Goal: Task Accomplishment & Management: Manage account settings

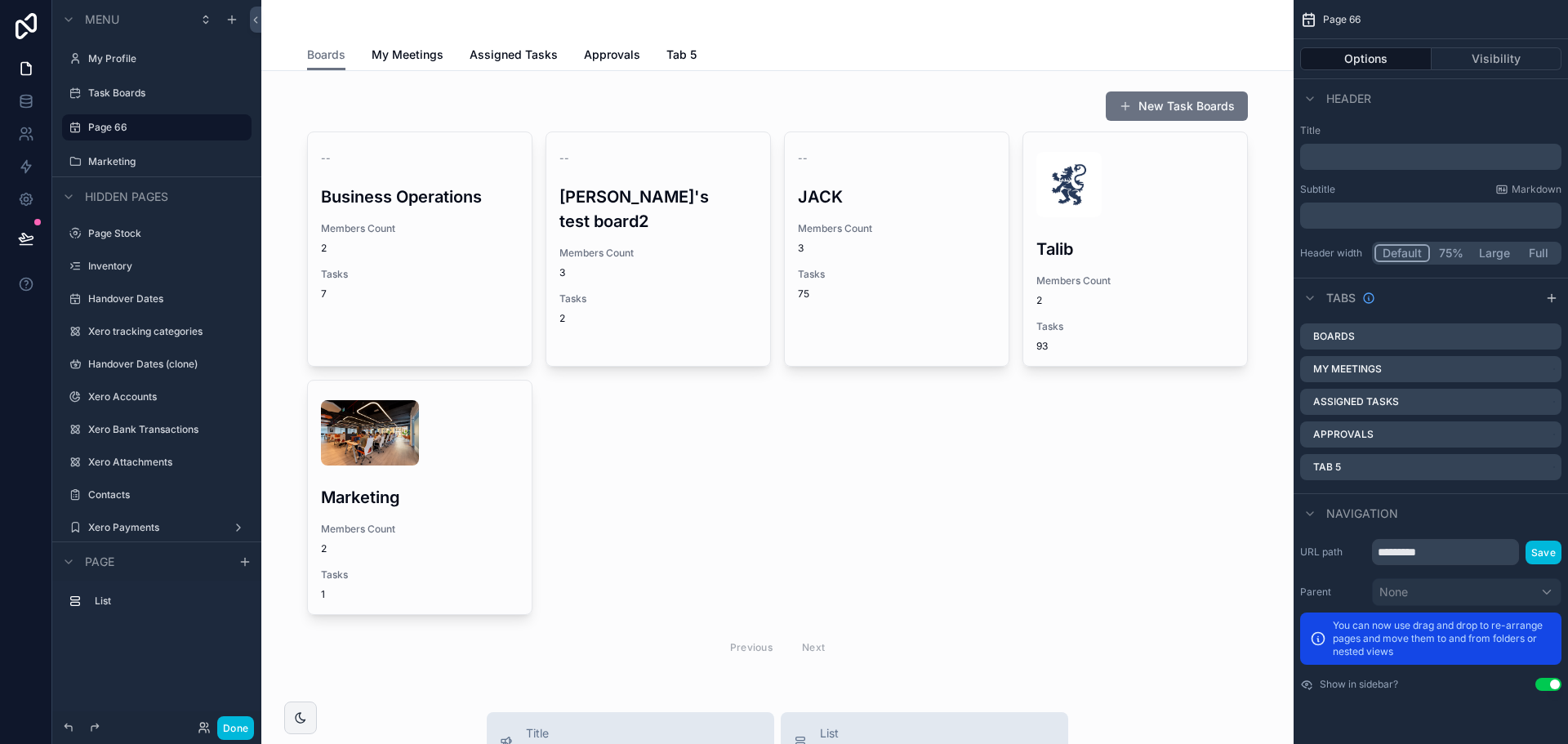
click at [1298, 743] on html "Menu My Profile Task Boards Page 66 Marketing Hidden pages Page Stock Inventory…" at bounding box center [784, 372] width 1568 height 744
click at [406, 51] on span "My Meetings" at bounding box center [408, 55] width 72 height 16
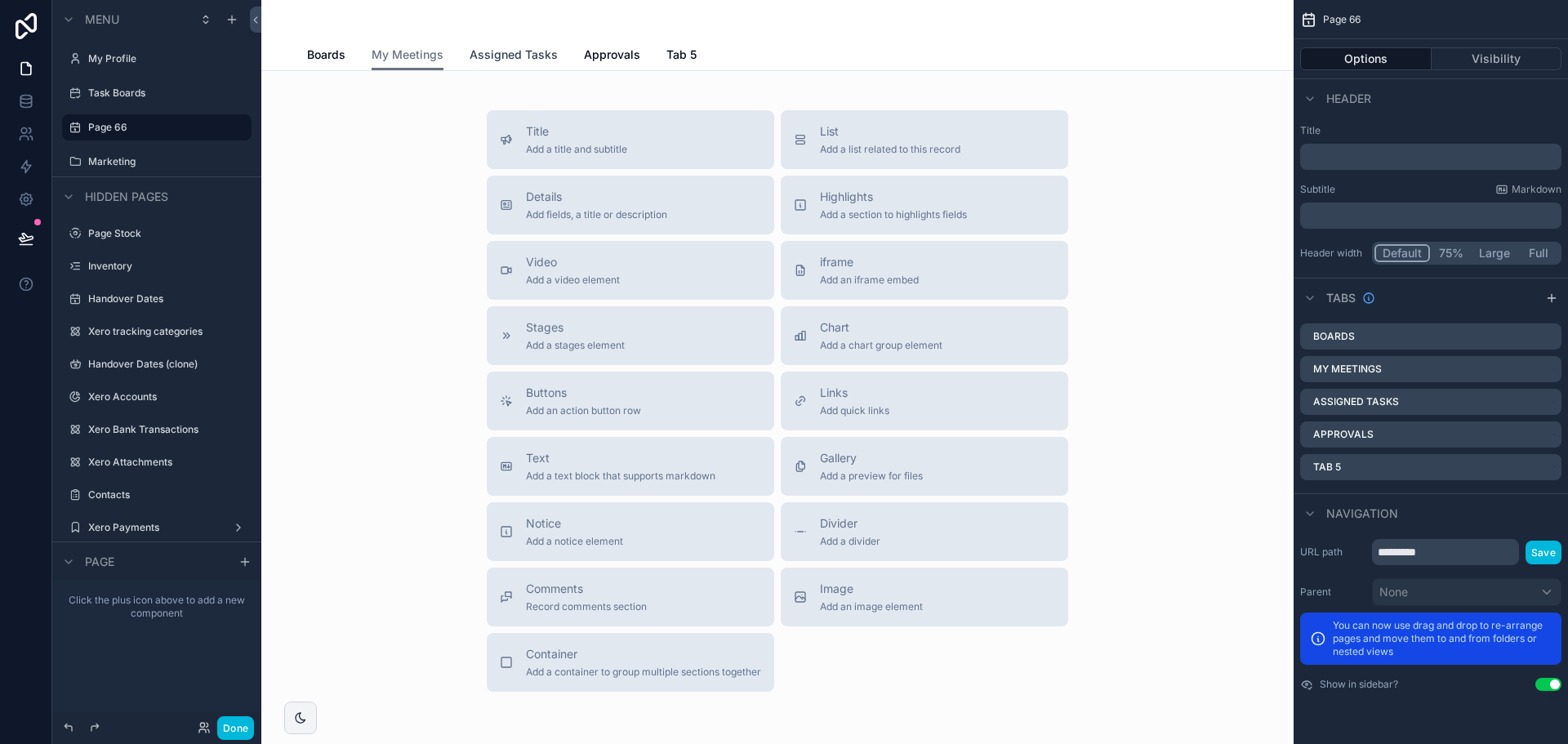
click at [528, 57] on span "Assigned Tasks" at bounding box center [513, 55] width 88 height 16
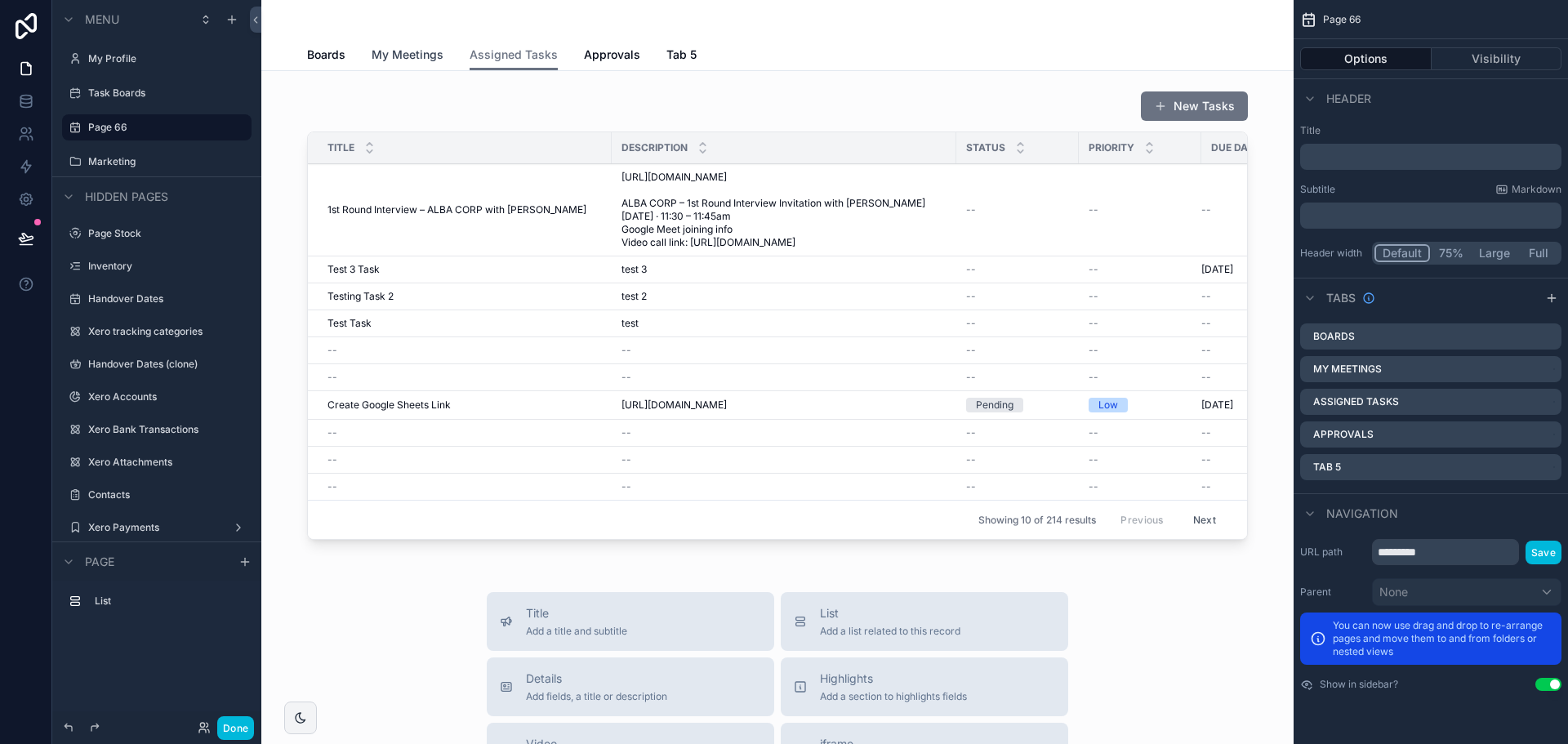
click at [423, 56] on span "My Meetings" at bounding box center [408, 55] width 72 height 16
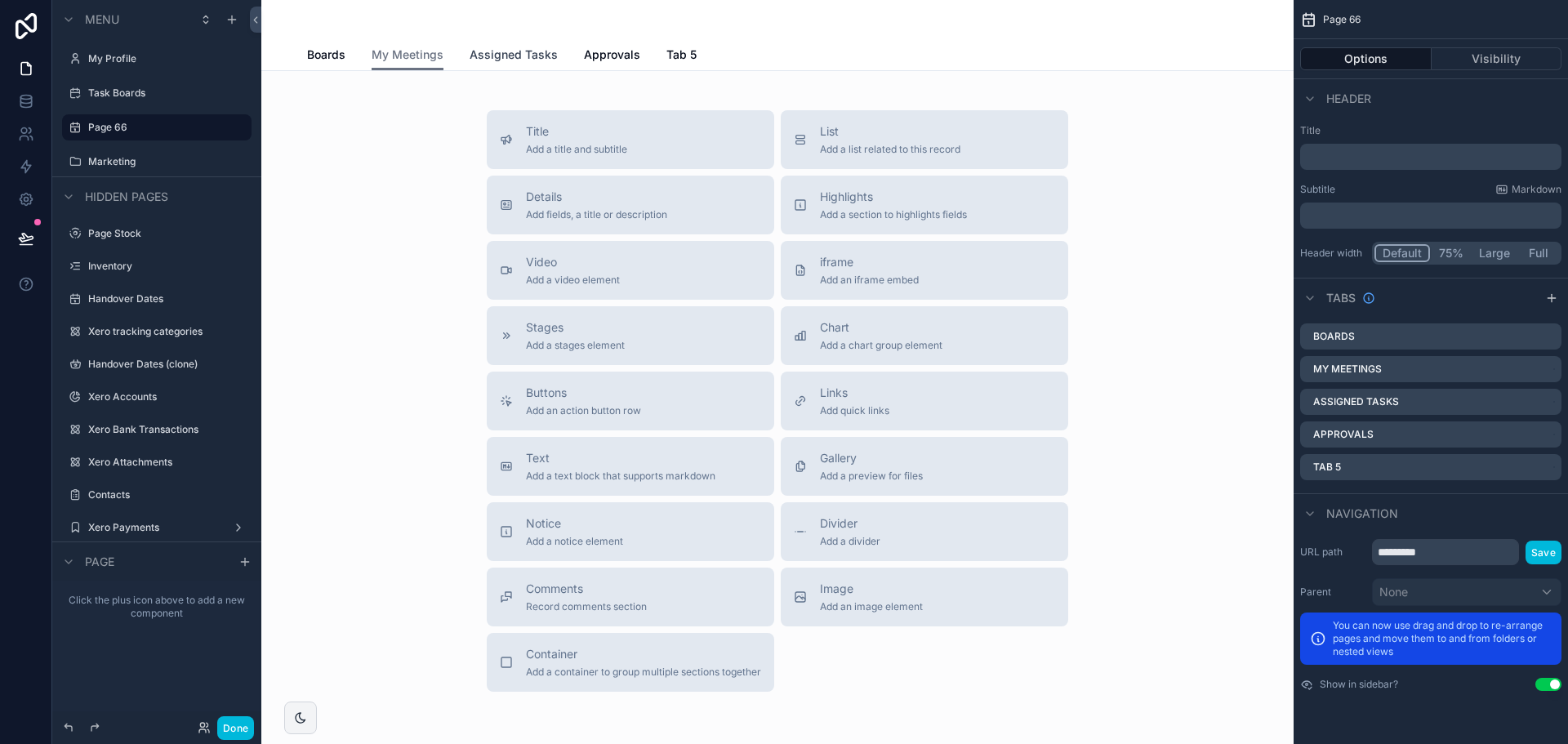
click at [493, 57] on span "Assigned Tasks" at bounding box center [513, 55] width 88 height 16
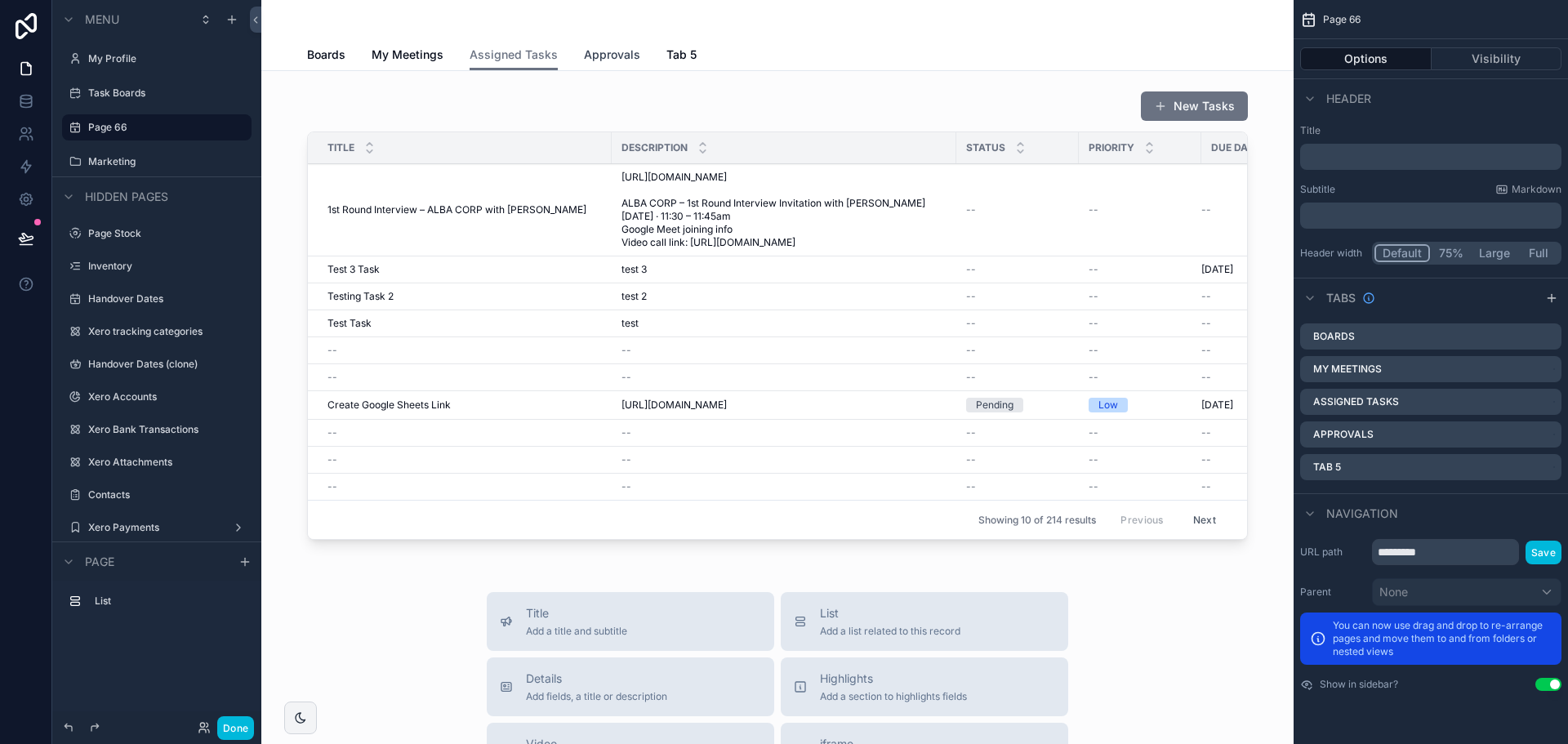
click at [607, 64] on link "Approvals" at bounding box center [612, 56] width 56 height 33
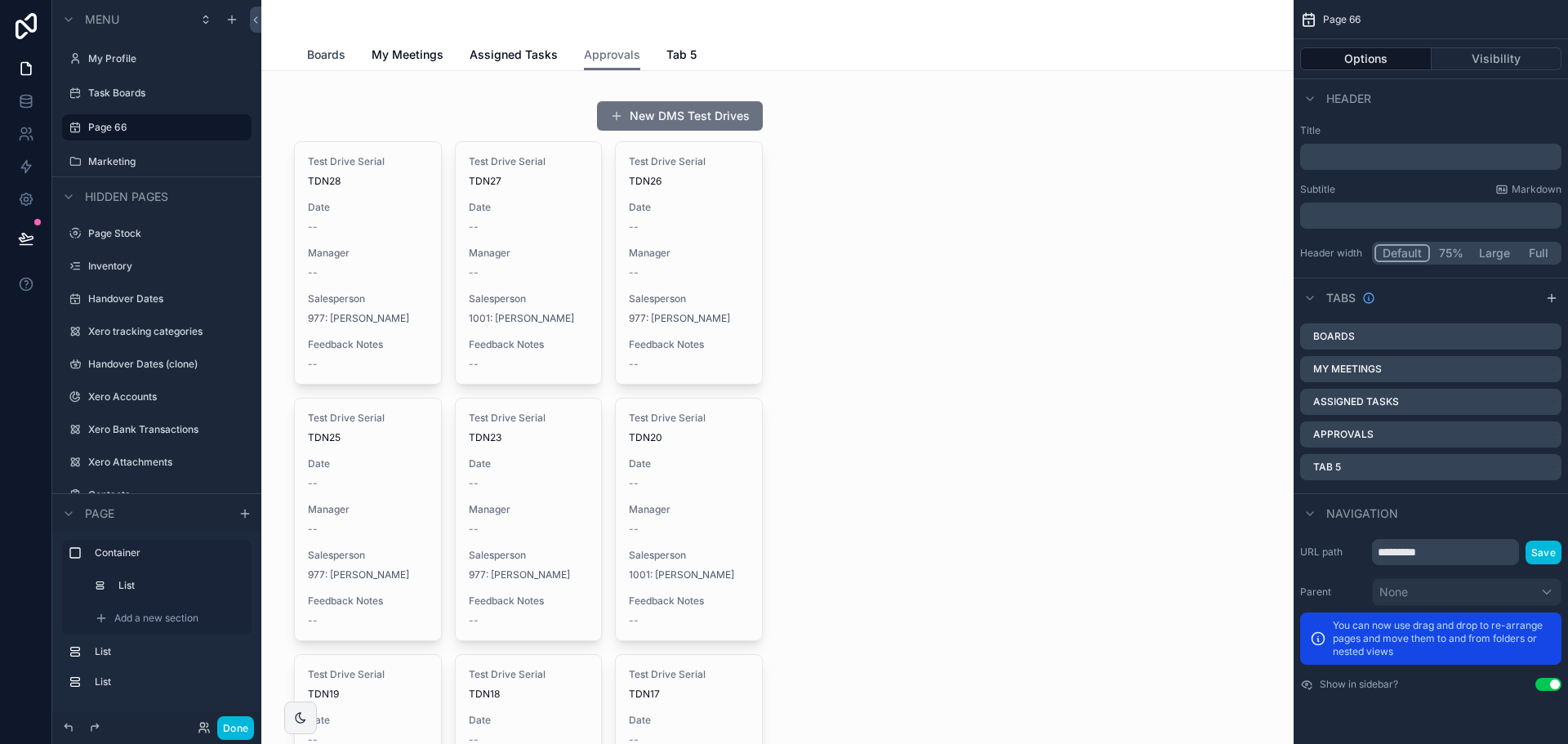
click at [316, 62] on span "Boards" at bounding box center [326, 55] width 38 height 16
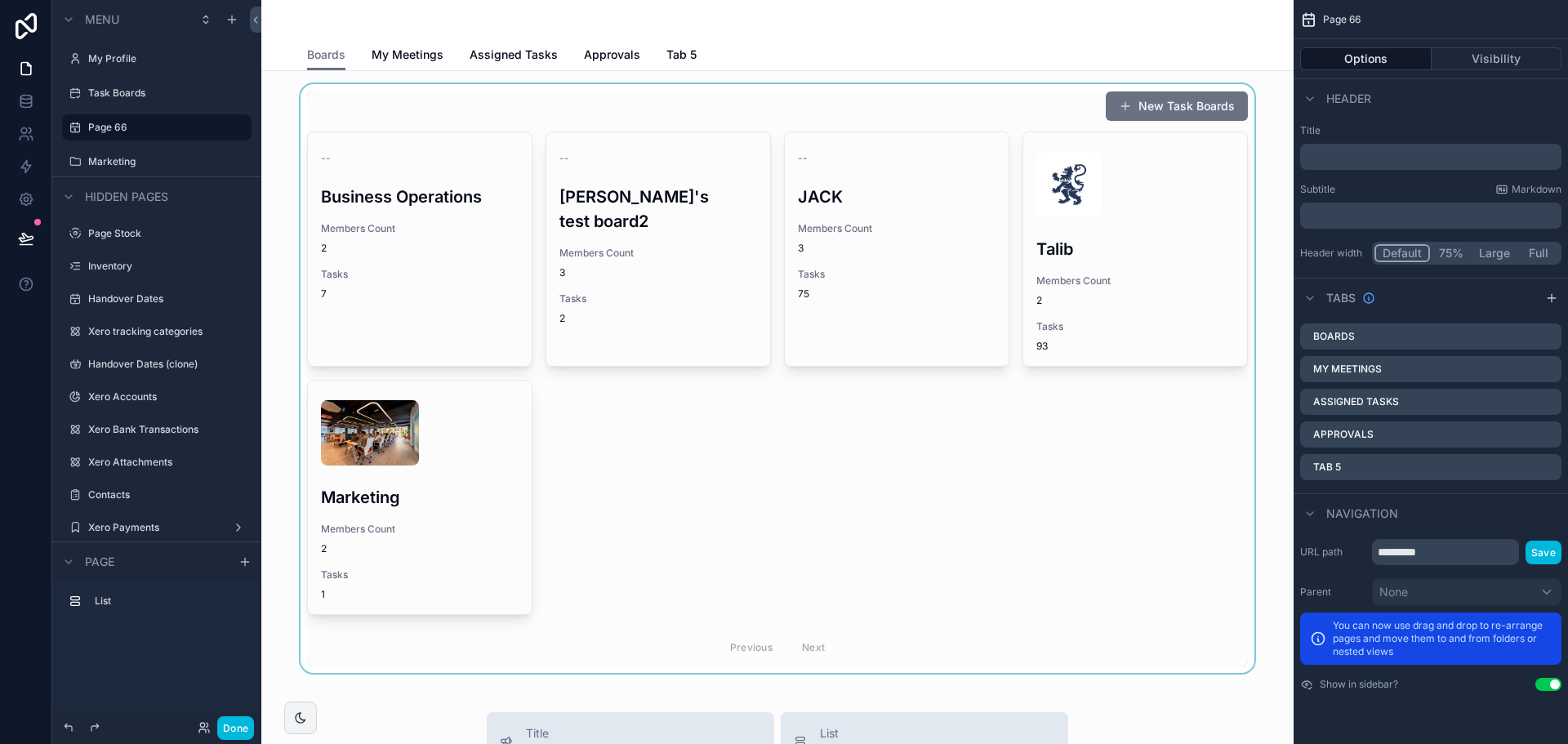
click at [761, 310] on div "scrollable content" at bounding box center [777, 379] width 1006 height 589
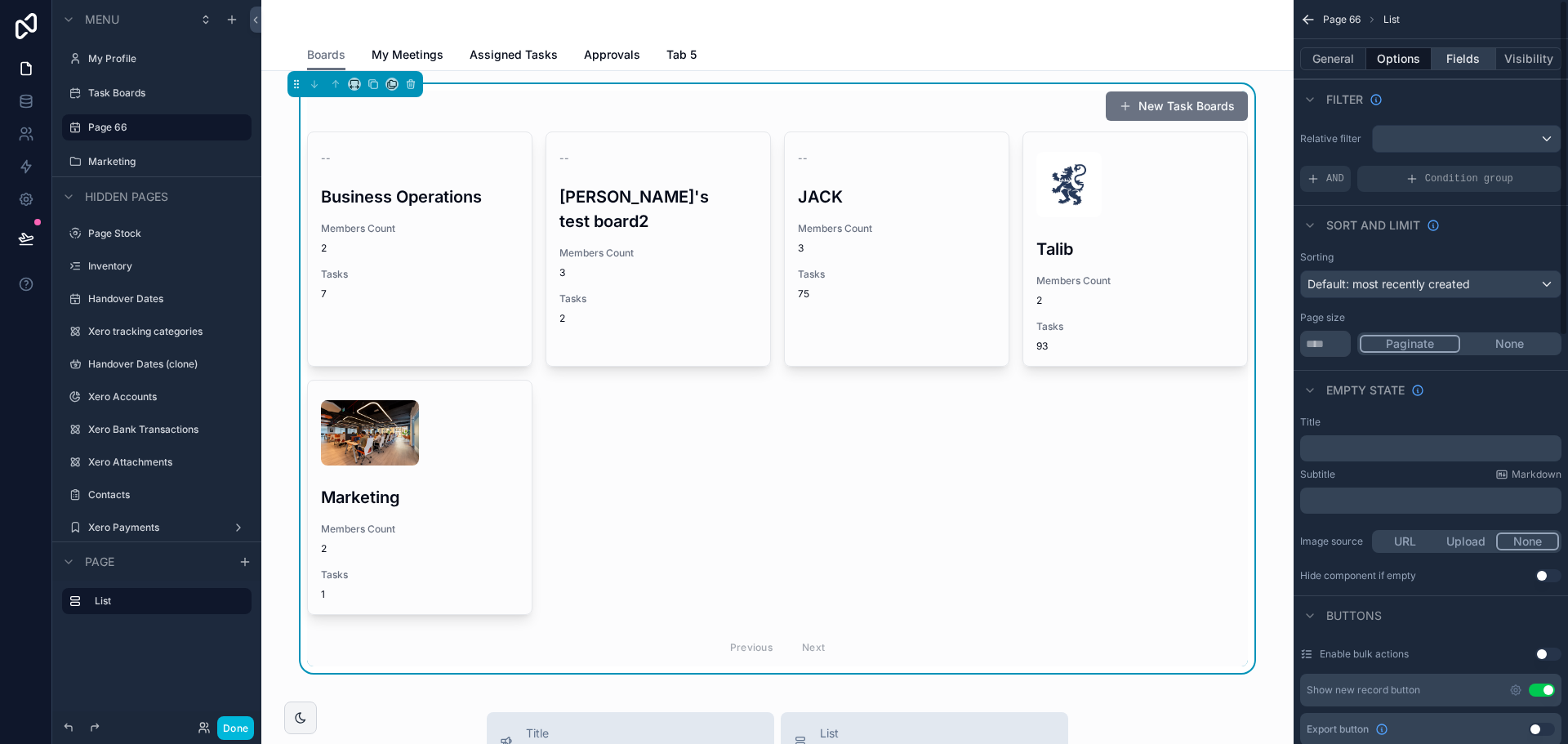
click at [1463, 56] on button "Fields" at bounding box center [1464, 59] width 65 height 23
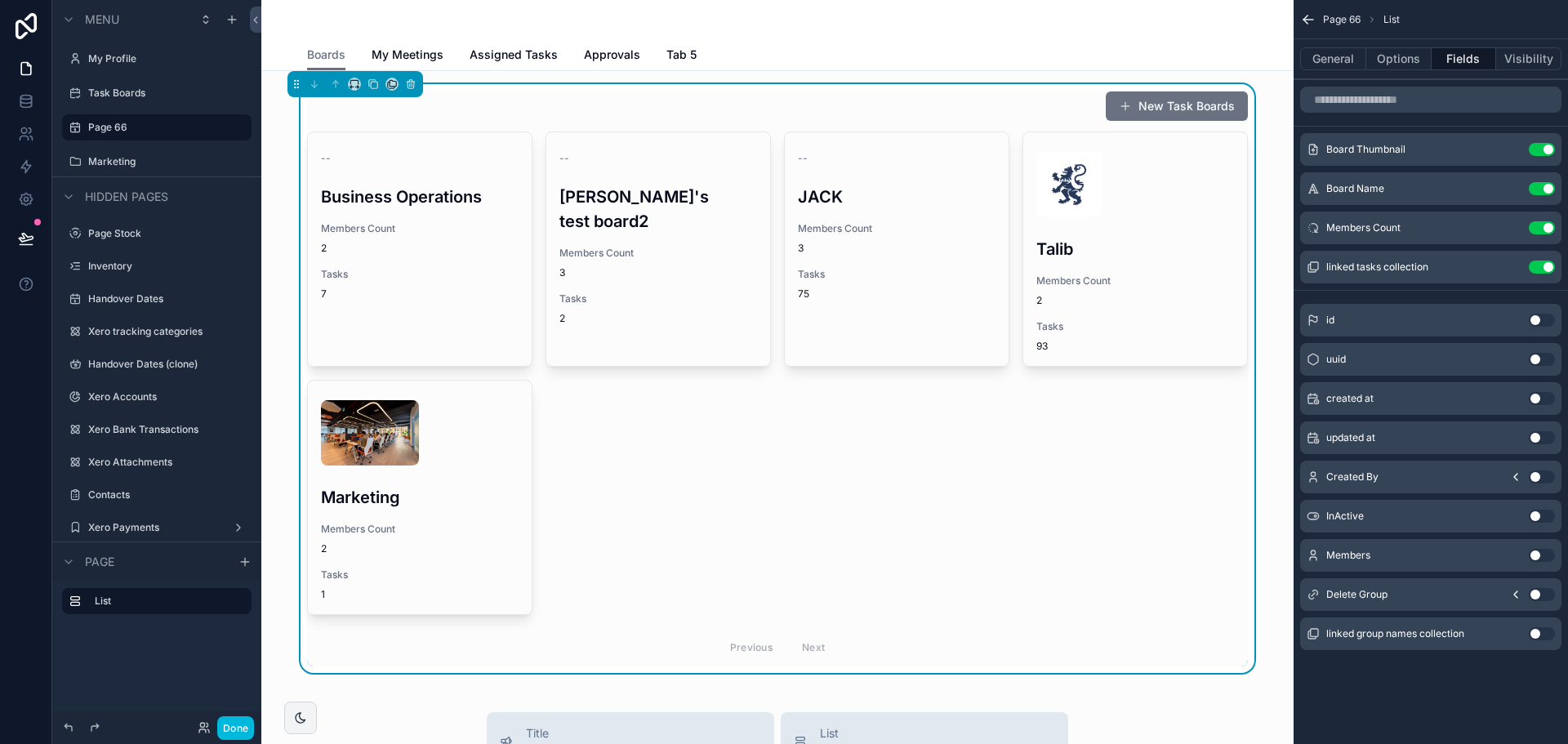
click at [1376, 77] on div "General Options Fields Visibility" at bounding box center [1431, 59] width 275 height 39
click at [1389, 58] on button "Options" at bounding box center [1399, 59] width 65 height 23
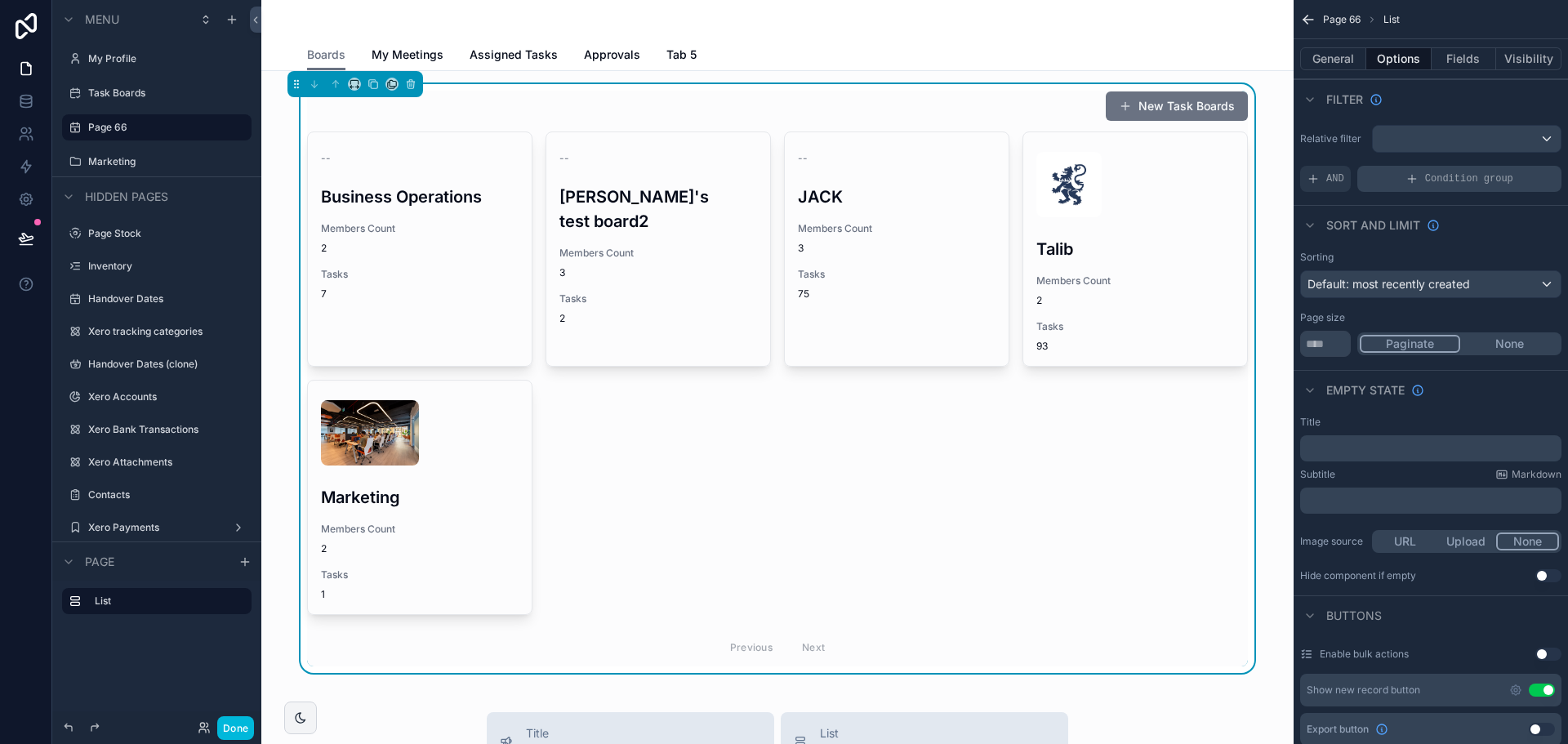
click at [1435, 172] on div "Condition group" at bounding box center [1459, 179] width 204 height 26
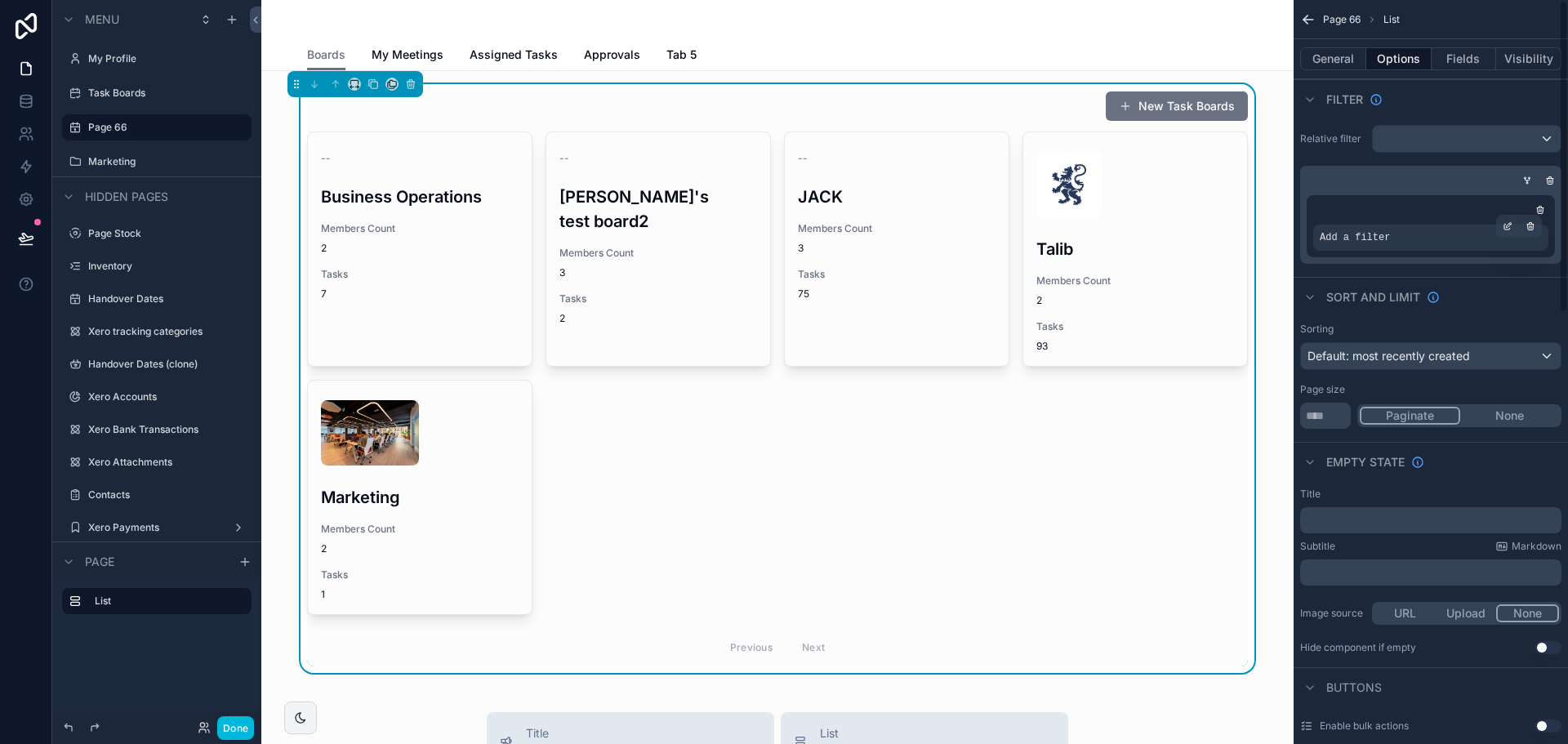
click at [1369, 227] on div "Add a filter" at bounding box center [1431, 238] width 235 height 26
click at [1509, 223] on icon "scrollable content" at bounding box center [1508, 226] width 10 height 10
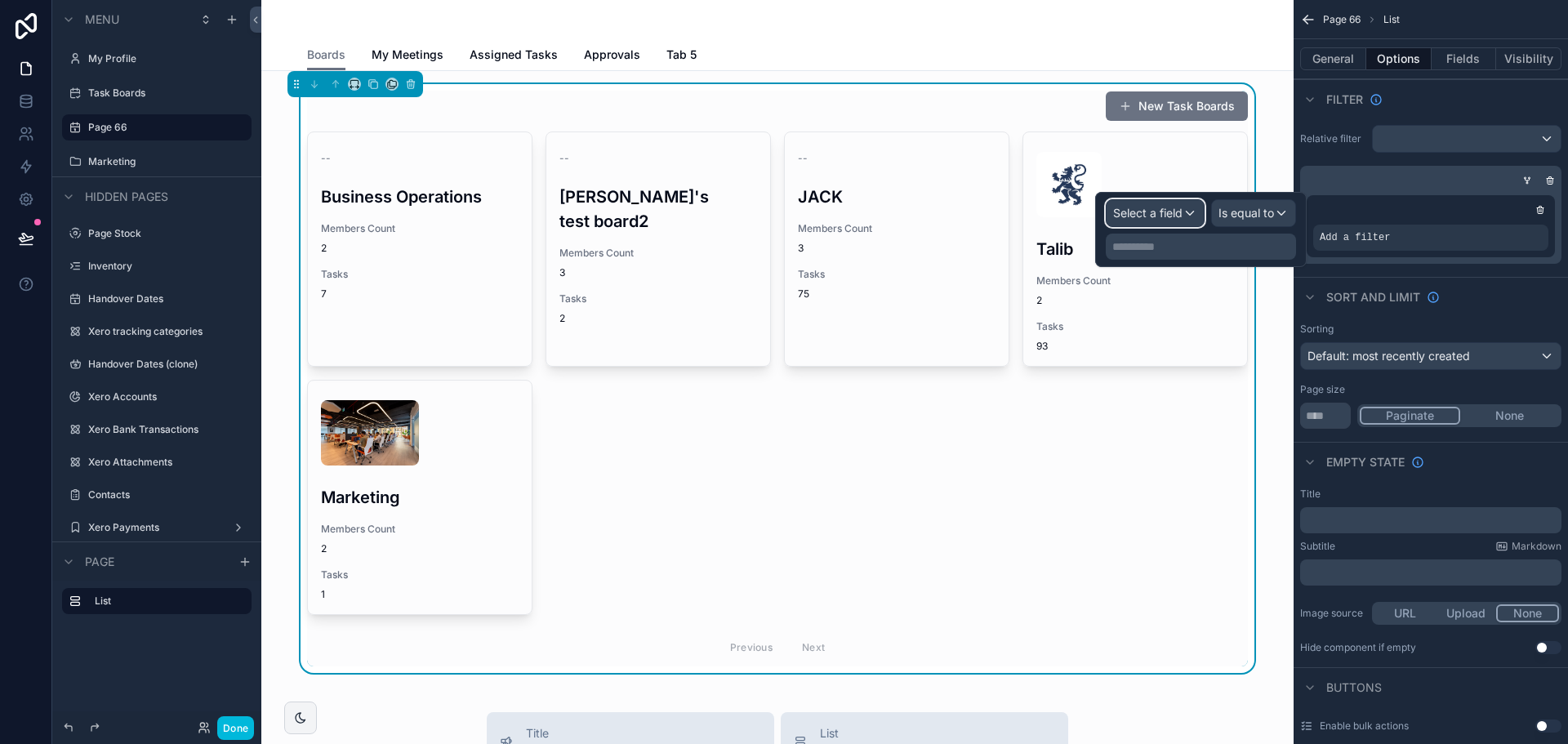
click at [1149, 218] on span "Select a field" at bounding box center [1148, 213] width 69 height 14
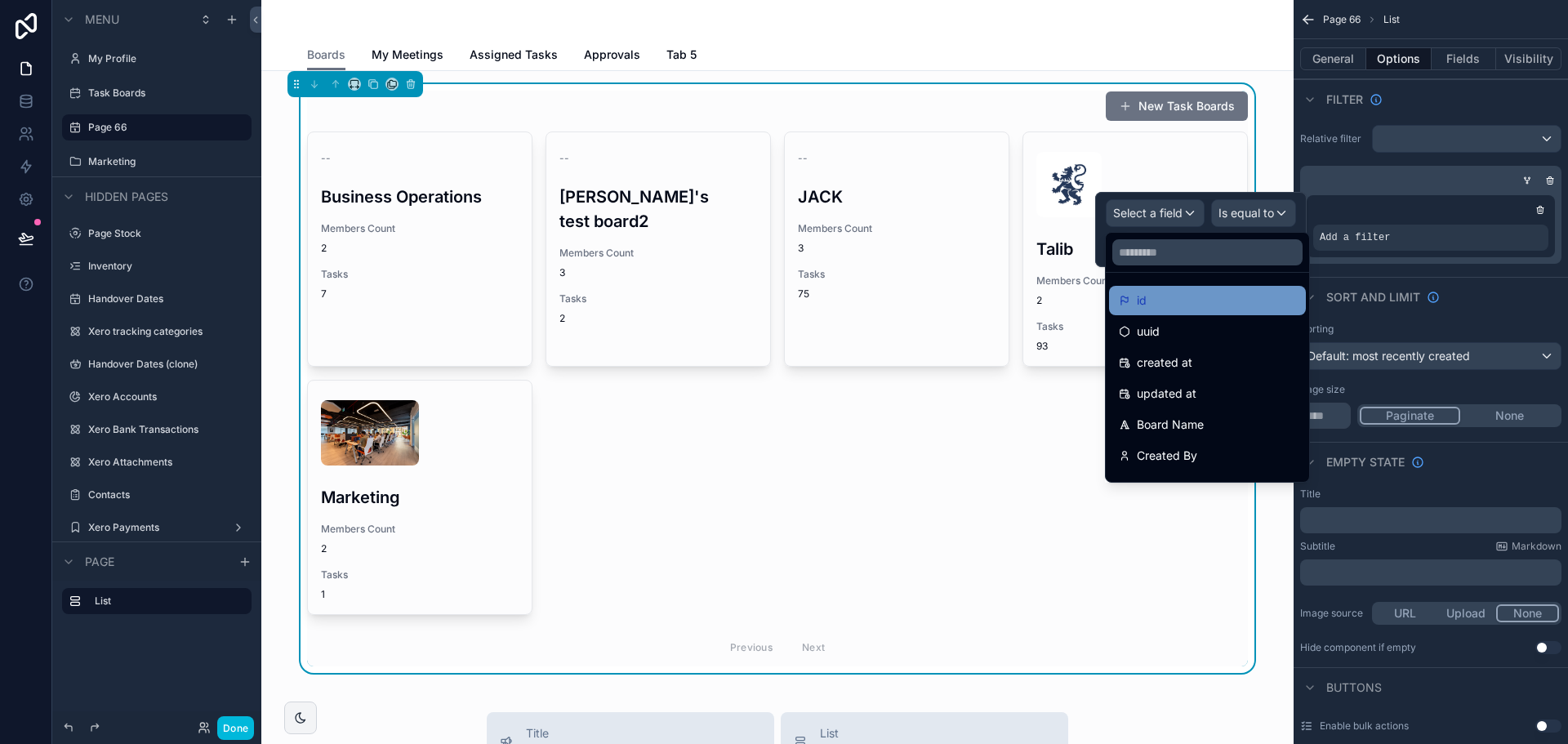
click at [1189, 307] on div "id" at bounding box center [1207, 301] width 177 height 20
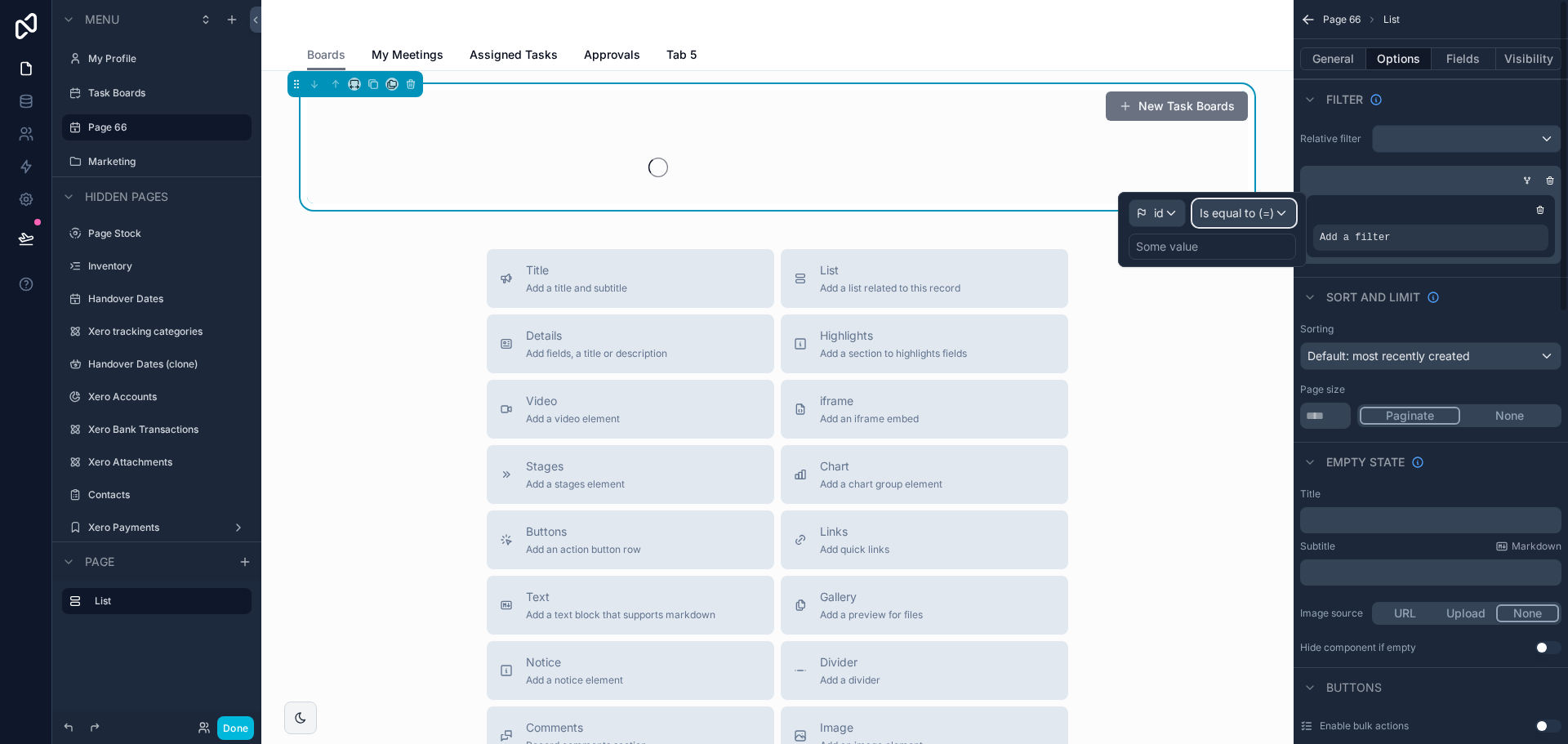
click at [1267, 223] on div "Is equal to (=)" at bounding box center [1244, 213] width 102 height 26
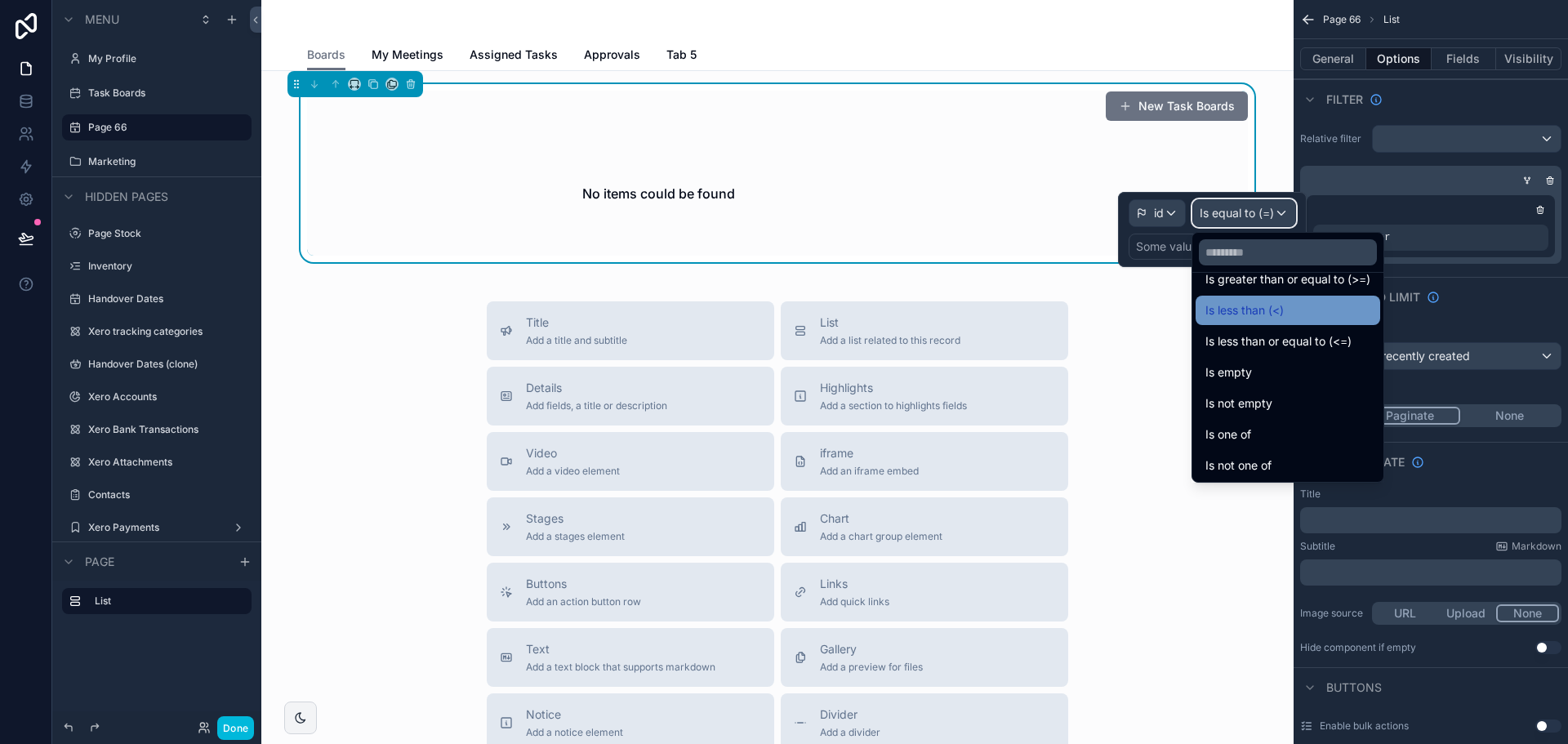
scroll to position [116, 0]
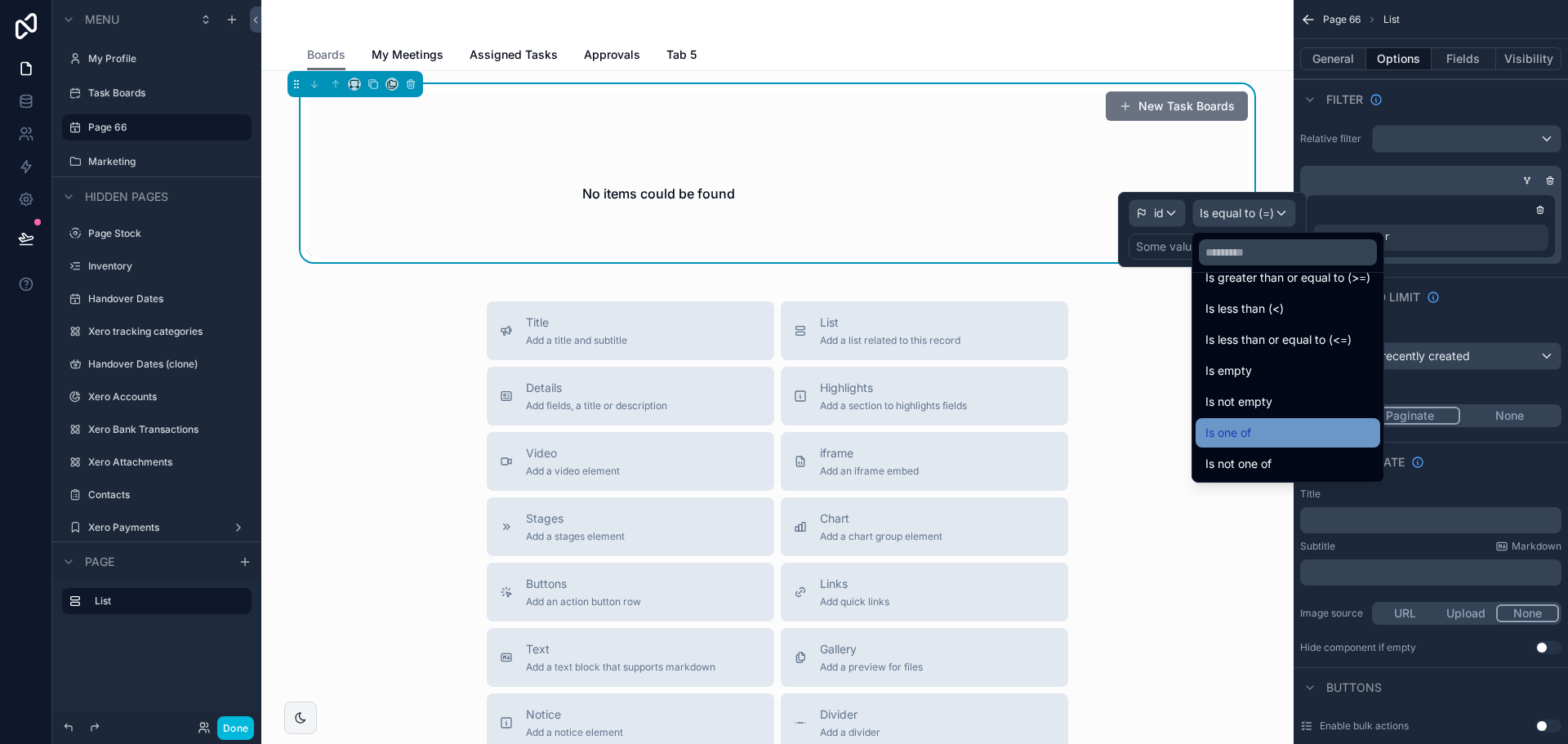
click at [1277, 442] on div "Is one of" at bounding box center [1288, 433] width 185 height 29
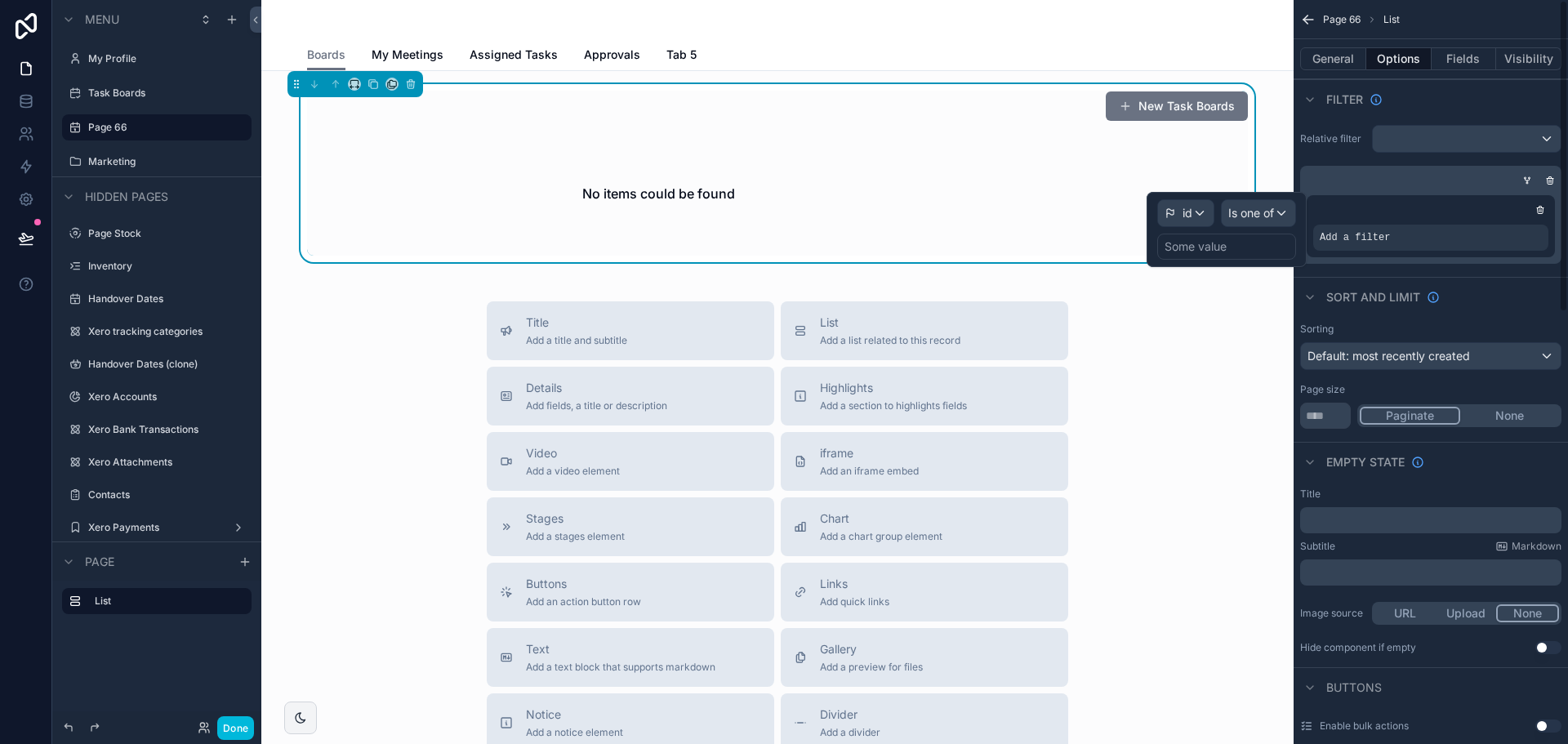
click at [1270, 242] on div "Some value" at bounding box center [1227, 247] width 139 height 26
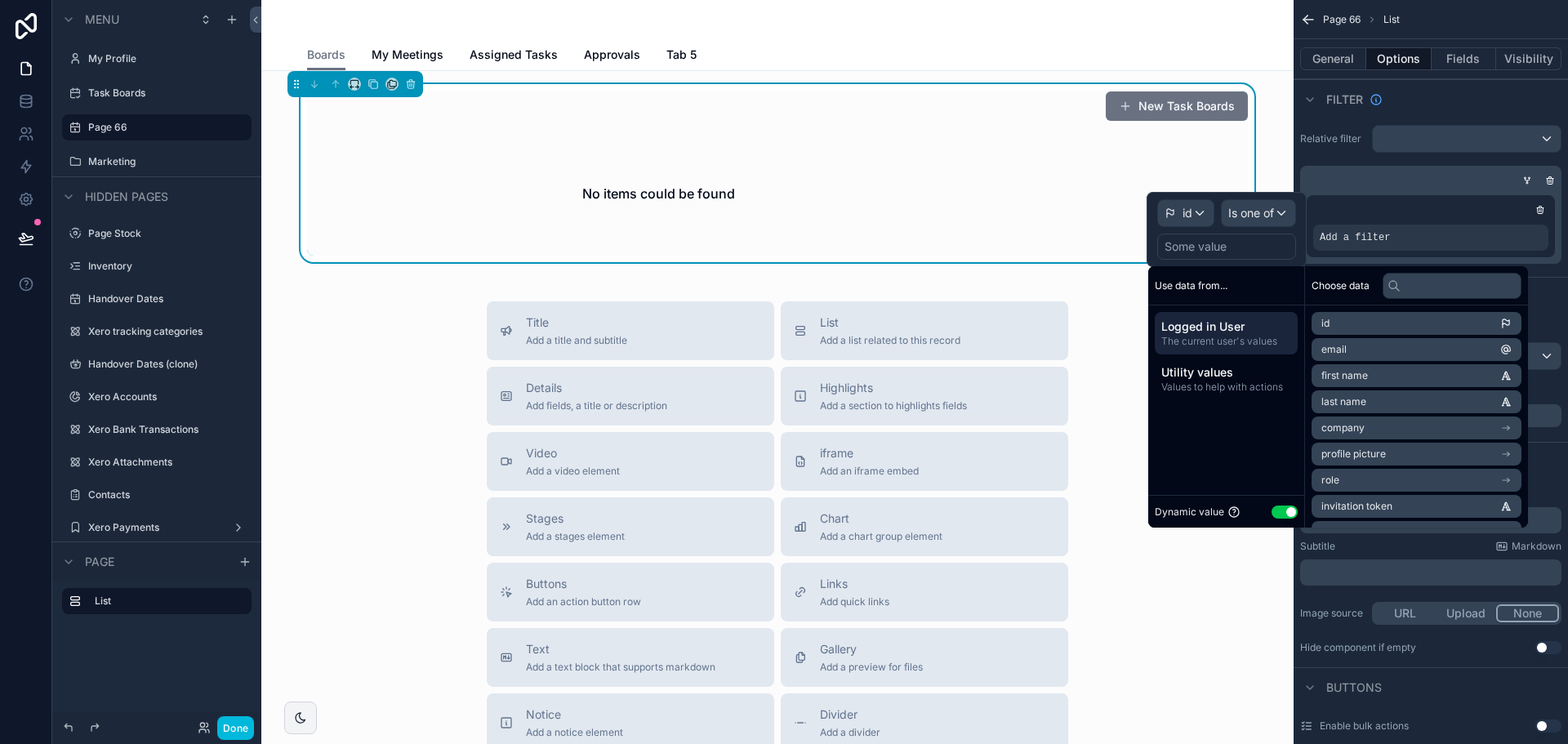
click at [1234, 335] on span "The current user's values" at bounding box center [1226, 342] width 130 height 13
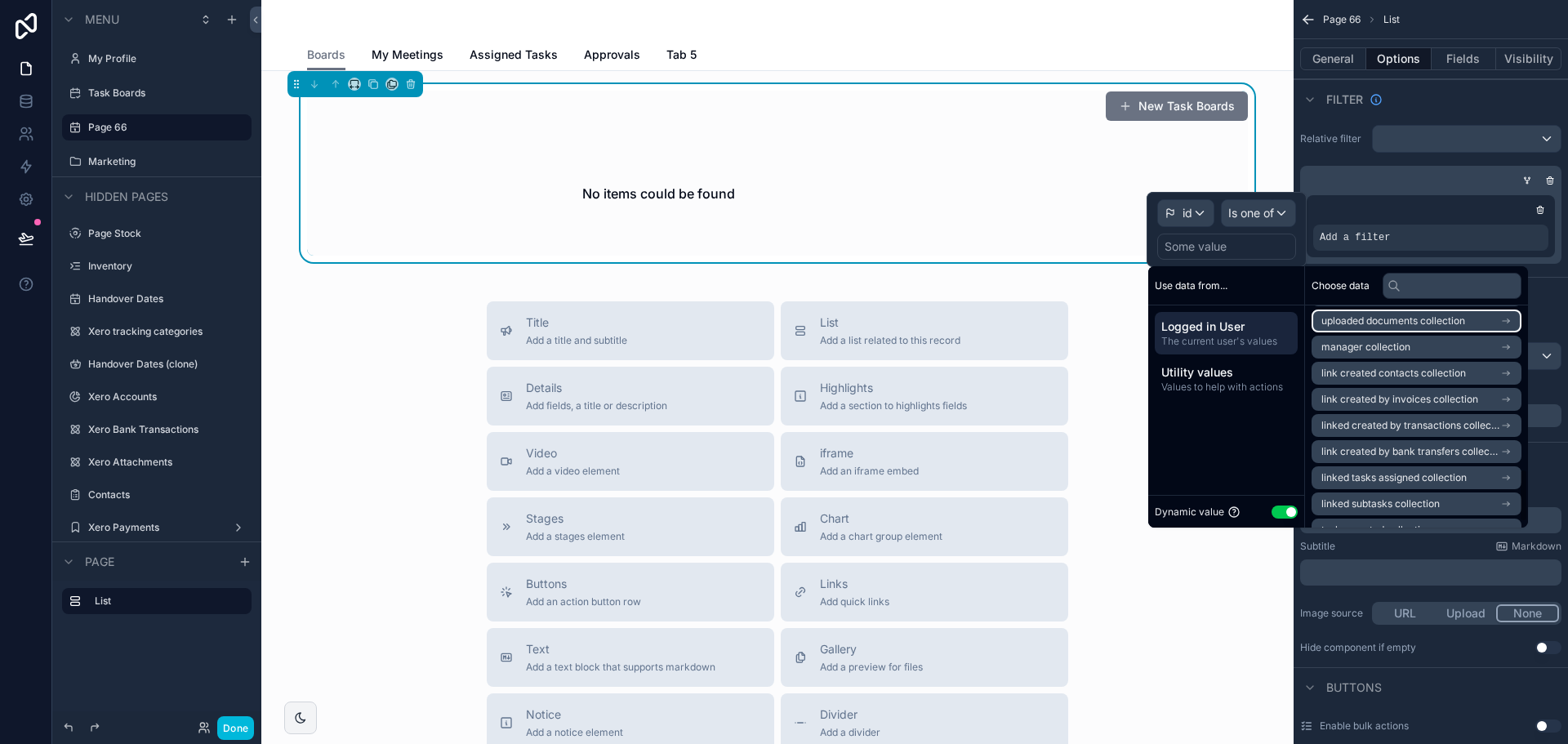
scroll to position [702, 0]
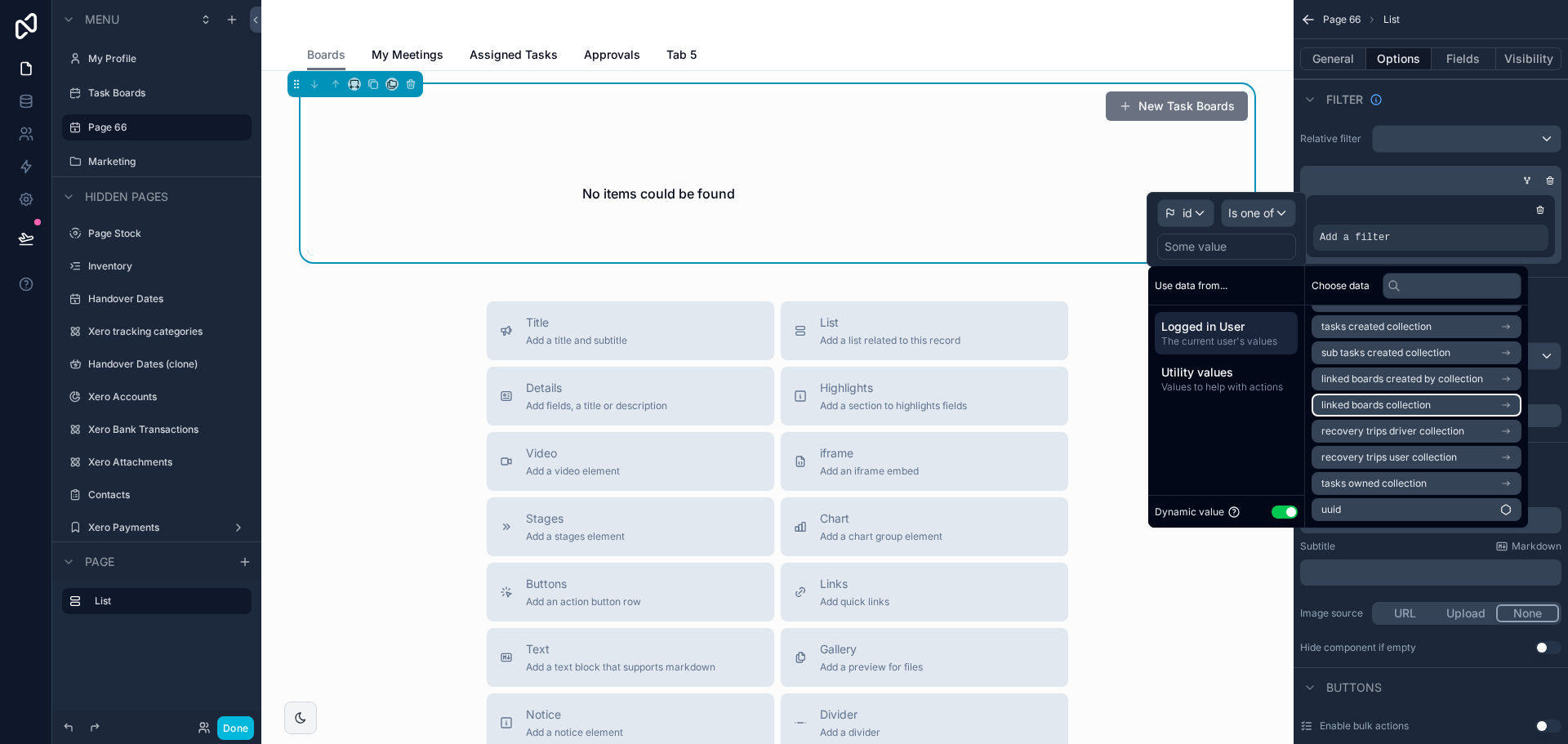
click at [1431, 406] on li "linked boards collection" at bounding box center [1416, 406] width 210 height 23
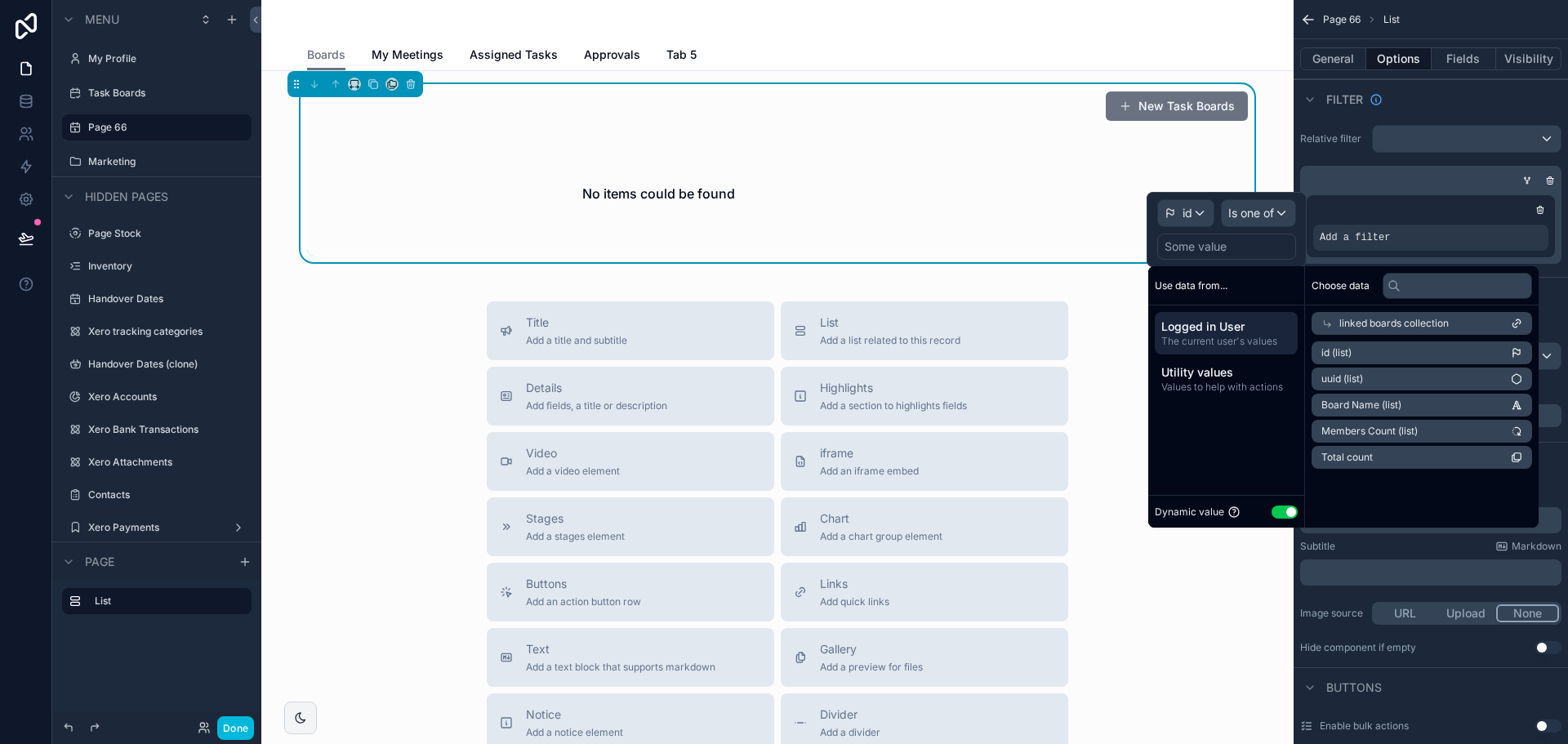
scroll to position [0, 0]
drag, startPoint x: 1443, startPoint y: 356, endPoint x: 1392, endPoint y: 170, distance: 192.9
click at [1443, 355] on li "id (list)" at bounding box center [1416, 353] width 210 height 23
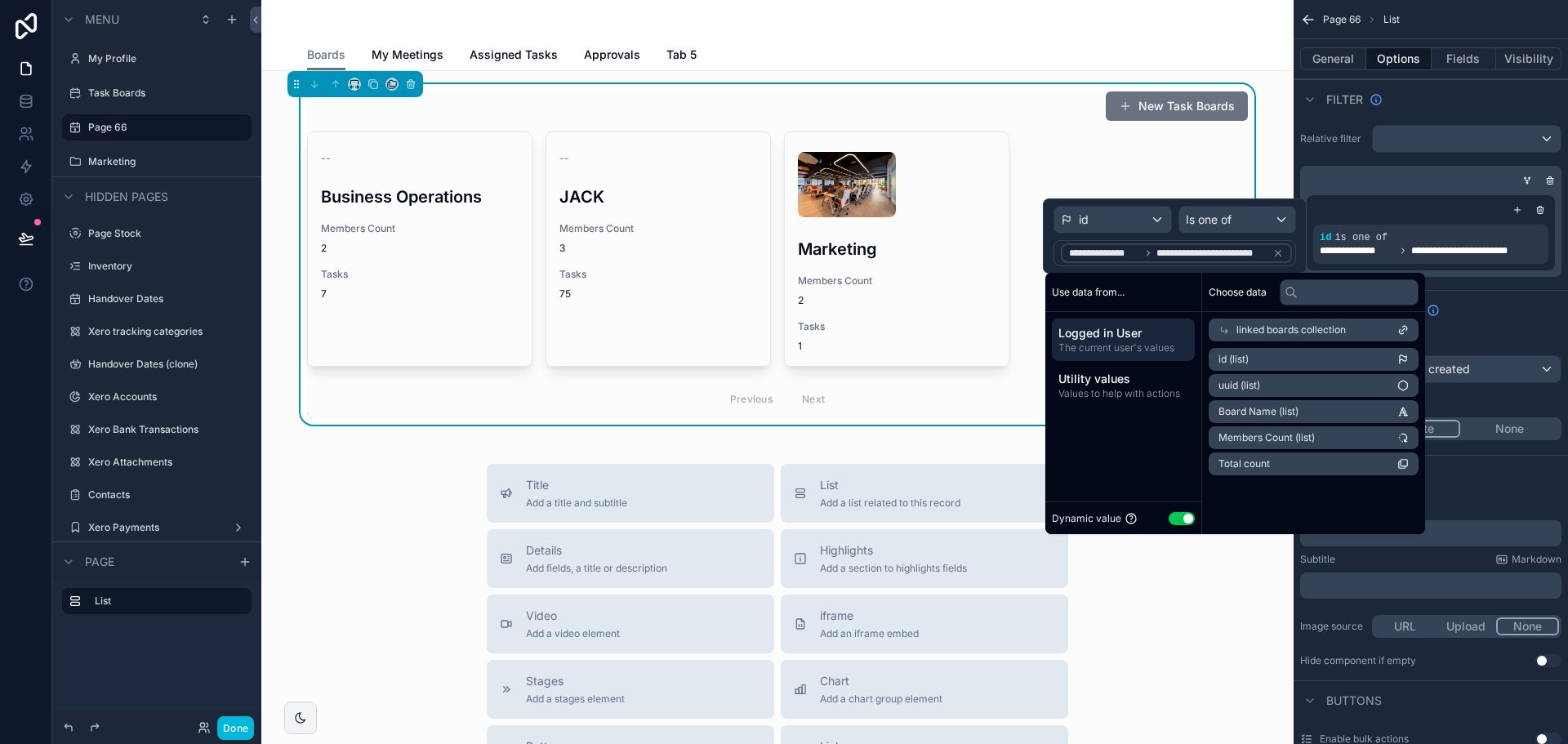
click at [1441, 101] on div "Filter" at bounding box center [1431, 99] width 275 height 39
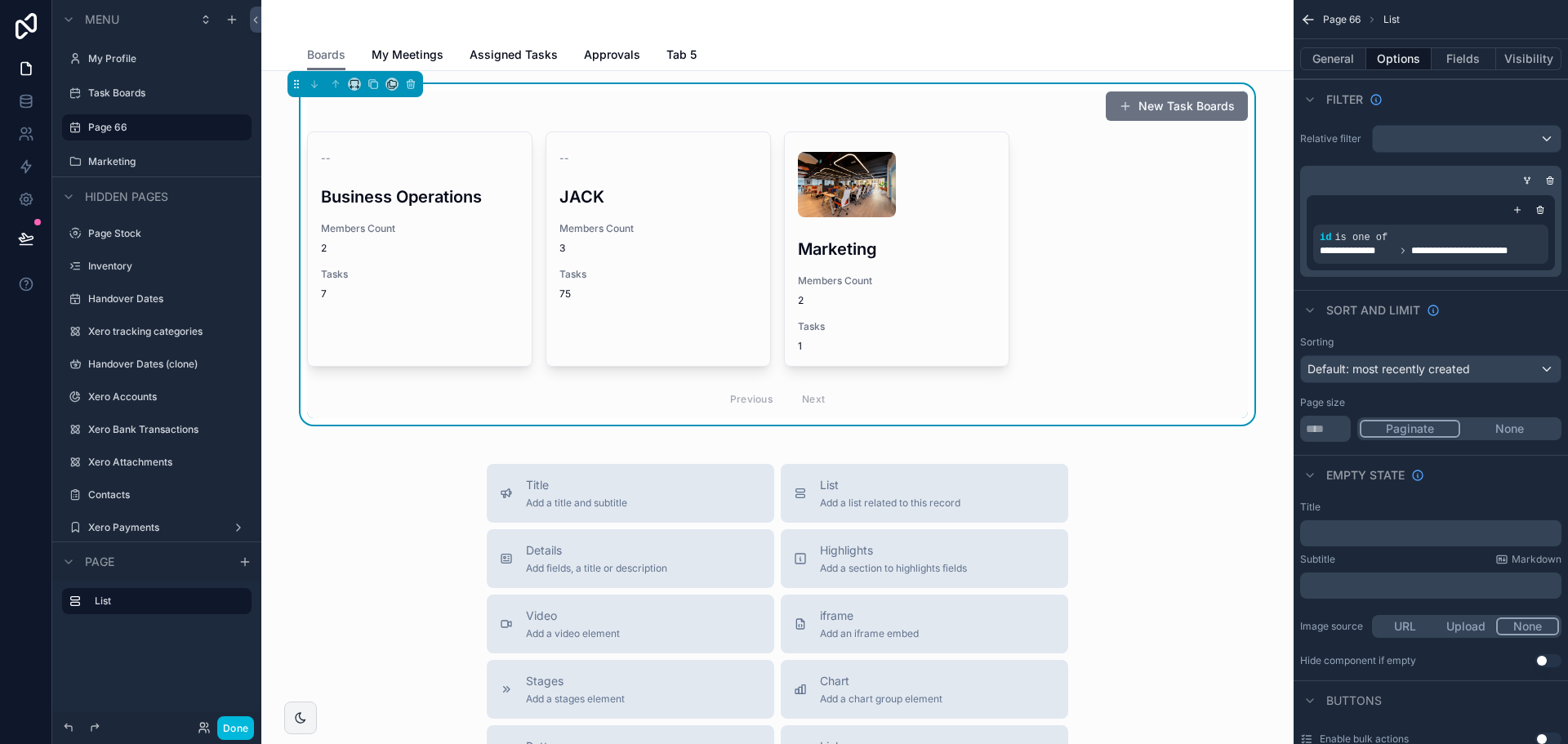
click at [1522, 173] on div "scrollable content" at bounding box center [1527, 181] width 16 height 16
click at [1526, 177] on icon "scrollable content" at bounding box center [1527, 181] width 10 height 10
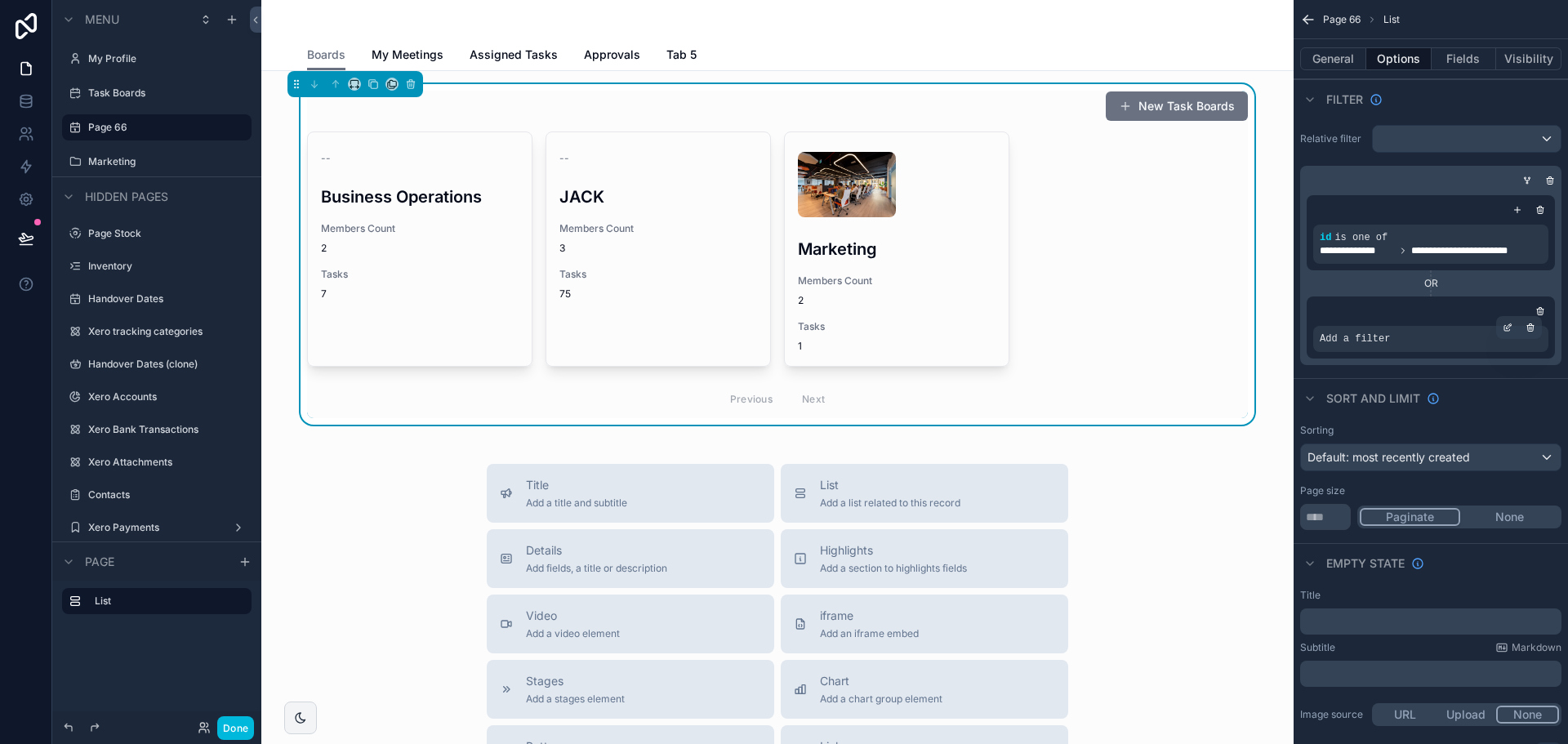
click at [1445, 340] on div "Add a filter" at bounding box center [1431, 339] width 235 height 26
click at [1499, 320] on div "scrollable content" at bounding box center [1508, 328] width 23 height 23
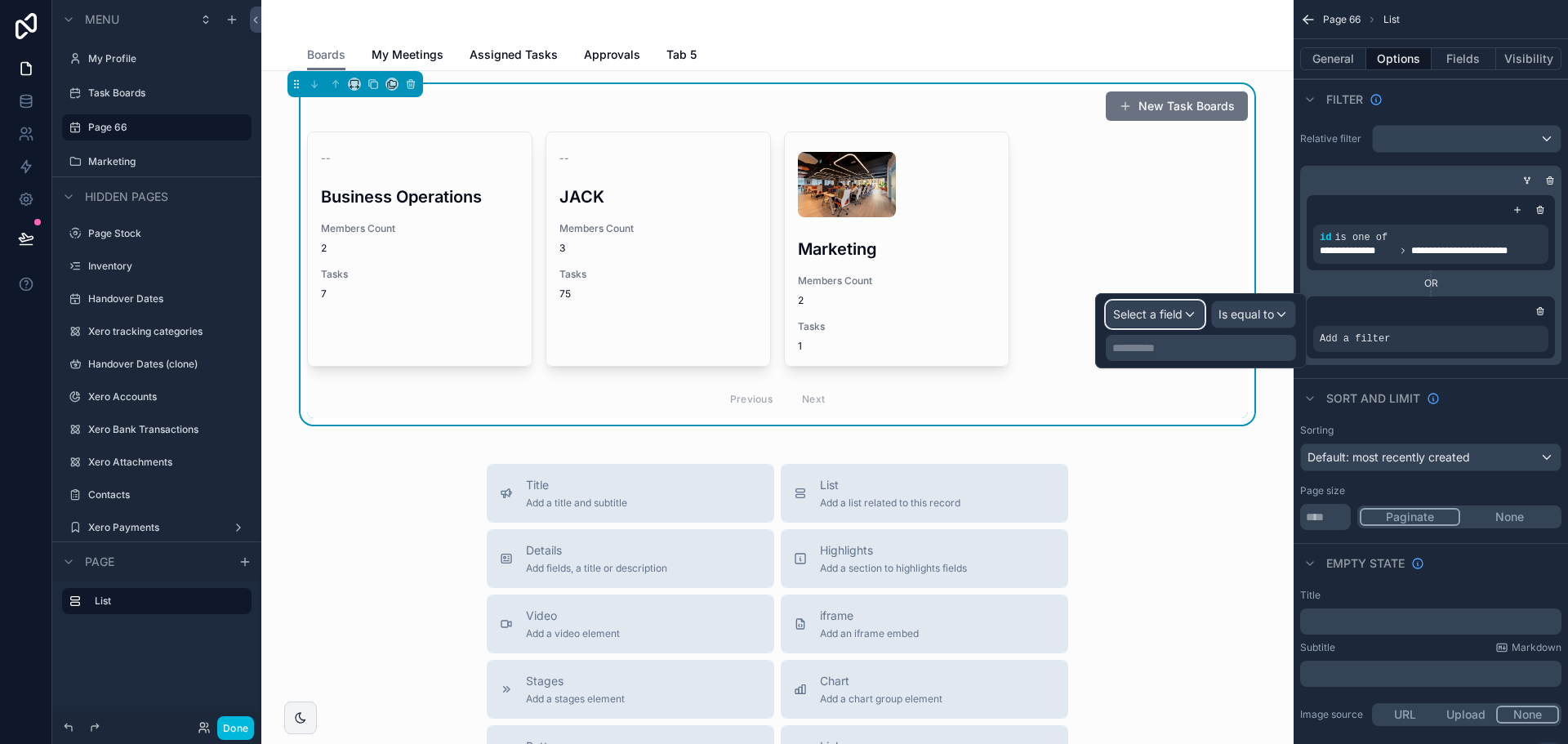
click at [1170, 325] on div "Select a field" at bounding box center [1155, 315] width 97 height 26
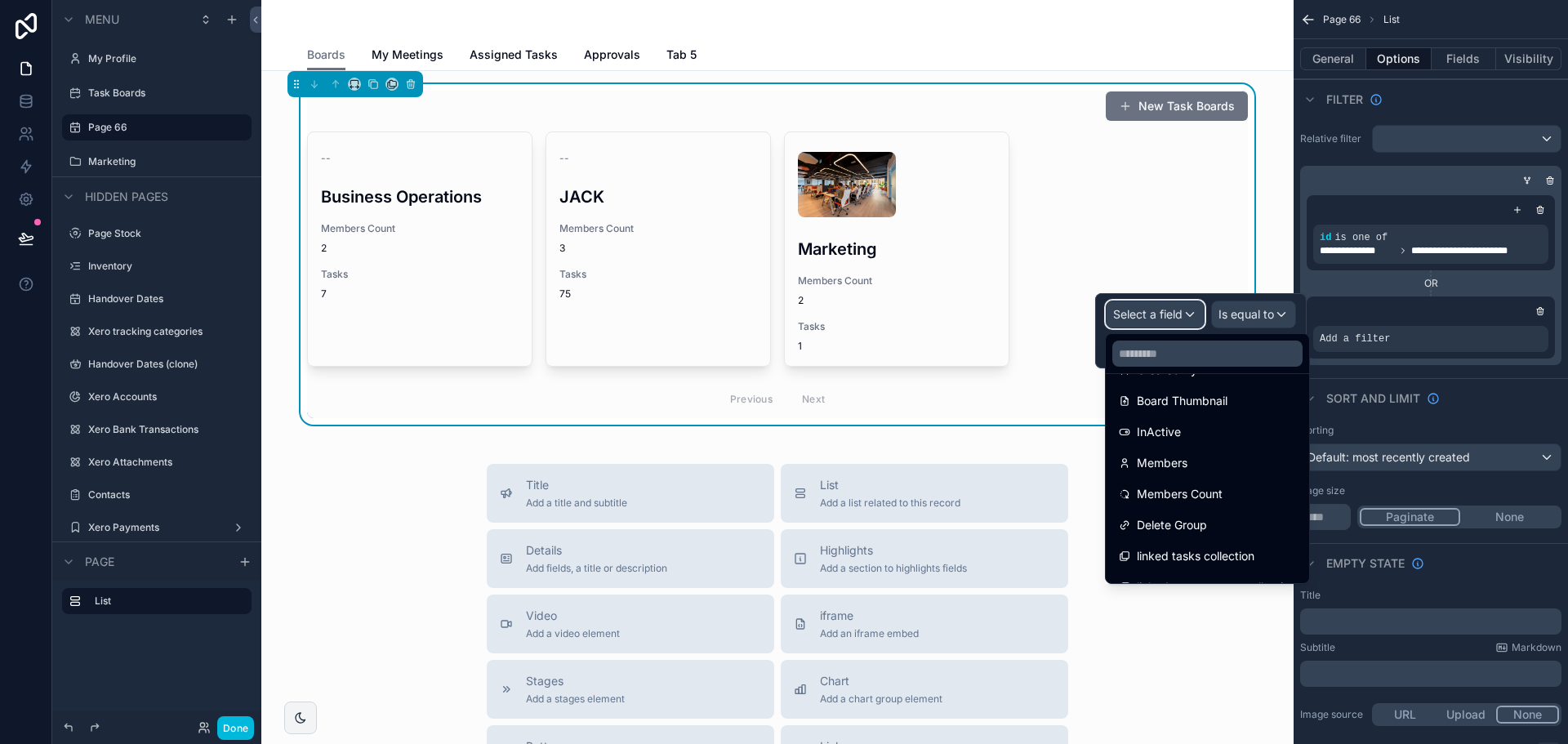
scroll to position [209, 0]
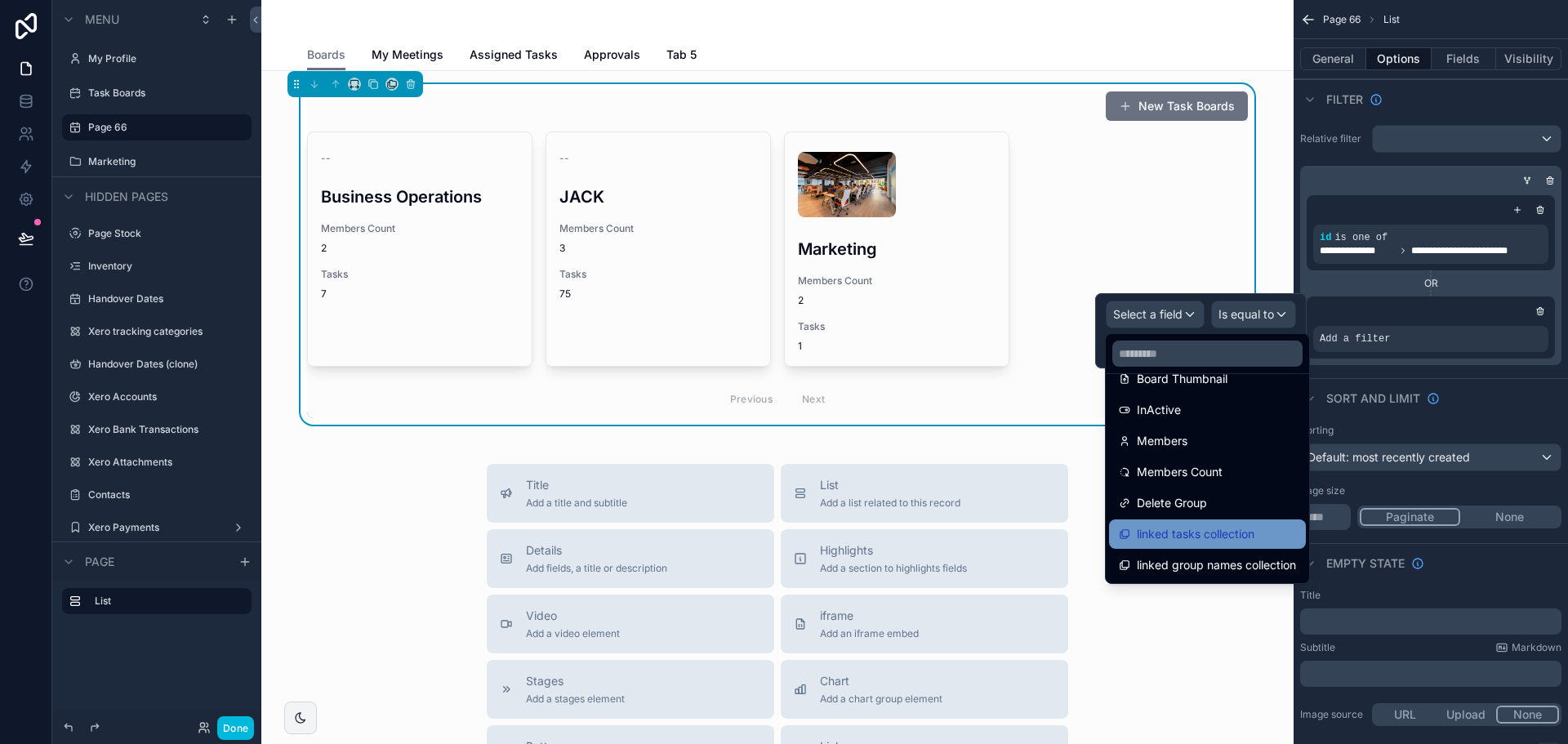
click at [1229, 536] on span "linked tasks collection" at bounding box center [1196, 534] width 118 height 20
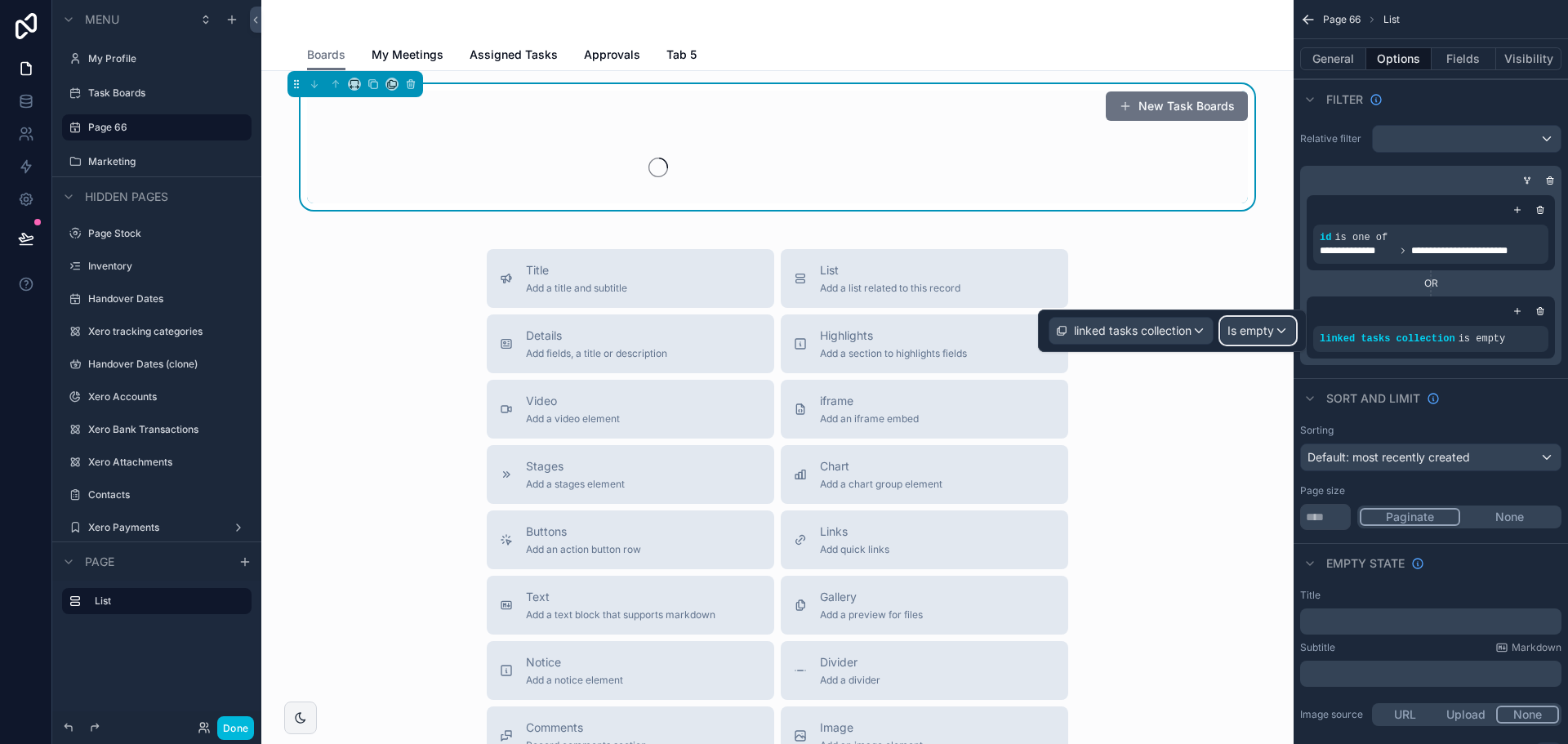
click at [1249, 323] on span "Is empty" at bounding box center [1250, 331] width 47 height 16
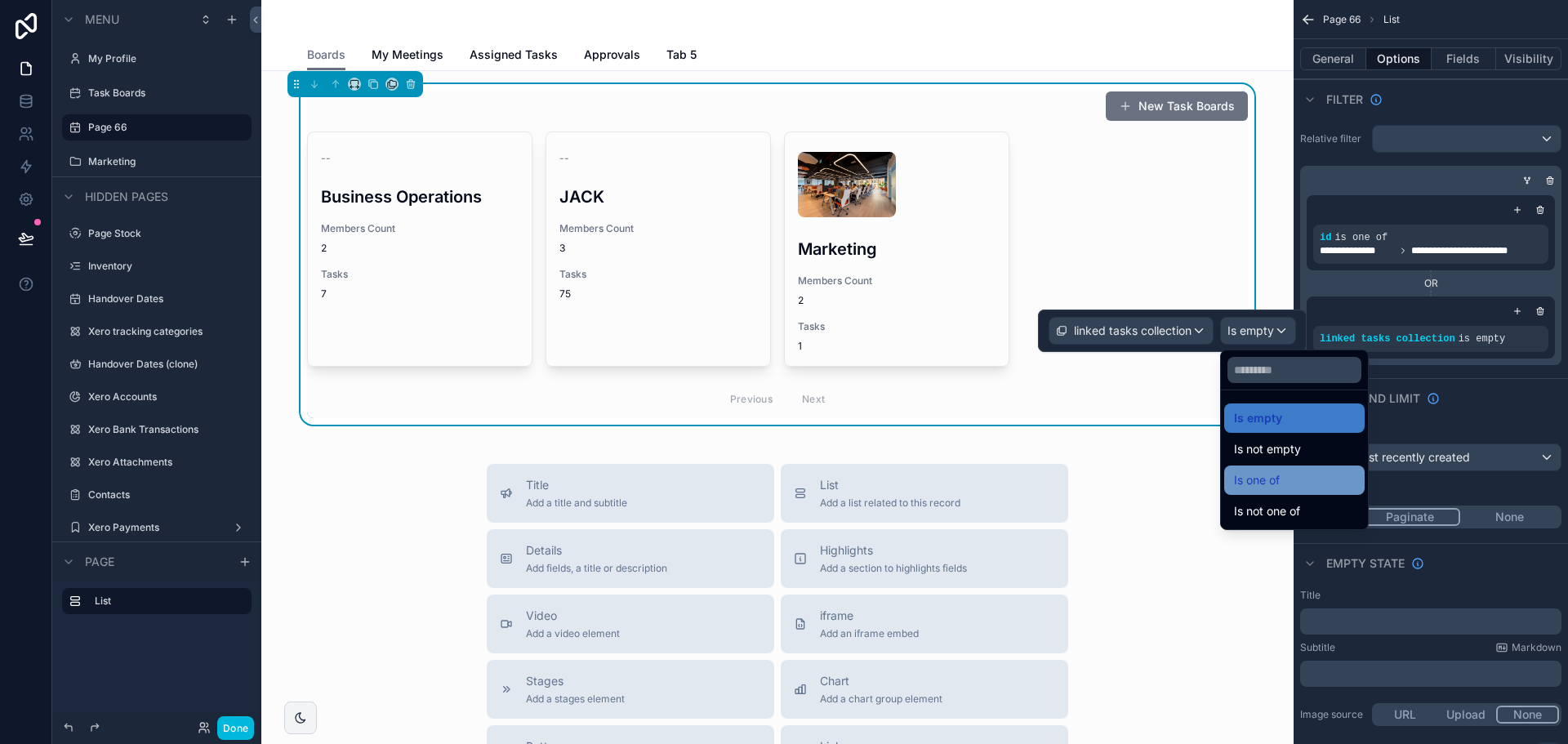
click at [1285, 485] on div "Is one of" at bounding box center [1294, 480] width 121 height 20
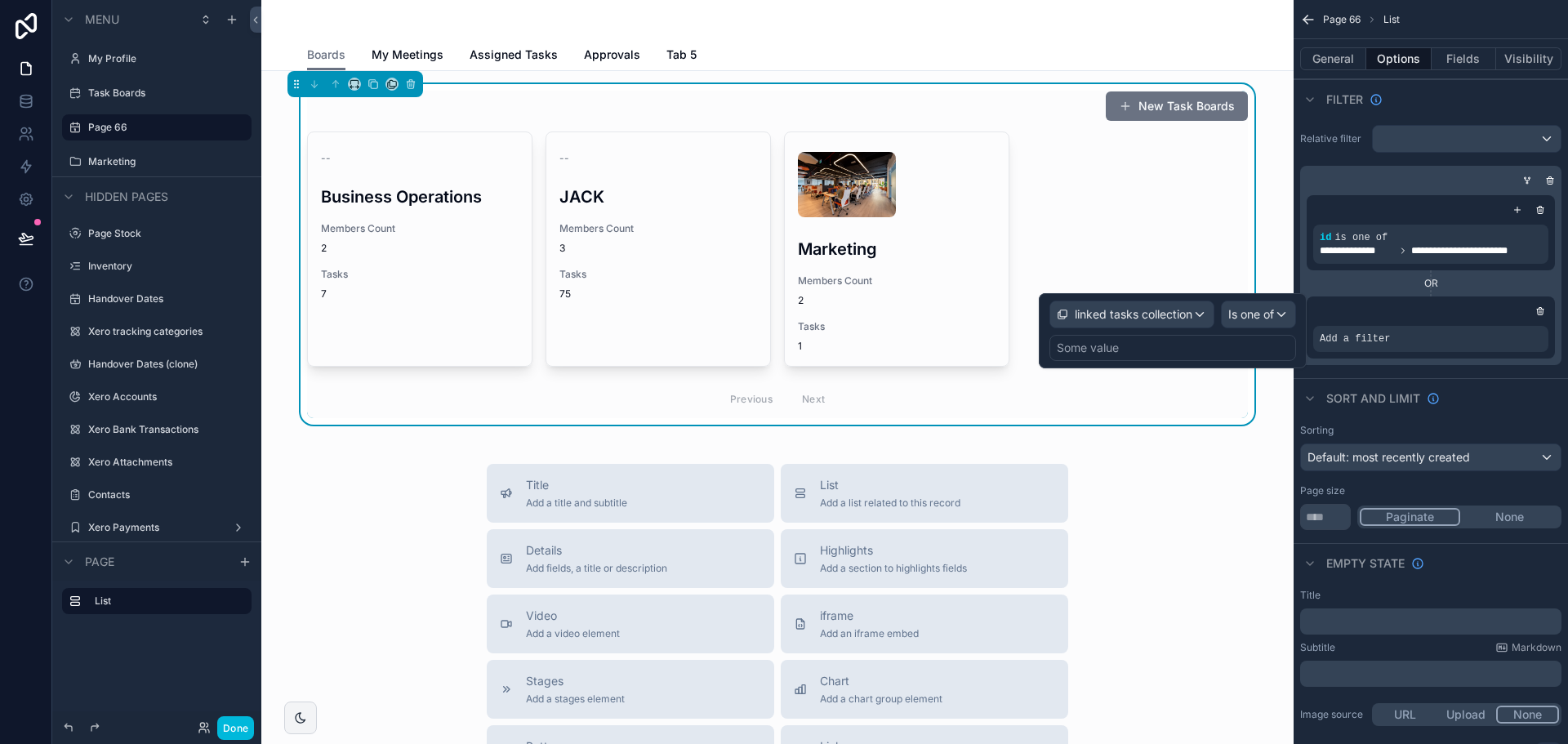
click at [1188, 343] on div "Some value" at bounding box center [1173, 348] width 247 height 26
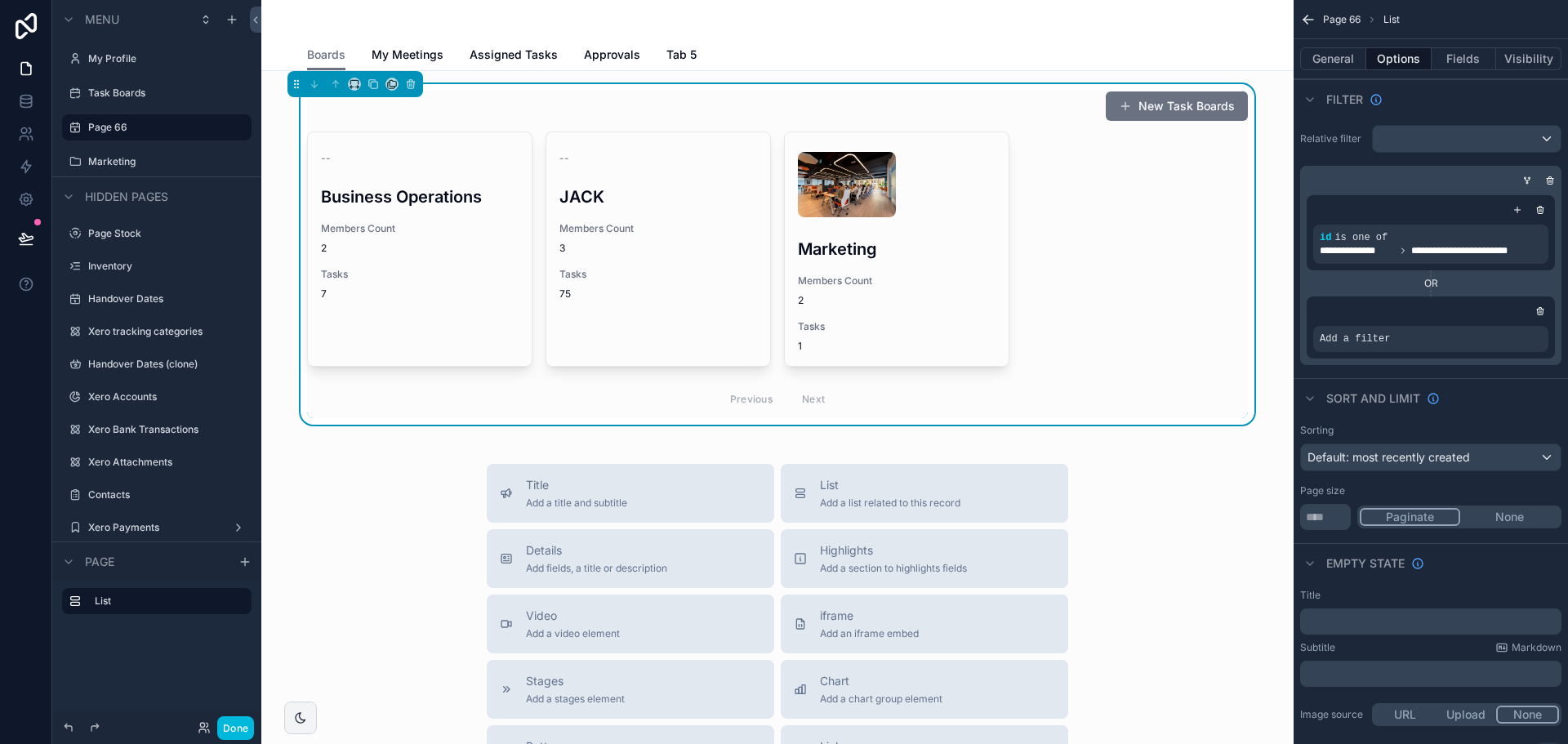
click at [1177, 379] on div "-- Business Operations Members Count 2 Tasks 7 -- JACK Members Count 3 Tasks 75…" at bounding box center [777, 275] width 941 height 287
click at [1304, 342] on div "**********" at bounding box center [1431, 277] width 262 height 177
click at [1346, 337] on span "Add a filter" at bounding box center [1355, 339] width 70 height 13
click at [1514, 329] on div "scrollable content" at bounding box center [1508, 328] width 23 height 23
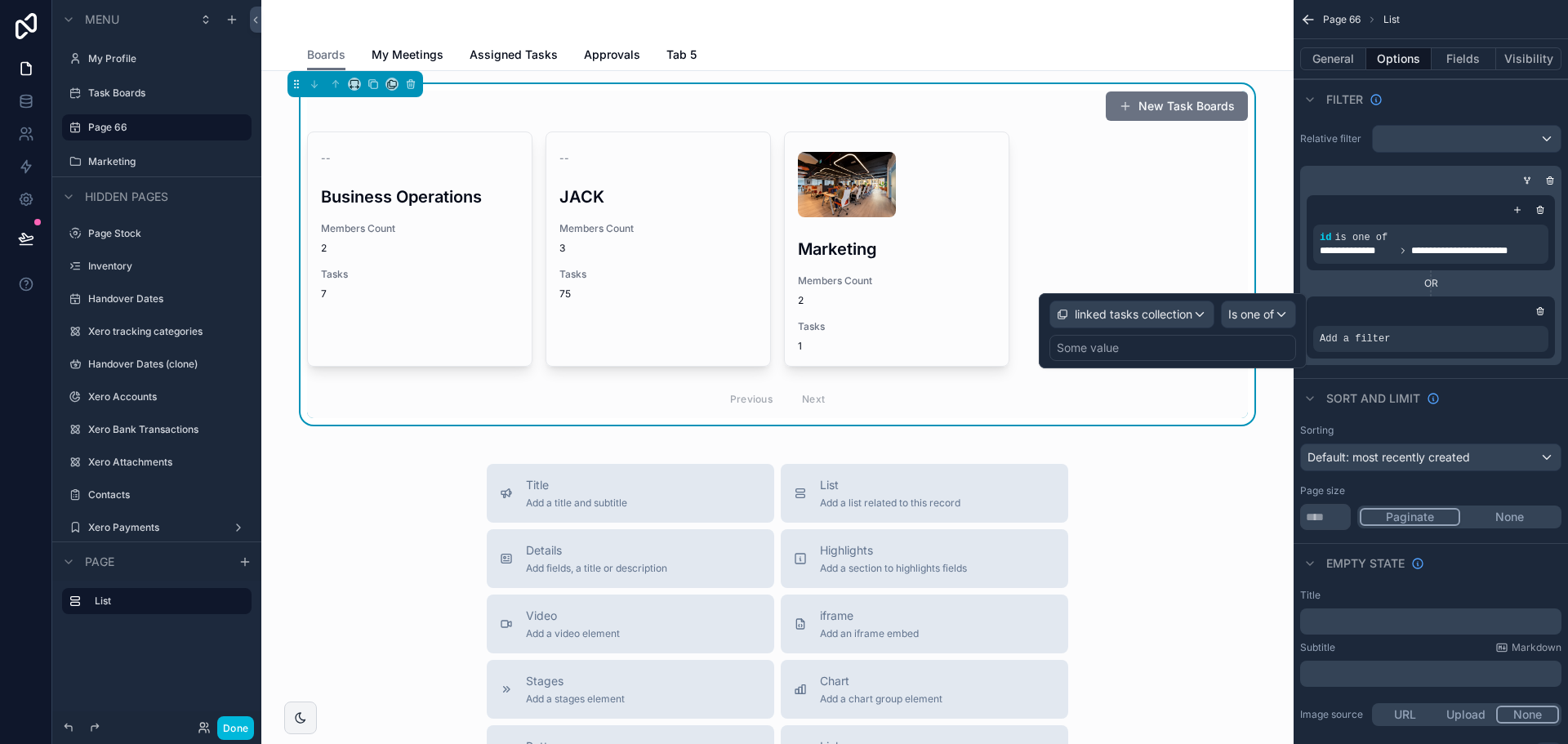
click at [1151, 349] on div "Some value" at bounding box center [1173, 348] width 247 height 26
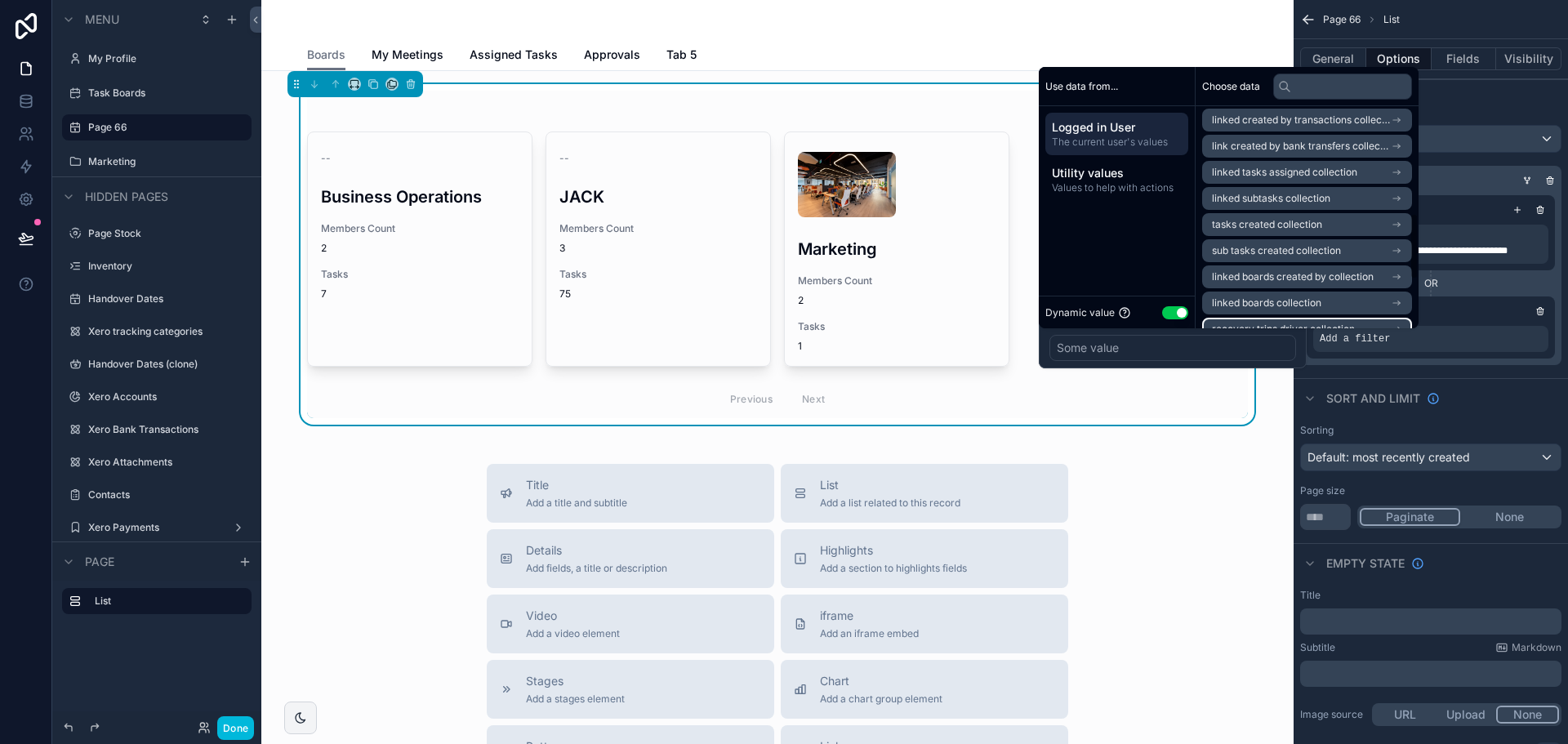
scroll to position [356, 0]
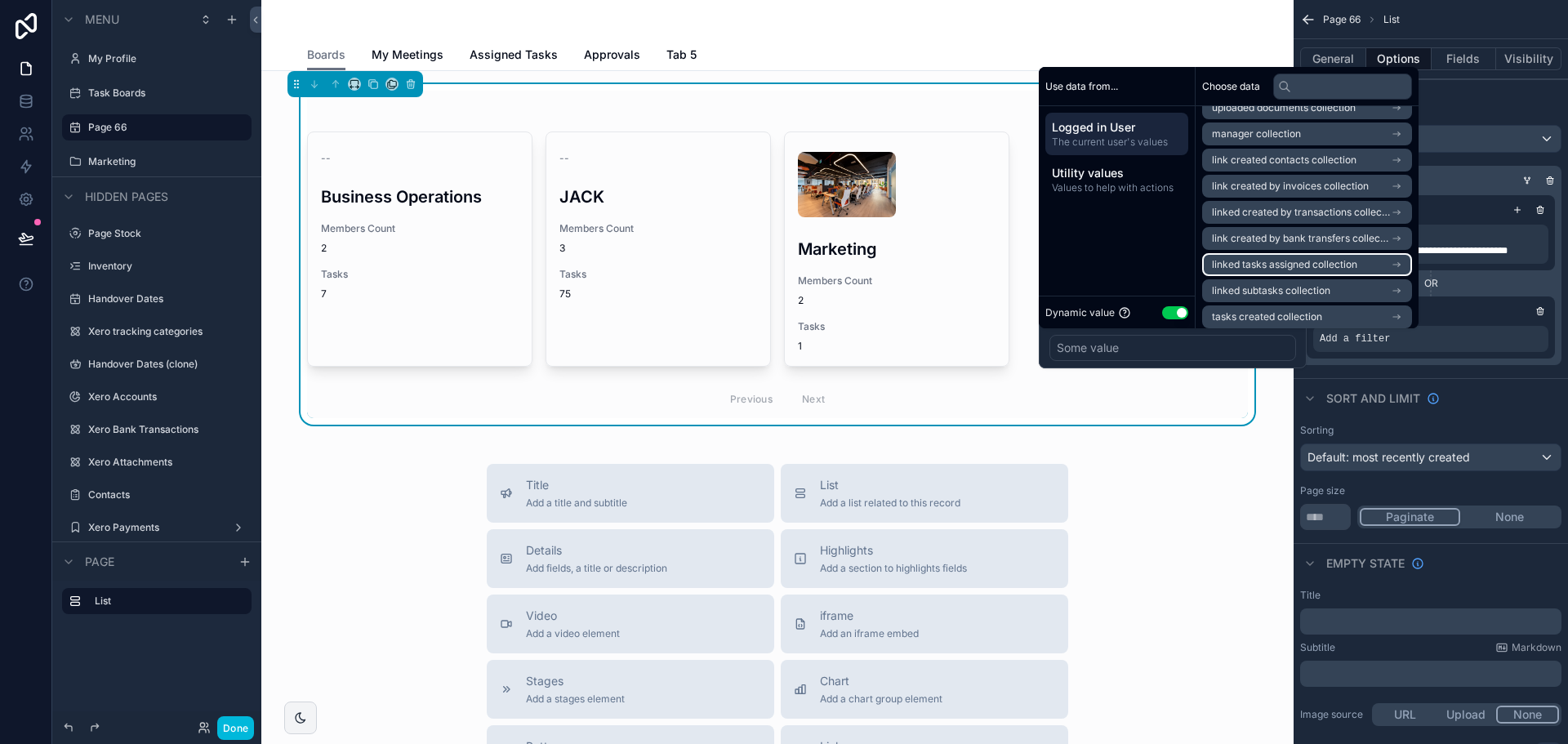
click at [1333, 263] on span "linked tasks assigned collection" at bounding box center [1285, 265] width 146 height 13
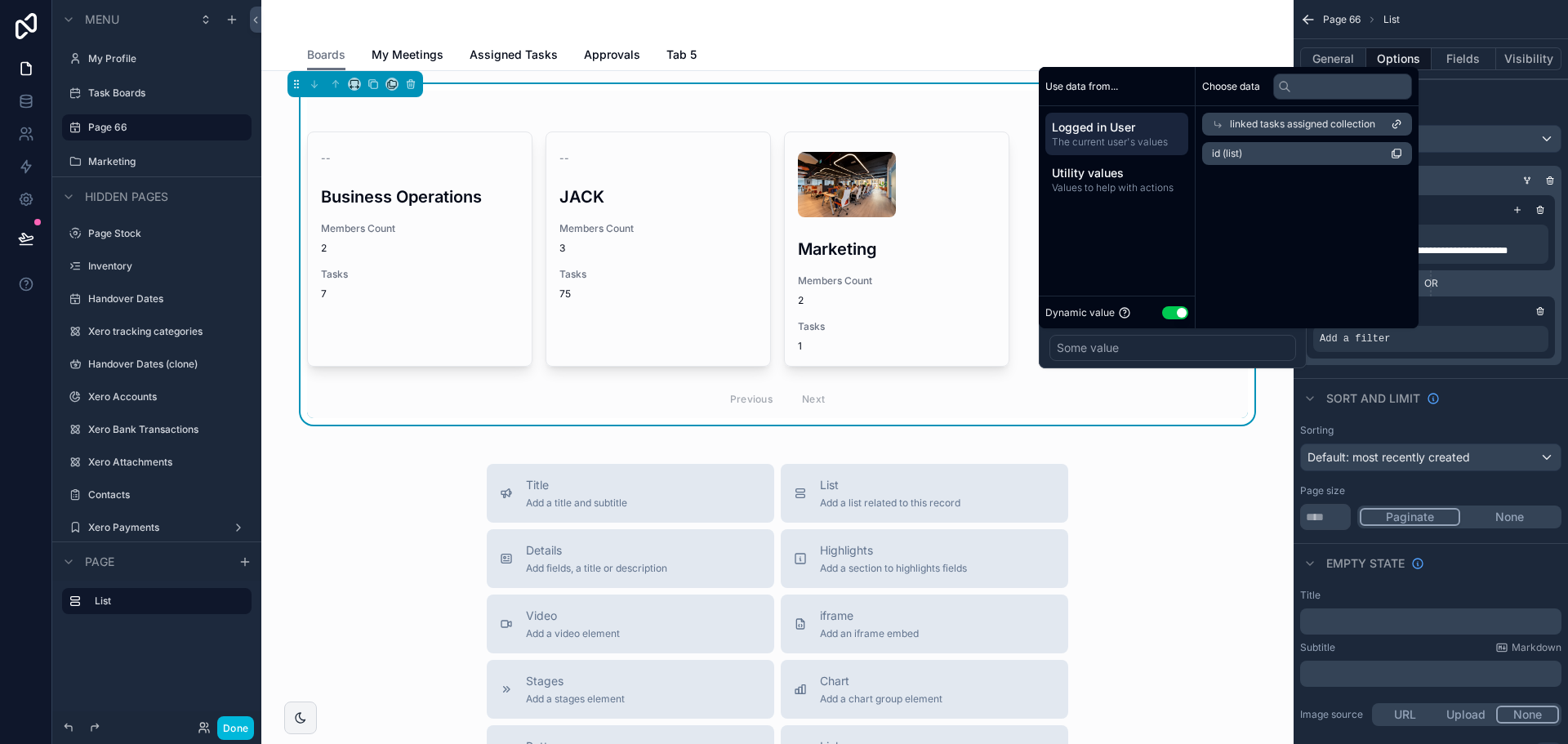
scroll to position [0, 0]
click at [1304, 158] on li "id (list)" at bounding box center [1307, 154] width 210 height 23
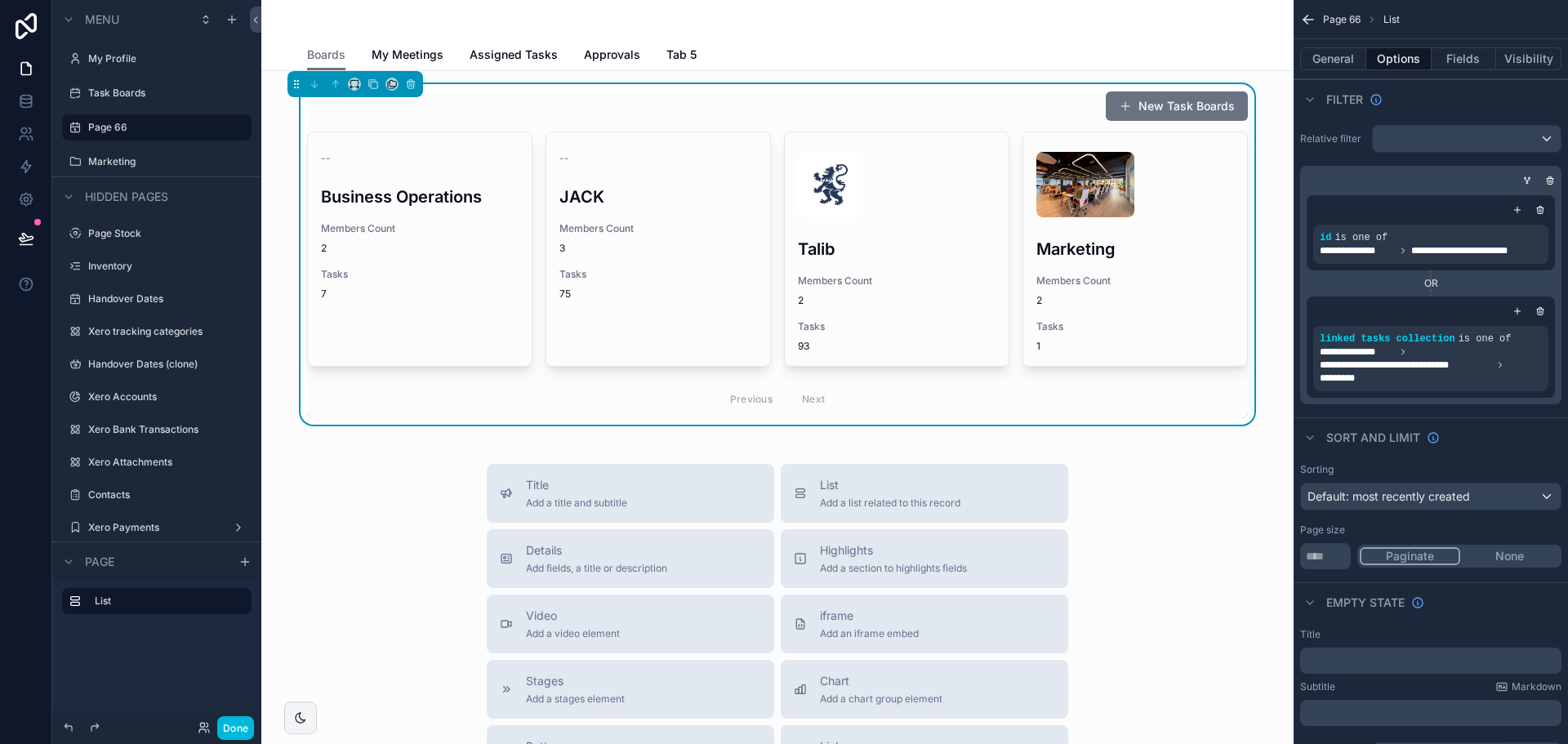
click at [1471, 425] on div "Sort And Limit" at bounding box center [1431, 437] width 275 height 39
click at [1529, 177] on icon "scrollable content" at bounding box center [1527, 181] width 10 height 10
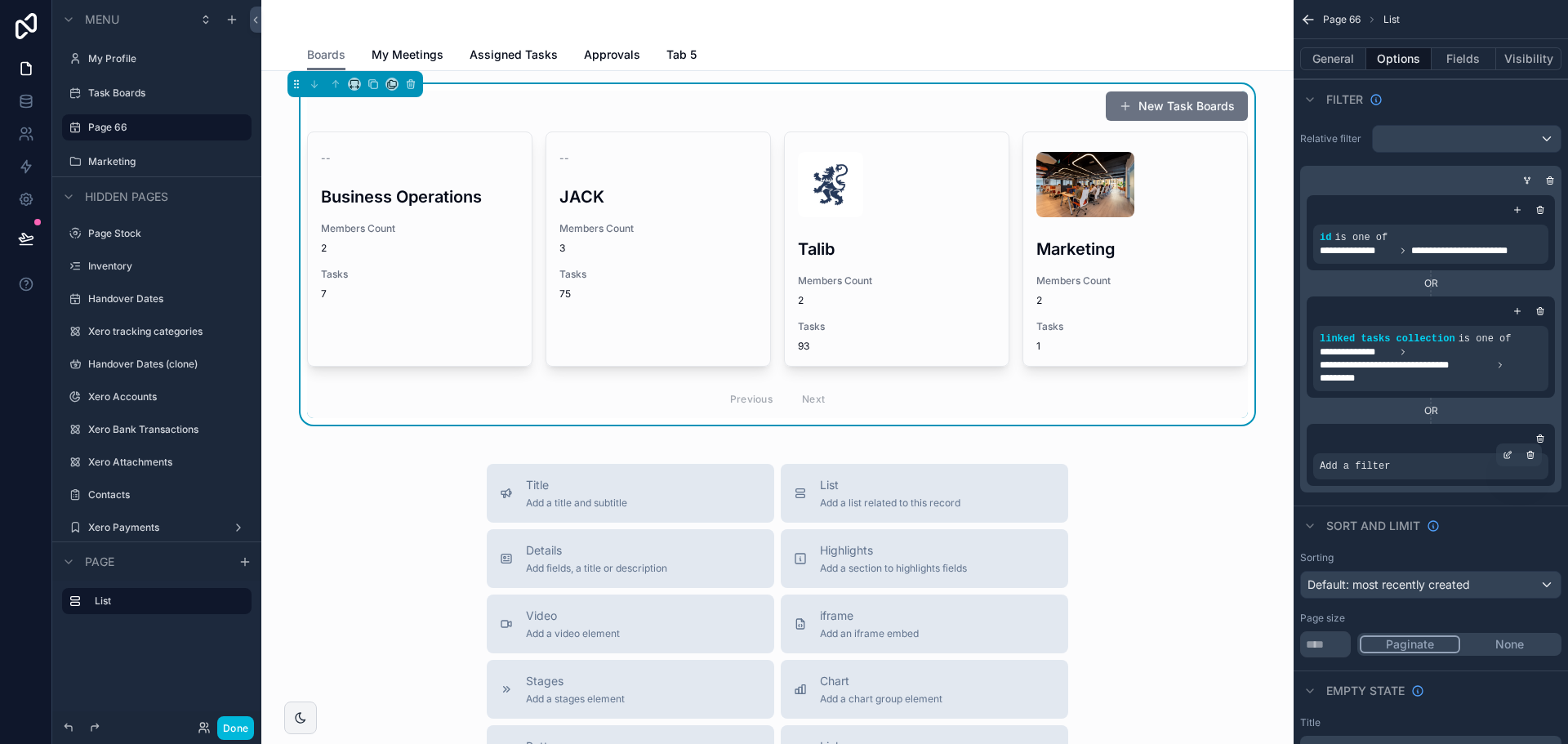
click at [1440, 475] on div "Add a filter" at bounding box center [1431, 466] width 235 height 26
click at [1522, 450] on div "Add a filter" at bounding box center [1431, 455] width 249 height 62
click at [1508, 456] on icon "scrollable content" at bounding box center [1508, 455] width 10 height 10
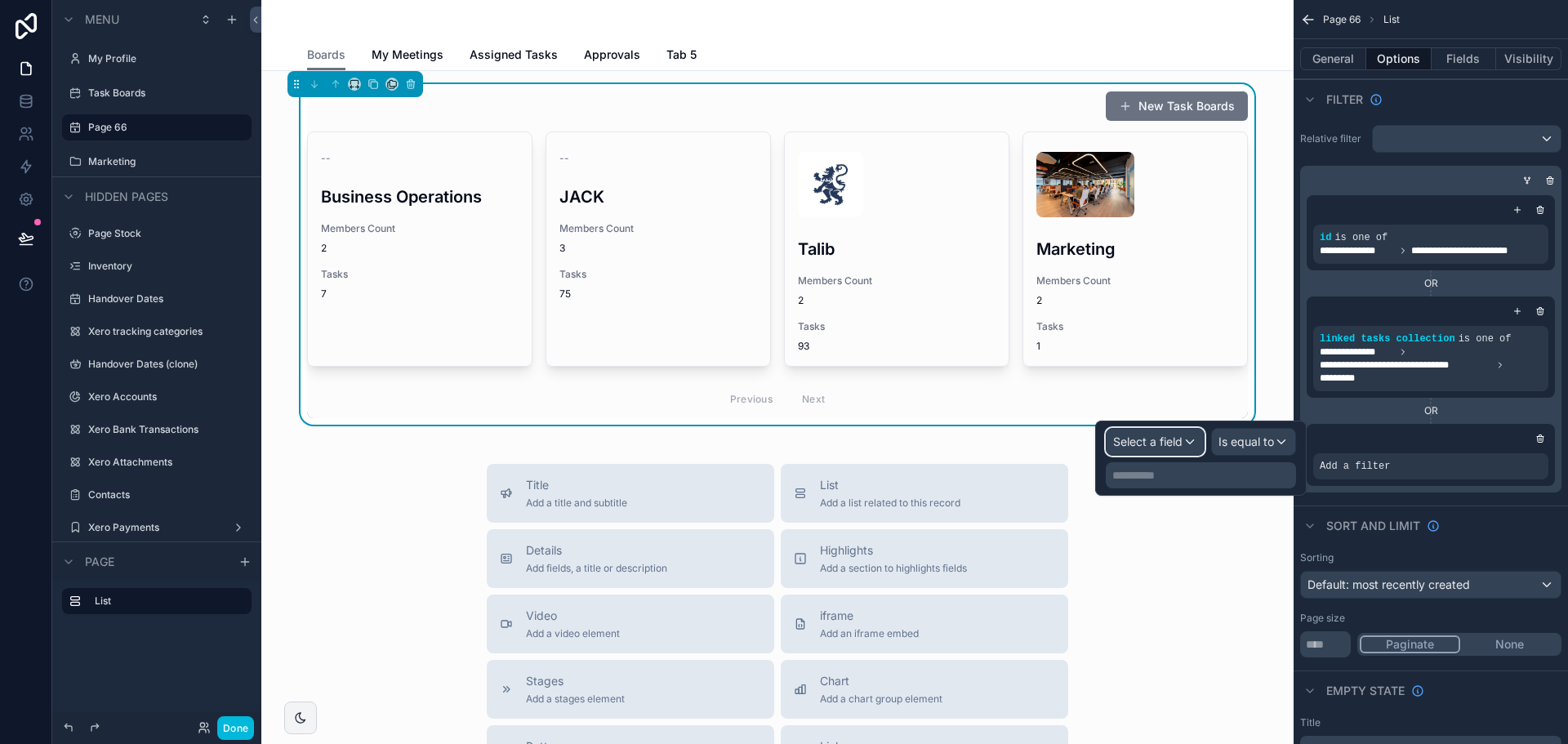
click at [1162, 444] on span "Select a field" at bounding box center [1148, 441] width 69 height 14
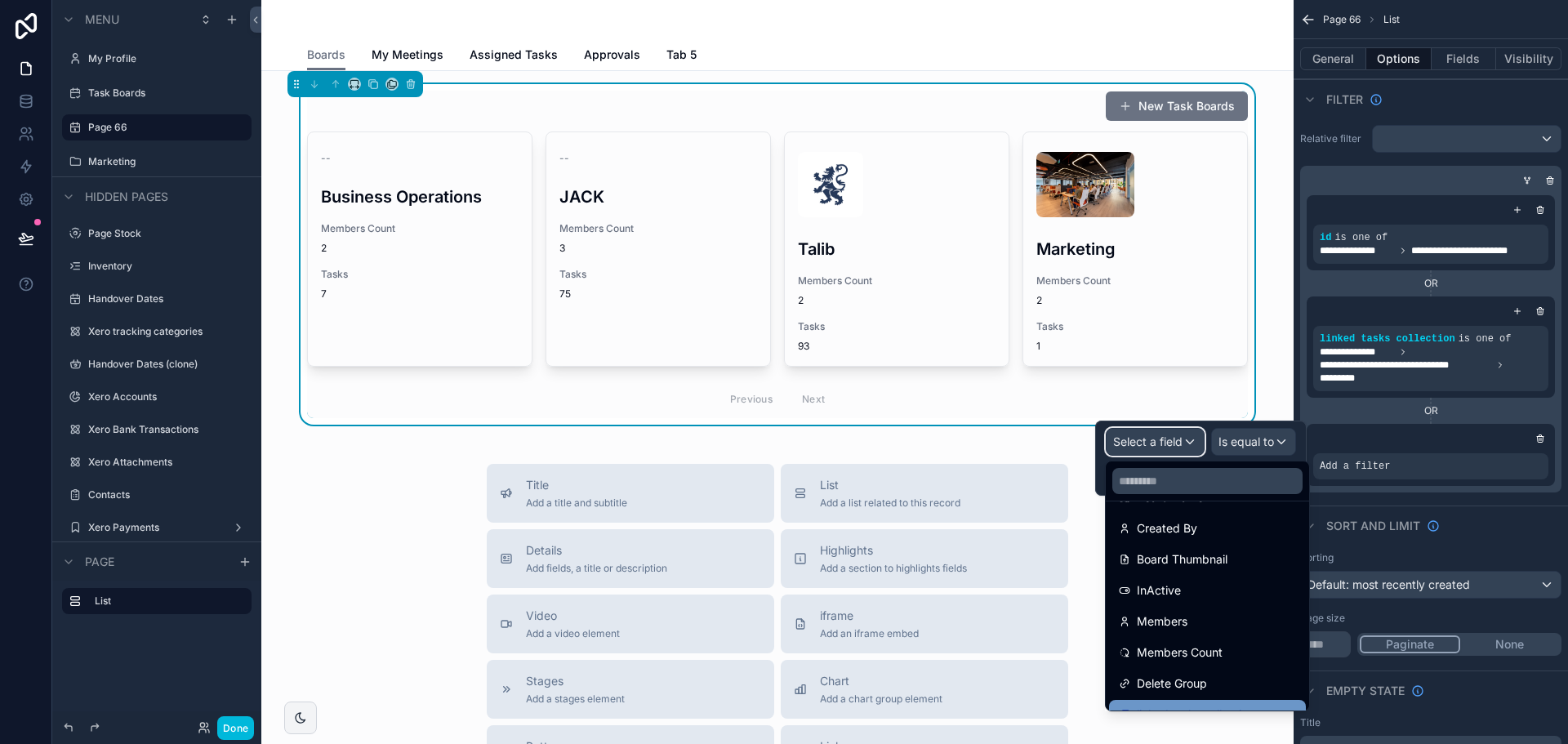
scroll to position [128, 0]
drag, startPoint x: 794, startPoint y: 43, endPoint x: 780, endPoint y: 45, distance: 14.1
click at [794, 43] on div "Boards My Meetings Assigned Tasks Approvals Tab 5" at bounding box center [777, 55] width 941 height 31
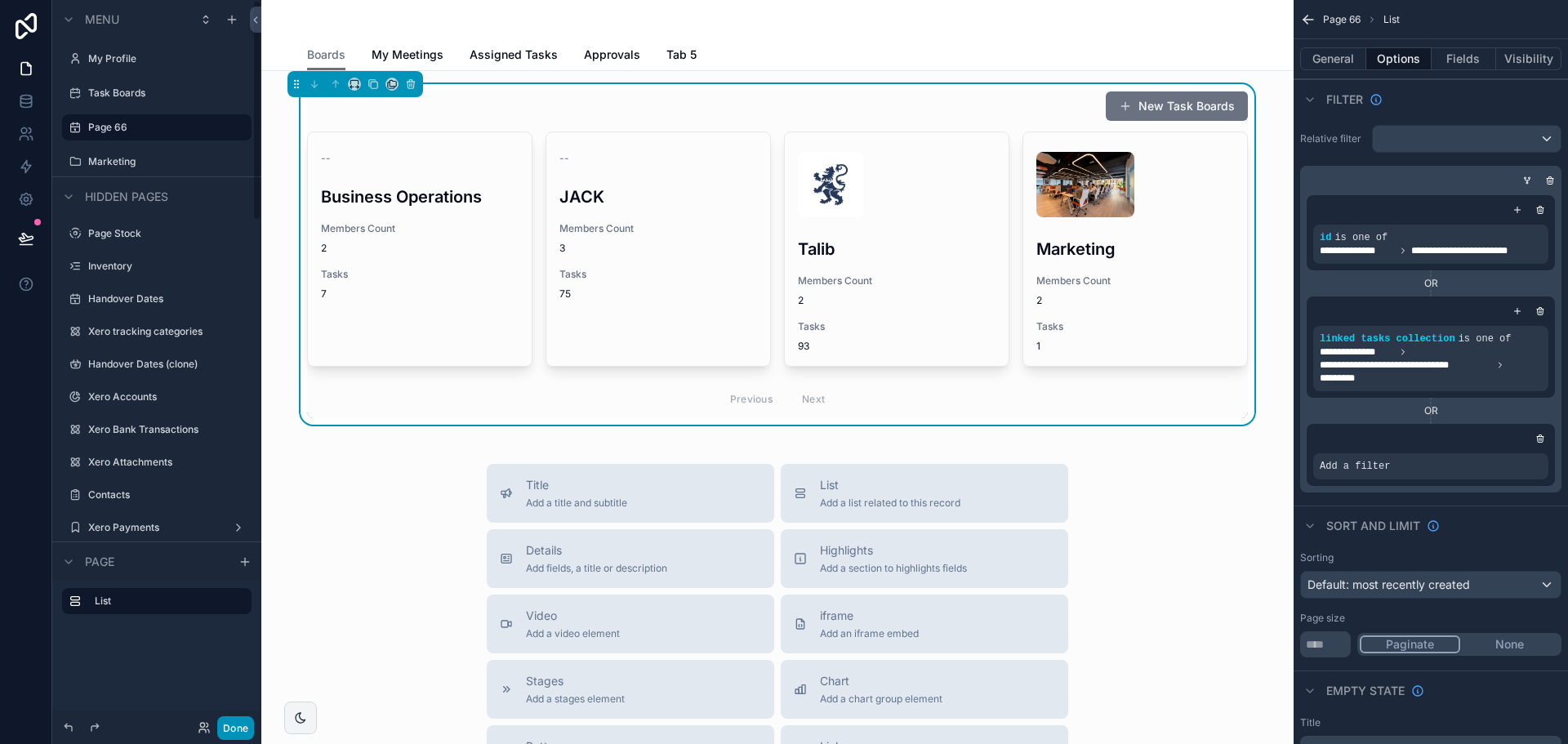
click at [223, 722] on button "Done" at bounding box center [235, 728] width 37 height 24
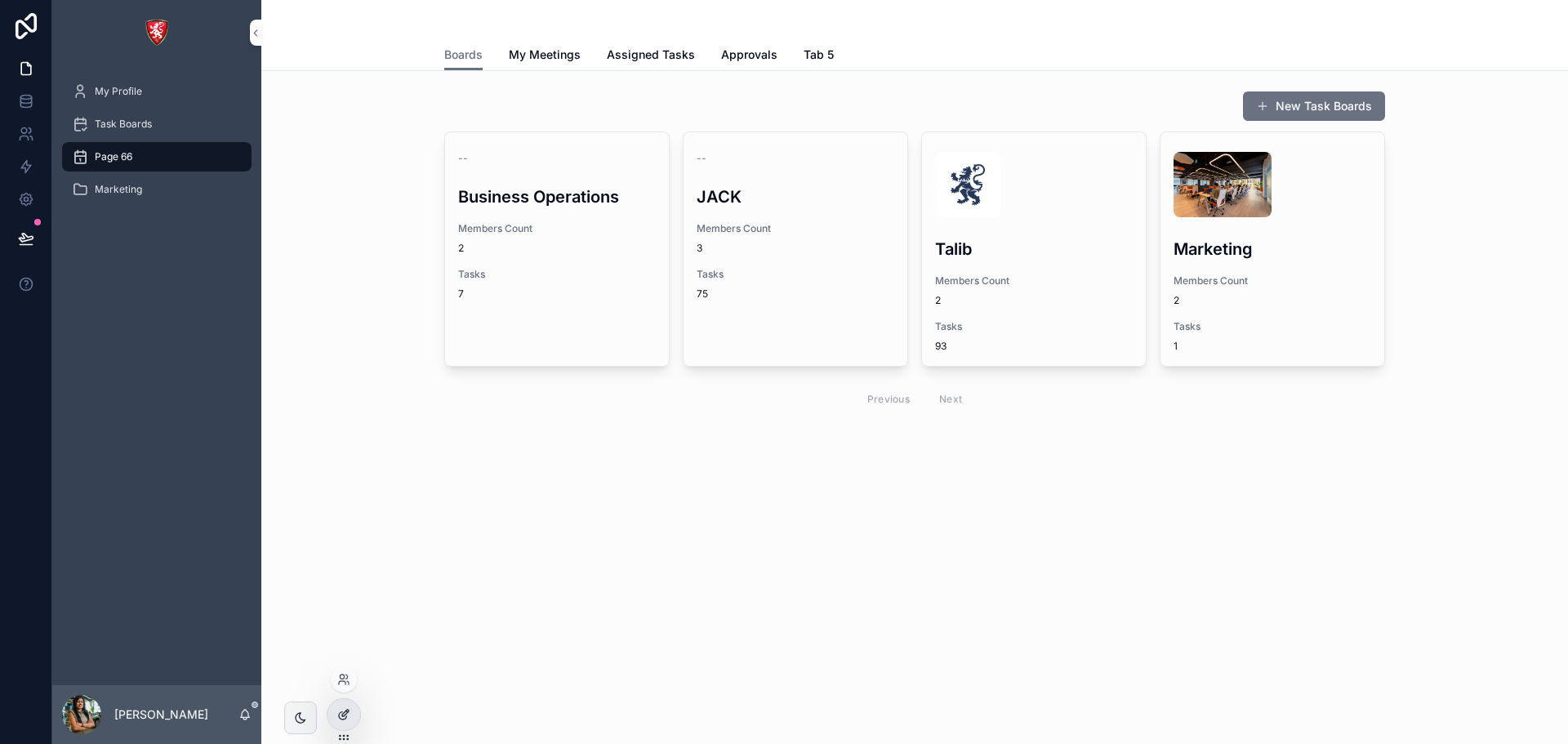
click at [352, 710] on div at bounding box center [344, 715] width 33 height 31
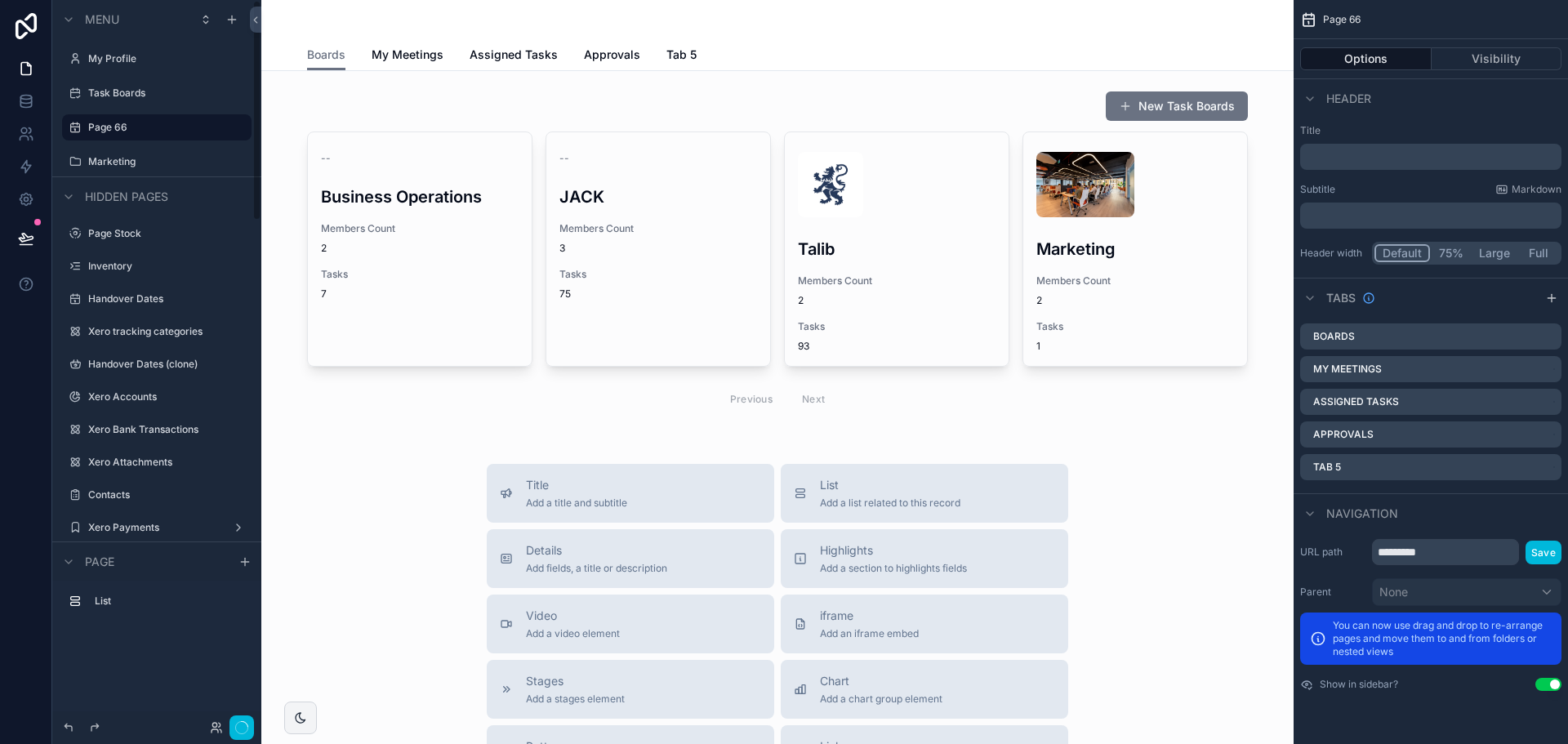
click at [122, 129] on label "Page 66" at bounding box center [165, 128] width 154 height 13
click at [123, 101] on div "Task Boards" at bounding box center [157, 93] width 137 height 20
click at [117, 86] on div "Task Boards" at bounding box center [157, 93] width 137 height 20
click at [117, 91] on label "Task Boards" at bounding box center [154, 93] width 131 height 13
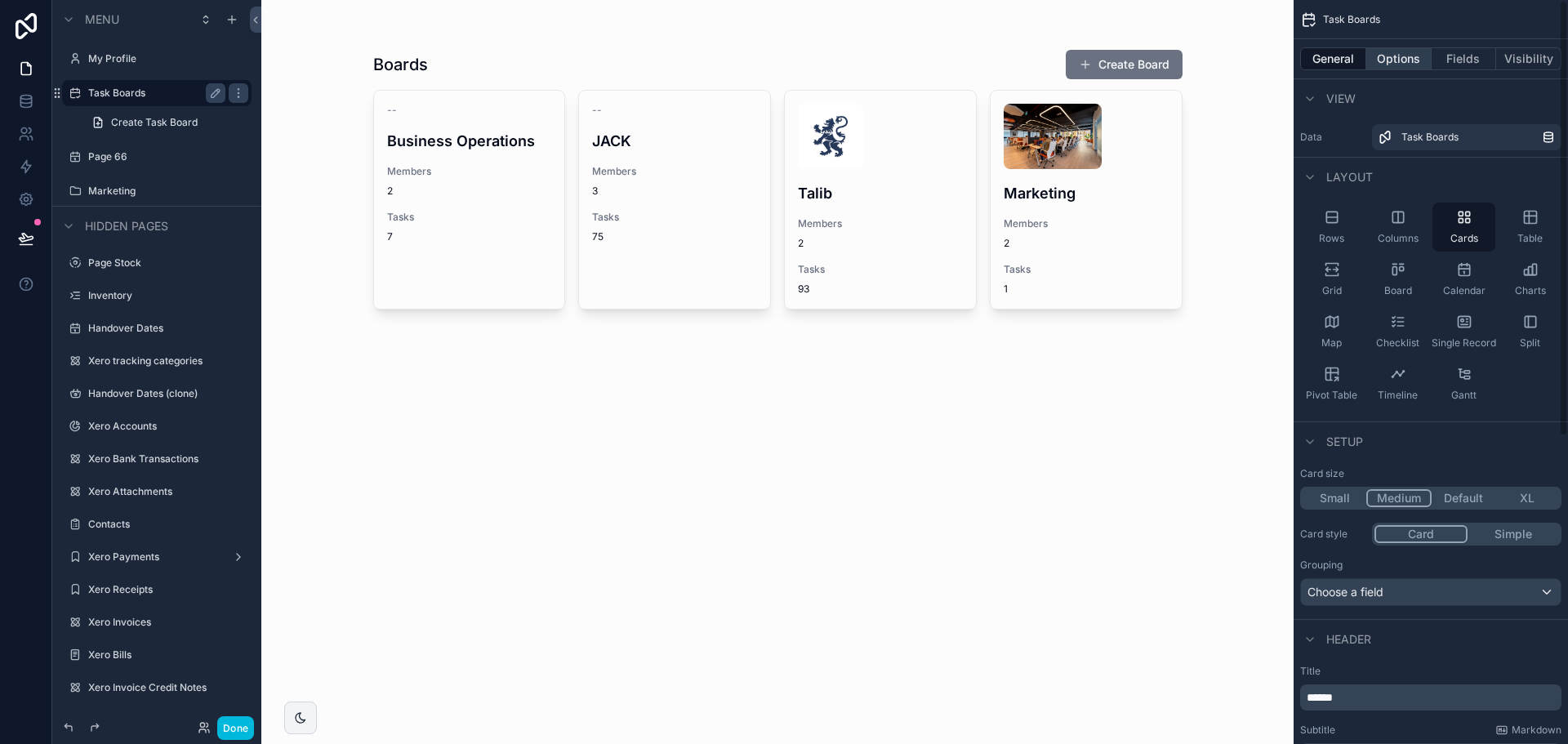
click at [1399, 56] on button "Options" at bounding box center [1399, 59] width 65 height 23
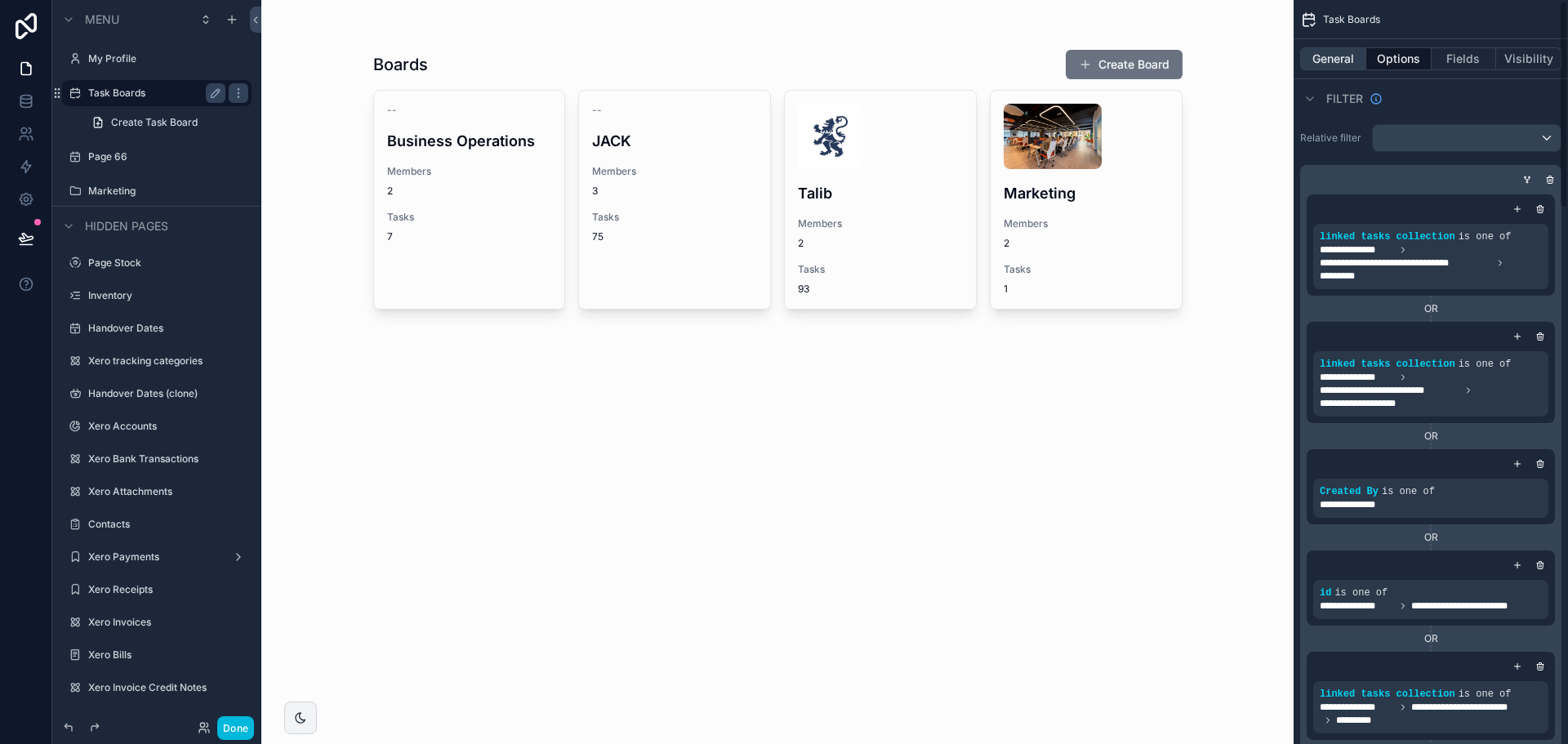
click at [1333, 66] on button "General" at bounding box center [1333, 59] width 66 height 23
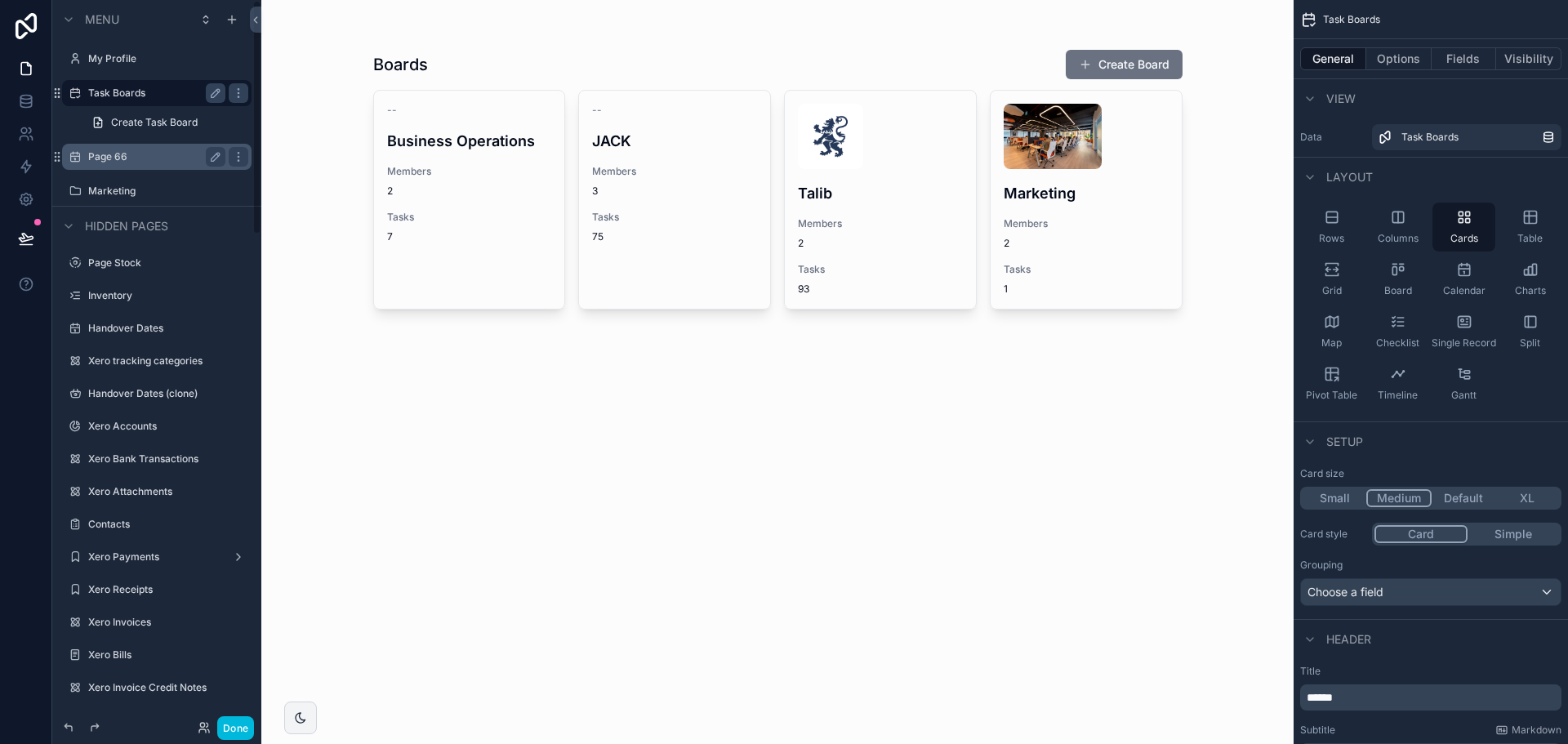
click at [138, 166] on div "Page 66" at bounding box center [157, 157] width 137 height 20
click at [105, 159] on label "Page 66" at bounding box center [154, 157] width 131 height 13
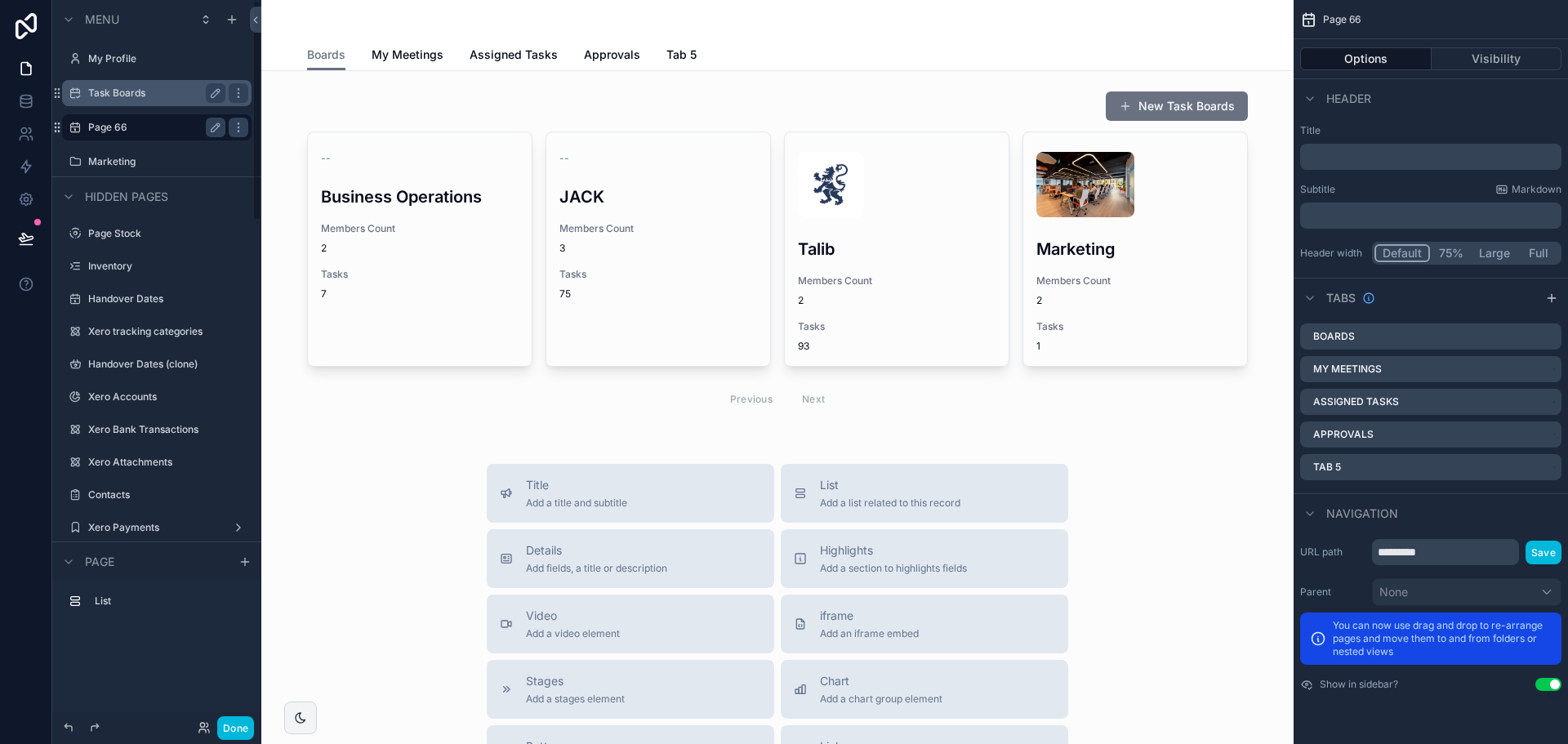
click at [114, 88] on label "Task Boards" at bounding box center [154, 93] width 131 height 13
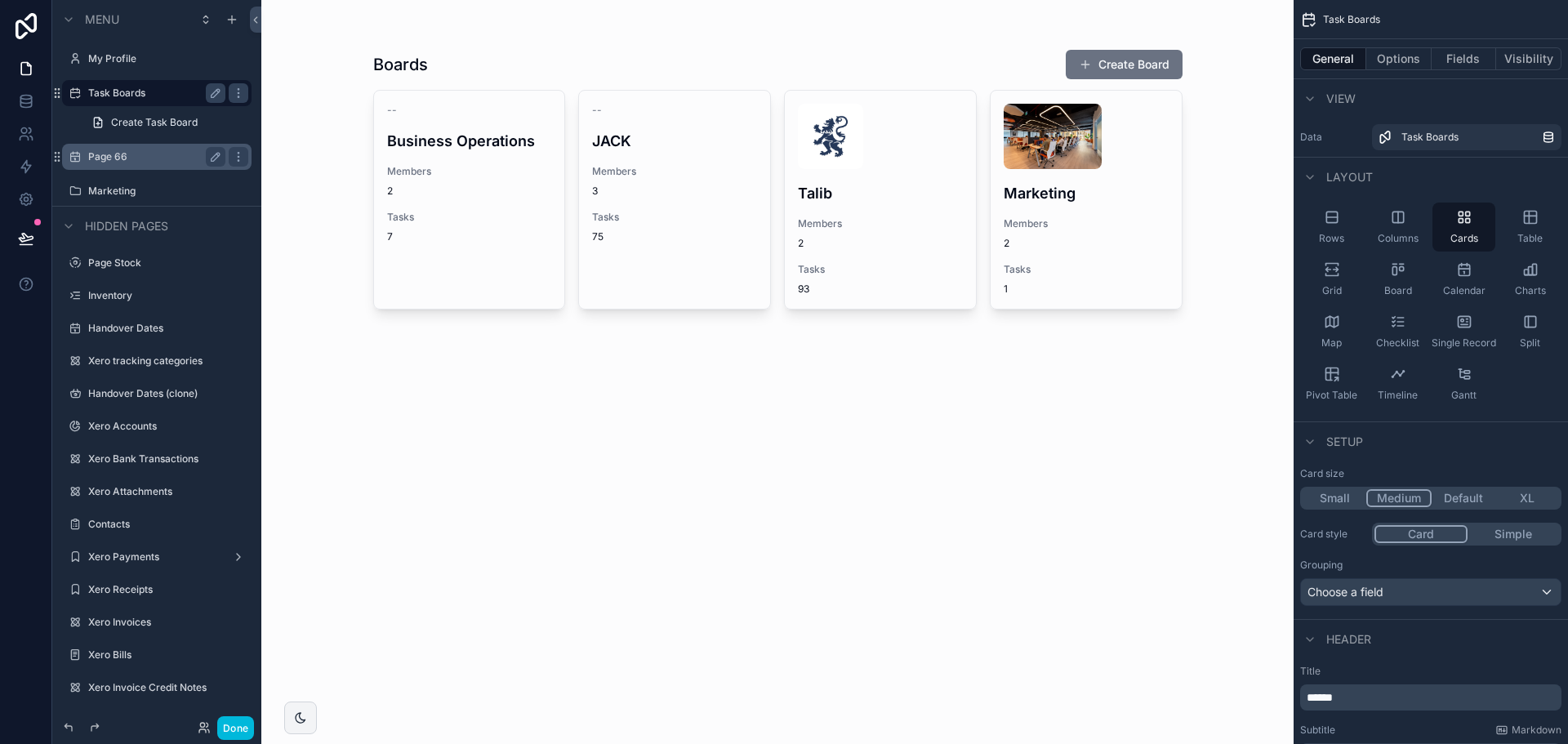
click at [611, 87] on div "scrollable content" at bounding box center [778, 181] width 836 height 362
click at [1387, 63] on button "Options" at bounding box center [1399, 59] width 65 height 23
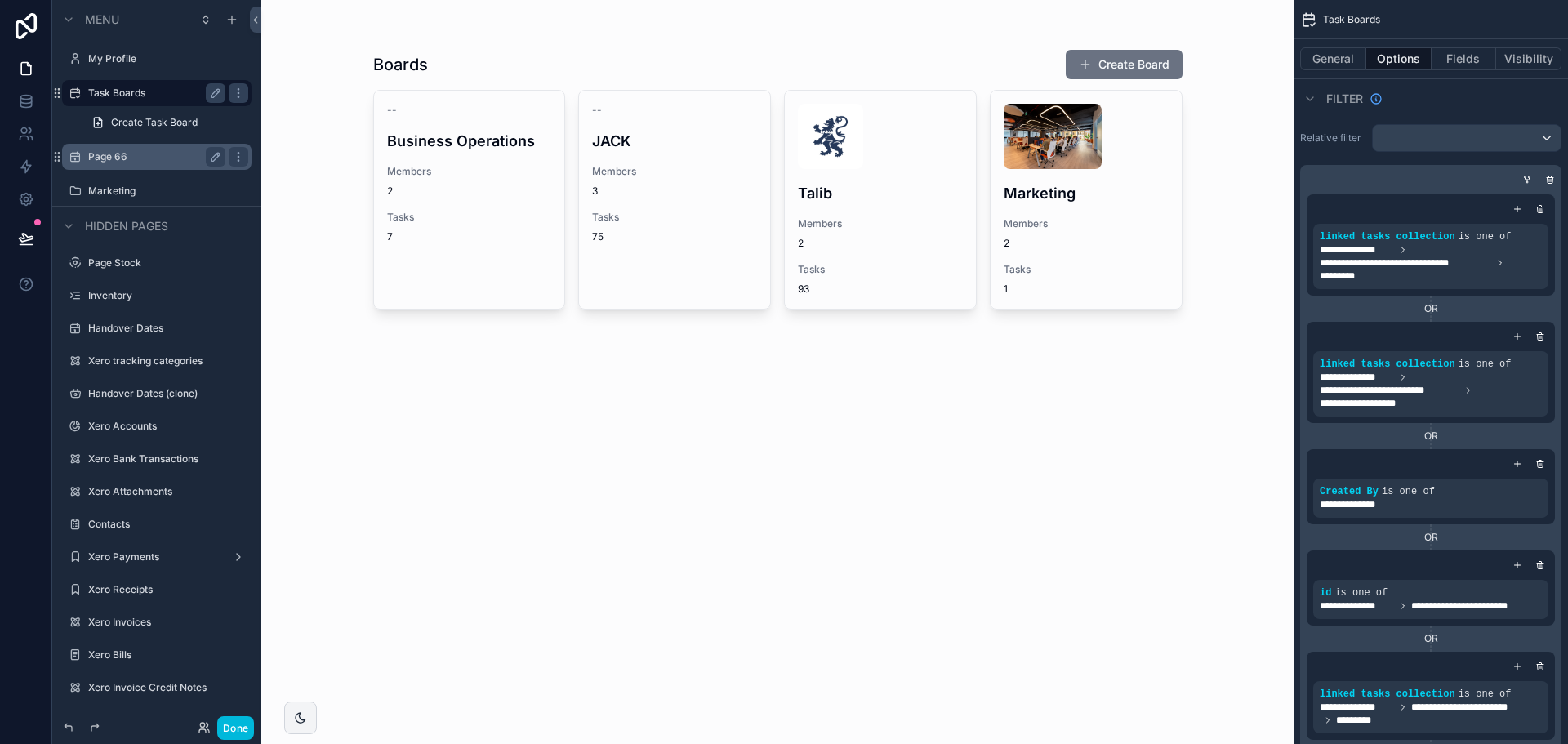
click at [137, 163] on label "Page 66" at bounding box center [154, 157] width 131 height 13
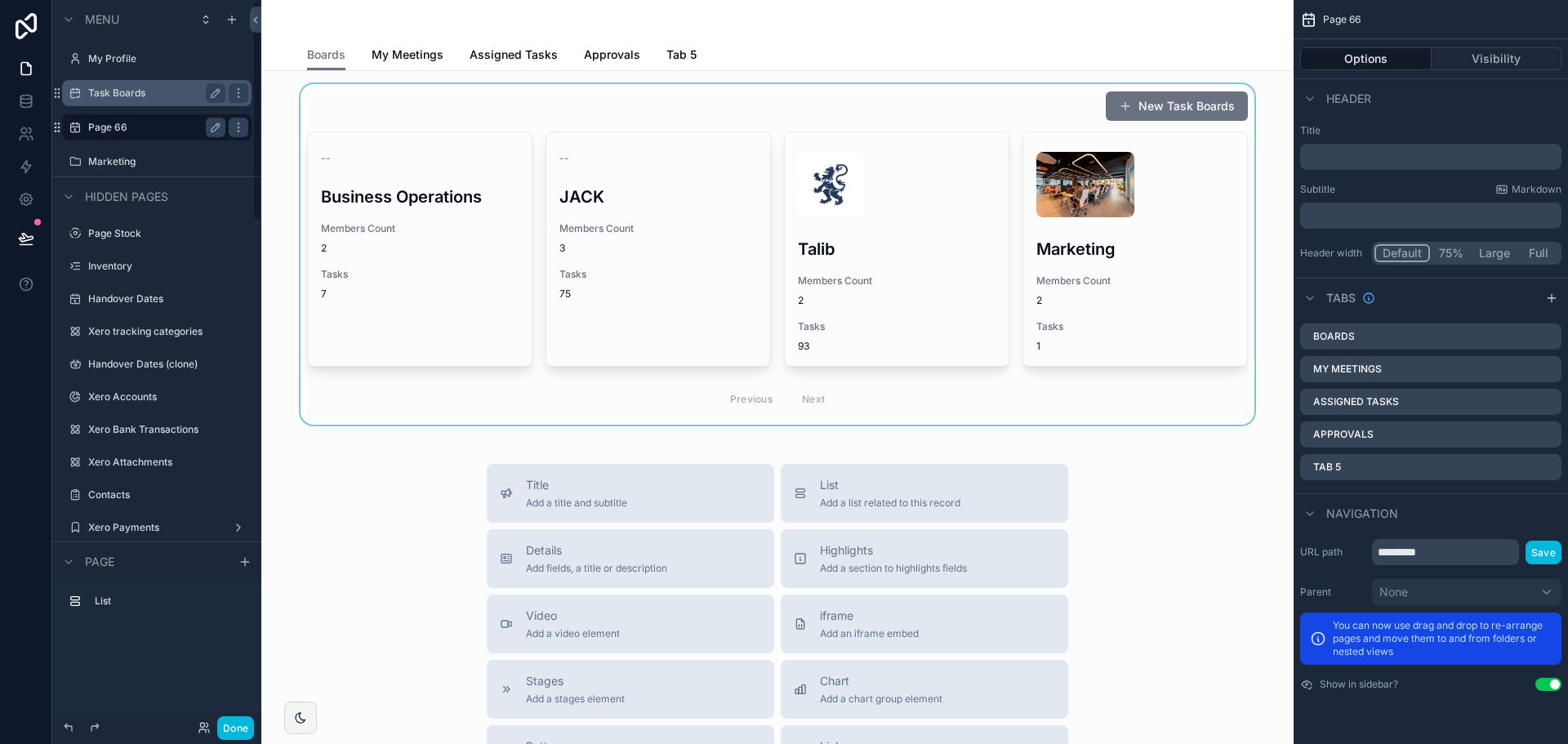
click at [701, 289] on div "scrollable content" at bounding box center [777, 254] width 1006 height 341
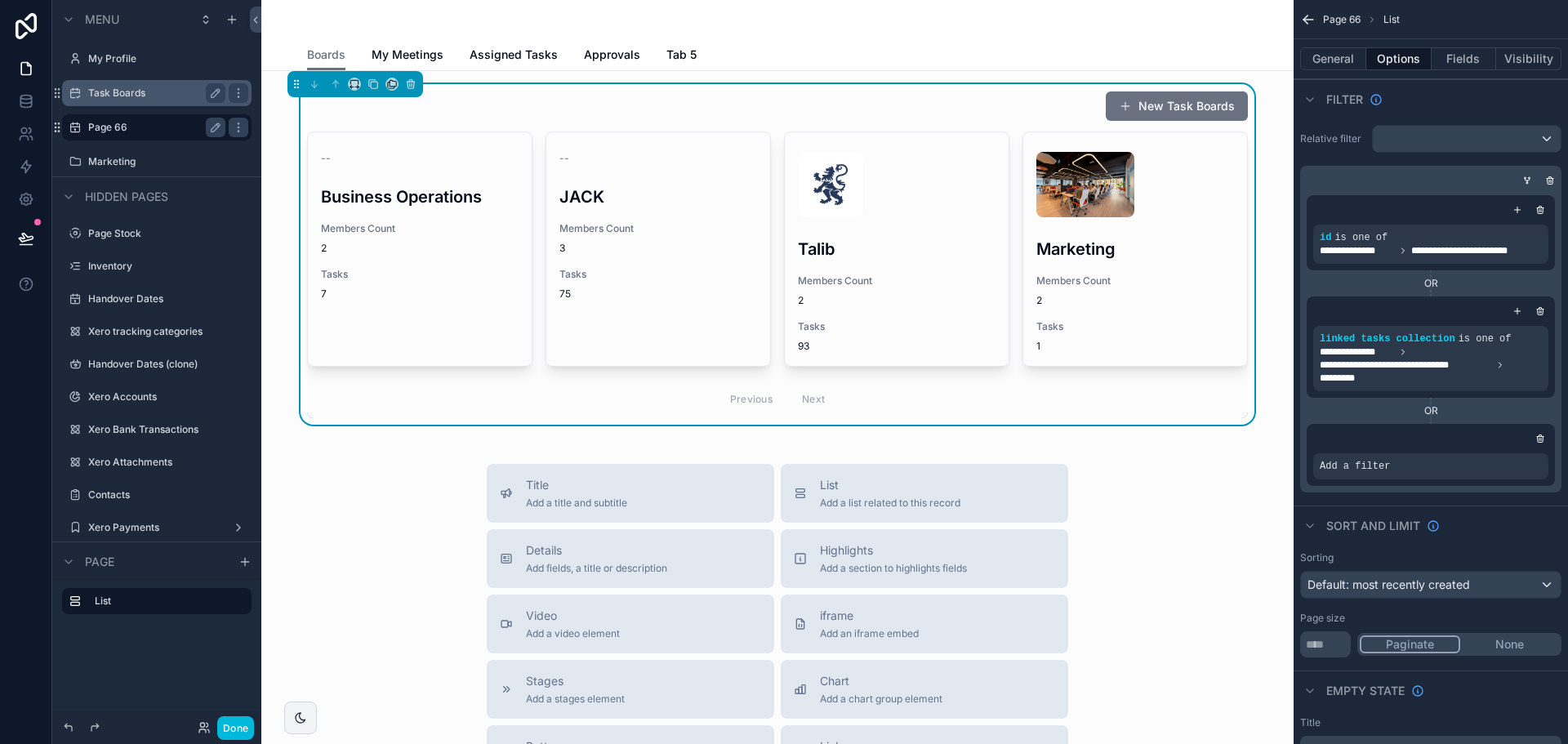
click at [1495, 449] on div "Add a filter" at bounding box center [1431, 455] width 249 height 62
click at [1509, 456] on icon "scrollable content" at bounding box center [1508, 455] width 10 height 10
click at [1091, 427] on div "New Task Boards -- Business Operations Members Count 2 Tasks 7 -- JACK Members …" at bounding box center [777, 624] width 1033 height 1105
click at [1511, 452] on icon "scrollable content" at bounding box center [1509, 453] width 5 height 5
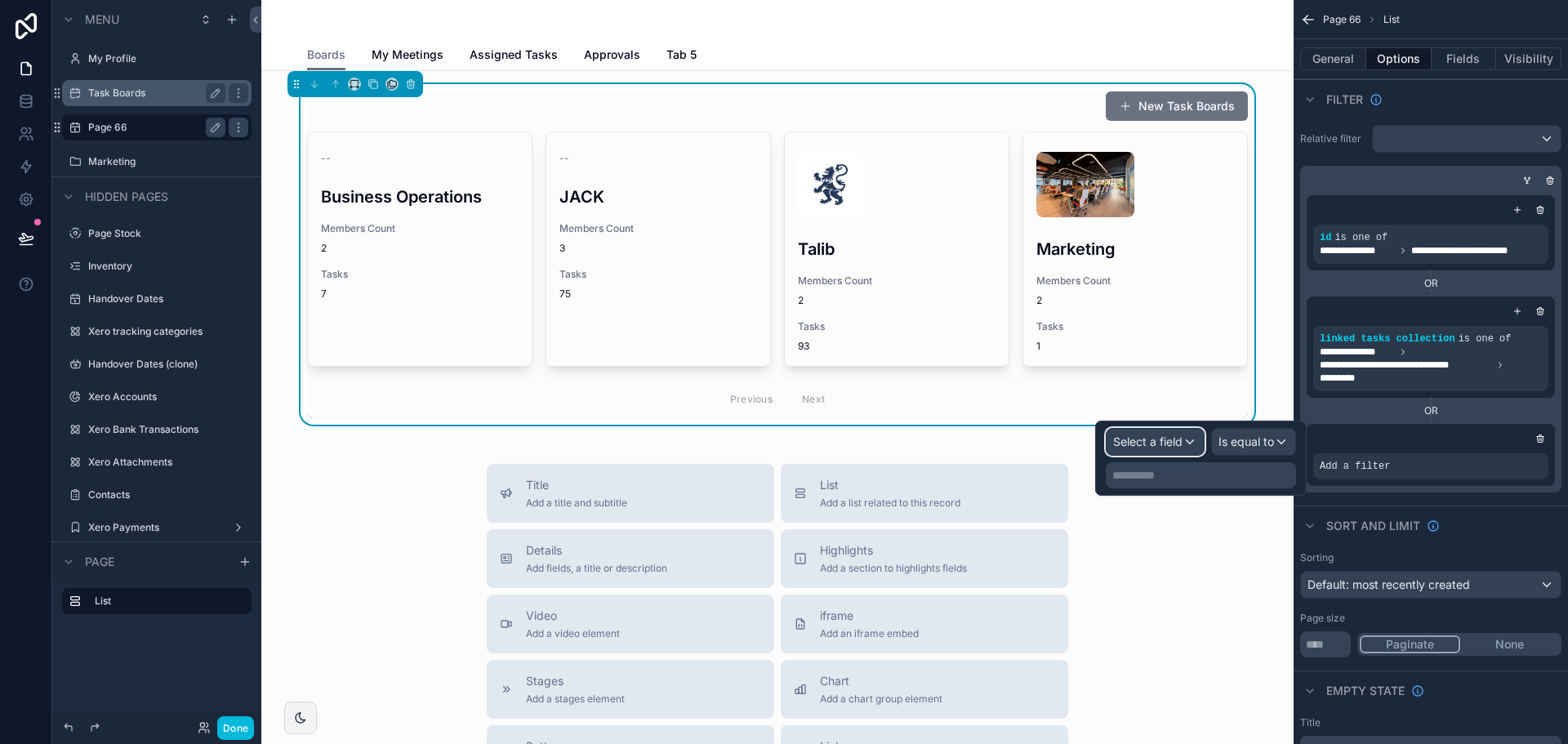
click at [1170, 439] on span "Select a field" at bounding box center [1148, 441] width 69 height 14
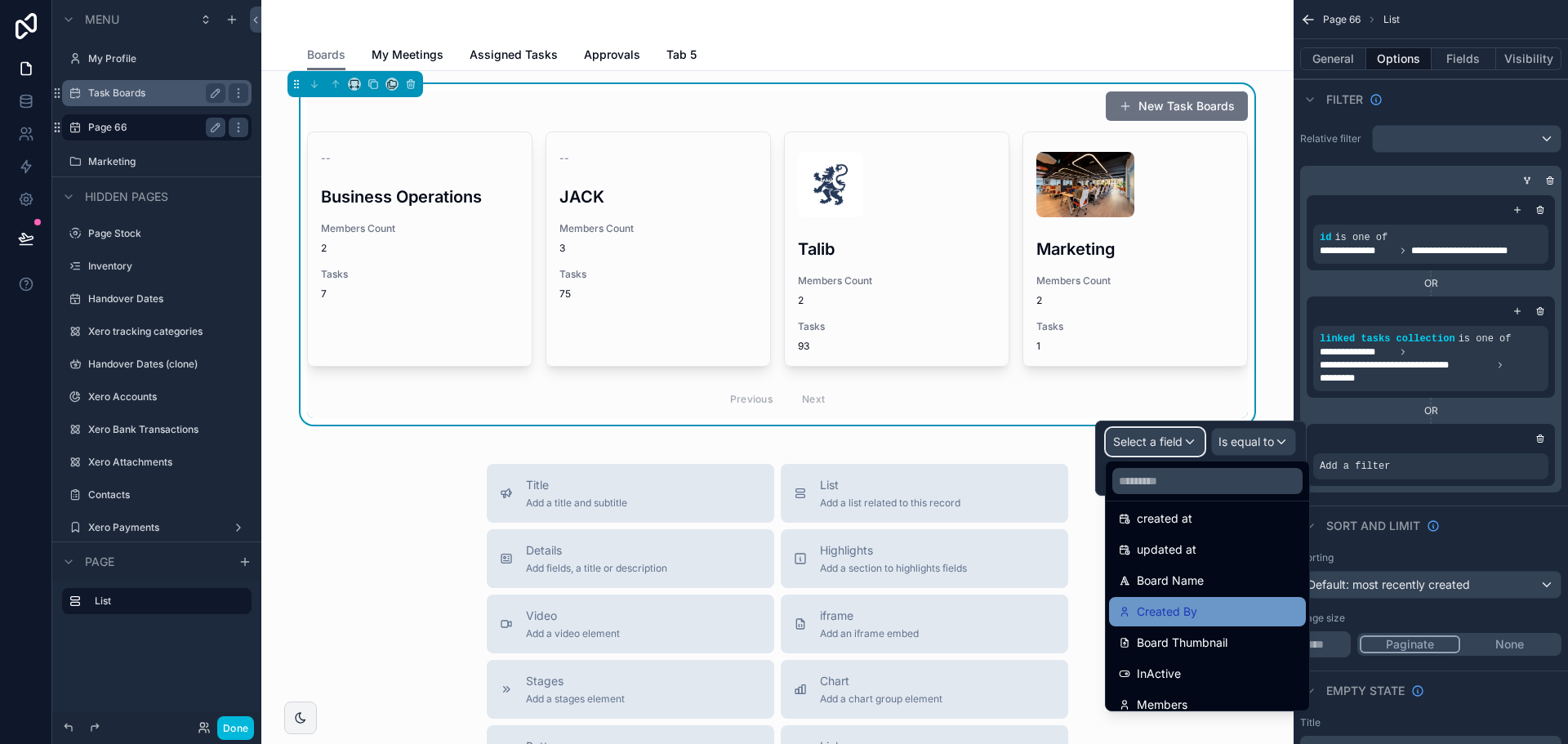
scroll to position [209, 0]
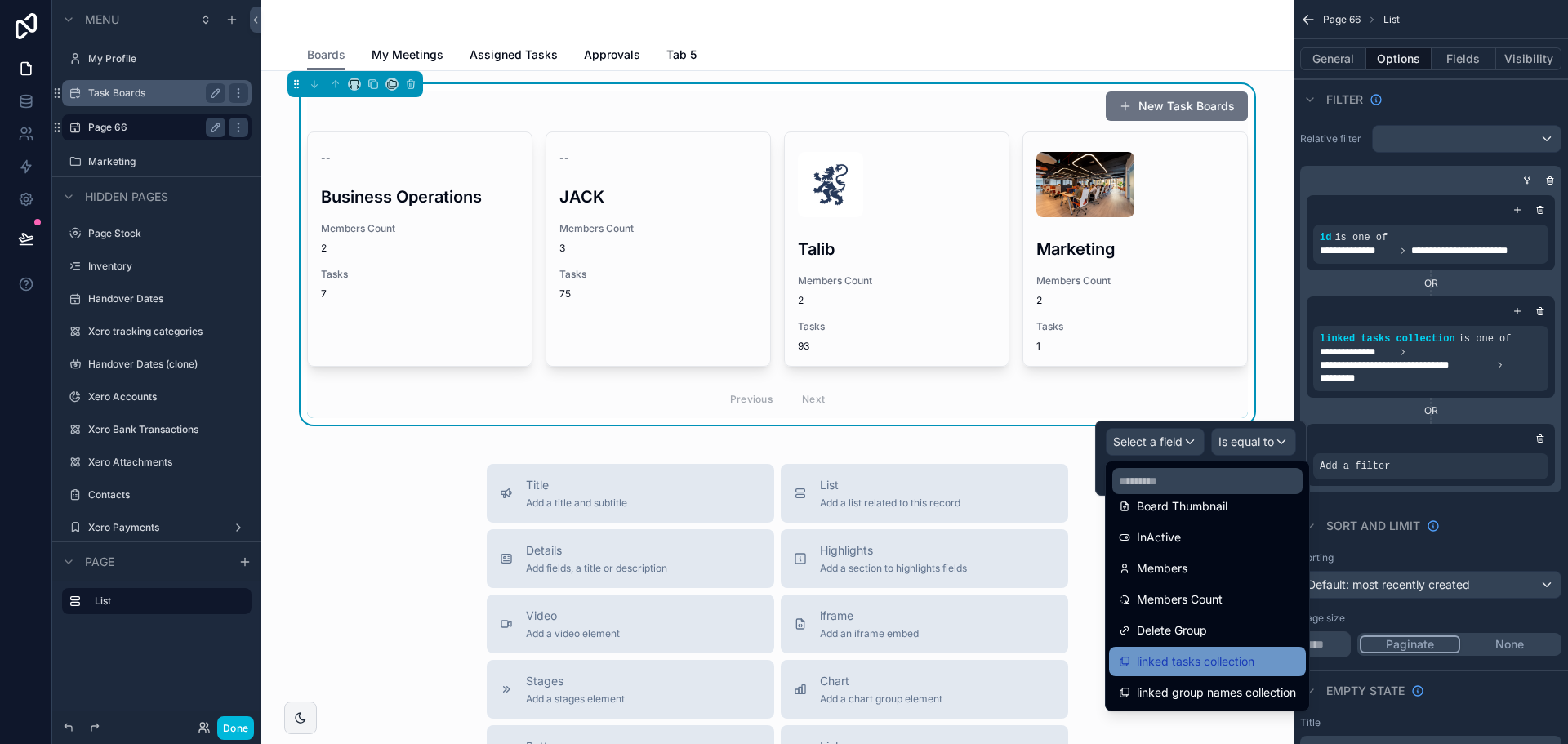
click at [1230, 649] on div "linked tasks collection" at bounding box center [1207, 661] width 197 height 29
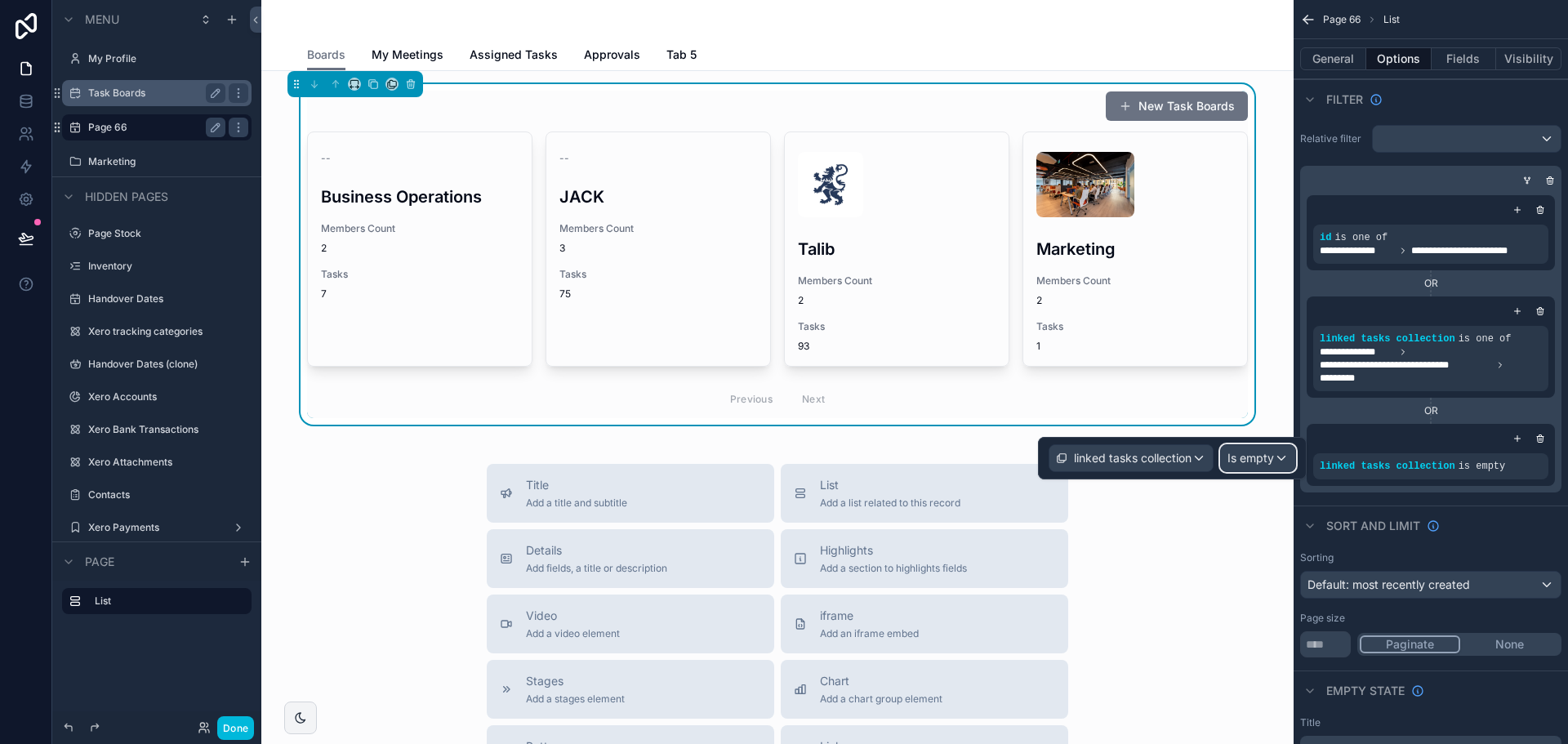
click at [1266, 450] on span "Is empty" at bounding box center [1250, 458] width 47 height 16
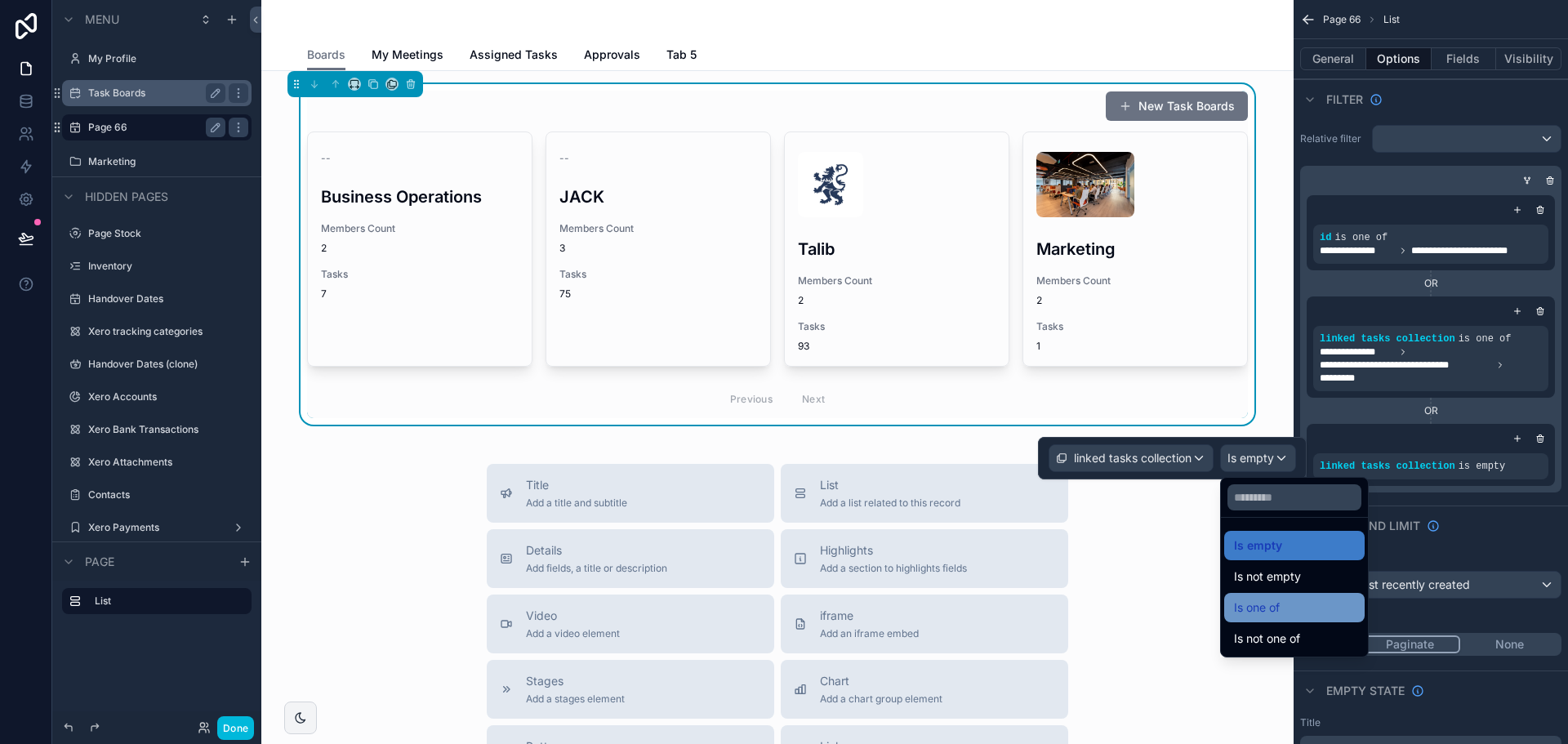
click at [1290, 610] on div "Is one of" at bounding box center [1294, 607] width 121 height 20
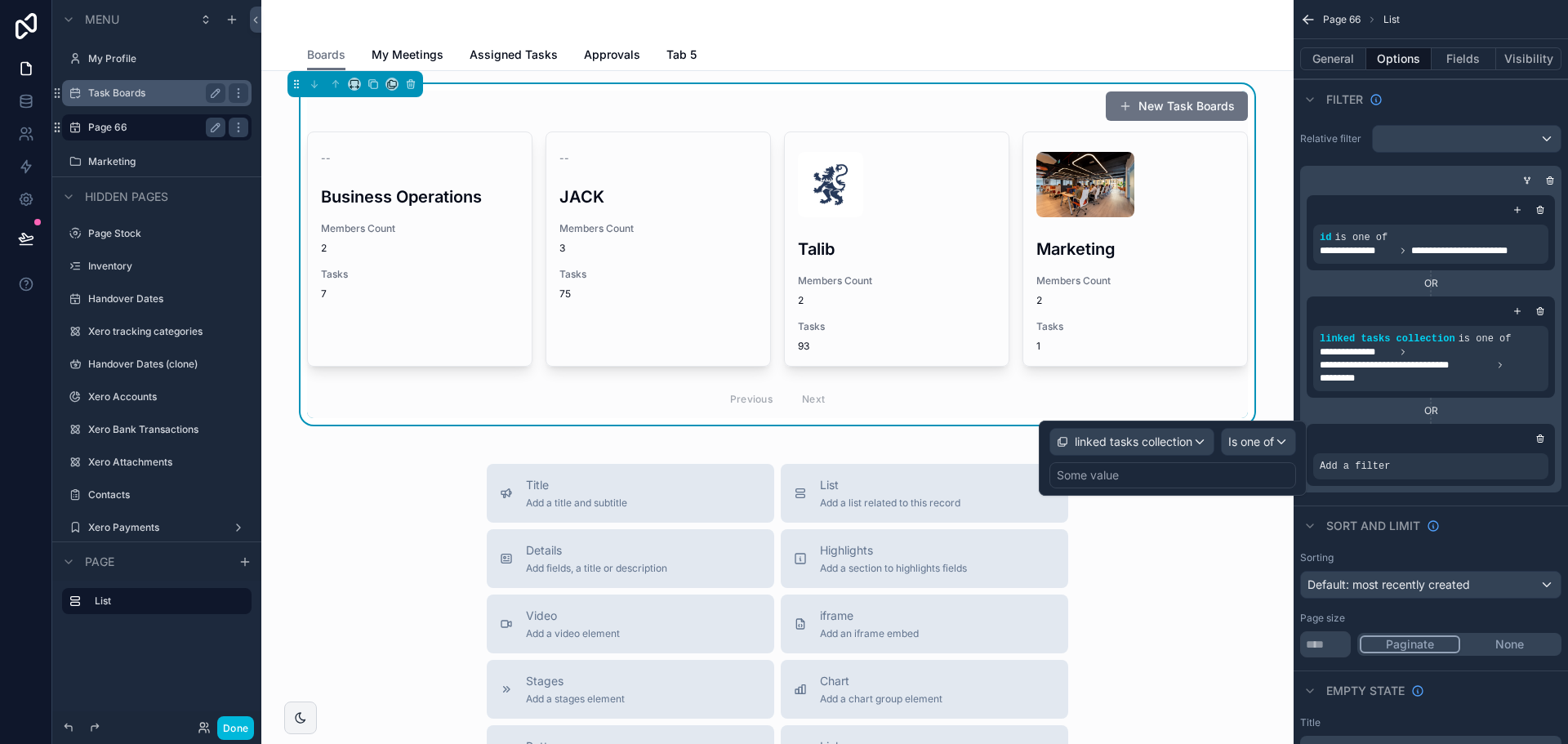
click at [1154, 477] on div "Some value" at bounding box center [1173, 475] width 247 height 26
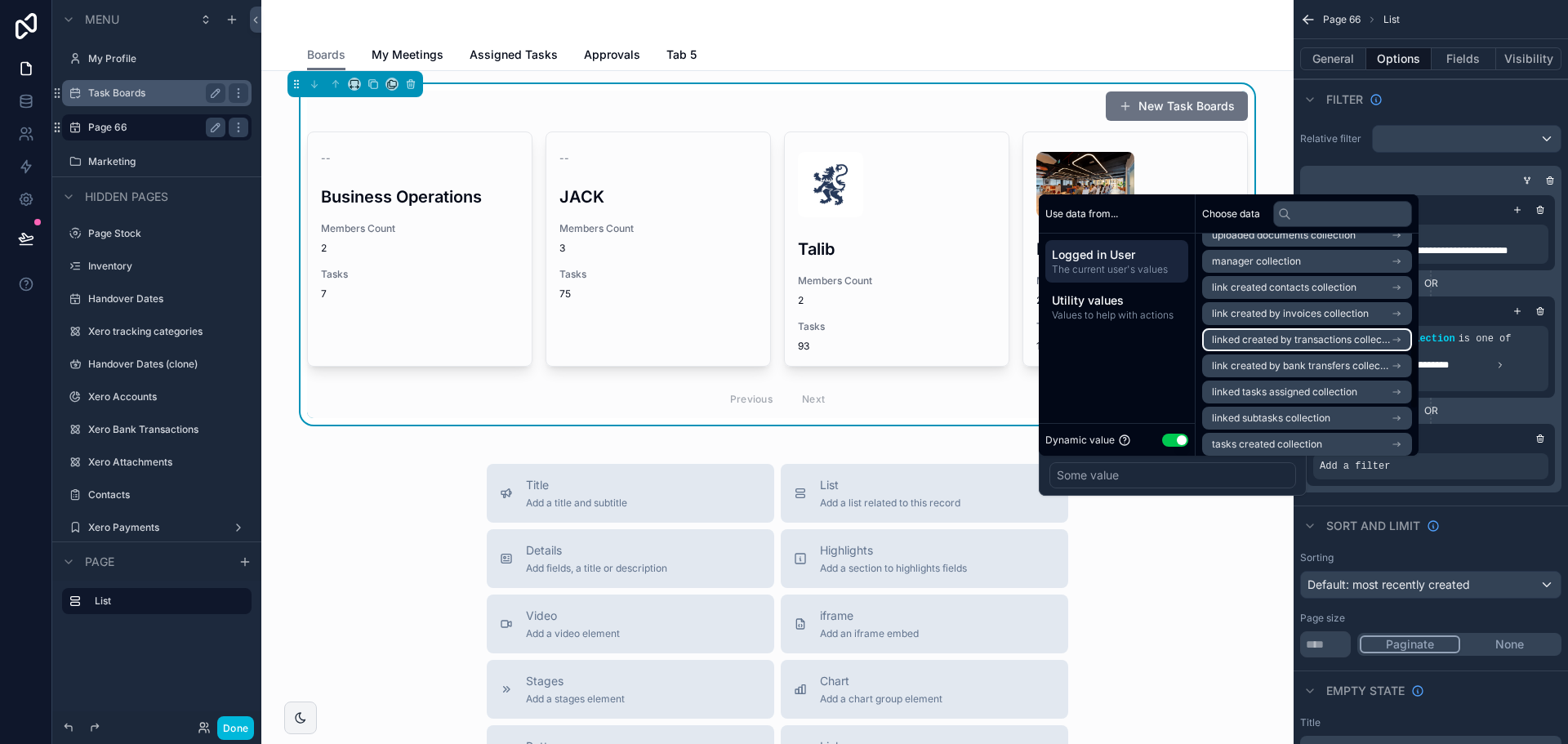
scroll to position [437, 0]
click at [1300, 335] on span "linked subtasks collection" at bounding box center [1271, 337] width 119 height 13
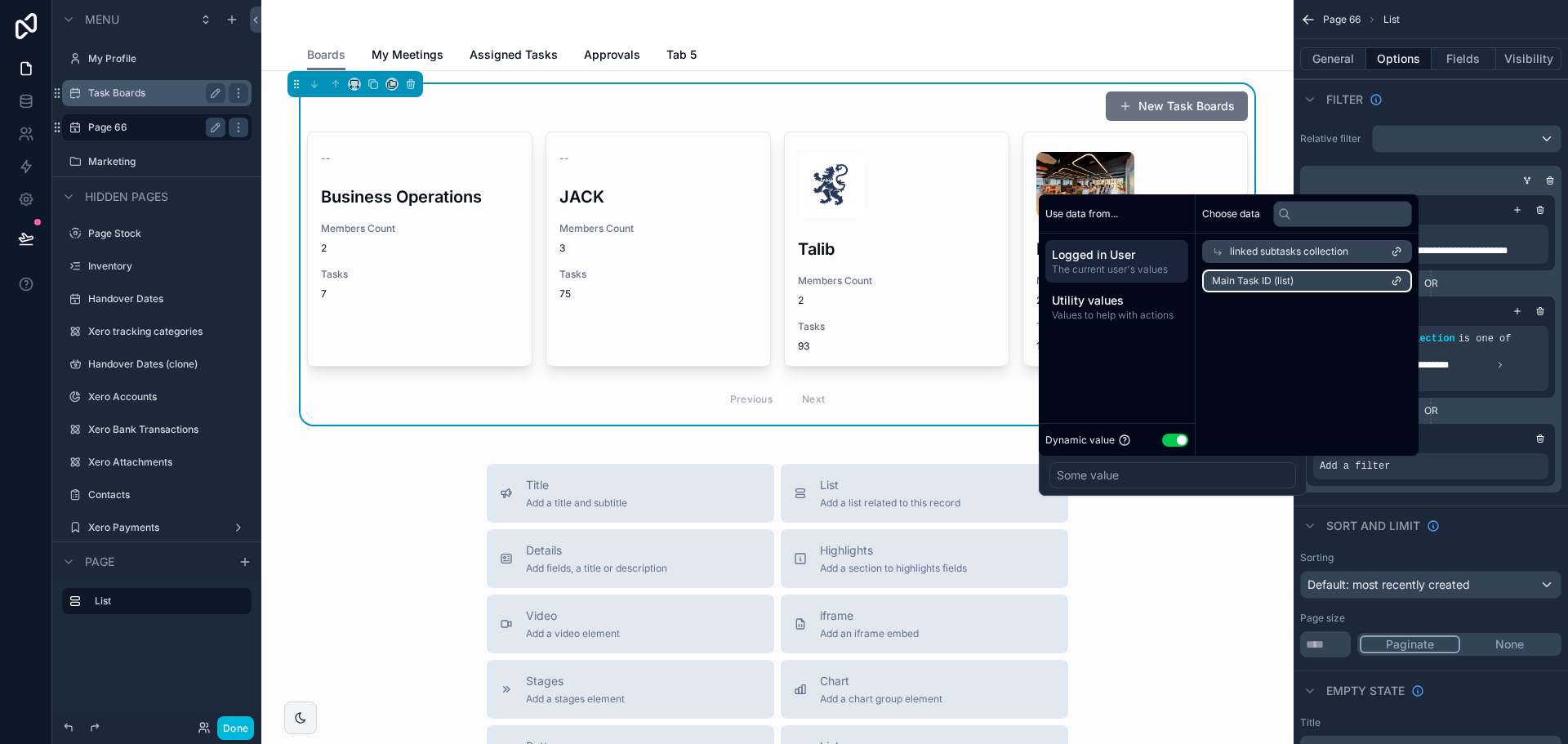
click at [1294, 285] on li "Main Task ID (list)" at bounding box center [1307, 281] width 210 height 23
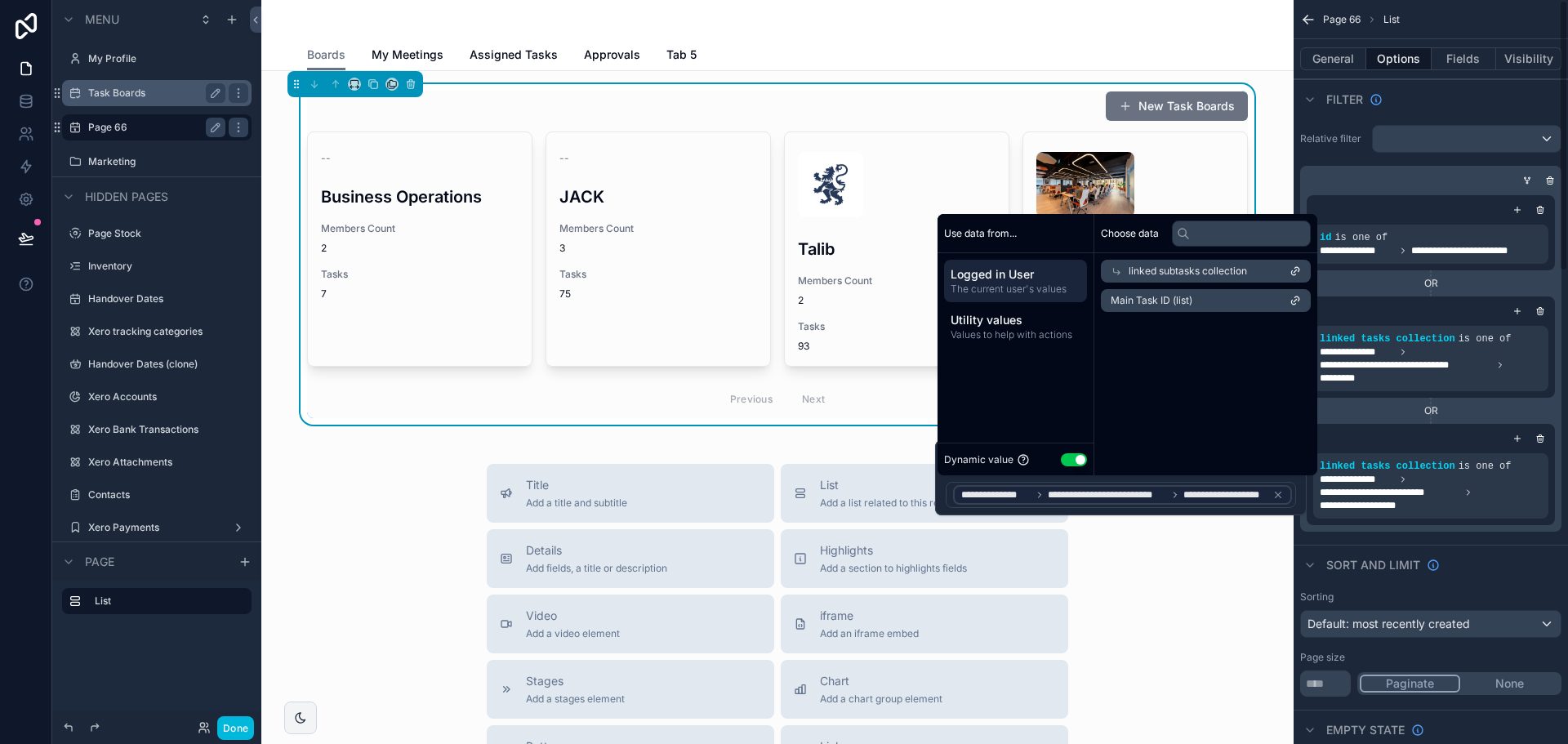
click at [1476, 569] on div "Sort And Limit" at bounding box center [1431, 564] width 275 height 39
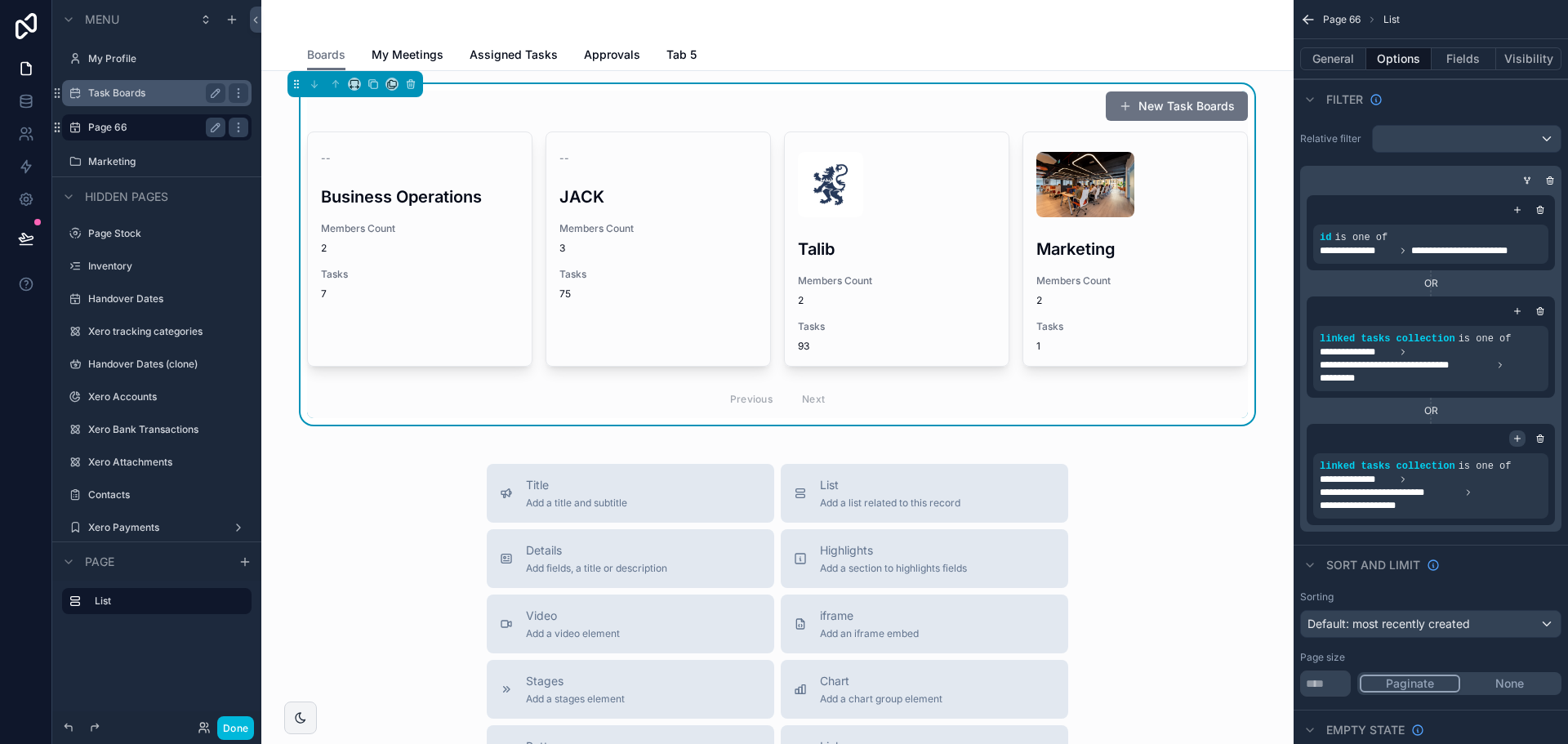
click at [1516, 437] on icon "scrollable content" at bounding box center [1517, 438] width 10 height 10
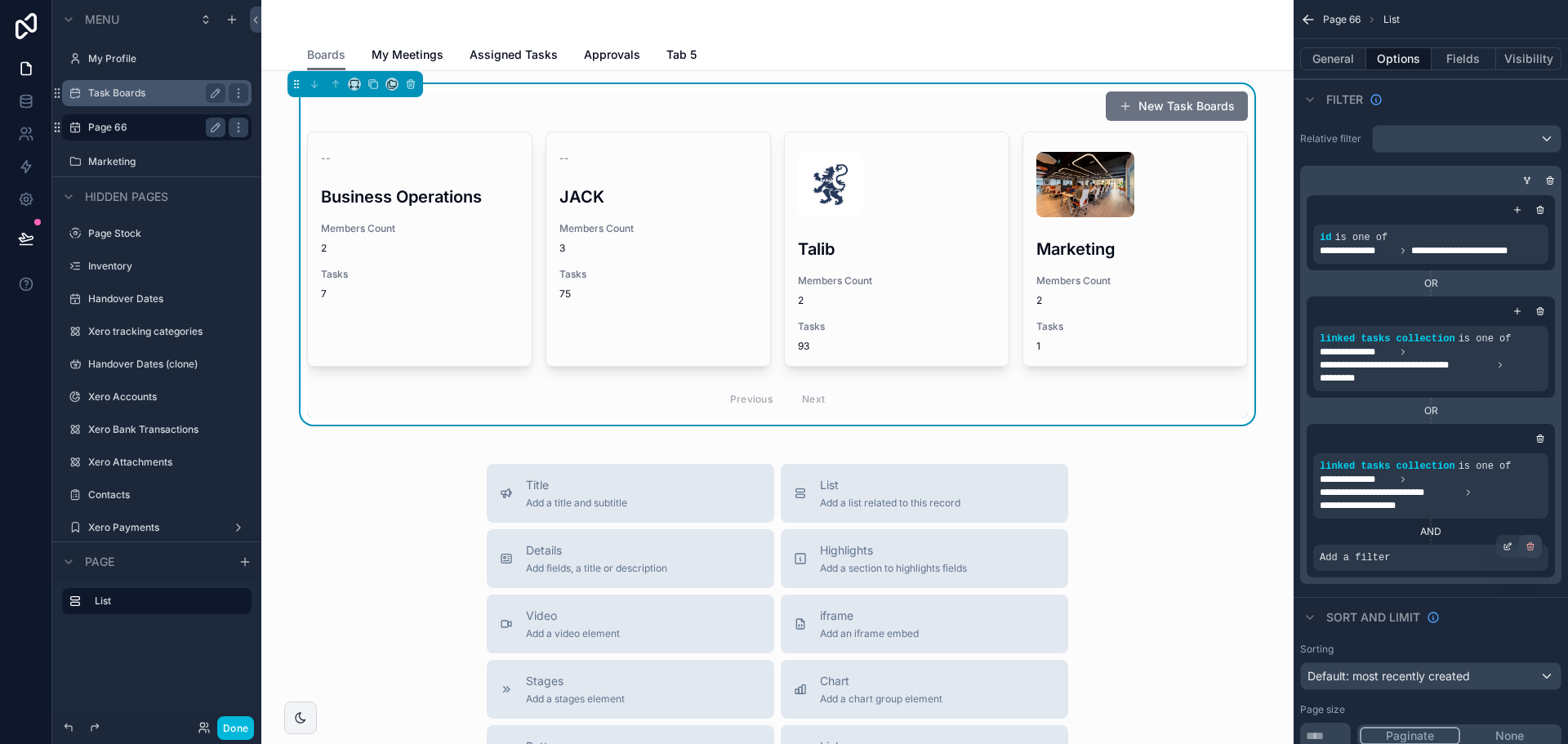
click at [1530, 545] on icon "scrollable content" at bounding box center [1530, 545] width 7 height 0
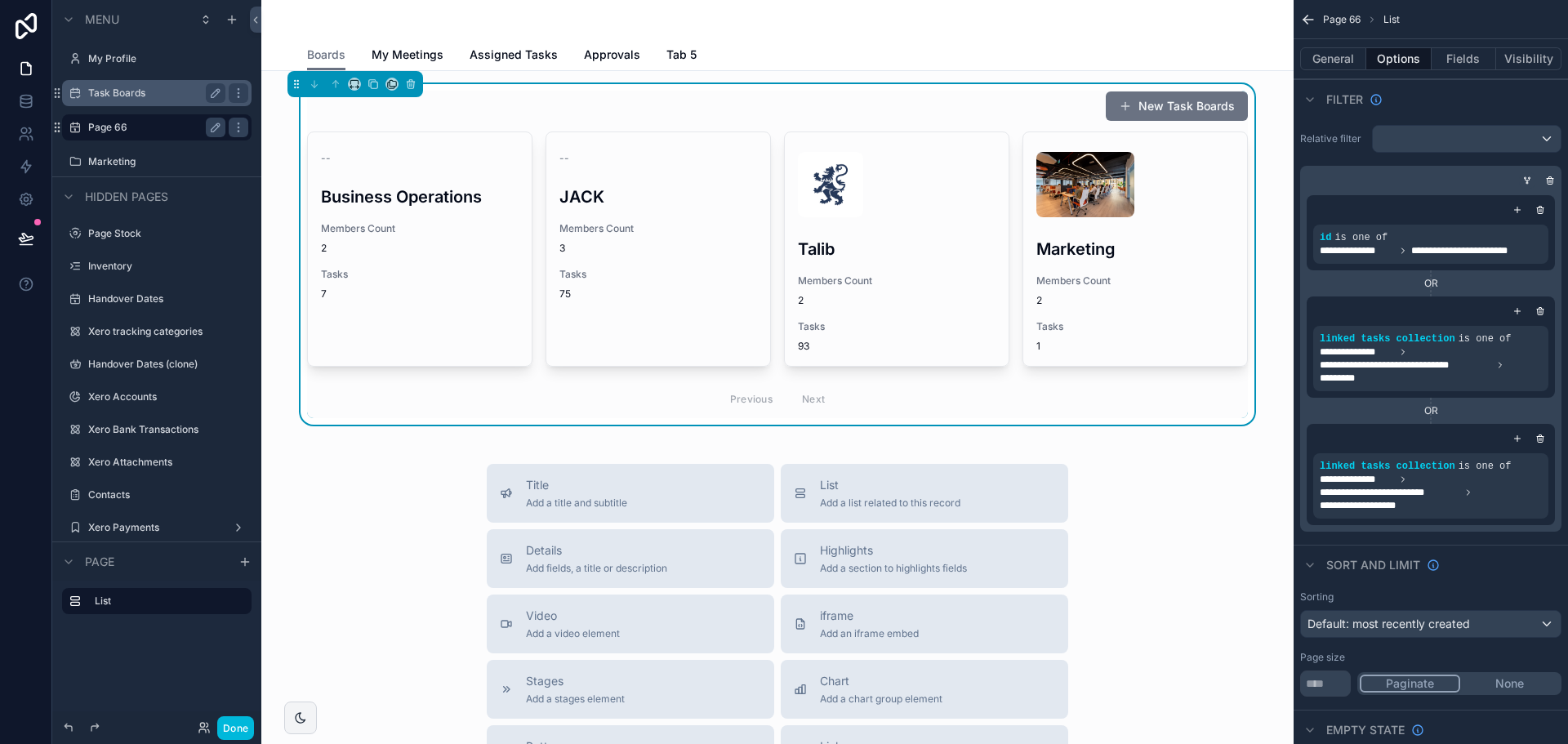
click at [1521, 176] on div "scrollable content" at bounding box center [1527, 181] width 16 height 16
click at [1525, 173] on div "scrollable content" at bounding box center [1527, 181] width 16 height 16
click at [1530, 182] on icon "scrollable content" at bounding box center [1527, 181] width 10 height 10
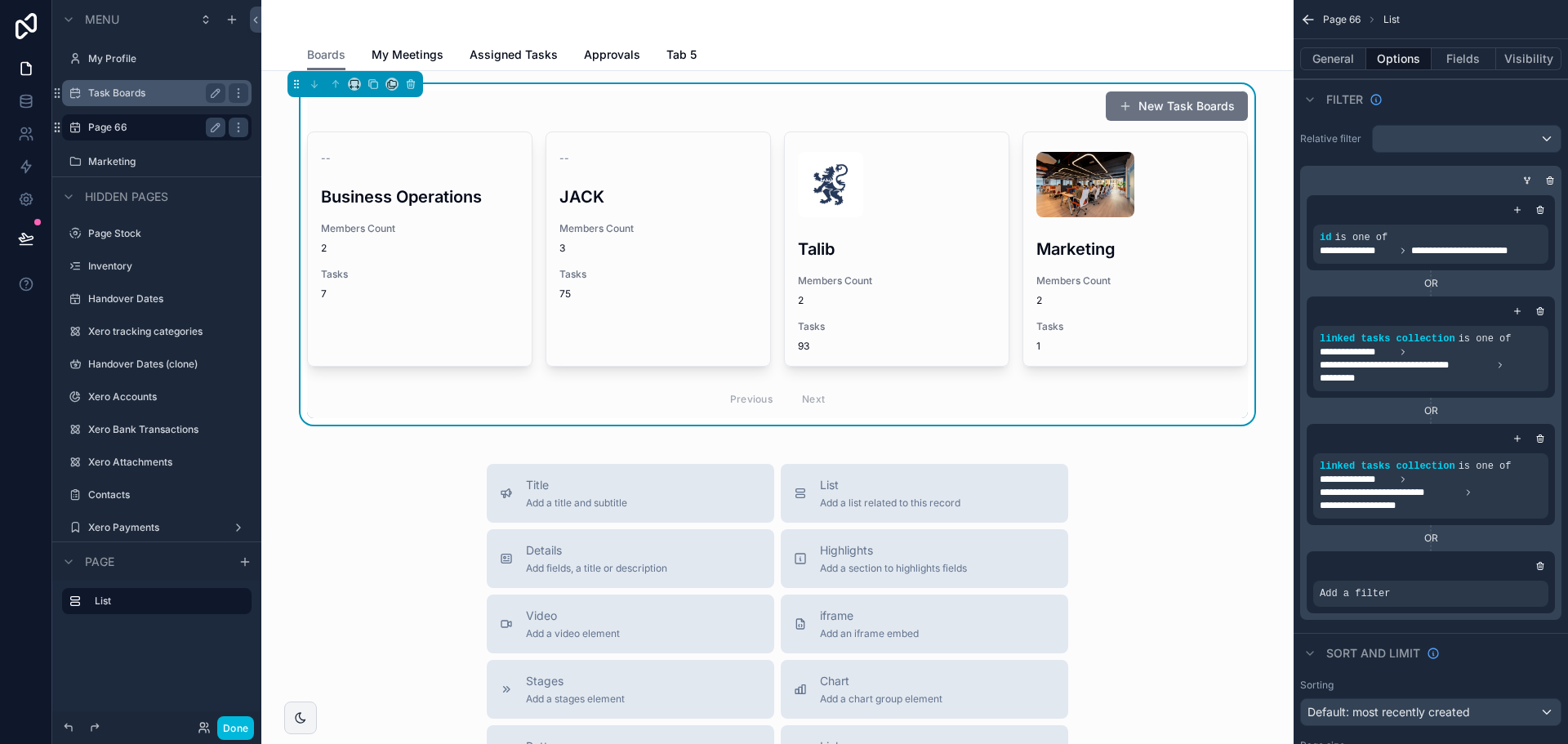
click at [1530, 182] on icon "scrollable content" at bounding box center [1527, 181] width 10 height 10
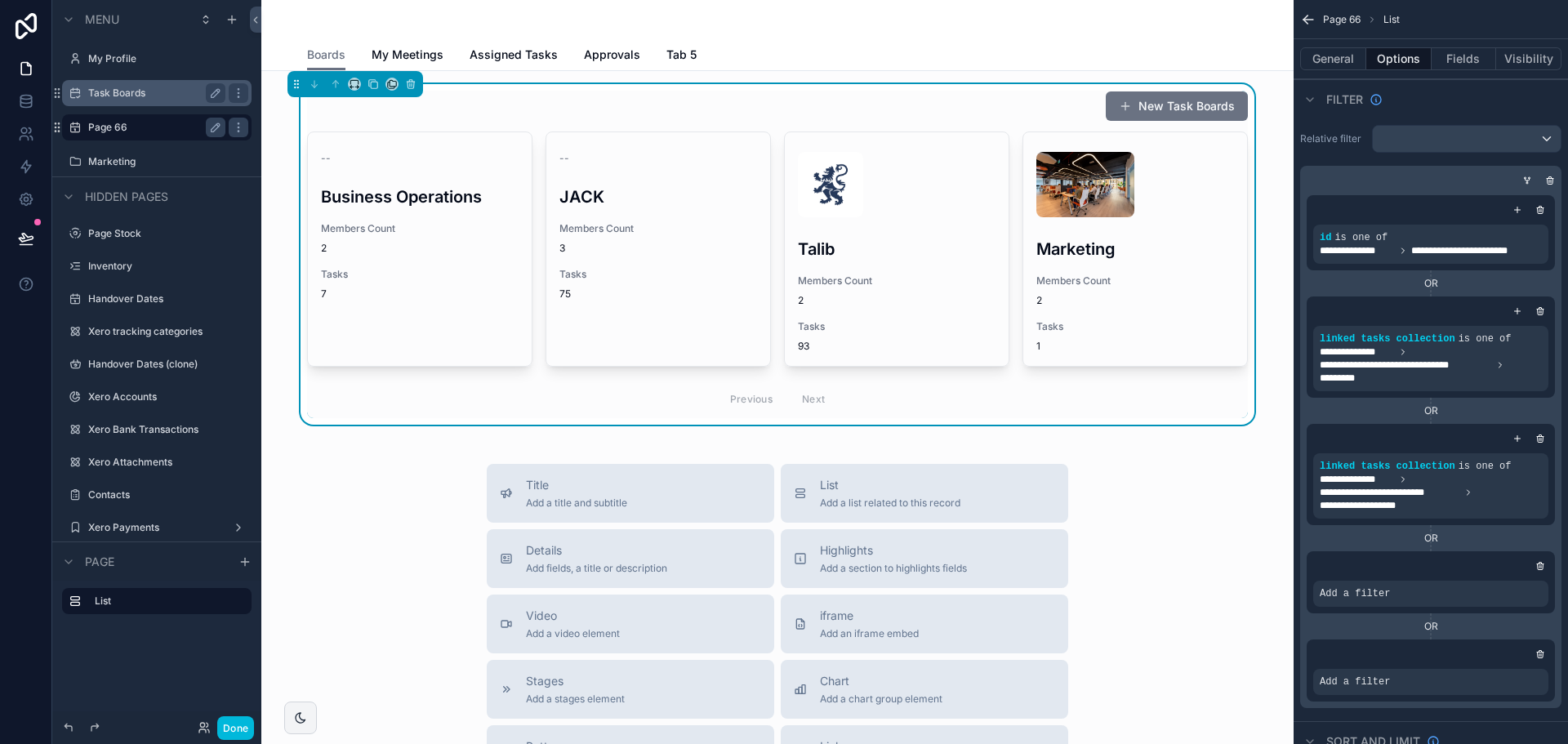
click at [1405, 609] on div "Add a filter" at bounding box center [1431, 582] width 249 height 62
click at [1507, 580] on icon "scrollable content" at bounding box center [1508, 582] width 10 height 10
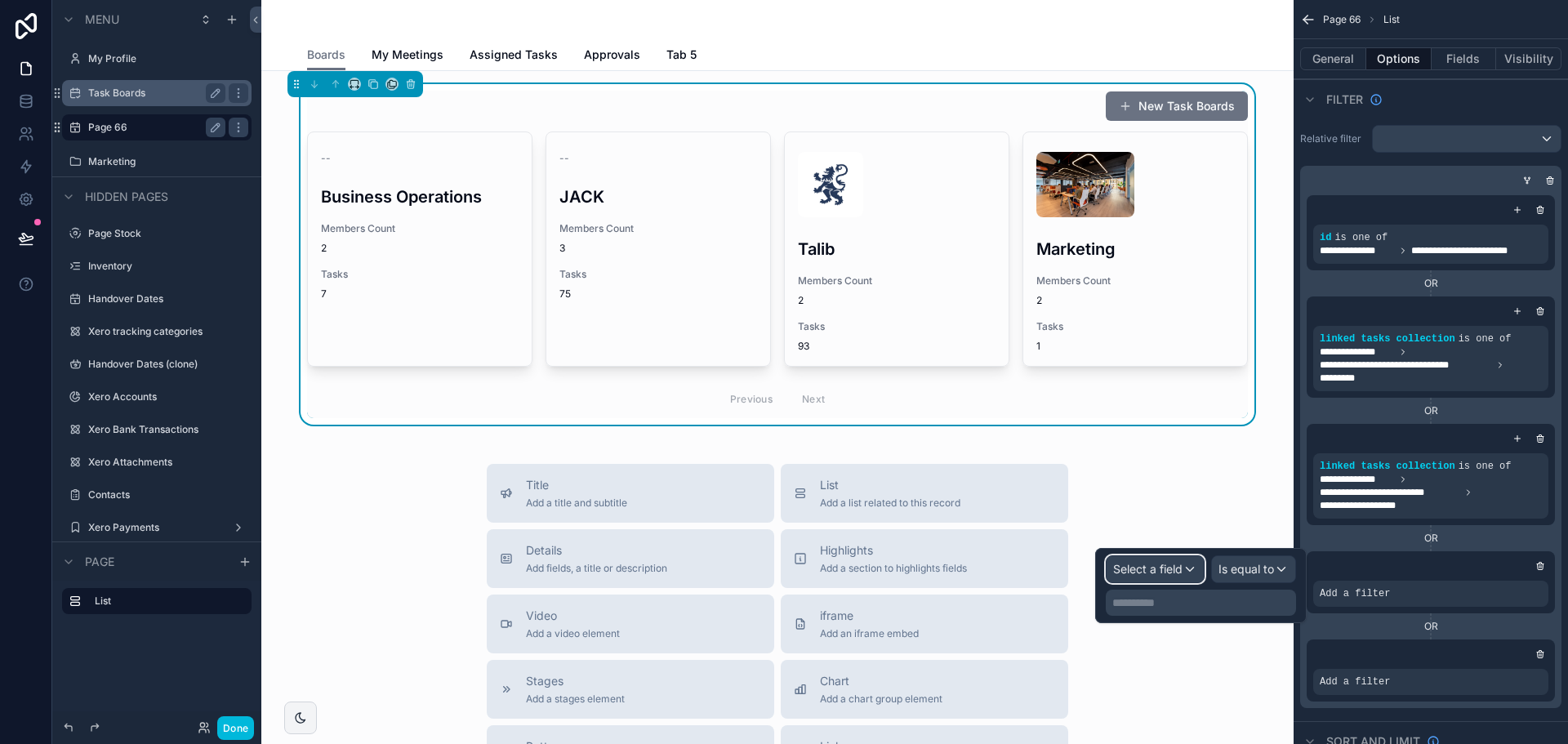
click at [1145, 571] on span "Select a field" at bounding box center [1148, 568] width 69 height 14
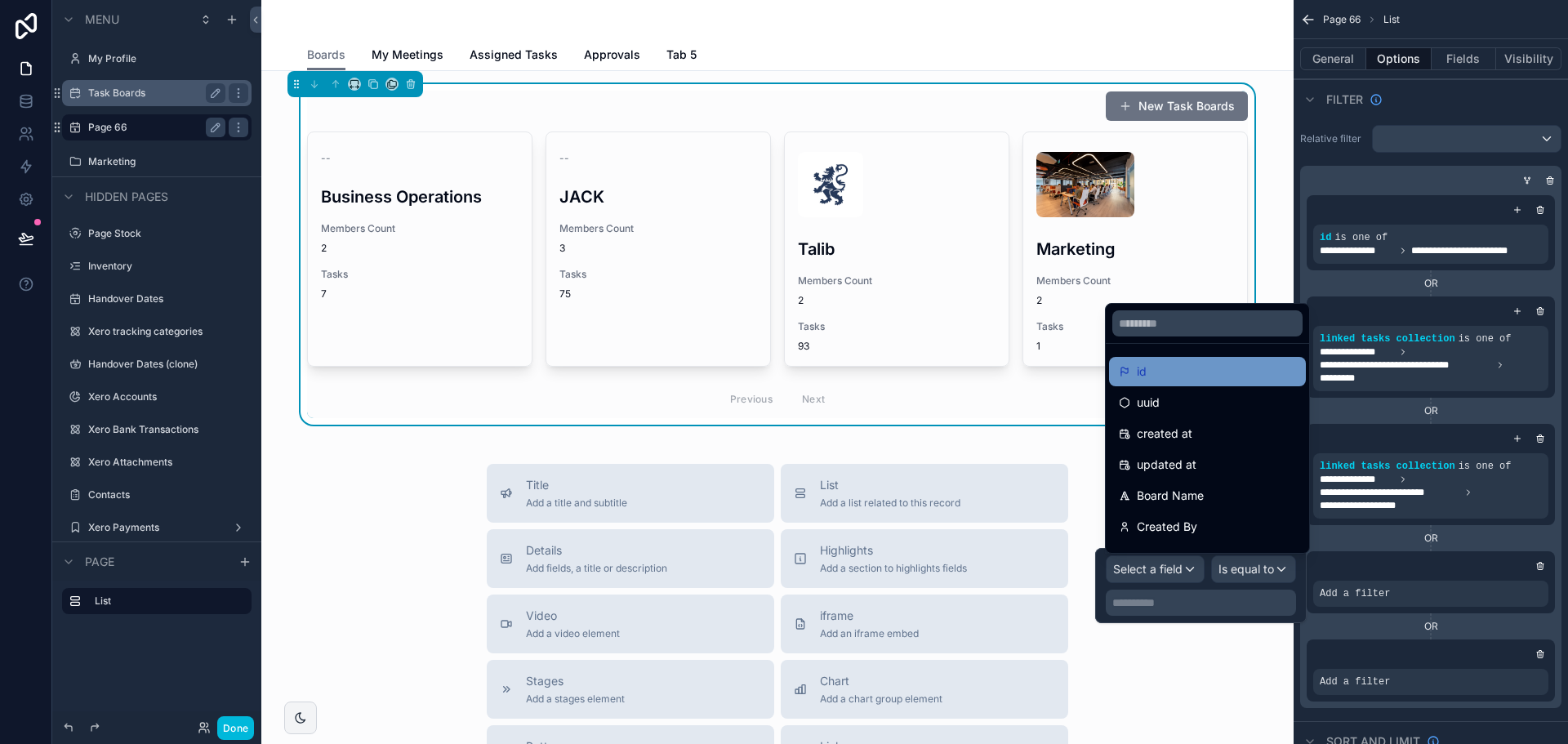
click at [1209, 375] on div "id" at bounding box center [1207, 372] width 177 height 20
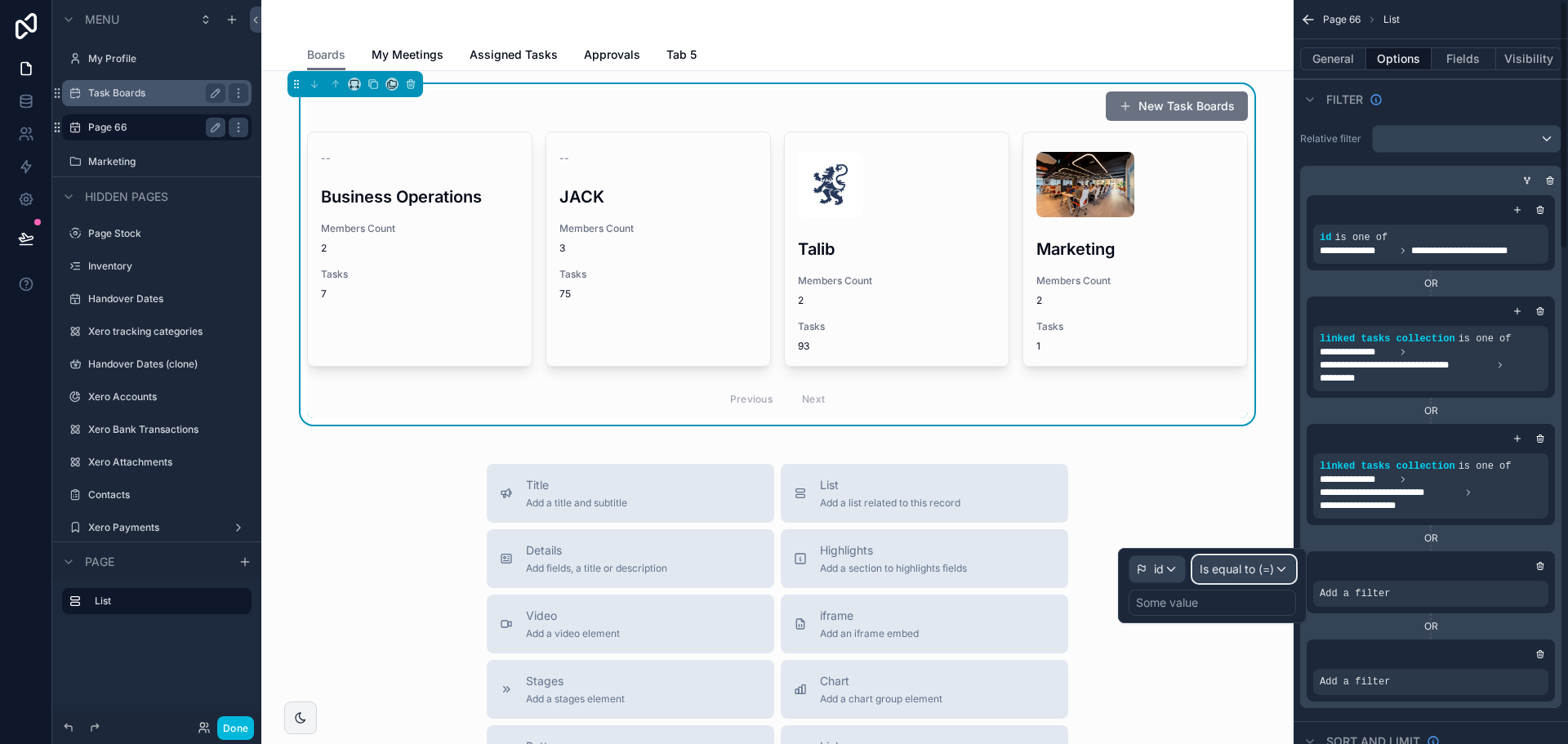
click at [1252, 569] on span "Is equal to (=)" at bounding box center [1237, 569] width 74 height 16
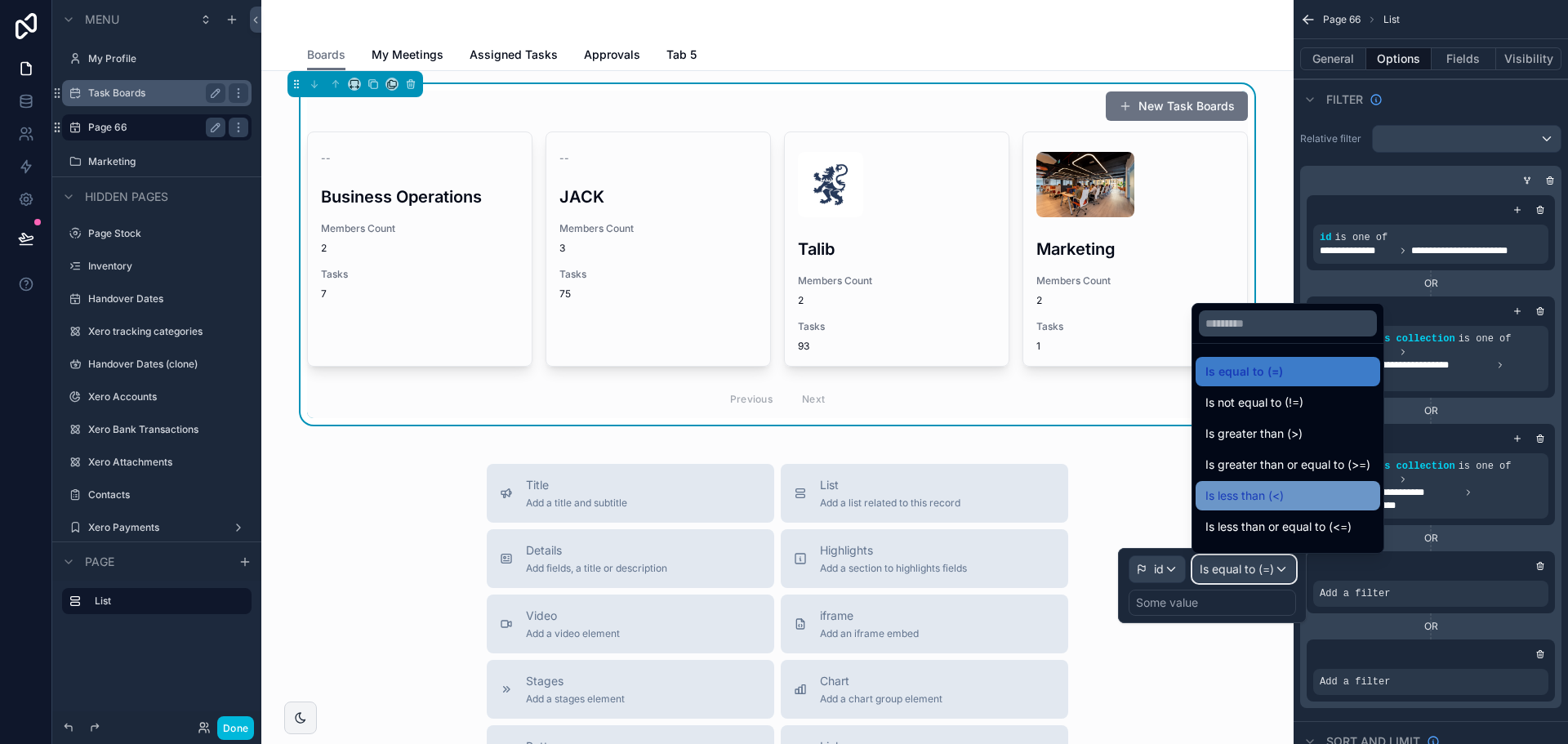
scroll to position [116, 0]
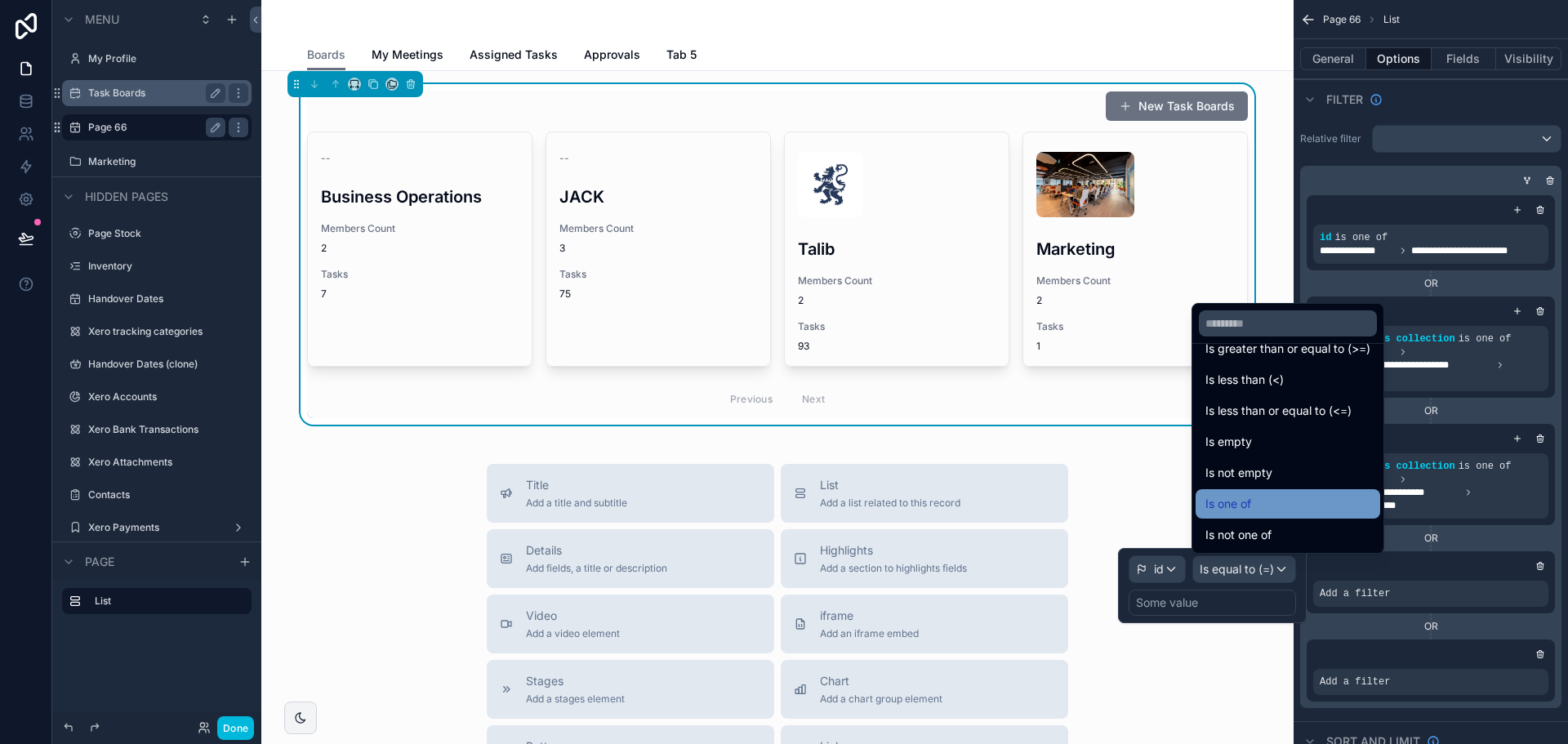
click at [1262, 497] on div "Is one of" at bounding box center [1288, 504] width 165 height 20
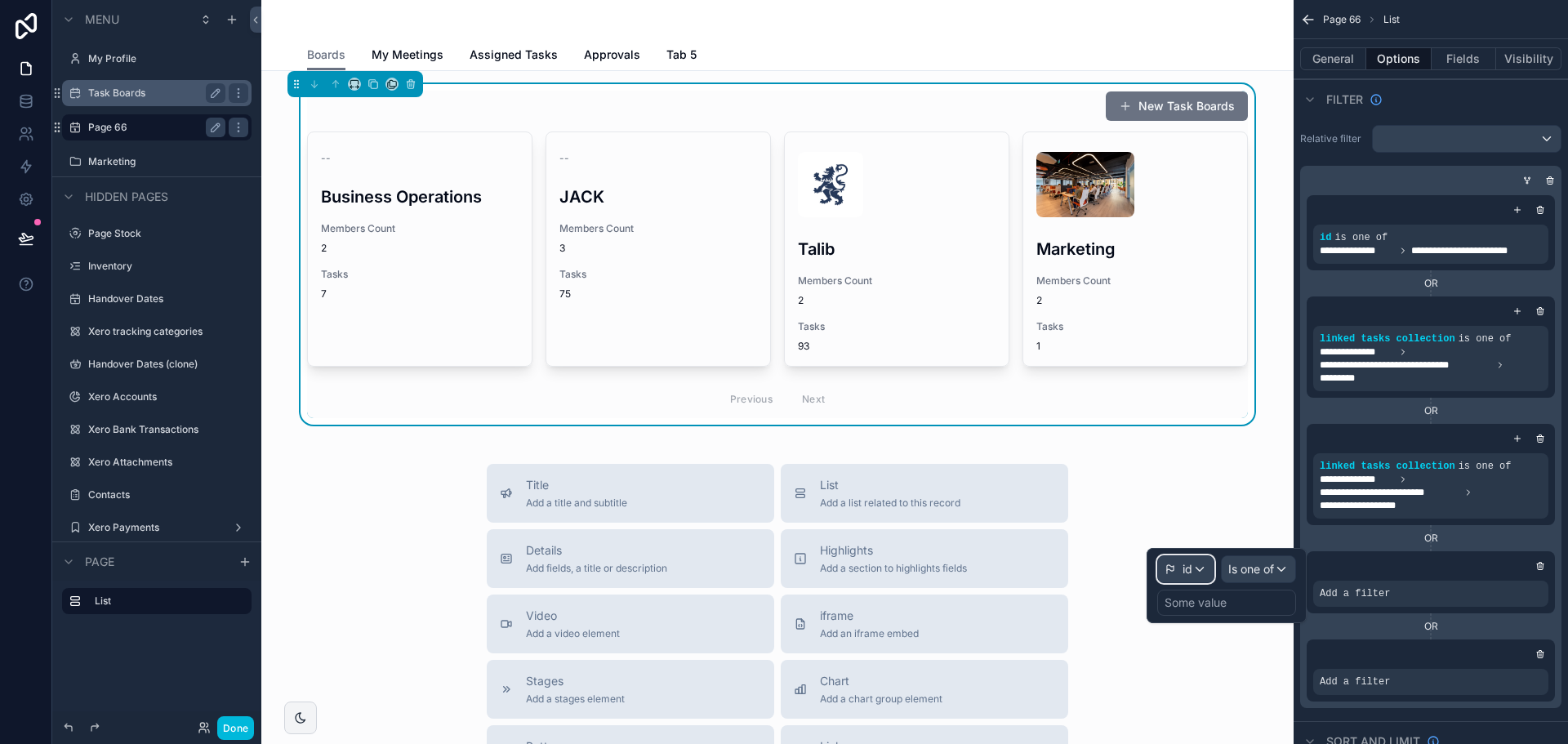
click at [1195, 571] on div "id" at bounding box center [1186, 569] width 56 height 26
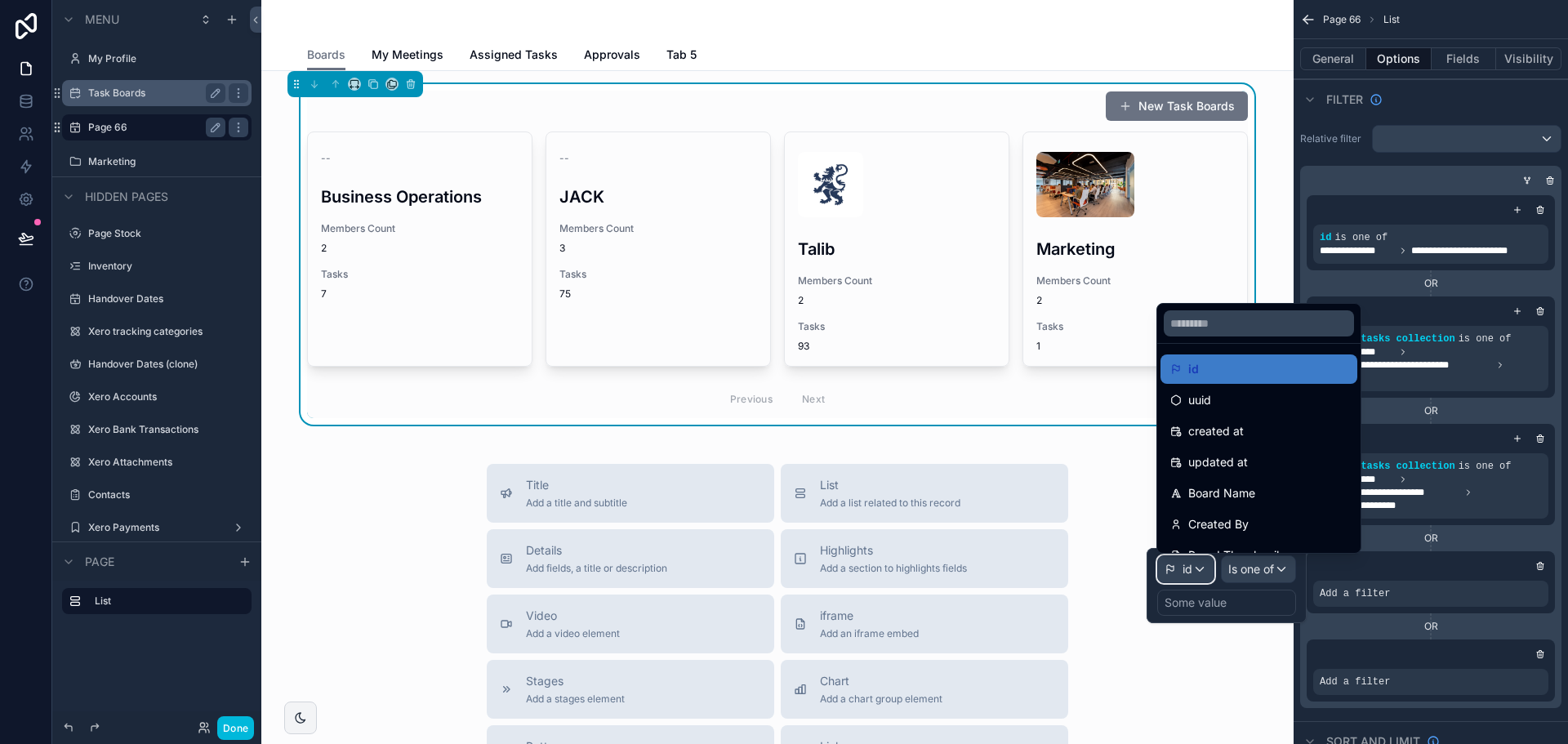
scroll to position [0, 0]
click at [1210, 604] on div at bounding box center [1227, 585] width 160 height 75
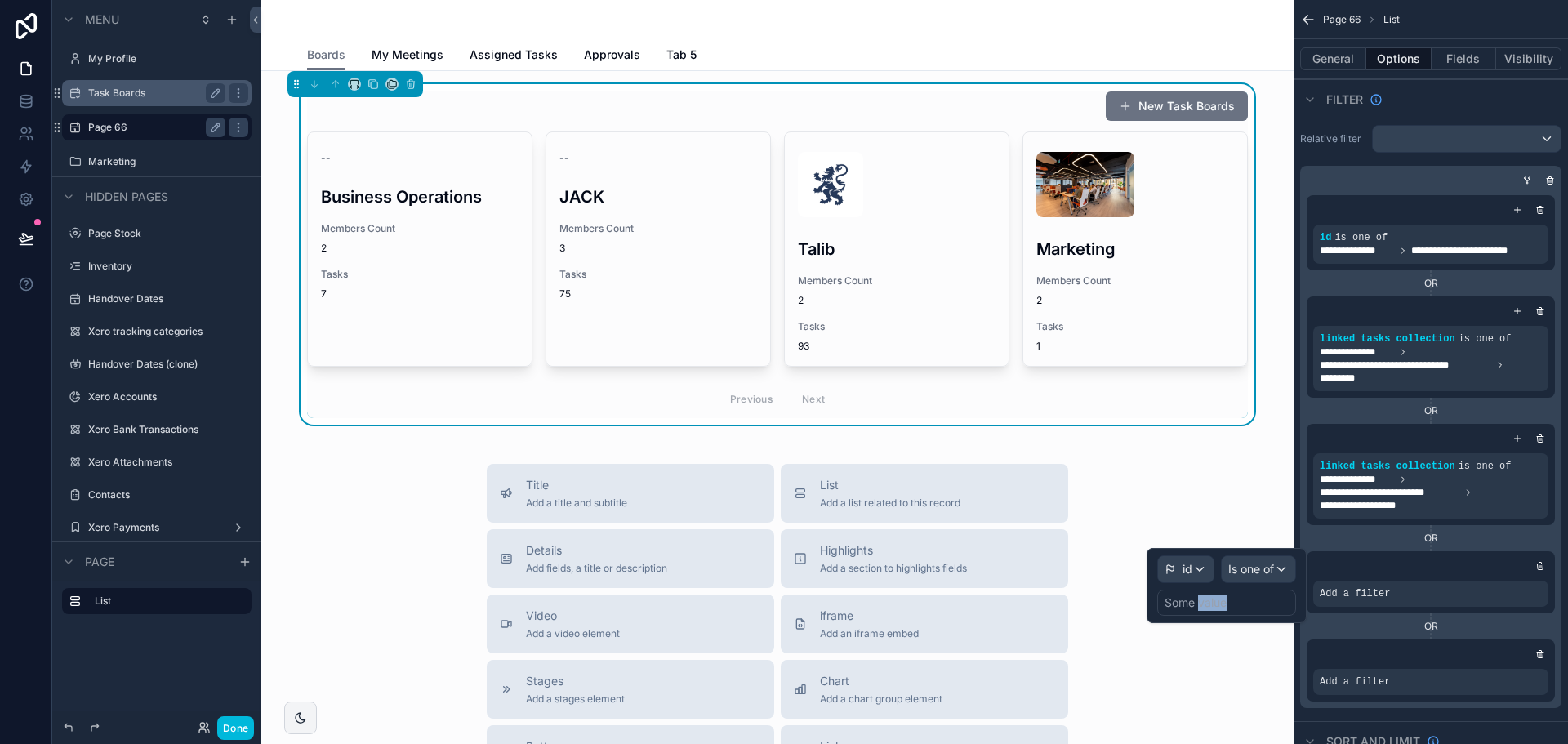
click at [1210, 604] on div "Some value" at bounding box center [1196, 603] width 62 height 16
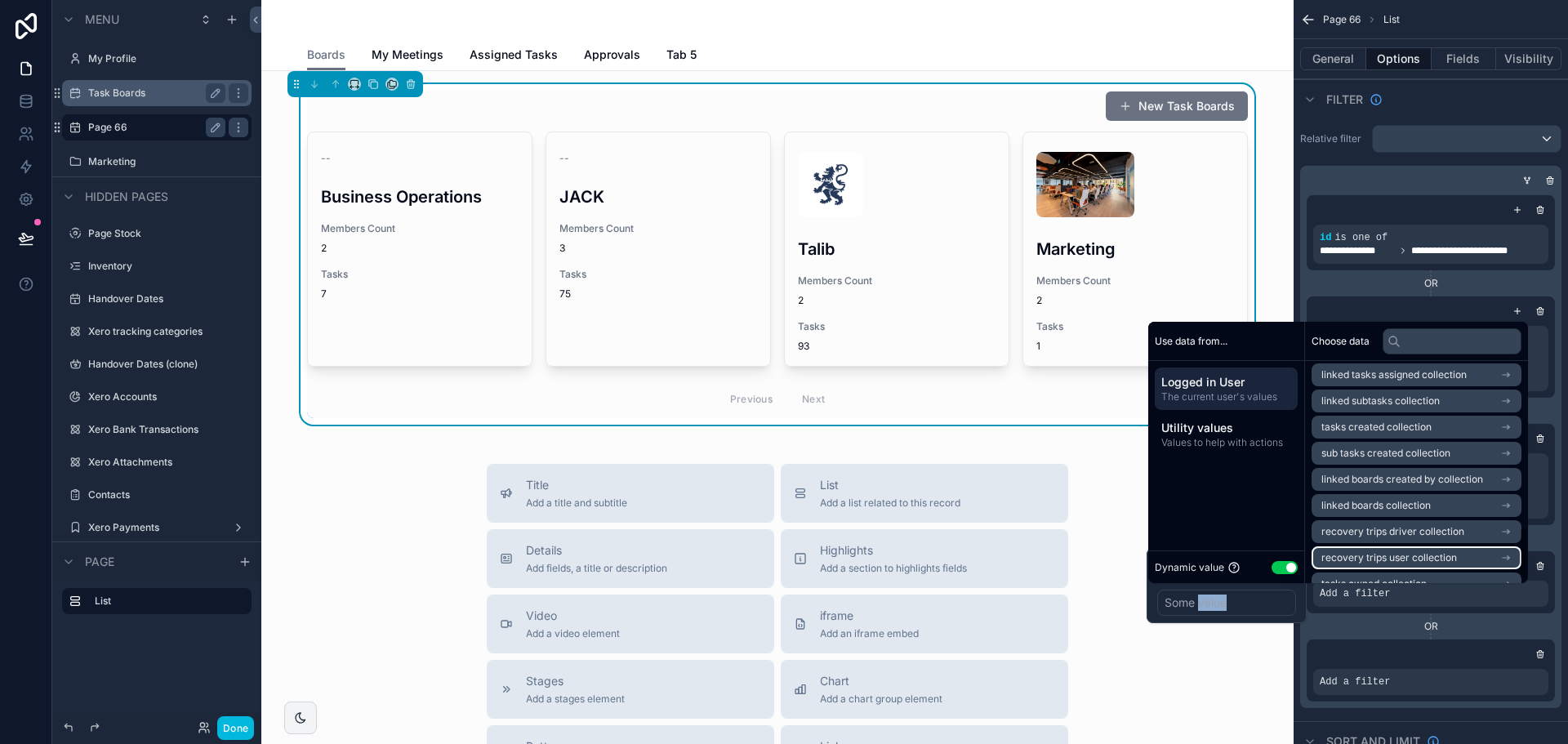
scroll to position [621, 0]
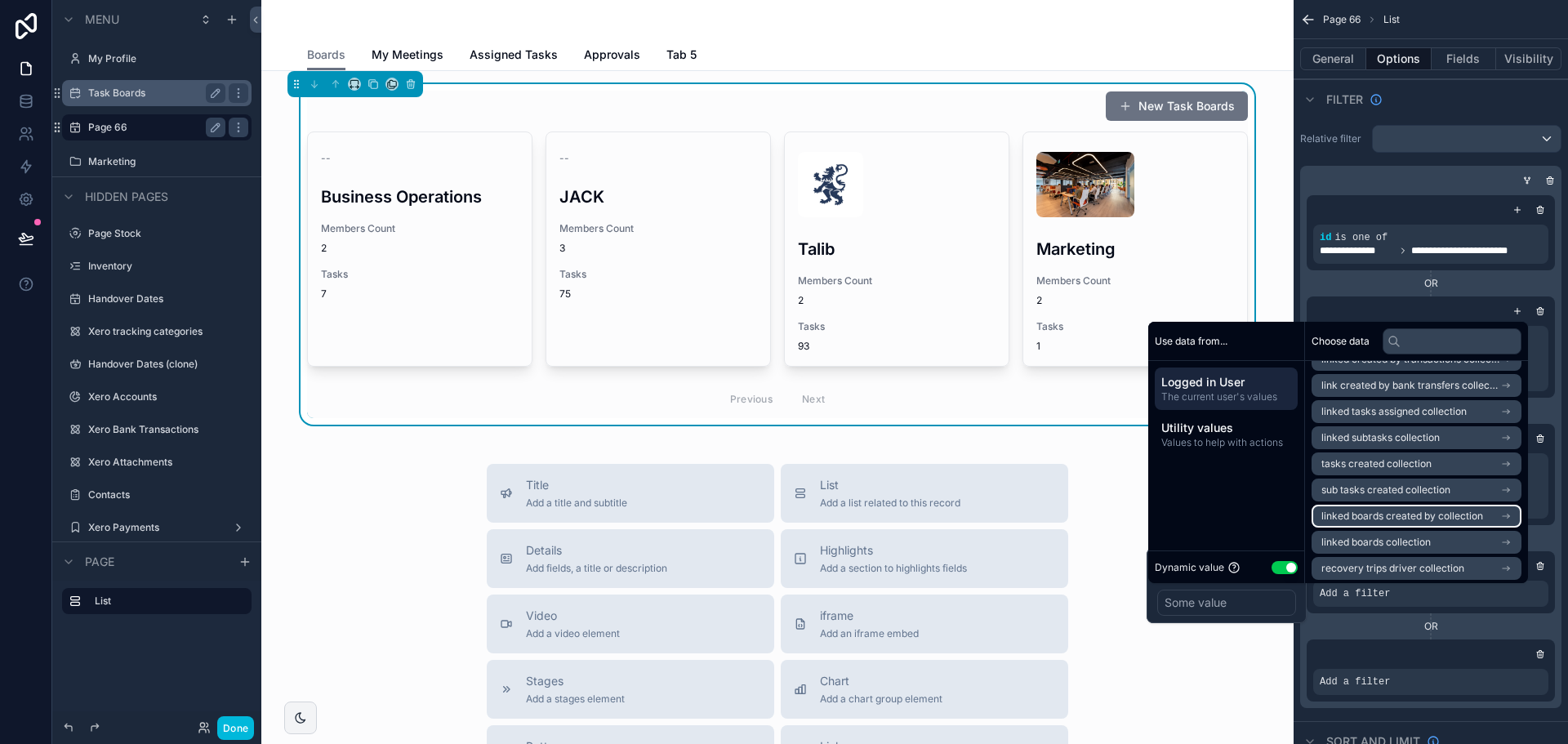
click at [1422, 515] on span "linked boards created by collection" at bounding box center [1402, 516] width 162 height 13
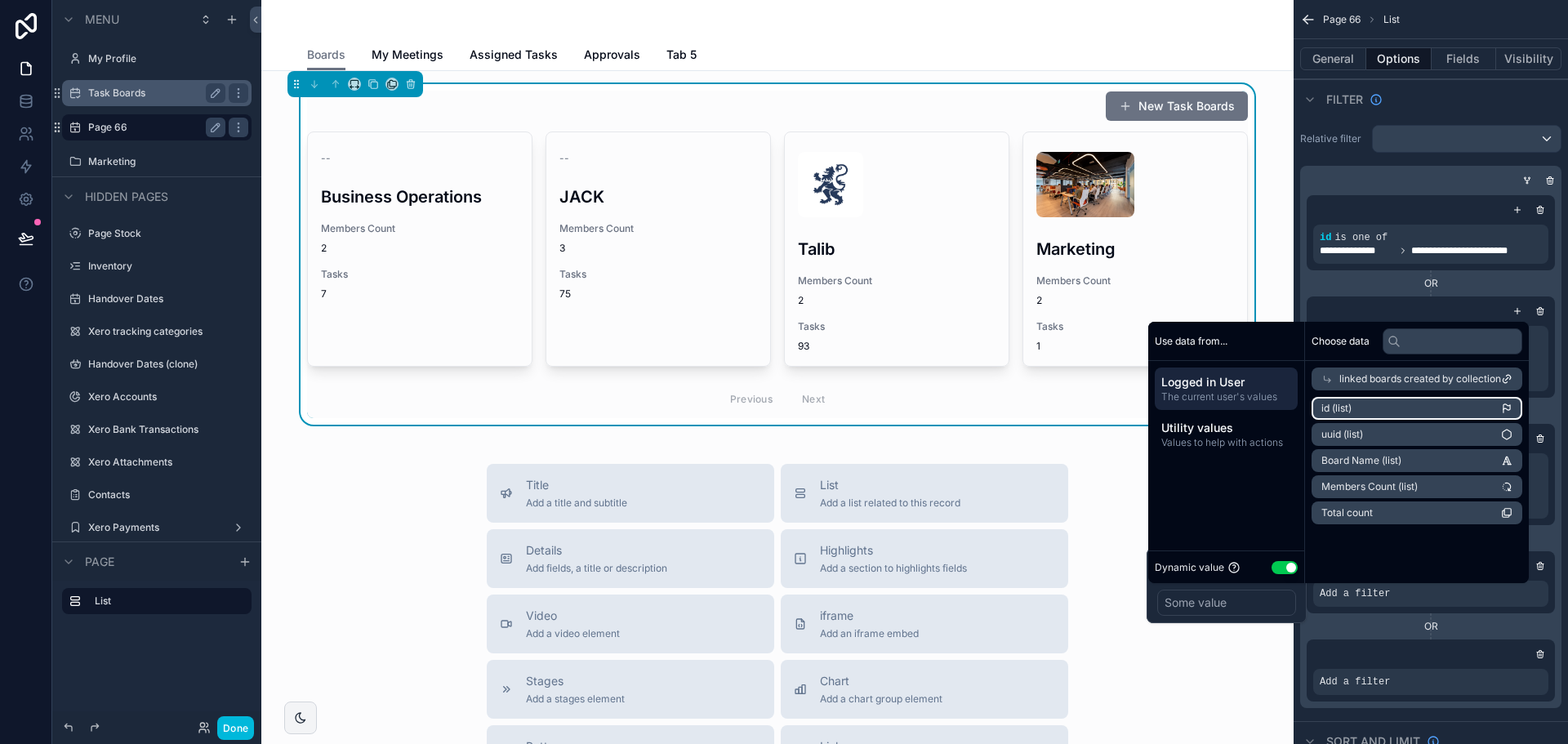
click at [1385, 408] on li "id (list)" at bounding box center [1417, 409] width 211 height 23
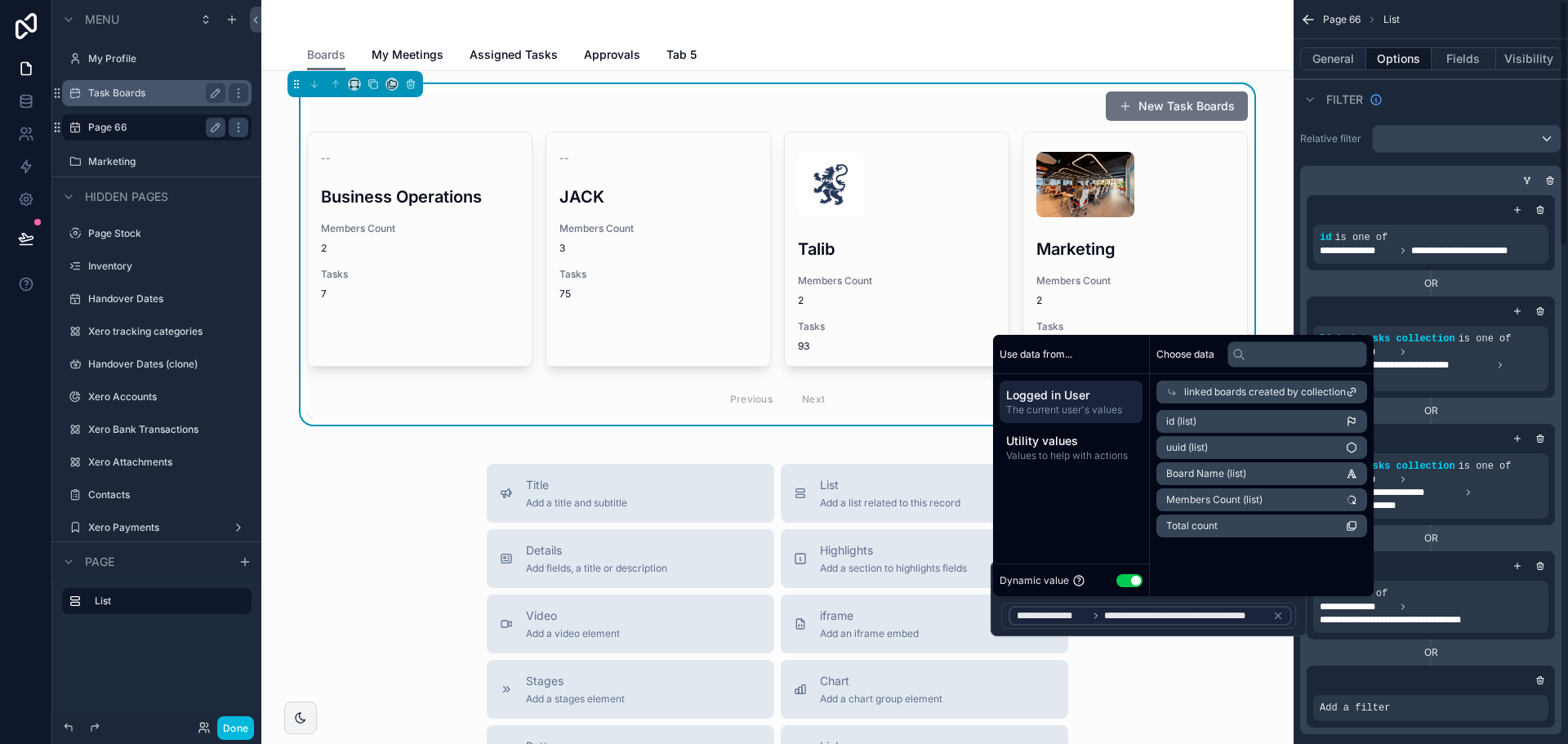
click at [1530, 410] on div "OR" at bounding box center [1431, 411] width 249 height 13
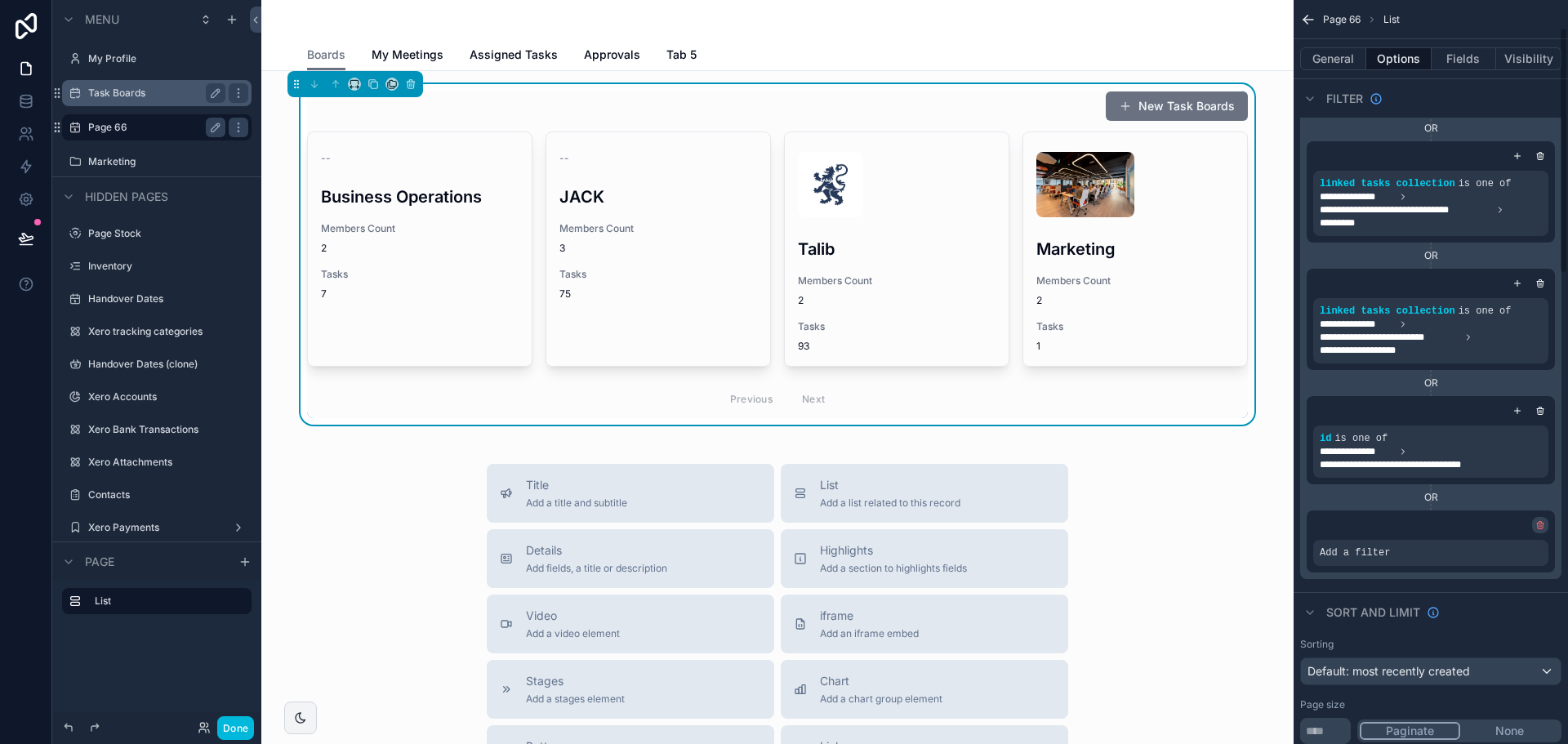
scroll to position [82, 0]
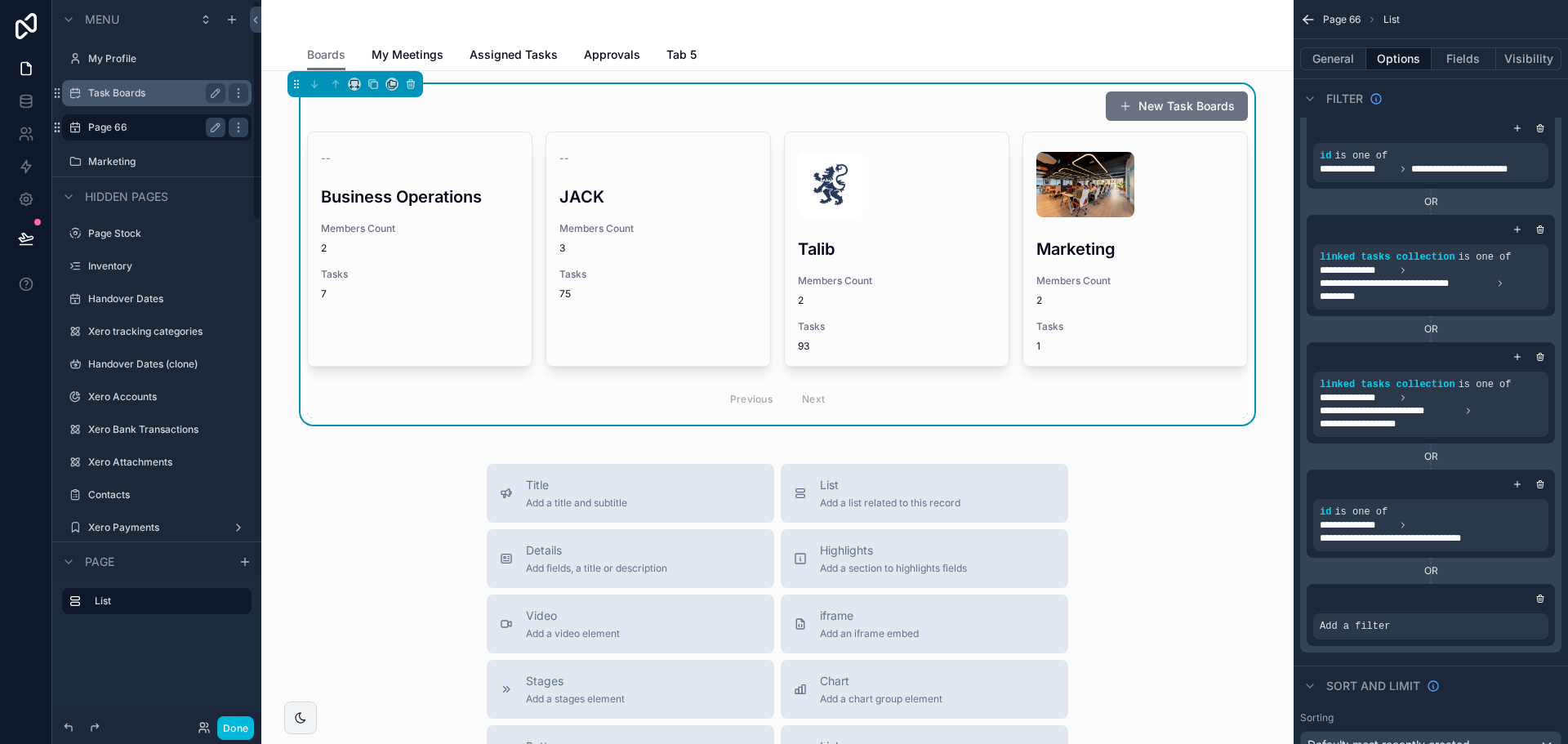
click at [94, 91] on label "Task Boards" at bounding box center [154, 93] width 131 height 13
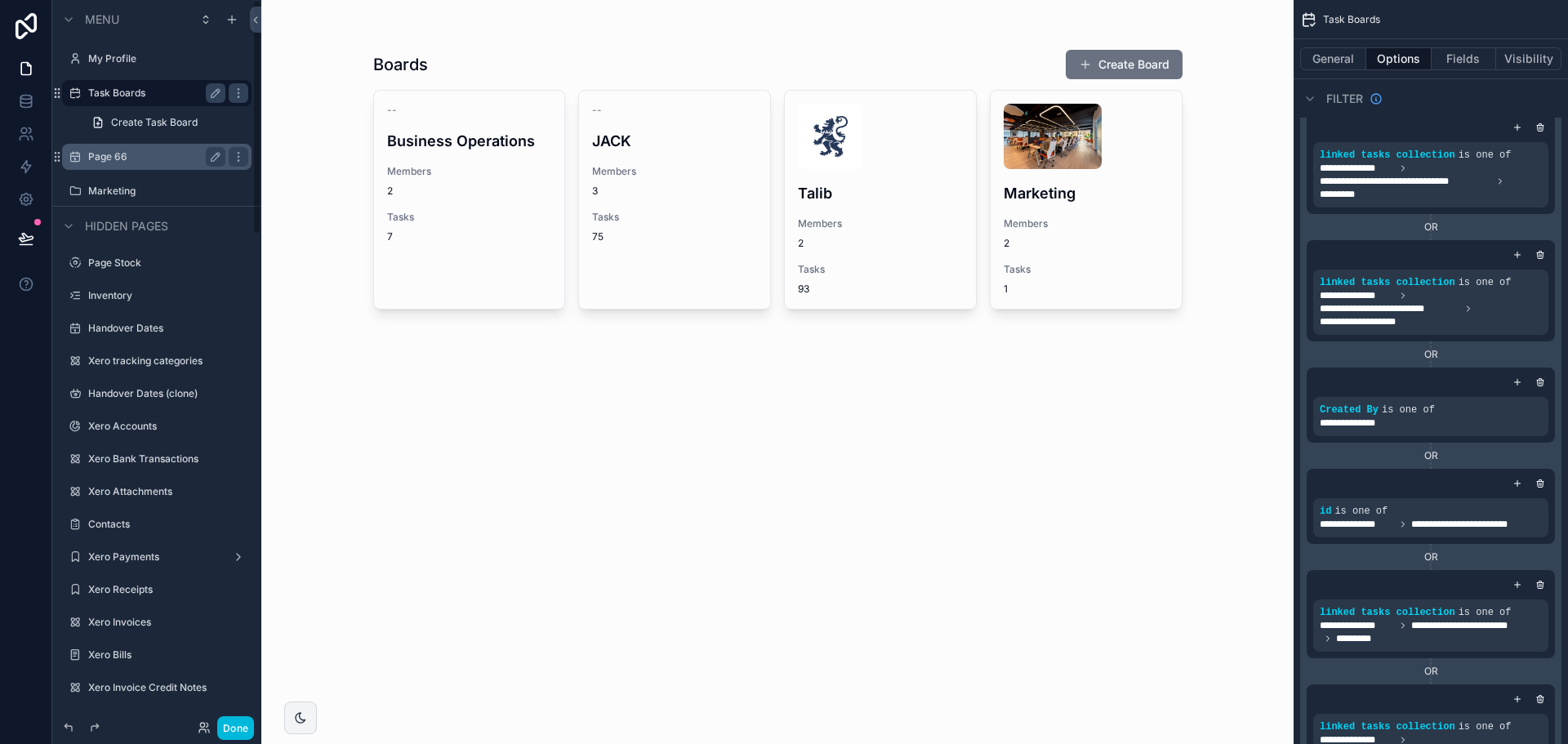
click at [141, 149] on div "Page 66" at bounding box center [157, 157] width 137 height 20
click at [141, 158] on label "Page 66" at bounding box center [154, 157] width 131 height 13
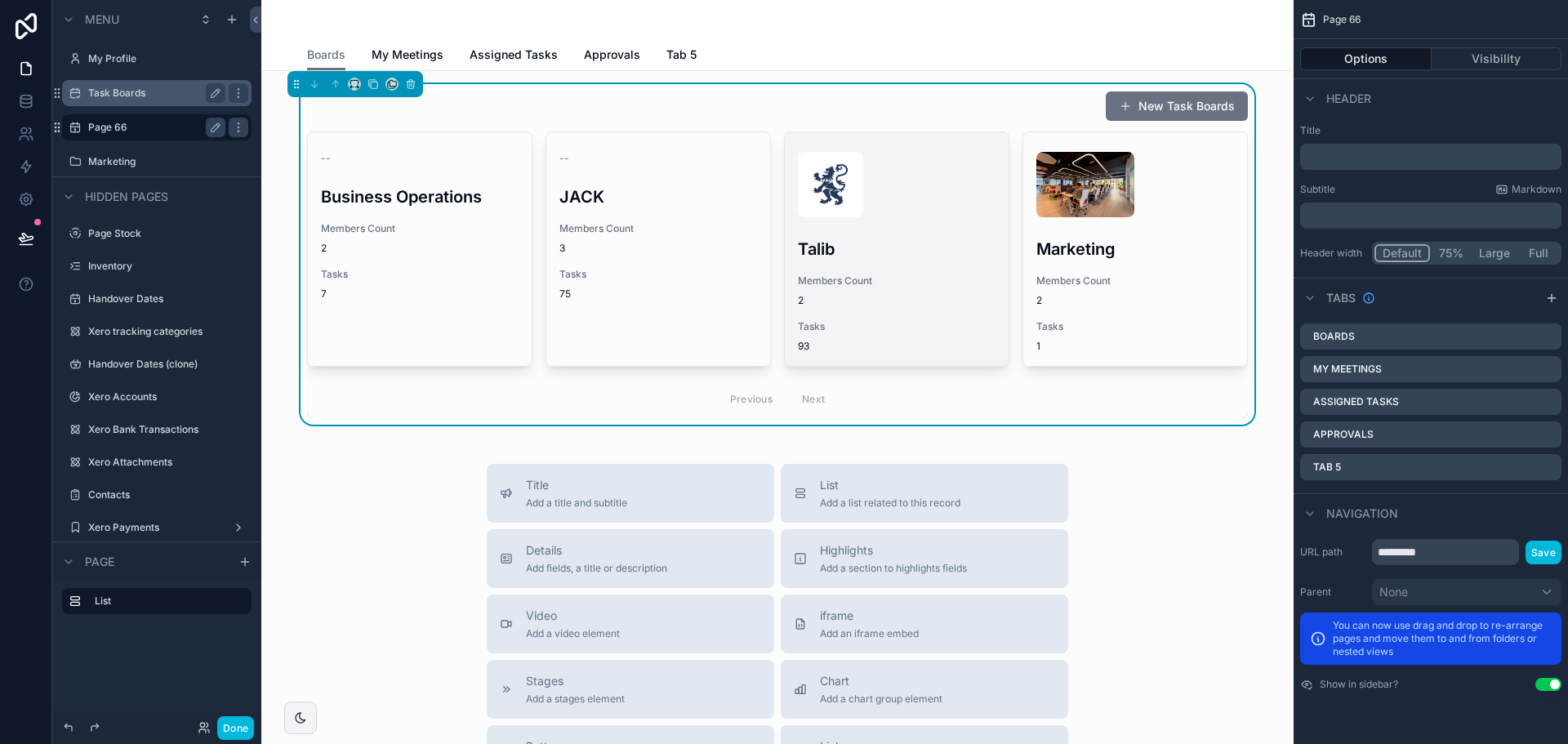
click at [982, 262] on div "Talib Members Count 2 Tasks 93" at bounding box center [897, 249] width 224 height 234
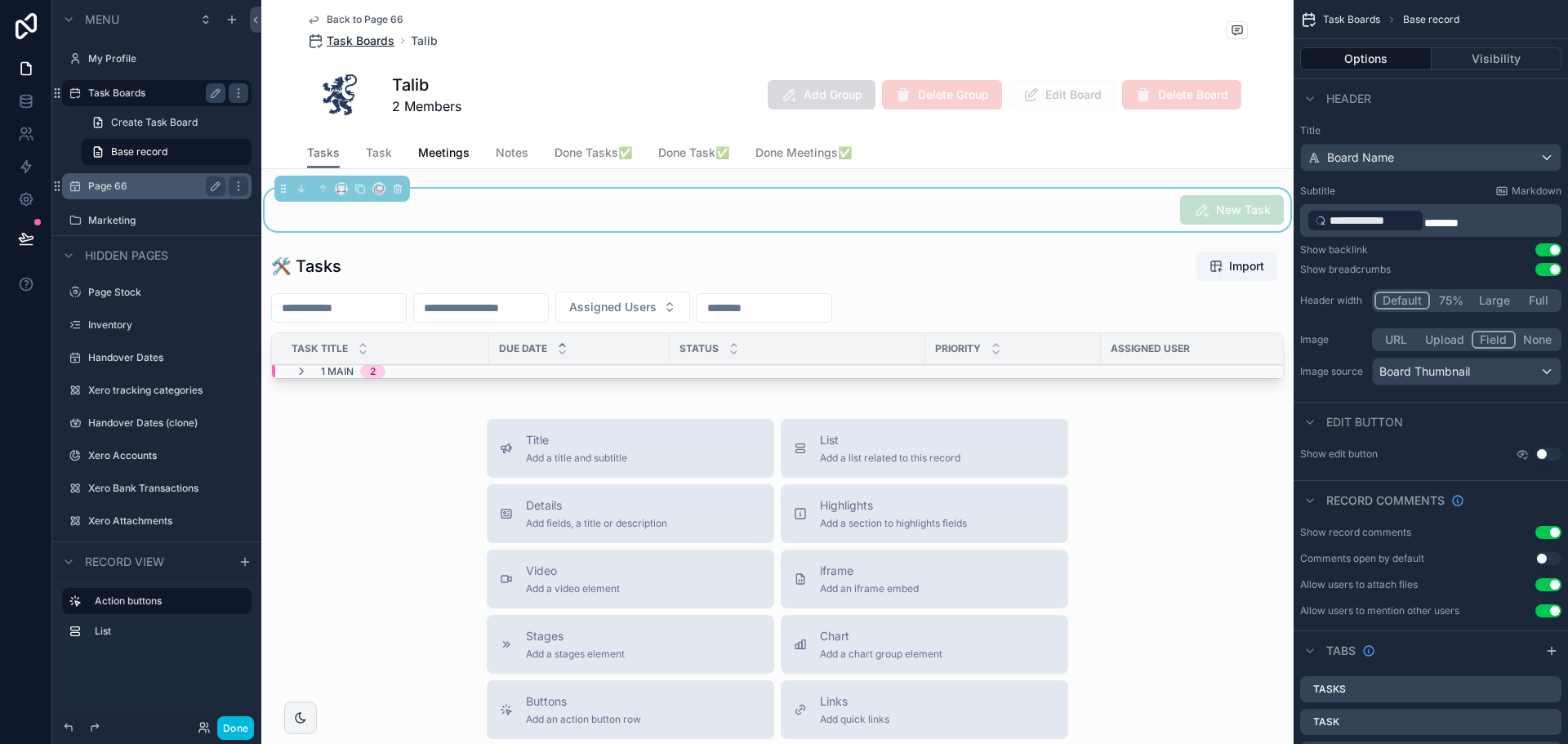
click at [365, 39] on span "Task Boards" at bounding box center [361, 41] width 68 height 16
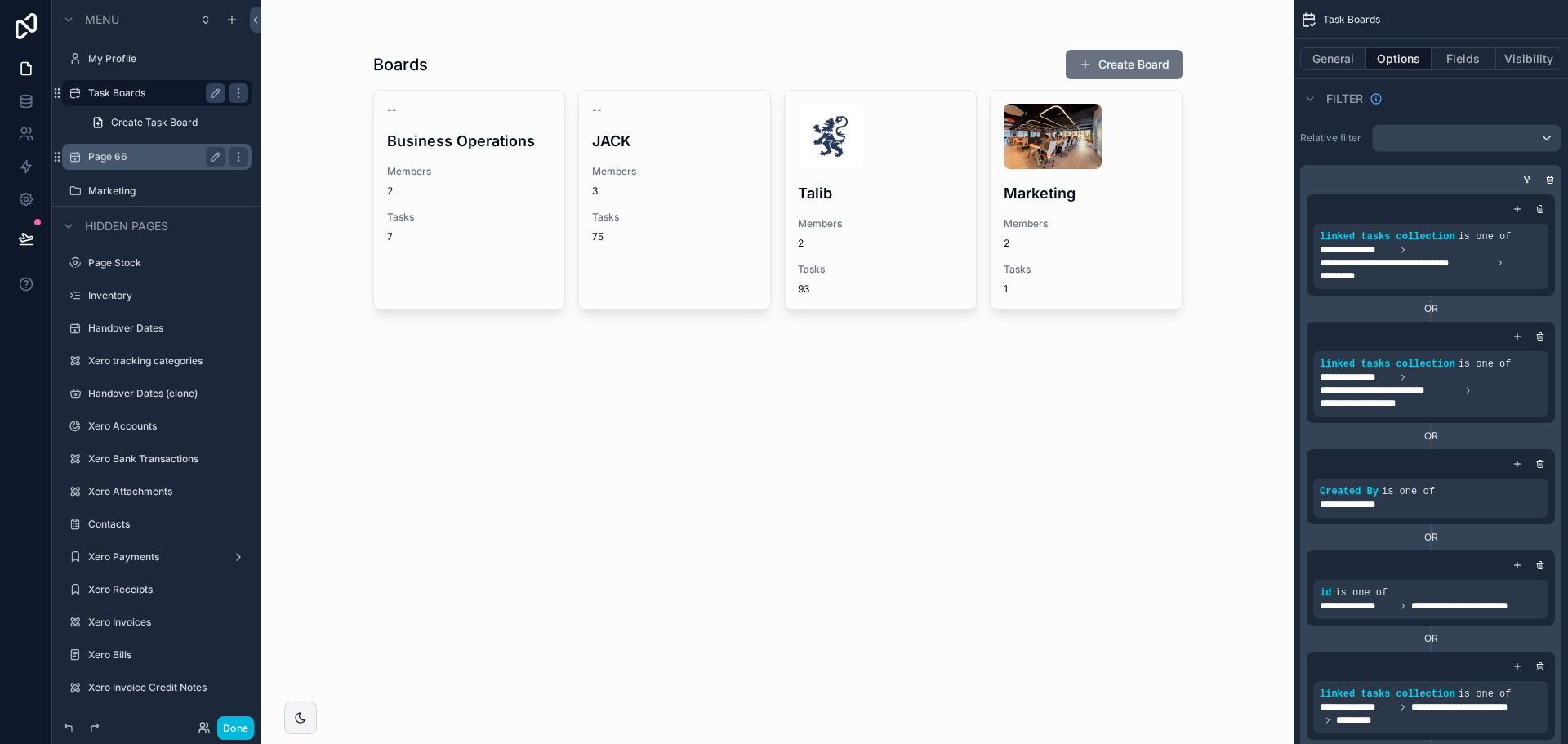
click at [148, 164] on div "Page 66" at bounding box center [157, 157] width 137 height 20
click at [119, 155] on label "Page 66" at bounding box center [154, 157] width 131 height 13
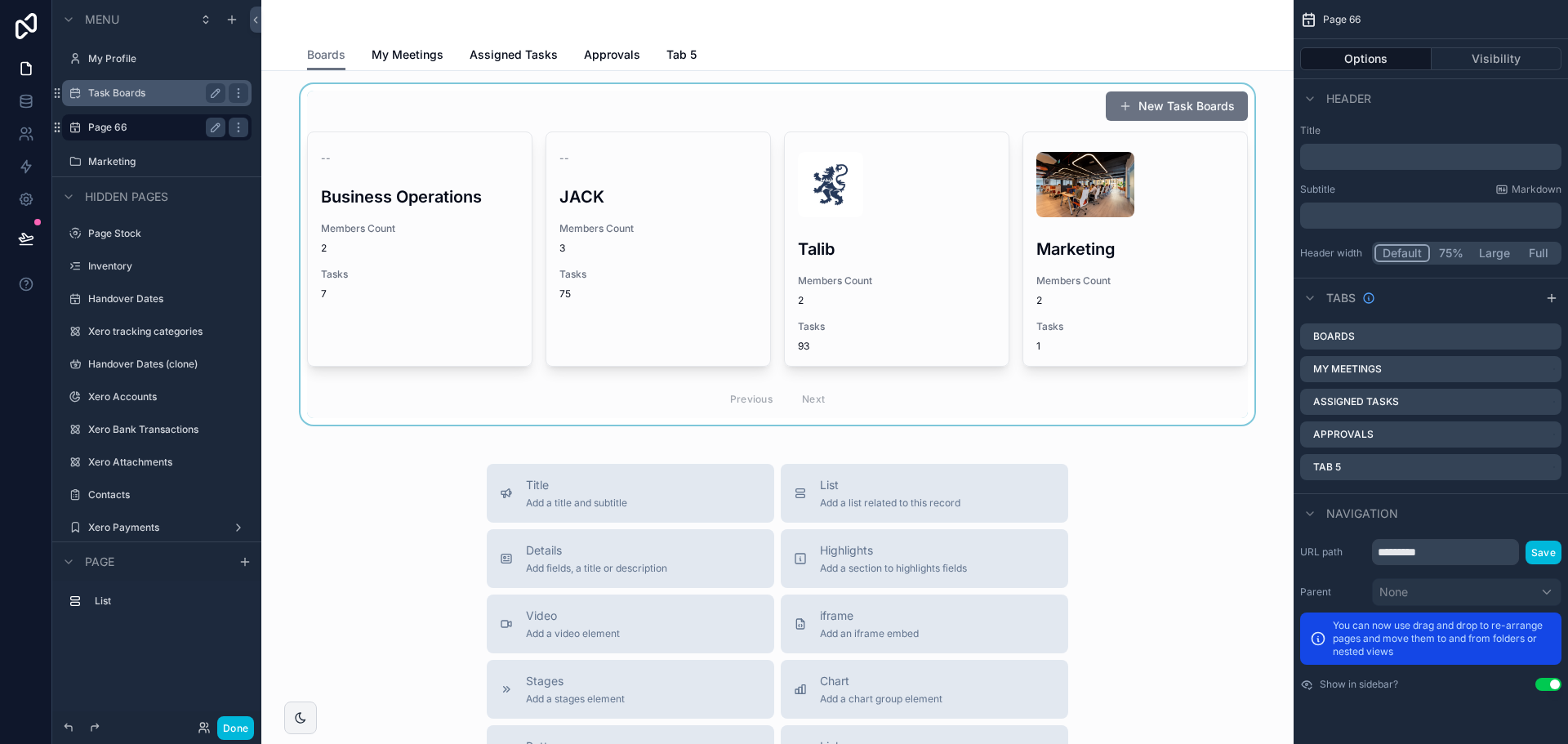
click at [686, 110] on div "scrollable content" at bounding box center [777, 254] width 1006 height 341
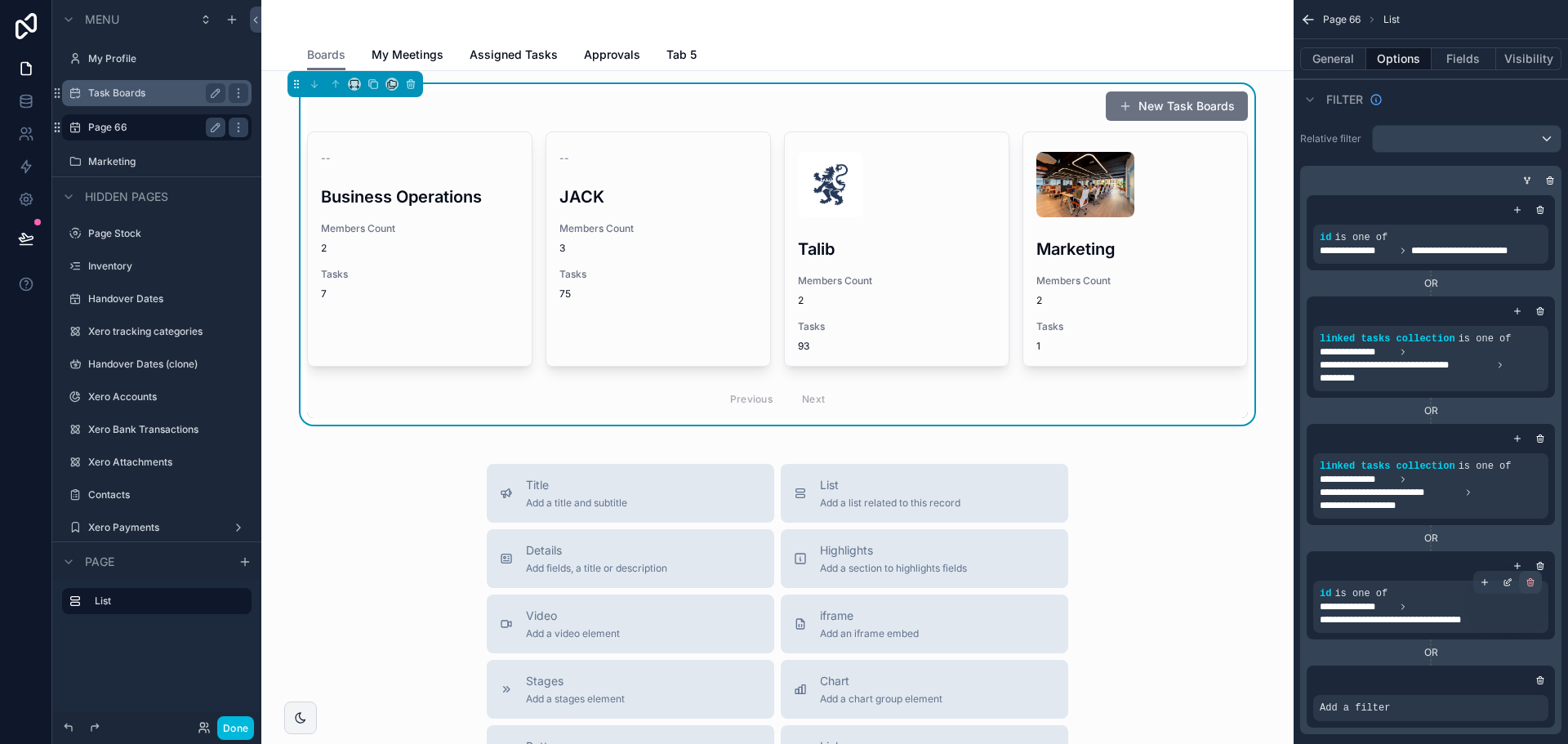
click at [1532, 580] on icon "scrollable content" at bounding box center [1530, 580] width 2 height 2
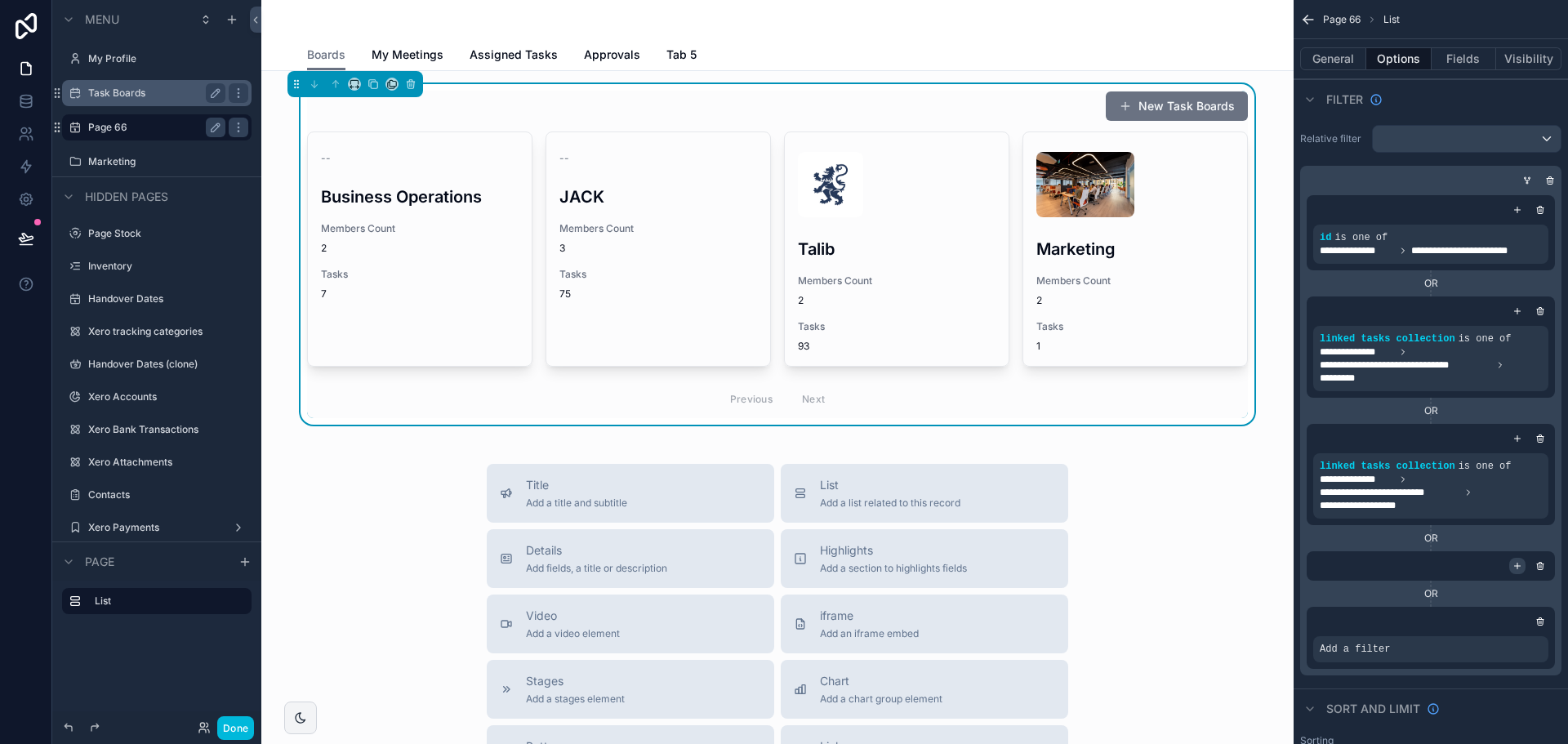
click at [1516, 566] on icon "scrollable content" at bounding box center [1517, 566] width 6 height 0
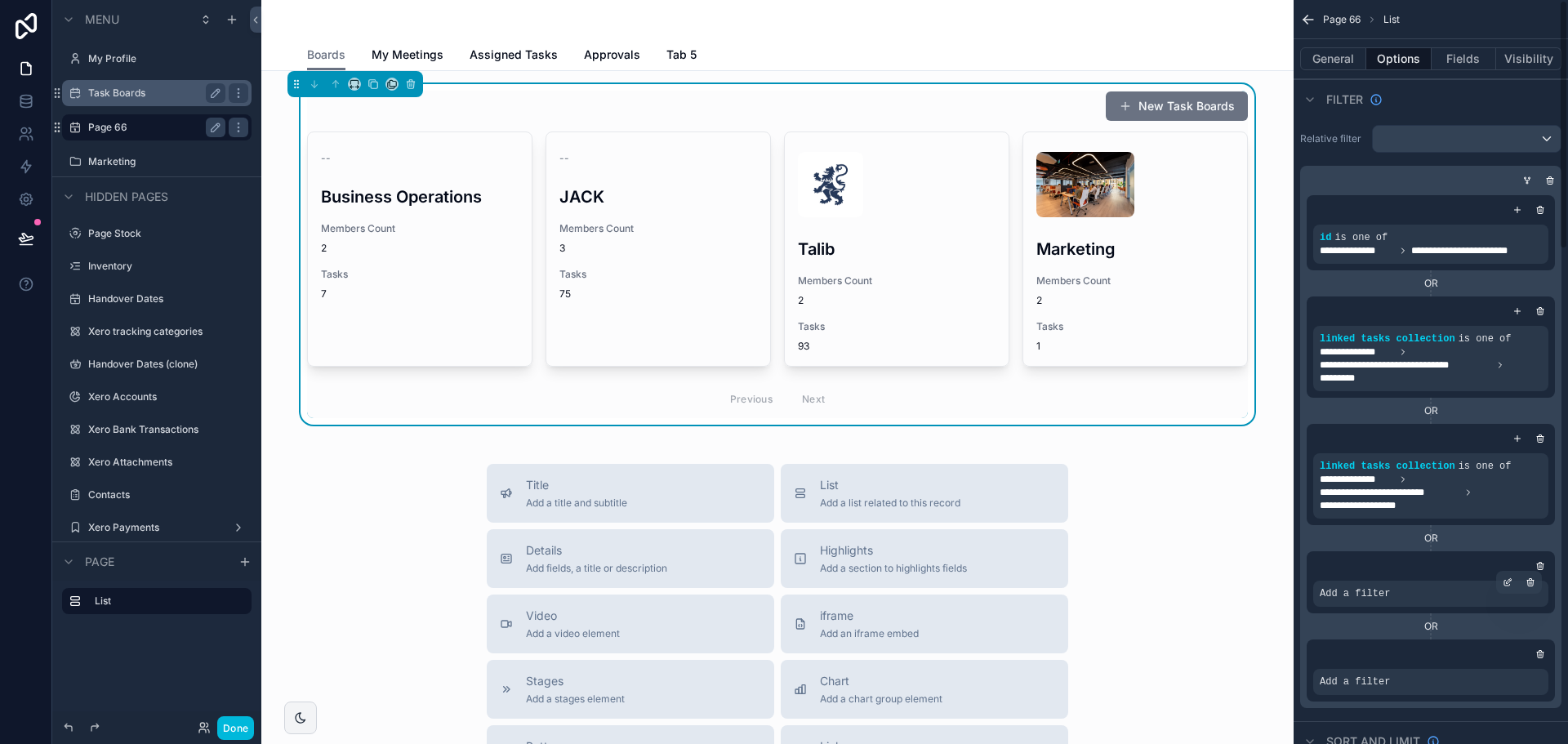
click at [1373, 589] on span "Add a filter" at bounding box center [1355, 594] width 70 height 13
click at [1509, 577] on icon "scrollable content" at bounding box center [1508, 582] width 10 height 10
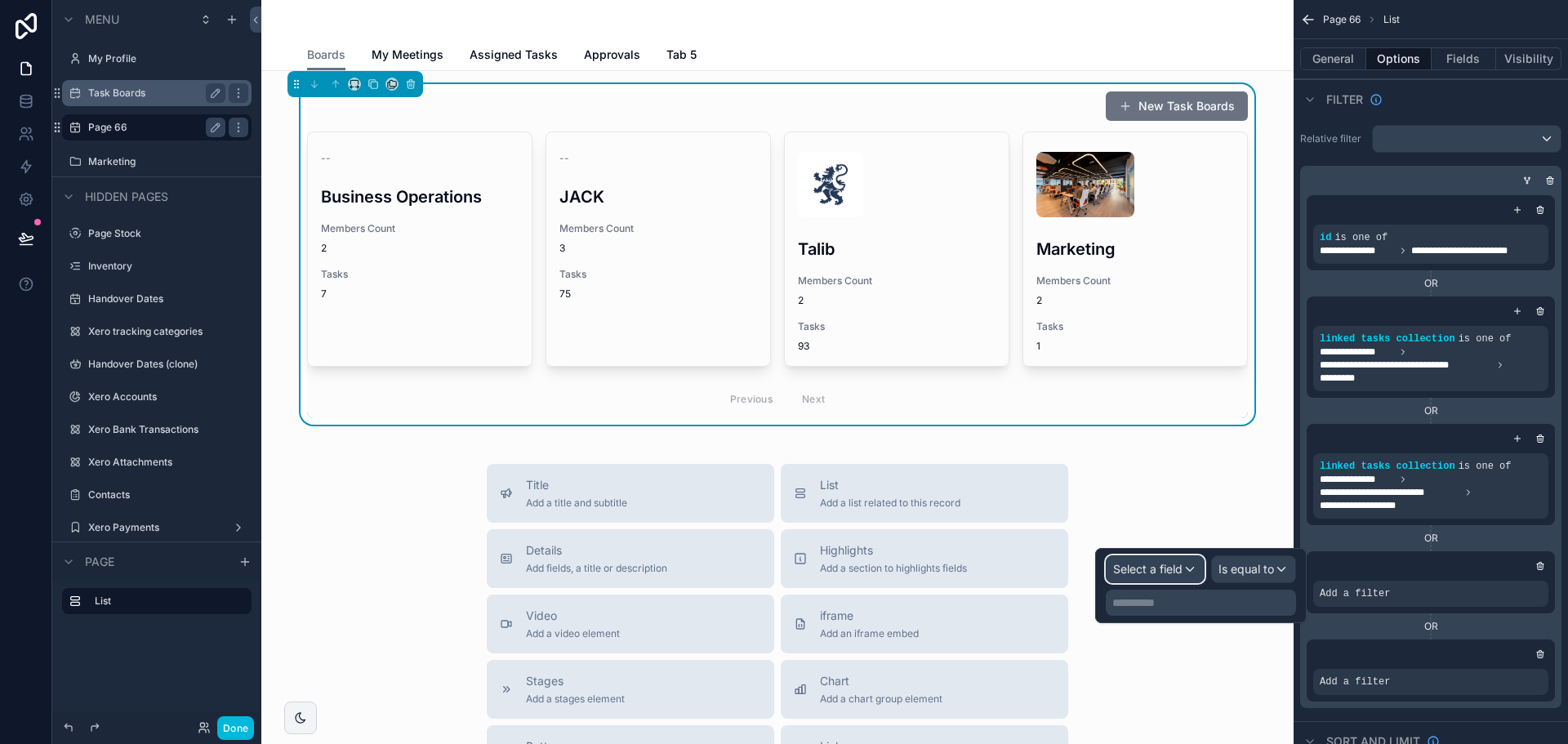
click at [1144, 565] on span "Select a field" at bounding box center [1148, 568] width 69 height 14
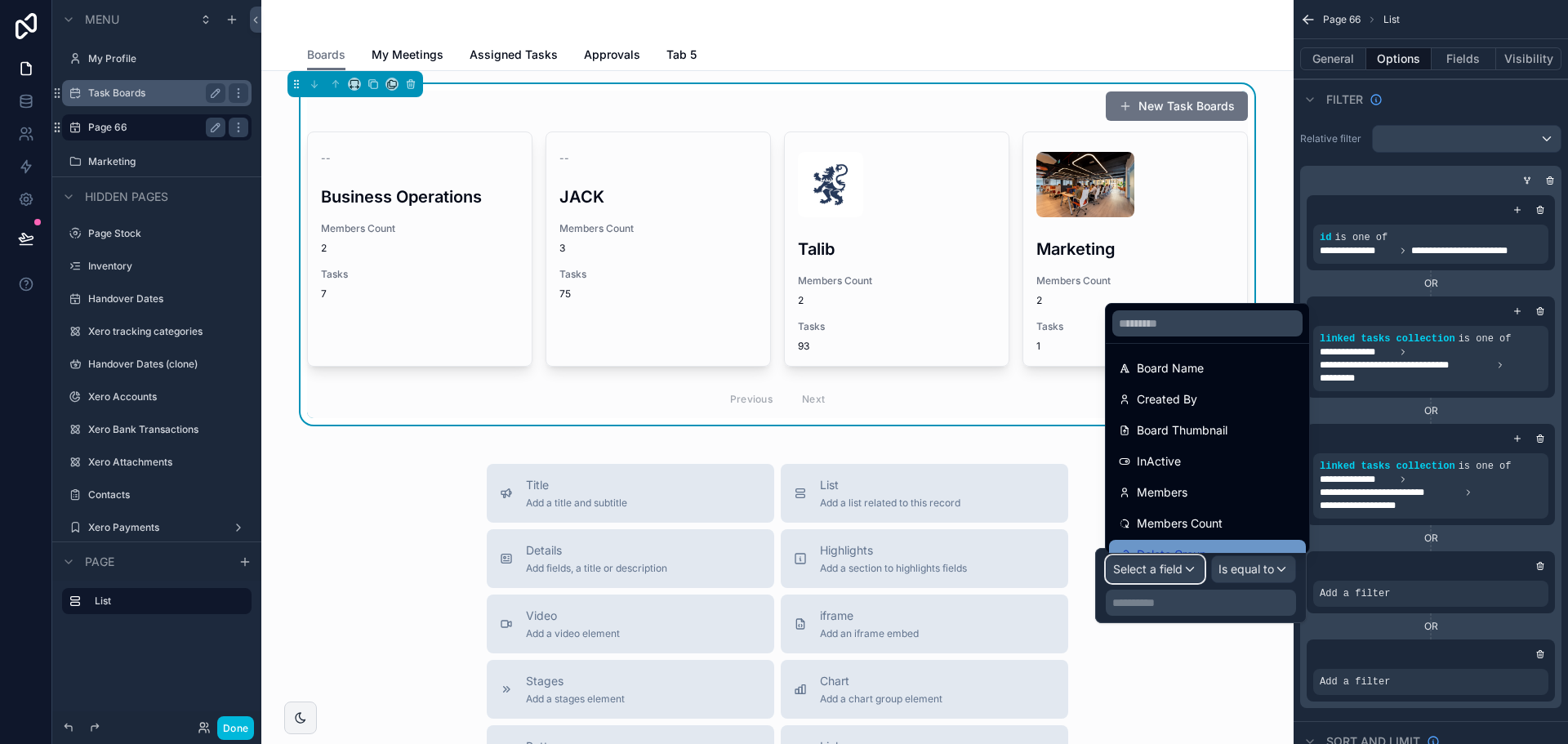
scroll to position [46, 0]
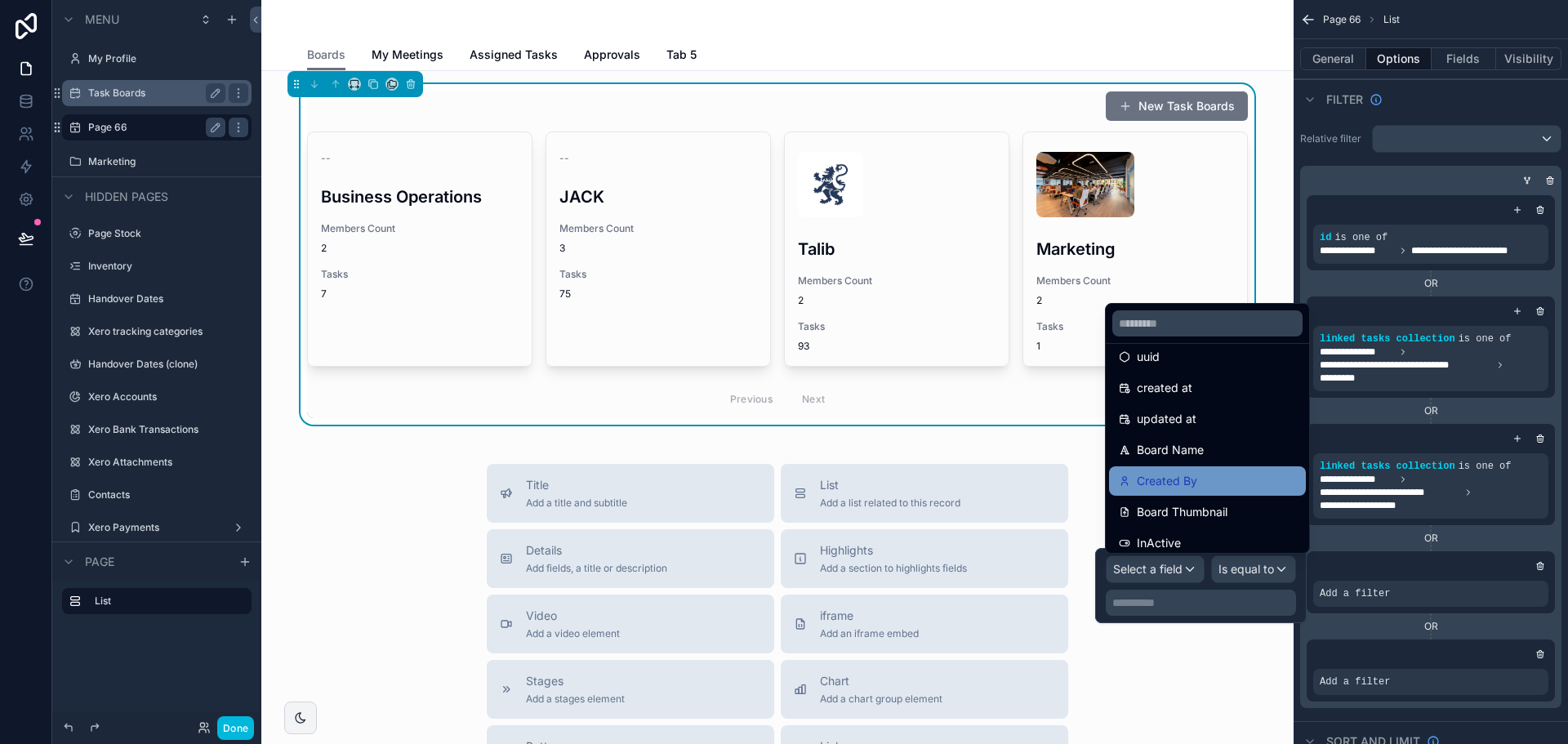
click at [1207, 486] on div "Created By" at bounding box center [1207, 481] width 177 height 20
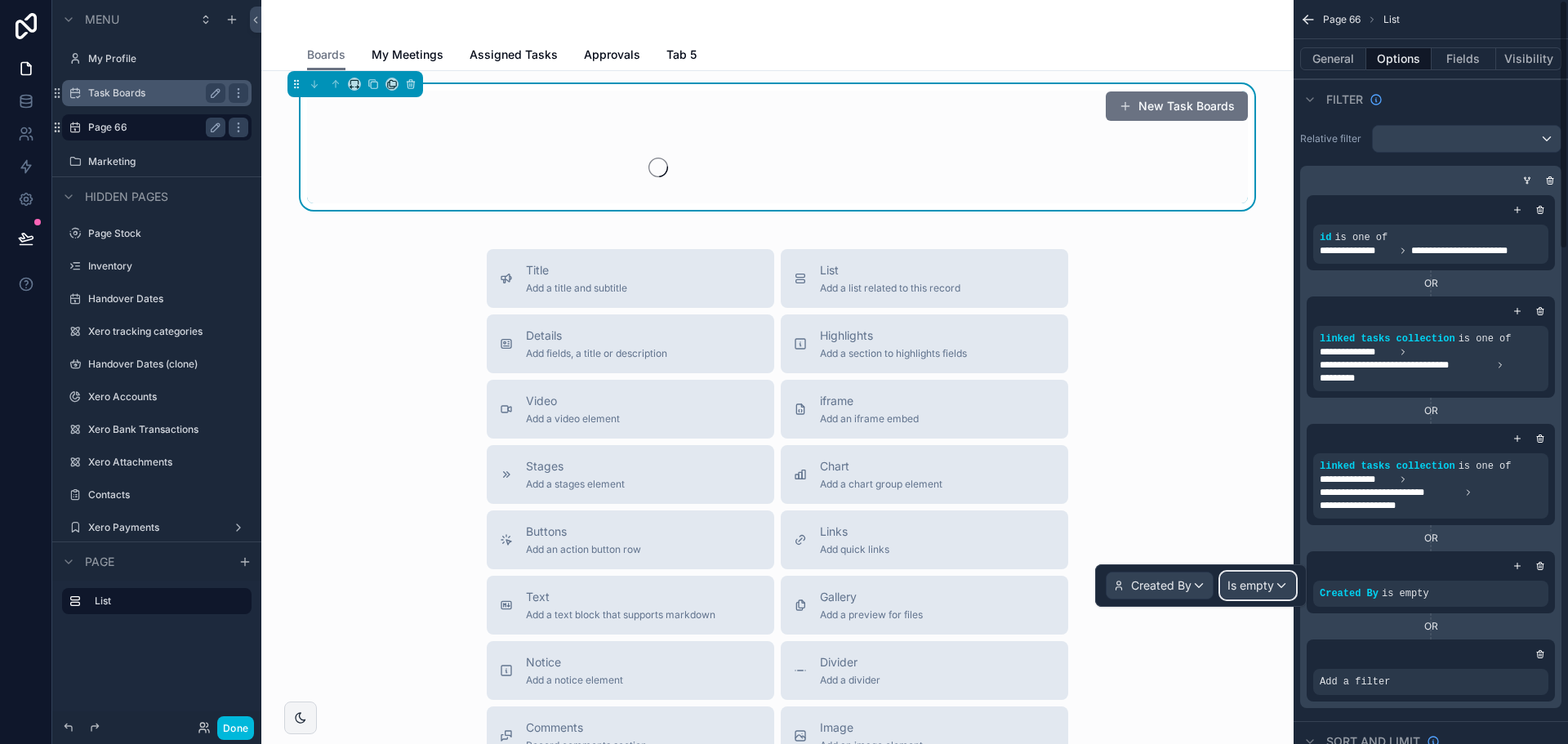
click at [1243, 578] on span "Is empty" at bounding box center [1250, 585] width 47 height 16
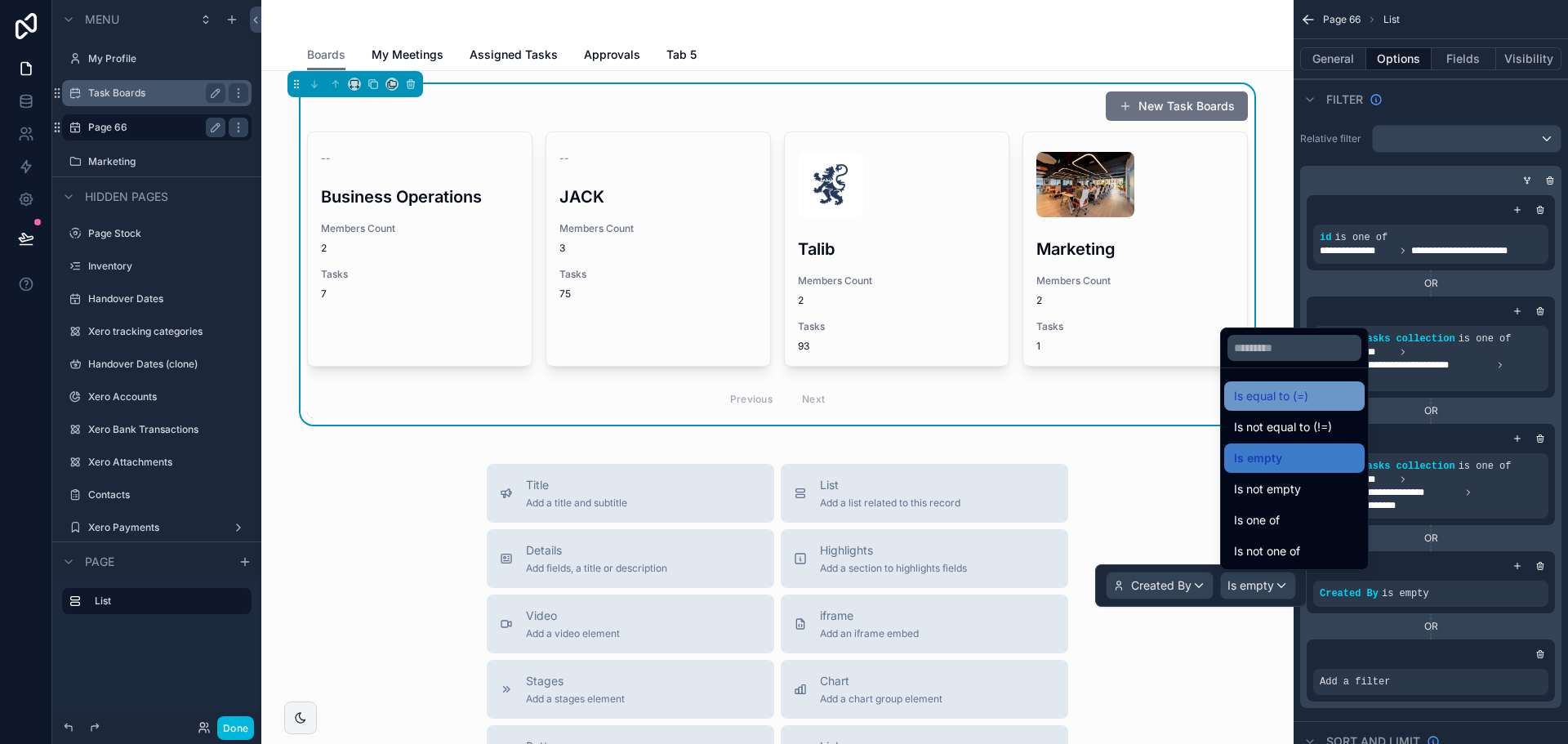
click at [1300, 401] on span "Is equal to (=)" at bounding box center [1270, 397] width 74 height 20
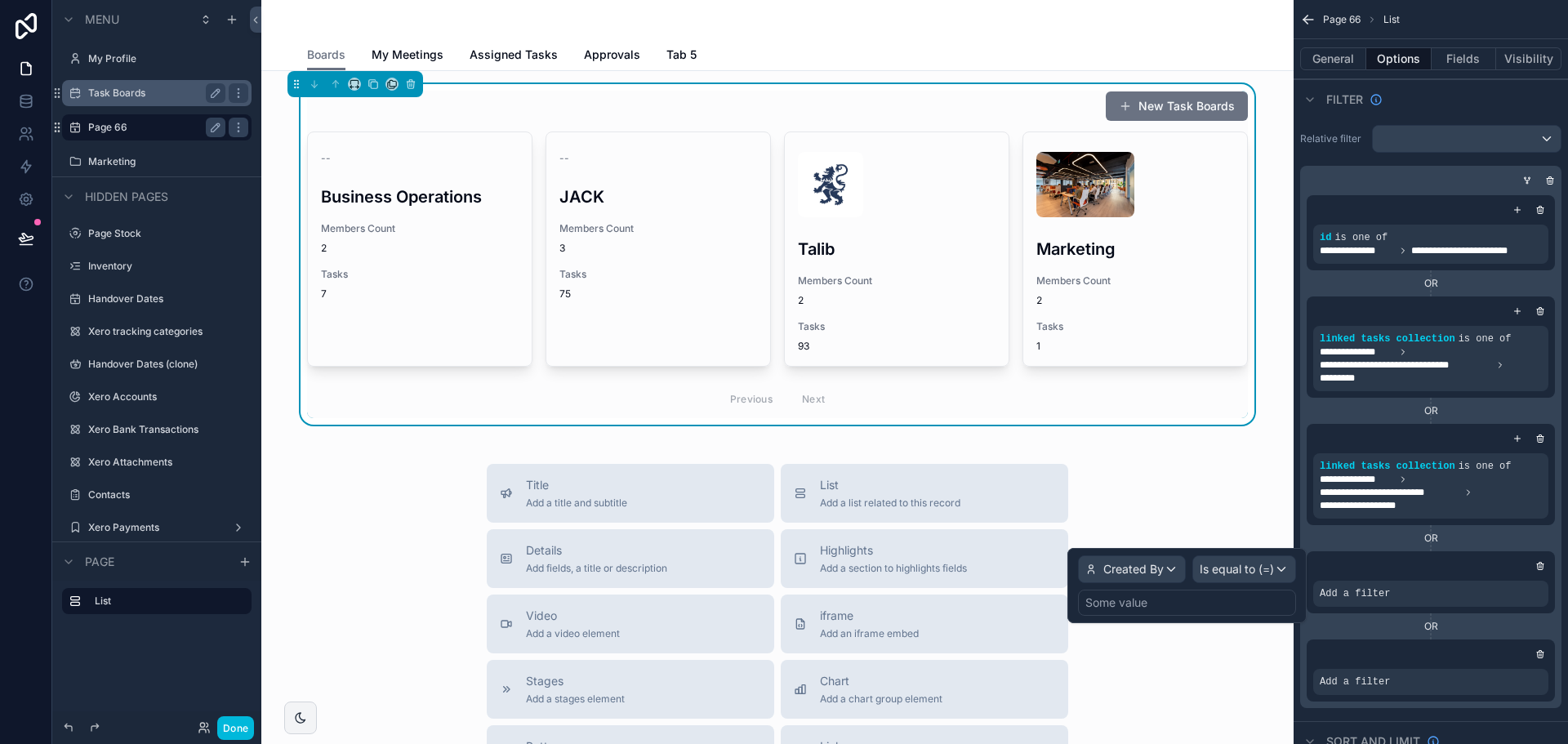
click at [1208, 589] on div "Some value" at bounding box center [1187, 603] width 218 height 26
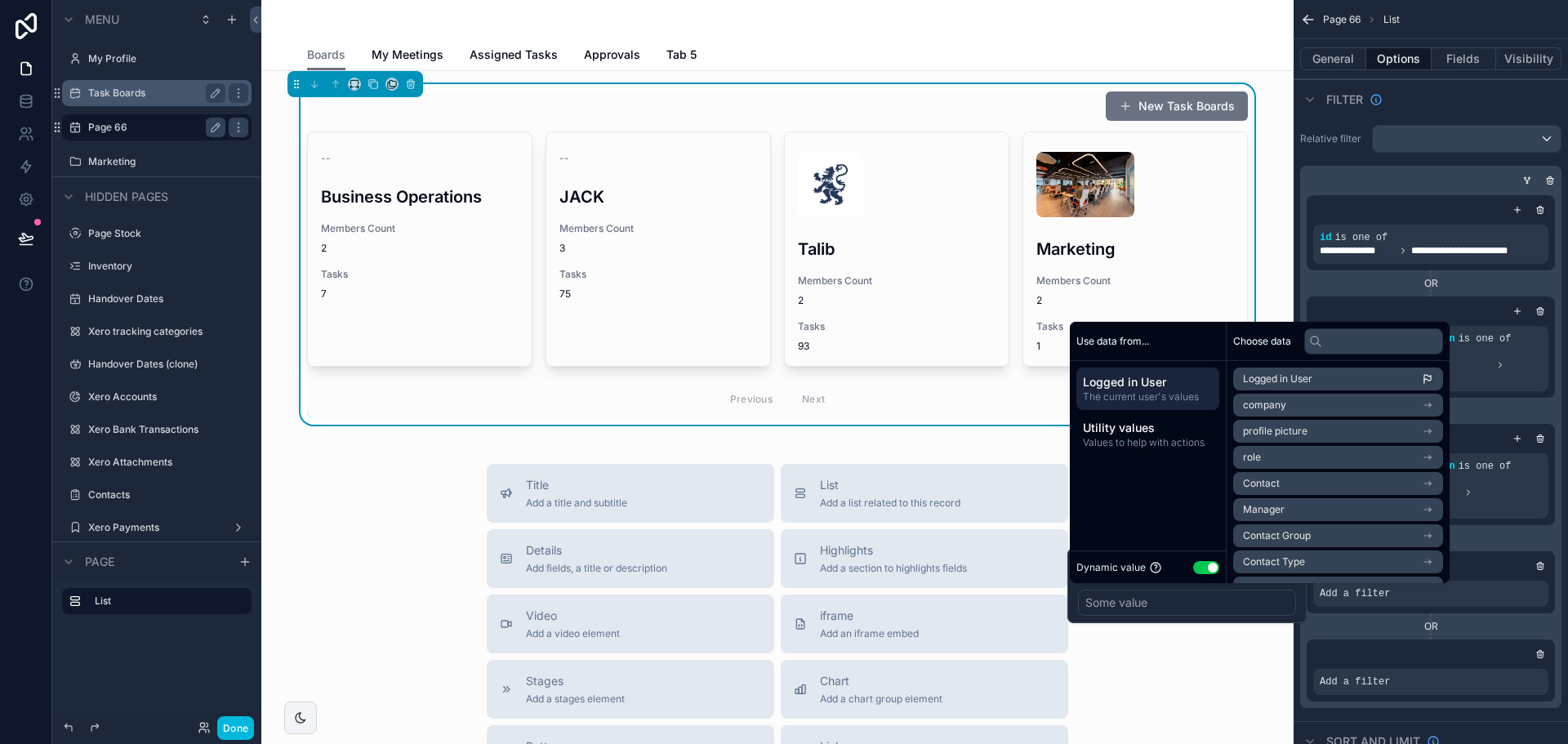
click at [1207, 604] on div "Some value" at bounding box center [1187, 603] width 218 height 26
click at [1324, 379] on li "Logged in User" at bounding box center [1337, 379] width 210 height 23
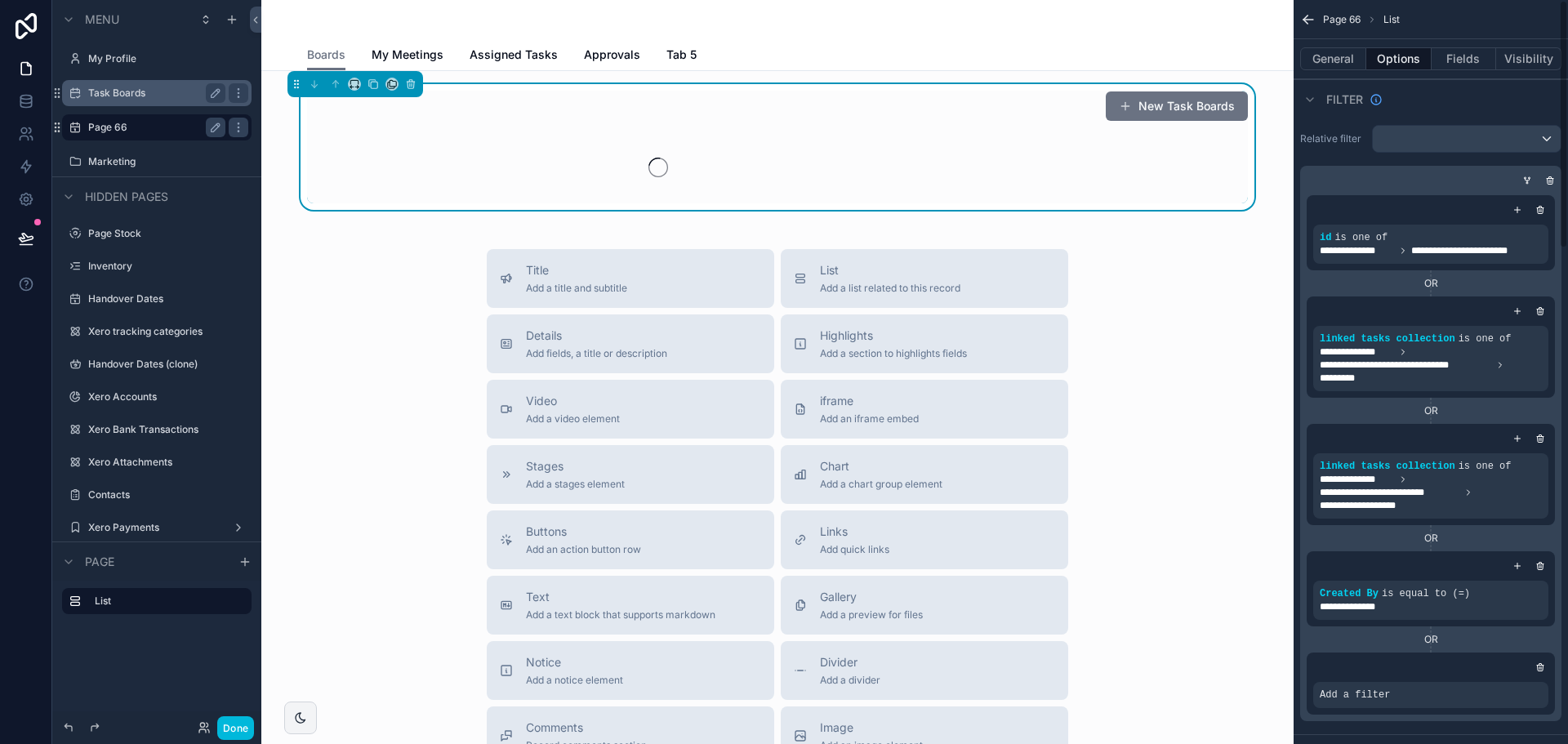
click at [1522, 621] on div "**********" at bounding box center [1431, 589] width 249 height 75
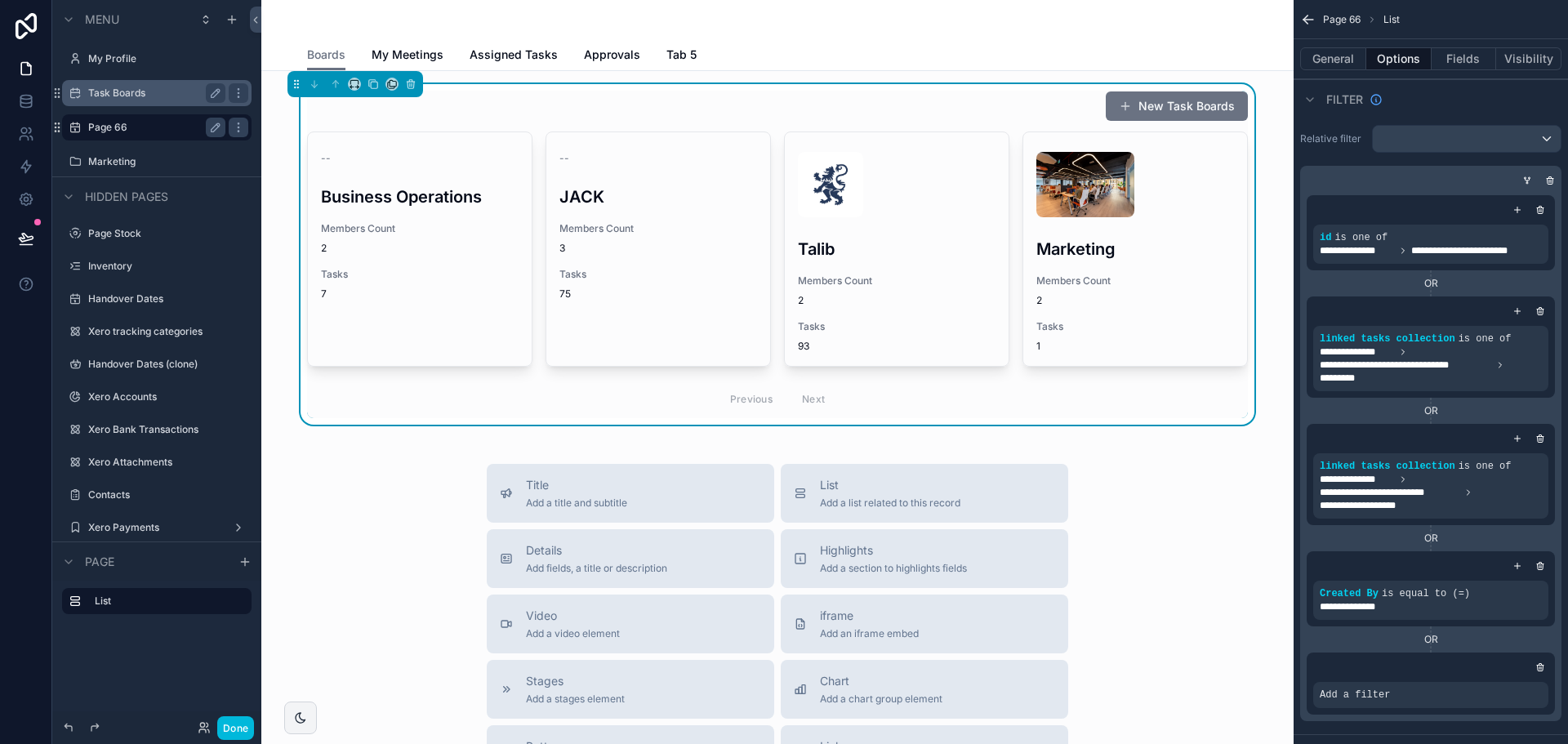
click at [1224, 406] on div "Previous Next" at bounding box center [777, 399] width 941 height 38
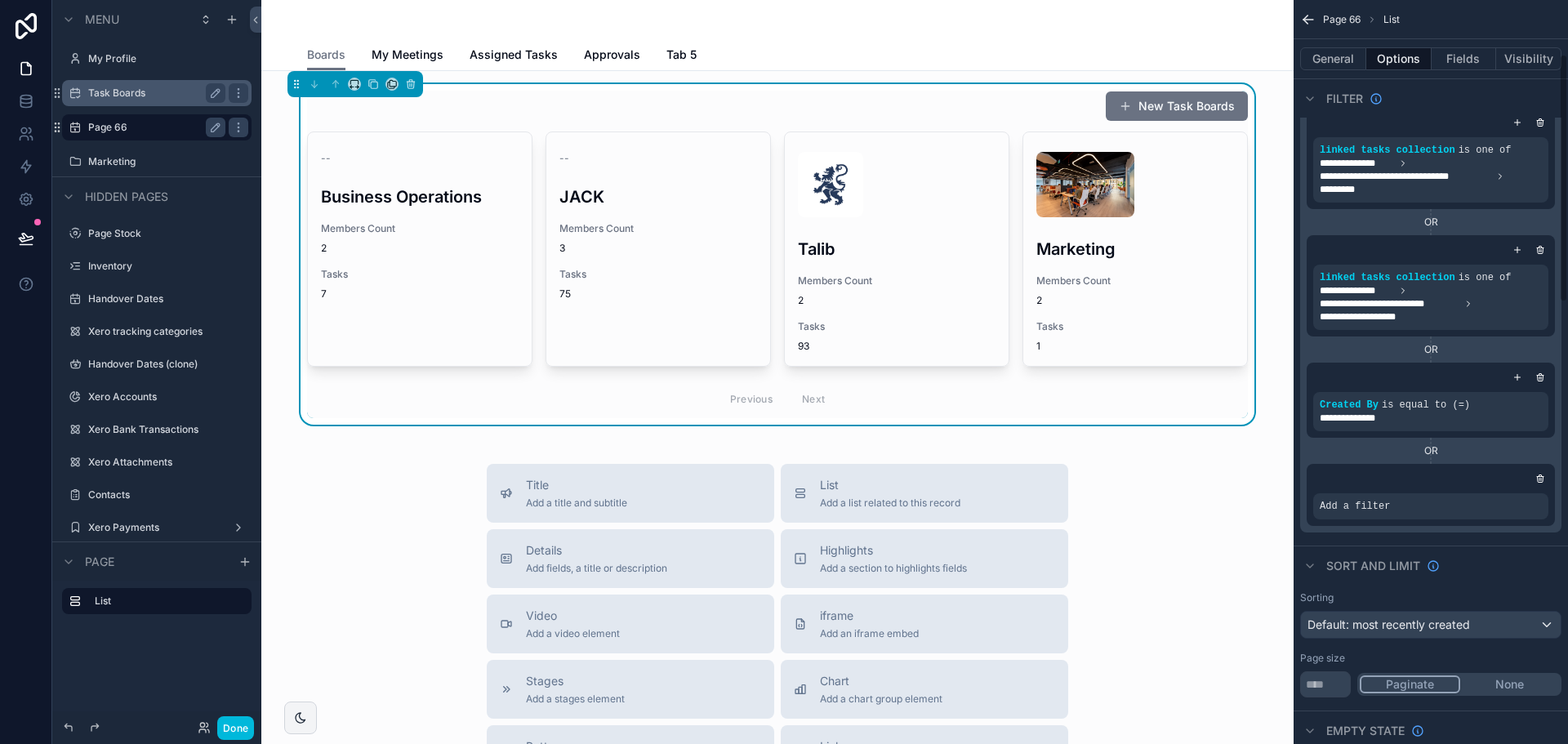
scroll to position [164, 0]
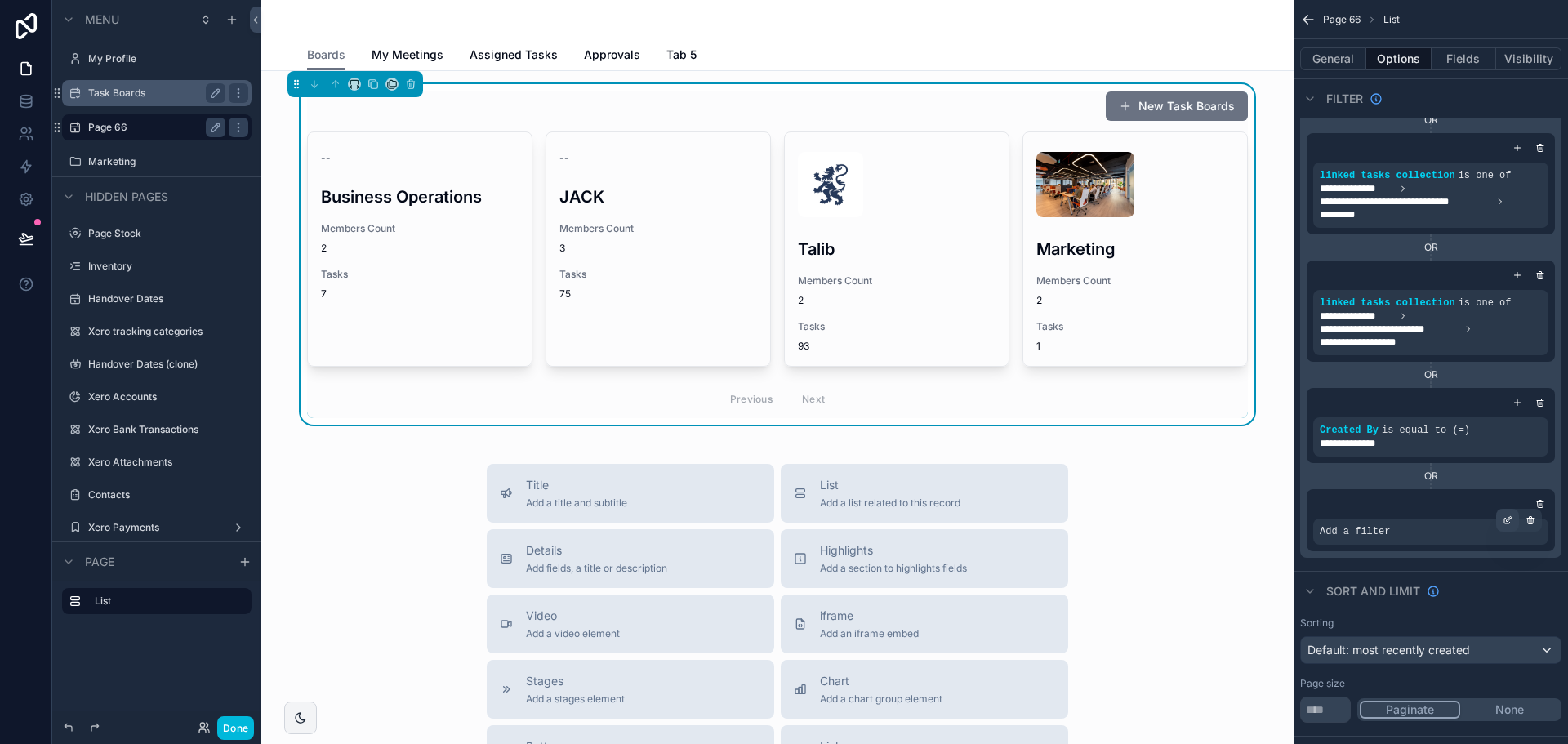
click at [1508, 523] on icon "scrollable content" at bounding box center [1507, 521] width 6 height 6
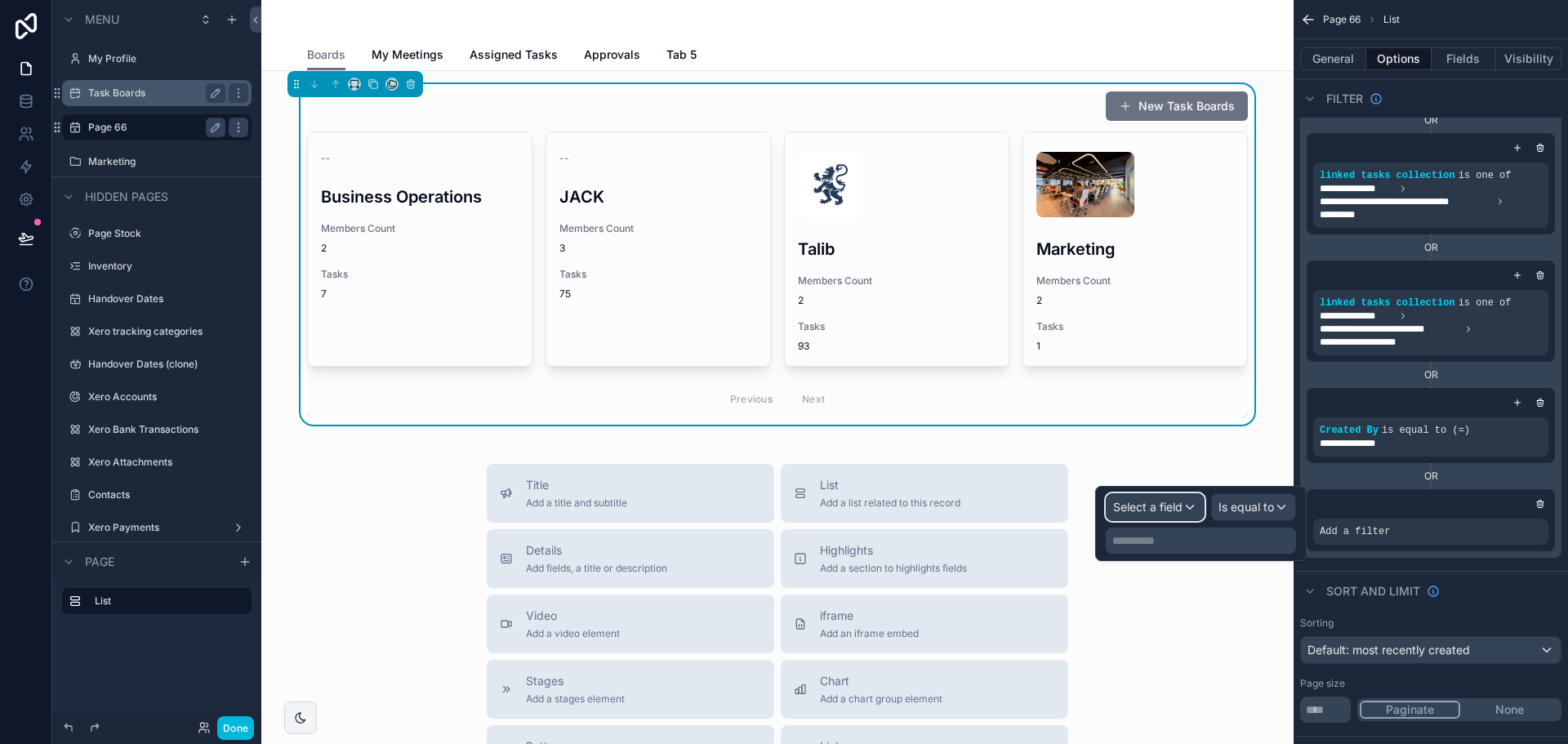
click at [1125, 504] on span "Select a field" at bounding box center [1148, 506] width 69 height 14
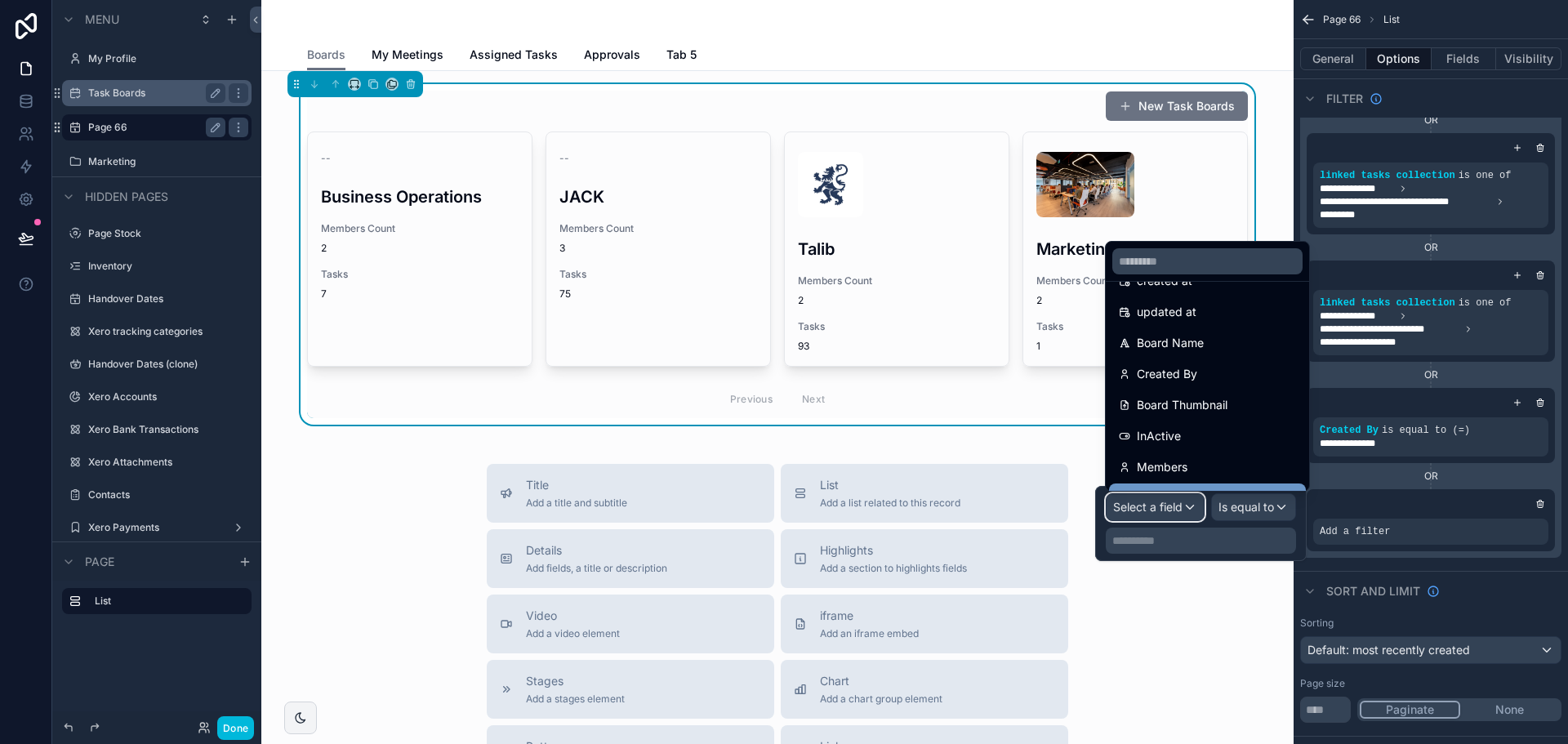
scroll to position [0, 0]
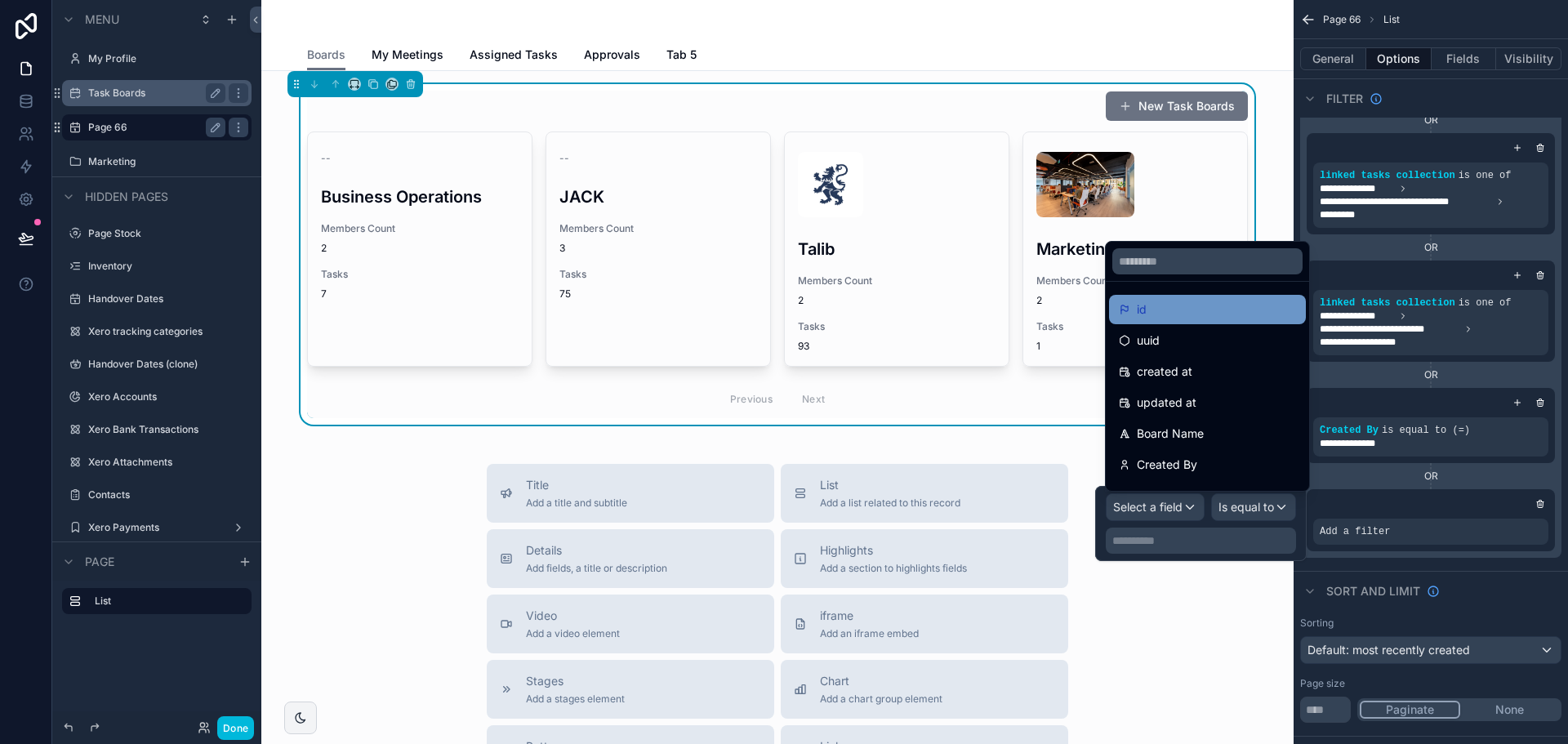
click at [1171, 323] on div "id" at bounding box center [1207, 310] width 197 height 29
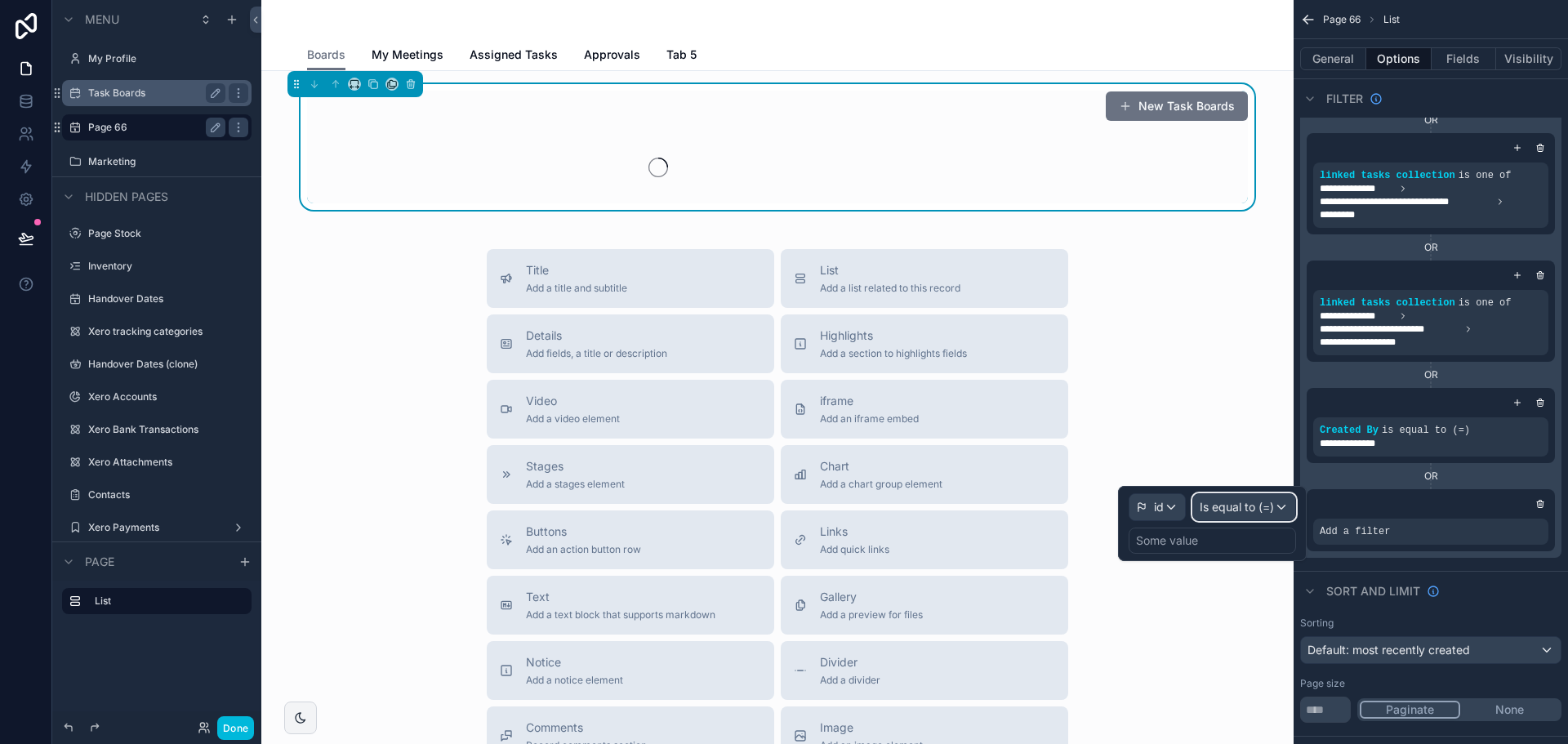
click at [1263, 516] on div "Is equal to (=)" at bounding box center [1244, 507] width 102 height 26
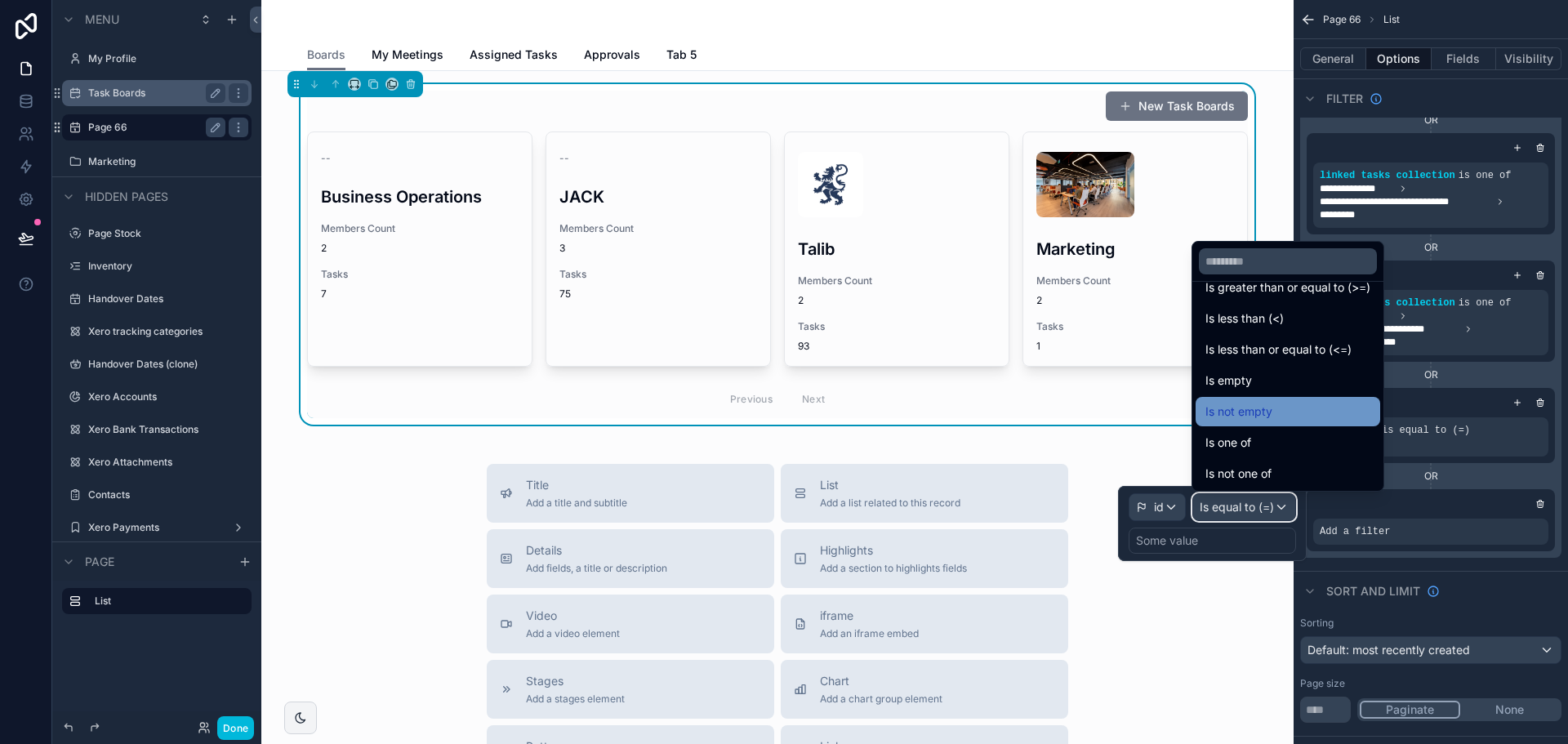
scroll to position [116, 0]
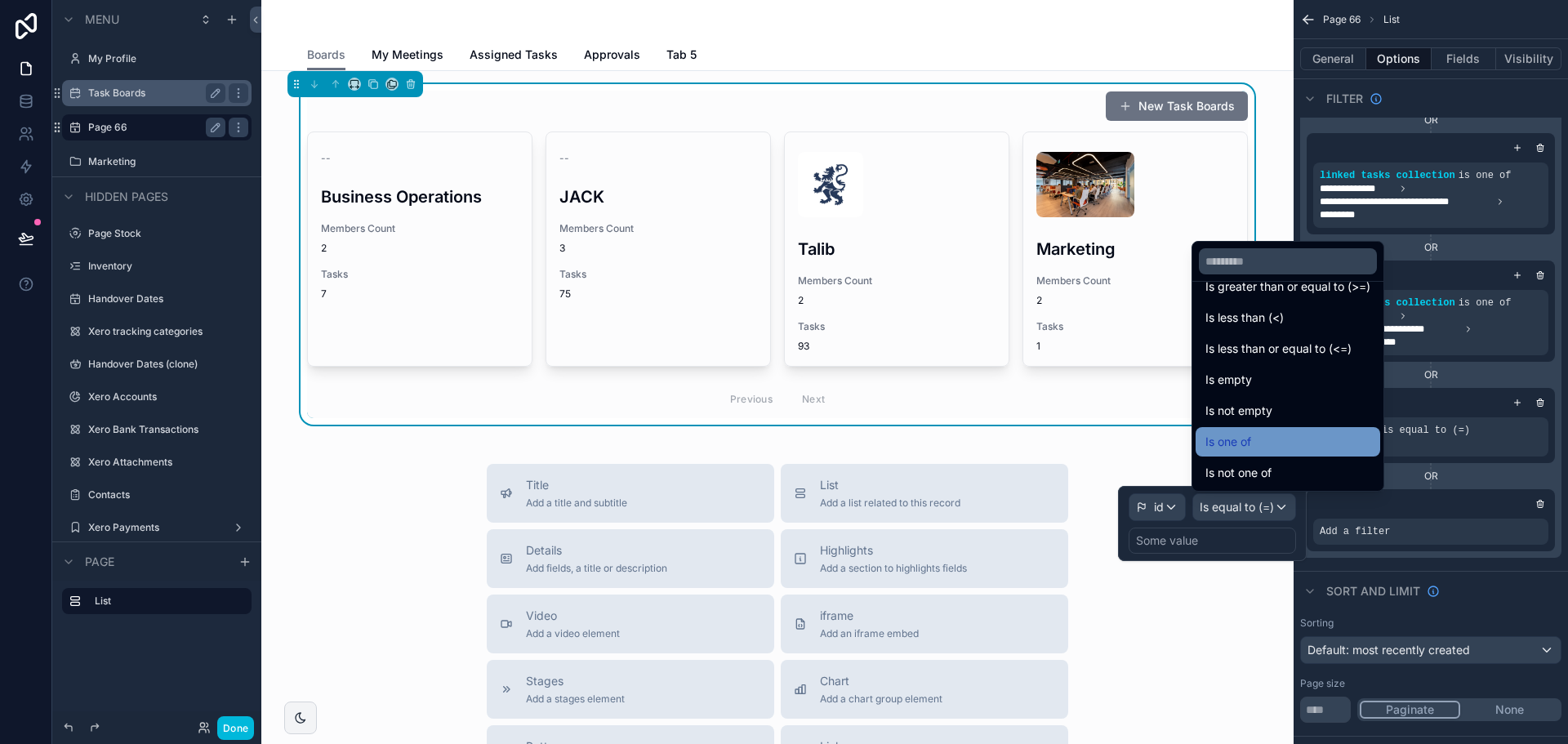
click at [1272, 451] on div "Is one of" at bounding box center [1288, 441] width 185 height 29
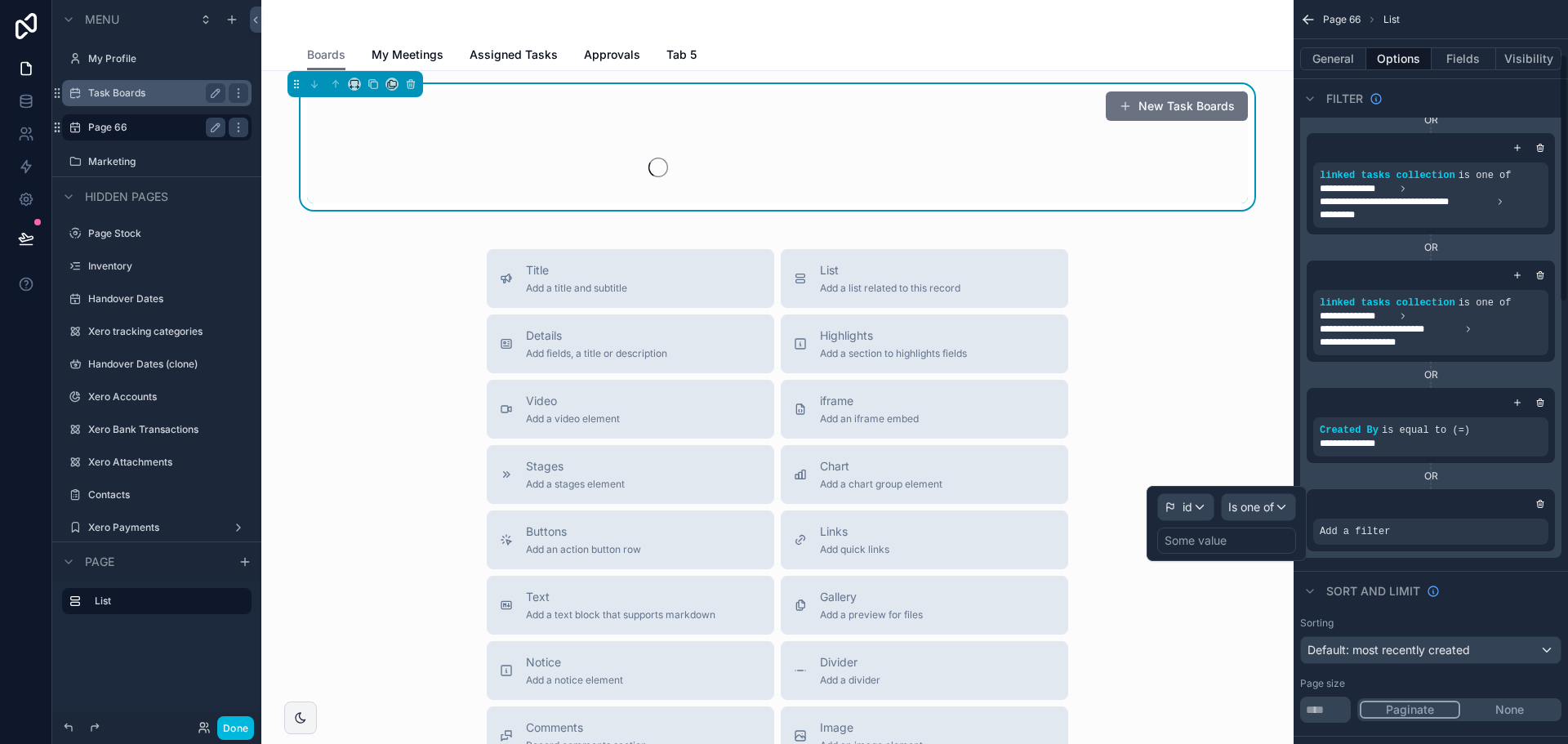
click at [1266, 539] on div "Some value" at bounding box center [1227, 540] width 139 height 26
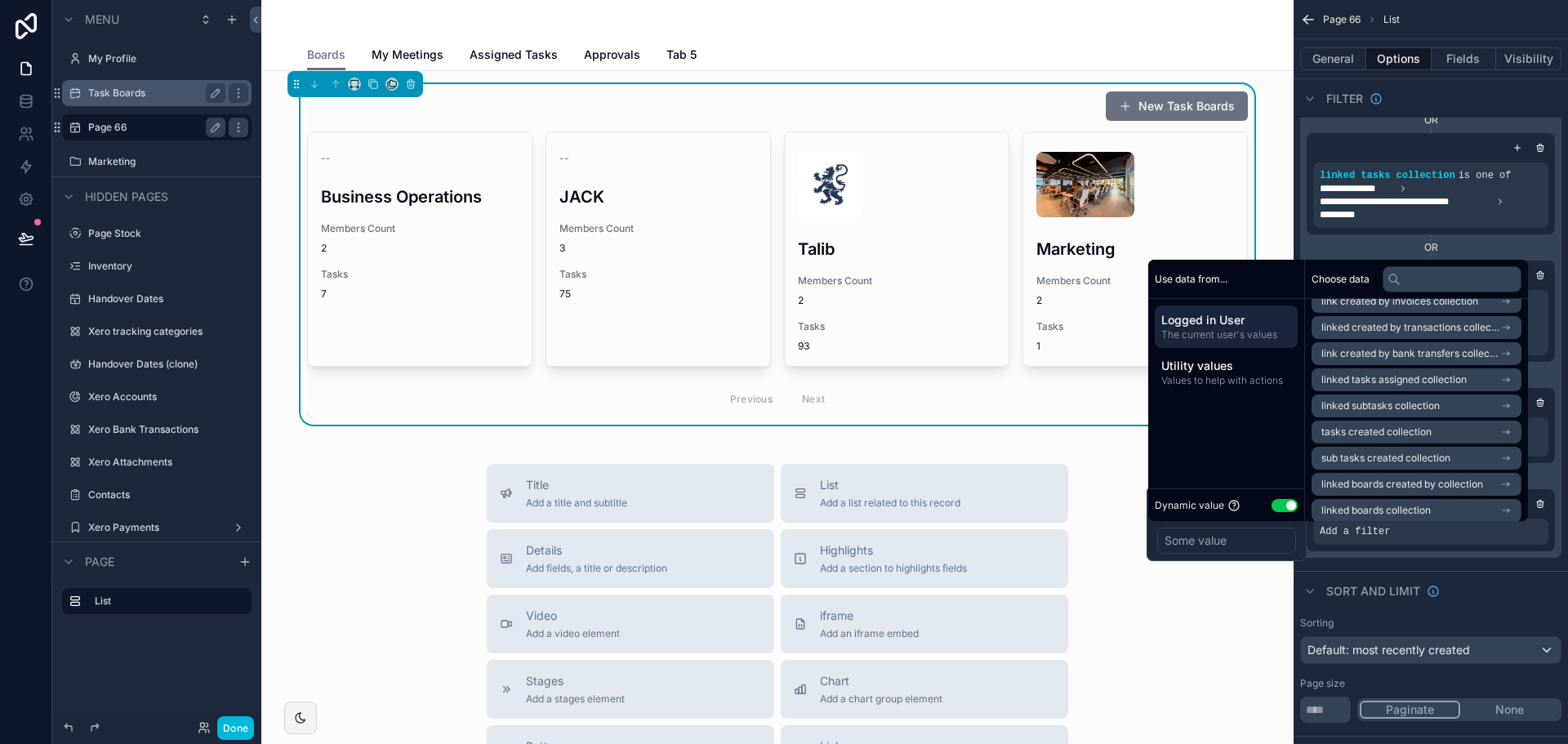
scroll to position [702, 0]
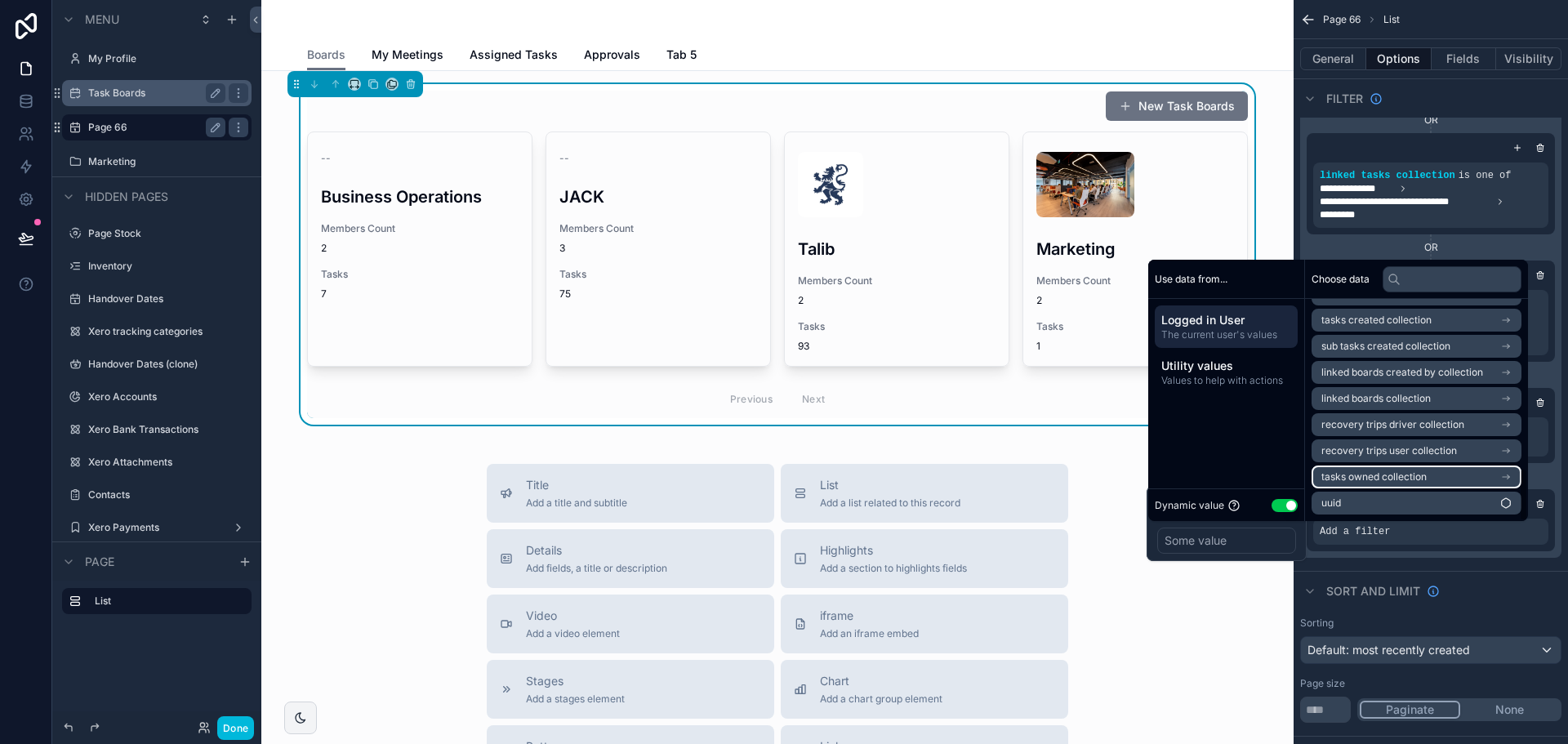
click at [1413, 475] on span "tasks owned collection" at bounding box center [1373, 477] width 105 height 13
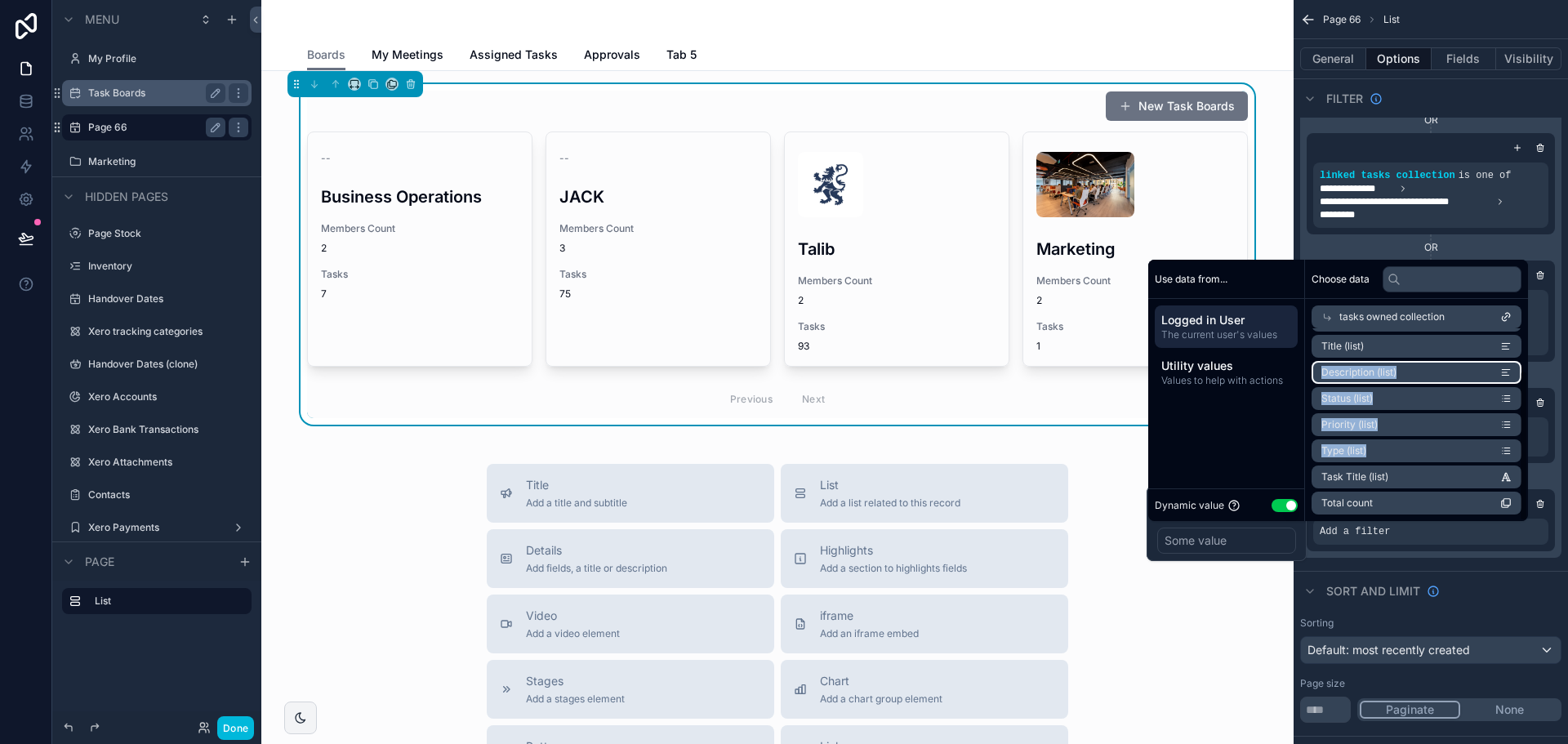
drag, startPoint x: 1383, startPoint y: 350, endPoint x: 1413, endPoint y: 447, distance: 101.5
click at [1414, 451] on ul "id (list) uuid (list) Title (list) Description (list) Status (list) Priority (l…" at bounding box center [1416, 399] width 210 height 232
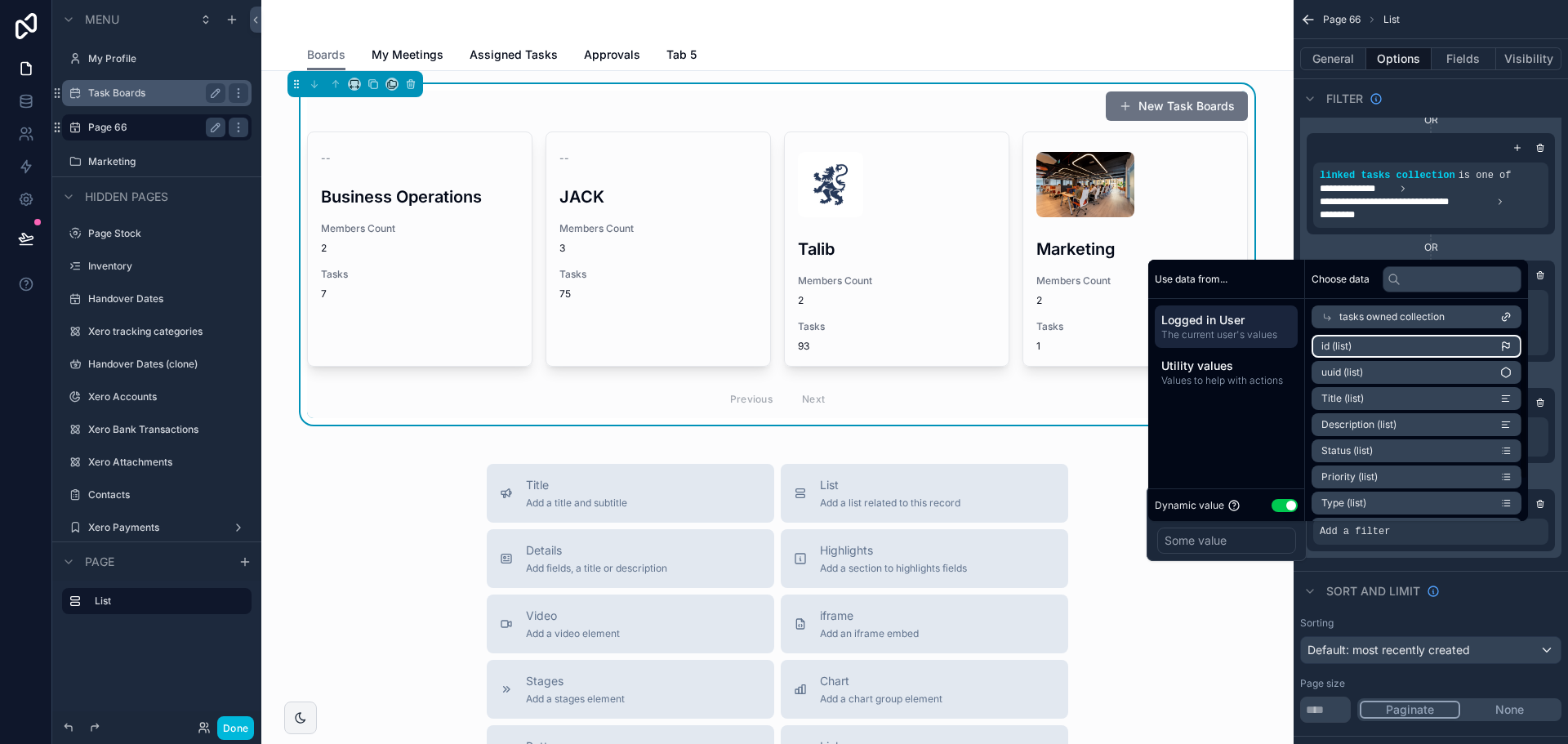
click at [1377, 351] on li "id (list)" at bounding box center [1416, 347] width 210 height 23
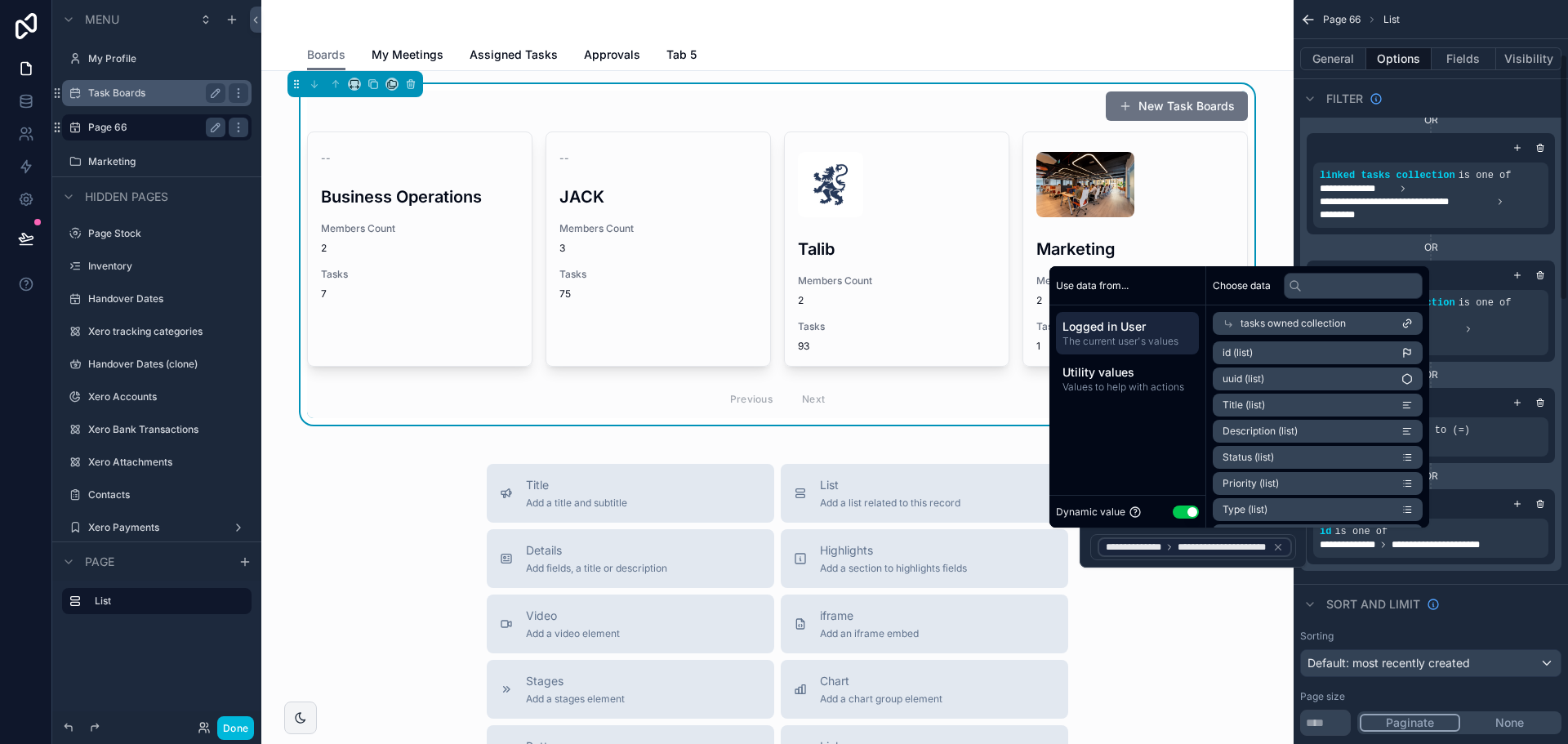
click at [1503, 594] on div "Sort And Limit" at bounding box center [1431, 603] width 275 height 39
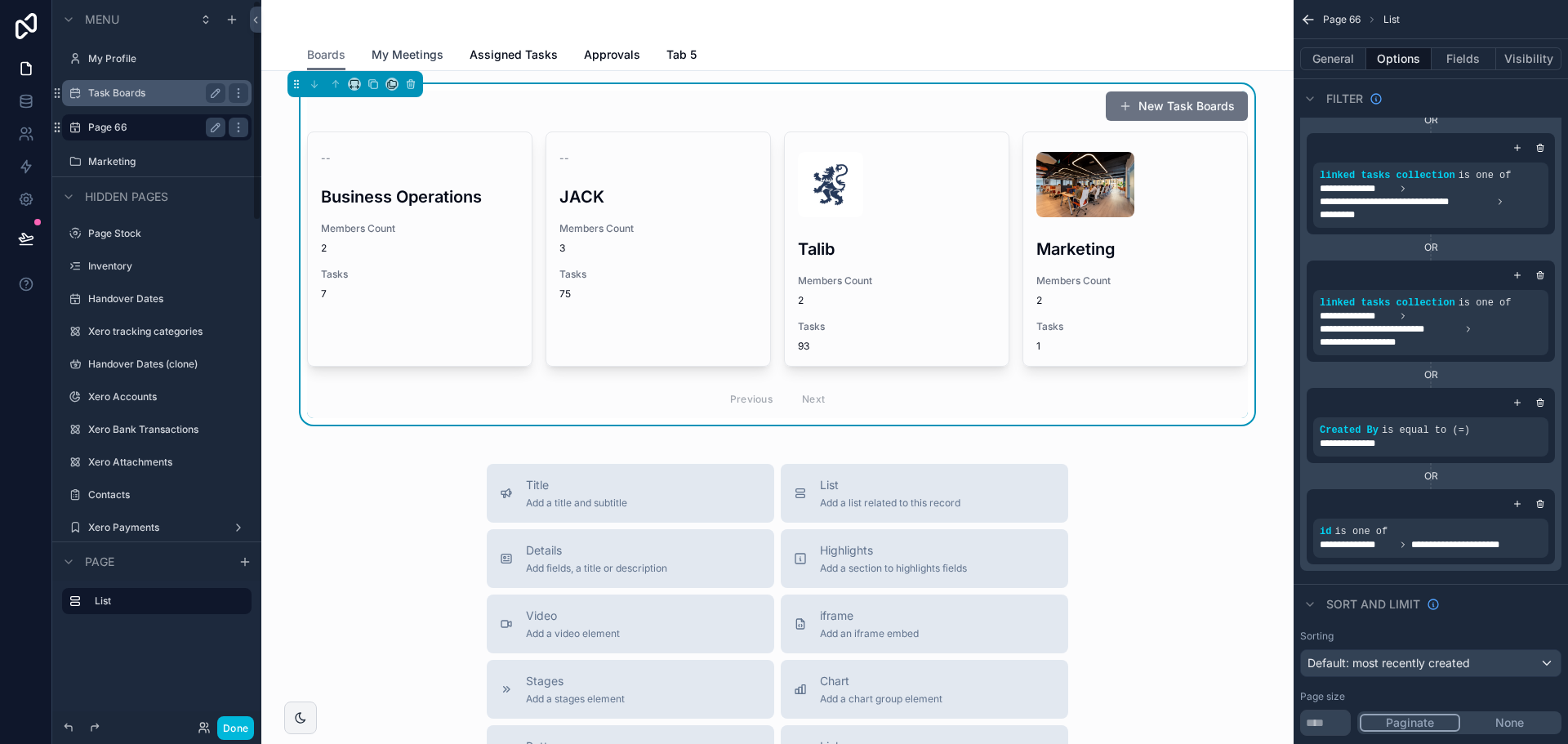
click at [380, 47] on span "My Meetings" at bounding box center [408, 55] width 72 height 16
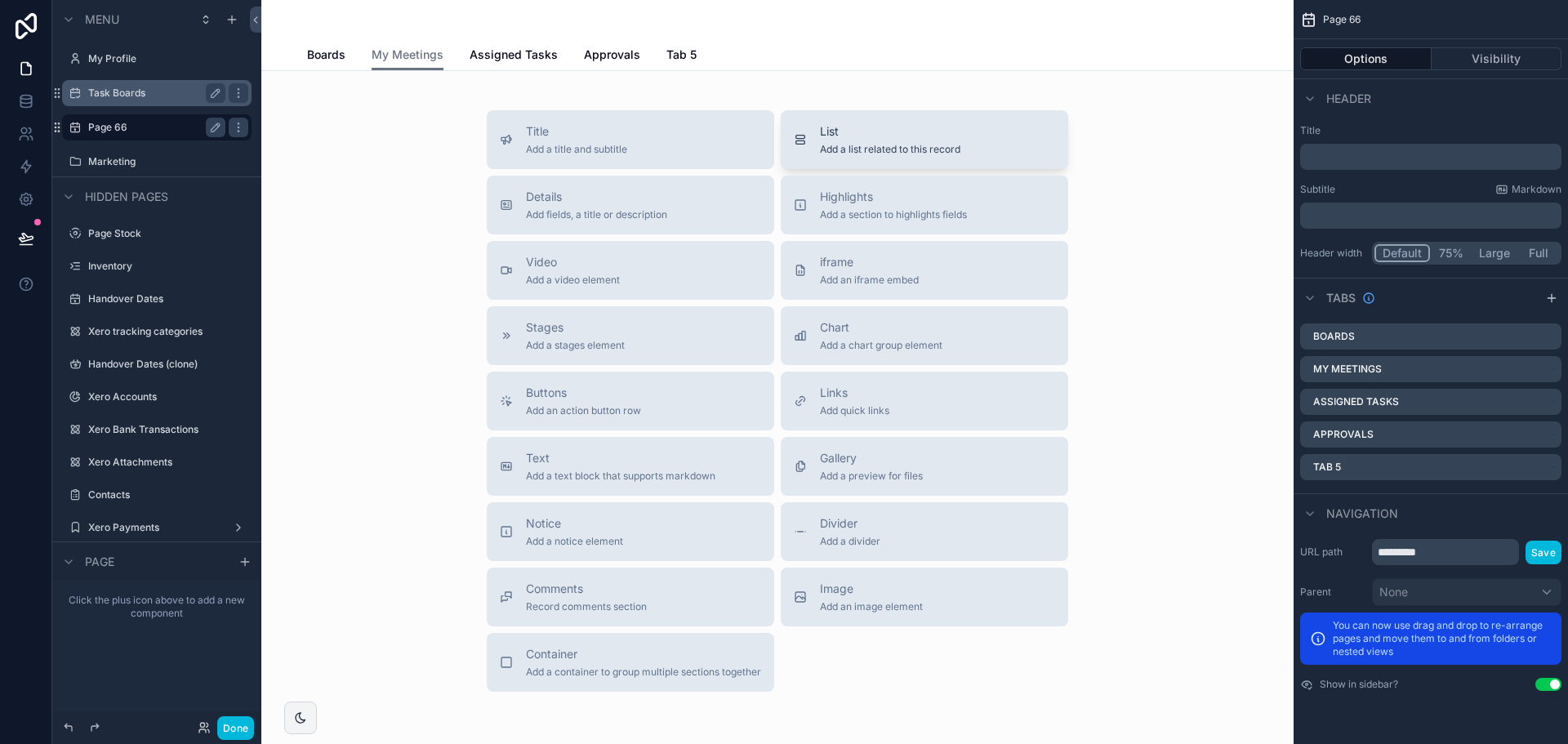
click at [865, 114] on button "List Add a list related to this record" at bounding box center [925, 140] width 288 height 59
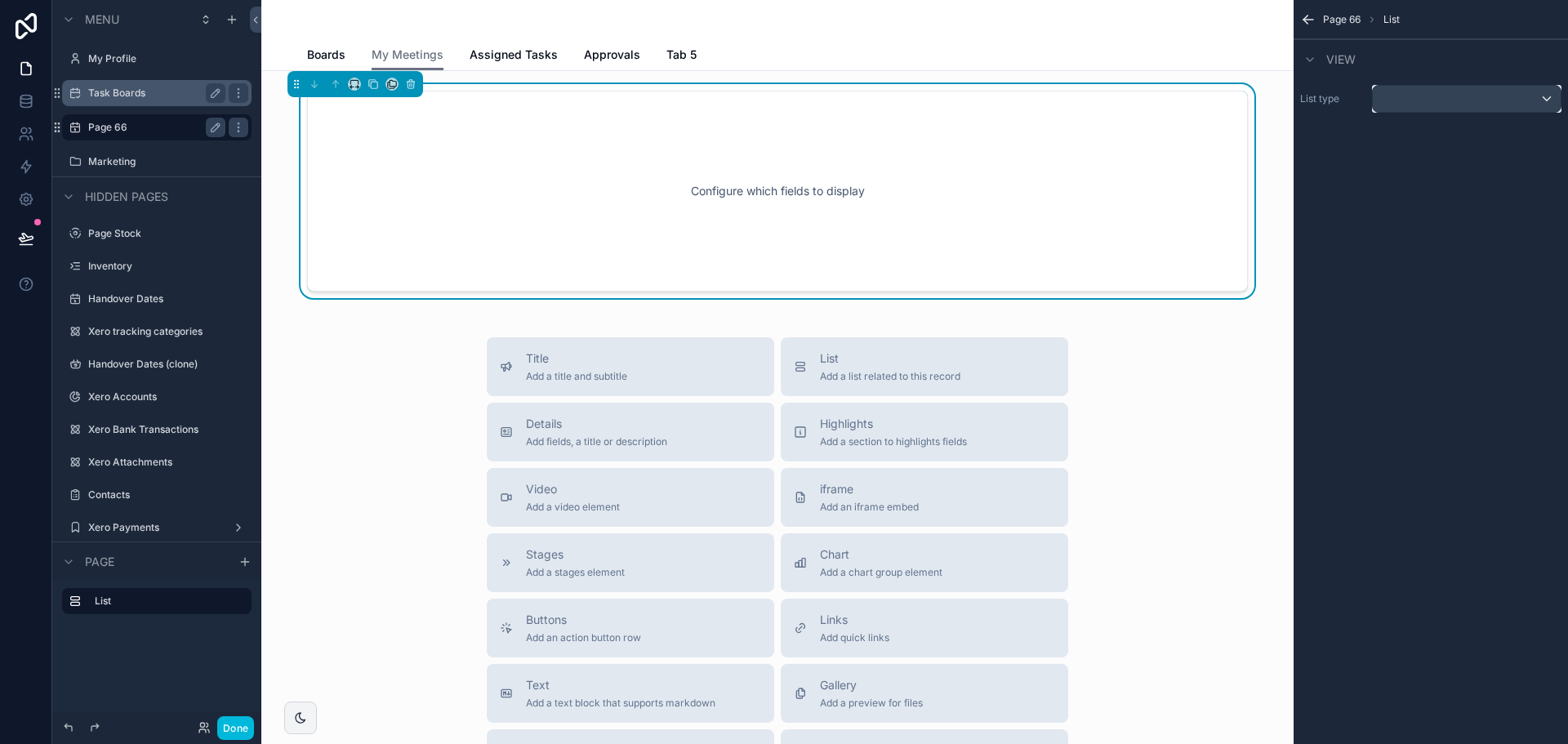
click at [1533, 92] on div "scrollable content" at bounding box center [1467, 99] width 188 height 26
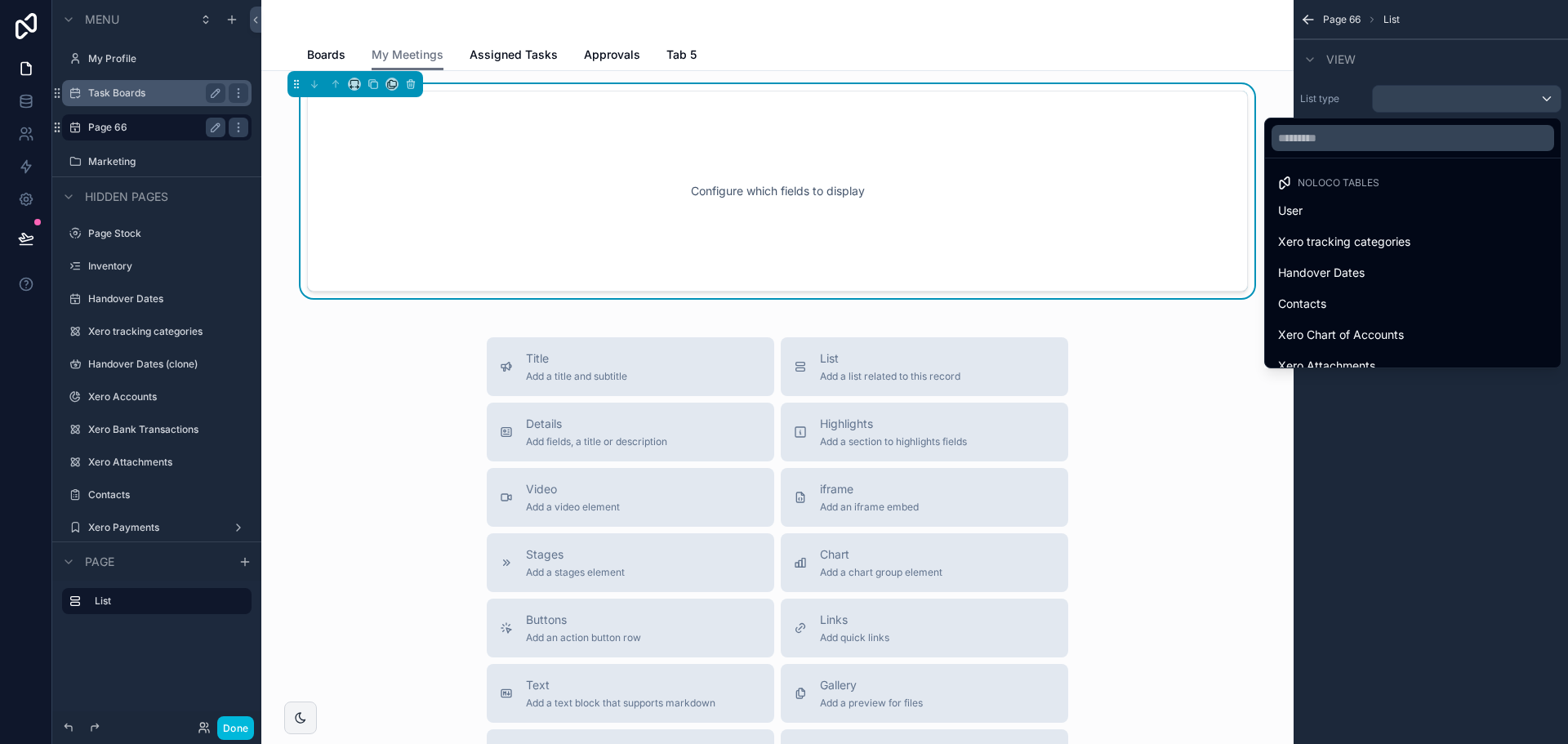
click at [1382, 121] on div at bounding box center [1413, 138] width 296 height 39
click at [1388, 141] on input "text" at bounding box center [1413, 138] width 283 height 26
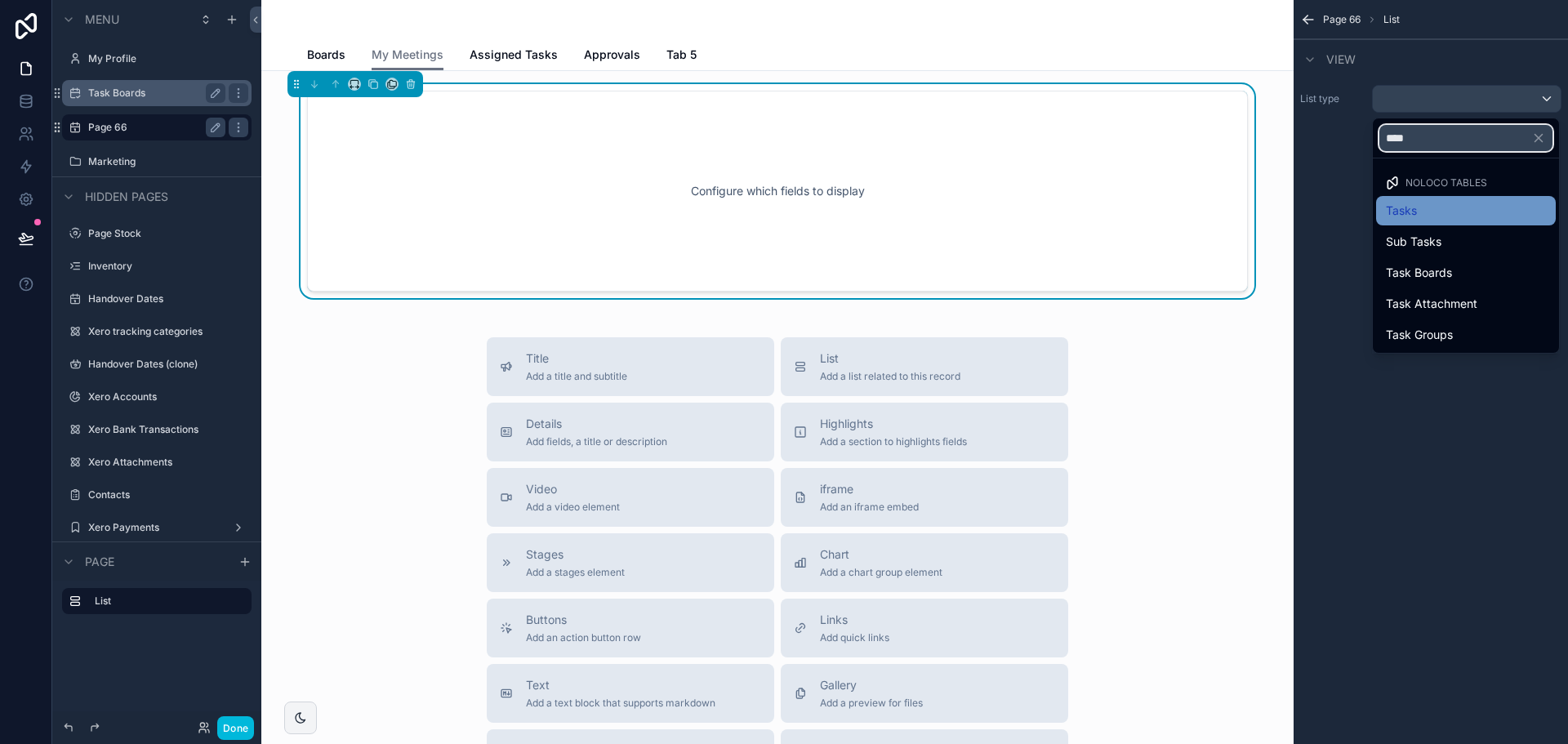
type input "****"
click at [1406, 210] on span "Tasks" at bounding box center [1401, 211] width 31 height 20
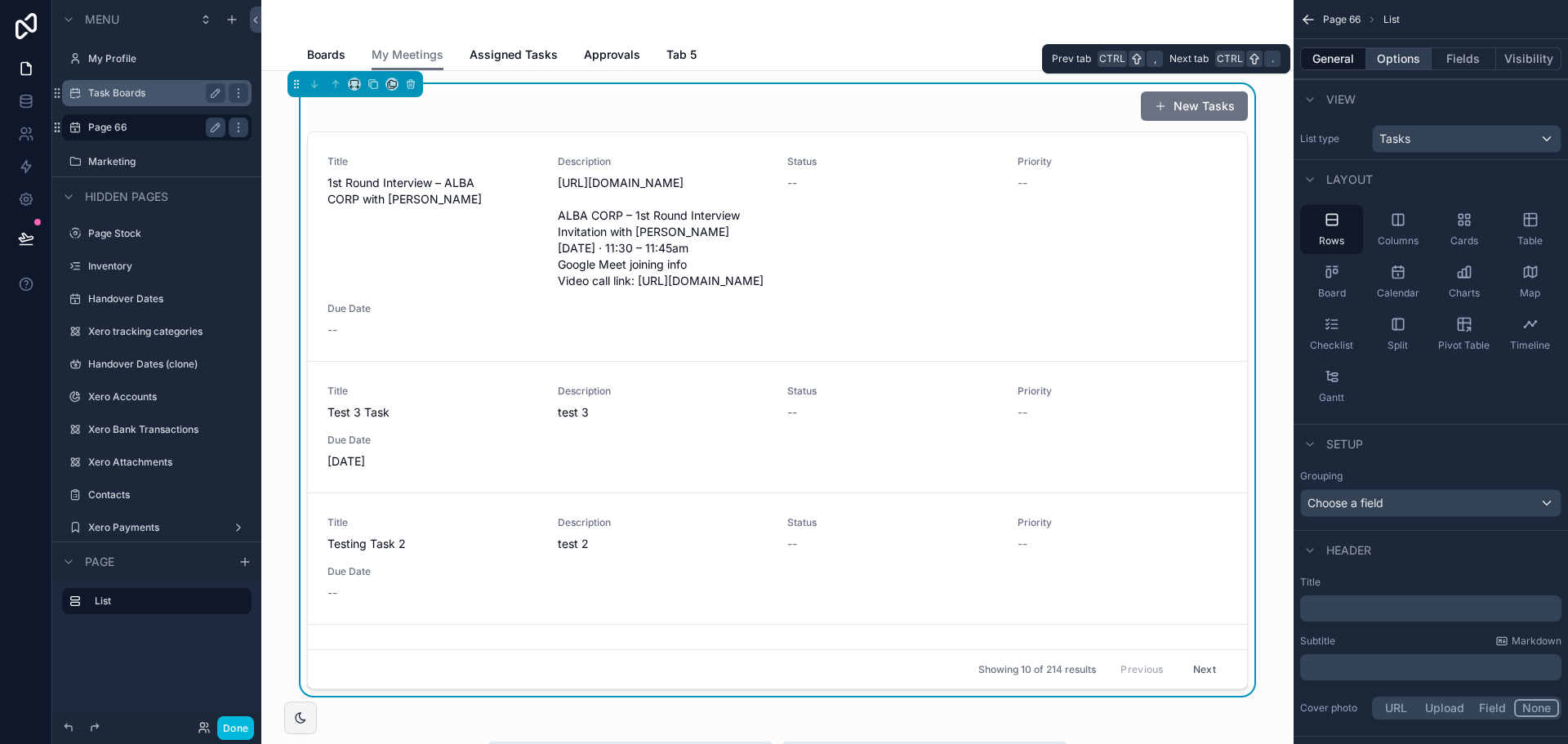
click at [1386, 48] on button "Options" at bounding box center [1399, 59] width 65 height 23
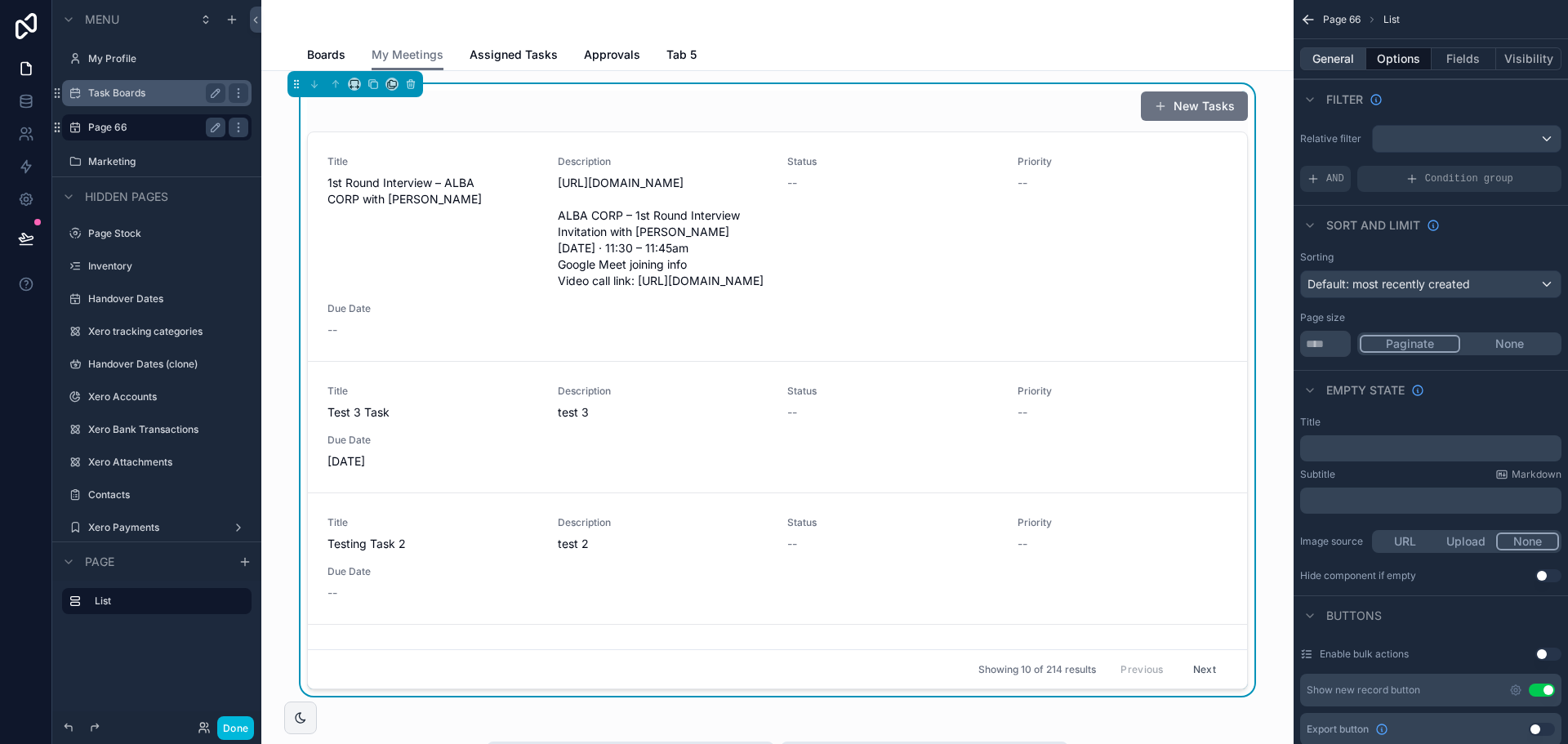
click at [1327, 55] on button "General" at bounding box center [1333, 59] width 66 height 23
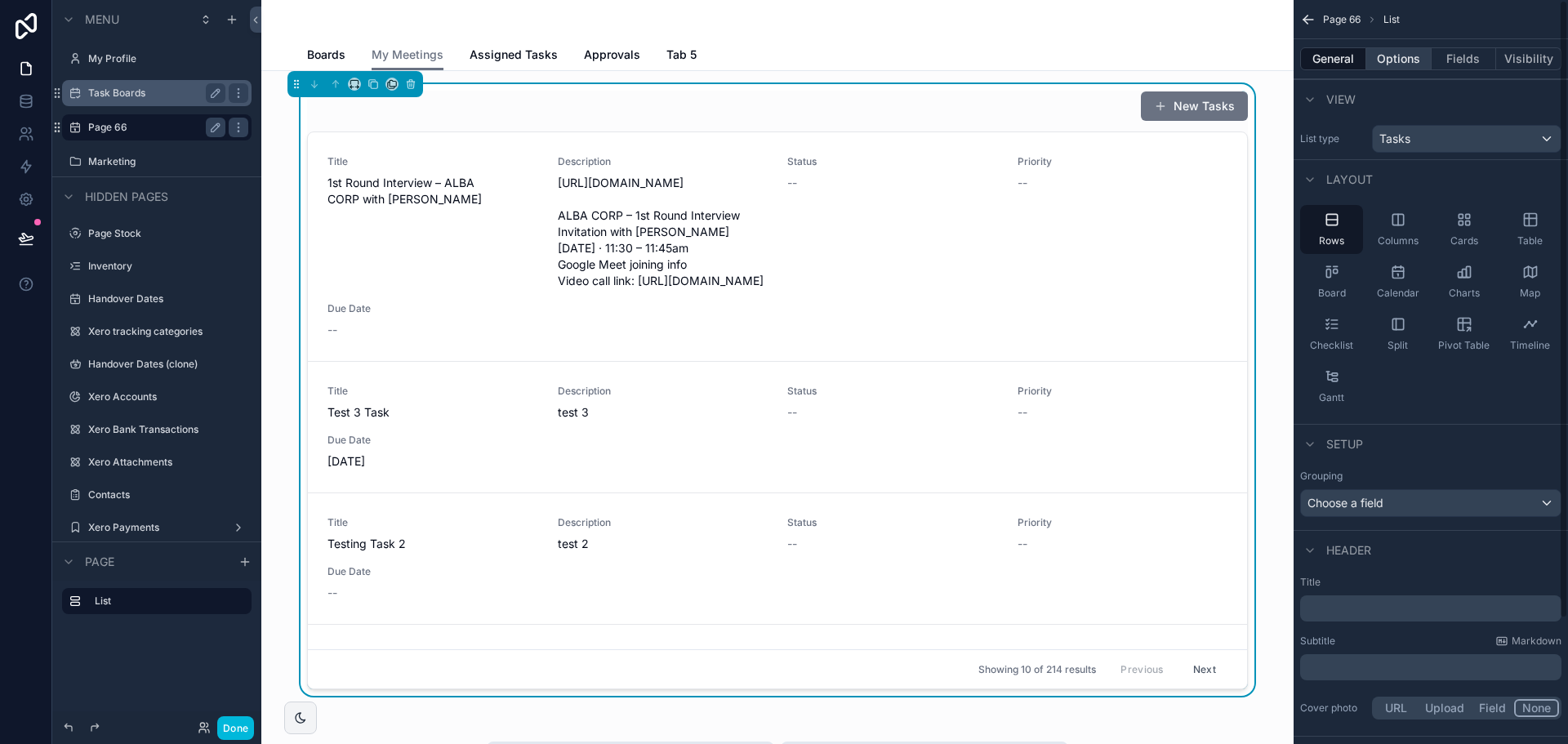
click at [1414, 54] on button "Options" at bounding box center [1399, 59] width 65 height 23
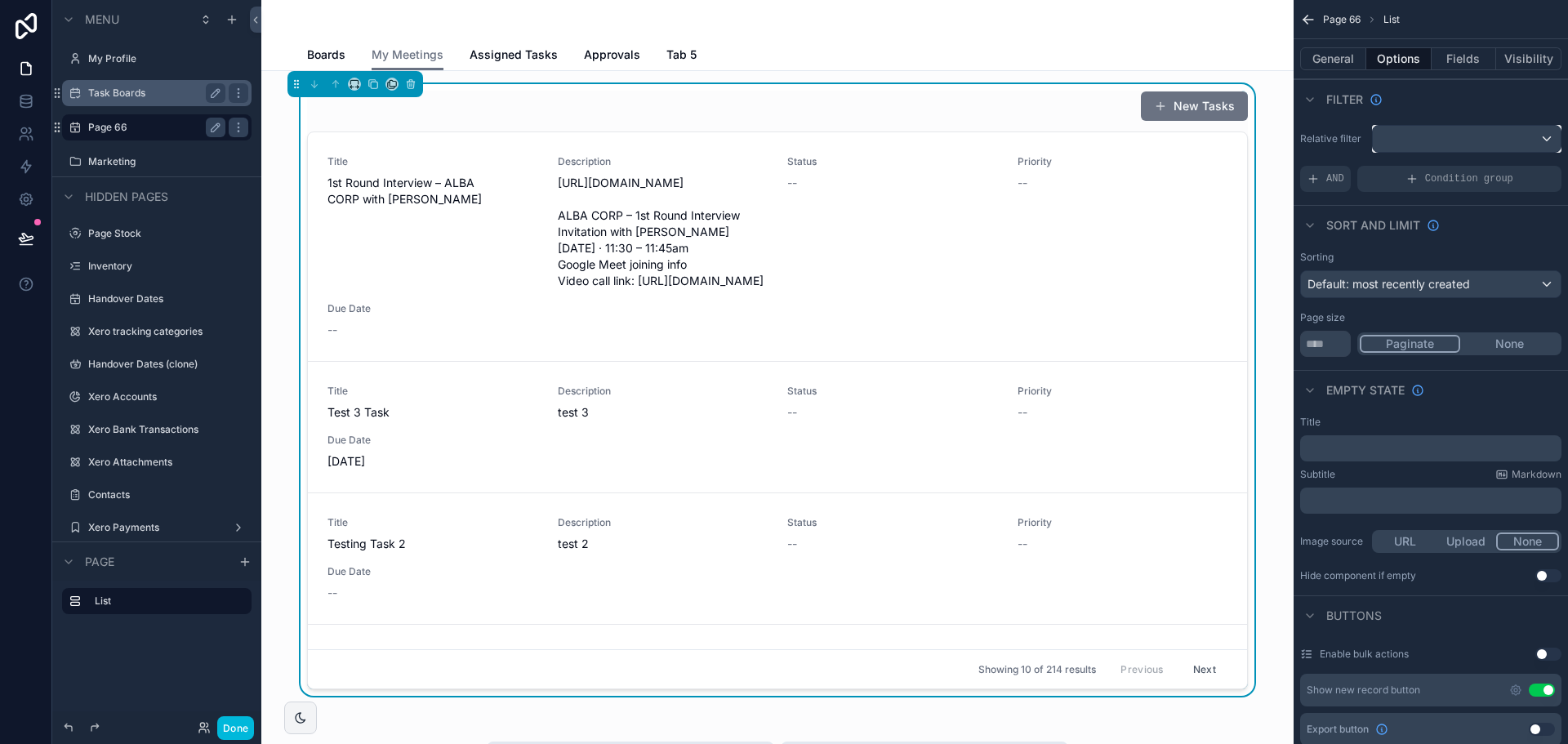
click at [1439, 145] on div "scrollable content" at bounding box center [1467, 139] width 188 height 26
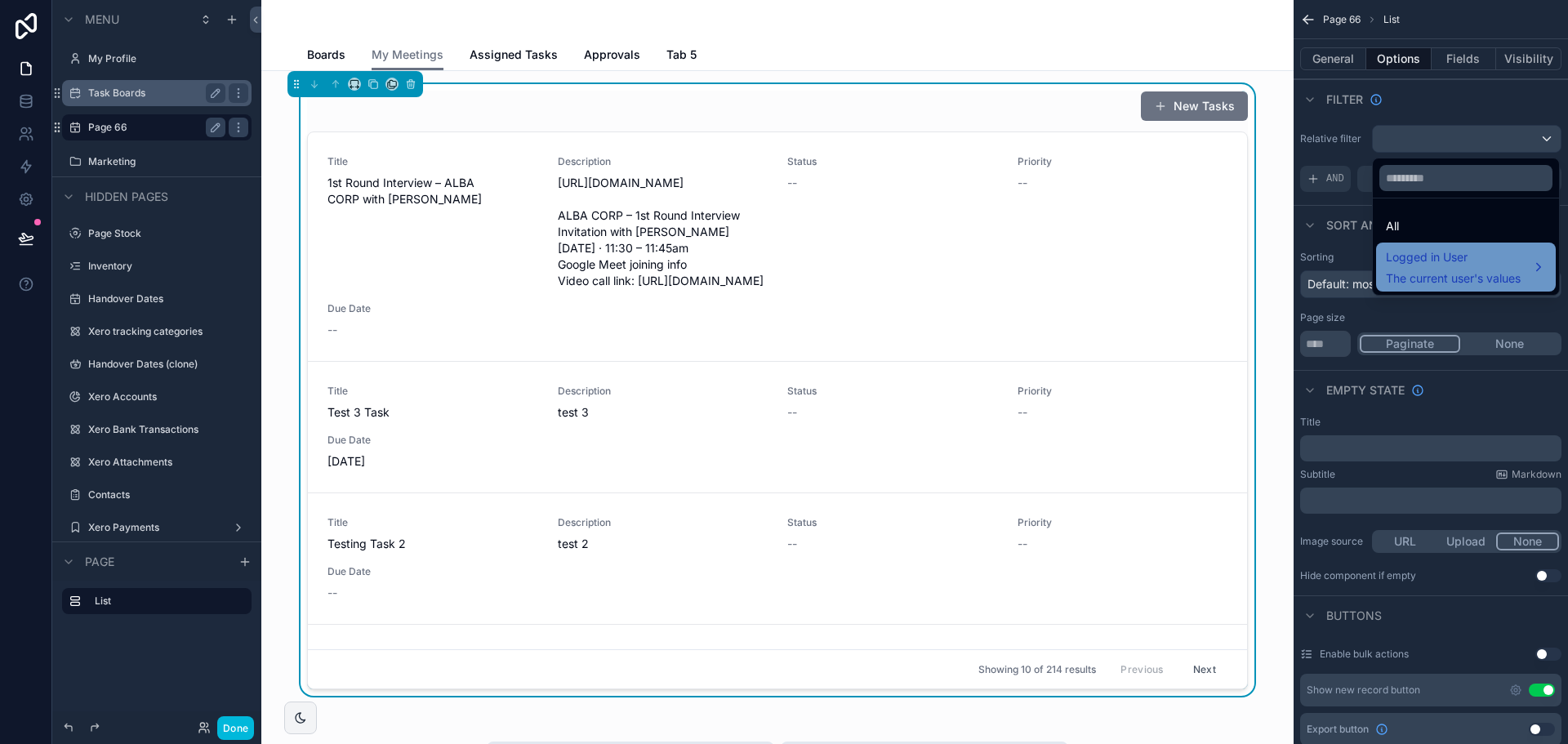
click at [1458, 245] on div "Logged in User The current user's values" at bounding box center [1466, 267] width 180 height 49
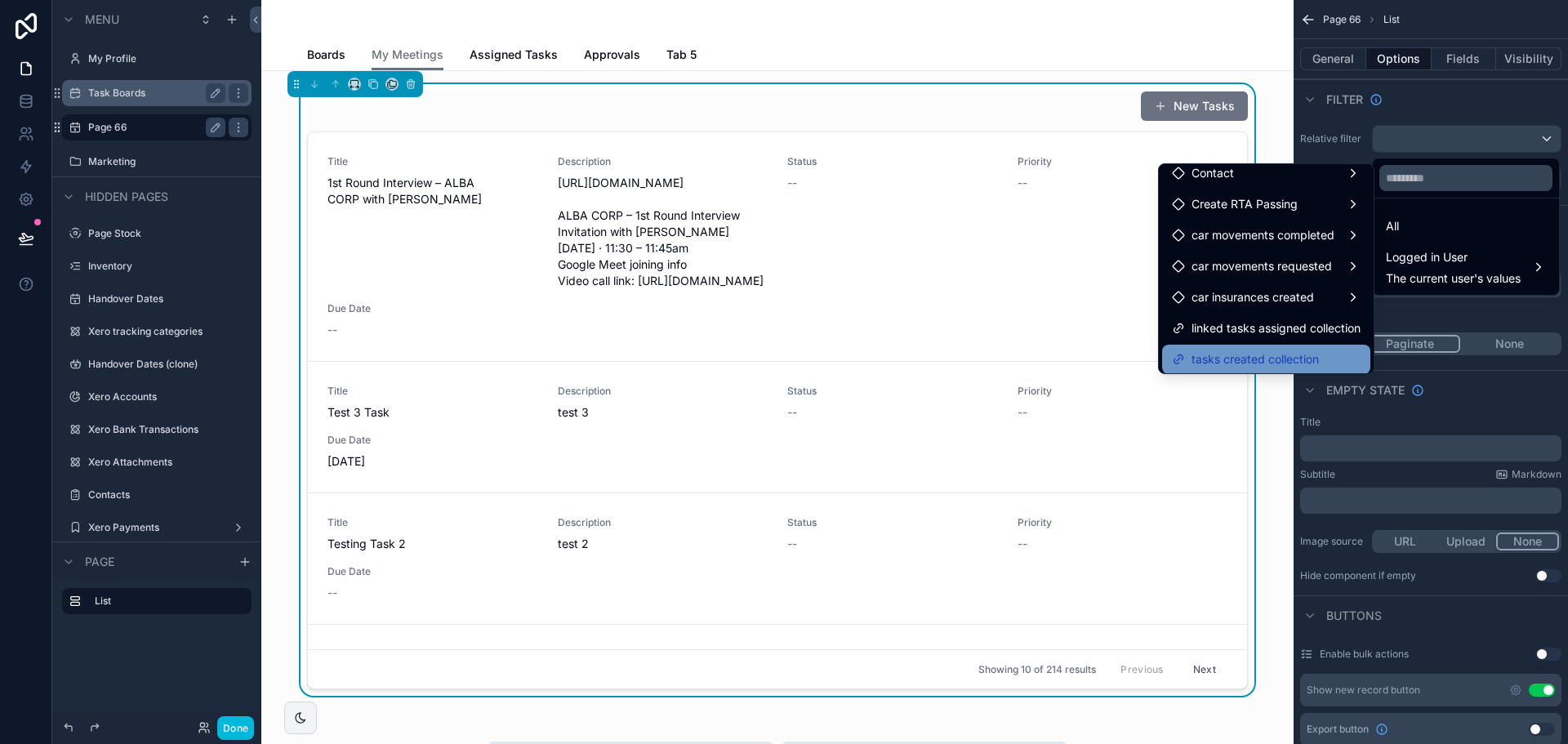
scroll to position [106, 0]
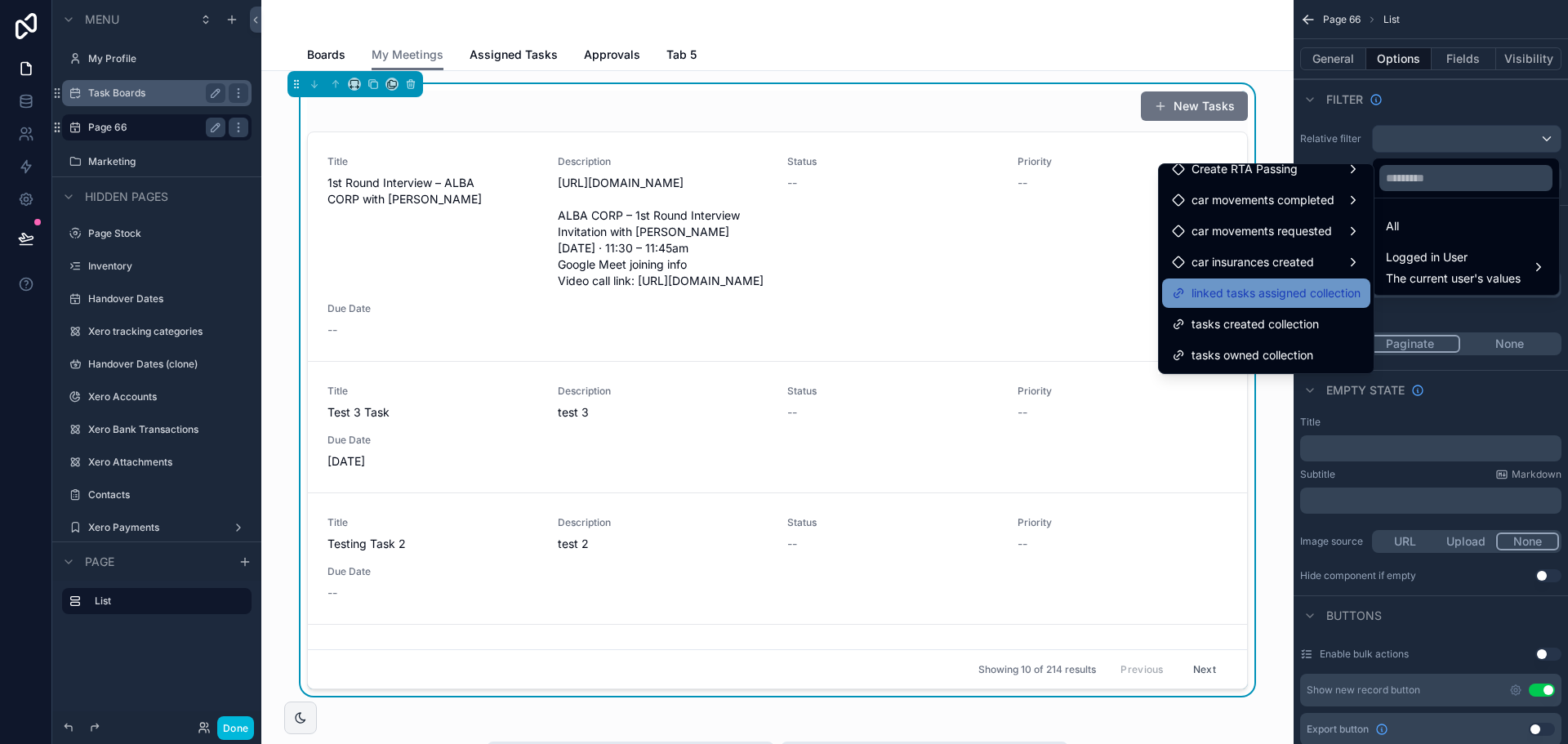
click at [1301, 289] on span "linked tasks assigned collection" at bounding box center [1276, 294] width 169 height 20
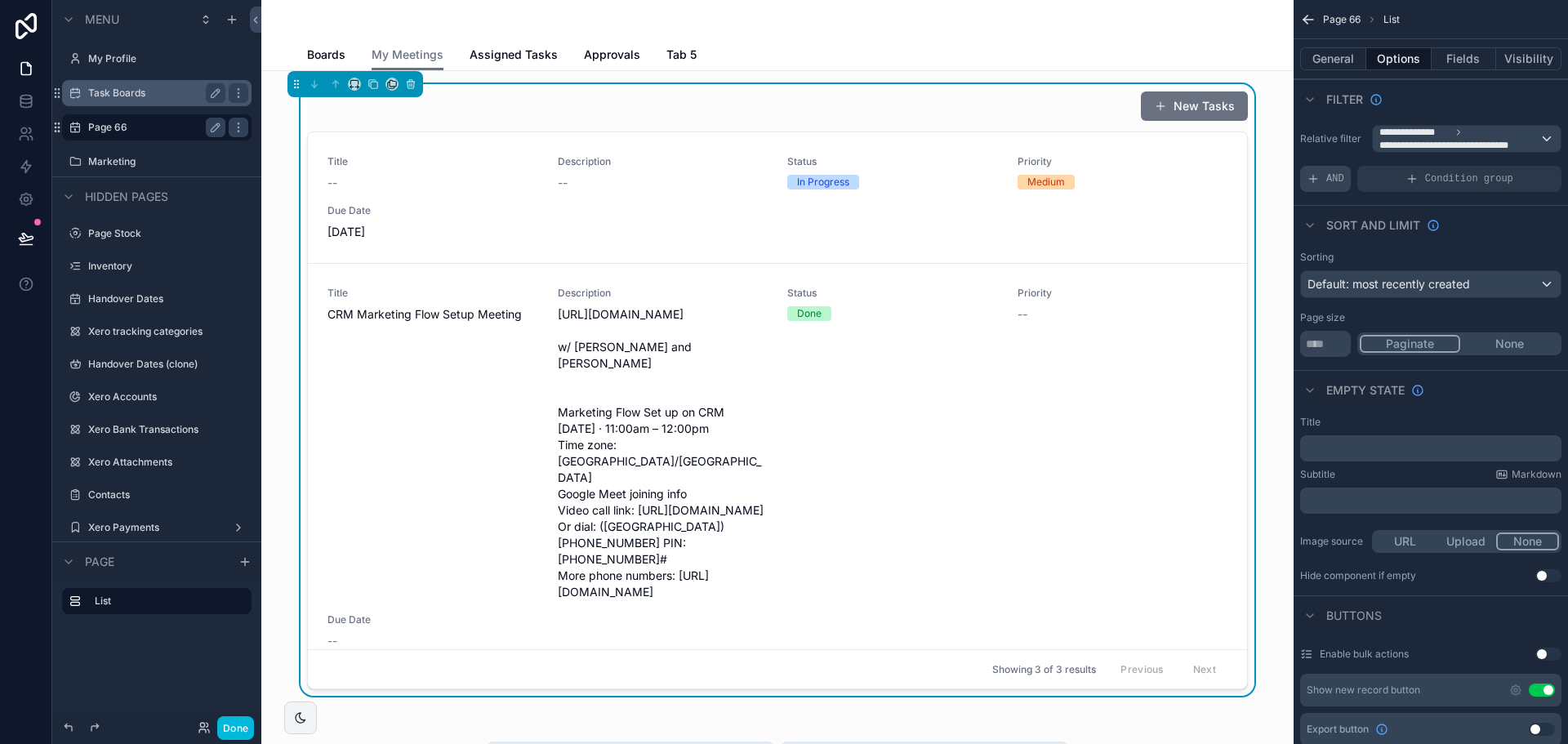
click at [1332, 173] on span "AND" at bounding box center [1335, 179] width 18 height 13
click at [1398, 182] on div "Add a filter" at bounding box center [1431, 179] width 262 height 26
click at [1530, 169] on div "scrollable content" at bounding box center [1521, 168] width 23 height 23
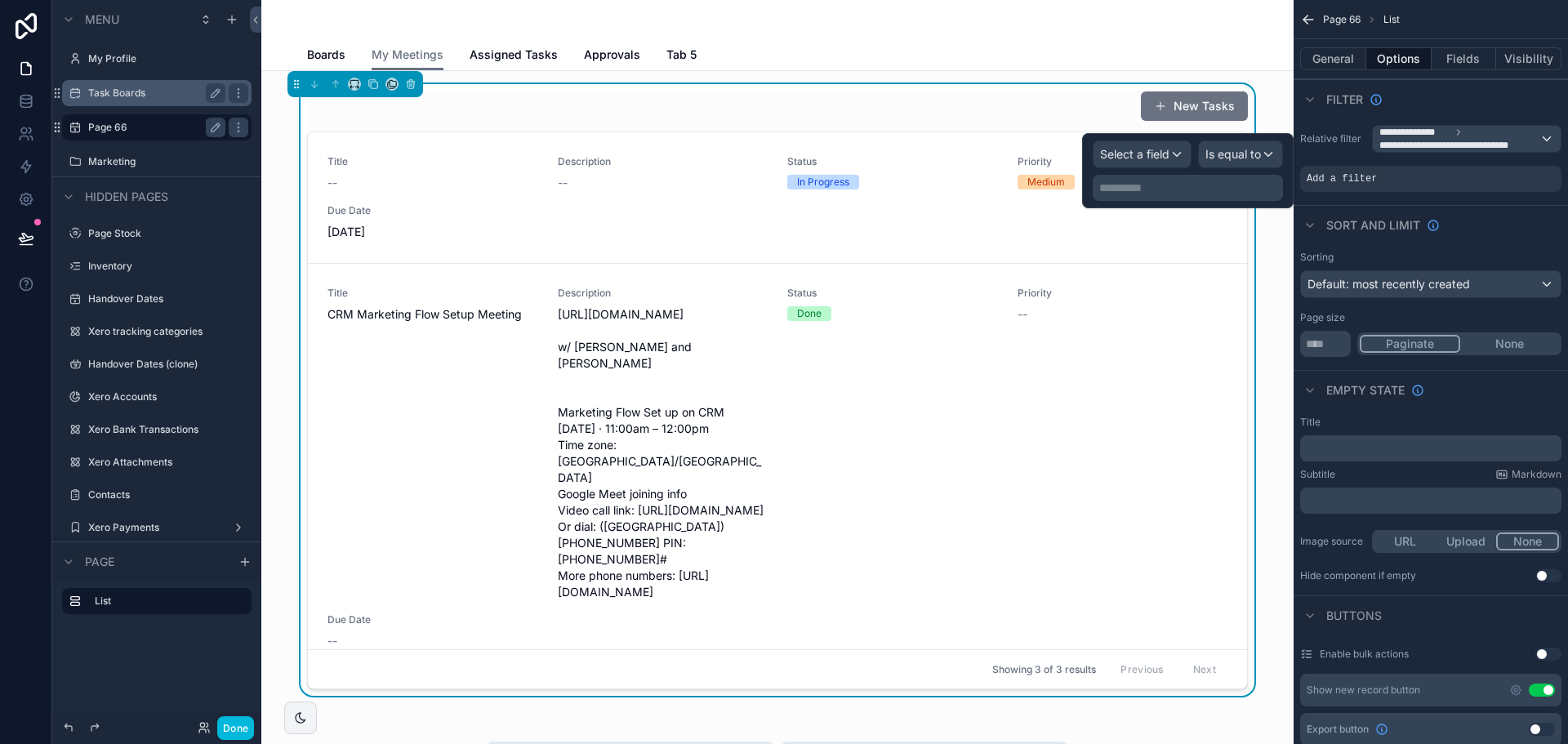
click at [1115, 171] on div "**********" at bounding box center [1188, 171] width 190 height 61
click at [1145, 155] on span "Select a field" at bounding box center [1135, 154] width 69 height 14
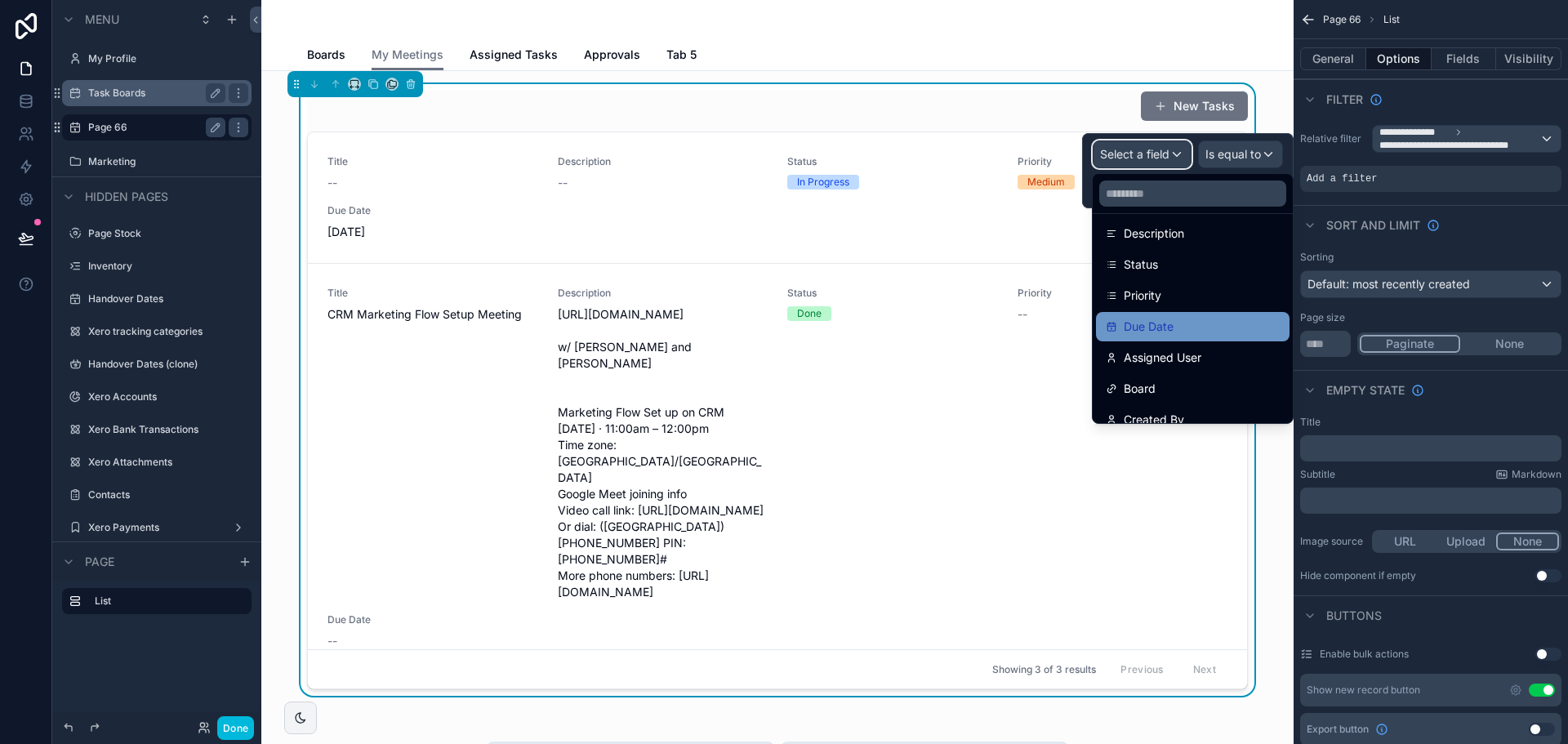
scroll to position [327, 0]
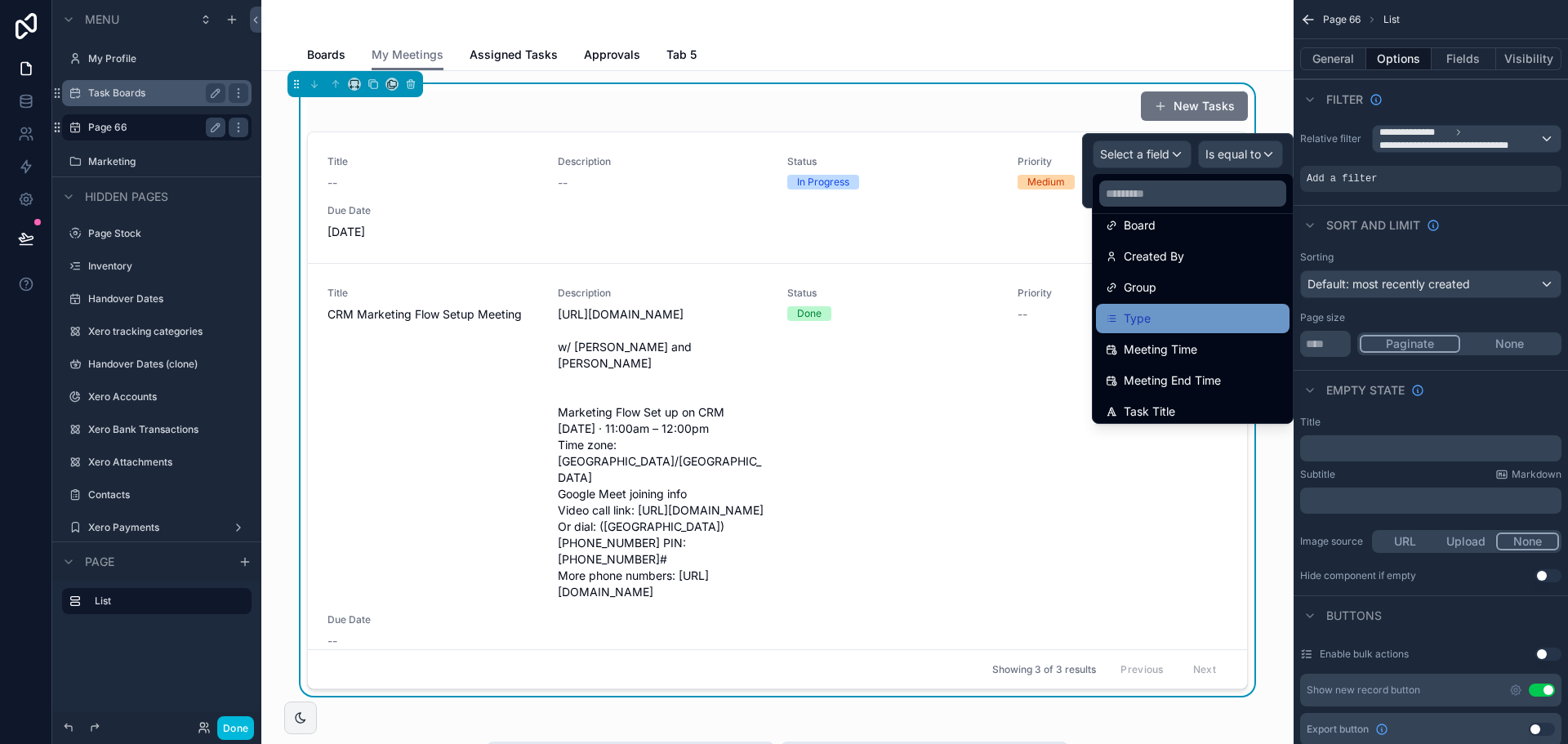
click at [1186, 317] on div "Type" at bounding box center [1193, 319] width 174 height 20
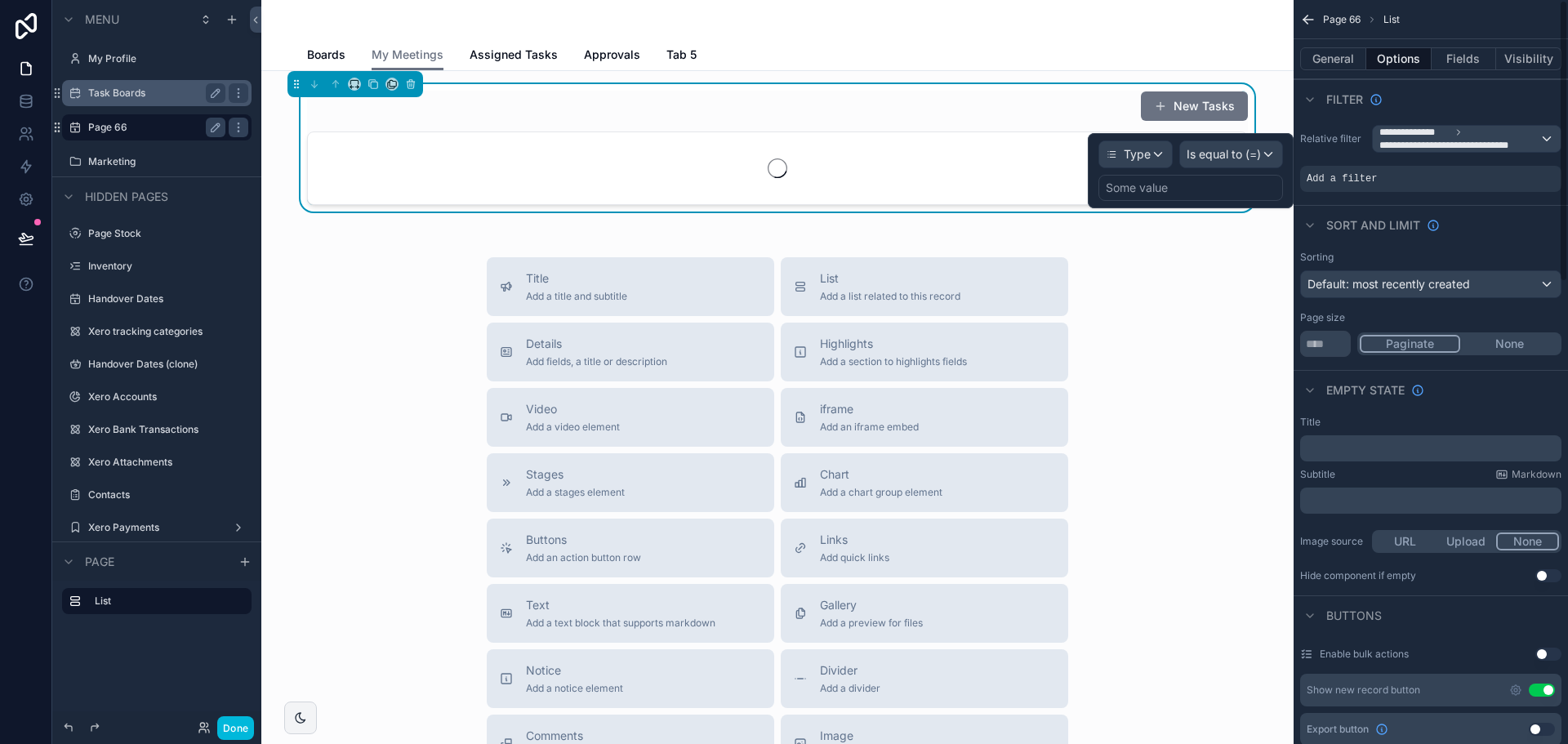
click at [1214, 187] on div "Some value" at bounding box center [1191, 188] width 185 height 26
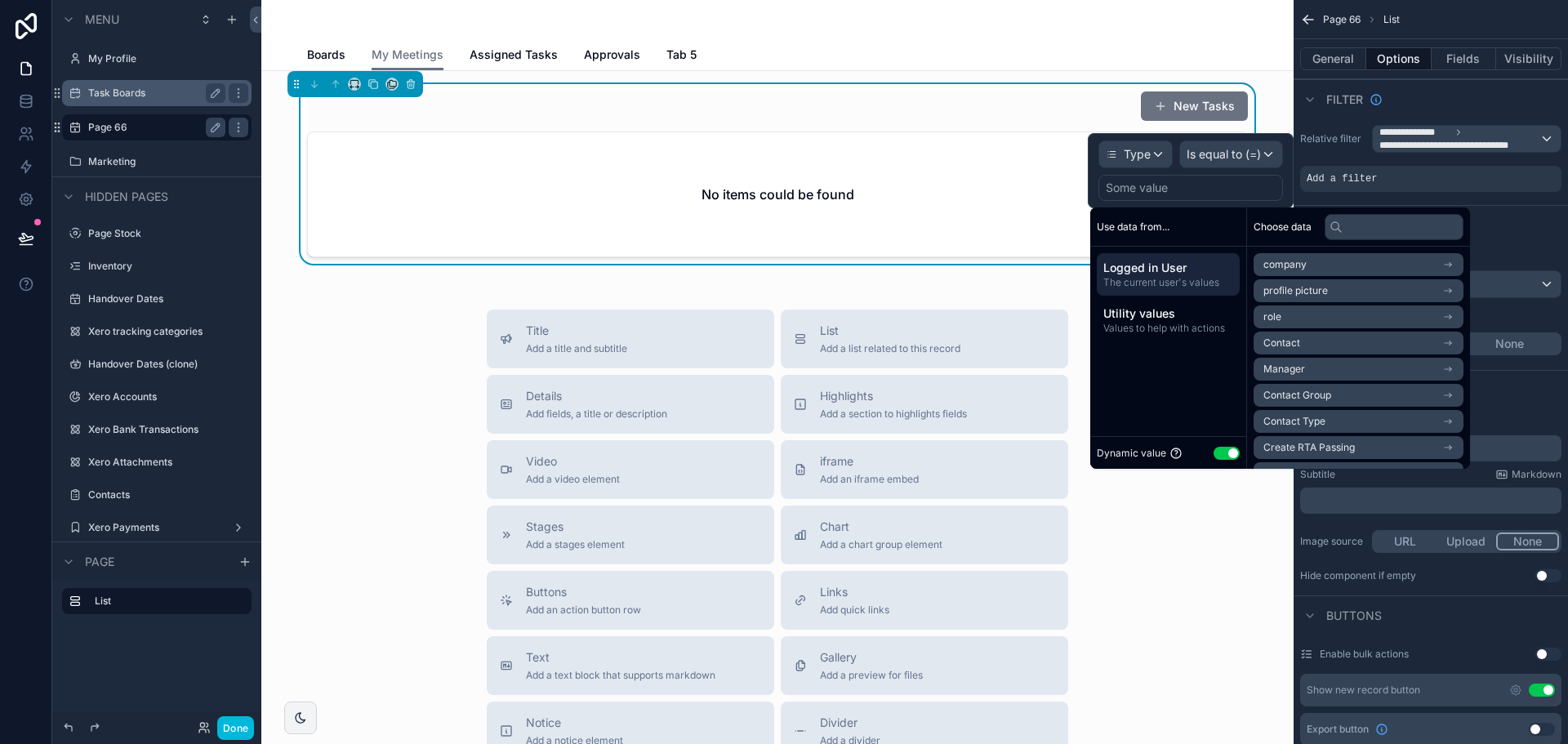
click at [1218, 446] on div "Dynamic value Use setting" at bounding box center [1168, 452] width 143 height 19
click at [1229, 448] on button "Use setting" at bounding box center [1227, 453] width 26 height 13
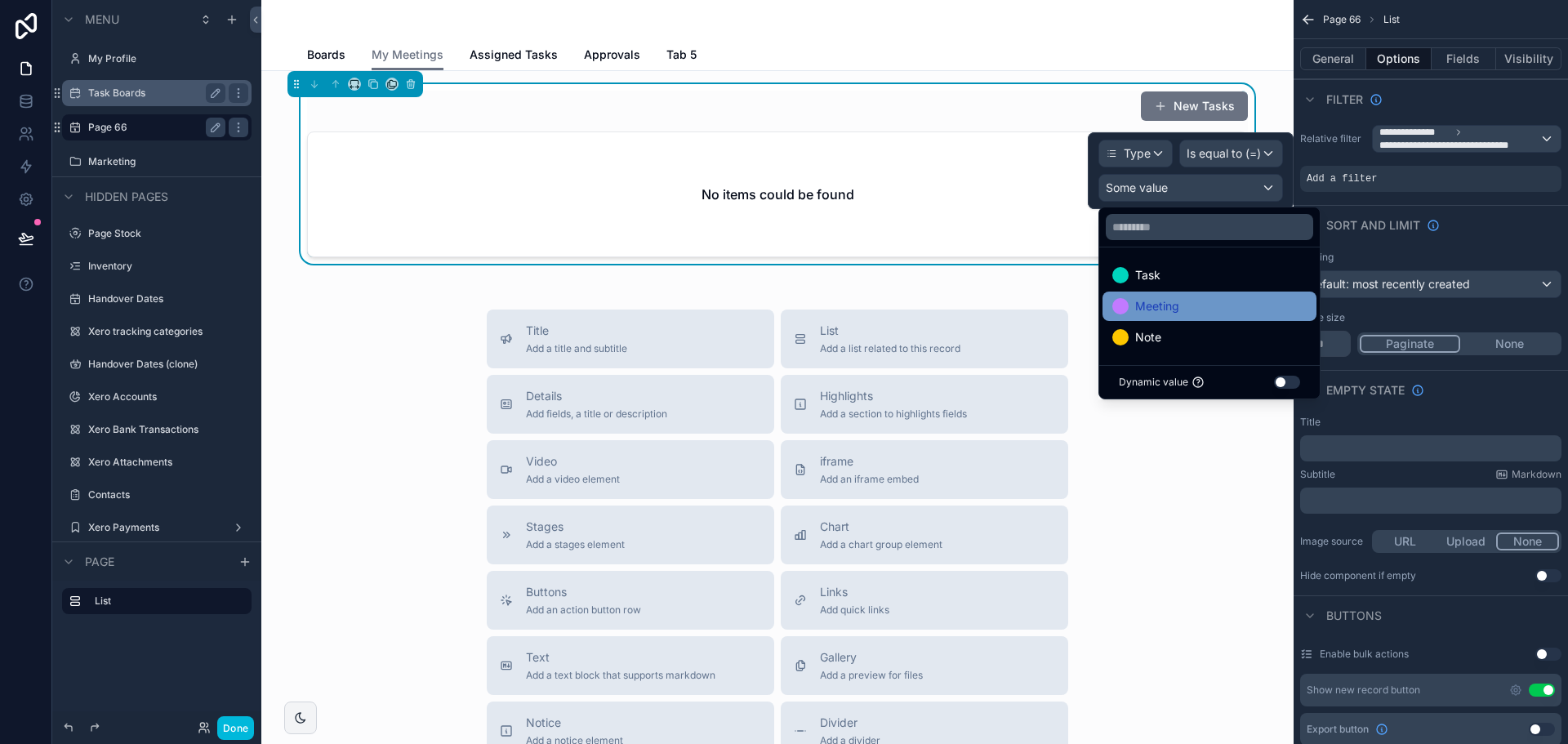
click at [1172, 294] on div "Meeting" at bounding box center [1210, 307] width 214 height 29
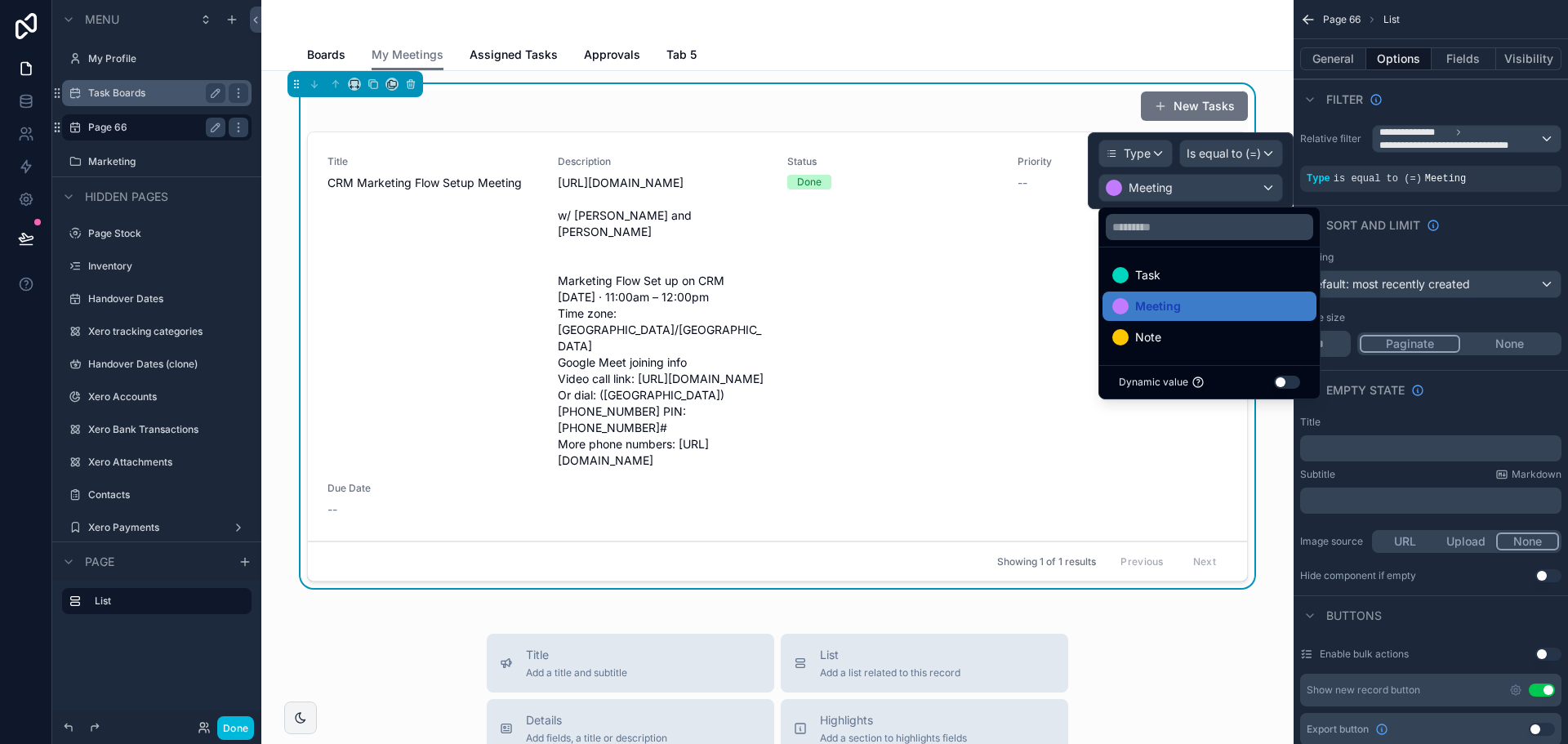
click at [826, 101] on div "New Tasks" at bounding box center [777, 106] width 941 height 31
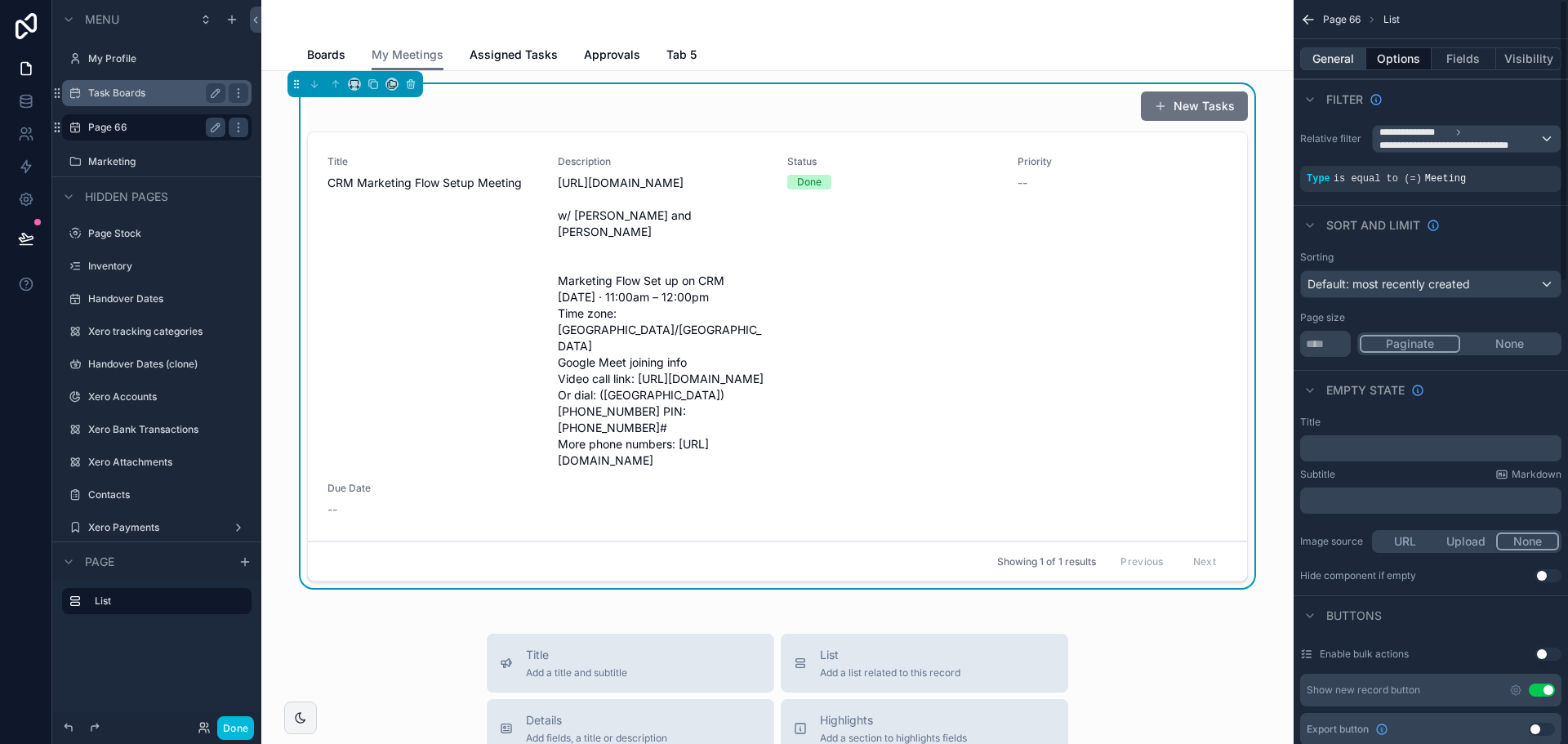
click at [1329, 57] on button "General" at bounding box center [1333, 59] width 66 height 23
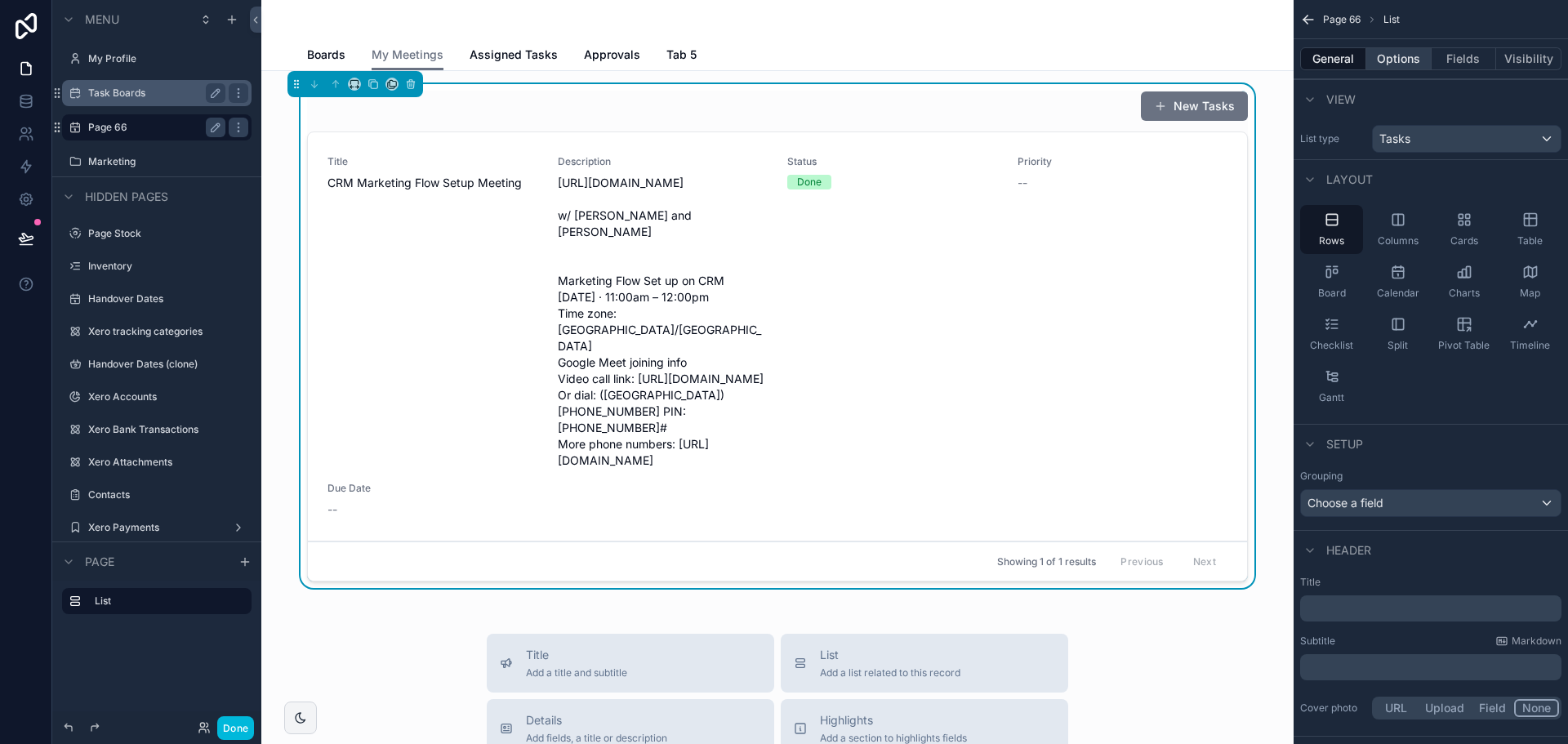
click at [1398, 55] on button "Options" at bounding box center [1399, 59] width 65 height 23
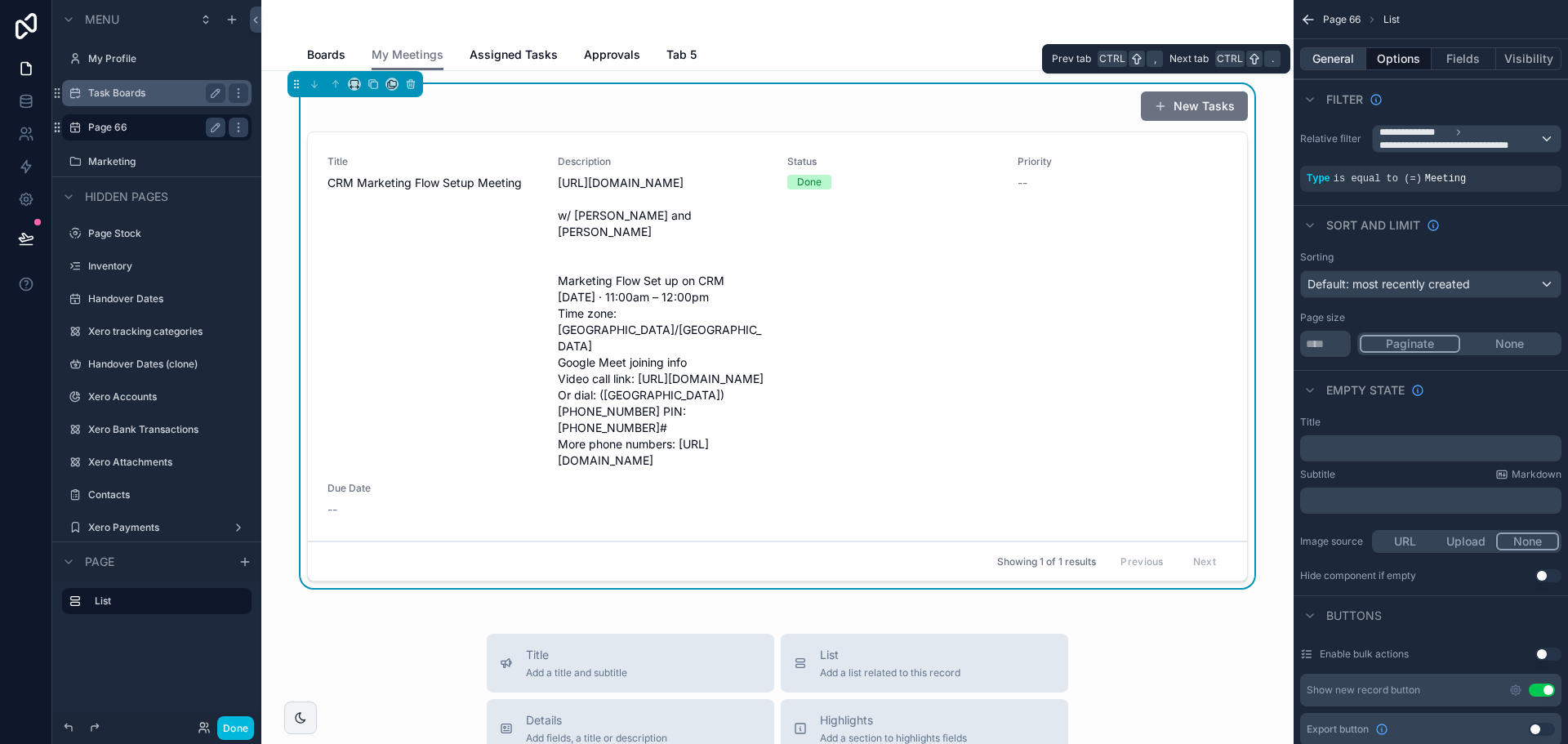
click at [1335, 60] on button "General" at bounding box center [1333, 59] width 66 height 23
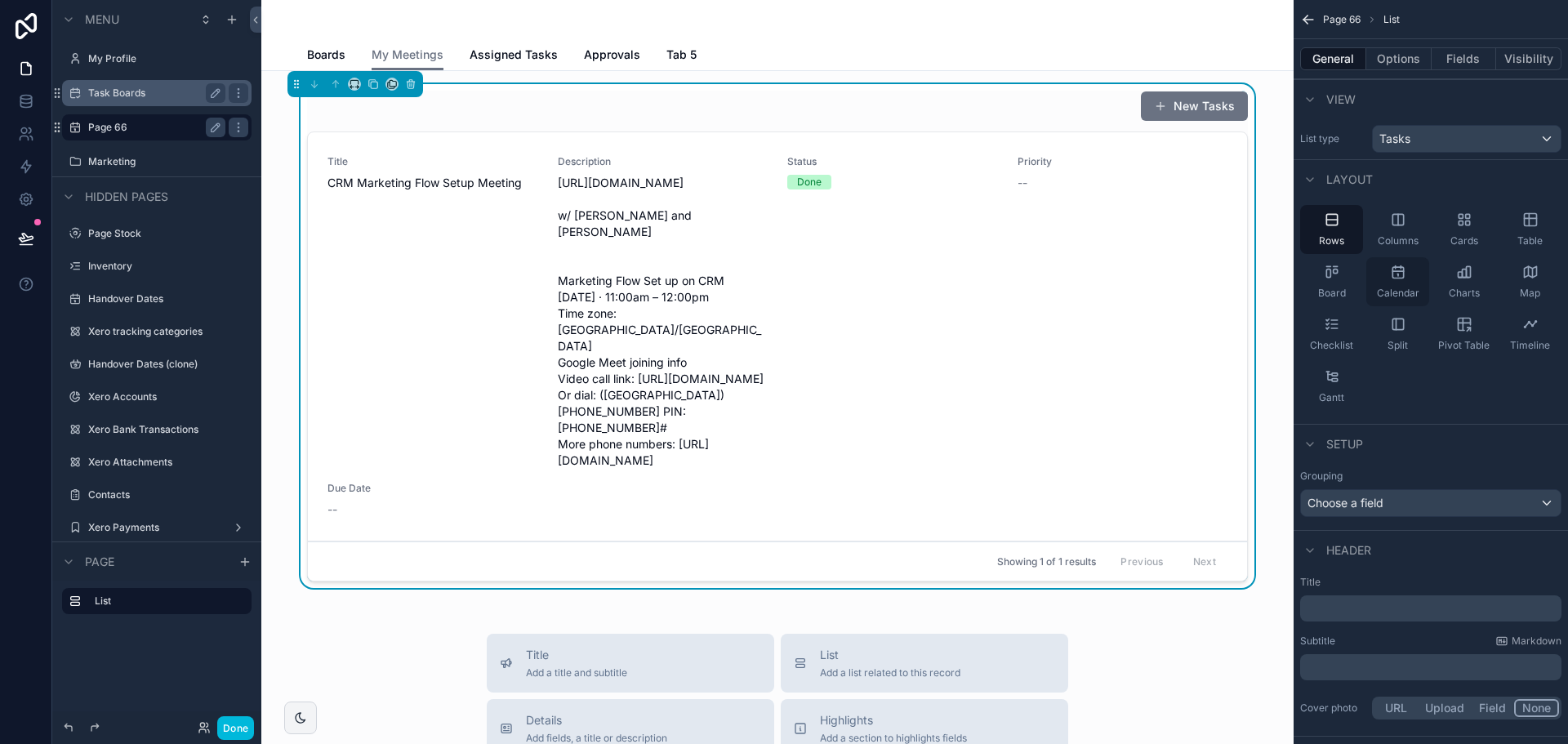
click at [1420, 282] on div "Calendar" at bounding box center [1397, 282] width 63 height 49
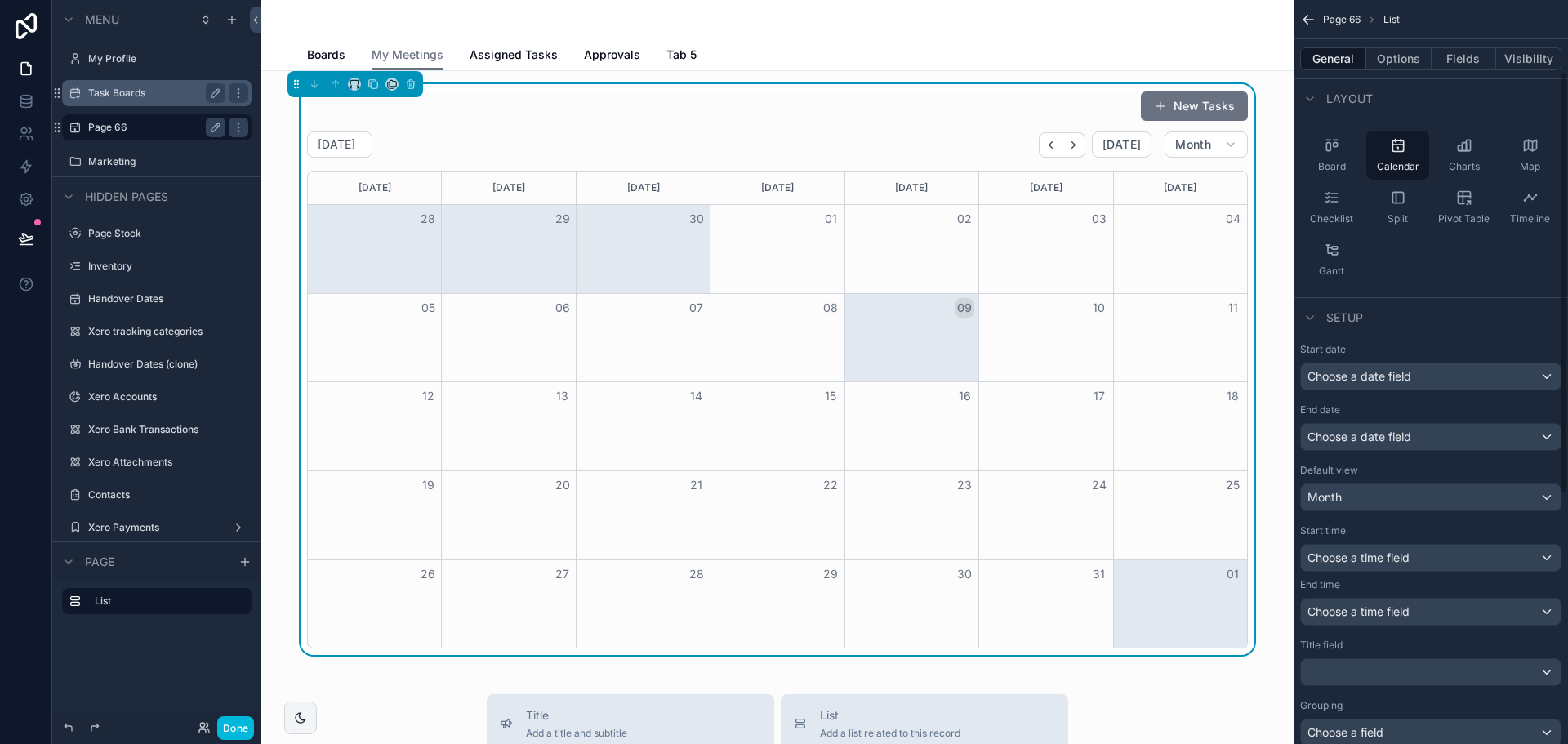
scroll to position [245, 0]
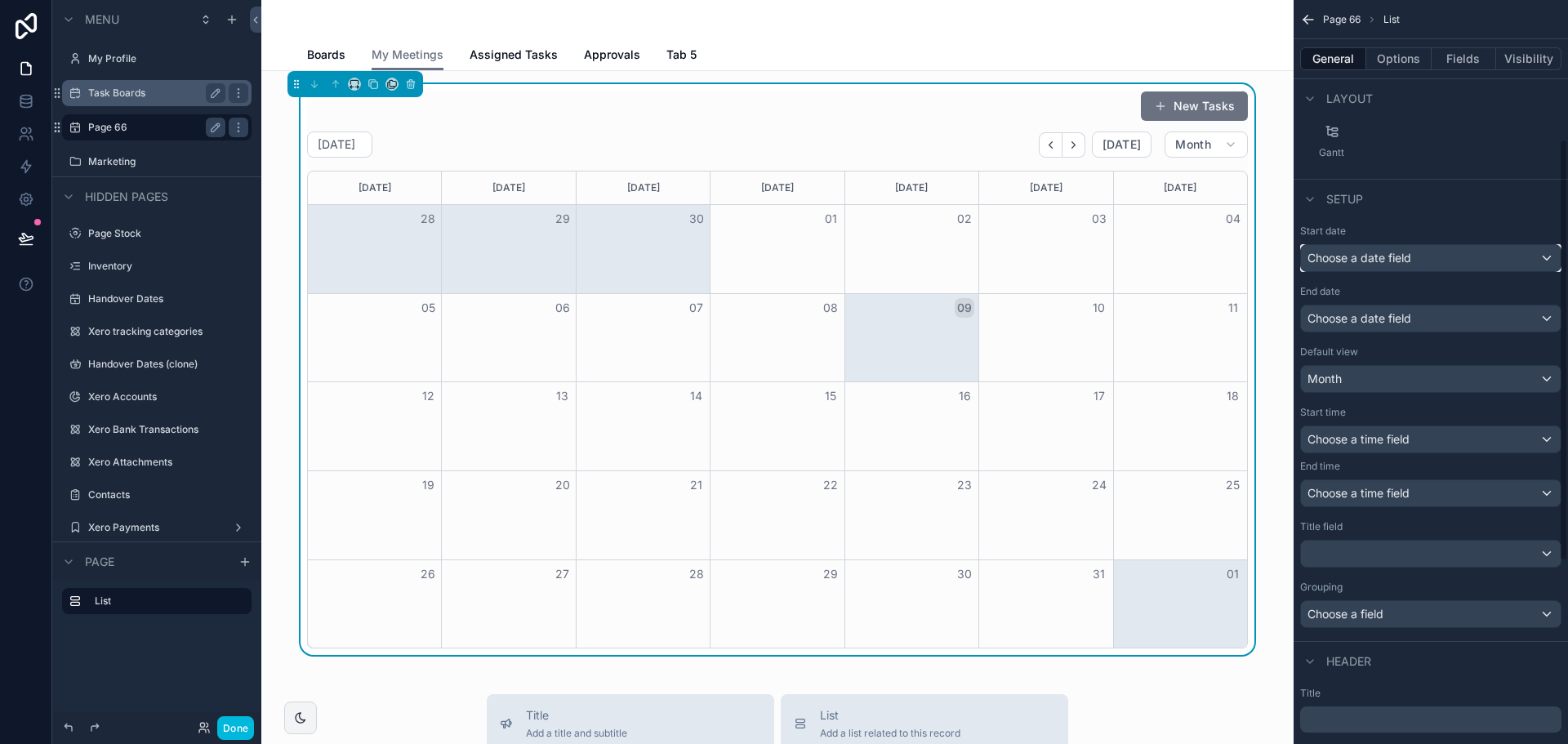
click at [1406, 253] on span "Choose a date field" at bounding box center [1359, 258] width 104 height 14
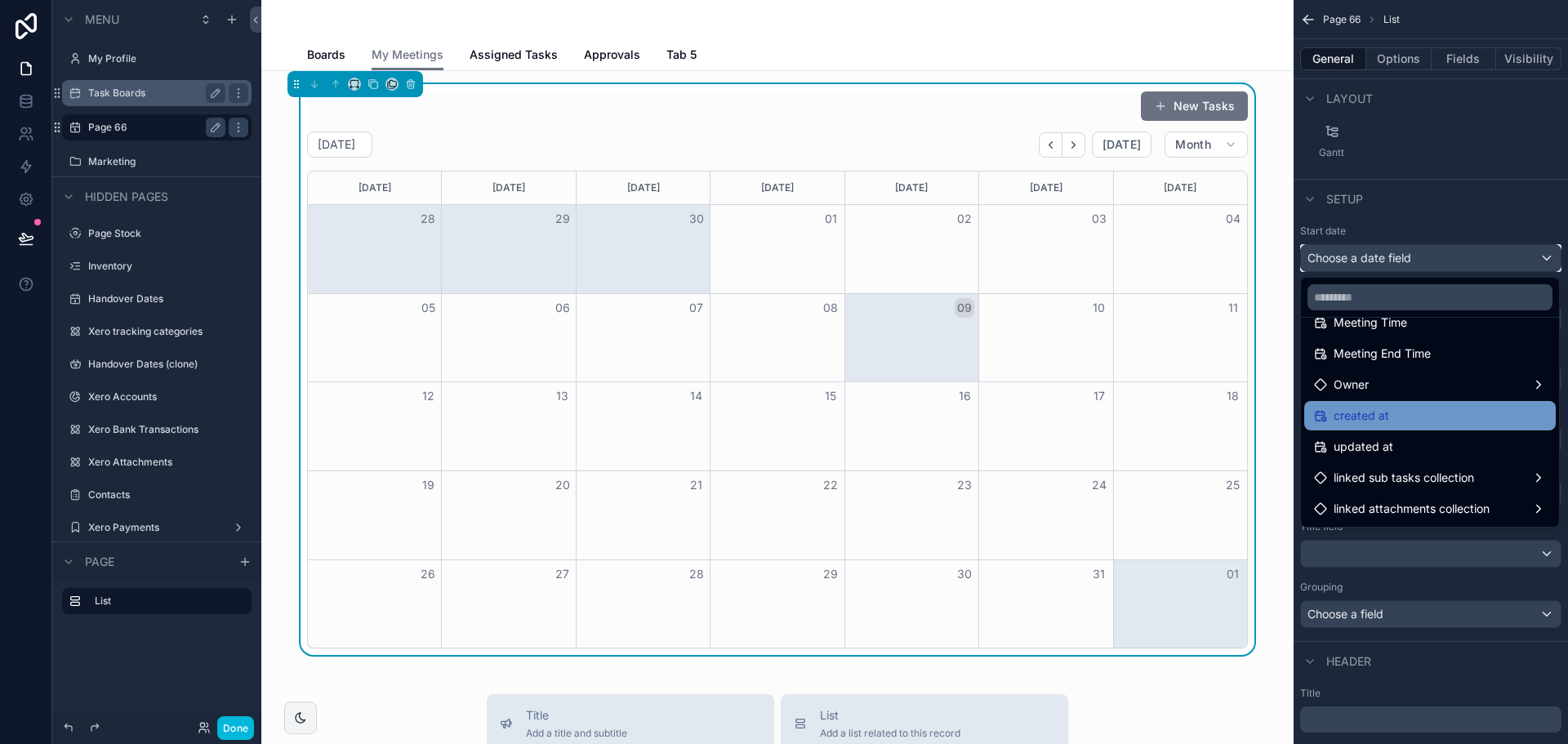
scroll to position [128, 0]
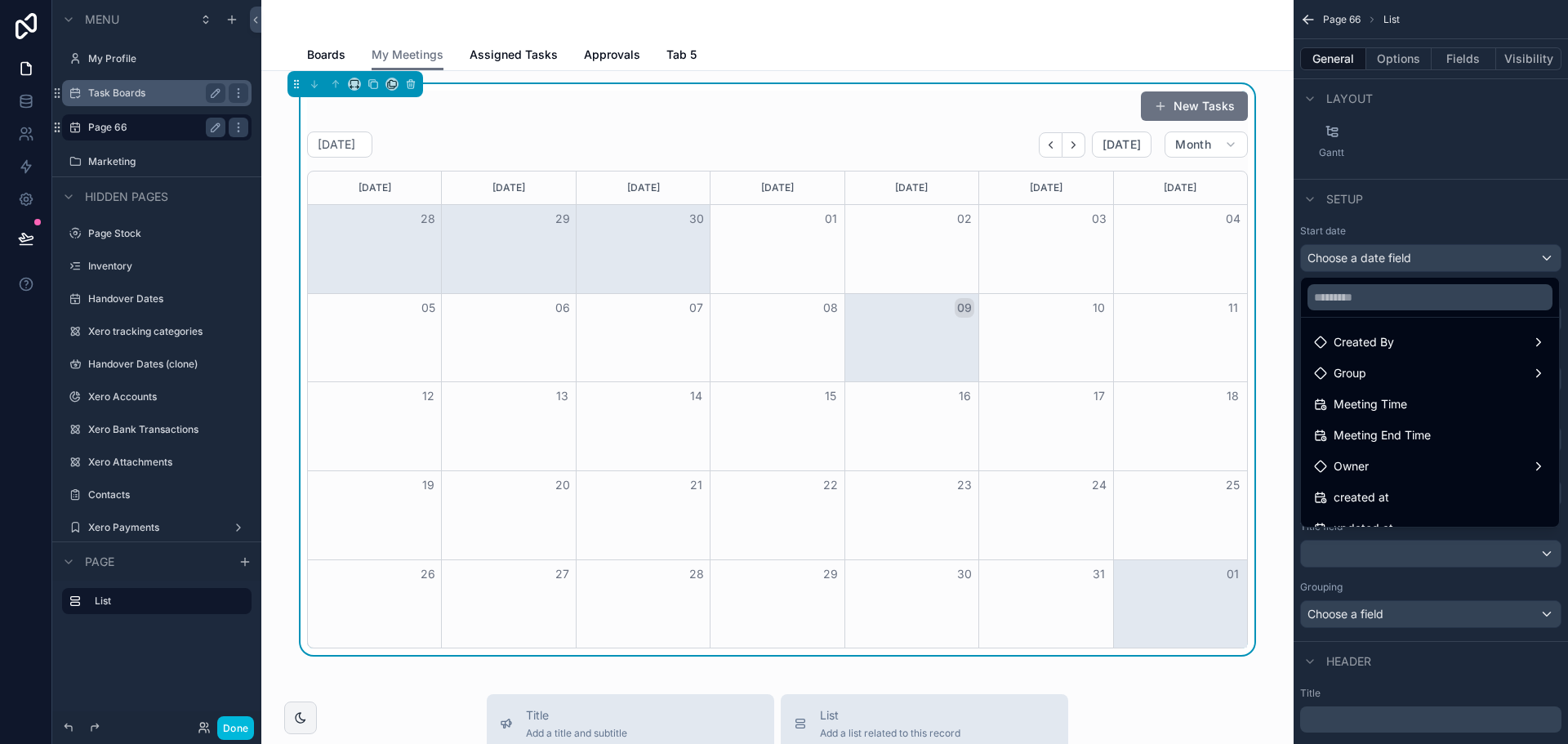
click at [1431, 398] on div "Meeting Time" at bounding box center [1430, 405] width 232 height 20
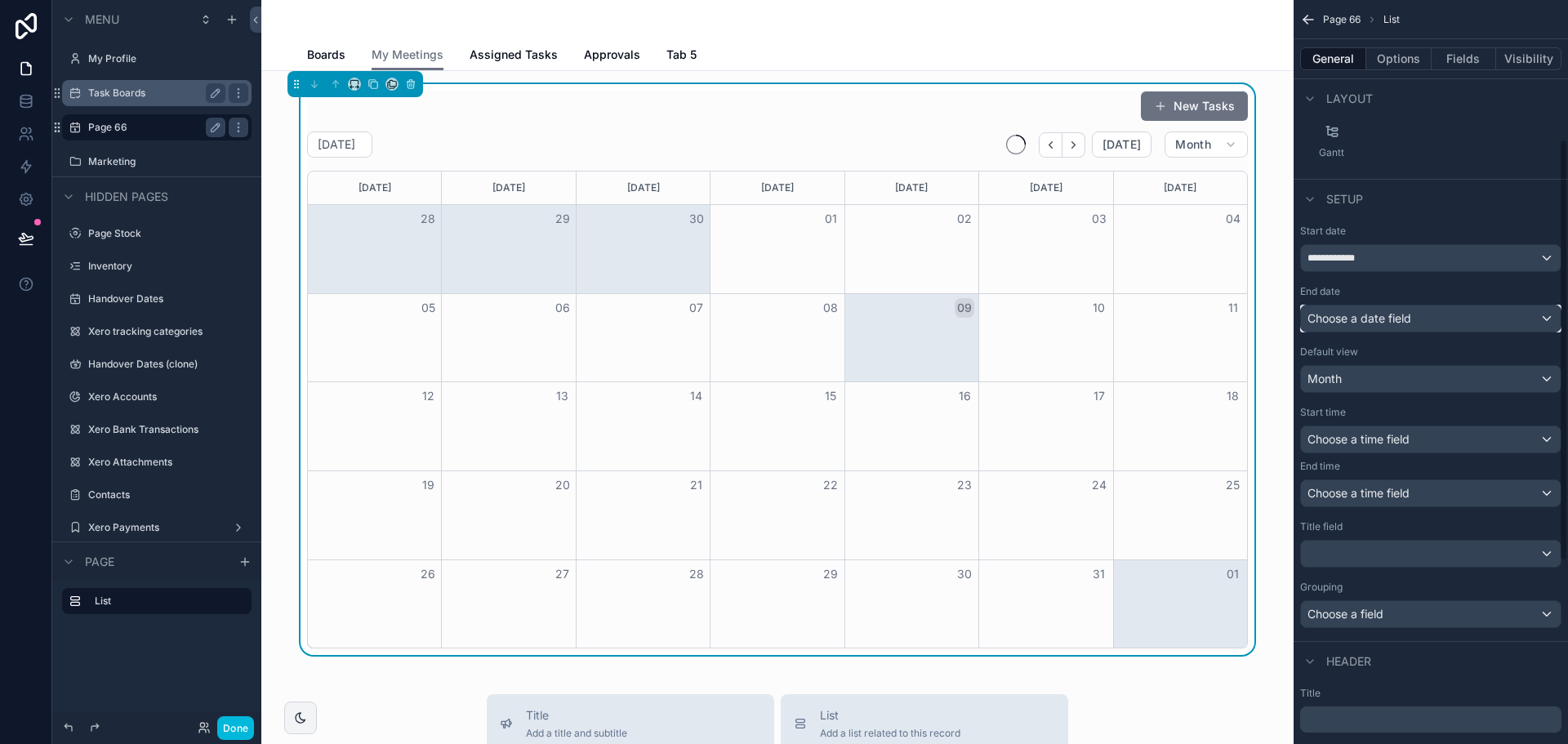
click at [1448, 324] on div "Choose a date field" at bounding box center [1431, 319] width 260 height 26
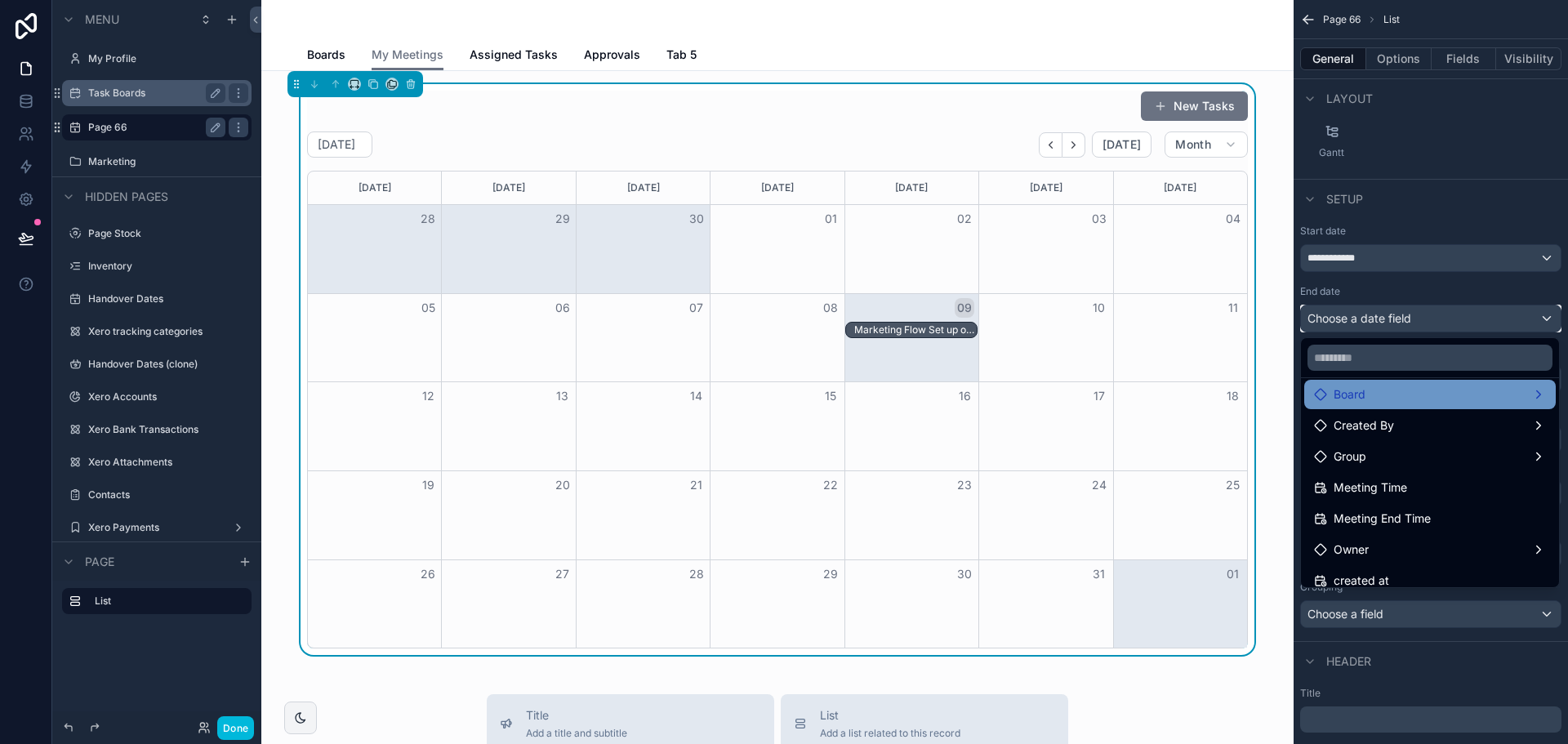
scroll to position [209, 0]
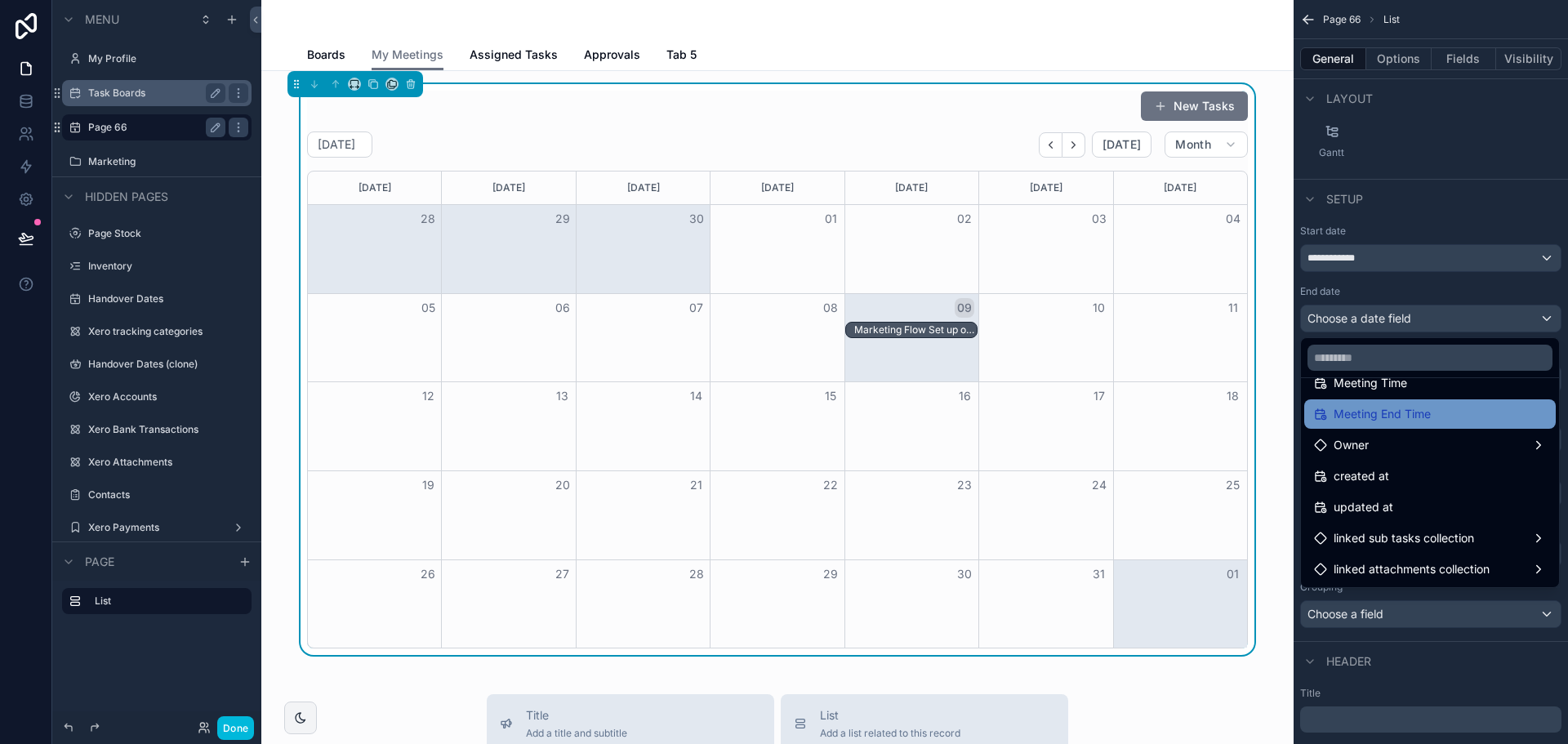
click at [1450, 404] on div "Meeting End Time" at bounding box center [1430, 415] width 252 height 29
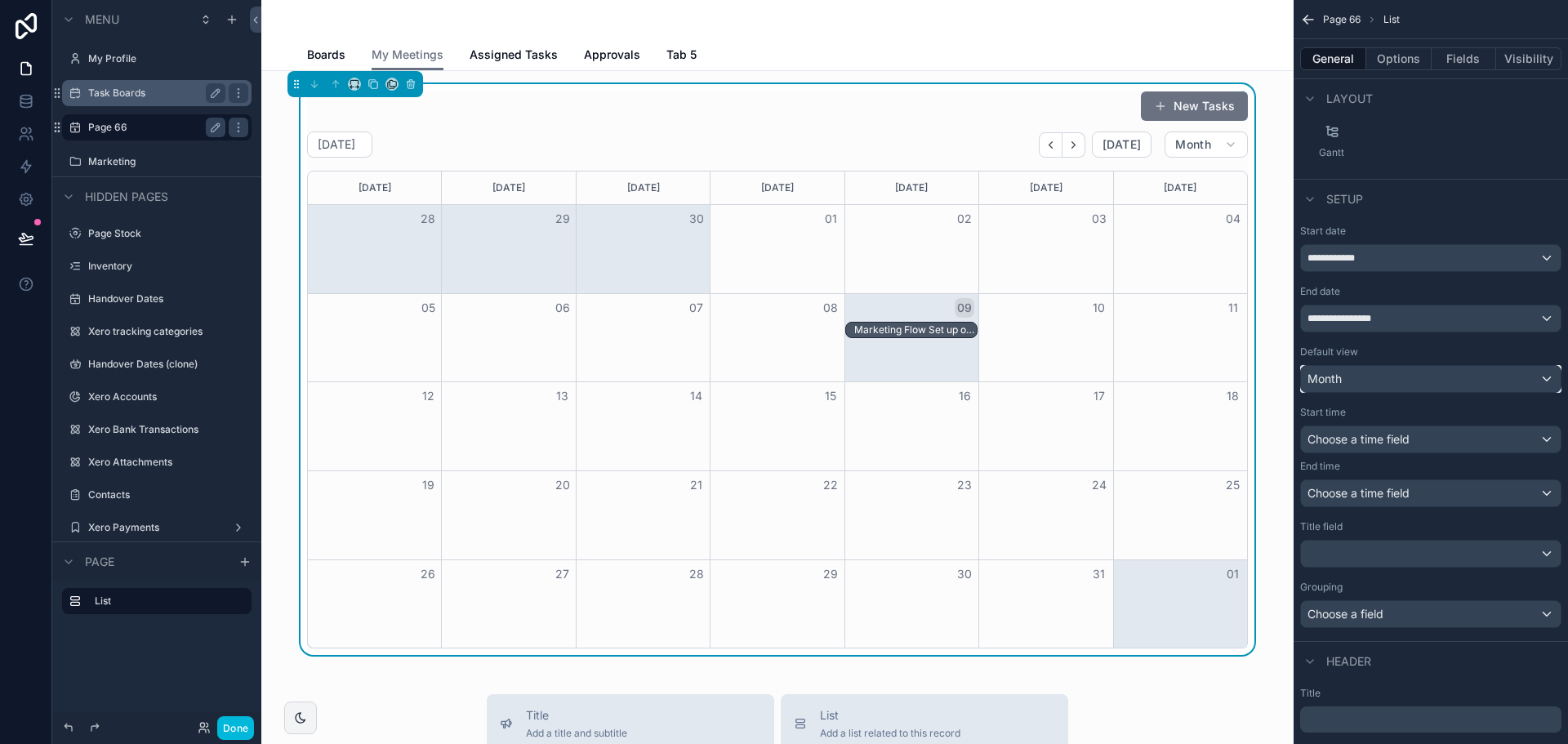
click at [1425, 392] on div "Month" at bounding box center [1431, 379] width 260 height 26
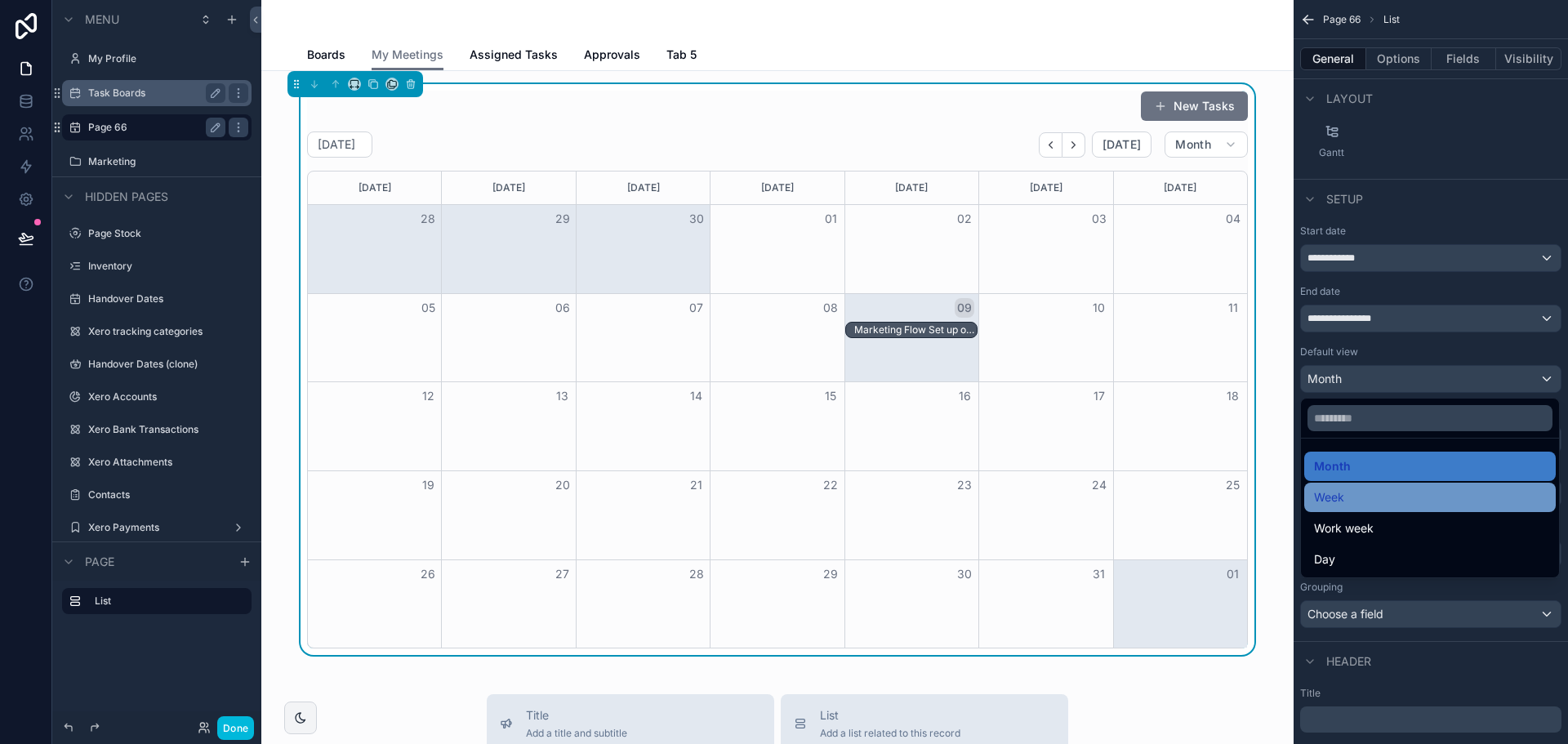
click at [1394, 494] on div "Week" at bounding box center [1430, 497] width 232 height 20
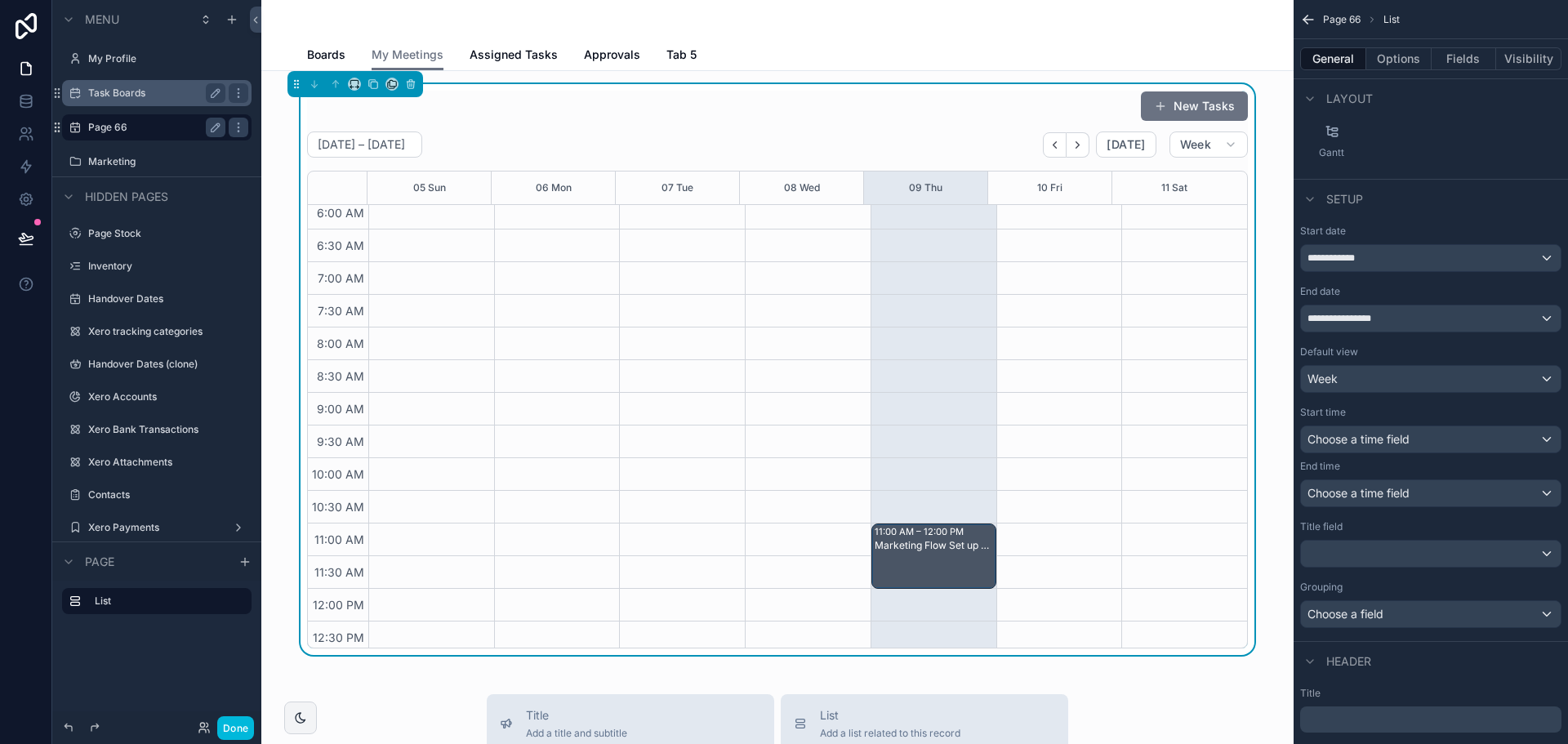
scroll to position [490, 0]
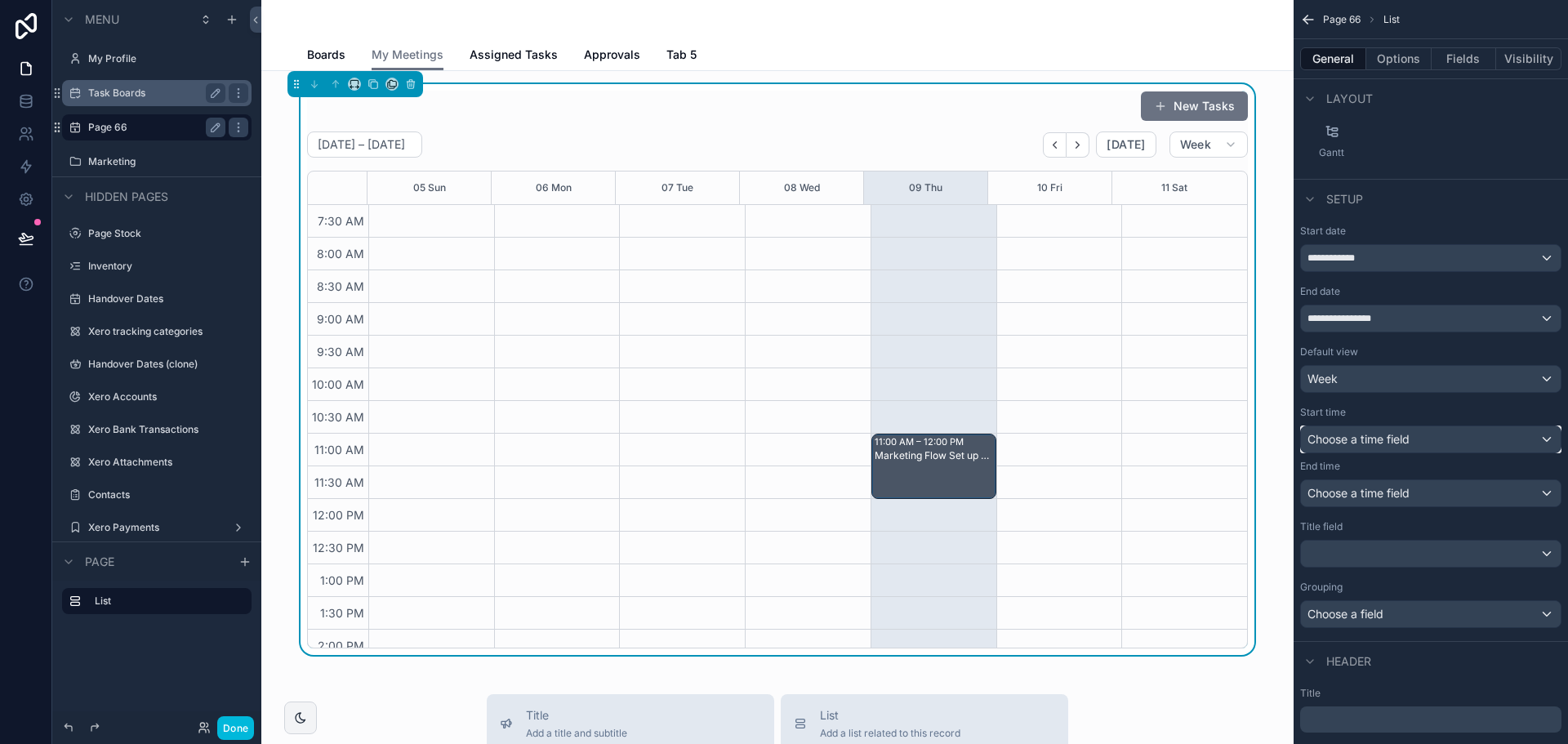
click at [1356, 433] on span "Choose a time field" at bounding box center [1358, 438] width 102 height 14
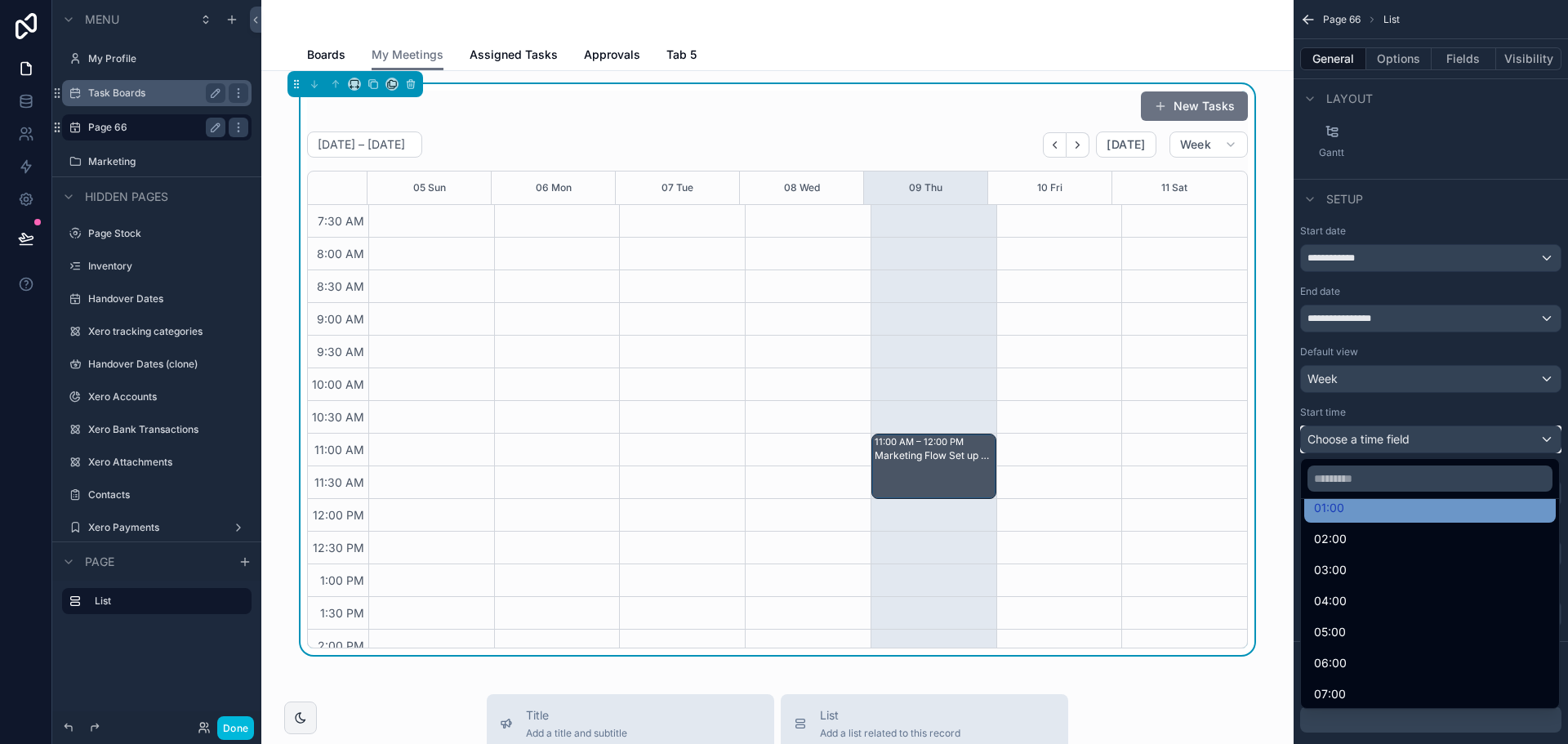
scroll to position [164, 0]
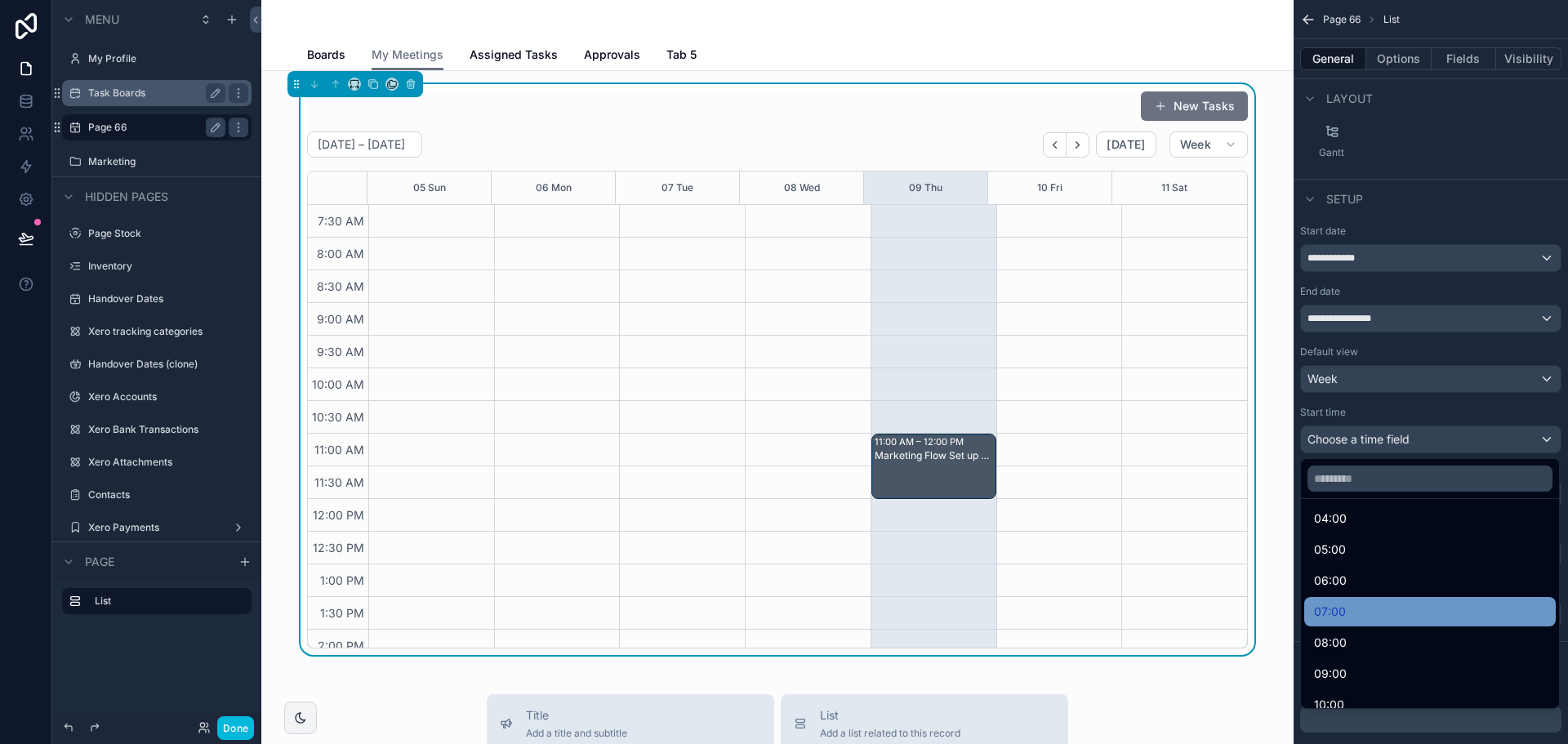
click at [1330, 610] on span "07:00" at bounding box center [1329, 612] width 32 height 20
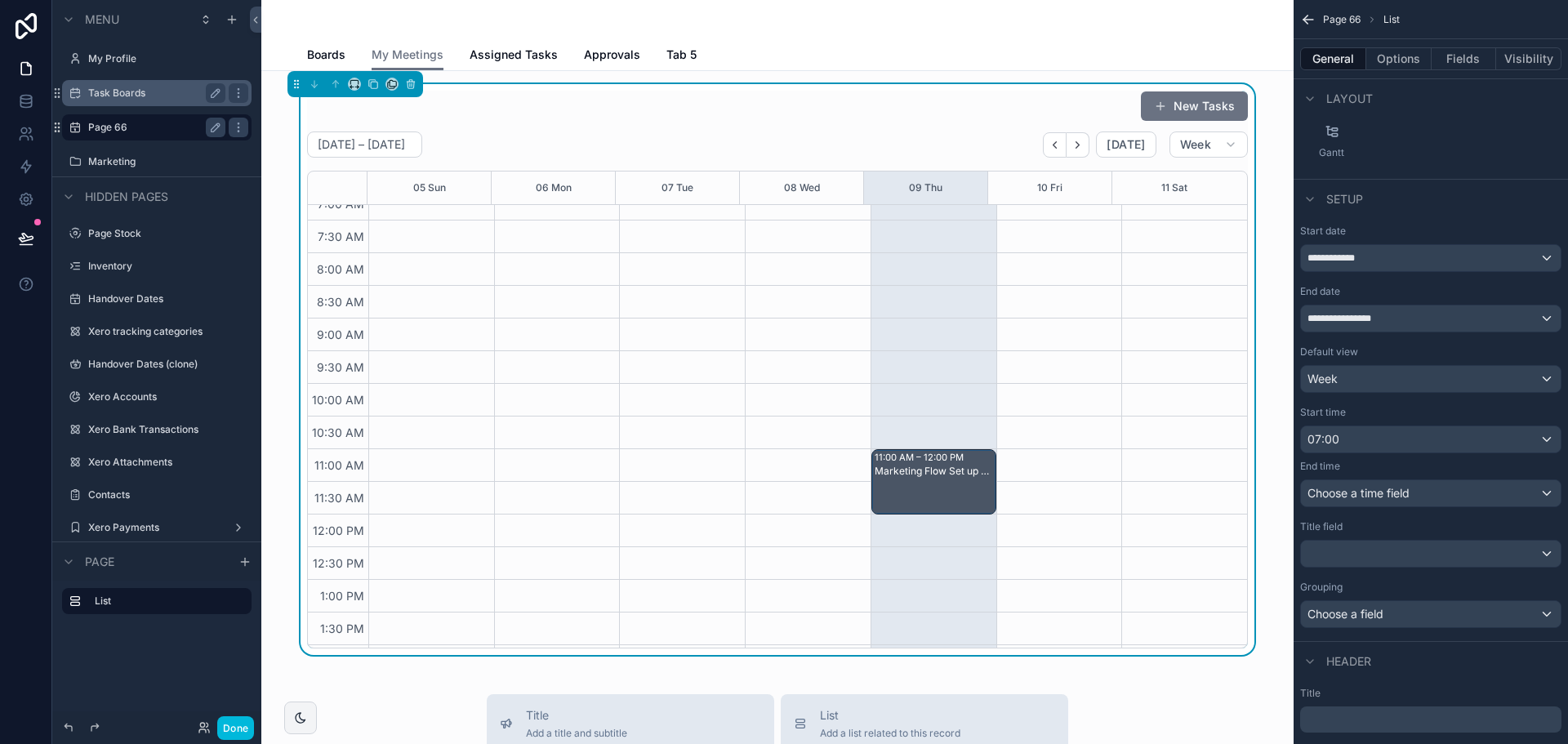
scroll to position [0, 0]
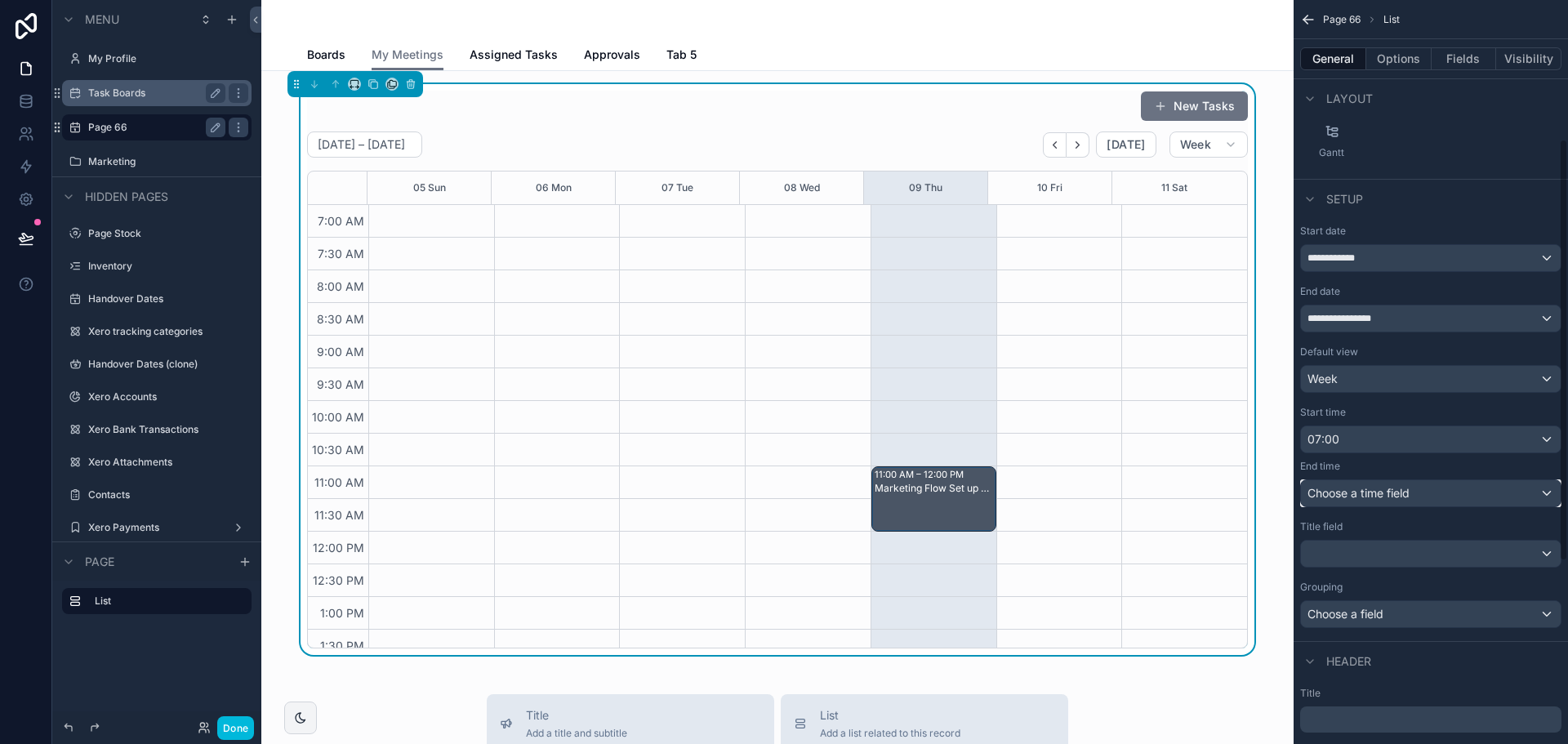
click at [1386, 486] on span "Choose a time field" at bounding box center [1358, 492] width 102 height 14
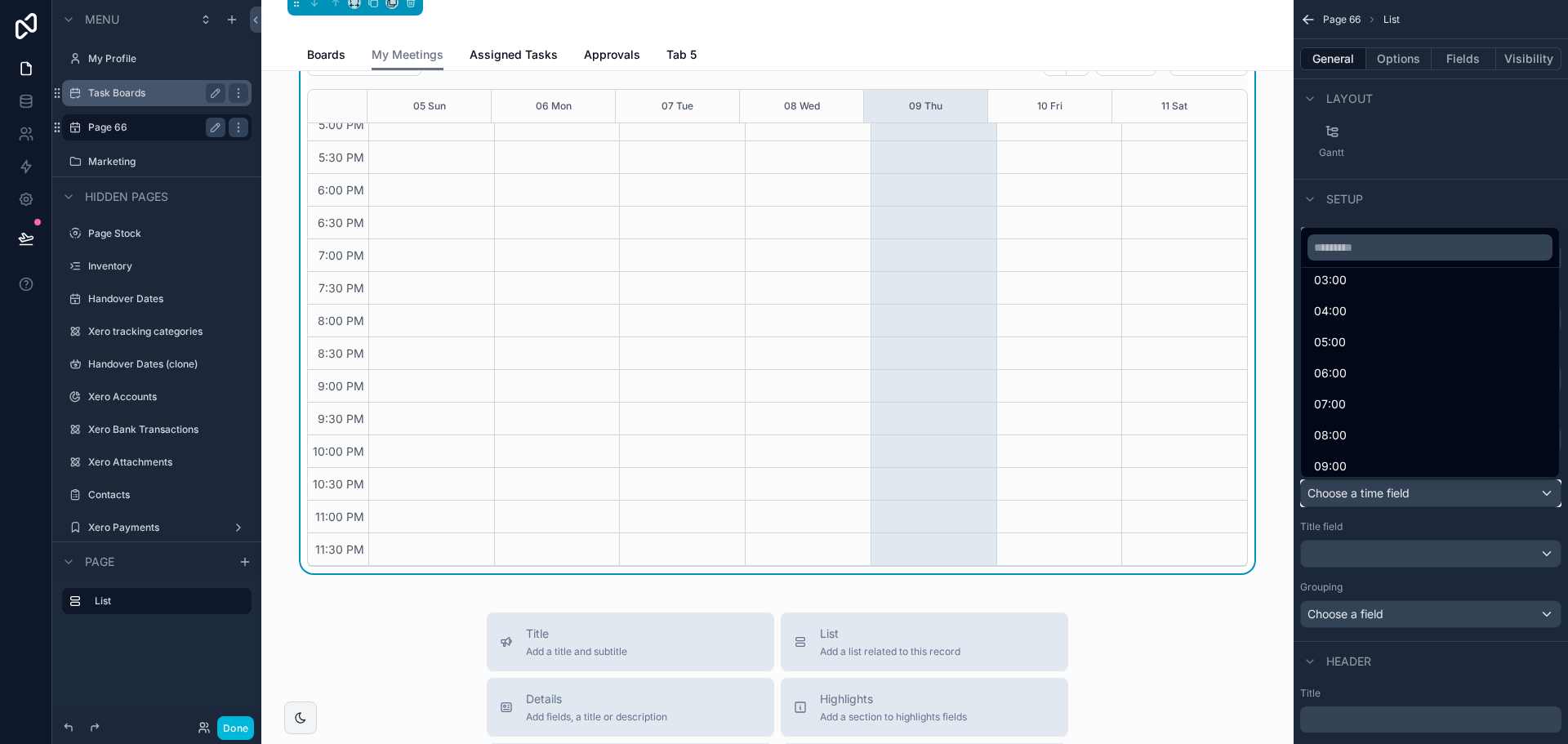
scroll to position [164, 0]
click at [1385, 441] on div "09:00" at bounding box center [1430, 442] width 232 height 20
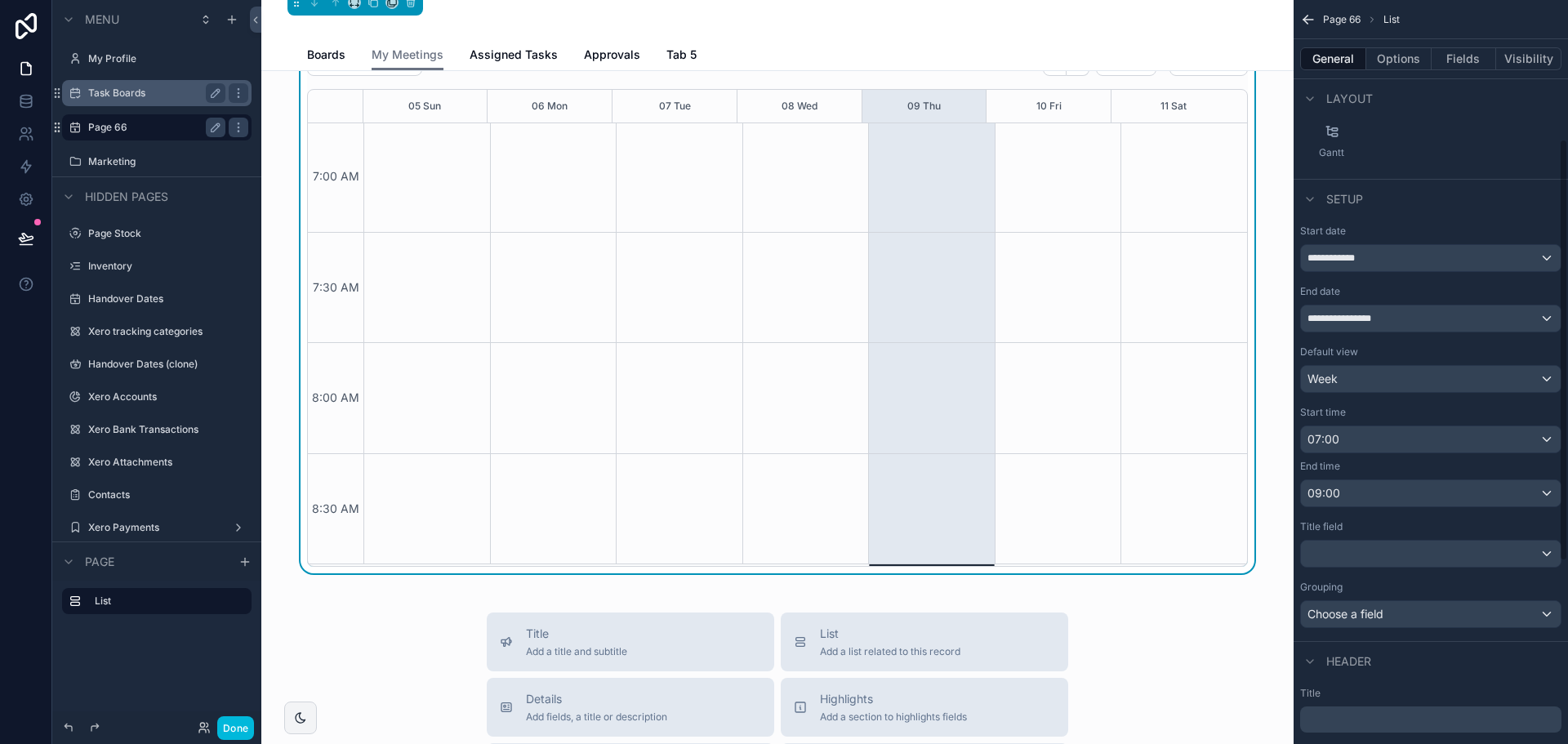
scroll to position [0, 0]
click at [1384, 488] on div "09:00" at bounding box center [1431, 493] width 260 height 26
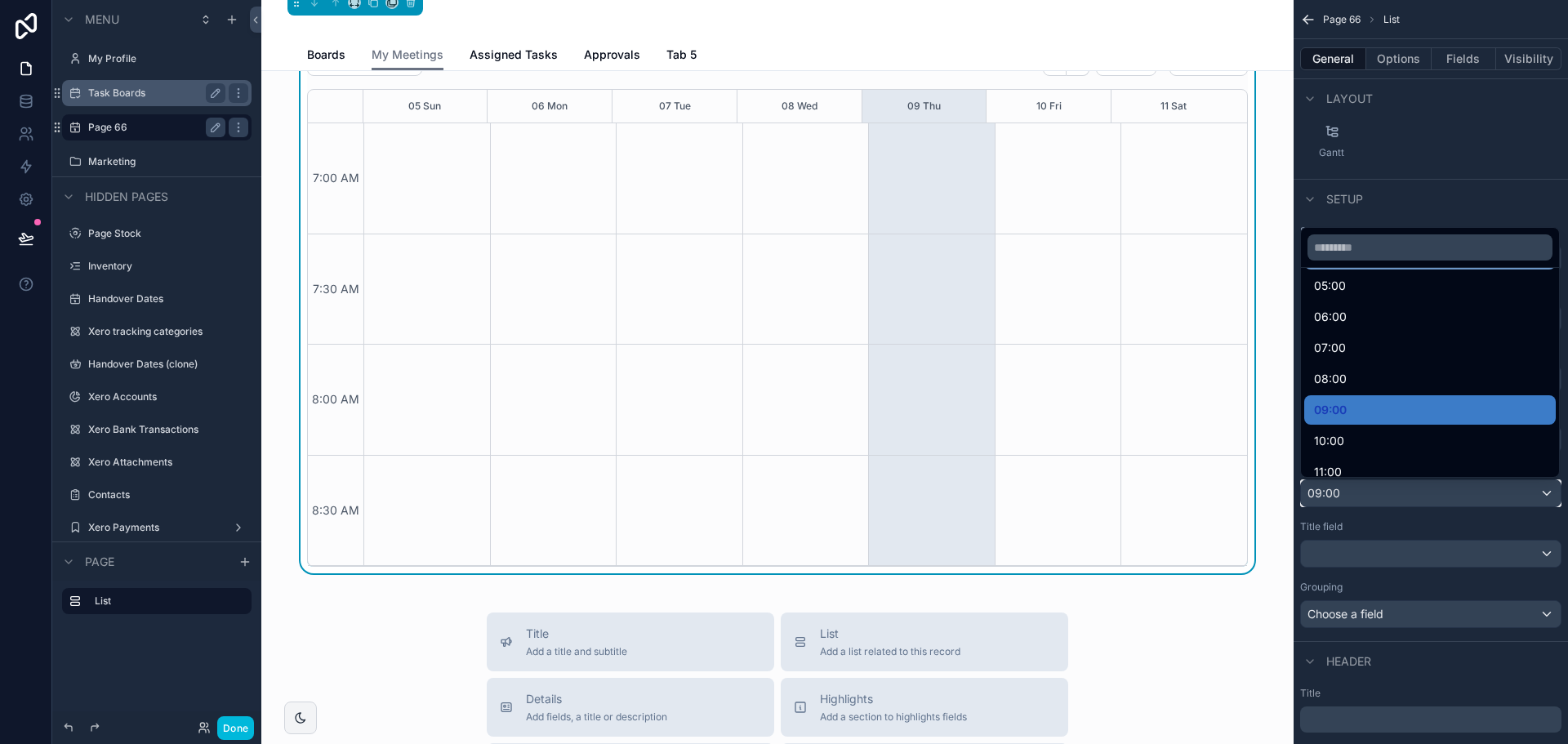
scroll to position [245, 0]
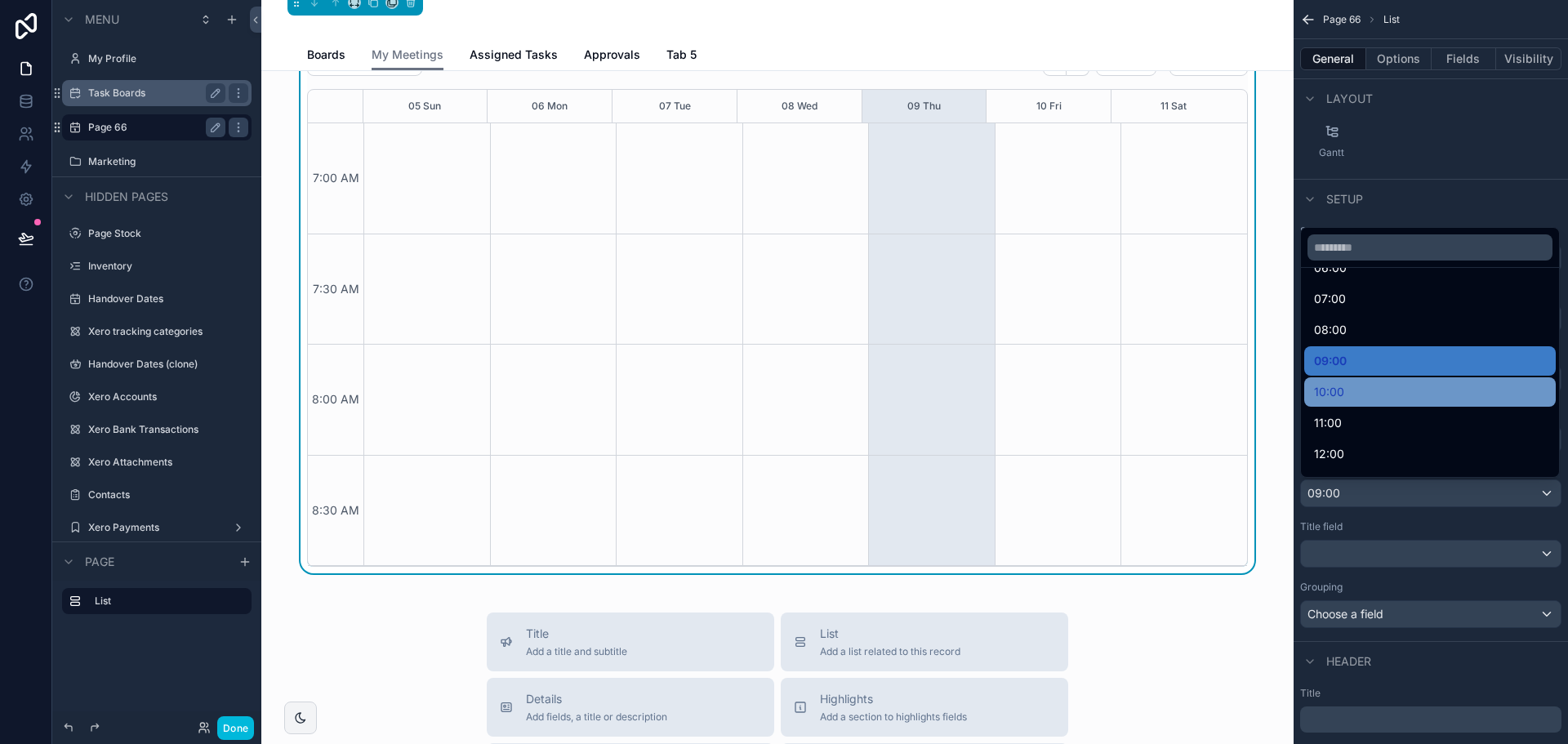
click at [1376, 400] on div "10:00" at bounding box center [1430, 392] width 232 height 20
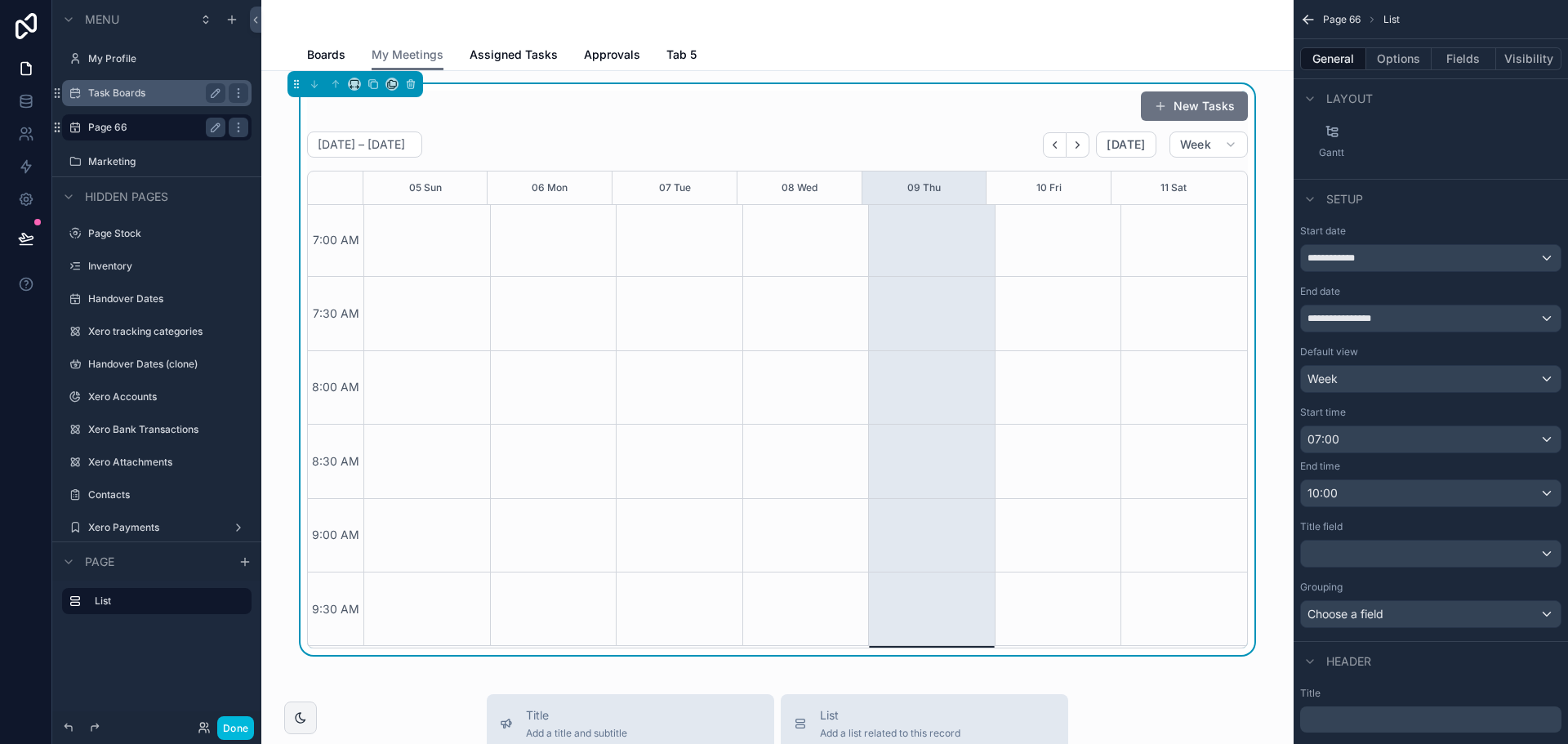
scroll to position [0, 0]
click at [1376, 498] on div "10:00" at bounding box center [1431, 493] width 260 height 26
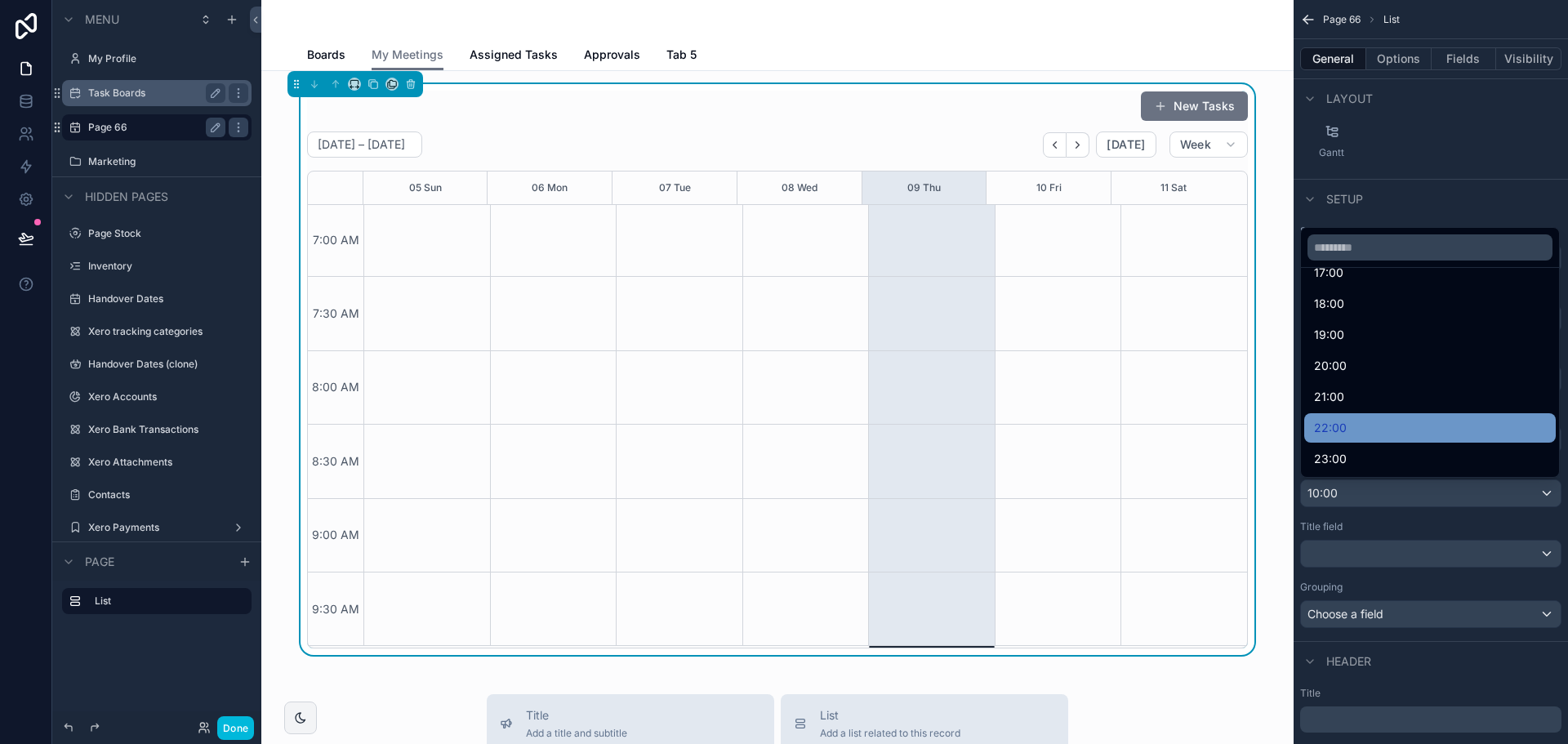
click at [1385, 417] on div "22:00" at bounding box center [1430, 428] width 252 height 29
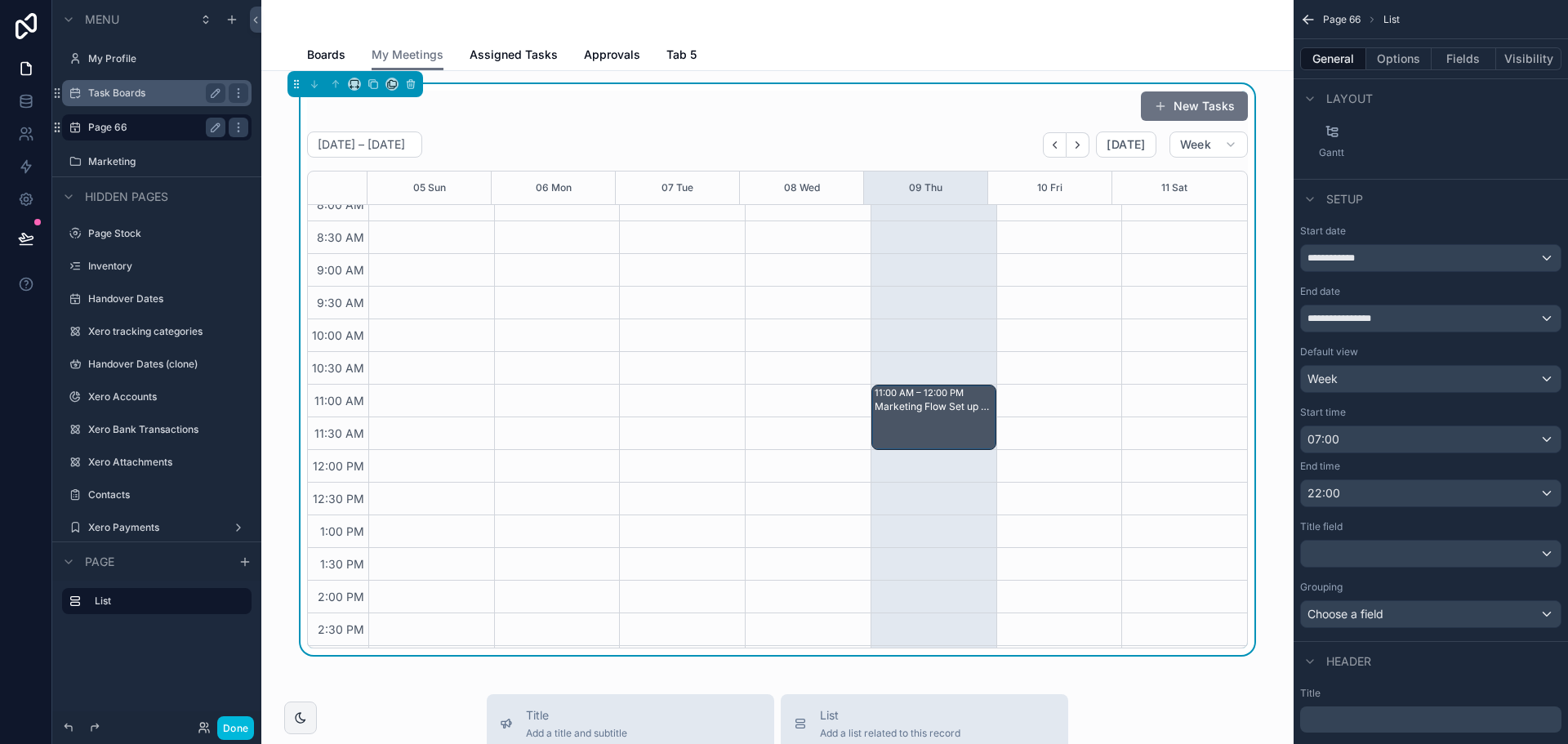
click at [948, 411] on div "Marketing Flow Set up on CRM" at bounding box center [934, 407] width 120 height 13
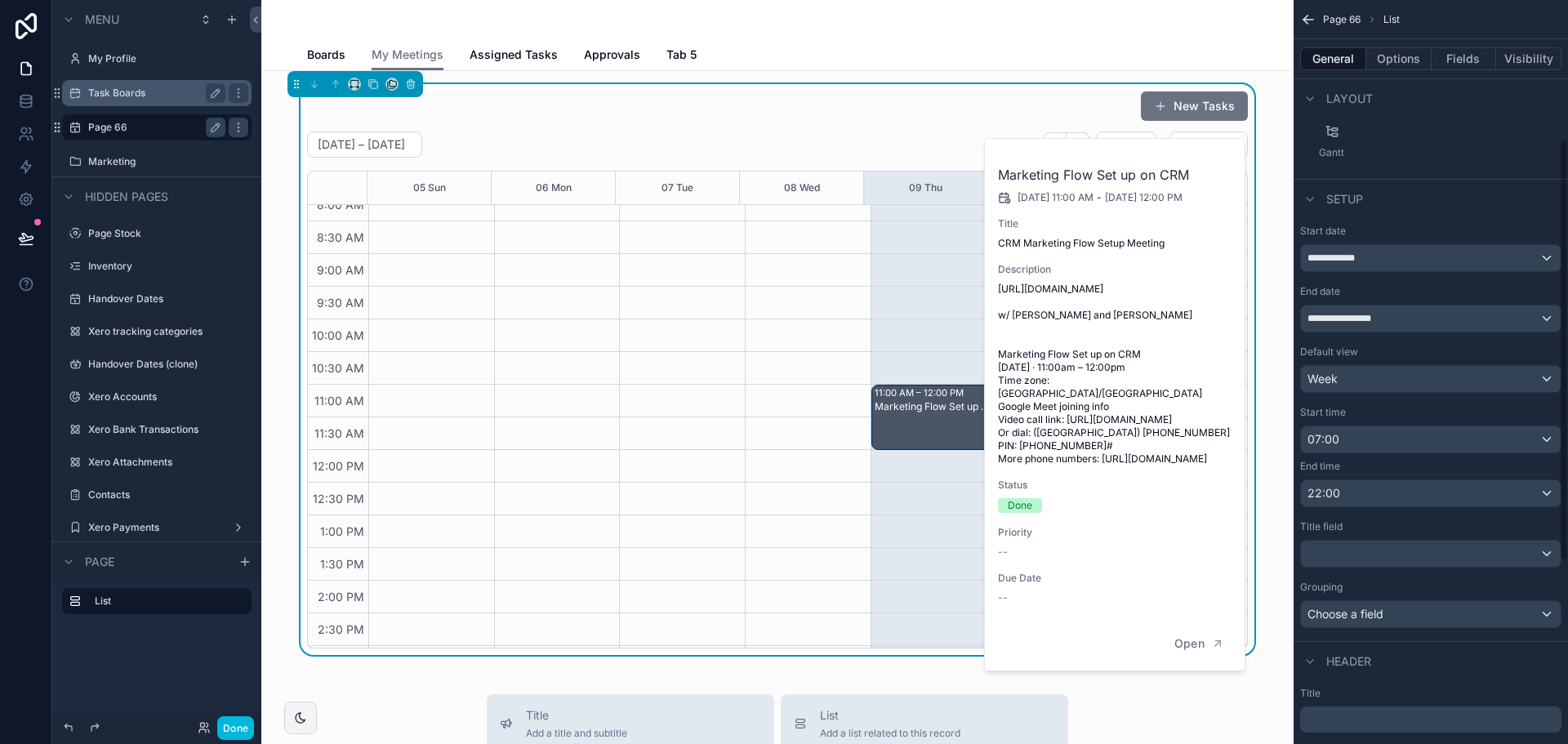
click at [1372, 157] on div "Rows Columns Cards Table Board Calendar Charts Map Checklist Split Pivot Table …" at bounding box center [1431, 63] width 275 height 219
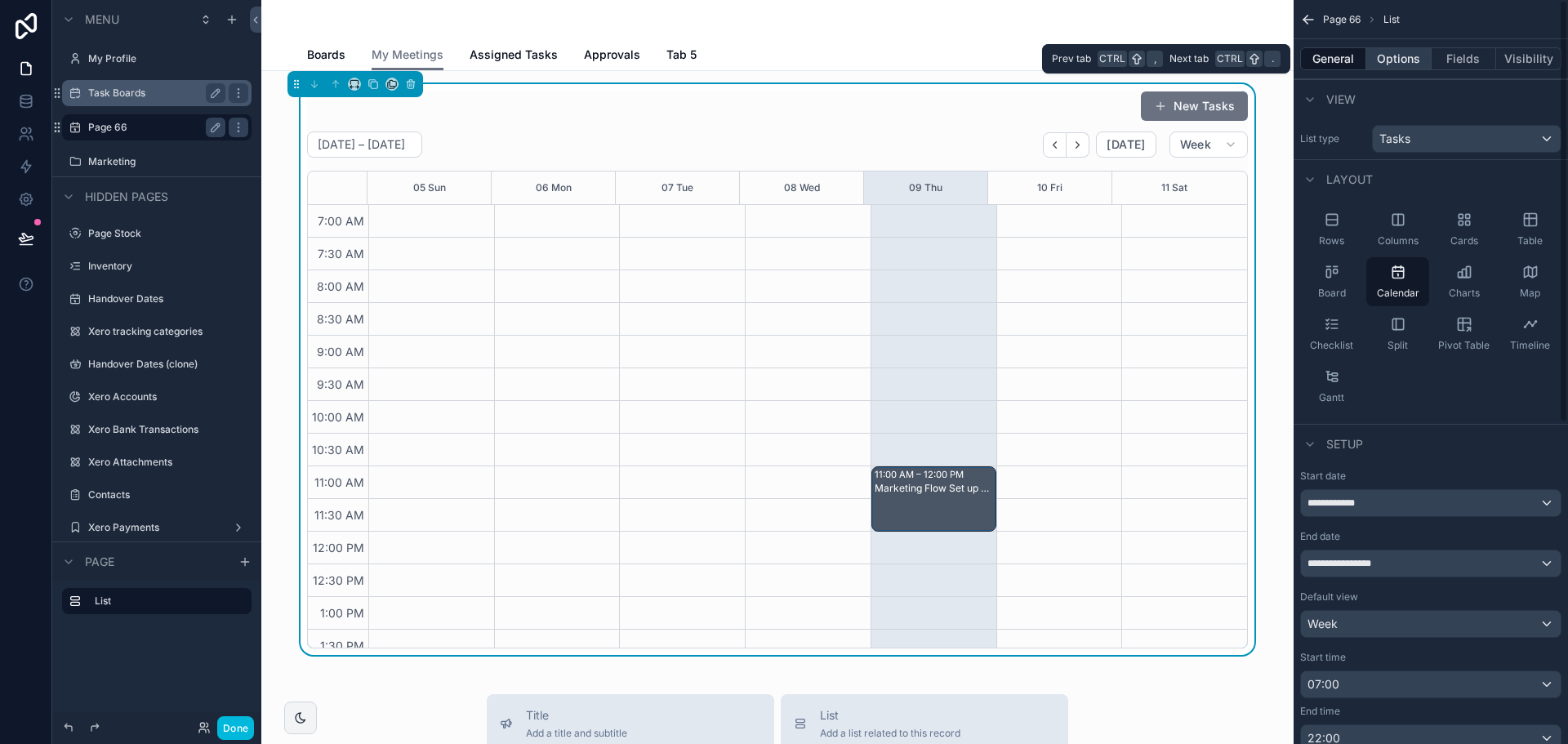
click at [1418, 58] on button "Options" at bounding box center [1399, 59] width 65 height 23
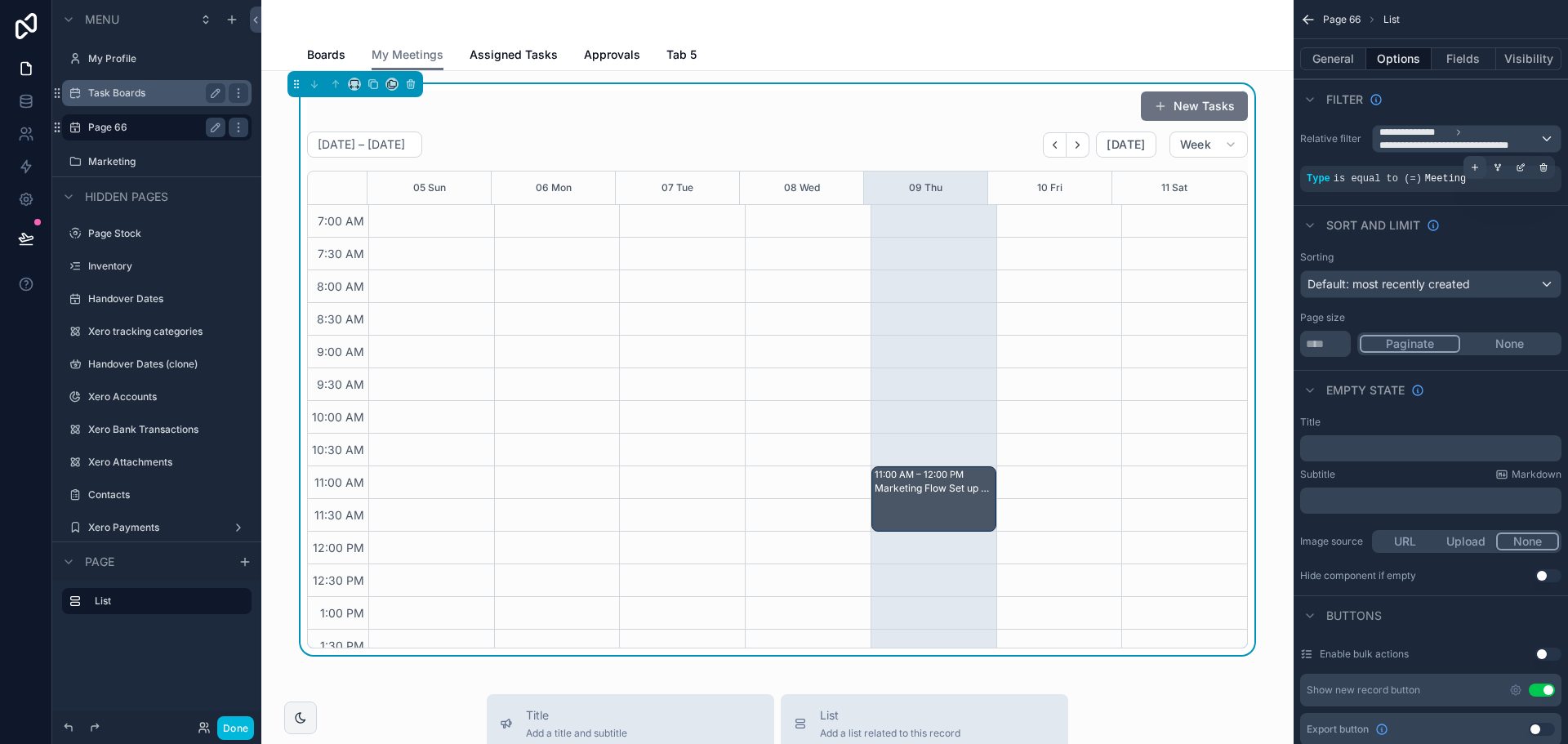
click at [1475, 168] on icon "scrollable content" at bounding box center [1475, 168] width 6 height 0
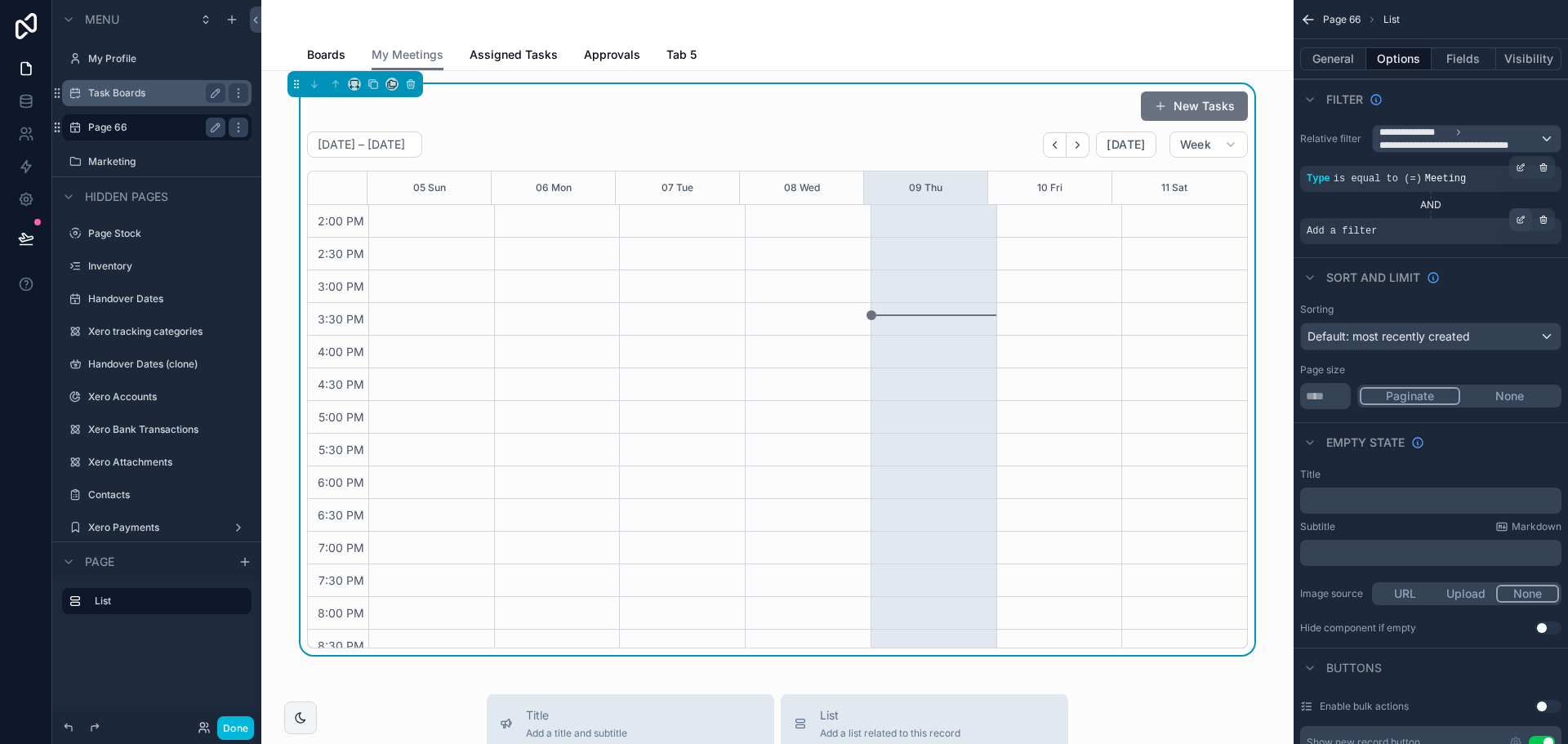
click at [1518, 217] on icon "scrollable content" at bounding box center [1521, 220] width 10 height 10
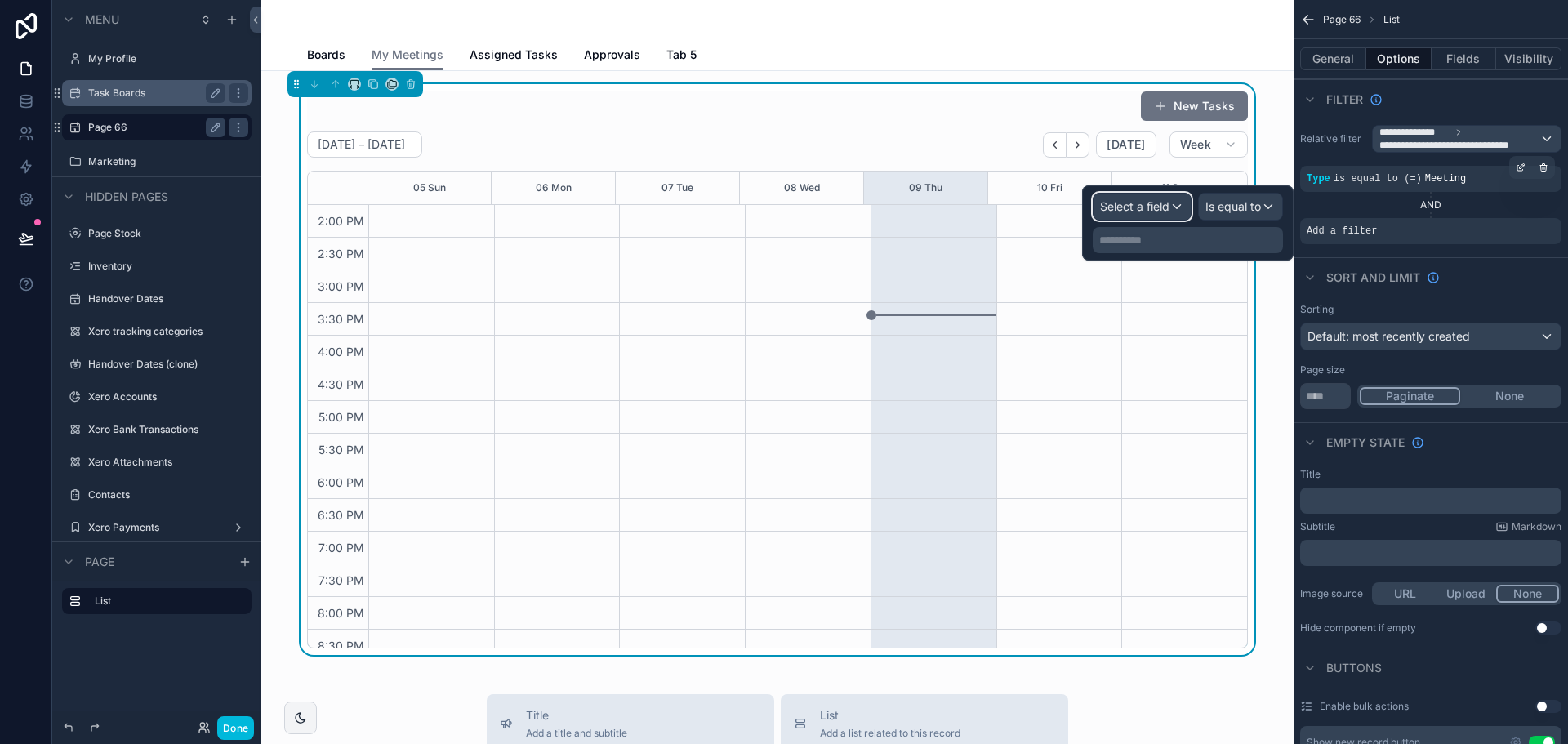
click at [1164, 213] on span "Select a field" at bounding box center [1135, 207] width 69 height 16
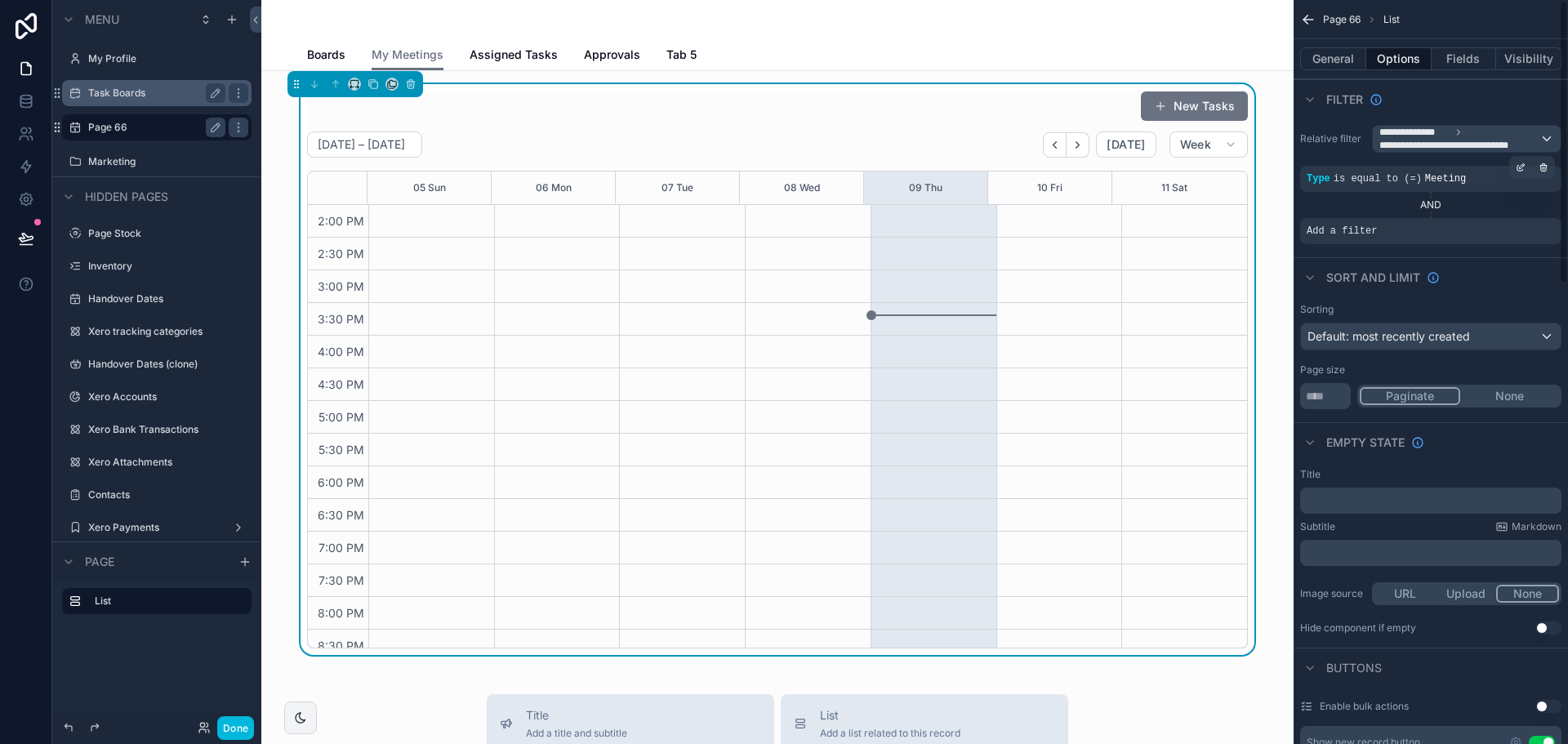
click at [1533, 210] on div "AND" at bounding box center [1431, 205] width 262 height 13
click at [1406, 223] on div "Add a filter" at bounding box center [1431, 231] width 262 height 26
click at [1402, 224] on div "Add a filter" at bounding box center [1431, 231] width 262 height 26
click at [1529, 214] on div "scrollable content" at bounding box center [1521, 220] width 23 height 23
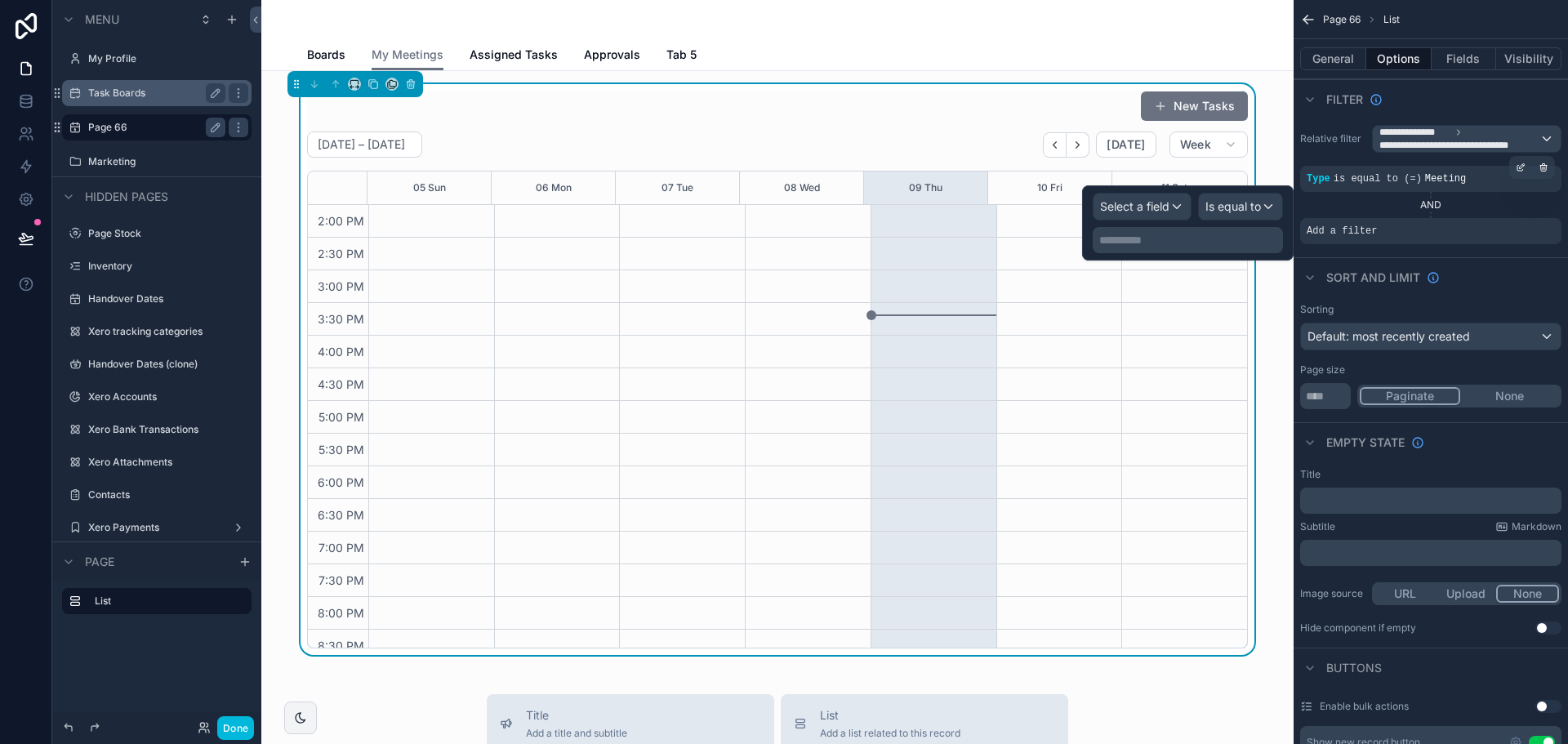
click at [1050, 200] on div "10 Fri" at bounding box center [1050, 188] width 25 height 33
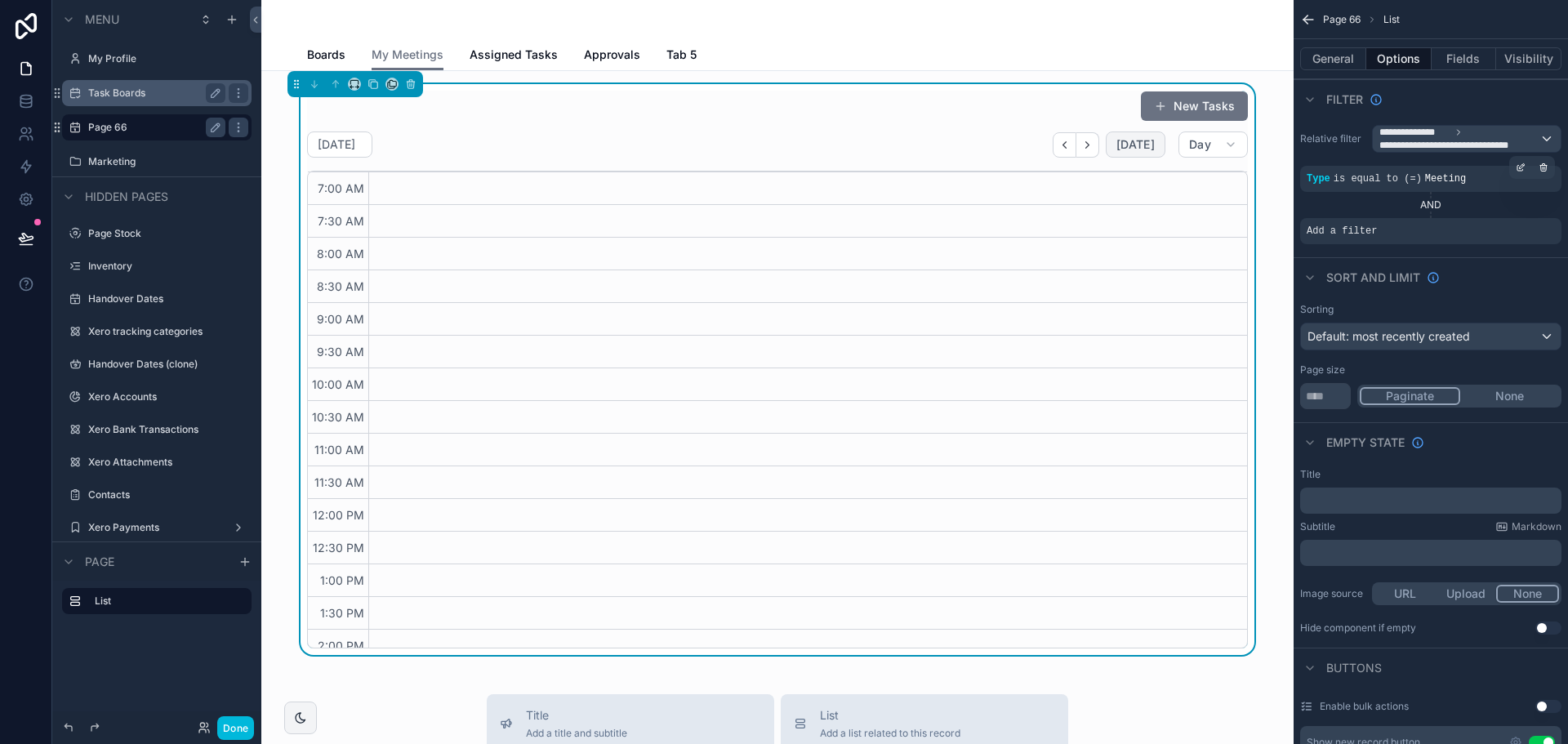
click at [1113, 154] on button "[DATE]" at bounding box center [1136, 145] width 60 height 26
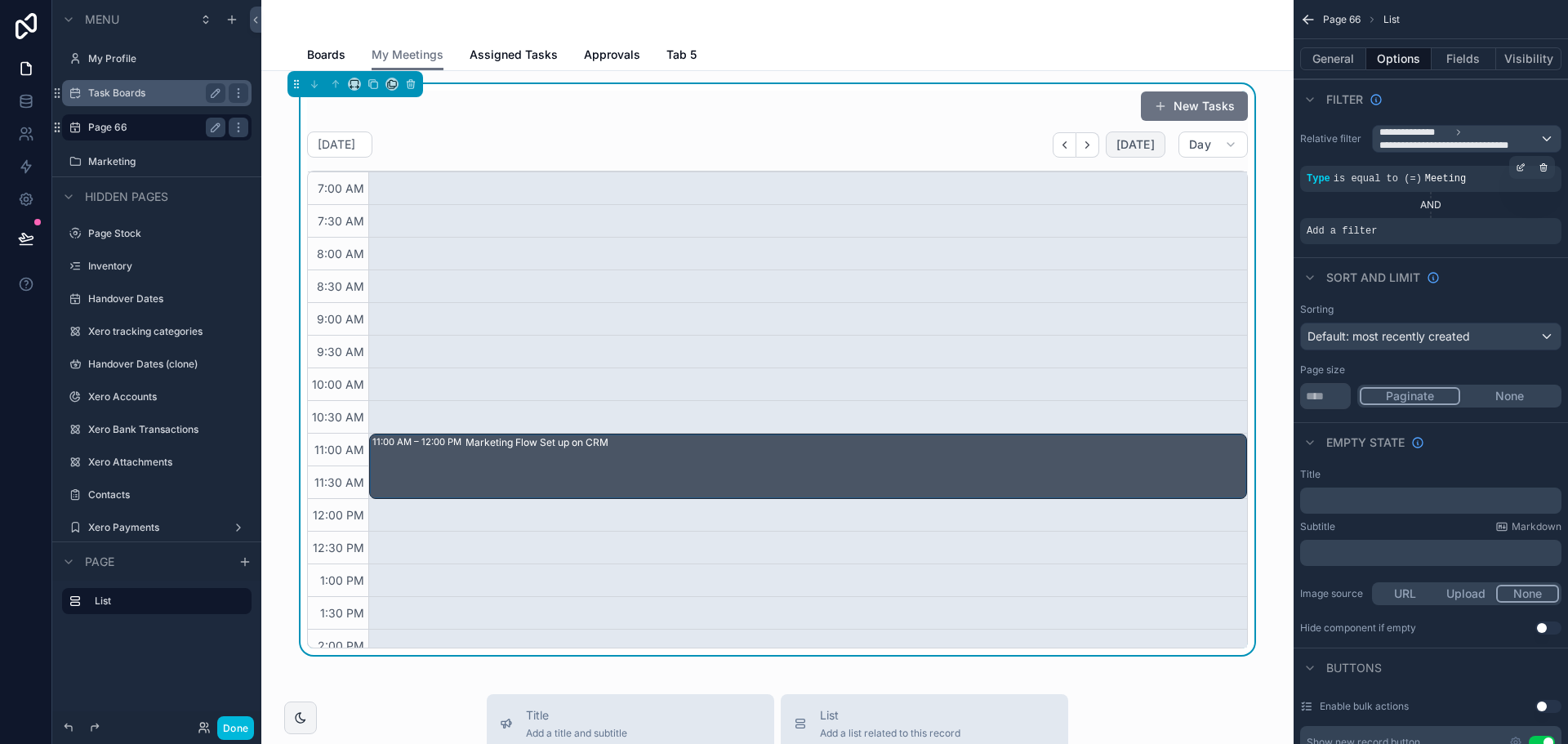
click at [1123, 140] on span "[DATE]" at bounding box center [1136, 145] width 38 height 15
click at [1179, 139] on button "Day" at bounding box center [1213, 145] width 69 height 26
click at [1194, 208] on button "Week" at bounding box center [1169, 215] width 118 height 29
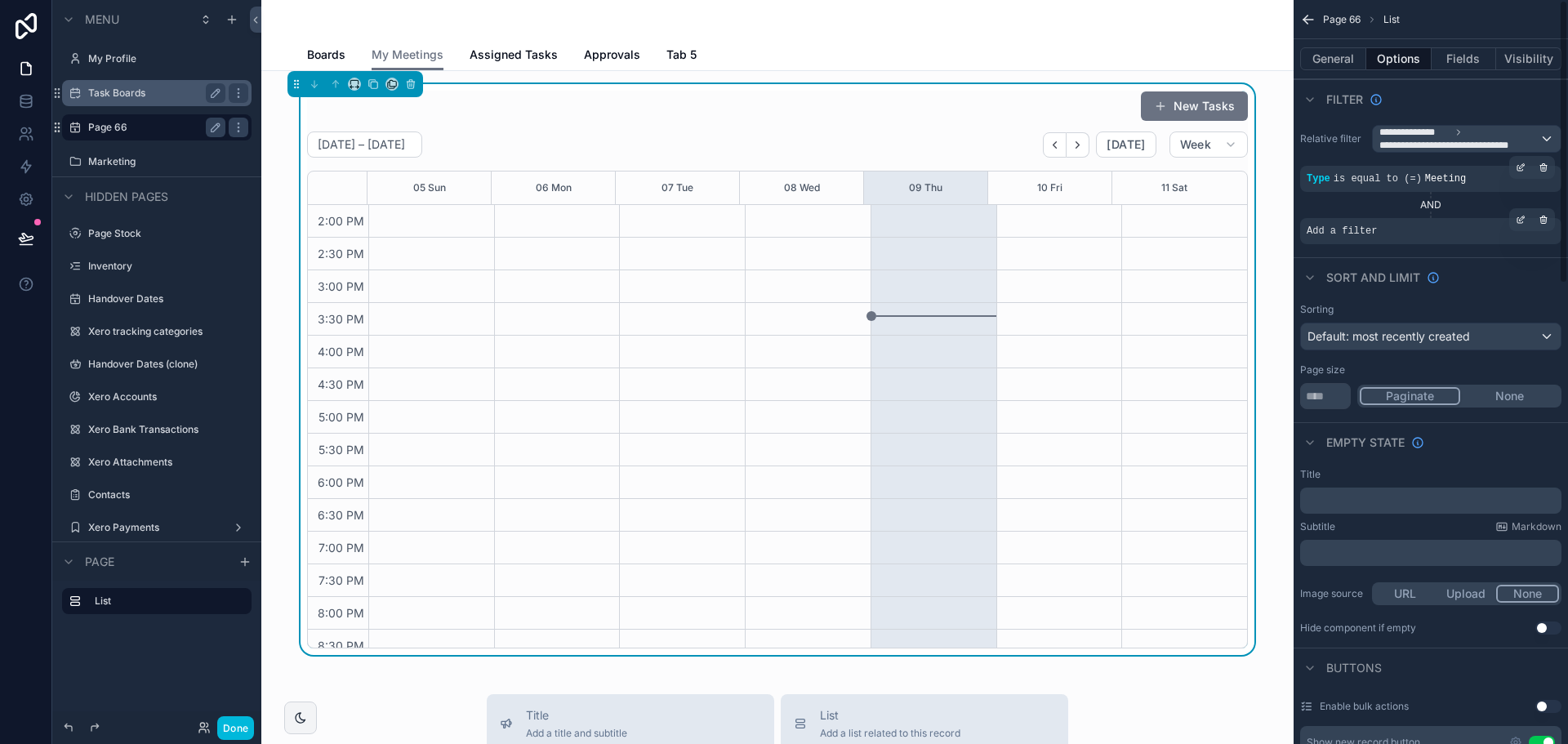
click at [1433, 239] on div "Add a filter" at bounding box center [1431, 231] width 262 height 26
click at [1513, 224] on div "scrollable content" at bounding box center [1521, 220] width 23 height 23
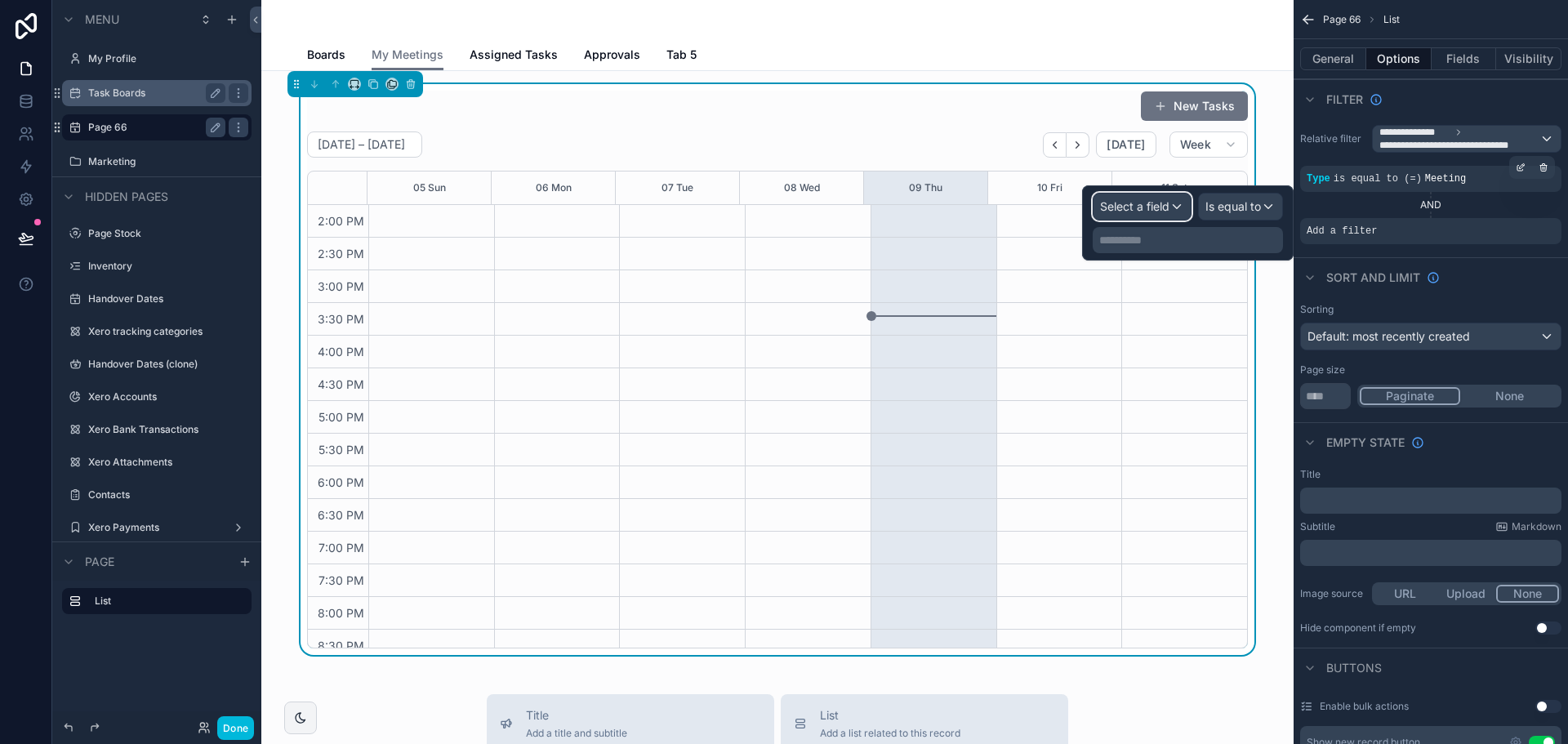
click at [1162, 208] on span "Select a field" at bounding box center [1135, 206] width 69 height 14
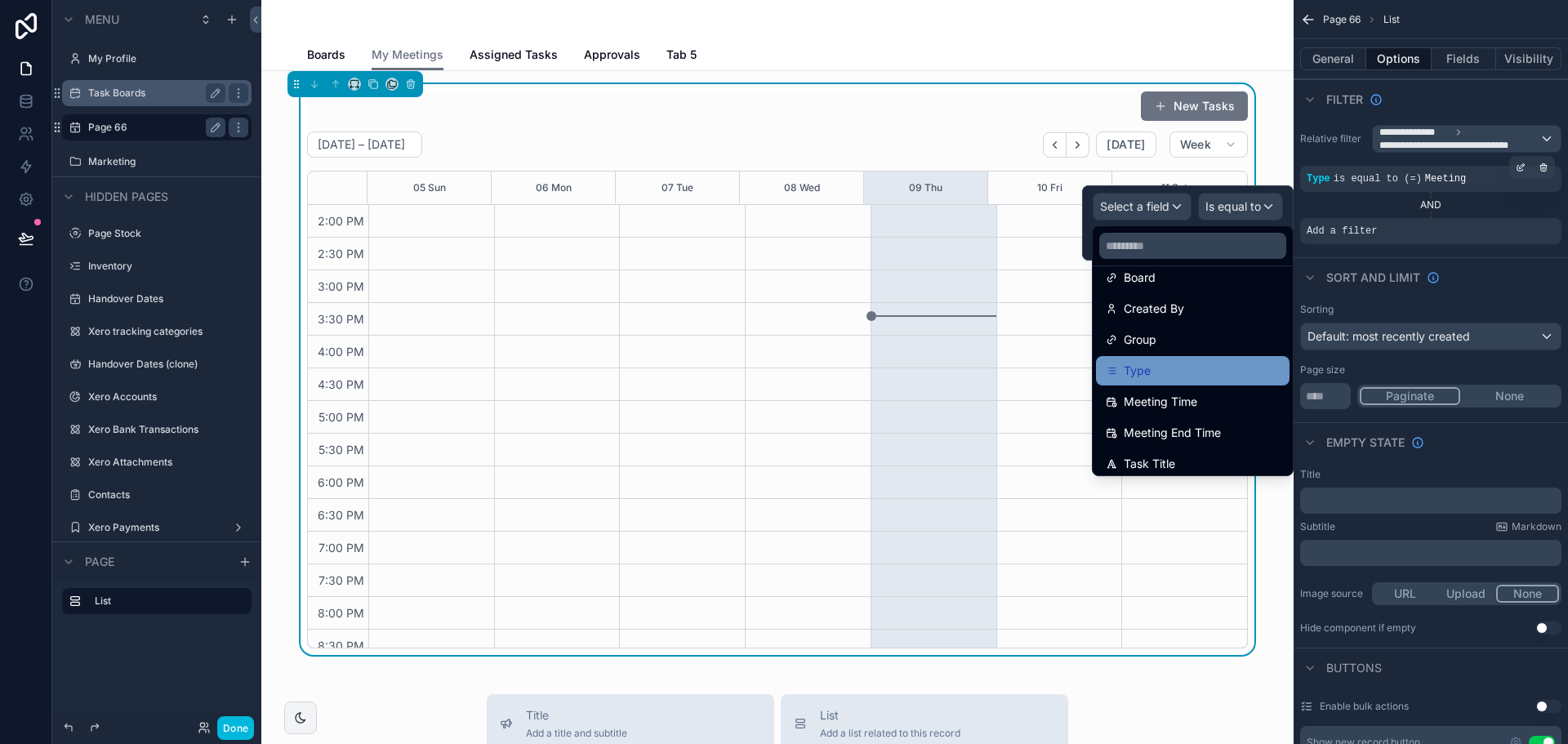
click at [1156, 365] on div "Type" at bounding box center [1193, 371] width 174 height 20
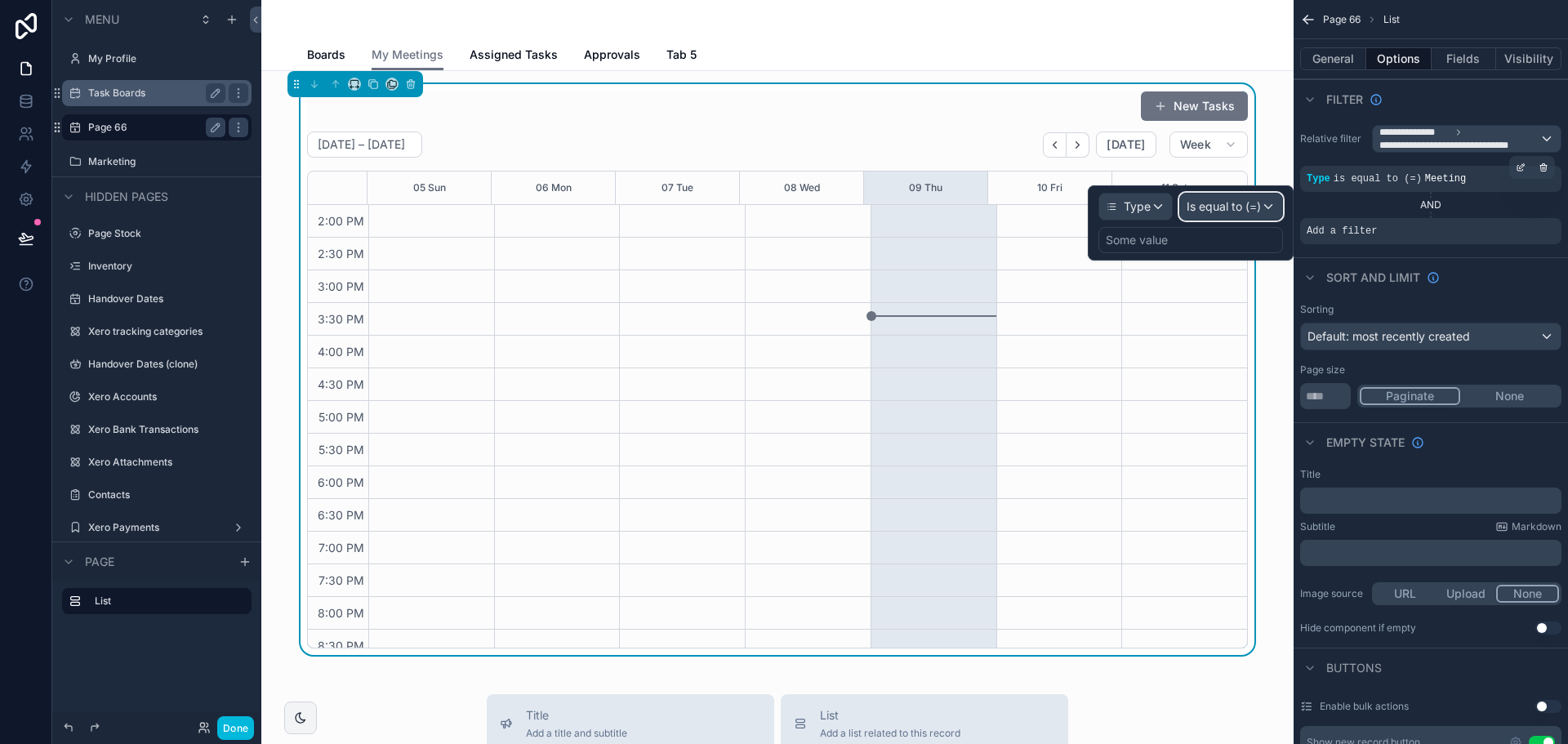
click at [1215, 201] on span "Is equal to (=)" at bounding box center [1224, 207] width 74 height 16
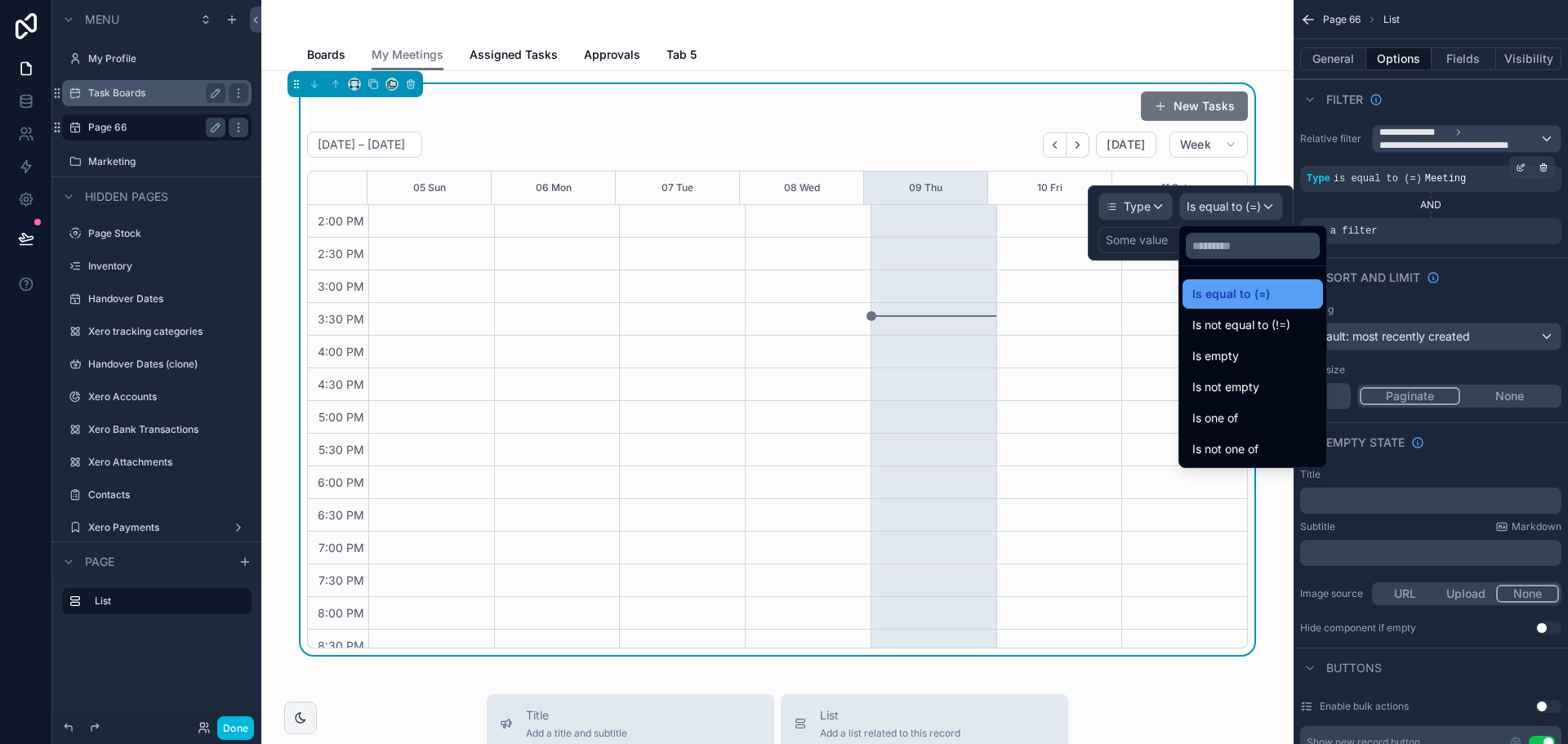
click at [1292, 298] on div "Is equal to (=)" at bounding box center [1253, 294] width 121 height 20
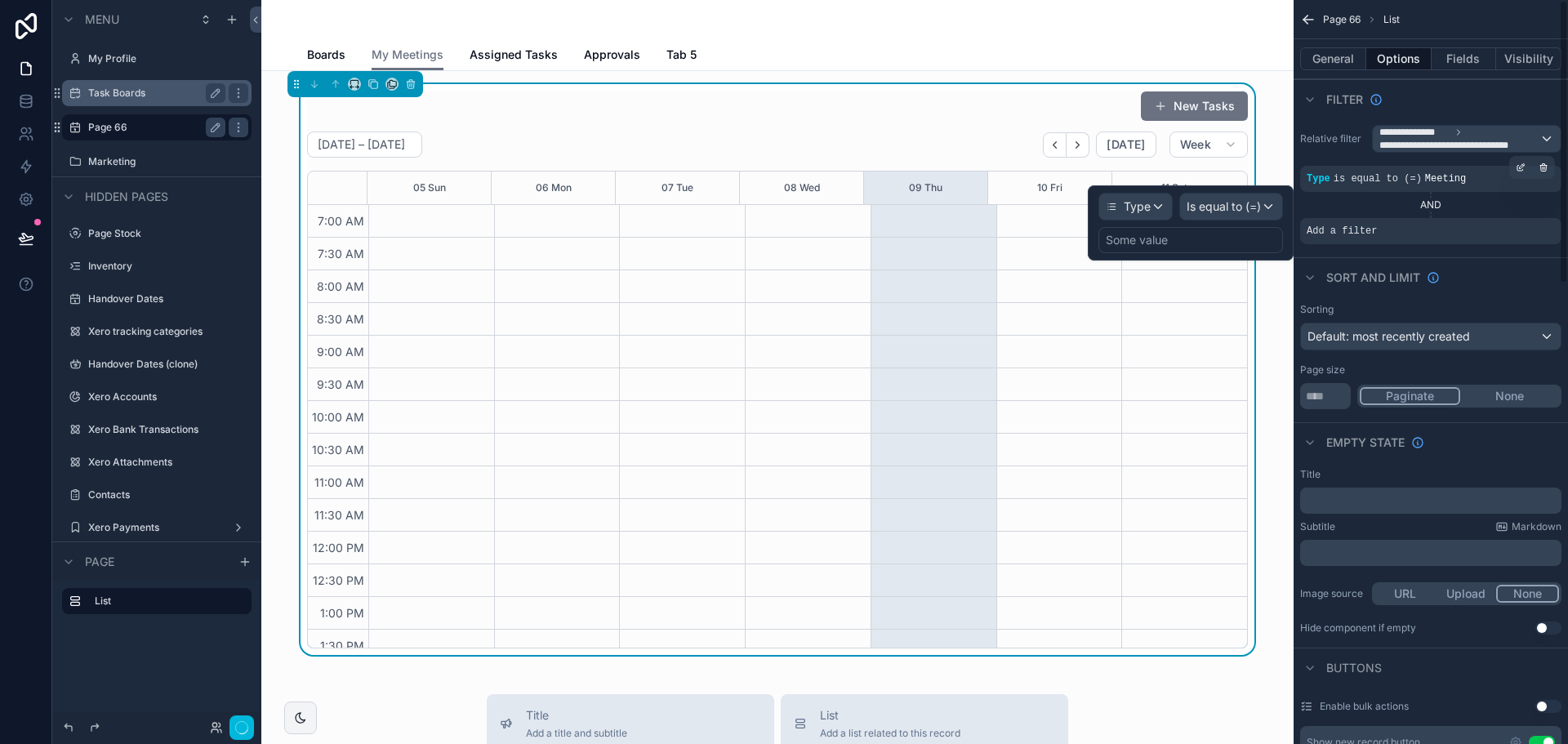
scroll to position [457, 0]
click at [1180, 203] on div "Is equal to (=)" at bounding box center [1231, 207] width 102 height 26
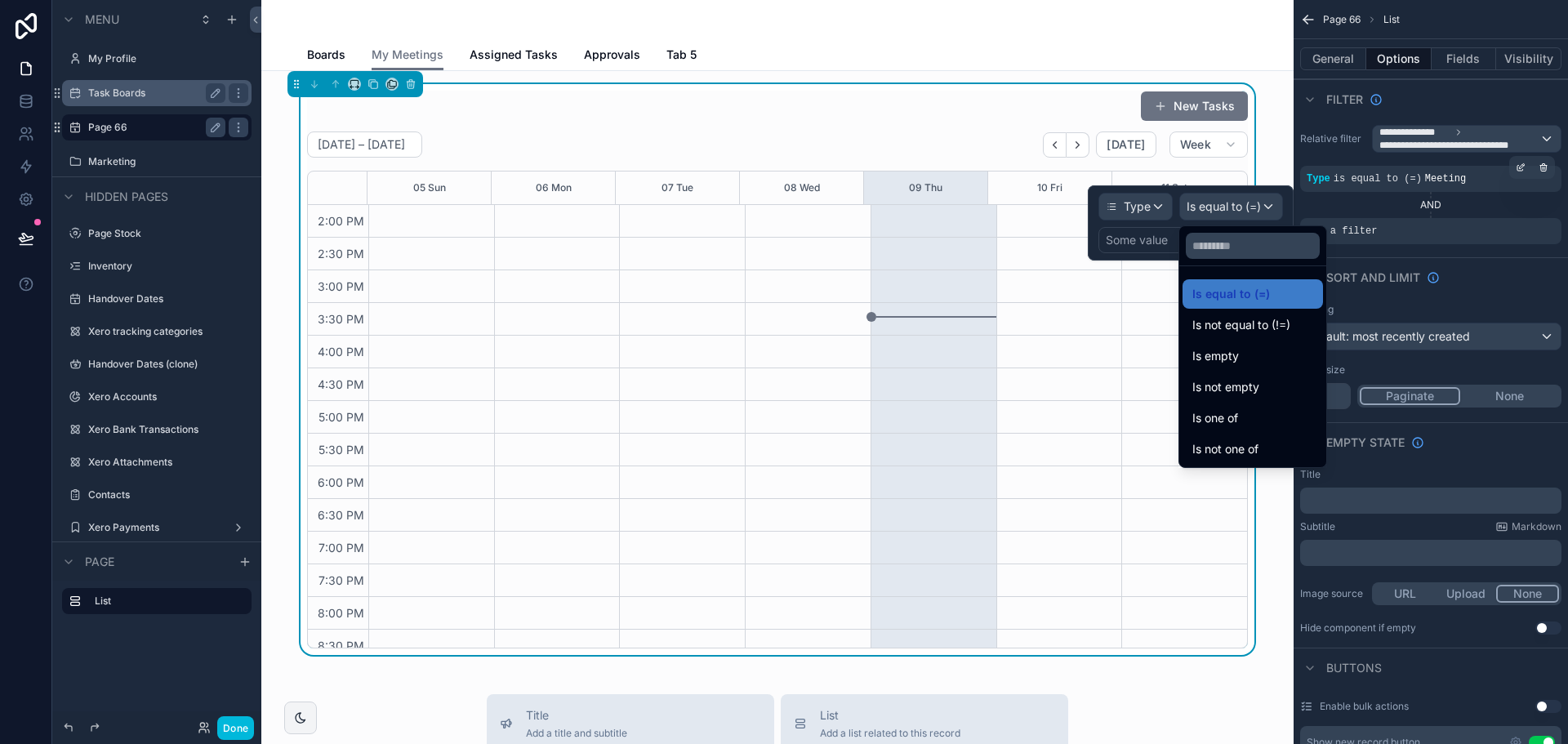
click at [1163, 209] on div at bounding box center [1191, 223] width 206 height 75
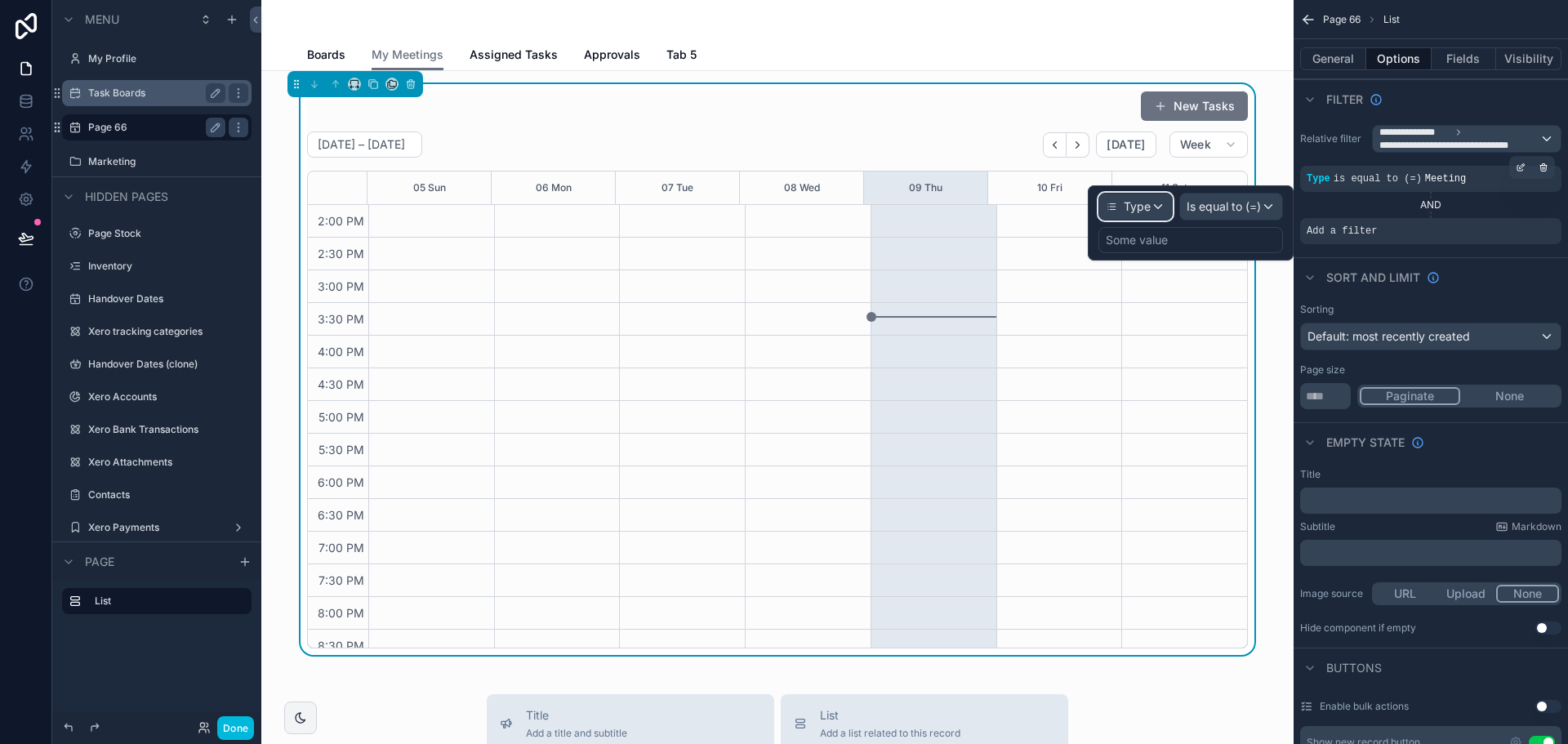
click at [1139, 195] on div "Type" at bounding box center [1136, 207] width 73 height 26
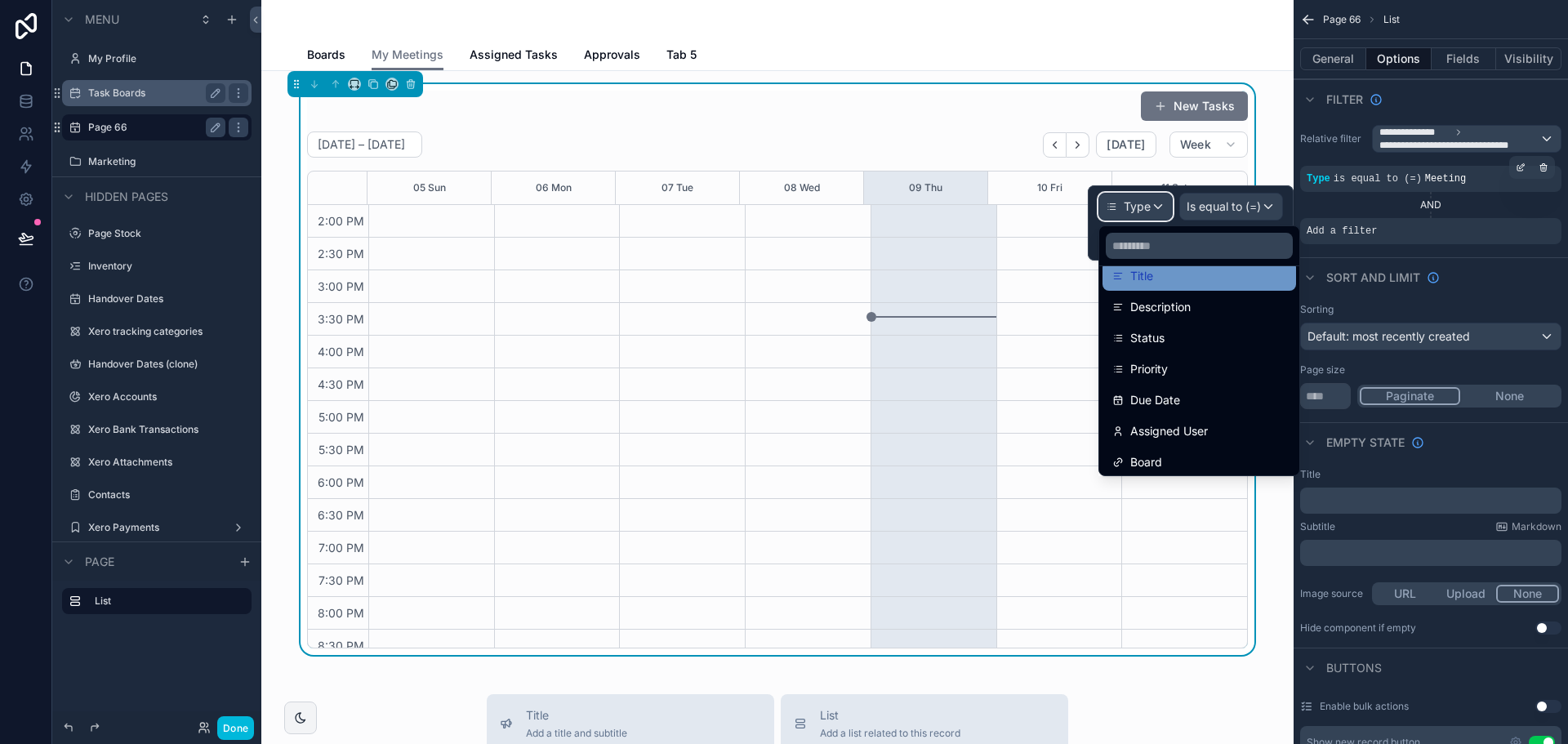
scroll to position [164, 0]
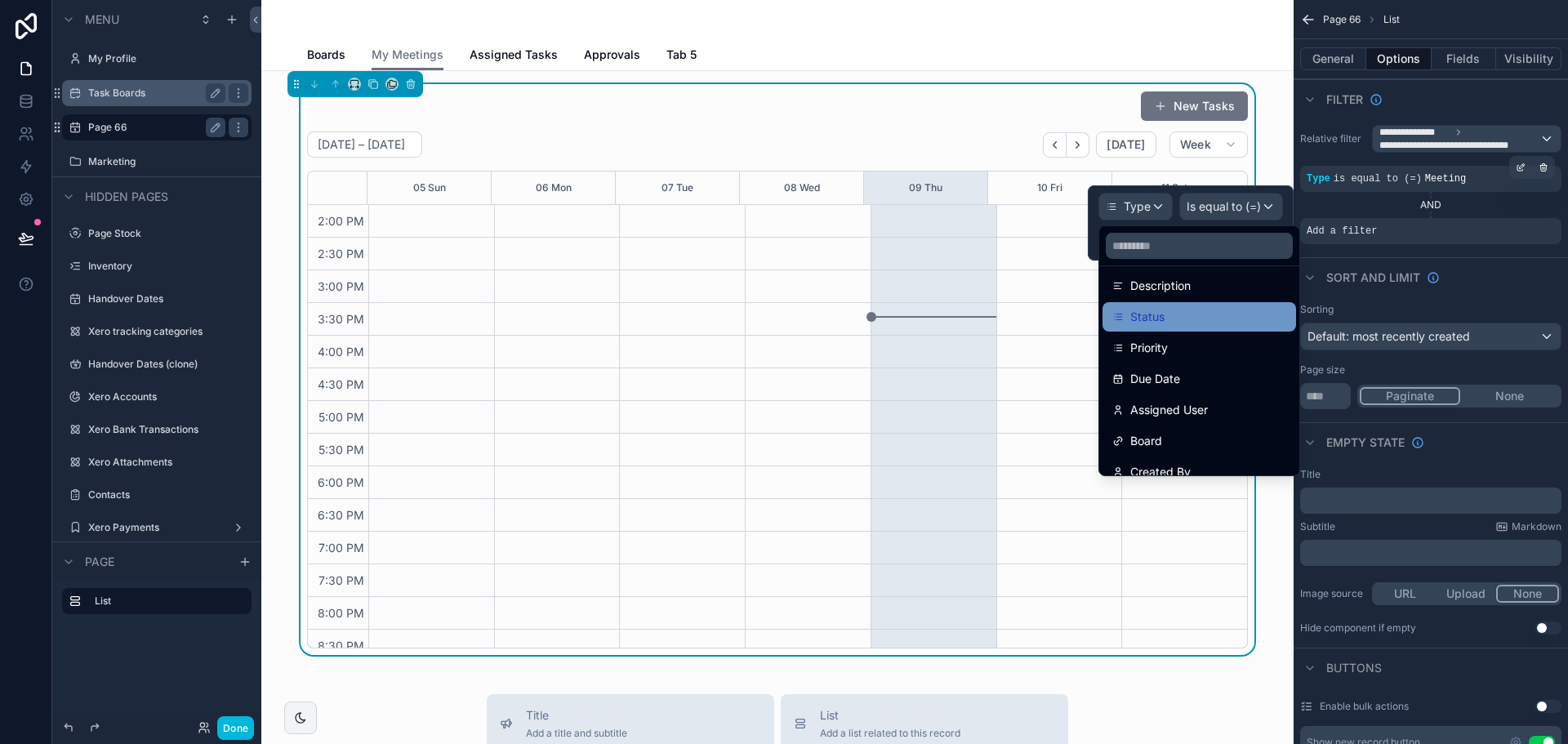
click at [1180, 309] on div "Status" at bounding box center [1199, 317] width 174 height 20
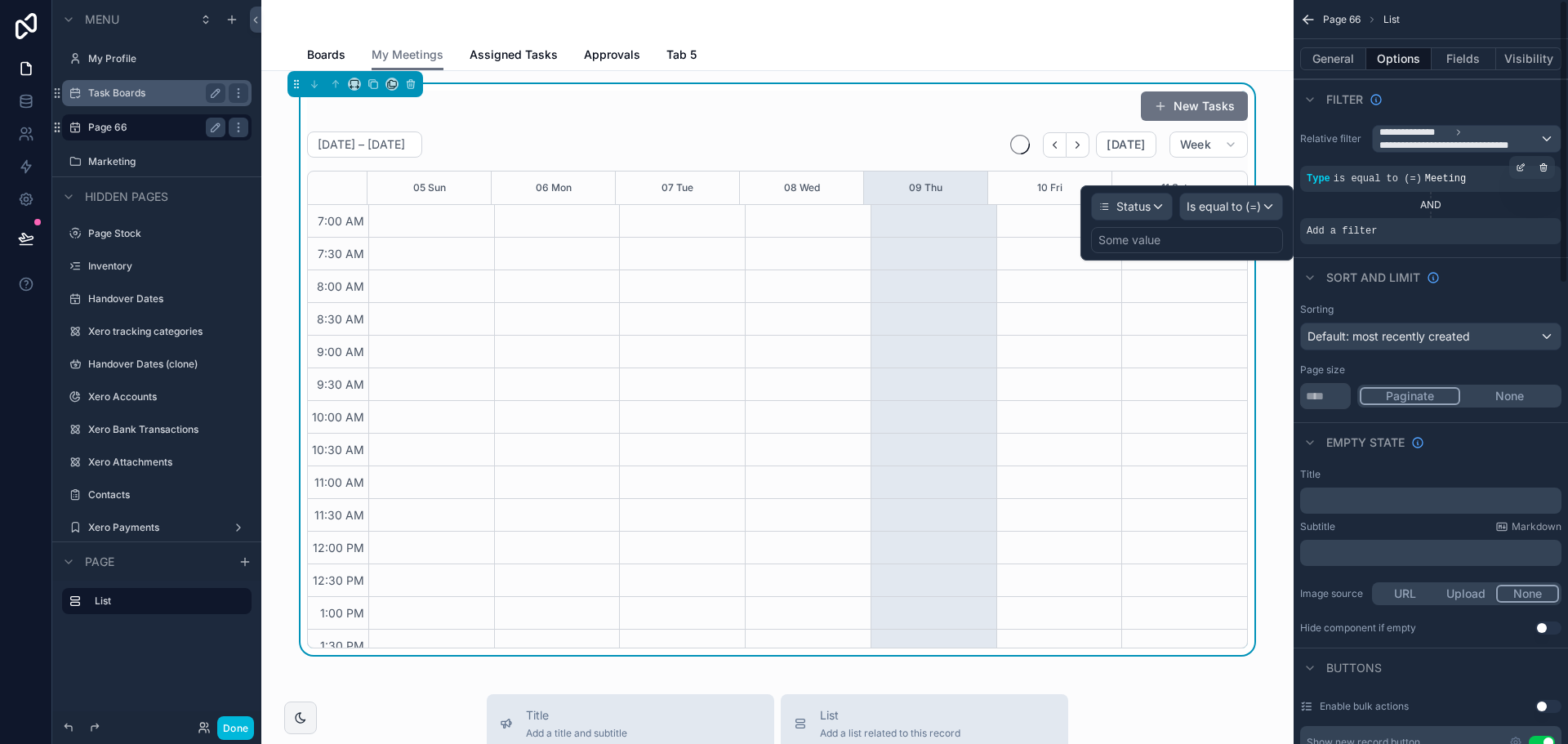
scroll to position [457, 0]
click at [1272, 196] on div "Is equal to (=)" at bounding box center [1231, 207] width 102 height 26
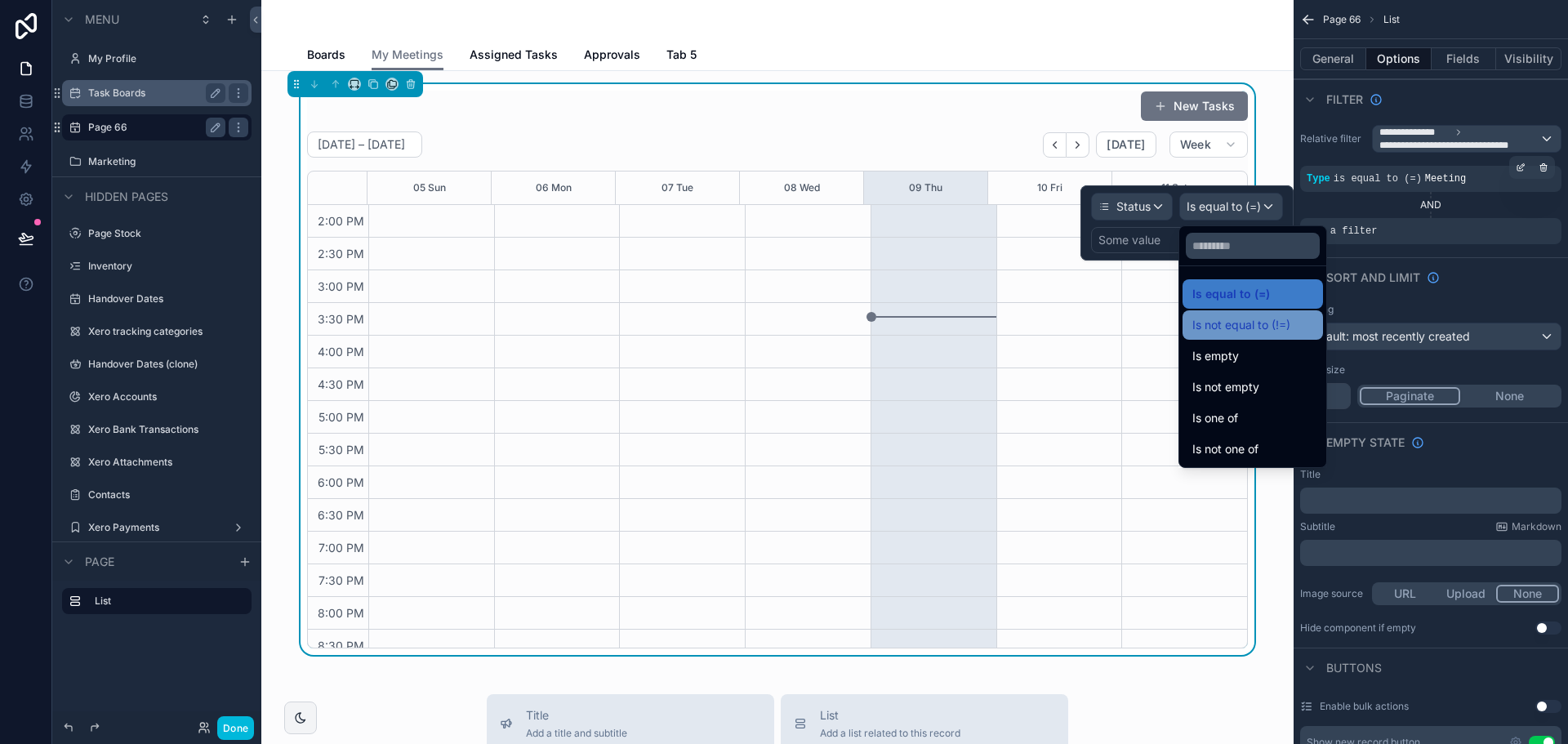
drag, startPoint x: 1291, startPoint y: 283, endPoint x: 1284, endPoint y: 325, distance: 42.6
click at [1284, 325] on ul "Is equal to (=) Is not equal to (!=) Is empty Is not empty Is one of Is not one…" at bounding box center [1253, 367] width 147 height 201
click at [1284, 325] on span "Is not equal to (!=)" at bounding box center [1242, 325] width 98 height 20
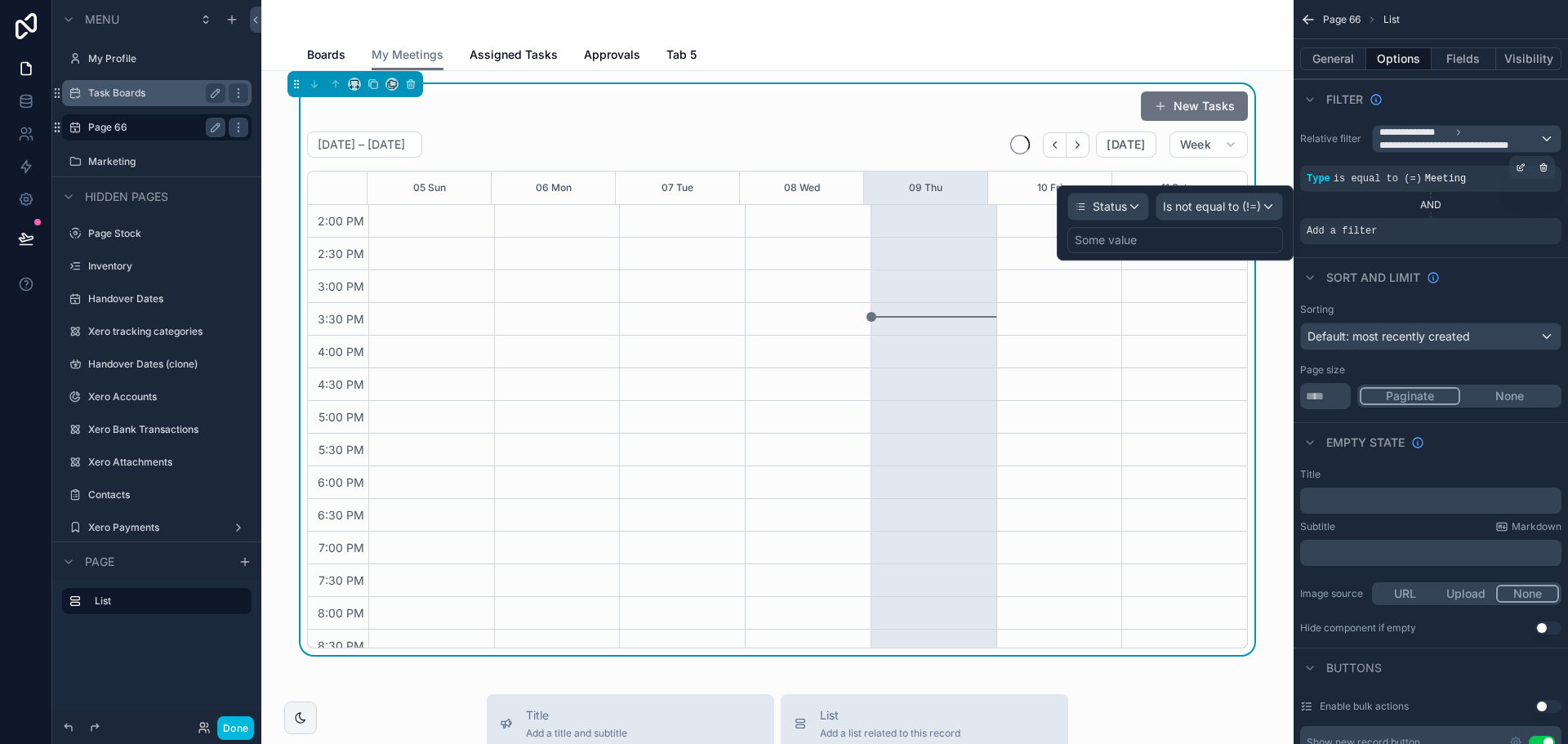
click at [1261, 243] on div "Some value" at bounding box center [1176, 240] width 216 height 26
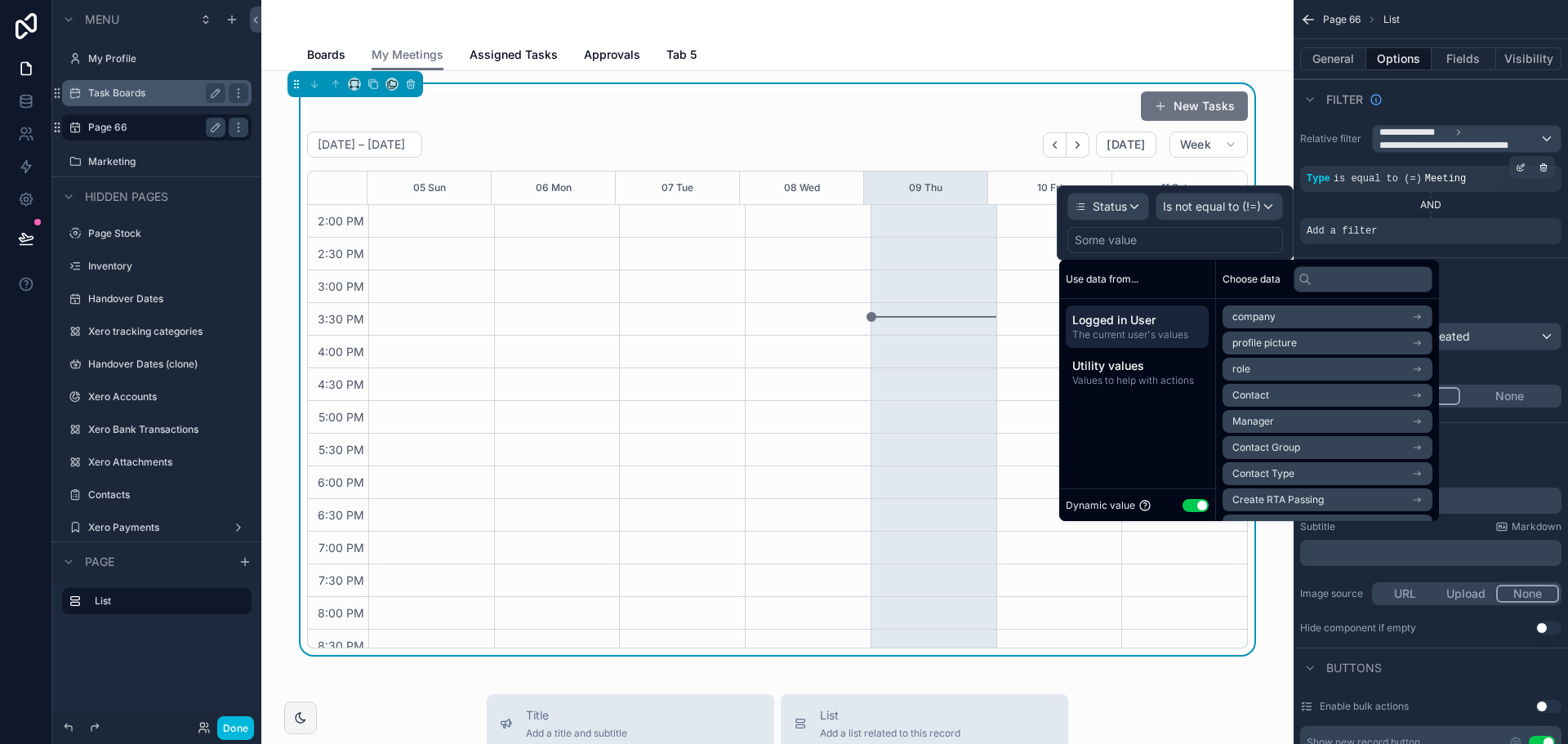
click at [1189, 511] on button "Use setting" at bounding box center [1196, 505] width 26 height 13
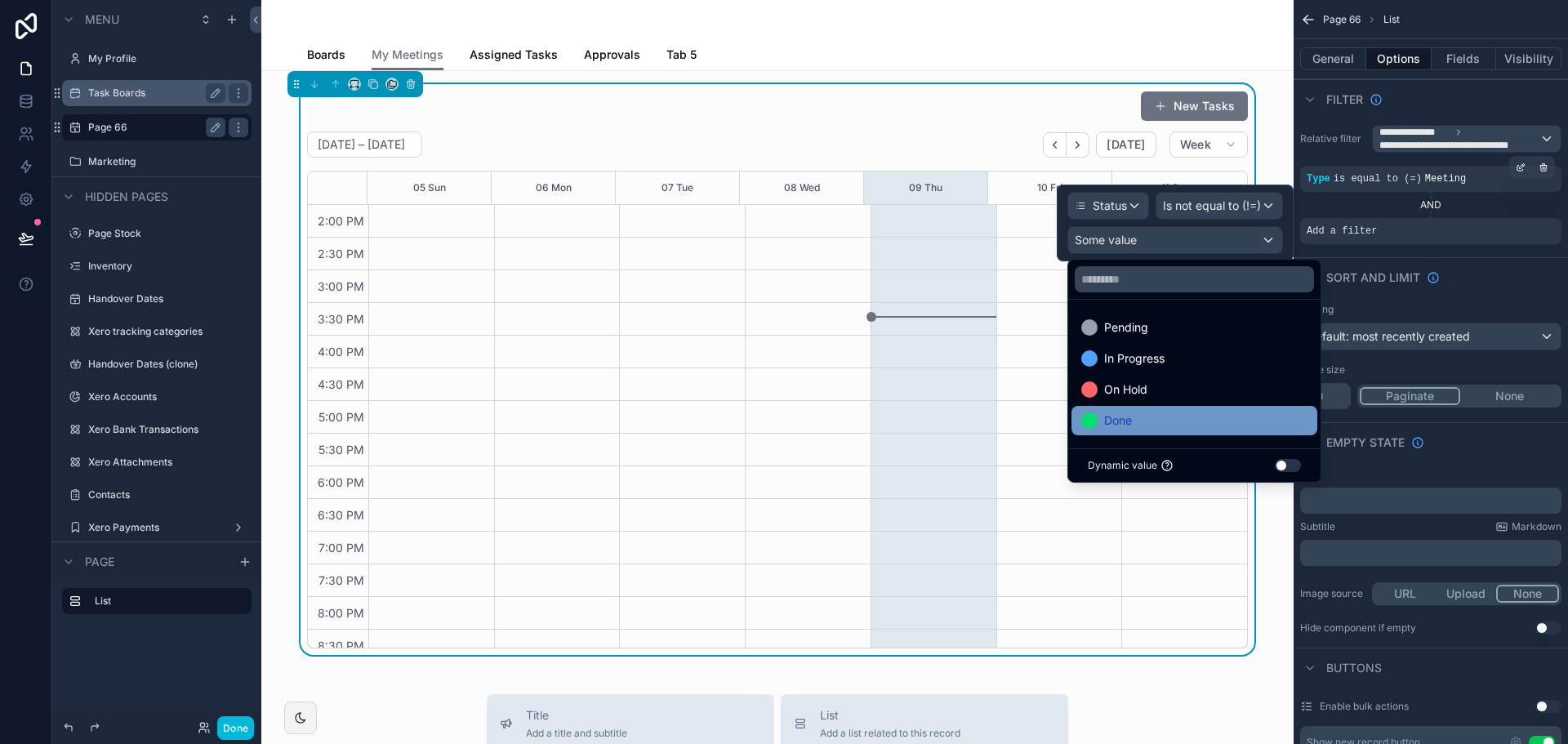
click at [1165, 412] on div "Done" at bounding box center [1194, 420] width 226 height 20
click at [1493, 280] on div "Sort And Limit" at bounding box center [1431, 277] width 275 height 39
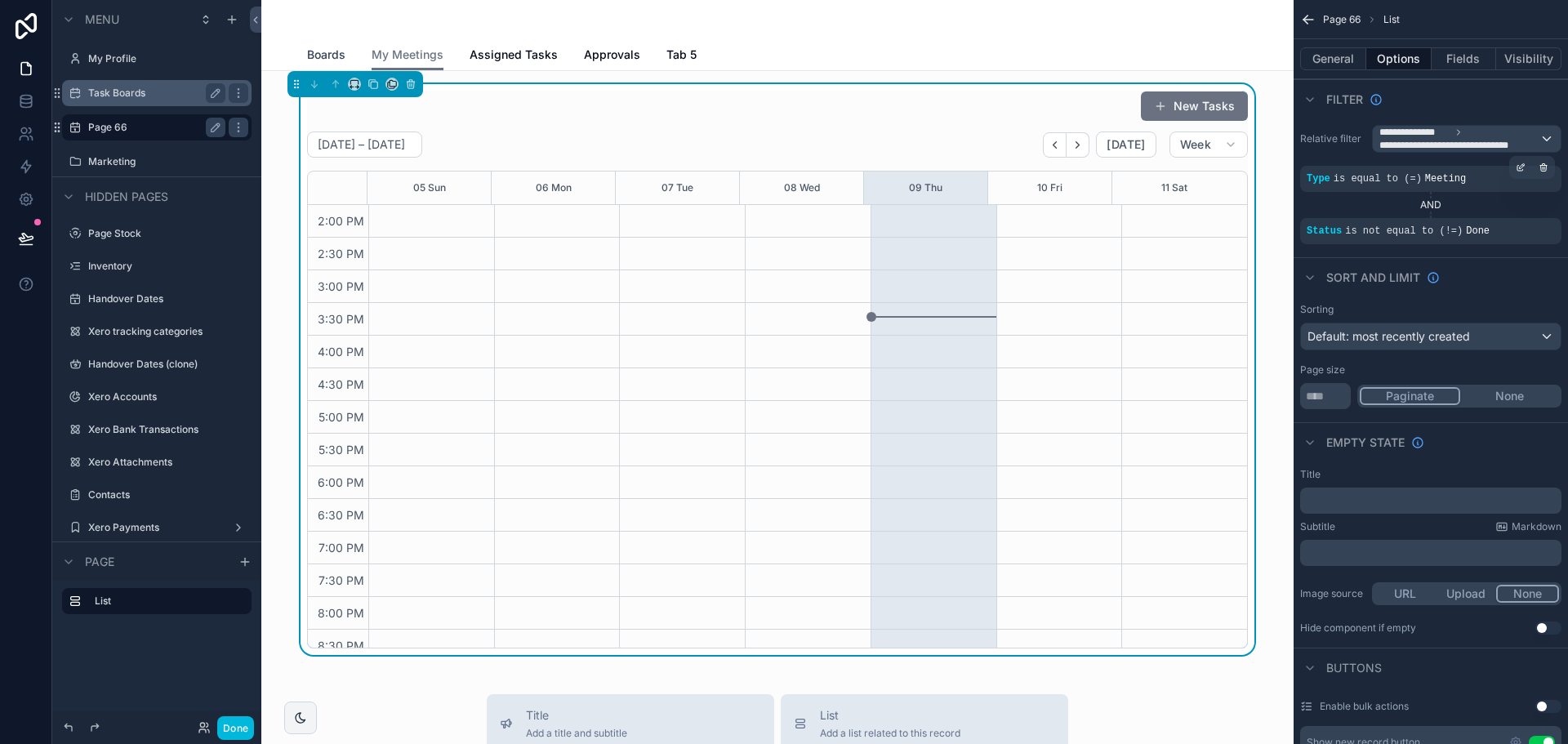
click at [314, 51] on span "Boards" at bounding box center [326, 55] width 38 height 16
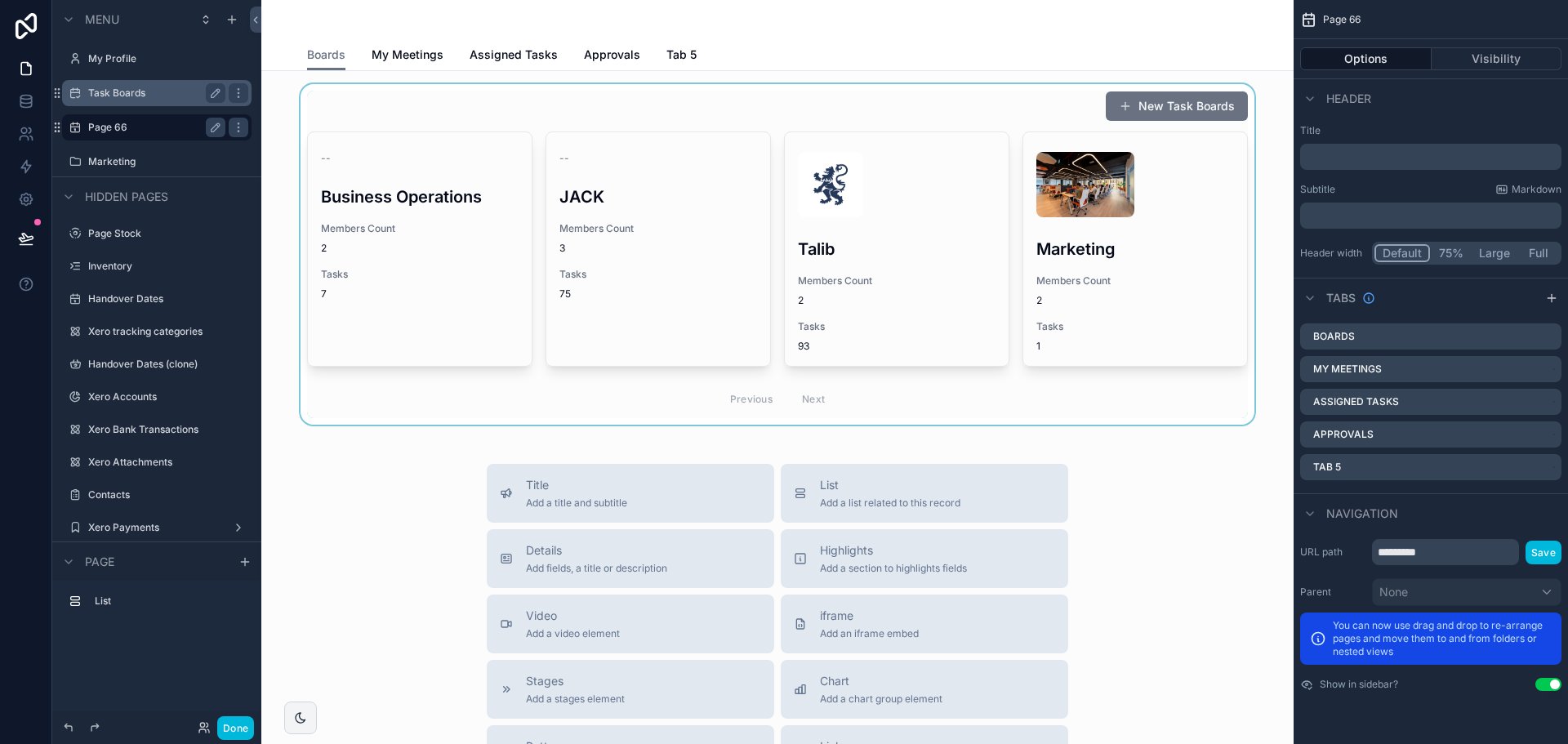
click at [814, 302] on div "scrollable content" at bounding box center [777, 254] width 1006 height 341
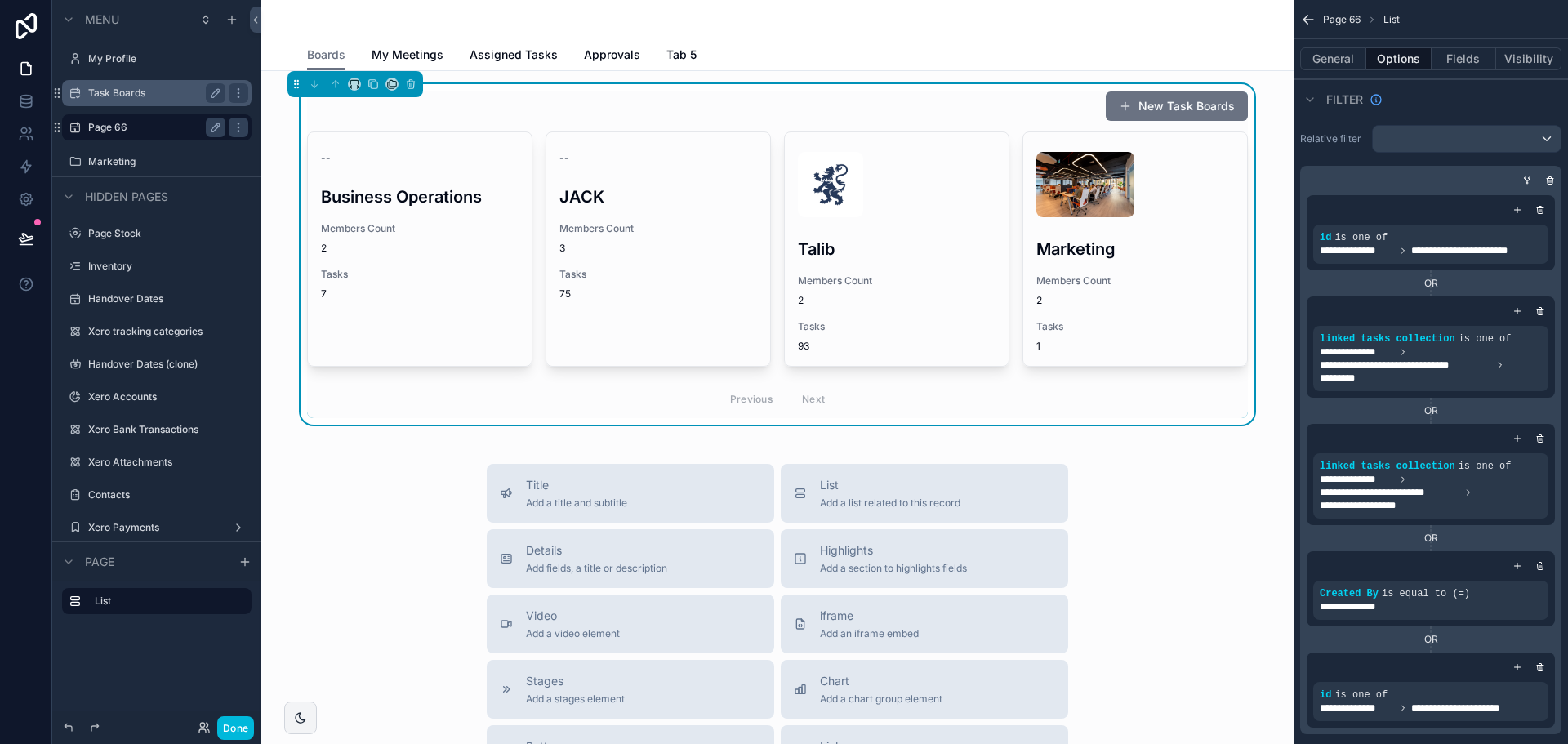
click at [371, 159] on div "--" at bounding box center [420, 159] width 198 height 13
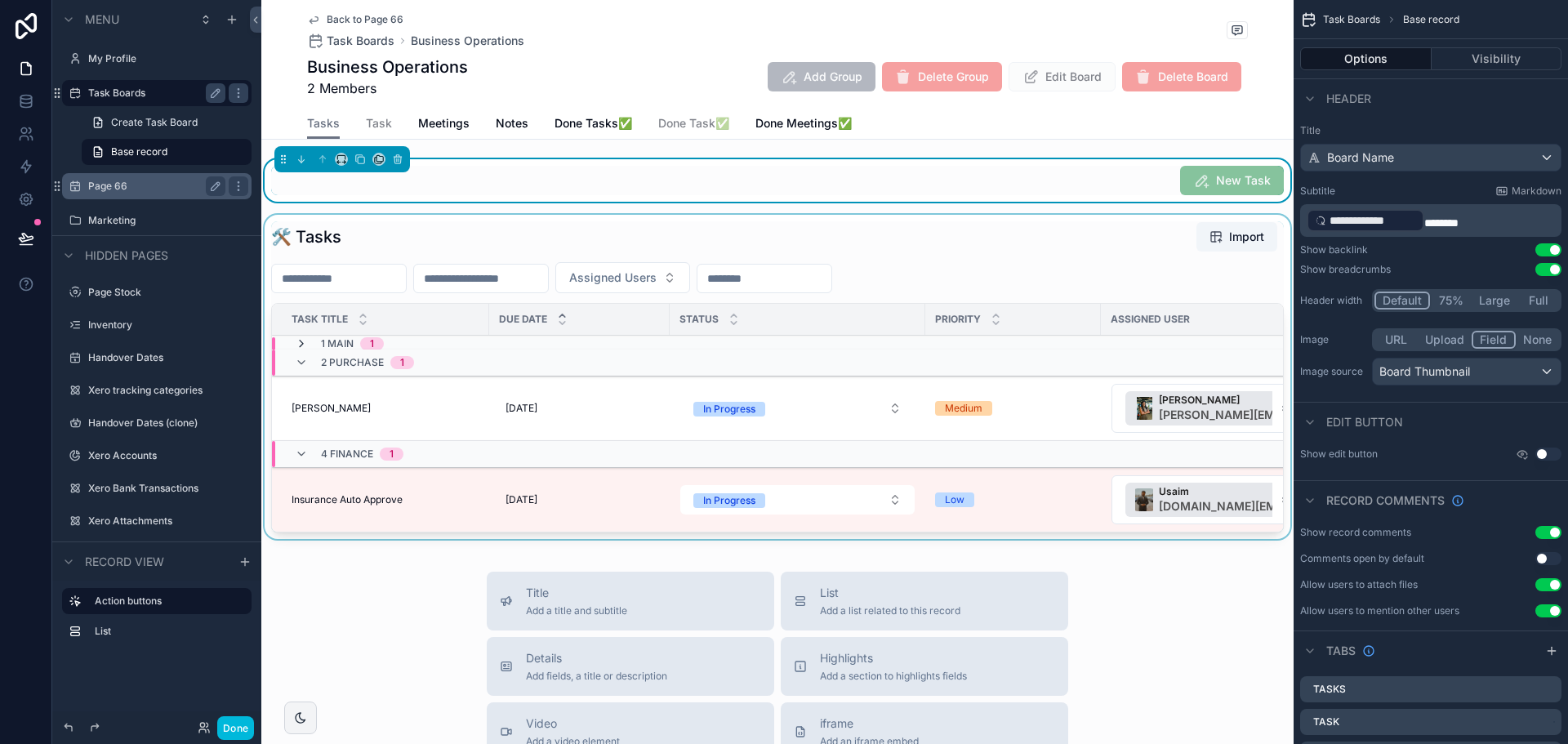
click at [297, 342] on icon "scrollable content" at bounding box center [302, 344] width 13 height 13
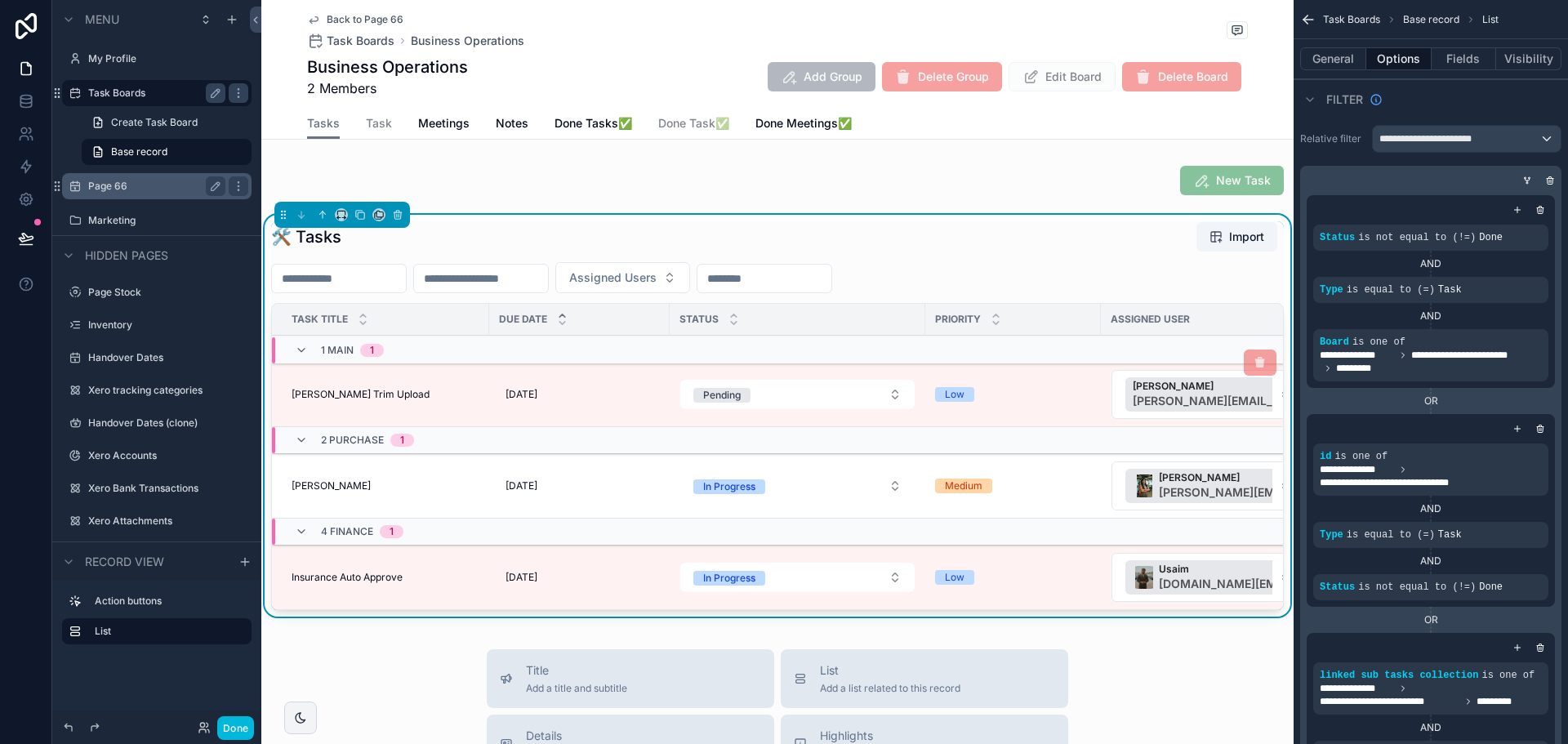
click at [424, 392] on div "[PERSON_NAME] Trim Upload [PERSON_NAME] Trim Upload" at bounding box center [386, 395] width 188 height 13
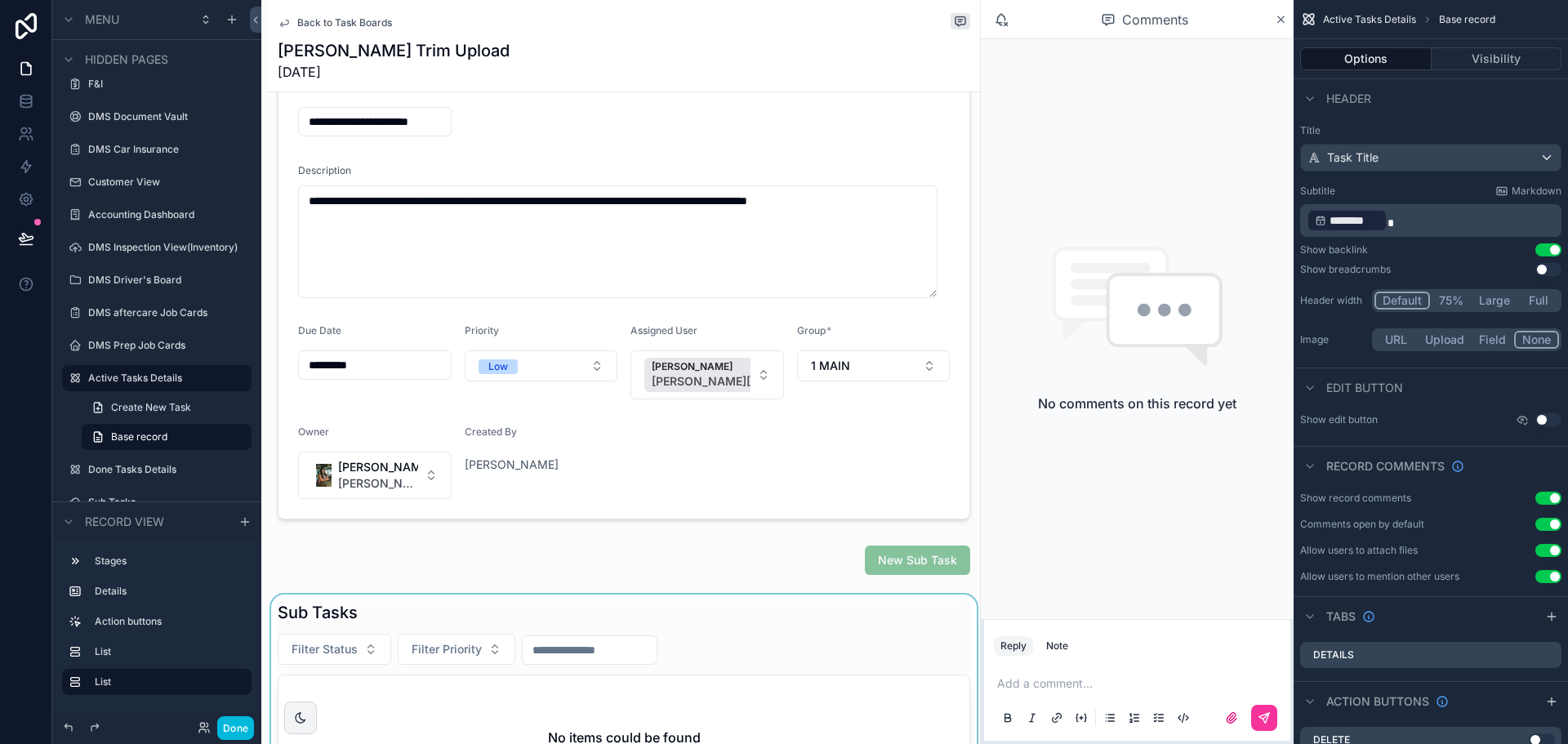
scroll to position [327, 0]
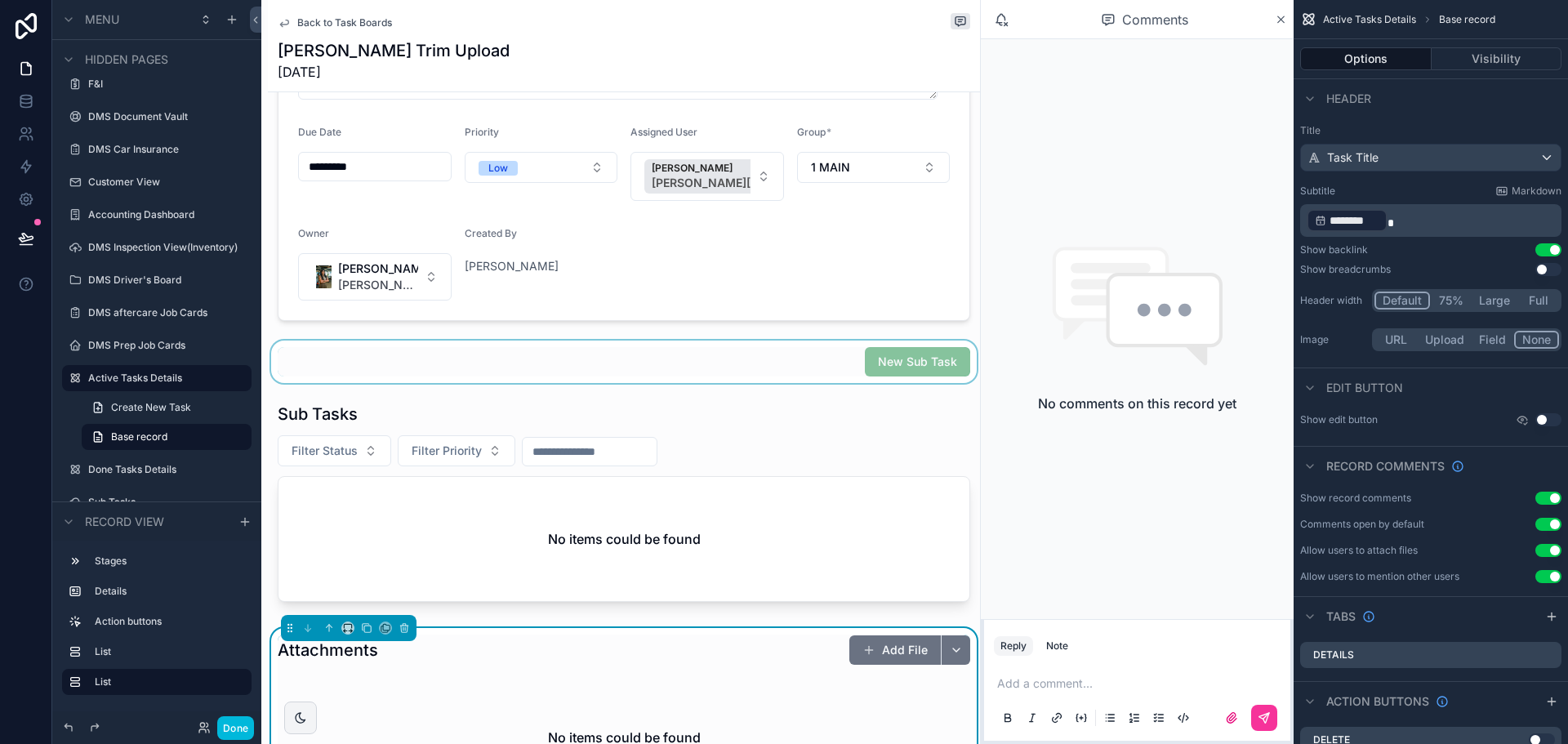
click at [831, 361] on div "scrollable content" at bounding box center [624, 362] width 712 height 43
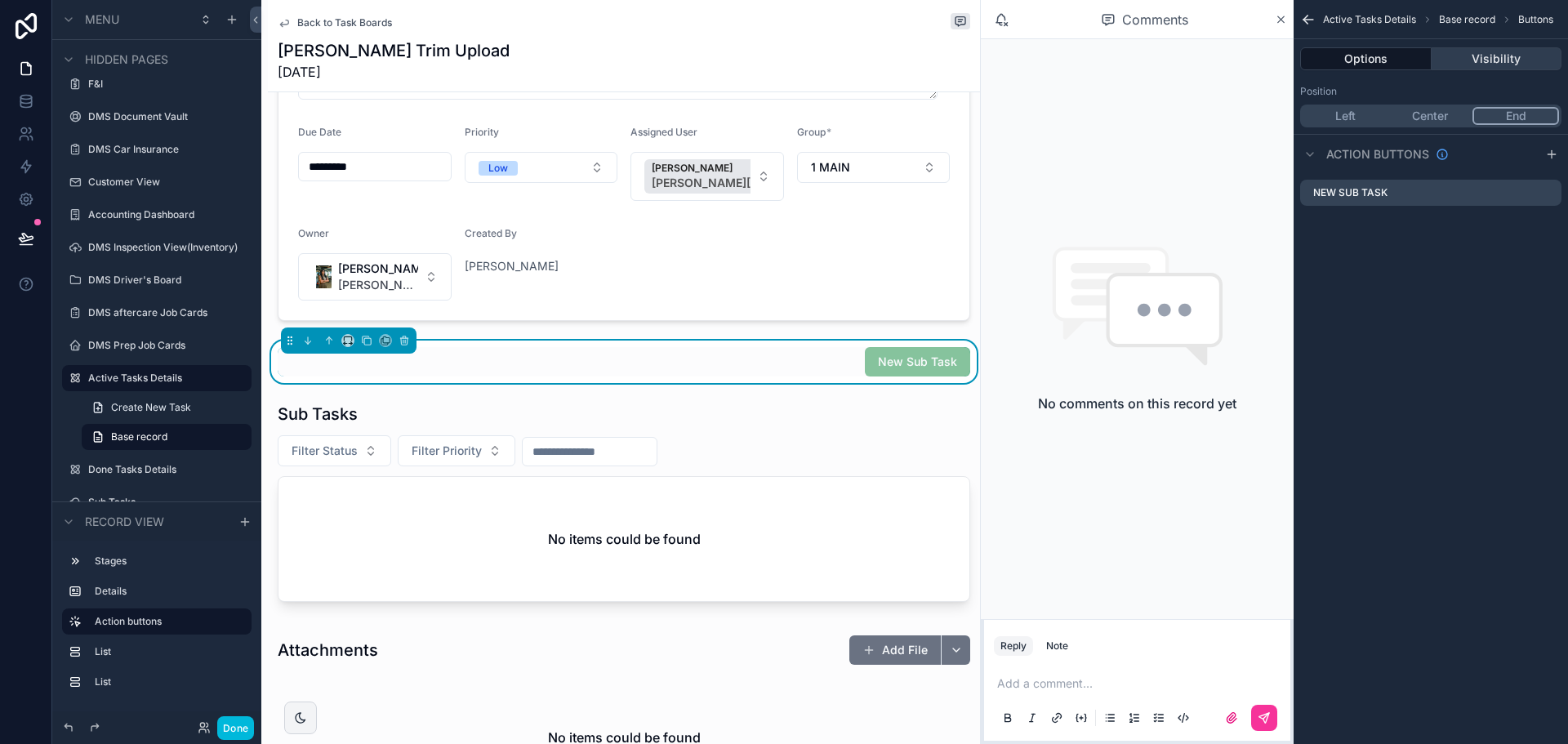
click at [1507, 50] on button "Visibility" at bounding box center [1497, 59] width 131 height 23
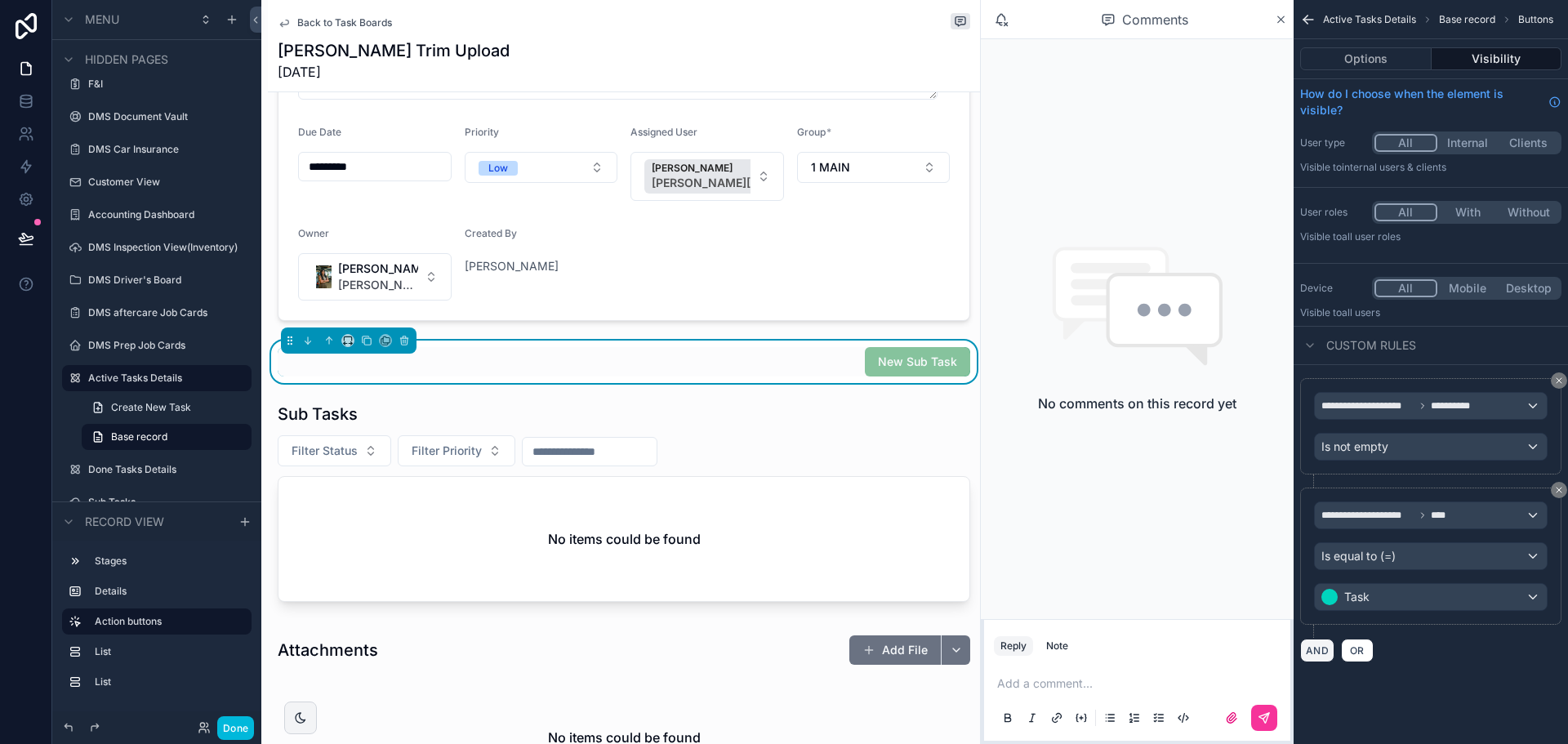
click at [1321, 649] on button "AND" at bounding box center [1317, 650] width 34 height 24
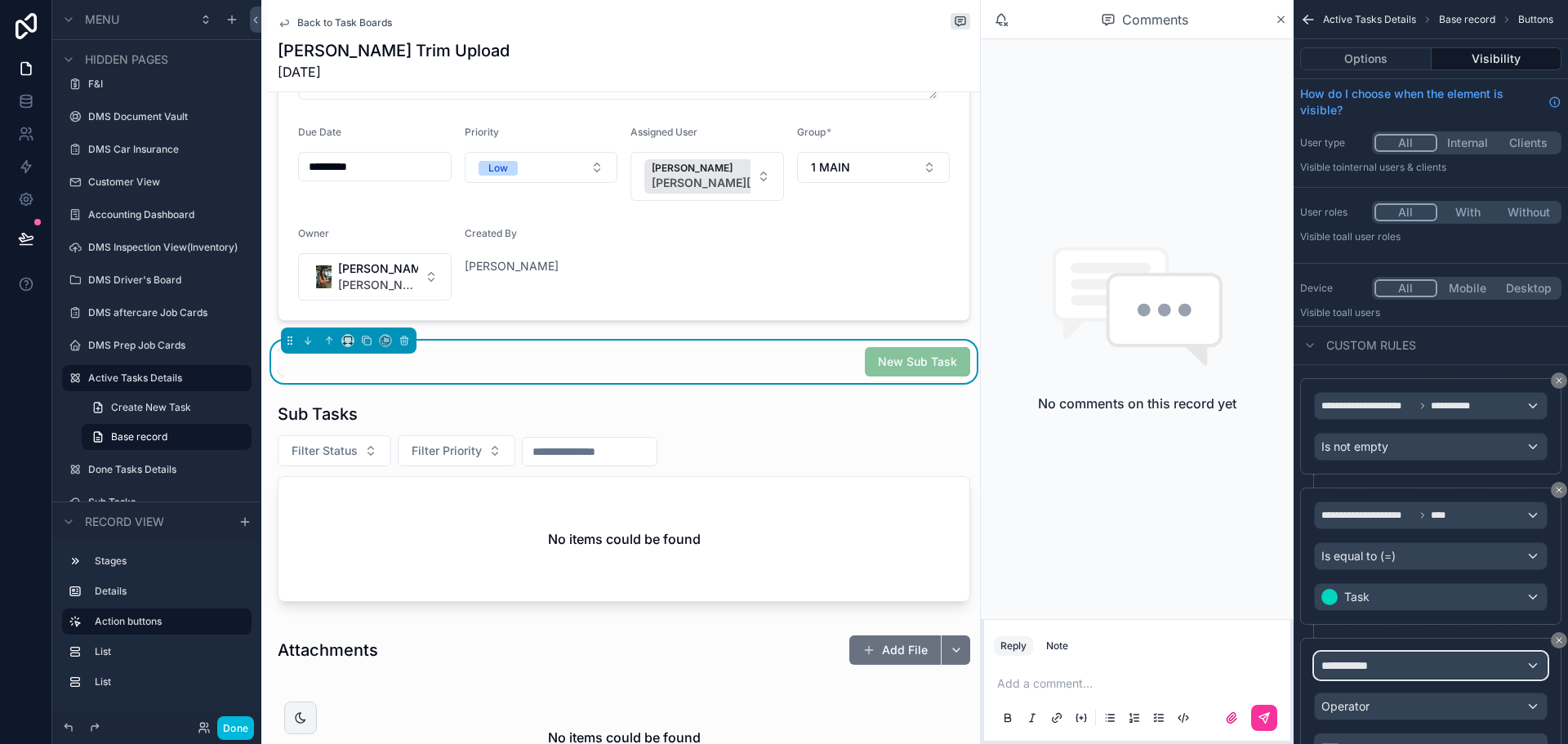
click at [1370, 668] on span "**********" at bounding box center [1351, 666] width 60 height 16
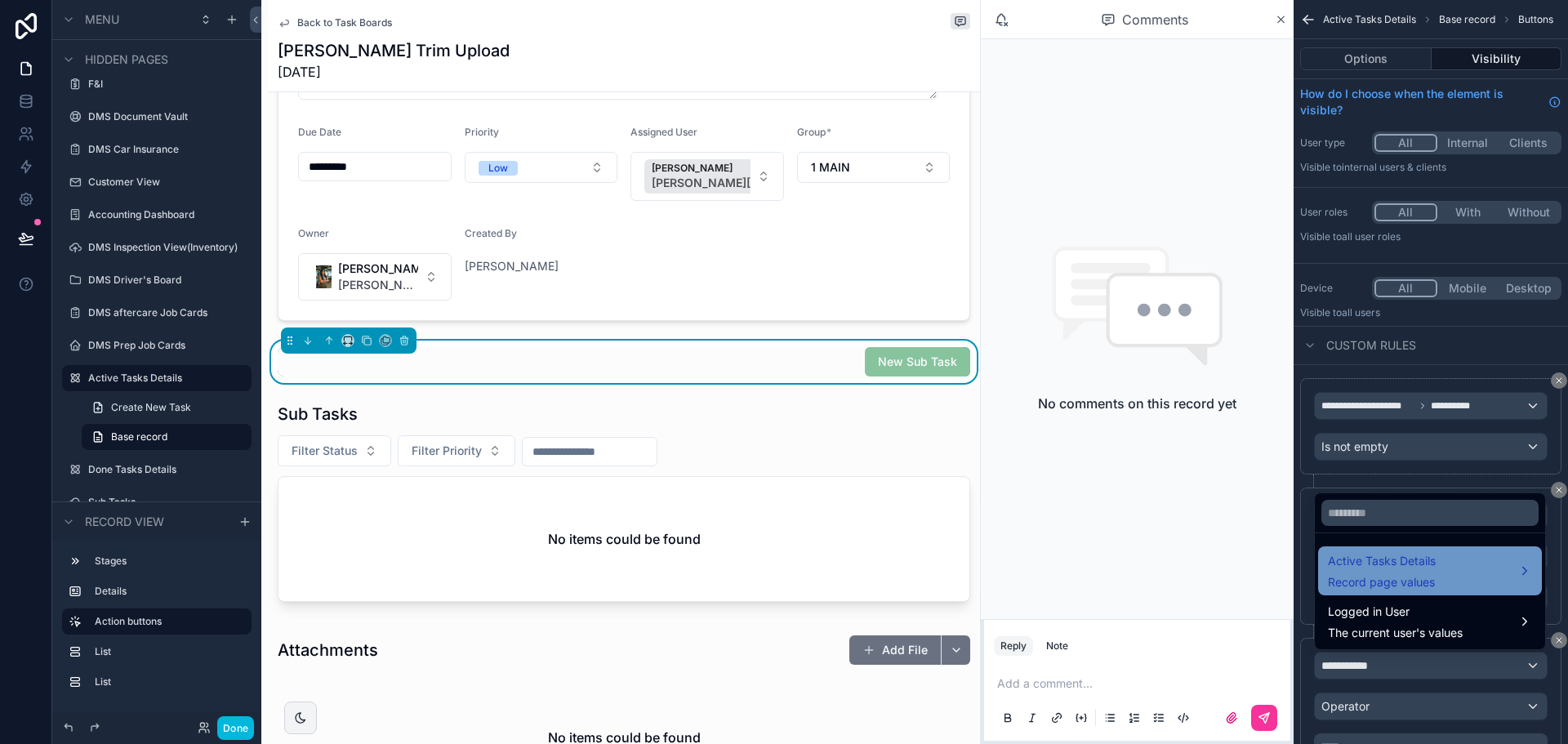
click at [1403, 579] on div "Active Tasks Details Record page values" at bounding box center [1382, 571] width 108 height 39
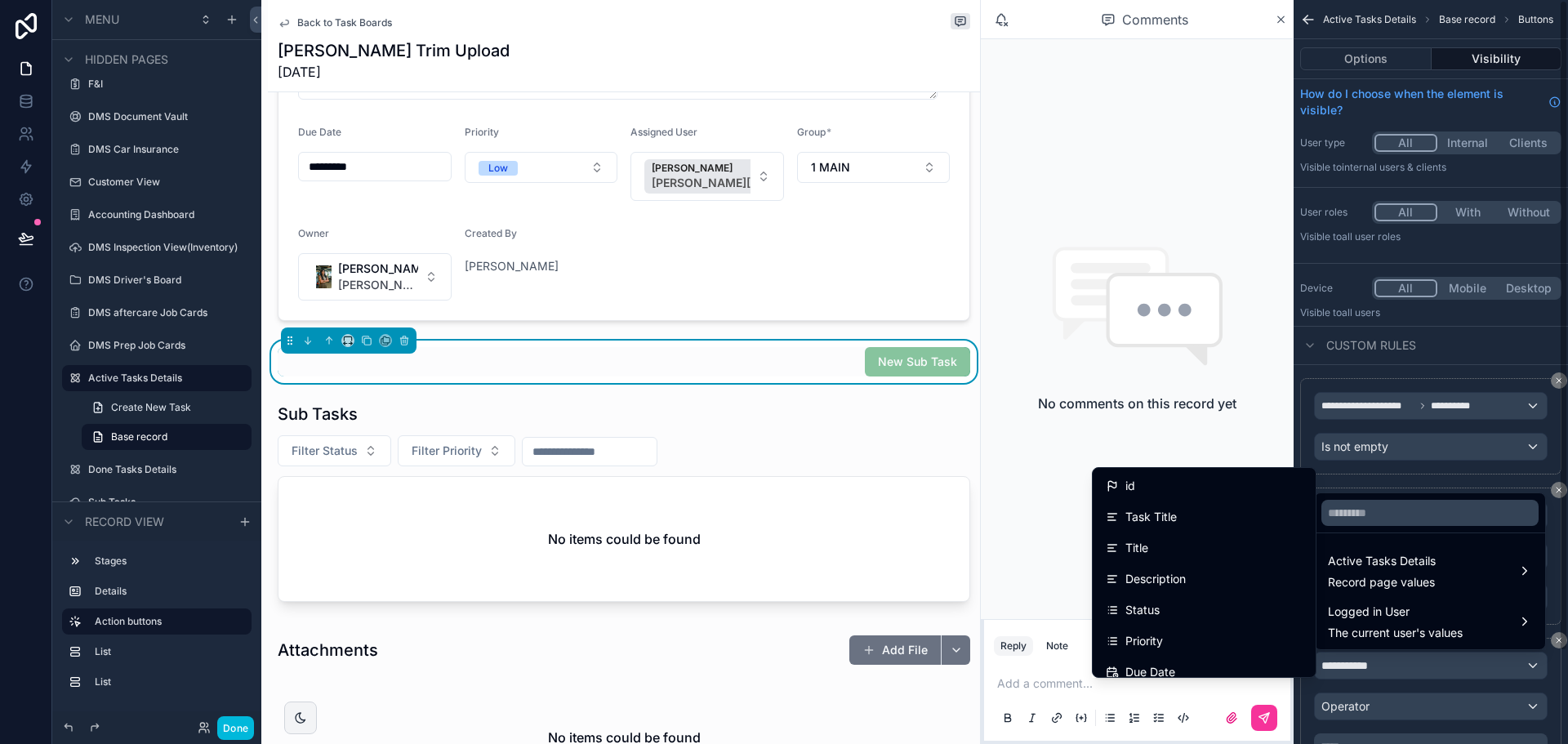
click at [1484, 335] on div "scrollable content" at bounding box center [784, 372] width 1568 height 744
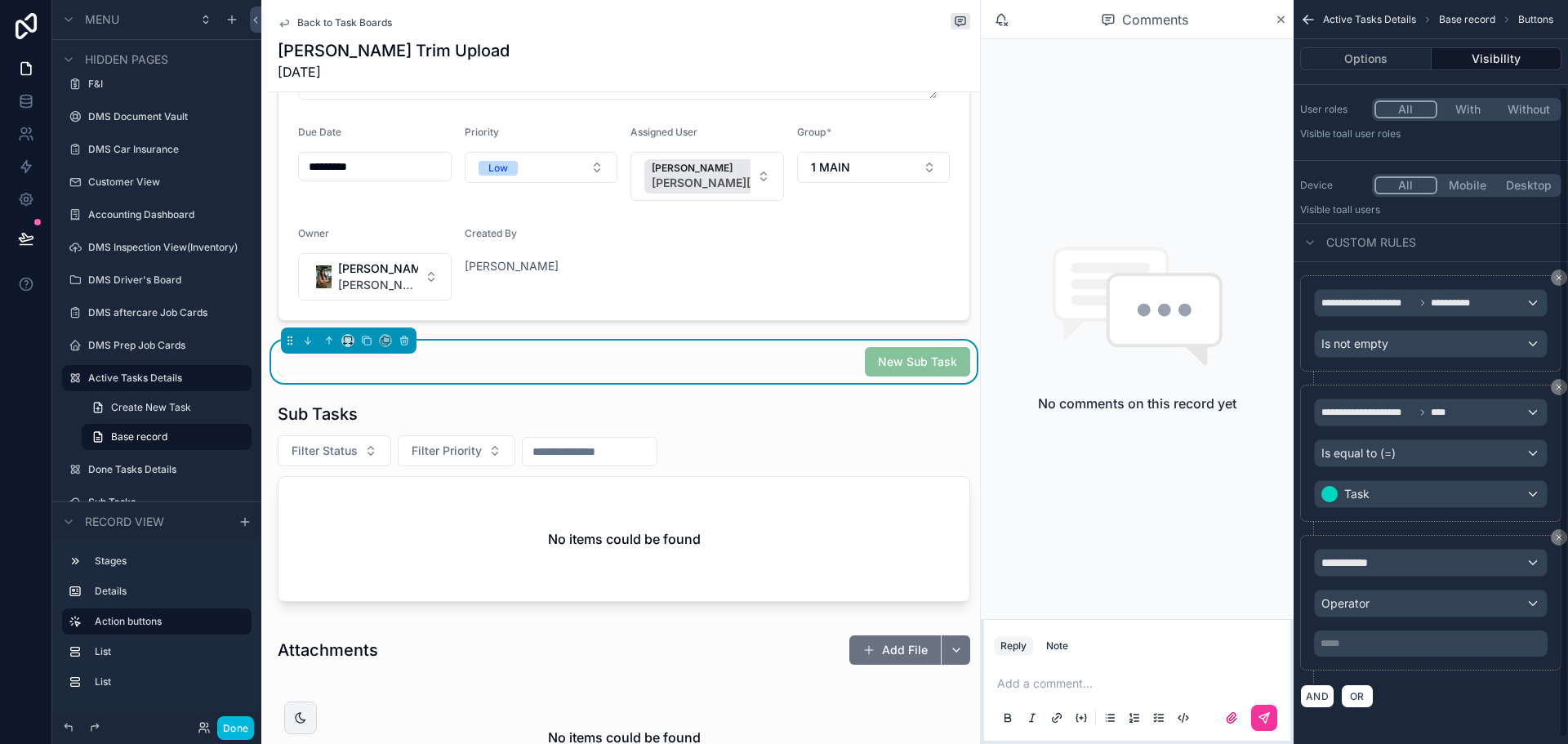
scroll to position [106, 0]
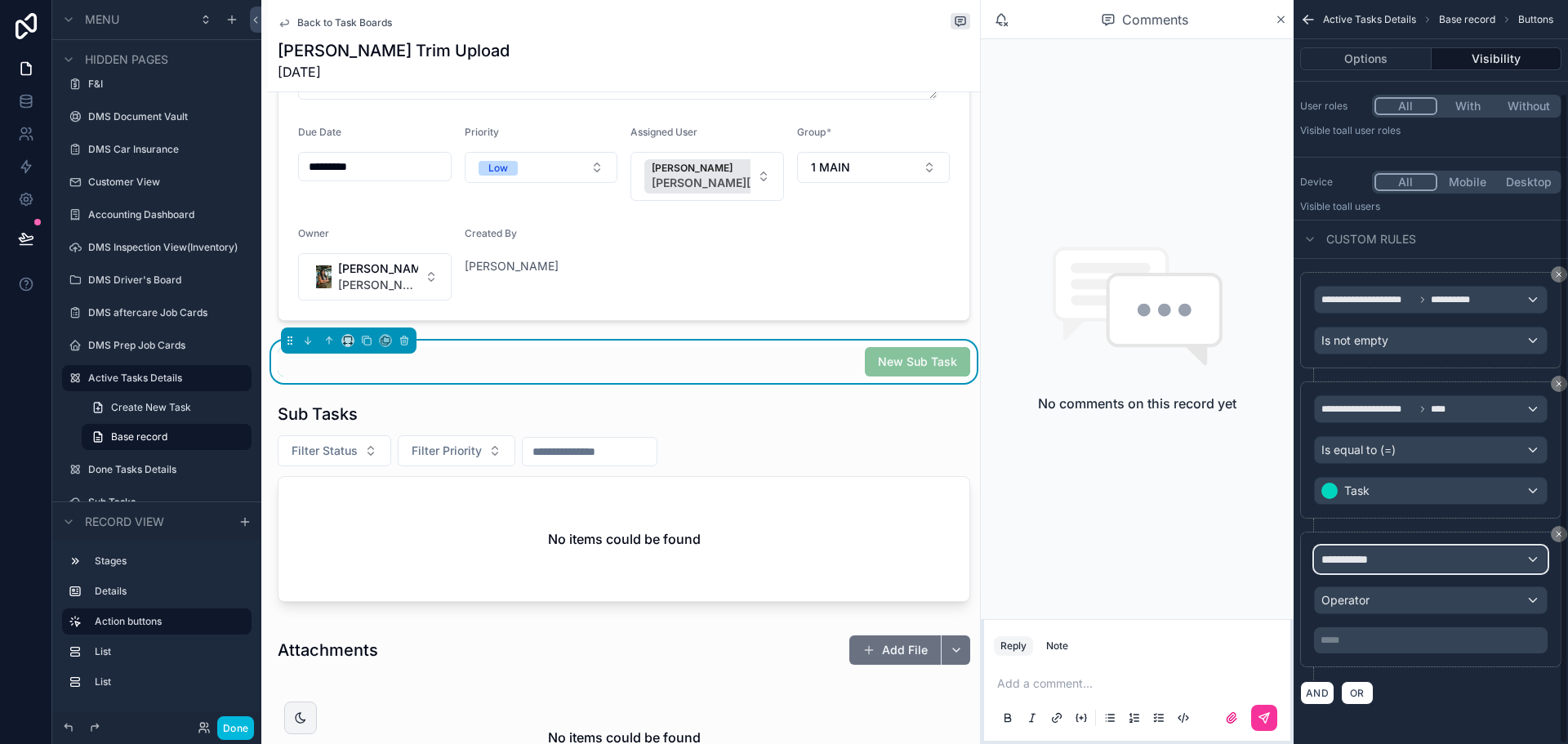
click at [1352, 558] on span "**********" at bounding box center [1351, 559] width 60 height 16
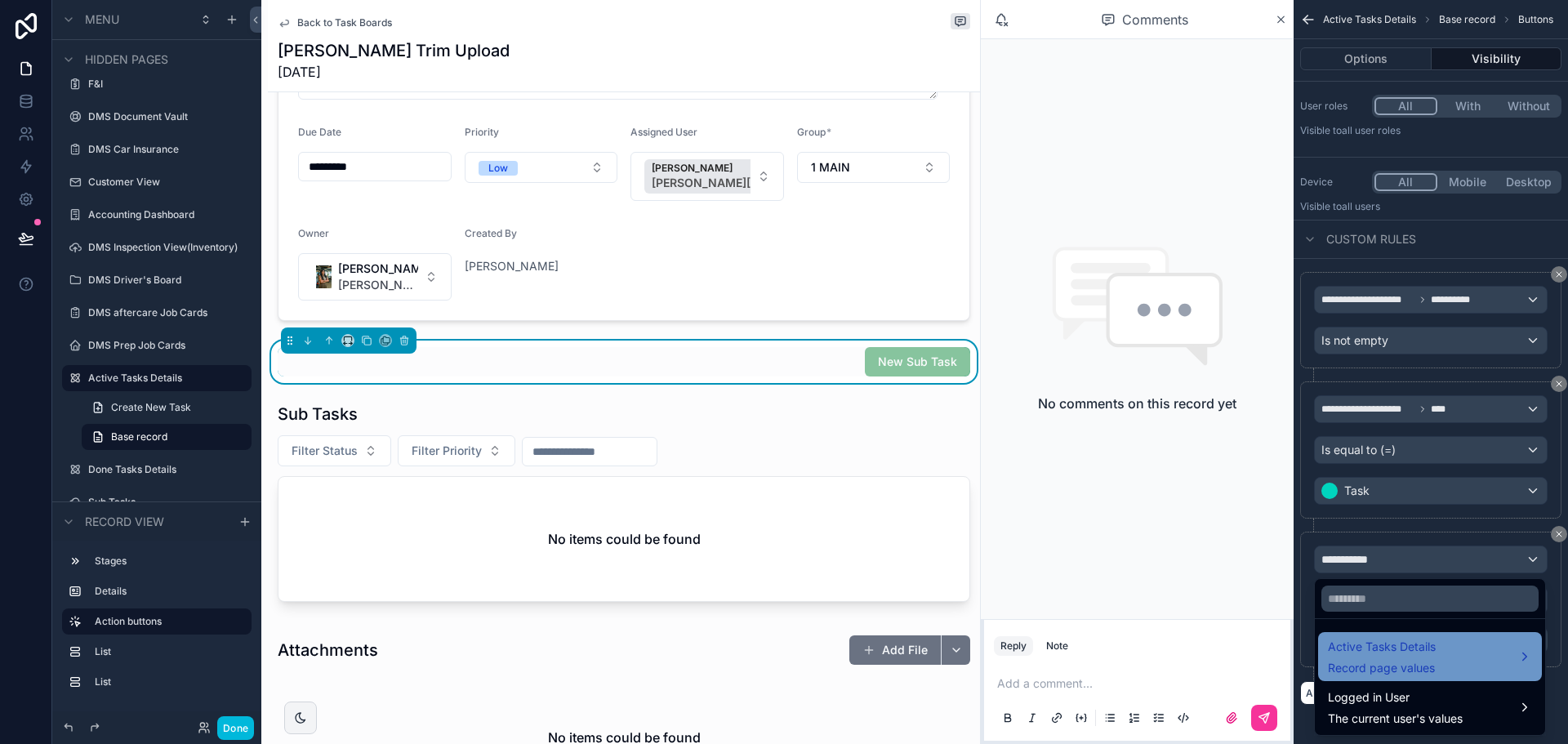
click at [1342, 670] on span "Record page values" at bounding box center [1382, 668] width 108 height 16
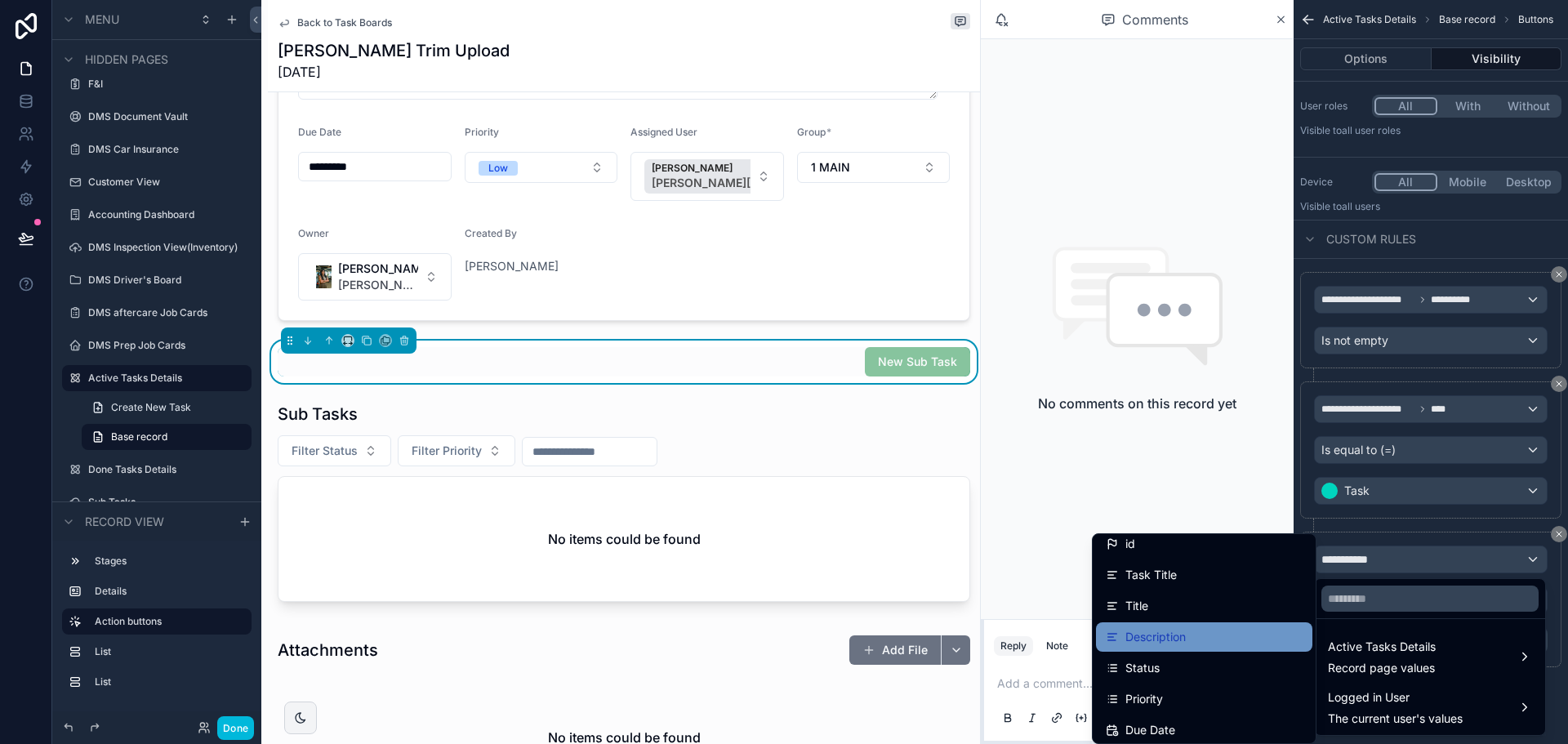
scroll to position [90, 0]
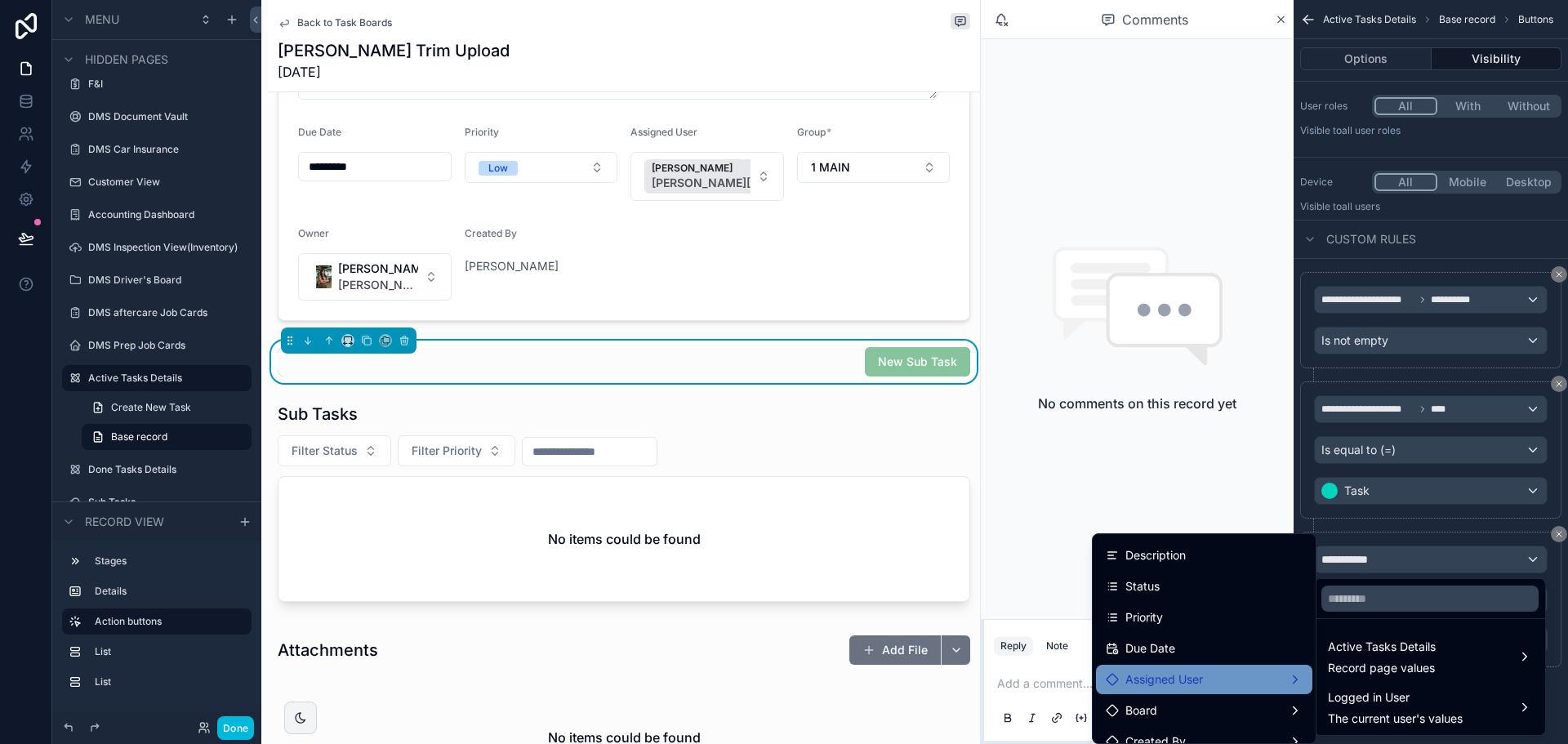
click at [1203, 668] on div "Assigned User" at bounding box center [1204, 679] width 217 height 29
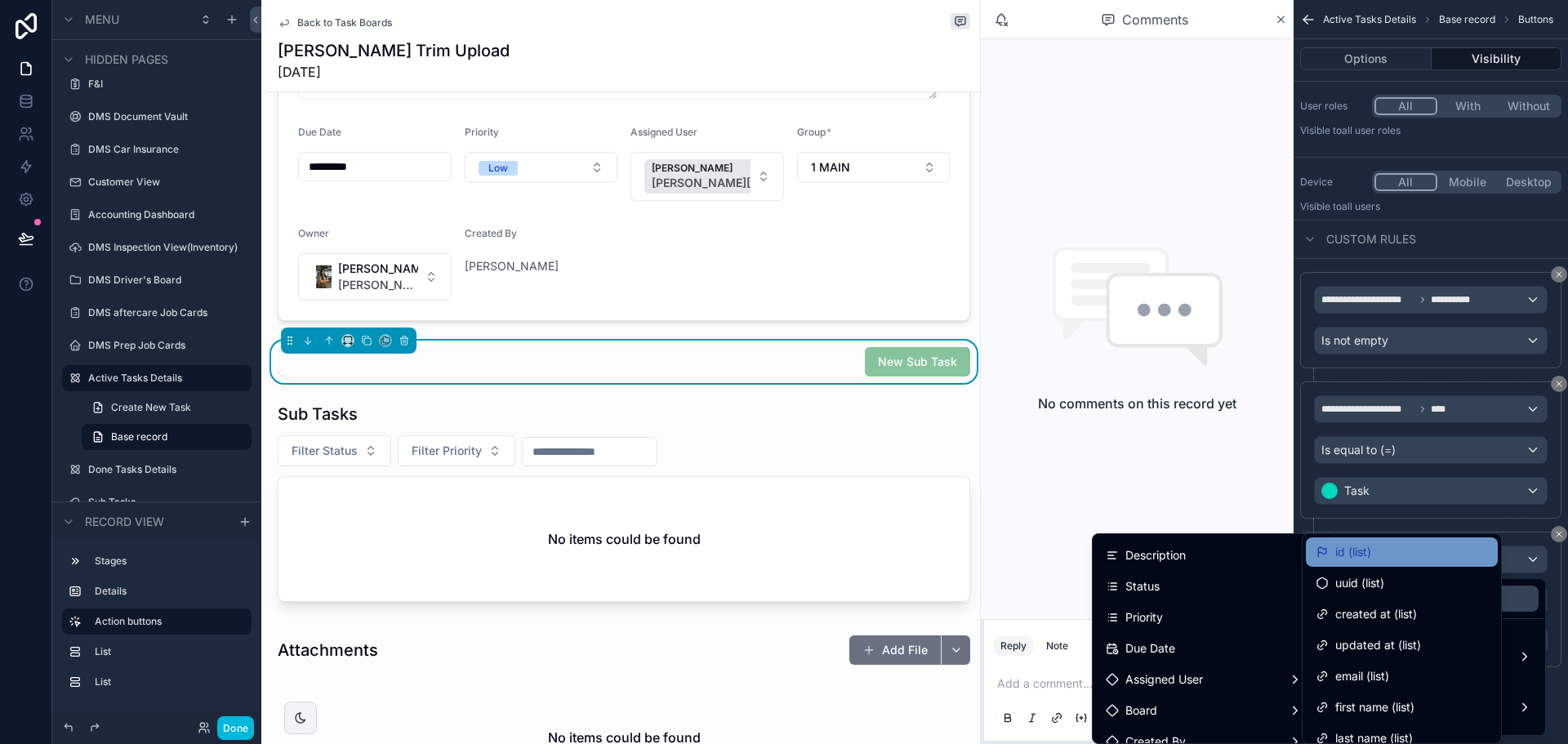
click at [1385, 547] on div "id (list)" at bounding box center [1401, 552] width 172 height 20
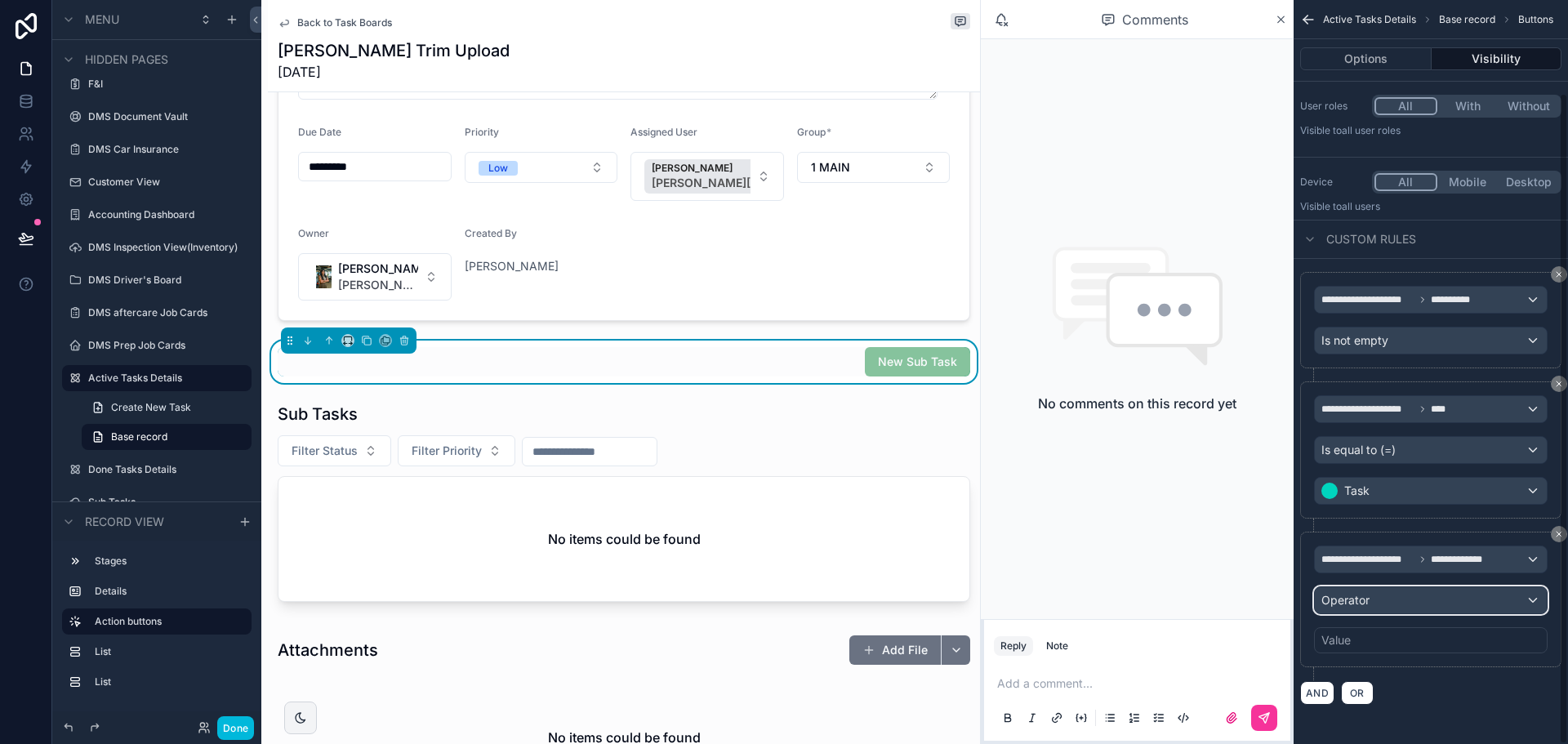
click at [1361, 593] on span "Operator" at bounding box center [1345, 599] width 48 height 14
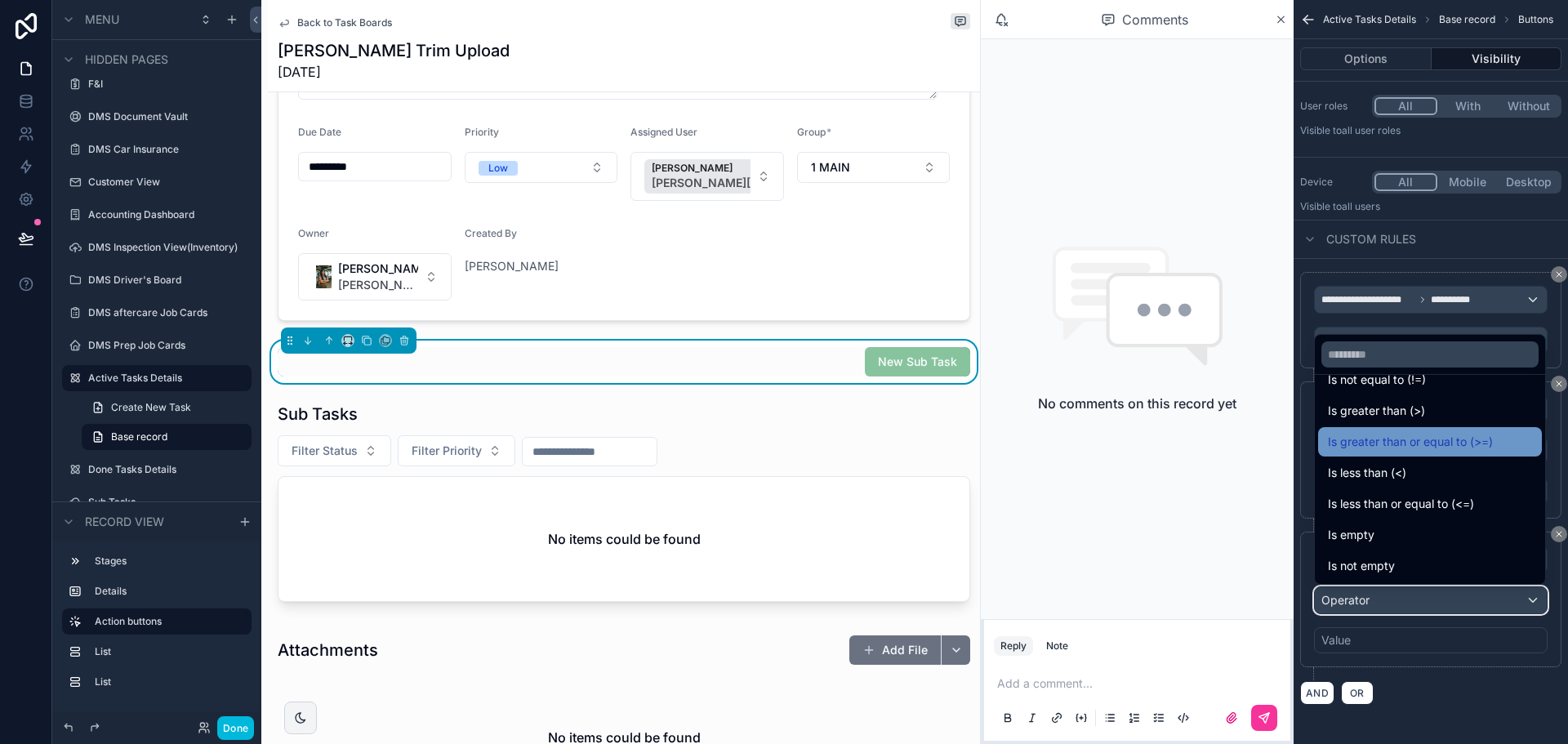
scroll to position [116, 0]
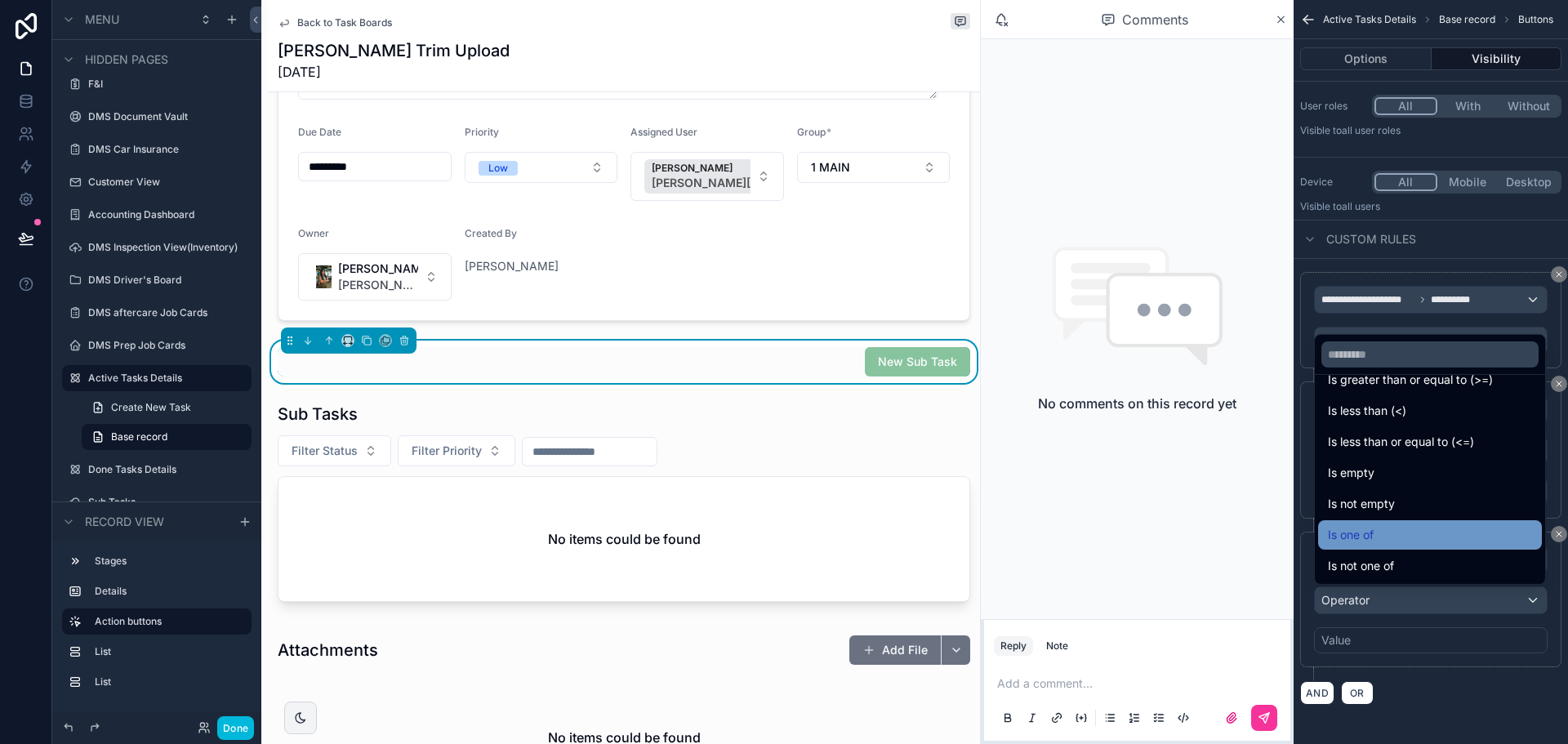
click at [1360, 531] on span "Is one of" at bounding box center [1351, 535] width 46 height 20
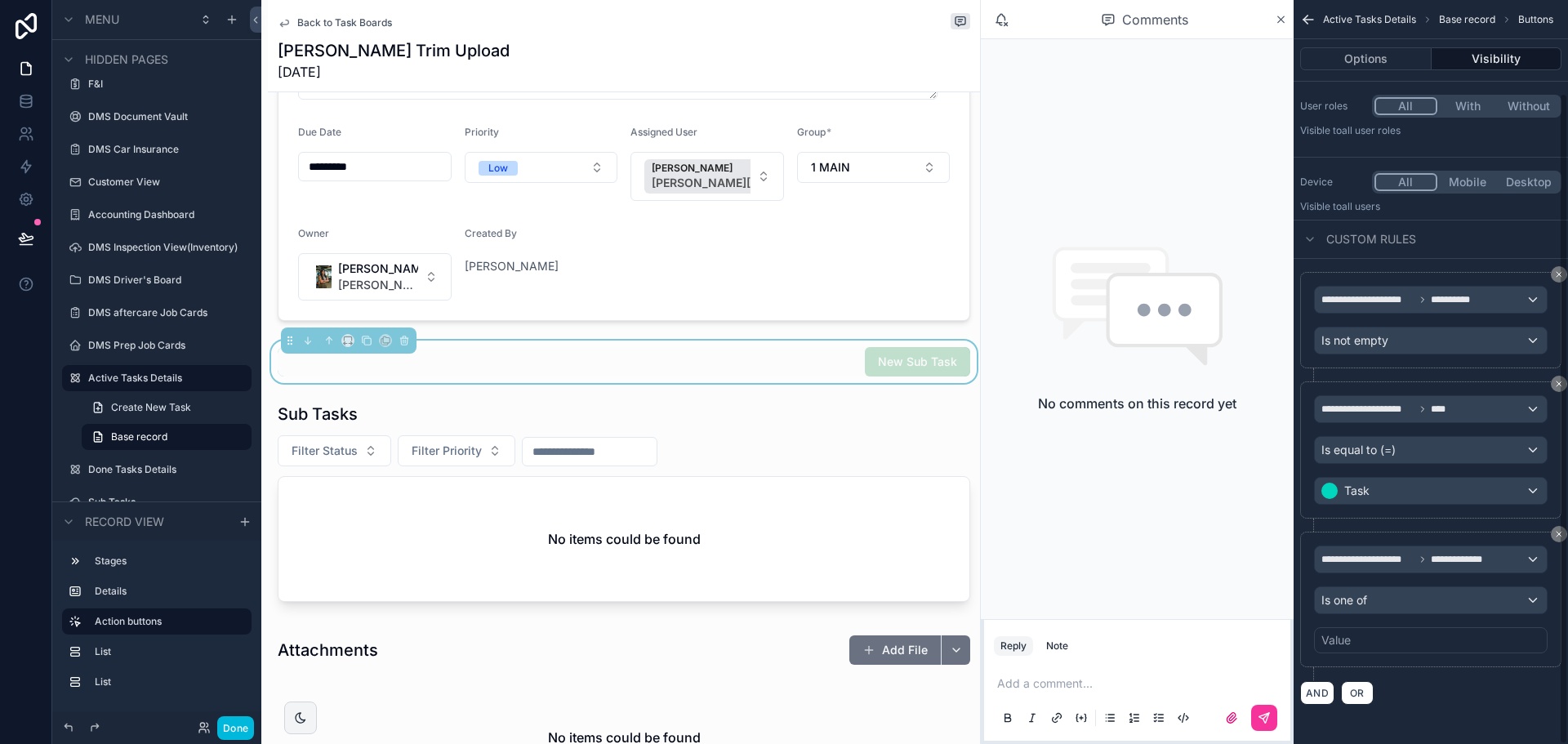
click at [1354, 637] on div "Value" at bounding box center [1431, 640] width 234 height 26
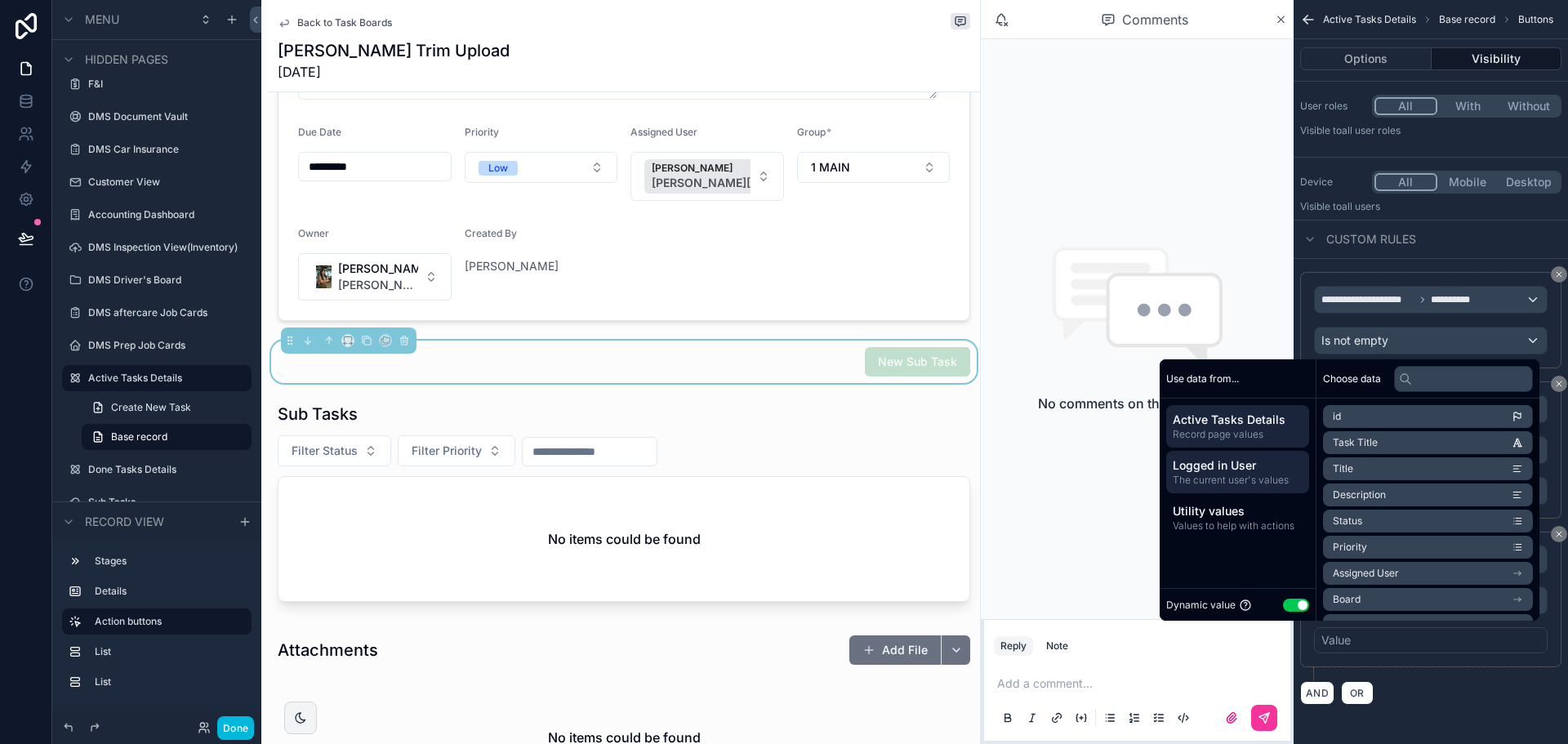
click at [1266, 468] on span "Logged in User" at bounding box center [1238, 465] width 130 height 16
click at [1339, 422] on li "id" at bounding box center [1427, 417] width 210 height 23
click at [1522, 657] on div "**********" at bounding box center [1431, 599] width 262 height 136
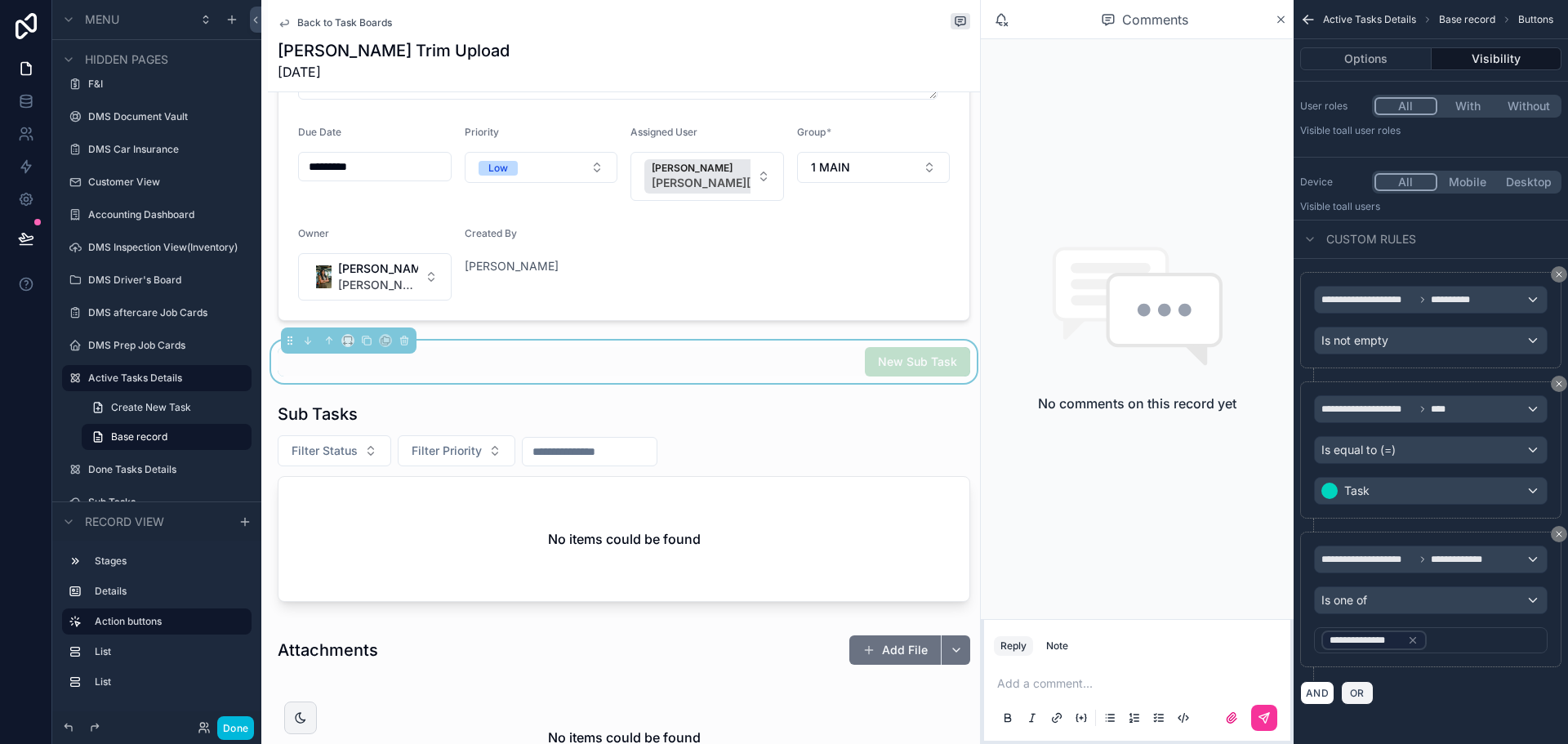
click at [1367, 690] on button "OR" at bounding box center [1357, 692] width 33 height 24
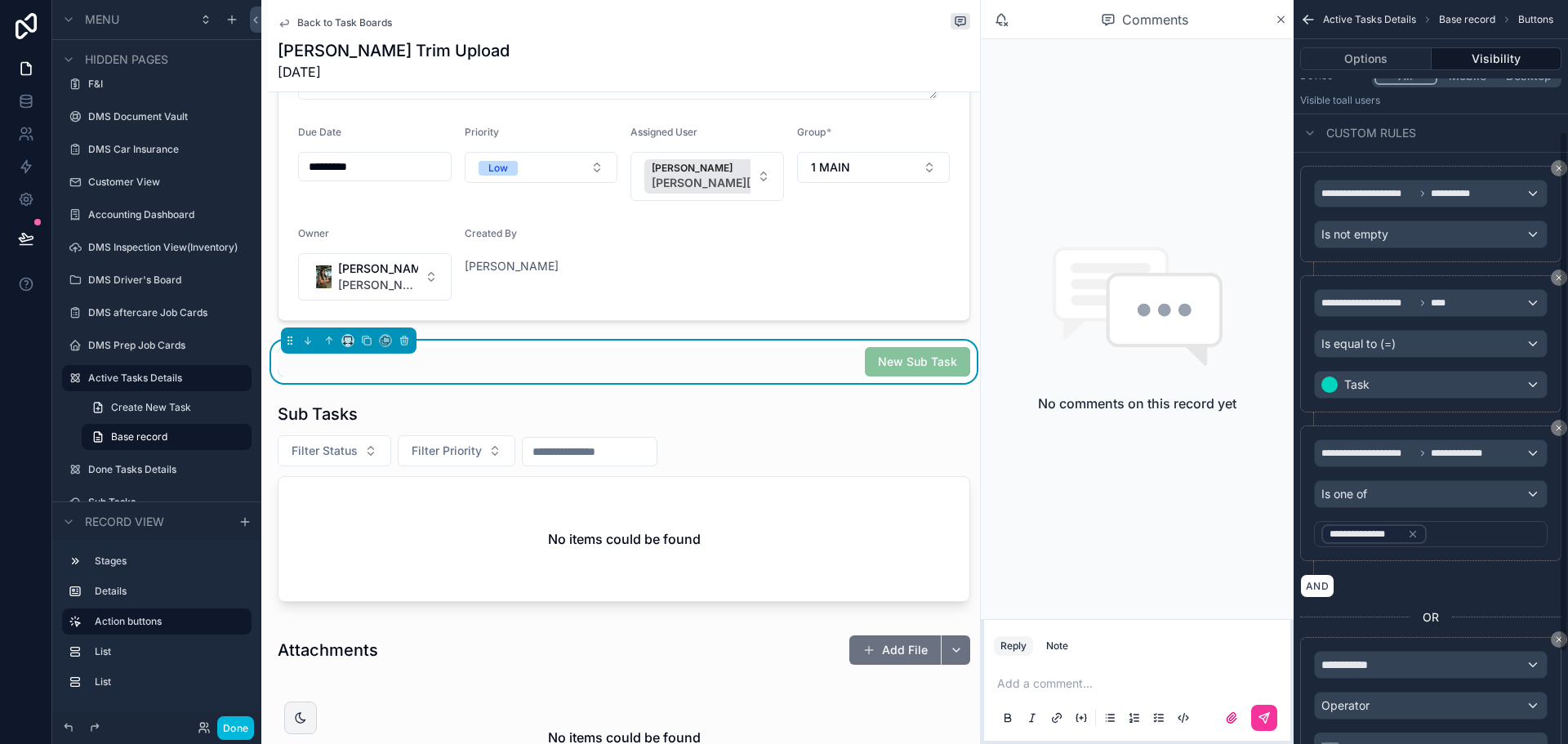
scroll to position [188, 0]
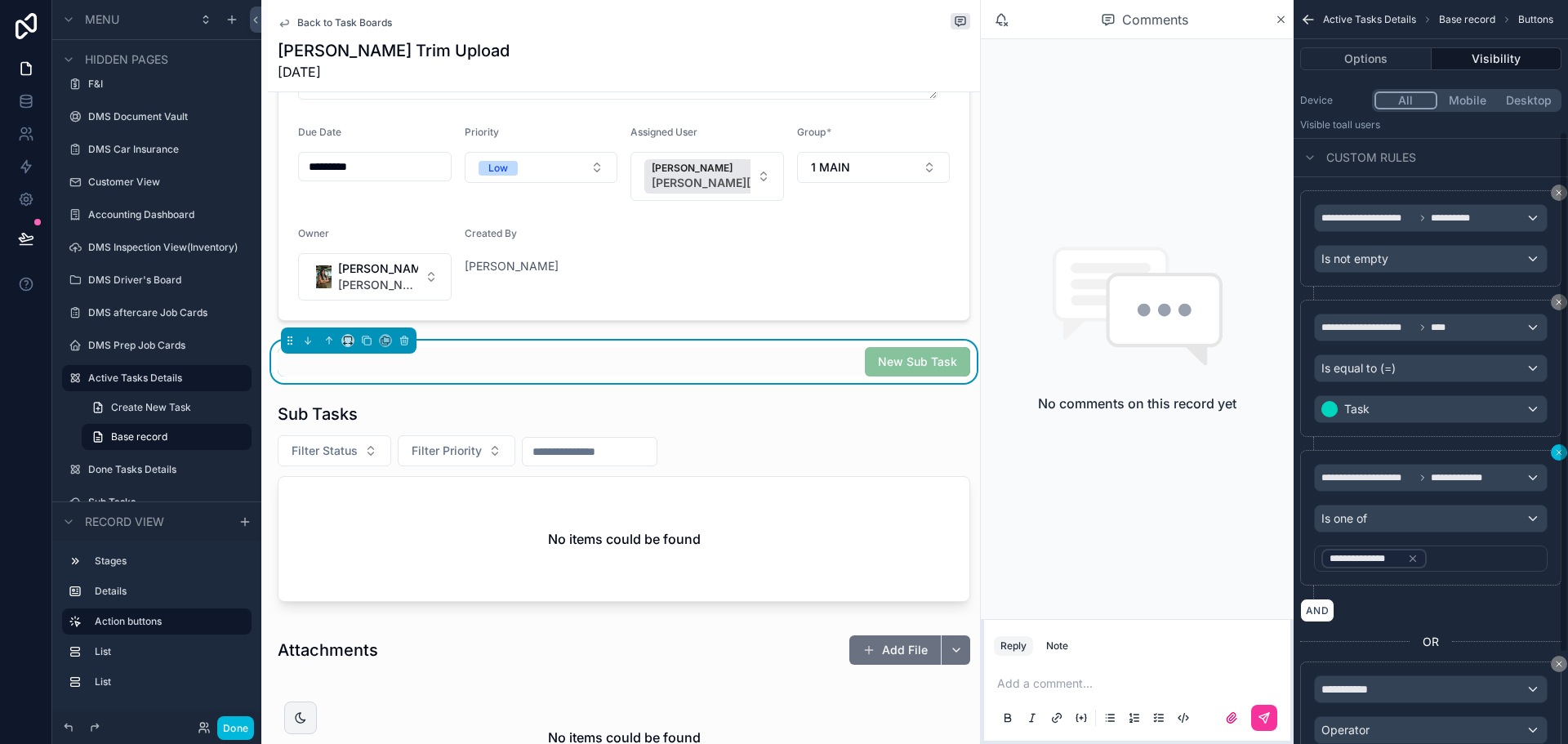
click at [1557, 447] on icon "scrollable content" at bounding box center [1559, 452] width 10 height 10
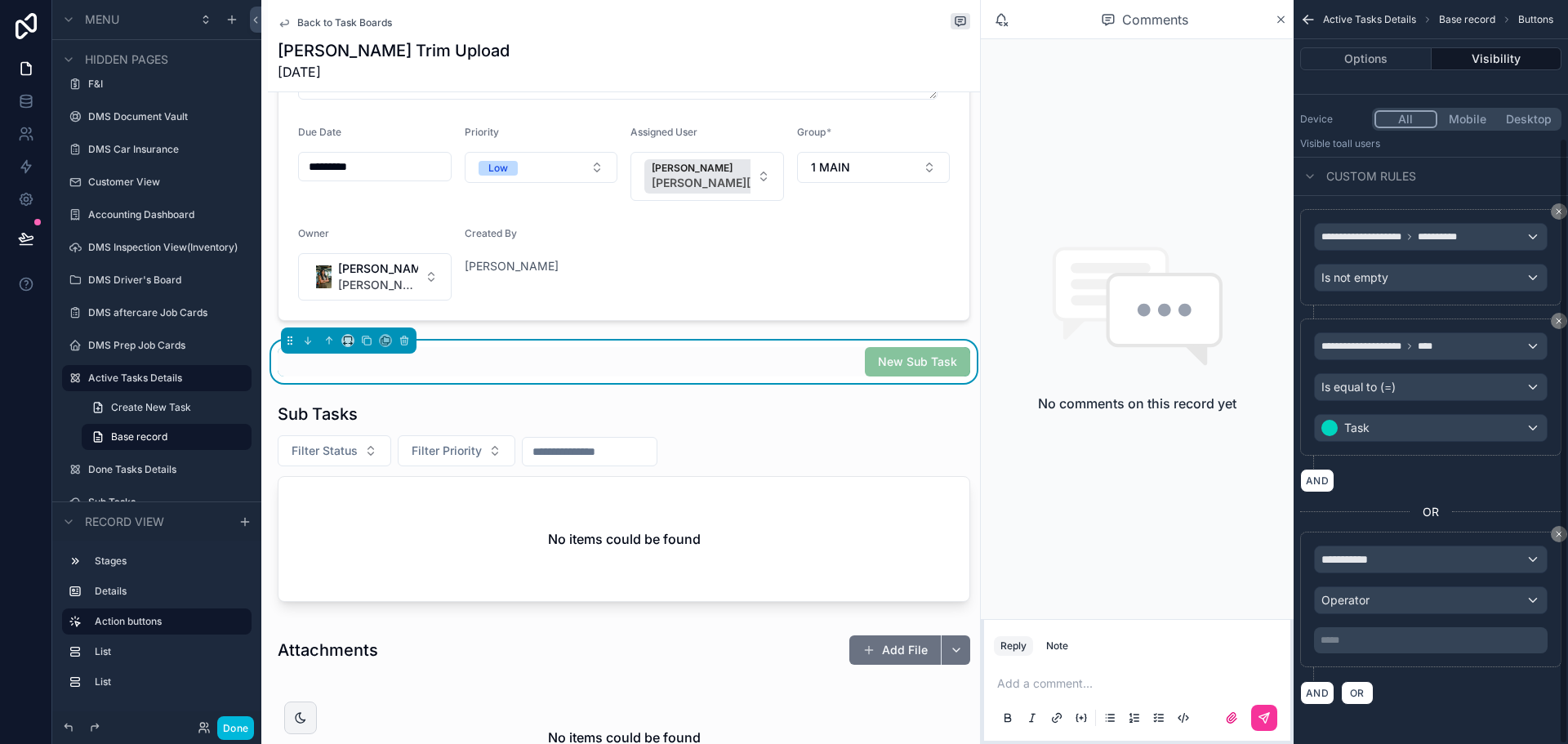
scroll to position [169, 0]
click at [1328, 483] on button "AND" at bounding box center [1317, 480] width 34 height 24
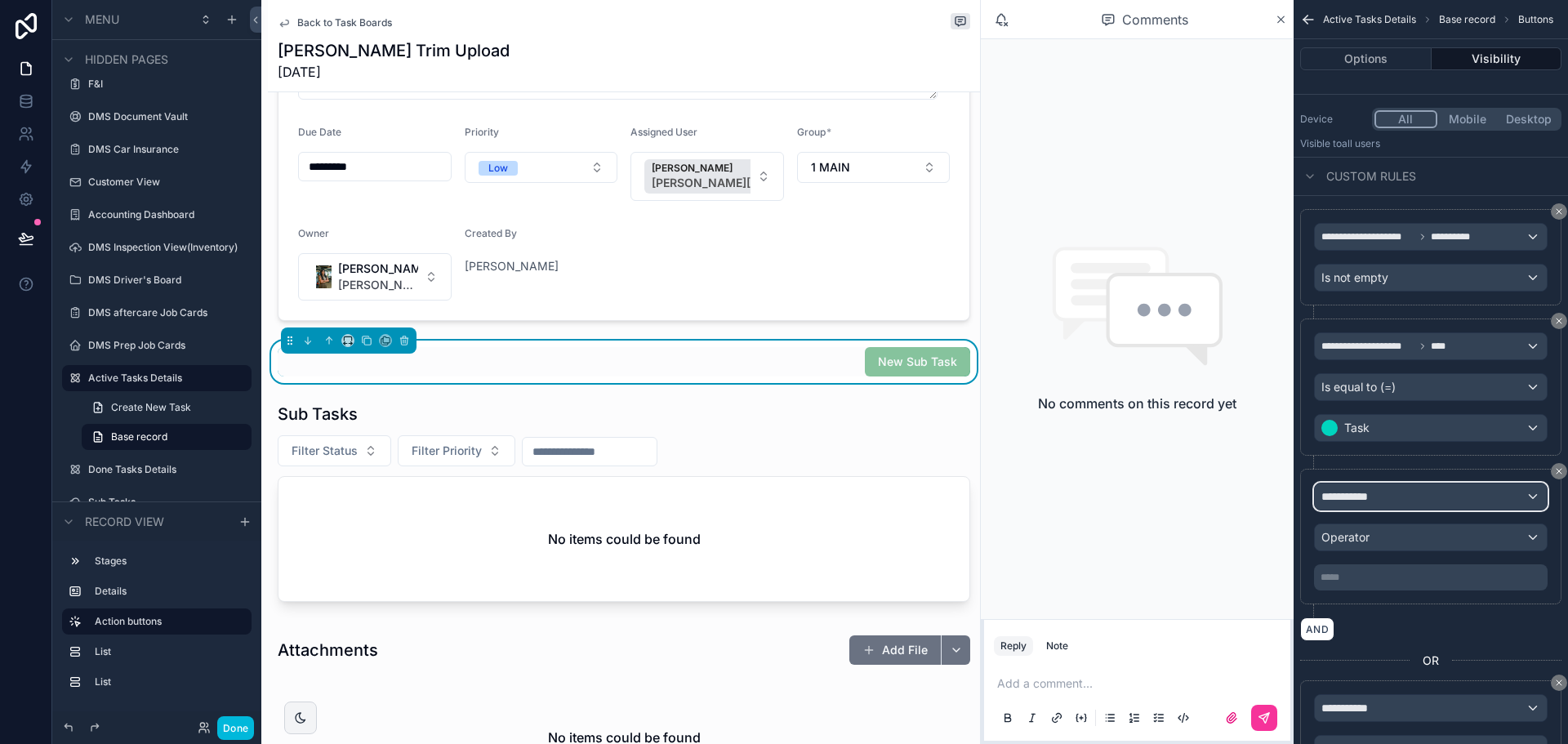
click at [1338, 491] on span "**********" at bounding box center [1351, 496] width 60 height 16
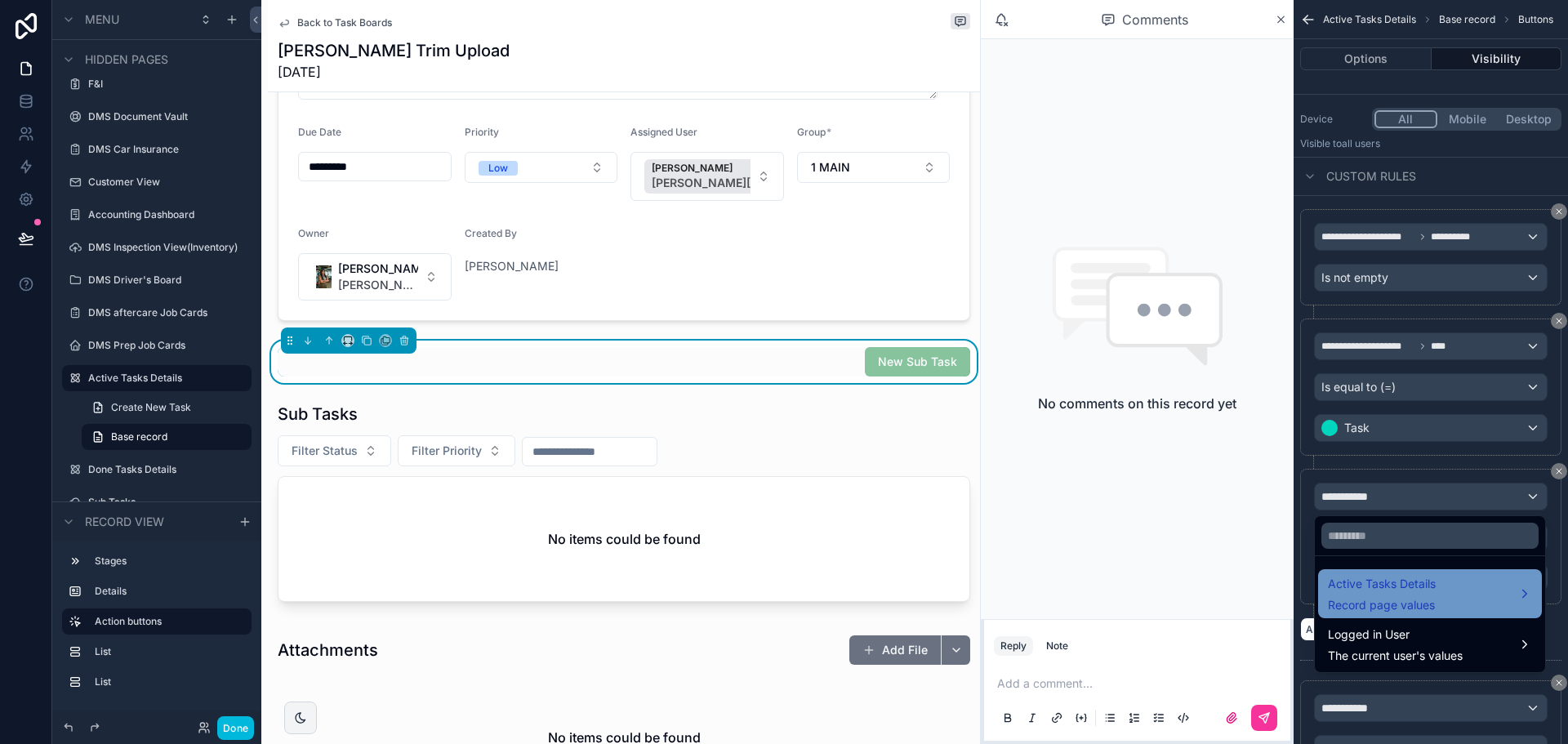
click at [1373, 593] on span "Active Tasks Details" at bounding box center [1382, 584] width 108 height 20
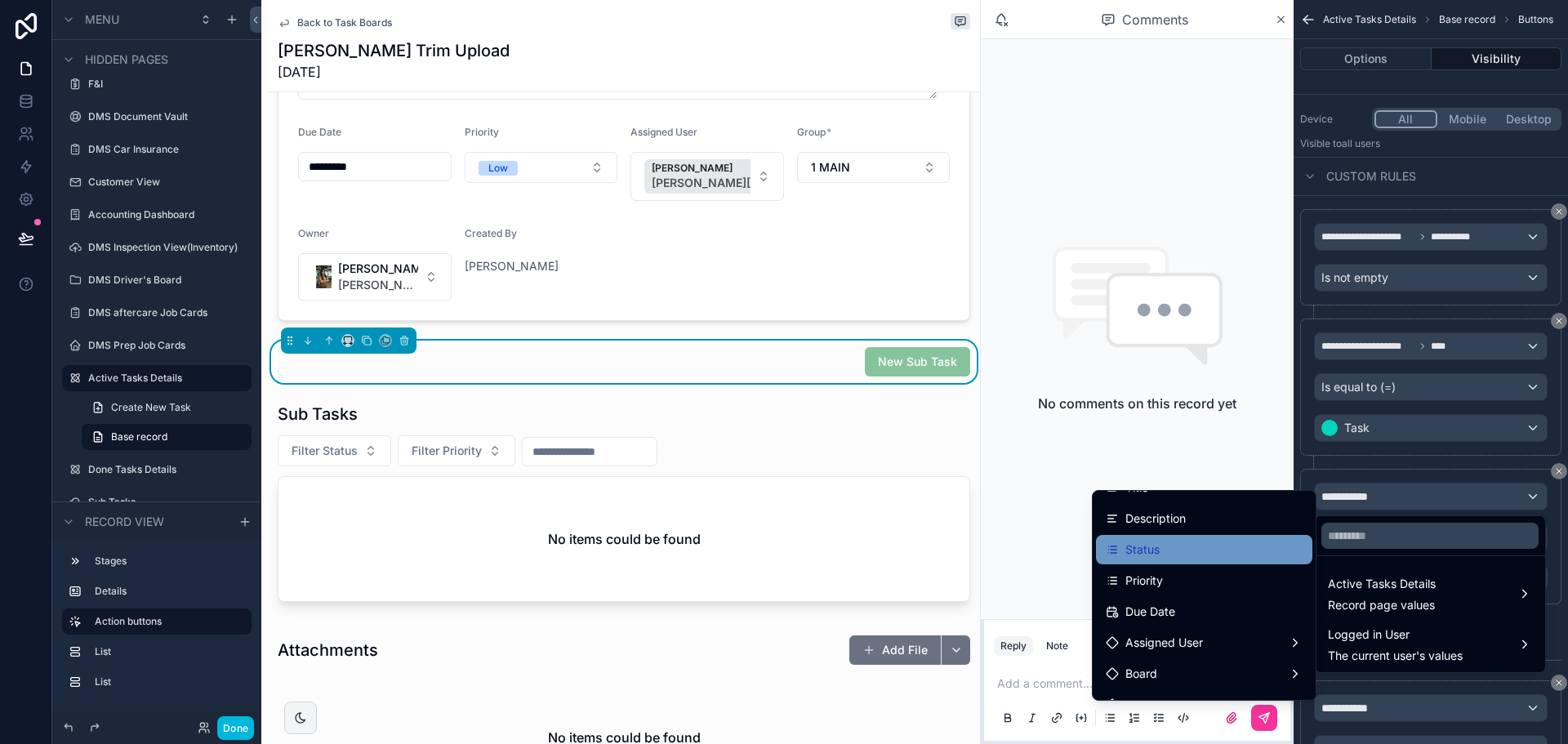
scroll to position [82, 0]
click at [1143, 630] on div "Assigned User" at bounding box center [1204, 644] width 217 height 29
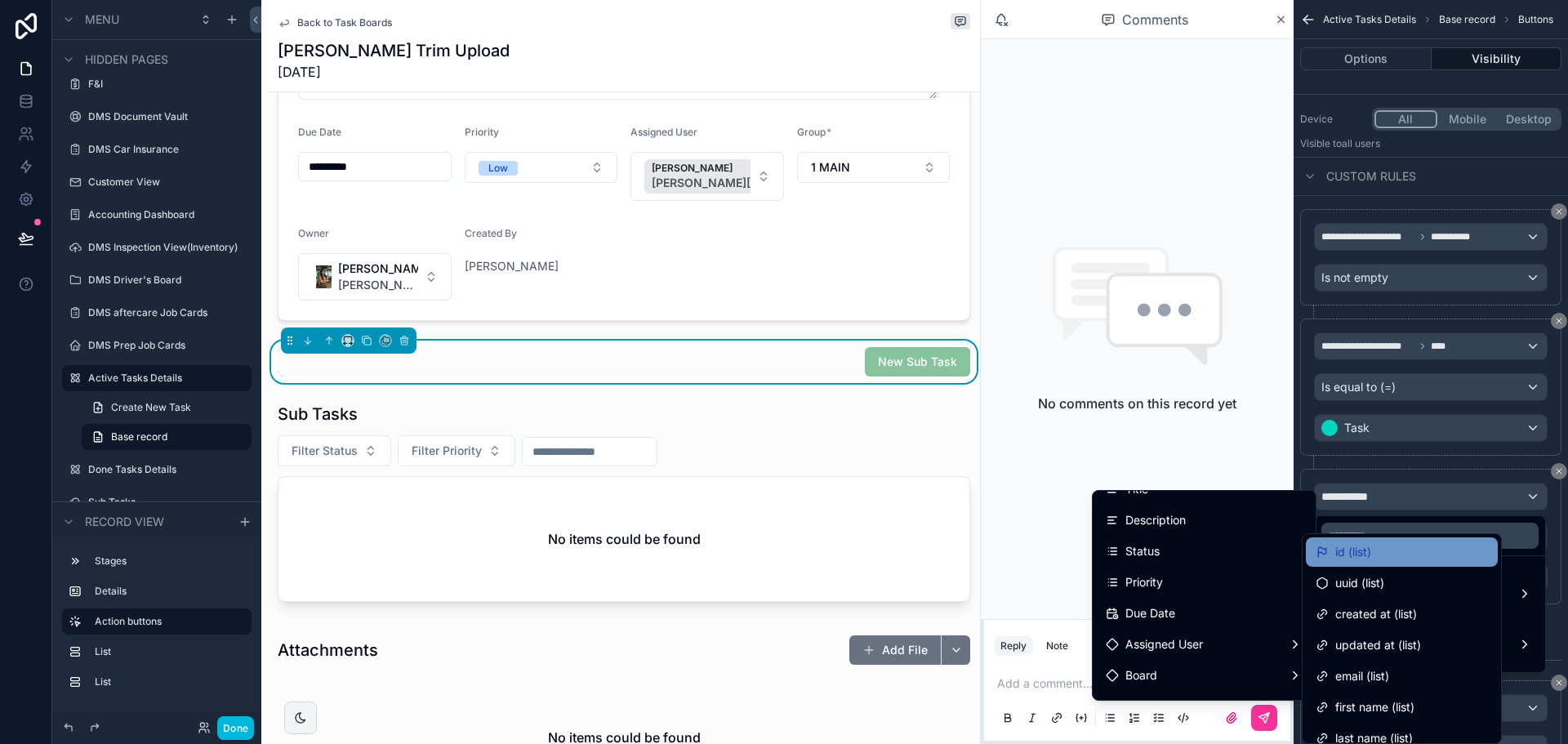
click at [1340, 554] on span "id (list)" at bounding box center [1353, 552] width 36 height 20
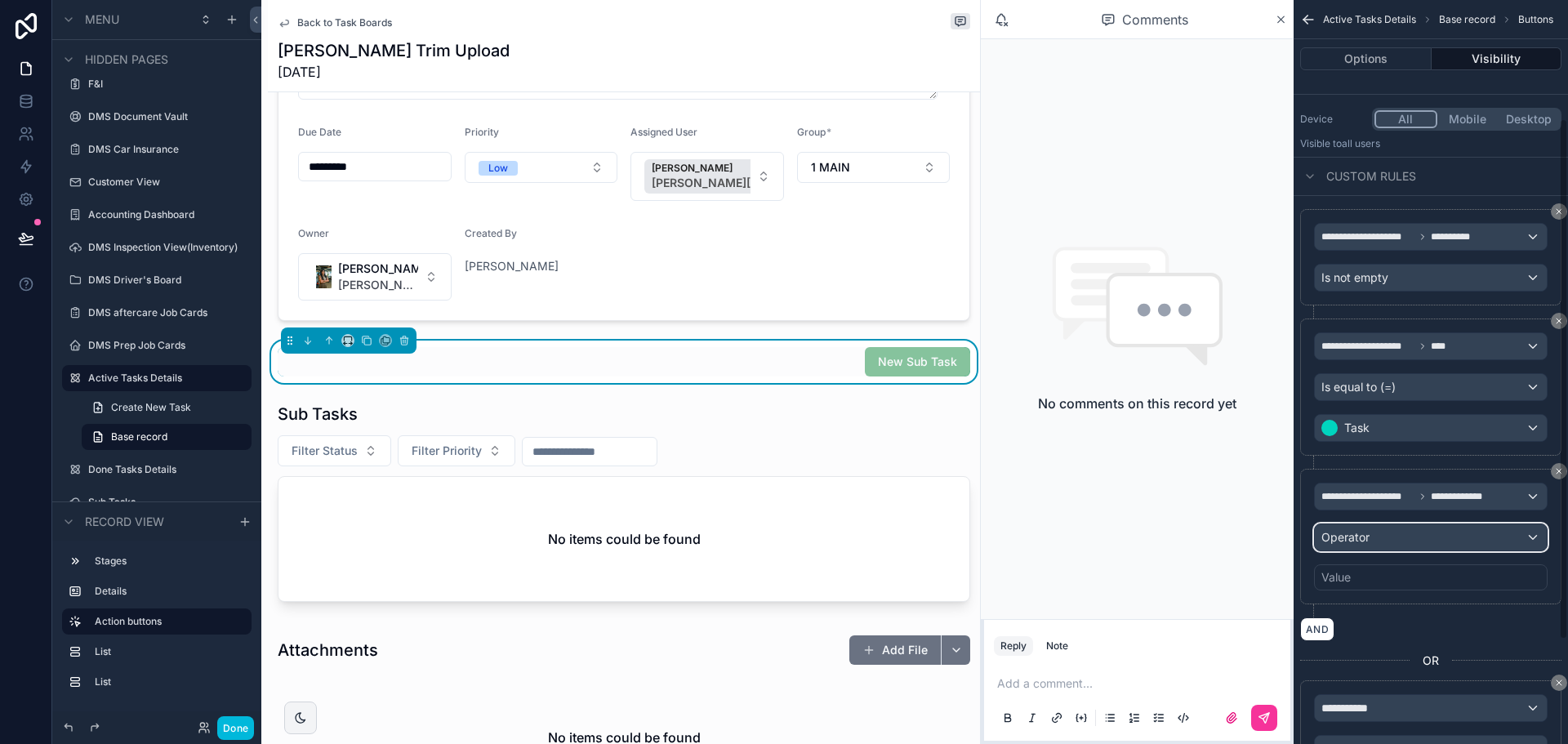
click at [1340, 544] on span "Operator" at bounding box center [1345, 537] width 48 height 16
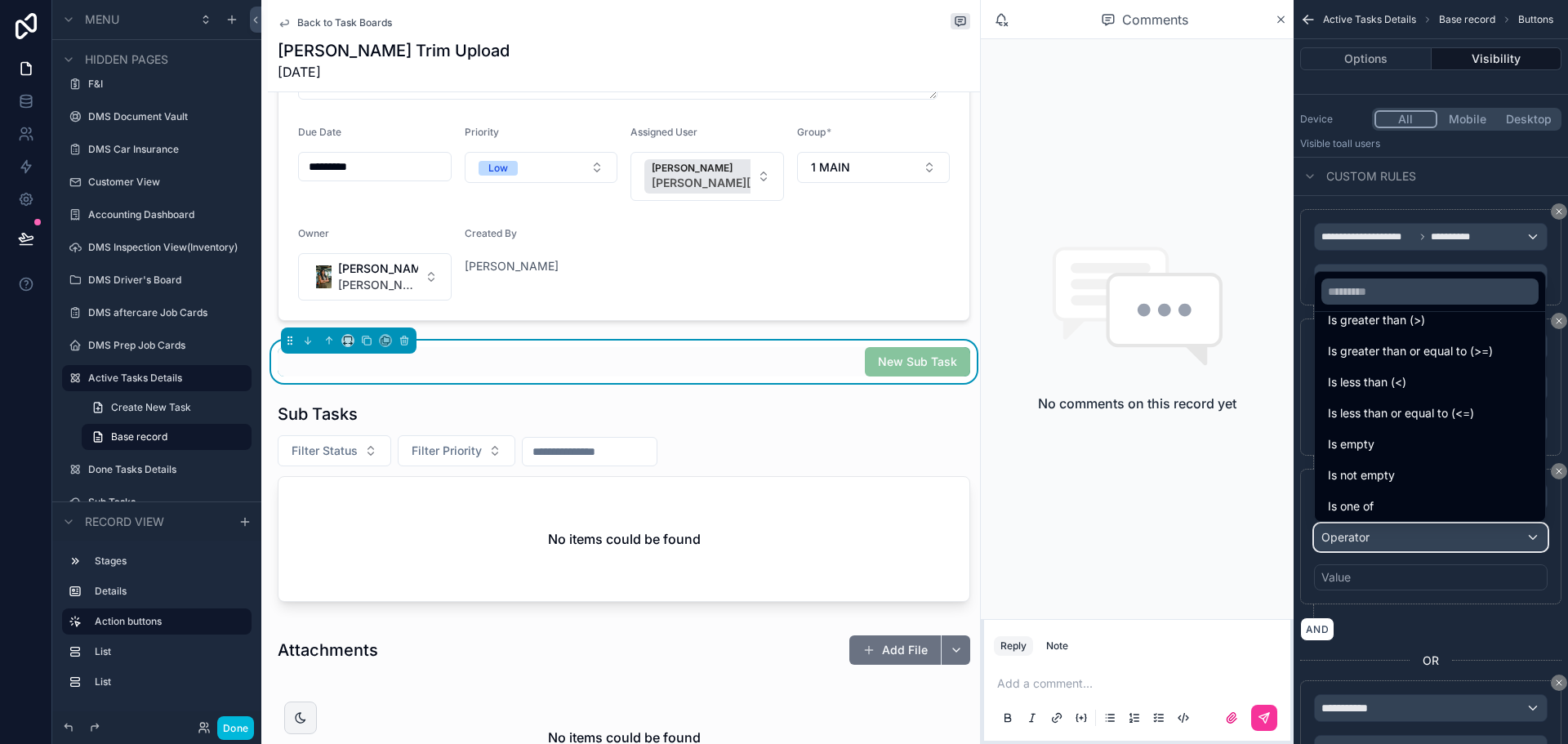
scroll to position [116, 0]
click at [1356, 479] on span "Is one of" at bounding box center [1351, 472] width 46 height 20
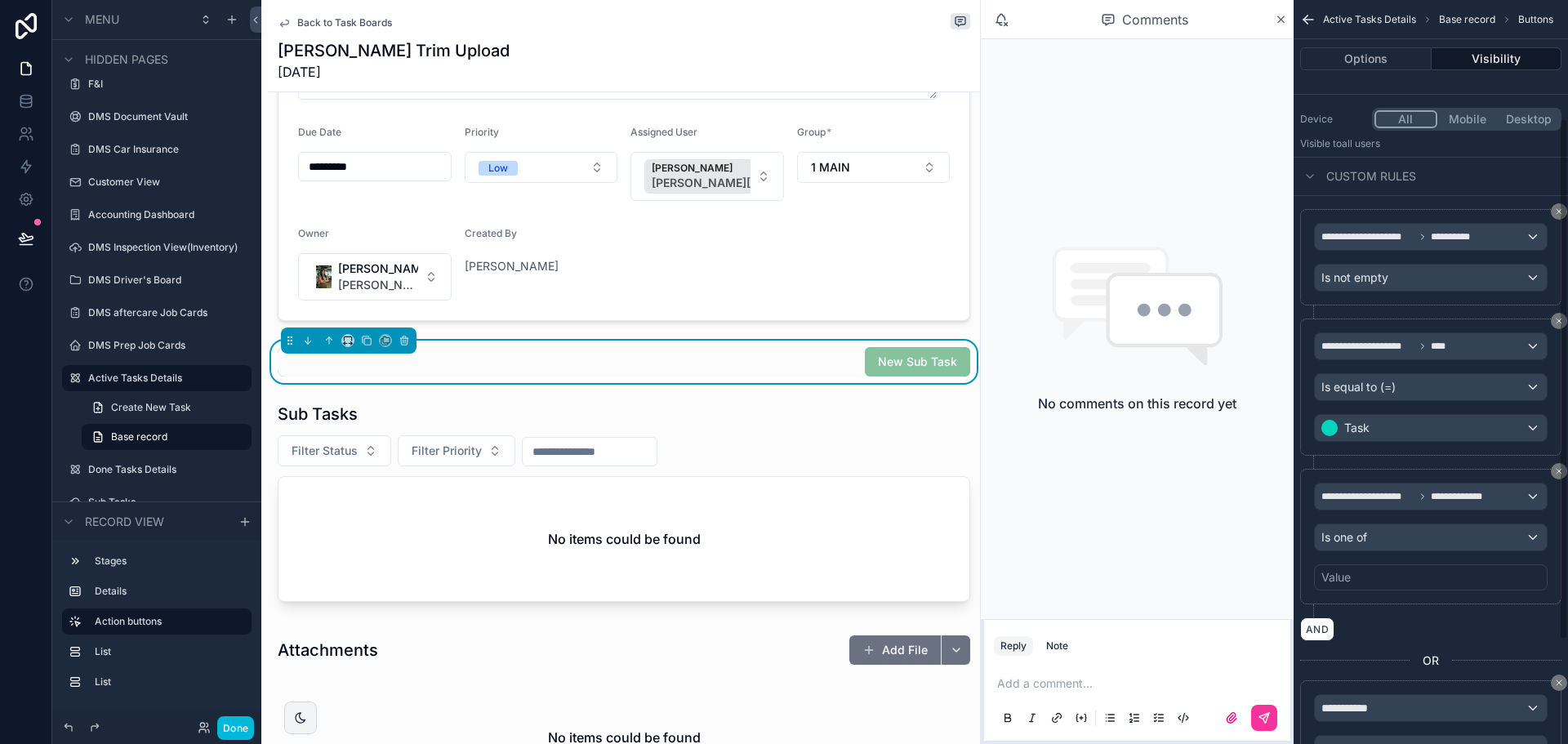
click at [1348, 570] on div "Value" at bounding box center [1336, 577] width 29 height 16
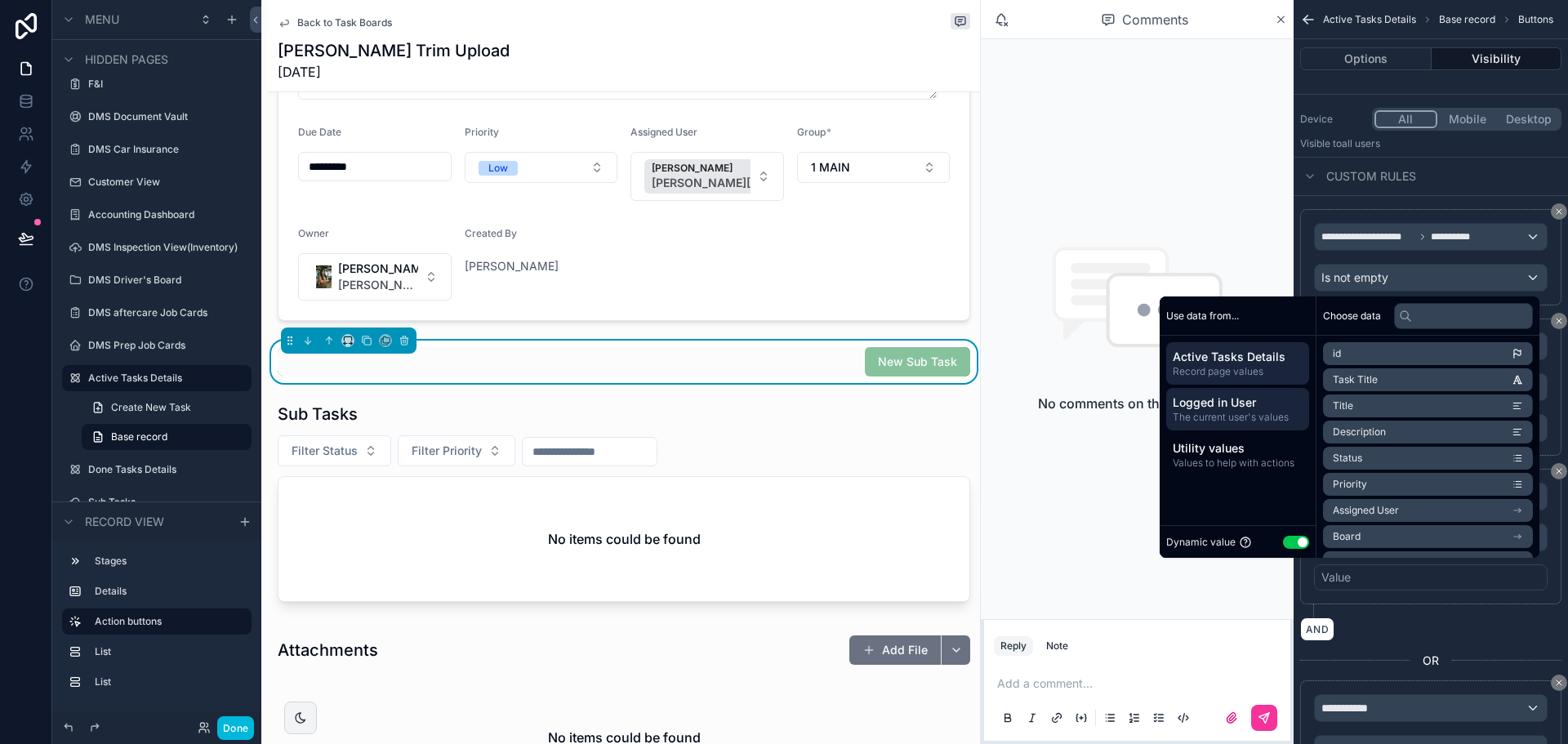
click at [1248, 407] on span "Logged in User" at bounding box center [1238, 403] width 130 height 16
click at [1331, 360] on li "id" at bounding box center [1427, 354] width 210 height 23
click at [1370, 624] on div "AND" at bounding box center [1431, 629] width 262 height 24
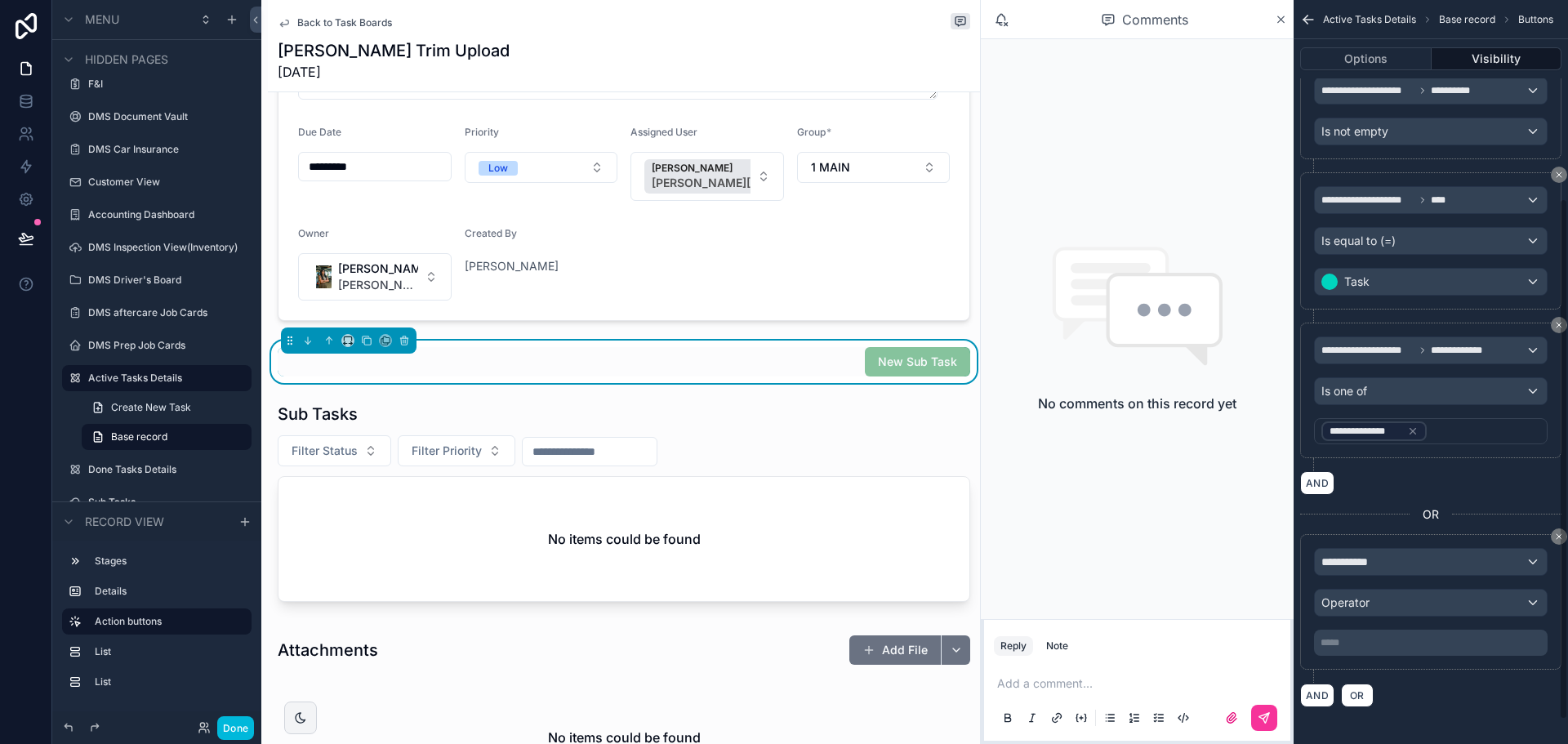
scroll to position [318, 0]
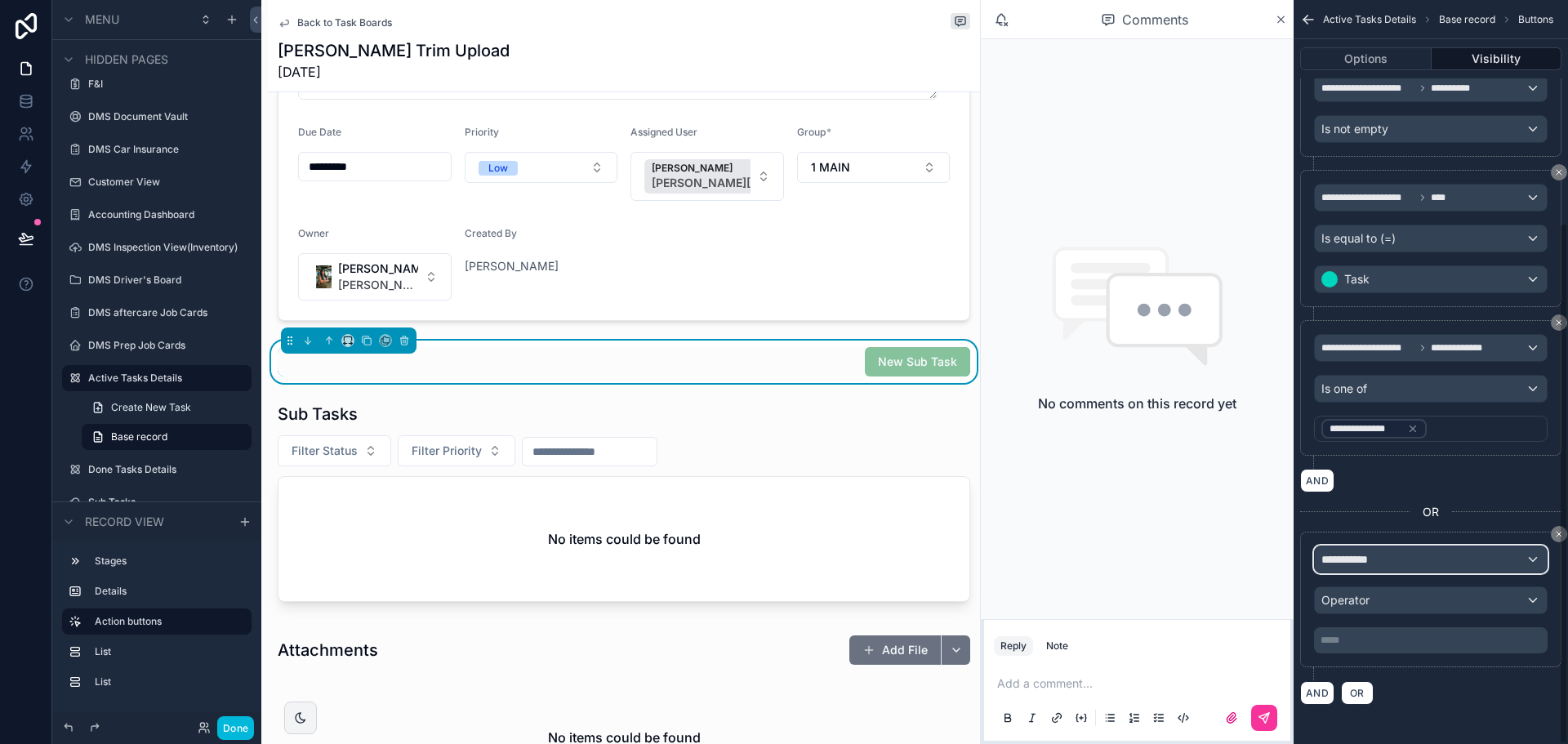
click at [1400, 554] on div "**********" at bounding box center [1431, 559] width 232 height 26
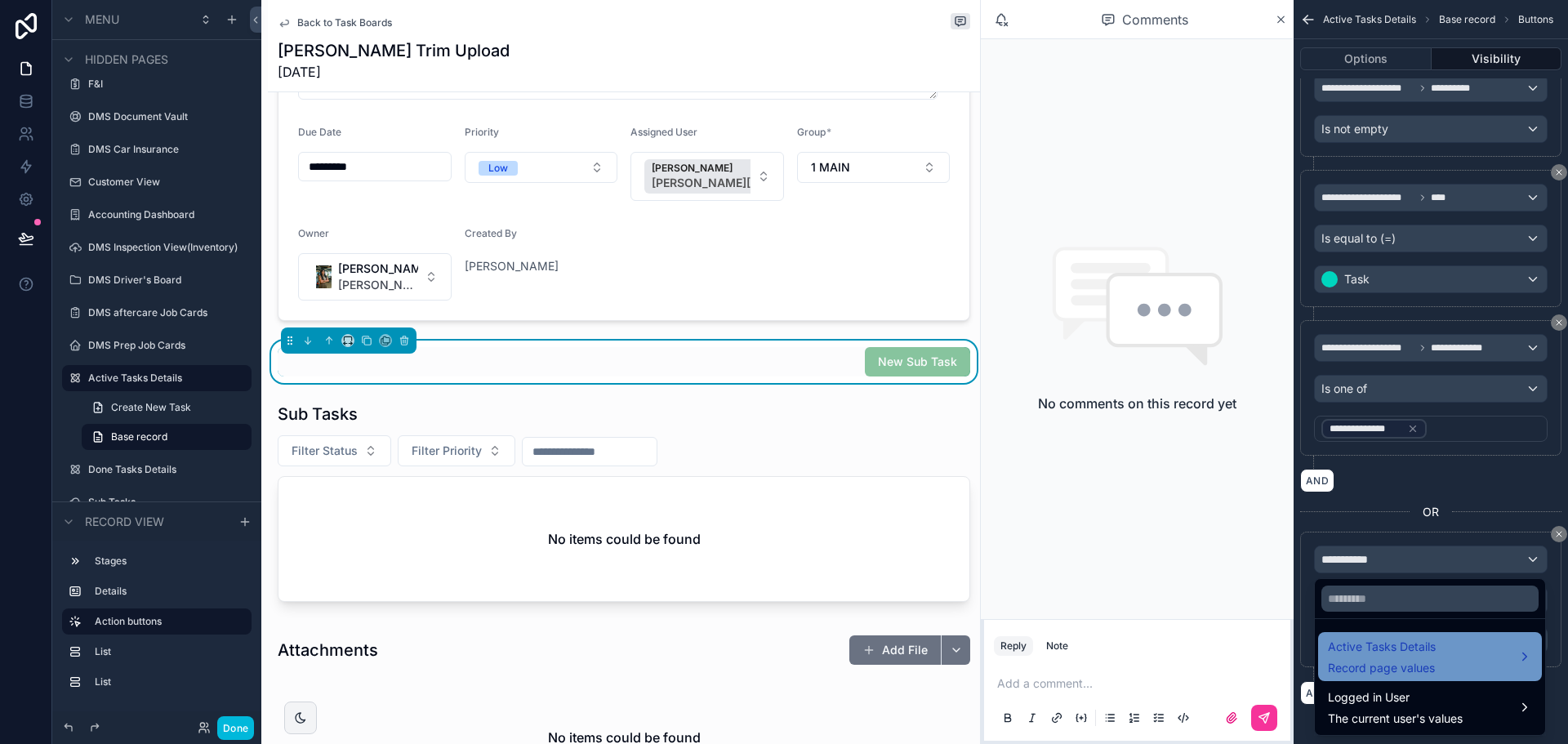
click at [1380, 643] on span "Active Tasks Details" at bounding box center [1382, 647] width 108 height 20
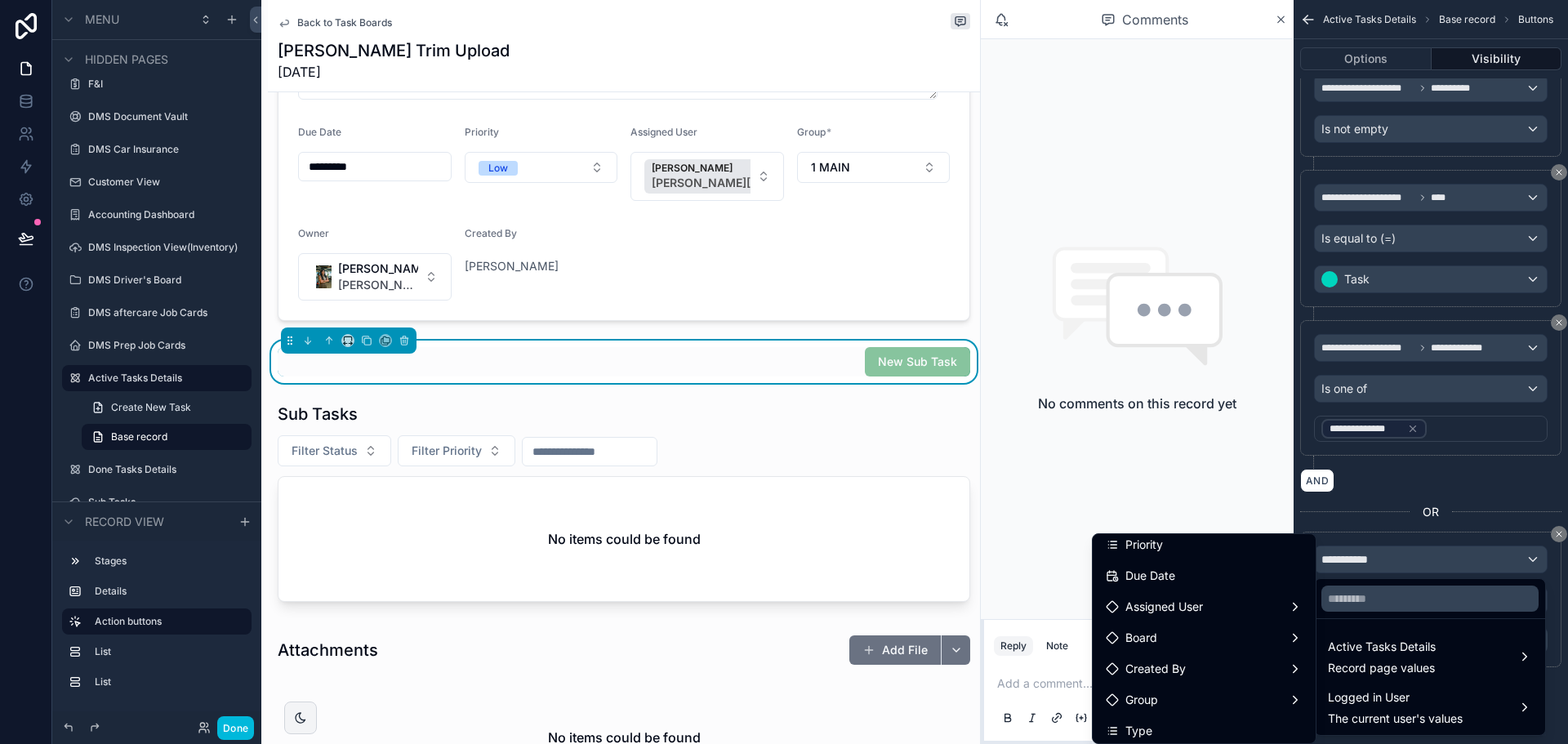
scroll to position [164, 0]
click at [1504, 455] on div "scrollable content" at bounding box center [784, 372] width 1568 height 744
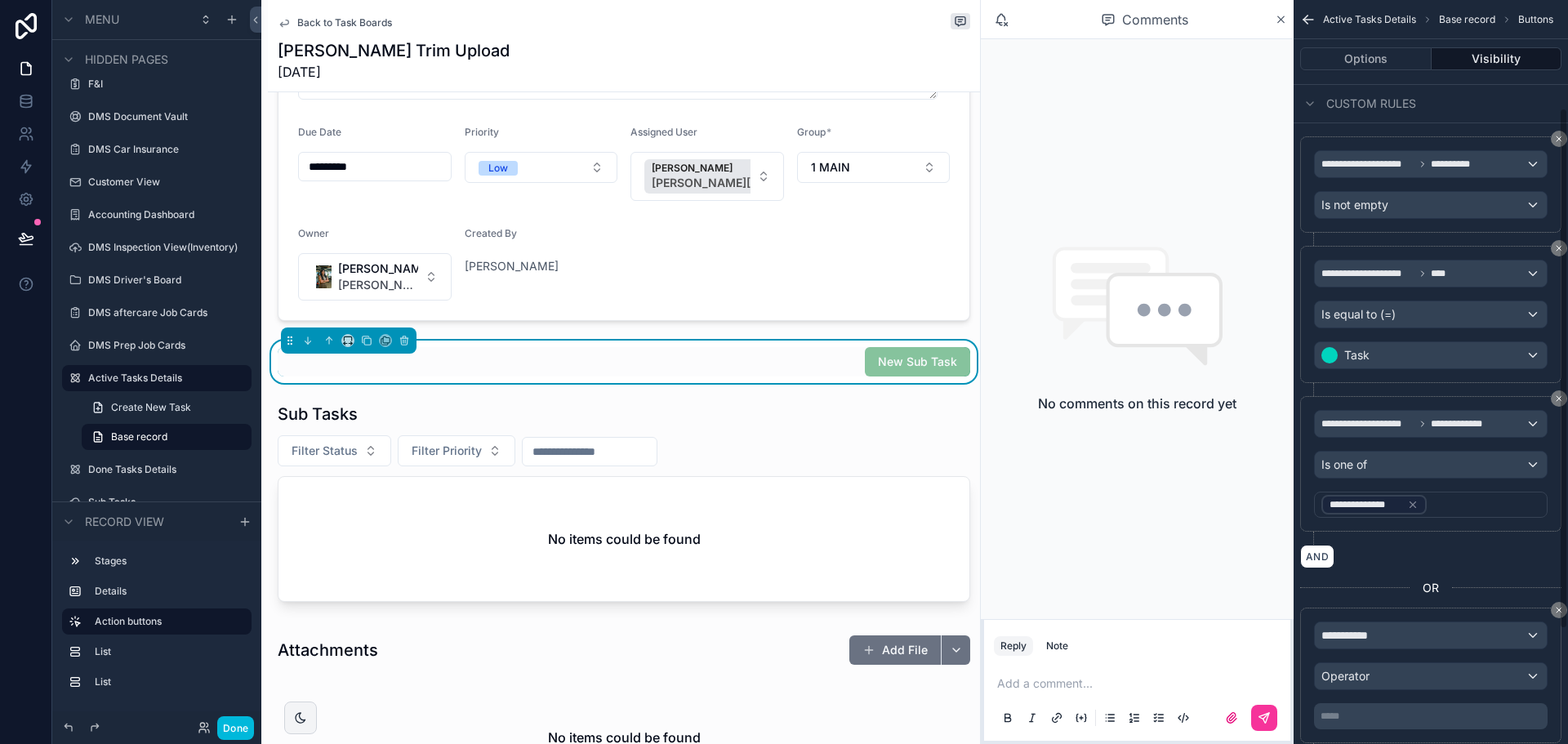
scroll to position [155, 0]
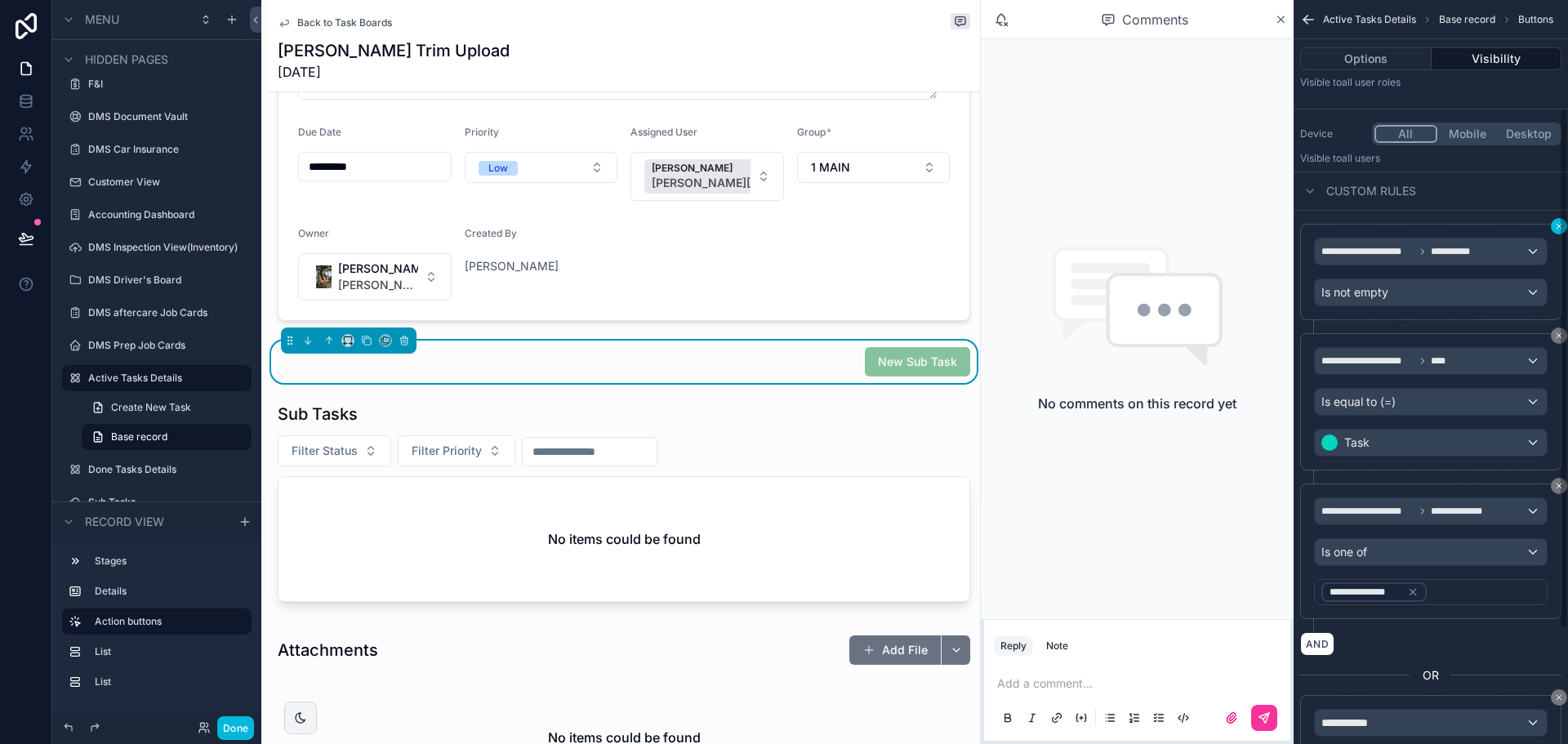
click at [1553, 226] on button "scrollable content" at bounding box center [1559, 226] width 16 height 16
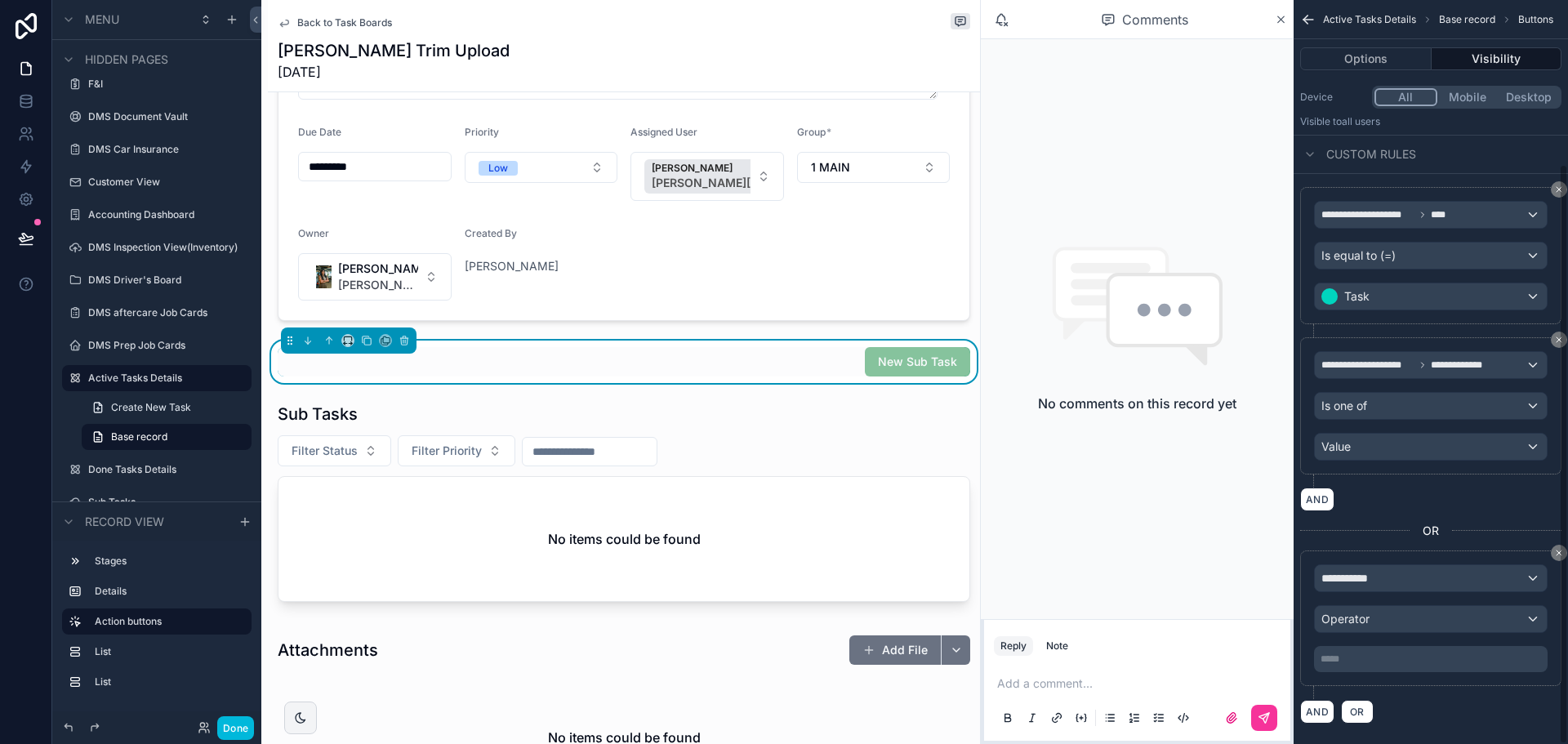
scroll to position [210, 0]
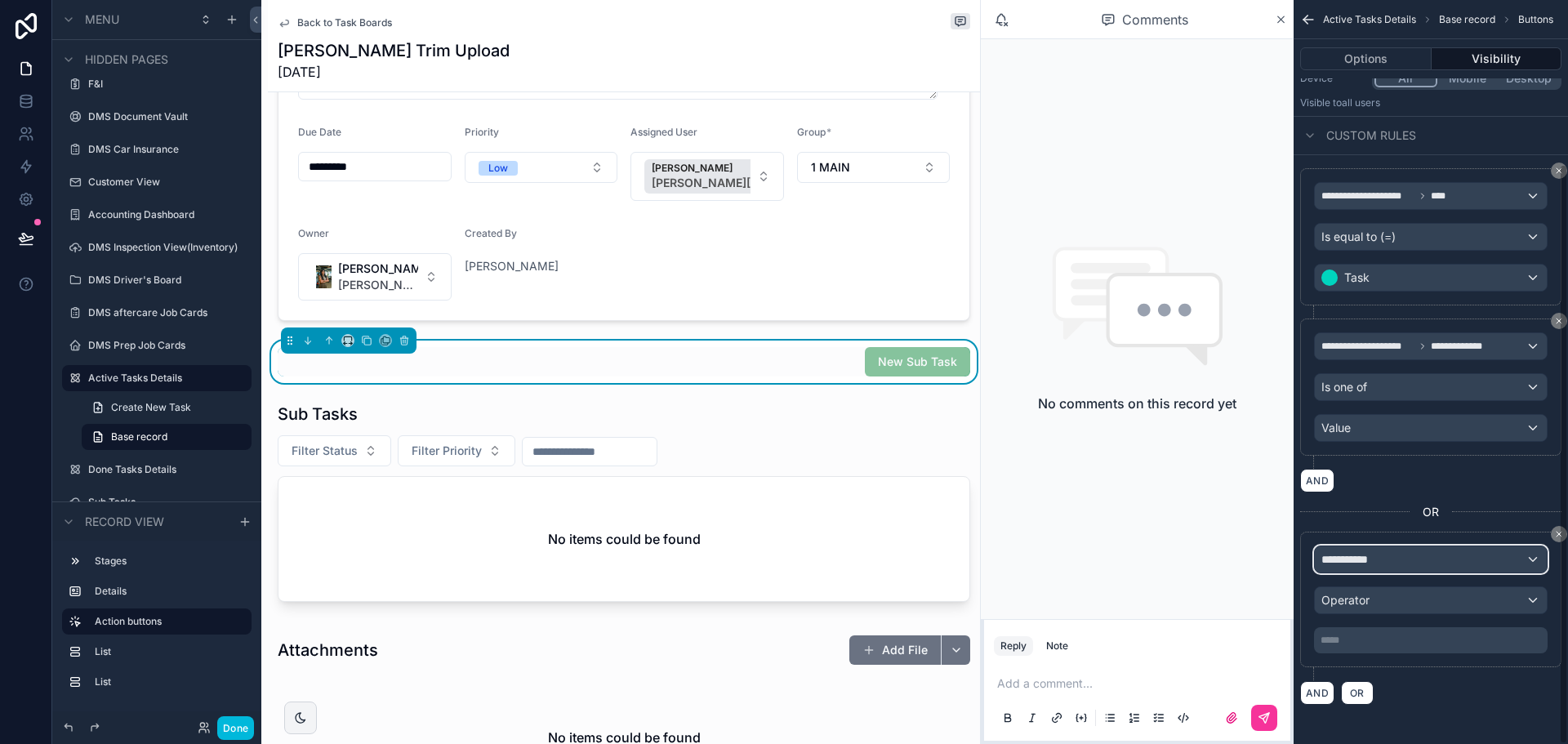
click at [1385, 561] on div "**********" at bounding box center [1431, 559] width 232 height 26
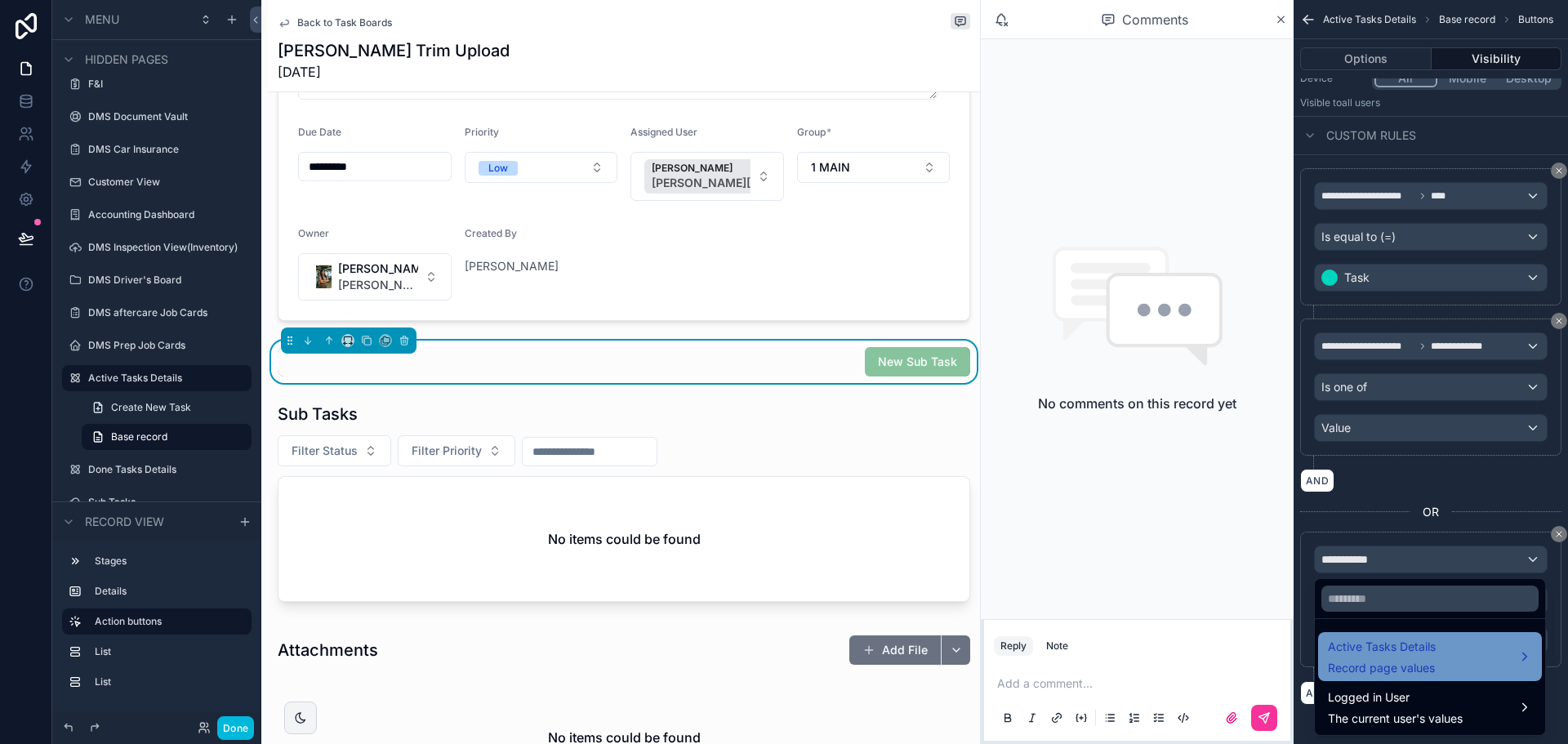
click at [1350, 646] on span "Active Tasks Details" at bounding box center [1382, 647] width 108 height 20
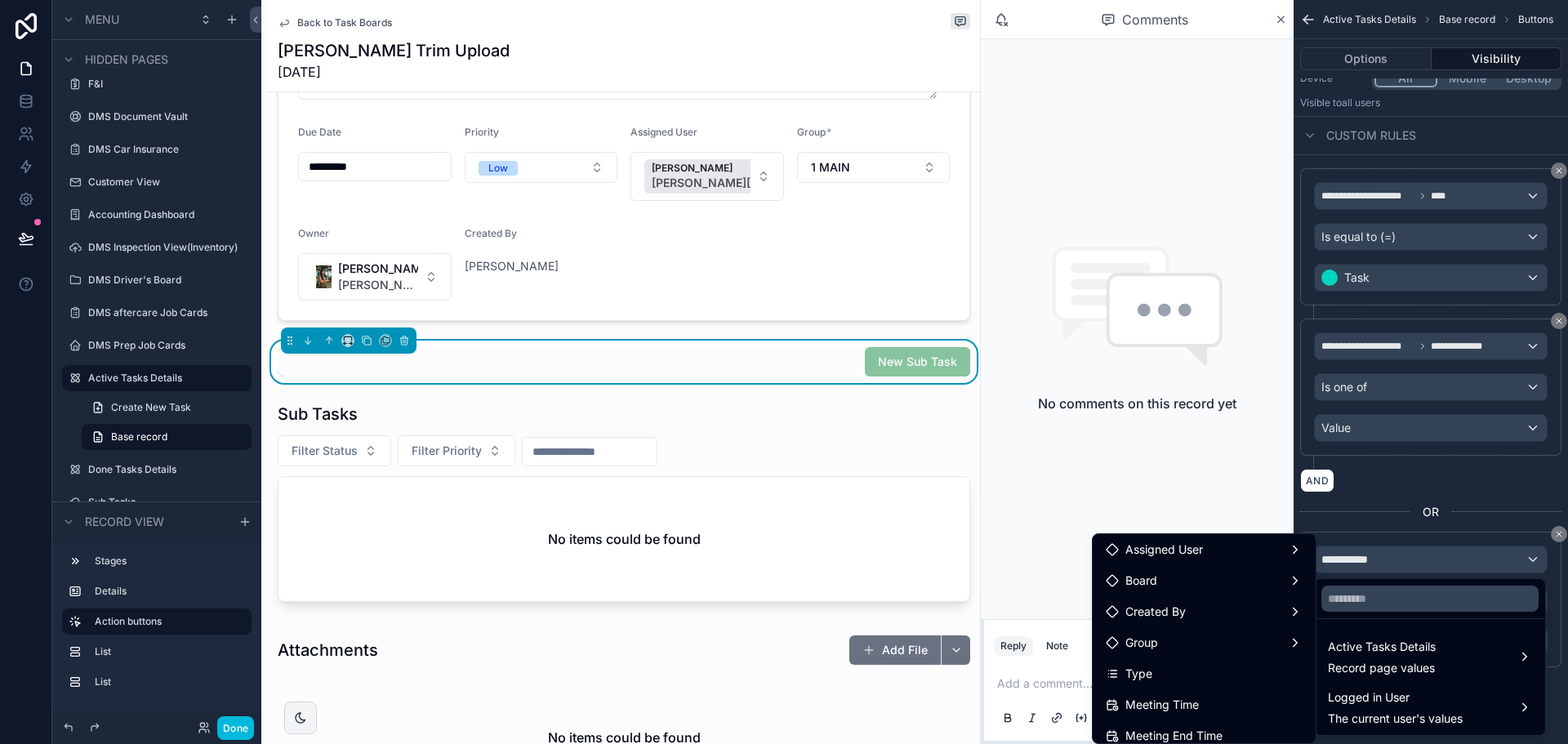
scroll to position [245, 0]
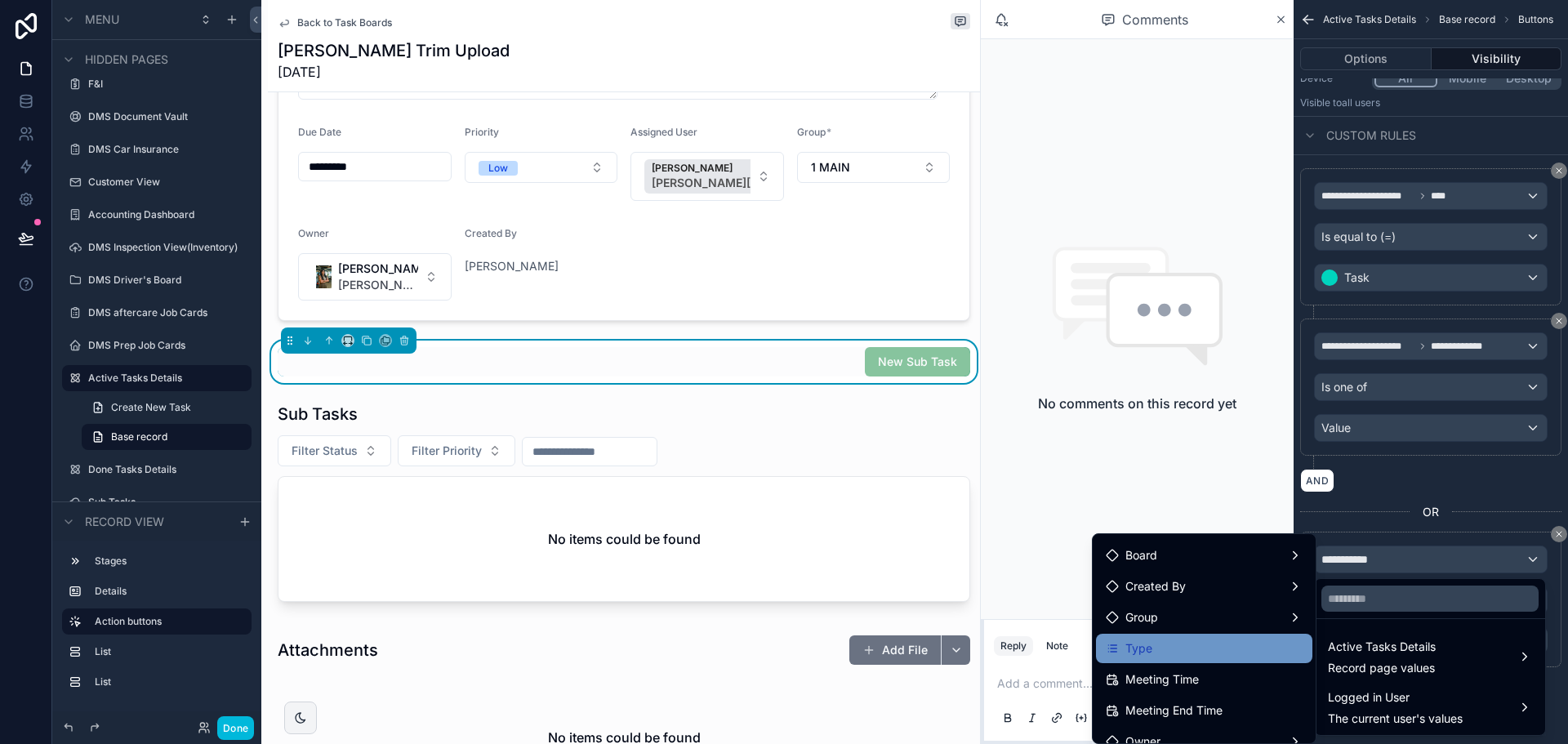
click at [1127, 646] on span "Type" at bounding box center [1139, 648] width 27 height 20
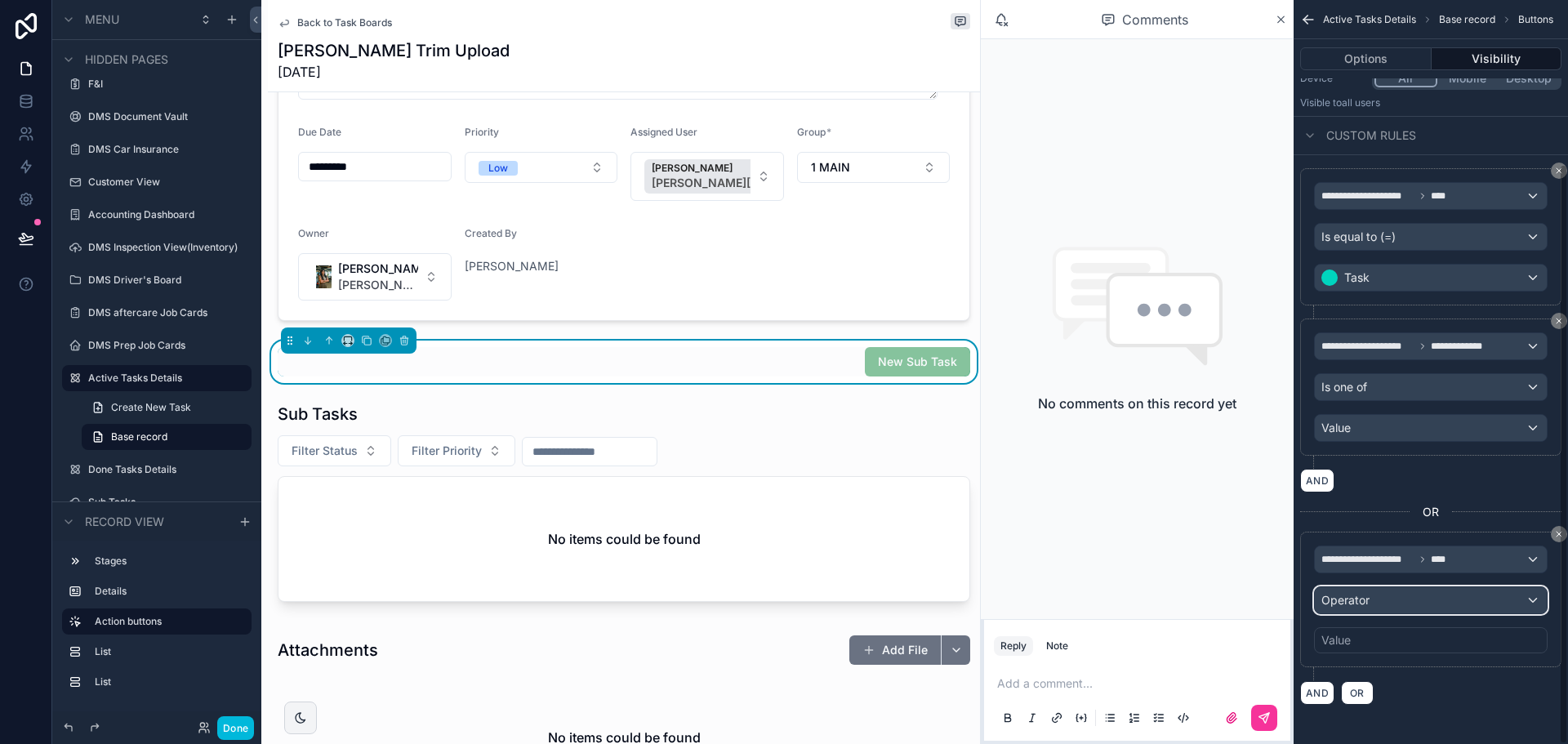
click at [1396, 594] on div "Operator" at bounding box center [1431, 600] width 232 height 26
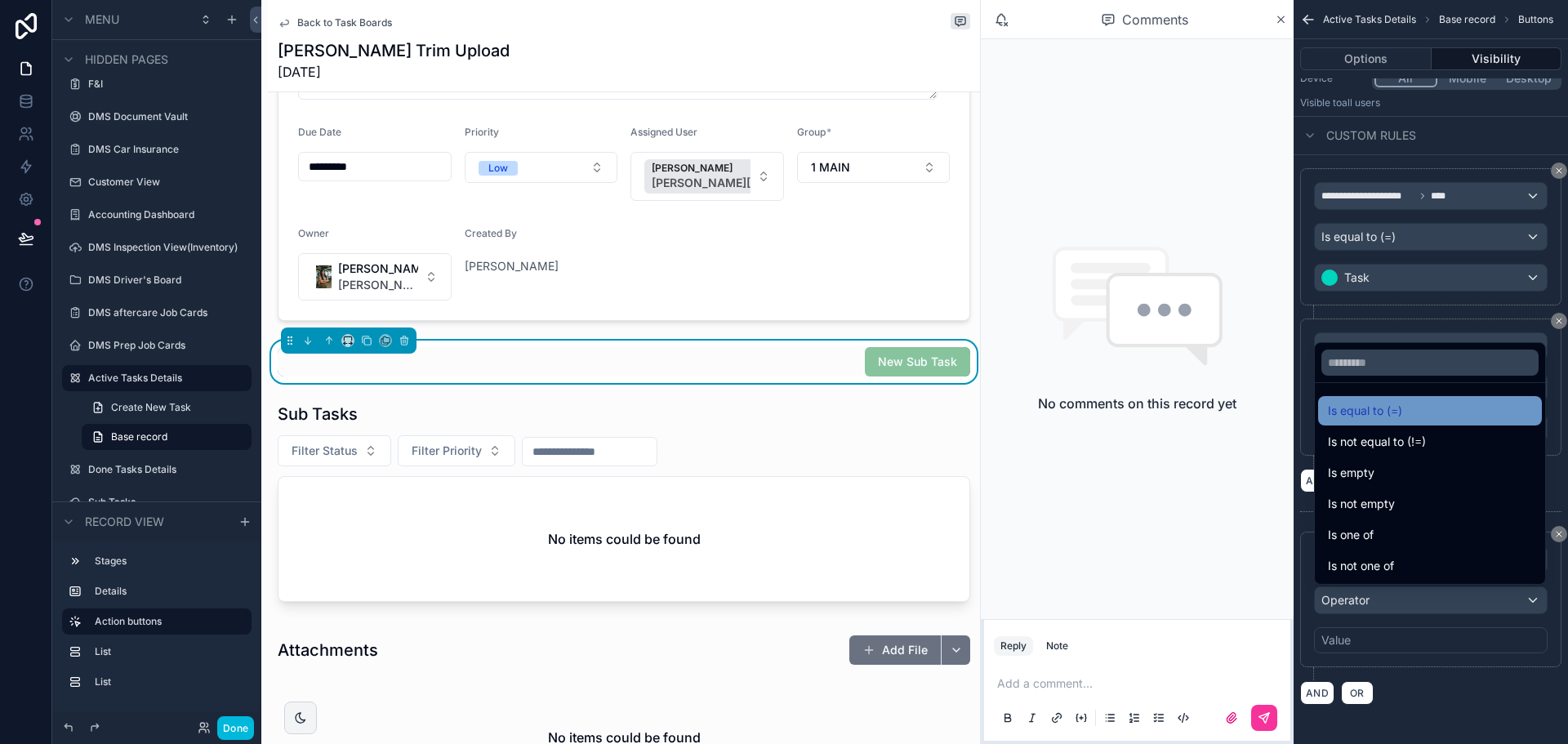
click at [1395, 409] on span "Is equal to (=)" at bounding box center [1364, 411] width 74 height 20
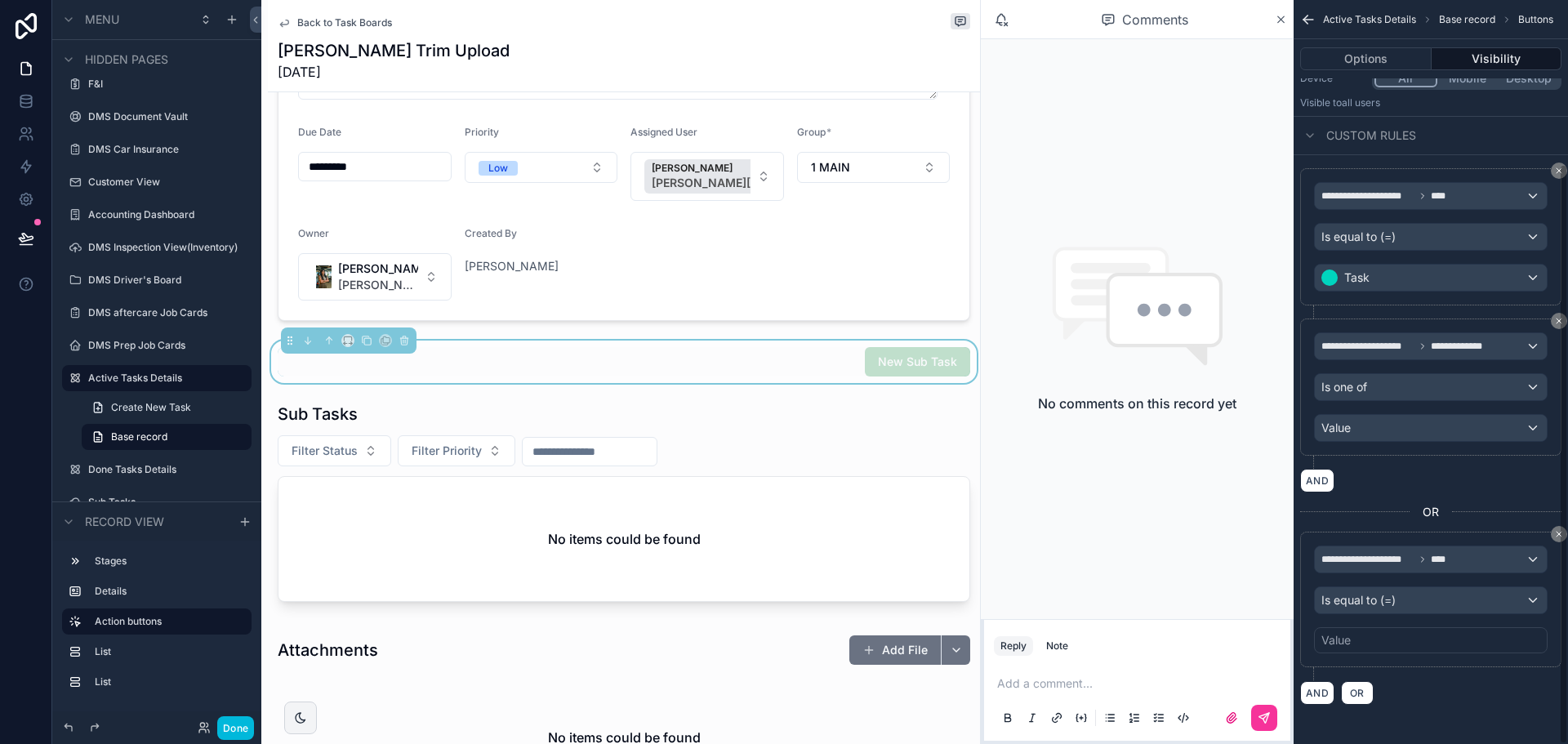
click at [1367, 639] on div "Value" at bounding box center [1431, 640] width 234 height 26
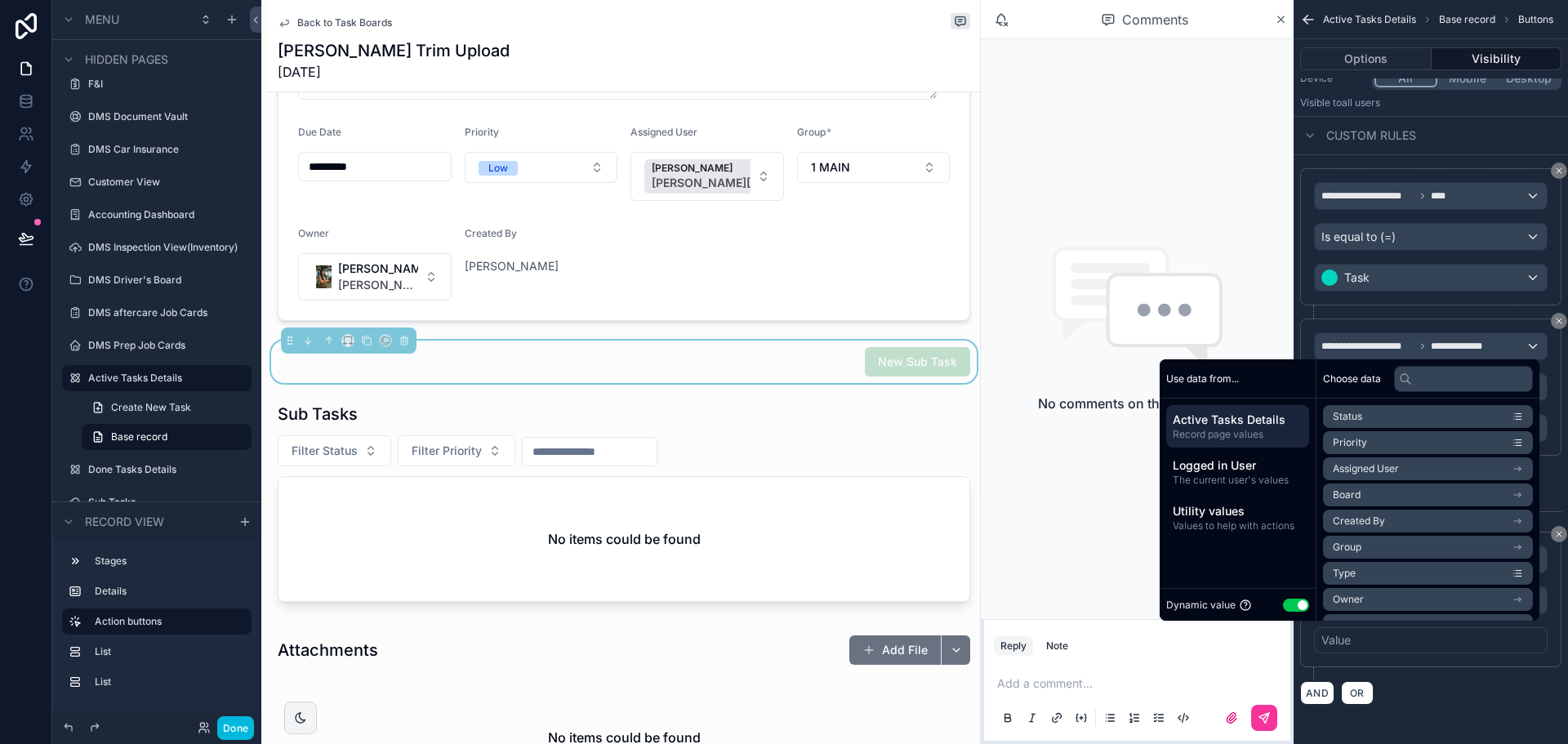
click at [1288, 602] on button "Use setting" at bounding box center [1296, 605] width 26 height 13
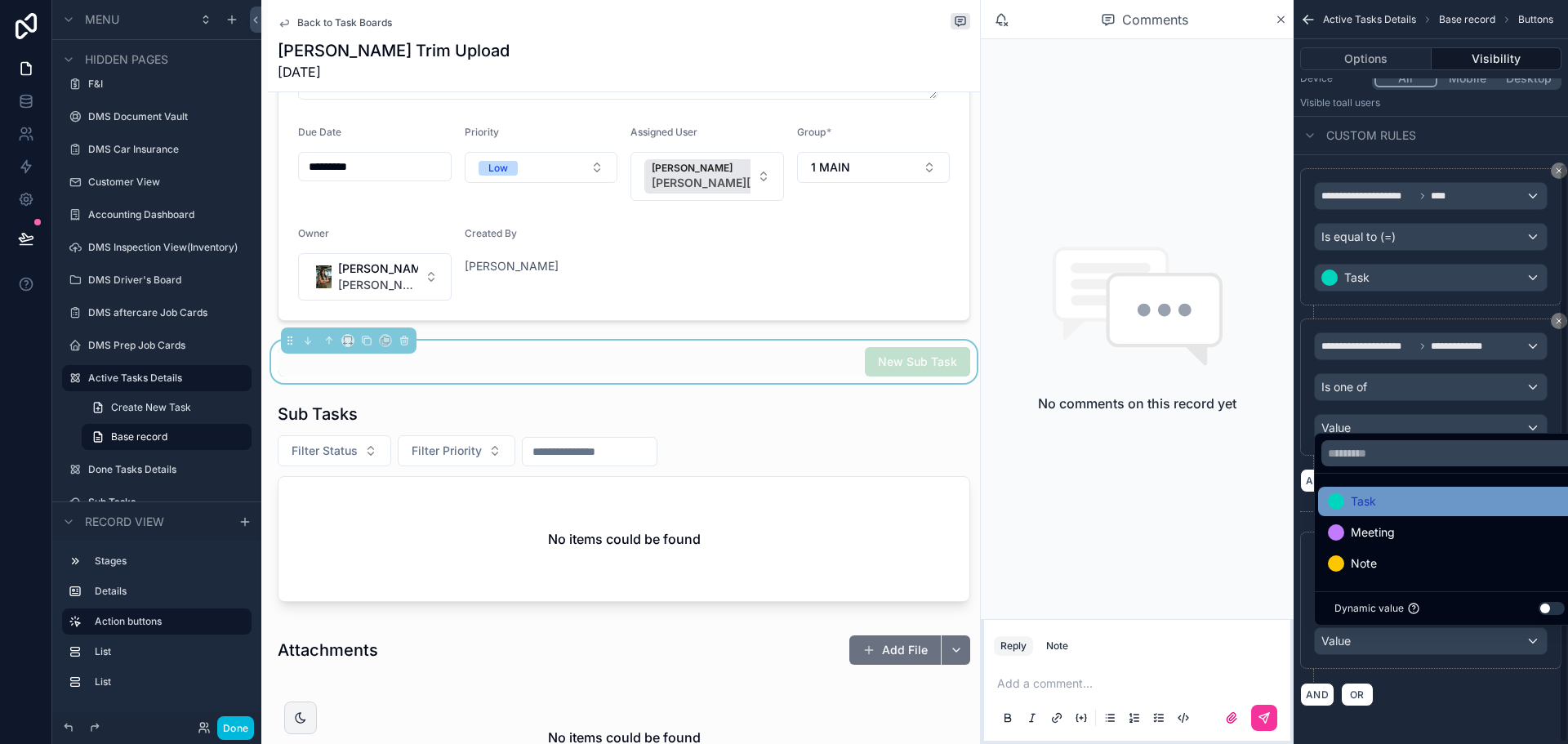
click at [1343, 504] on div at bounding box center [1336, 501] width 16 height 16
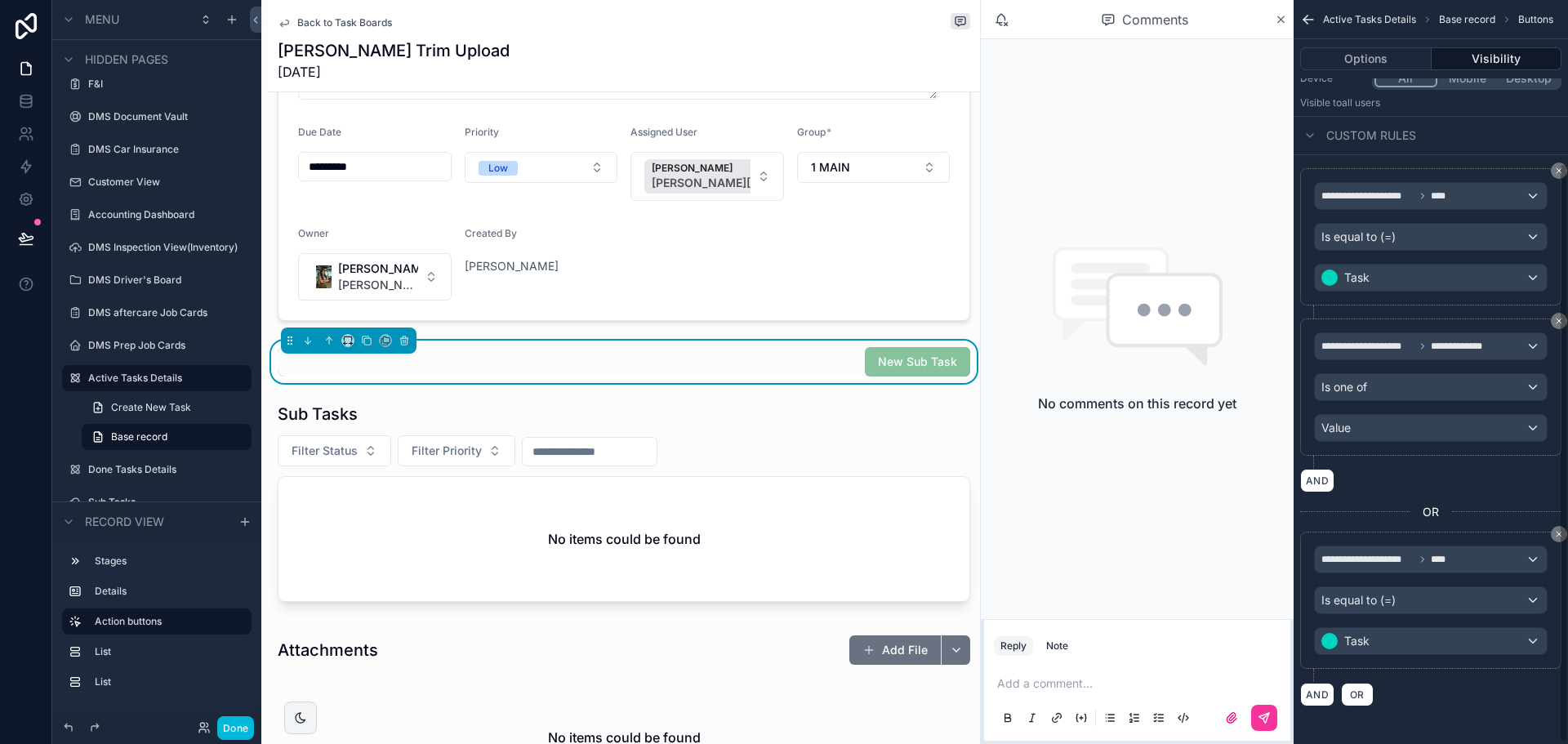
click at [1413, 682] on div "AND OR" at bounding box center [1431, 694] width 262 height 25
click at [1318, 693] on button "AND" at bounding box center [1317, 694] width 34 height 24
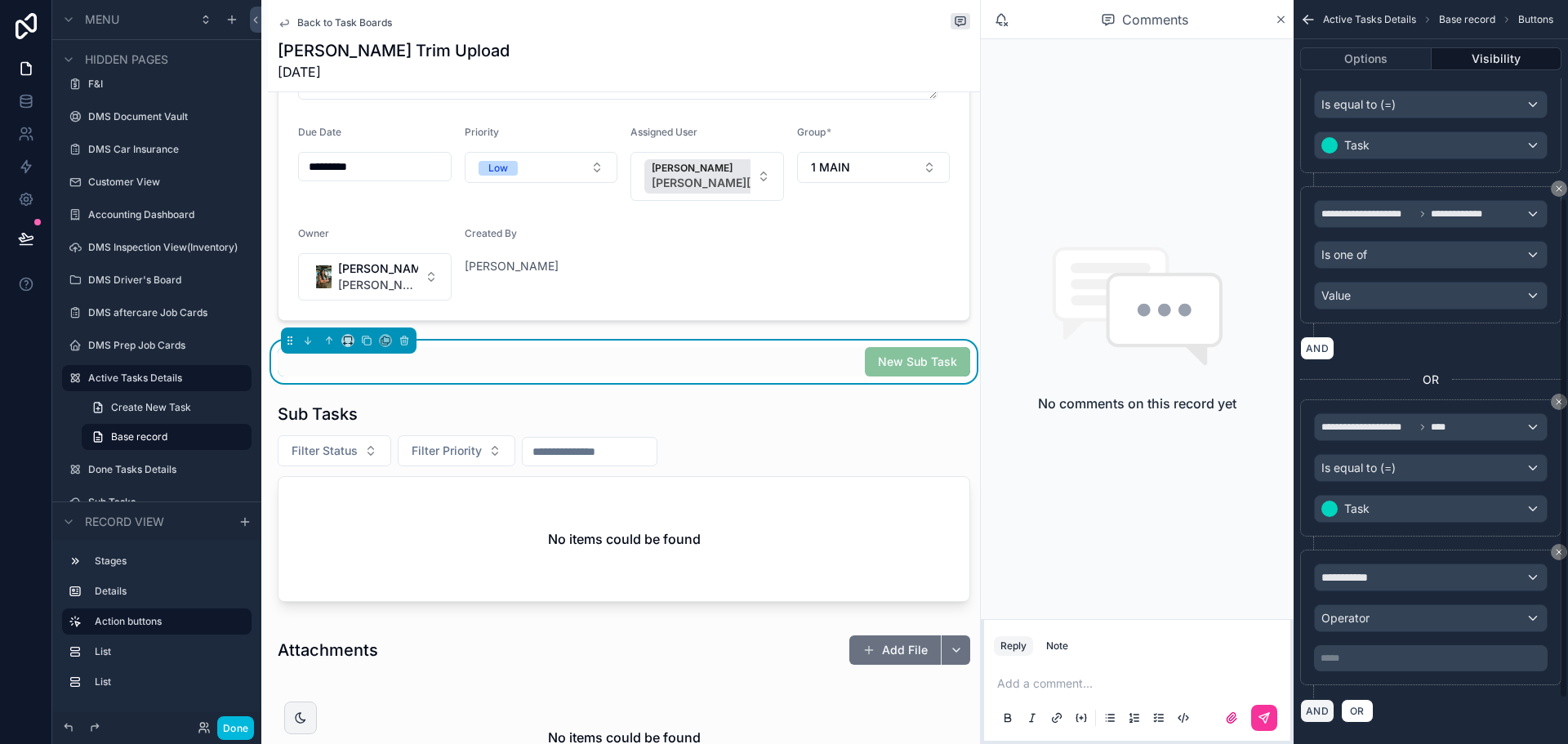
scroll to position [361, 0]
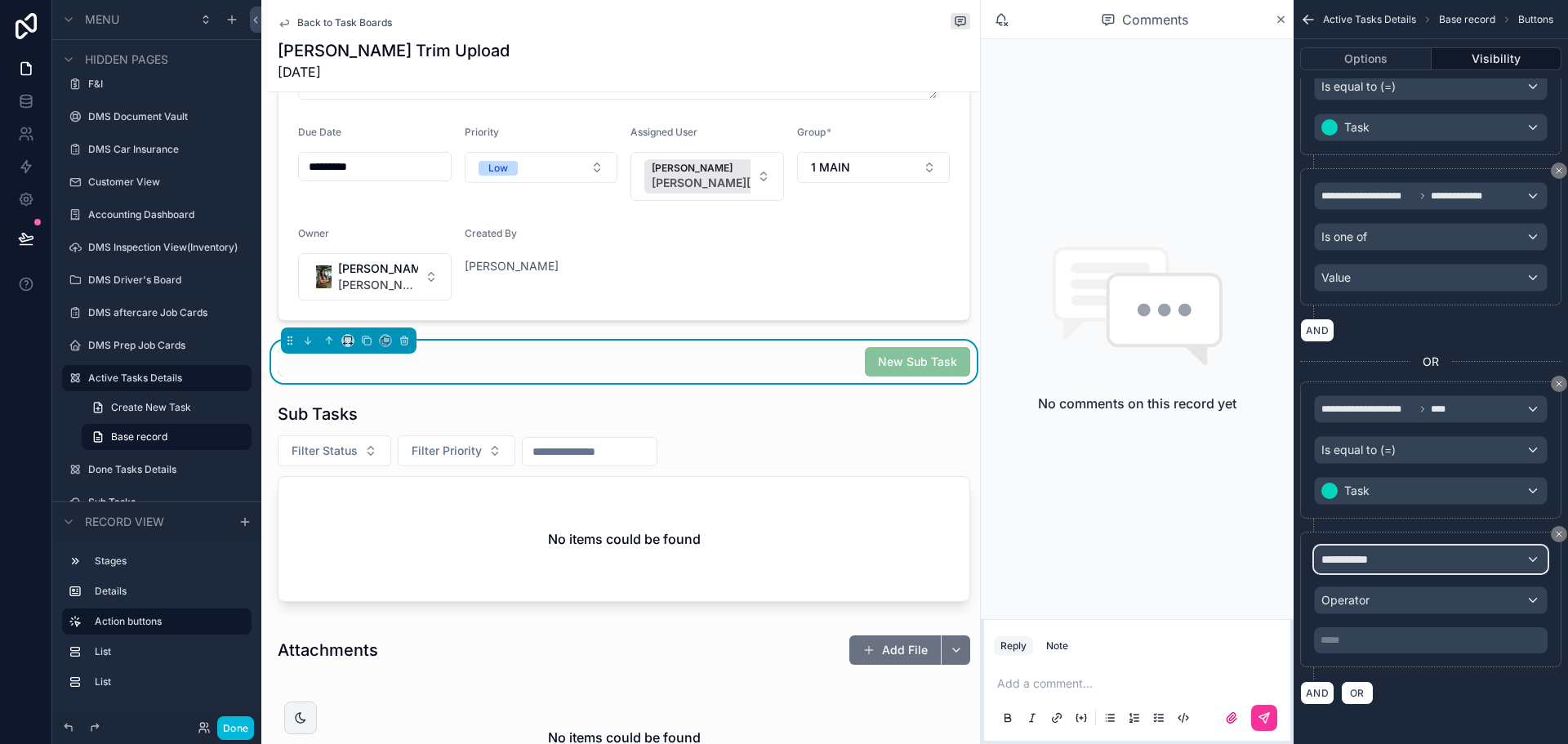
click at [1373, 556] on span "**********" at bounding box center [1351, 559] width 60 height 16
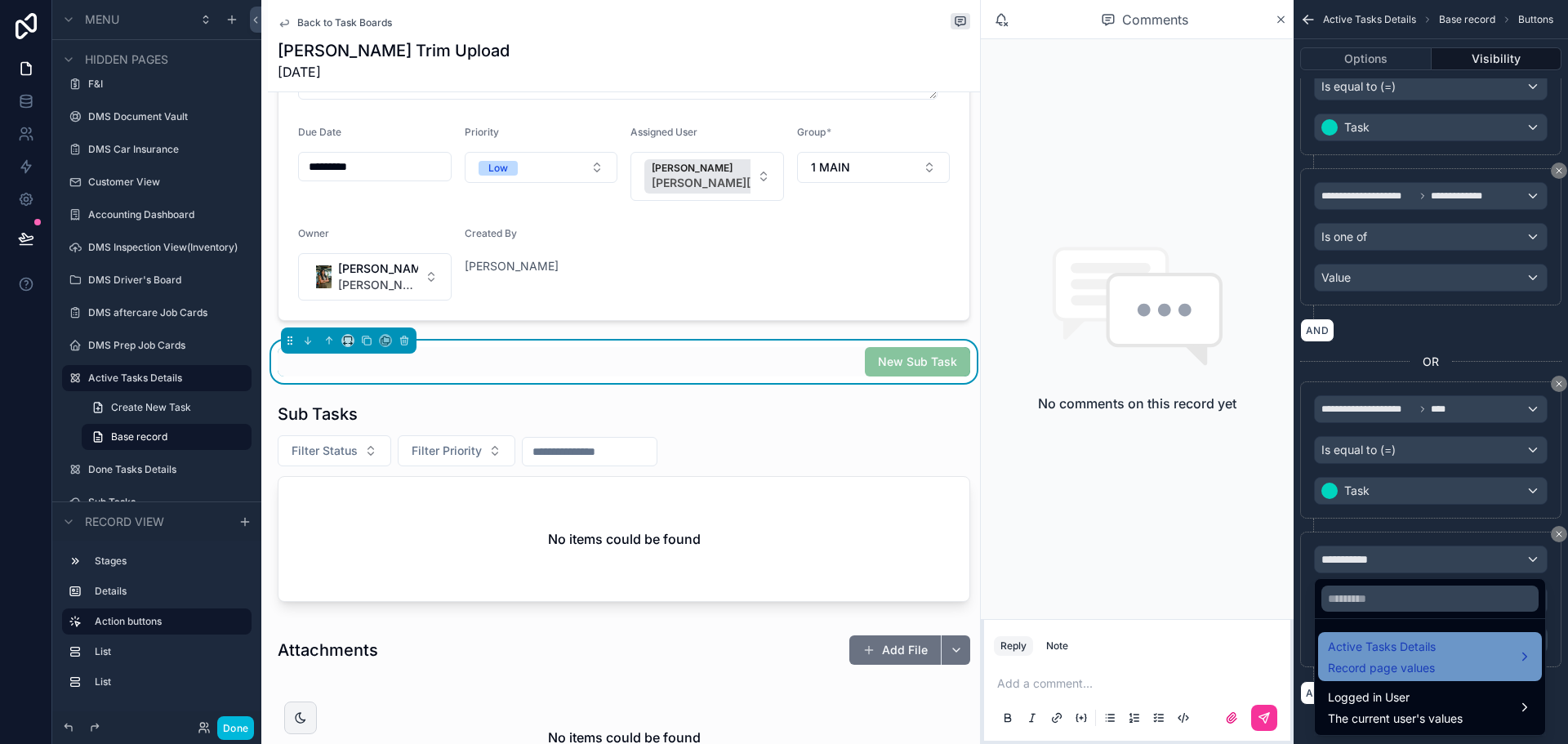
click at [1380, 644] on span "Active Tasks Details" at bounding box center [1382, 647] width 108 height 20
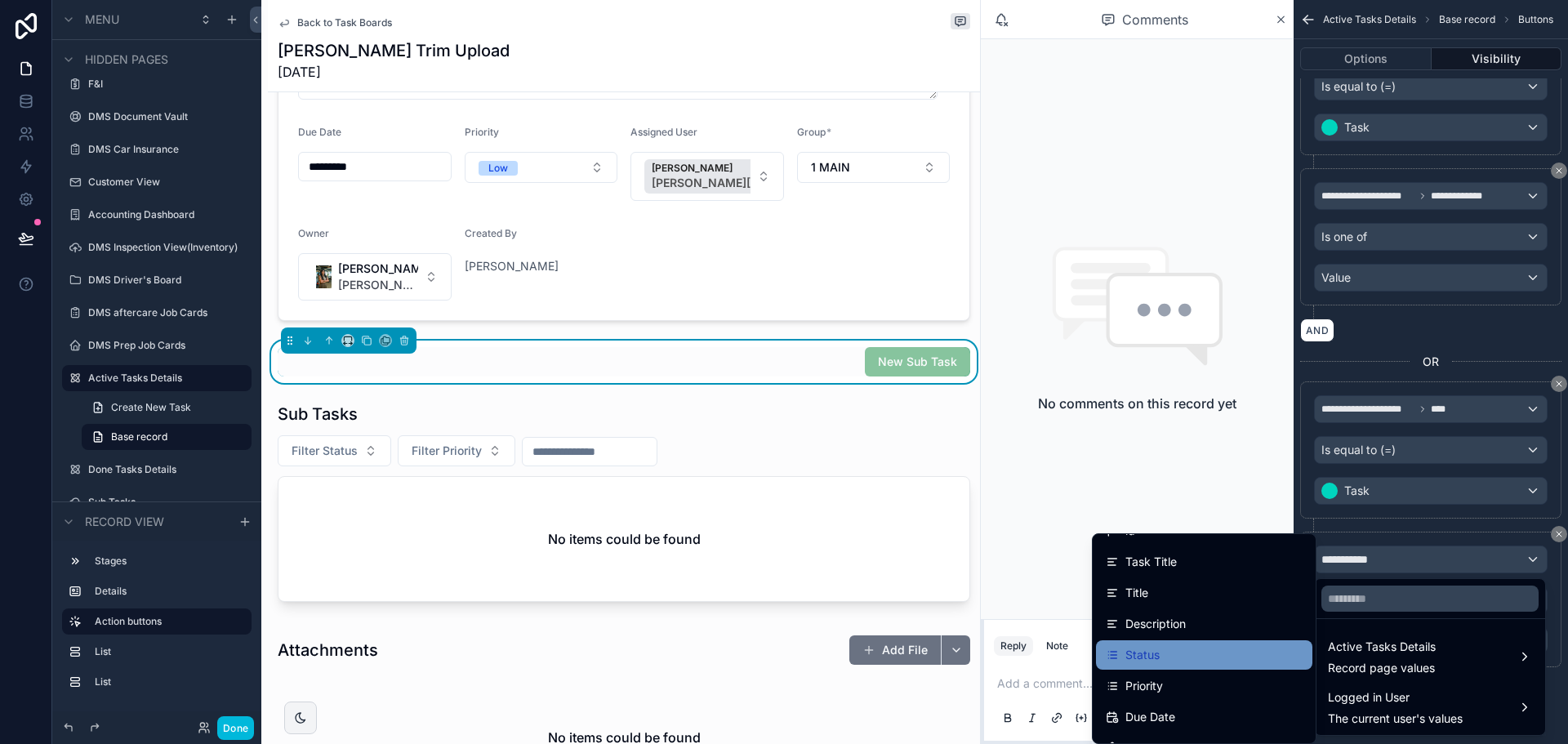
scroll to position [0, 0]
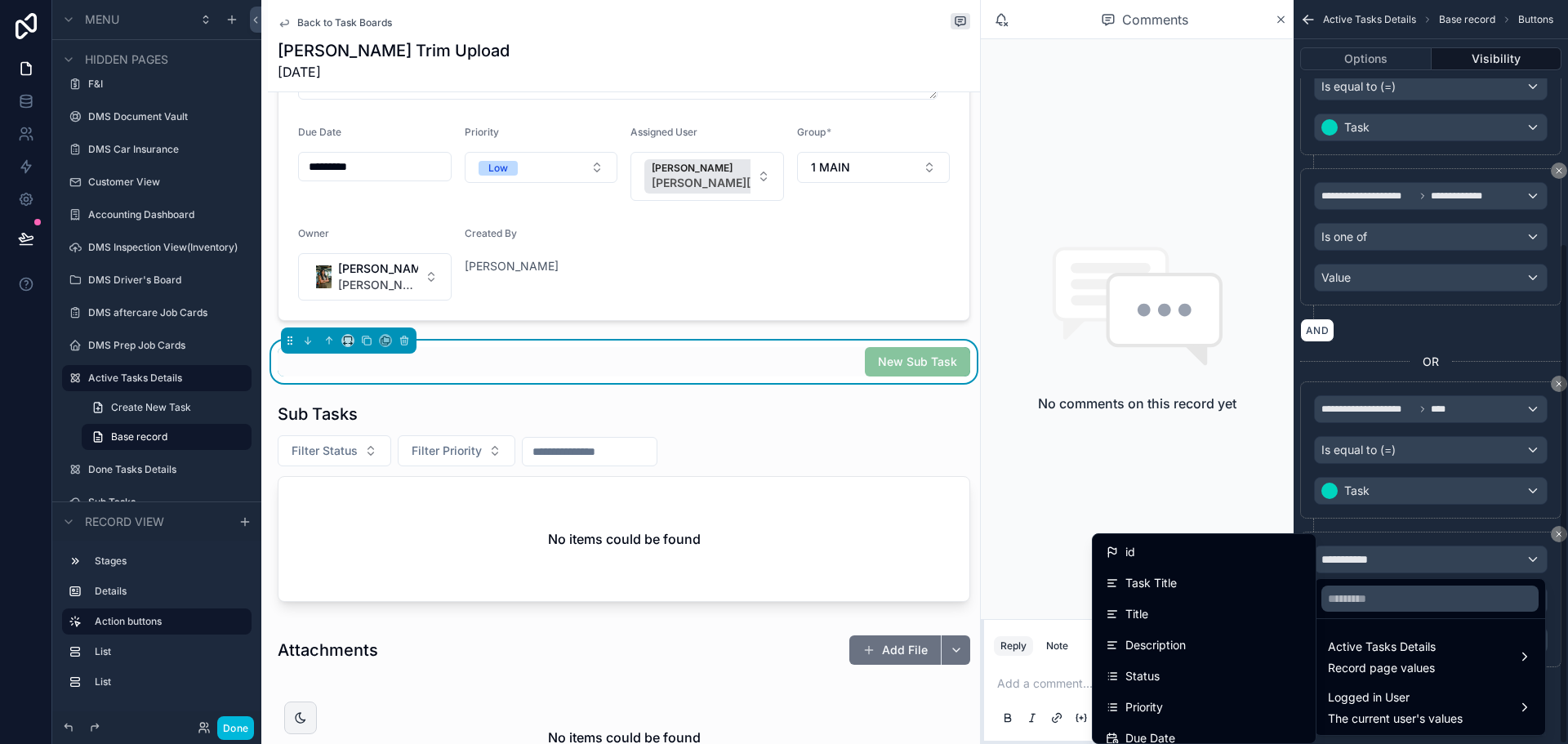
click at [1360, 571] on div "scrollable content" at bounding box center [784, 372] width 1568 height 744
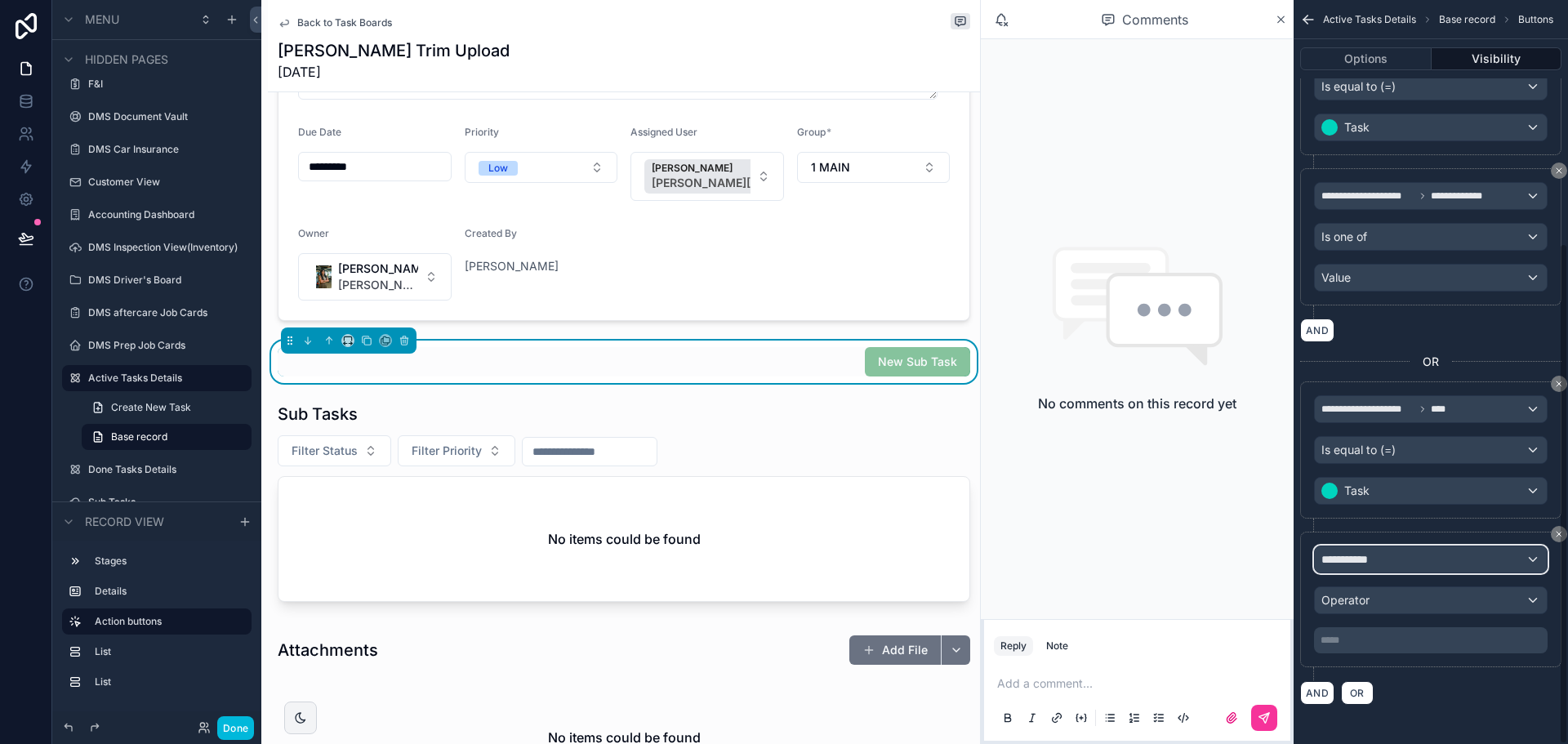
click at [1359, 568] on div "**********" at bounding box center [1431, 559] width 232 height 26
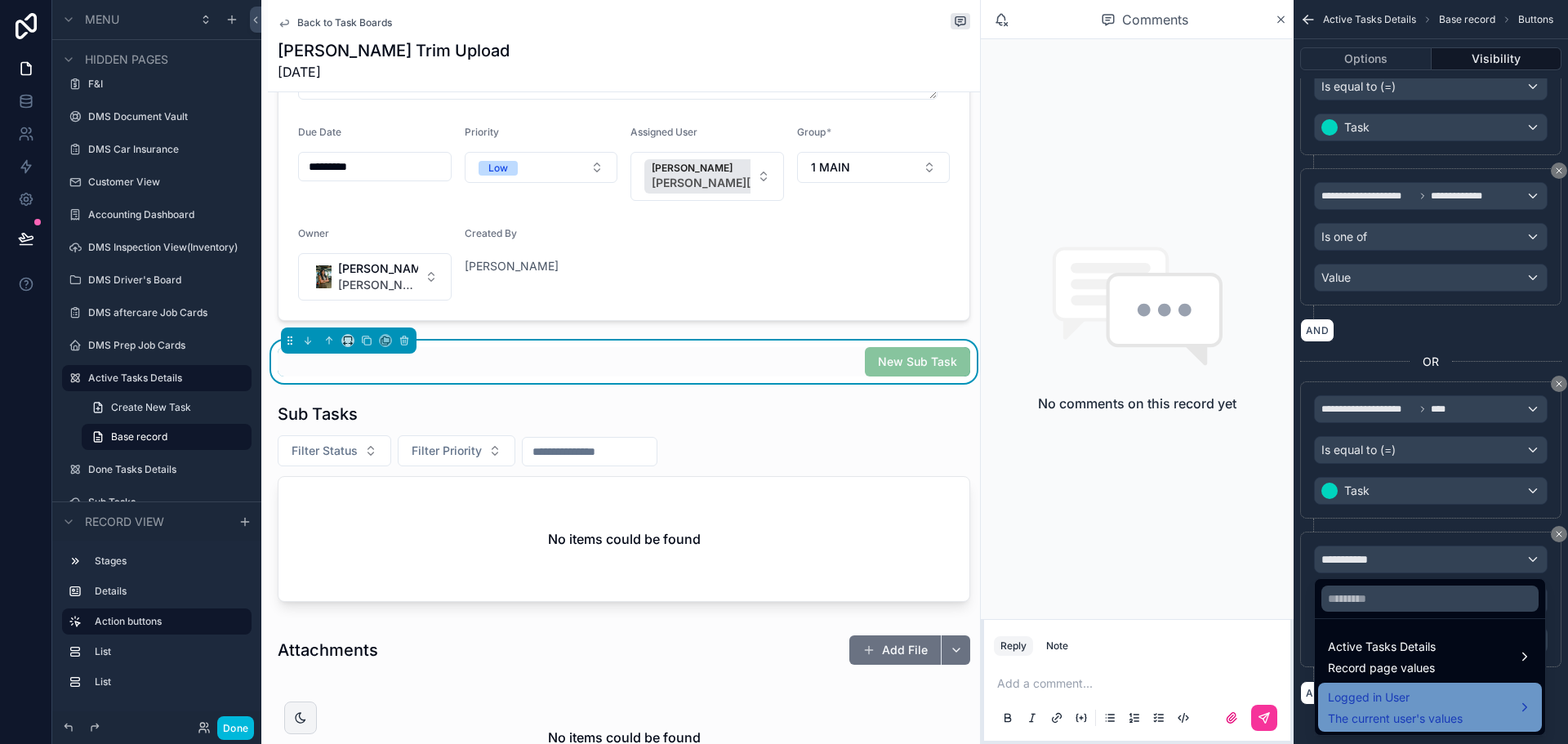
click at [1403, 699] on span "Logged in User" at bounding box center [1395, 697] width 135 height 20
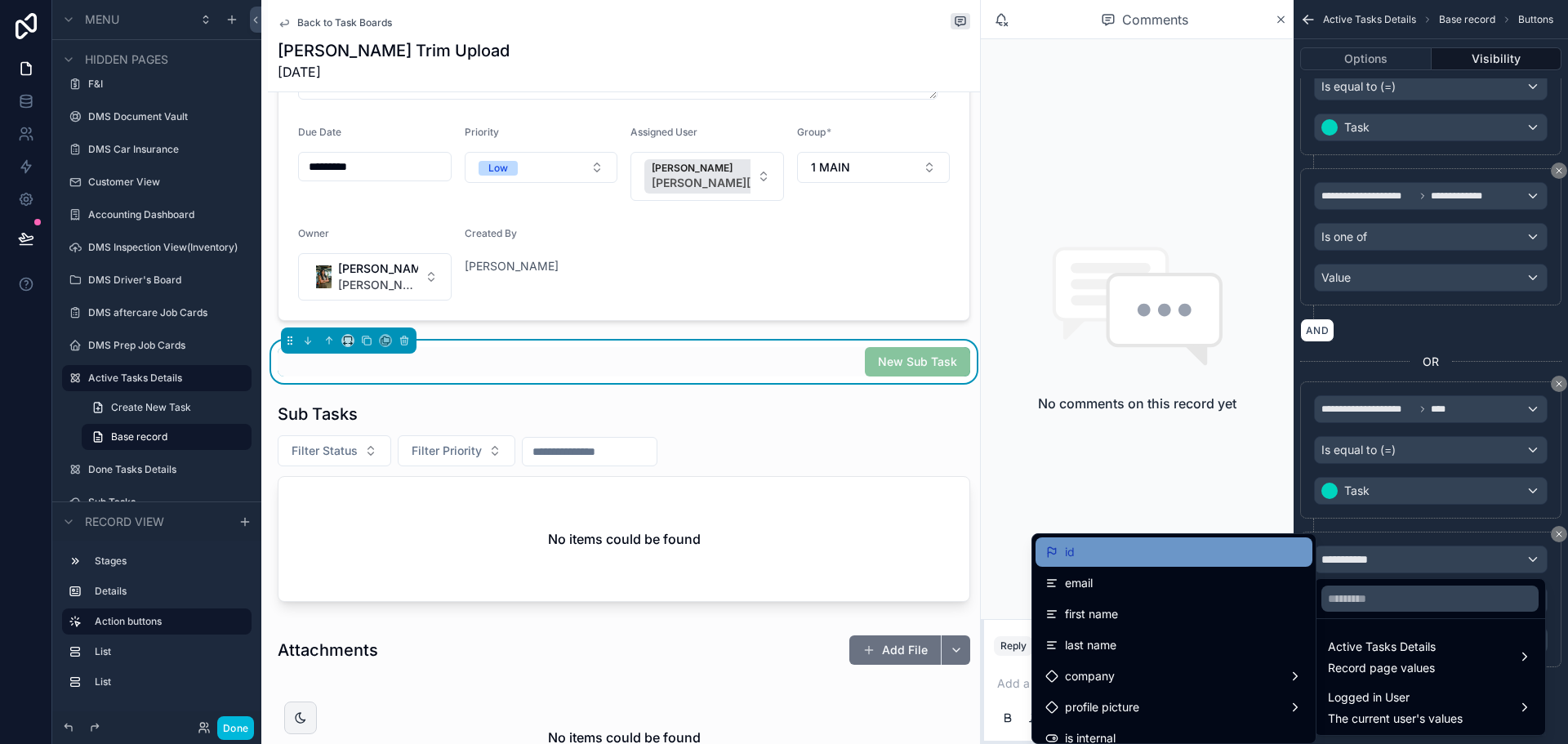
click at [1154, 556] on div "id" at bounding box center [1174, 552] width 258 height 20
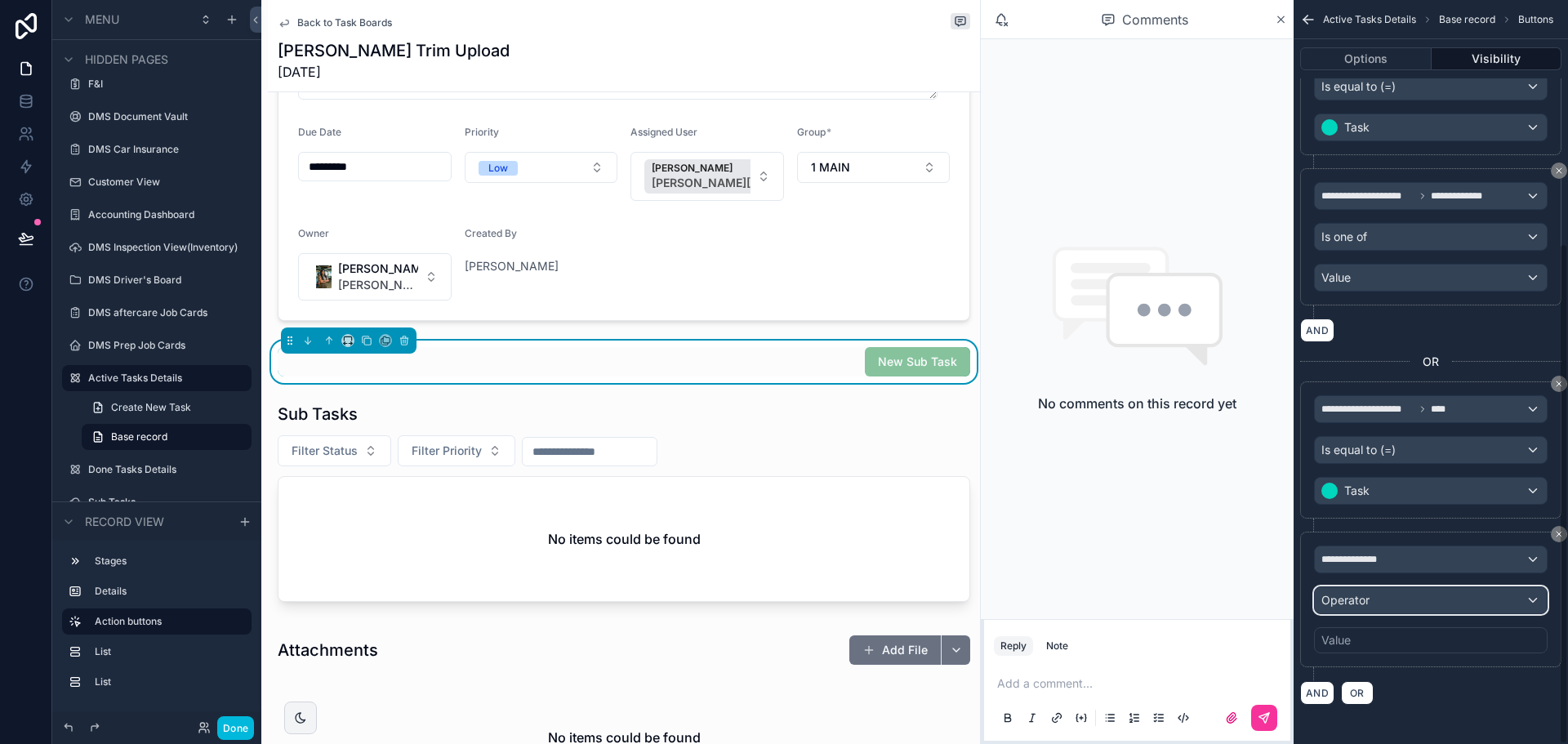
click at [1355, 605] on span "Operator" at bounding box center [1345, 599] width 48 height 14
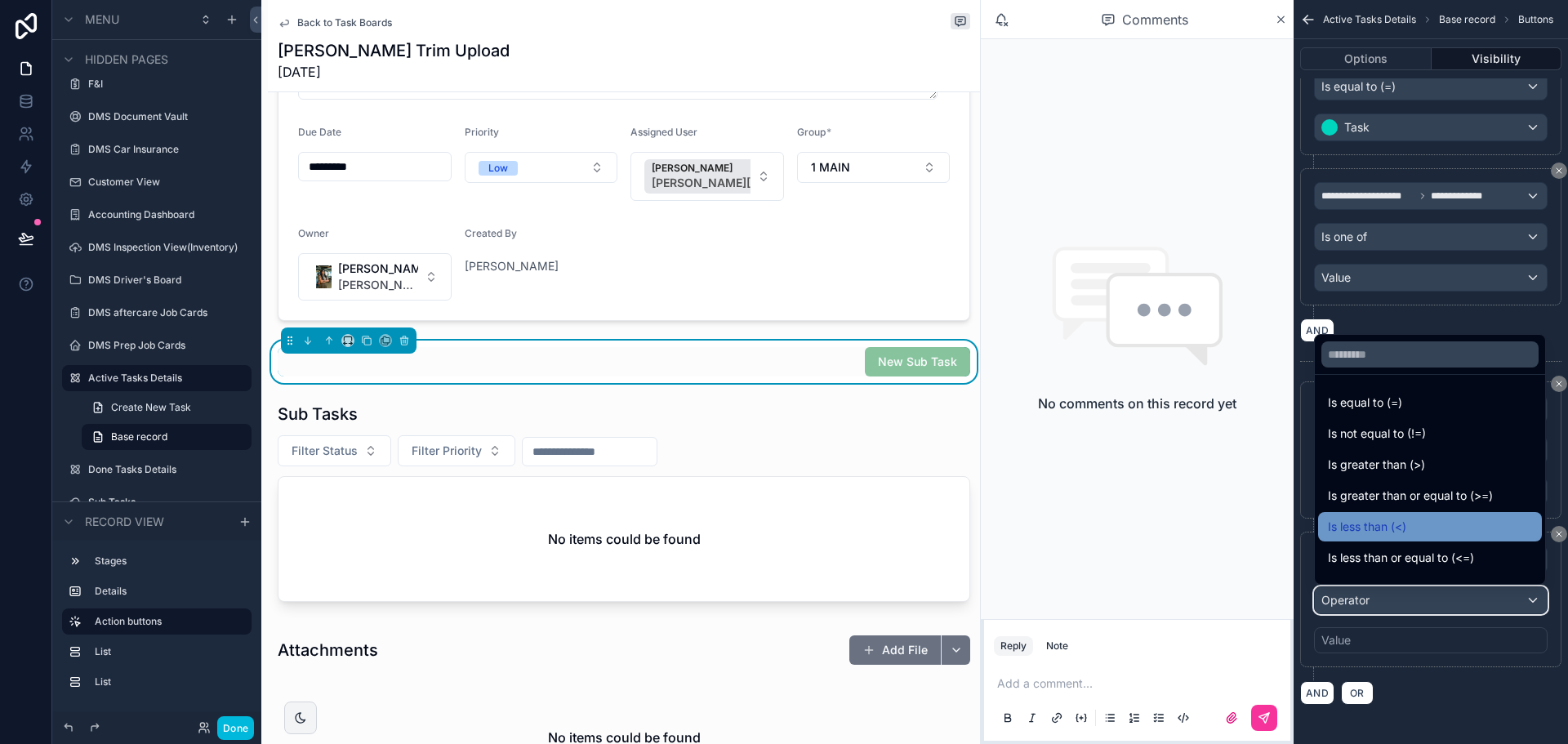
scroll to position [116, 0]
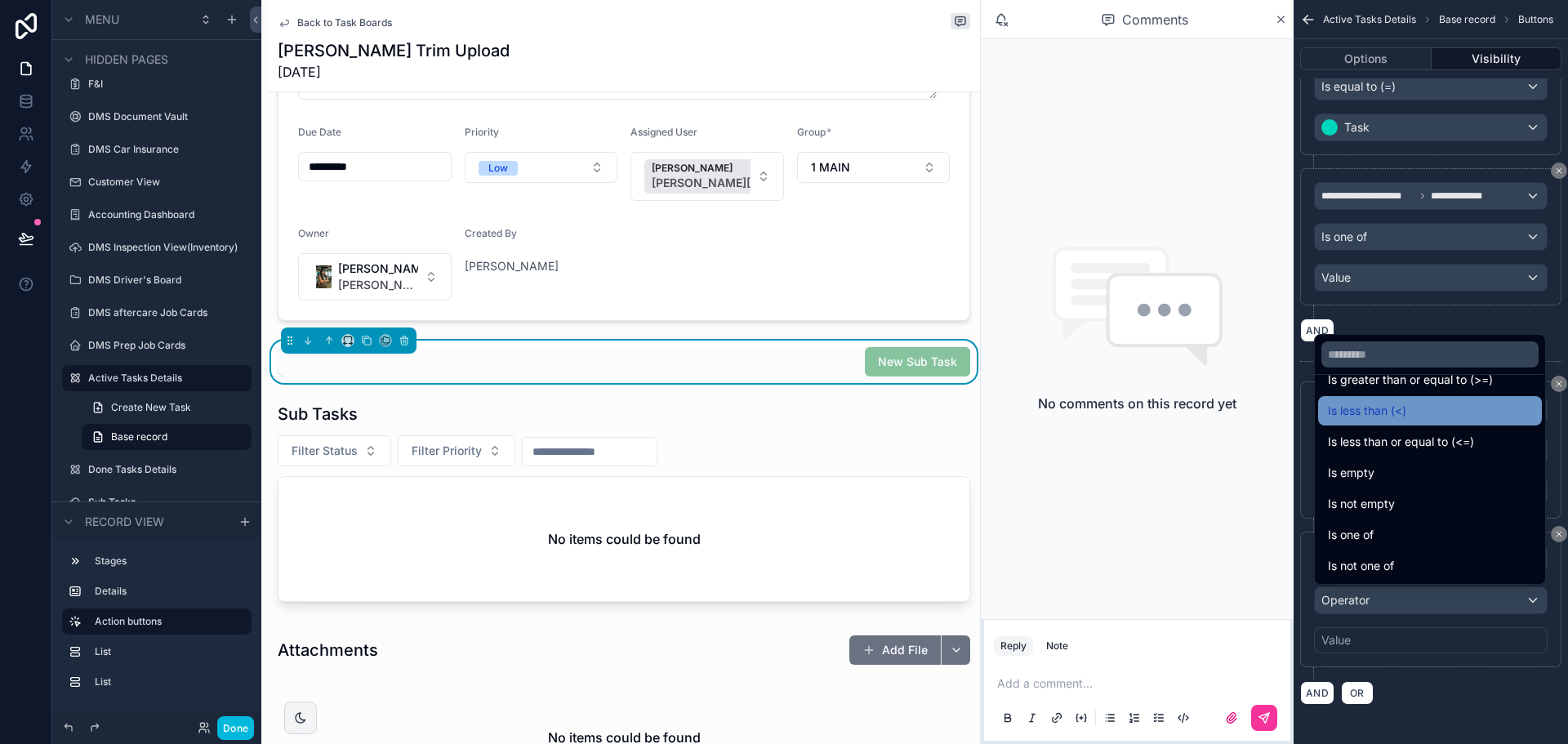
click at [1368, 527] on span "Is one of" at bounding box center [1351, 535] width 46 height 20
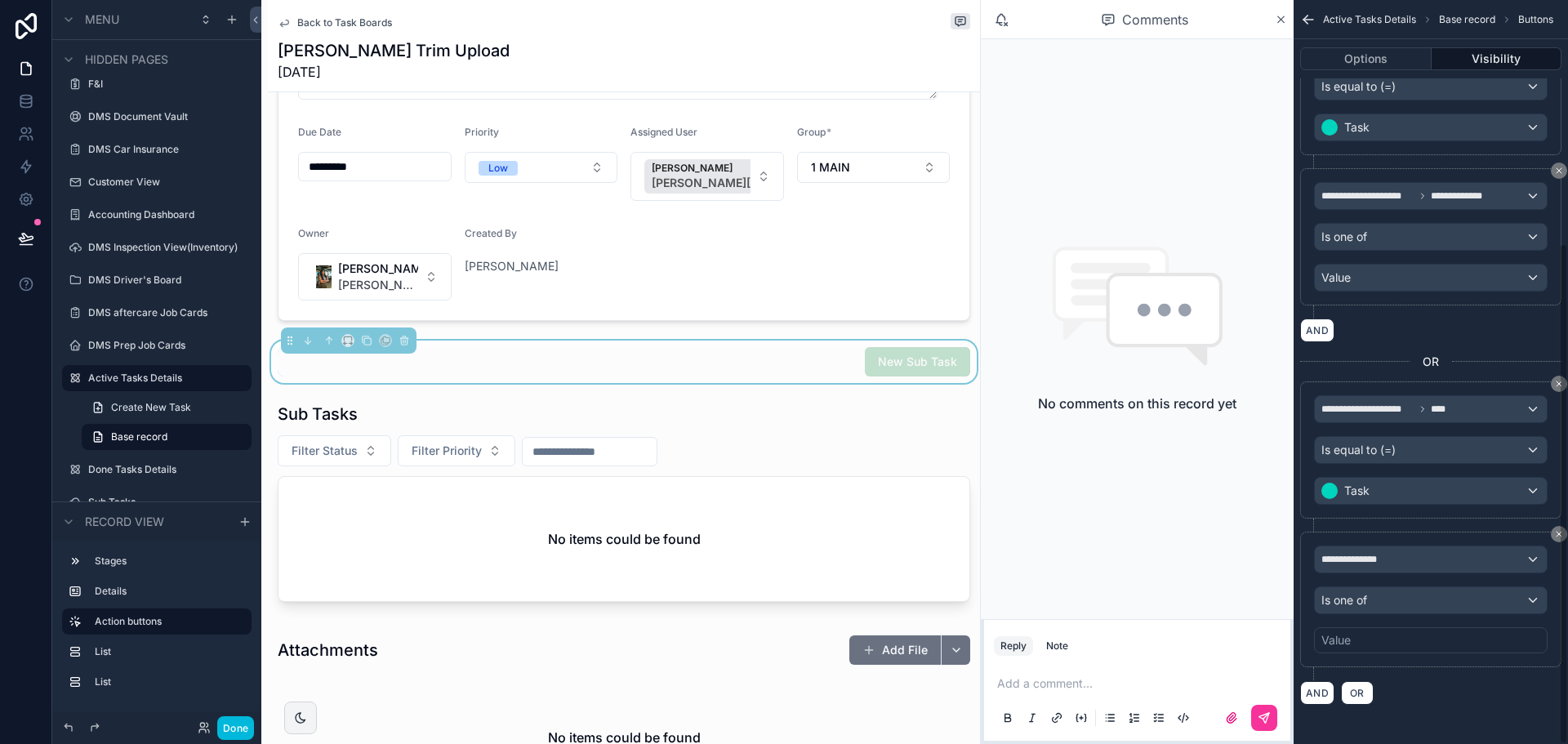
click at [1362, 633] on div "Value" at bounding box center [1431, 640] width 234 height 26
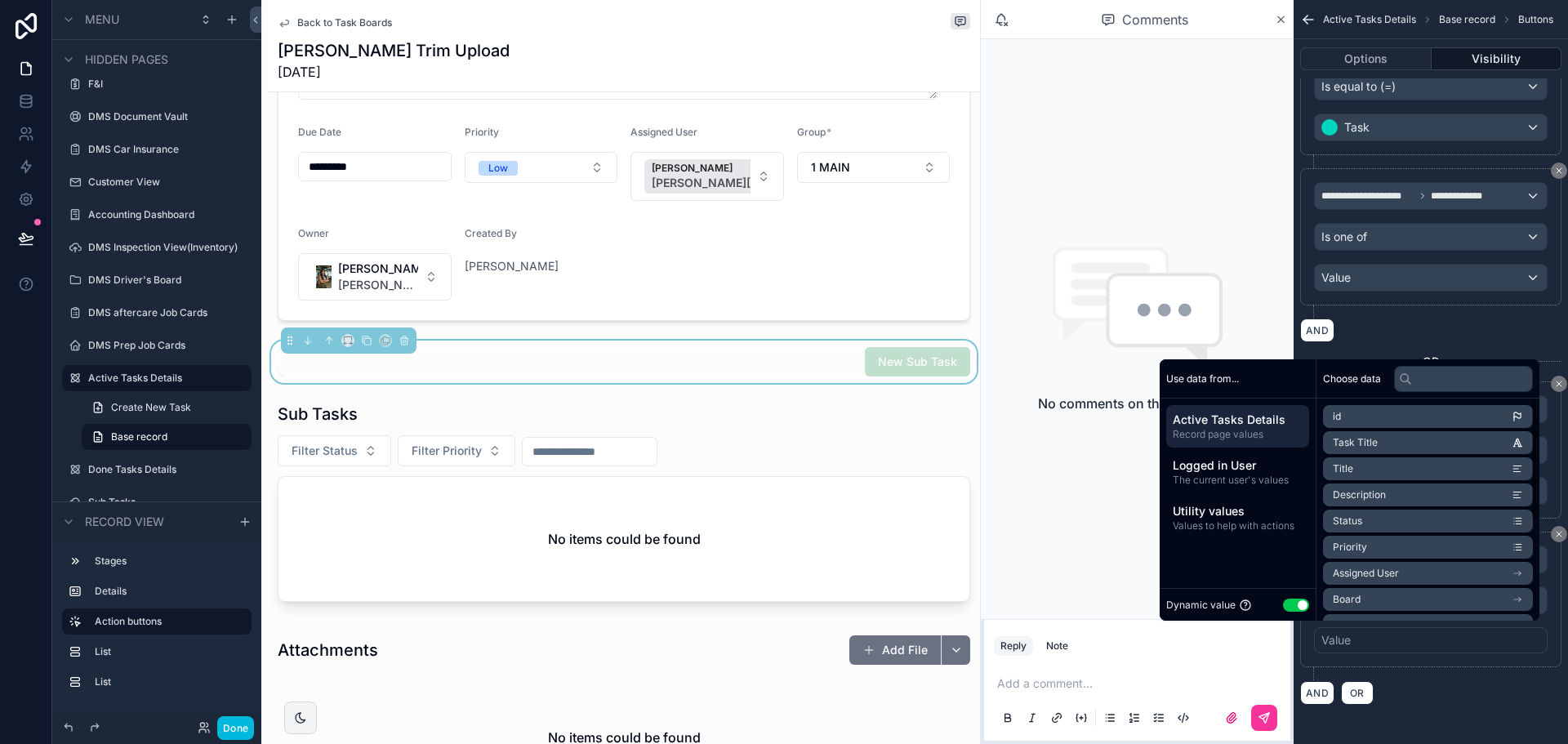
click at [1215, 428] on span "Record page values" at bounding box center [1238, 434] width 130 height 13
click at [1365, 410] on li "Board" at bounding box center [1427, 419] width 210 height 23
click at [1369, 473] on li "Members" at bounding box center [1427, 472] width 210 height 23
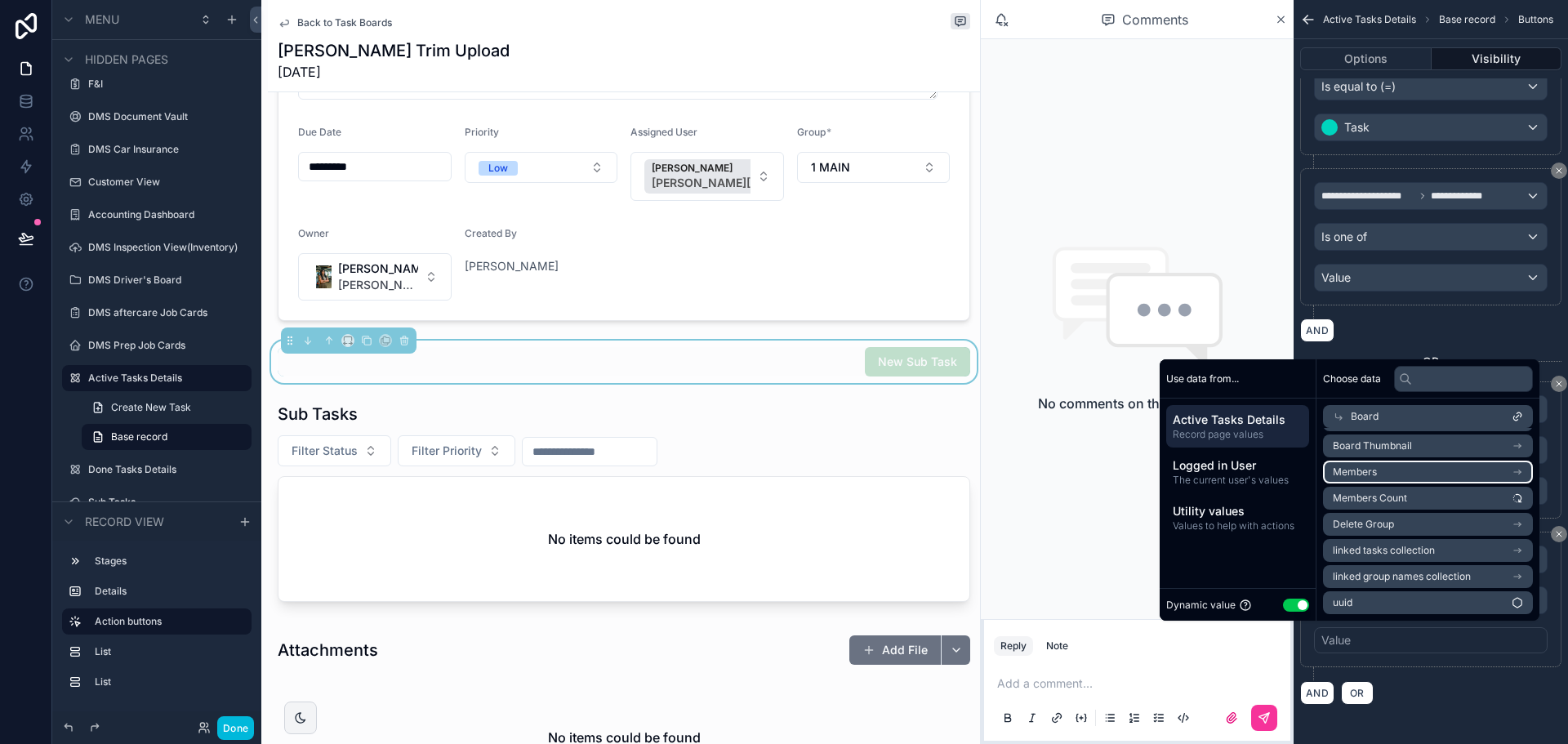
scroll to position [0, 0]
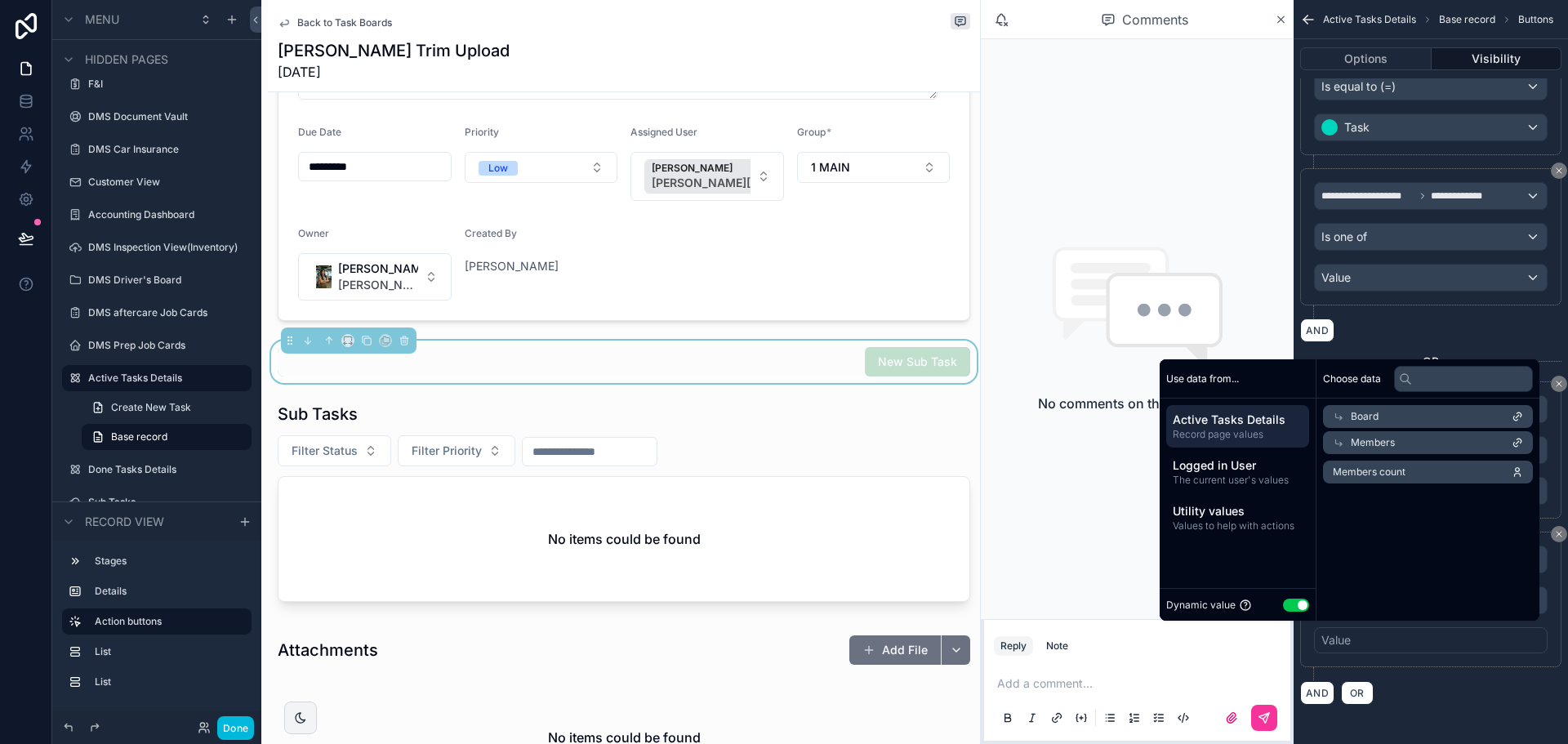
click at [1369, 473] on span "Members count" at bounding box center [1369, 472] width 73 height 13
click at [1437, 725] on div "**********" at bounding box center [1431, 191] width 275 height 1105
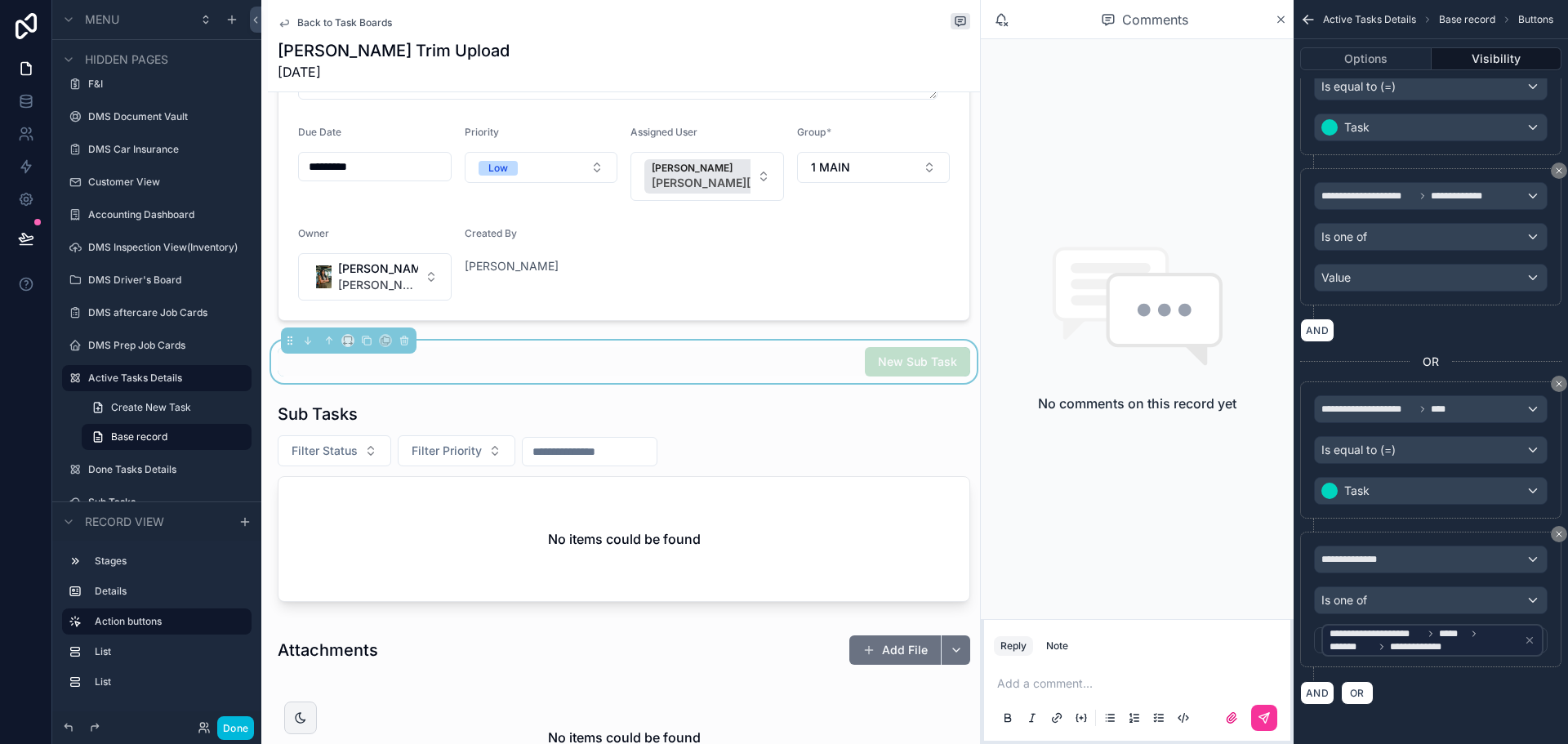
click at [1397, 573] on div "**********" at bounding box center [1431, 599] width 234 height 108
click at [1396, 563] on div "**********" at bounding box center [1431, 559] width 232 height 26
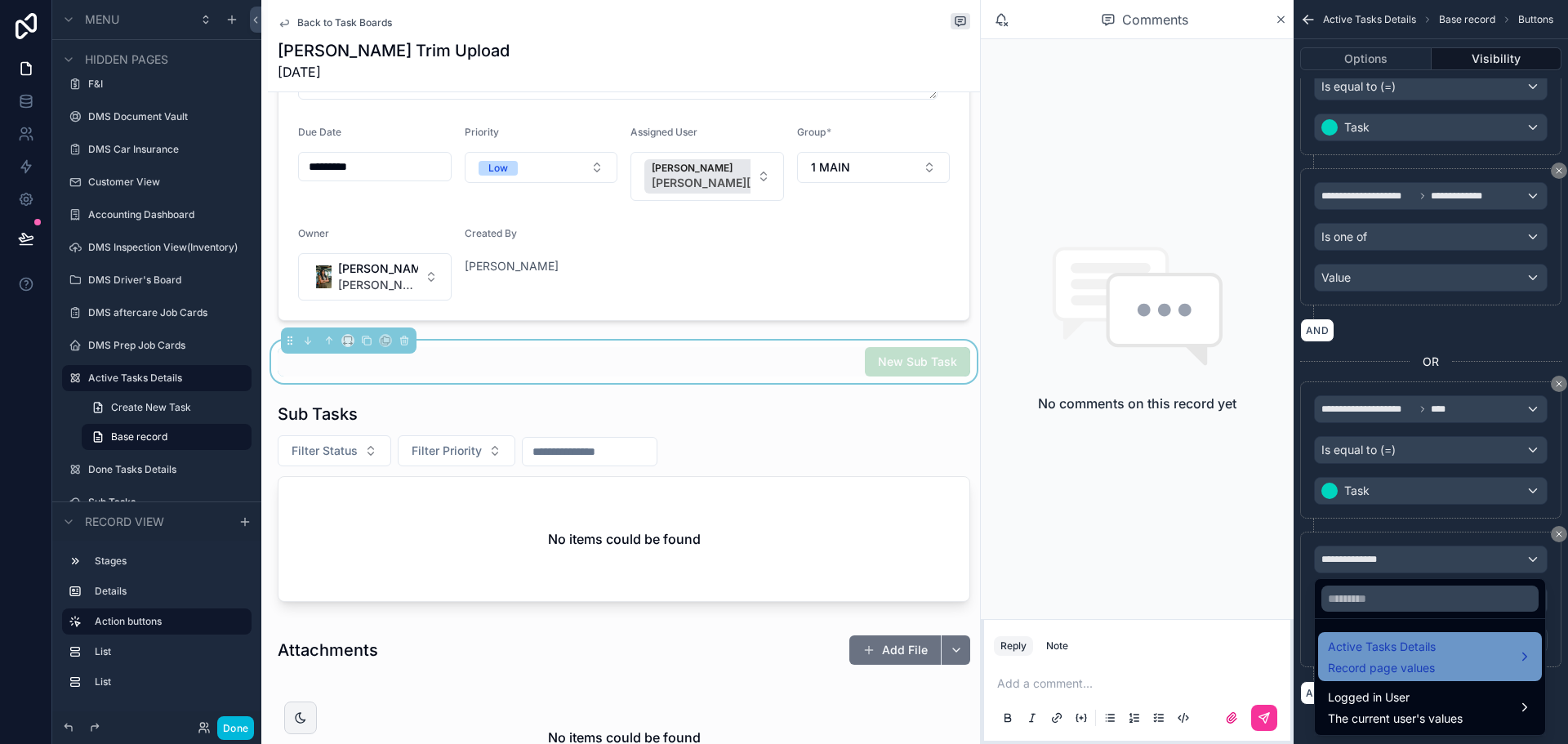
click at [1396, 635] on div "Active Tasks Details Record page values" at bounding box center [1430, 657] width 224 height 49
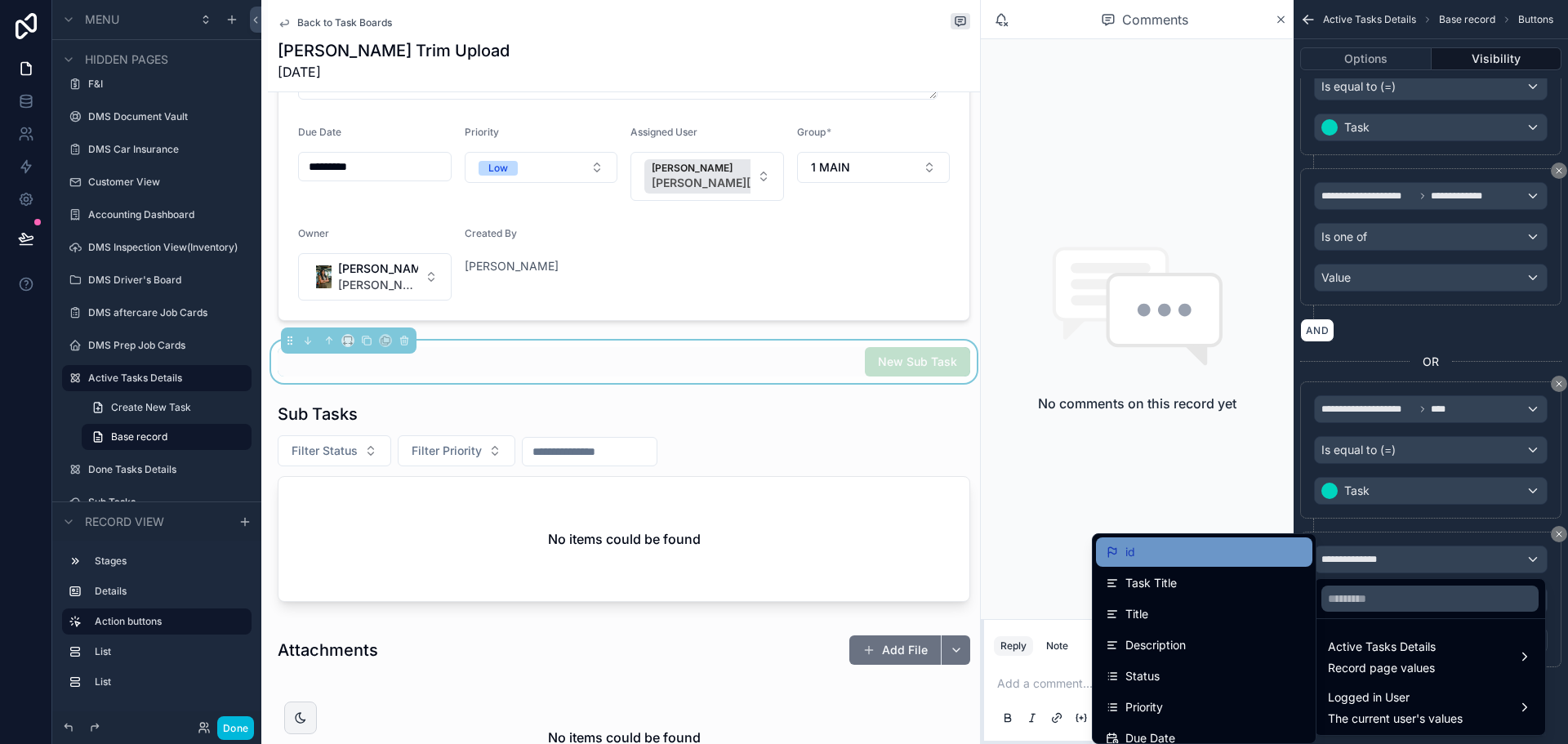
click at [1207, 564] on div "id" at bounding box center [1204, 552] width 217 height 29
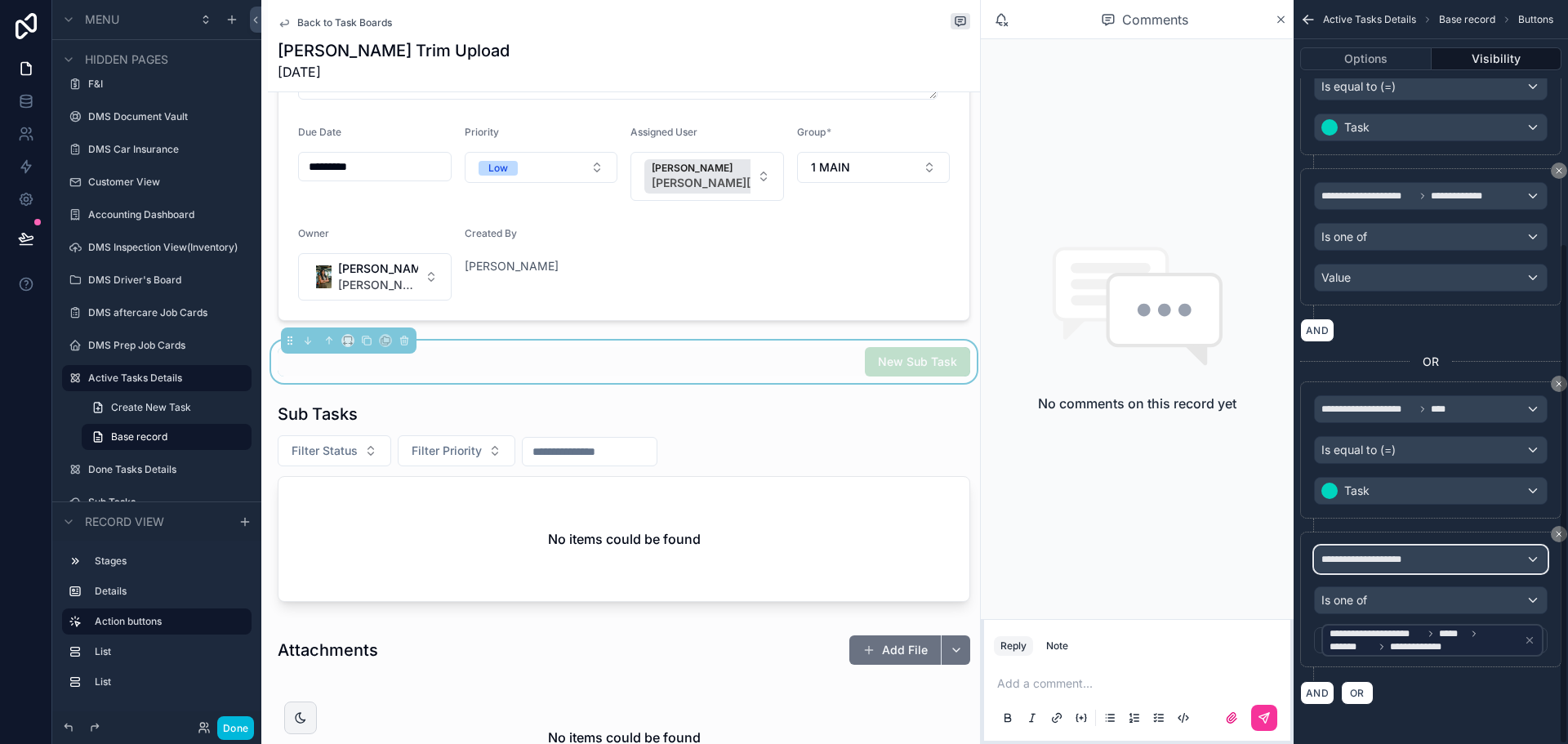
click at [1361, 571] on div "**********" at bounding box center [1431, 559] width 232 height 26
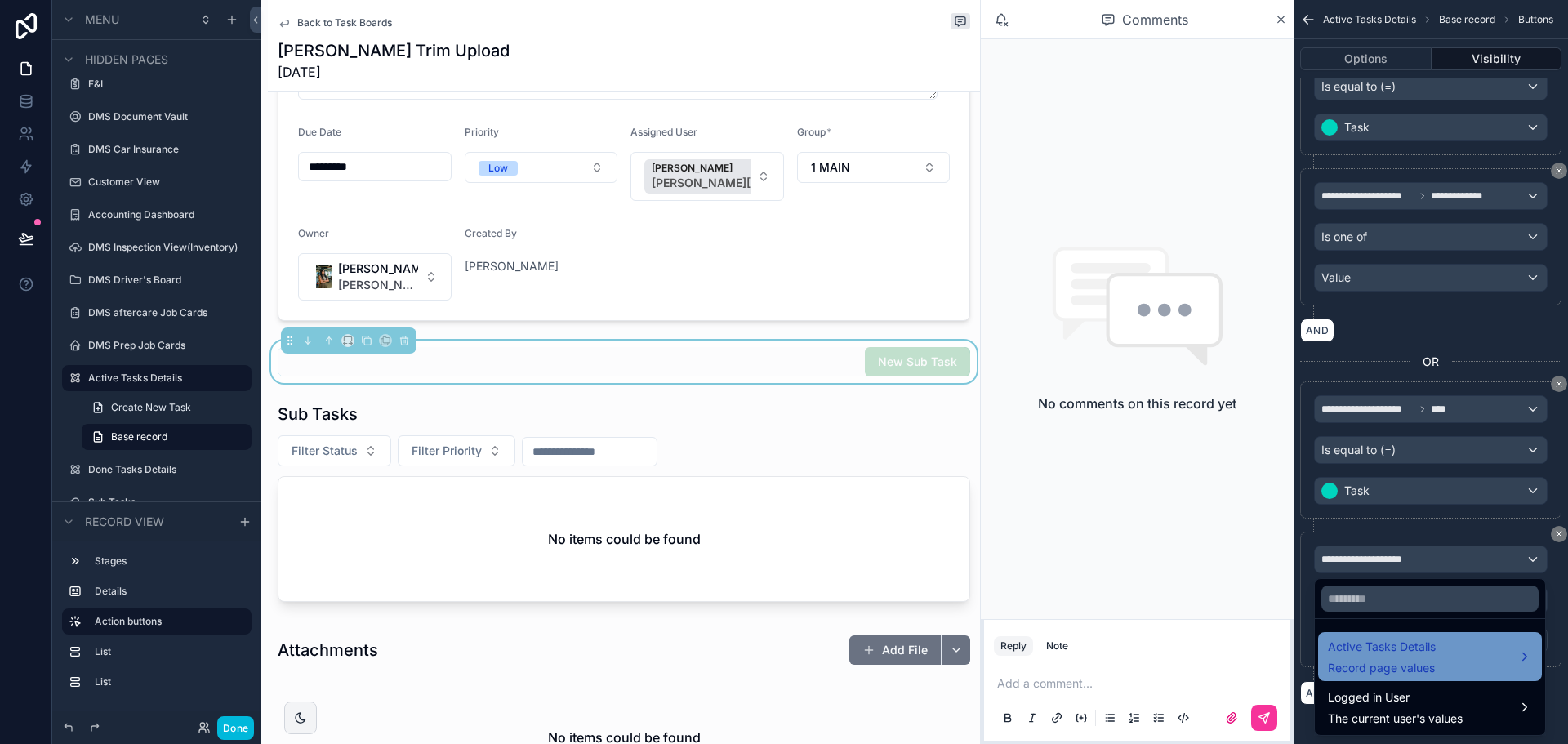
click at [1387, 652] on span "Active Tasks Details" at bounding box center [1382, 647] width 108 height 20
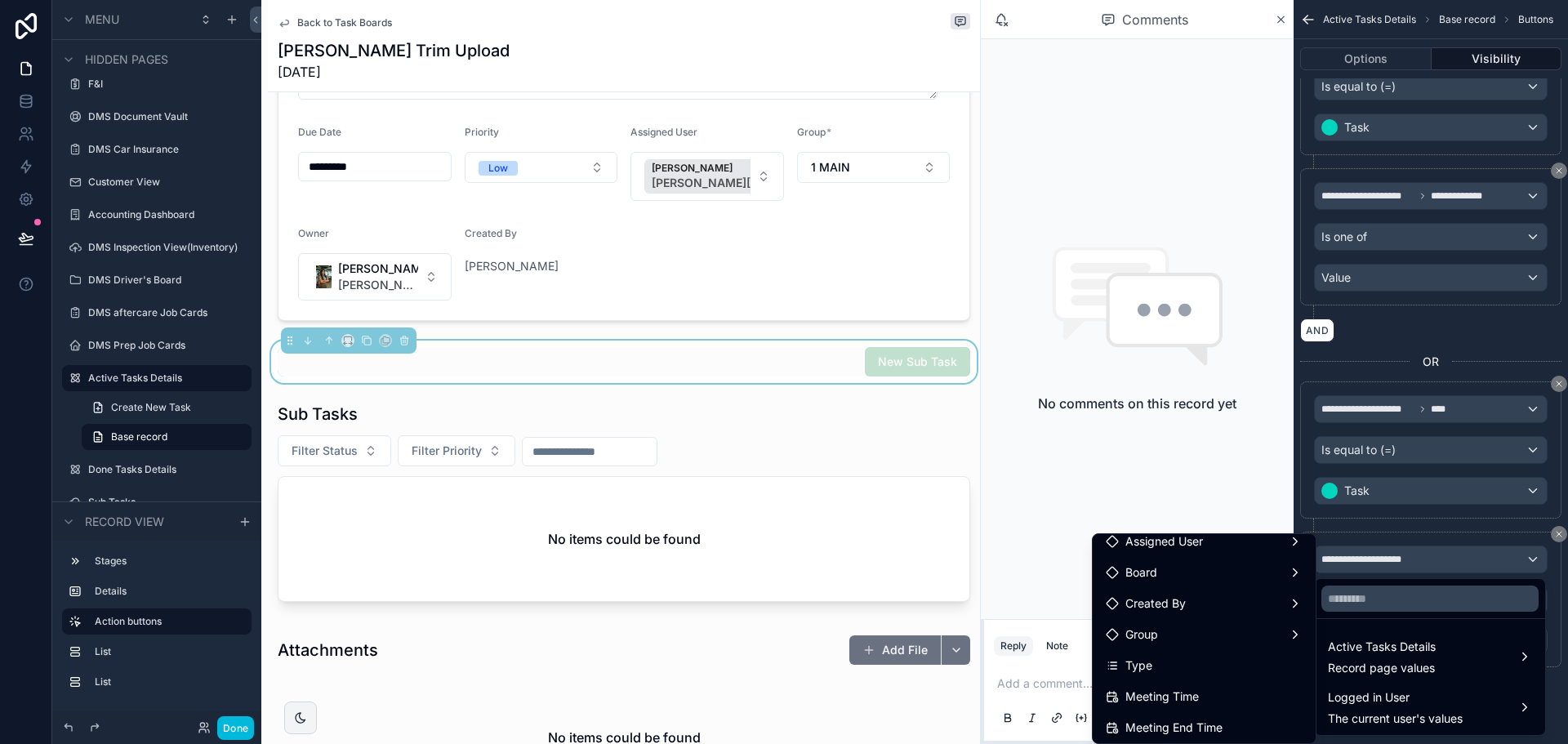
scroll to position [245, 0]
click at [1185, 559] on div "Board" at bounding box center [1204, 555] width 197 height 20
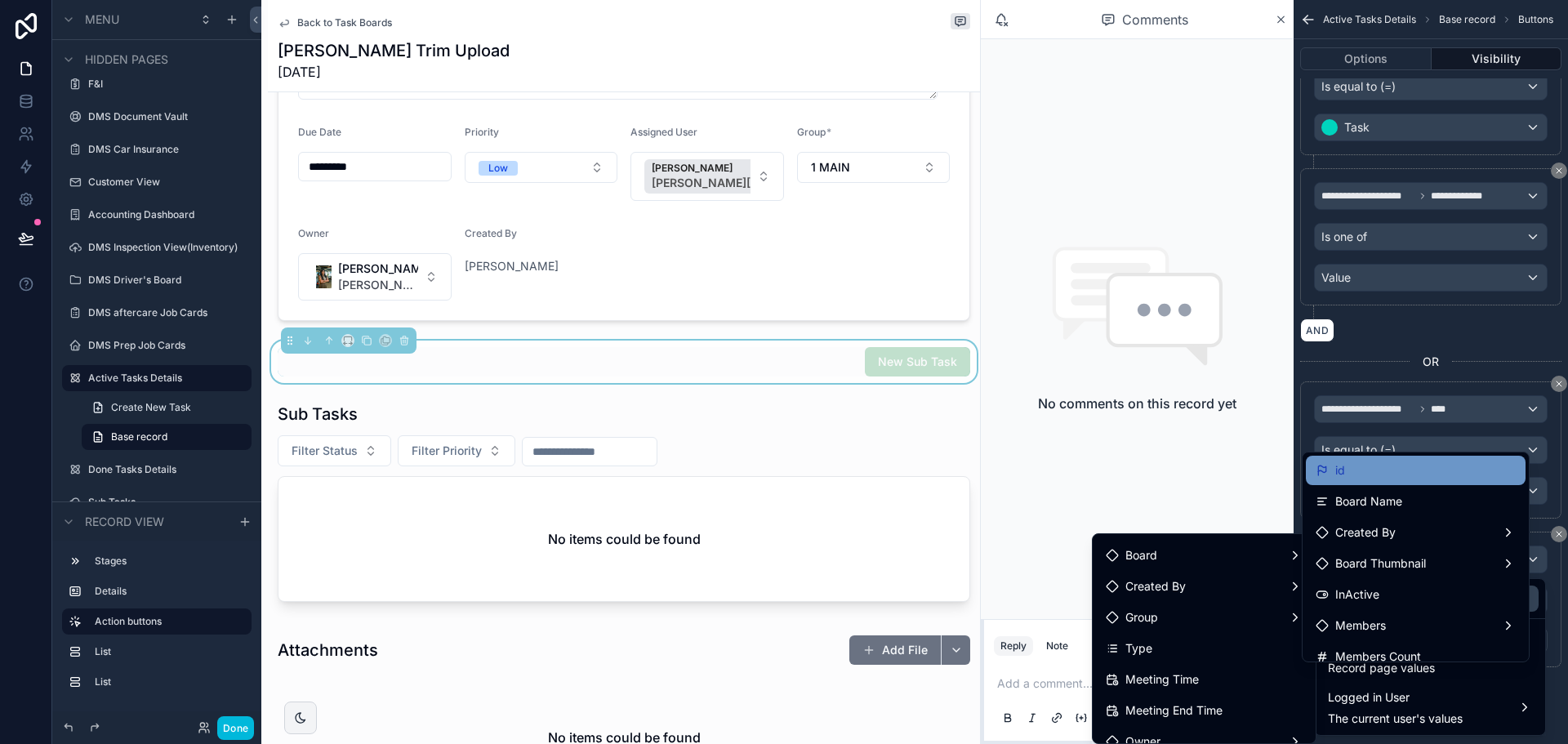
click at [1374, 478] on div "id" at bounding box center [1415, 470] width 200 height 20
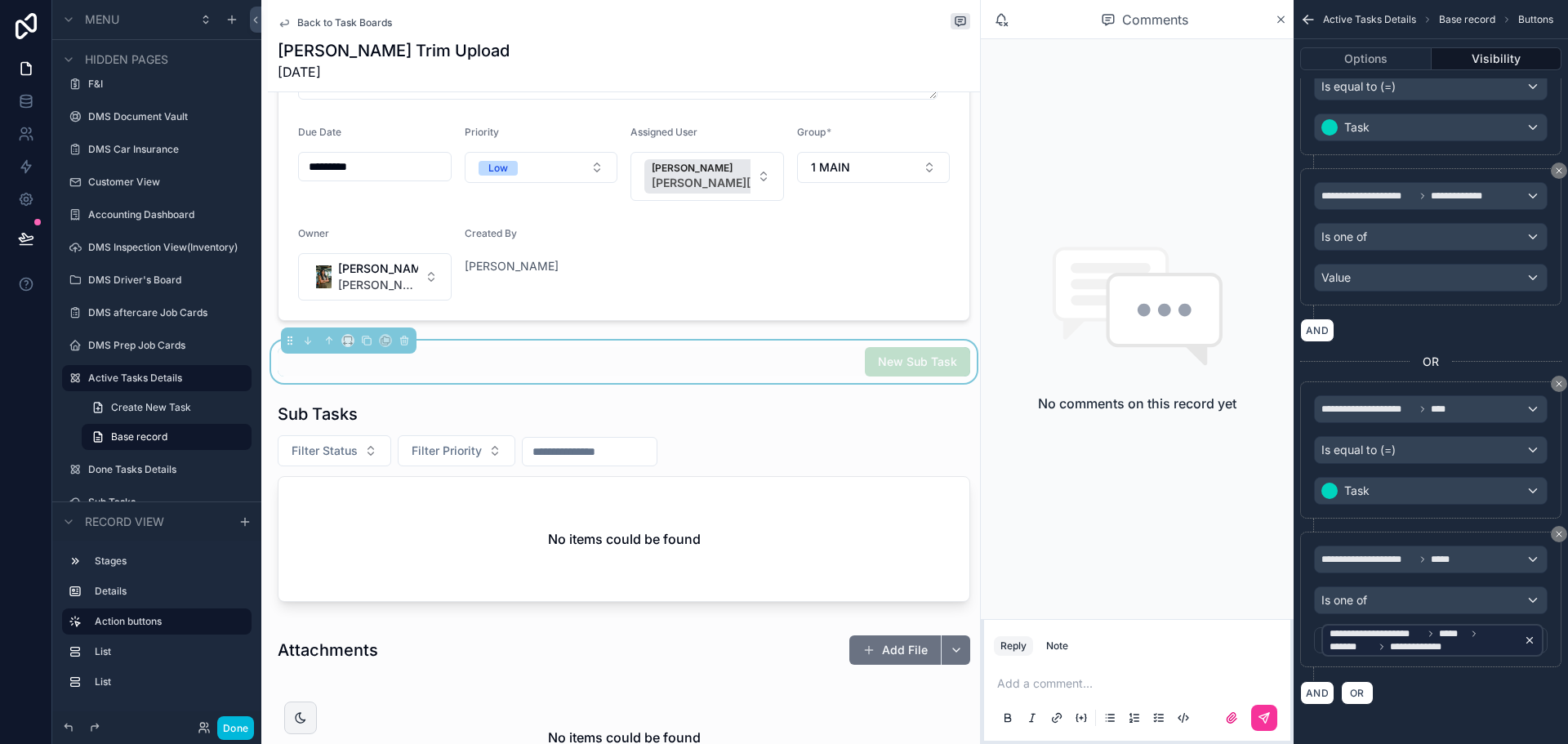
click at [1375, 643] on span "**********" at bounding box center [1423, 640] width 188 height 26
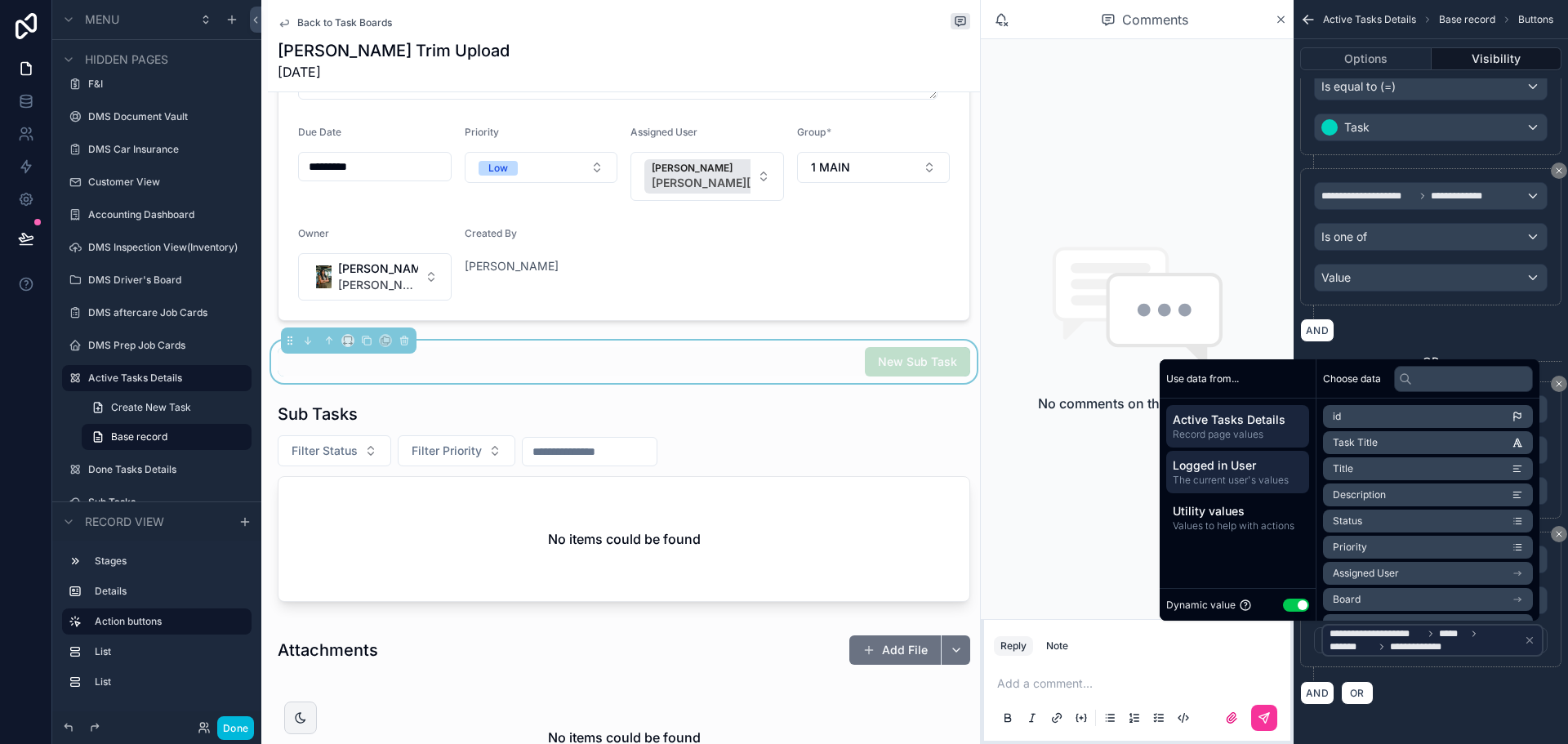
click at [1230, 464] on span "Logged in User" at bounding box center [1238, 465] width 130 height 16
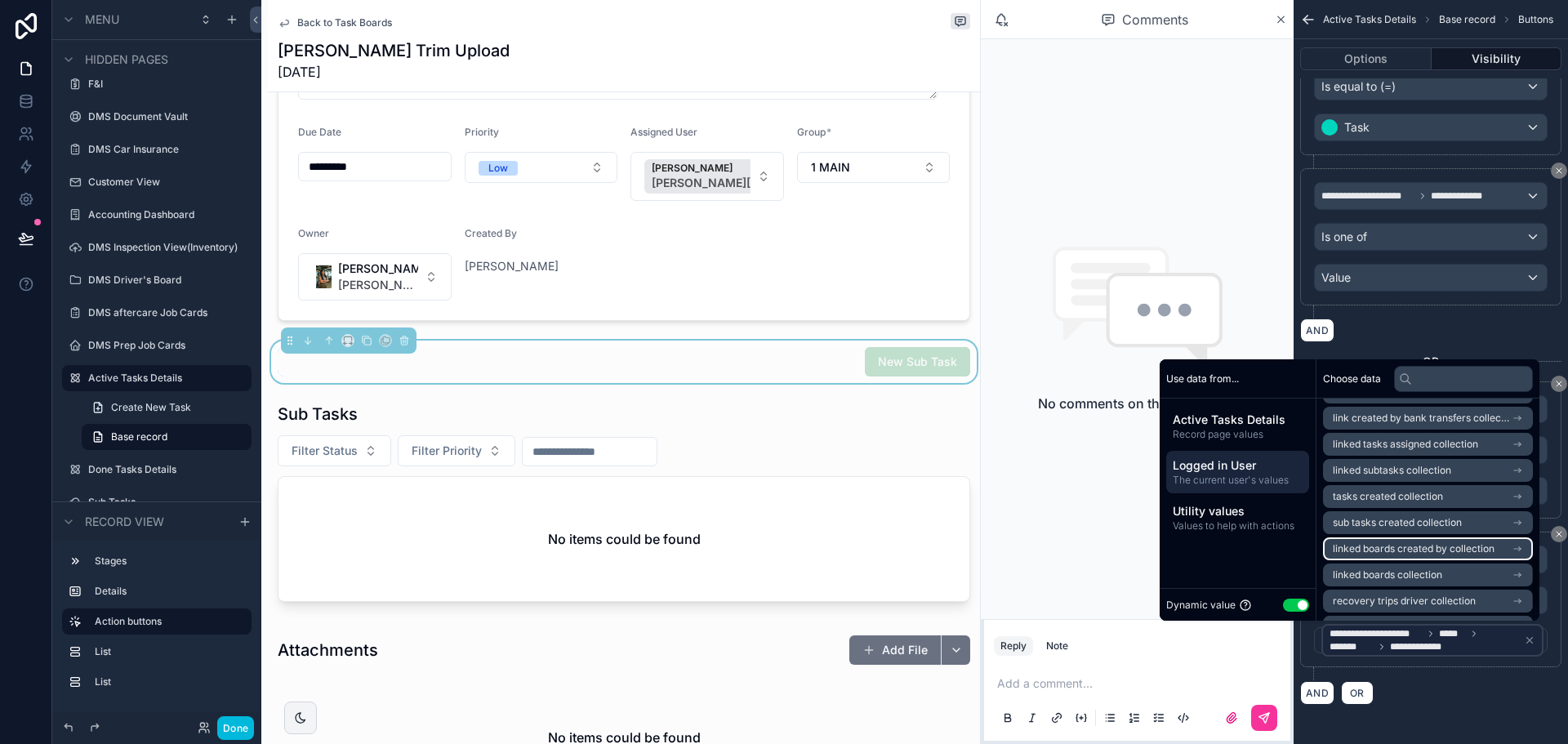
scroll to position [653, 0]
click at [1399, 543] on span "linked boards collection" at bounding box center [1387, 547] width 110 height 13
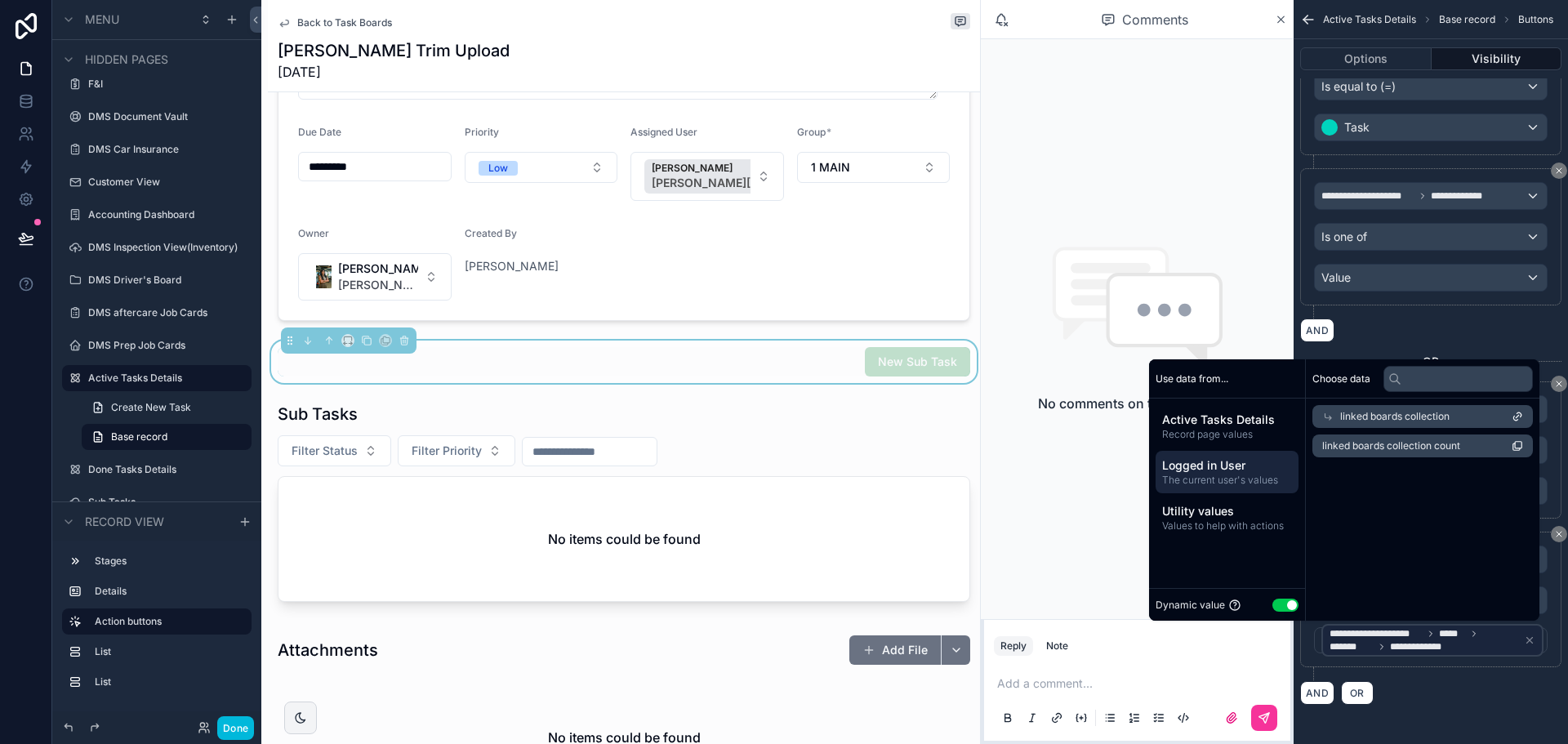
scroll to position [0, 0]
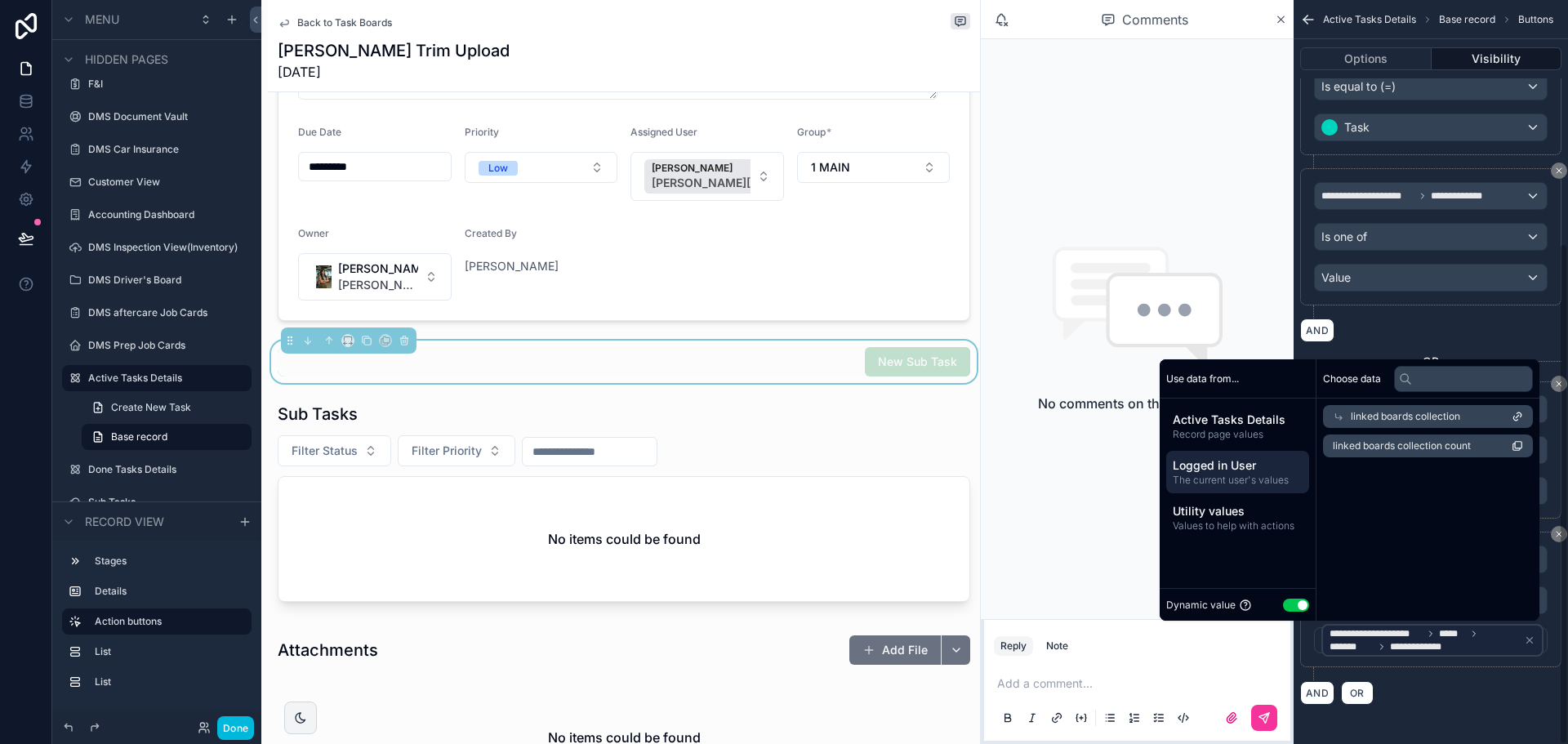
click at [1403, 341] on div "AND" at bounding box center [1431, 330] width 262 height 24
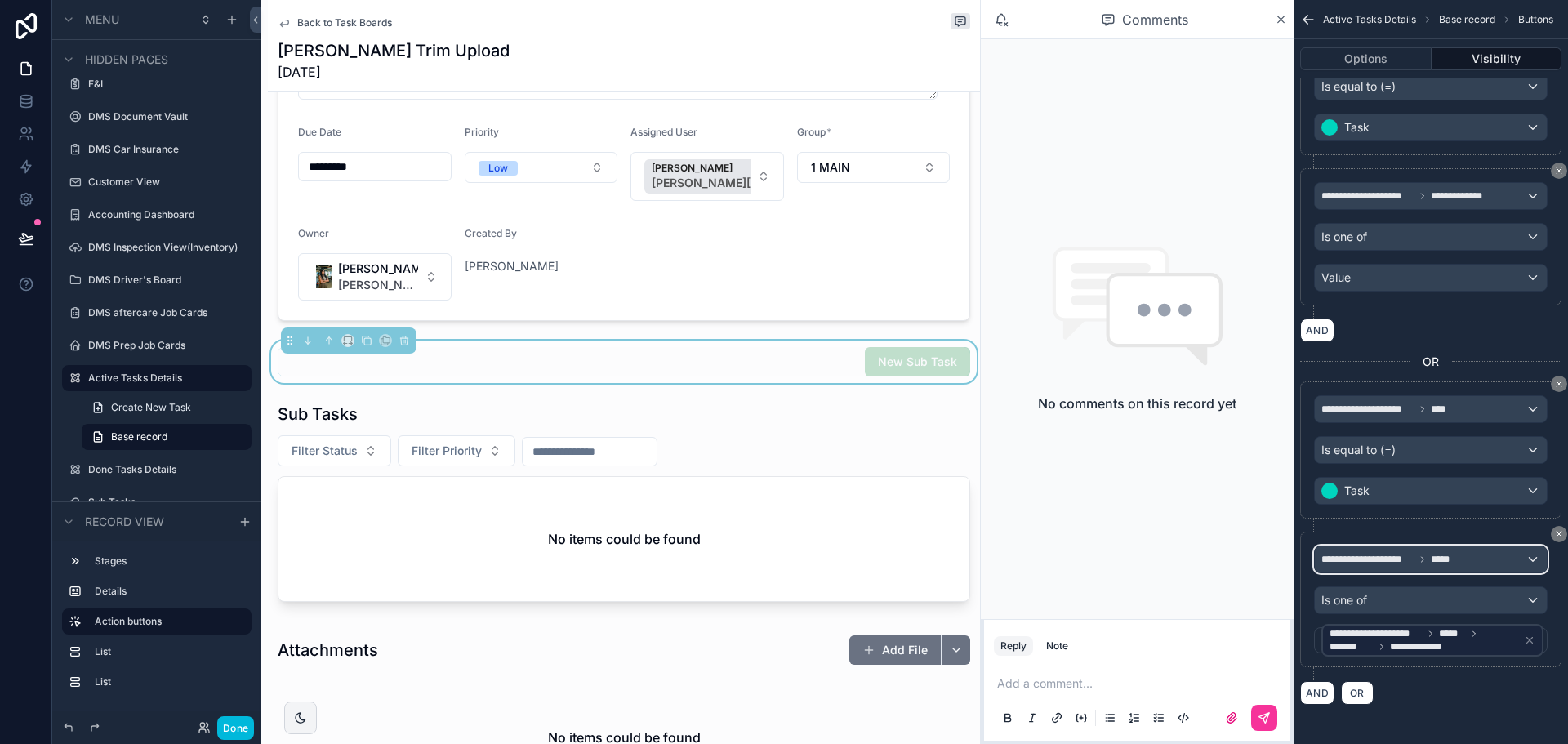
click at [1374, 568] on div "**********" at bounding box center [1431, 559] width 232 height 26
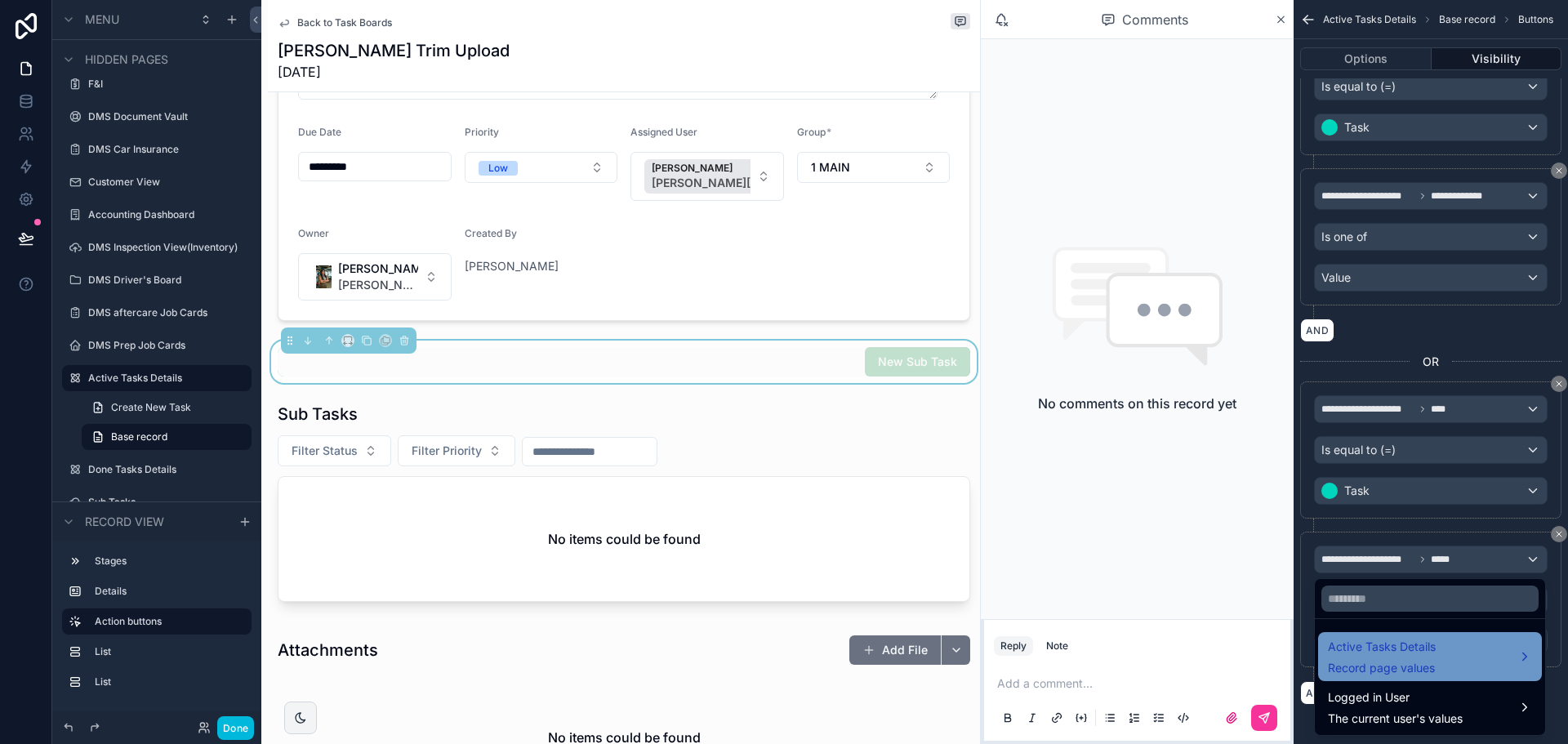
click at [1383, 641] on span "Active Tasks Details" at bounding box center [1382, 647] width 108 height 20
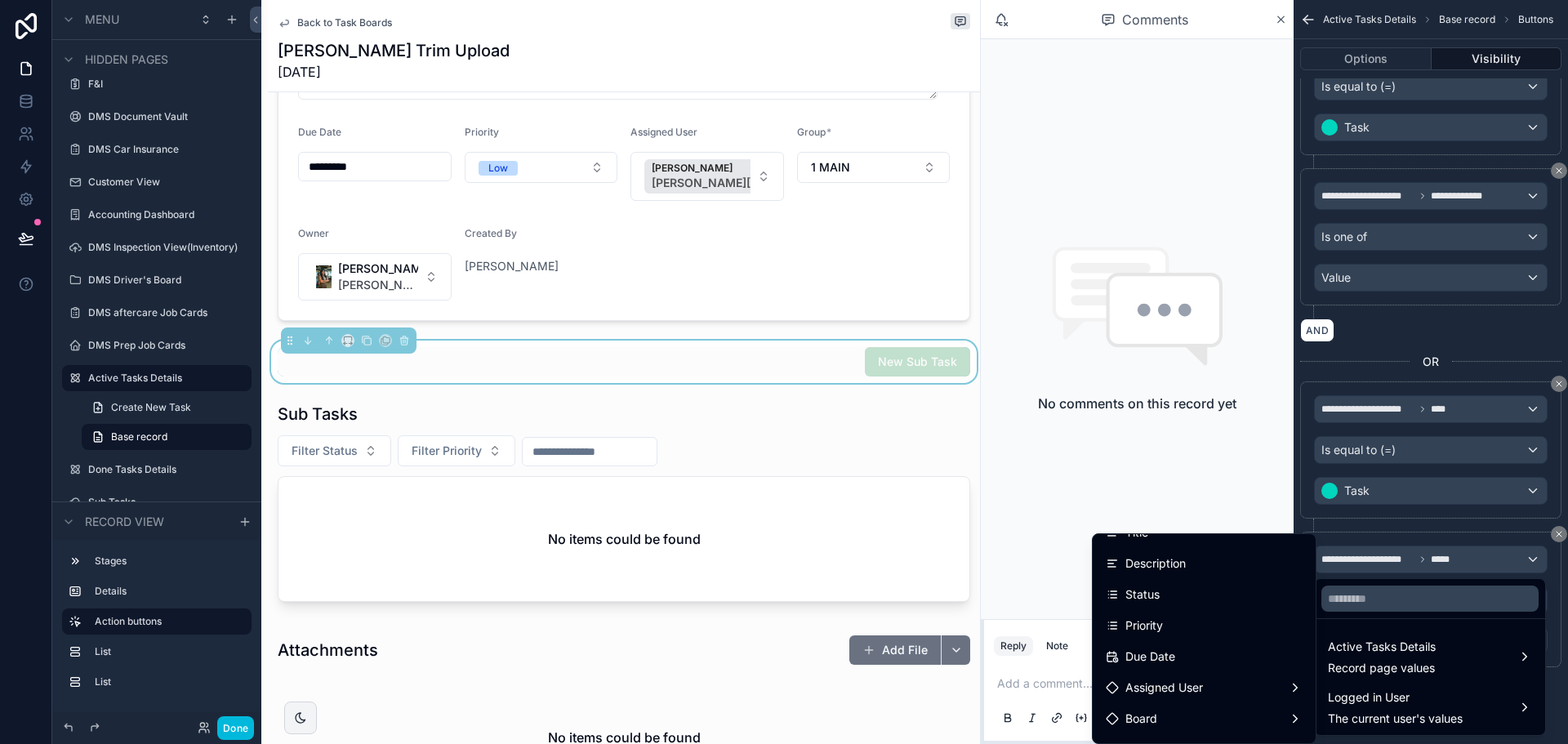
scroll to position [164, 0]
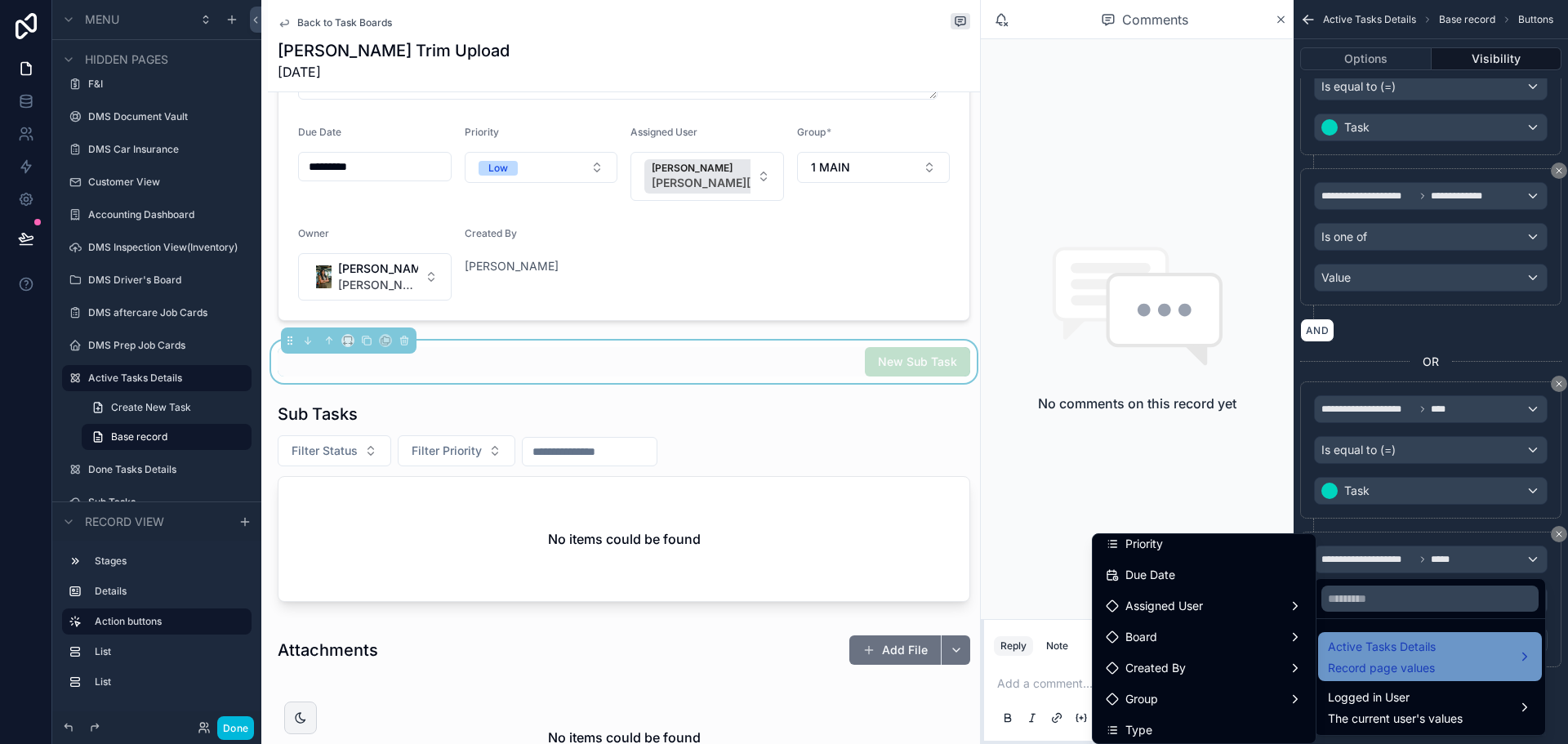
click at [1449, 657] on div "Active Tasks Details Record page values" at bounding box center [1430, 657] width 204 height 39
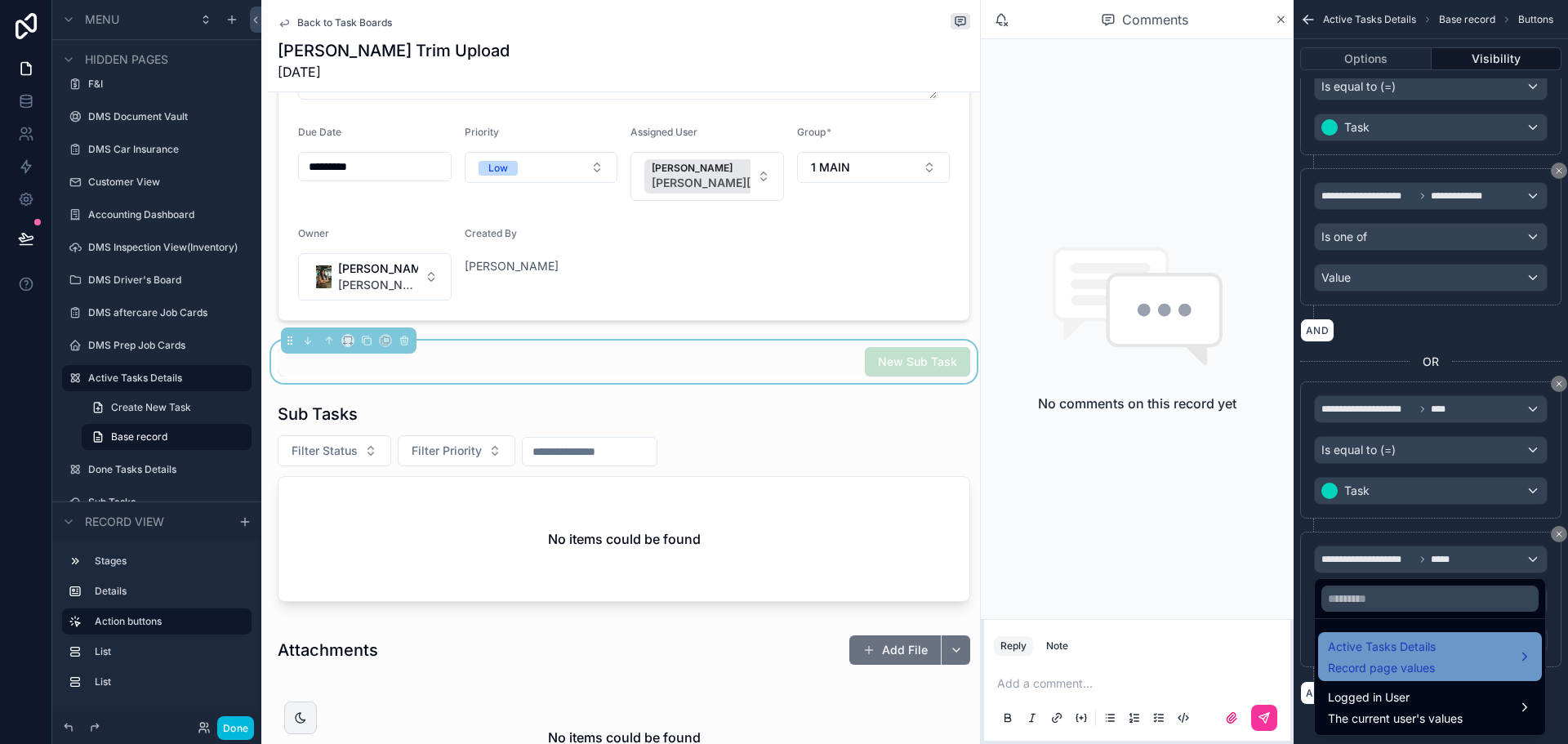
click at [1449, 657] on div "Active Tasks Details Record page values" at bounding box center [1430, 657] width 204 height 39
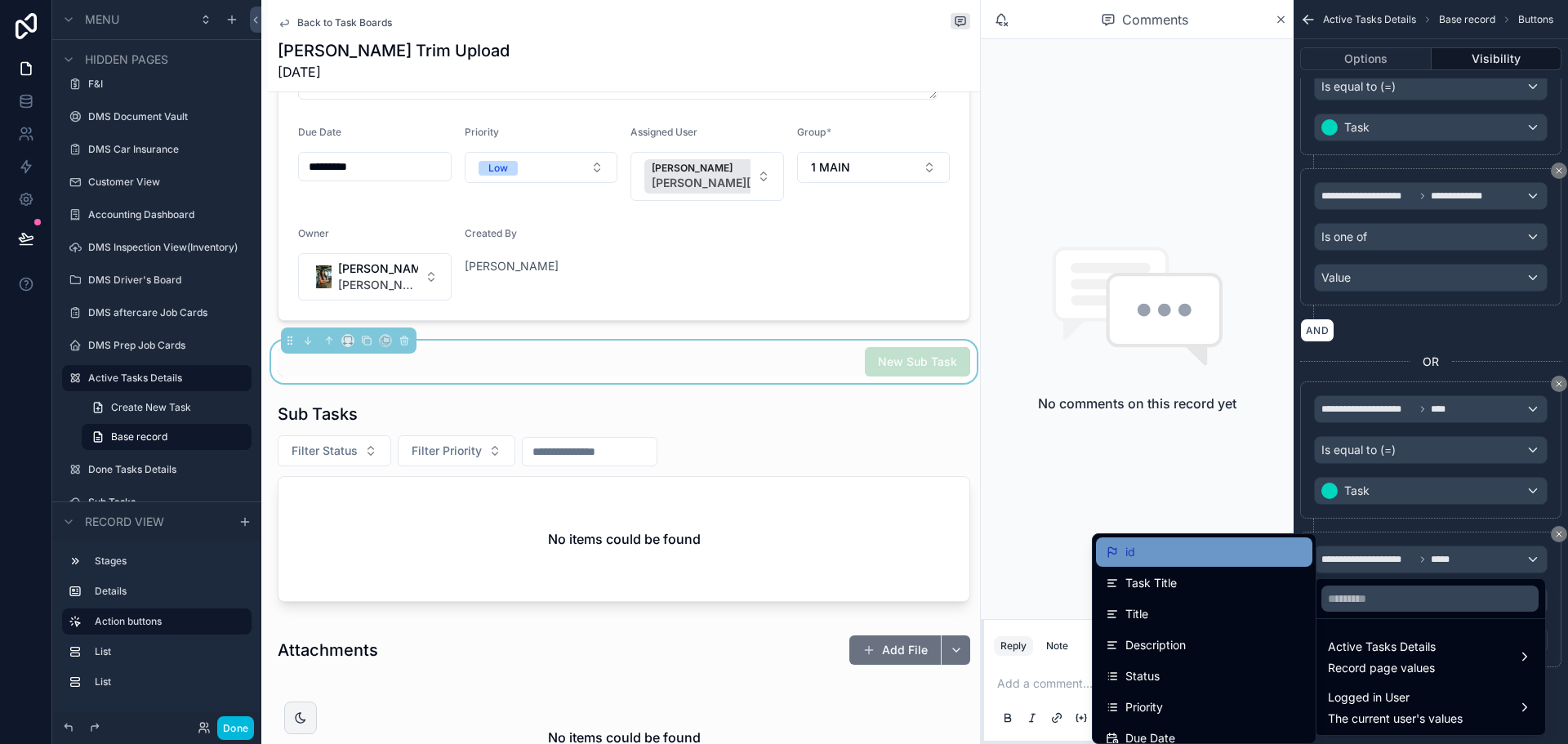
click at [1185, 540] on div "id" at bounding box center [1204, 552] width 217 height 29
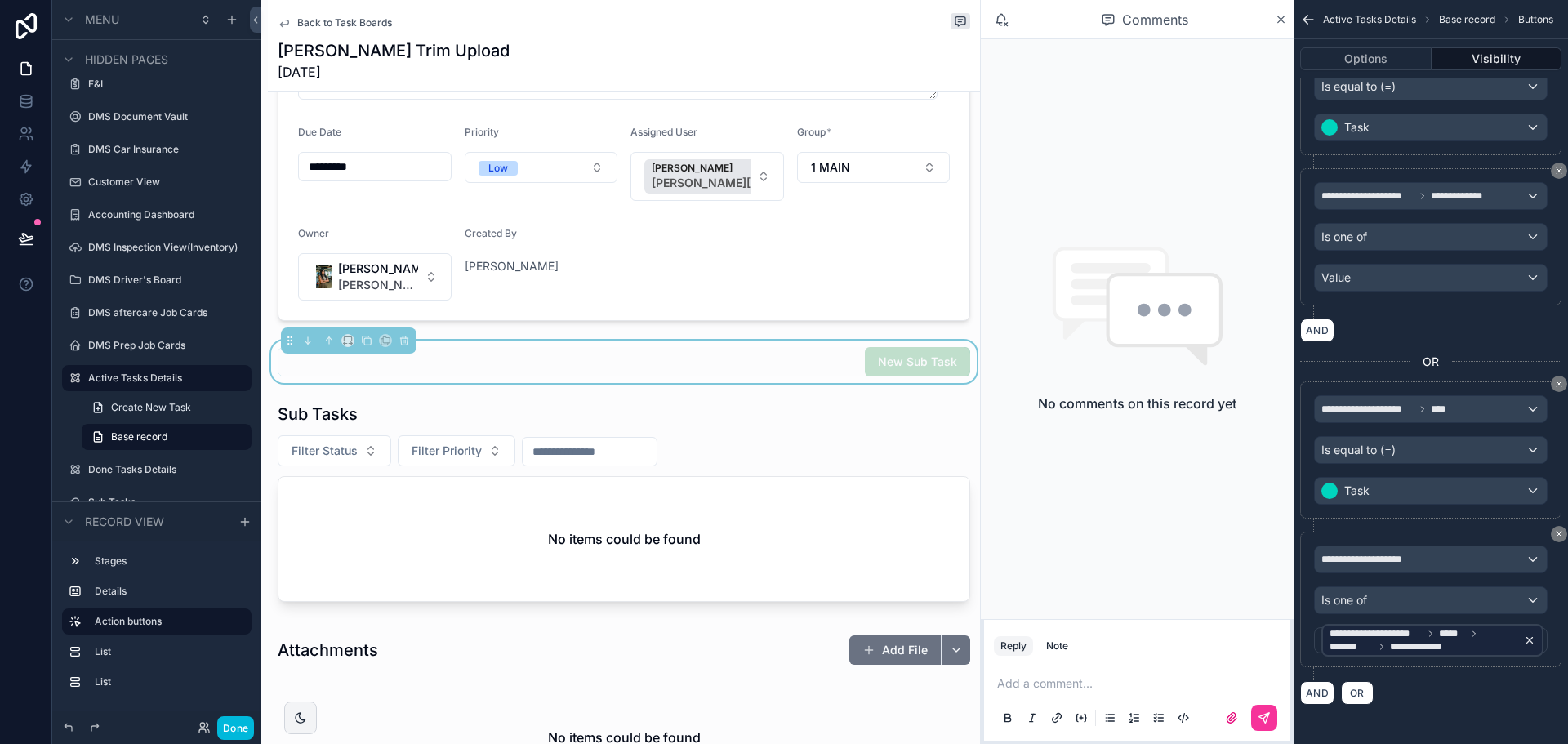
click at [1417, 649] on span "**********" at bounding box center [1426, 647] width 73 height 13
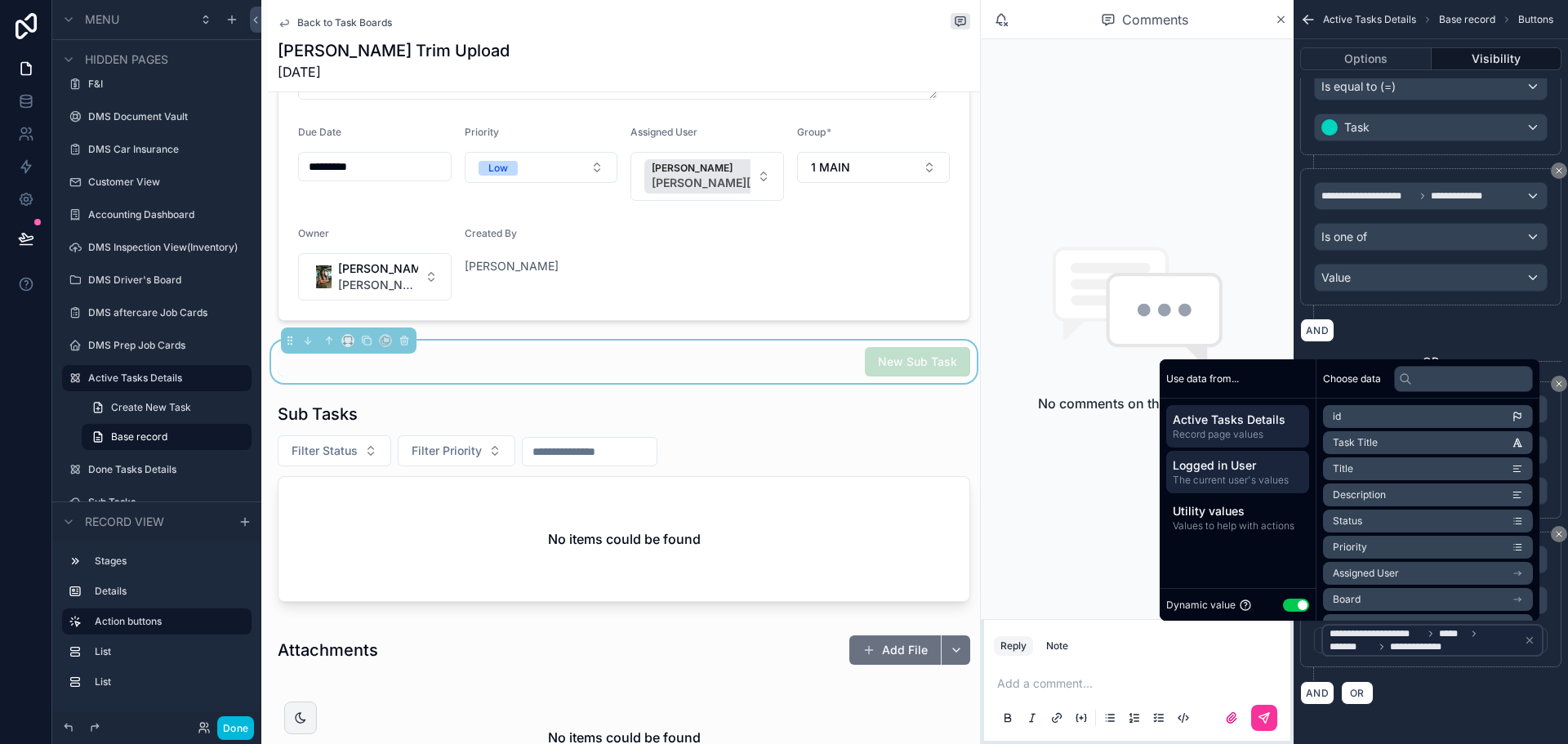
click at [1210, 469] on span "Logged in User" at bounding box center [1238, 465] width 130 height 16
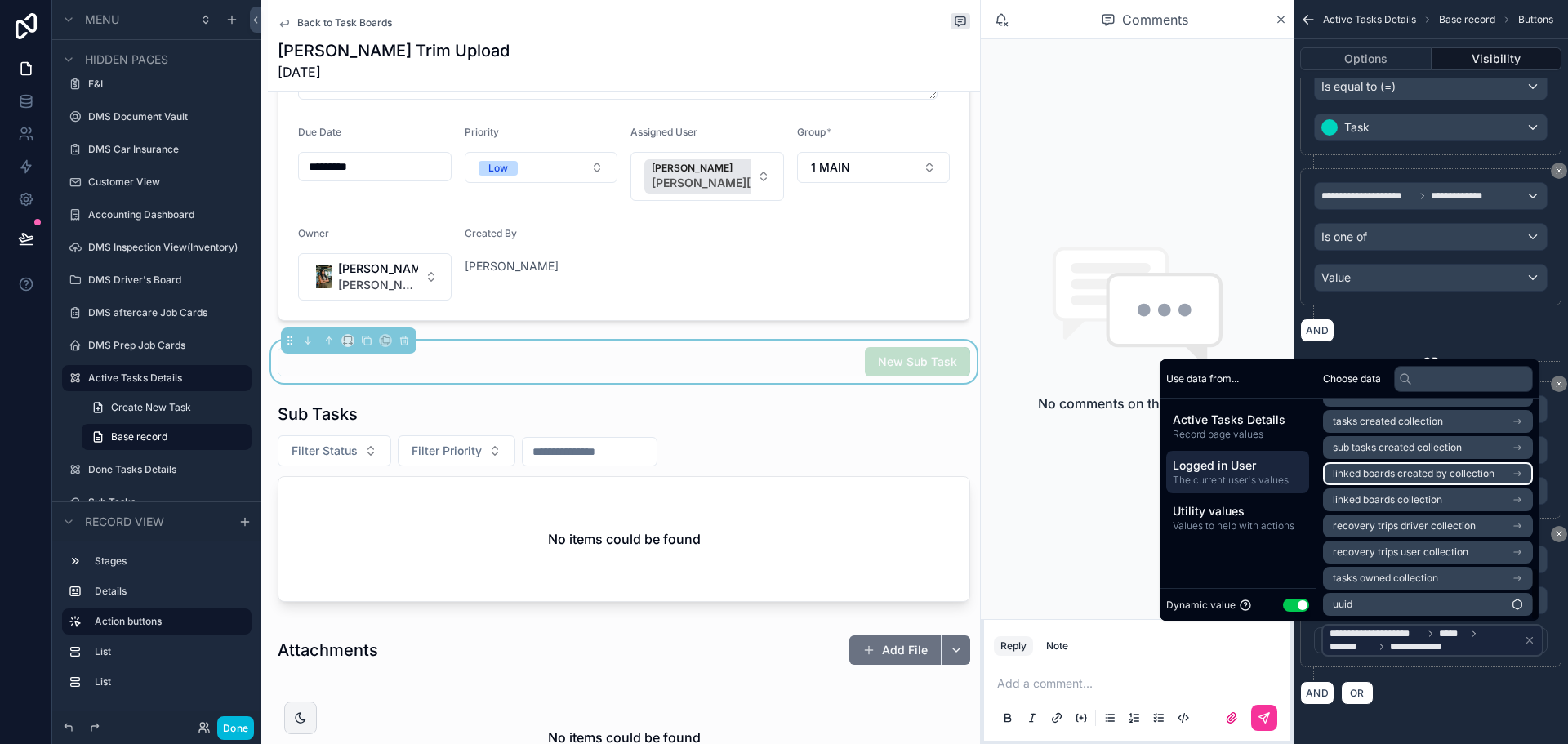
scroll to position [702, 0]
click at [1386, 499] on span "linked boards collection" at bounding box center [1387, 498] width 110 height 13
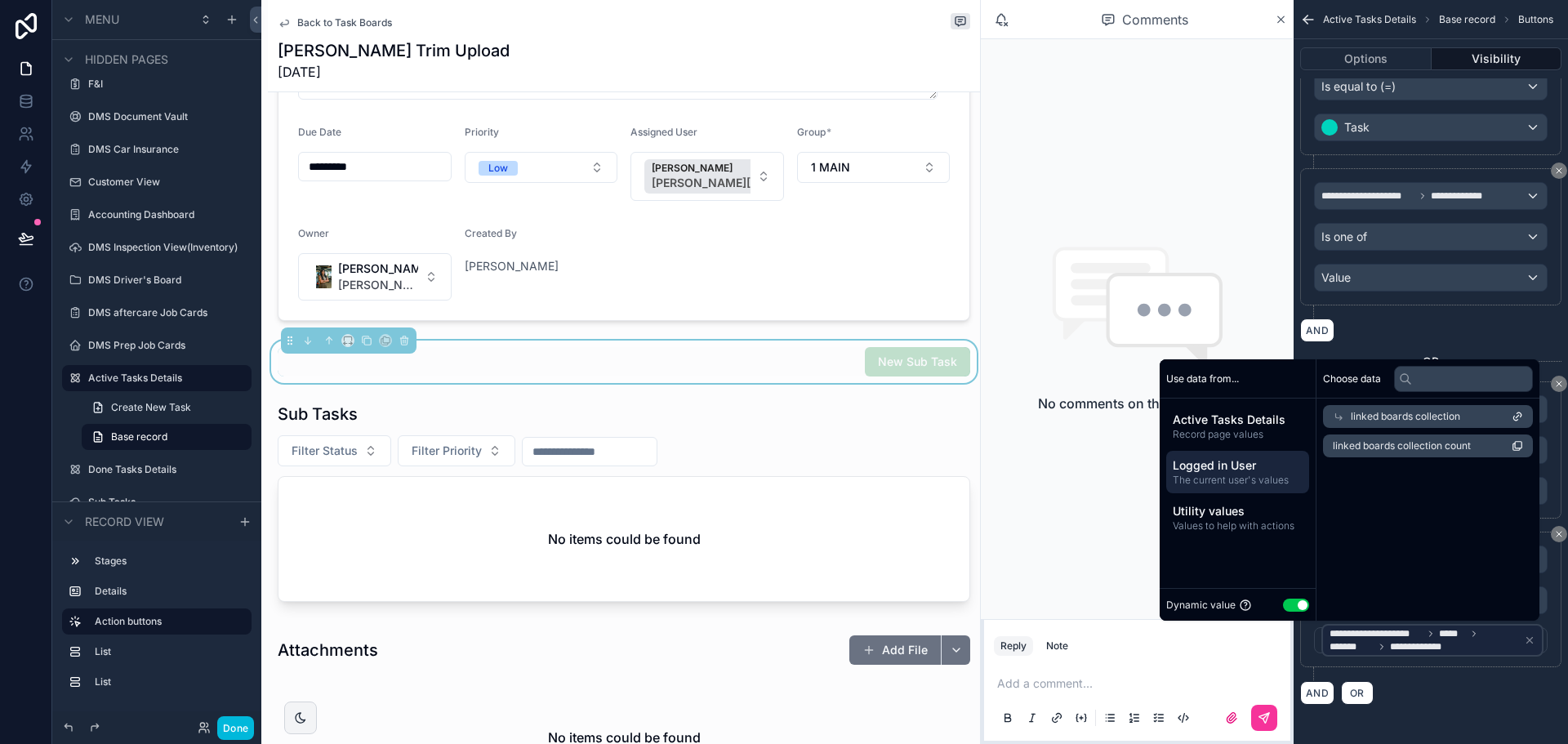
click at [1211, 481] on span "The current user's values" at bounding box center [1238, 480] width 130 height 13
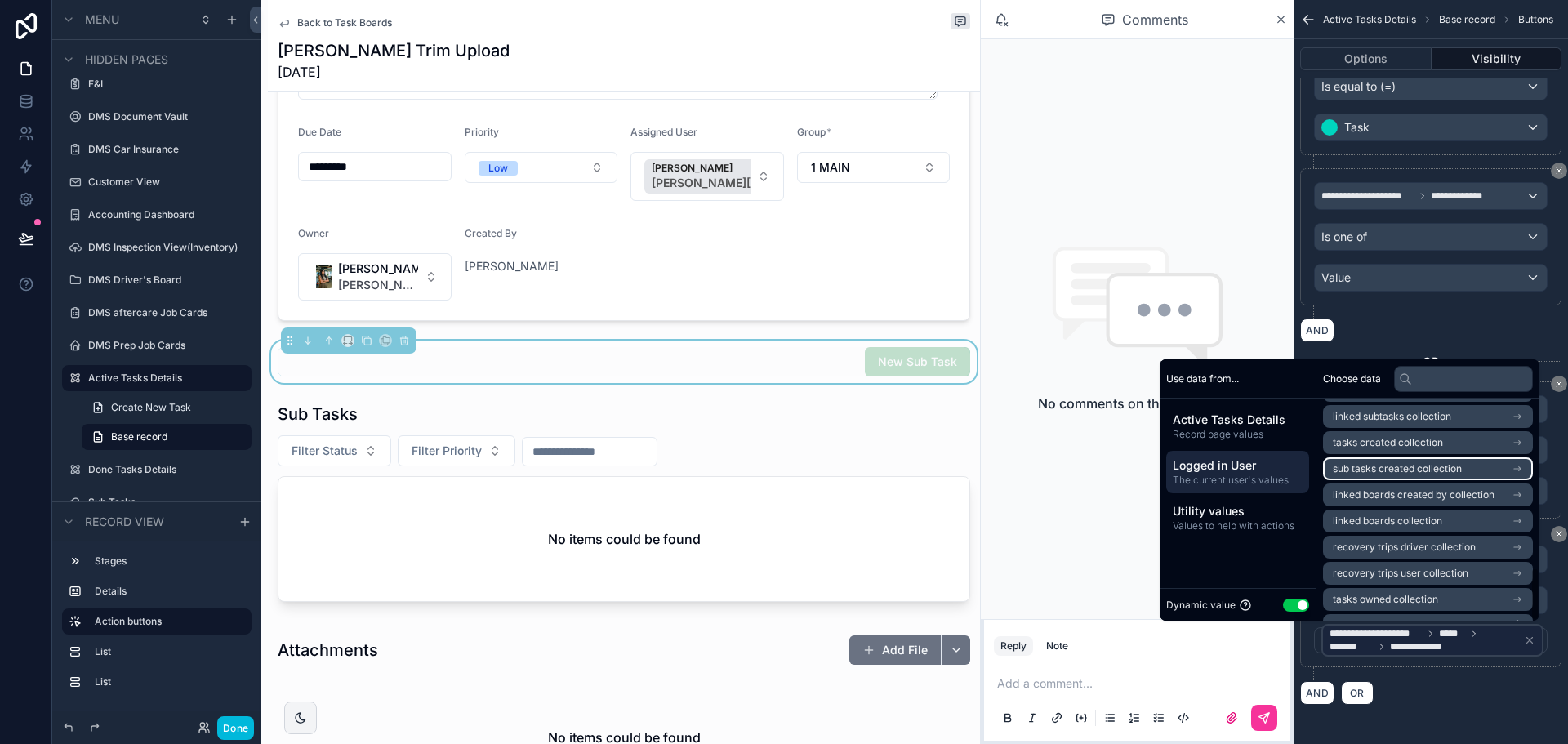
scroll to position [702, 0]
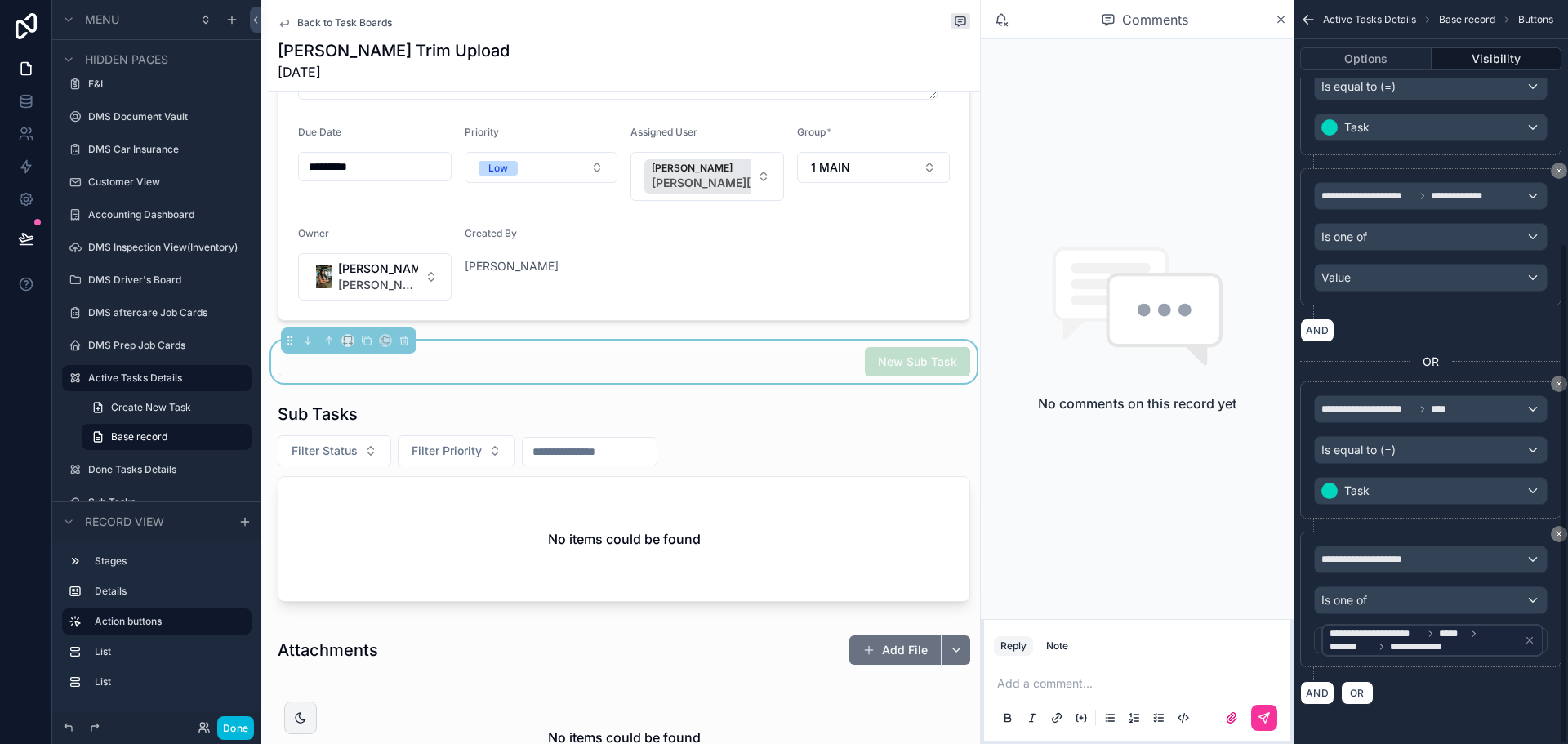
click at [1538, 724] on div "**********" at bounding box center [1431, 191] width 275 height 1105
click at [1416, 560] on div "**********" at bounding box center [1431, 559] width 232 height 26
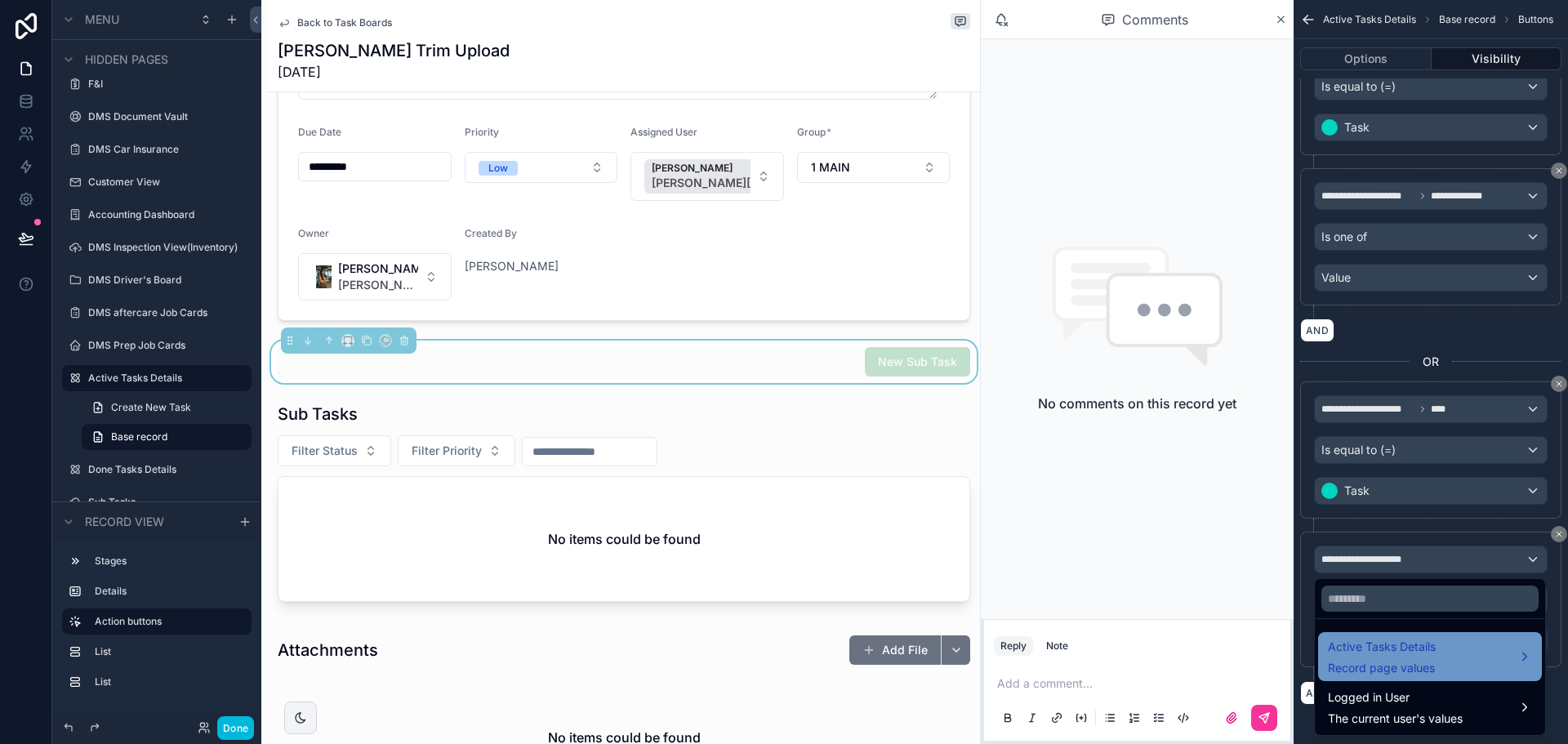
click at [1370, 647] on span "Active Tasks Details" at bounding box center [1382, 647] width 108 height 20
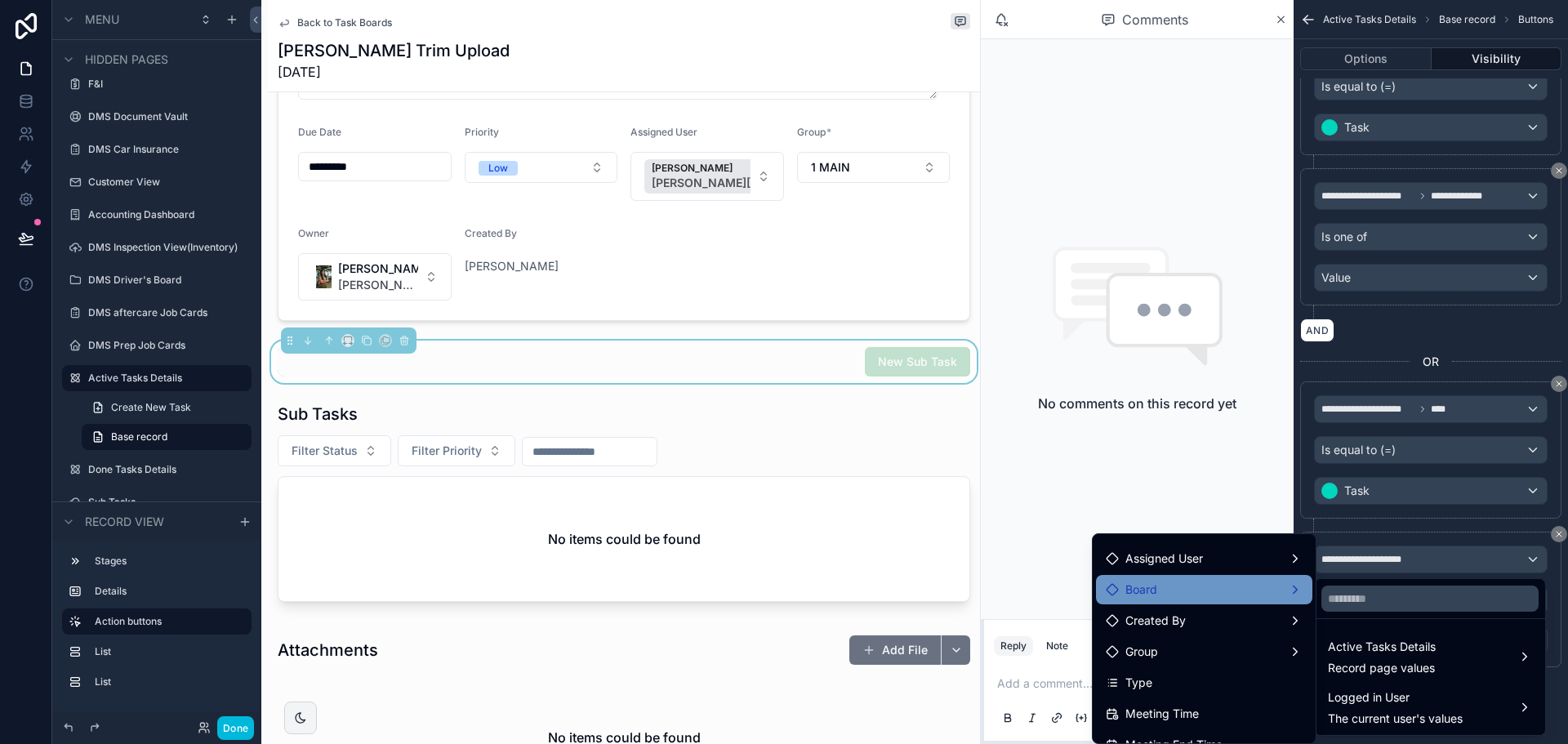
scroll to position [172, 0]
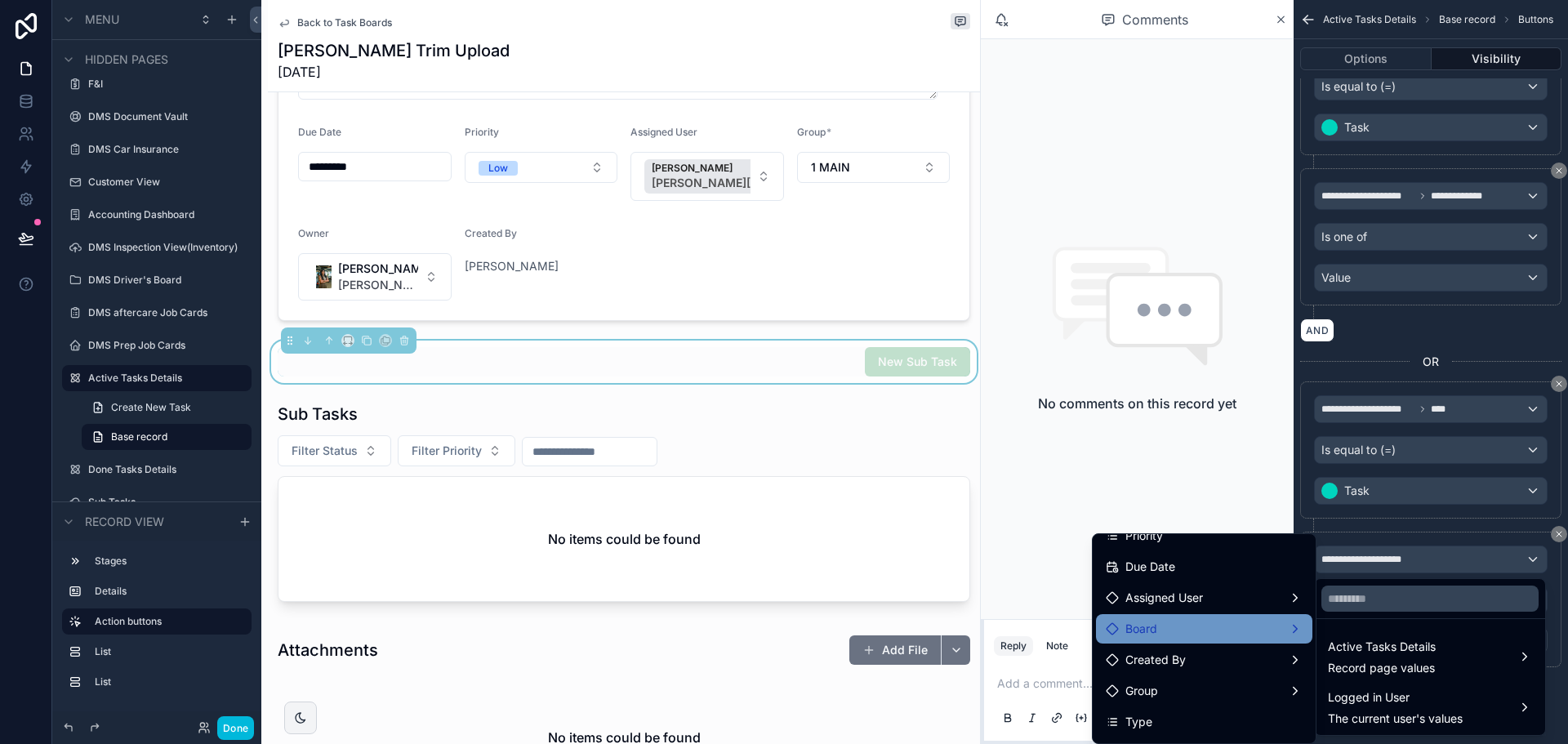
click at [1198, 625] on div "Board" at bounding box center [1204, 629] width 197 height 20
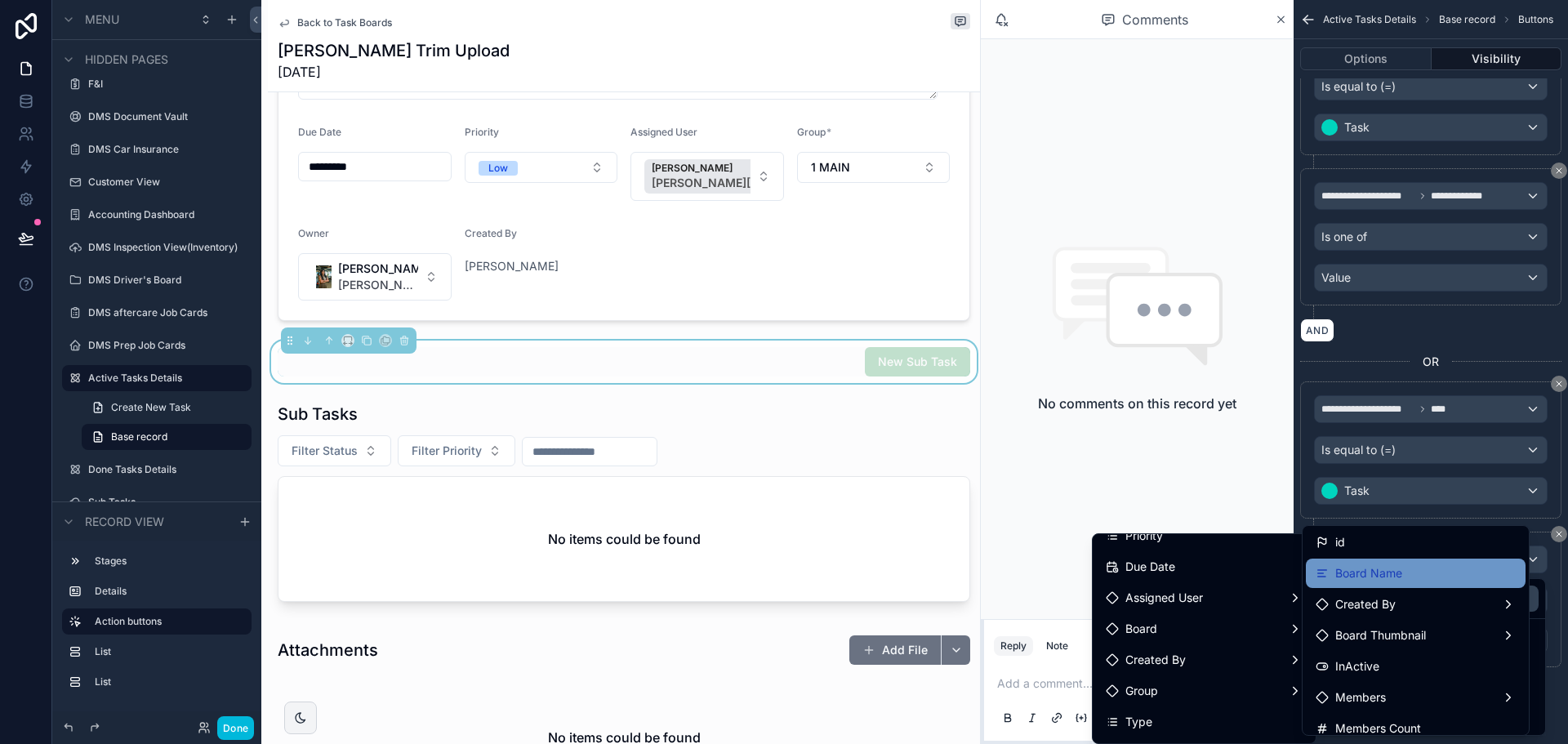
scroll to position [0, 0]
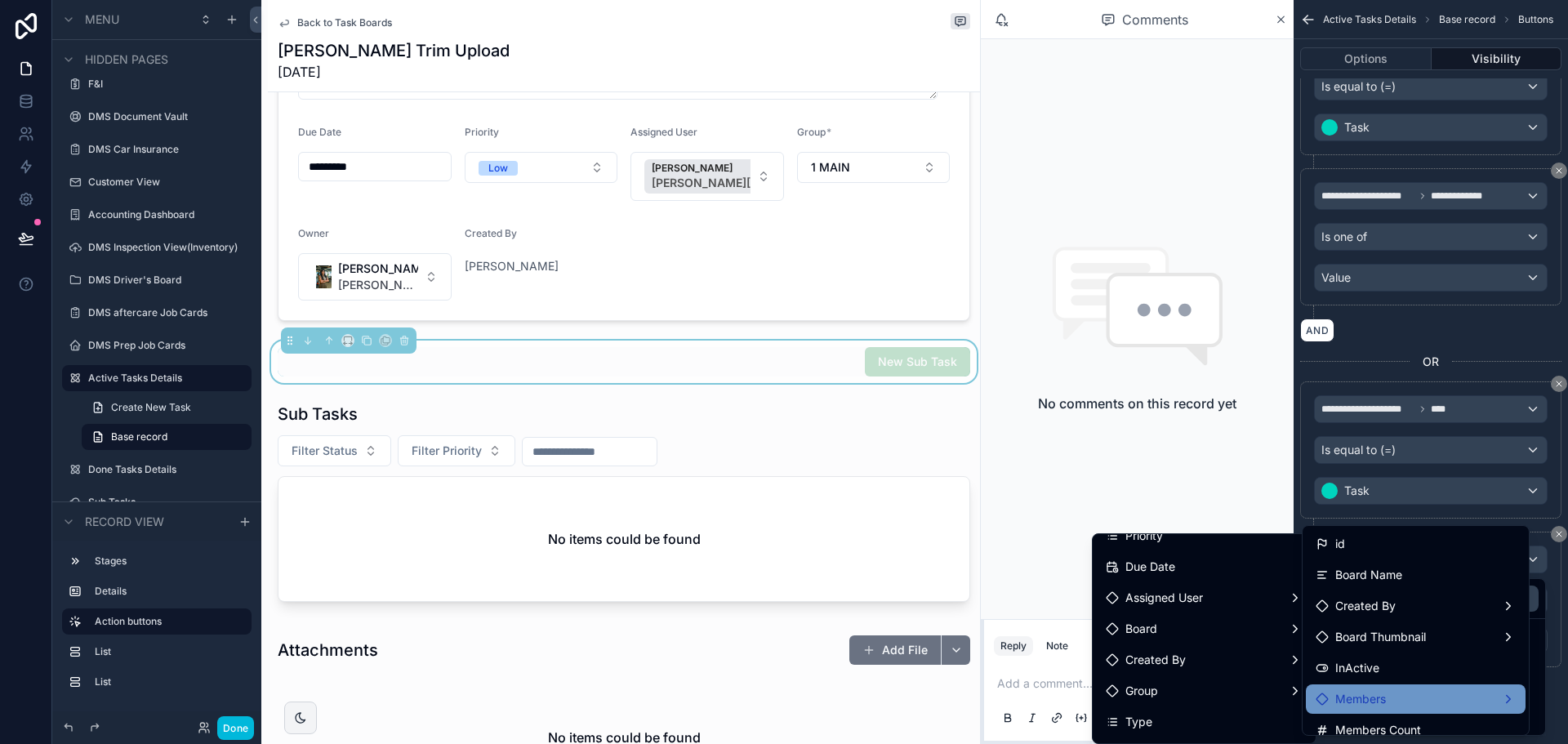
click at [1430, 702] on div "Members" at bounding box center [1415, 699] width 200 height 20
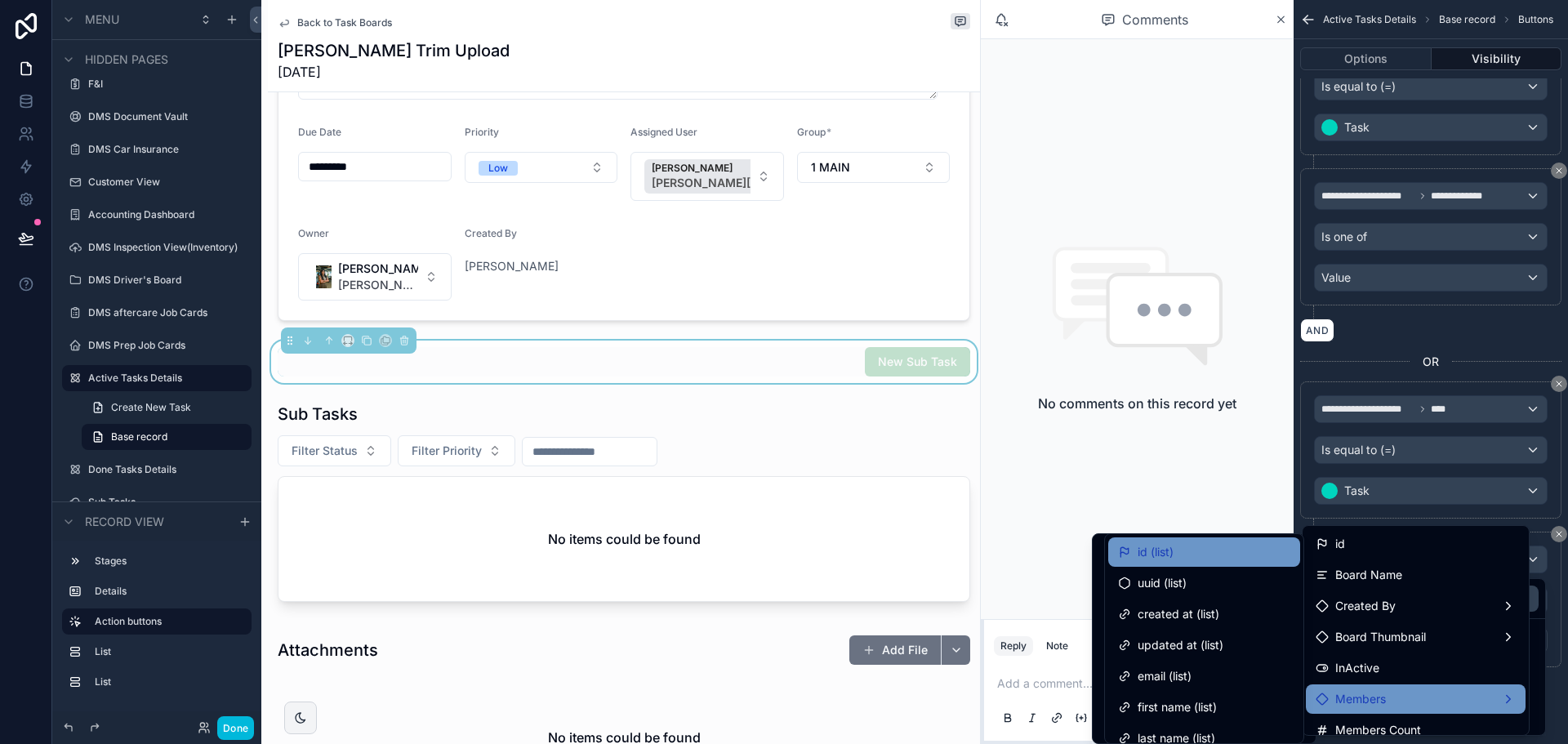
click at [1197, 562] on div "id (list)" at bounding box center [1204, 552] width 192 height 29
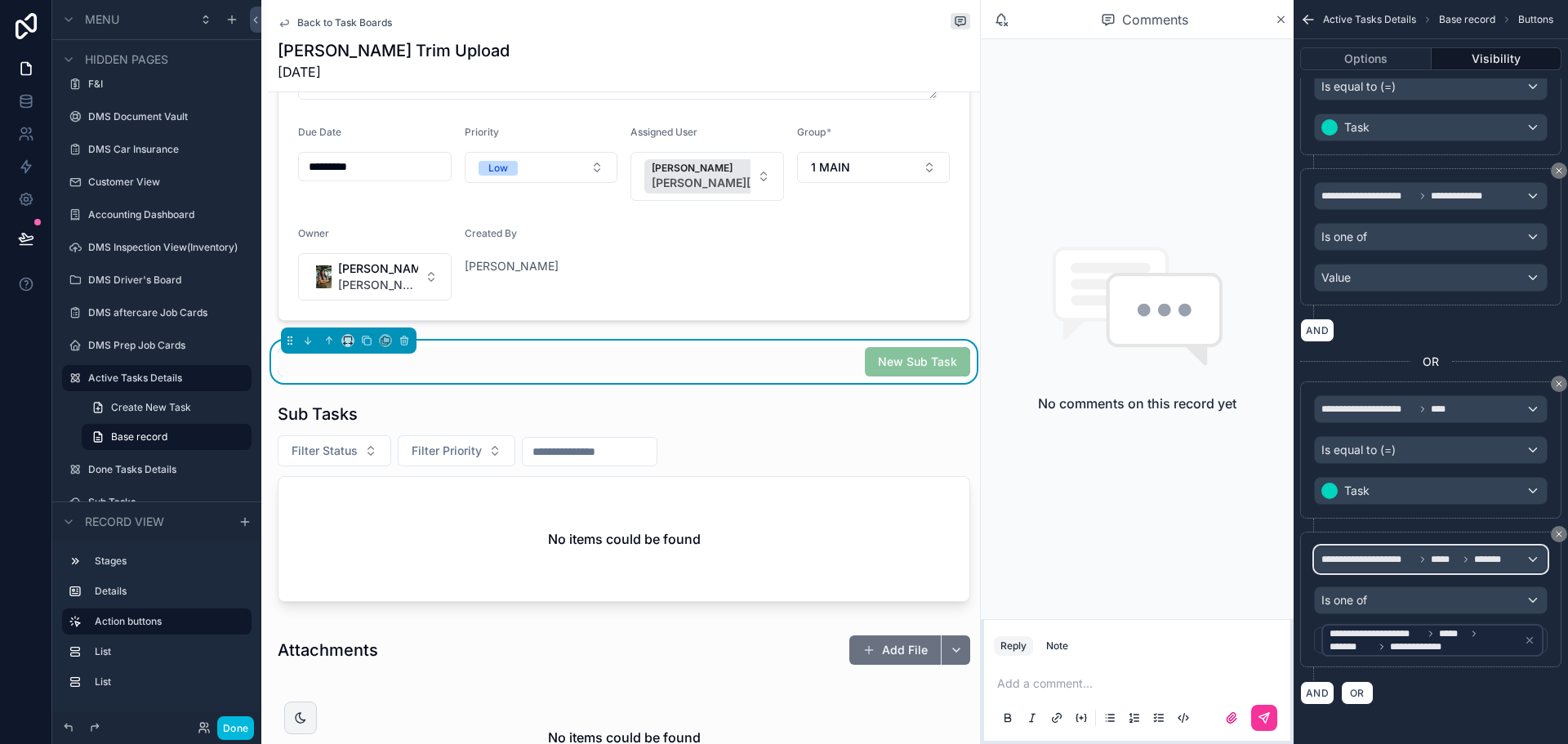
click at [1368, 559] on span "**********" at bounding box center [1368, 559] width 93 height 13
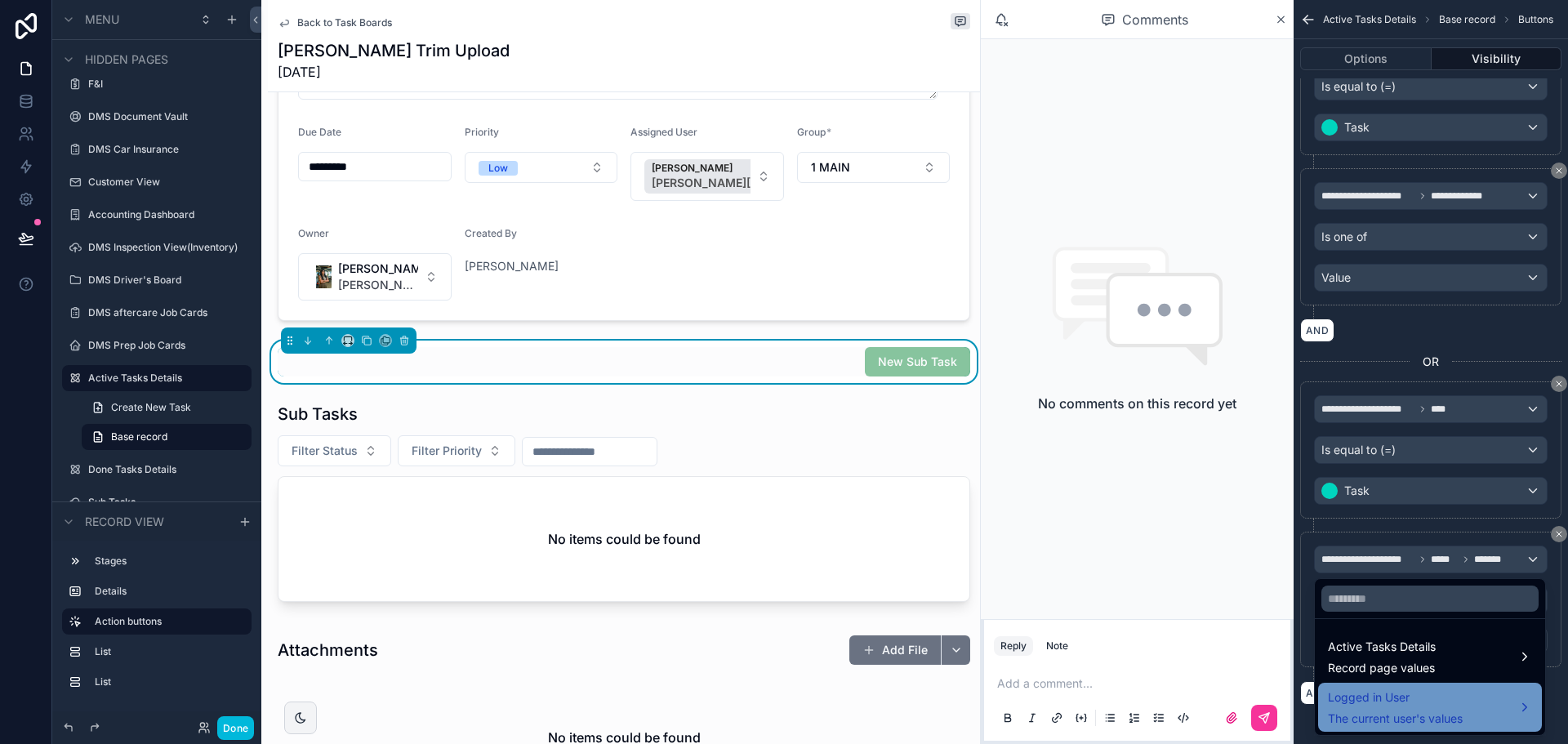
click at [1388, 720] on span "The current user's values" at bounding box center [1395, 719] width 135 height 16
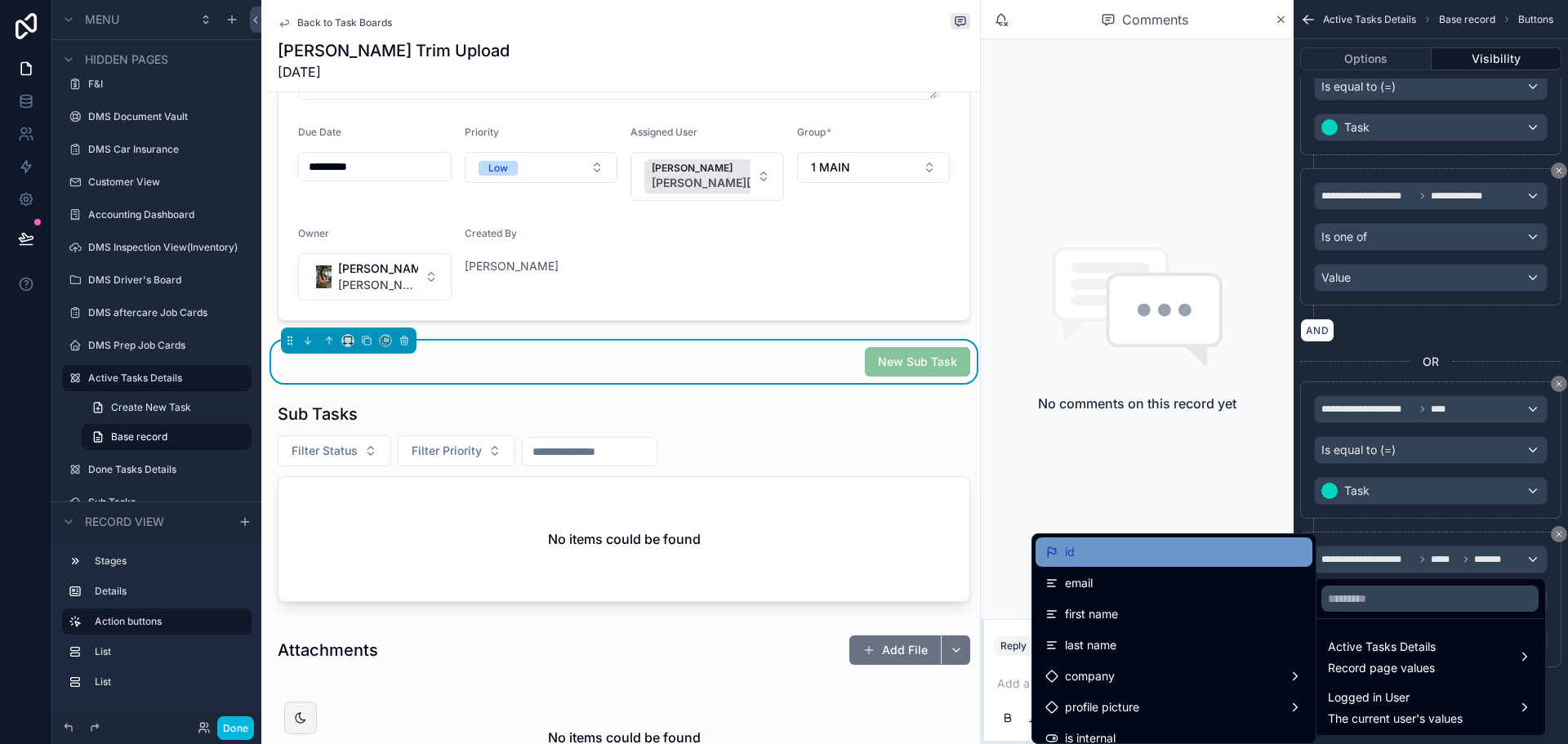
click at [1095, 559] on div "id" at bounding box center [1174, 552] width 258 height 20
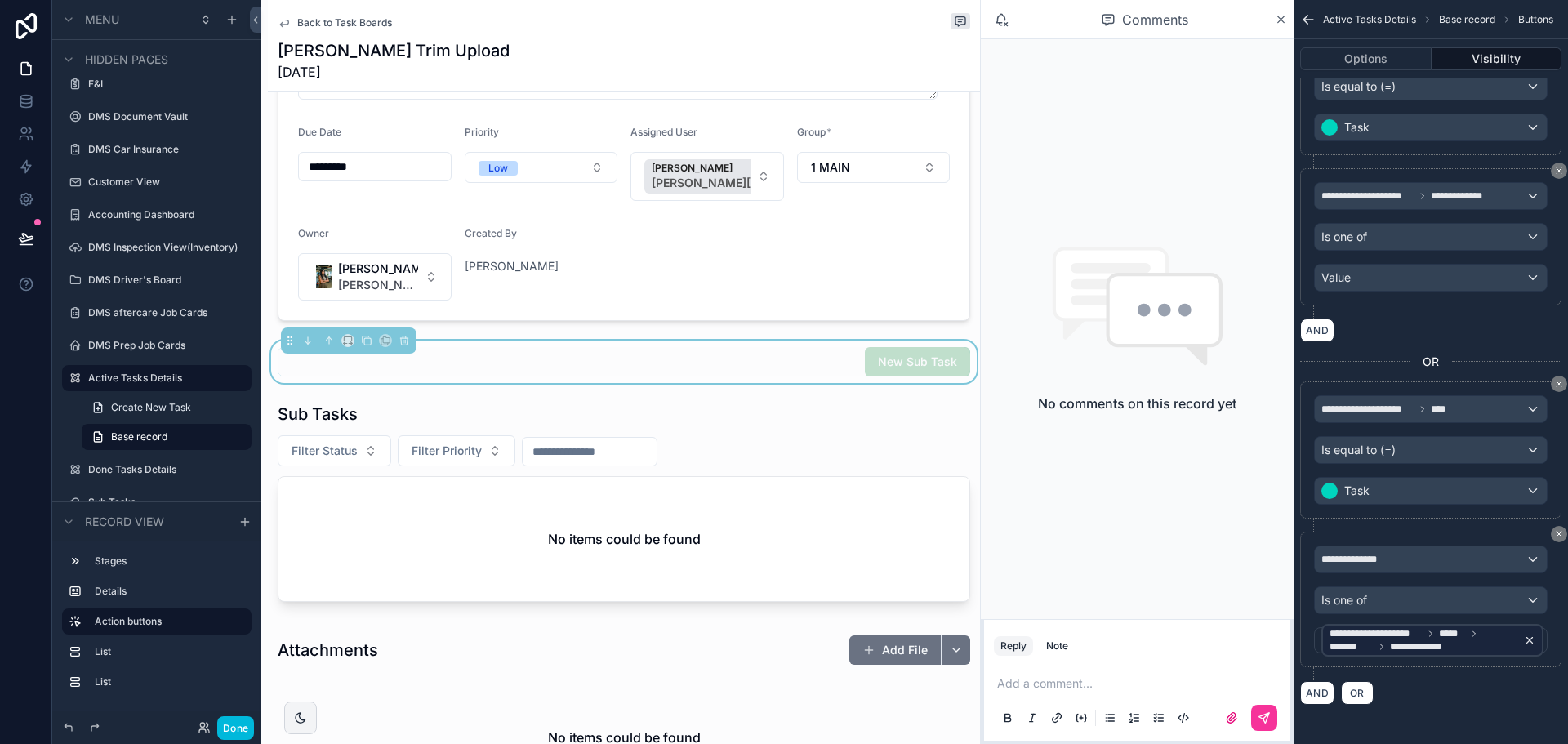
click at [1440, 643] on span "**********" at bounding box center [1426, 647] width 73 height 13
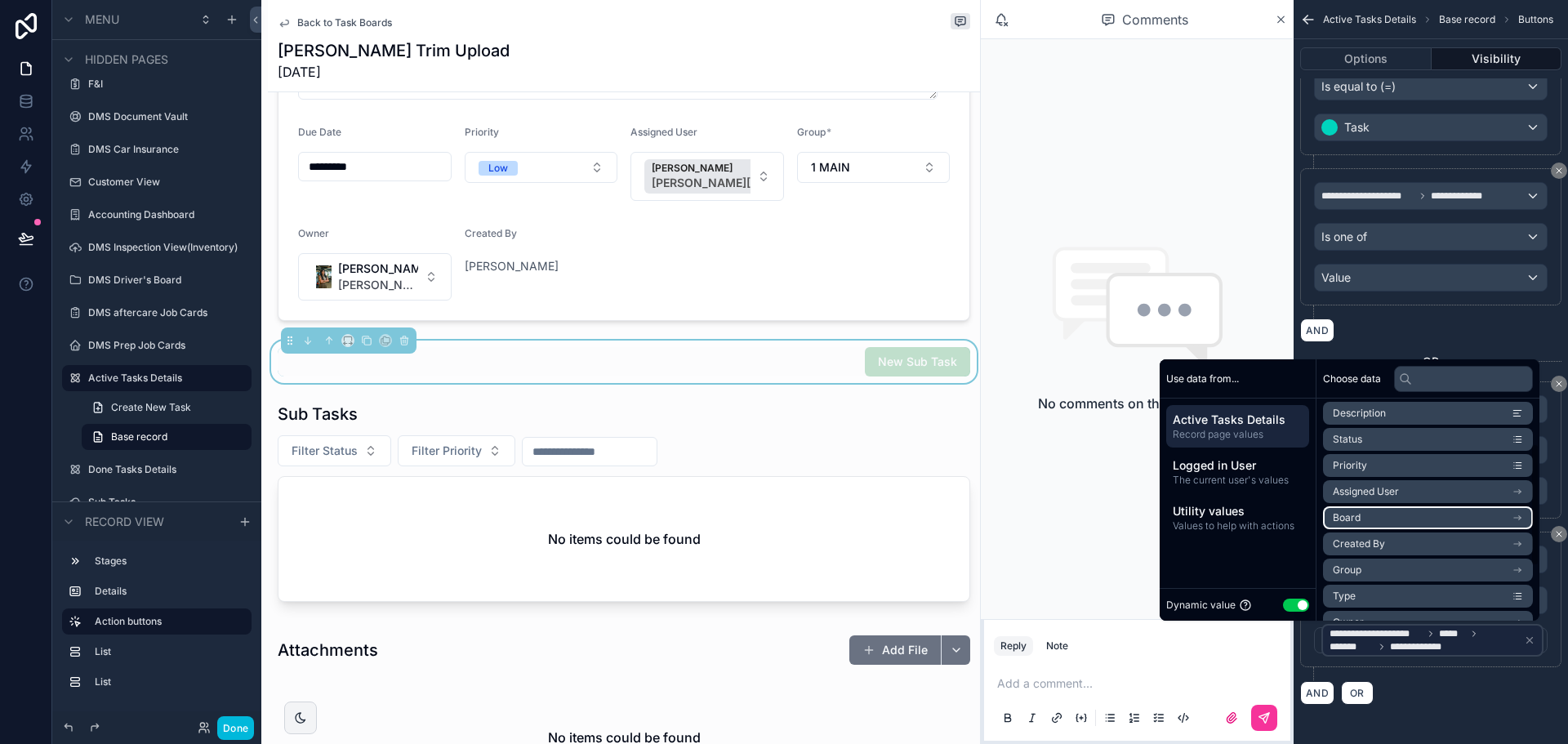
click at [1351, 519] on li "Board" at bounding box center [1427, 518] width 210 height 23
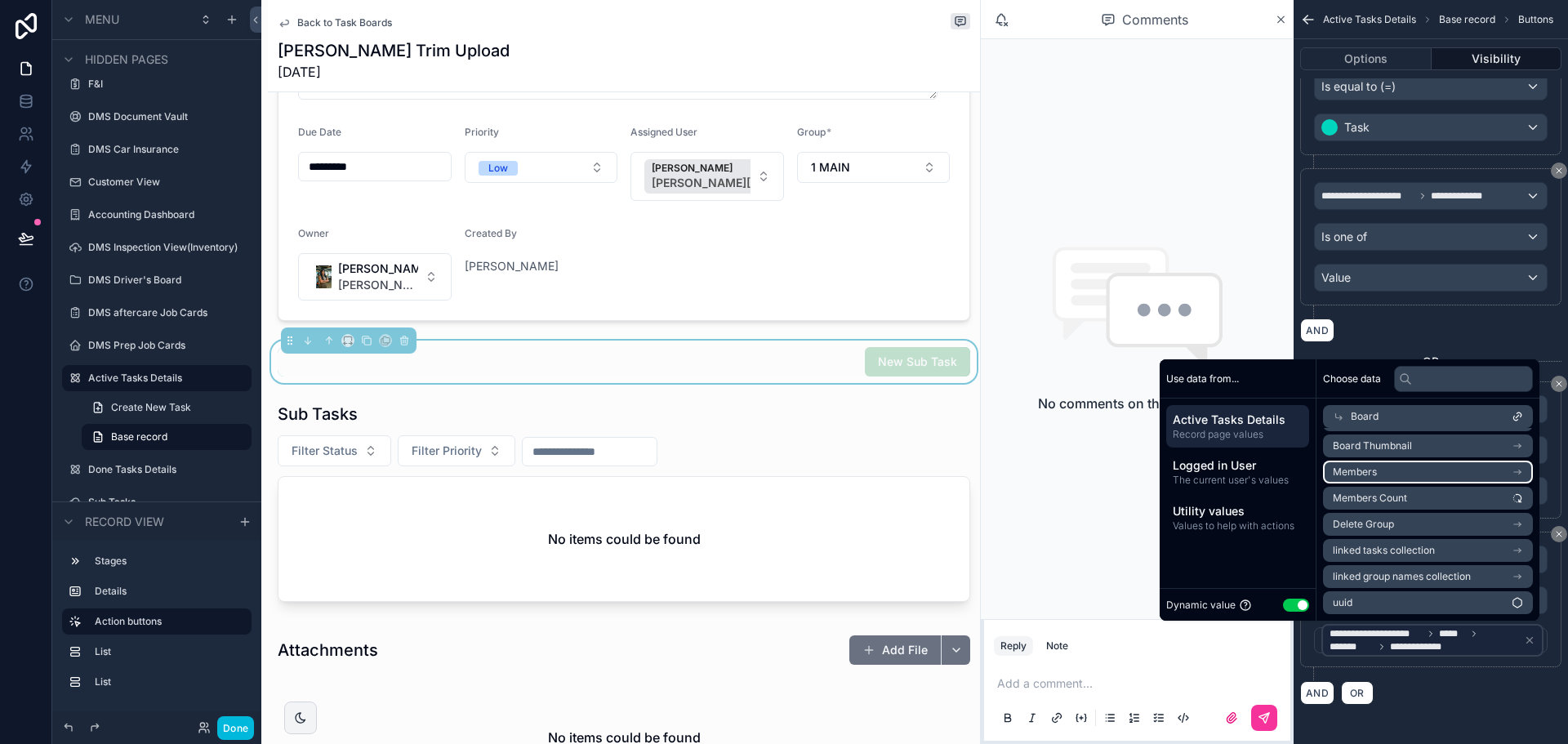
click at [1384, 473] on li "Members" at bounding box center [1427, 472] width 210 height 23
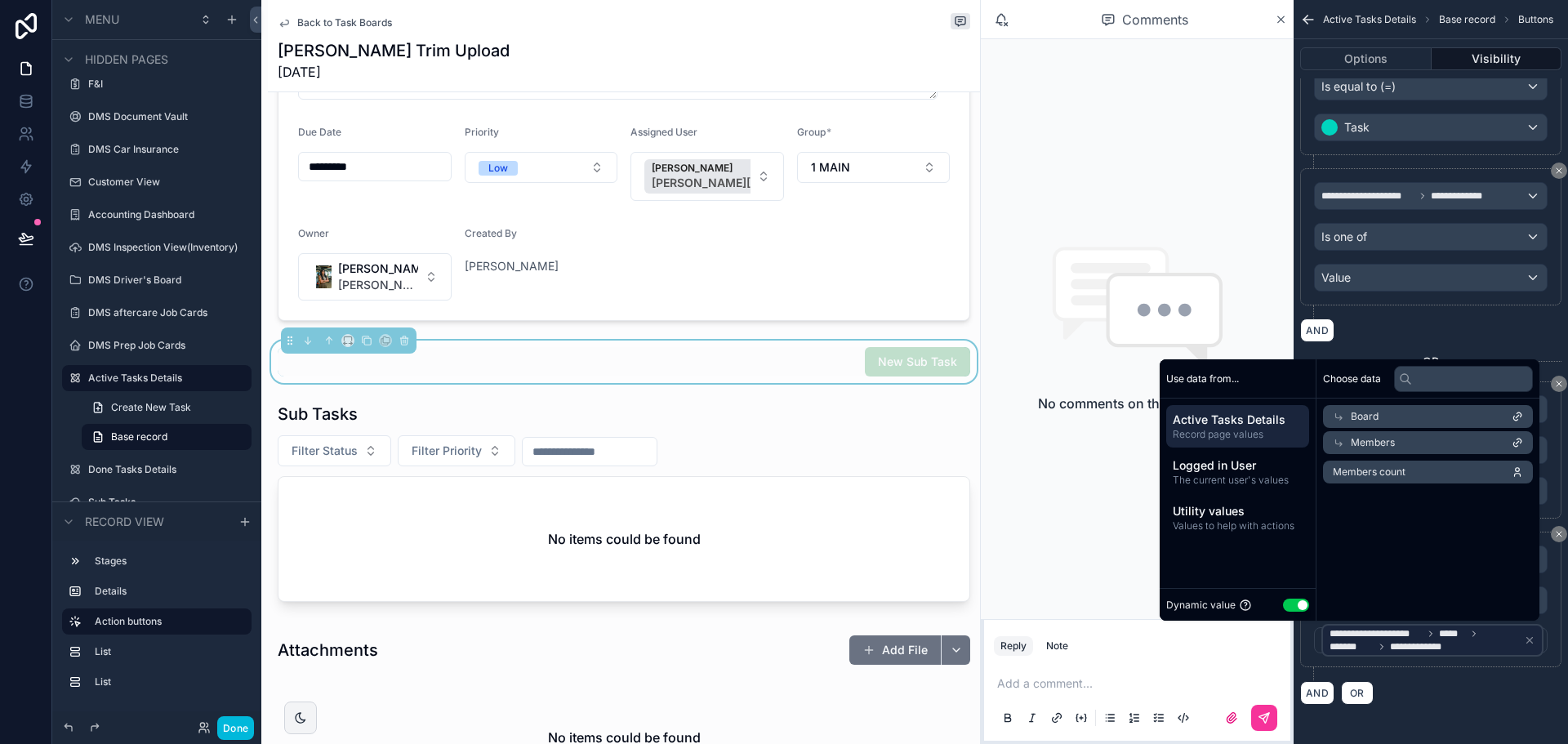
scroll to position [0, 0]
click at [1499, 699] on div "AND OR" at bounding box center [1431, 692] width 262 height 25
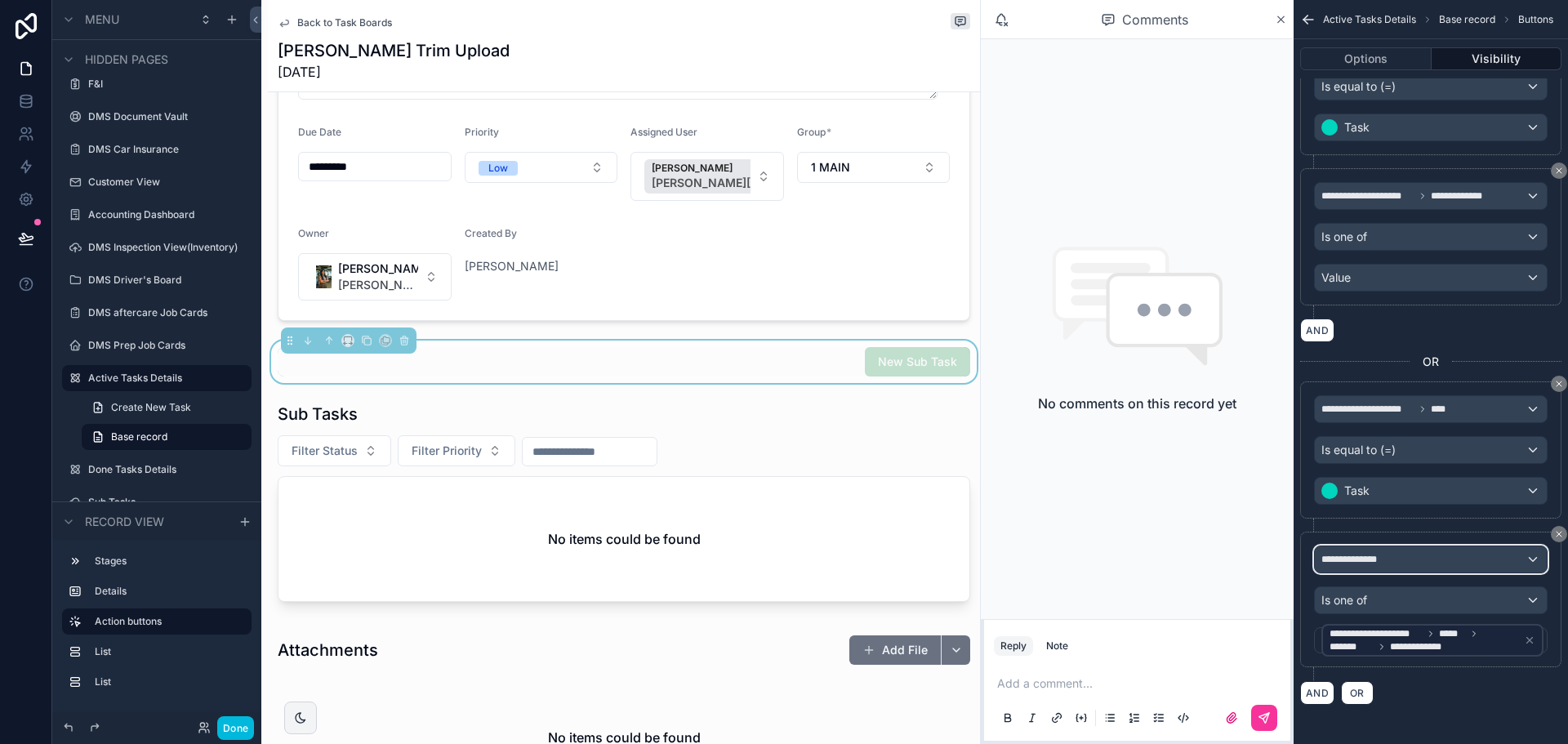
click at [1417, 549] on div "**********" at bounding box center [1431, 559] width 232 height 26
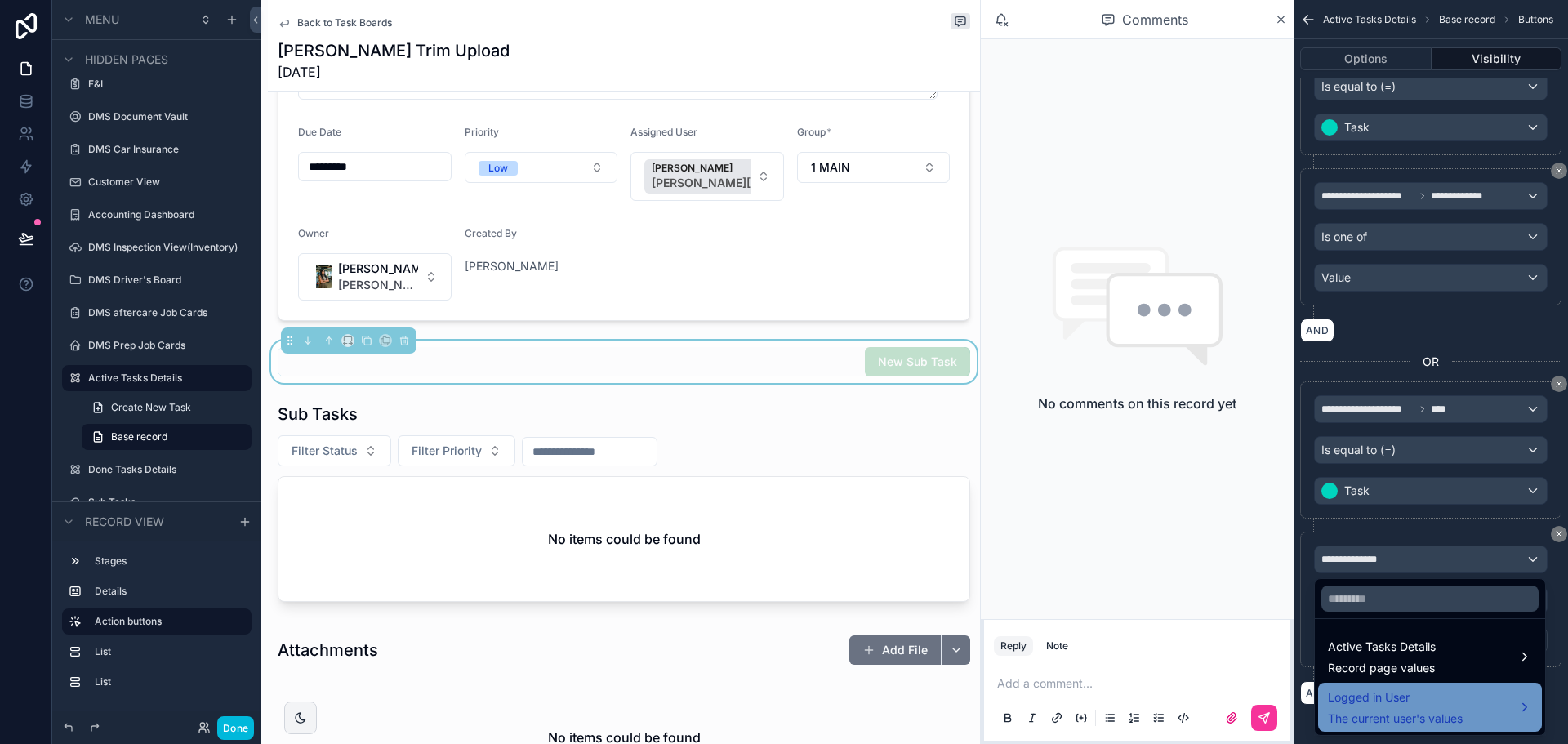
click at [1391, 695] on span "Logged in User" at bounding box center [1395, 697] width 135 height 20
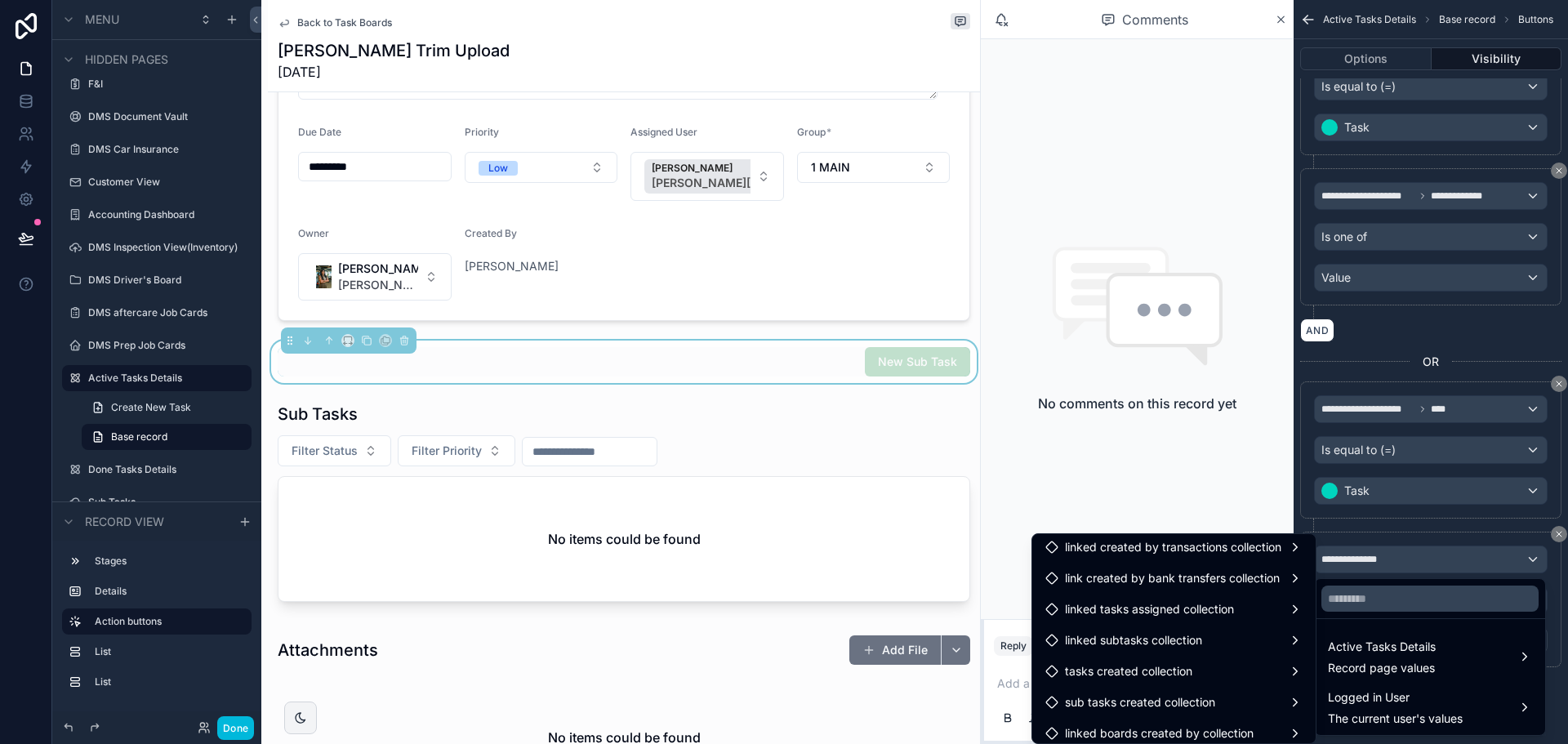
scroll to position [1131, 0]
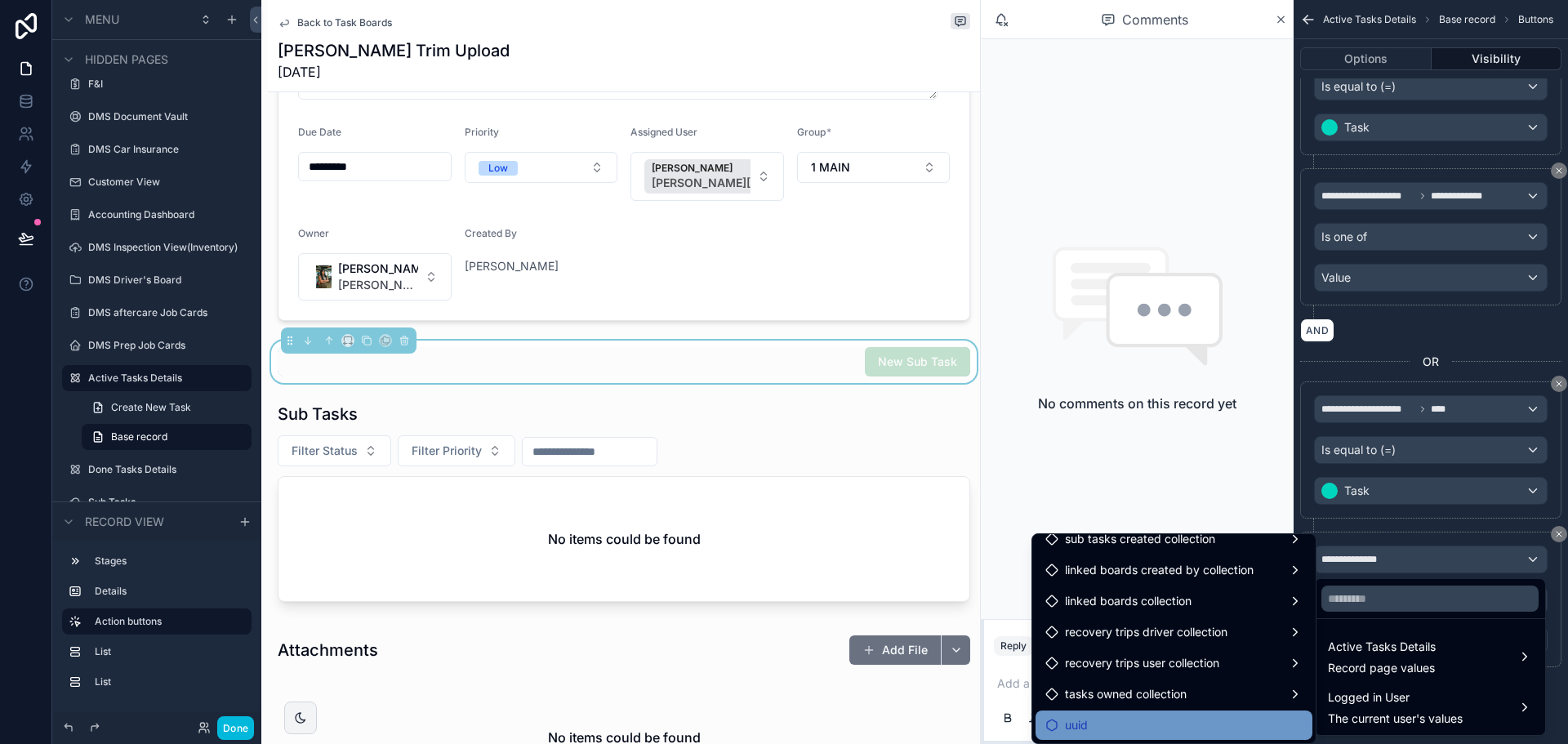
click at [1174, 724] on div "uuid" at bounding box center [1174, 725] width 258 height 20
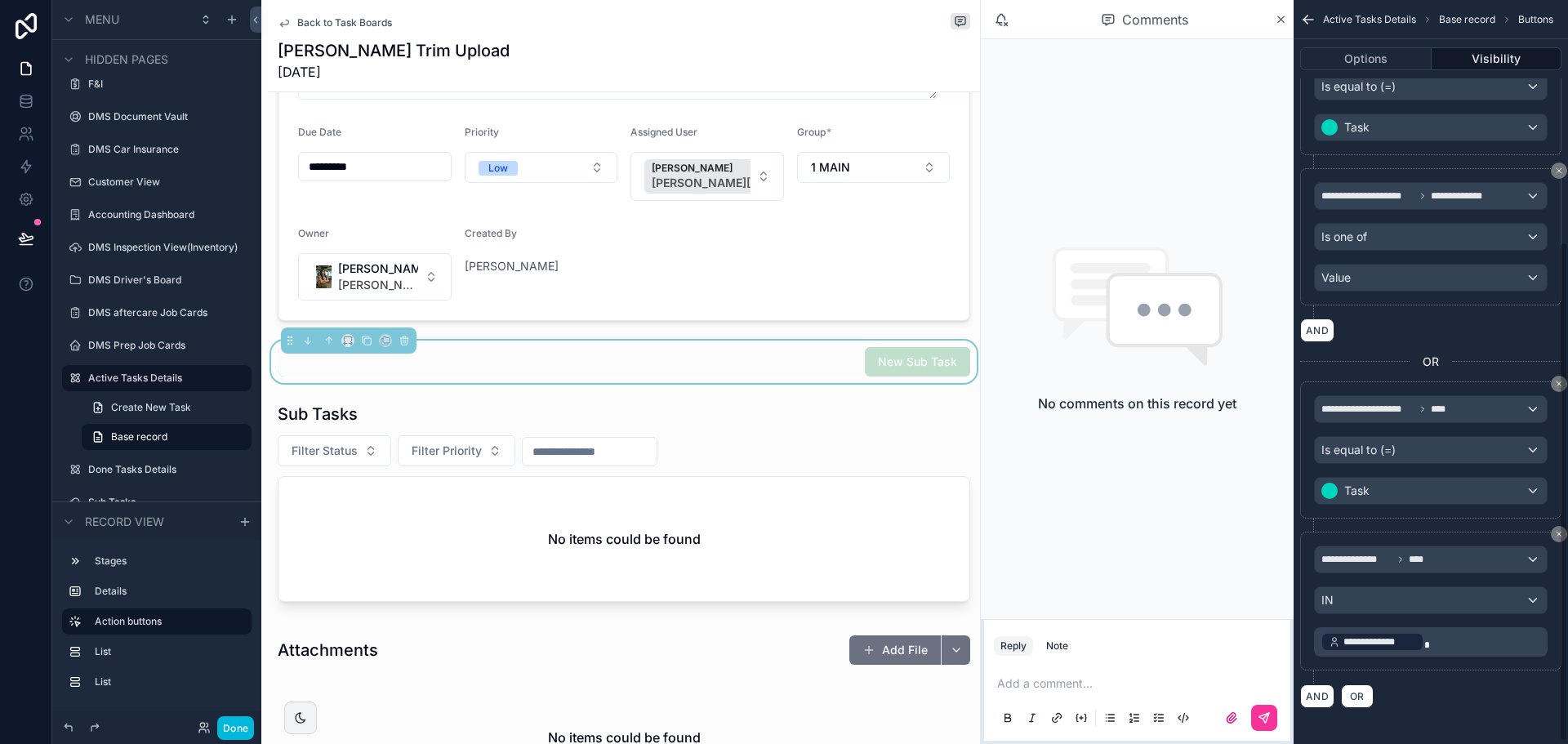
click at [1449, 645] on p "**********" at bounding box center [1432, 642] width 224 height 23
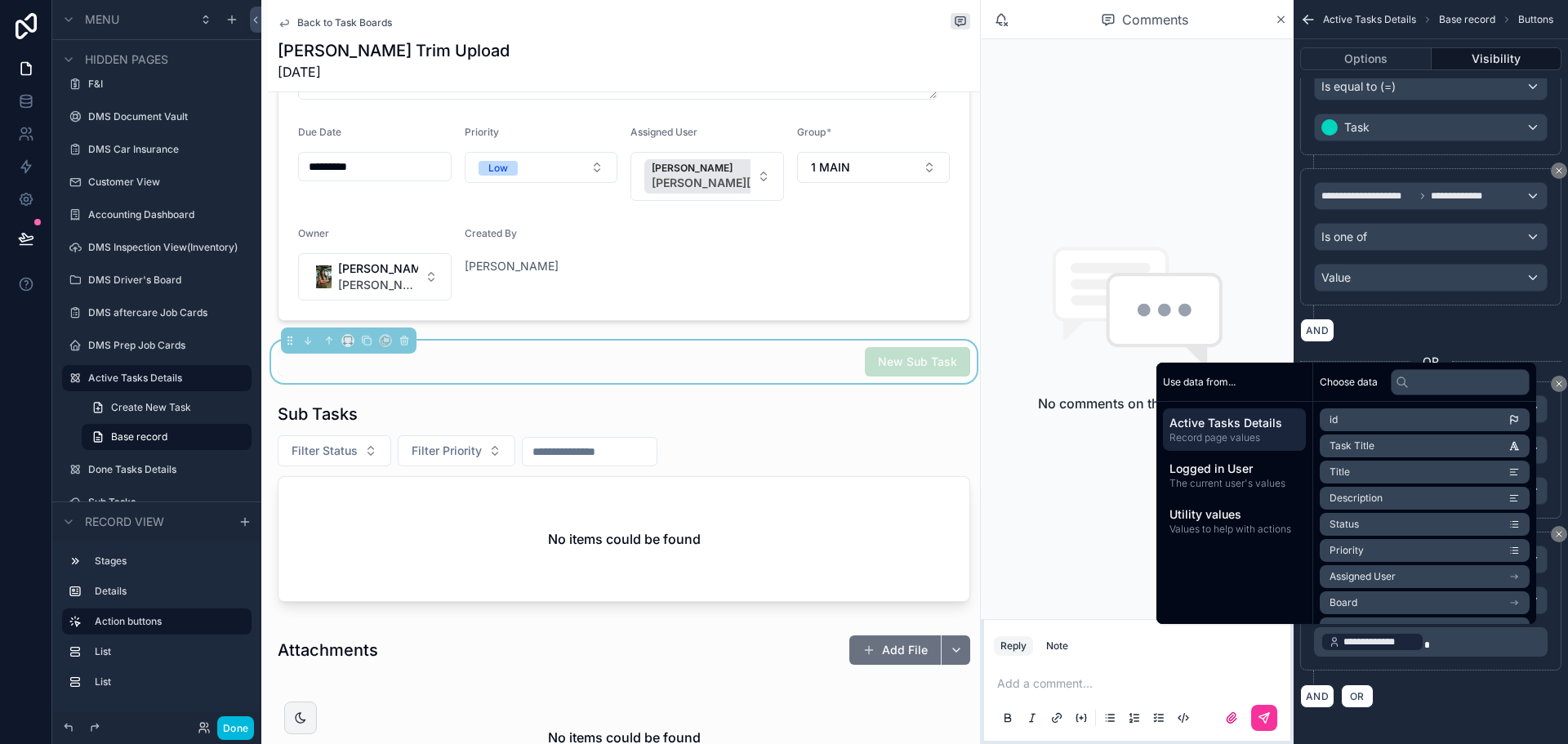
click at [1229, 431] on span "Record page values" at bounding box center [1234, 437] width 130 height 13
click at [1377, 507] on li "Board" at bounding box center [1424, 504] width 210 height 23
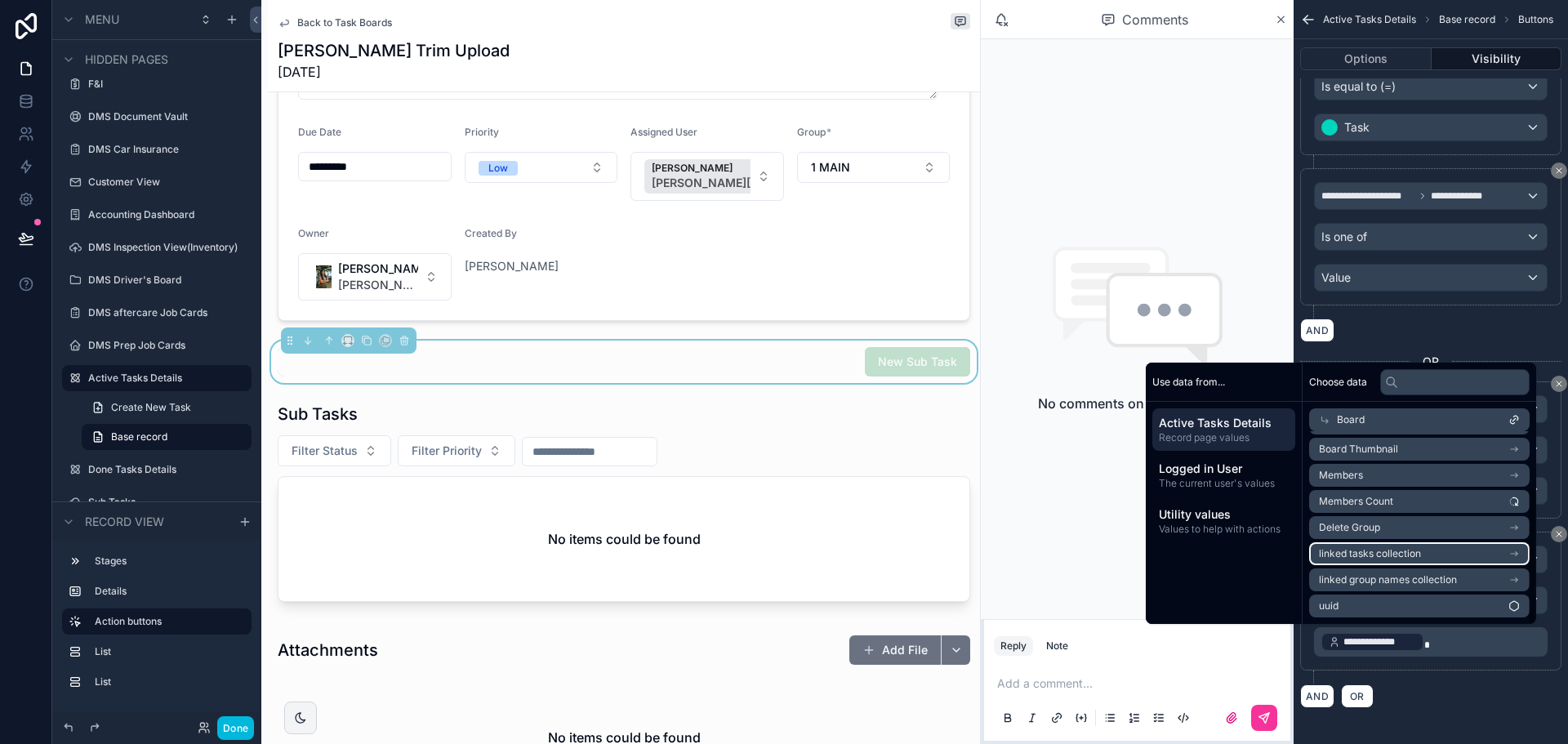
scroll to position [78, 0]
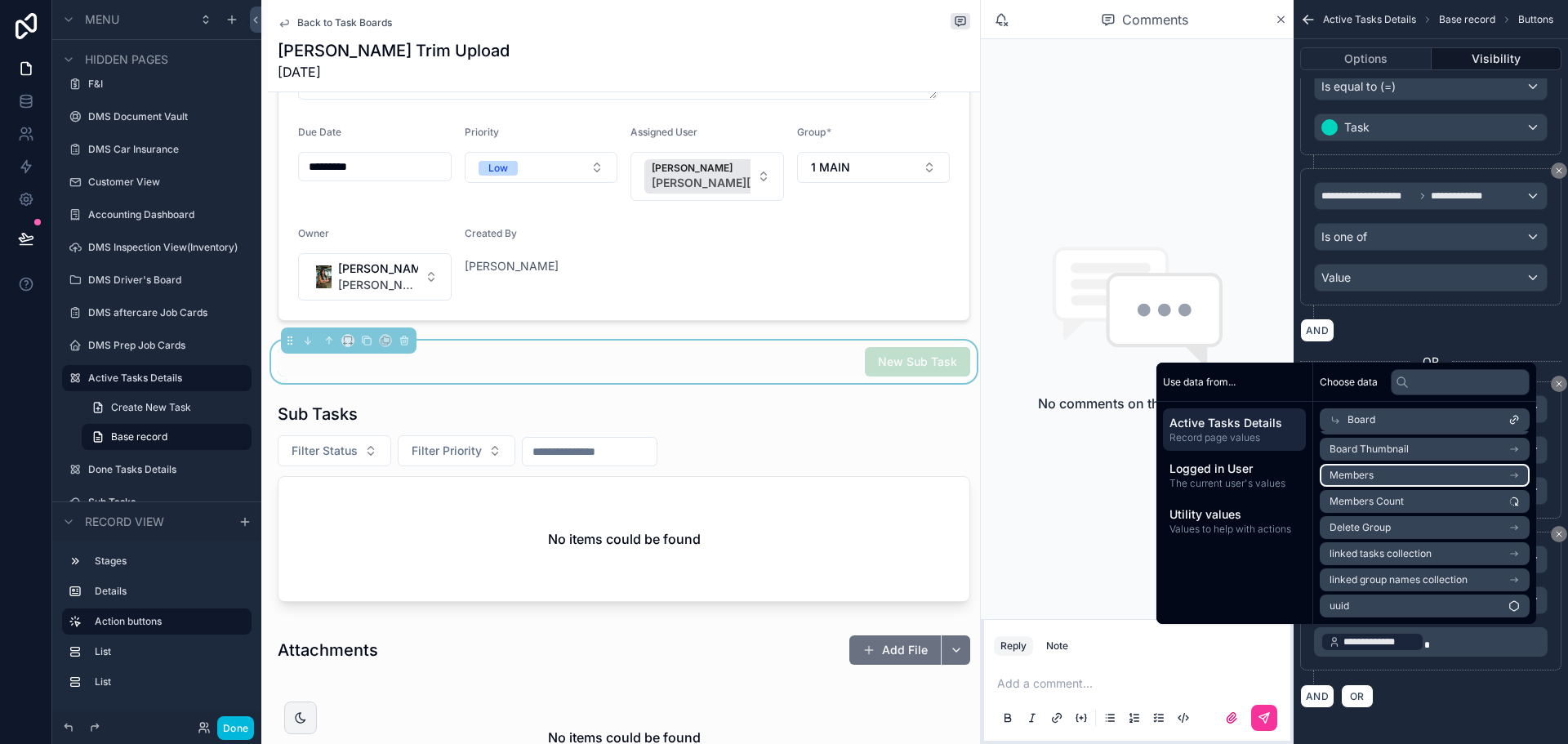
click at [1410, 474] on li "Members" at bounding box center [1424, 475] width 210 height 23
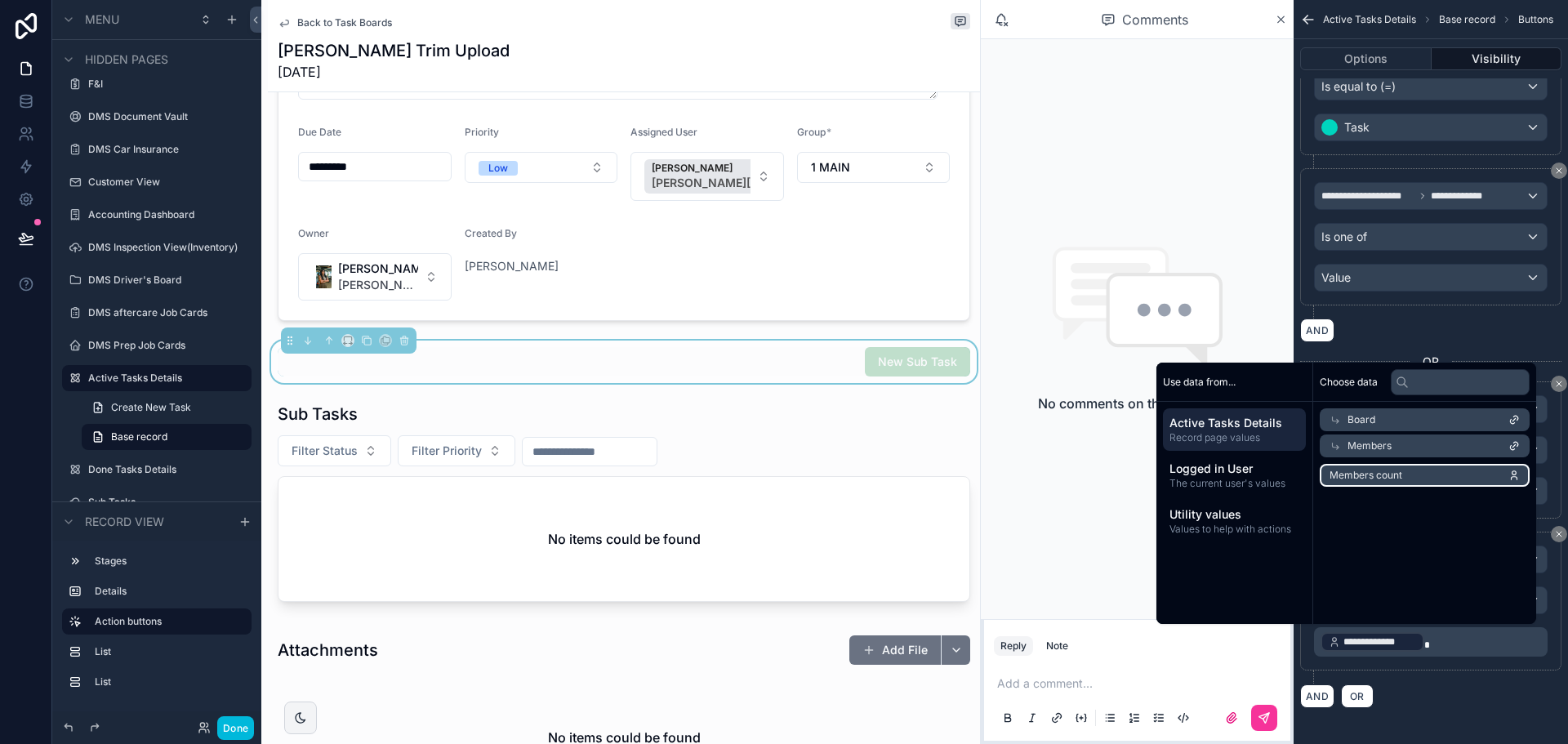
click at [1410, 474] on li "Members count" at bounding box center [1424, 475] width 210 height 23
click at [1441, 683] on div "**********" at bounding box center [1431, 607] width 262 height 152
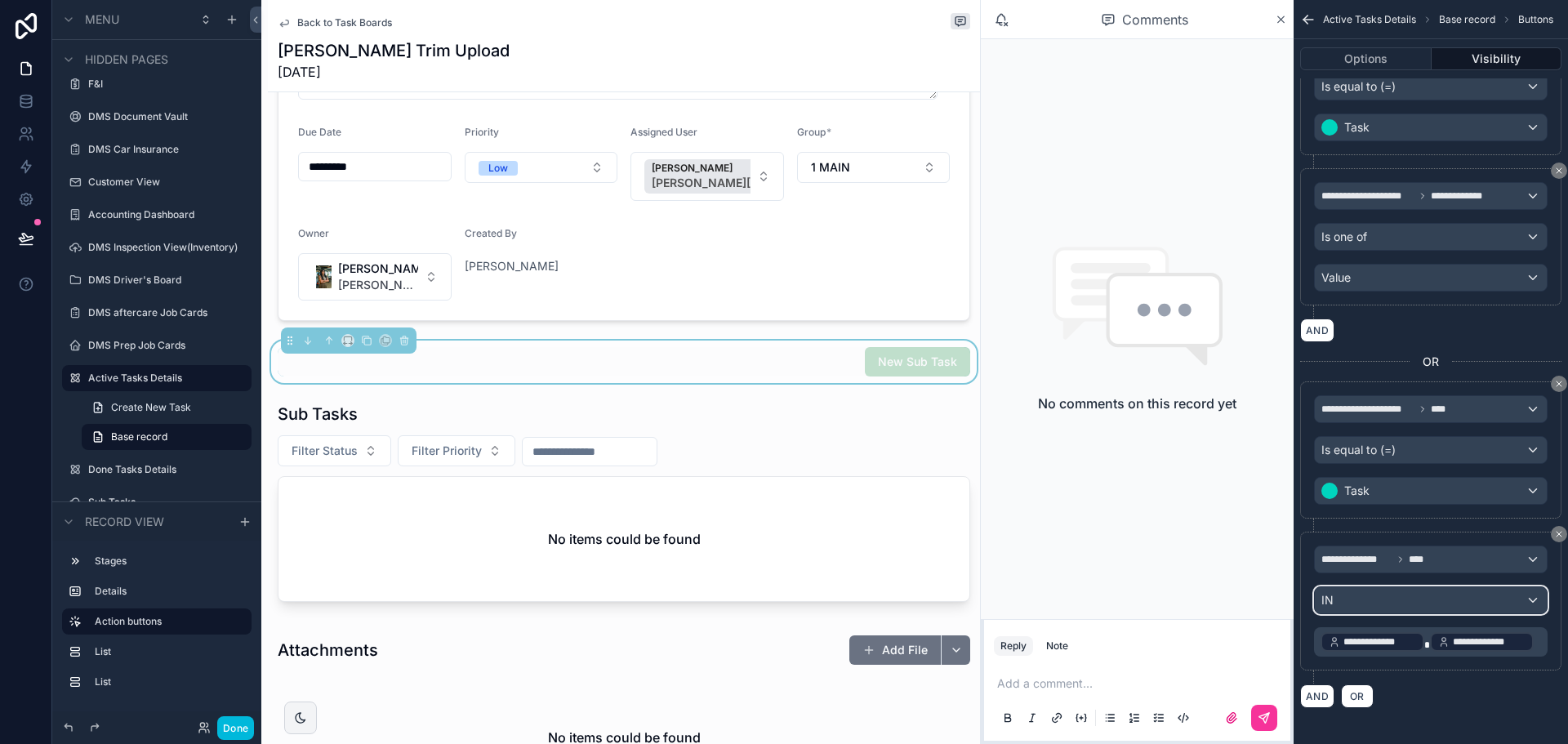
click at [1454, 608] on div "IN" at bounding box center [1431, 600] width 232 height 26
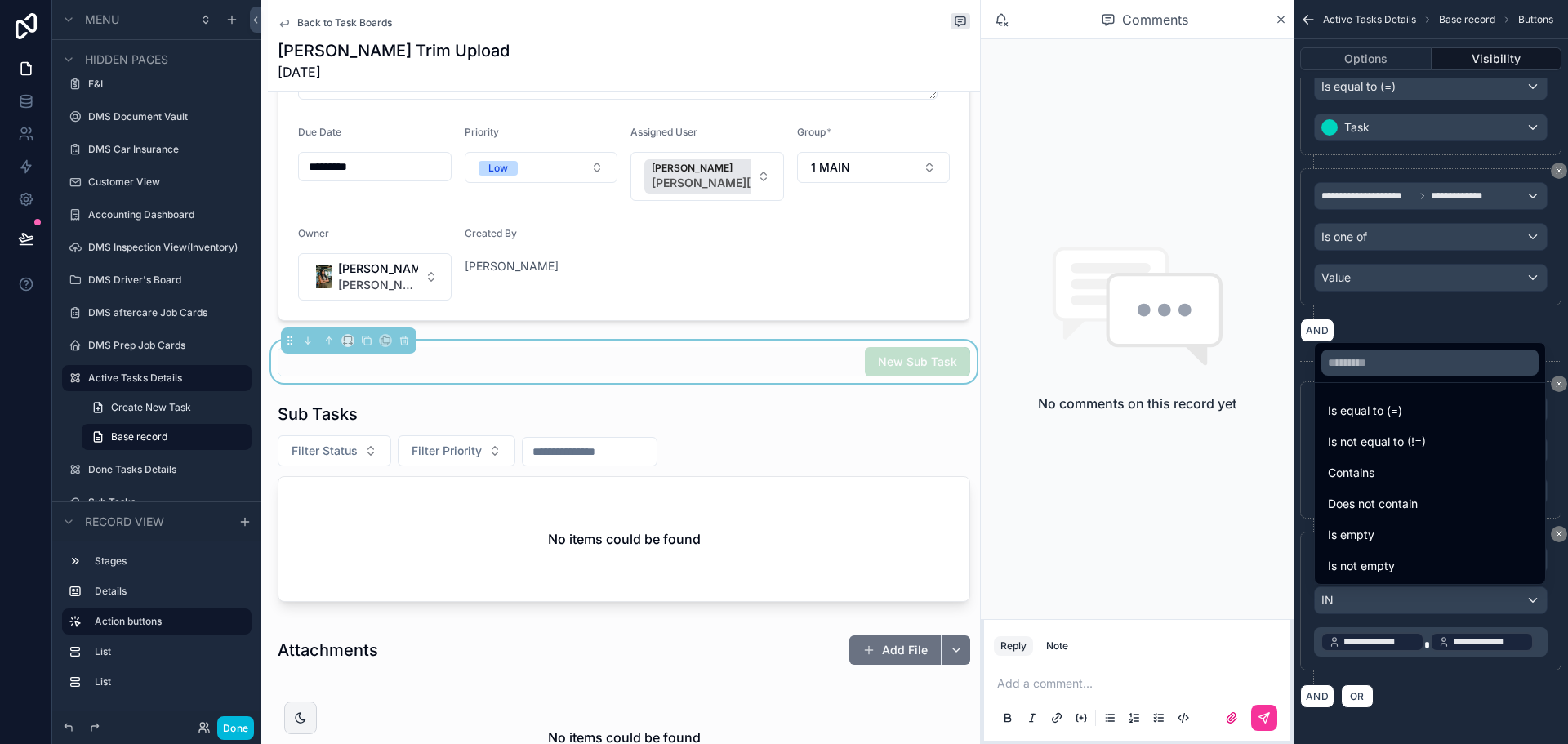
click at [1424, 685] on div "scrollable content" at bounding box center [784, 372] width 1568 height 744
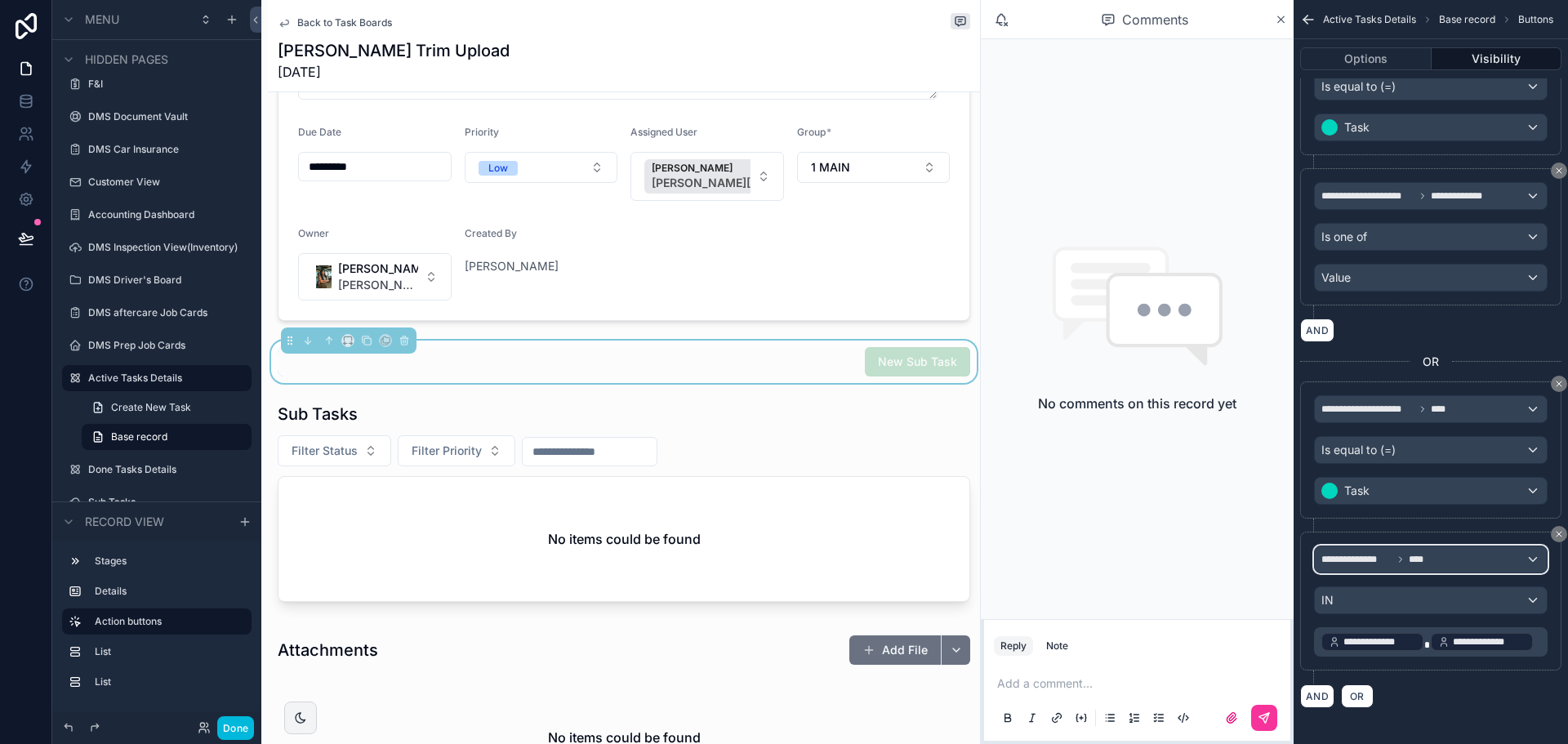
click at [1415, 560] on span "****" at bounding box center [1418, 559] width 20 height 13
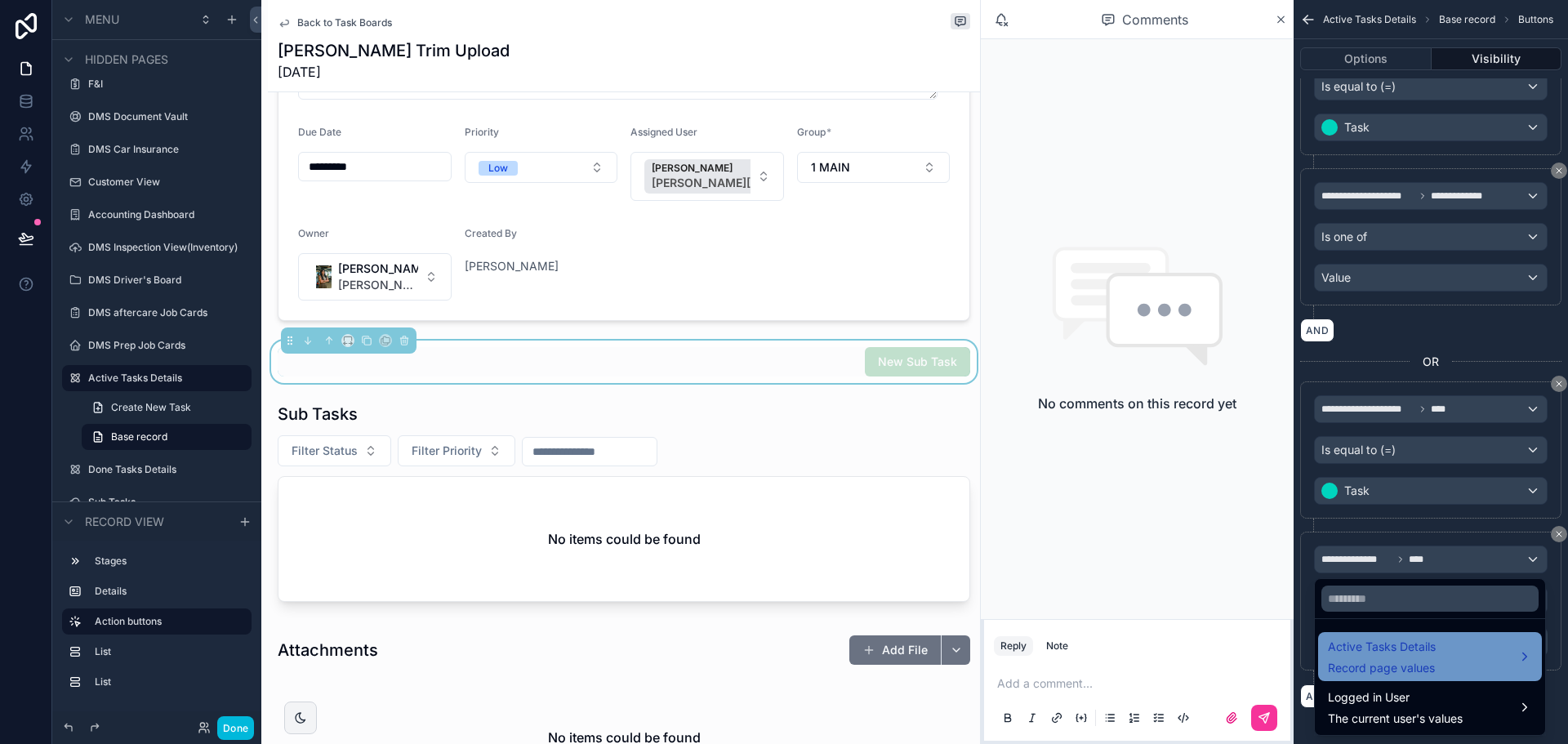
click at [1425, 650] on span "Active Tasks Details" at bounding box center [1382, 647] width 108 height 20
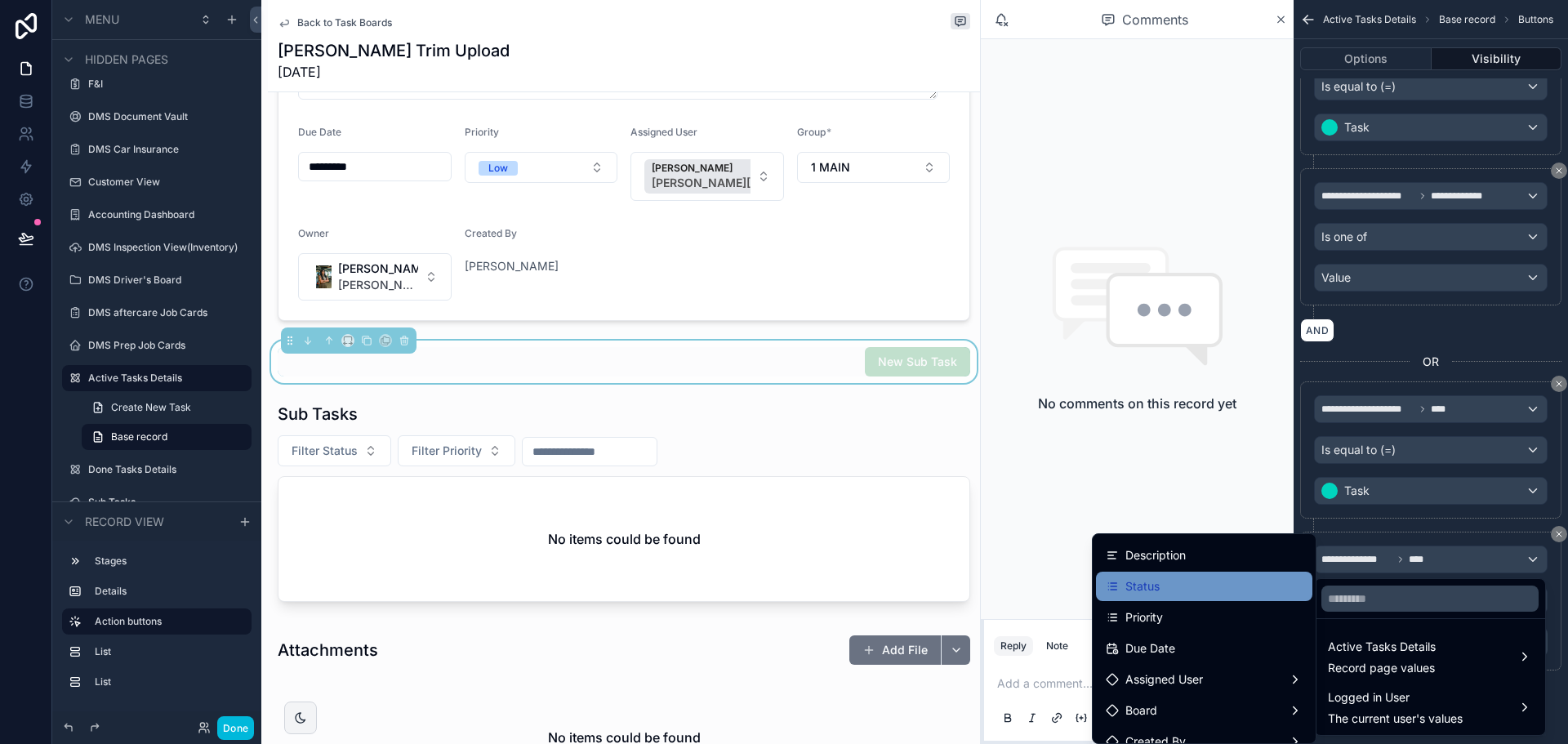
scroll to position [8, 0]
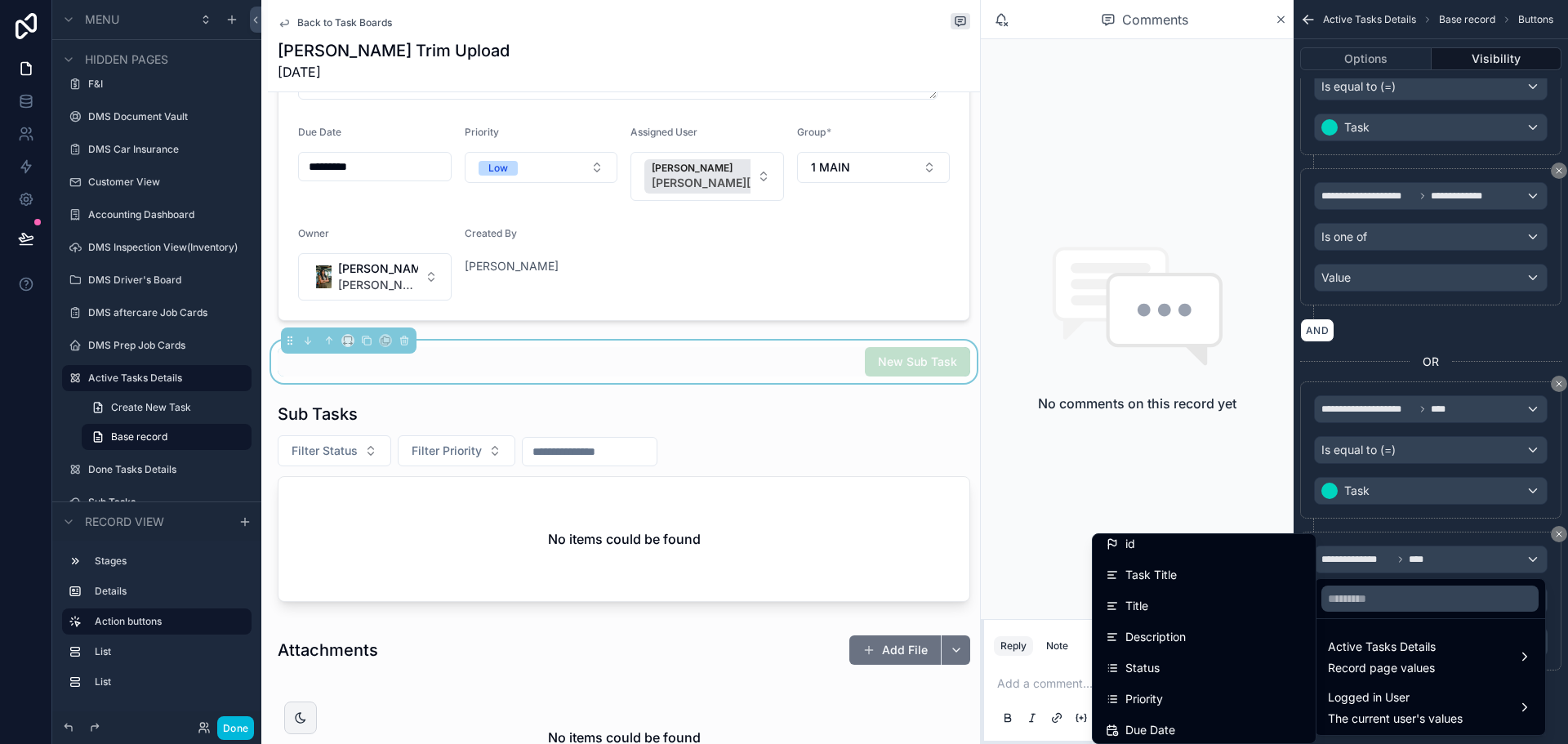
click at [315, 23] on span "Back to Task Boards" at bounding box center [345, 23] width 95 height 13
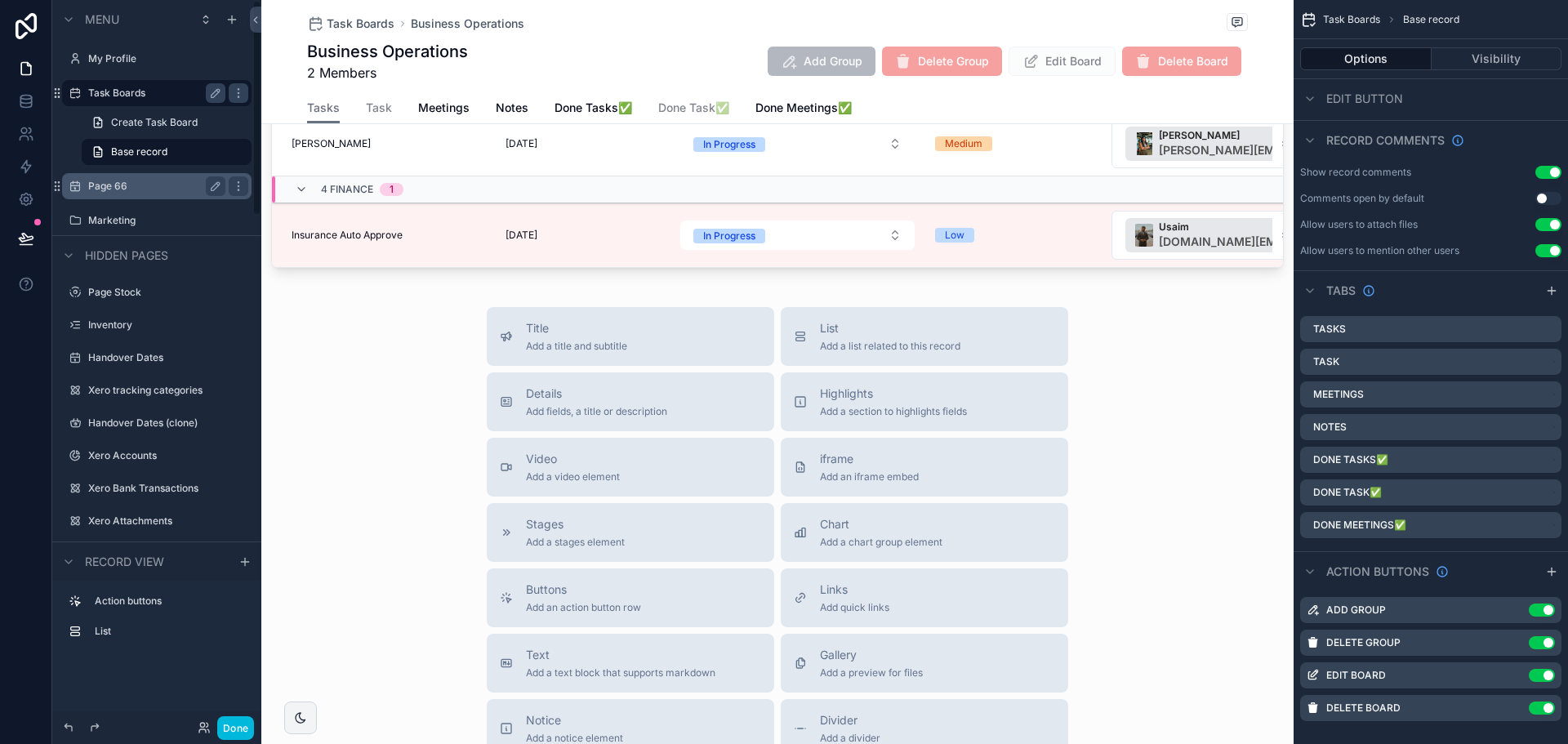
click at [149, 195] on div "Page 66" at bounding box center [157, 186] width 137 height 20
click at [117, 186] on label "Page 66" at bounding box center [165, 186] width 154 height 13
click at [117, 235] on div "Hidden pages" at bounding box center [157, 255] width 209 height 39
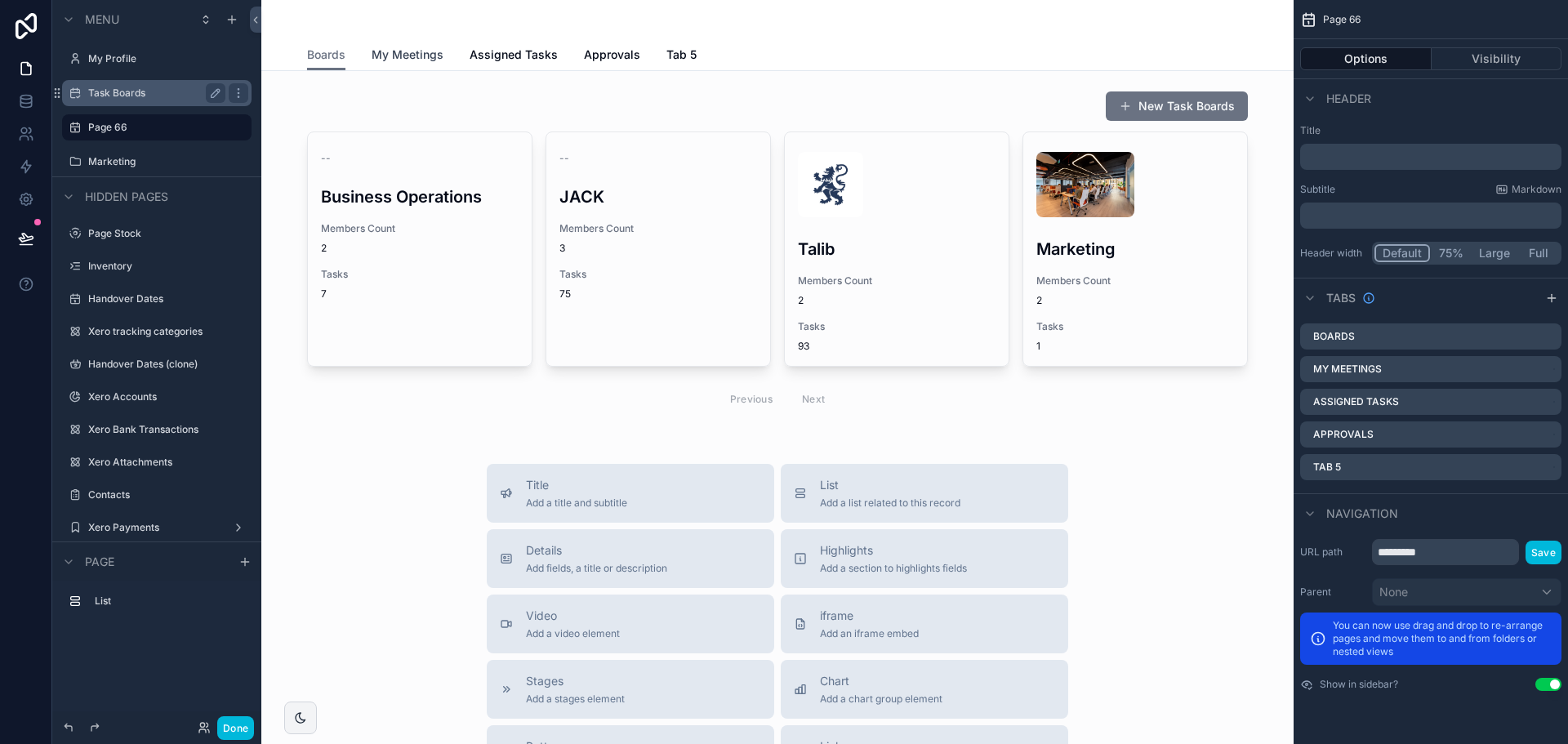
click at [401, 52] on span "My Meetings" at bounding box center [408, 55] width 72 height 16
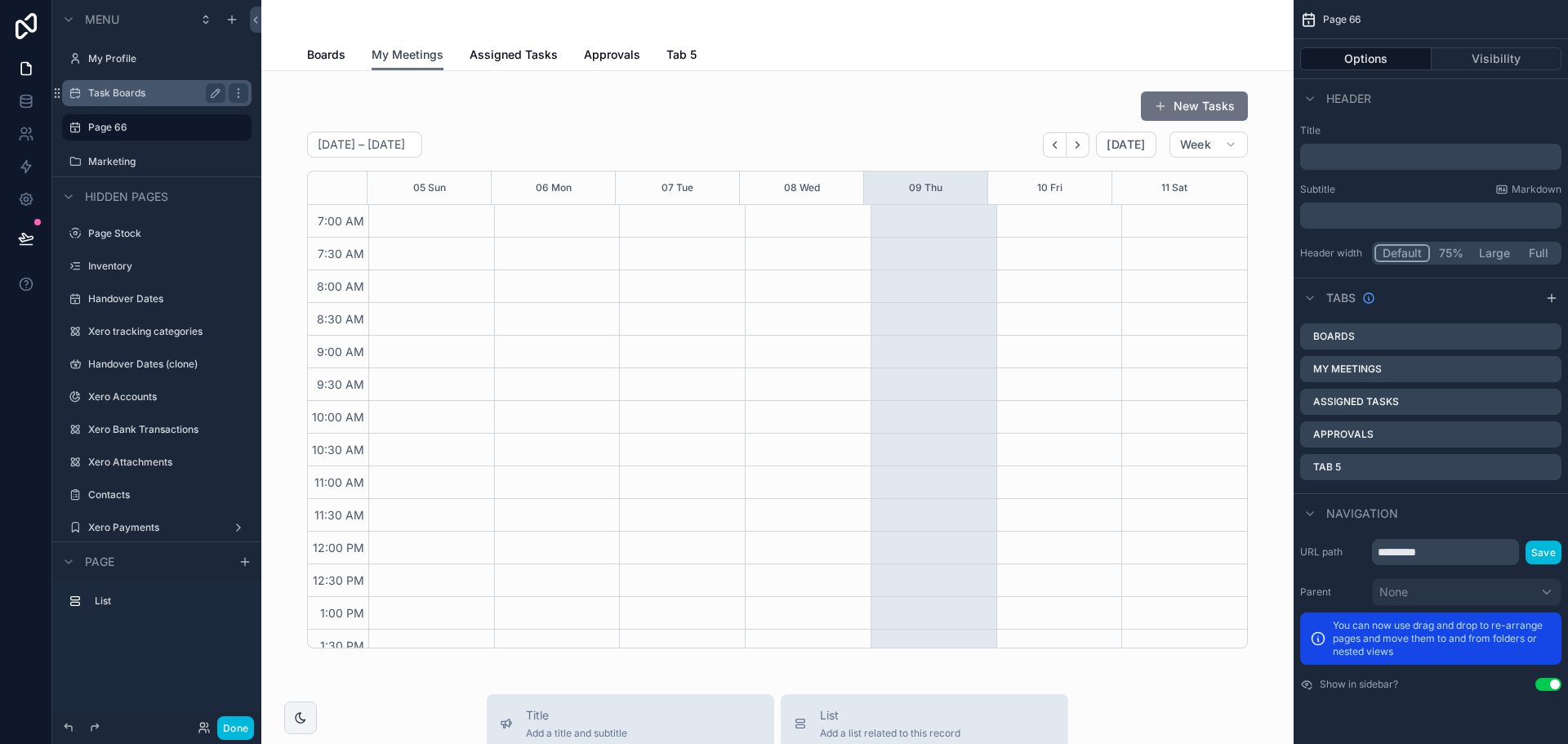
scroll to position [457, 0]
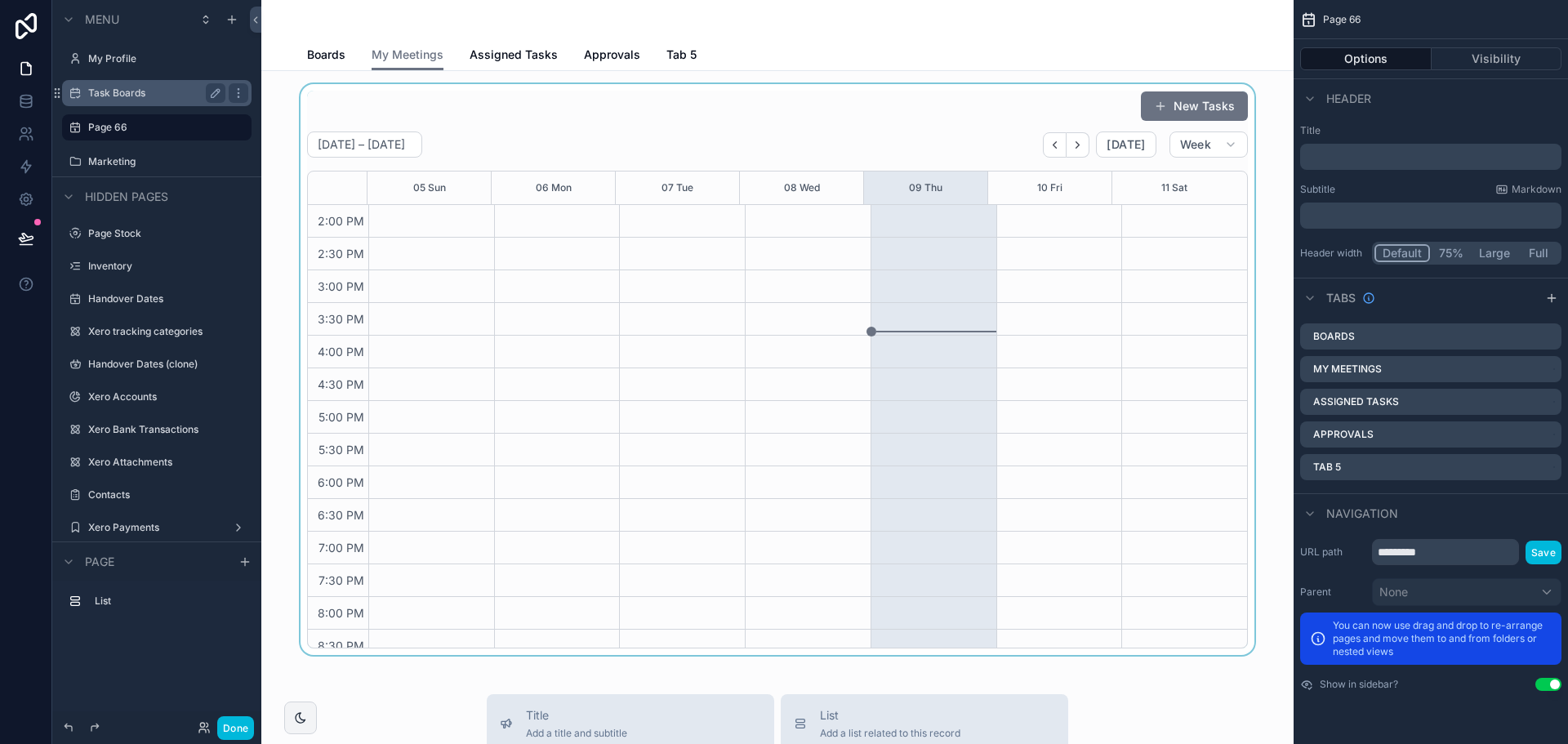
click at [581, 301] on div "scrollable content" at bounding box center [777, 370] width 1006 height 571
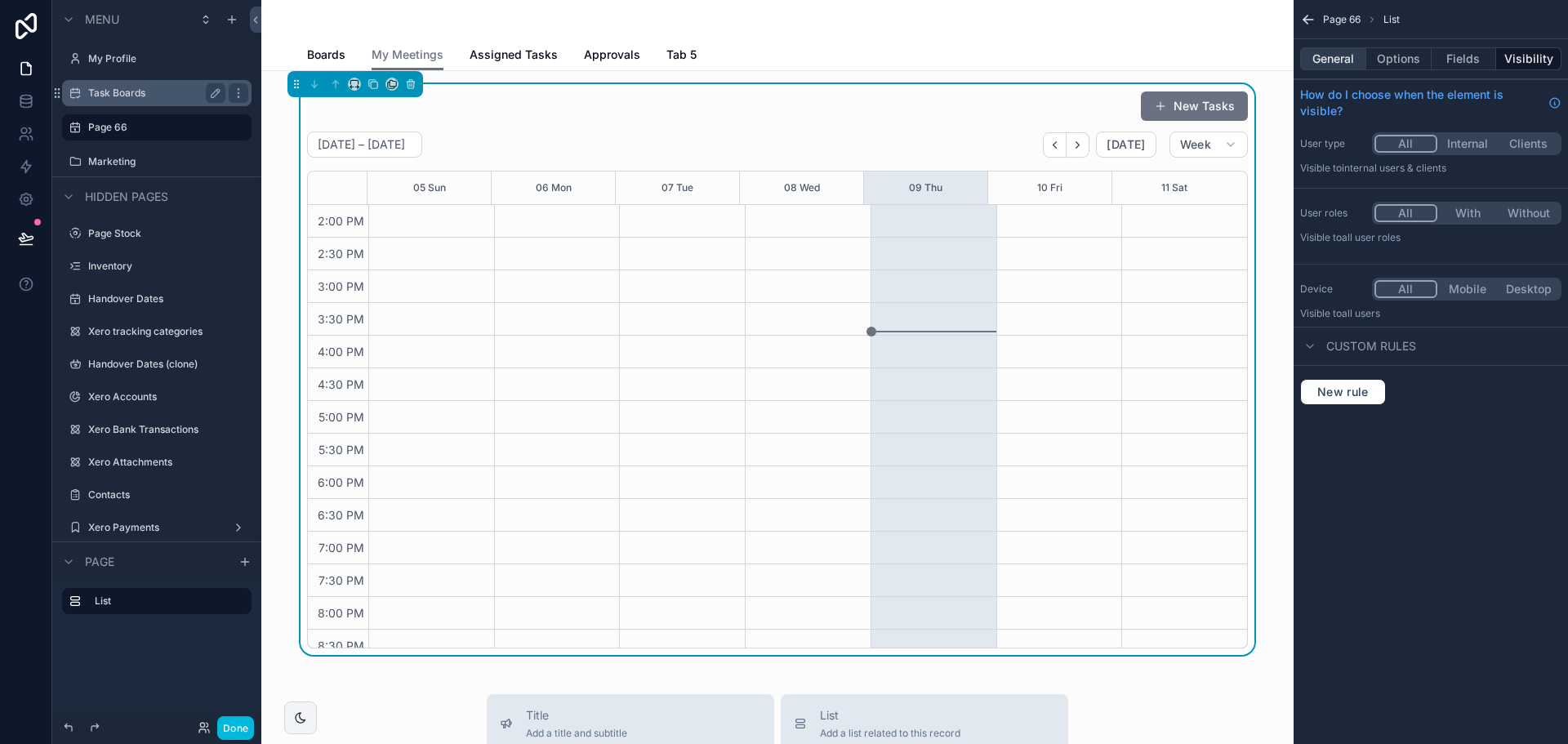
click at [1329, 60] on button "General" at bounding box center [1333, 59] width 66 height 23
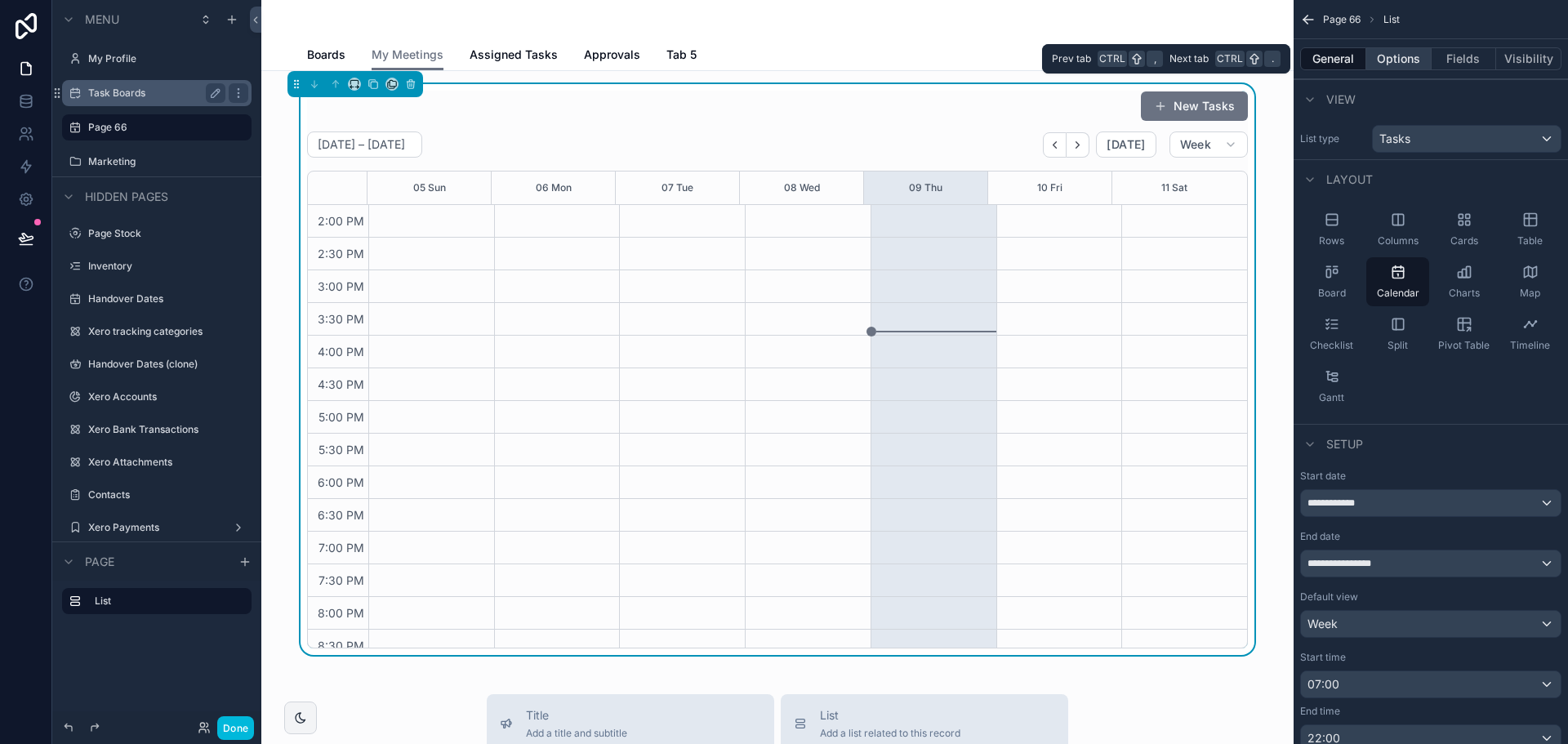
click at [1386, 61] on button "Options" at bounding box center [1399, 59] width 65 height 23
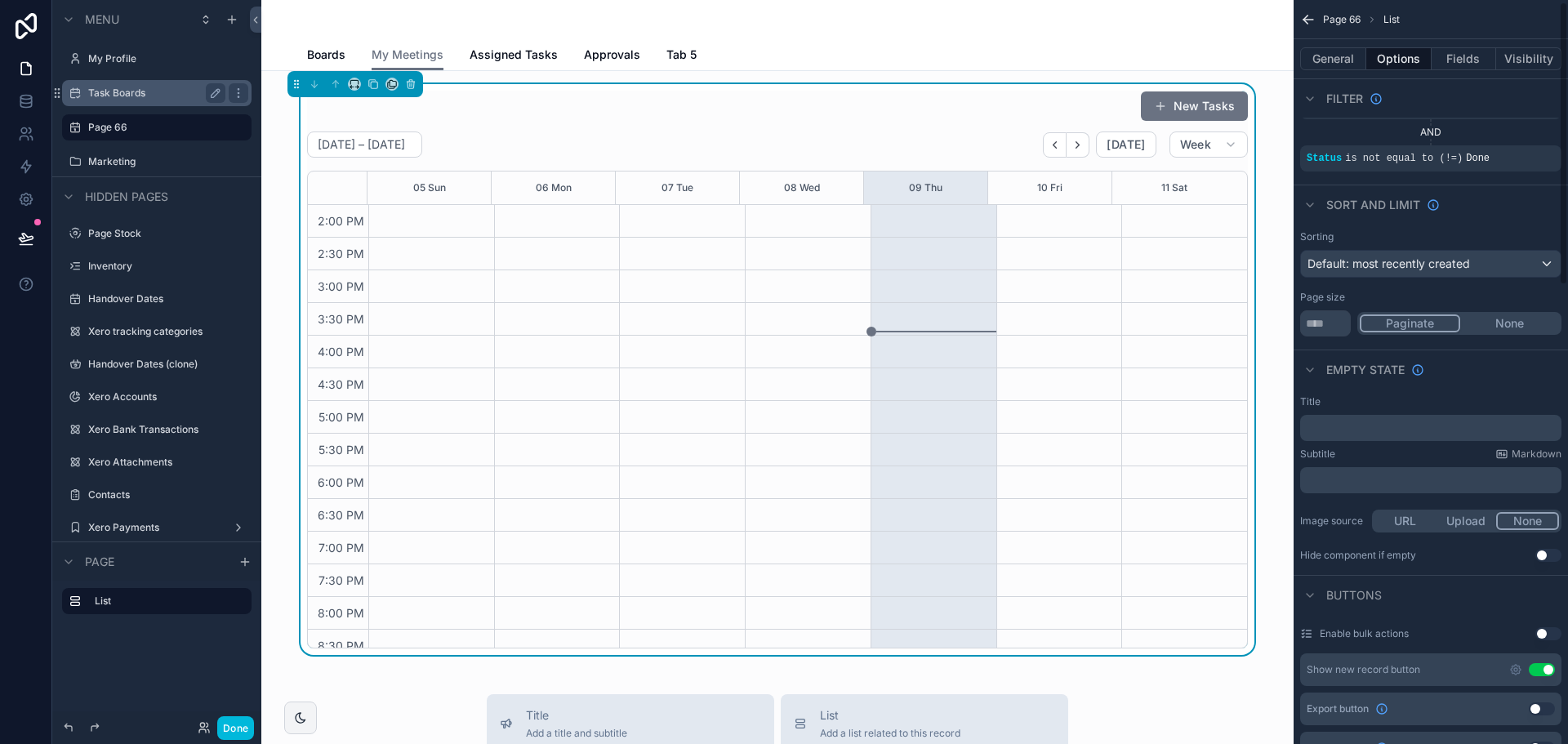
scroll to position [0, 0]
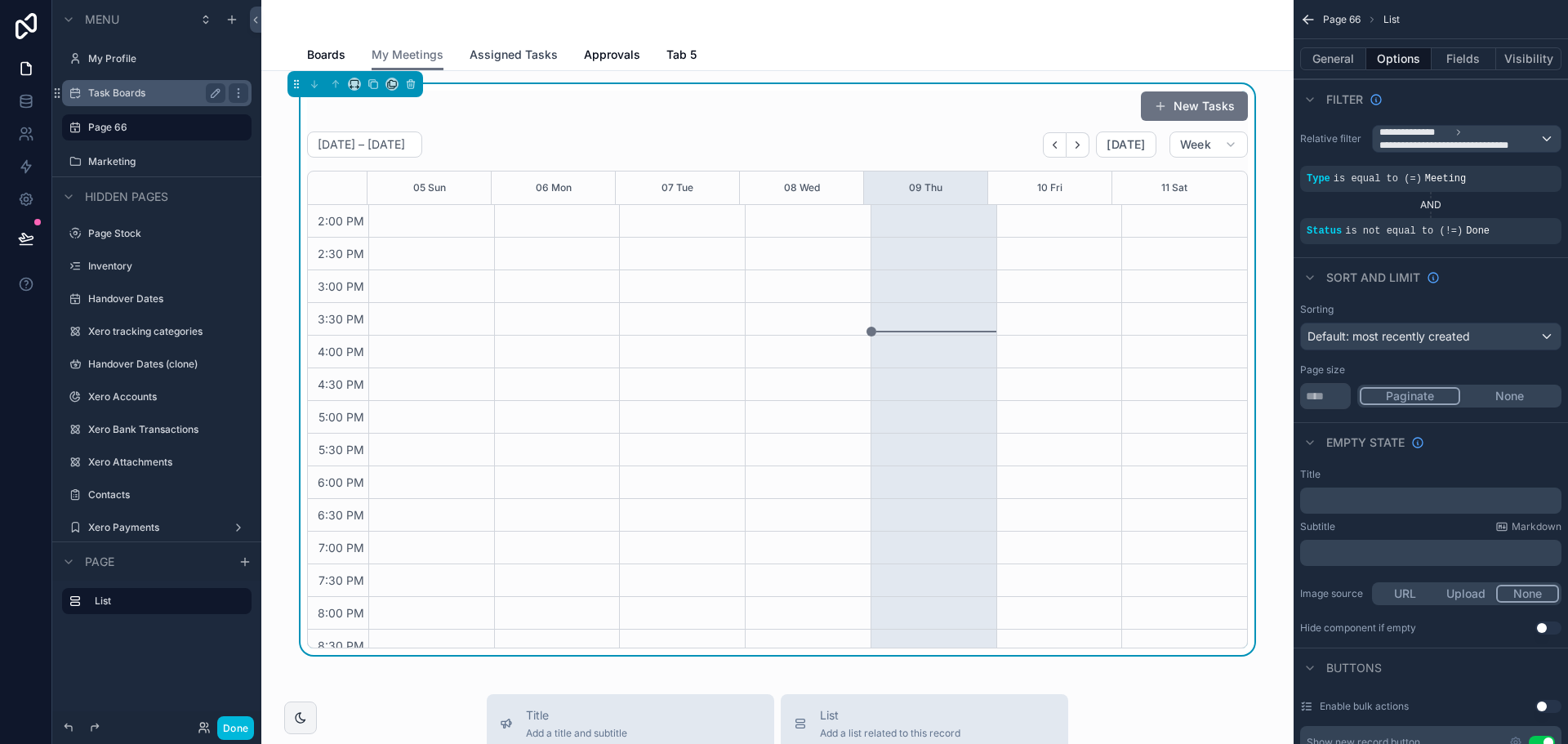
click at [507, 53] on span "Assigned Tasks" at bounding box center [513, 55] width 88 height 16
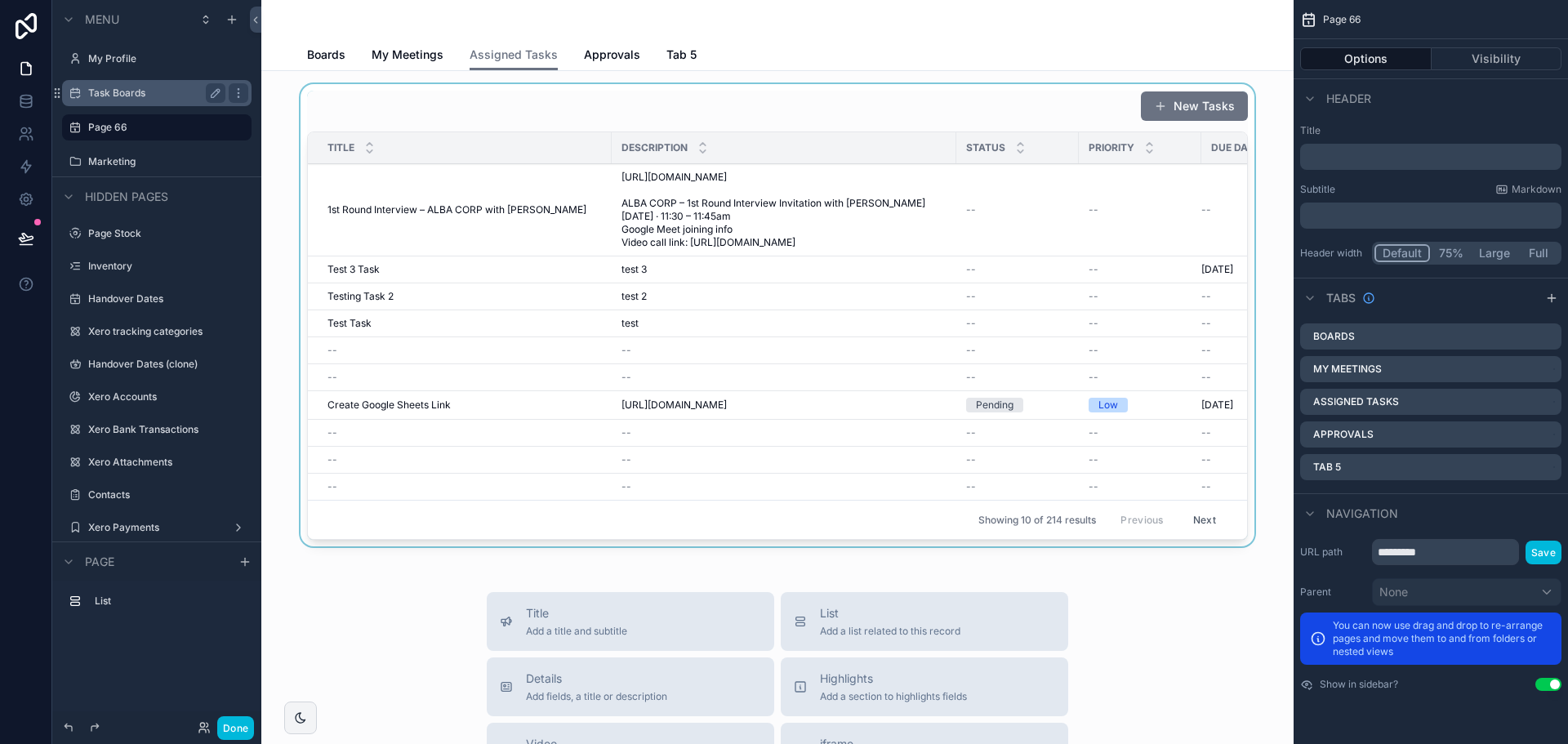
click at [836, 192] on div "scrollable content" at bounding box center [777, 318] width 1006 height 468
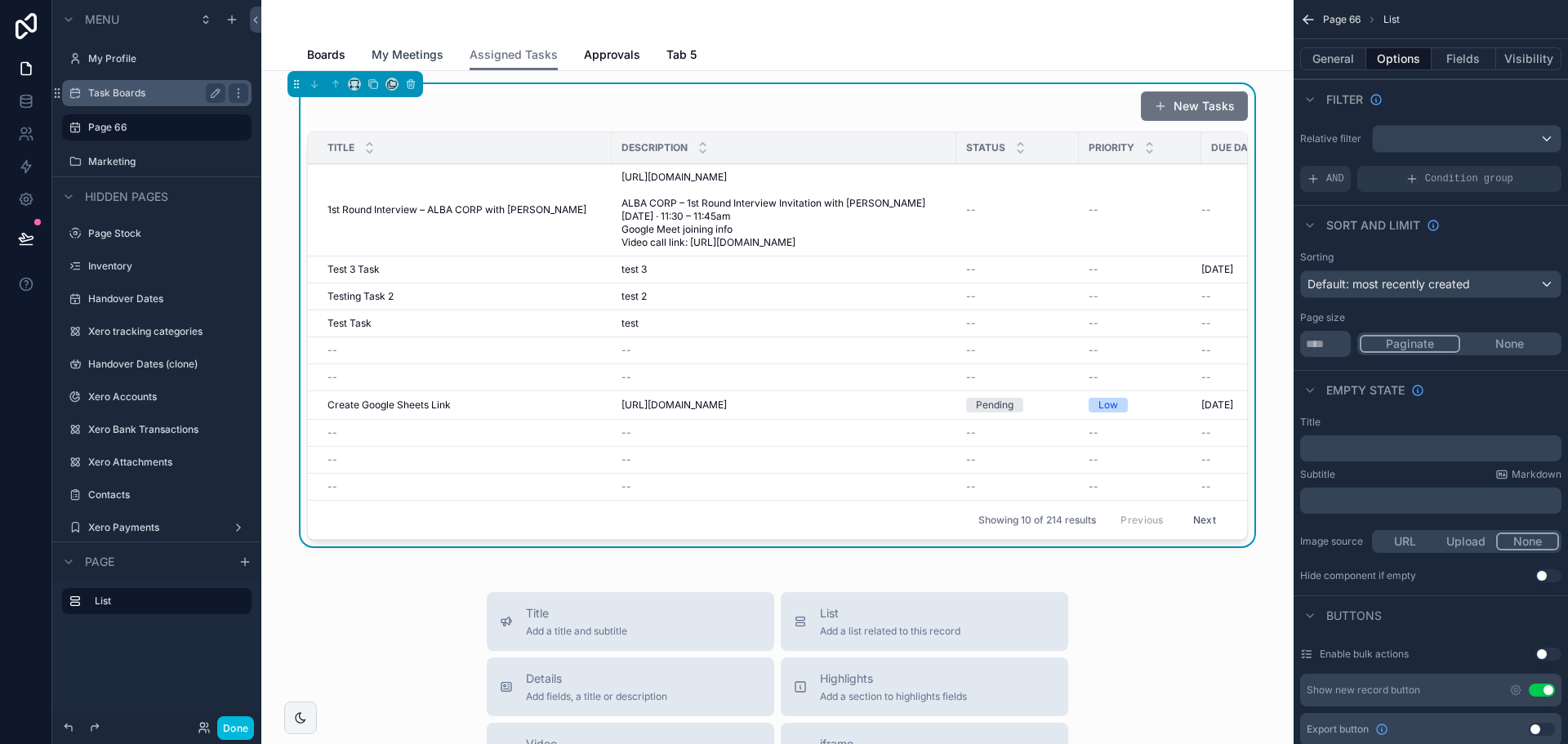
click at [385, 46] on link "My Meetings" at bounding box center [408, 56] width 72 height 33
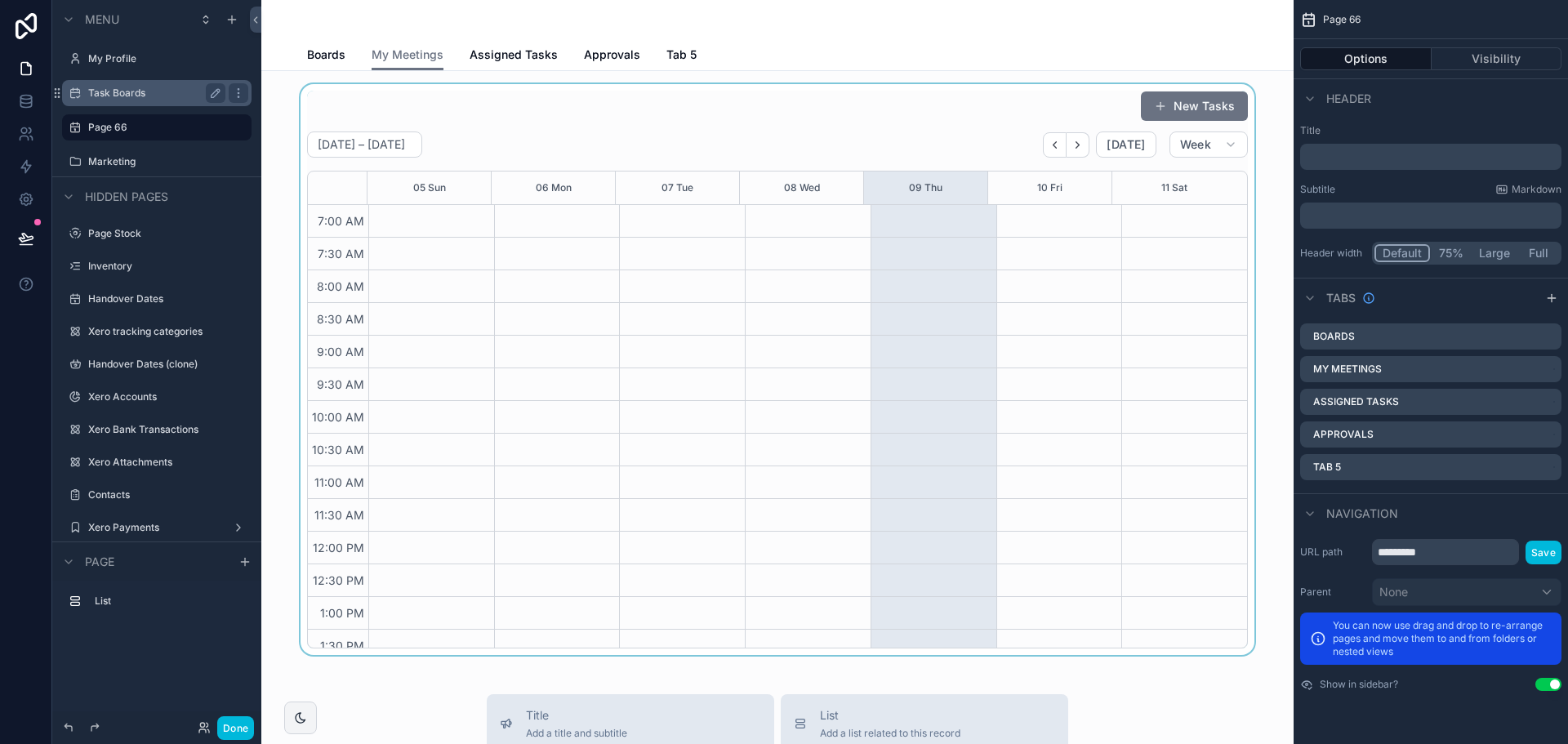
scroll to position [457, 0]
click at [873, 336] on div "scrollable content" at bounding box center [777, 370] width 1006 height 571
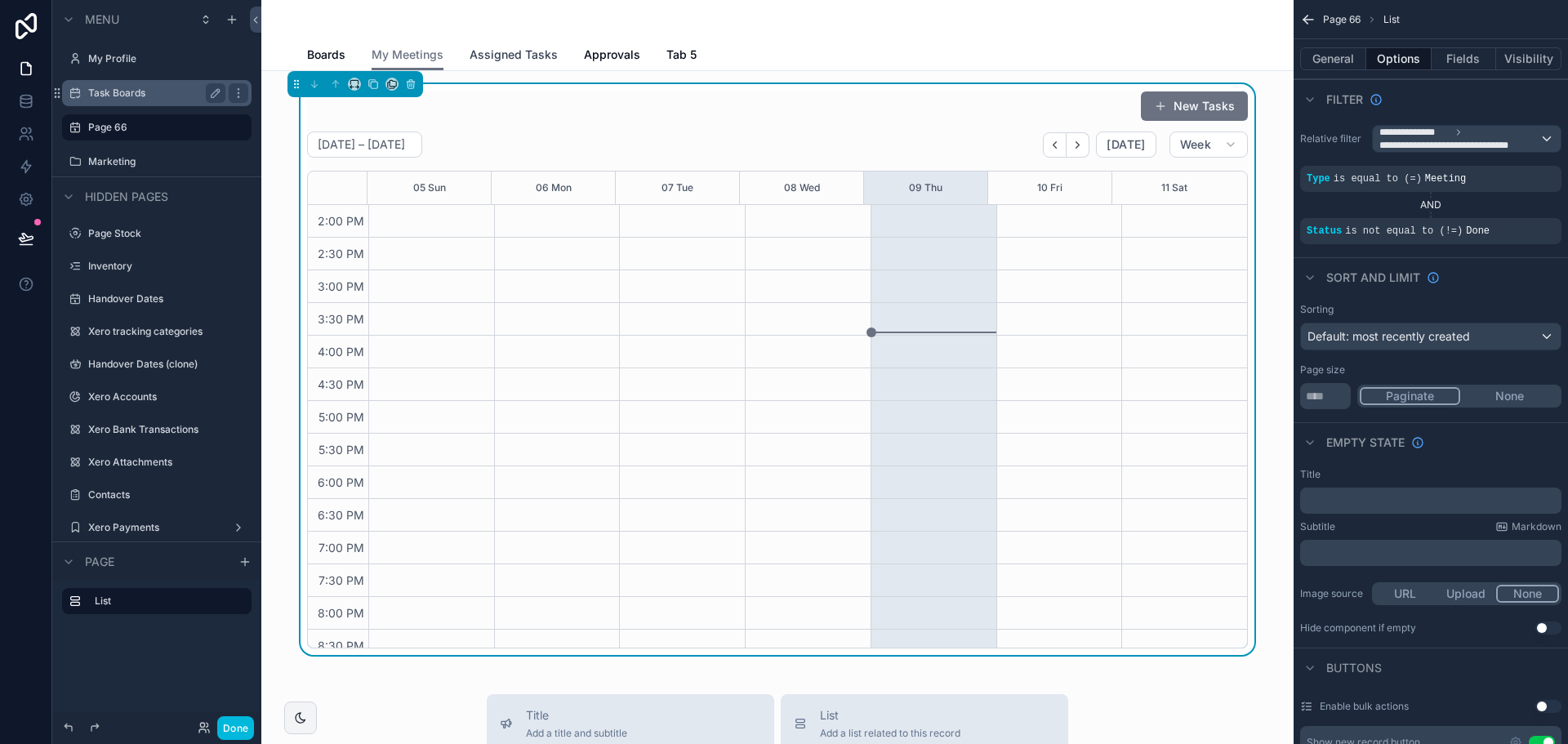
click at [513, 58] on span "Assigned Tasks" at bounding box center [513, 55] width 88 height 16
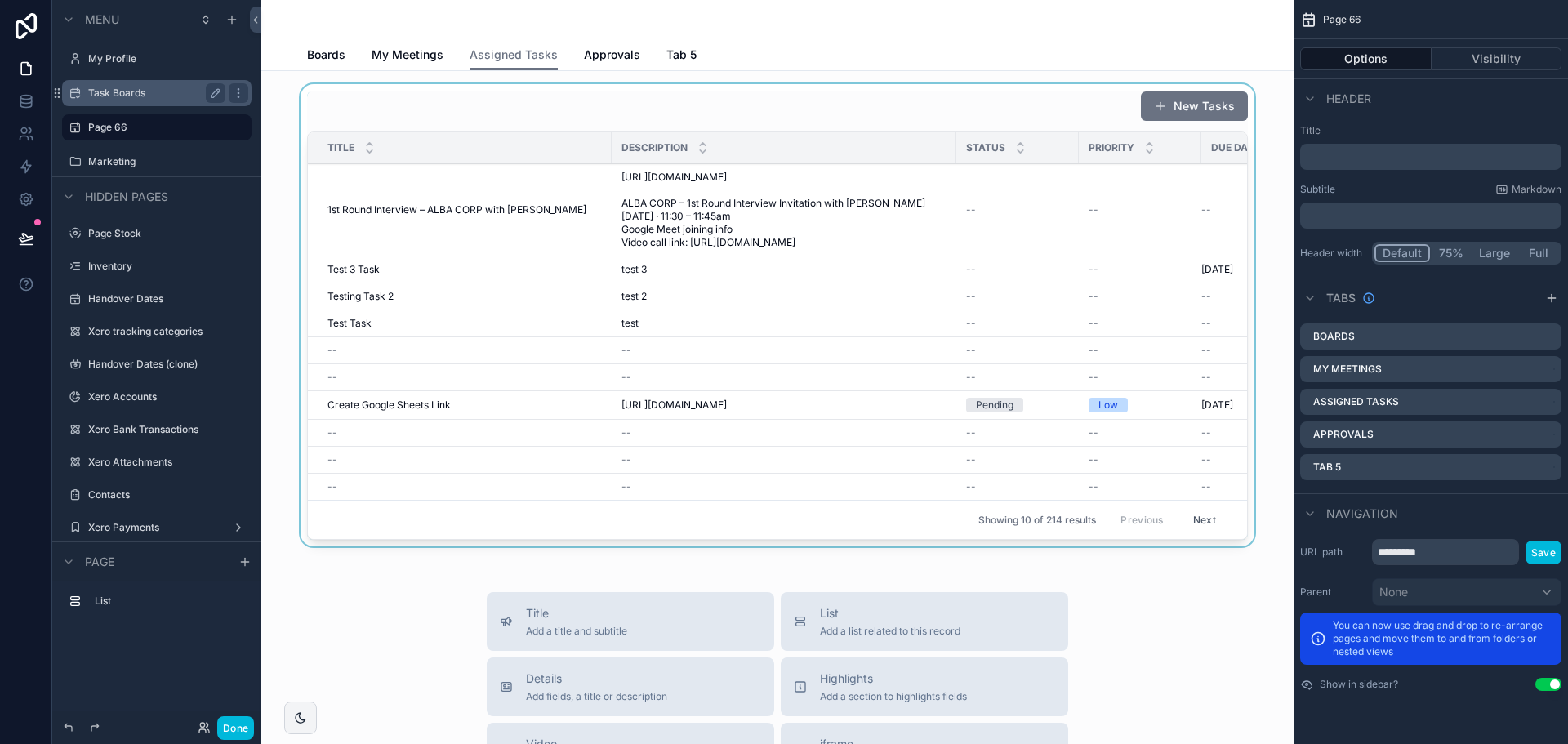
click at [719, 448] on div "scrollable content" at bounding box center [777, 318] width 1006 height 468
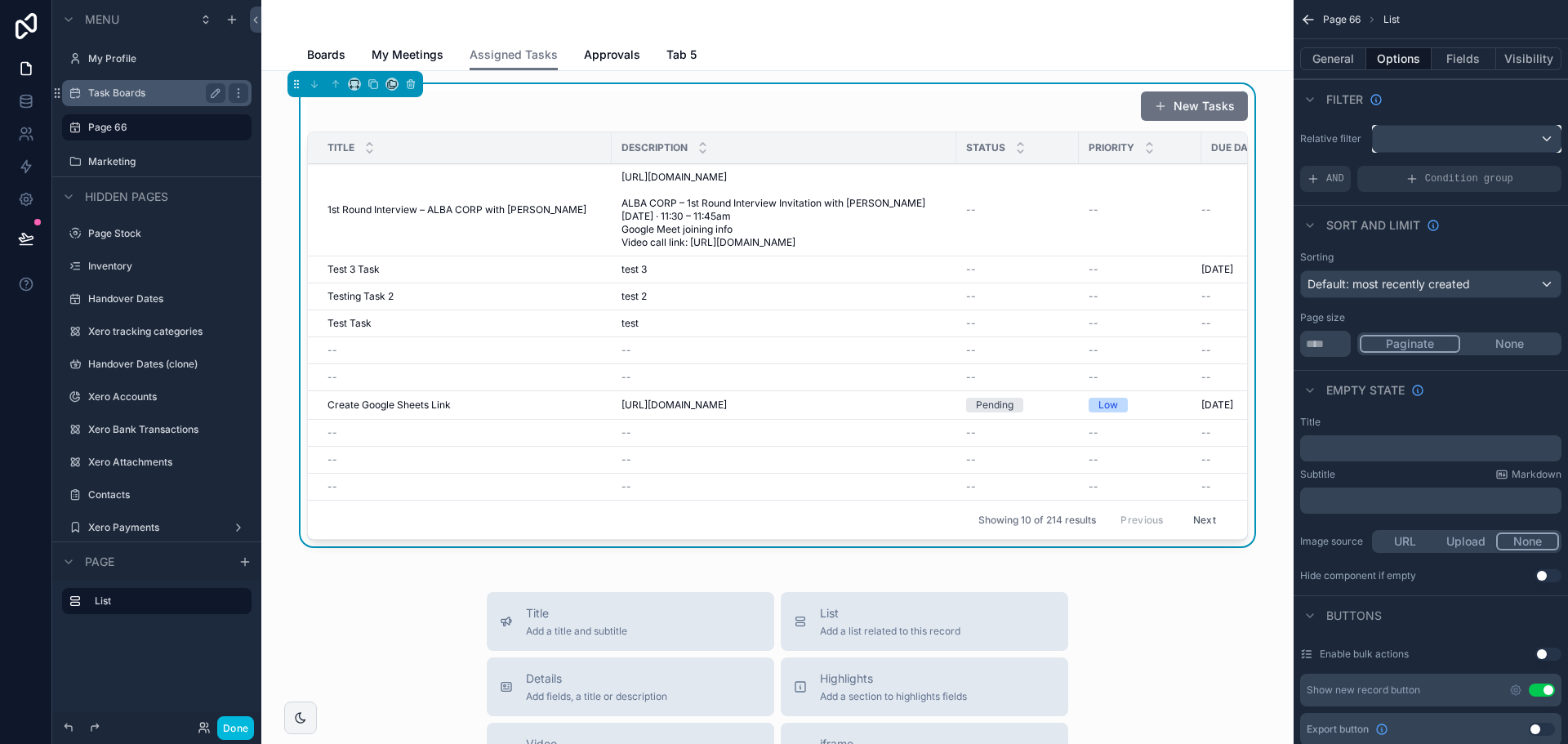
click at [1416, 145] on div "scrollable content" at bounding box center [1467, 139] width 188 height 26
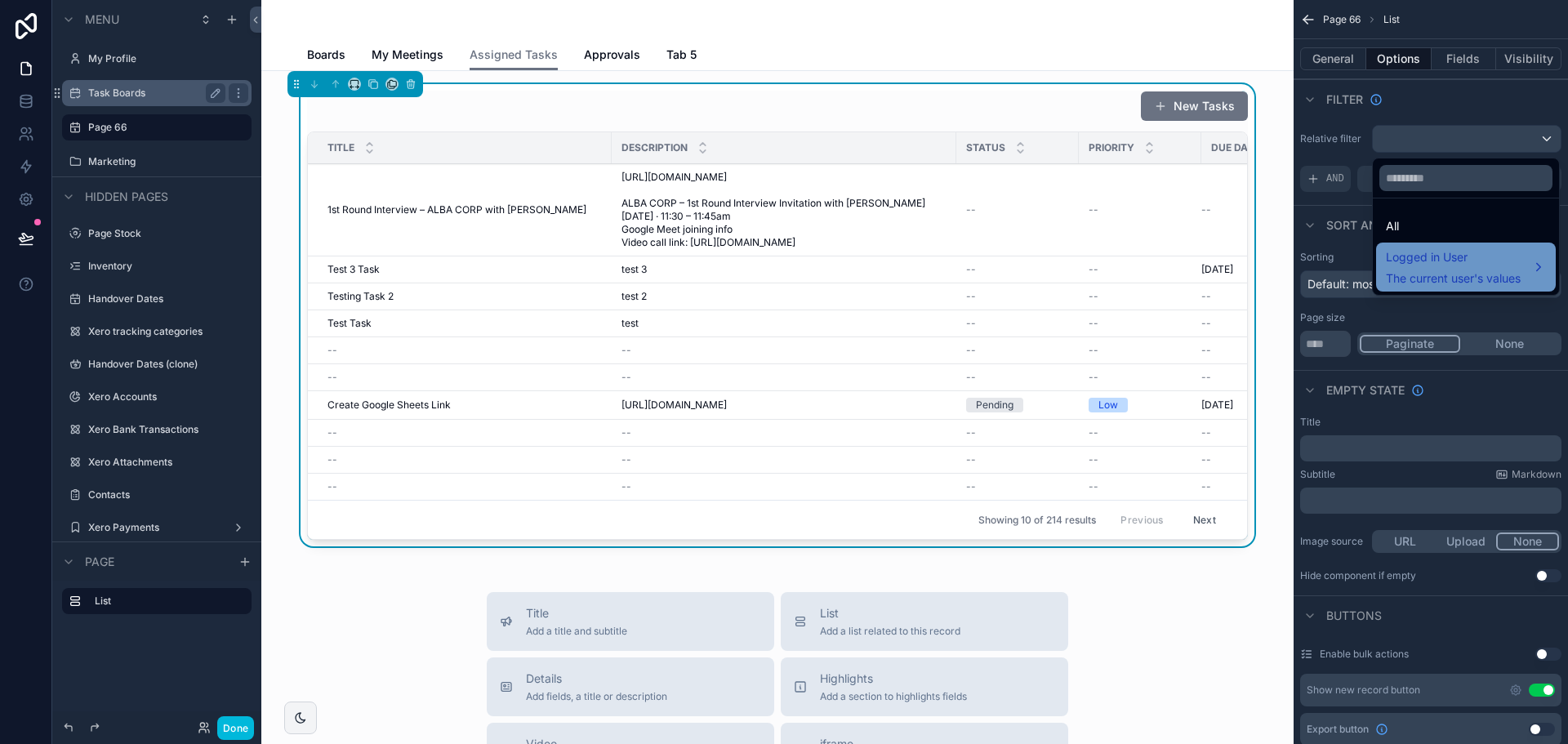
click at [1423, 280] on span "The current user's values" at bounding box center [1453, 279] width 135 height 16
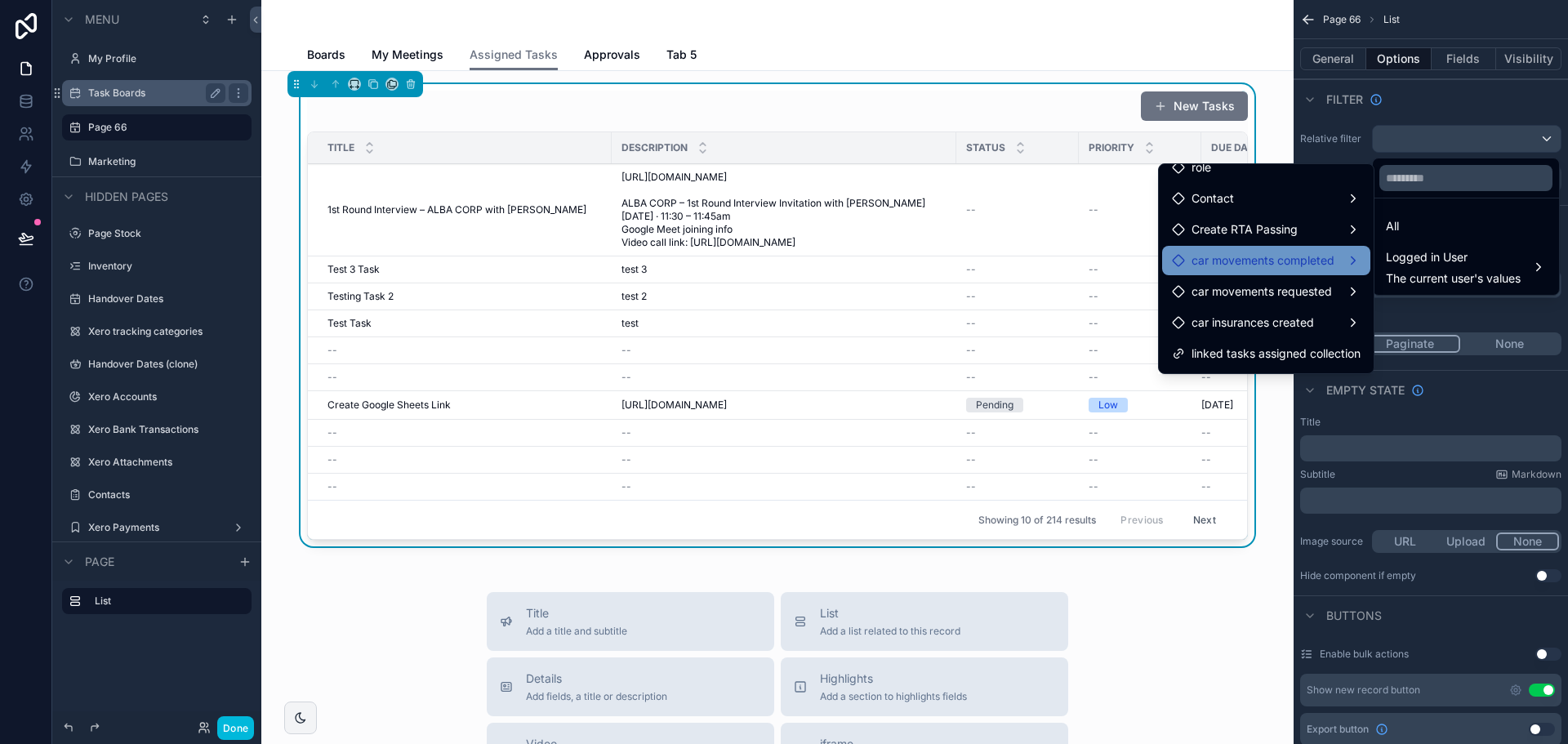
scroll to position [82, 0]
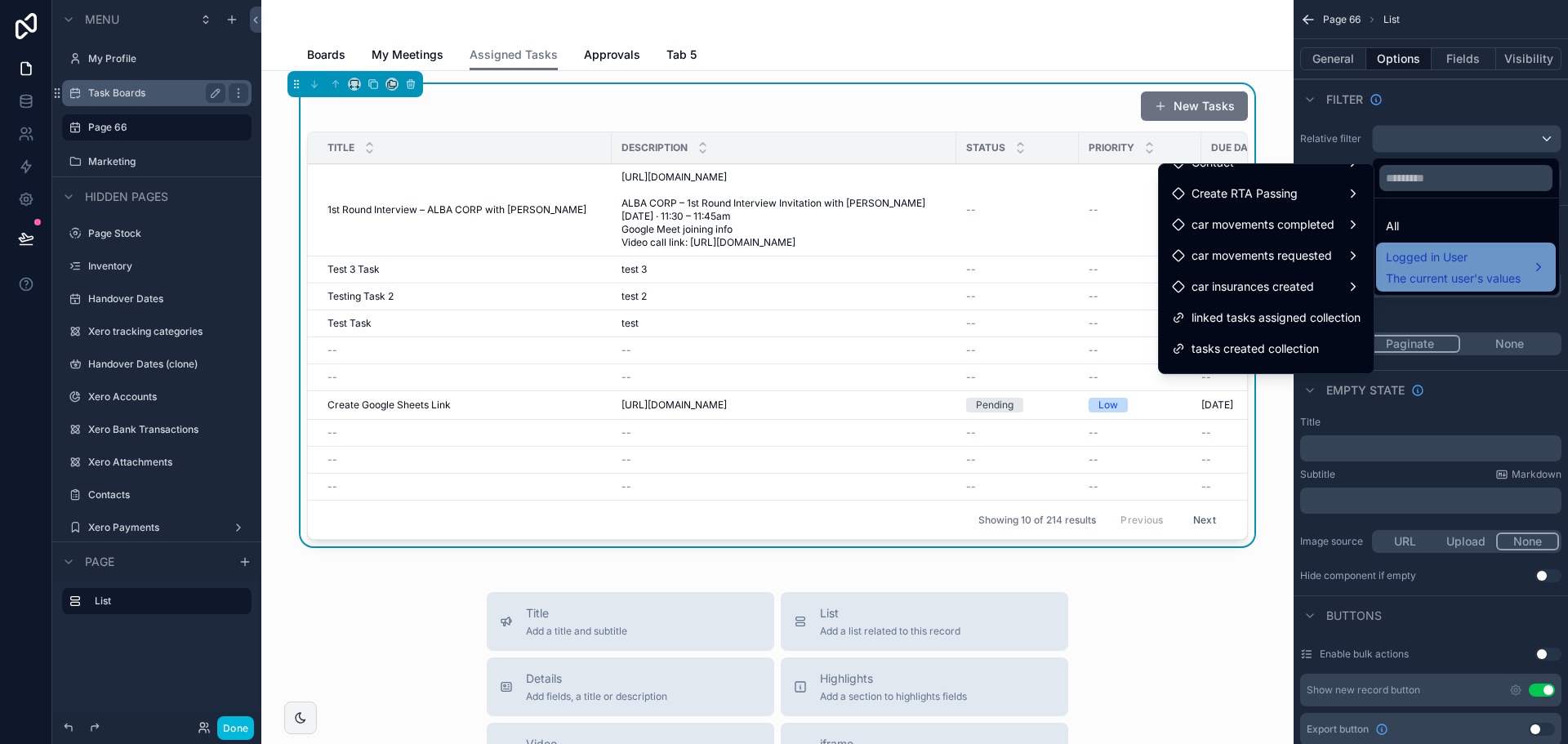
click at [1389, 272] on span "The current user's values" at bounding box center [1453, 279] width 135 height 16
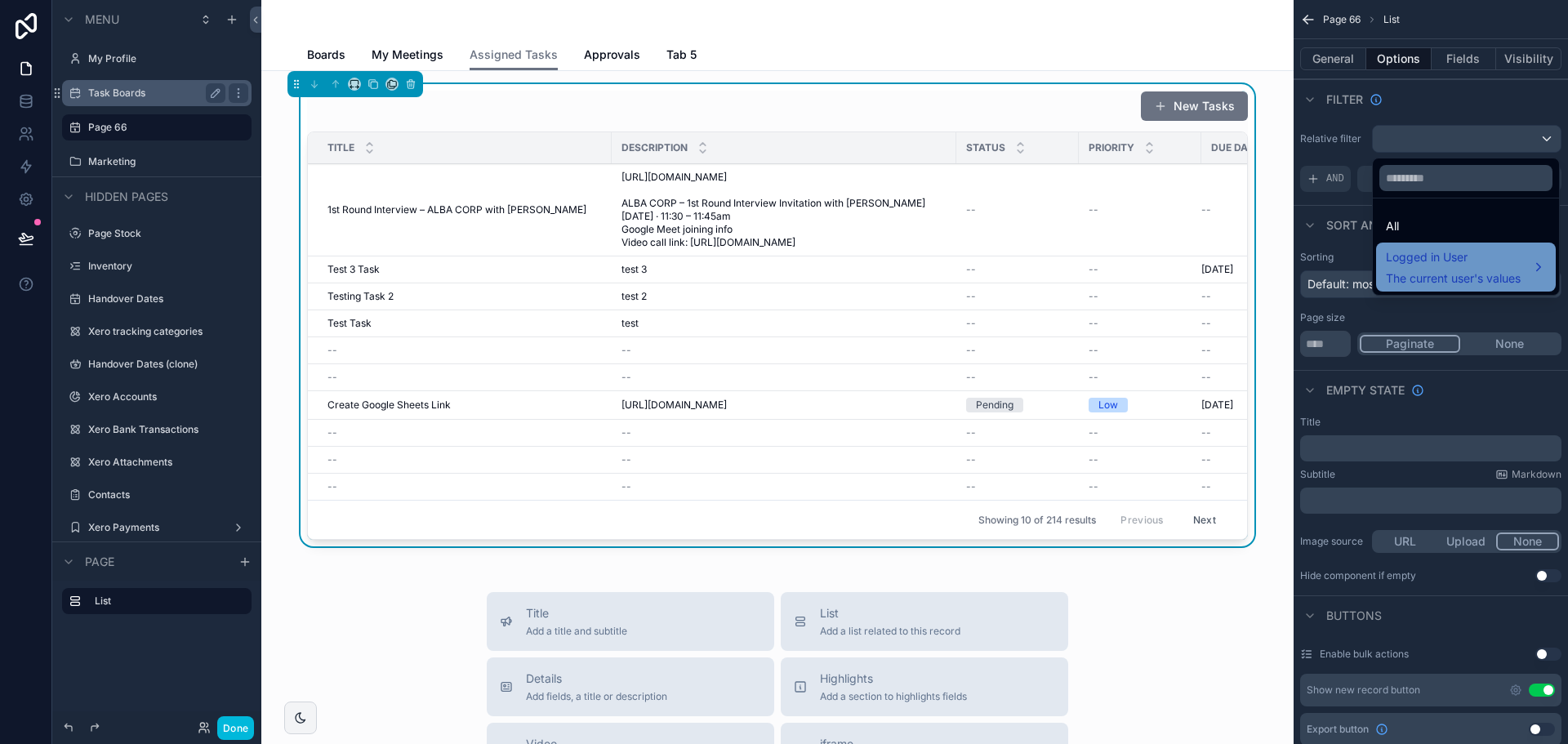
click at [1389, 272] on span "The current user's values" at bounding box center [1453, 279] width 135 height 16
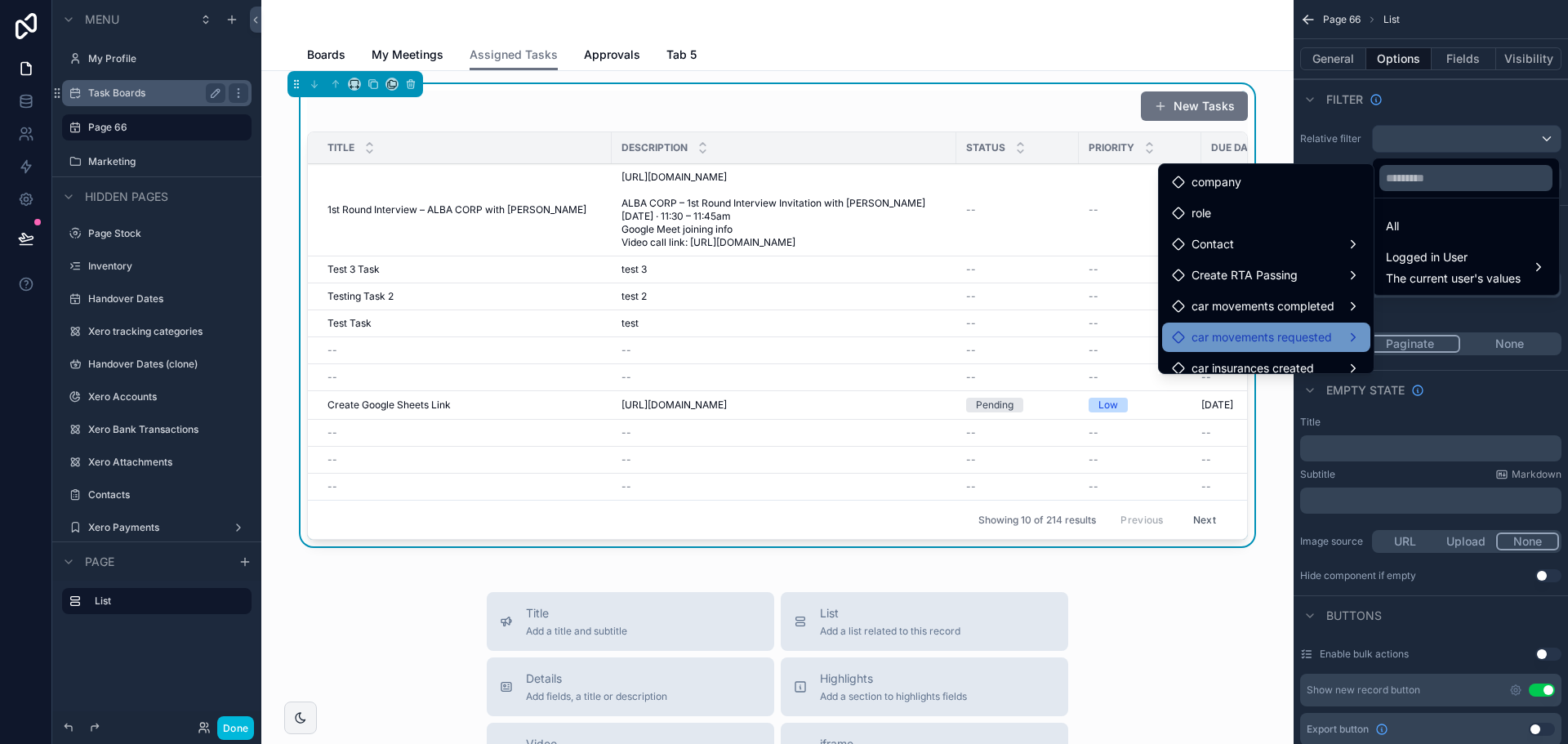
scroll to position [106, 0]
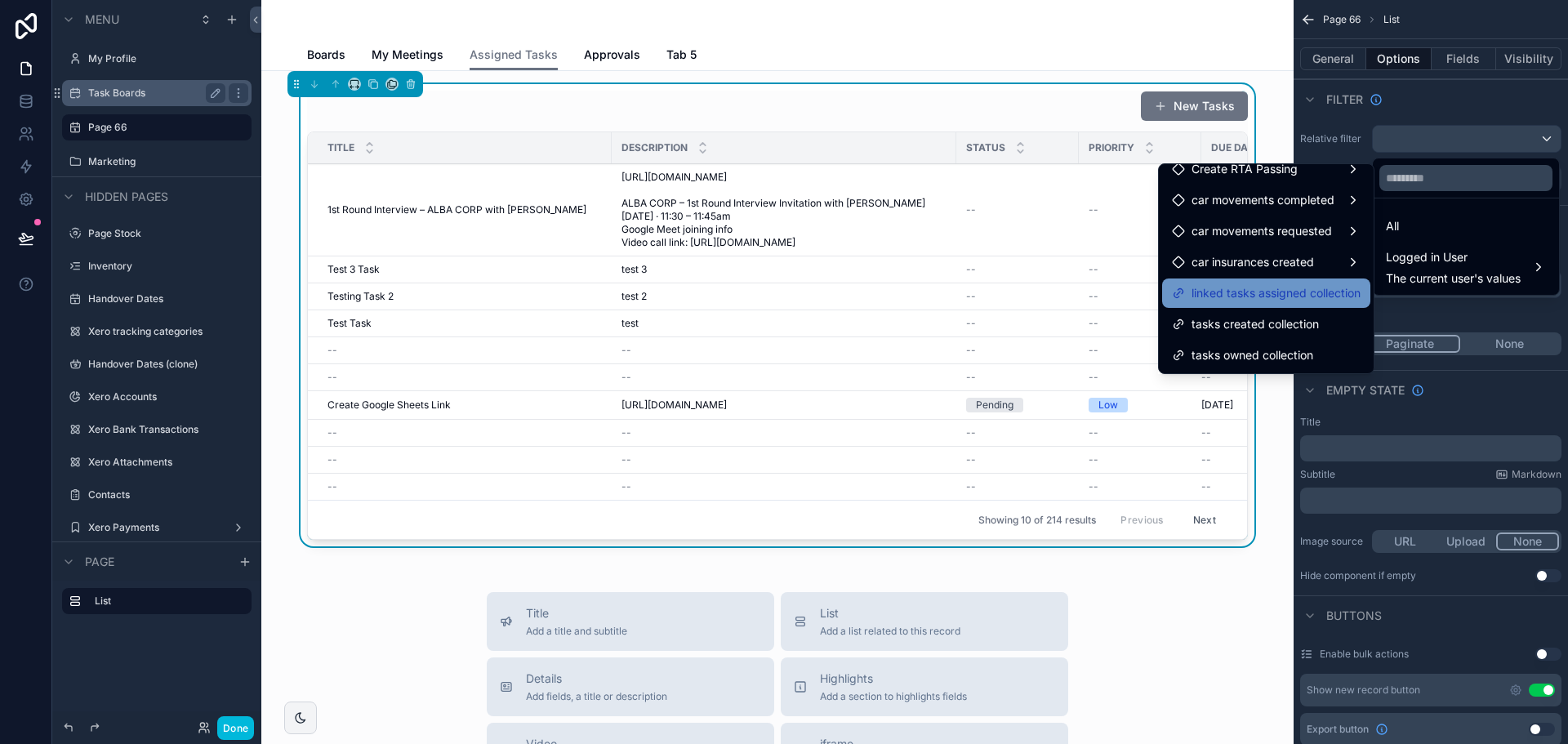
click at [1224, 299] on span "linked tasks assigned collection" at bounding box center [1276, 294] width 169 height 20
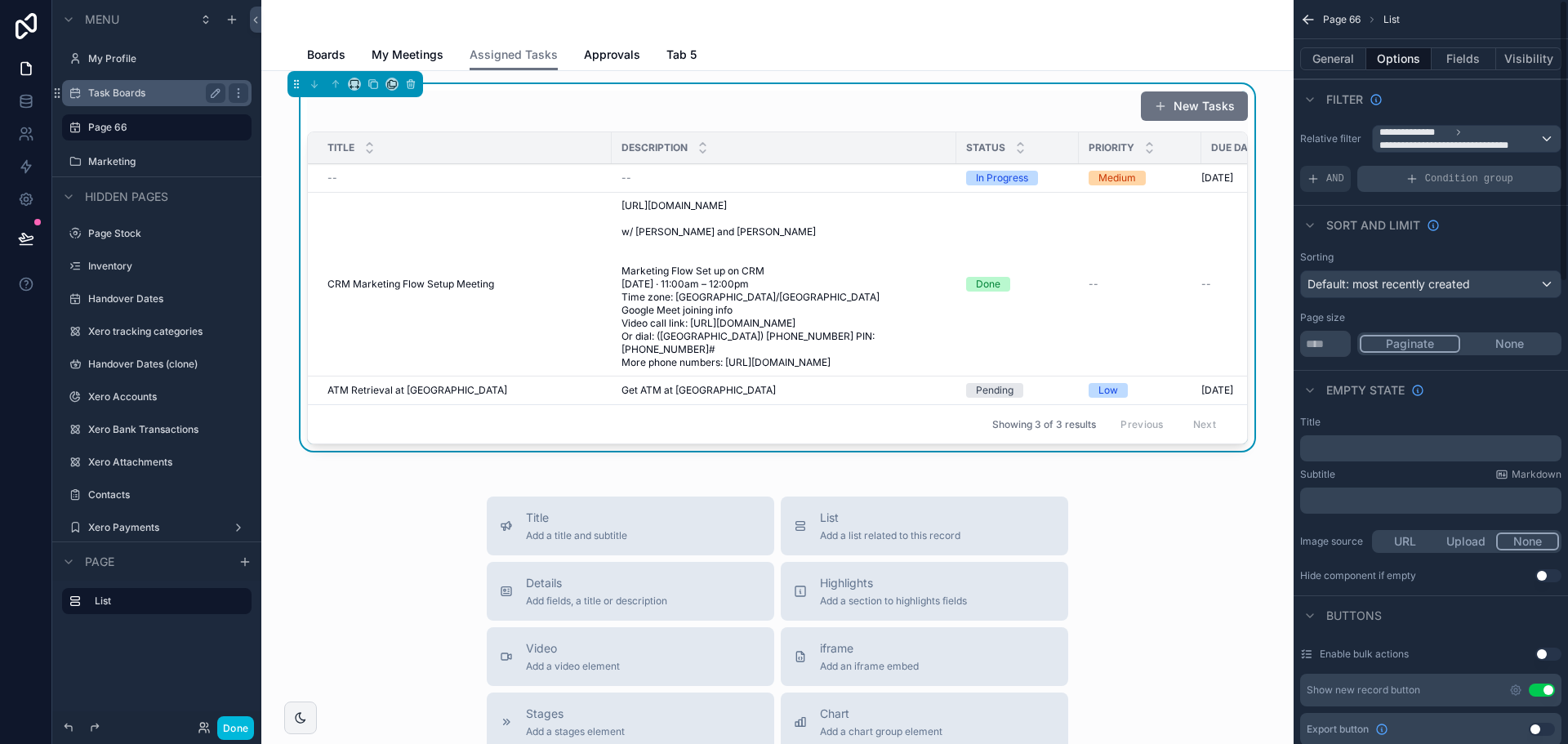
click at [1442, 168] on div "Condition group" at bounding box center [1459, 179] width 204 height 26
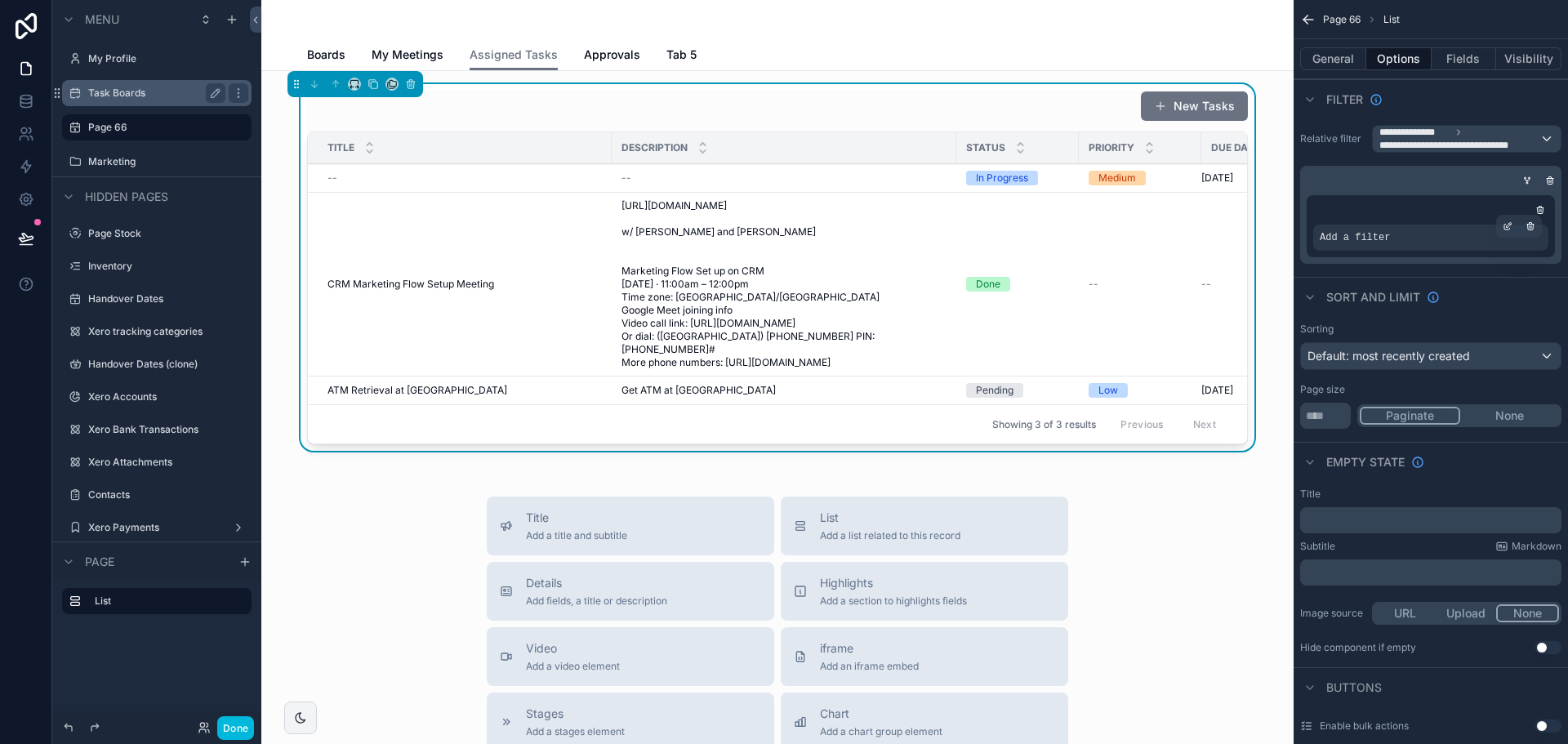
click at [1400, 242] on div "Add a filter" at bounding box center [1431, 238] width 235 height 26
click at [1371, 235] on span "Add a filter" at bounding box center [1355, 238] width 70 height 13
click at [1506, 227] on icon "scrollable content" at bounding box center [1508, 226] width 10 height 10
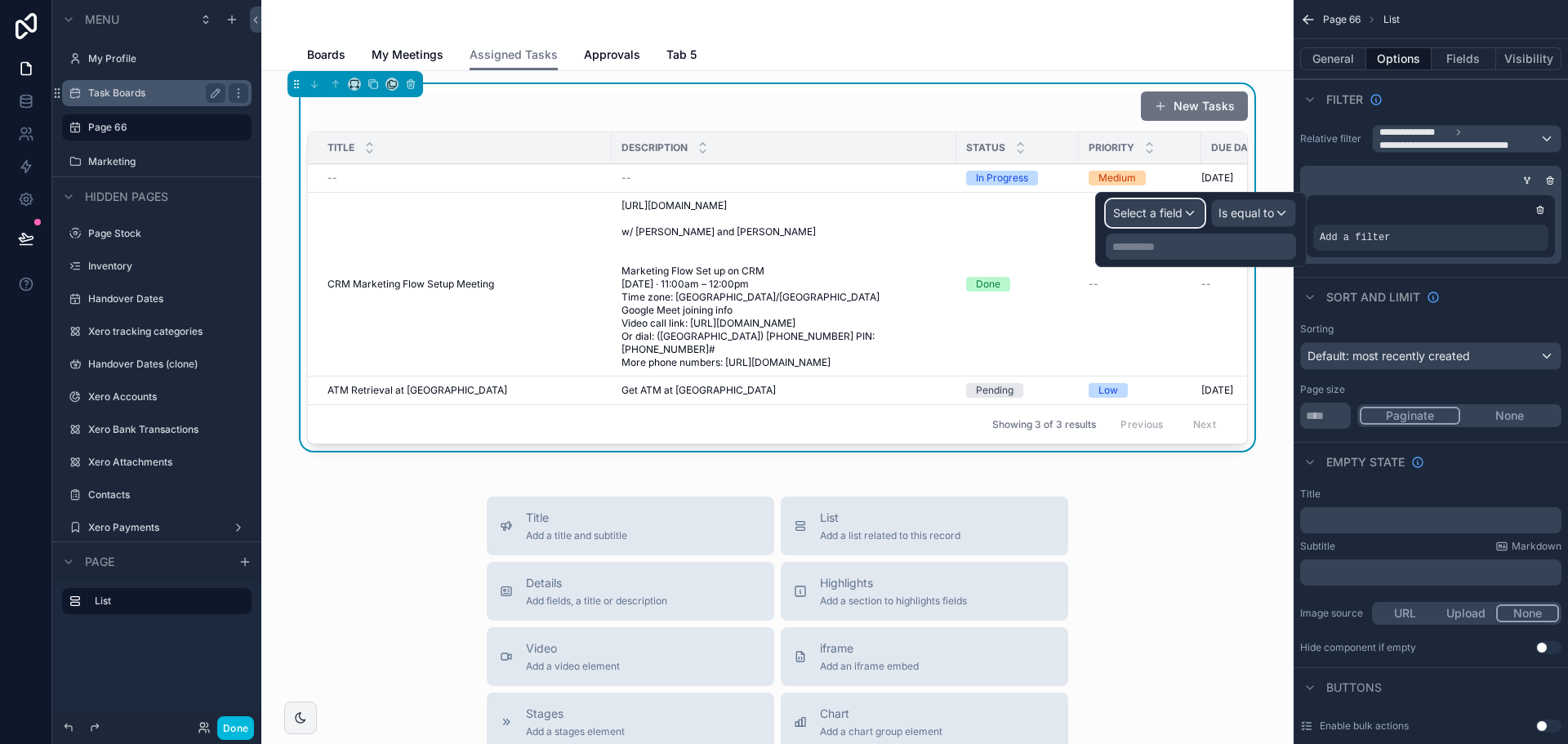
click at [1122, 213] on span "Select a field" at bounding box center [1148, 213] width 69 height 14
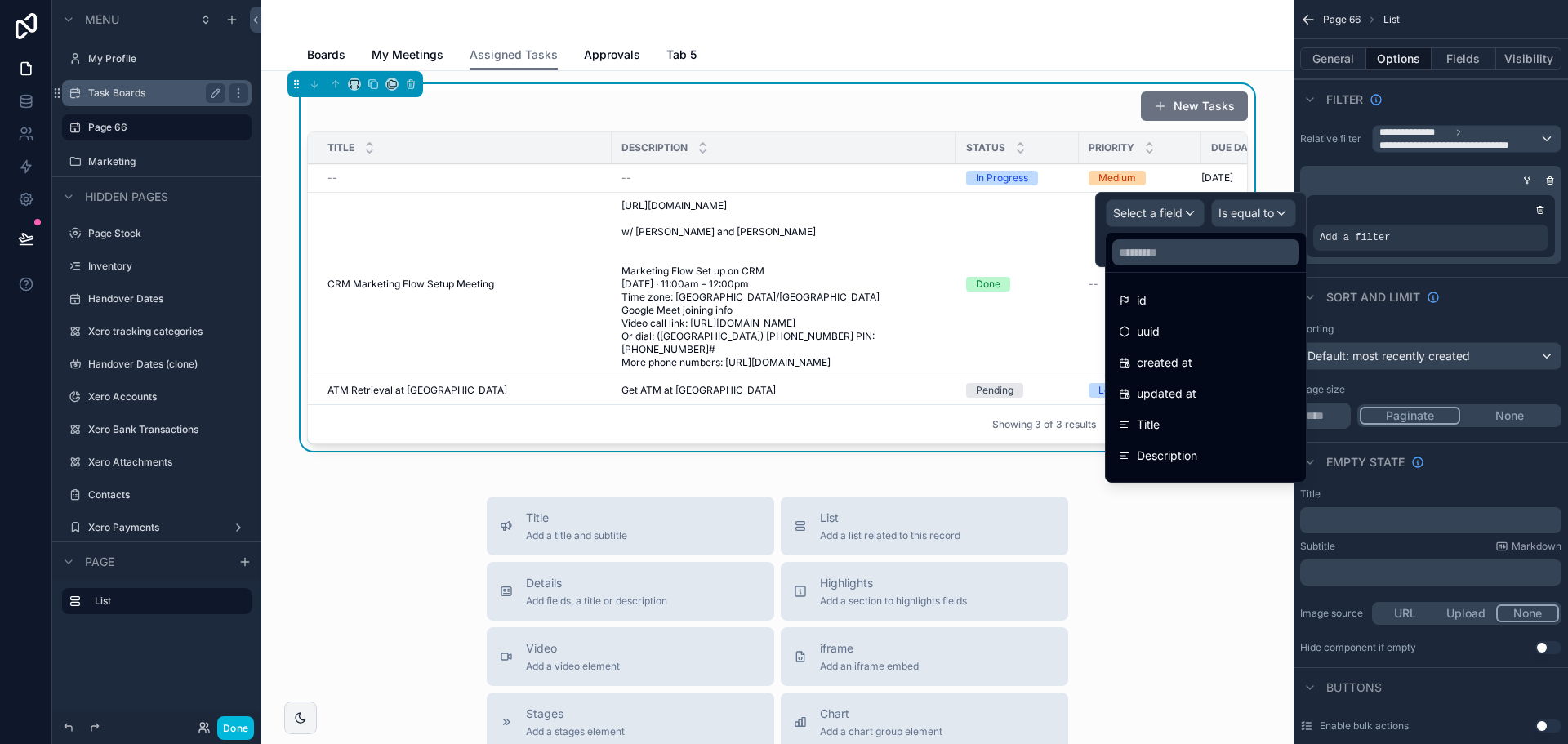
click at [1122, 213] on div at bounding box center [1201, 230] width 212 height 75
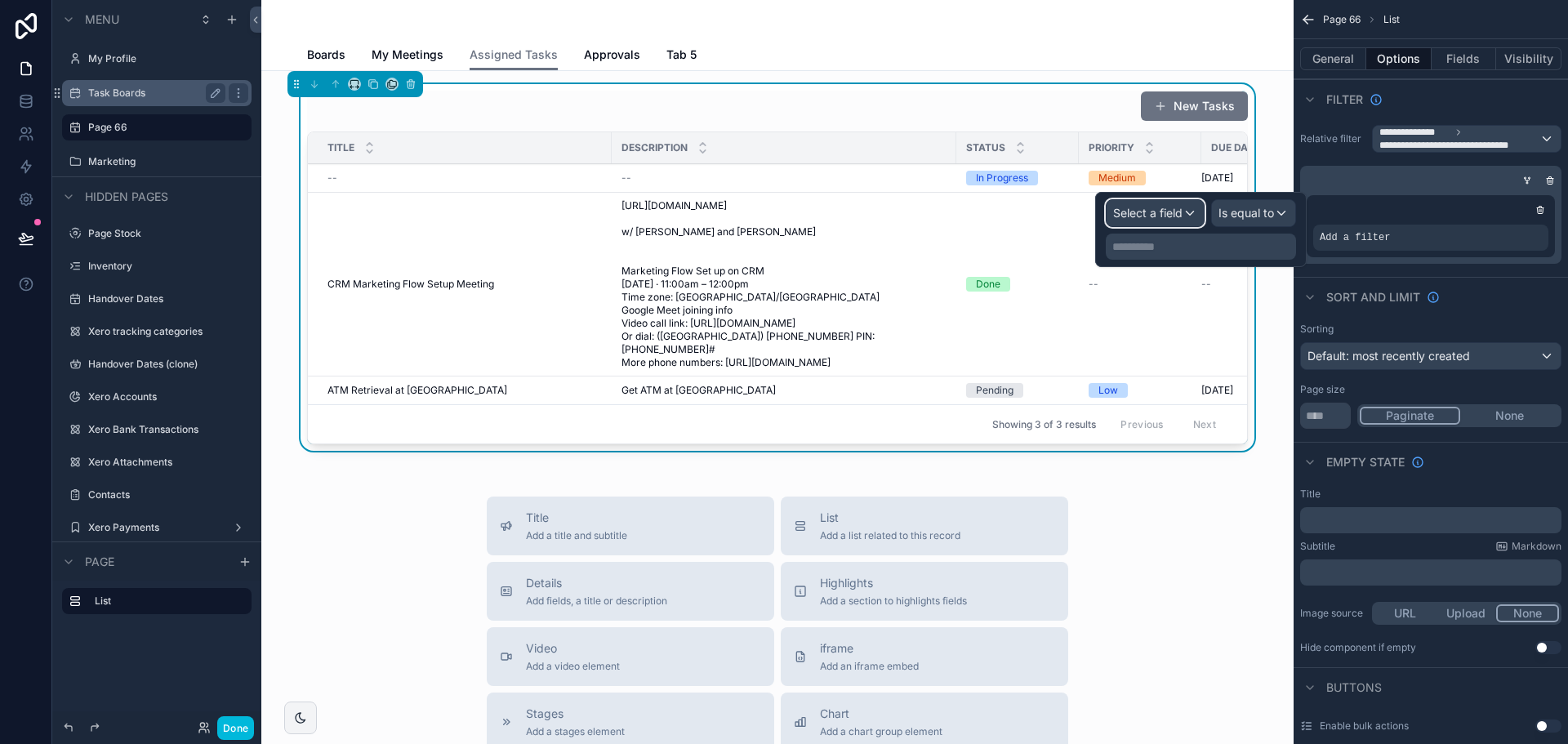
click at [1122, 213] on span "Select a field" at bounding box center [1148, 213] width 69 height 14
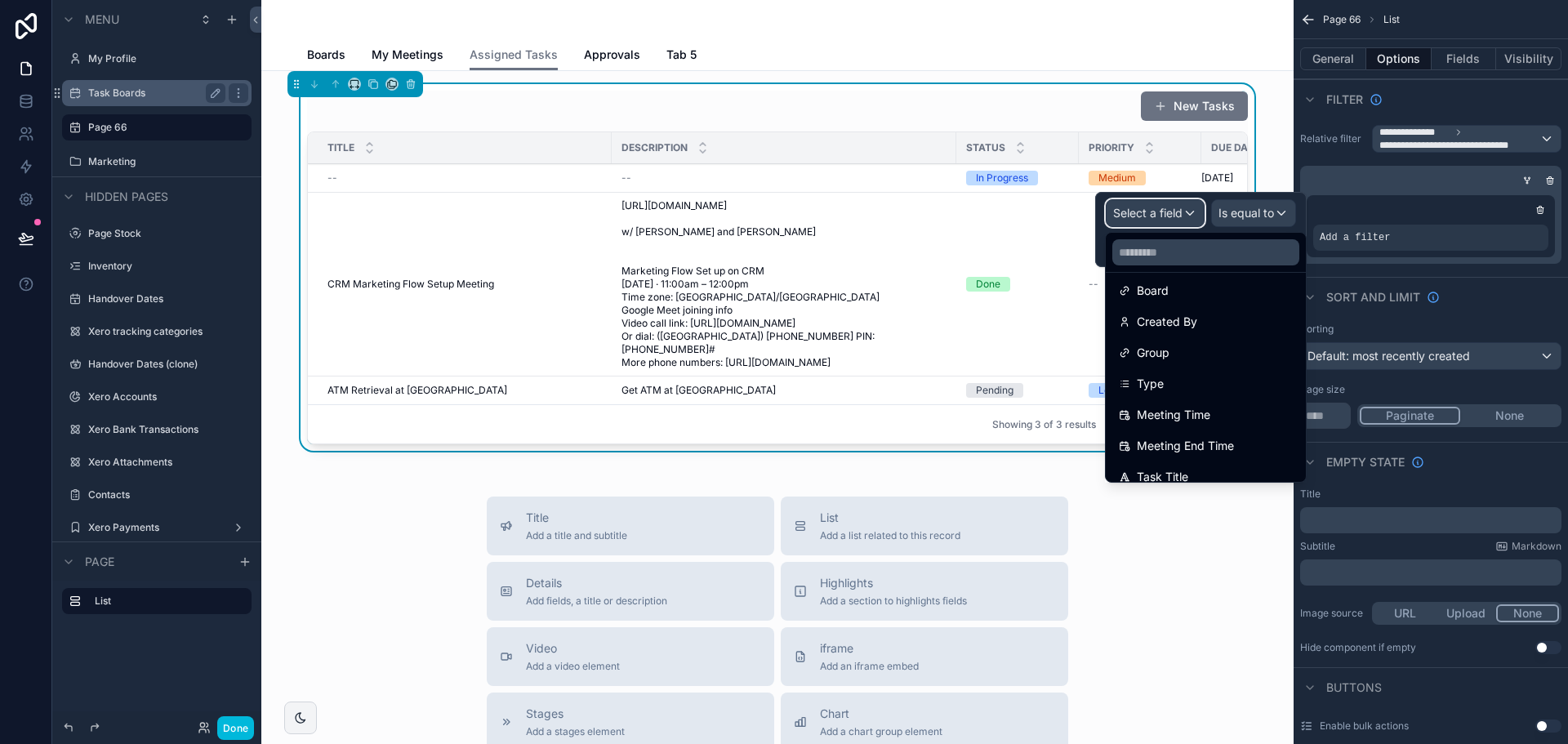
scroll to position [327, 0]
click at [1159, 384] on span "Type" at bounding box center [1150, 378] width 27 height 20
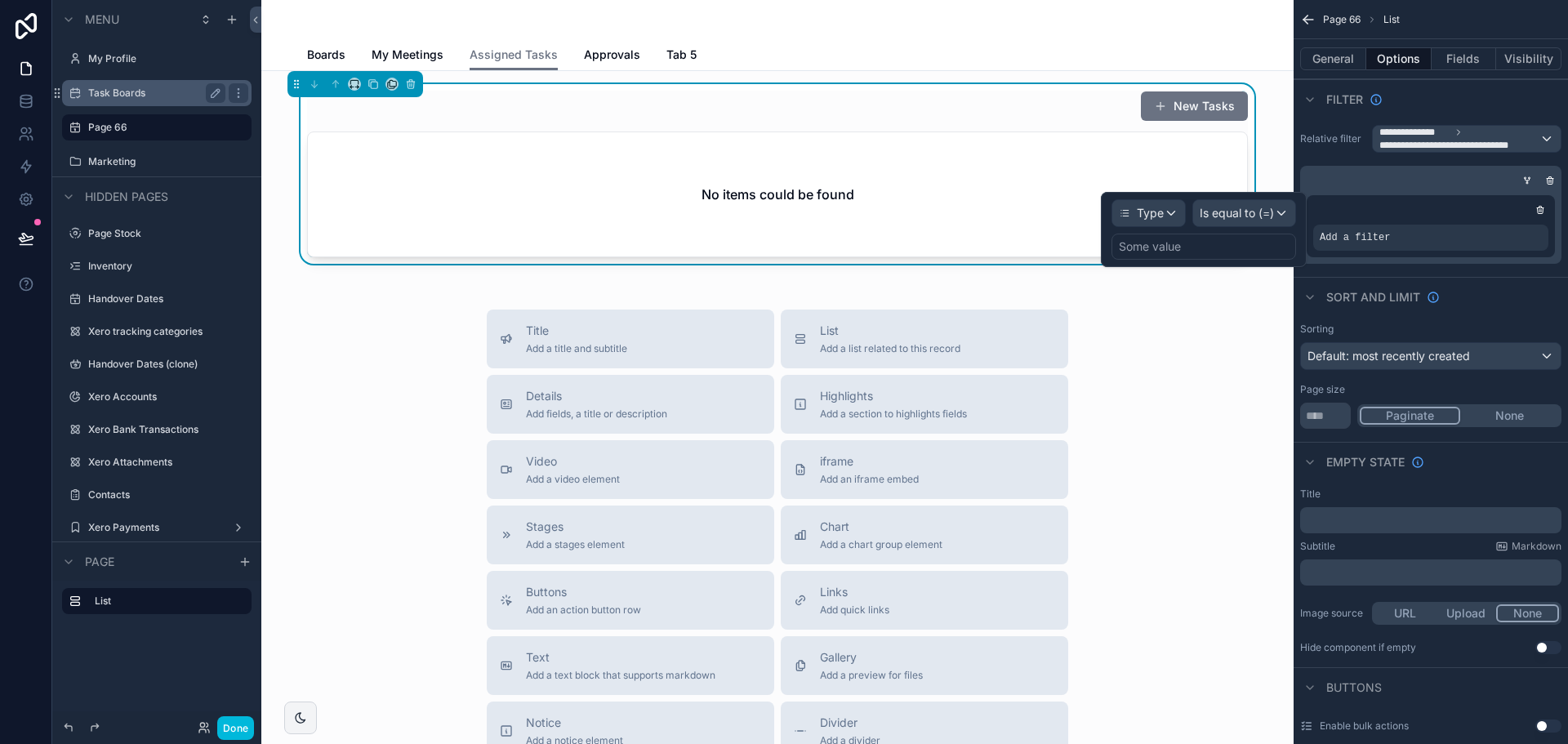
click at [1201, 254] on div "Some value" at bounding box center [1204, 247] width 185 height 26
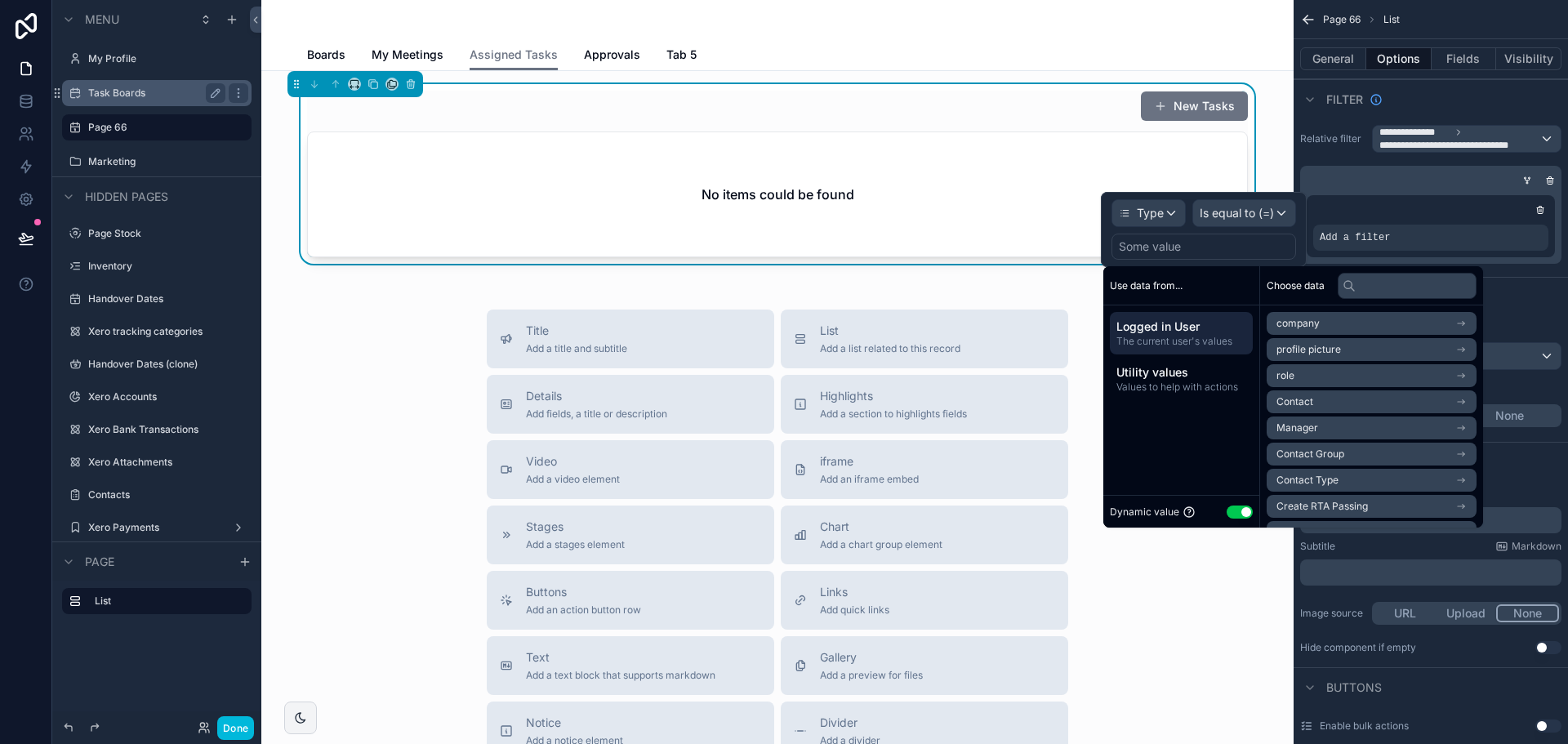
click at [1243, 509] on button "Use setting" at bounding box center [1239, 512] width 26 height 13
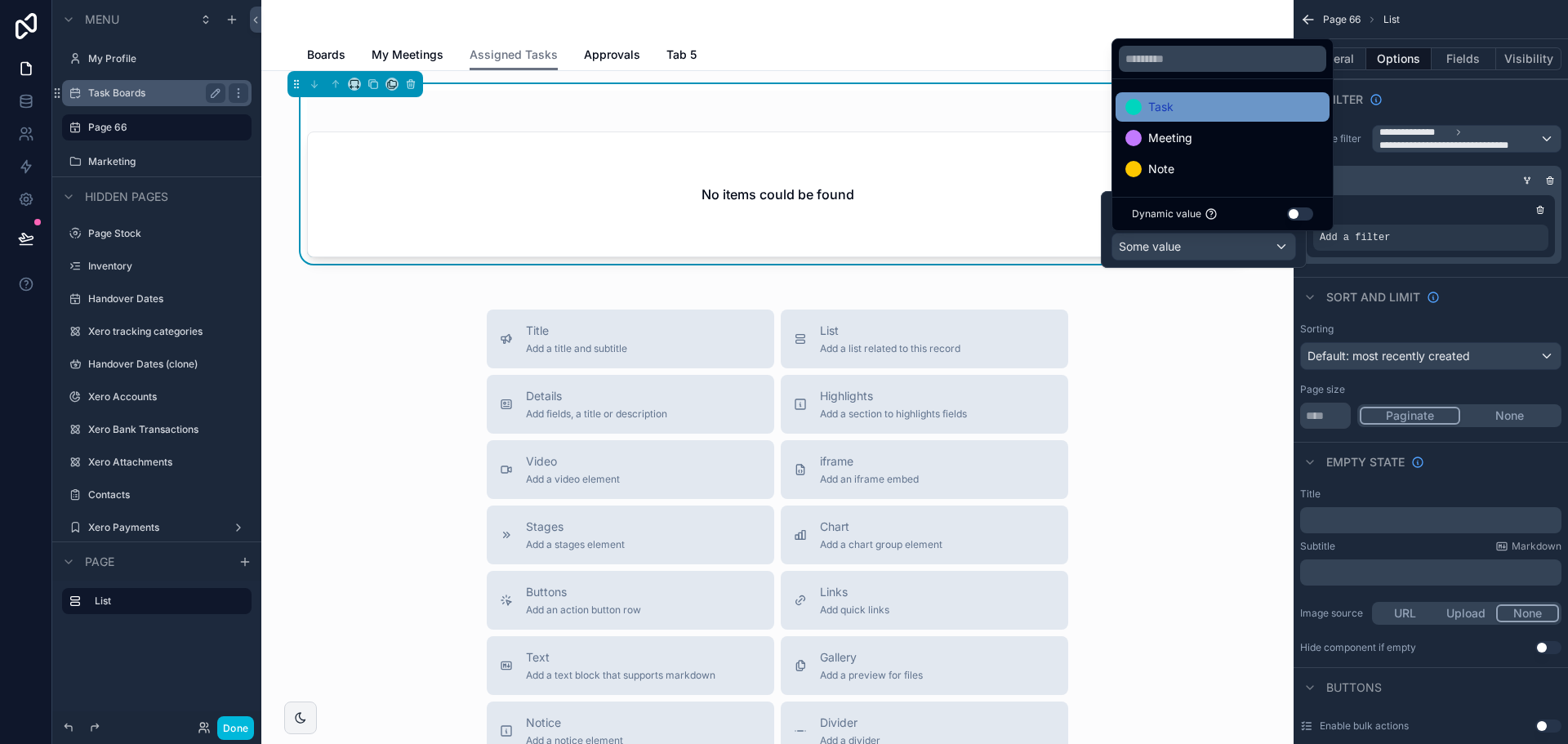
click at [1166, 110] on span "Task" at bounding box center [1161, 107] width 25 height 20
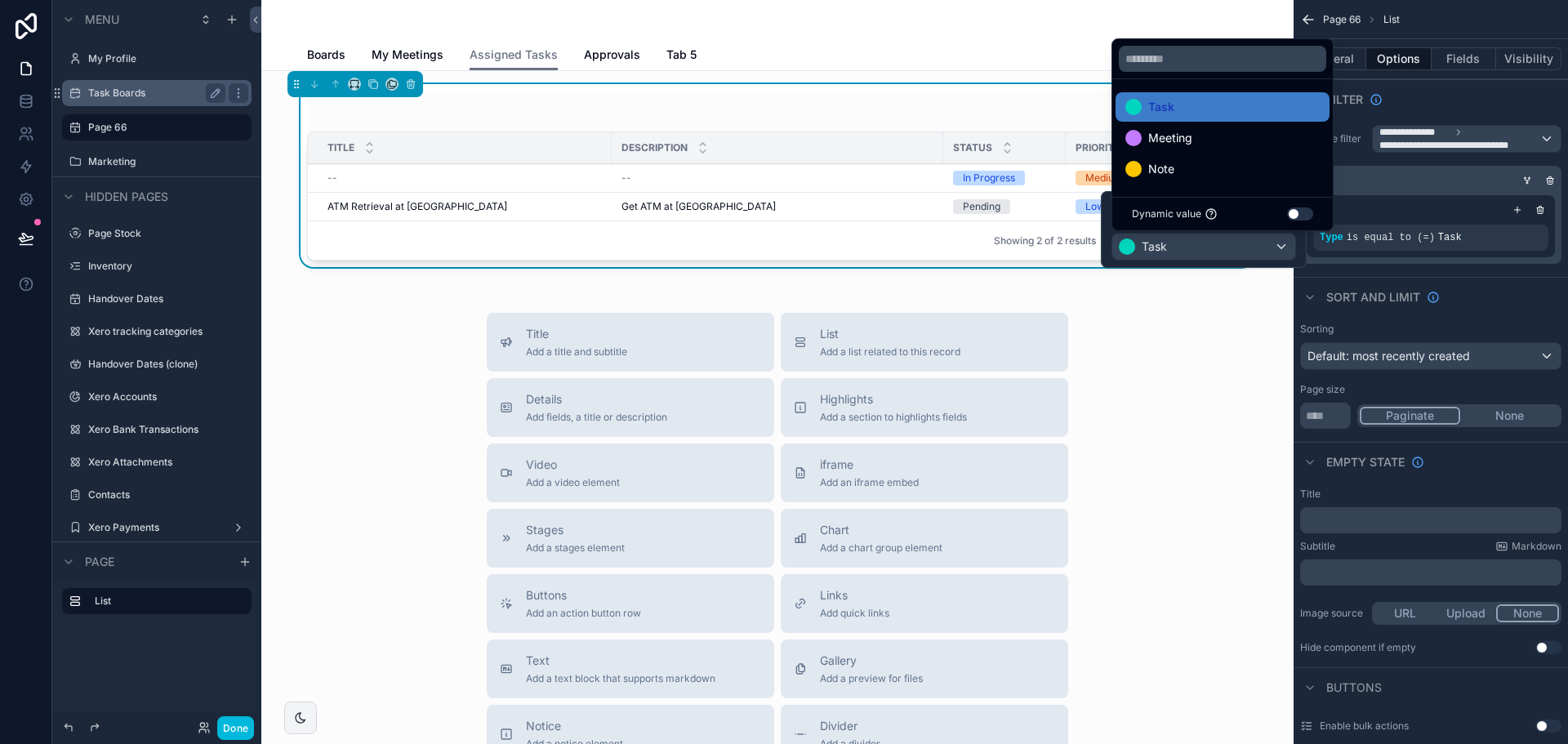
click at [1521, 289] on div "Sort And Limit" at bounding box center [1431, 297] width 275 height 39
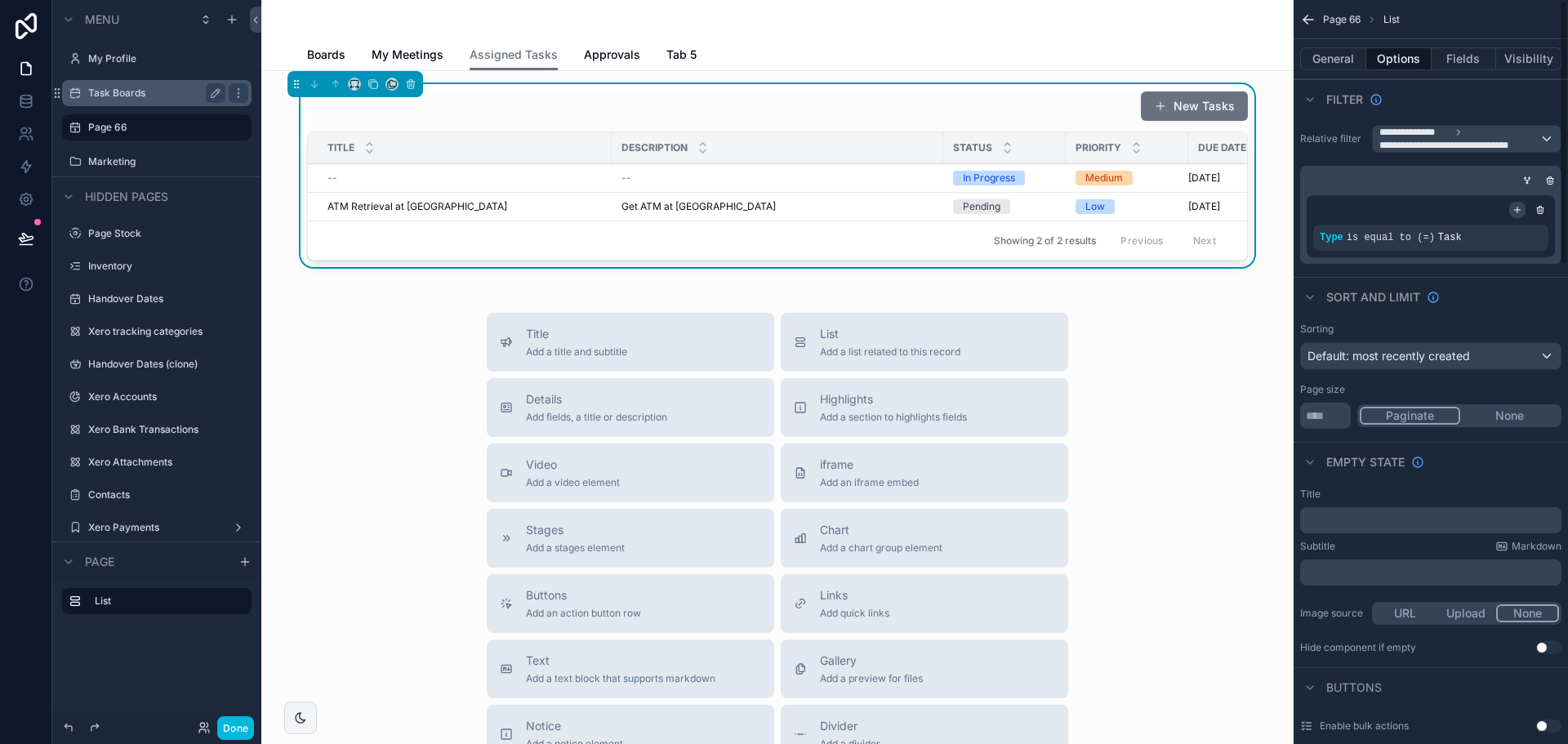
click at [1522, 205] on div "scrollable content" at bounding box center [1517, 210] width 16 height 16
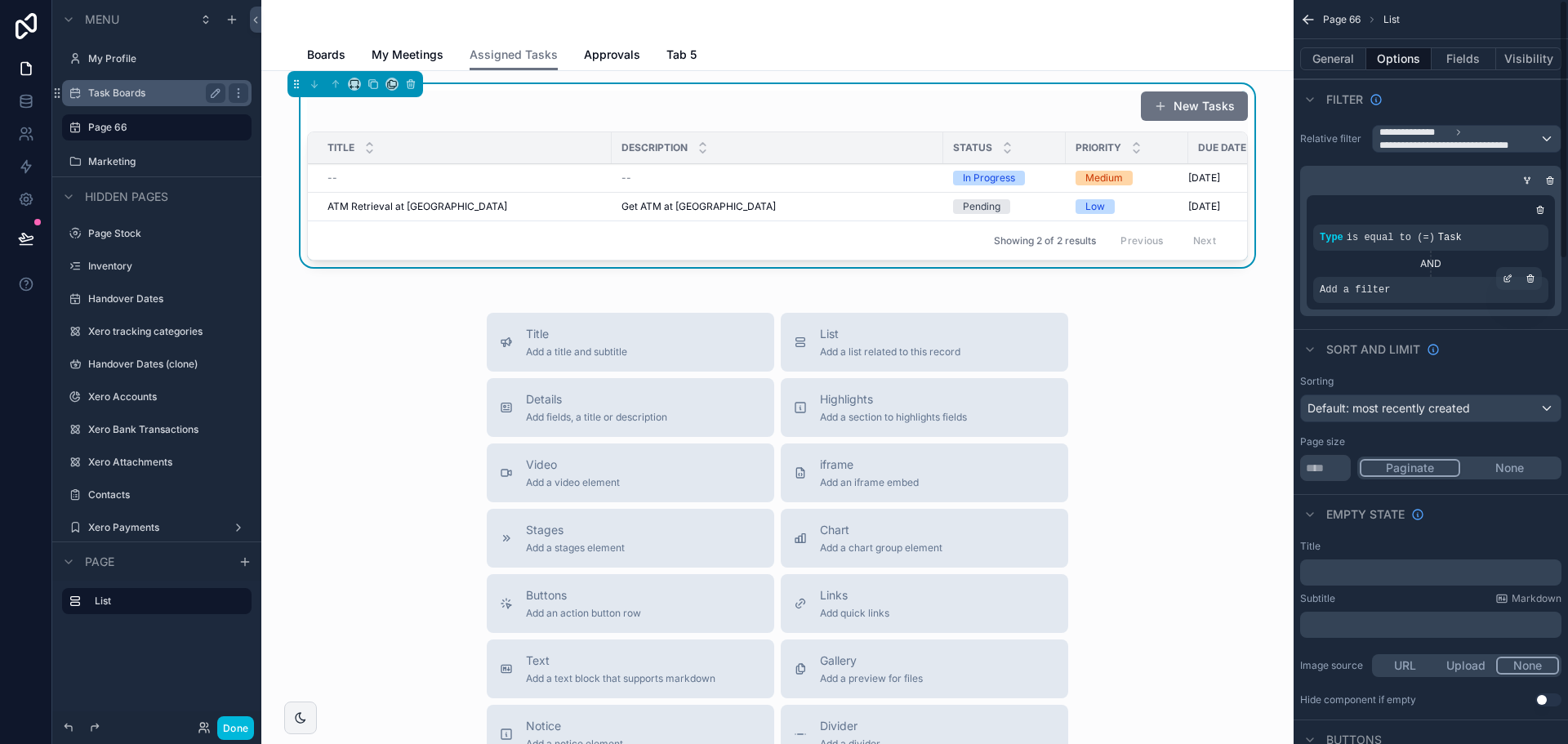
click at [1347, 295] on span "Add a filter" at bounding box center [1355, 290] width 70 height 13
click at [1509, 278] on icon "scrollable content" at bounding box center [1509, 277] width 5 height 5
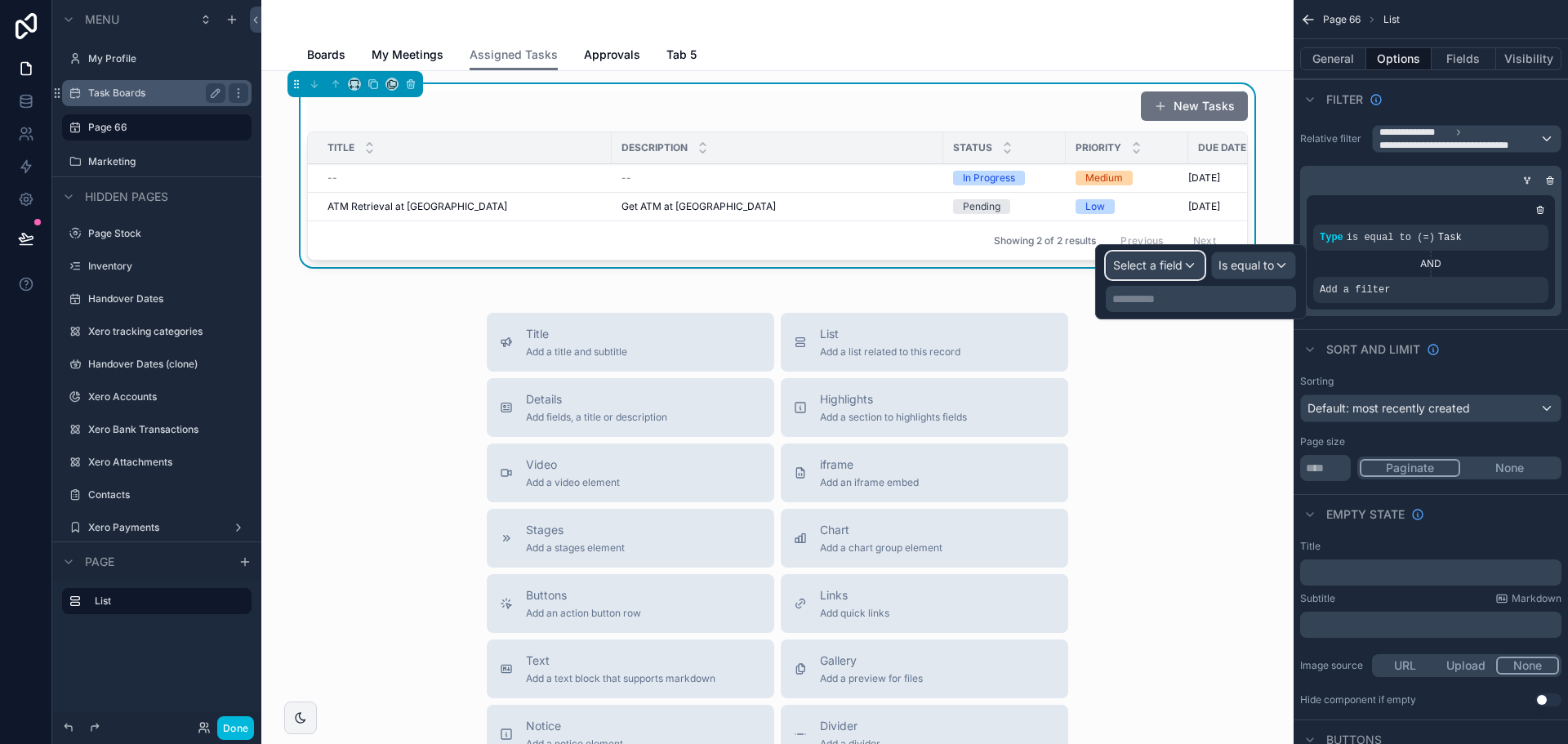
click at [1144, 260] on span "Select a field" at bounding box center [1148, 265] width 69 height 14
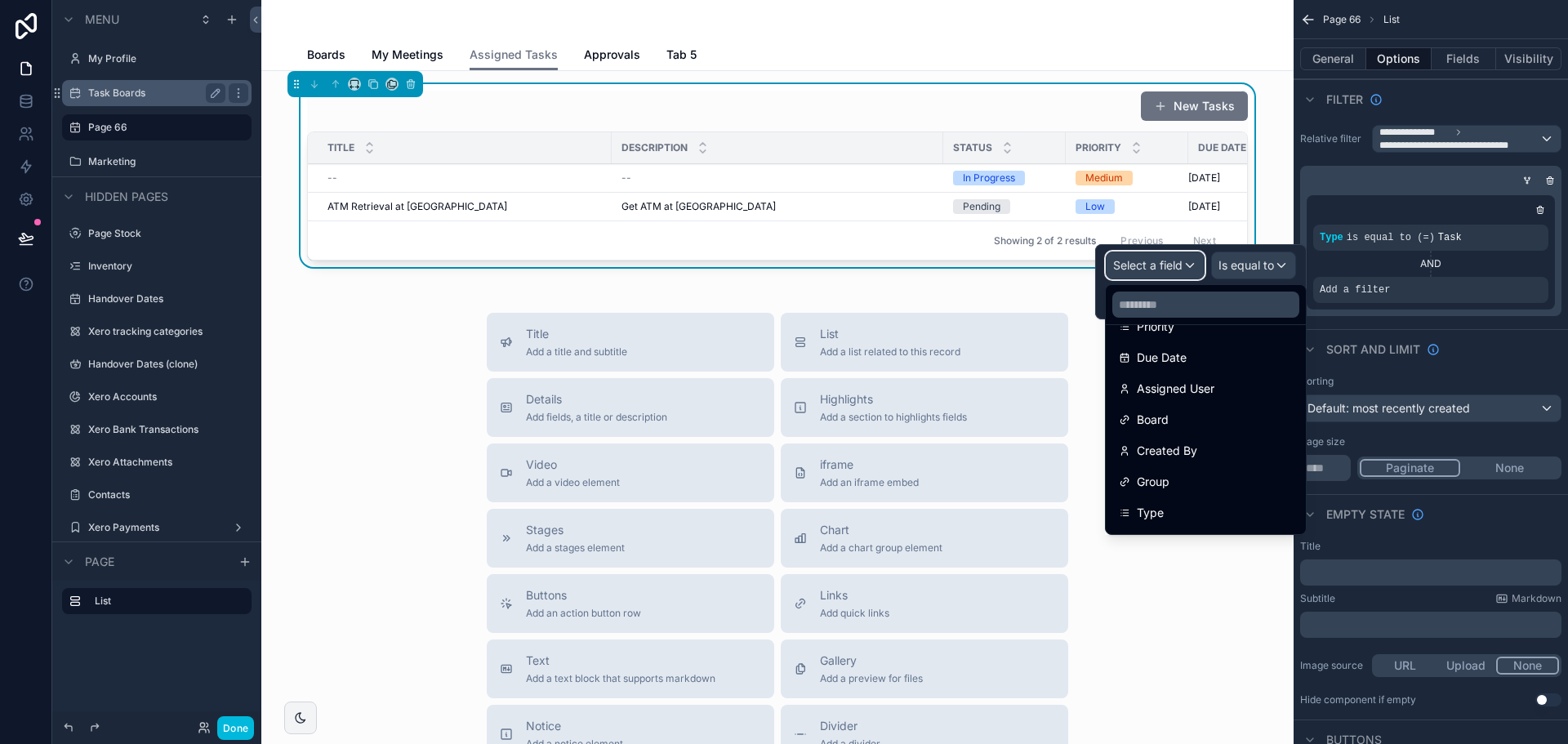
scroll to position [245, 0]
click at [1138, 259] on div at bounding box center [1201, 282] width 212 height 75
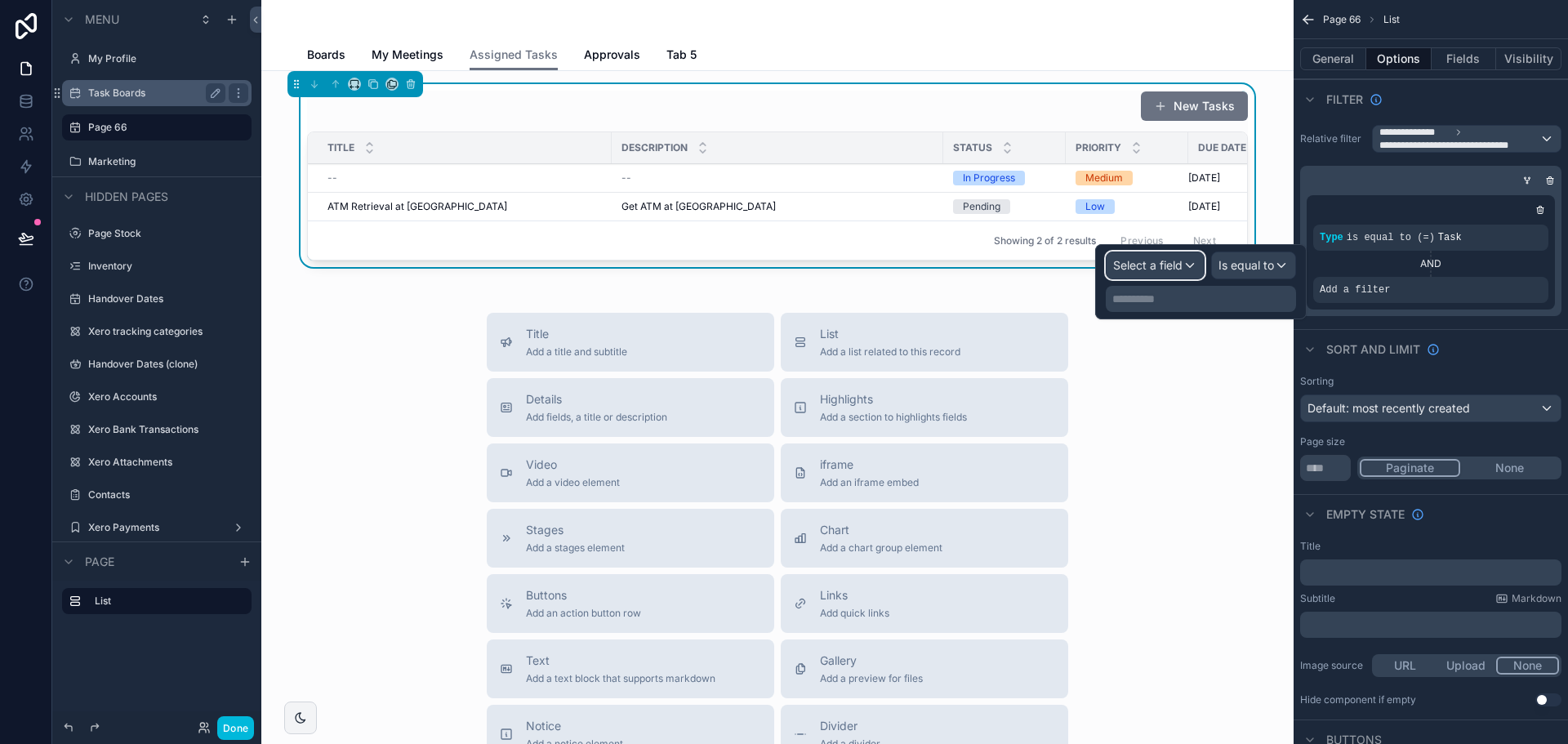
click at [1137, 259] on span "Select a field" at bounding box center [1148, 265] width 69 height 14
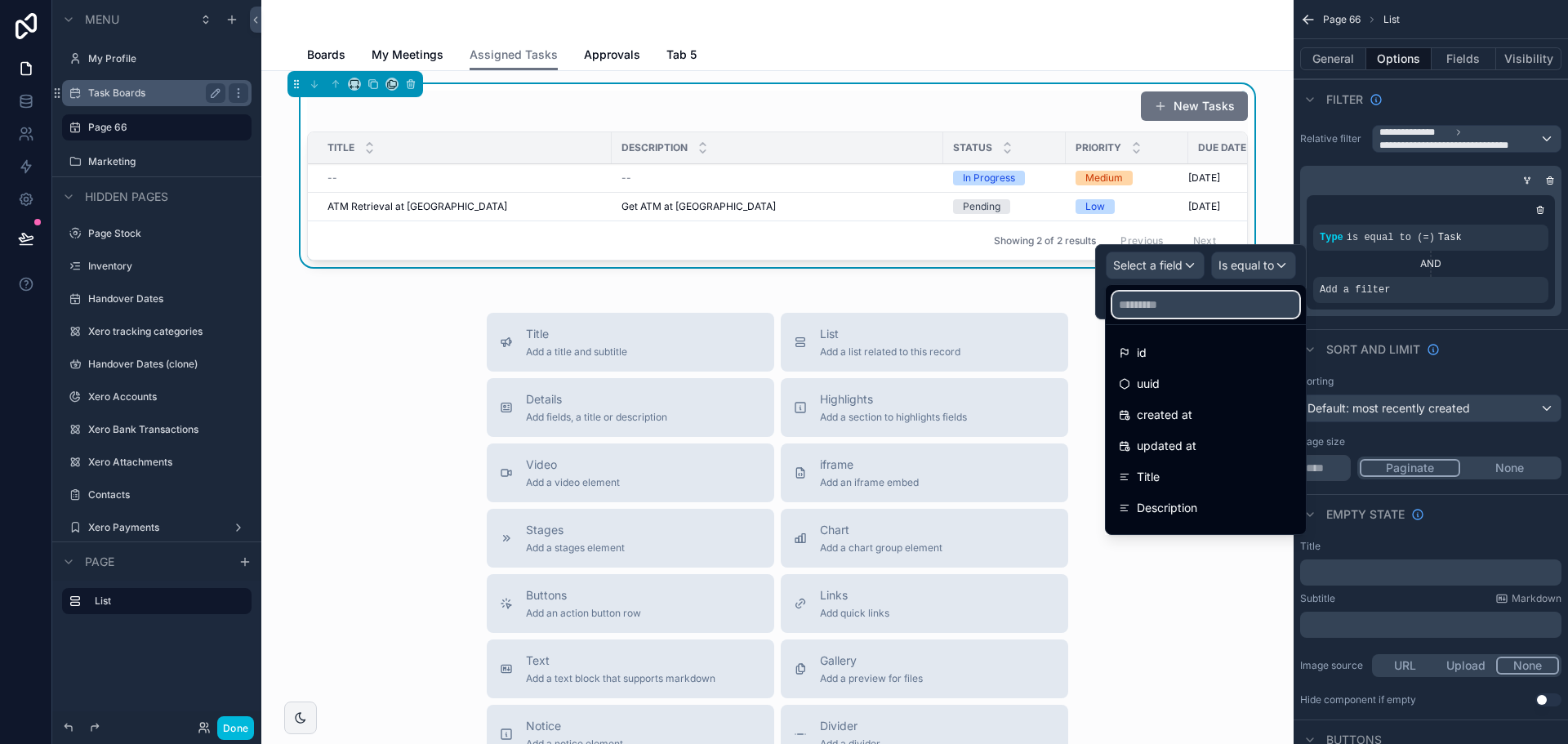
click at [1152, 308] on input "text" at bounding box center [1206, 305] width 187 height 26
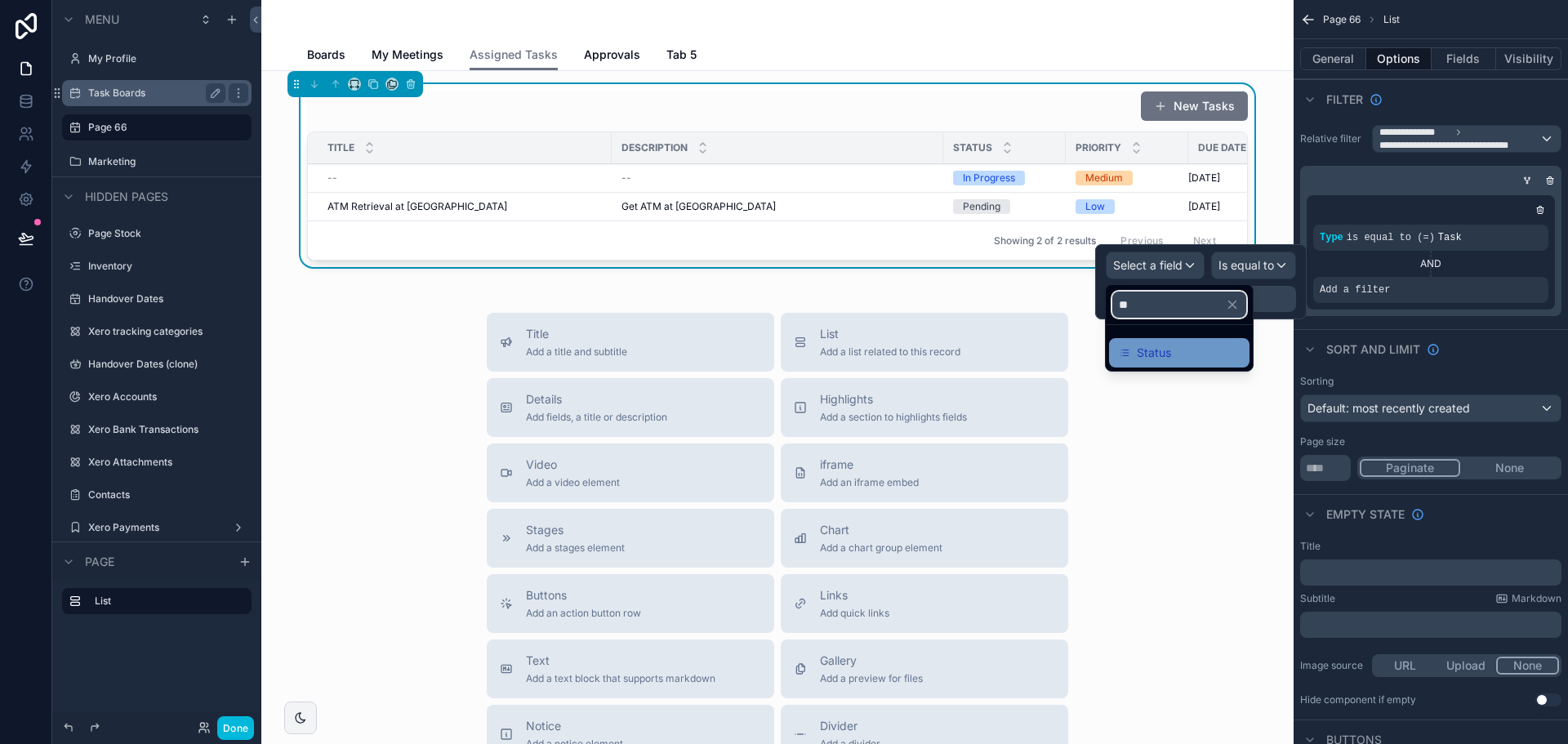
type input "**"
click at [1158, 361] on span "Status" at bounding box center [1154, 353] width 34 height 20
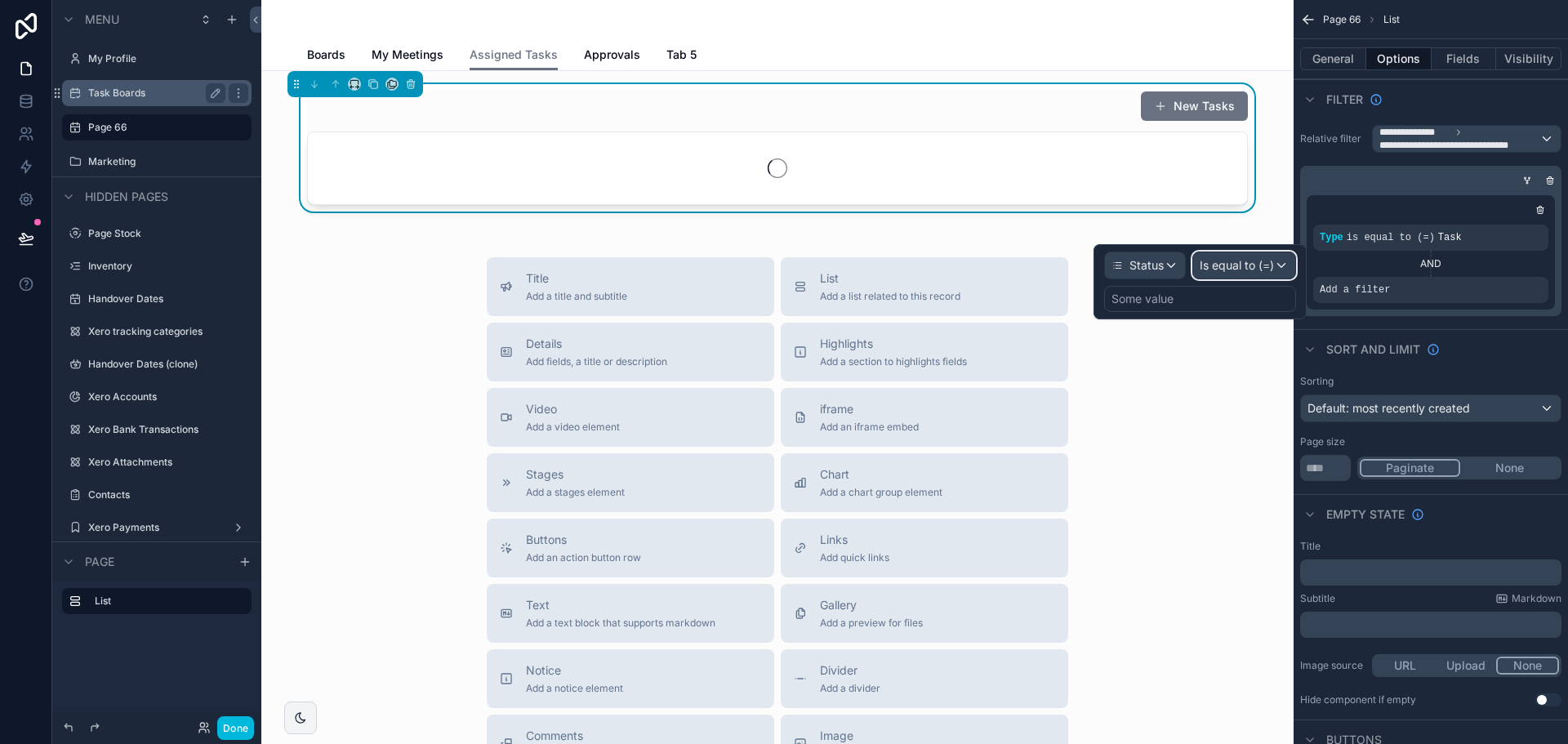
click at [1229, 264] on span "Is equal to (=)" at bounding box center [1237, 266] width 74 height 16
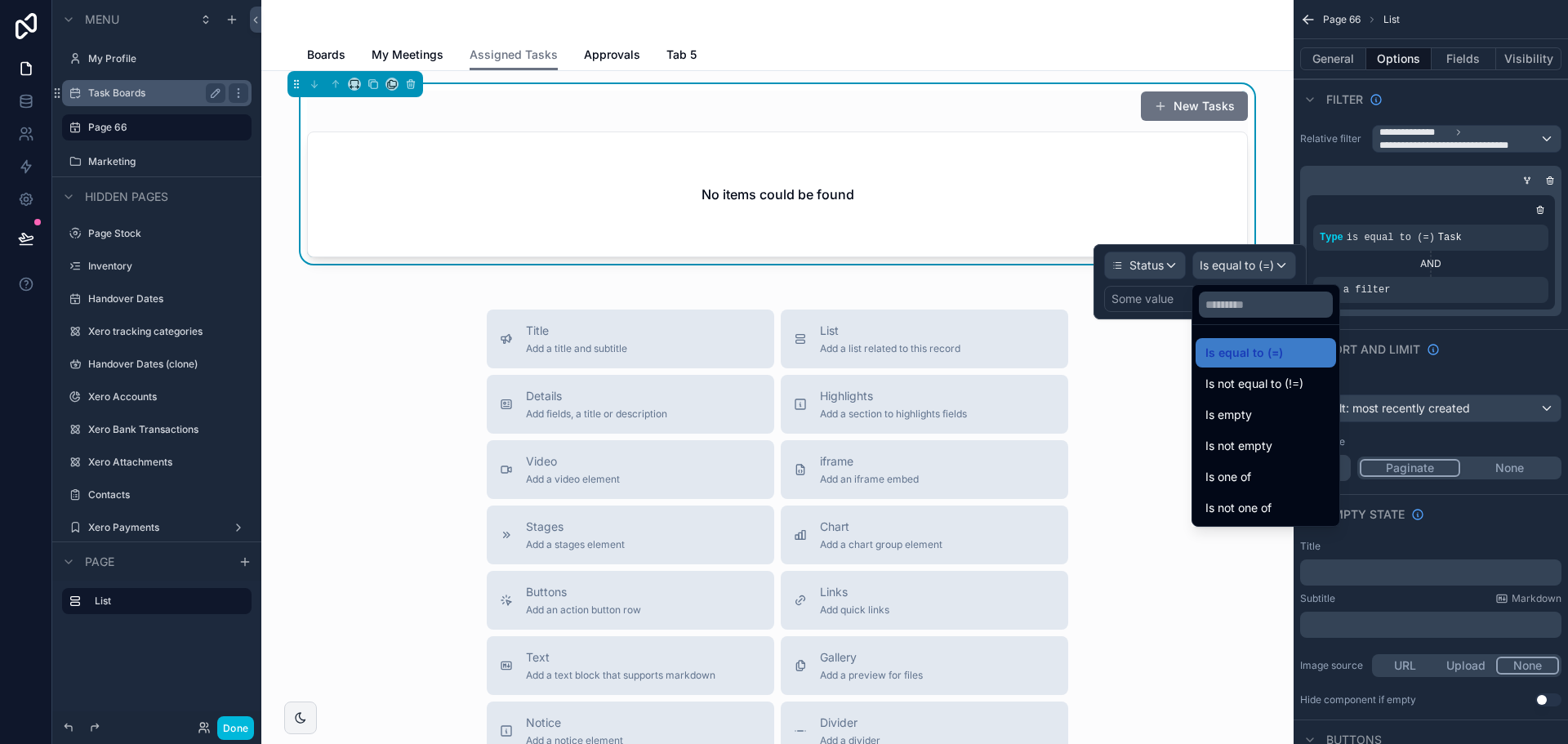
click at [1160, 294] on div at bounding box center [1200, 282] width 213 height 75
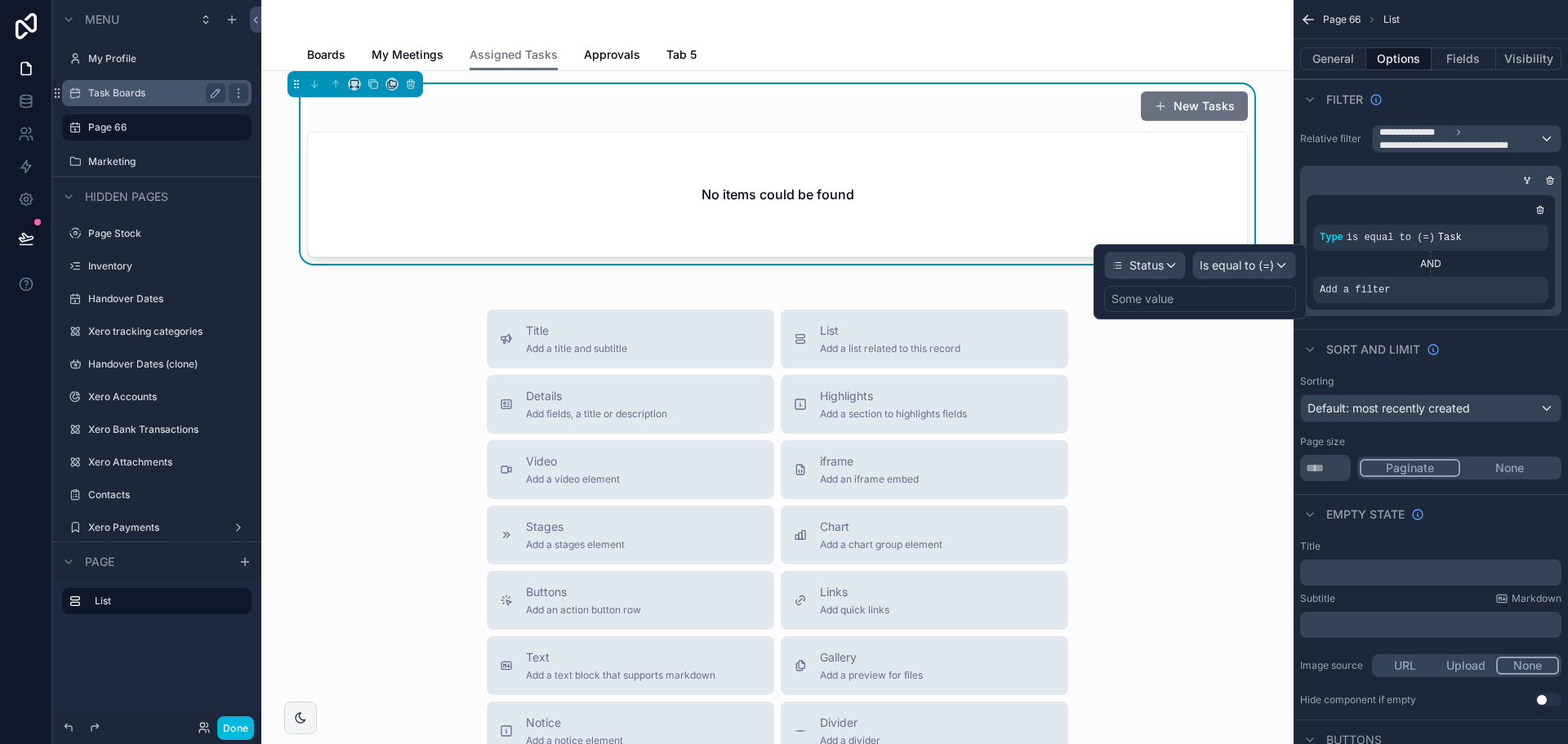
click at [1161, 298] on div "Some value" at bounding box center [1143, 299] width 62 height 16
click at [1216, 306] on div "Some value" at bounding box center [1200, 299] width 192 height 26
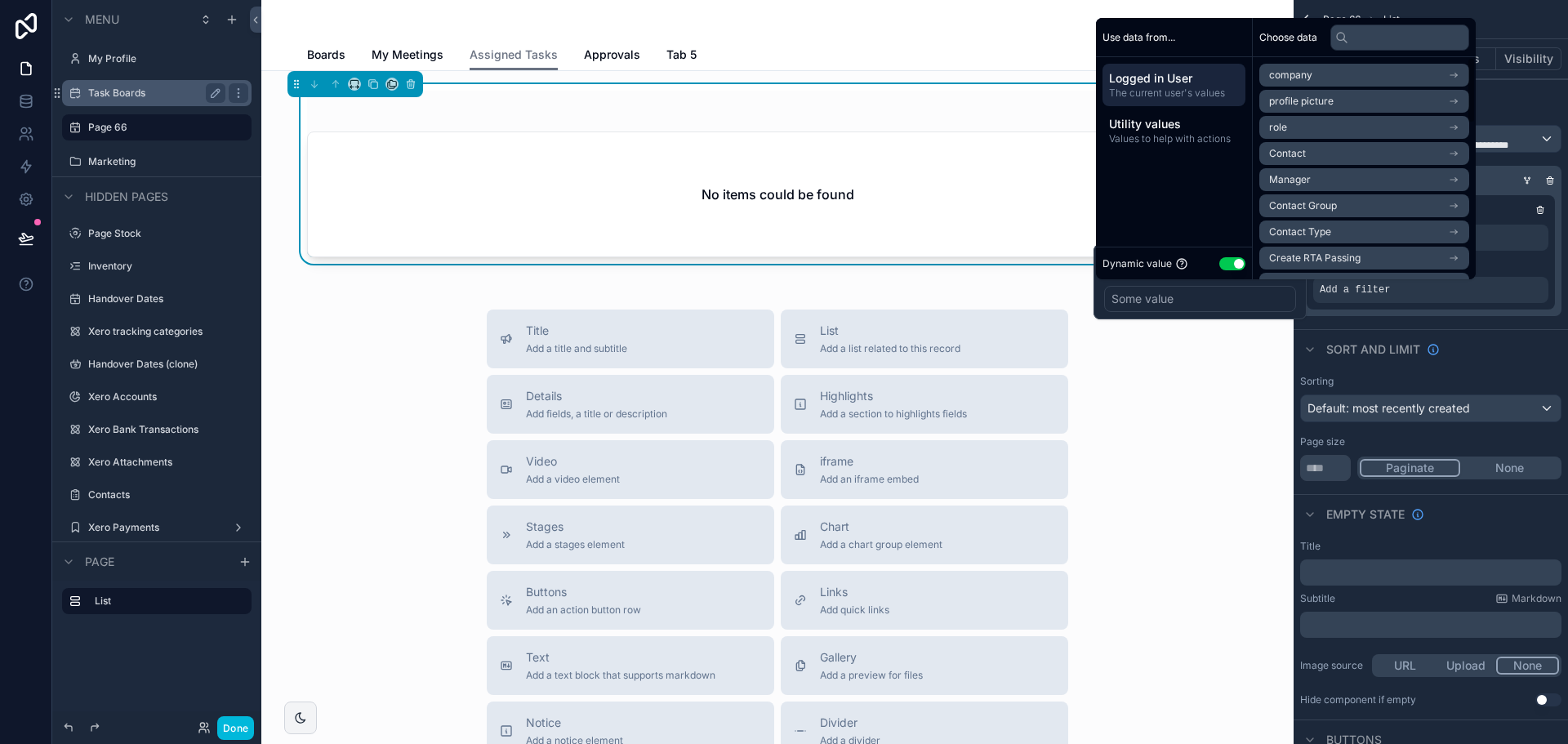
click at [1232, 262] on button "Use setting" at bounding box center [1232, 264] width 26 height 13
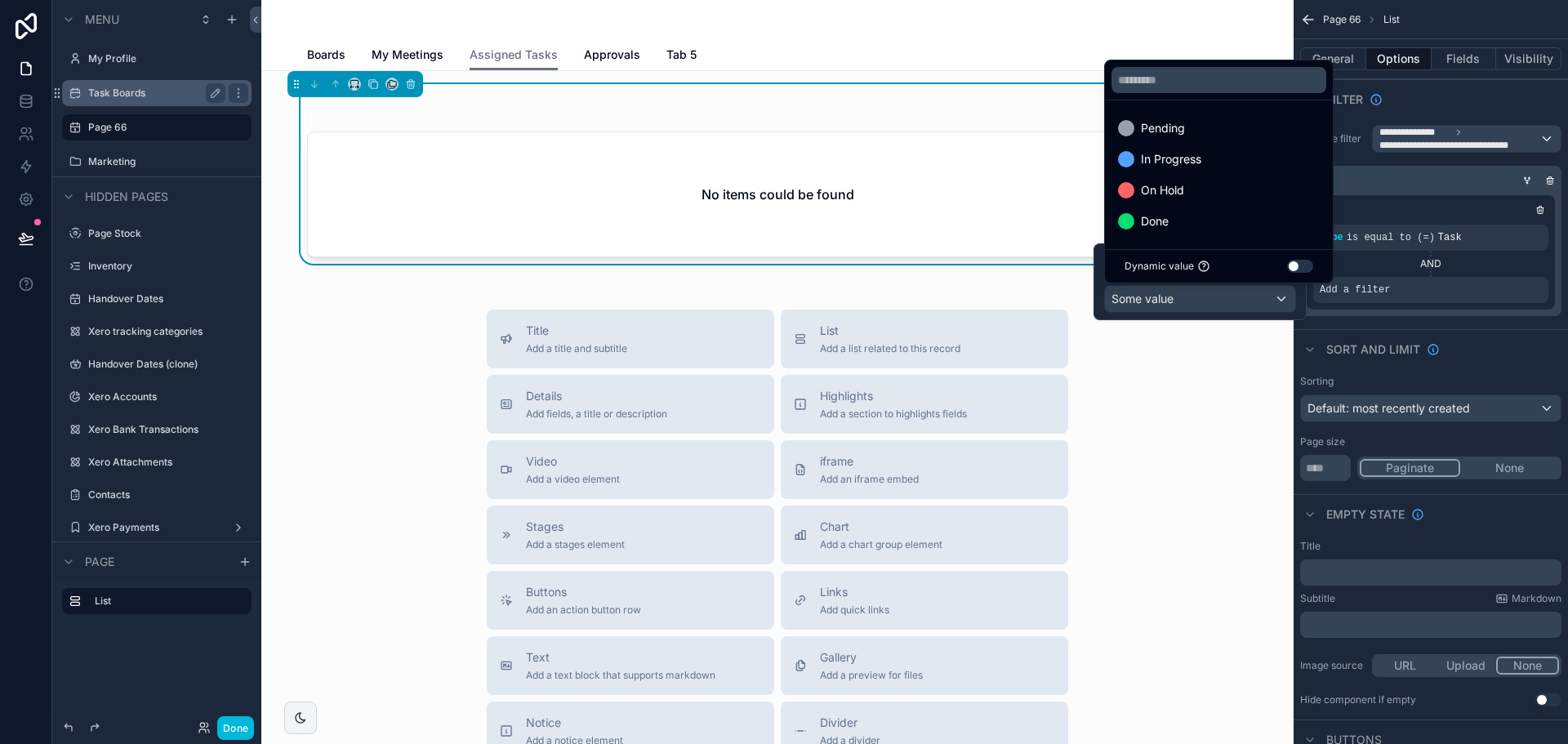
click at [1154, 307] on div at bounding box center [1200, 282] width 213 height 77
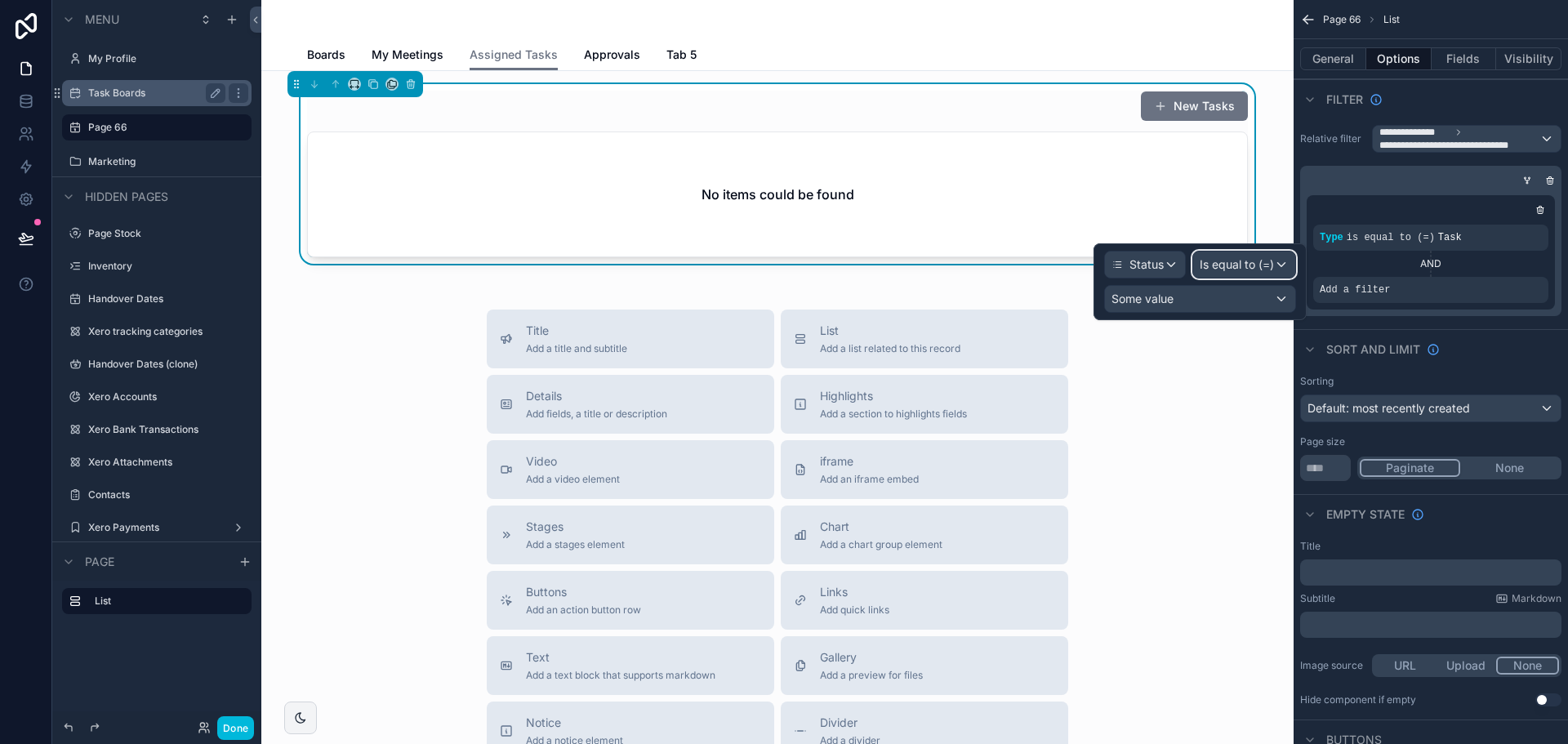
click at [1246, 267] on span "Is equal to (=)" at bounding box center [1237, 265] width 74 height 16
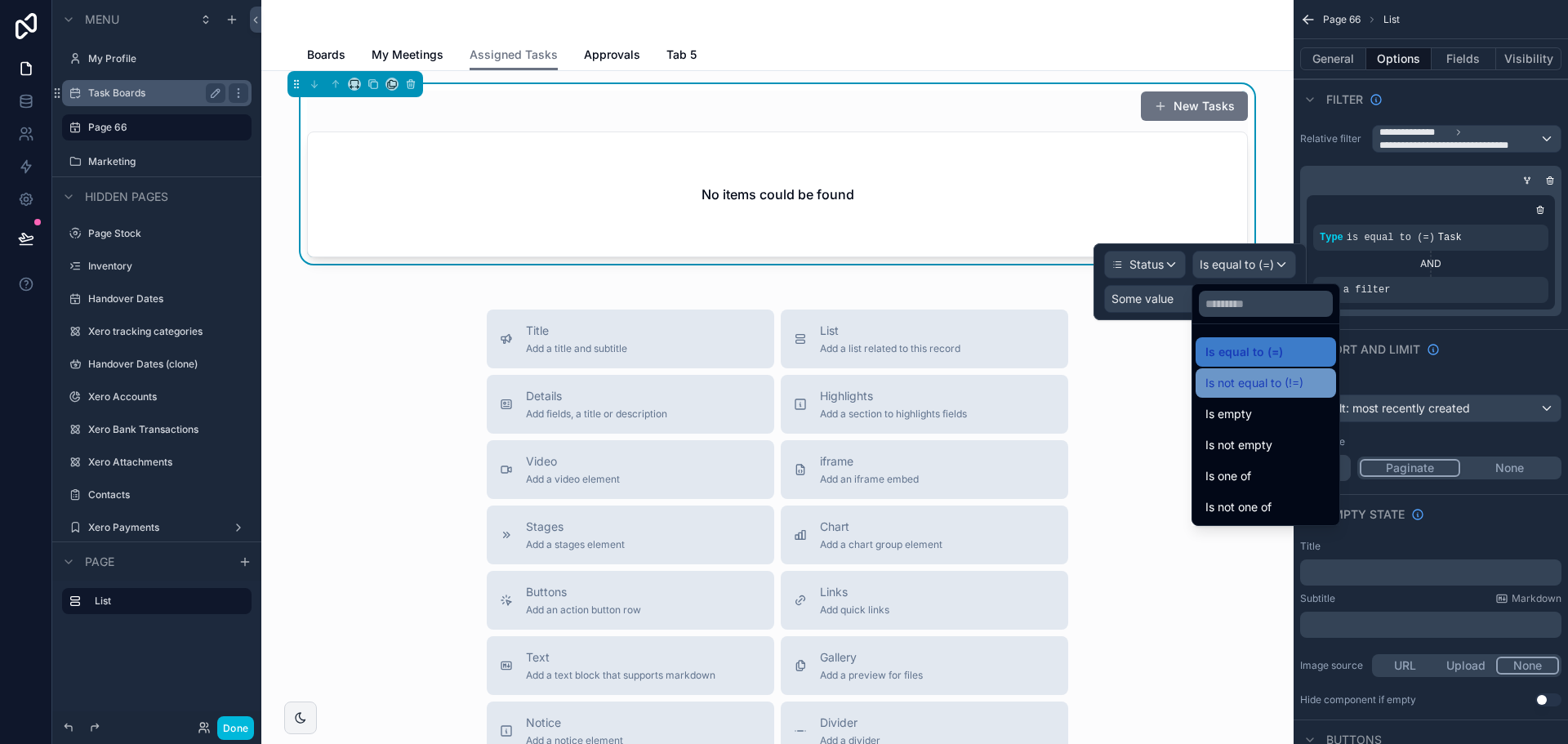
click at [1250, 387] on span "Is not equal to (!=)" at bounding box center [1255, 383] width 98 height 20
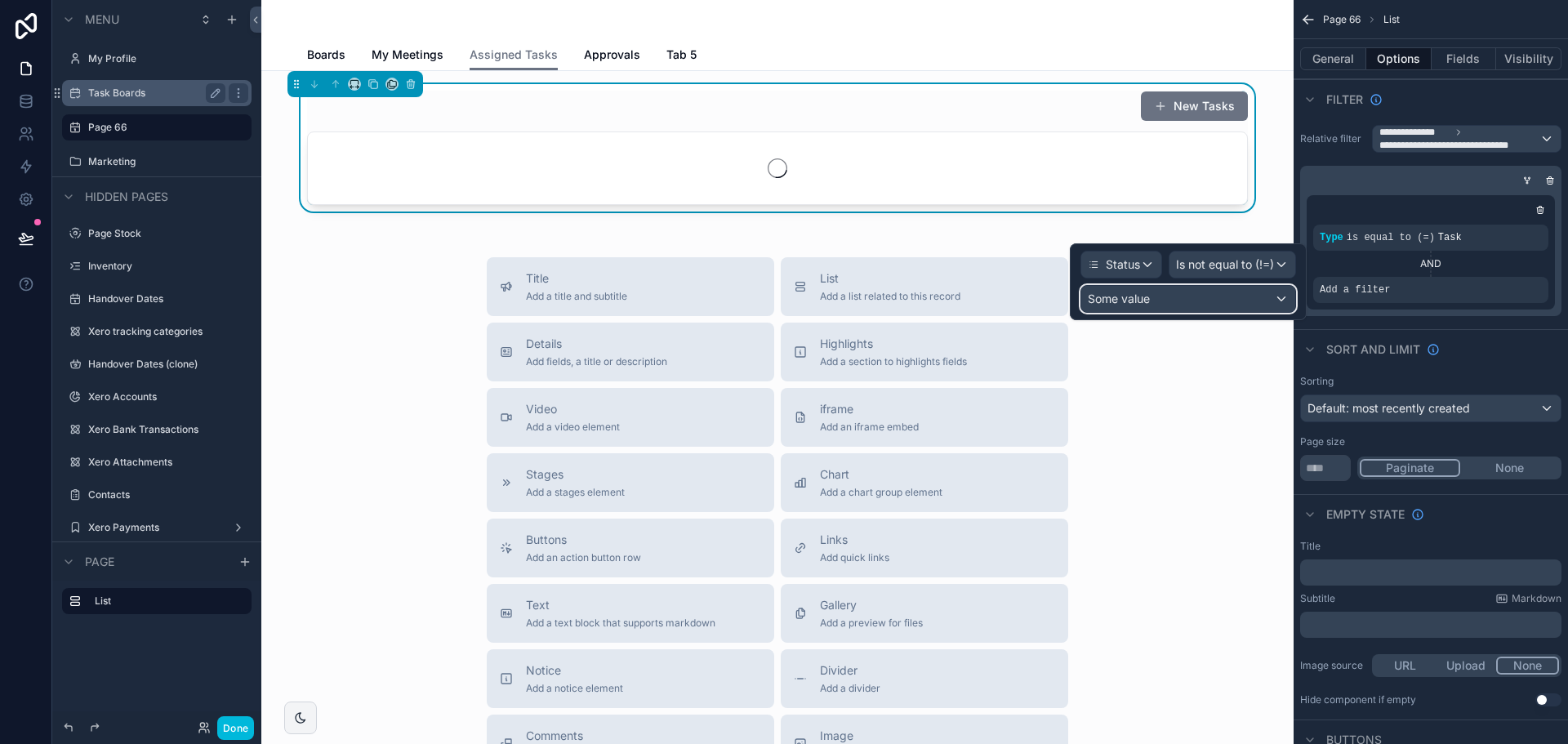
click at [1195, 299] on div "Some value" at bounding box center [1189, 299] width 214 height 26
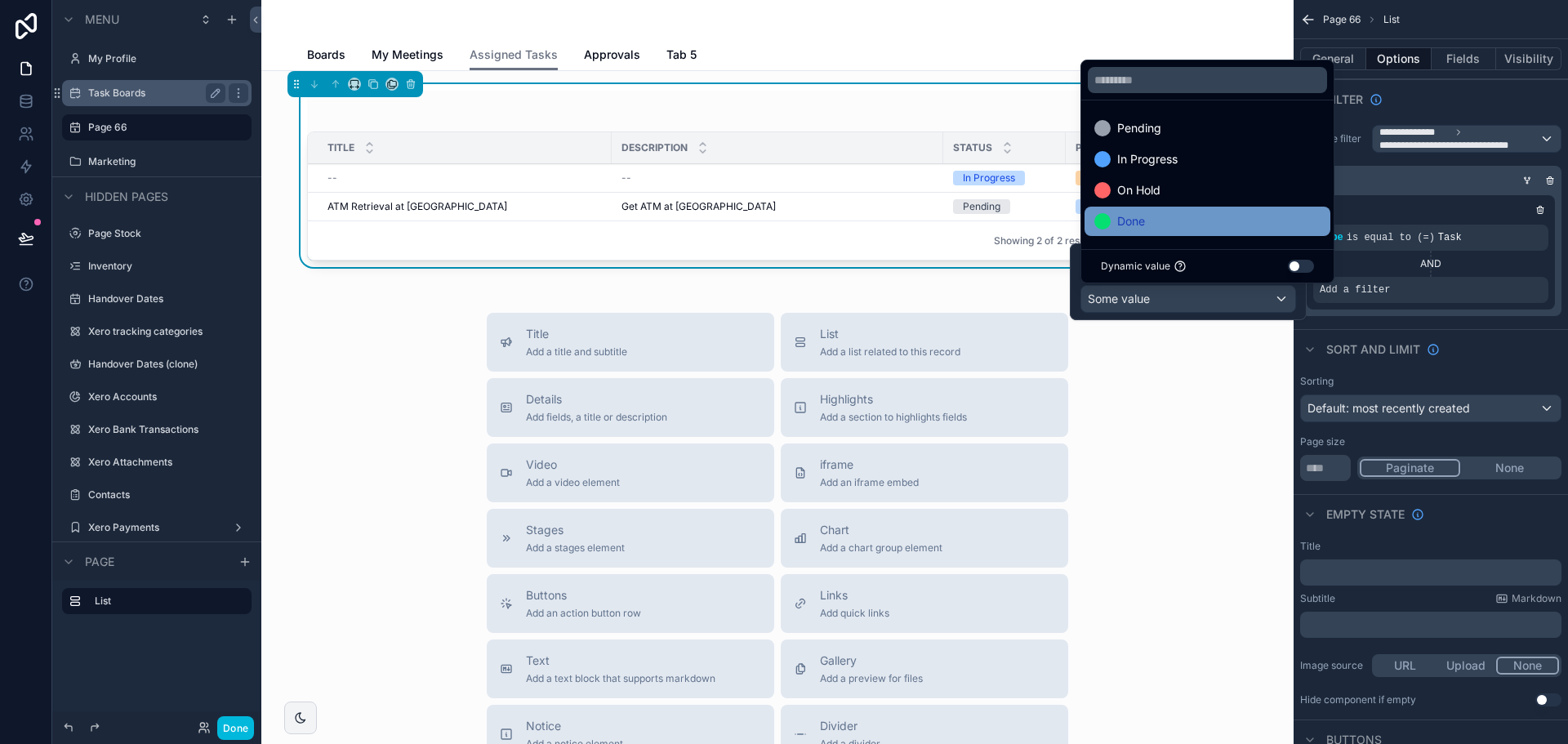
click at [1141, 214] on span "Done" at bounding box center [1131, 222] width 28 height 20
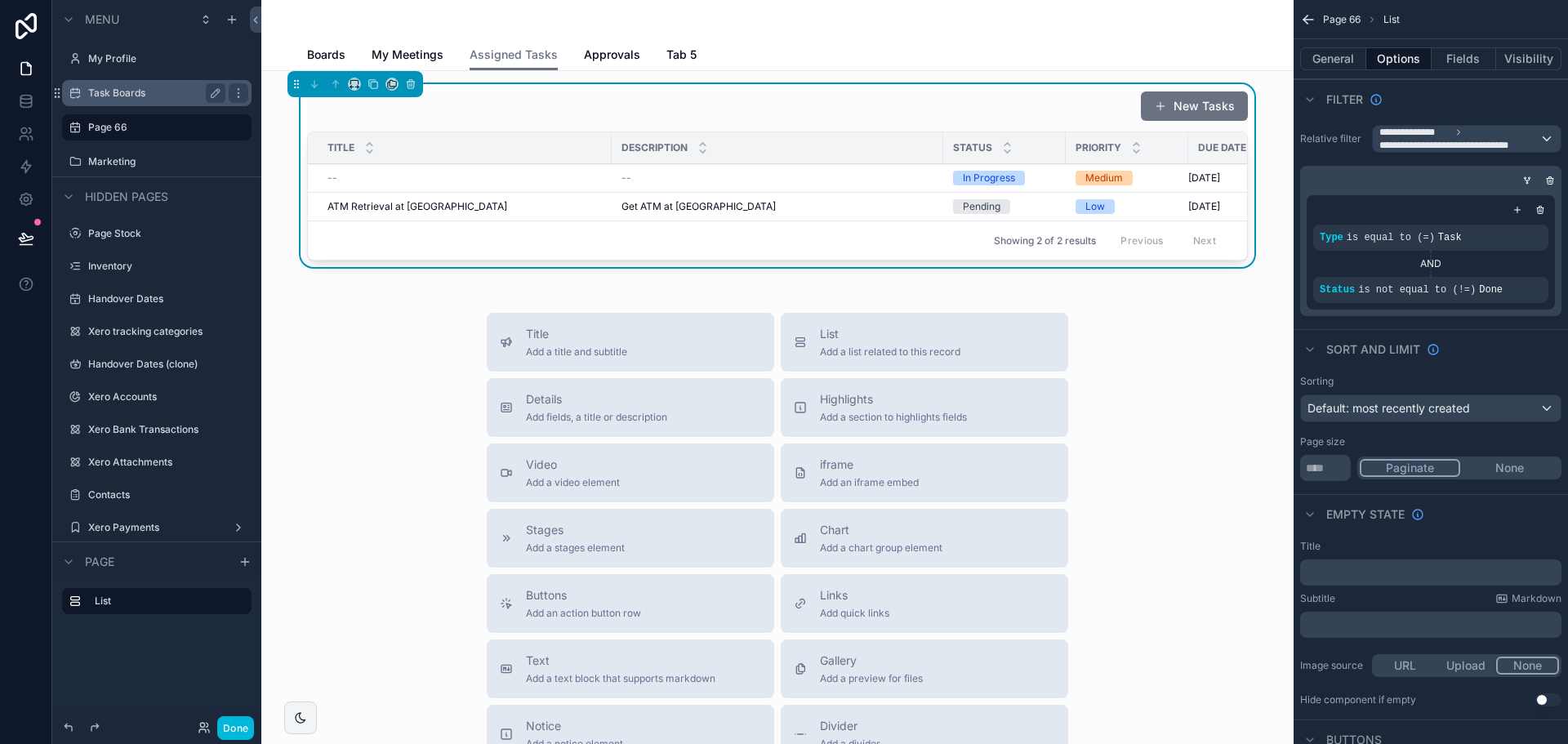
click at [1471, 350] on div "Sort And Limit" at bounding box center [1431, 349] width 275 height 39
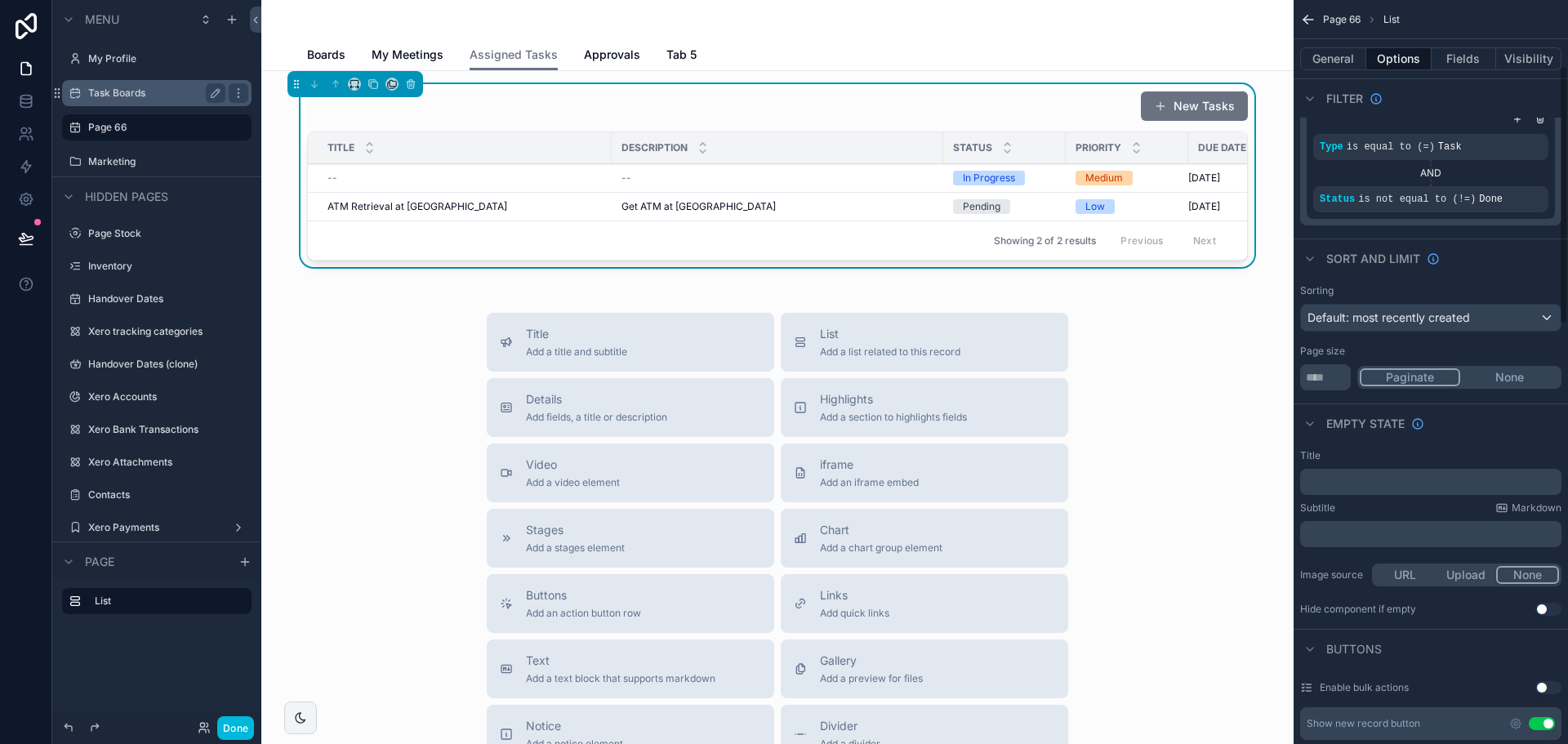
scroll to position [0, 0]
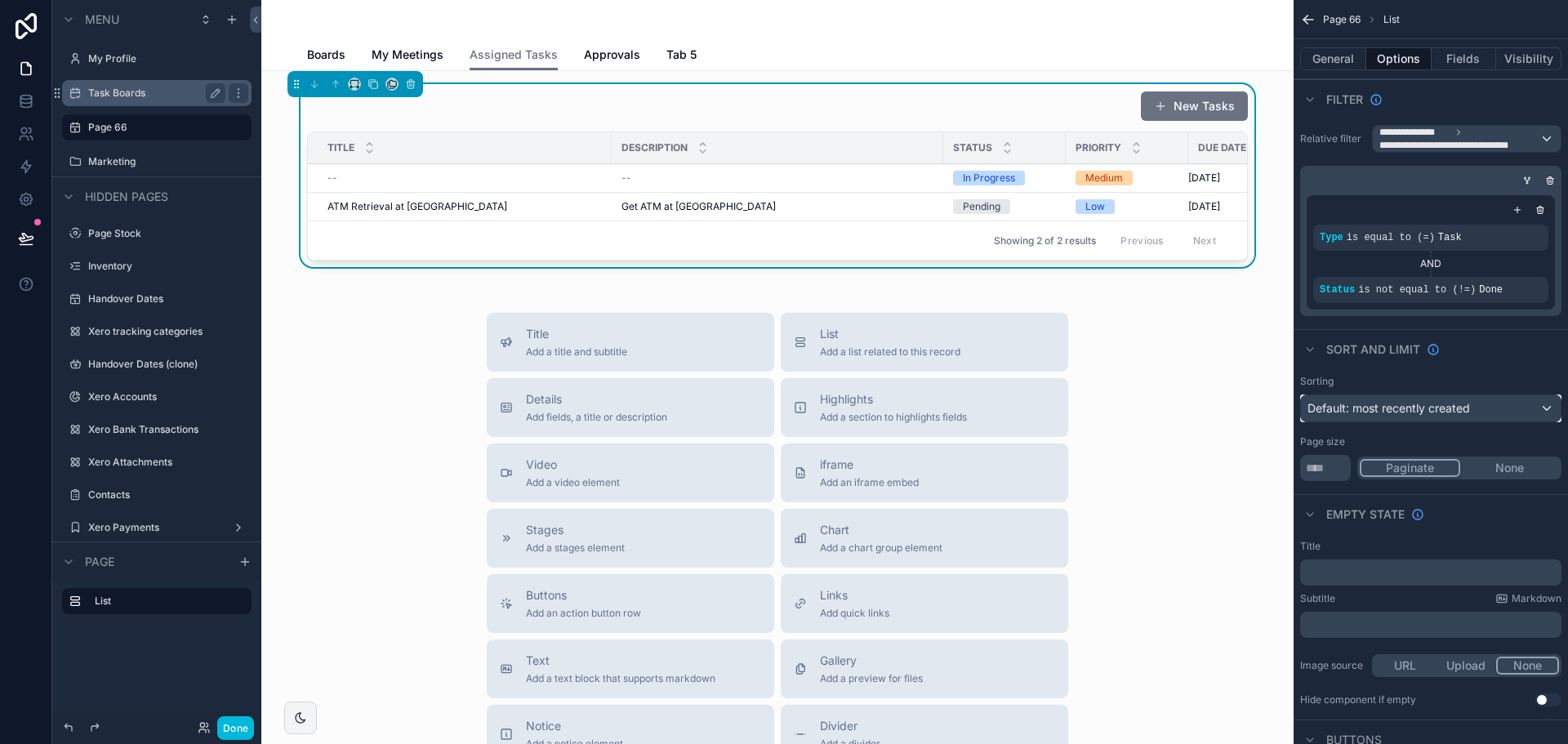
click at [1371, 406] on span "Default: most recently created" at bounding box center [1388, 408] width 163 height 14
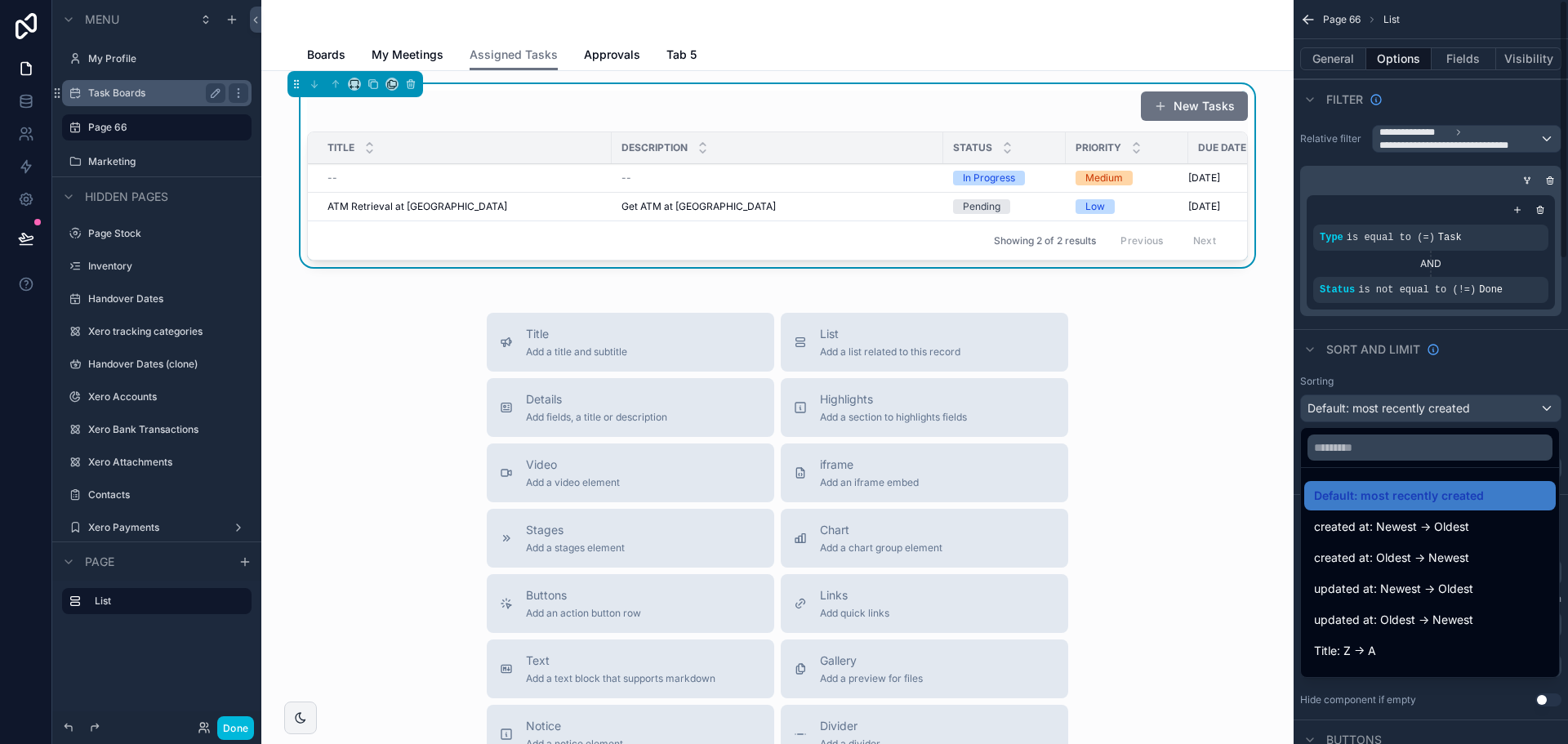
click at [1418, 368] on div "scrollable content" at bounding box center [784, 372] width 1568 height 744
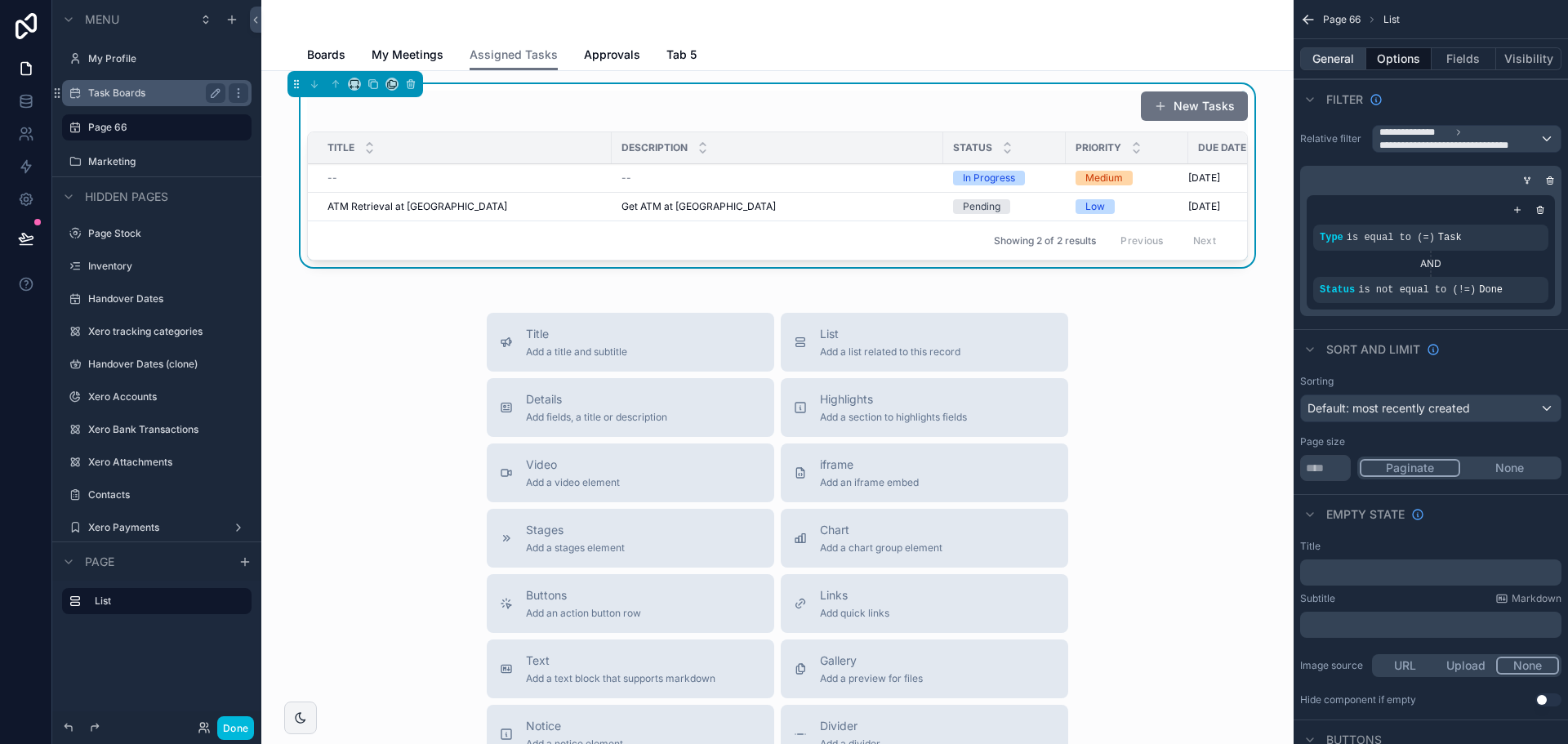
click at [1337, 51] on button "General" at bounding box center [1333, 59] width 66 height 23
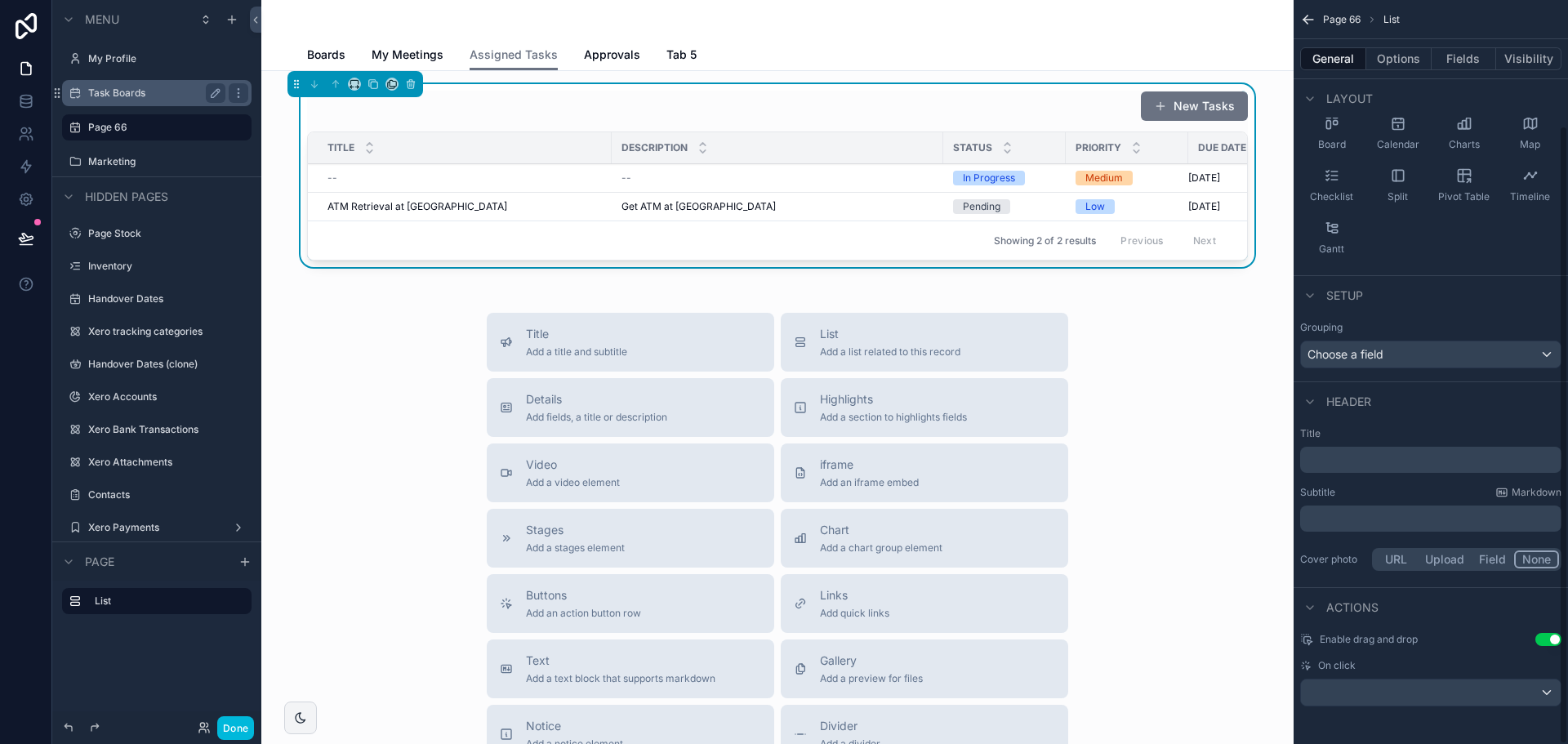
scroll to position [150, 0]
click at [1415, 352] on div "Choose a field" at bounding box center [1431, 353] width 260 height 26
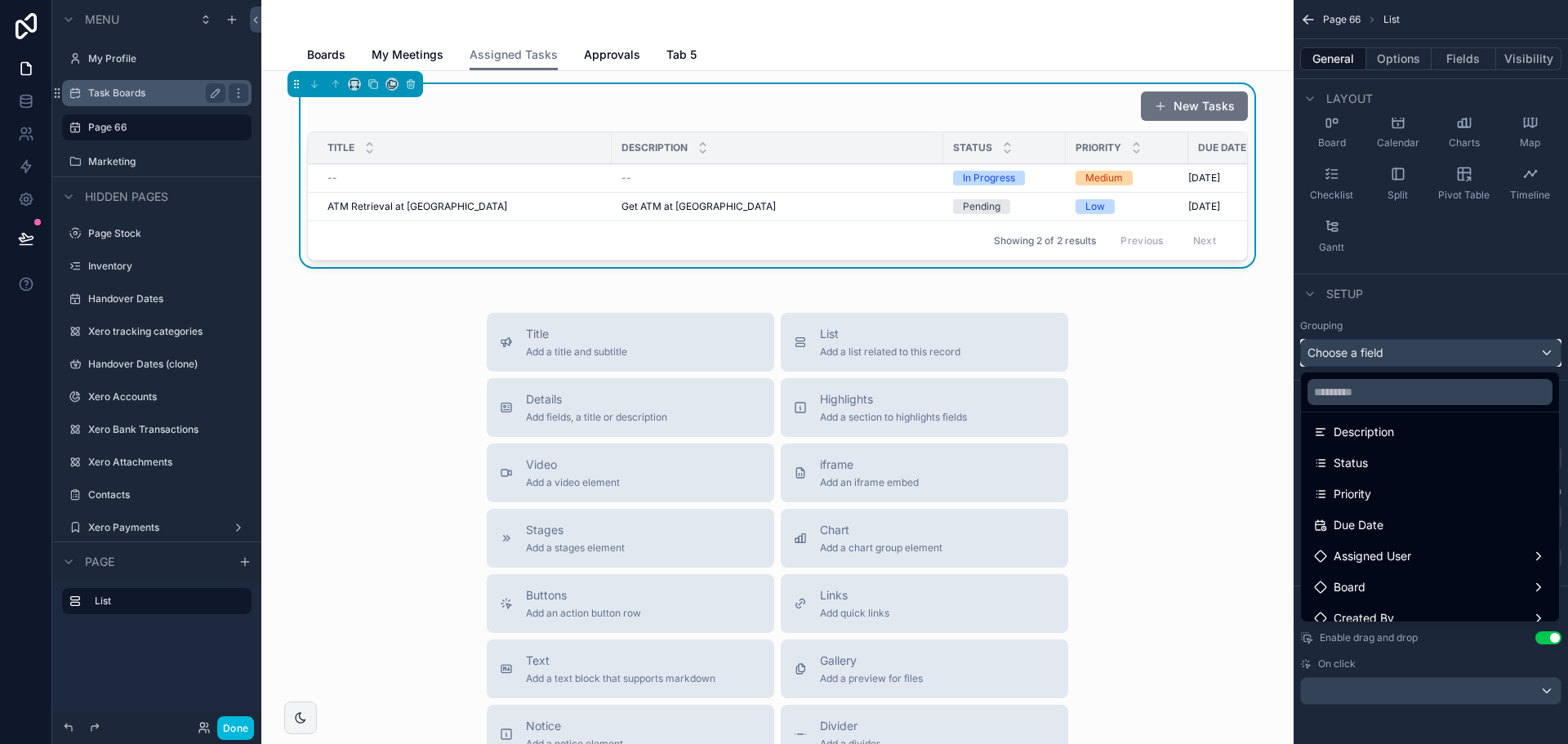
scroll to position [245, 0]
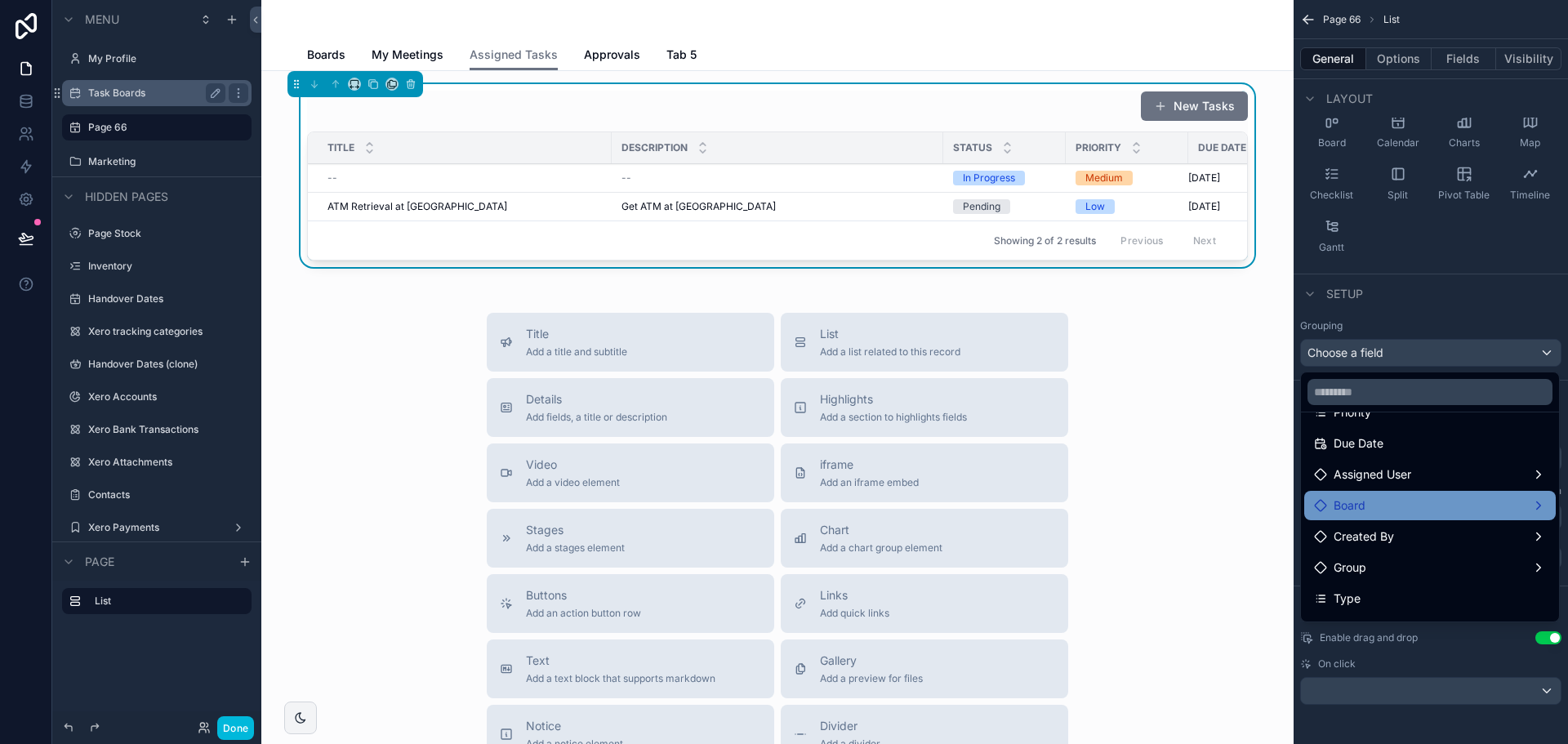
click at [1428, 500] on div "Board" at bounding box center [1430, 505] width 232 height 20
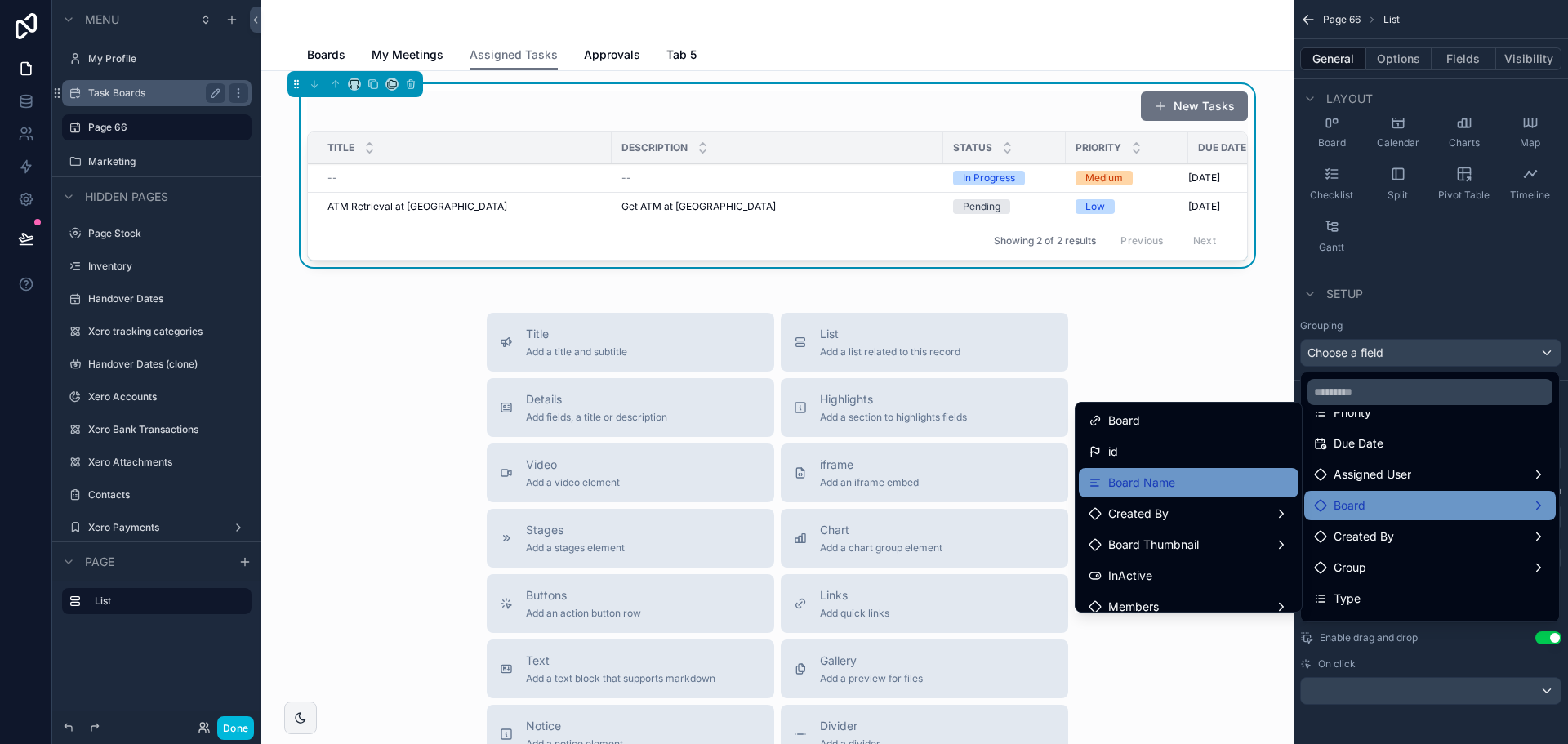
click at [1186, 481] on div "Board Name" at bounding box center [1189, 482] width 200 height 20
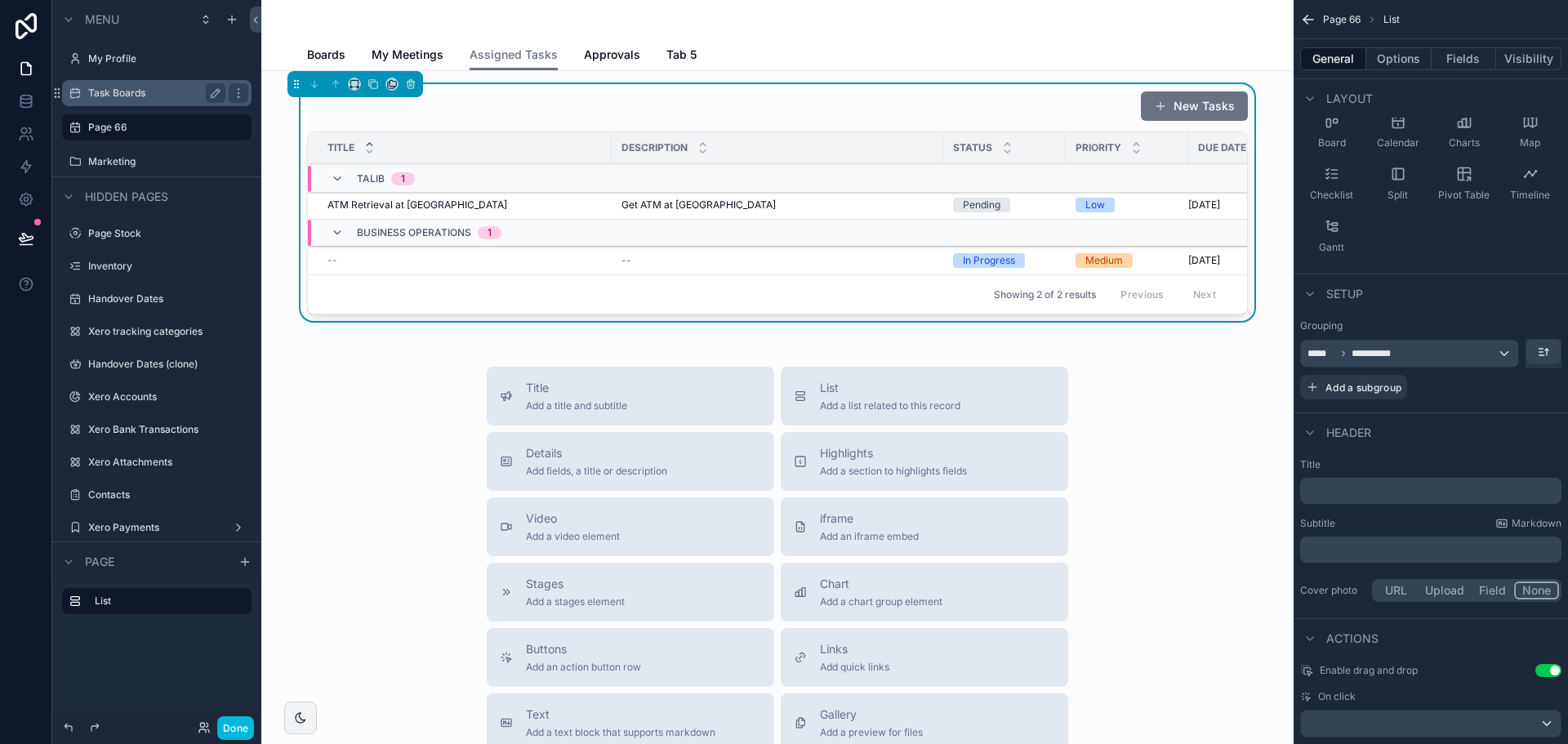
click at [365, 143] on icon "scrollable content" at bounding box center [370, 144] width 11 height 11
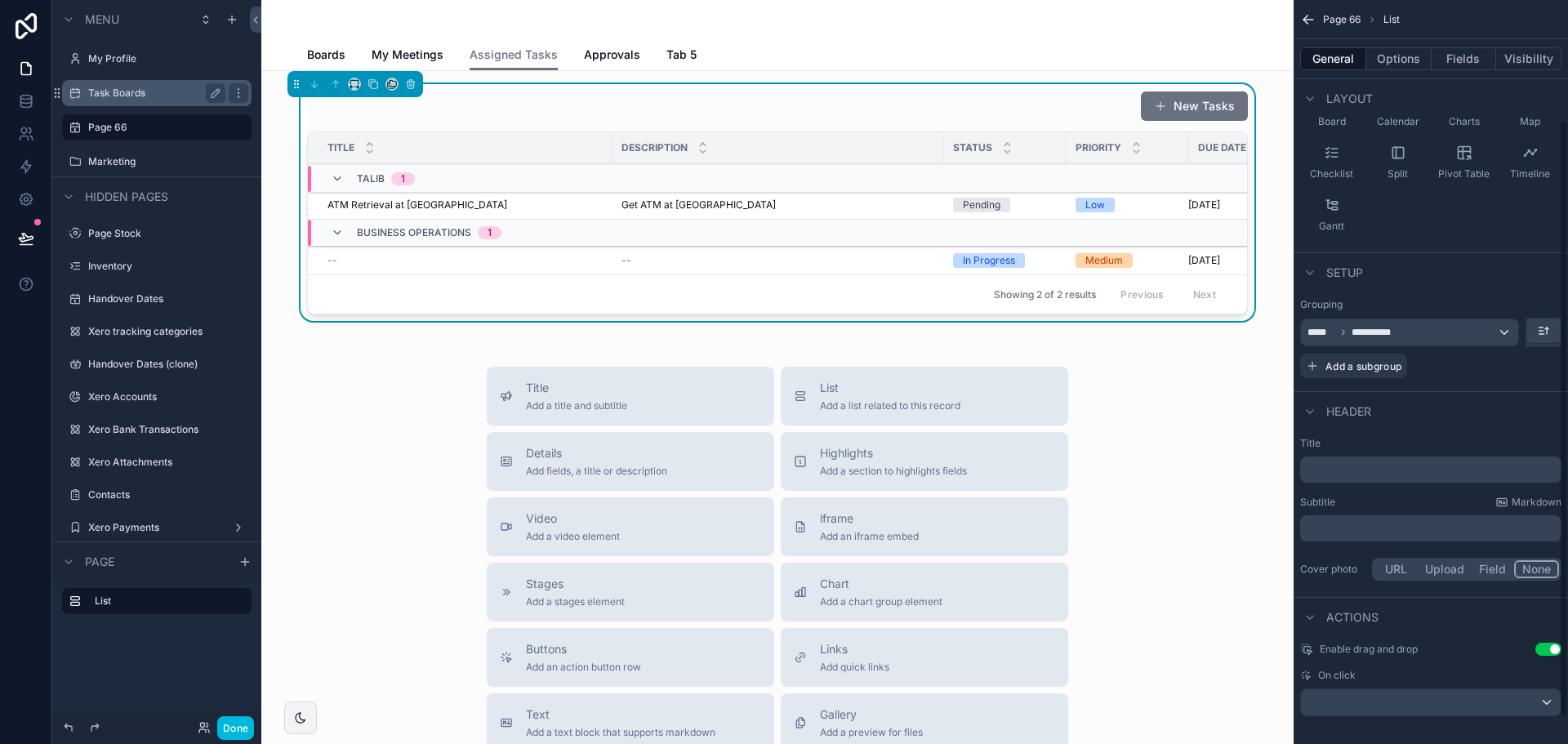
scroll to position [183, 0]
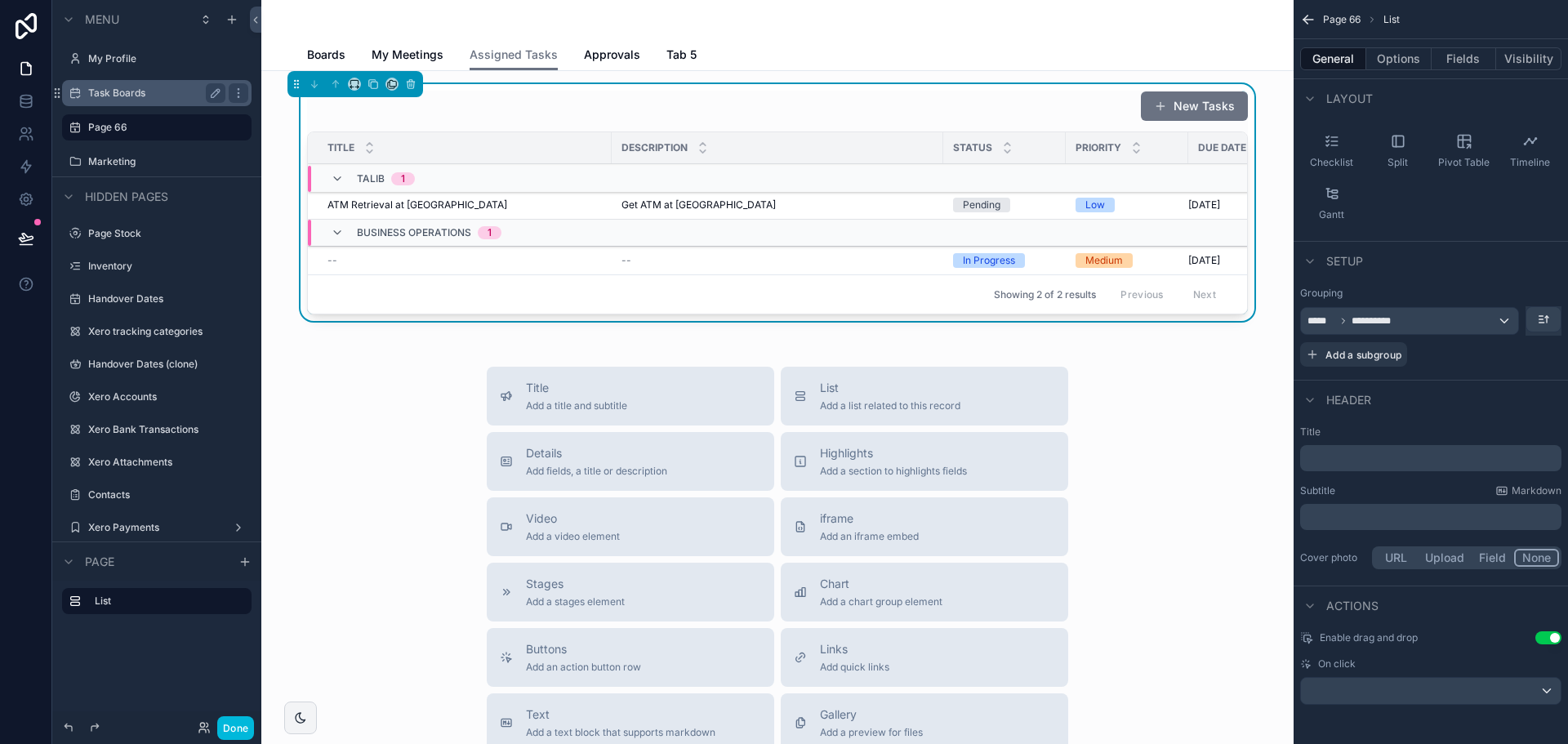
click at [1331, 55] on button "General" at bounding box center [1333, 59] width 66 height 23
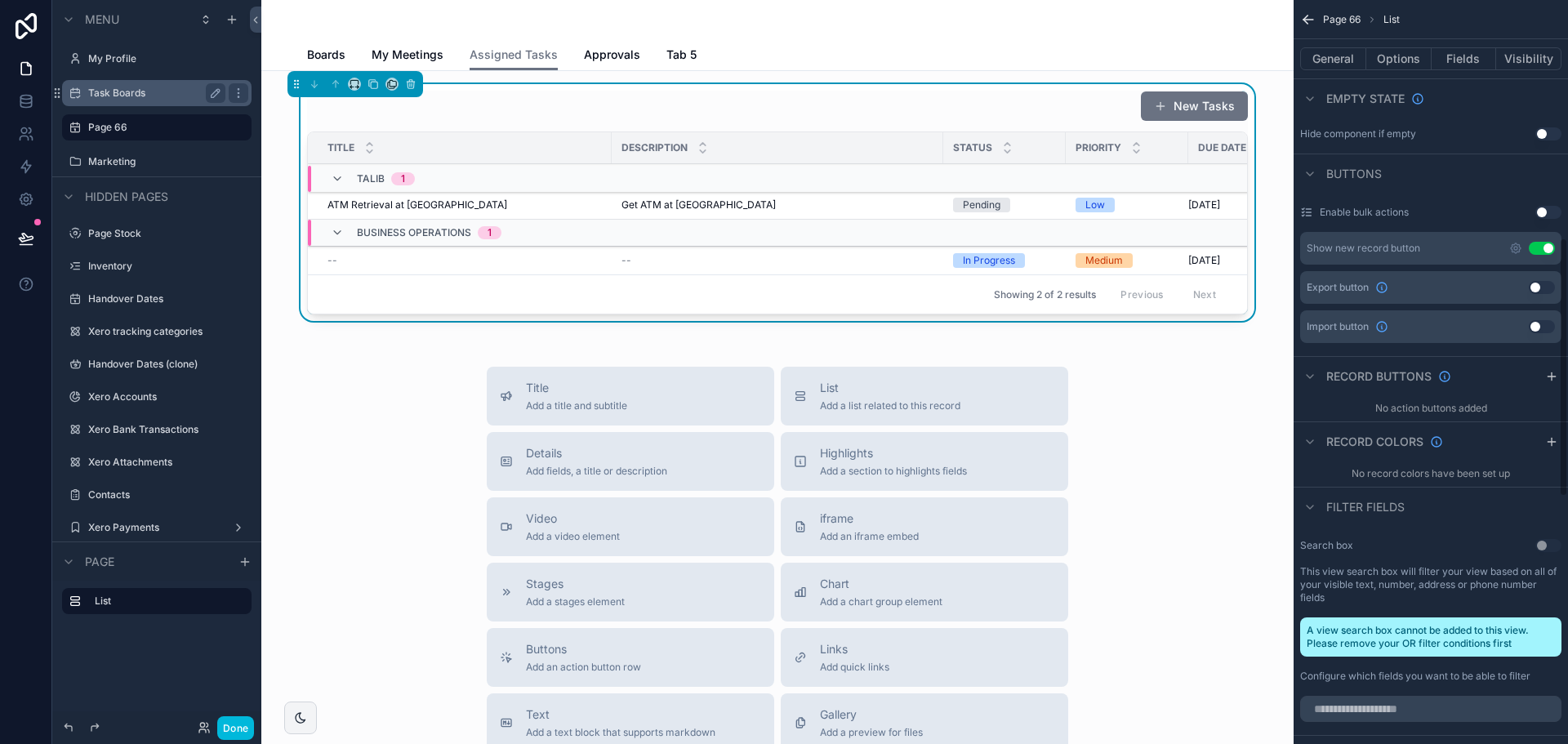
scroll to position [495, 0]
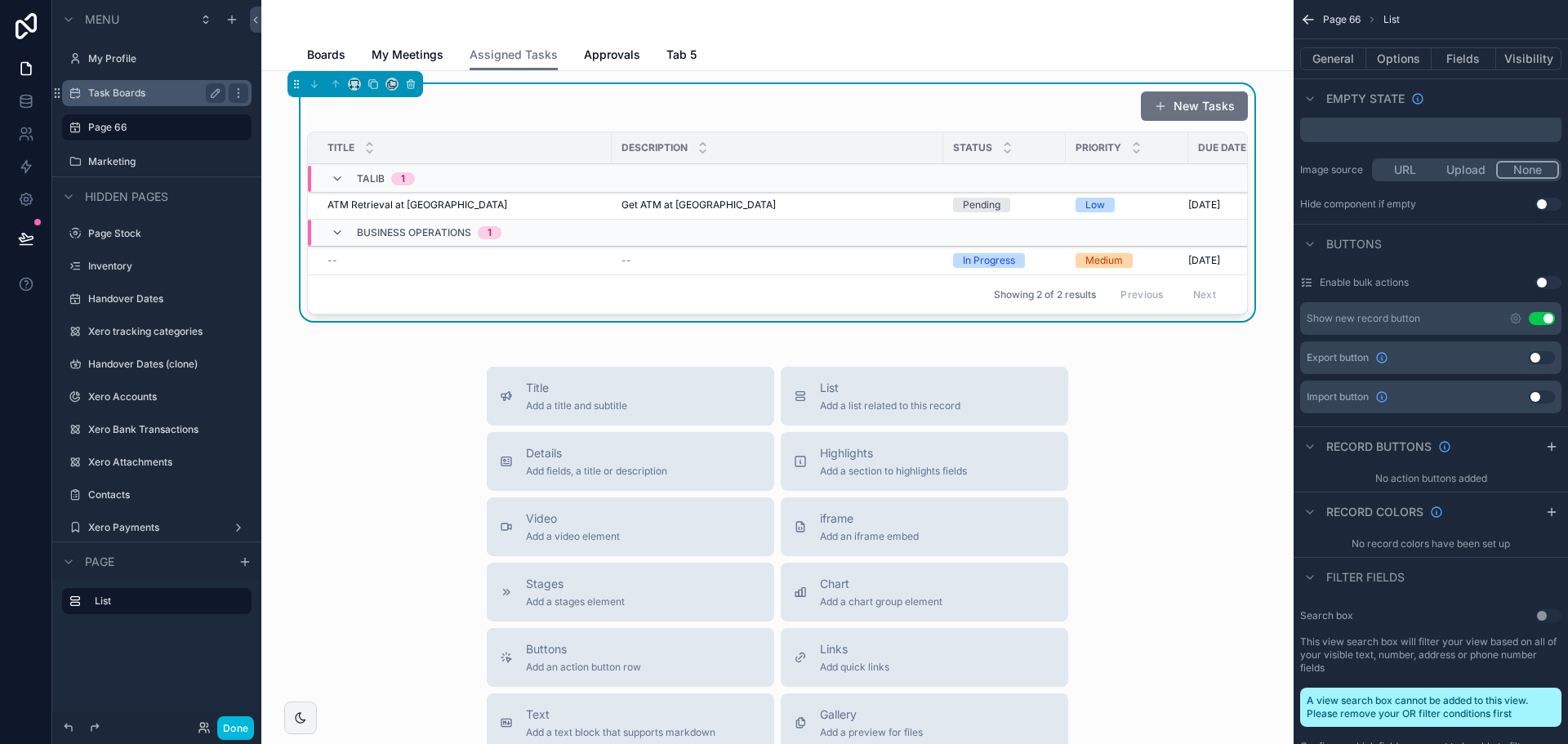
click at [1535, 320] on button "Use setting" at bounding box center [1542, 319] width 26 height 13
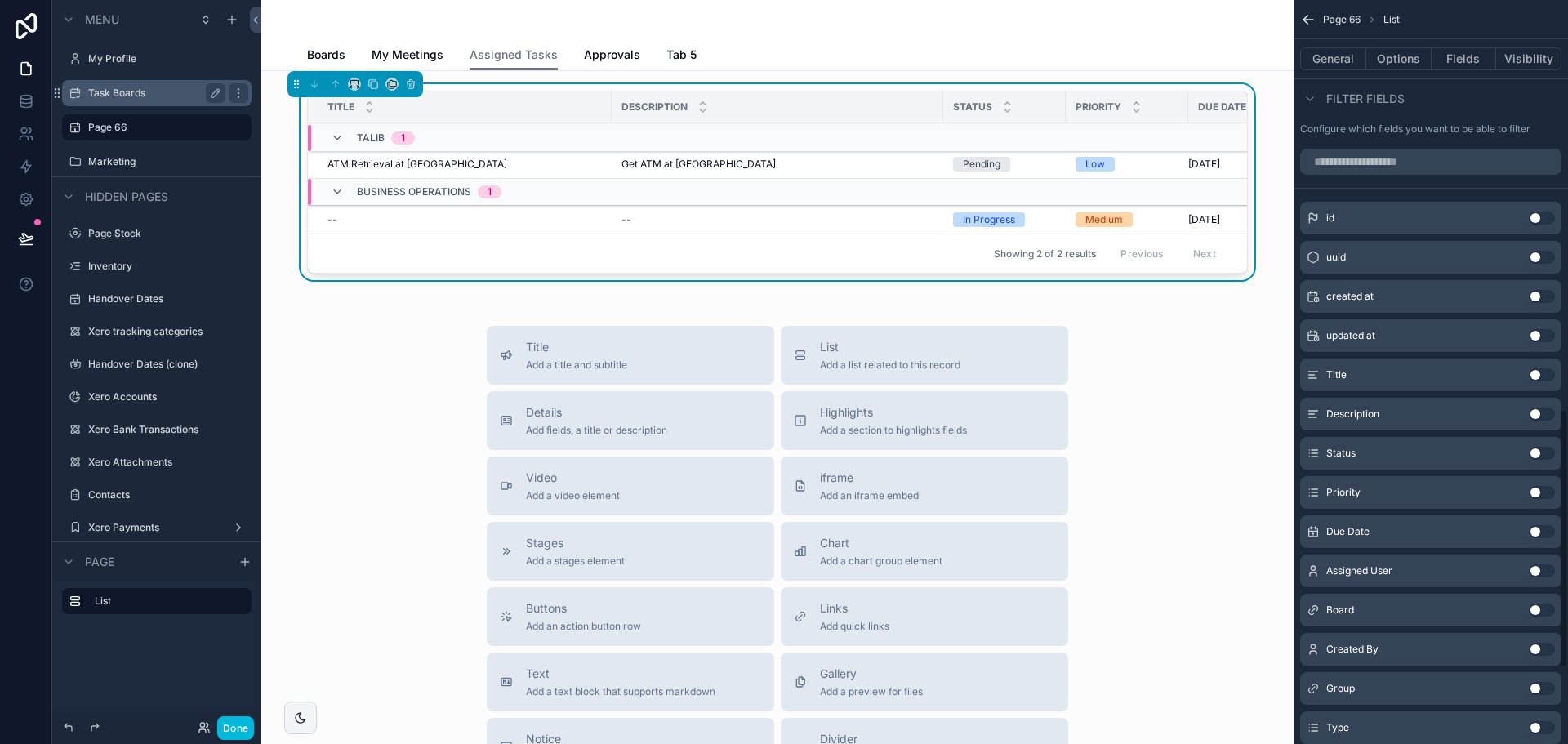
scroll to position [1068, 0]
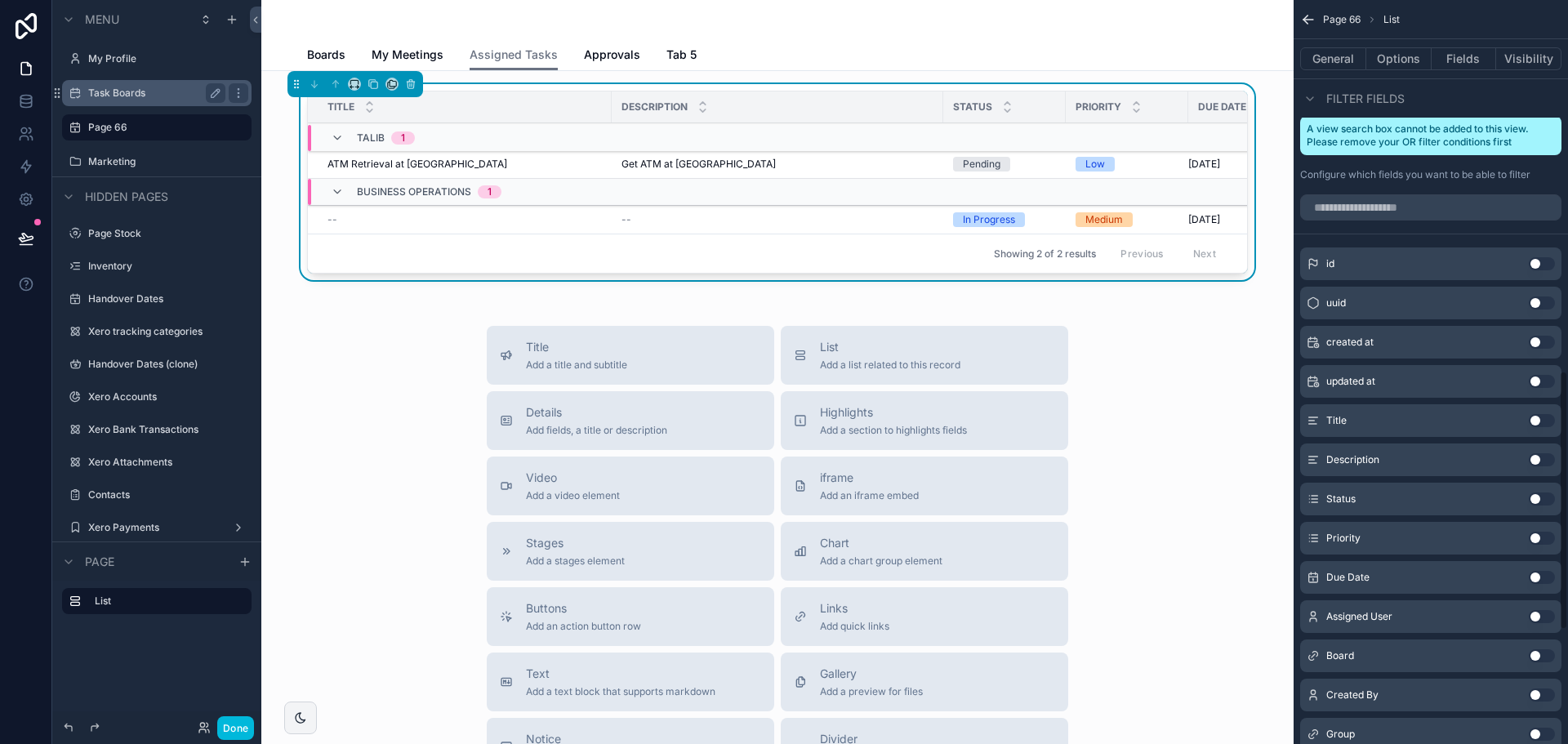
click at [1543, 420] on button "Use setting" at bounding box center [1542, 420] width 26 height 13
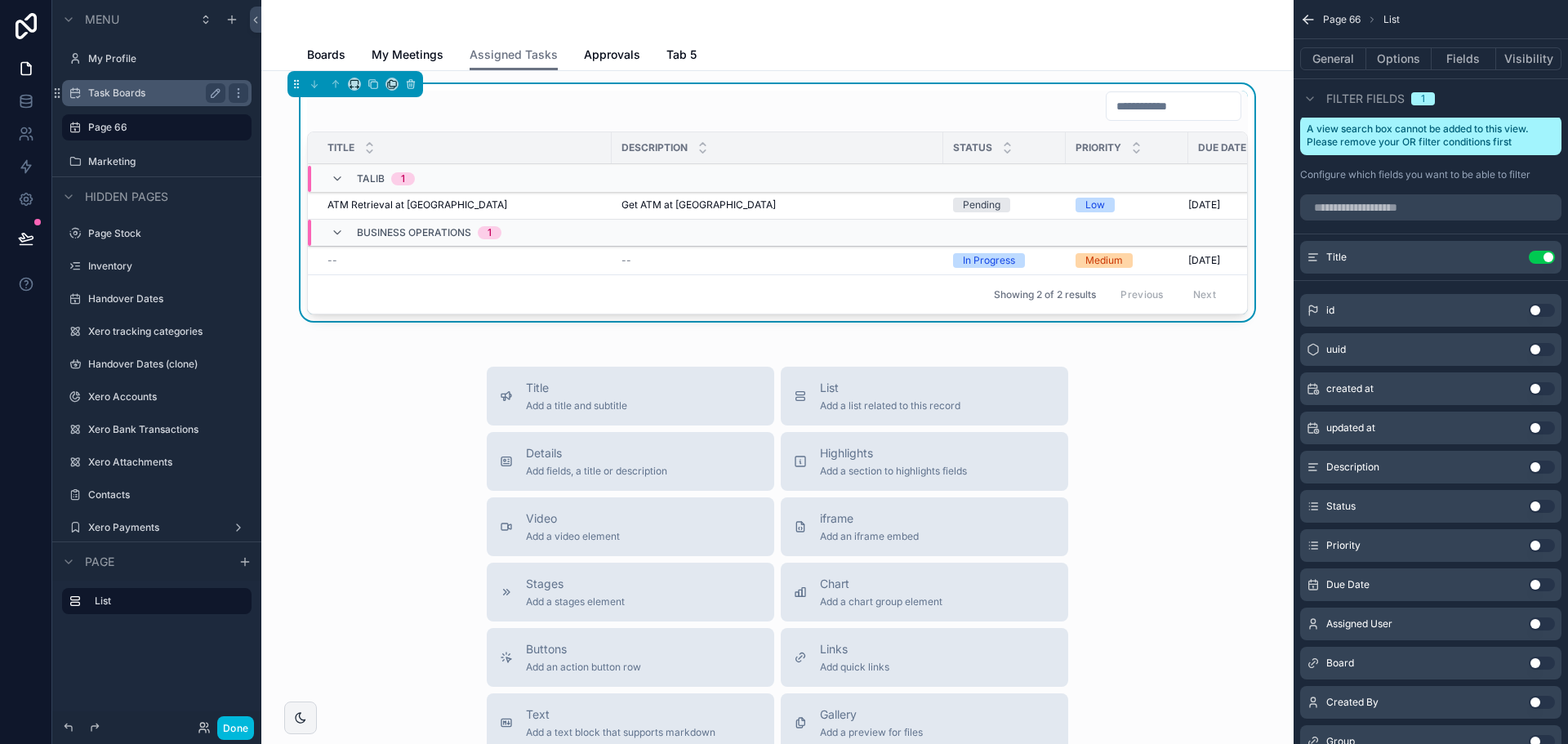
click at [1542, 584] on button "Use setting" at bounding box center [1542, 585] width 26 height 13
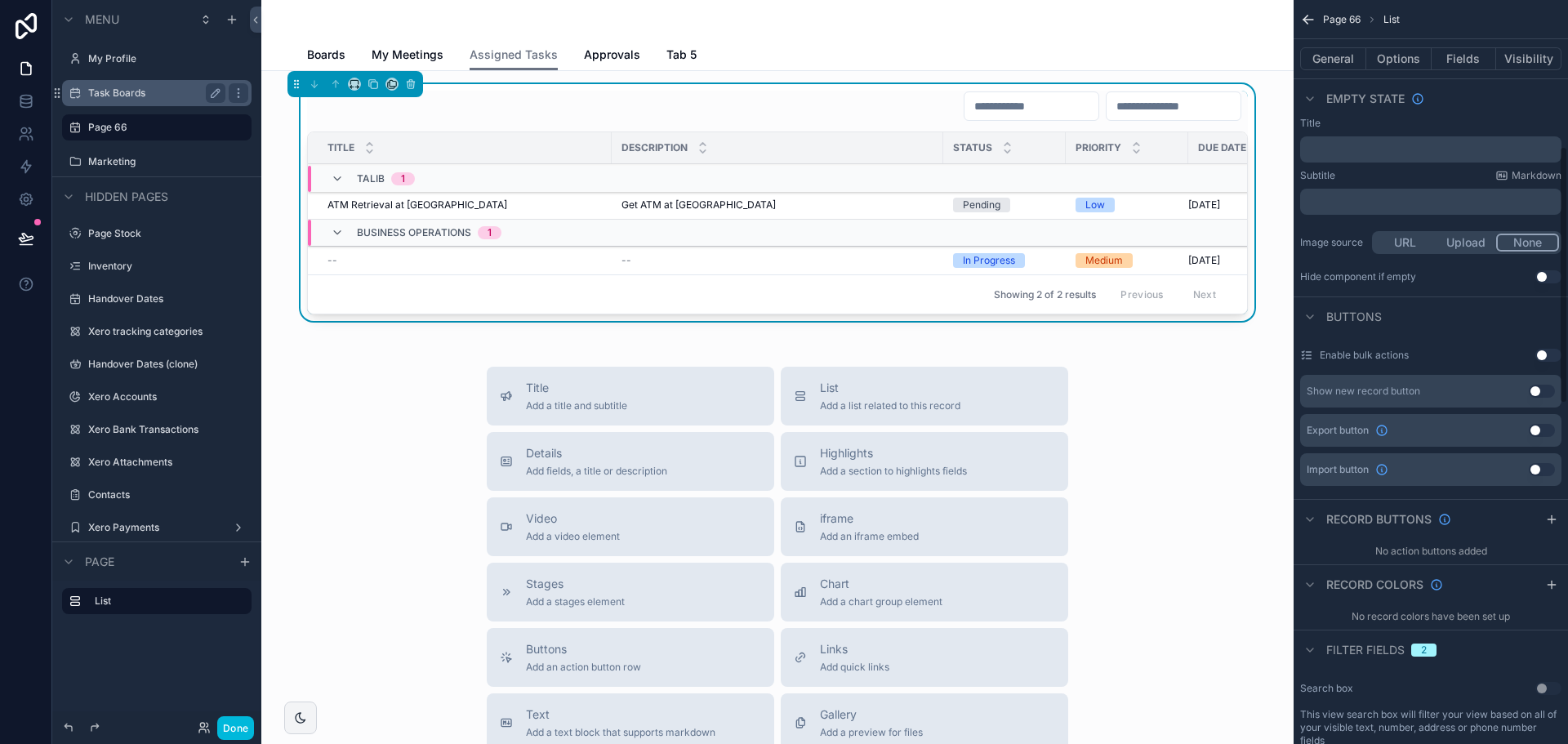
scroll to position [421, 0]
click at [1546, 589] on icon "scrollable content" at bounding box center [1552, 586] width 13 height 13
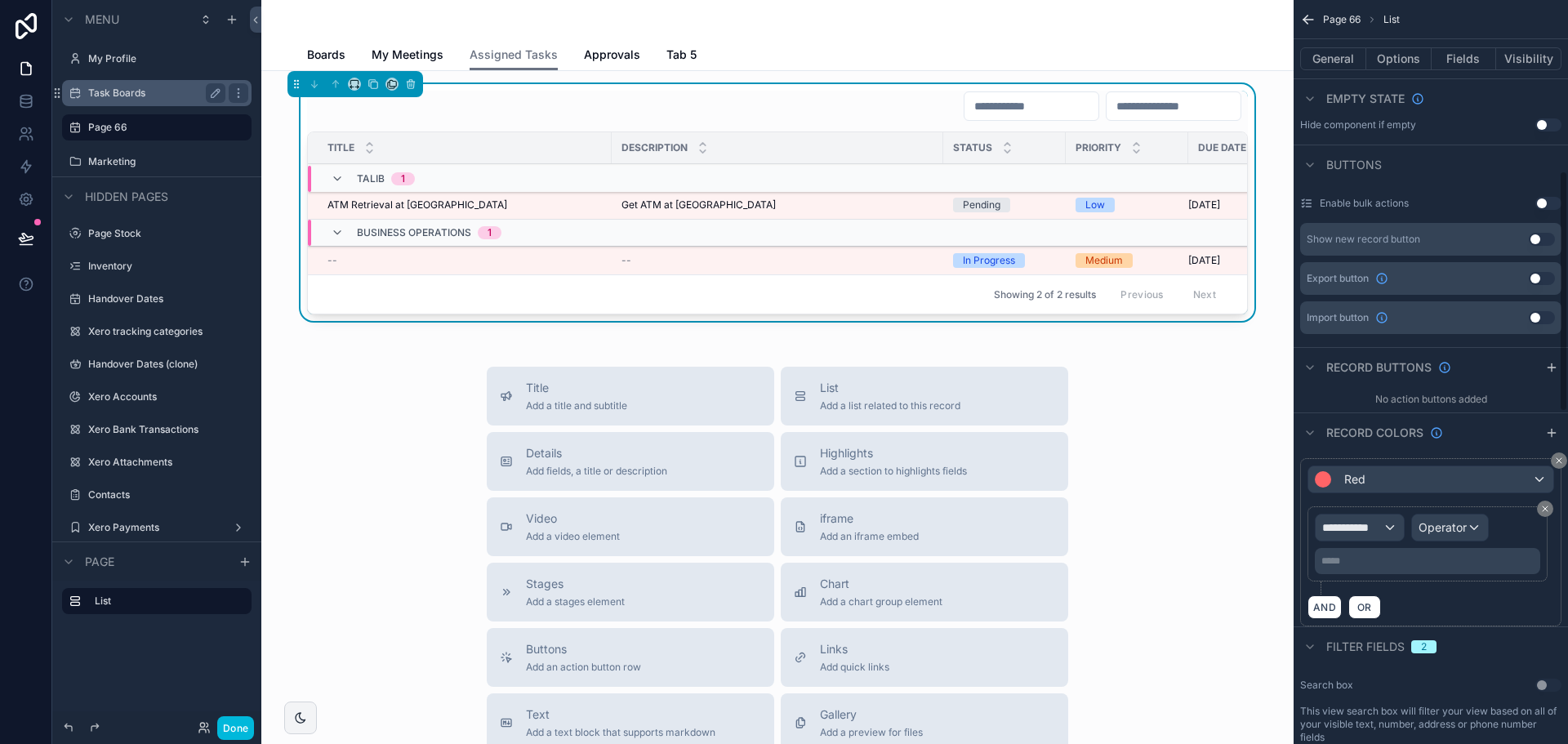
scroll to position [585, 0]
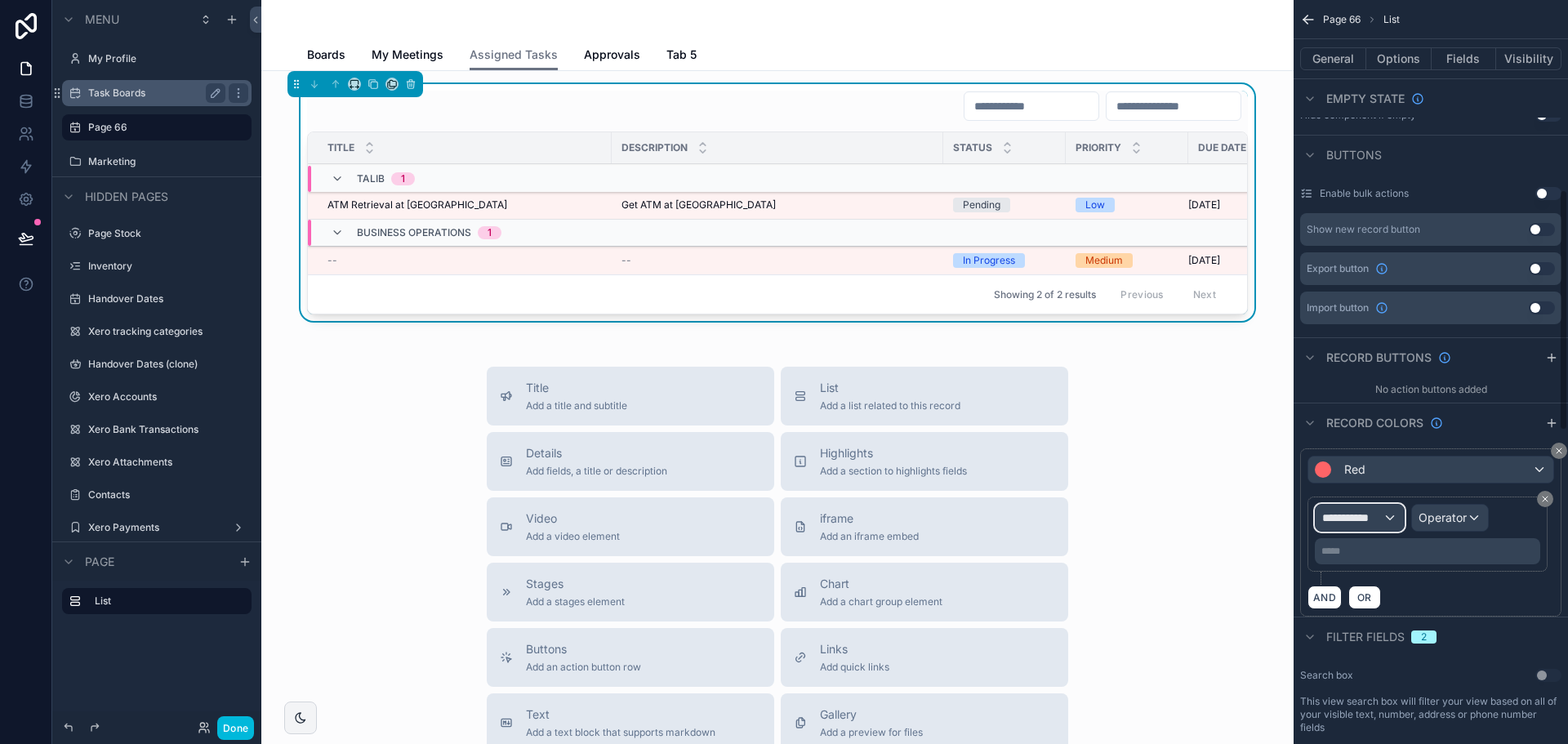
click at [1358, 522] on span "**********" at bounding box center [1352, 518] width 60 height 16
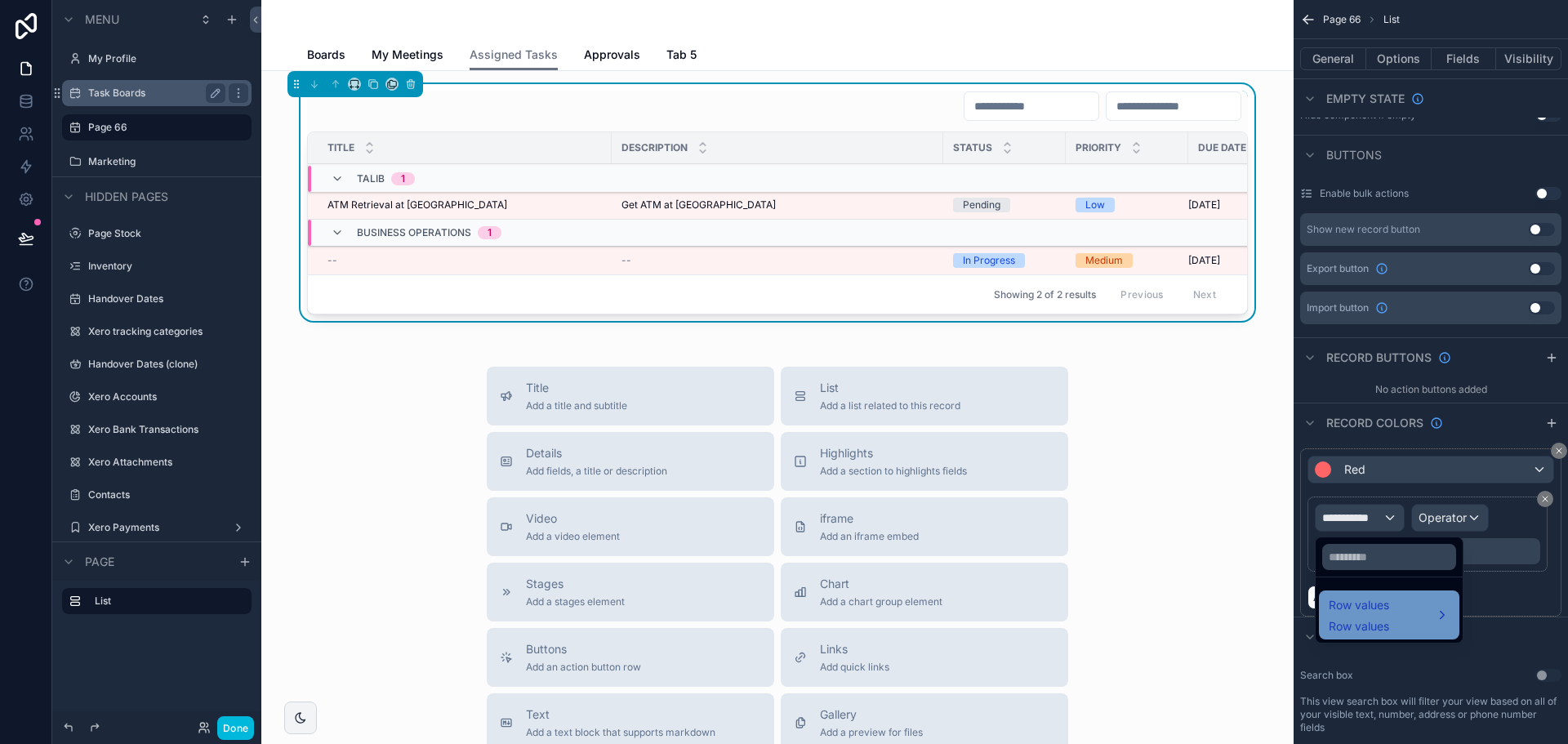
click at [1378, 609] on span "Row values" at bounding box center [1359, 605] width 60 height 20
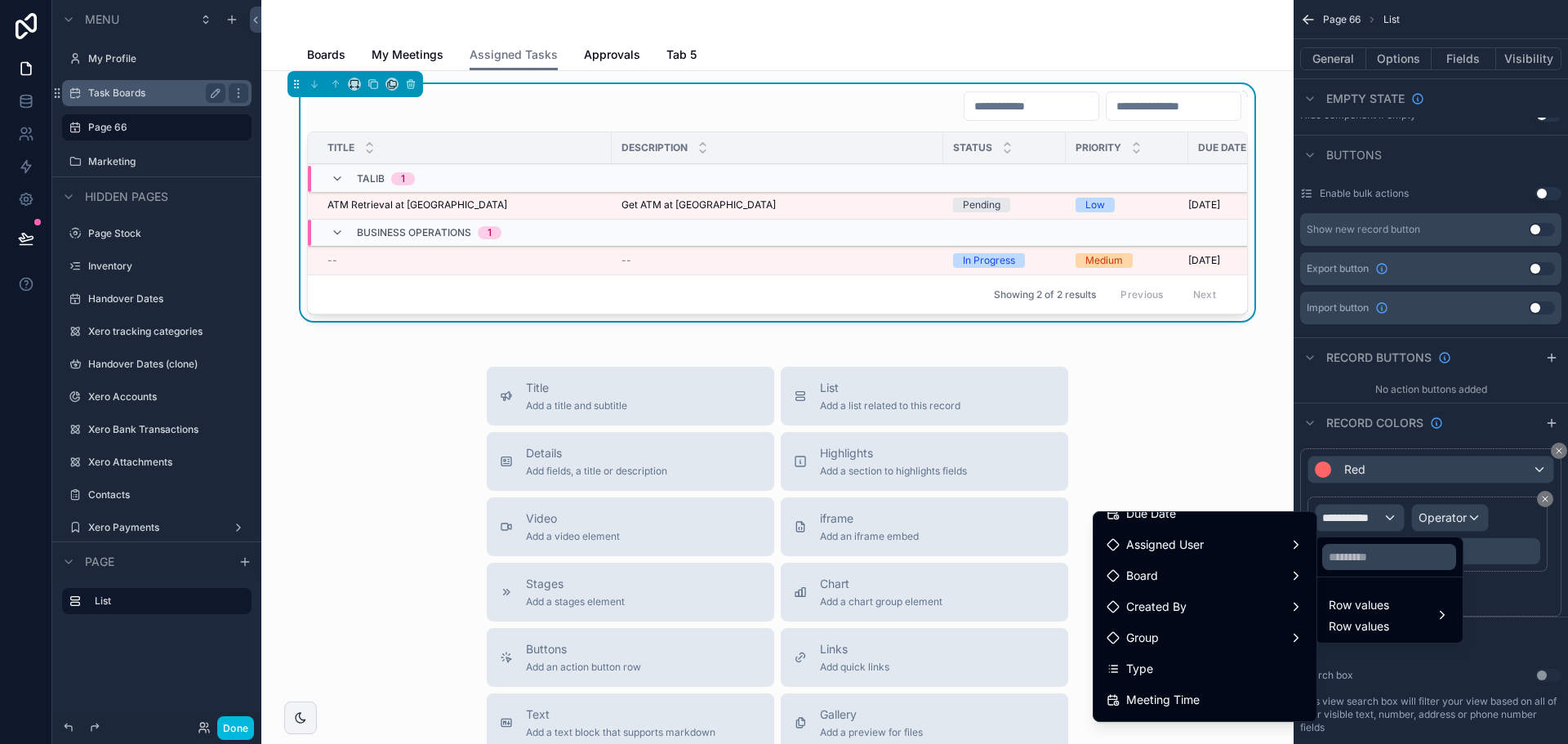
scroll to position [164, 0]
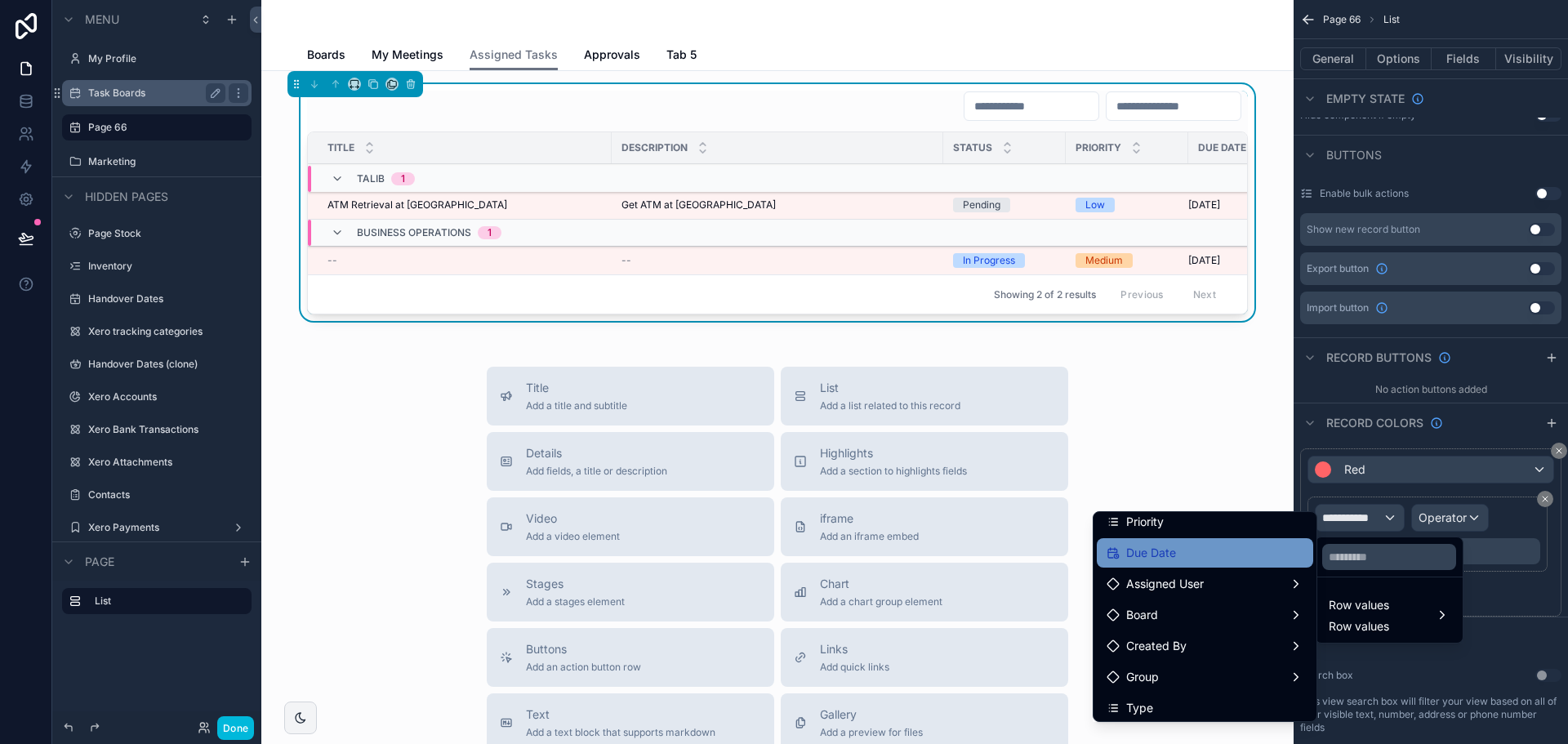
click at [1219, 560] on div "Due Date" at bounding box center [1205, 553] width 197 height 20
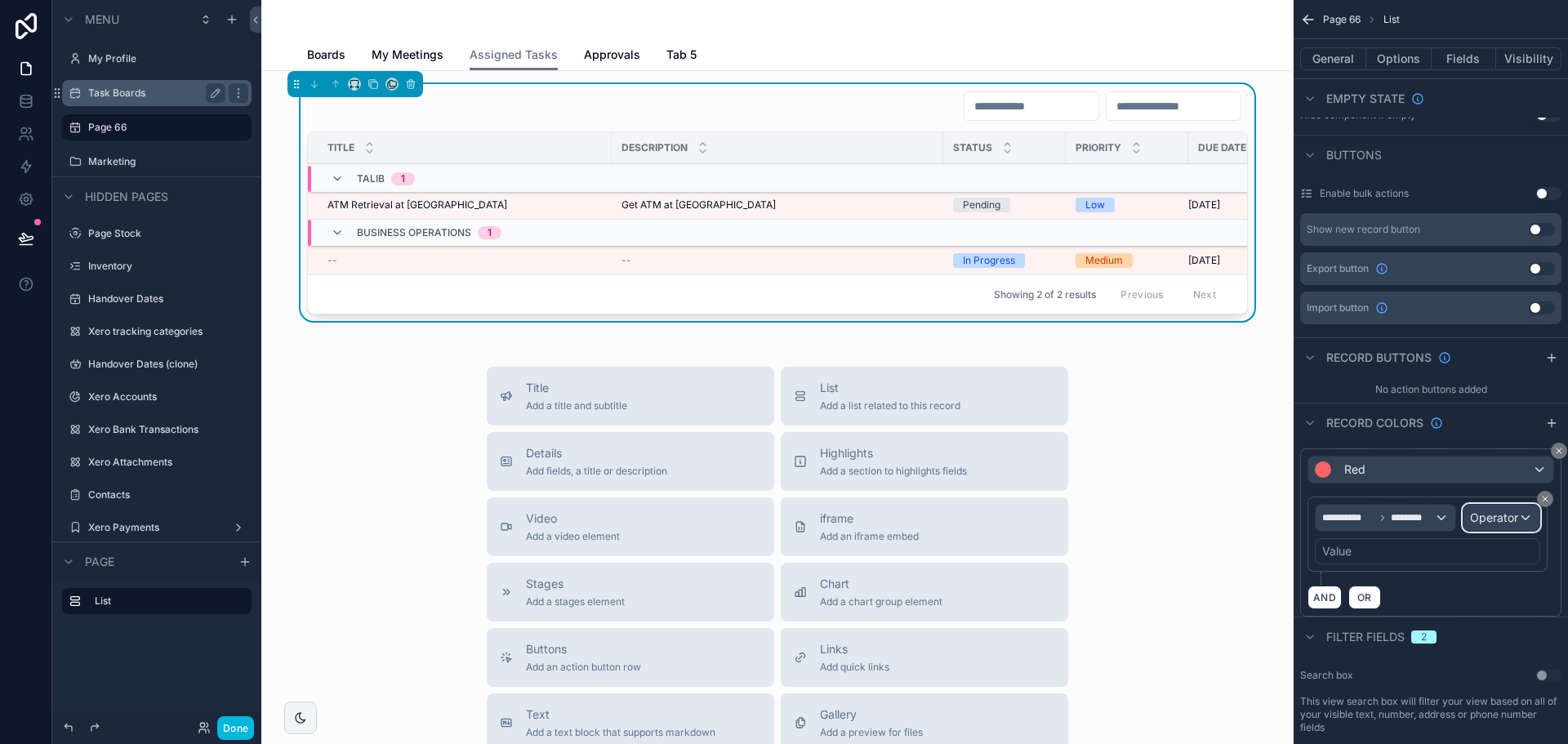
click at [1476, 520] on span "Operator" at bounding box center [1494, 517] width 48 height 14
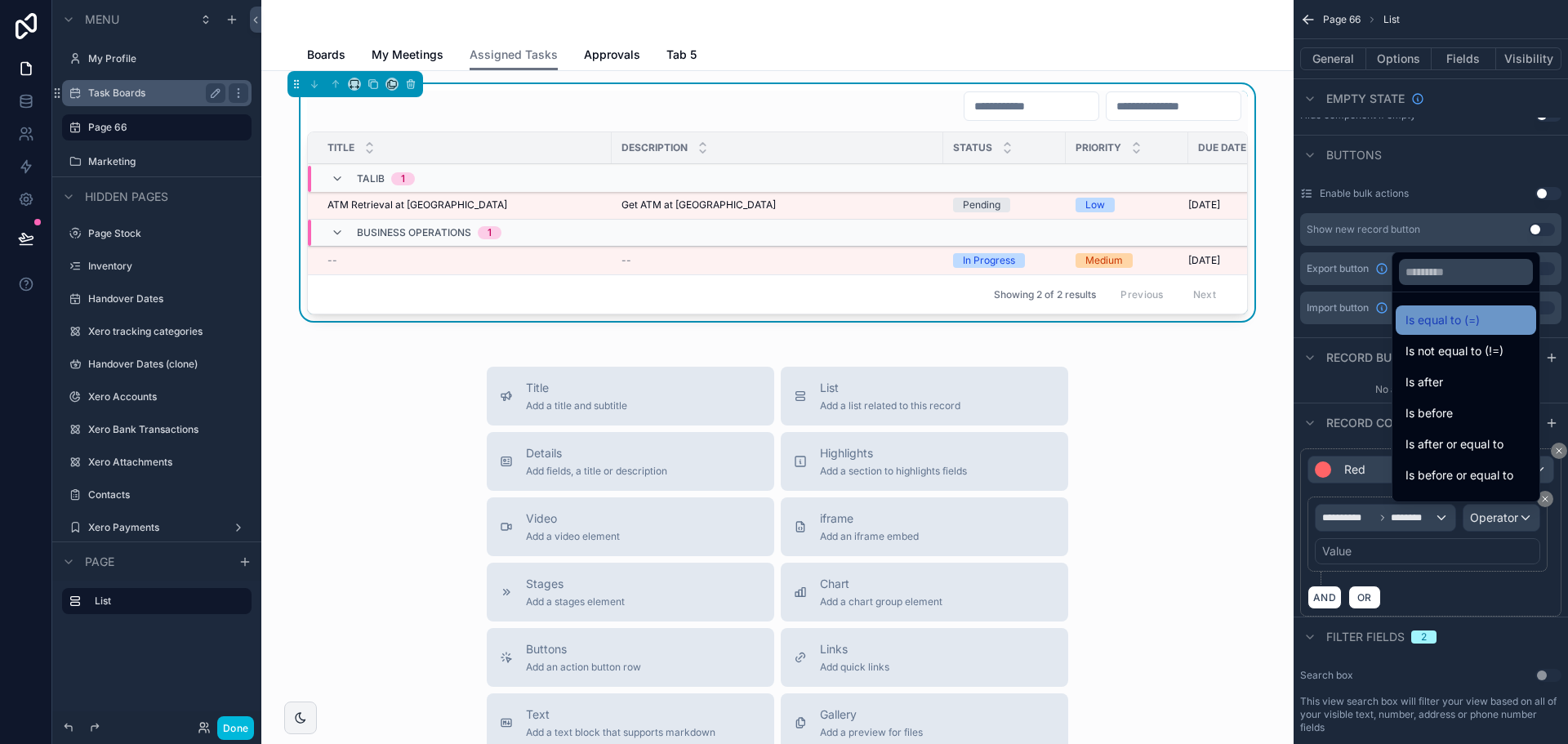
click at [1434, 313] on span "Is equal to (=)" at bounding box center [1442, 320] width 74 height 20
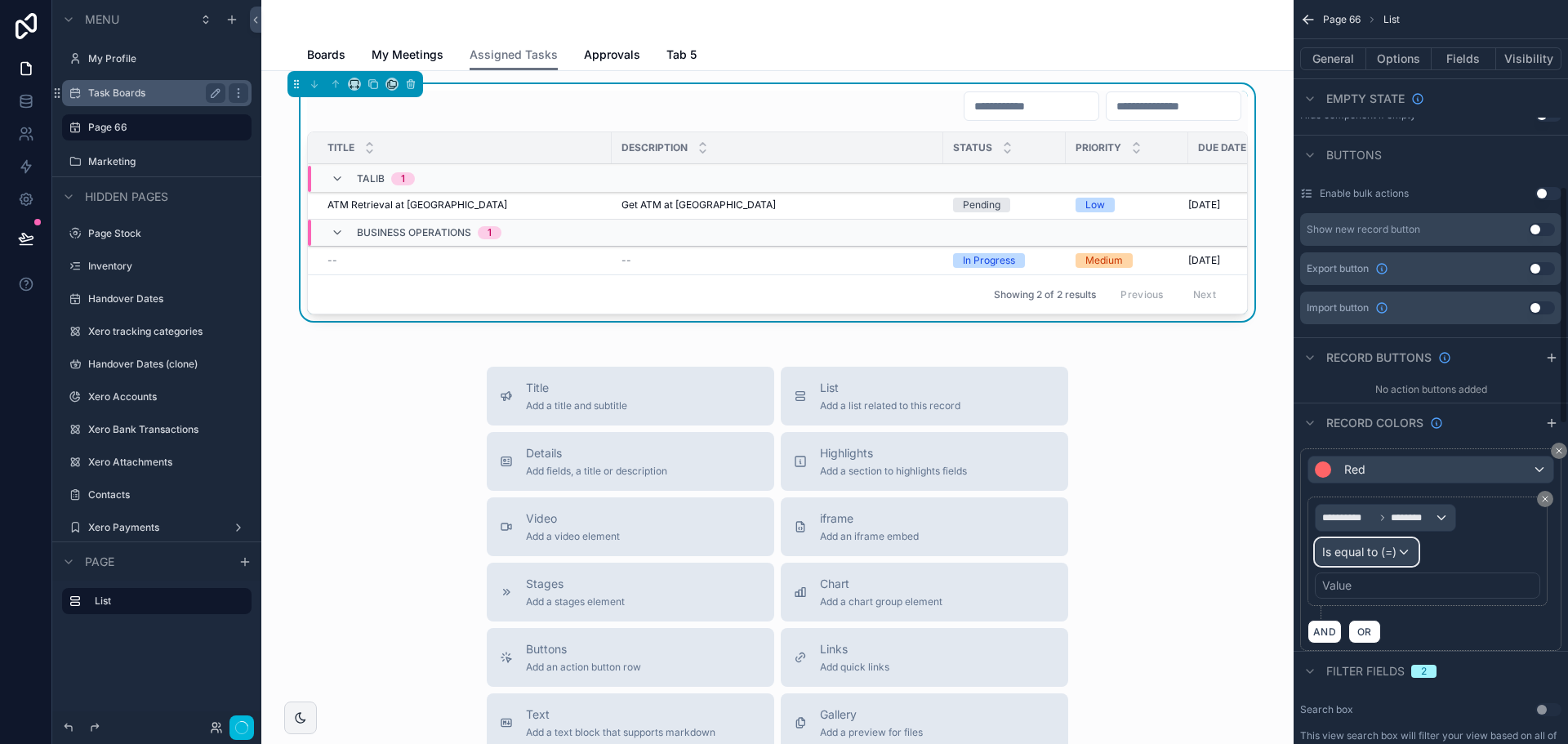
click at [1376, 552] on span "Is equal to (=)" at bounding box center [1359, 552] width 74 height 16
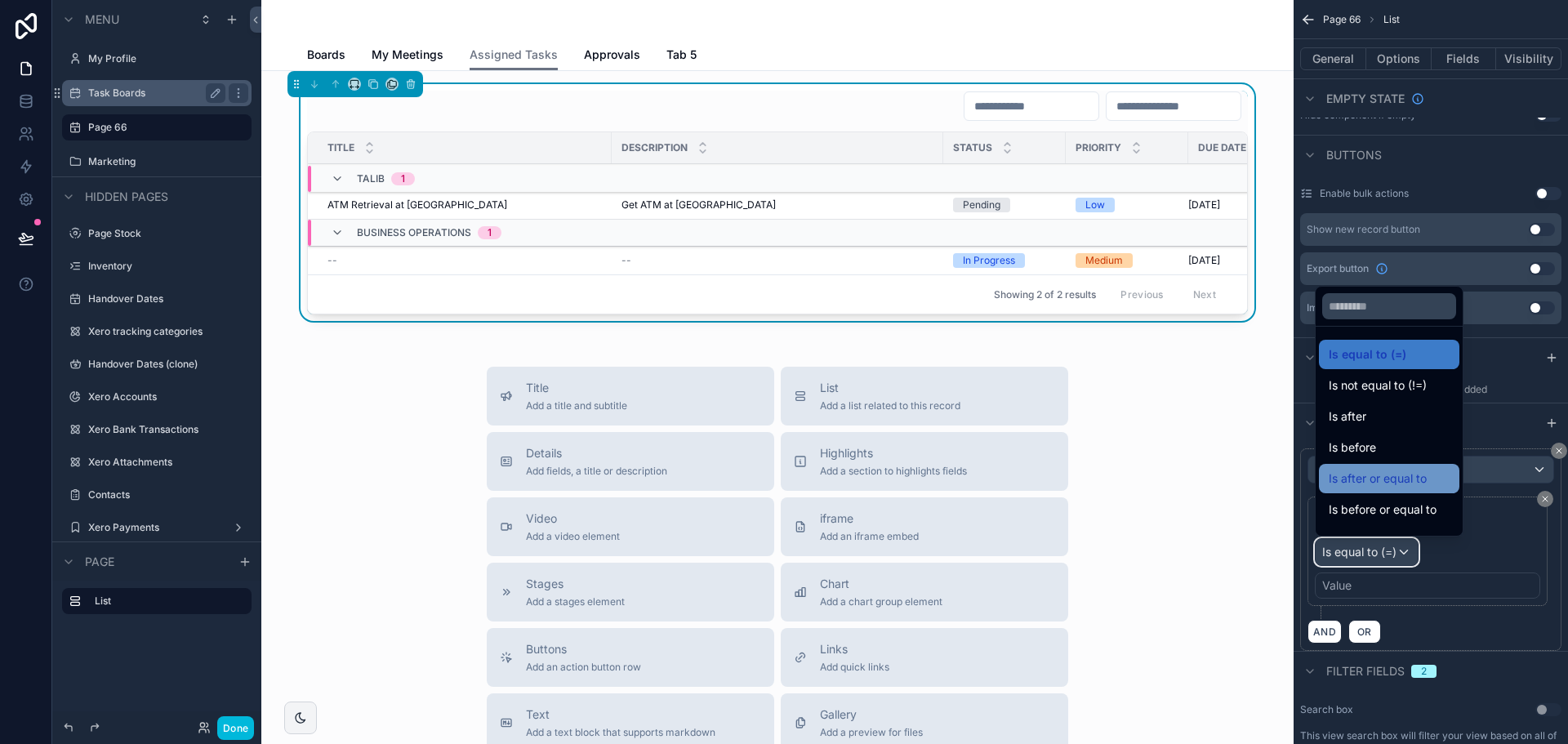
scroll to position [54, 0]
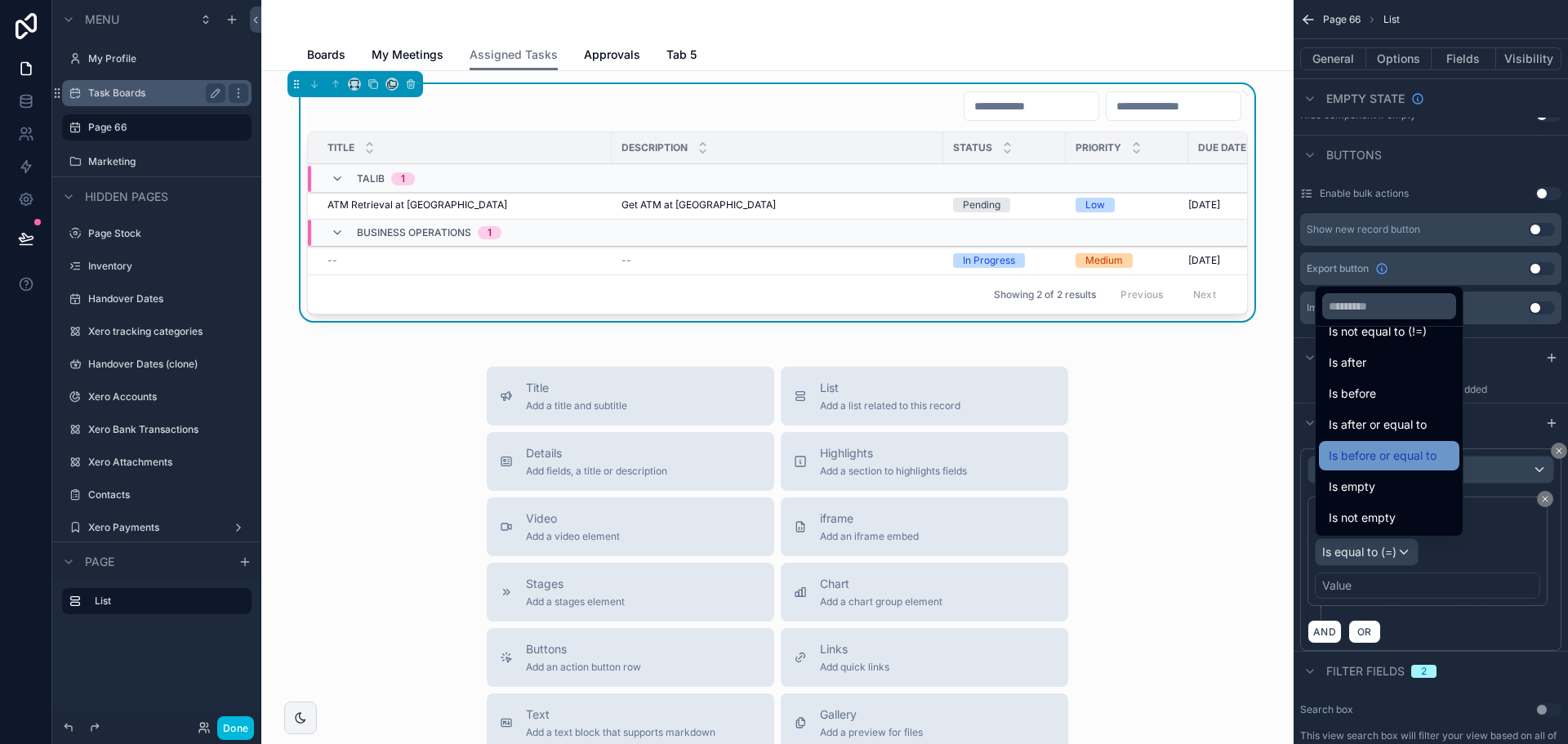
click at [1396, 450] on span "Is before or equal to" at bounding box center [1382, 455] width 108 height 20
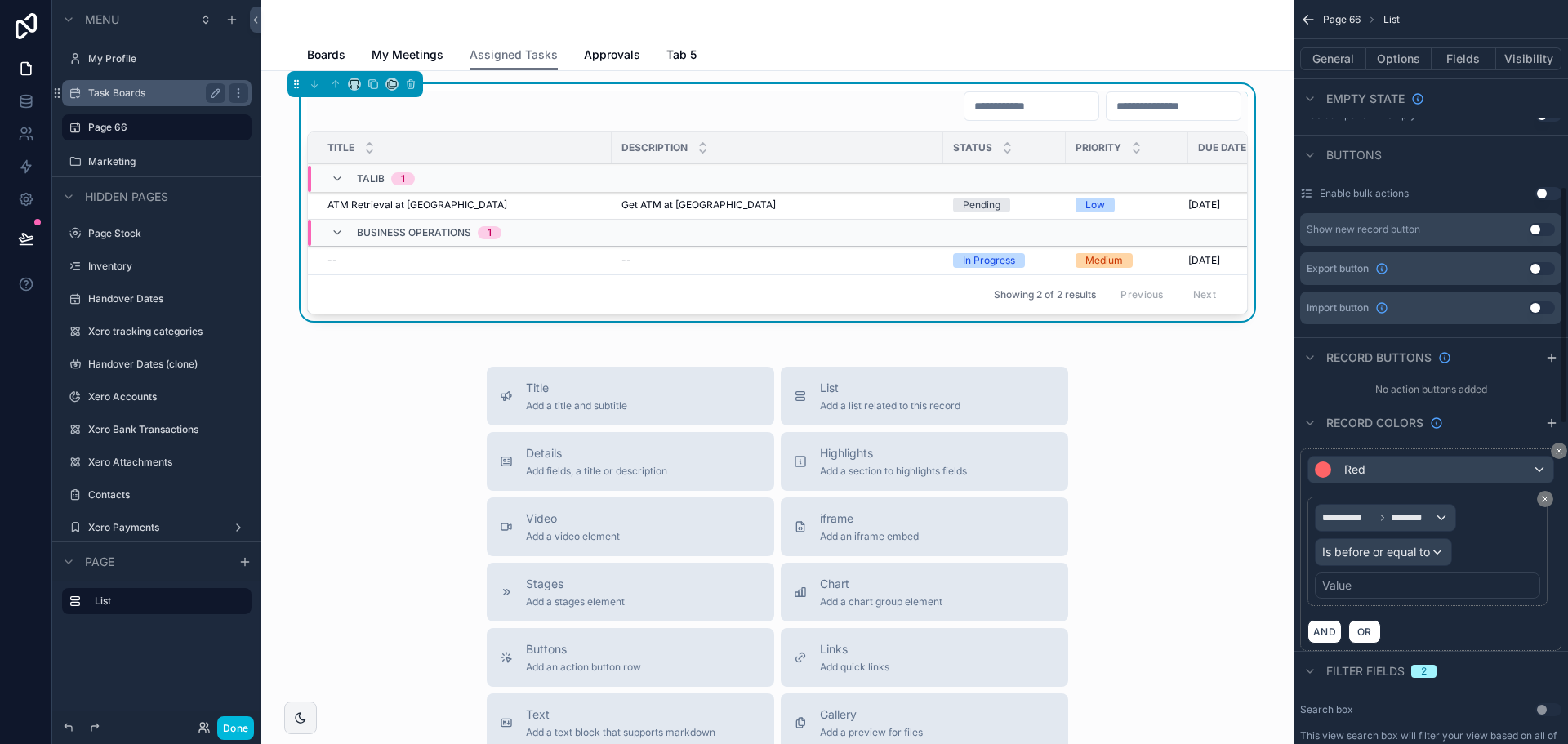
click at [1410, 581] on div "Value" at bounding box center [1427, 585] width 226 height 26
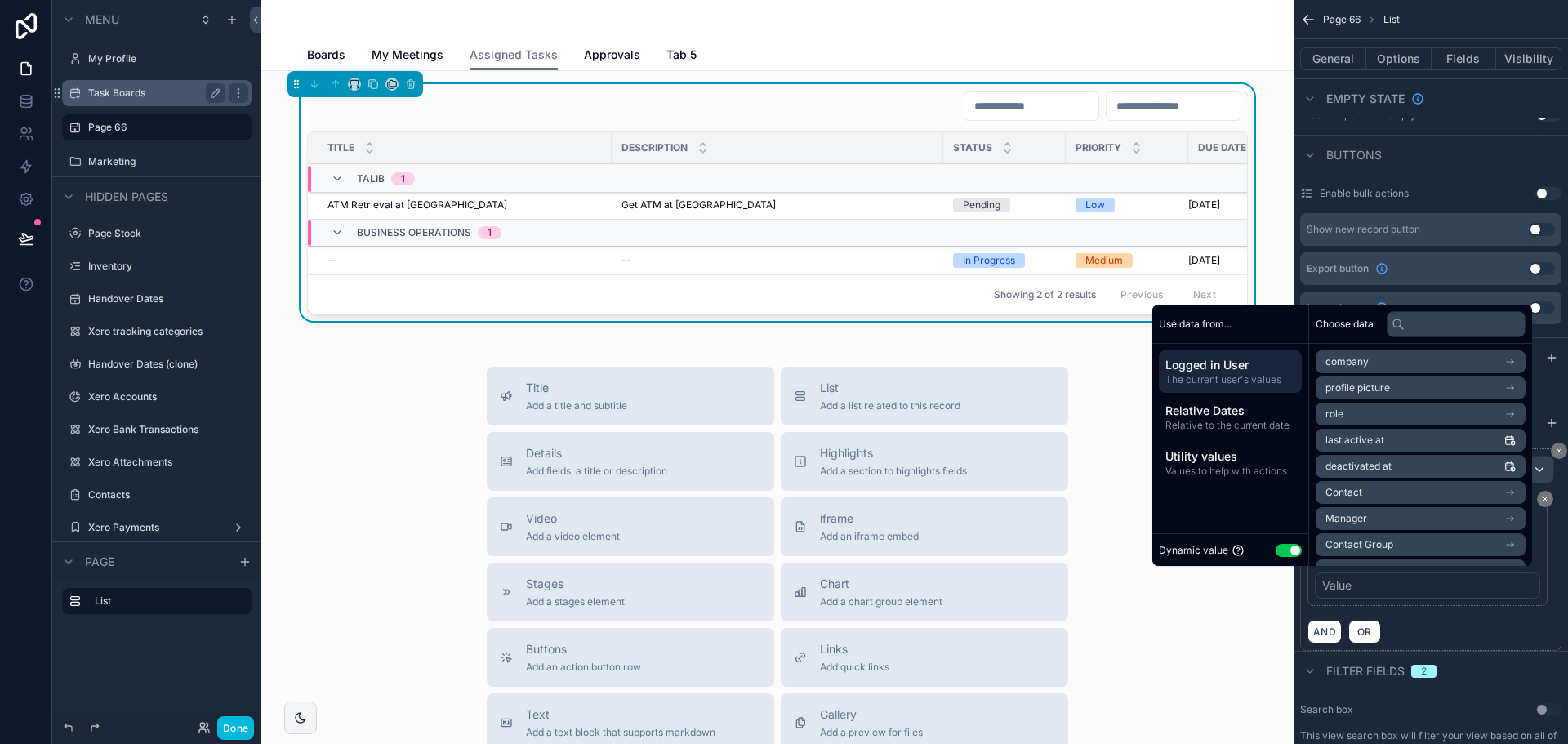
click at [1279, 550] on button "Use setting" at bounding box center [1288, 550] width 26 height 13
select select "****"
select select "*"
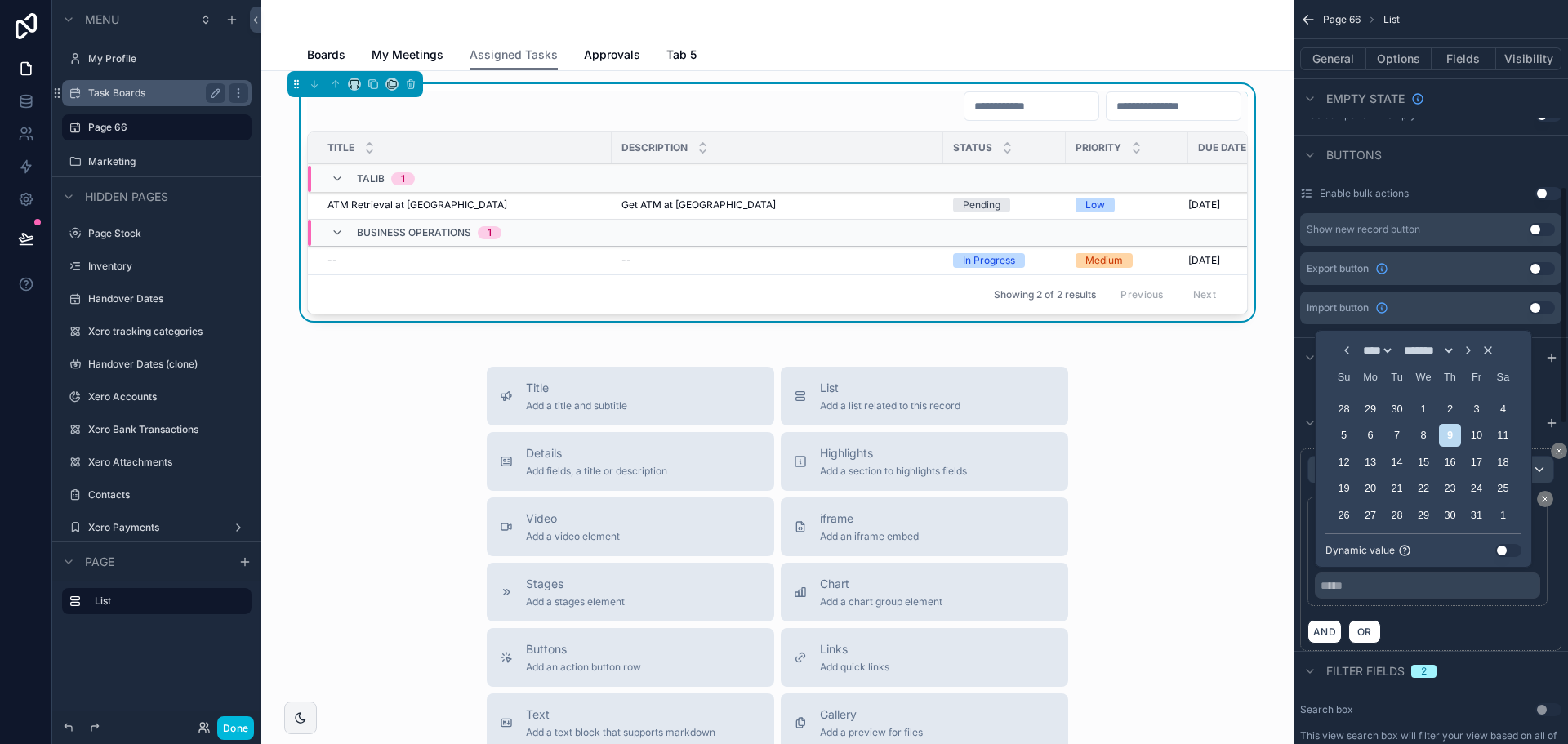
click at [1508, 545] on button "Use setting" at bounding box center [1508, 550] width 26 height 13
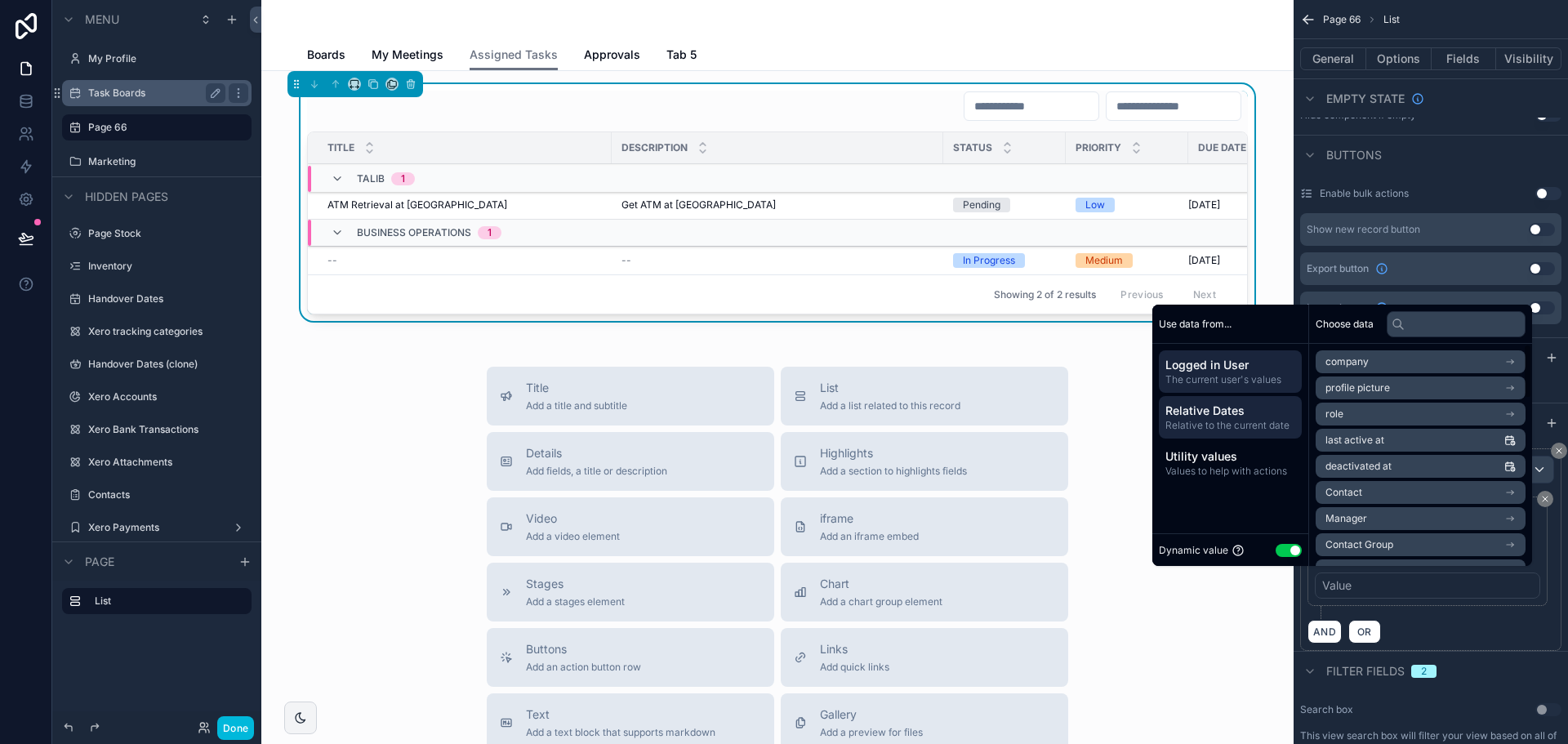
click at [1235, 407] on span "Relative Dates" at bounding box center [1230, 411] width 130 height 16
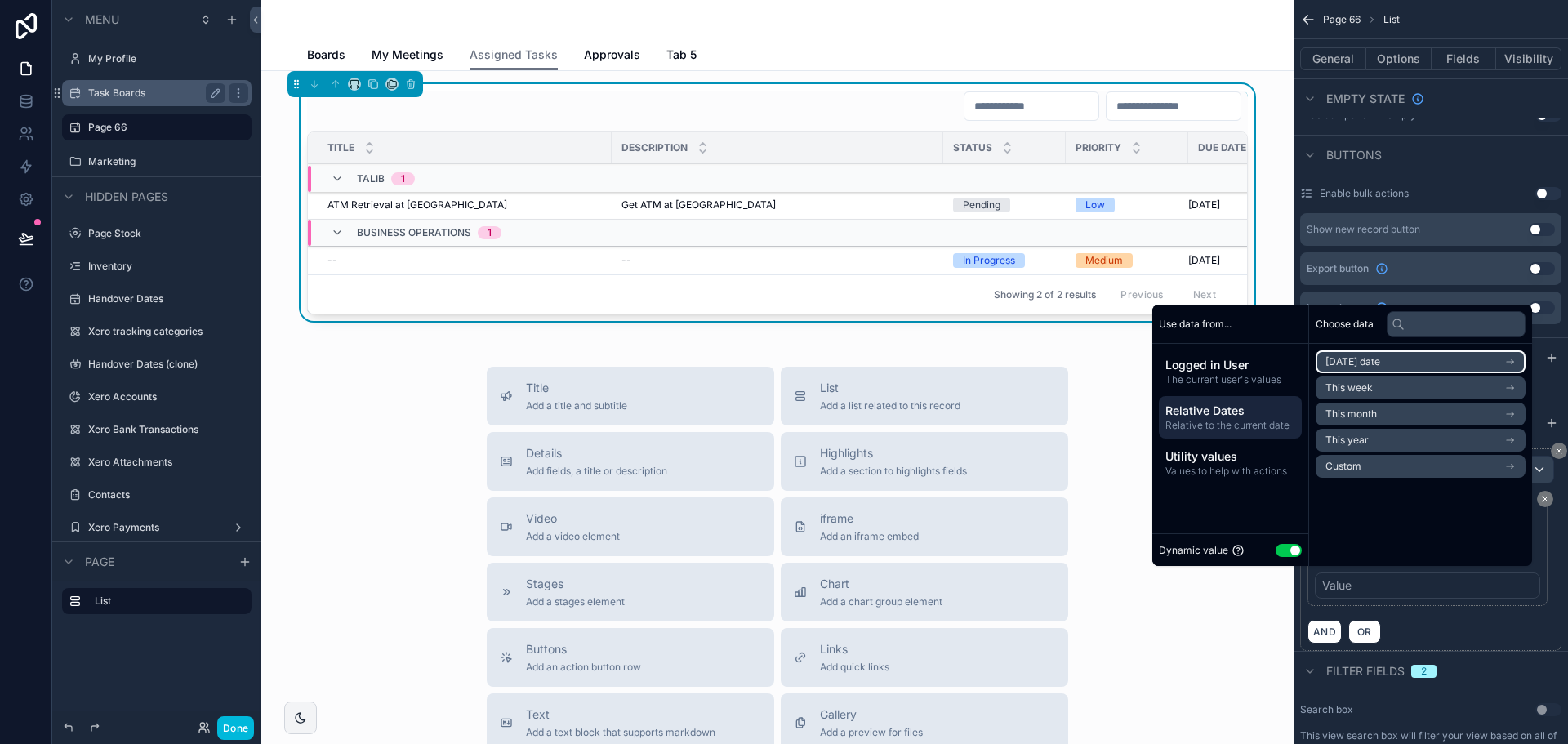
click at [1325, 358] on span "Today's date" at bounding box center [1352, 362] width 55 height 13
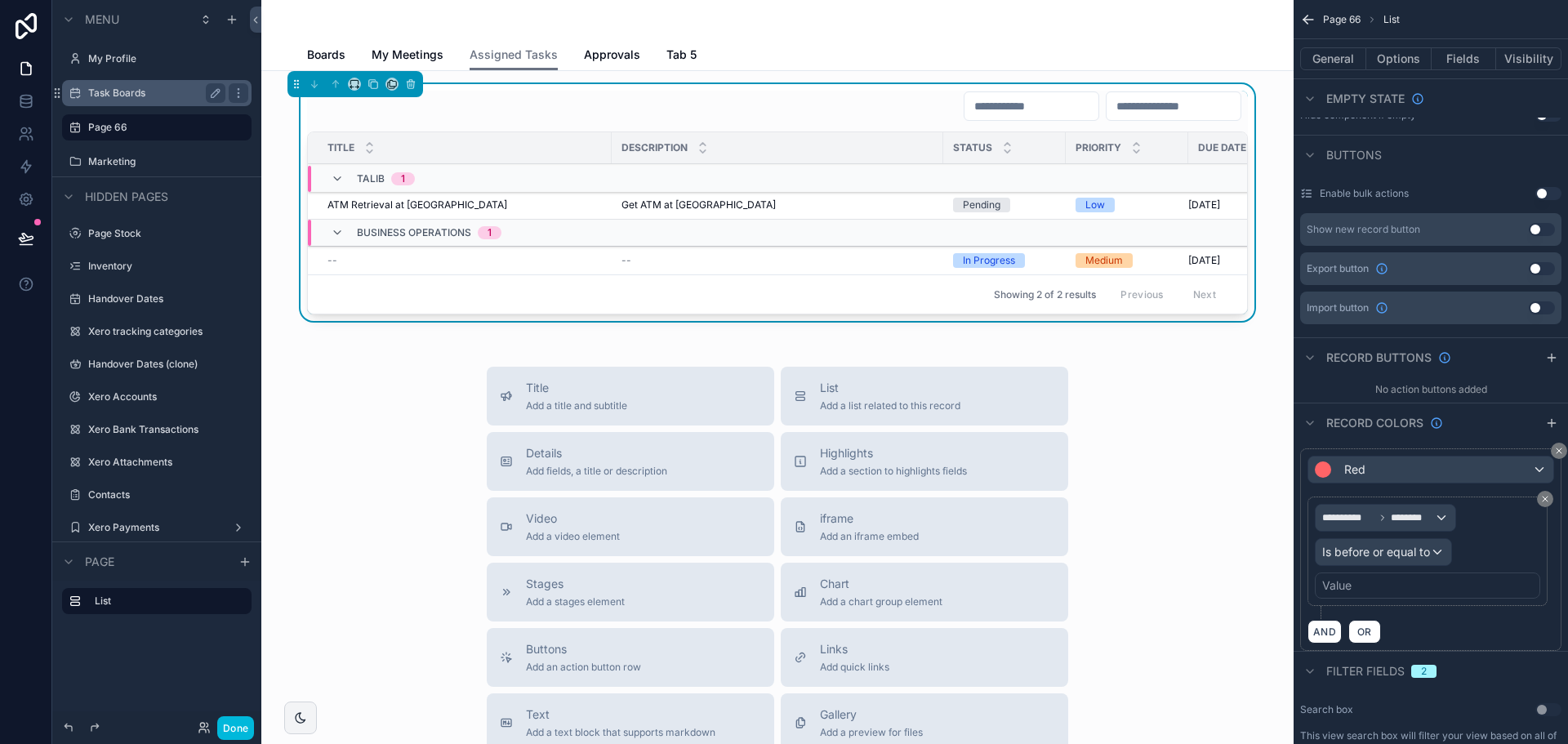
click at [1432, 621] on div "AND OR" at bounding box center [1431, 631] width 247 height 25
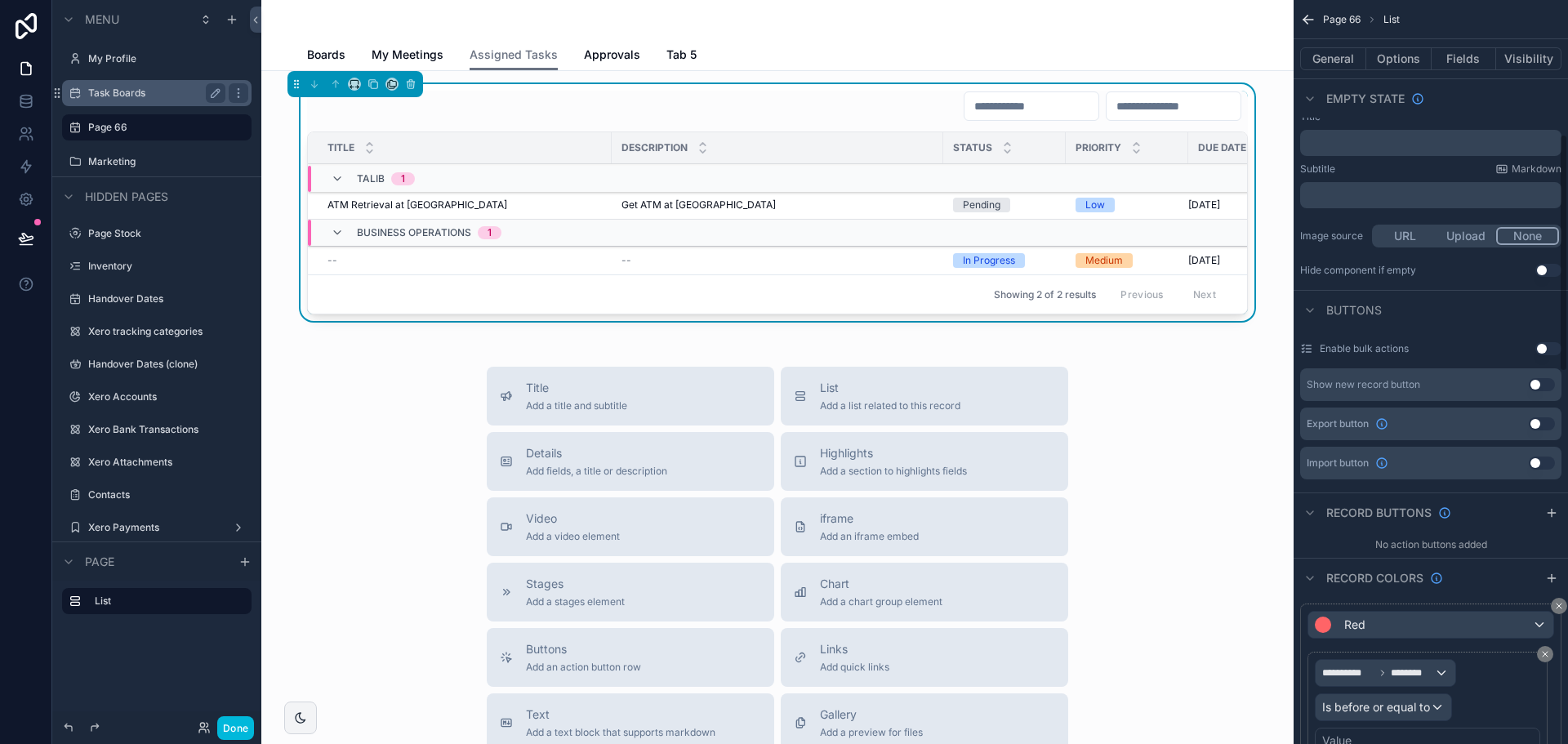
scroll to position [421, 0]
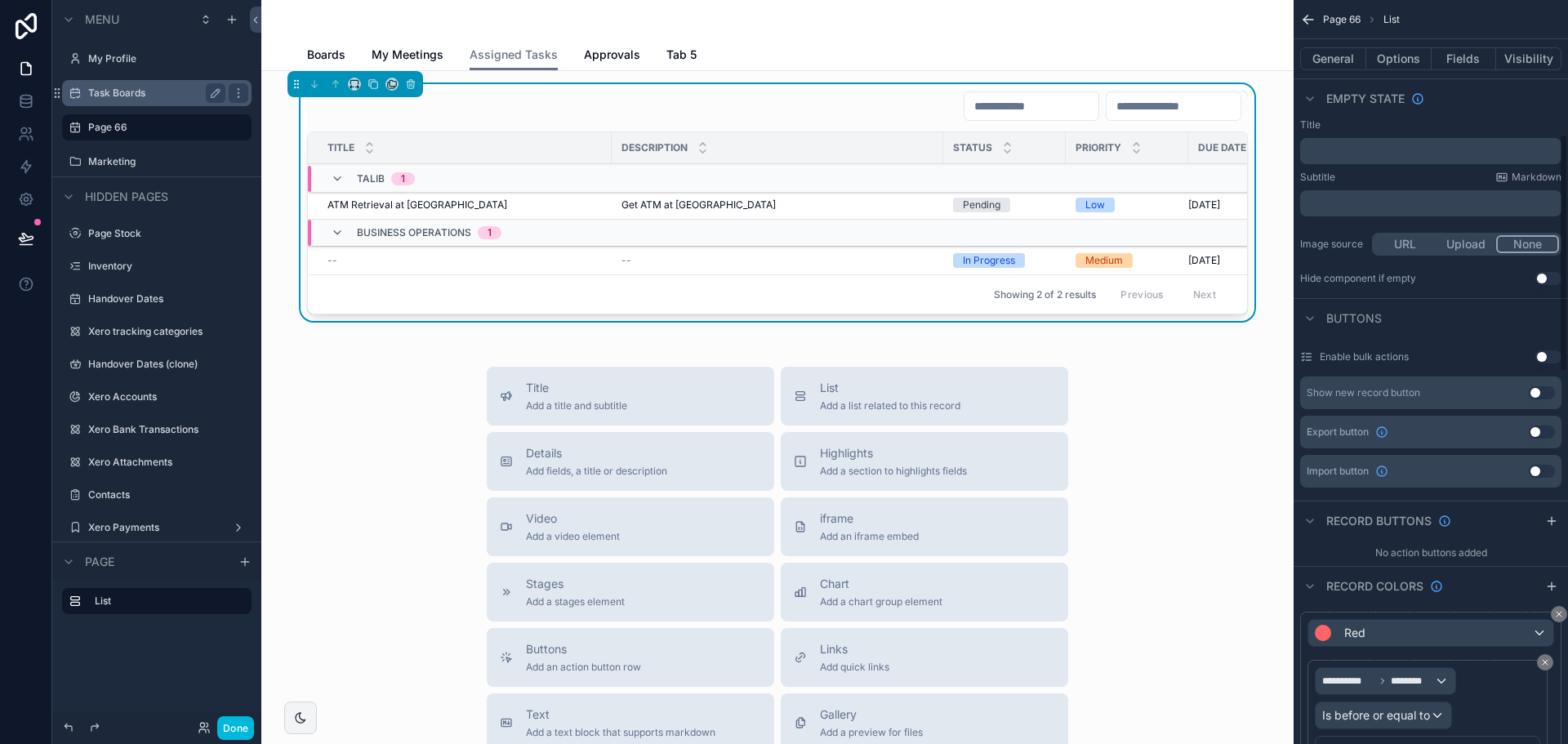
click at [1547, 431] on button "Use setting" at bounding box center [1542, 432] width 26 height 13
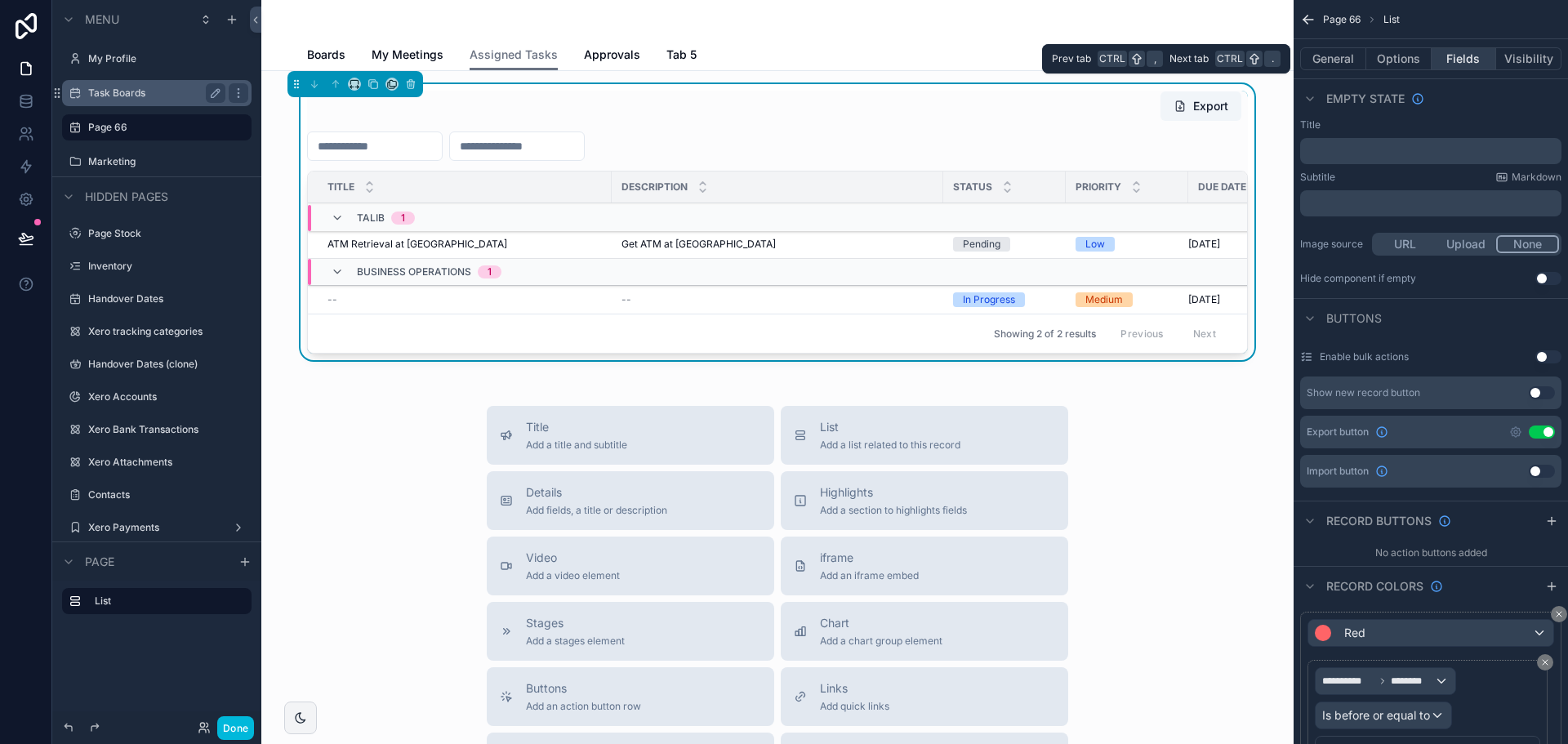
click at [1463, 56] on button "Fields" at bounding box center [1464, 59] width 65 height 23
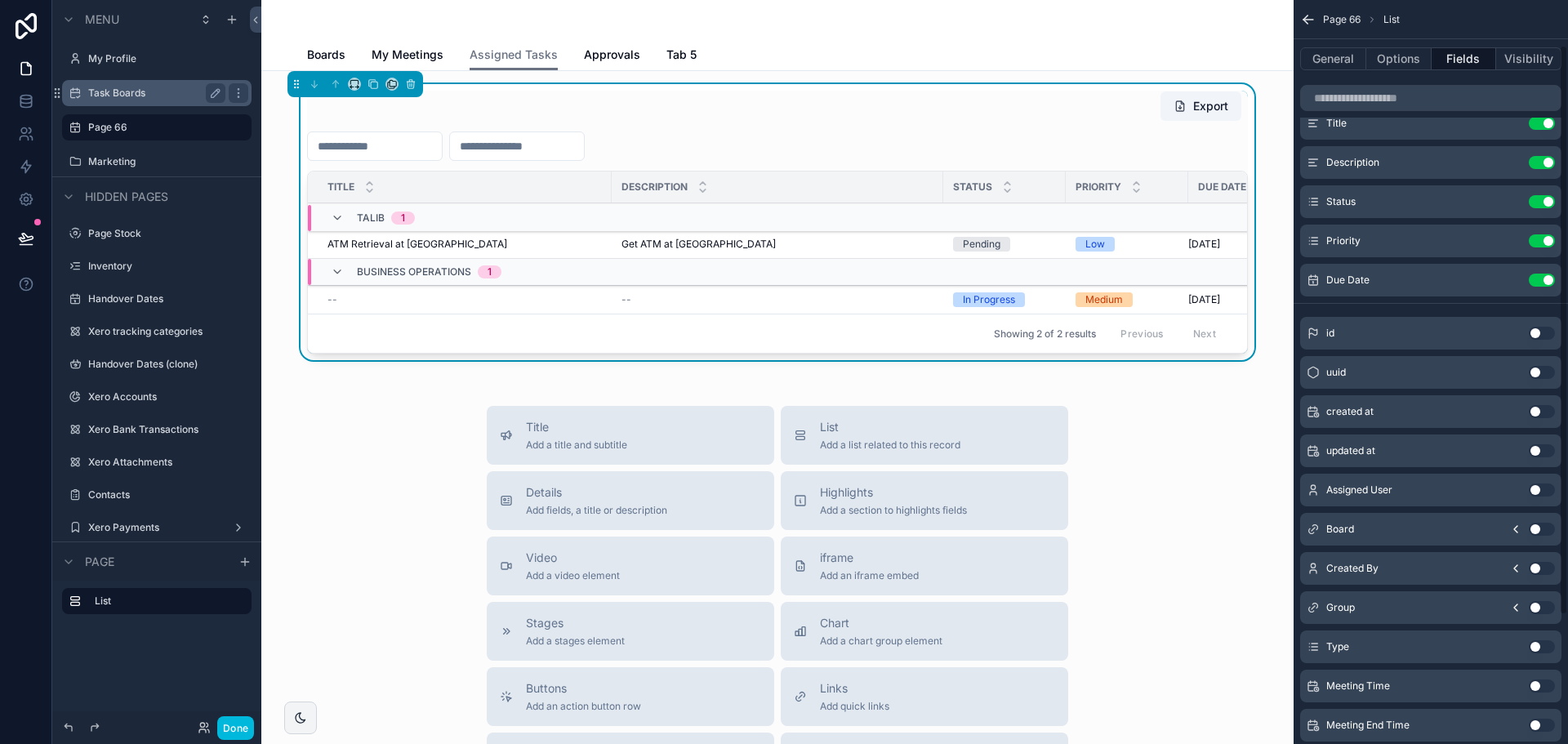
scroll to position [0, 0]
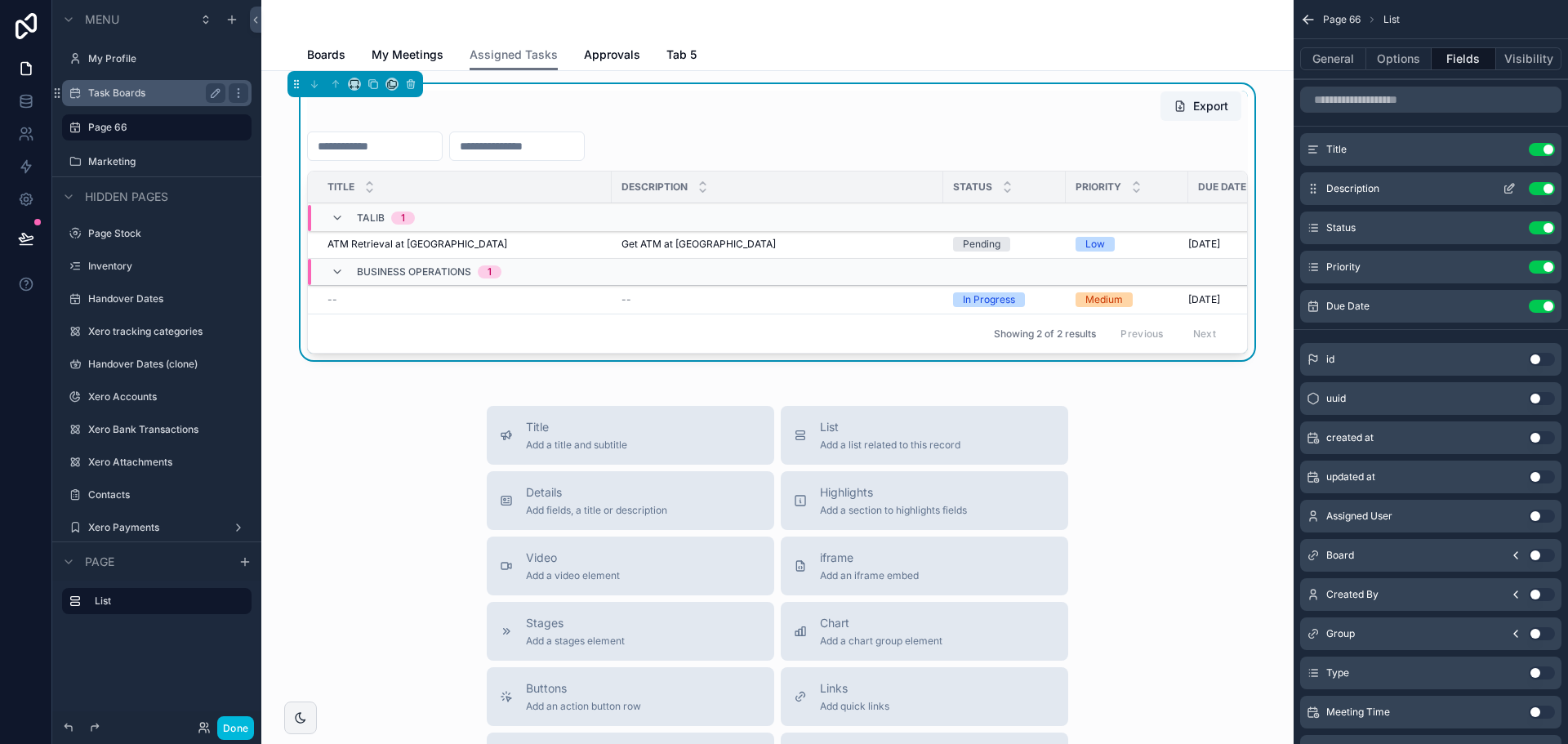
click at [1544, 188] on button "Use setting" at bounding box center [1542, 189] width 26 height 13
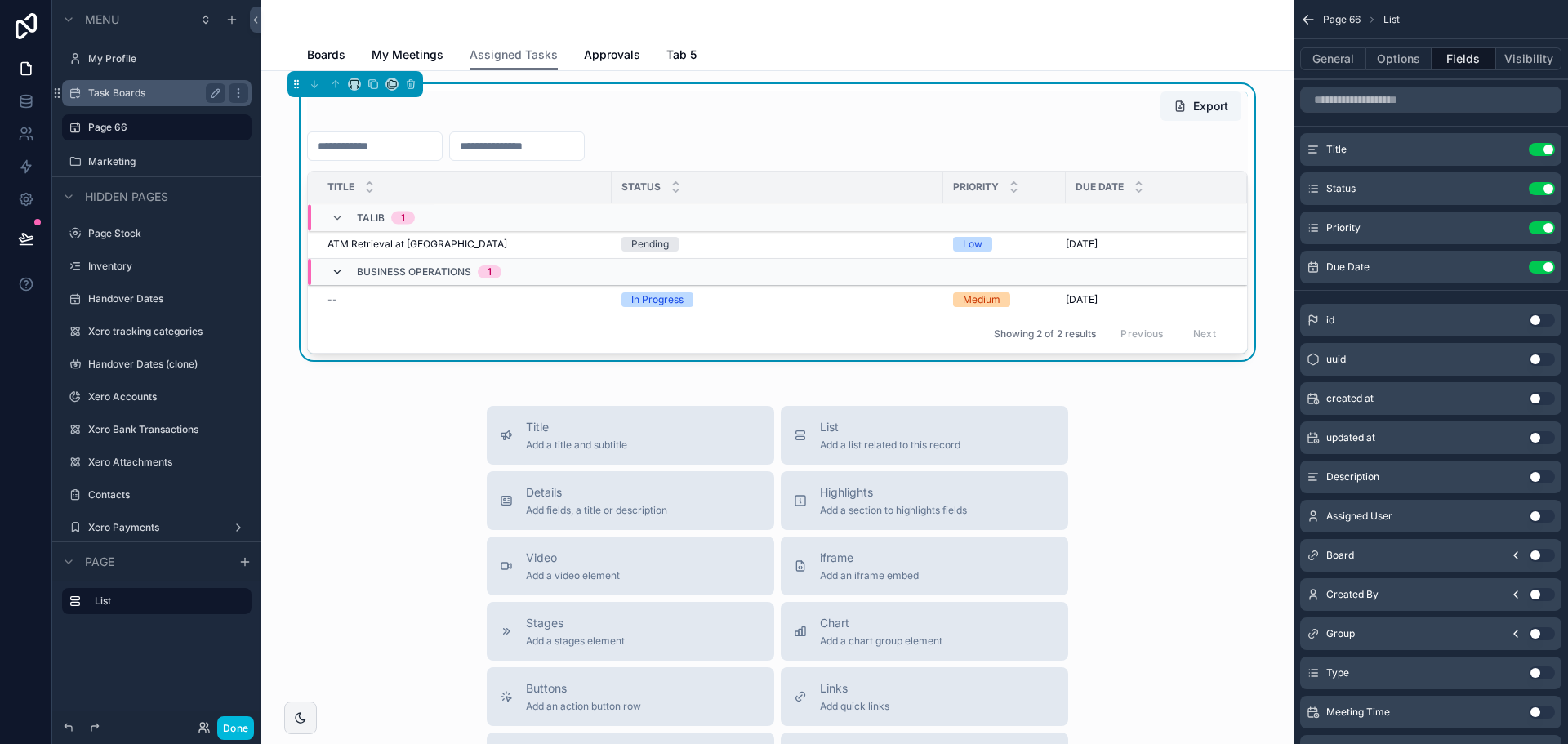
click at [331, 271] on icon "scrollable content" at bounding box center [338, 272] width 13 height 13
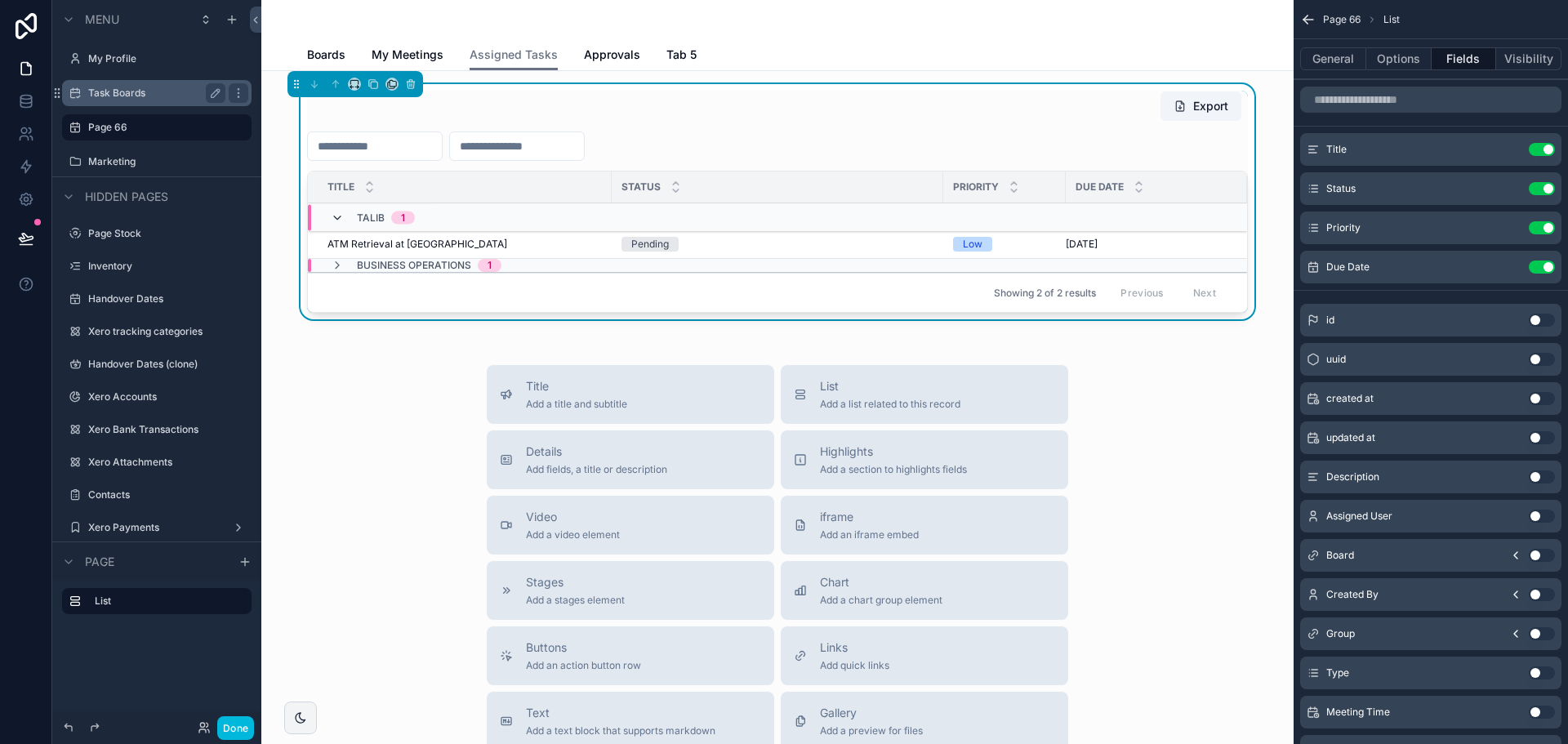
click at [331, 222] on icon "scrollable content" at bounding box center [338, 218] width 13 height 13
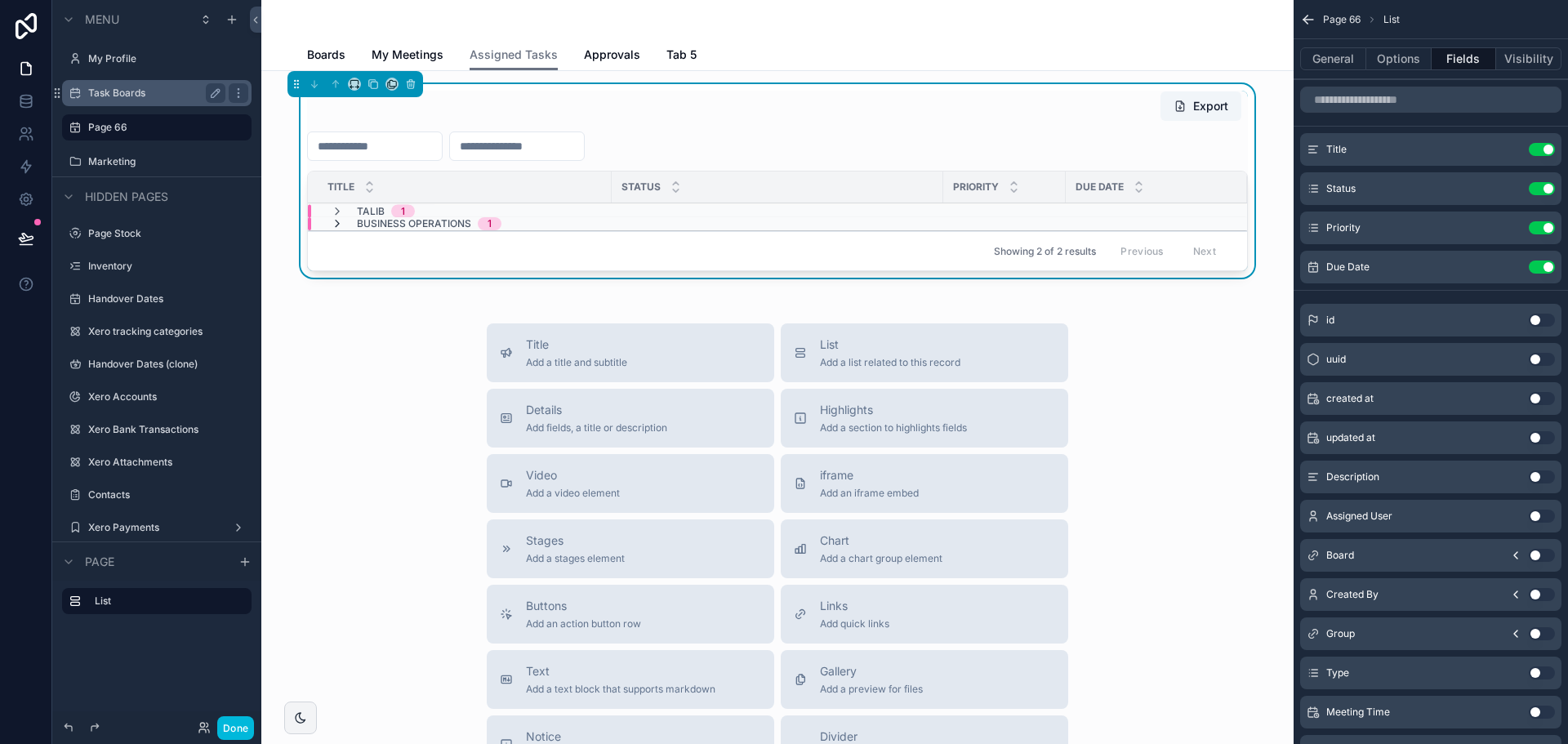
click at [331, 225] on icon "scrollable content" at bounding box center [338, 224] width 13 height 13
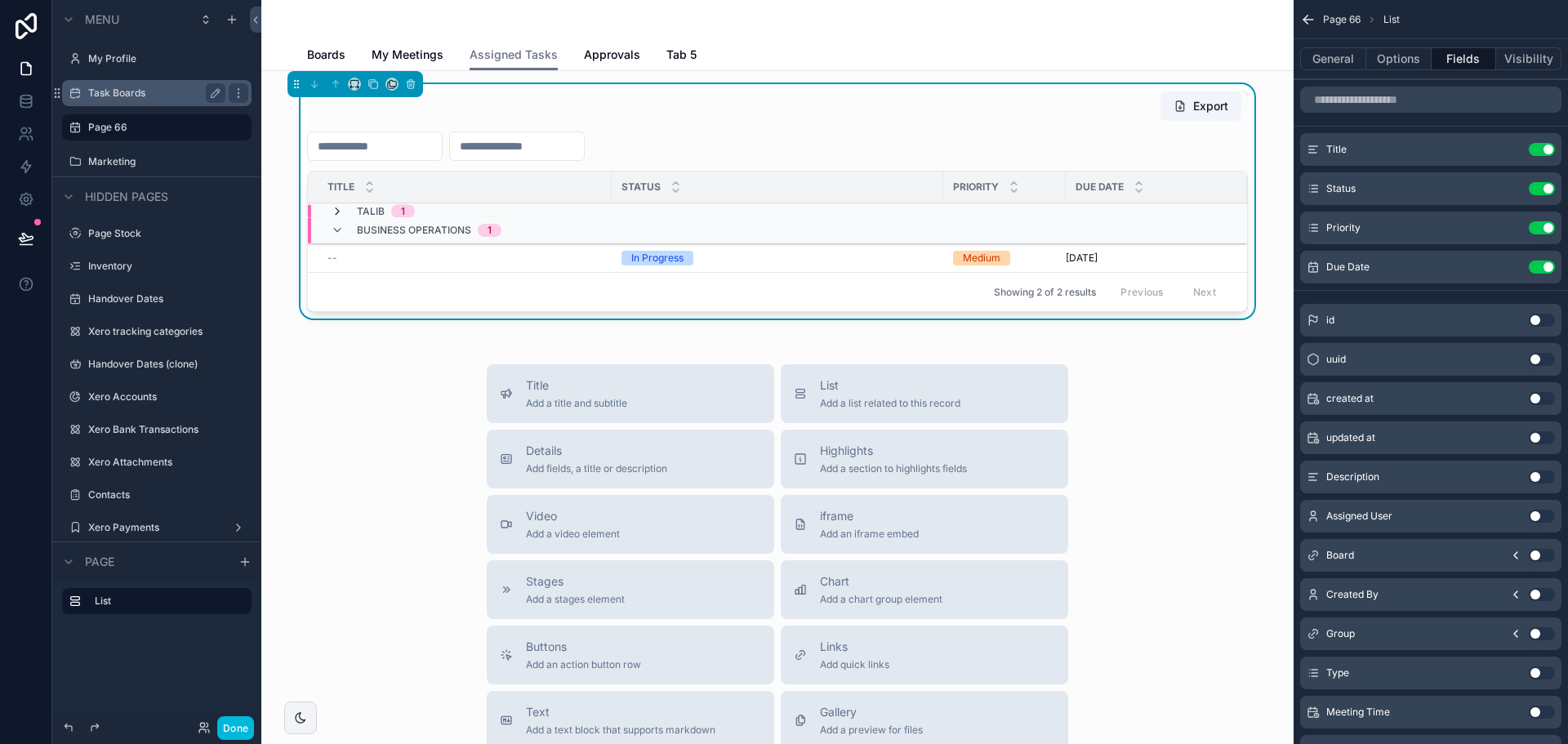
click at [331, 213] on icon "scrollable content" at bounding box center [338, 212] width 13 height 13
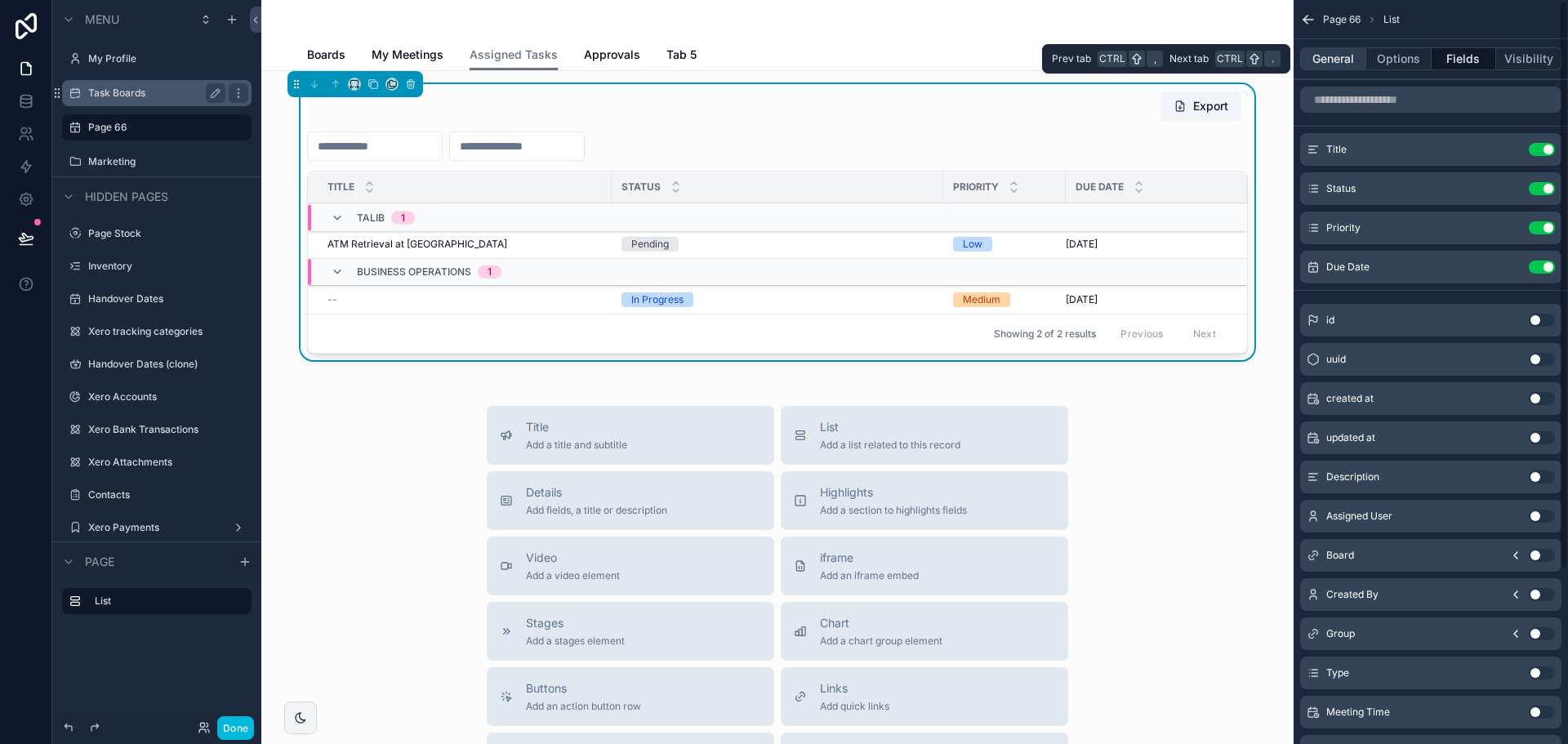
click at [1310, 60] on button "General" at bounding box center [1333, 59] width 66 height 23
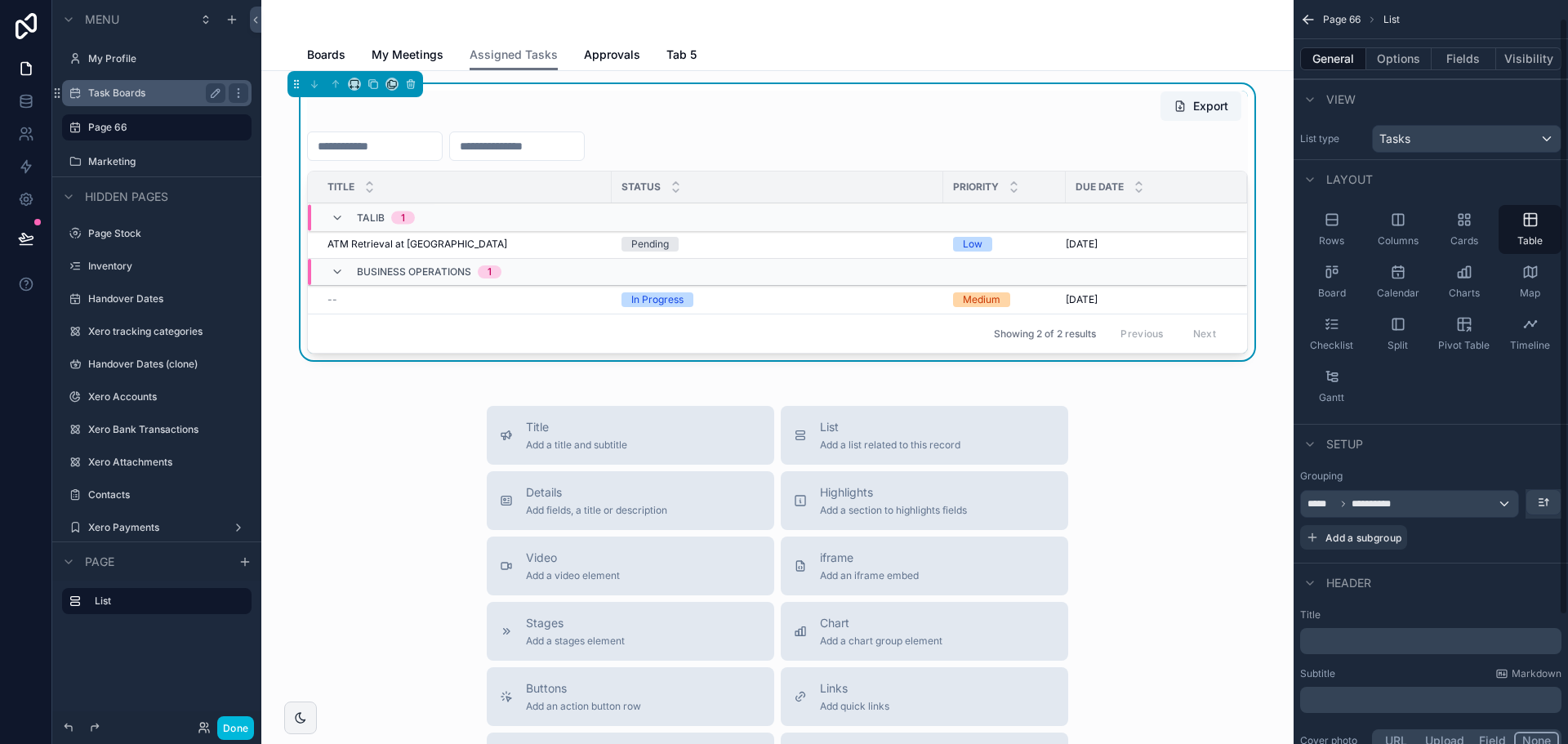
scroll to position [183, 0]
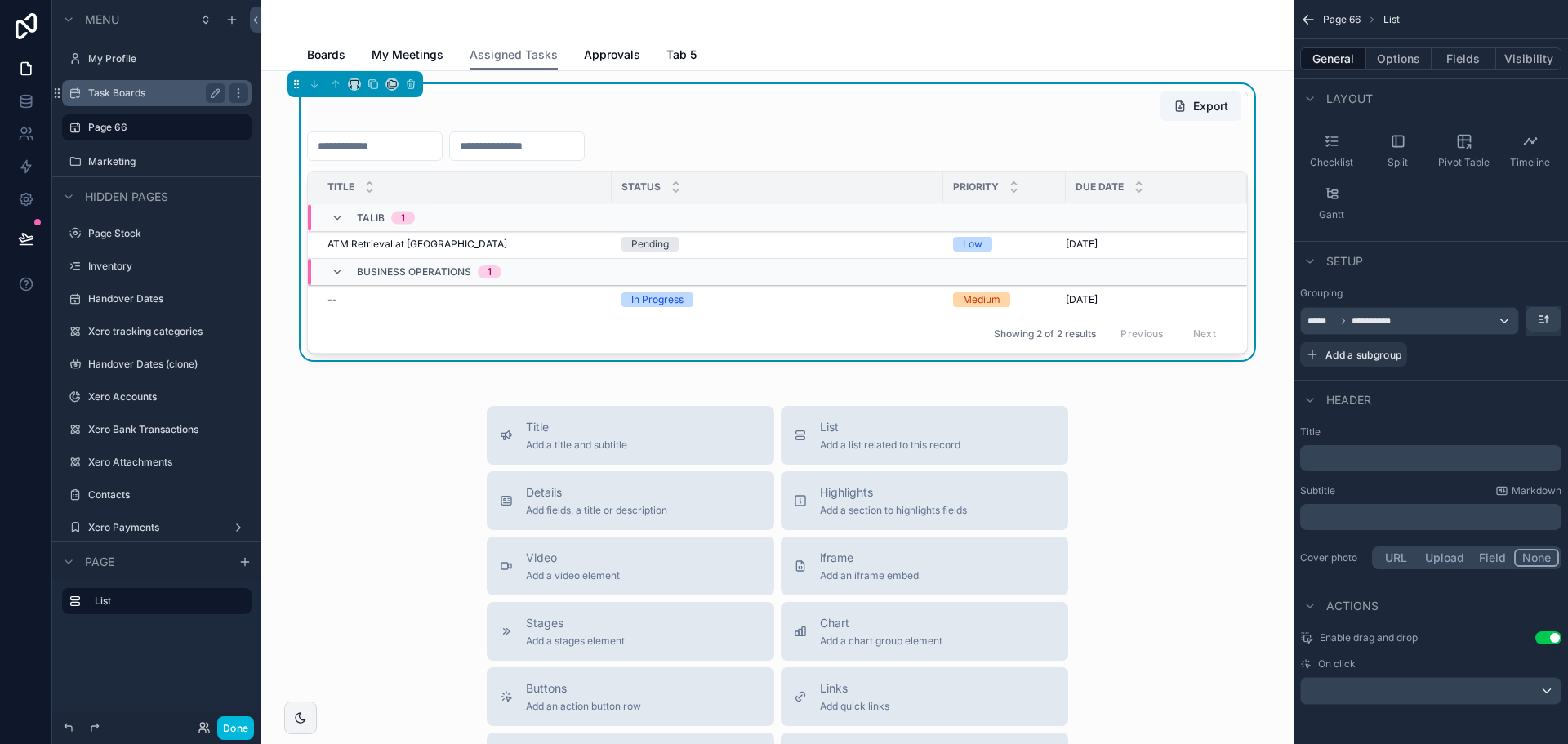
click at [1328, 51] on button "General" at bounding box center [1333, 59] width 66 height 23
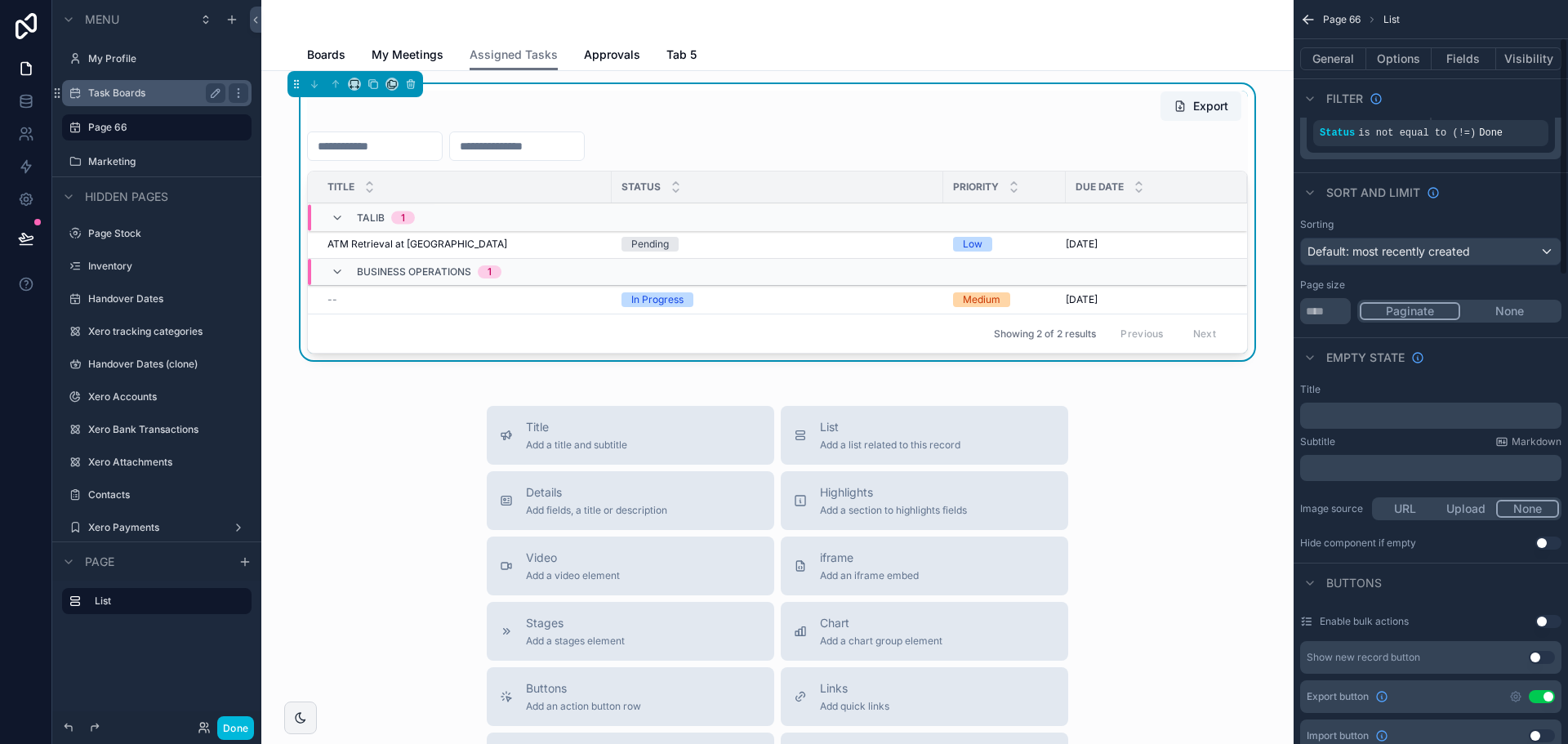
scroll to position [164, 0]
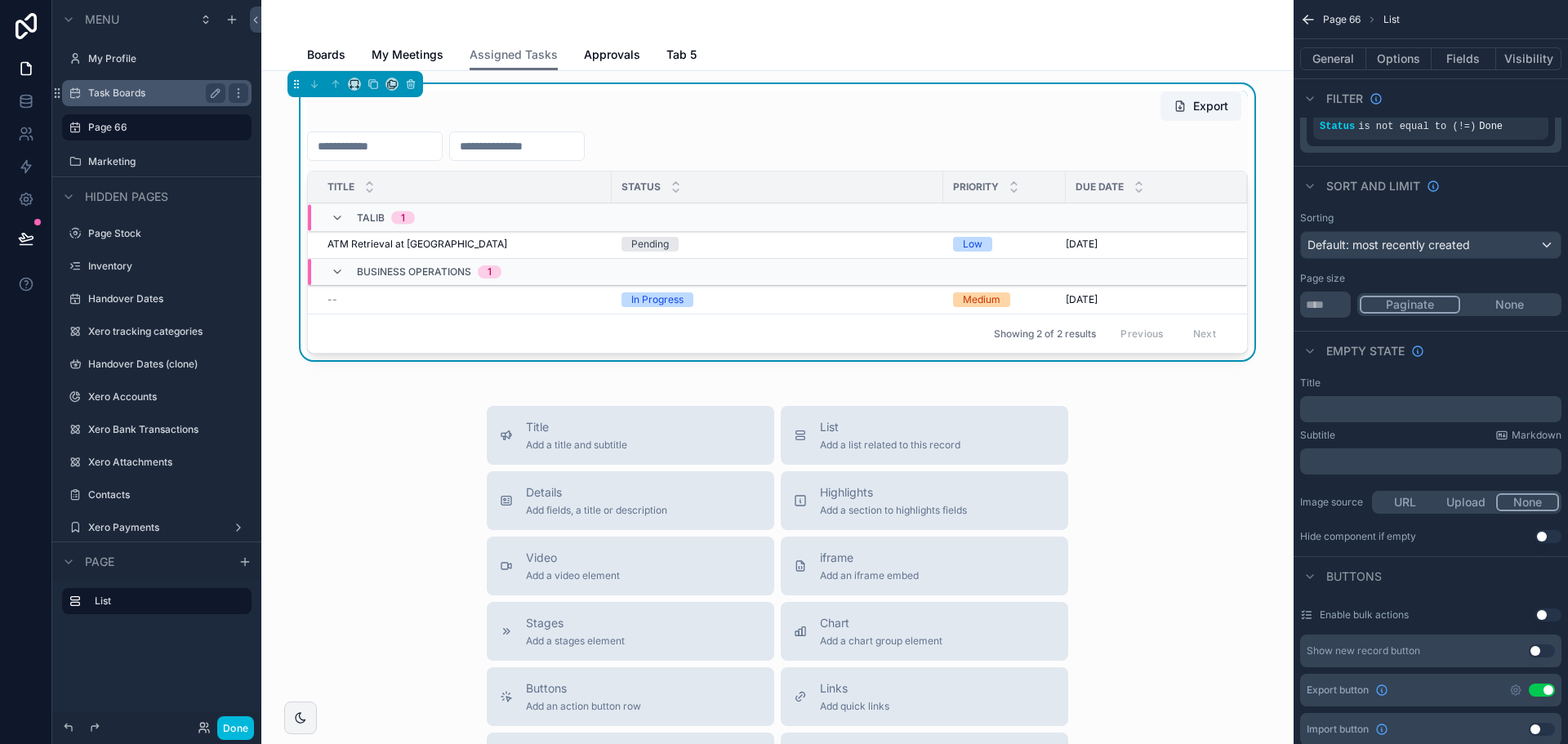
click at [1545, 535] on button "Use setting" at bounding box center [1548, 536] width 26 height 13
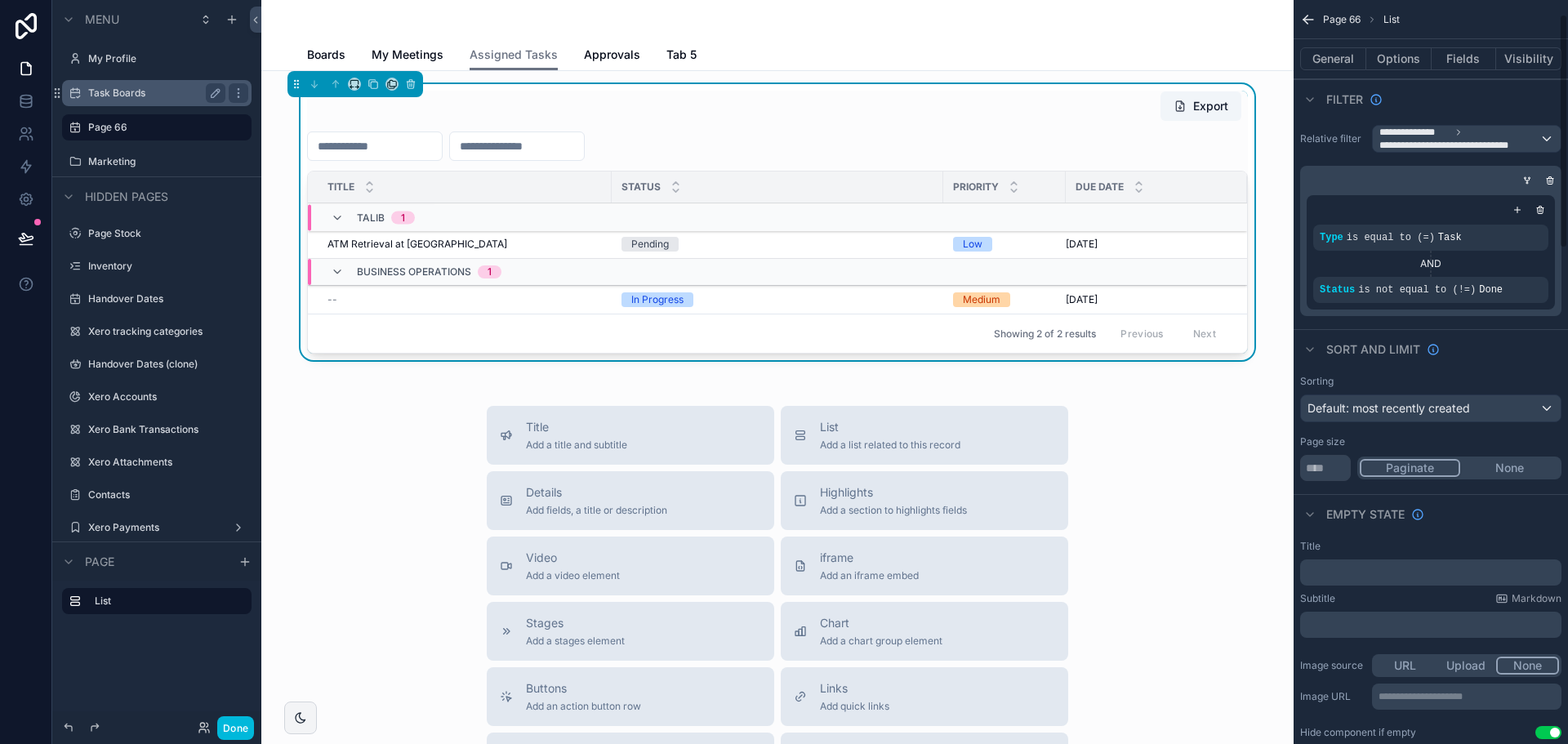
scroll to position [82, 0]
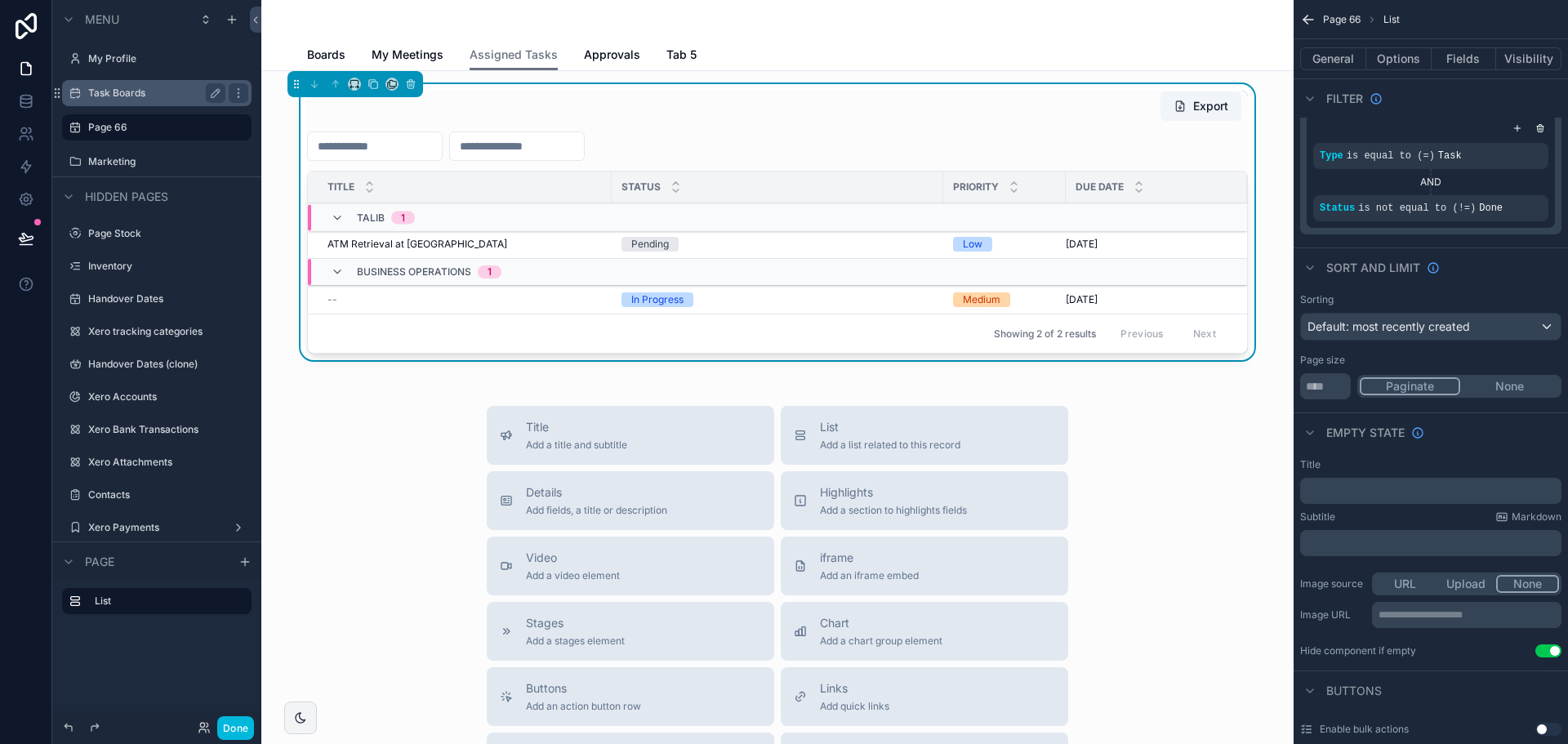
click at [1324, 489] on p "﻿" at bounding box center [1432, 491] width 252 height 13
drag, startPoint x: 1321, startPoint y: 490, endPoint x: 1329, endPoint y: 508, distance: 19.7
click at [1329, 508] on div "**********" at bounding box center [1431, 558] width 275 height 213
drag, startPoint x: 1481, startPoint y: 486, endPoint x: 1252, endPoint y: 509, distance: 230.2
click at [1252, 509] on div "My Profile Task Boards Page 66 Marketing Page Stock Inventory 1,987 Handover Da…" at bounding box center [915, 372] width 1306 height 744
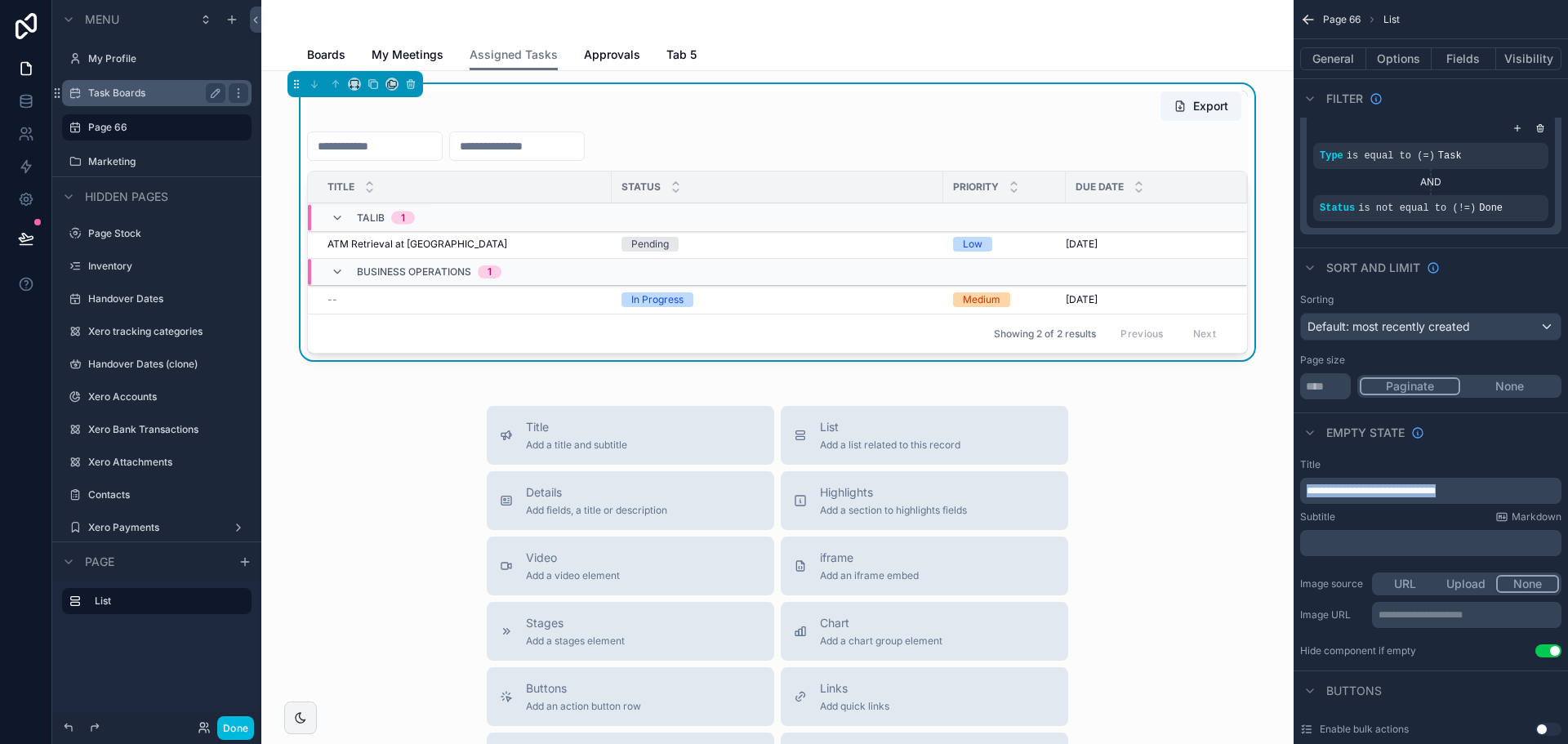
copy span "**********"
click at [1411, 321] on span "Default: most recently created" at bounding box center [1388, 326] width 163 height 14
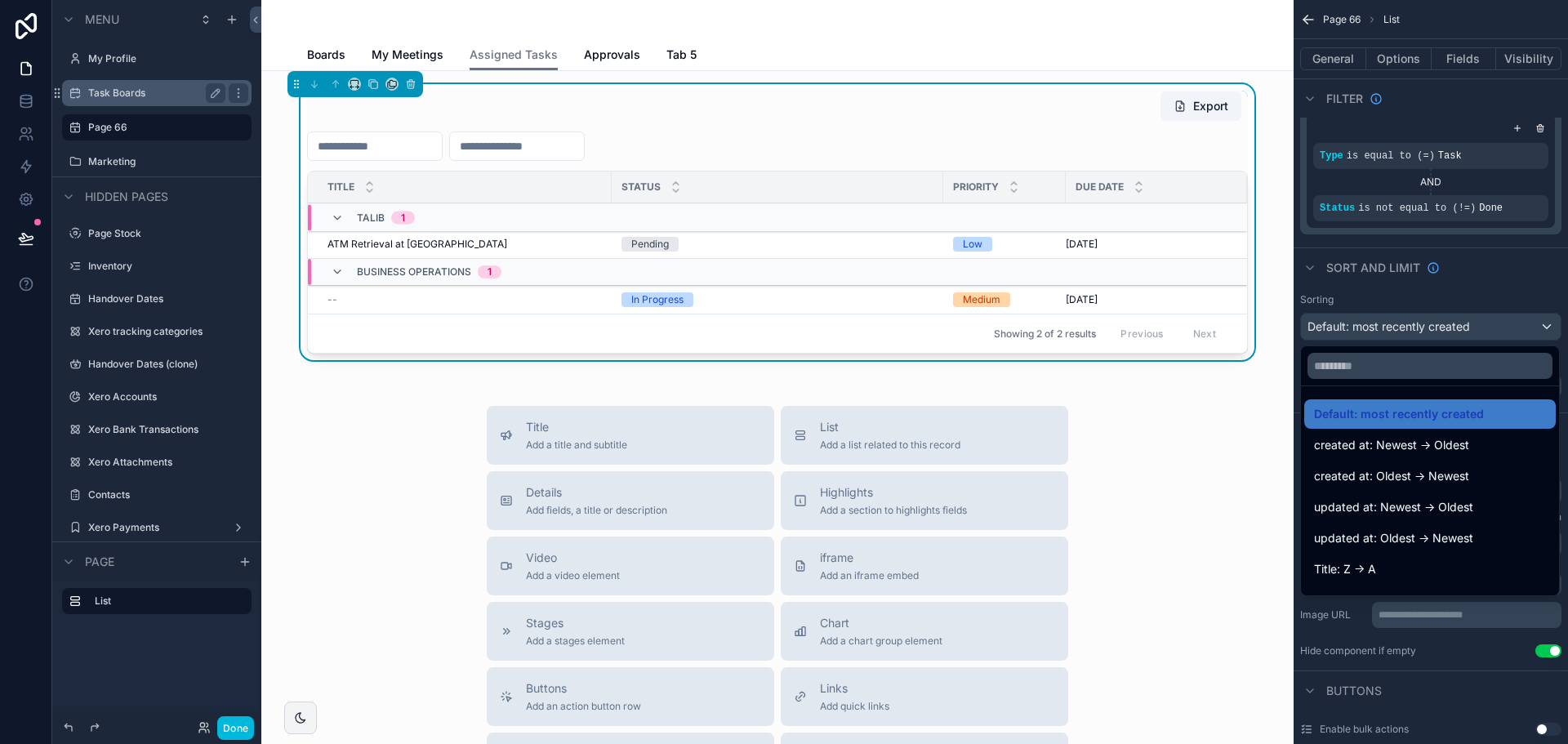
click at [1435, 291] on div "scrollable content" at bounding box center [784, 372] width 1568 height 744
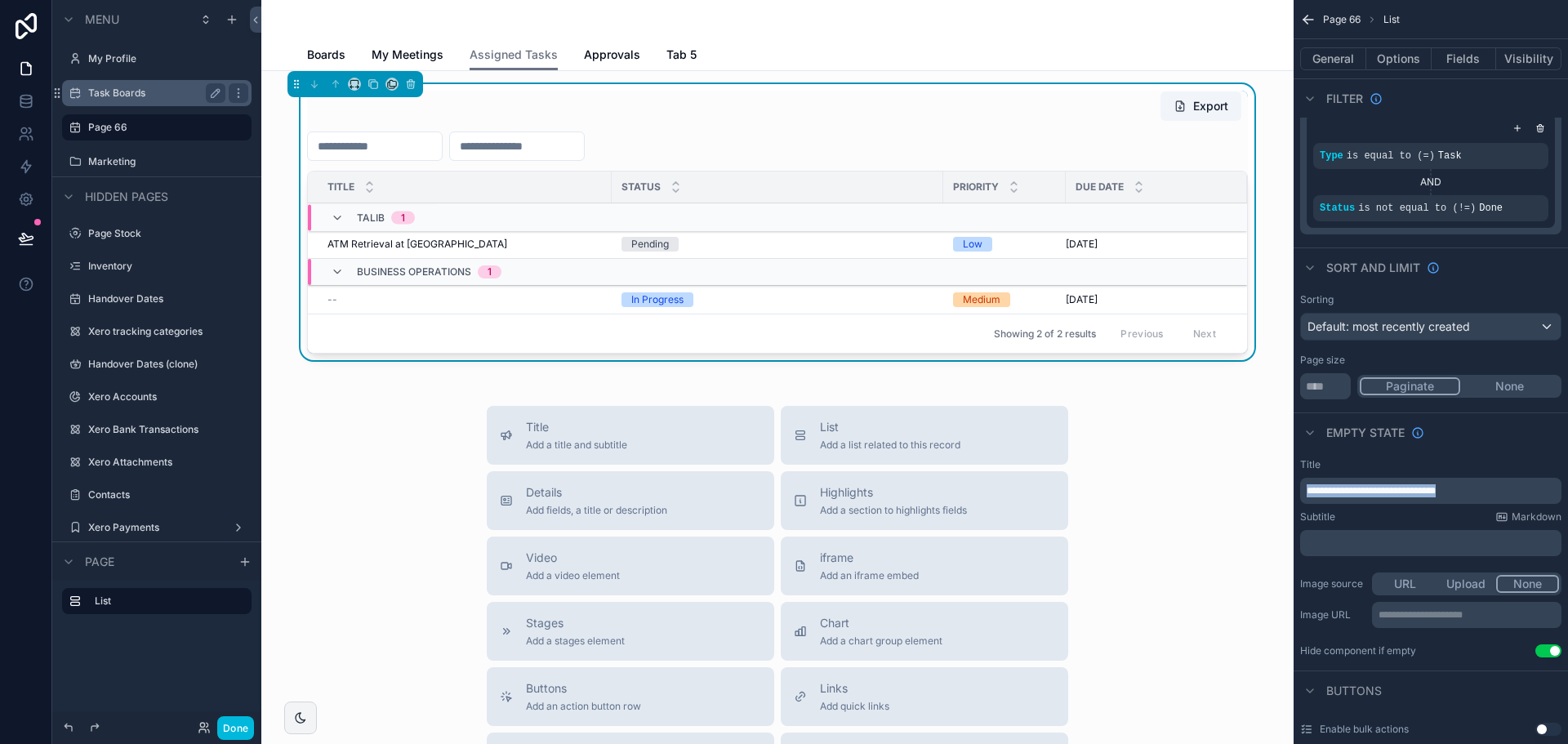
click at [1489, 487] on p "**********" at bounding box center [1432, 491] width 252 height 13
drag, startPoint x: 1489, startPoint y: 487, endPoint x: 1294, endPoint y: 497, distance: 195.3
click at [1294, 497] on div "**********" at bounding box center [1431, 558] width 275 height 213
click at [1471, 445] on div "Empty state" at bounding box center [1431, 432] width 275 height 39
click at [1401, 486] on span "**********" at bounding box center [1412, 491] width 211 height 10
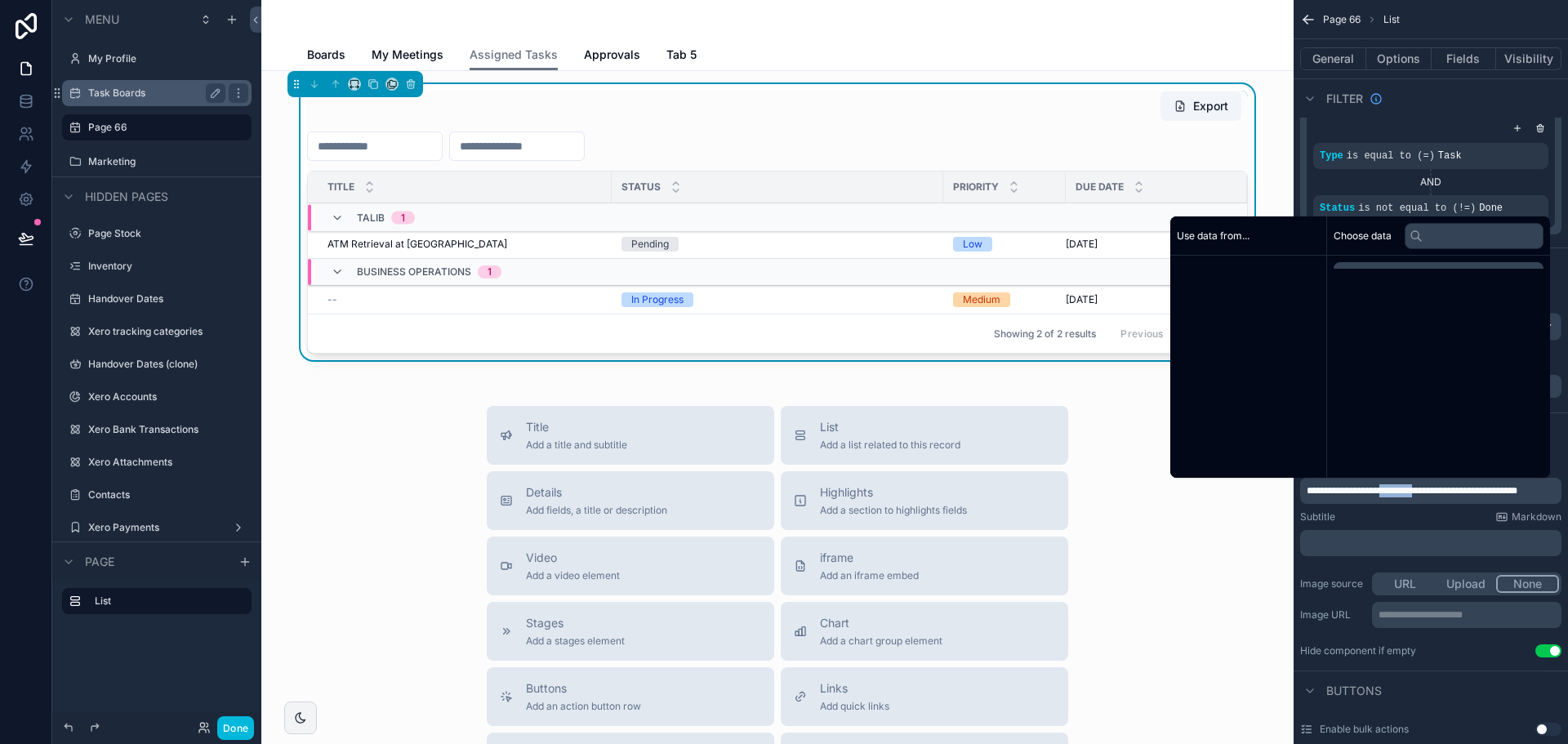
click at [1401, 486] on span "**********" at bounding box center [1412, 491] width 211 height 10
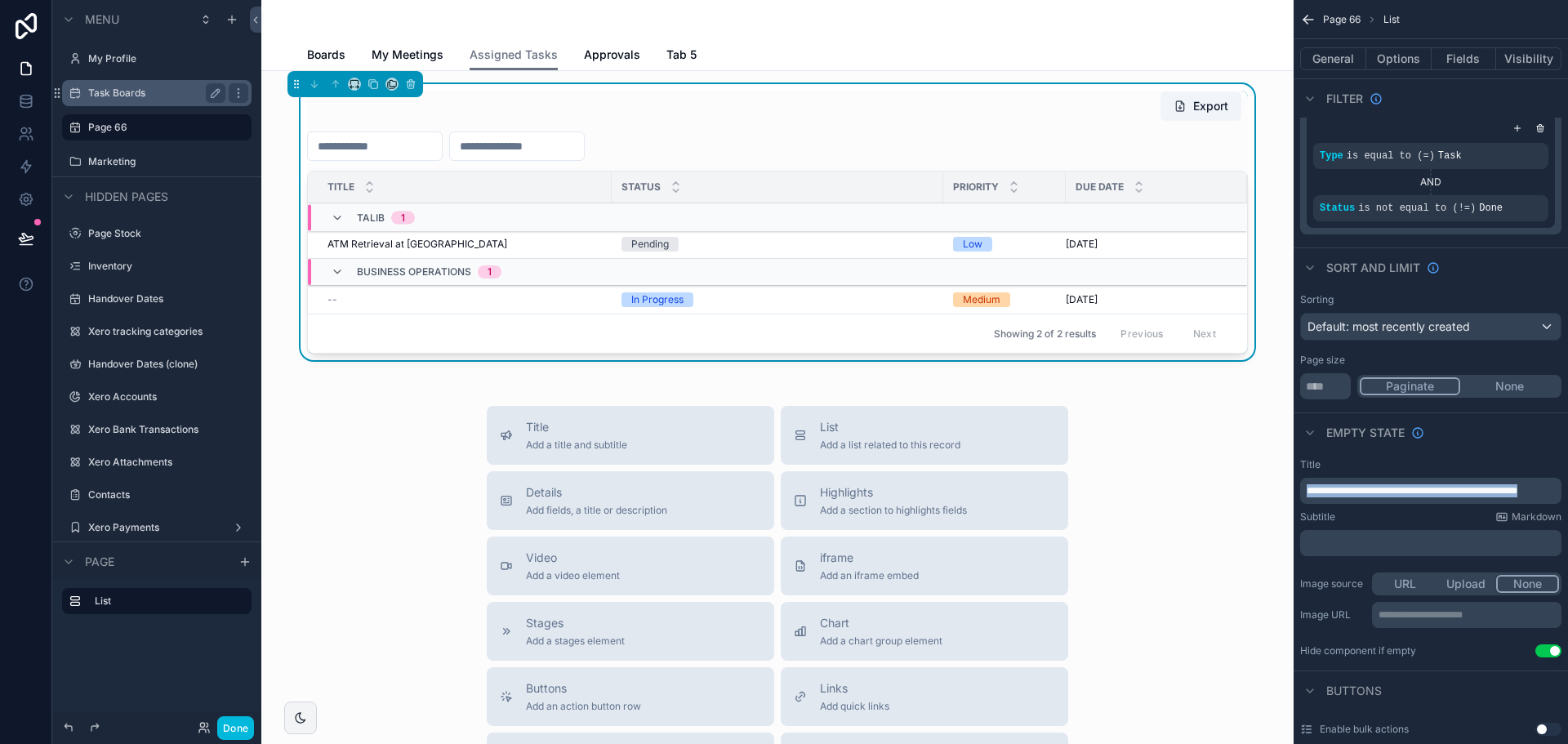
click at [1401, 486] on span "**********" at bounding box center [1412, 491] width 211 height 10
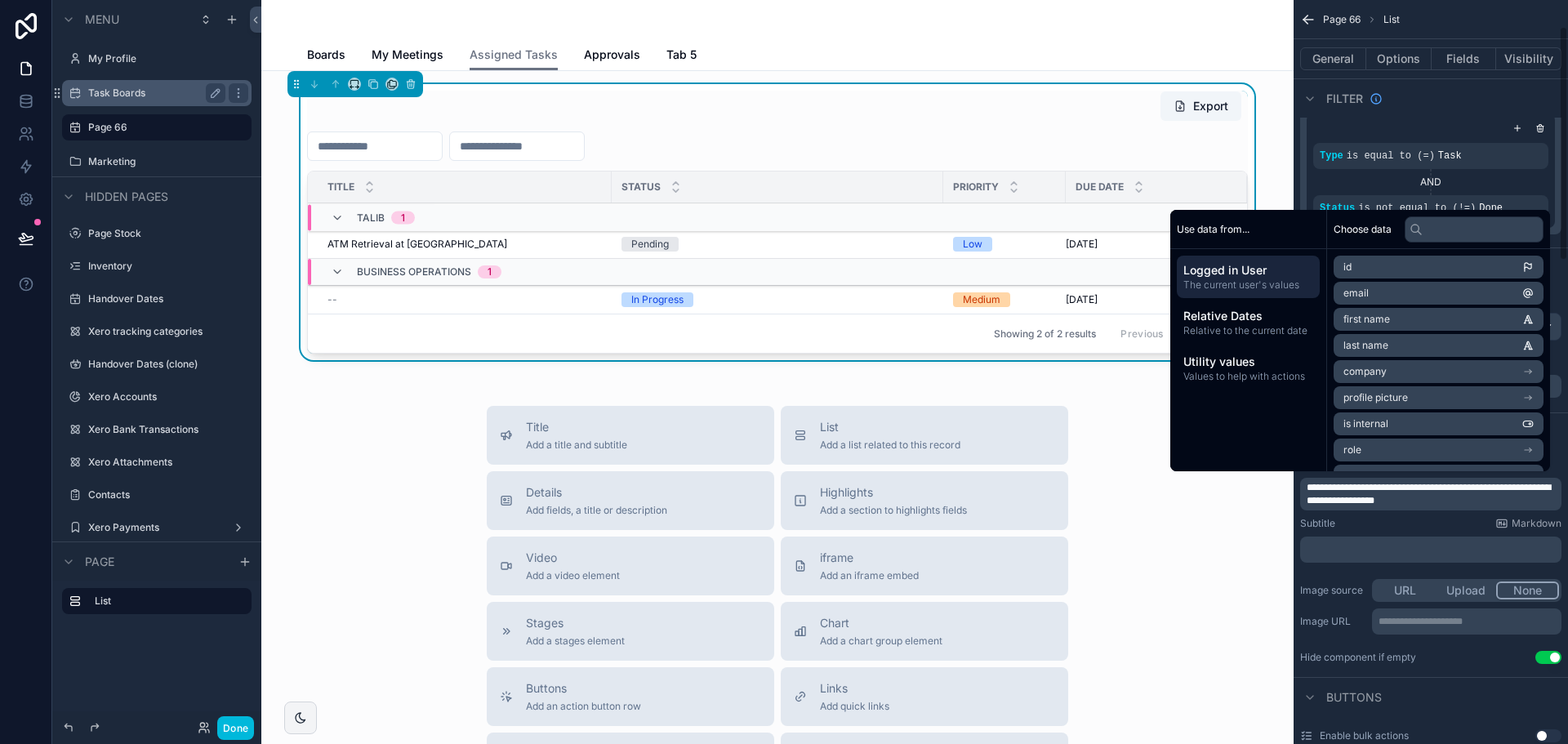
scroll to position [85, 0]
click at [1397, 525] on div "Subtitle Markdown" at bounding box center [1431, 520] width 262 height 13
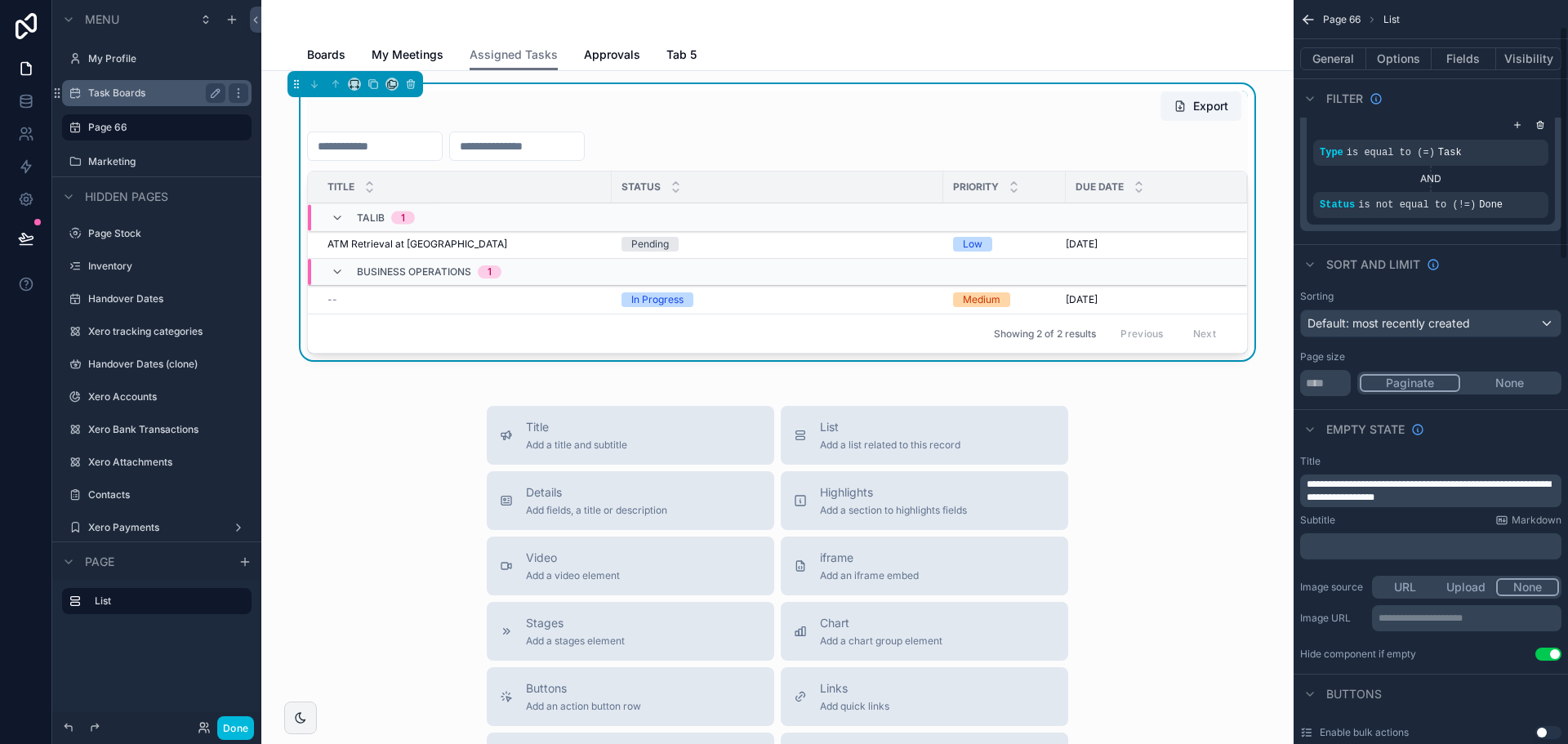
click at [1346, 540] on p "﻿" at bounding box center [1432, 546] width 252 height 13
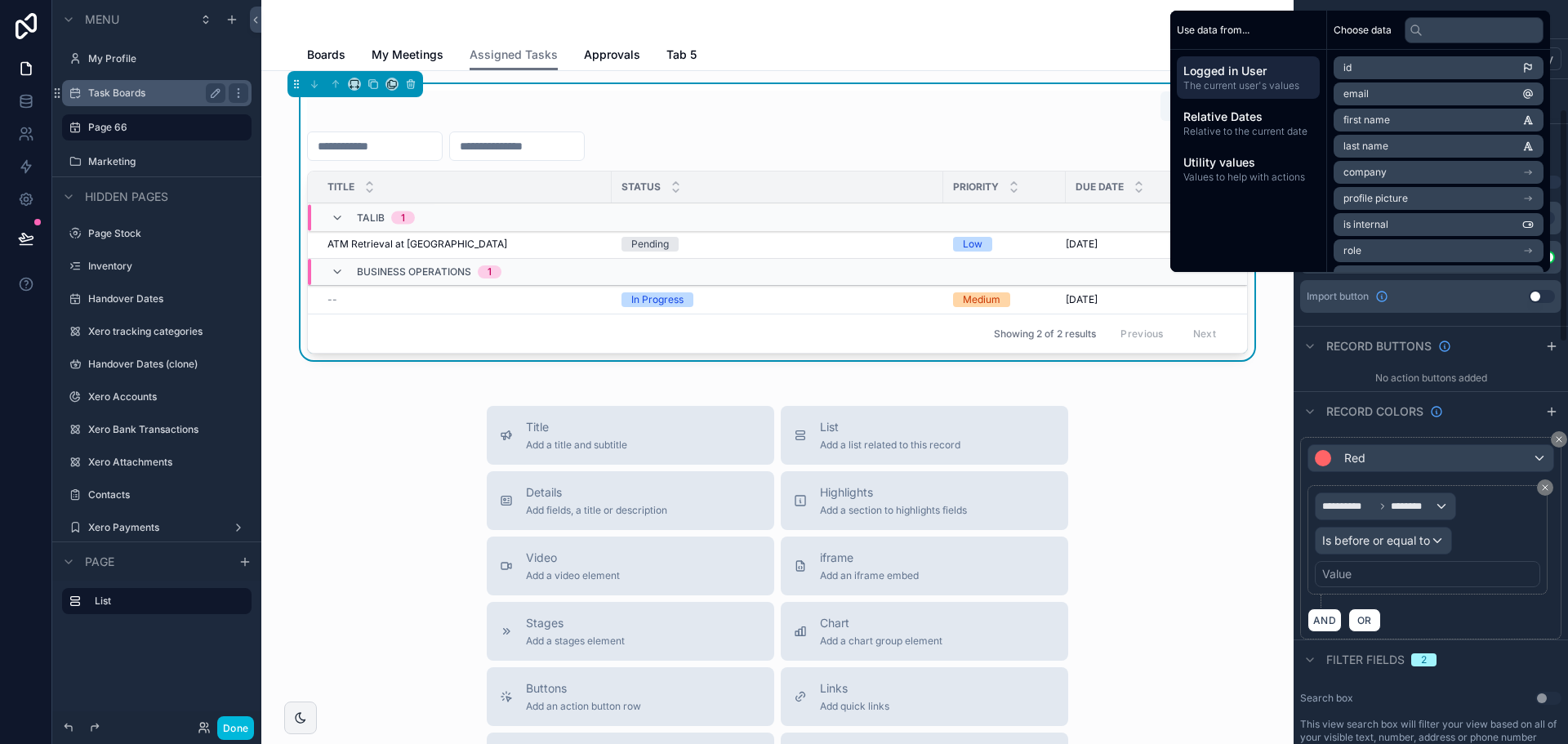
scroll to position [347, 0]
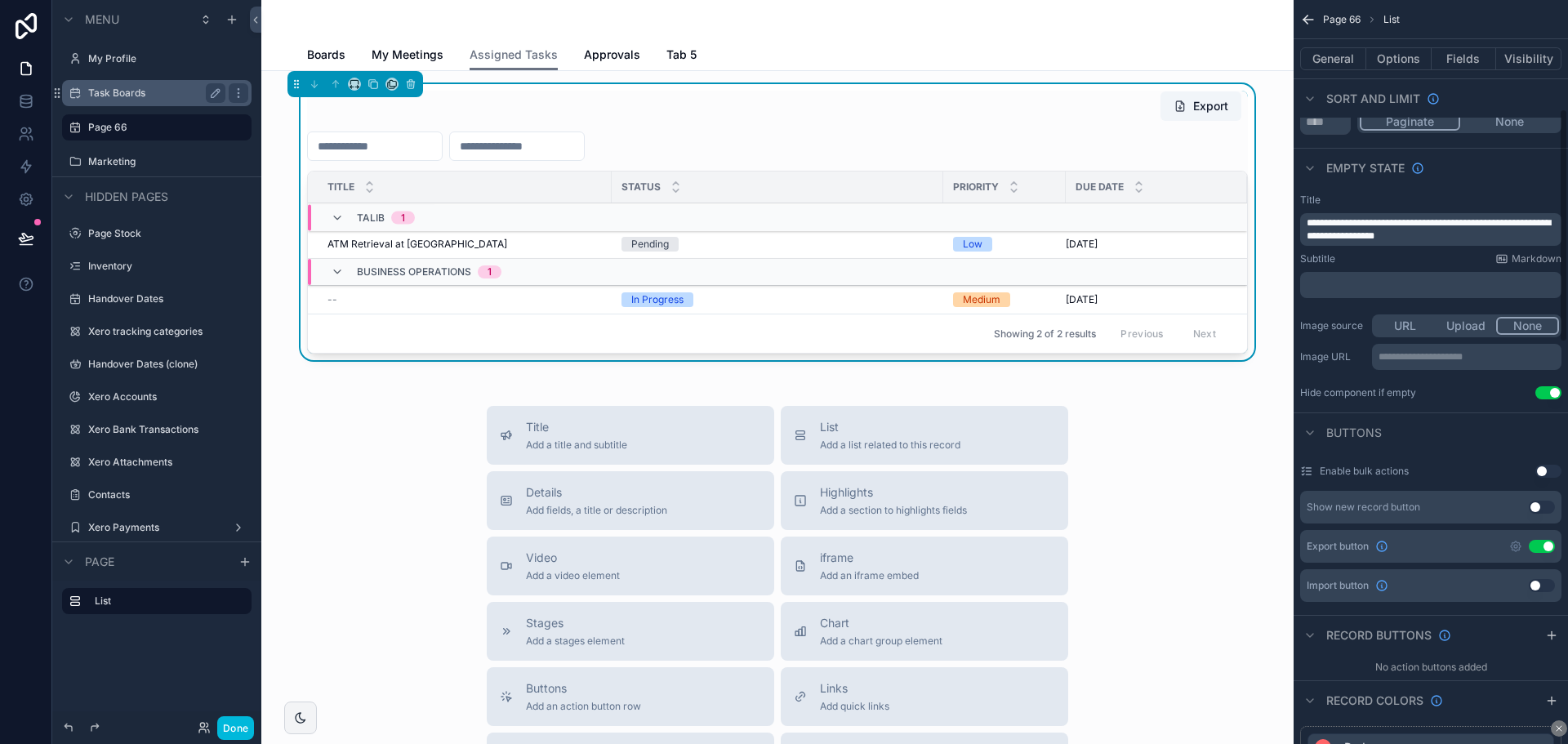
click at [1332, 5] on div "Page 66 List" at bounding box center [1431, 20] width 275 height 39
click at [1351, 225] on span "**********" at bounding box center [1428, 230] width 244 height 23
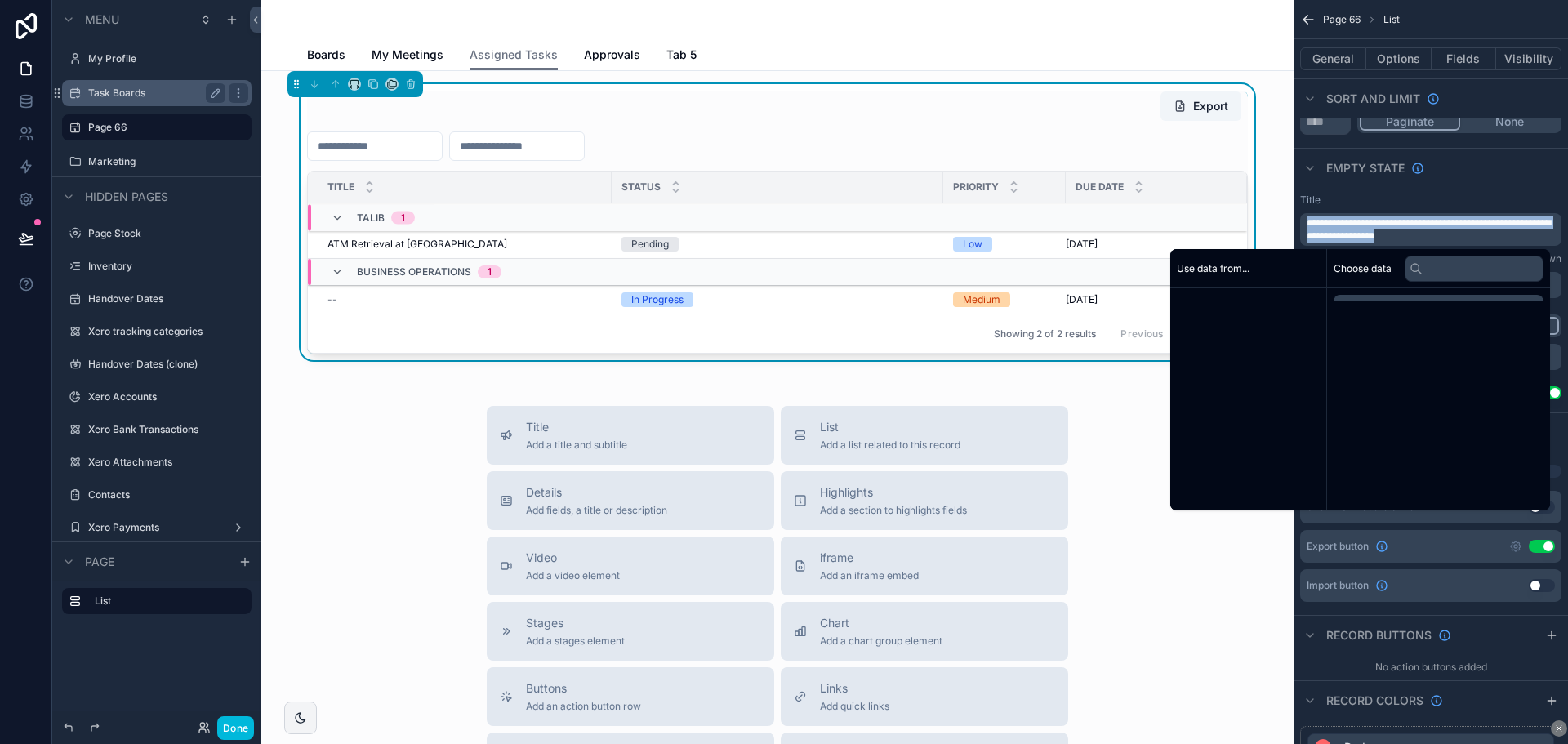
click at [1351, 225] on span "**********" at bounding box center [1428, 230] width 244 height 23
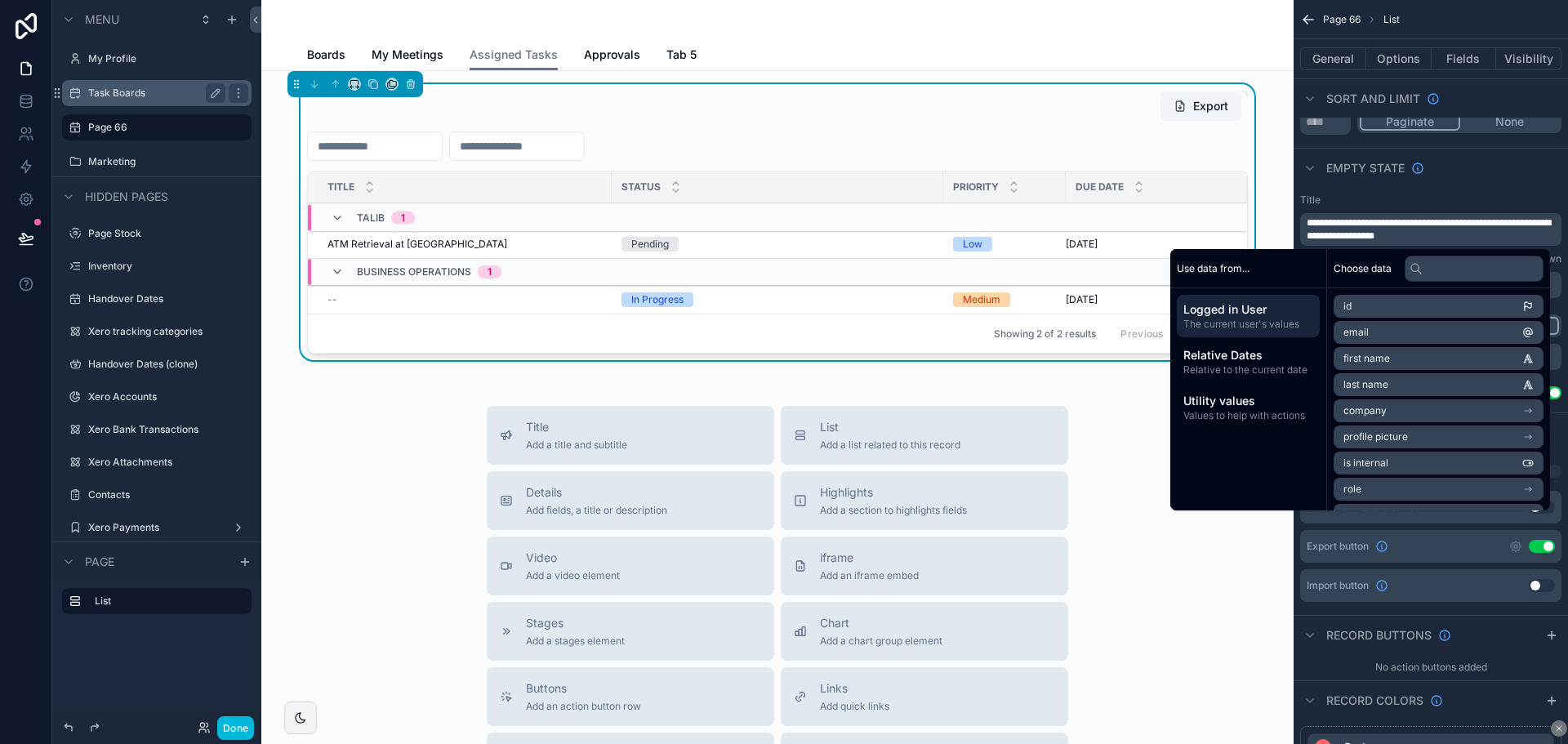
scroll to position [350, 0]
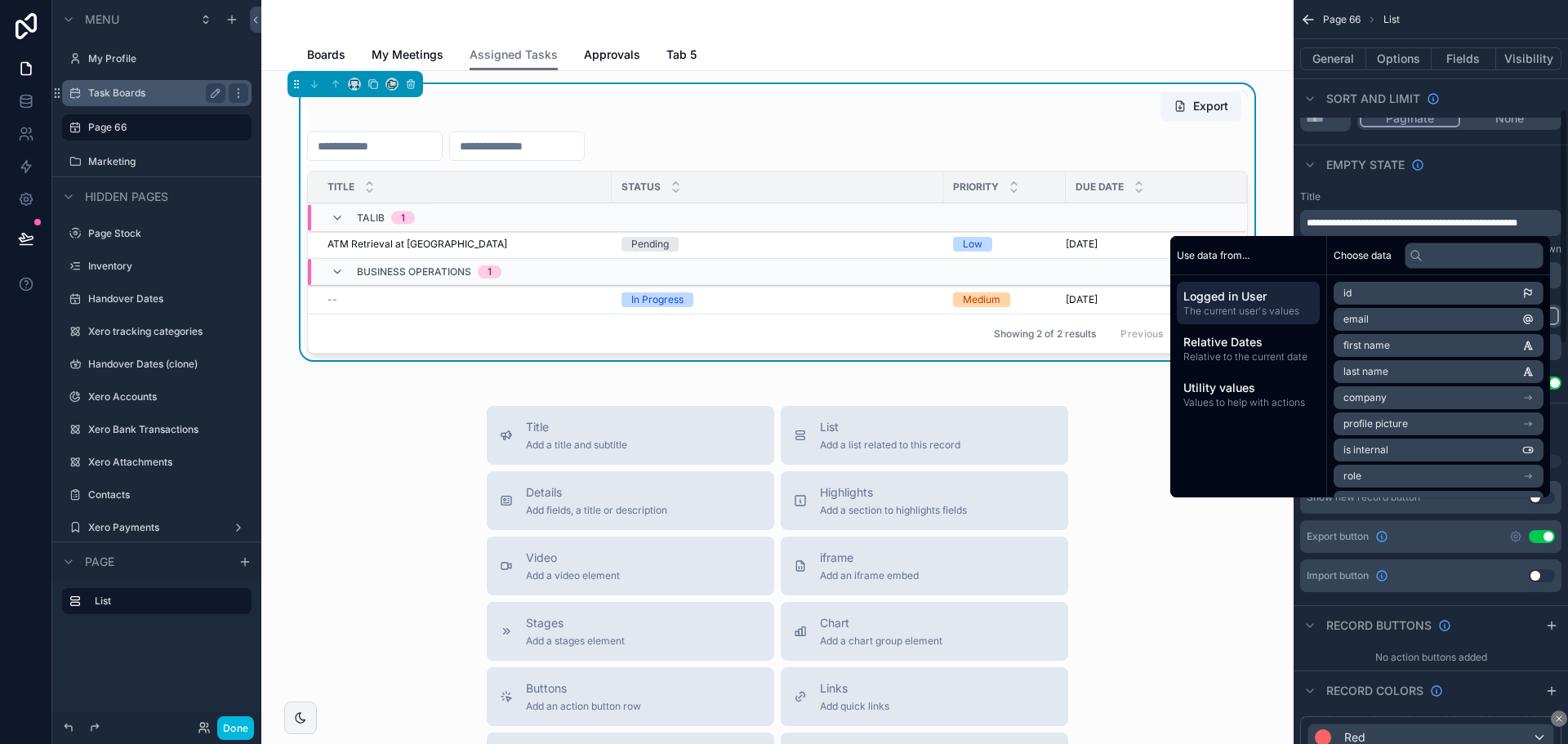
click at [1450, 160] on div "Empty state" at bounding box center [1431, 164] width 275 height 39
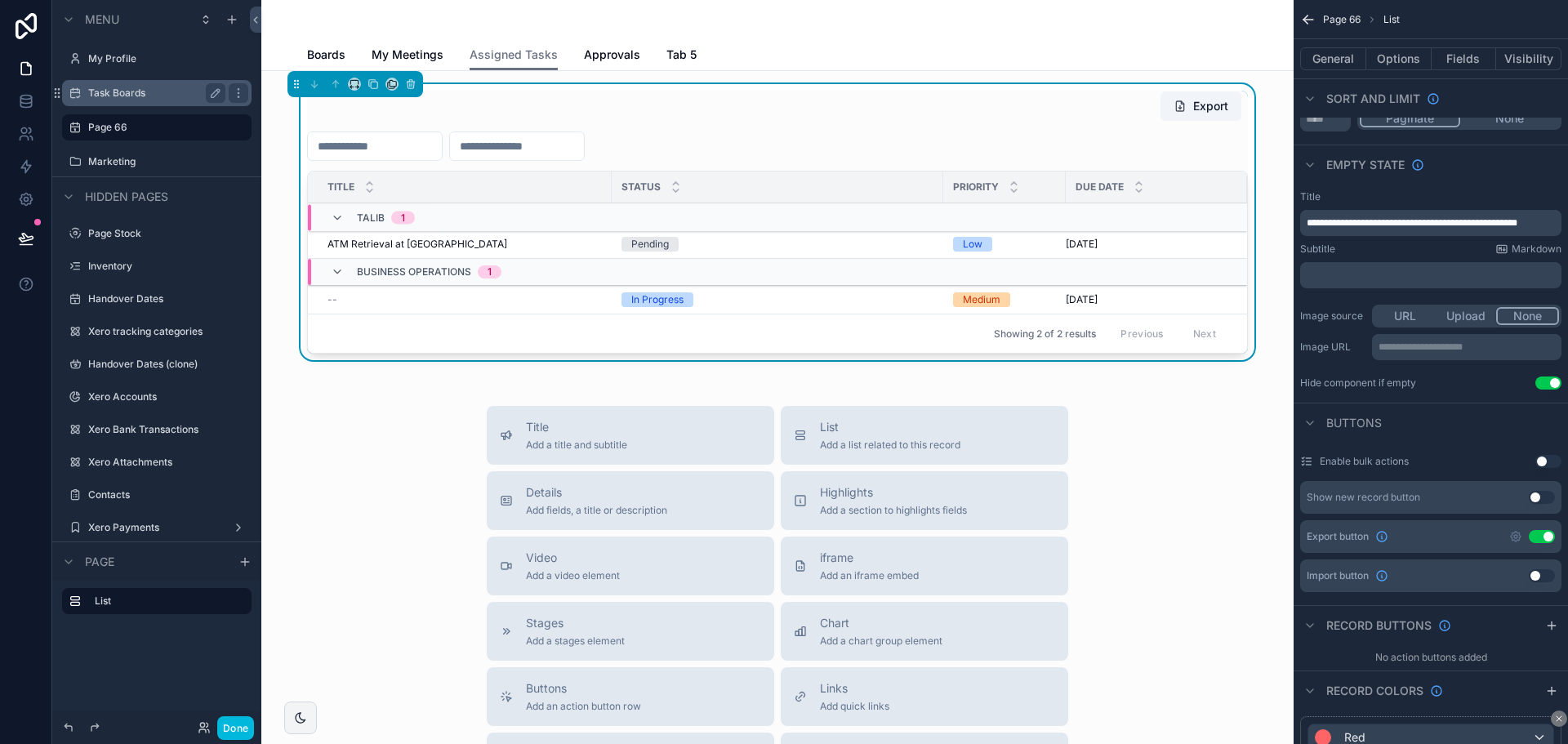
click at [1355, 274] on p "﻿" at bounding box center [1432, 276] width 252 height 13
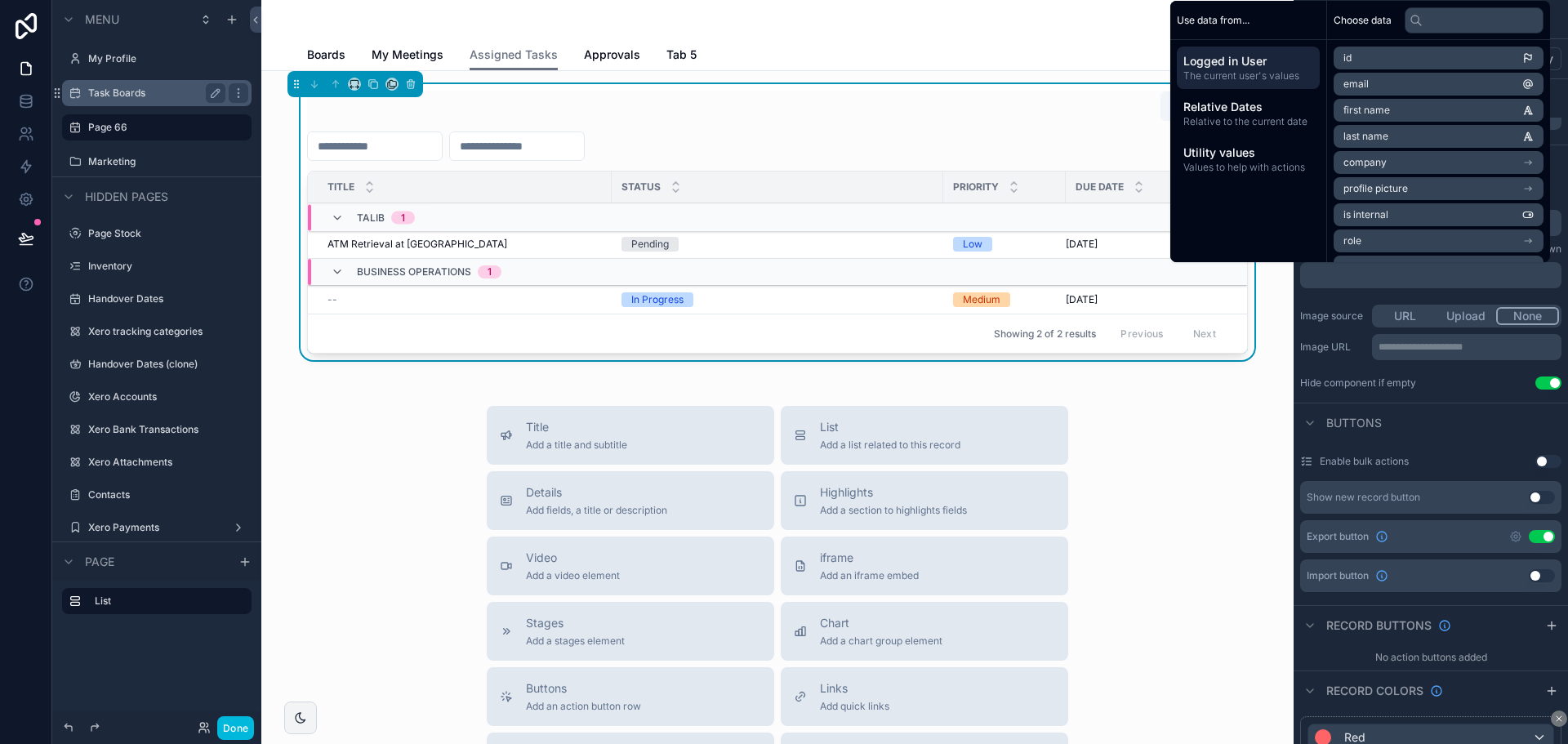
scroll to position [353, 0]
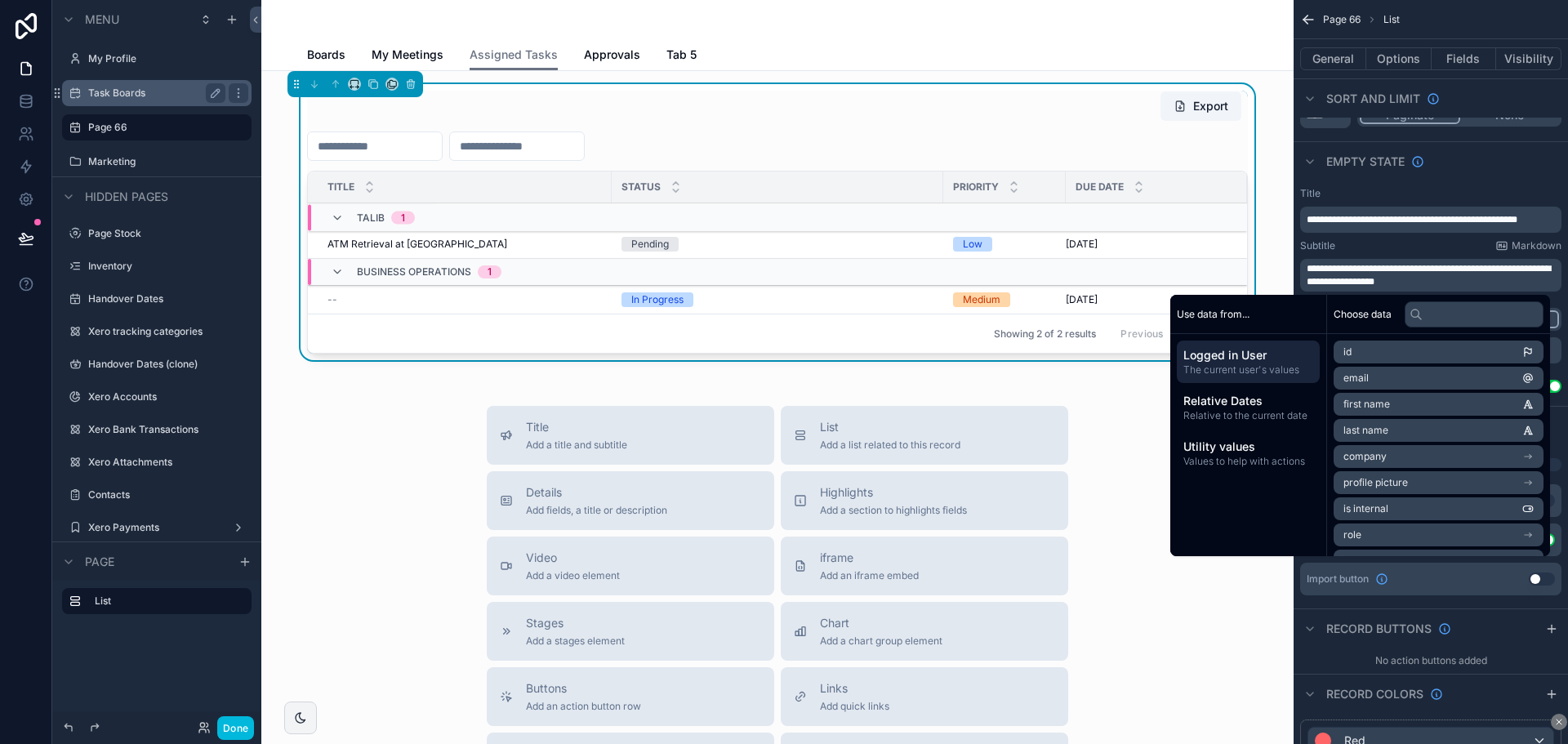
click at [1368, 270] on span "**********" at bounding box center [1428, 276] width 244 height 23
click at [1430, 245] on div "Subtitle Markdown" at bounding box center [1431, 246] width 262 height 13
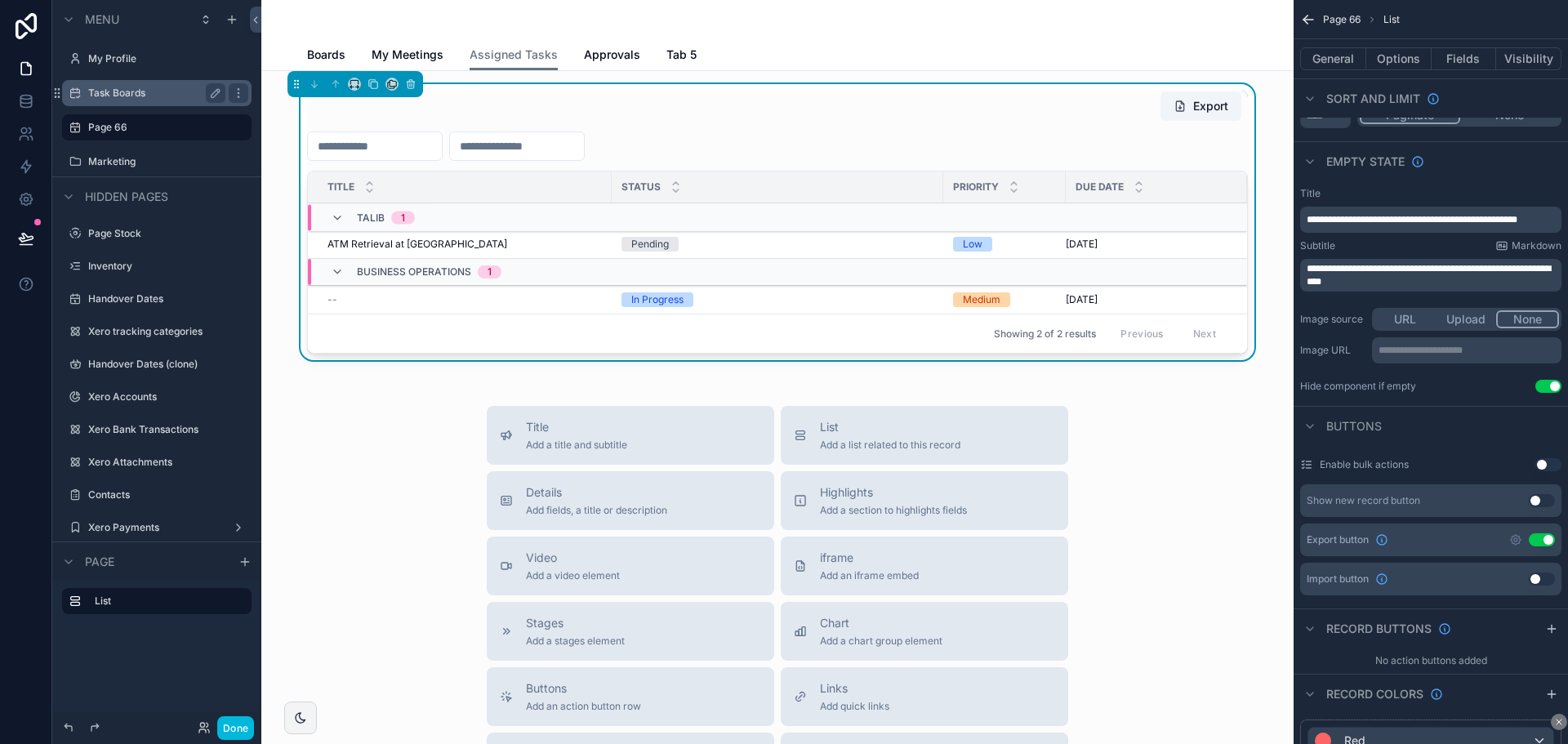
click at [789, 242] on div "Pending" at bounding box center [777, 244] width 312 height 15
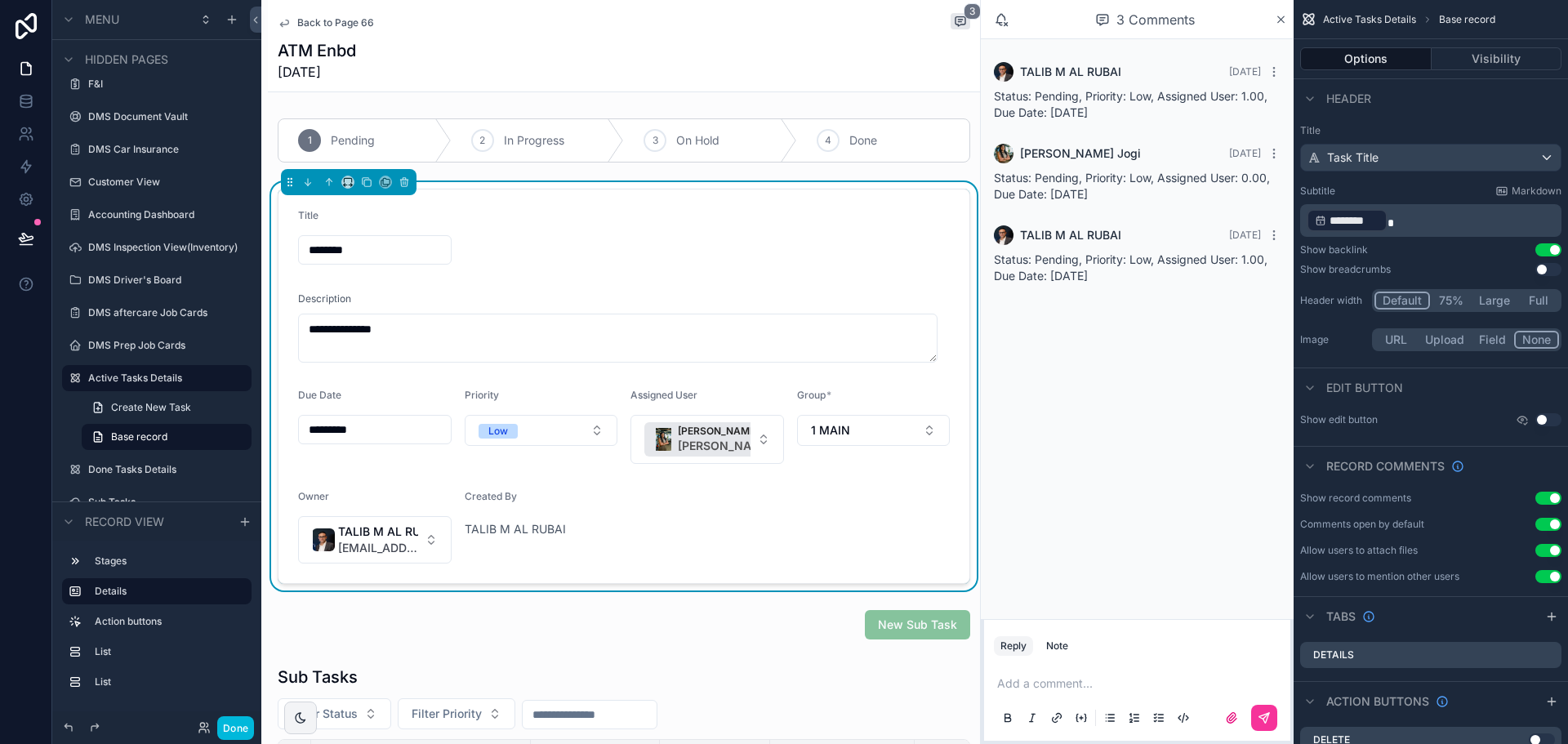
click at [326, 21] on span "Back to Page 66" at bounding box center [336, 23] width 77 height 13
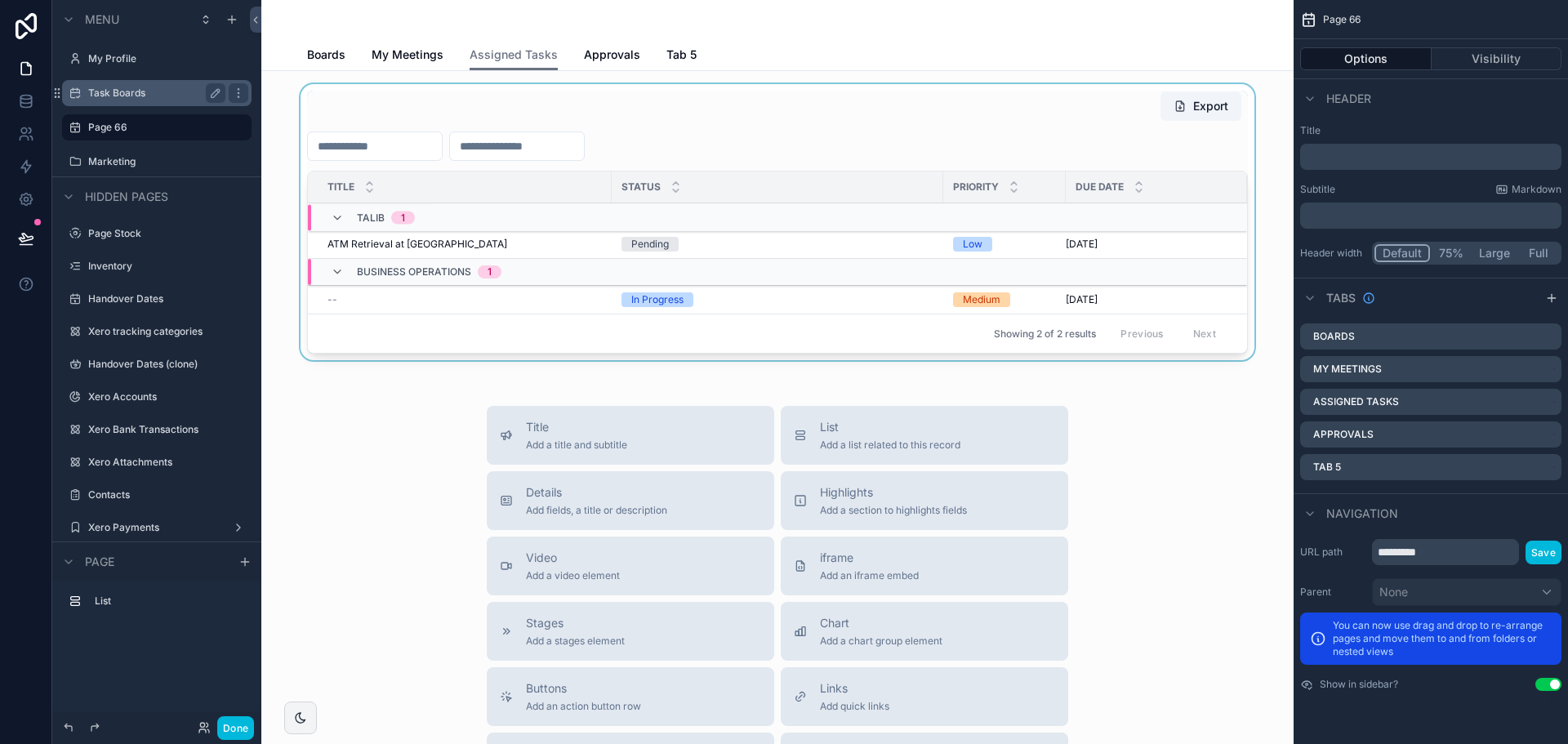
click at [760, 140] on div "scrollable content" at bounding box center [777, 226] width 1006 height 283
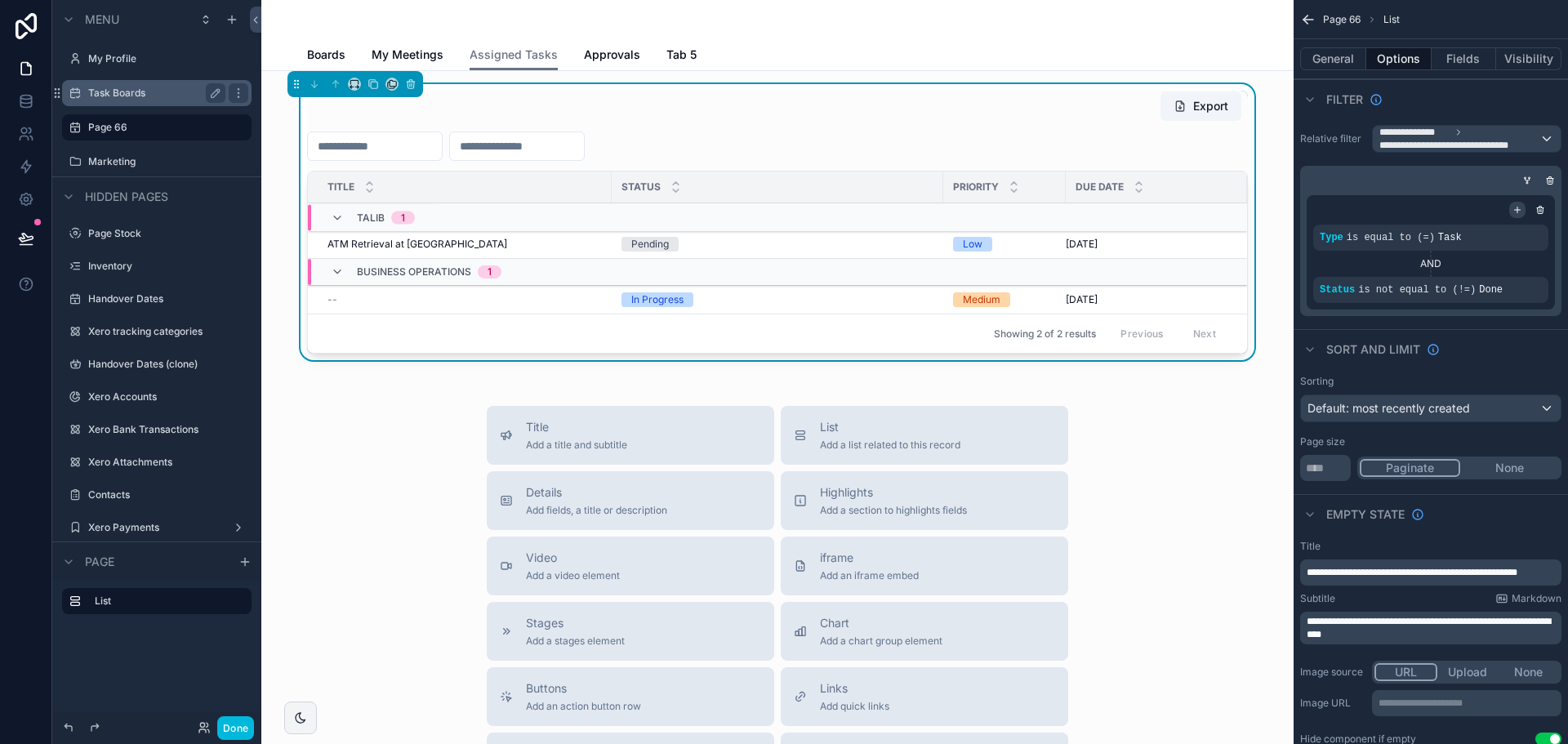
click at [1518, 211] on icon "scrollable content" at bounding box center [1517, 210] width 10 height 10
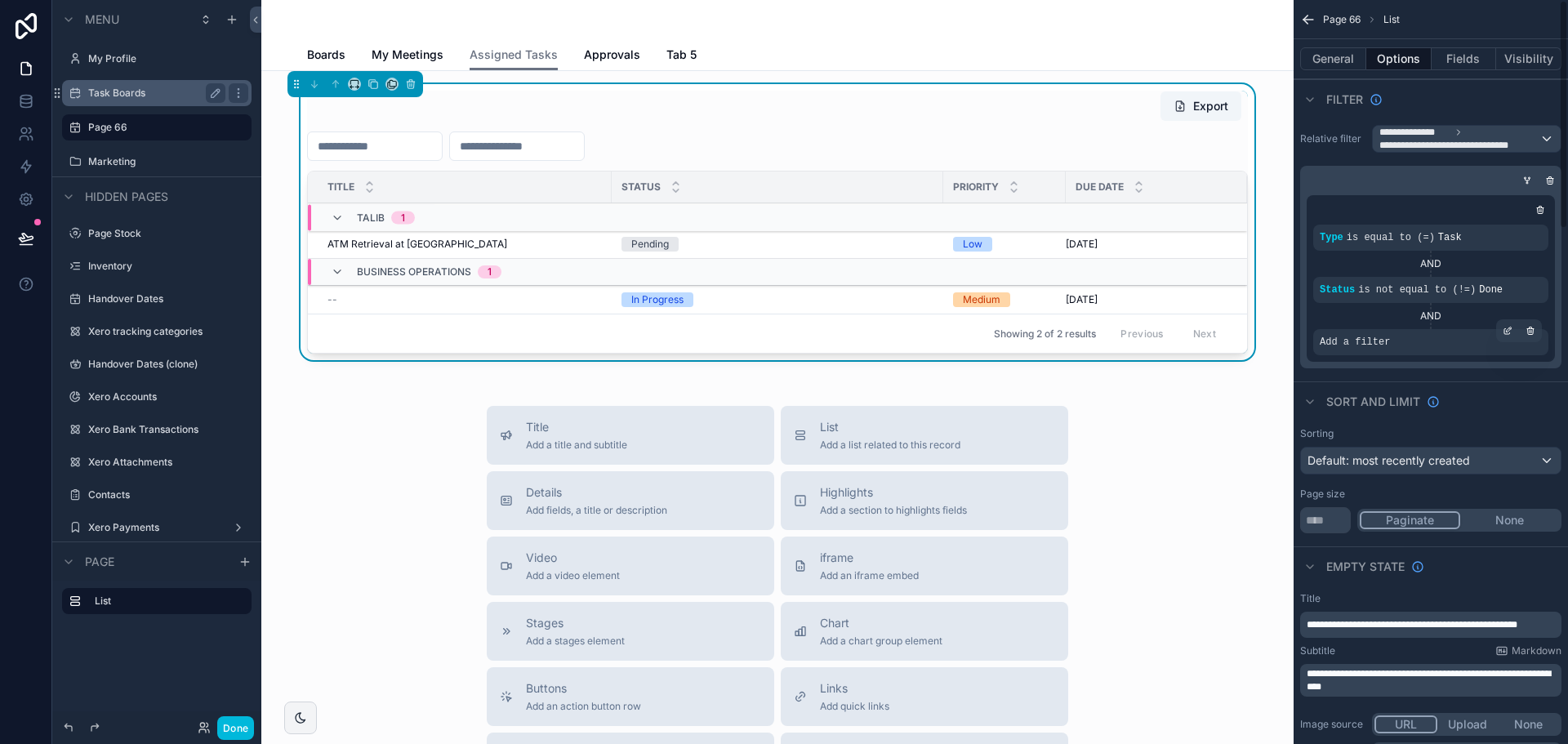
click at [1354, 338] on span "Add a filter" at bounding box center [1355, 343] width 70 height 13
click at [1349, 344] on span "Add a filter" at bounding box center [1355, 343] width 70 height 13
click at [1512, 328] on icon "scrollable content" at bounding box center [1508, 331] width 10 height 10
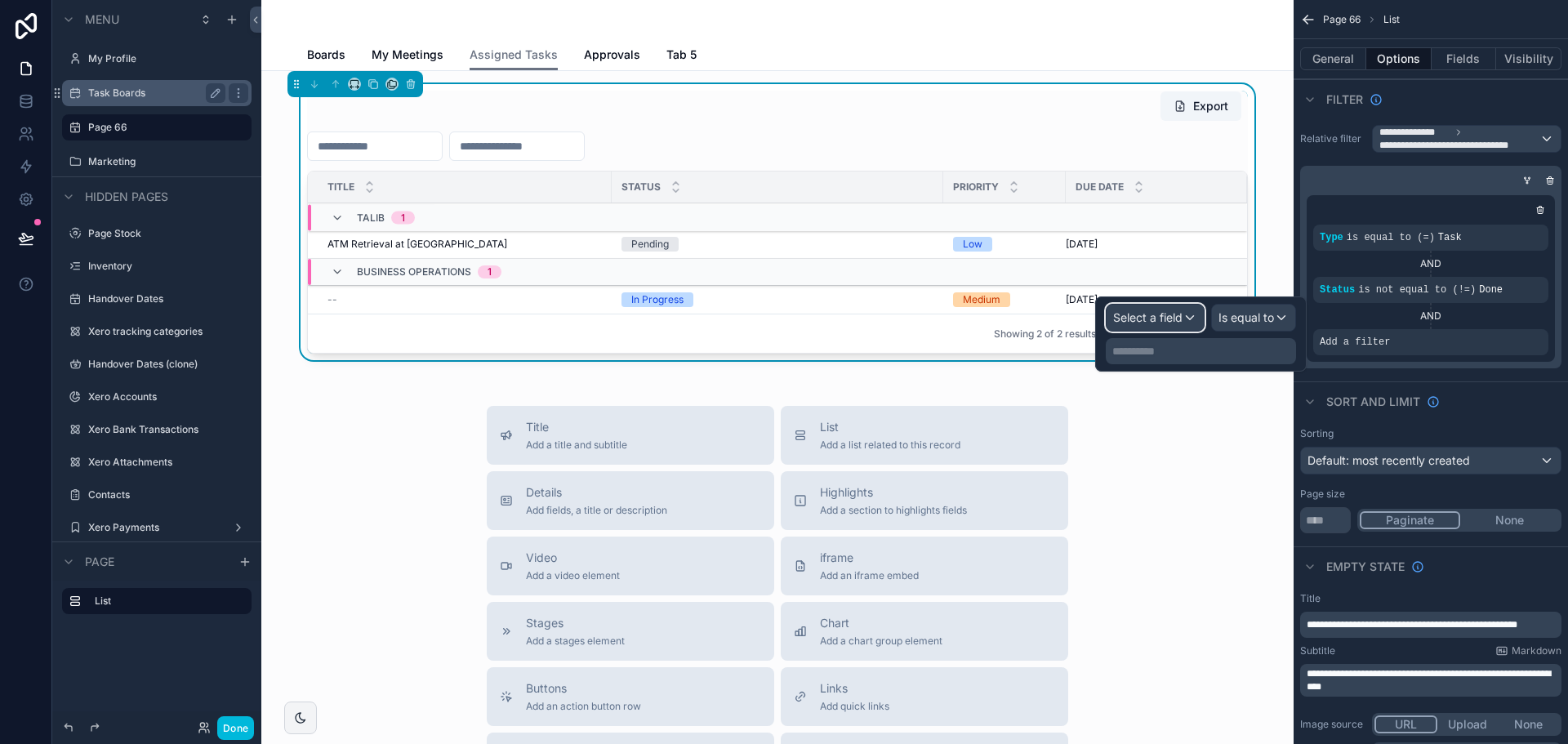
click at [1136, 321] on span "Select a field" at bounding box center [1148, 317] width 69 height 14
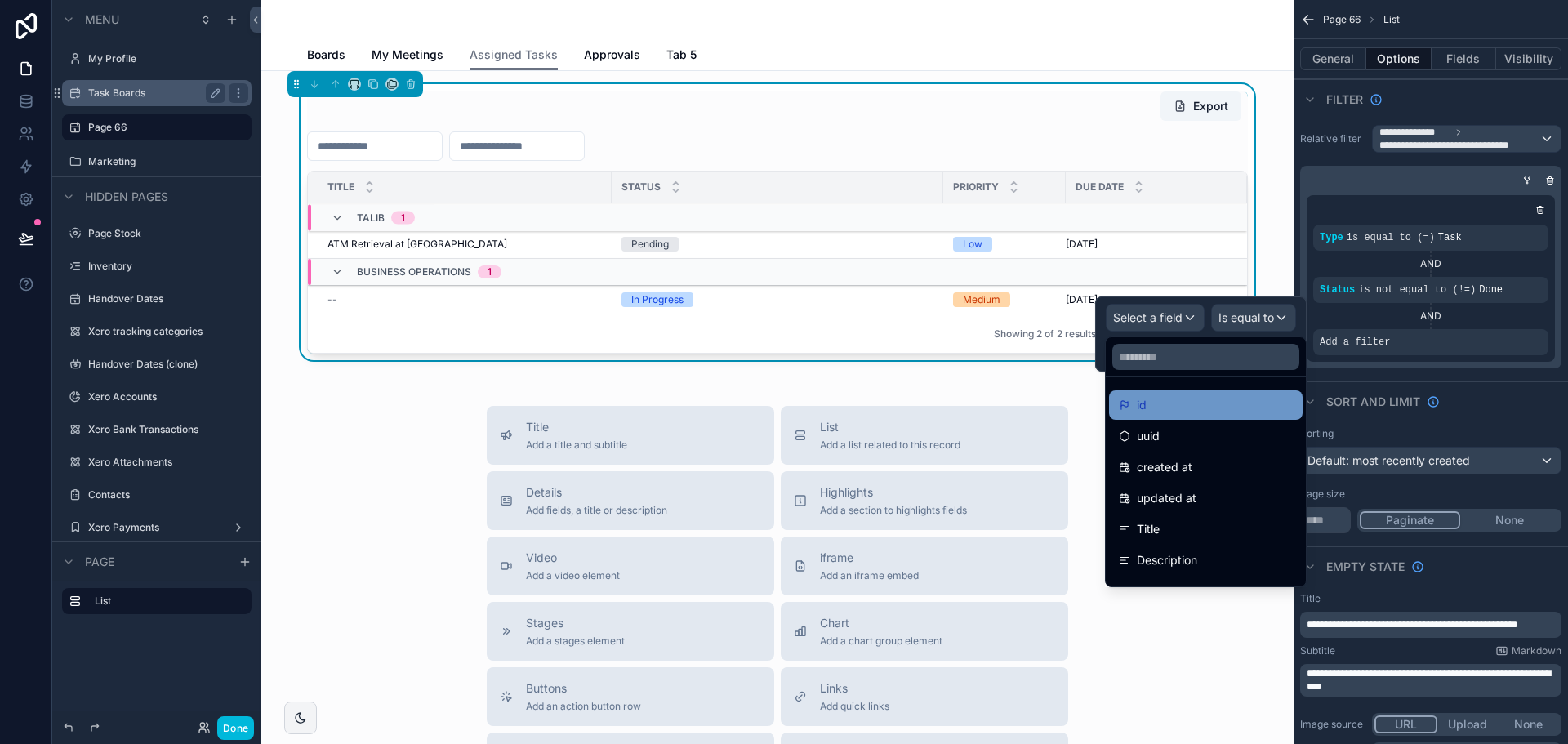
click at [1152, 399] on div "id" at bounding box center [1206, 406] width 174 height 20
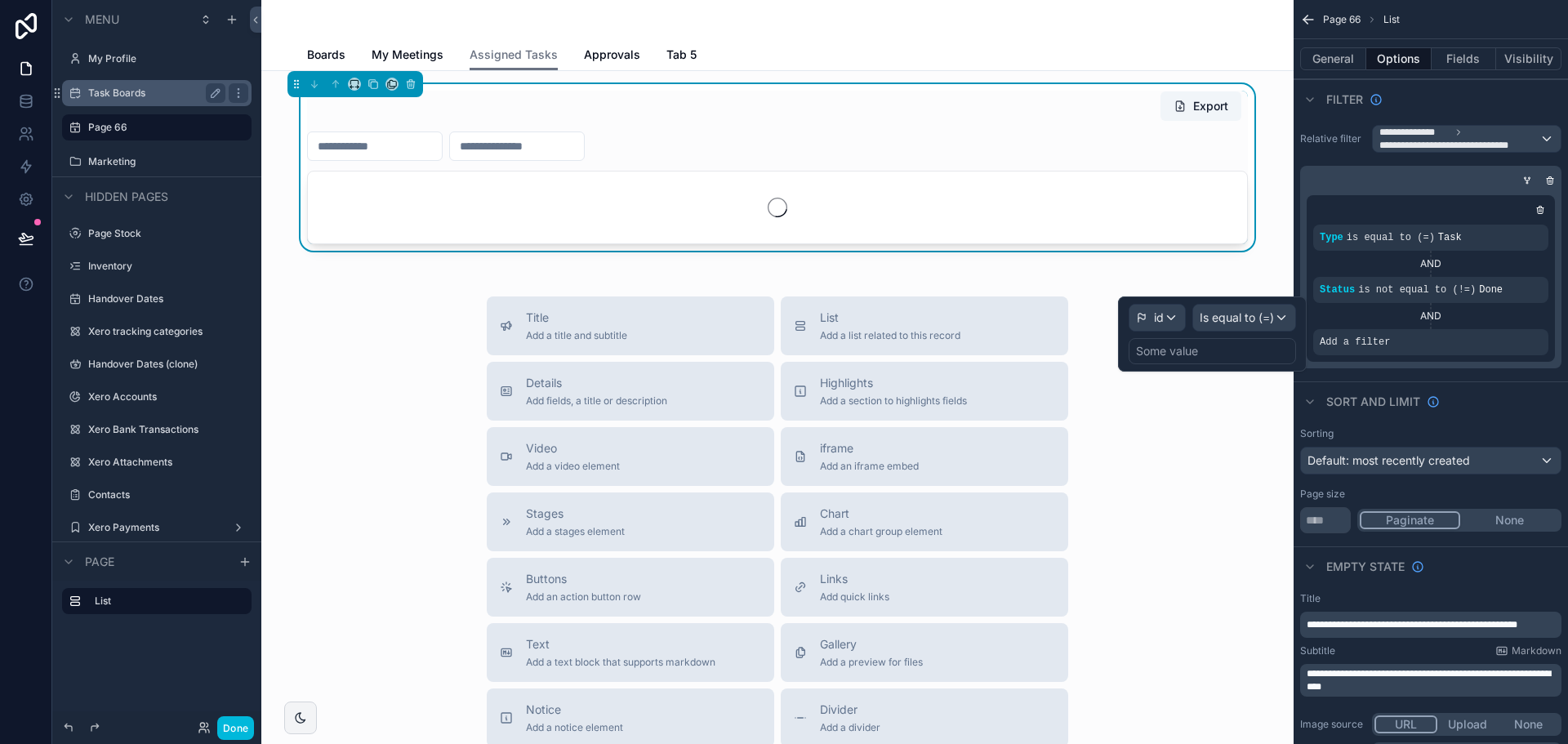
click at [1194, 352] on div "Some value" at bounding box center [1167, 352] width 62 height 16
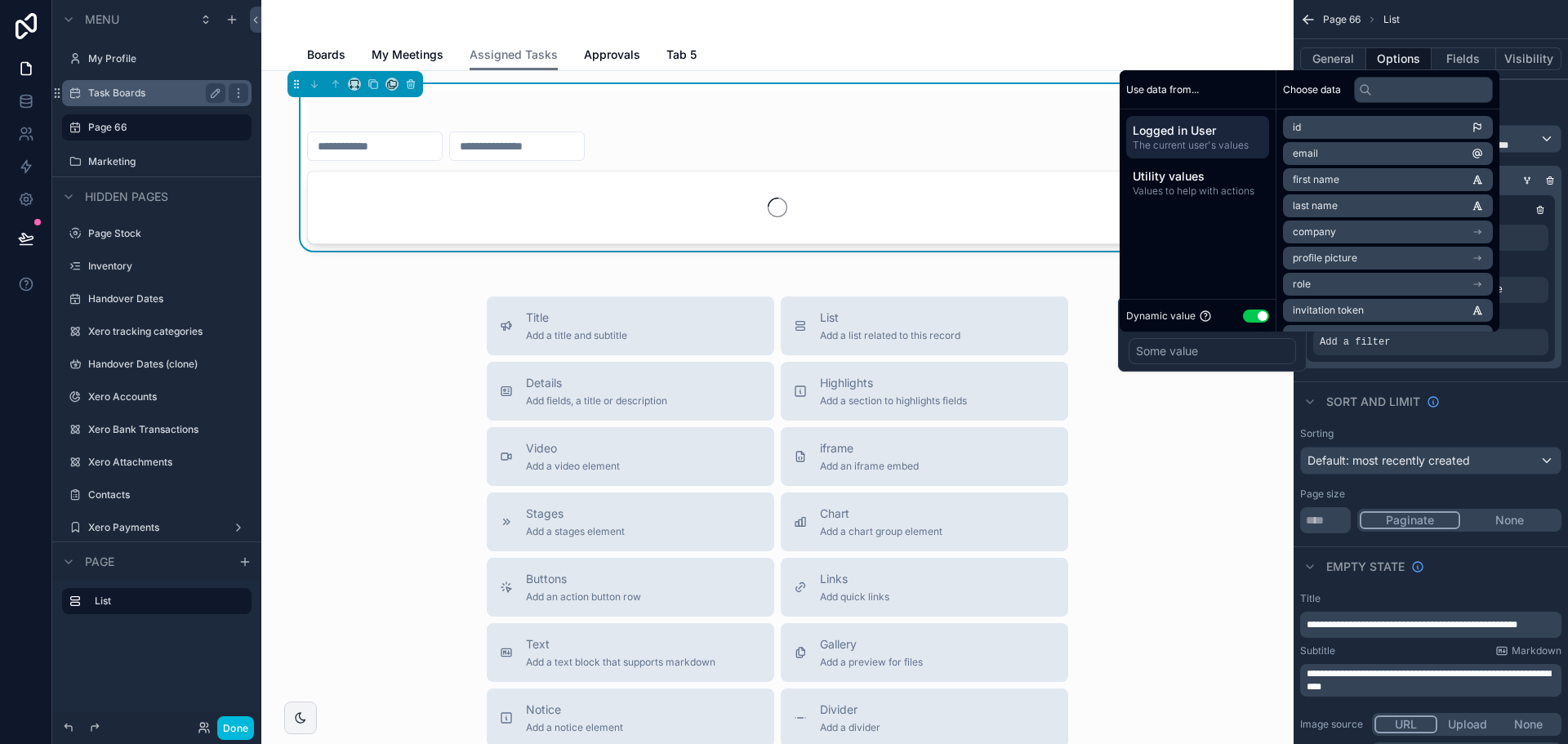
click at [1250, 316] on button "Use setting" at bounding box center [1256, 316] width 26 height 13
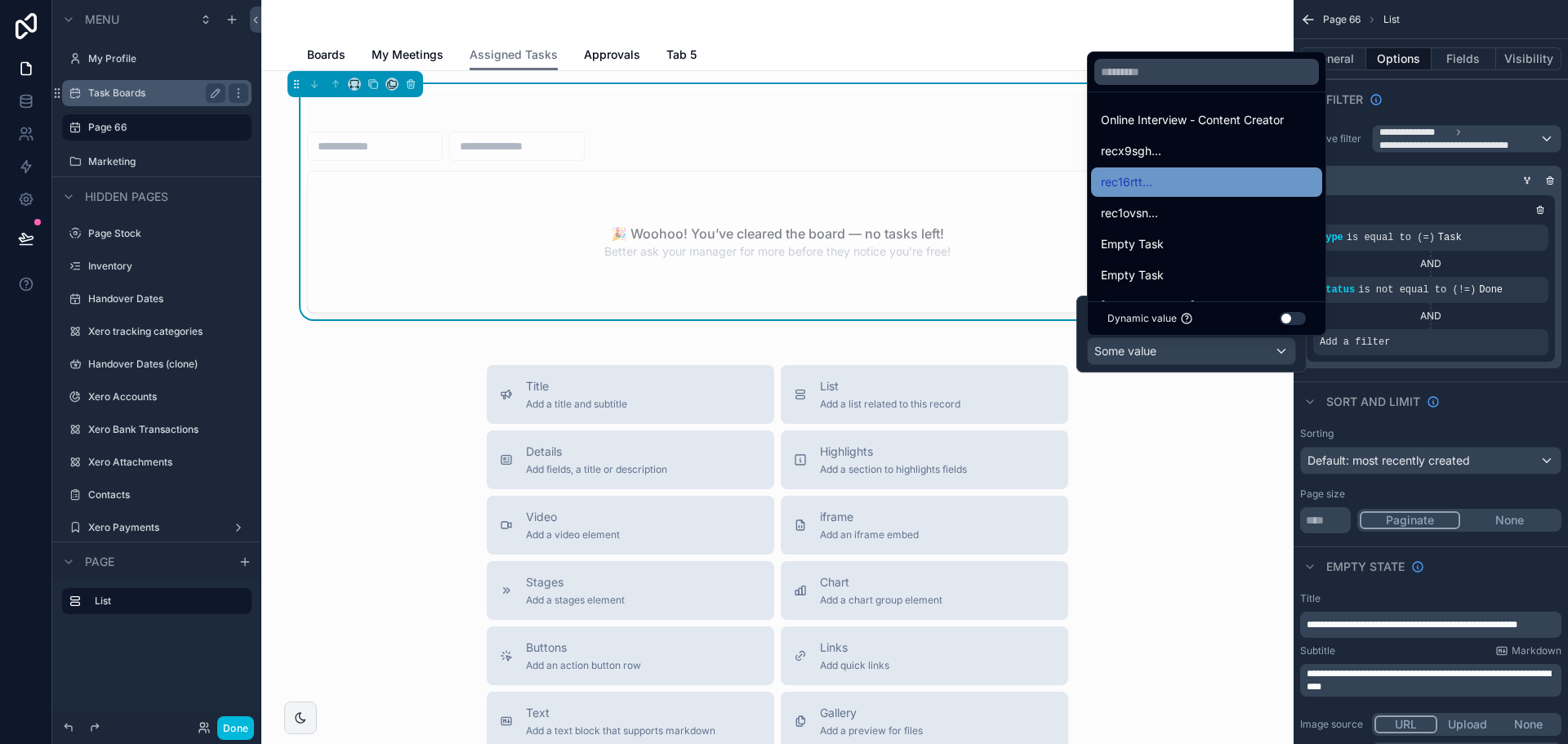
click at [1189, 183] on div "rec16rtt..." at bounding box center [1207, 182] width 212 height 20
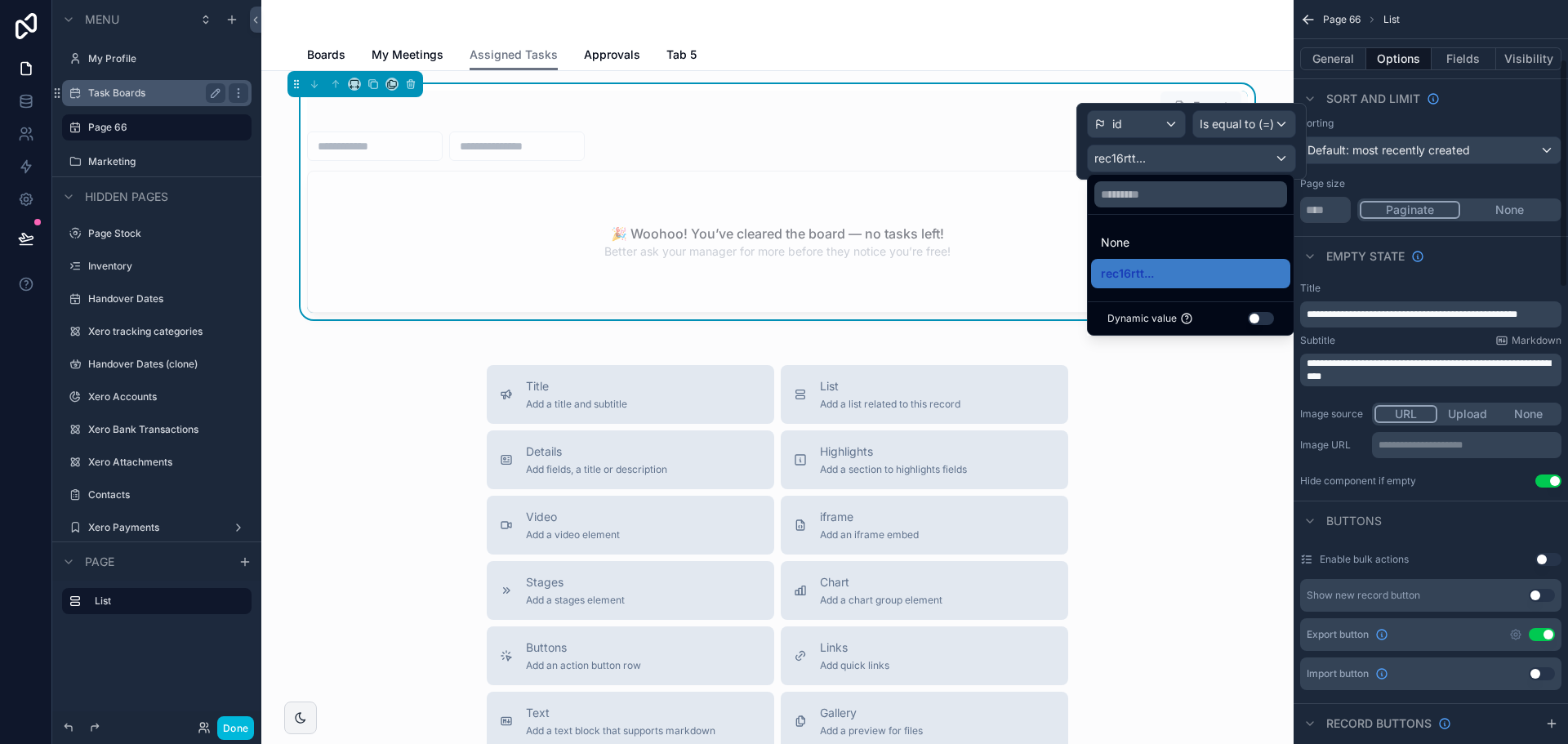
scroll to position [327, 0]
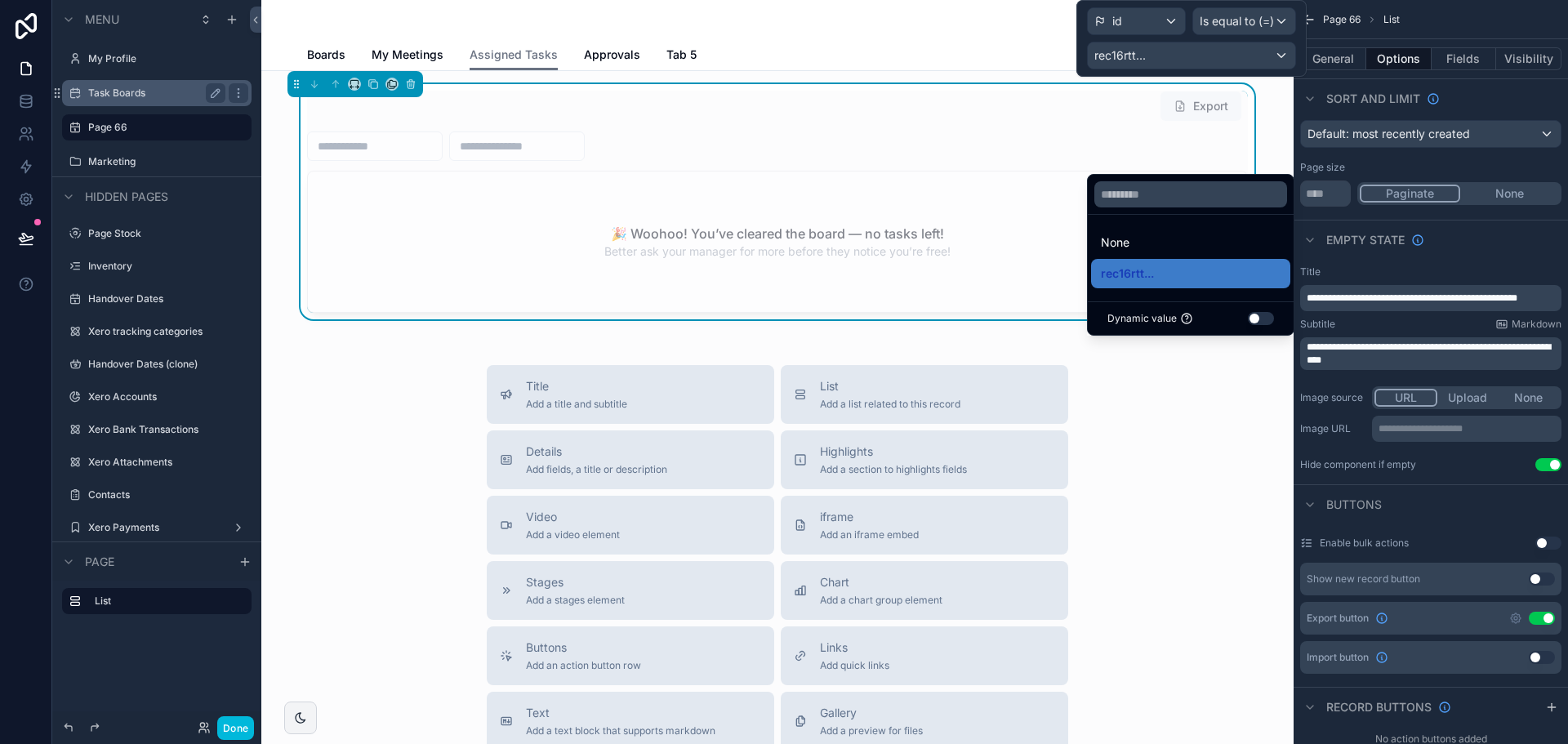
click at [1496, 294] on span "**********" at bounding box center [1412, 298] width 211 height 10
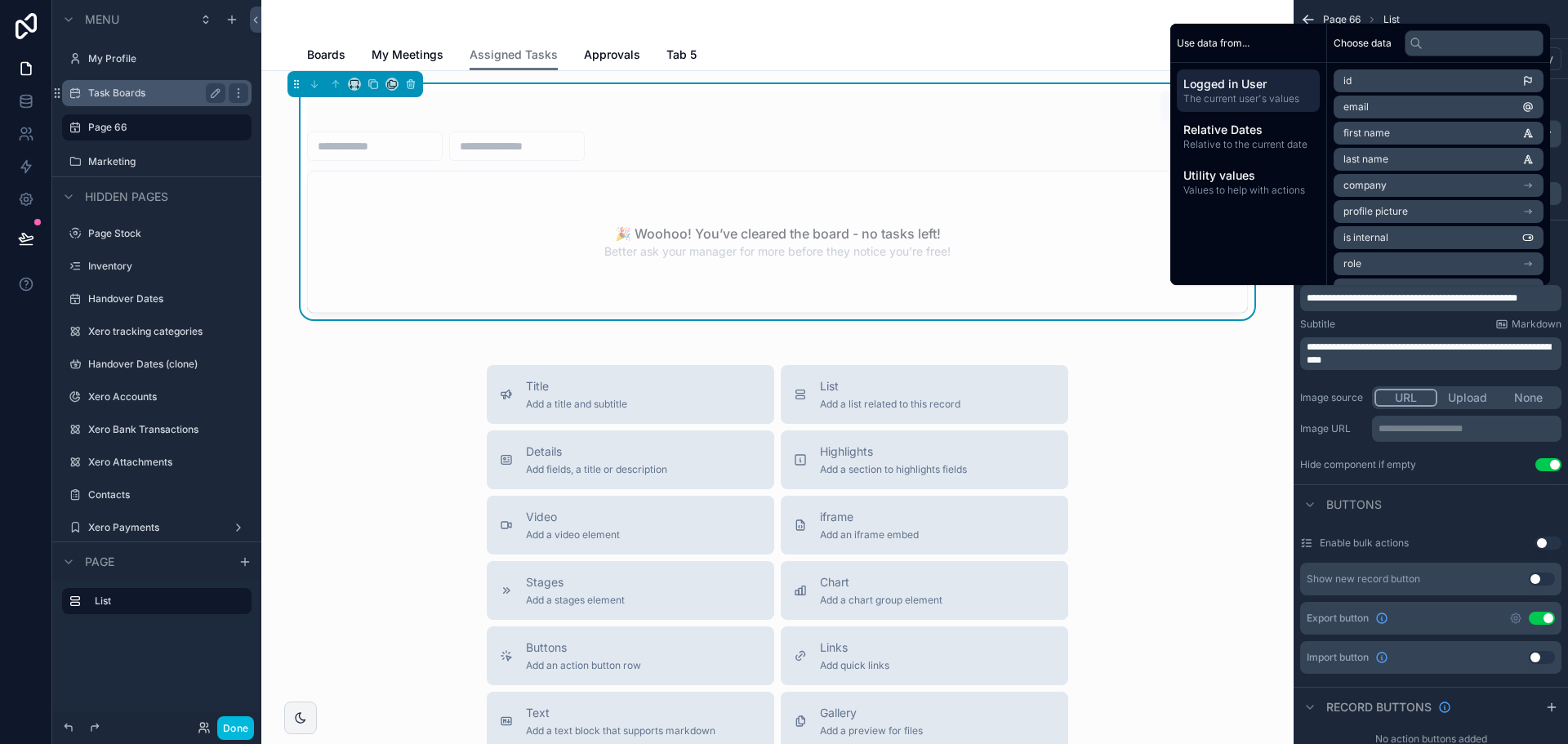
click at [1473, 320] on div "Subtitle Markdown" at bounding box center [1431, 325] width 262 height 13
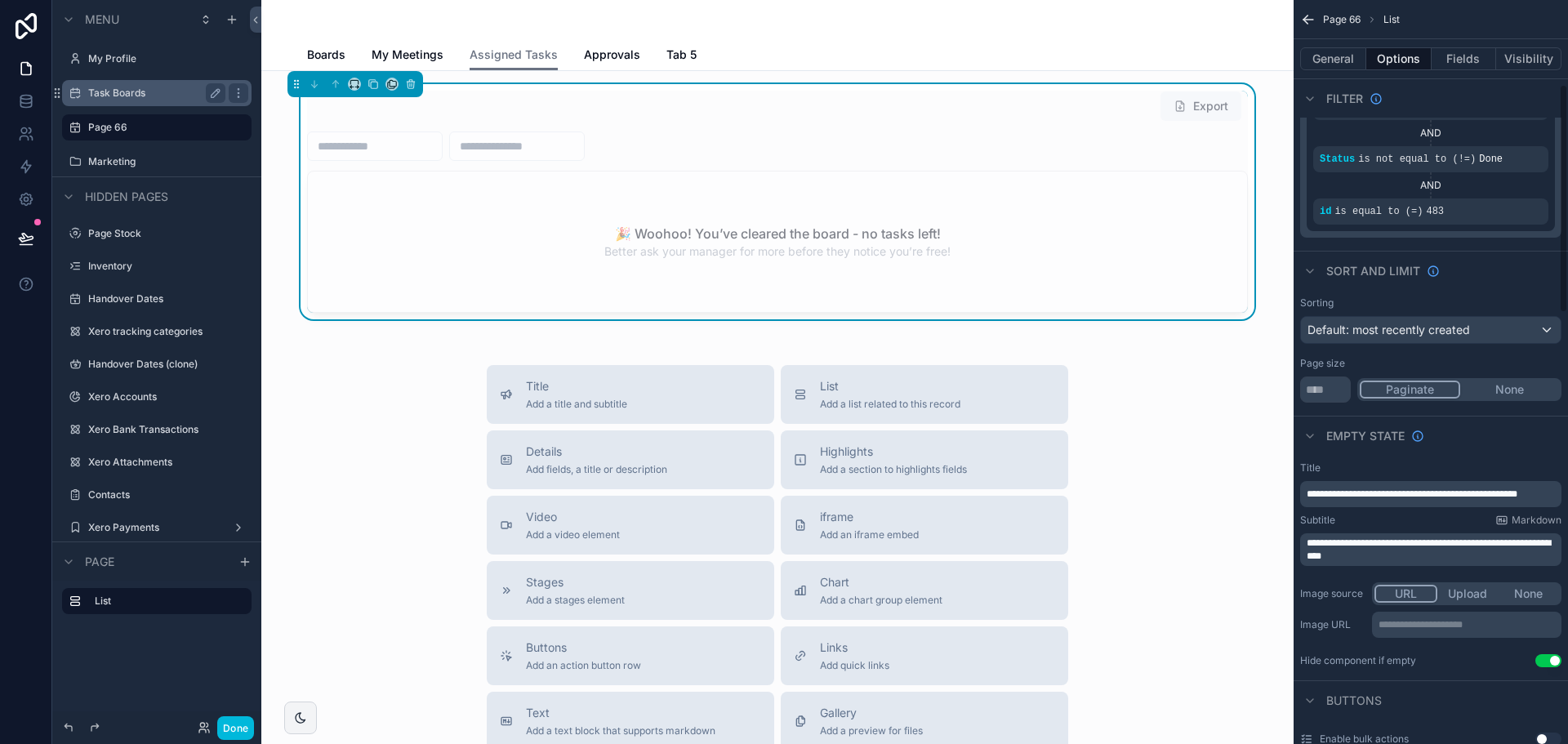
scroll to position [82, 0]
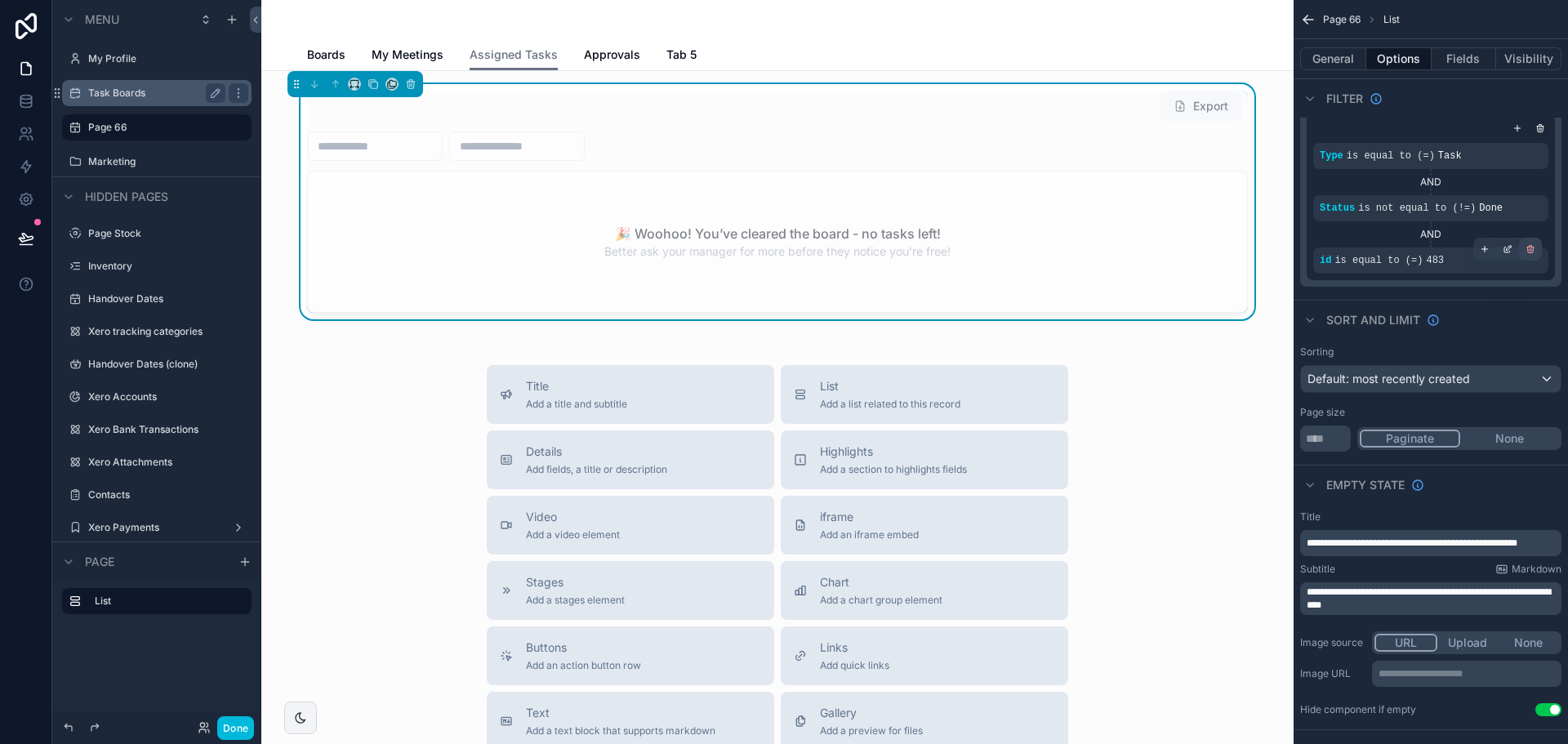
click at [1525, 247] on icon "scrollable content" at bounding box center [1530, 249] width 10 height 10
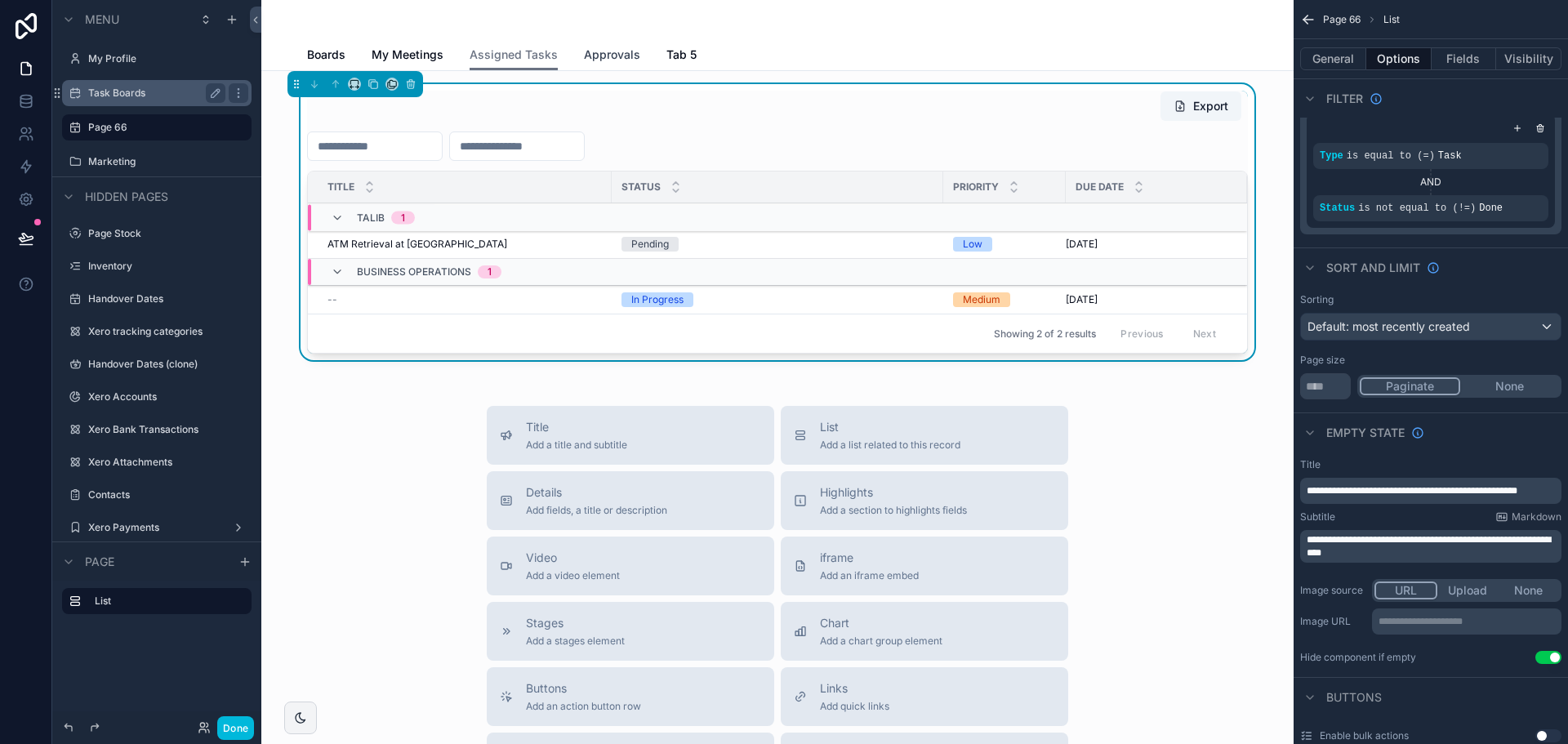
click at [604, 50] on span "Approvals" at bounding box center [612, 55] width 56 height 16
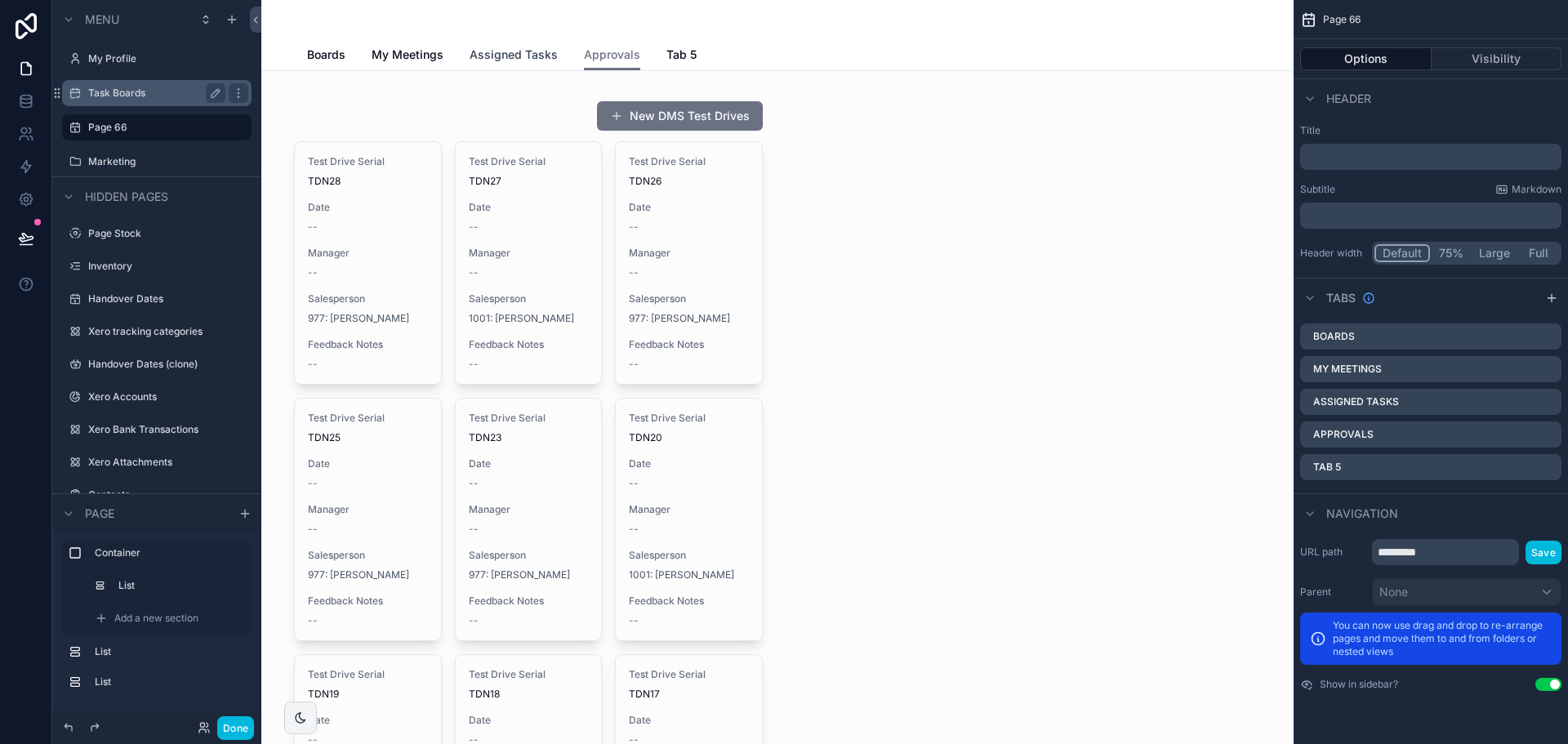
click at [522, 61] on span "Assigned Tasks" at bounding box center [513, 55] width 88 height 16
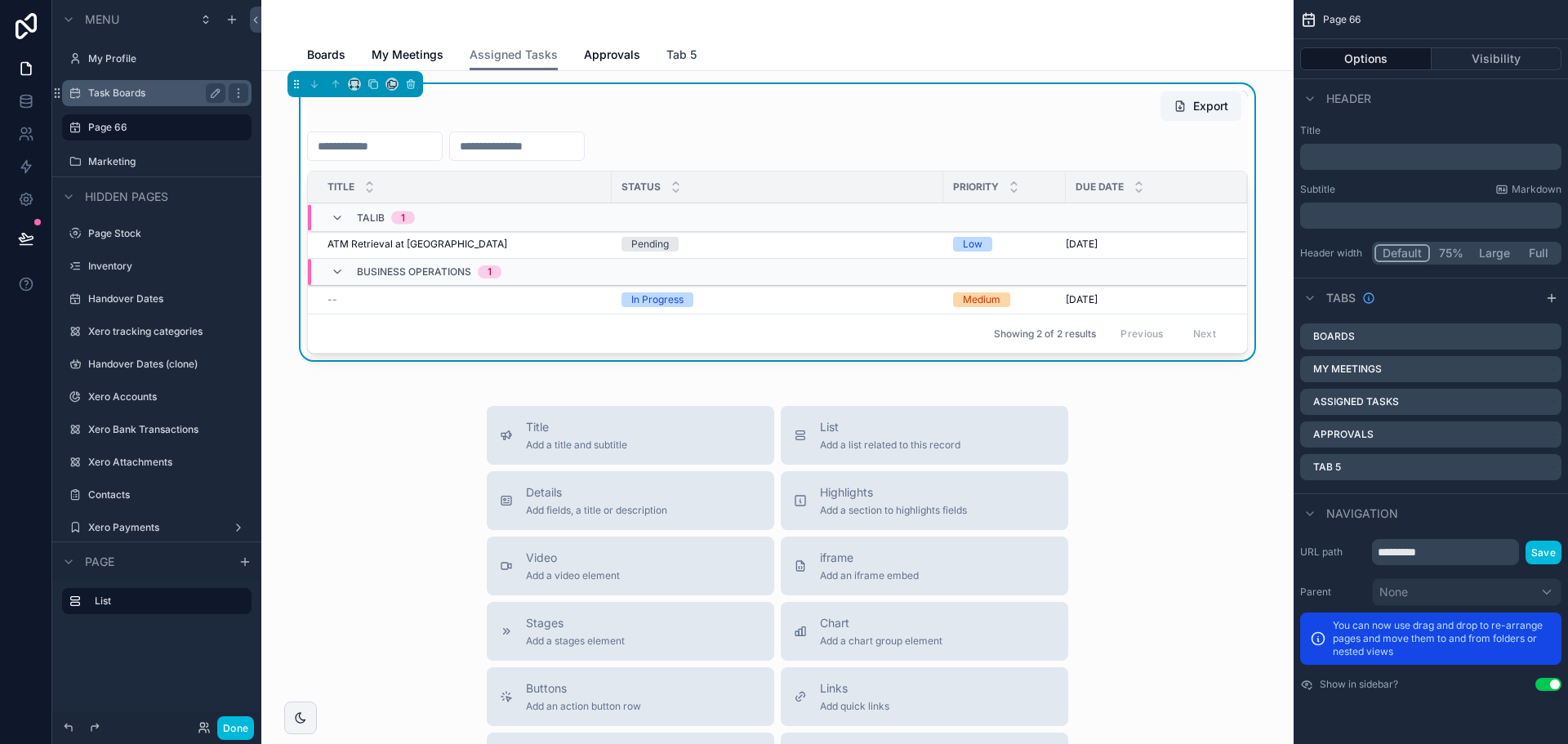
click at [679, 61] on span "Tab 5" at bounding box center [681, 55] width 30 height 16
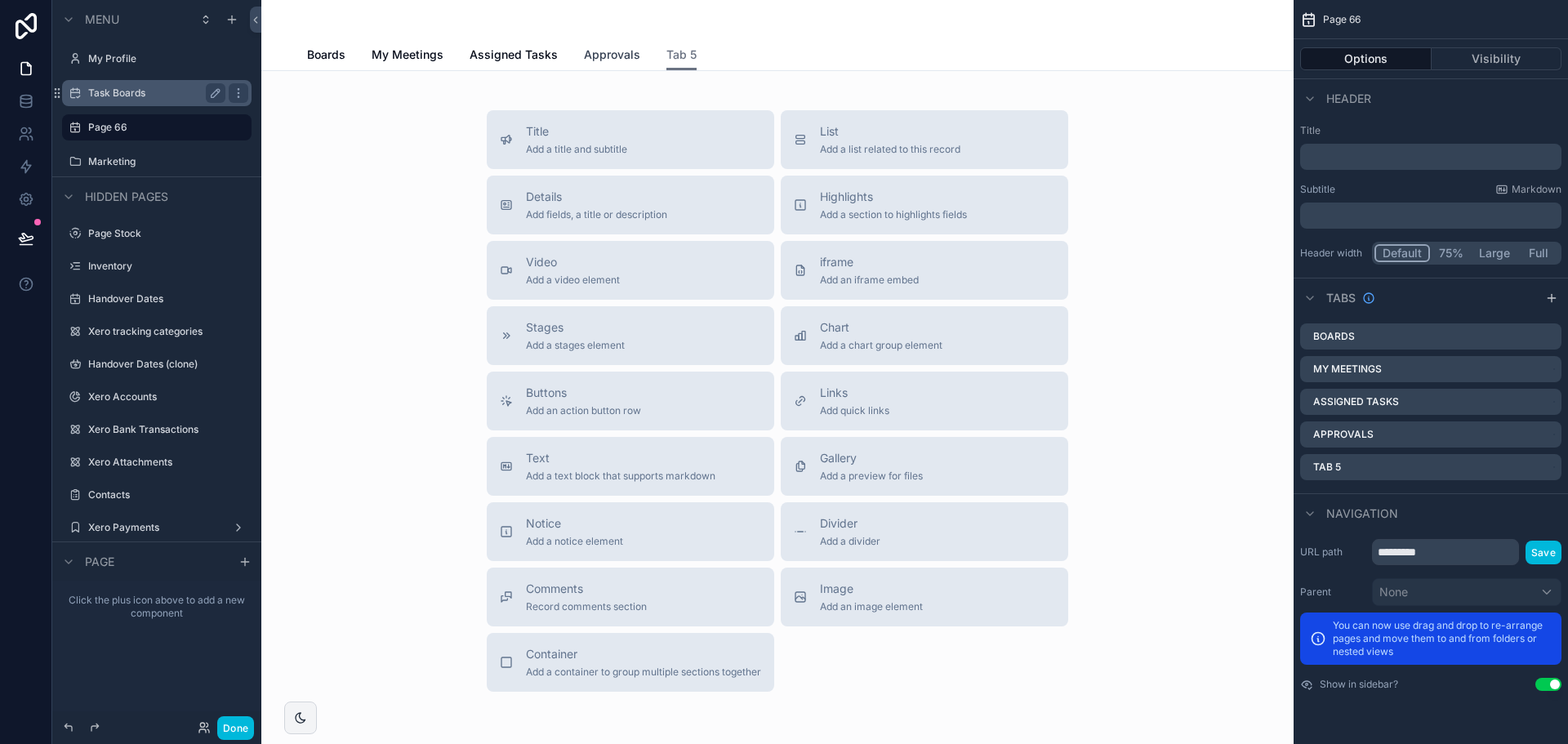
click at [584, 61] on span "Approvals" at bounding box center [612, 55] width 56 height 16
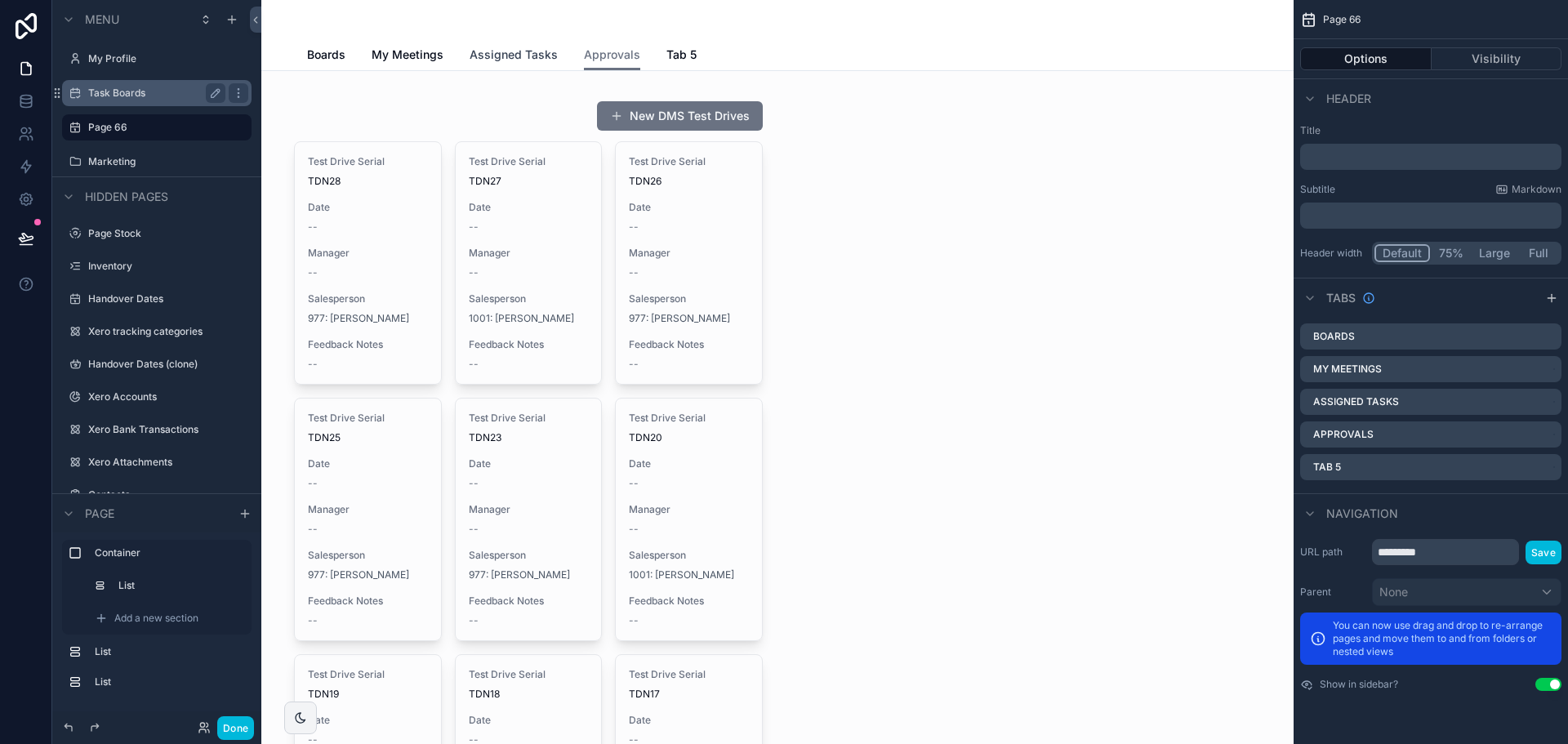
click at [513, 46] on link "Assigned Tasks" at bounding box center [513, 56] width 88 height 33
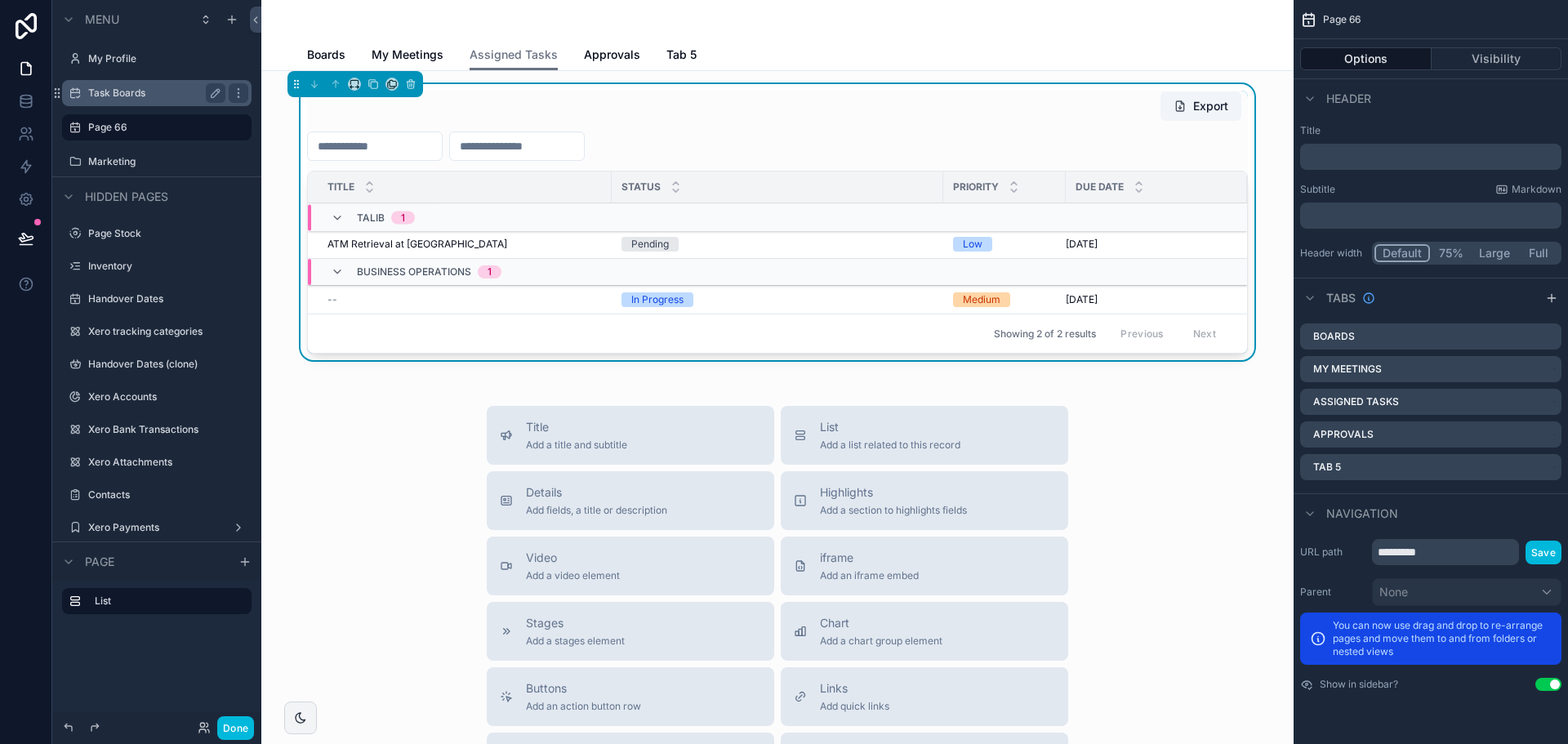
click at [162, 94] on label "Task Boards" at bounding box center [154, 93] width 131 height 13
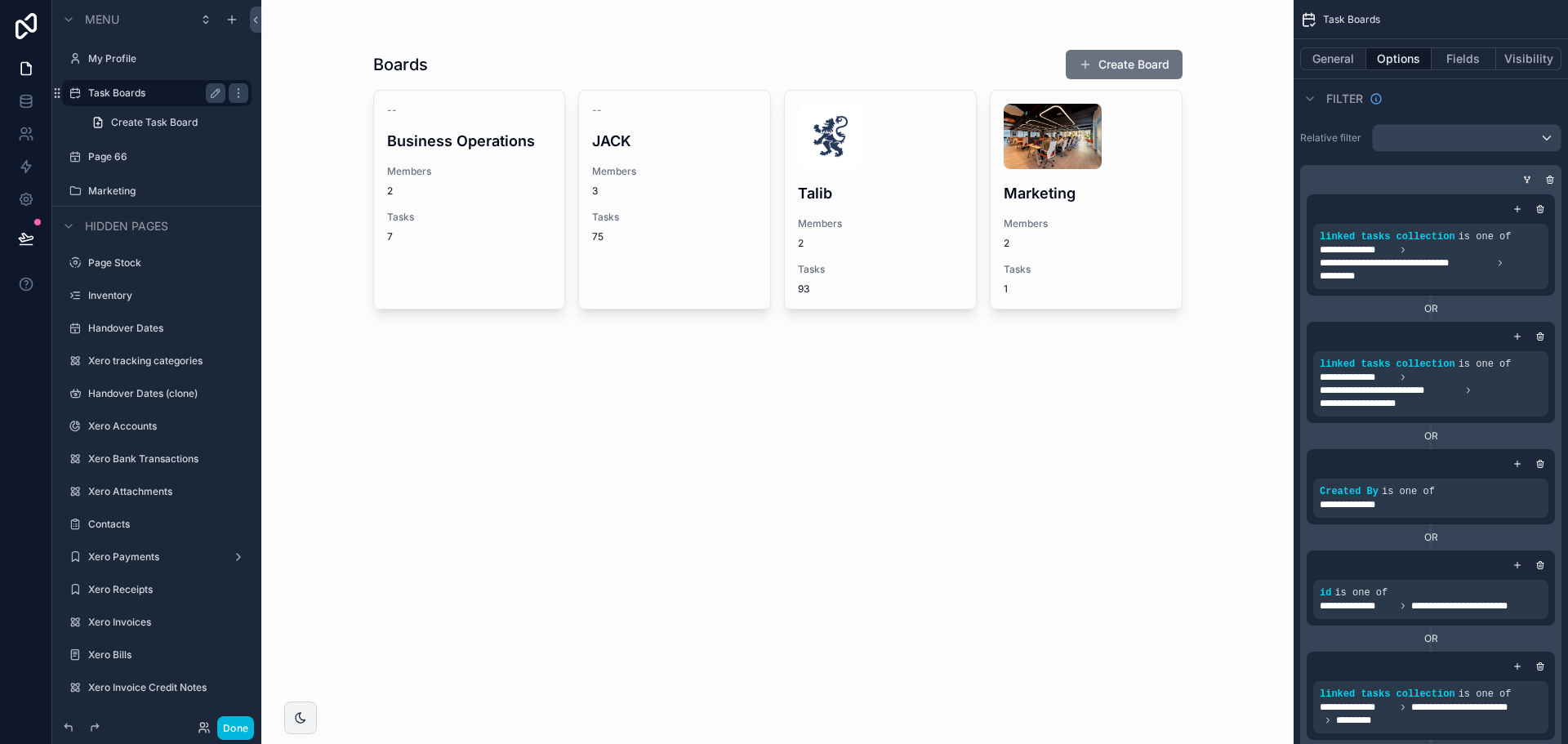
click at [487, 223] on div "scrollable content" at bounding box center [778, 181] width 836 height 362
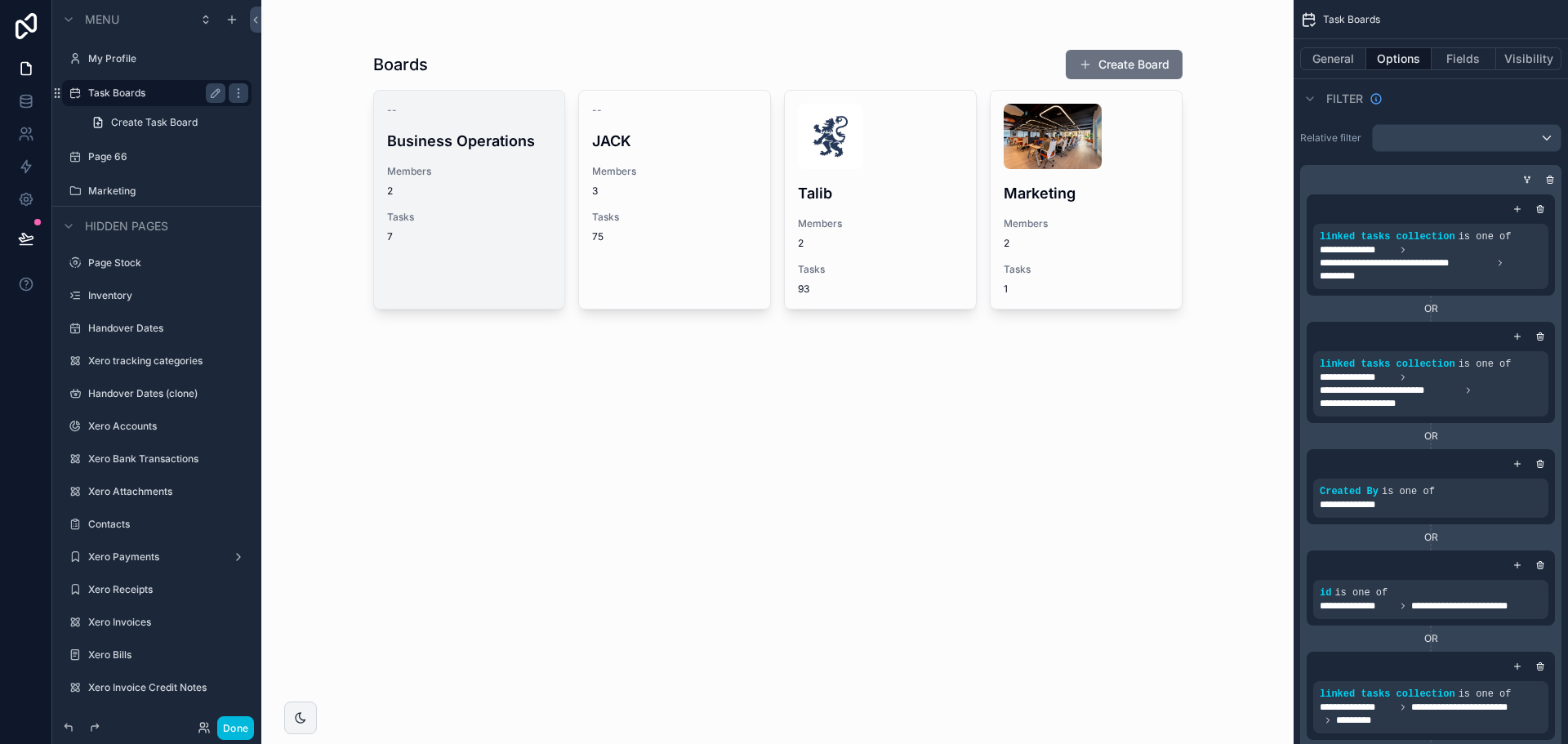
click at [498, 227] on div "Tasks 7" at bounding box center [470, 227] width 165 height 33
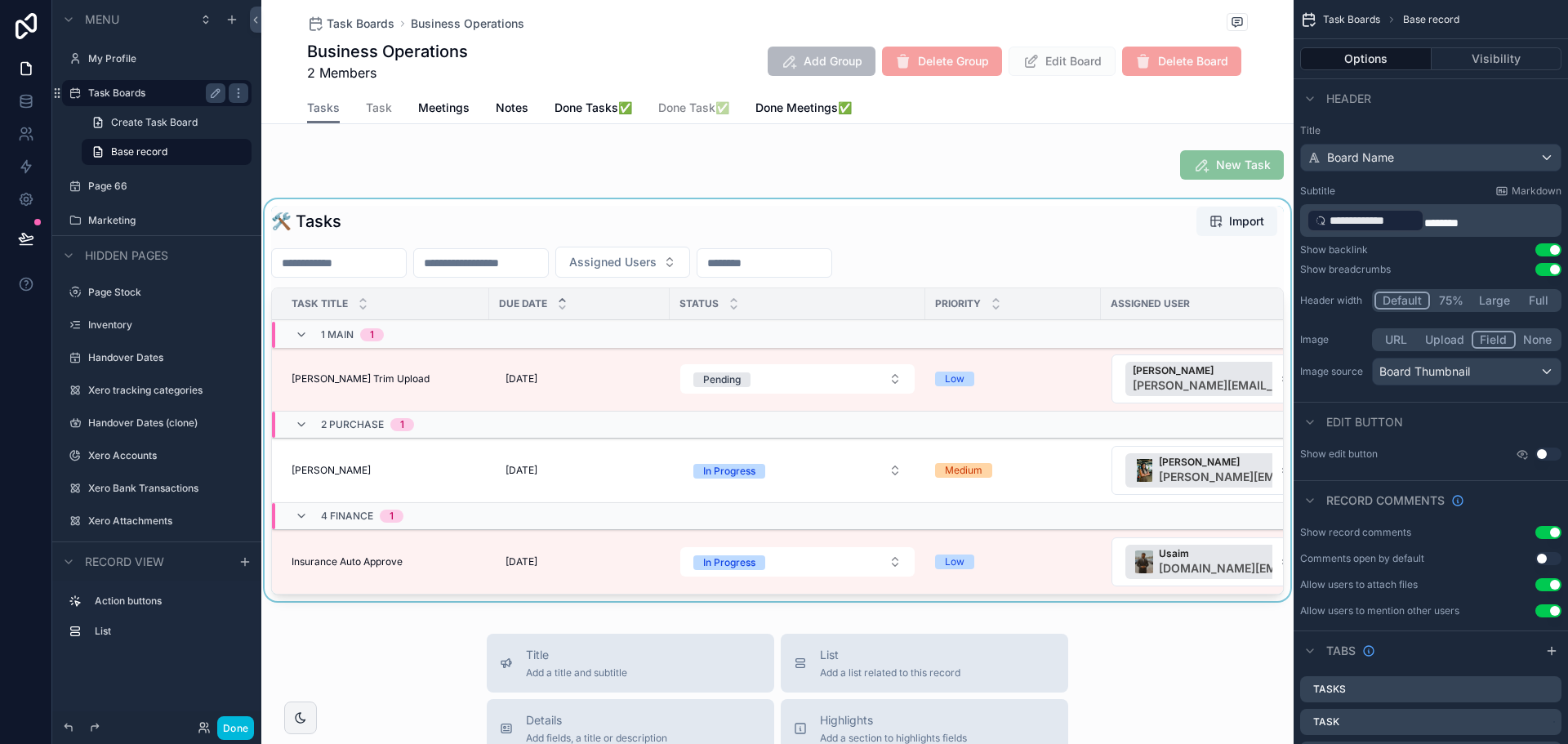
click at [755, 376] on div "scrollable content" at bounding box center [777, 403] width 1033 height 408
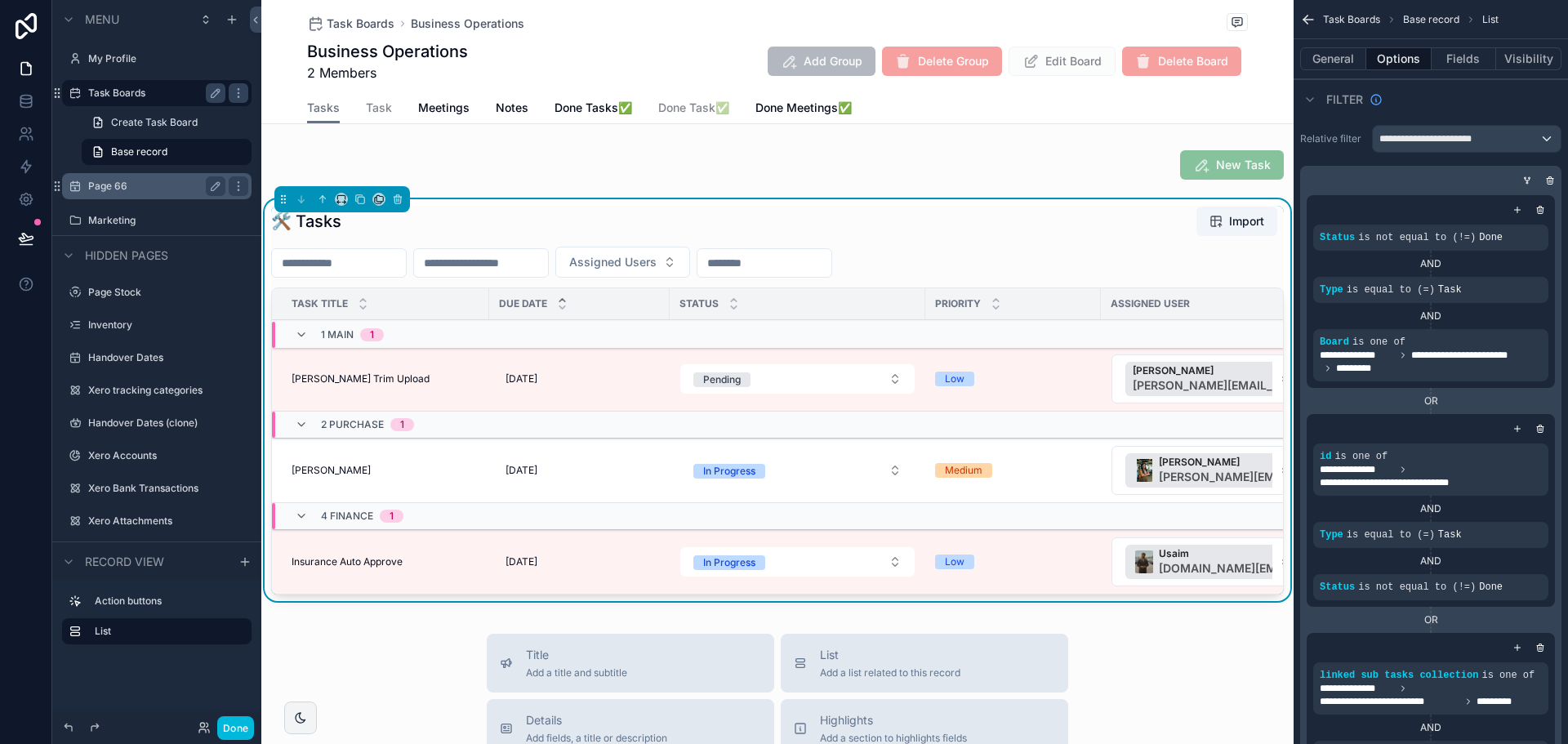
click at [164, 181] on label "Page 66" at bounding box center [154, 186] width 131 height 13
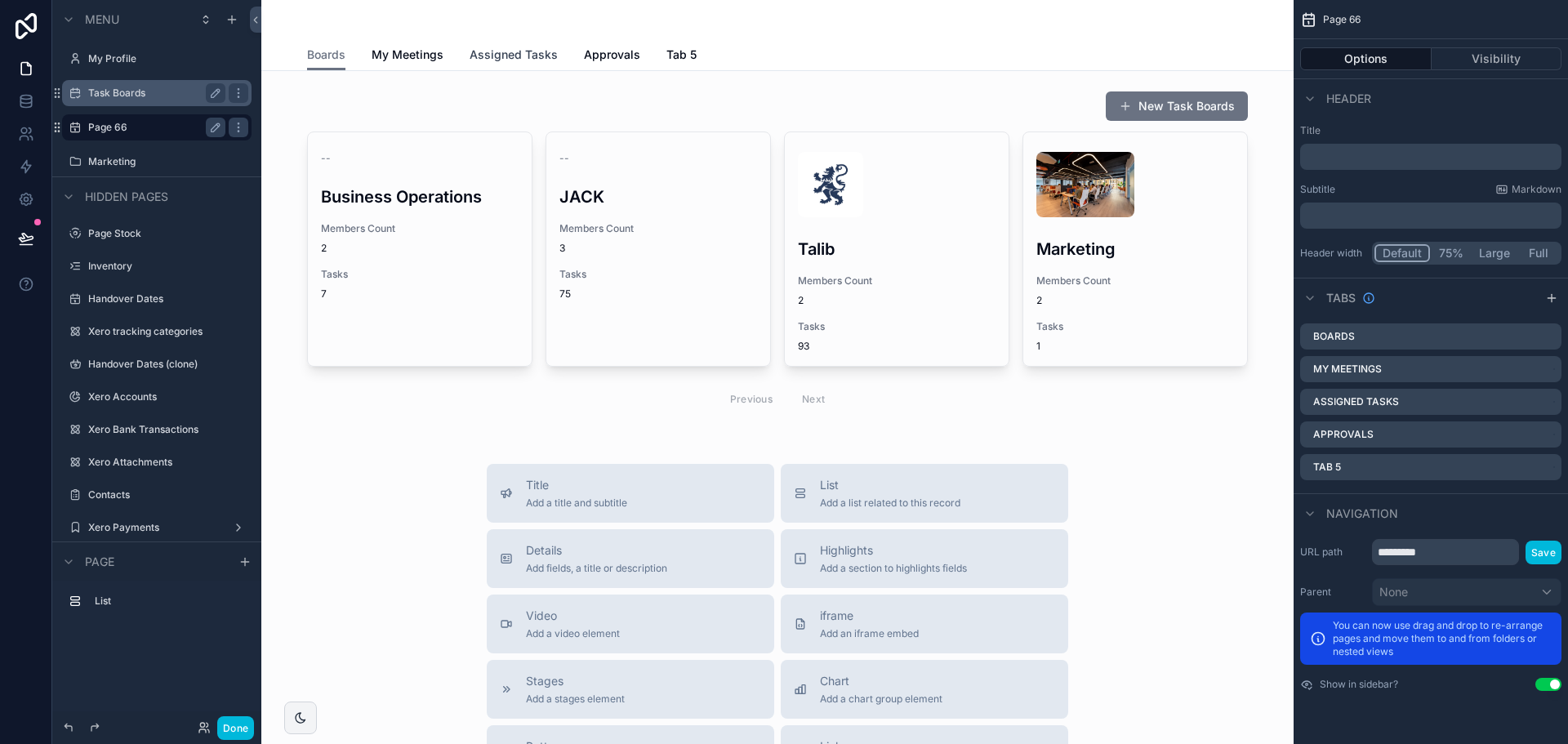
click at [510, 53] on span "Assigned Tasks" at bounding box center [513, 55] width 88 height 16
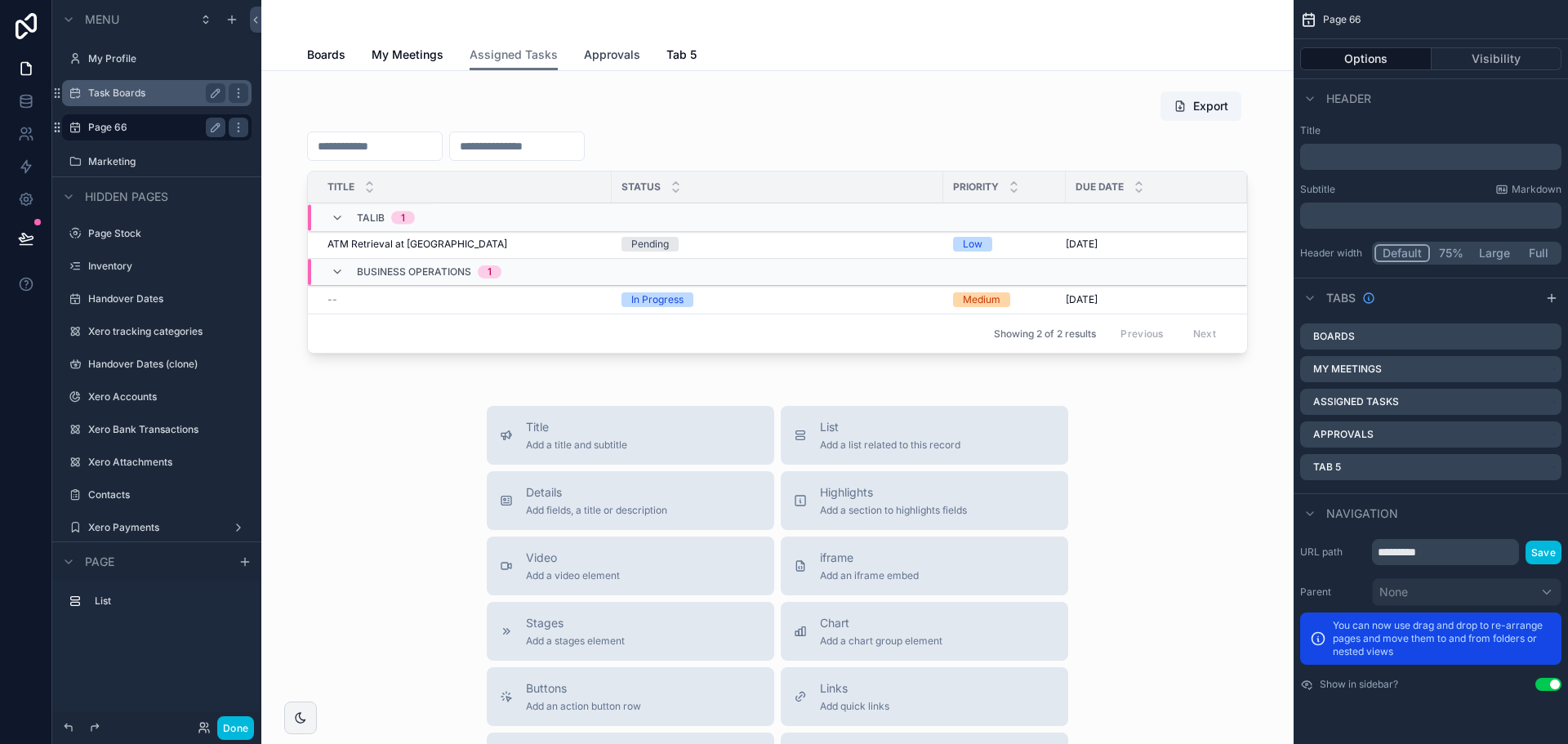
click at [589, 53] on span "Approvals" at bounding box center [612, 55] width 56 height 16
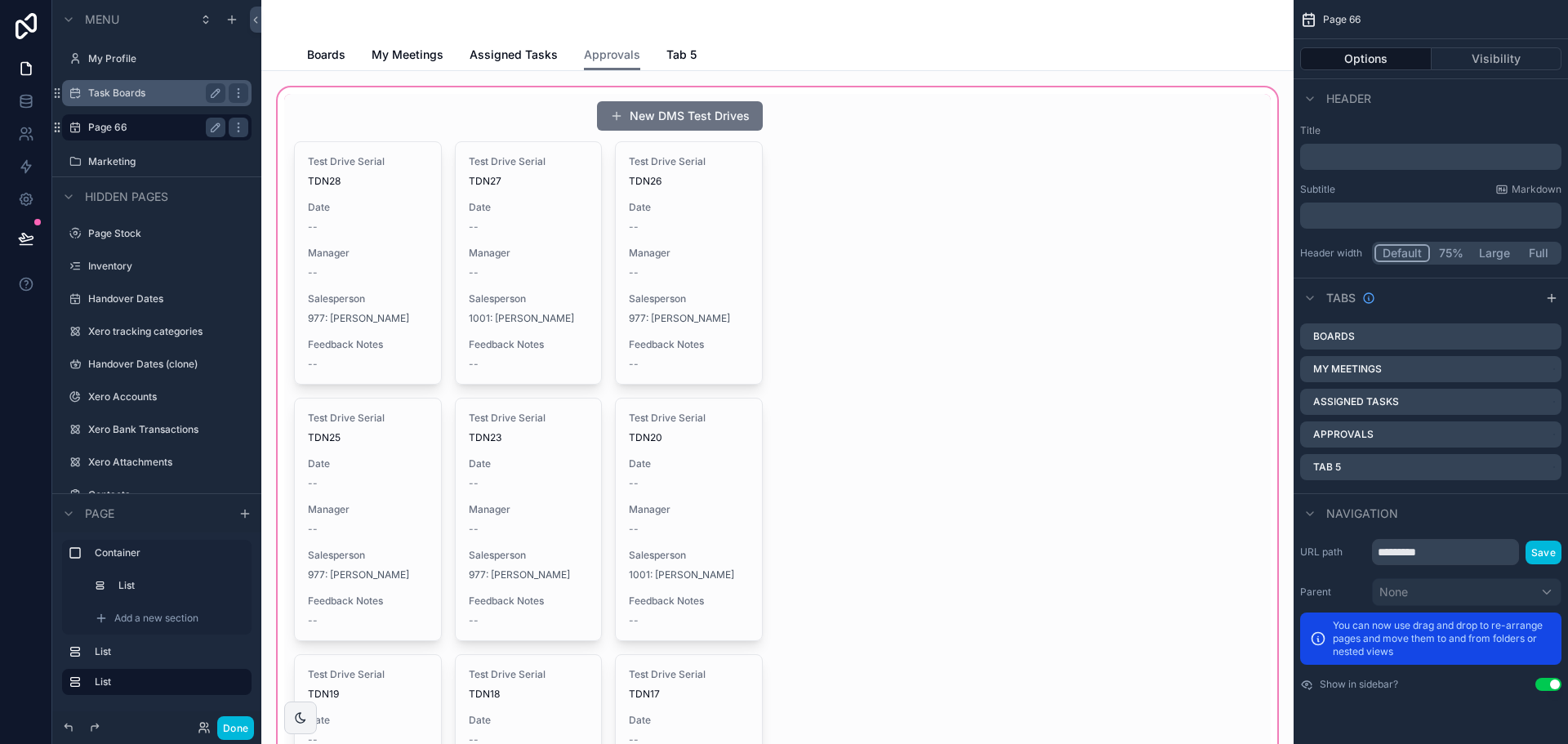
click at [1091, 267] on div "scrollable content" at bounding box center [777, 666] width 1006 height 1164
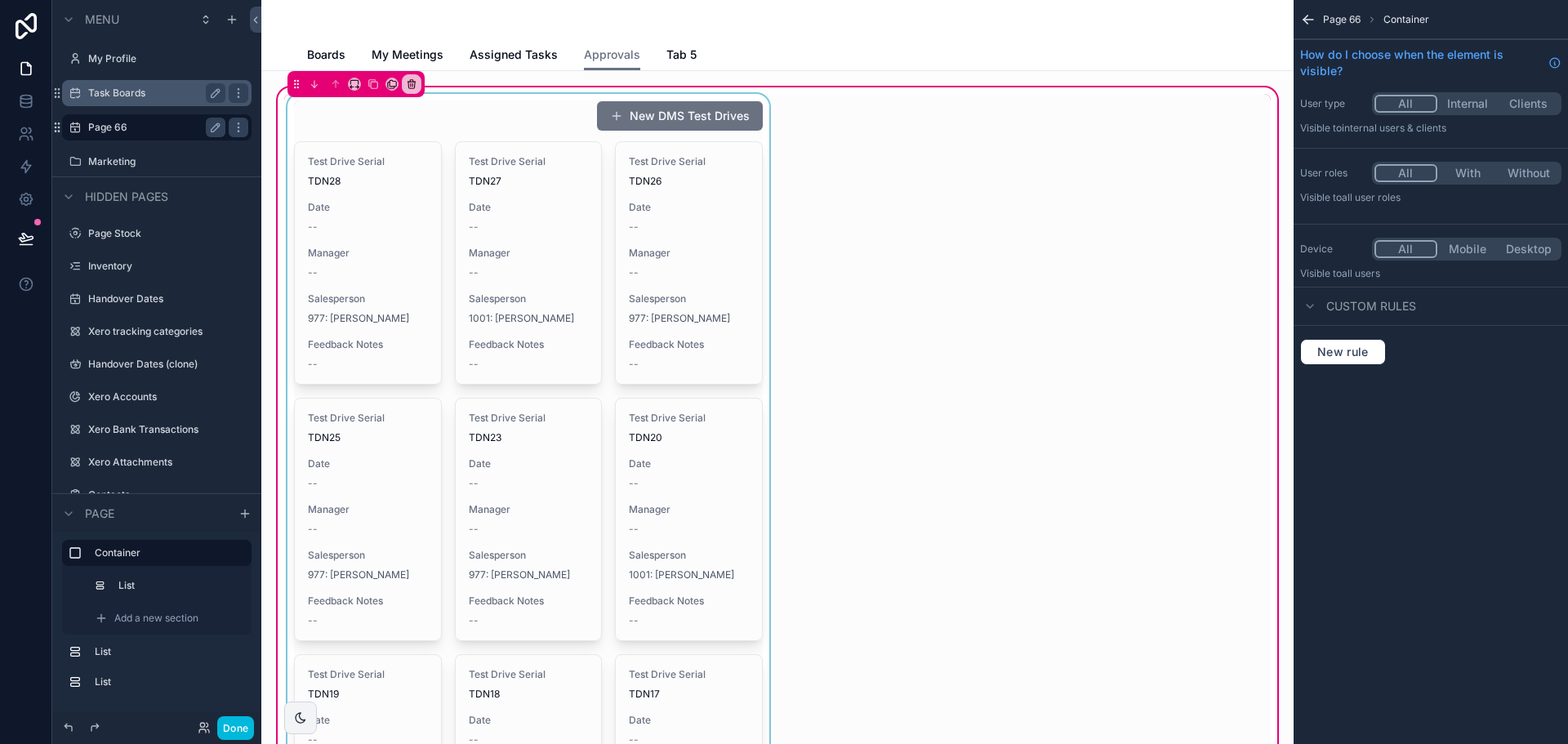
click at [660, 283] on div "scrollable content" at bounding box center [528, 666] width 488 height 1145
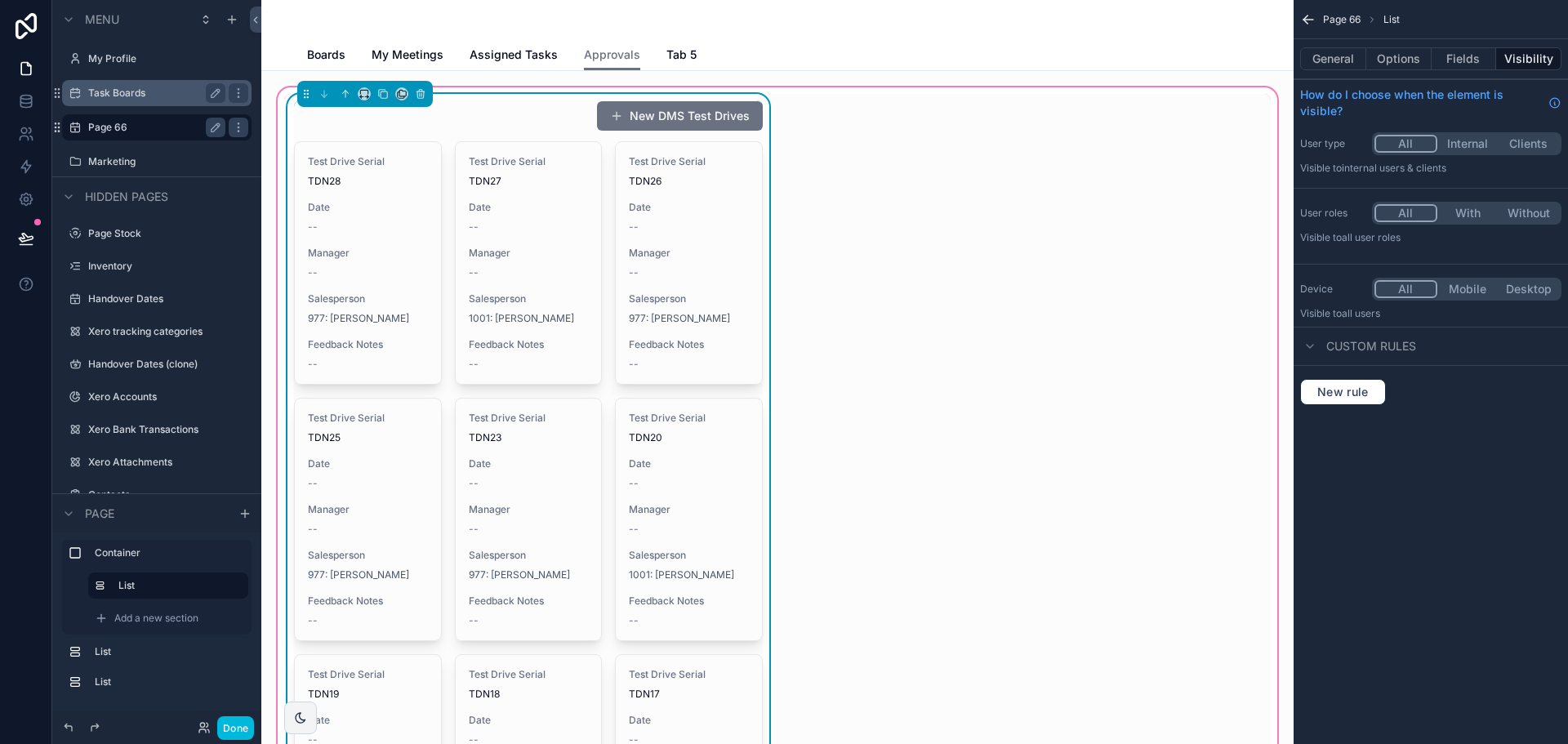
click at [1313, 47] on div "General Options Fields Visibility" at bounding box center [1431, 59] width 275 height 39
click at [1313, 59] on button "General" at bounding box center [1333, 59] width 66 height 23
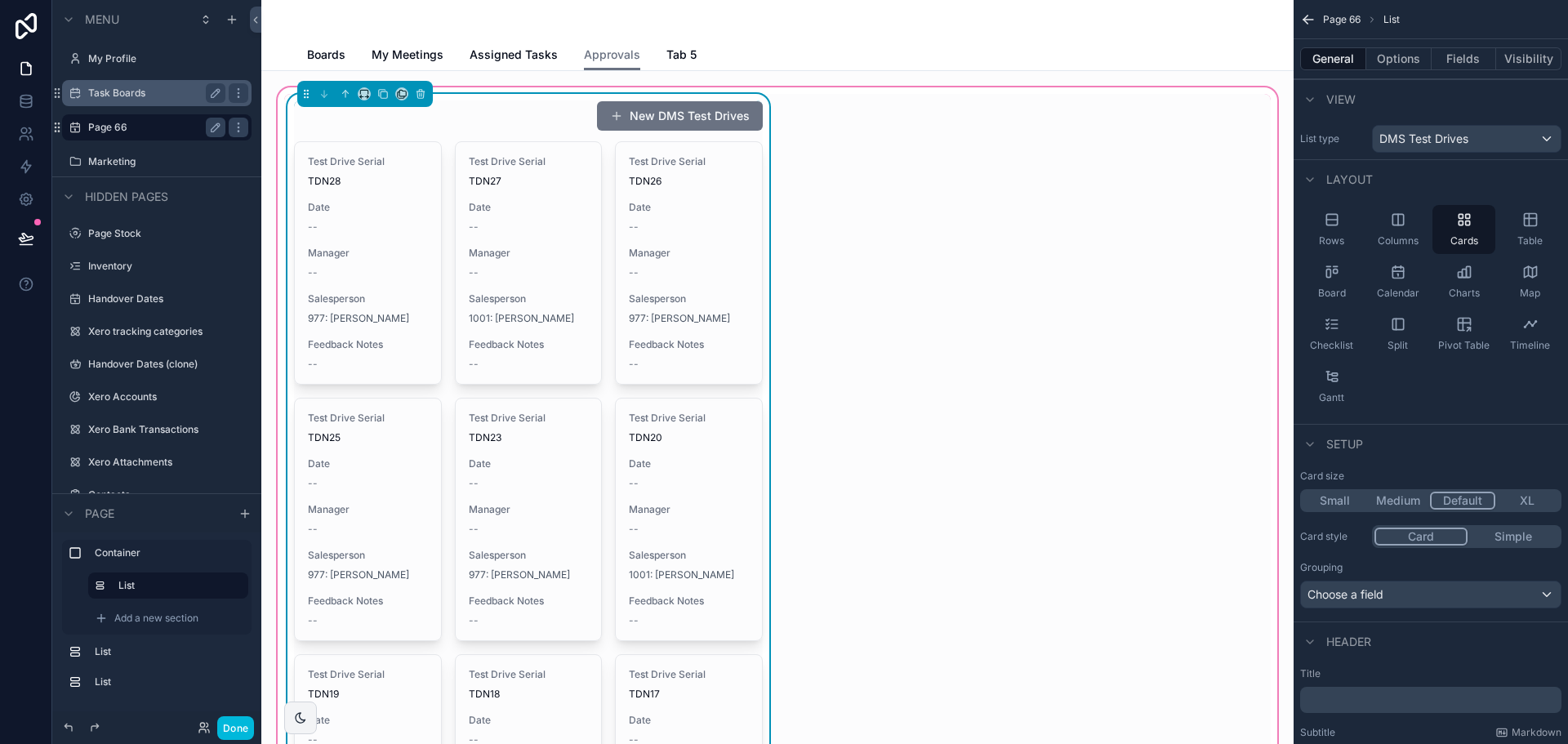
click at [1320, 57] on button "General" at bounding box center [1333, 59] width 66 height 23
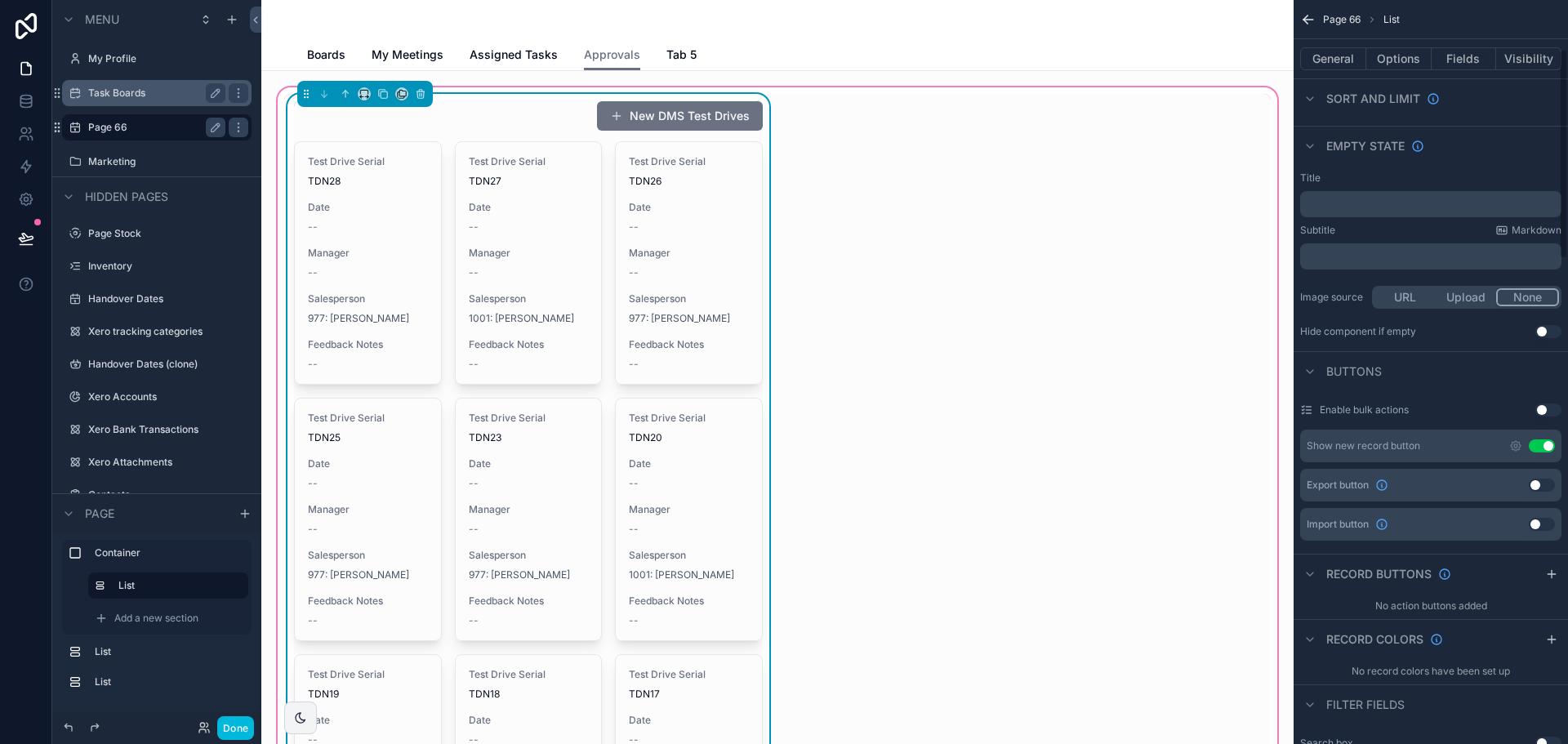
scroll to position [245, 0]
click at [1347, 52] on button "General" at bounding box center [1333, 59] width 66 height 23
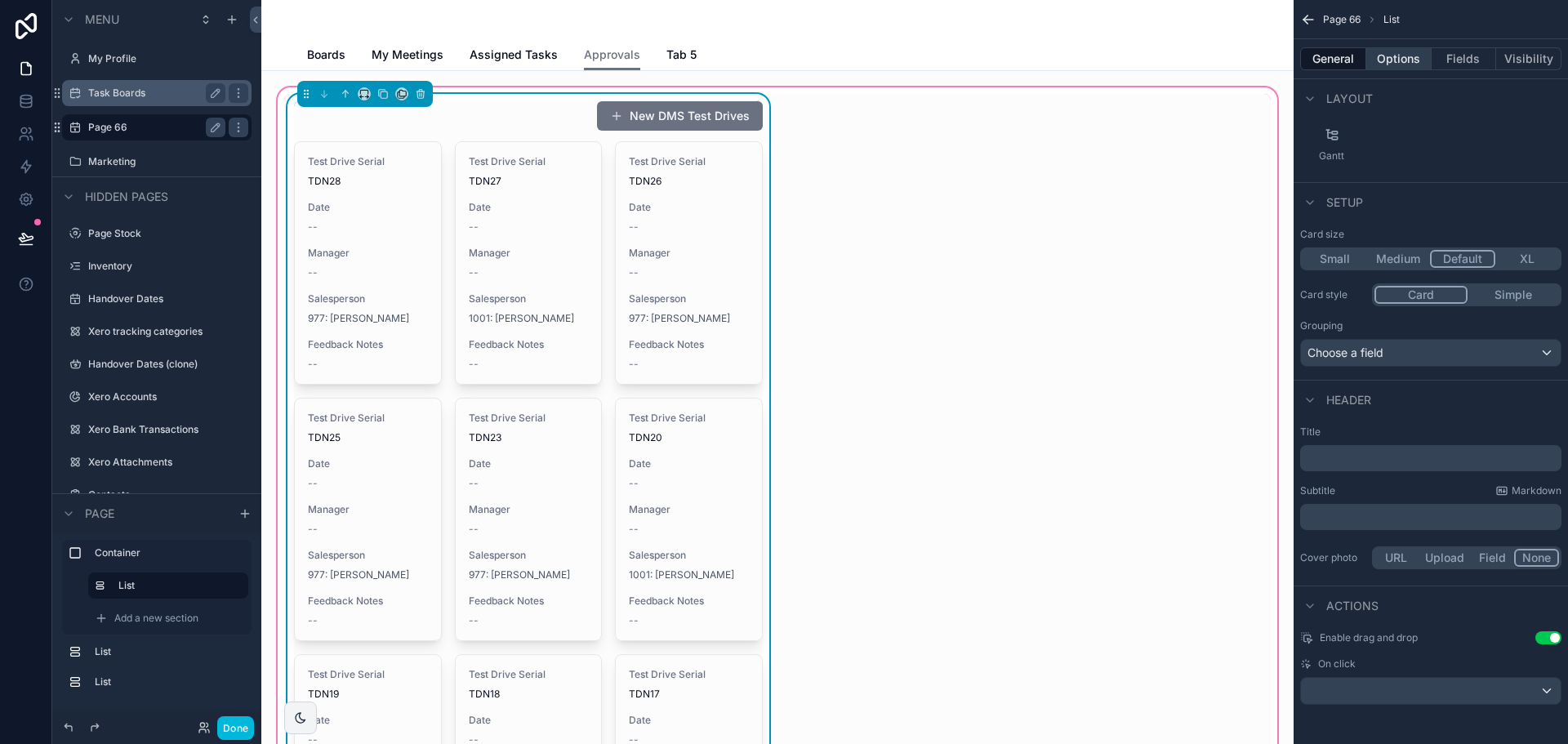
click at [1403, 61] on button "Options" at bounding box center [1399, 59] width 65 height 23
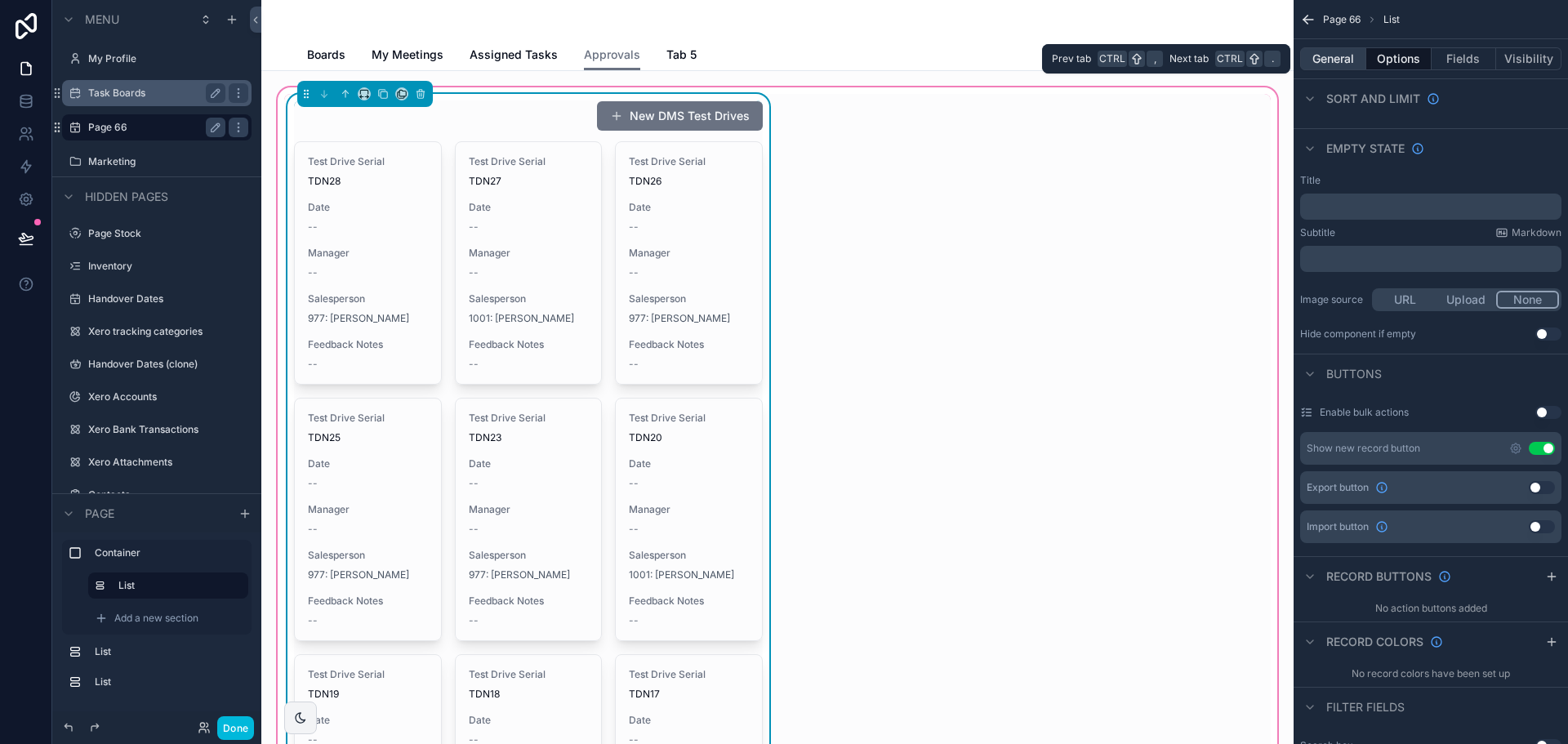
click at [1315, 56] on button "General" at bounding box center [1333, 59] width 66 height 23
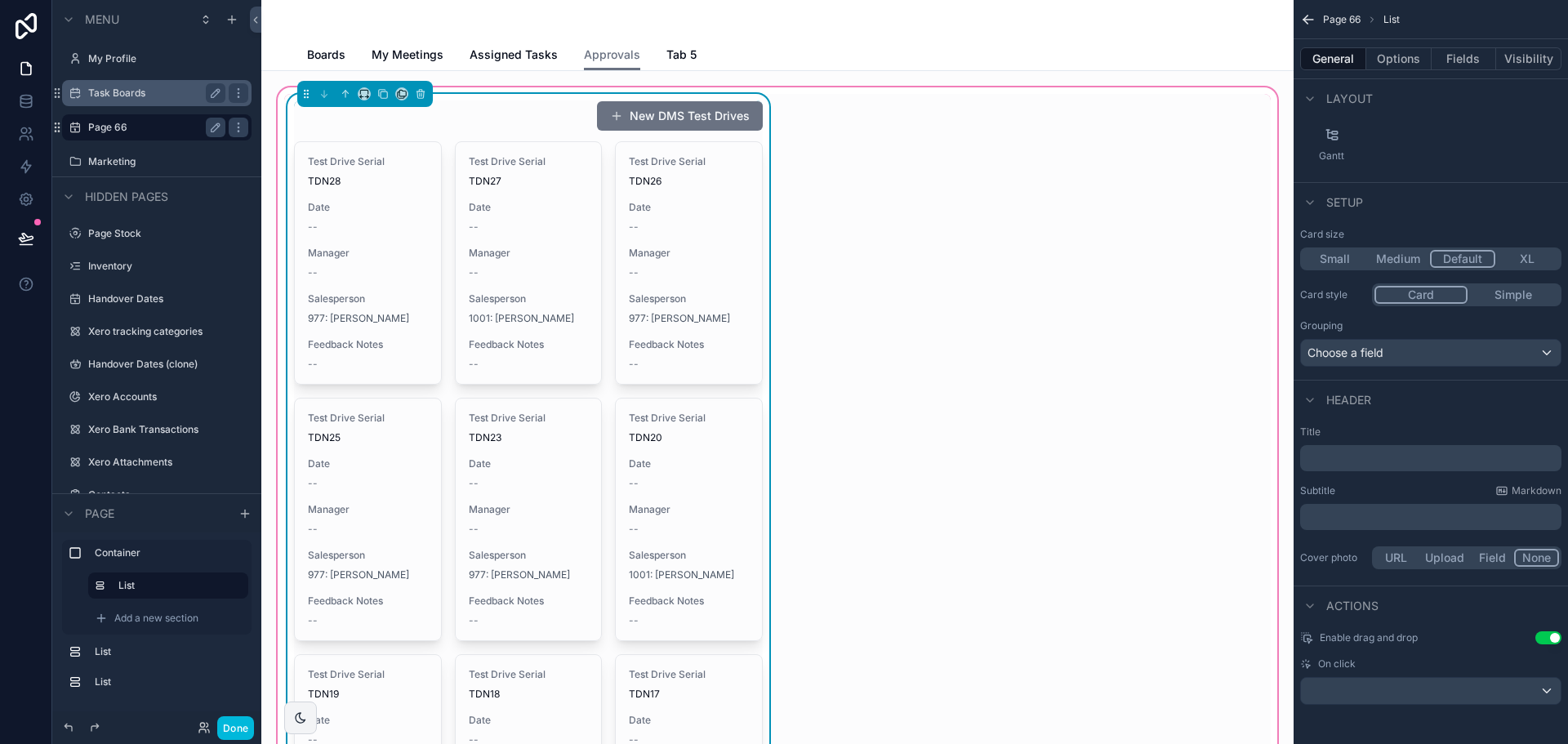
click at [1360, 116] on div "Layout" at bounding box center [1431, 98] width 275 height 39
click at [1337, 141] on icon "scrollable content" at bounding box center [1332, 135] width 16 height 16
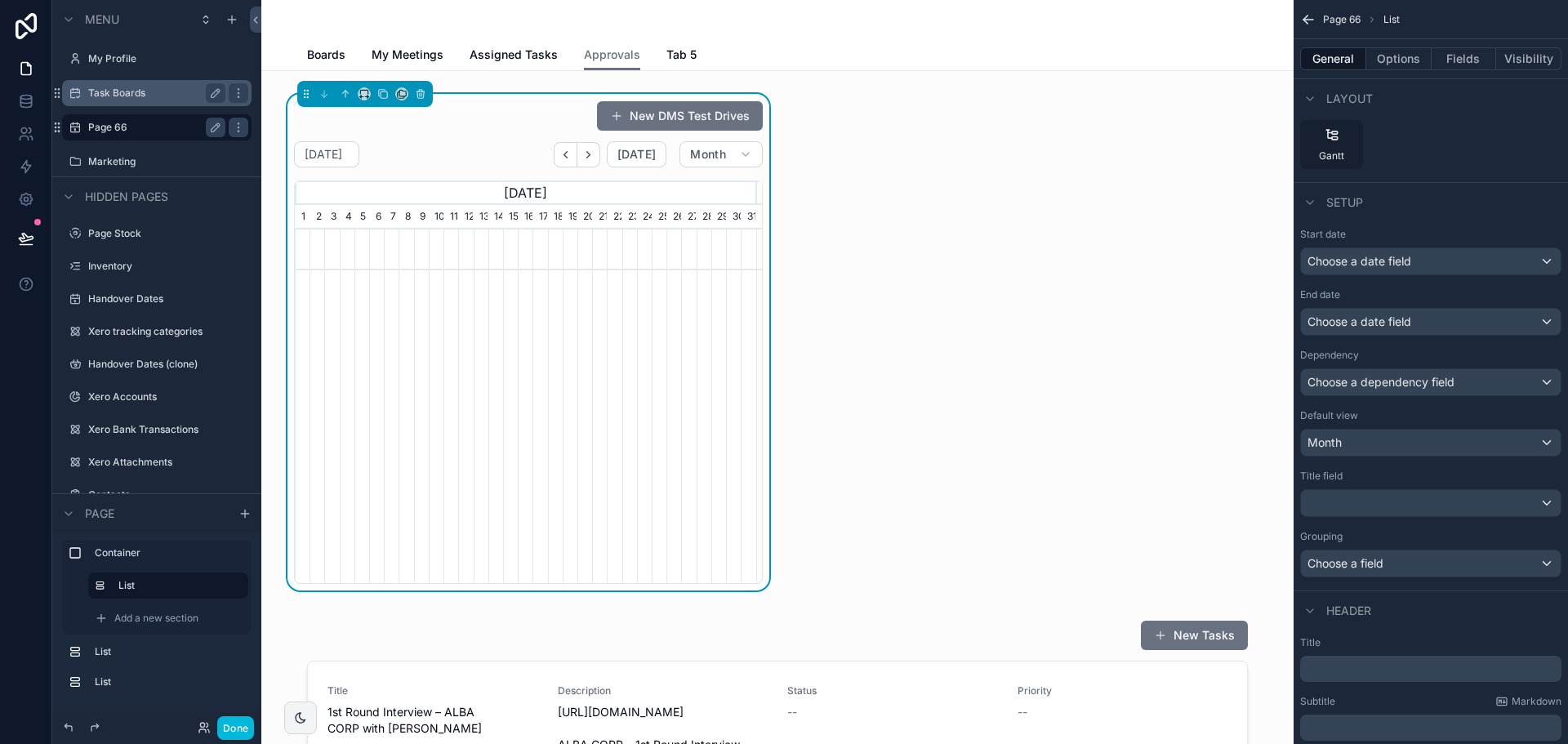
scroll to position [0, 461]
click at [1318, 132] on div "Gantt" at bounding box center [1331, 145] width 63 height 49
click at [1338, 145] on div "Gantt" at bounding box center [1331, 145] width 63 height 49
click at [1339, 96] on span "Layout" at bounding box center [1349, 99] width 47 height 16
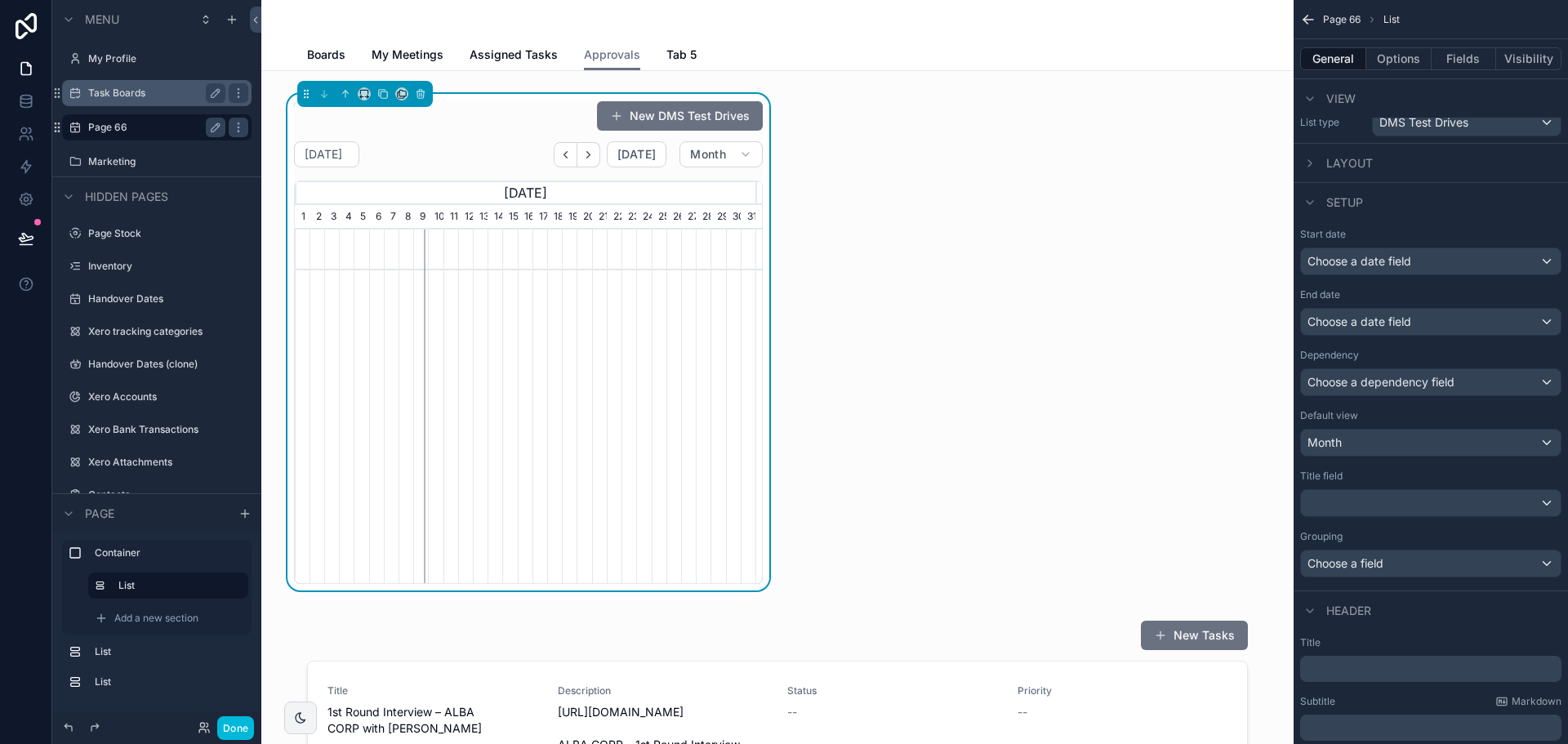
click at [1339, 96] on span "View" at bounding box center [1341, 99] width 29 height 16
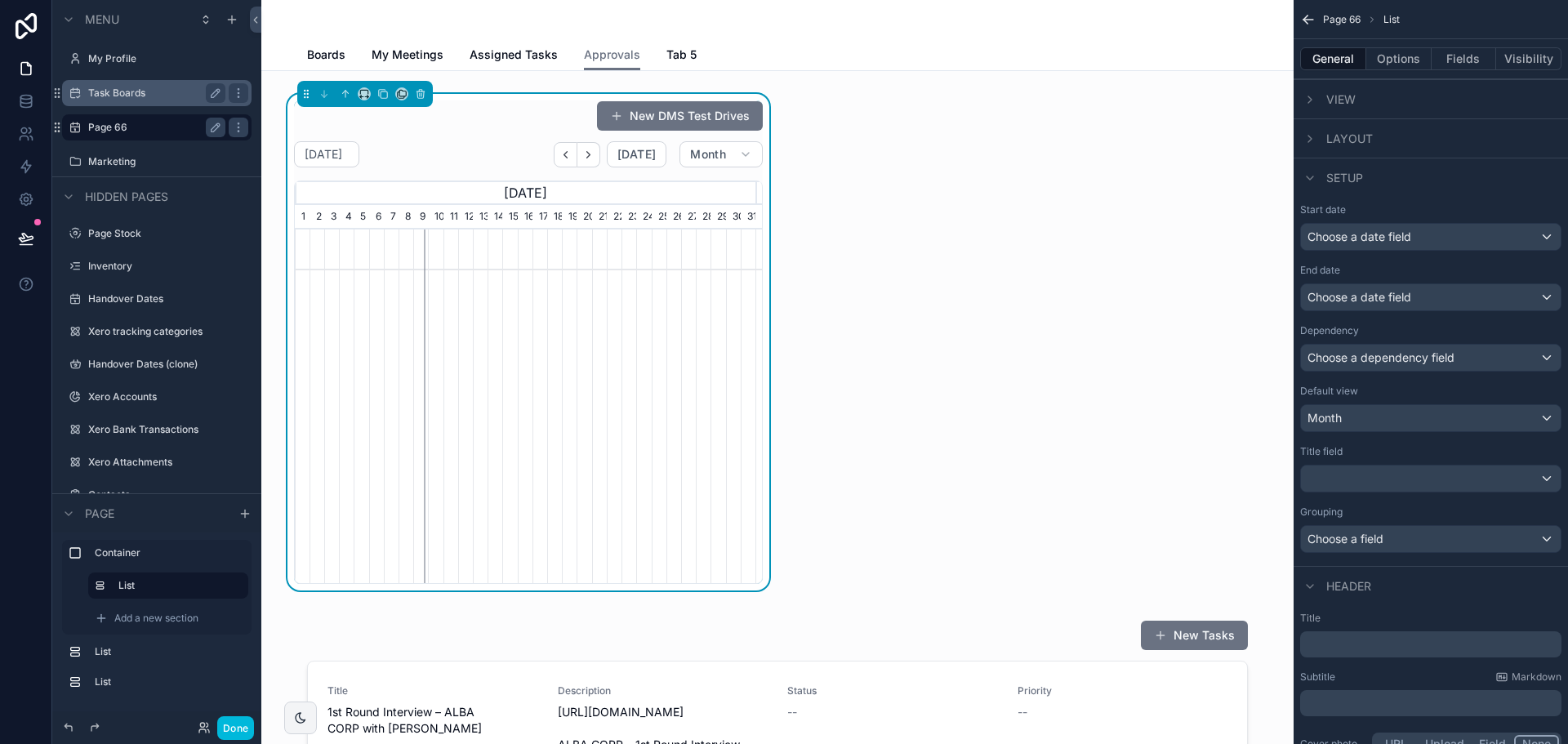
click at [1344, 146] on span "Layout" at bounding box center [1349, 139] width 47 height 16
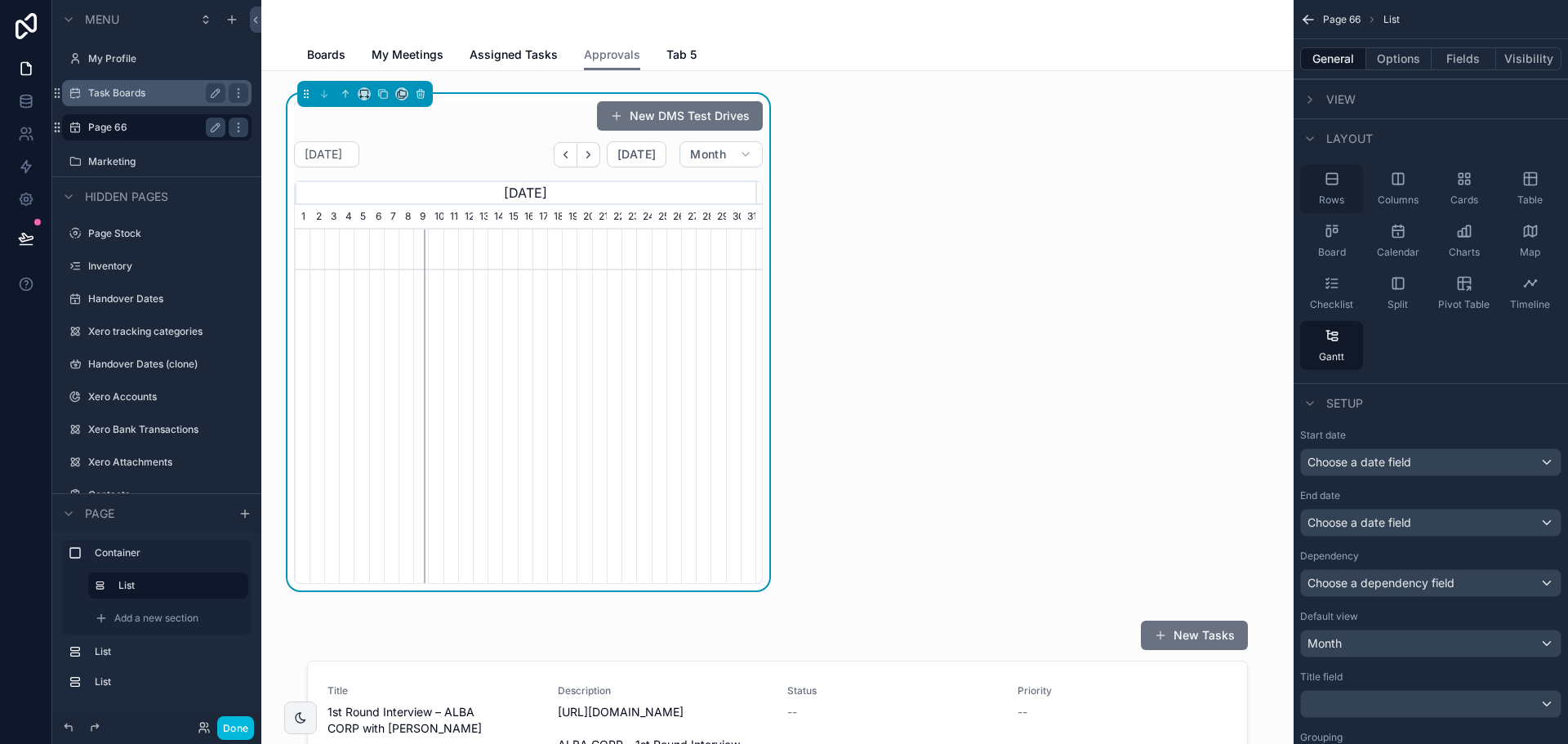
click at [1340, 190] on div "Rows" at bounding box center [1331, 189] width 63 height 49
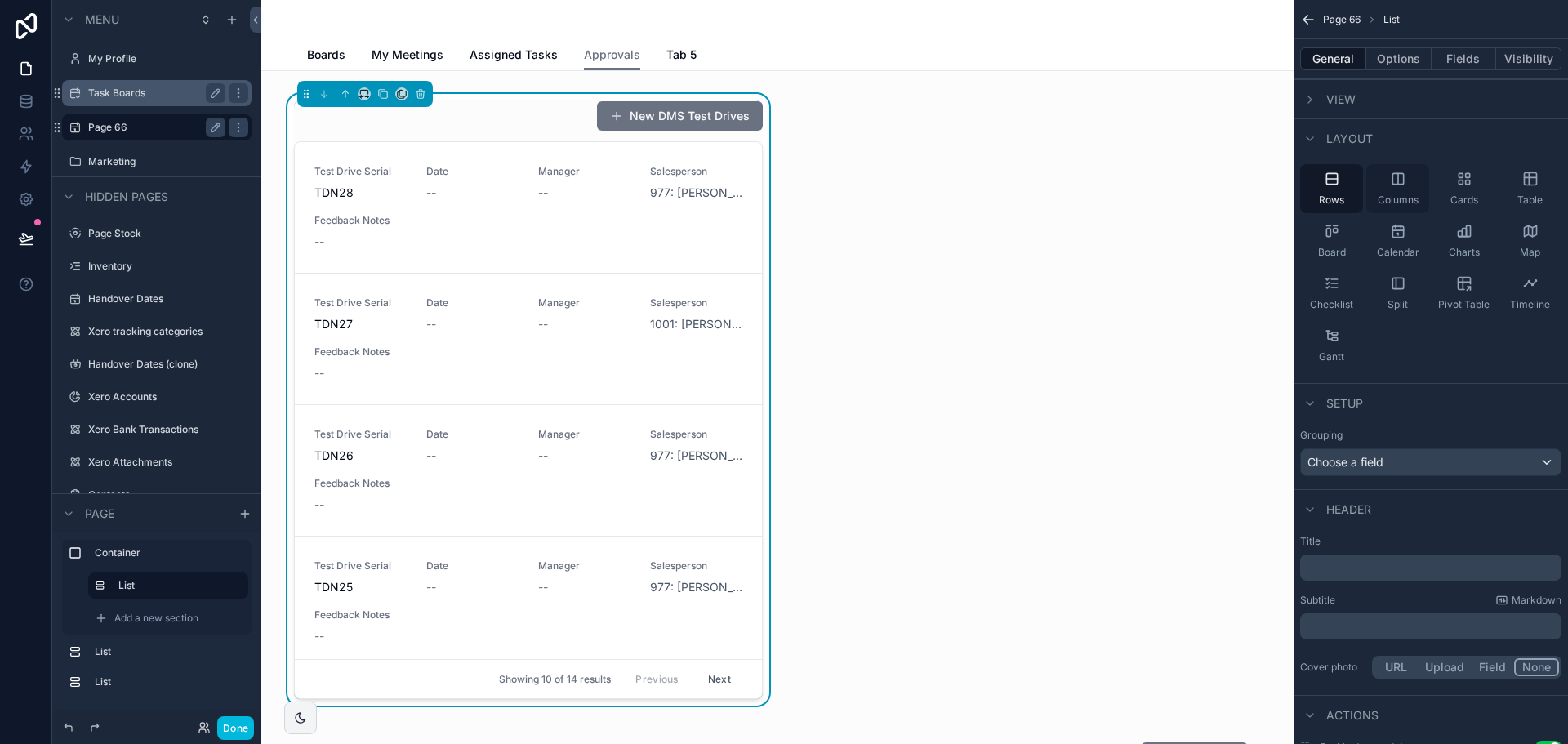
click at [1371, 195] on div "Columns" at bounding box center [1397, 189] width 63 height 49
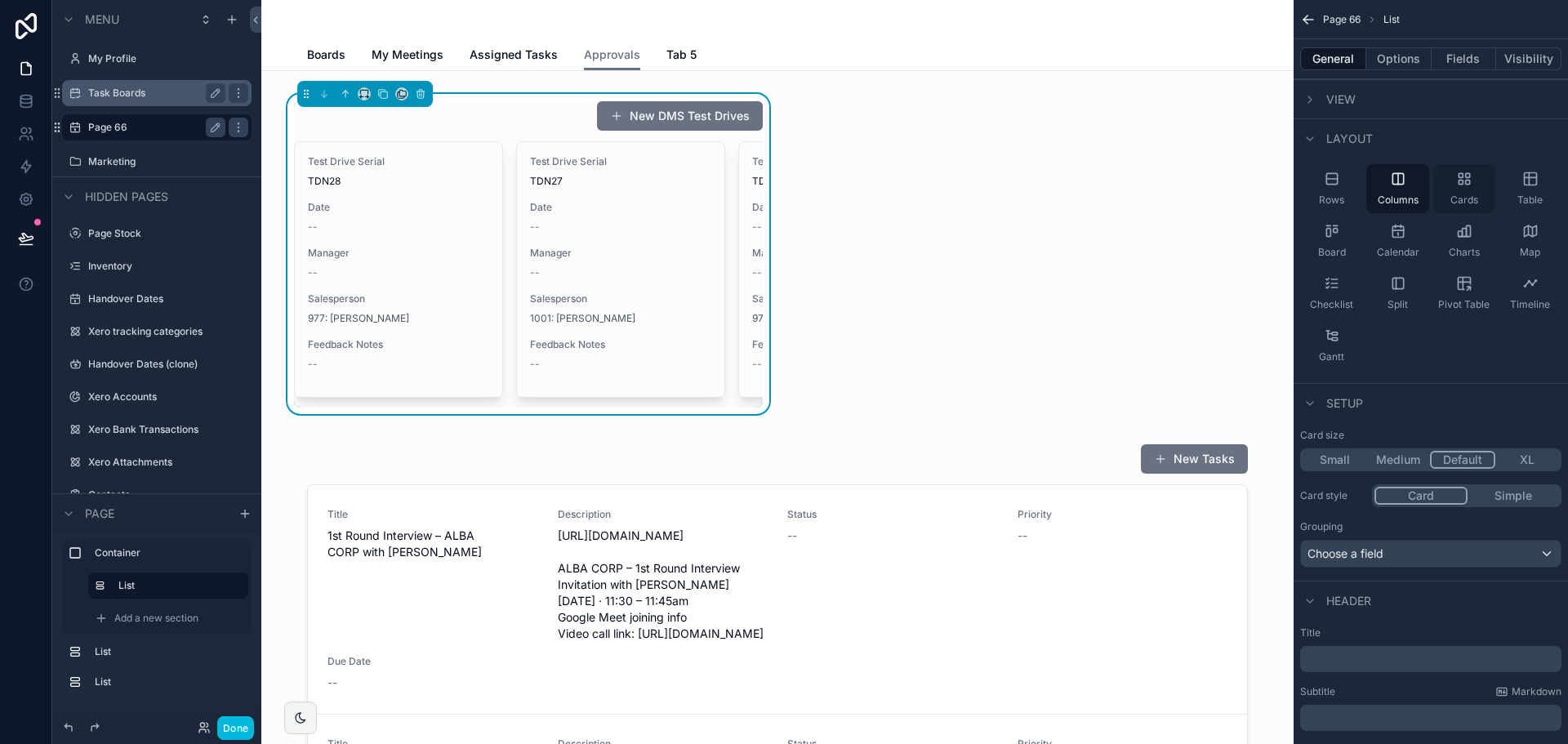
click at [1452, 190] on div "Cards" at bounding box center [1463, 189] width 63 height 49
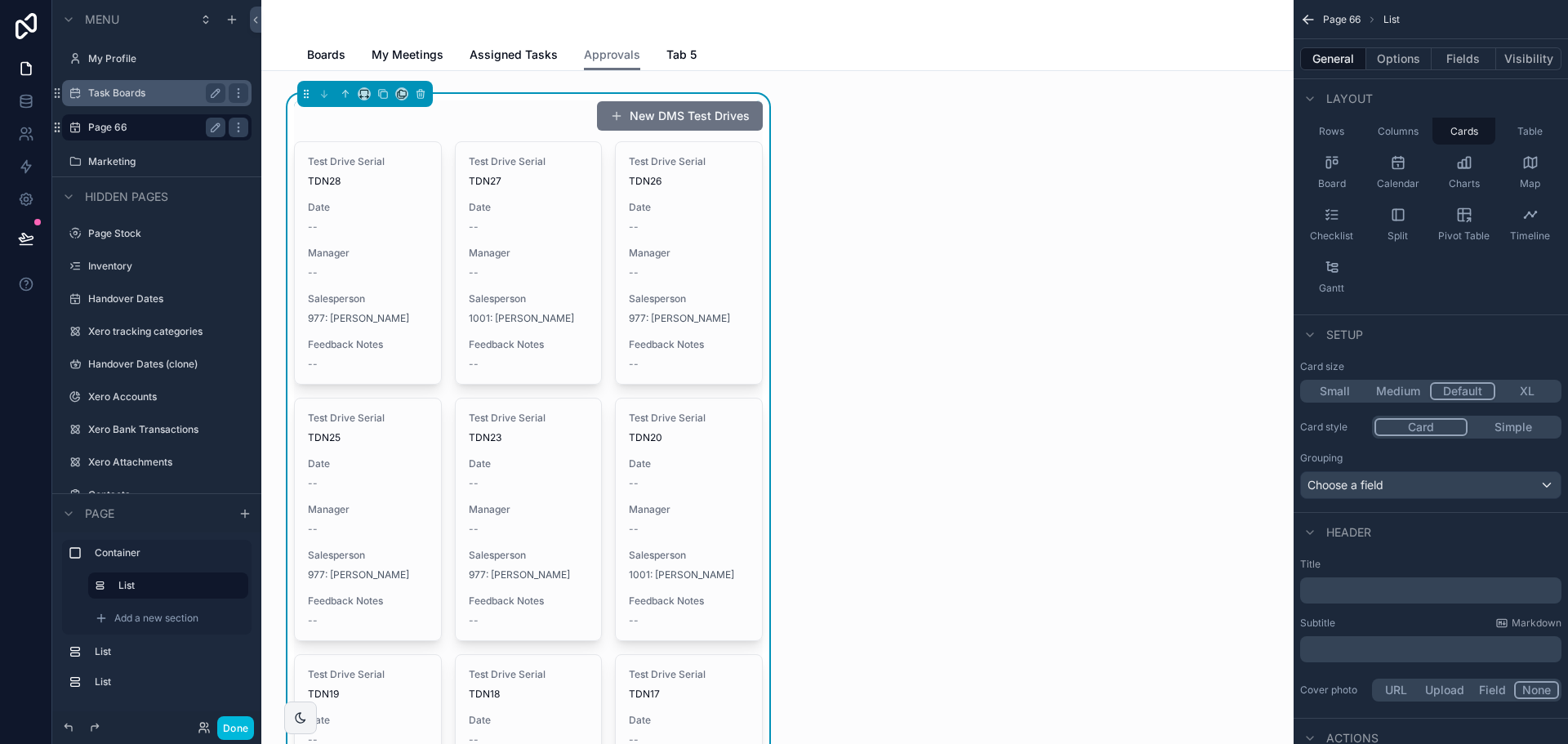
scroll to position [164, 0]
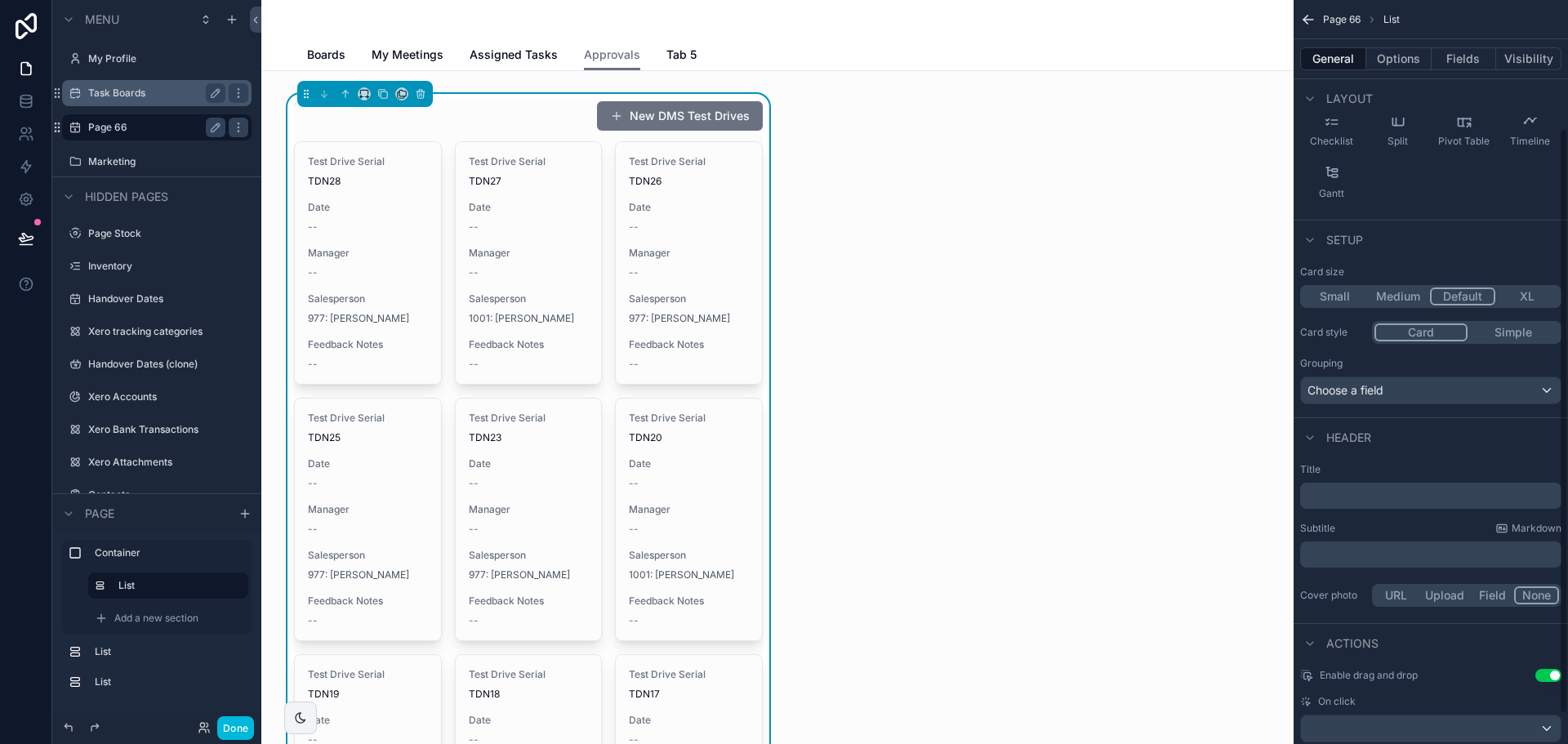
click at [1352, 242] on span "Setup" at bounding box center [1344, 240] width 37 height 16
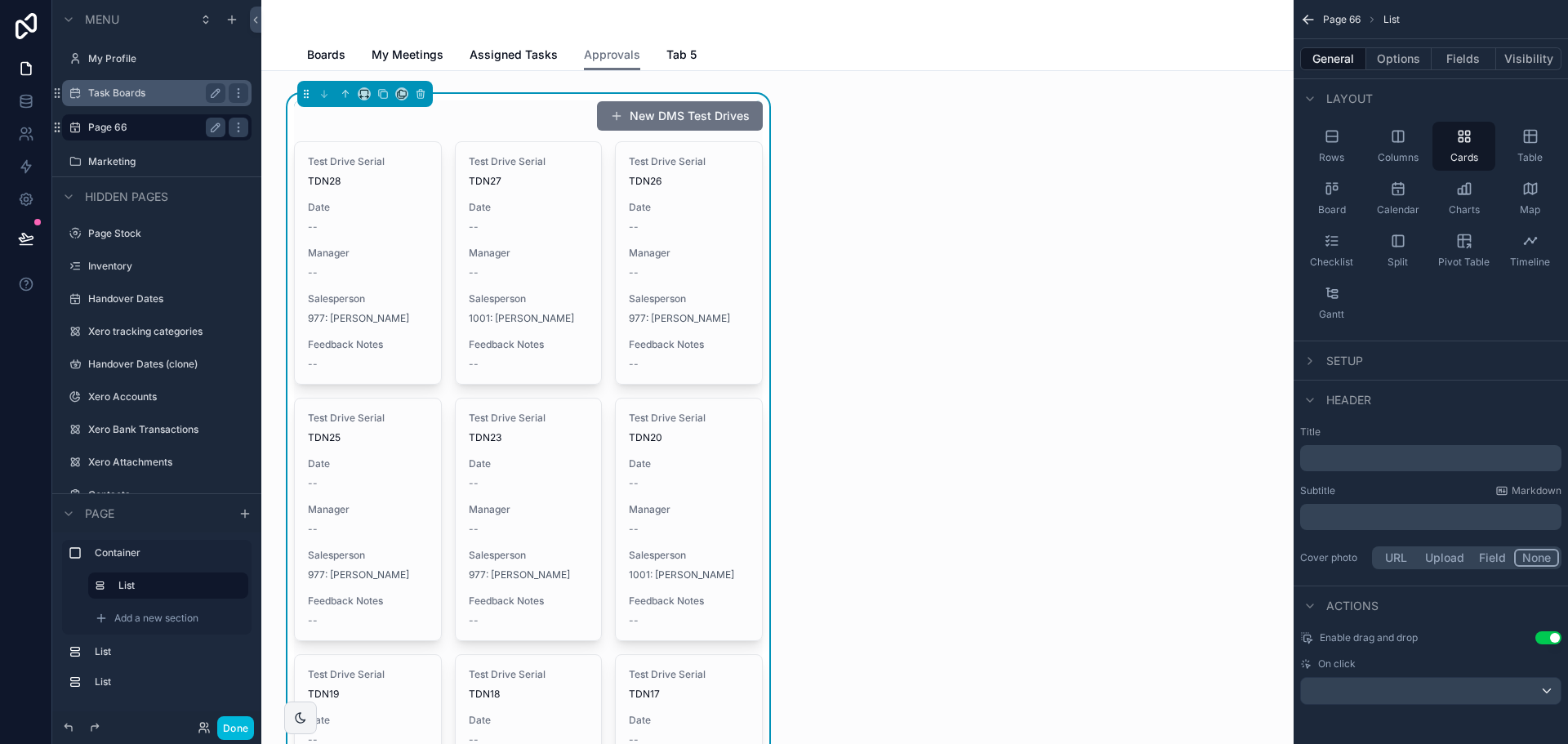
click at [1361, 361] on span "Setup" at bounding box center [1344, 361] width 37 height 16
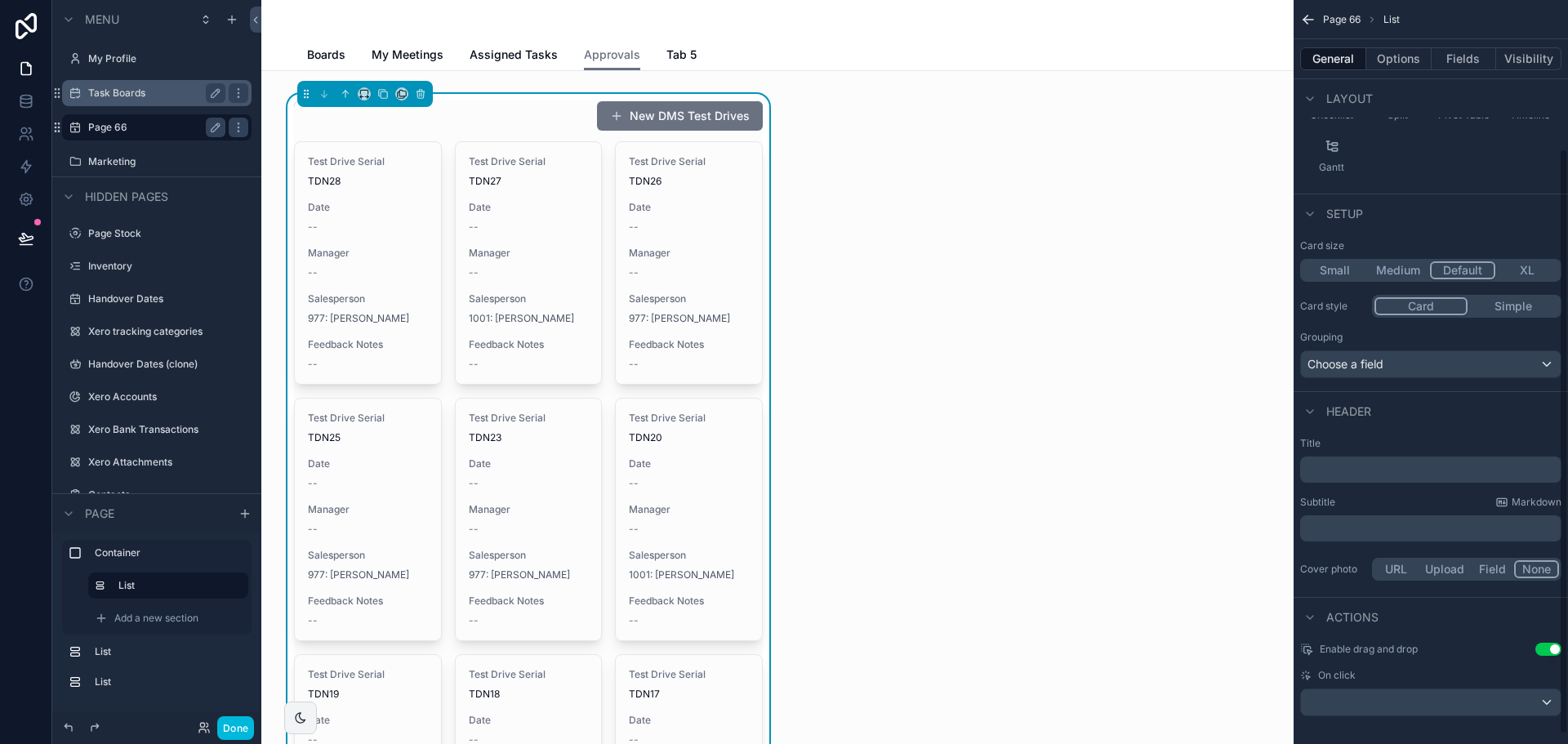
scroll to position [201, 0]
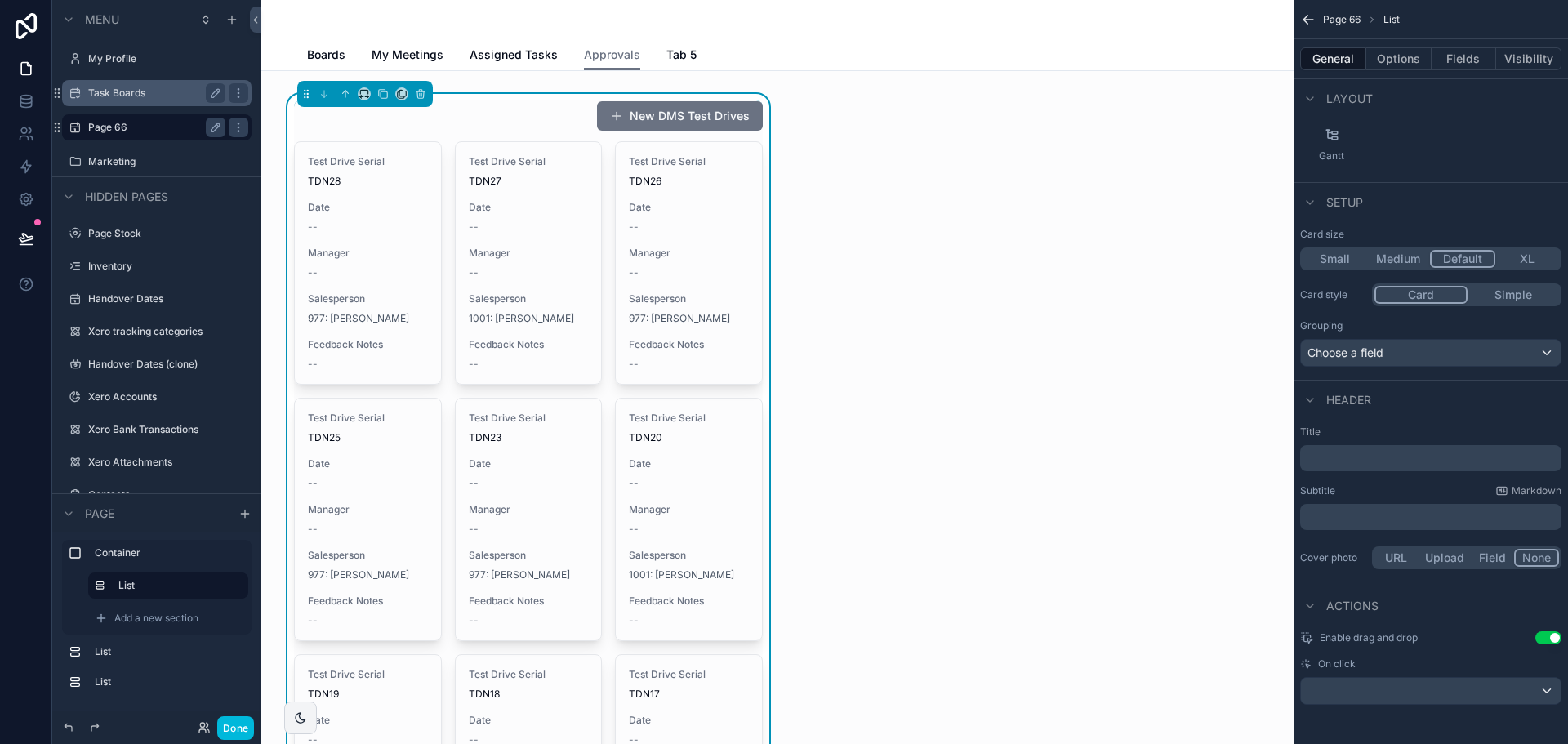
click at [1410, 259] on button "Medium" at bounding box center [1398, 259] width 64 height 18
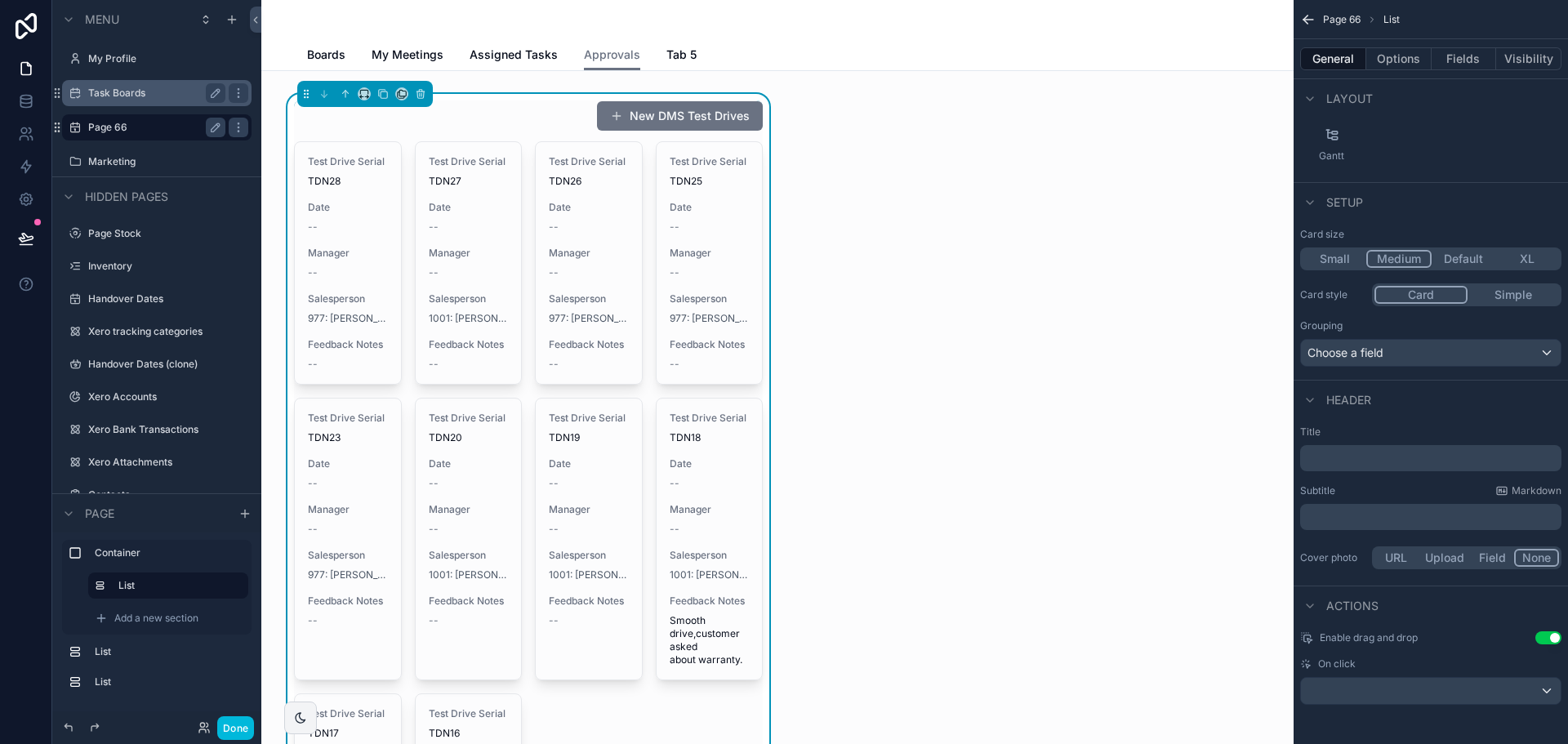
click at [1452, 259] on button "Default" at bounding box center [1463, 259] width 64 height 18
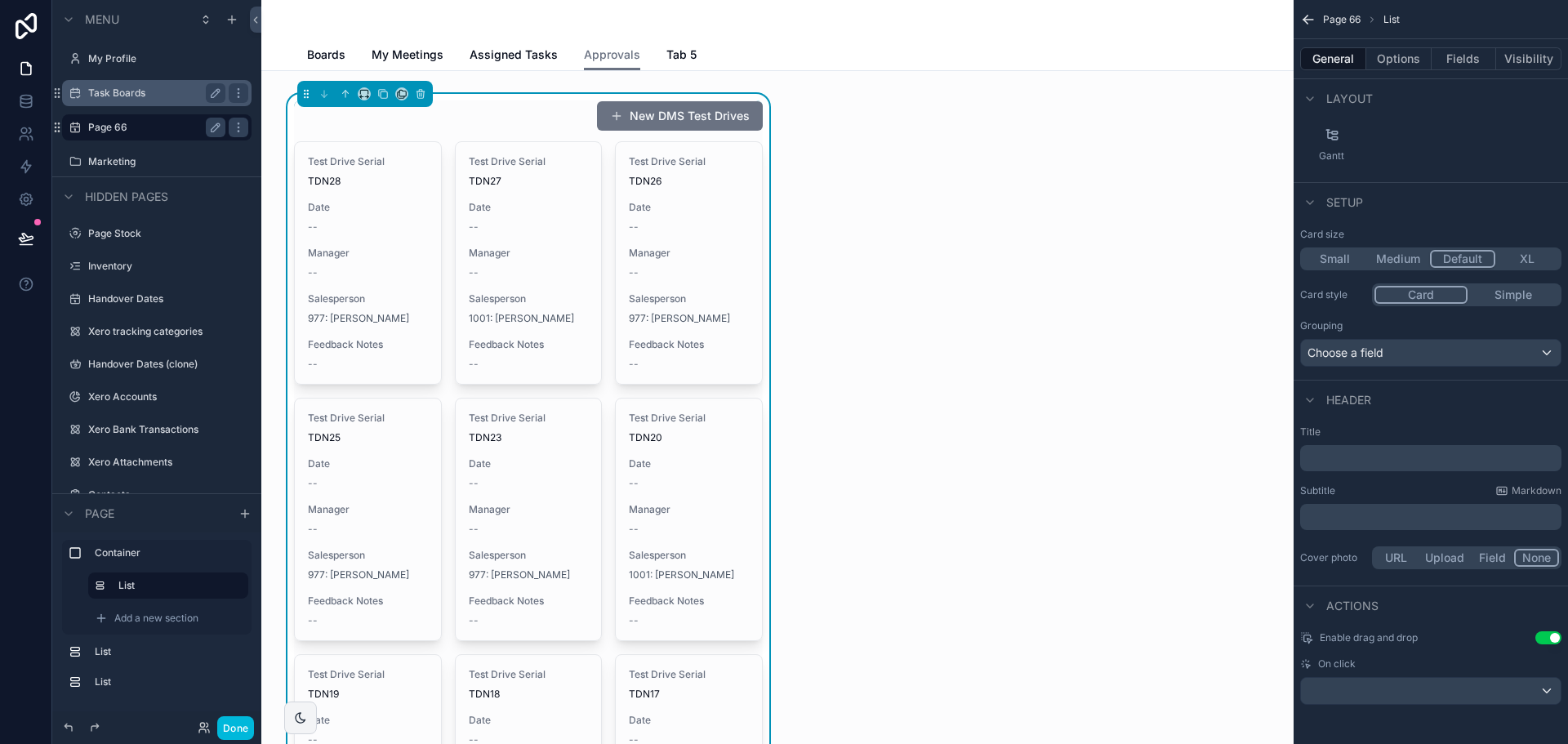
click at [1417, 259] on button "Medium" at bounding box center [1398, 259] width 64 height 18
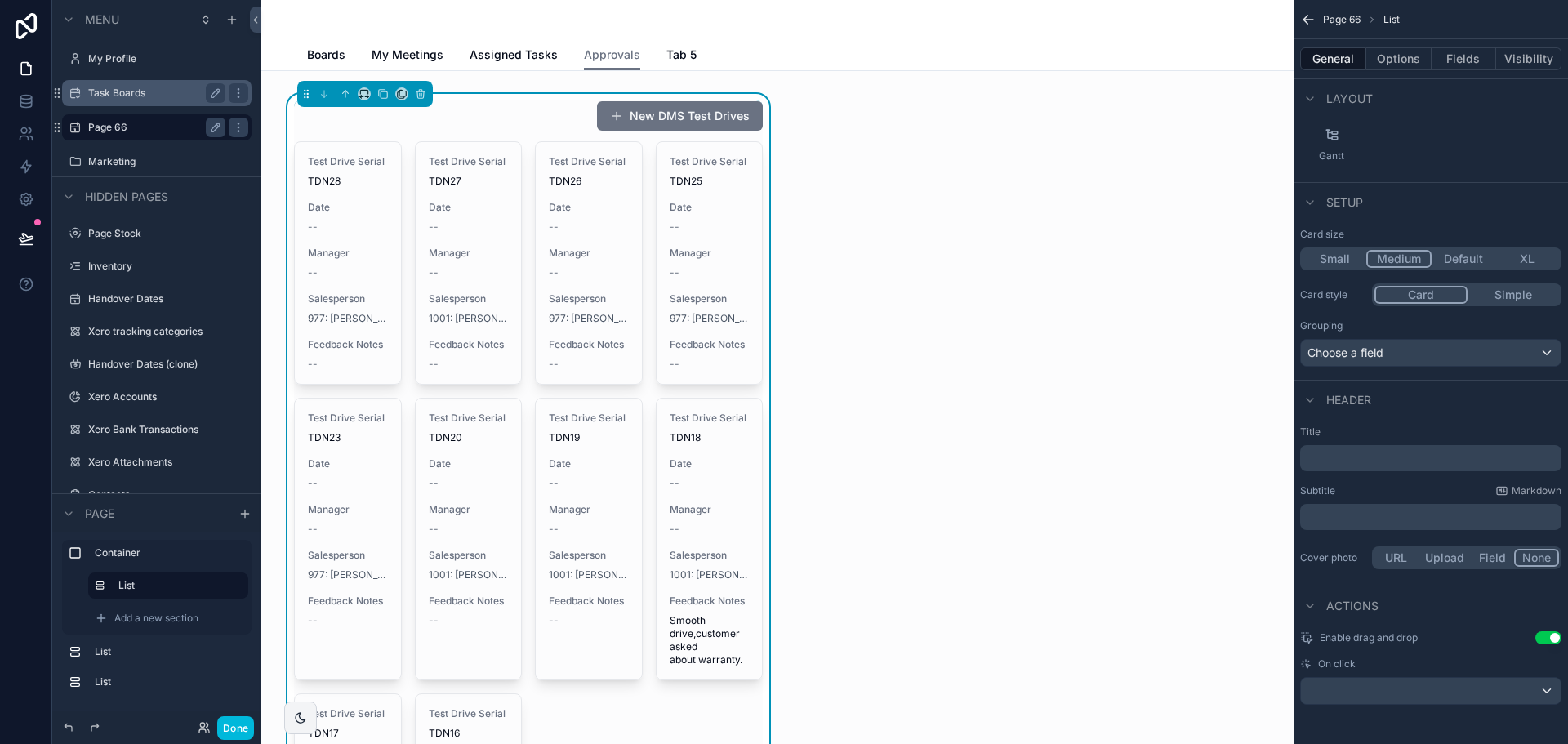
click at [1321, 260] on button "Small" at bounding box center [1334, 259] width 64 height 18
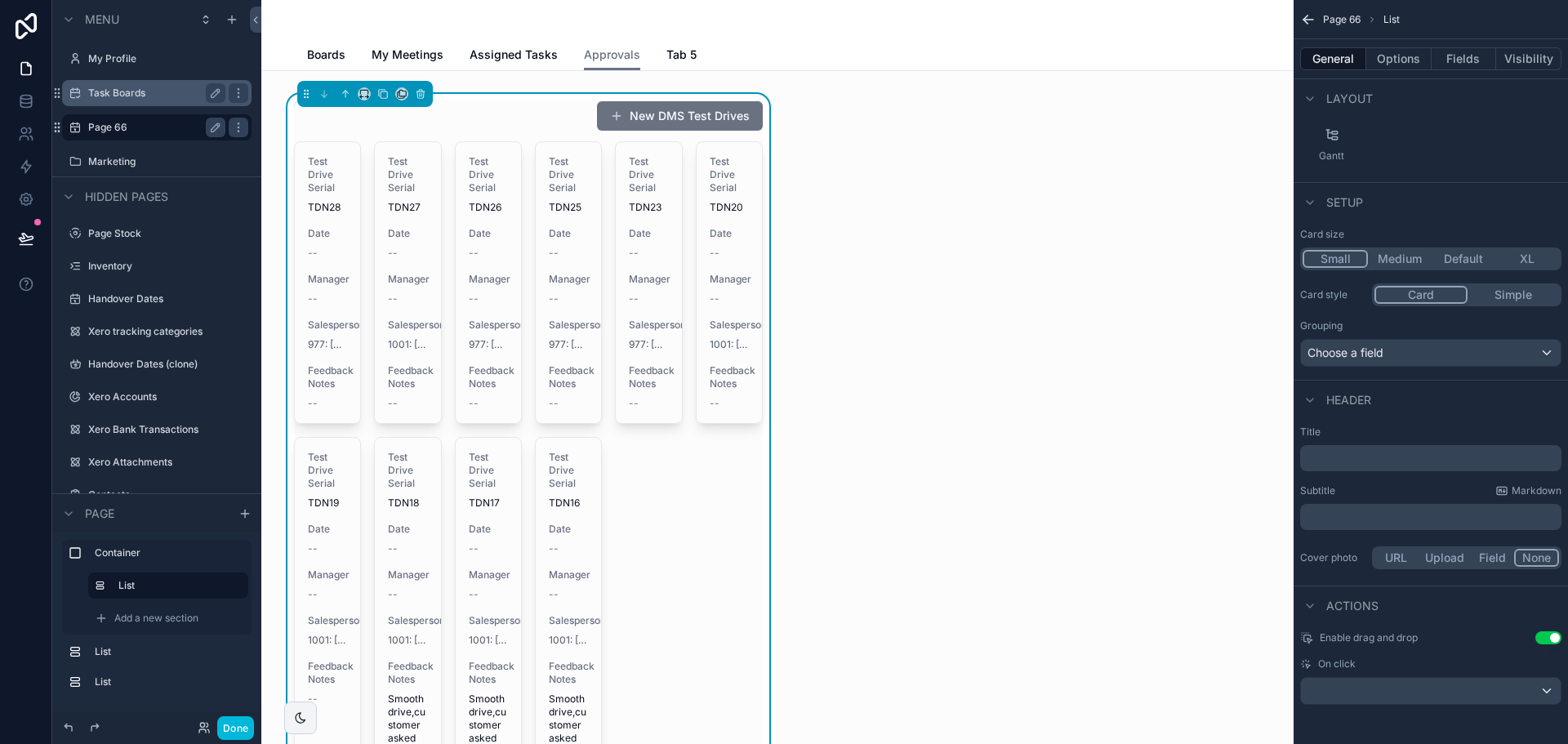
click at [1368, 259] on button "Medium" at bounding box center [1400, 259] width 64 height 18
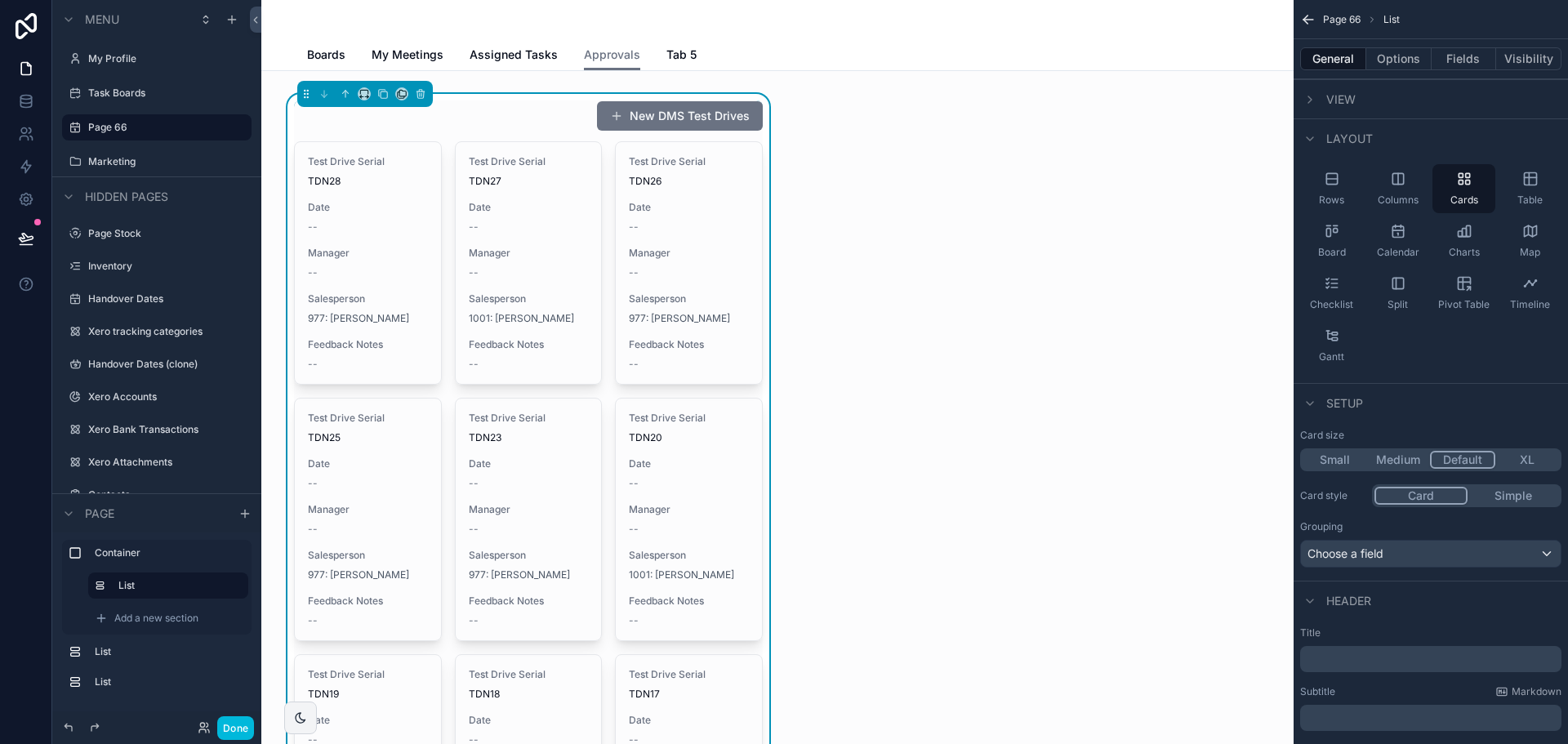
scroll to position [201, 0]
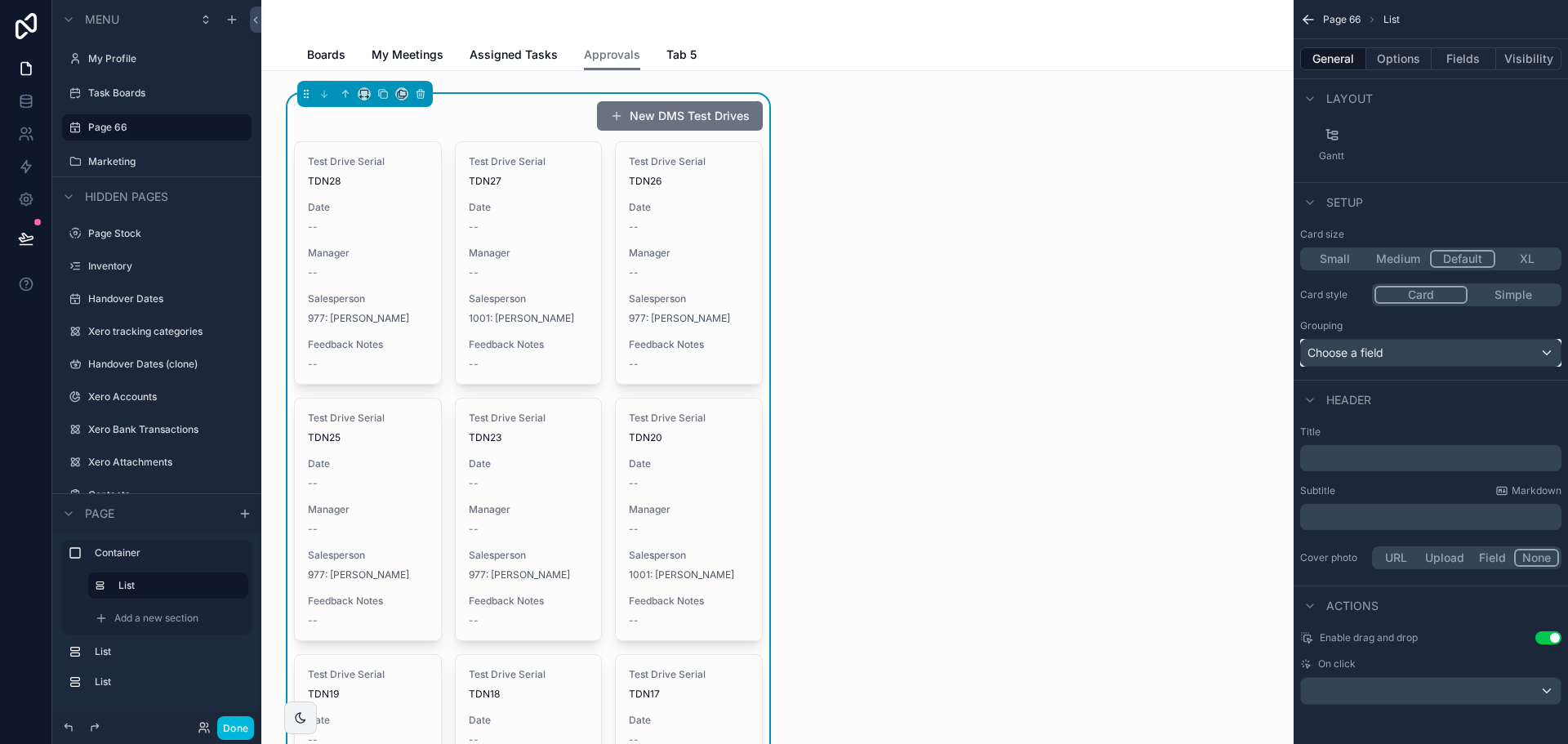
click at [1391, 352] on div "Choose a field" at bounding box center [1431, 353] width 260 height 26
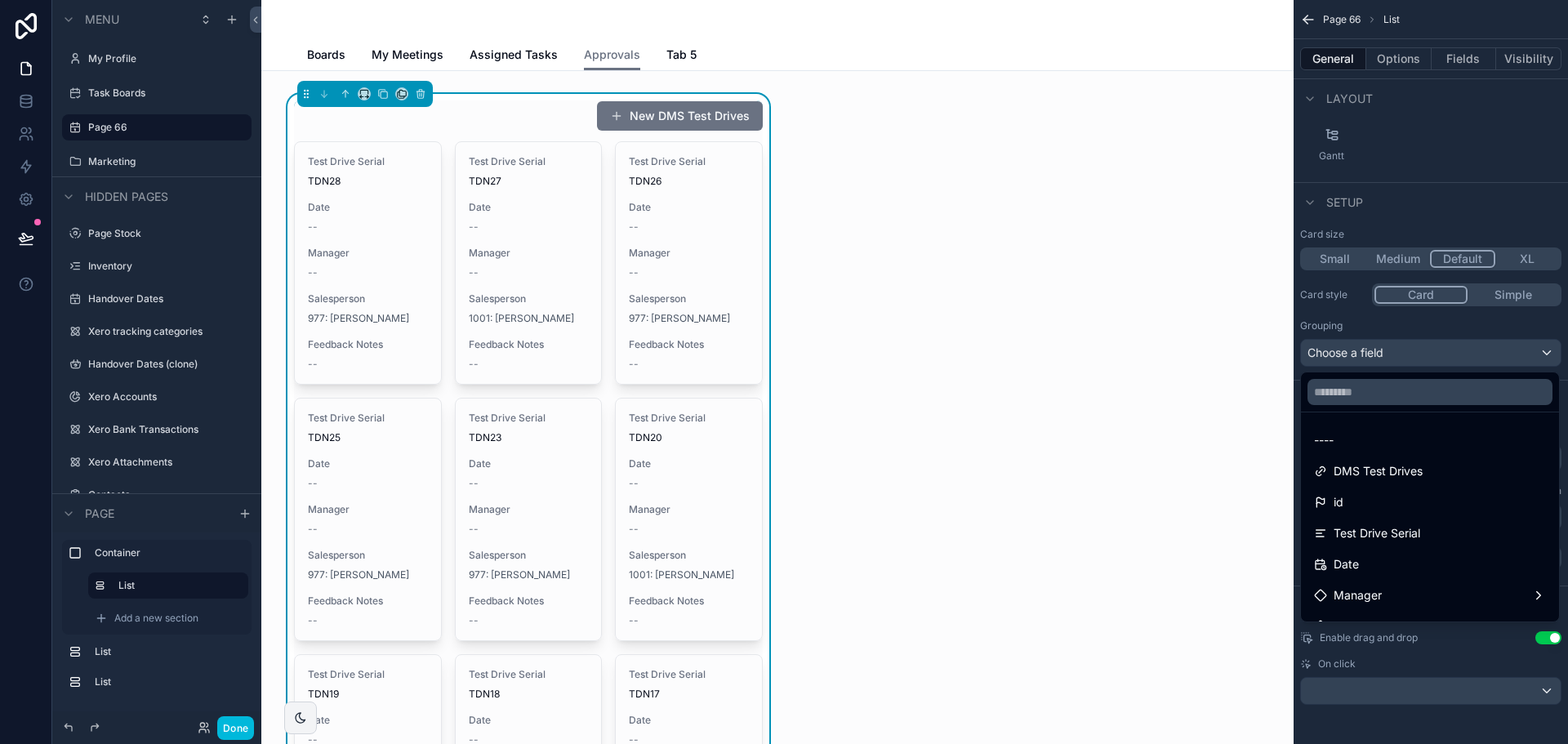
click at [1377, 316] on div "scrollable content" at bounding box center [784, 372] width 1568 height 744
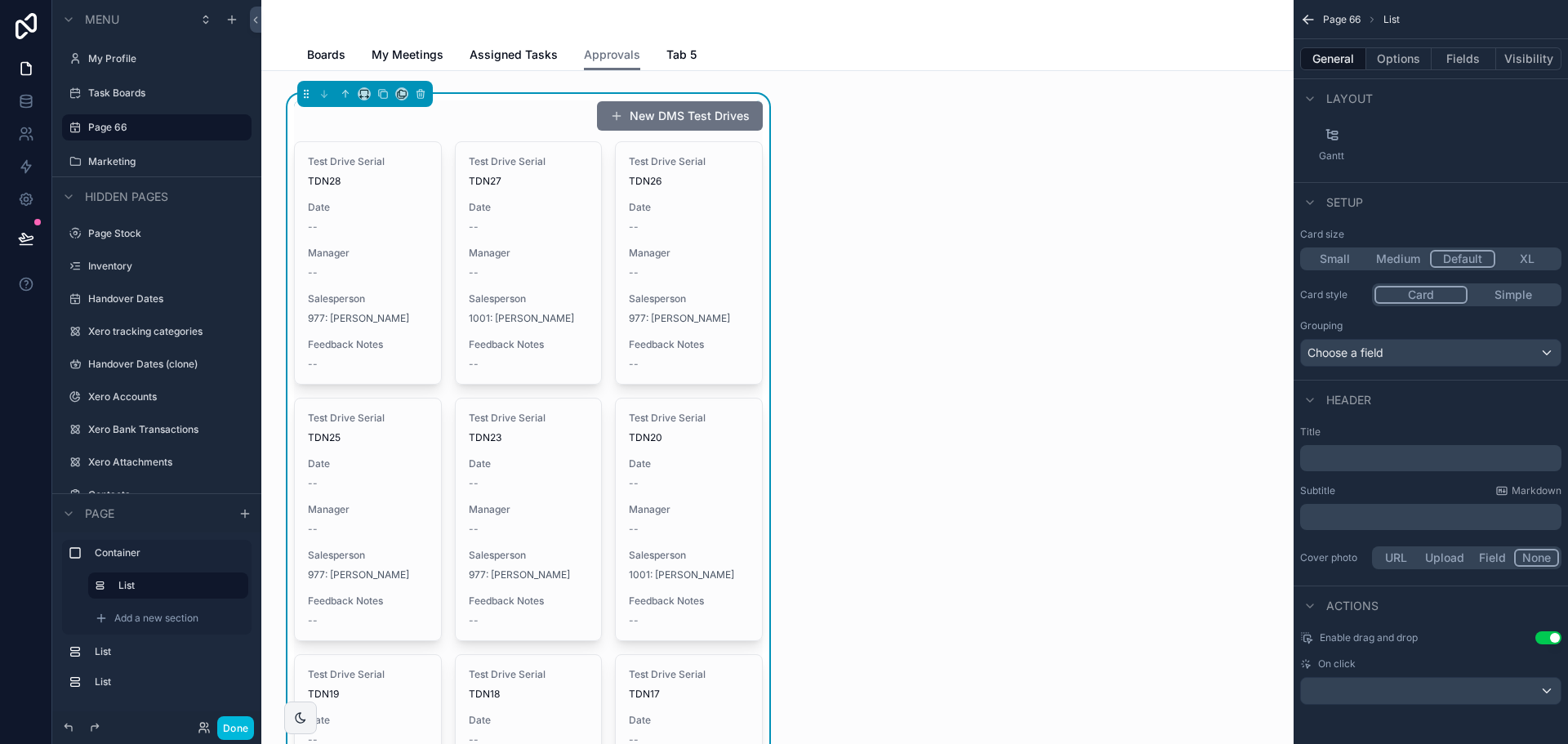
click at [1336, 666] on span "On click" at bounding box center [1337, 664] width 38 height 13
click at [1363, 692] on div "scrollable content" at bounding box center [1431, 691] width 260 height 26
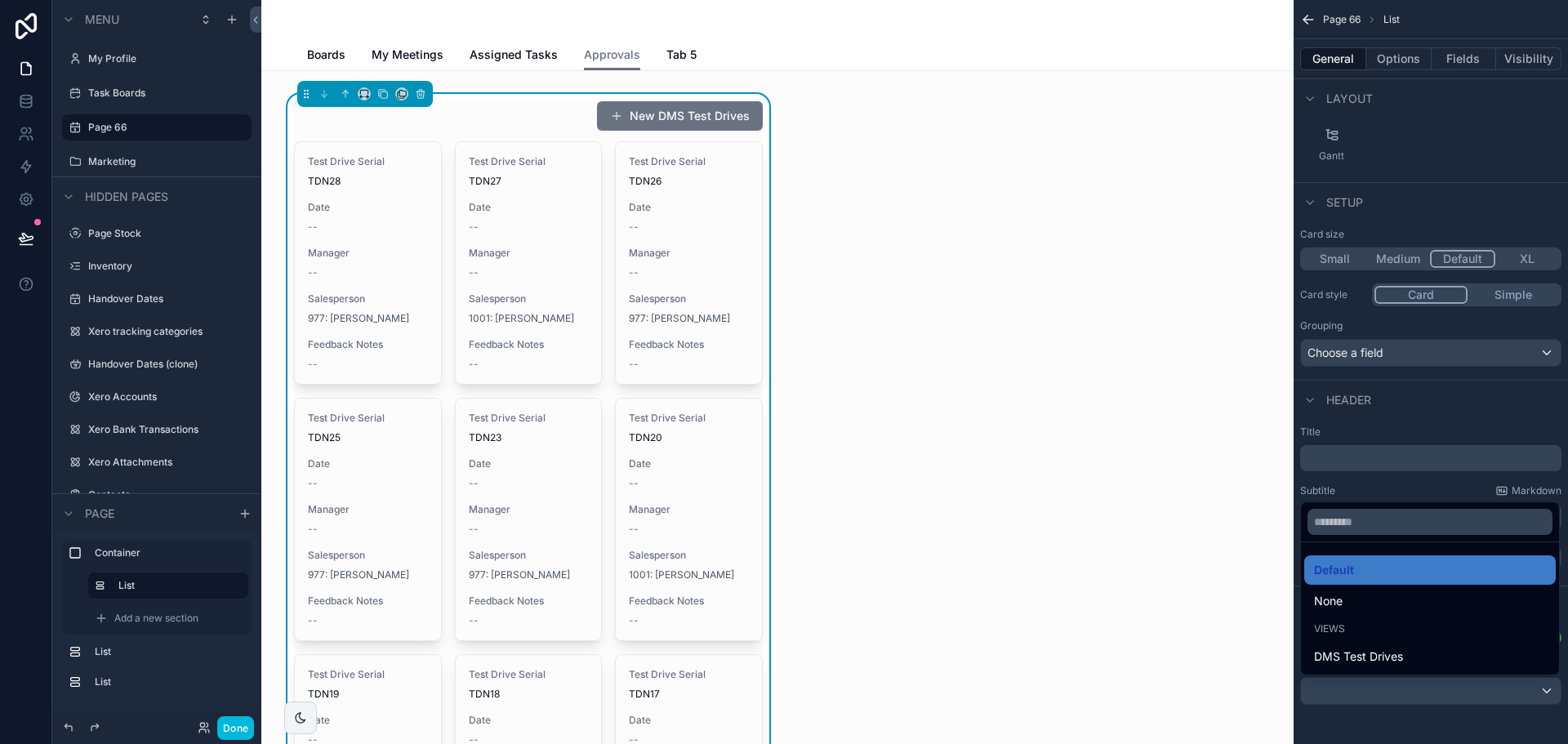
click at [1379, 472] on div "scrollable content" at bounding box center [784, 372] width 1568 height 744
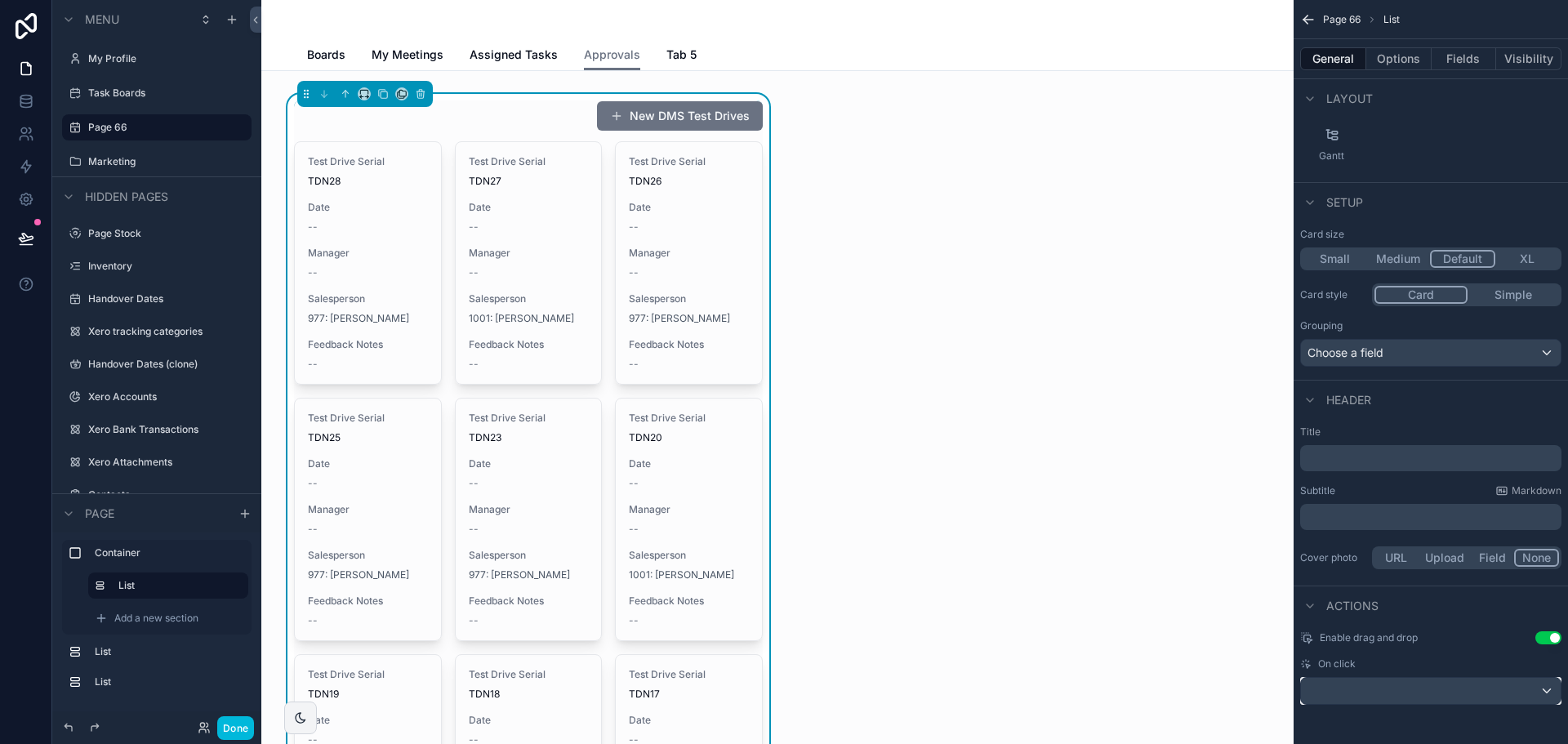
click at [1357, 702] on div "scrollable content" at bounding box center [1431, 691] width 260 height 26
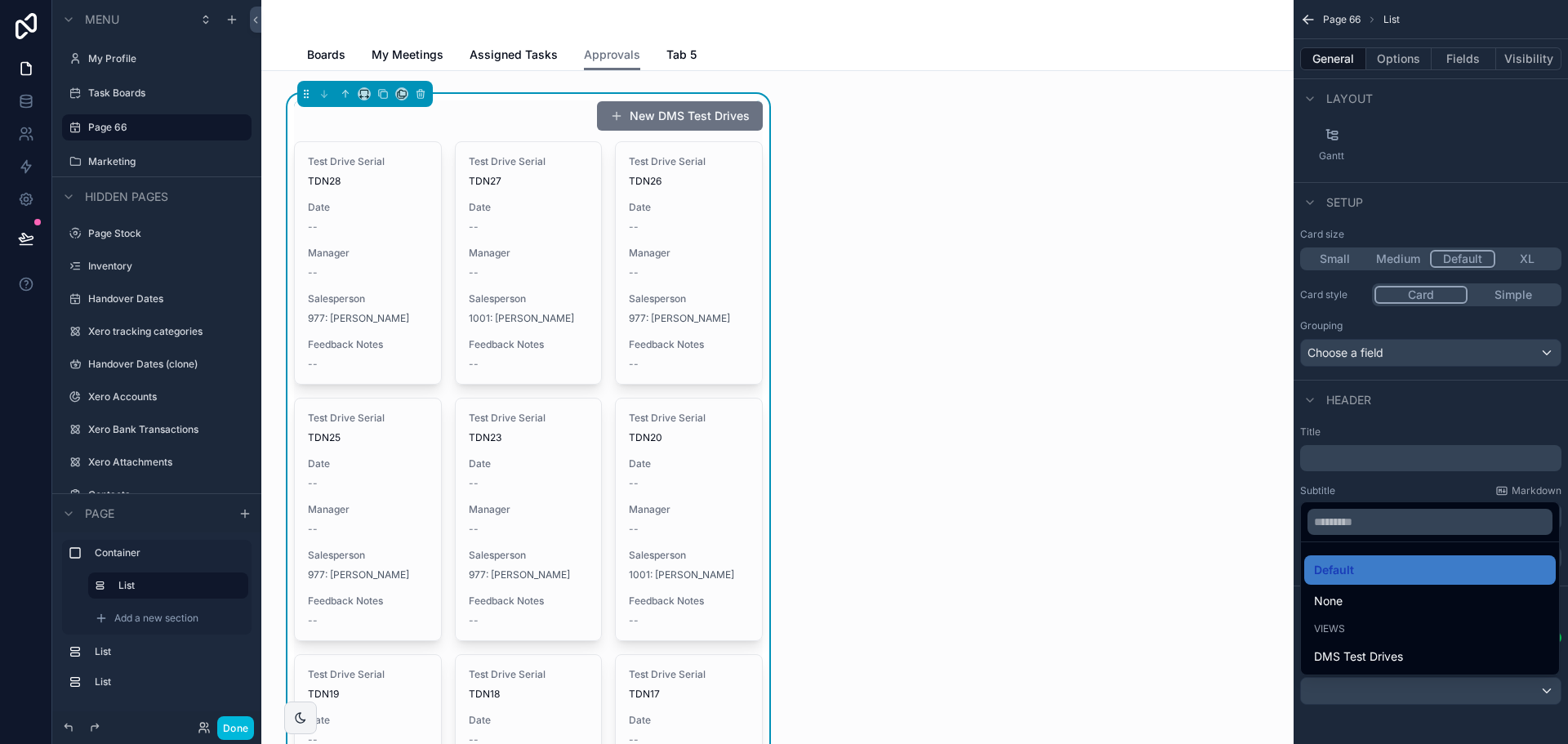
click at [1347, 497] on div "scrollable content" at bounding box center [784, 372] width 1568 height 744
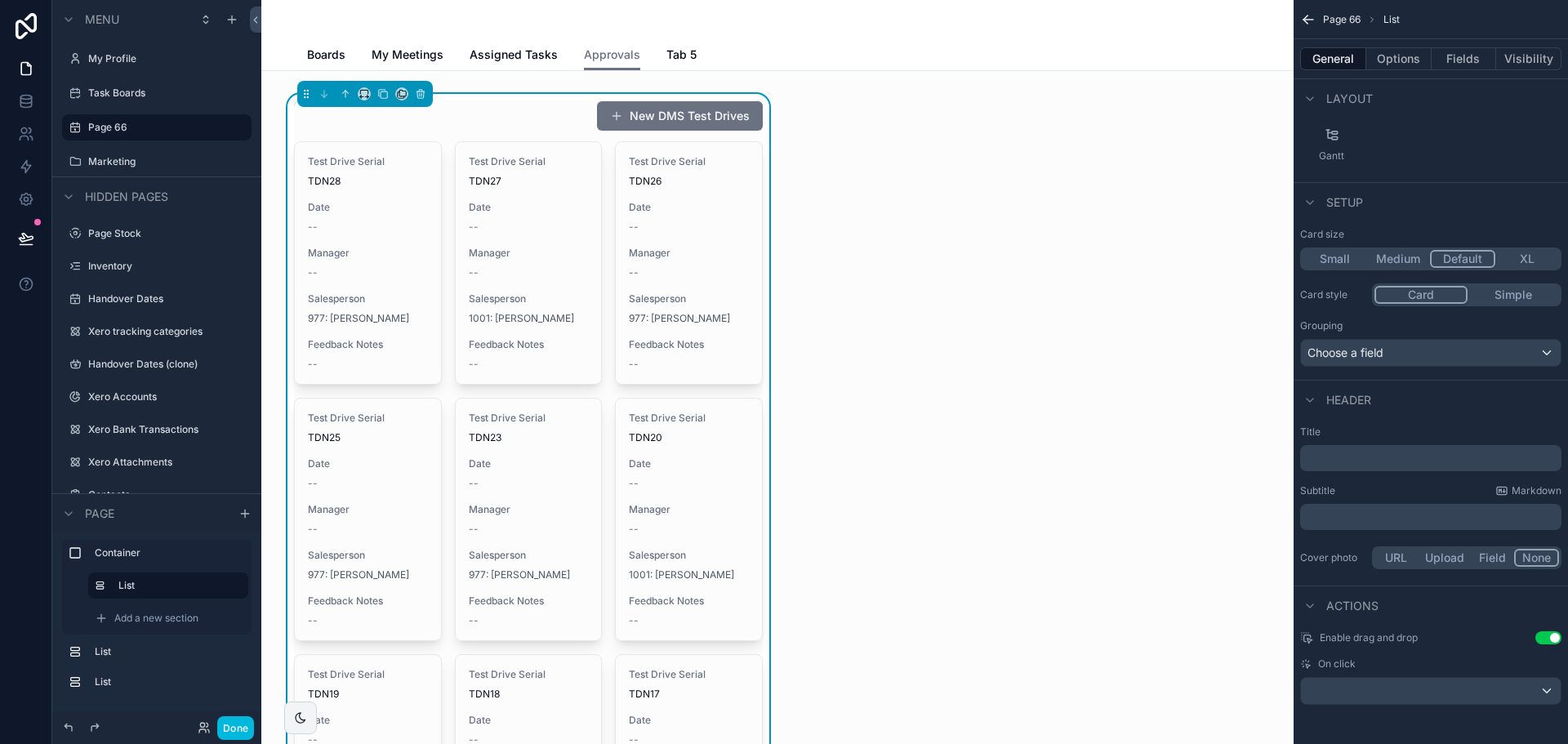
click at [1550, 638] on button "Use setting" at bounding box center [1548, 638] width 26 height 13
click at [1404, 699] on div "scrollable content" at bounding box center [1431, 691] width 260 height 26
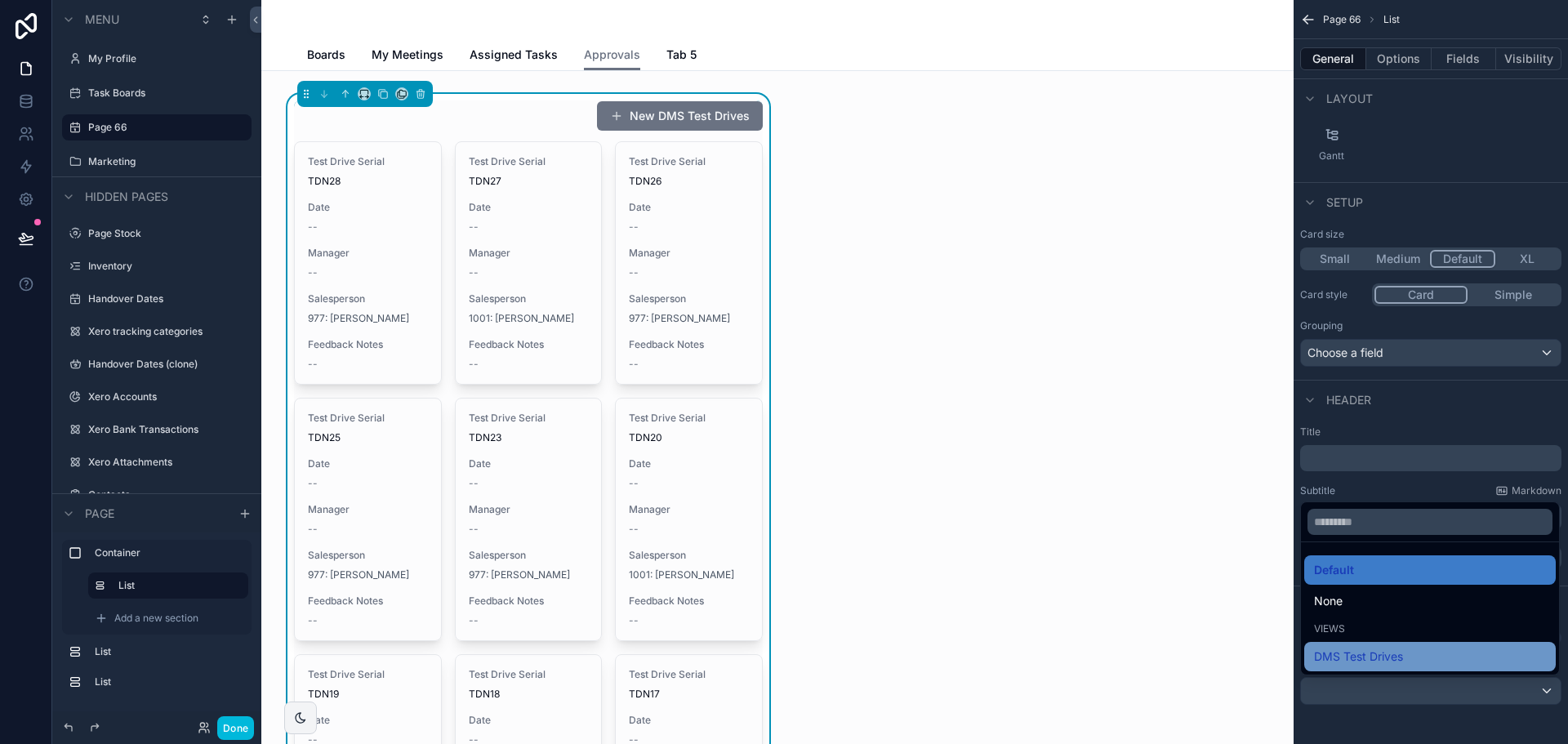
click at [1400, 667] on div "DMS Test Drives" at bounding box center [1430, 657] width 252 height 29
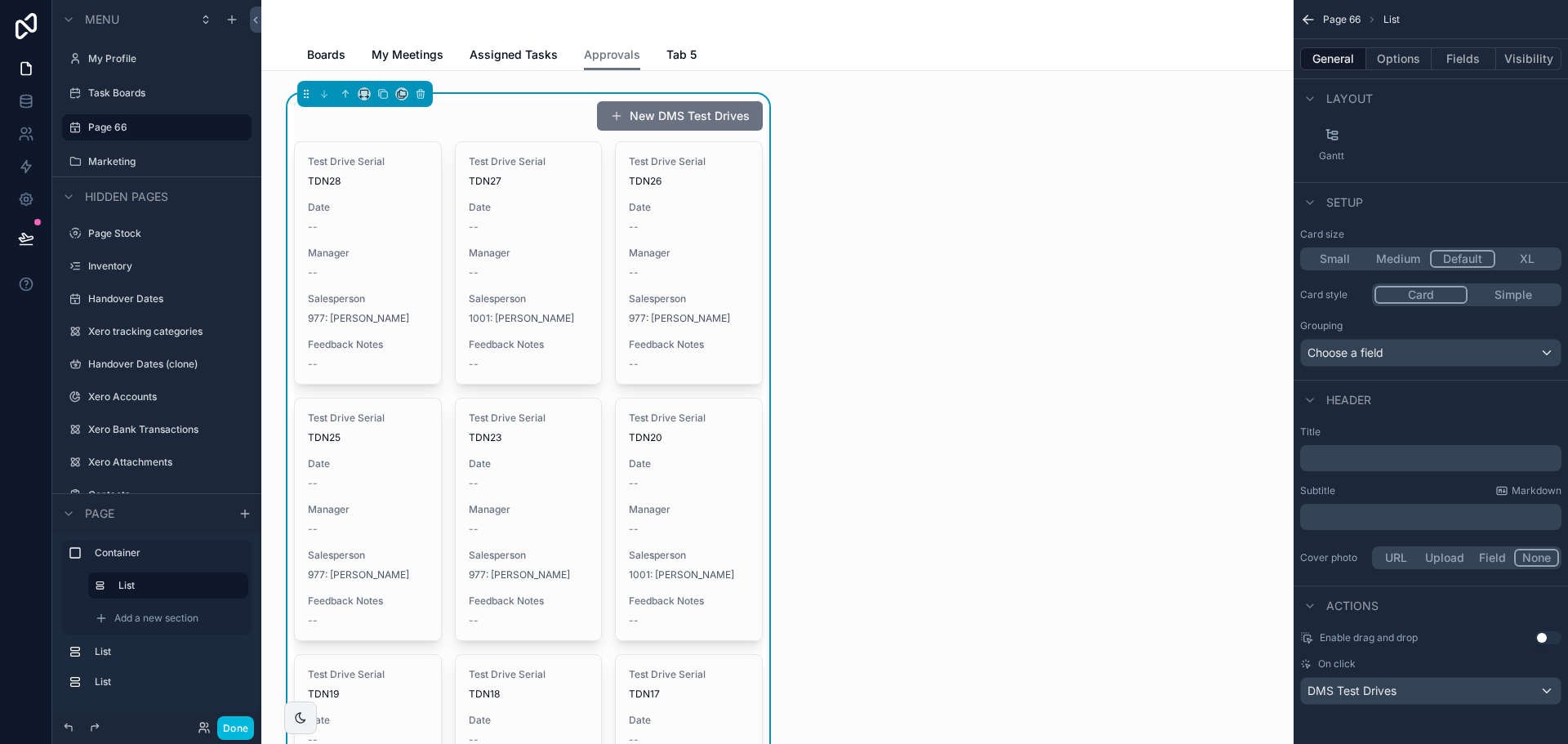
click at [1328, 459] on p "﻿" at bounding box center [1432, 458] width 252 height 16
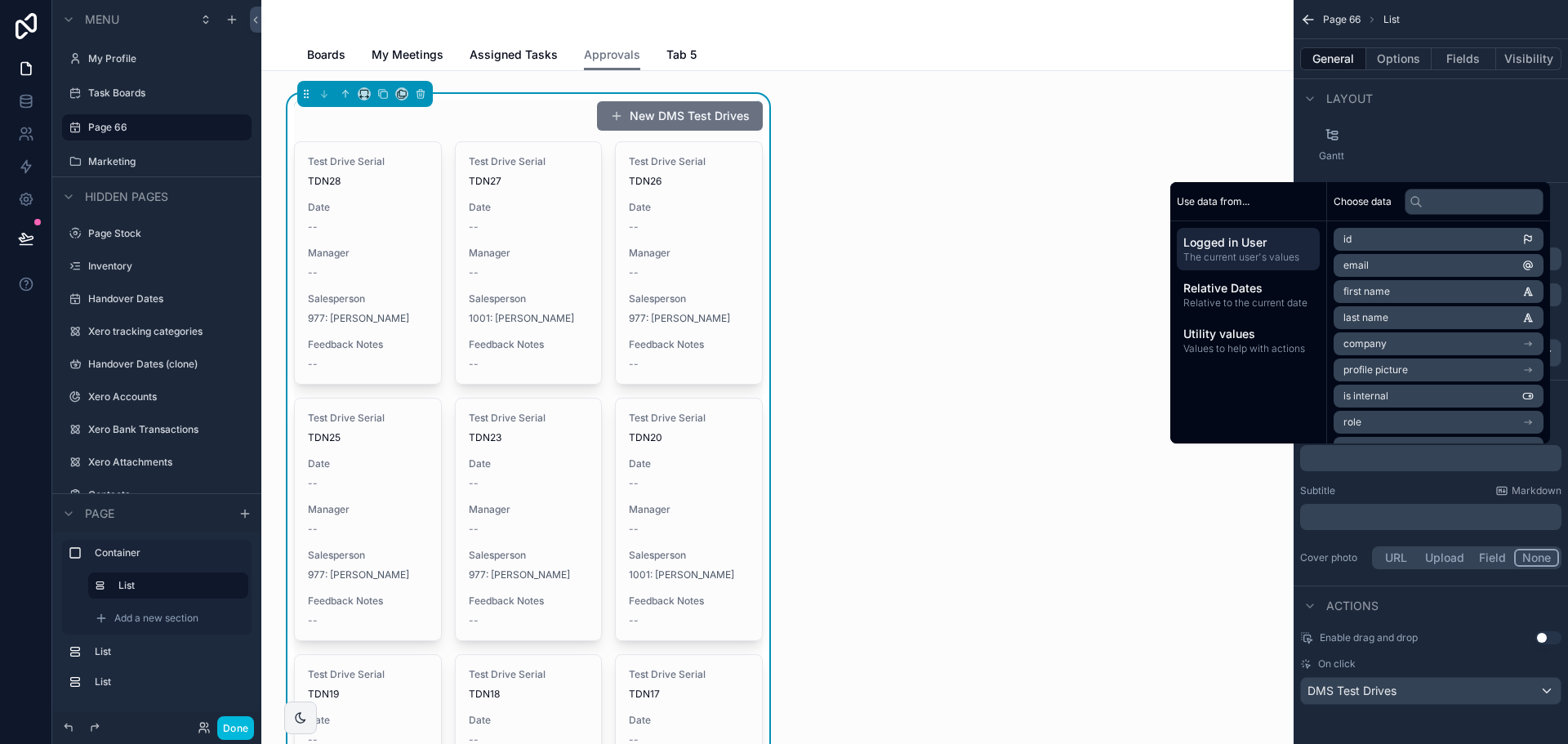
click at [1359, 489] on div "Subtitle Markdown" at bounding box center [1431, 491] width 262 height 13
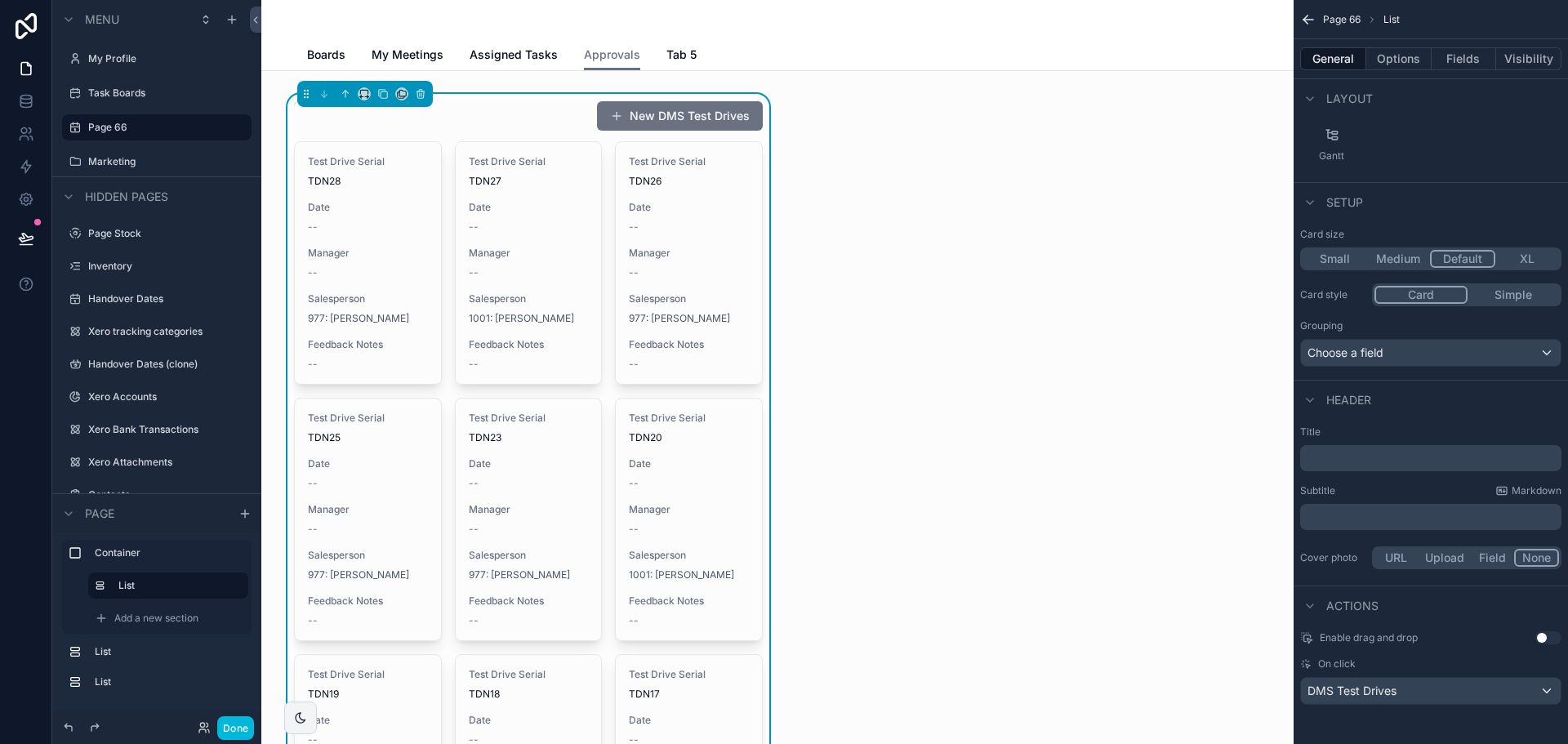
click at [1328, 447] on div "﻿" at bounding box center [1431, 458] width 262 height 26
click at [1332, 457] on p "﻿" at bounding box center [1432, 458] width 252 height 16
click at [1351, 480] on div "Title ******* Subtitle Markdown ﻿ Cover photo URL Upload Field None" at bounding box center [1431, 499] width 275 height 160
click at [1353, 459] on p "*******" at bounding box center [1432, 458] width 252 height 16
drag, startPoint x: 1370, startPoint y: 454, endPoint x: 1295, endPoint y: 453, distance: 75.0
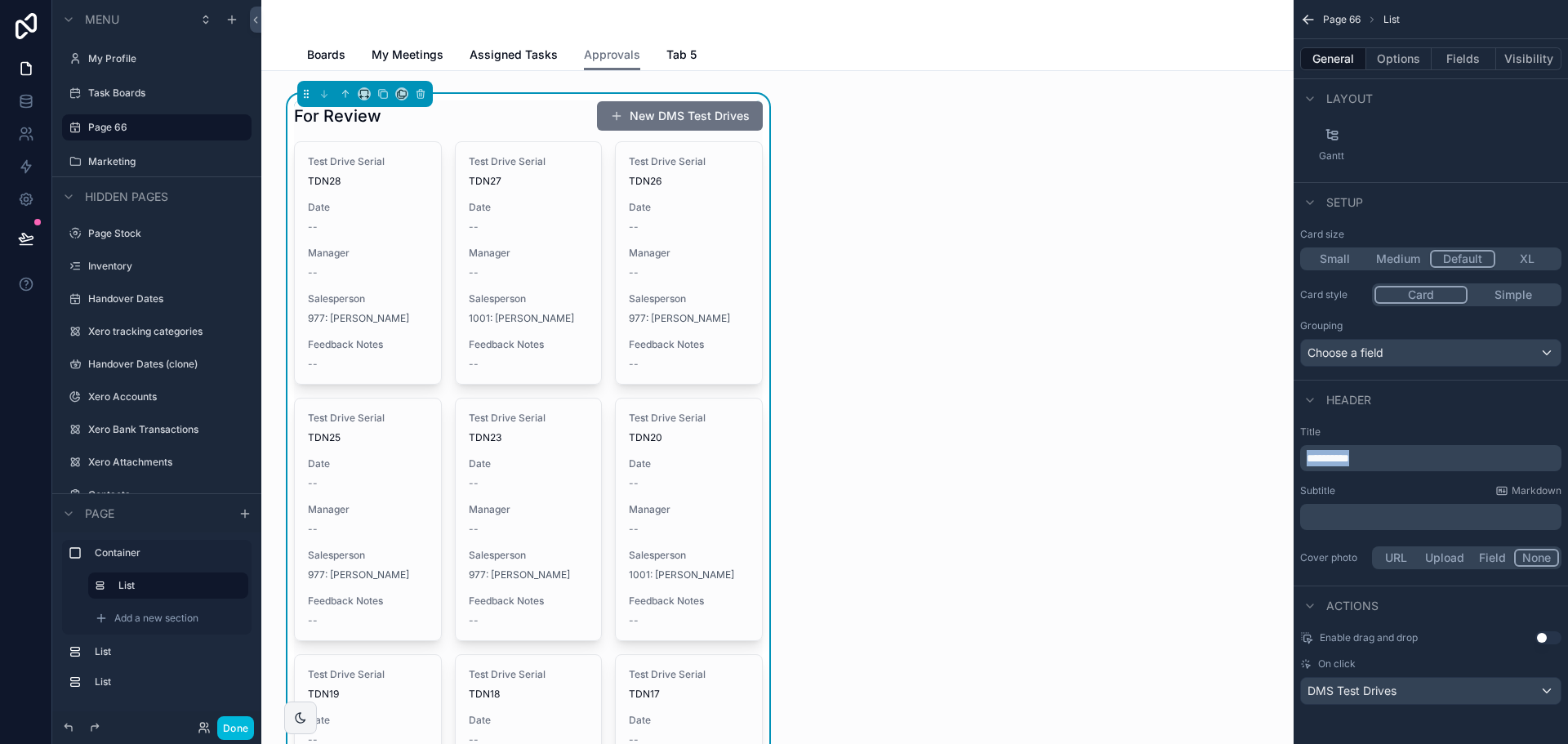
click at [1295, 453] on div "**********" at bounding box center [1431, 499] width 275 height 160
click at [1428, 429] on label "Title" at bounding box center [1431, 432] width 262 height 13
click at [1395, 63] on button "Options" at bounding box center [1399, 59] width 65 height 23
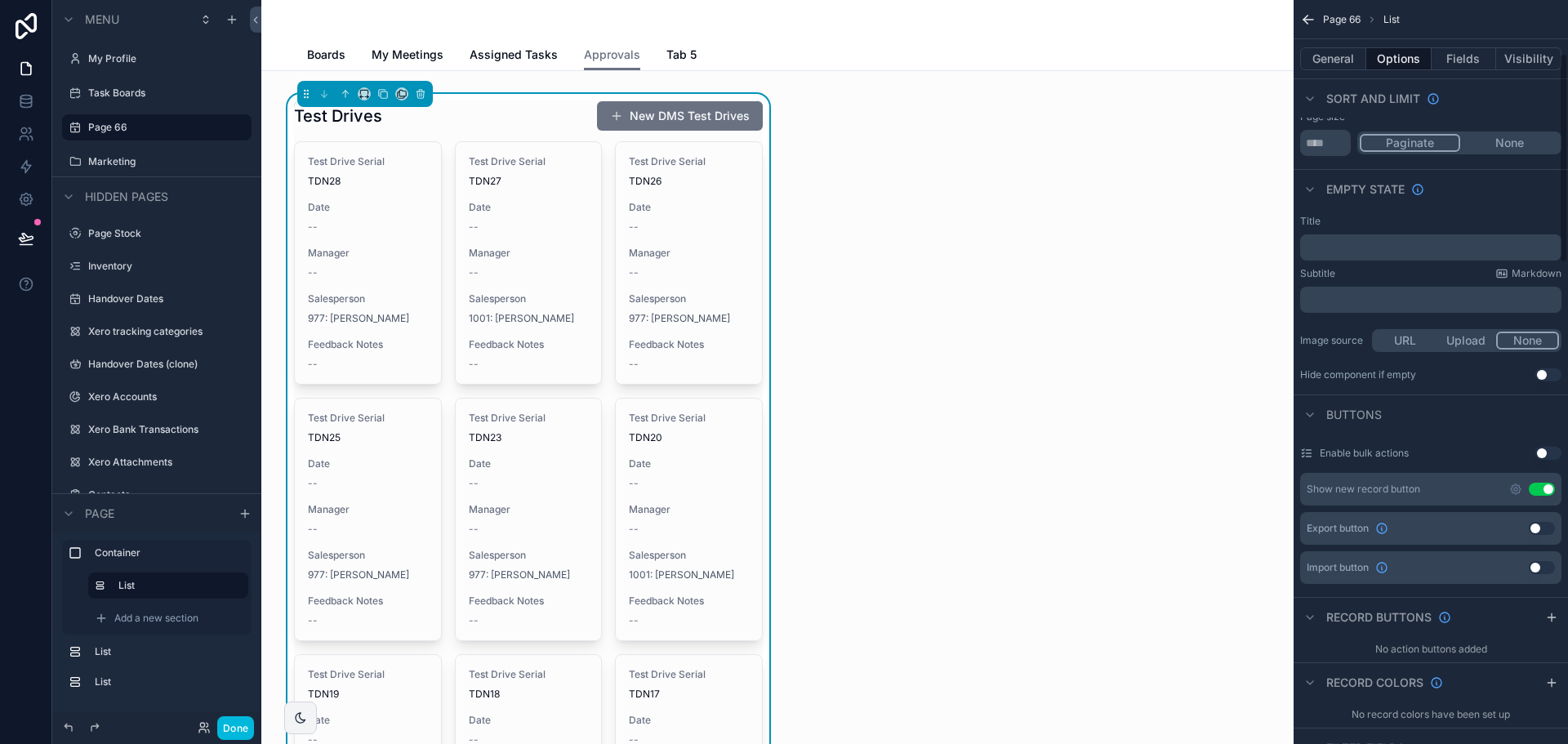
scroll to position [0, 0]
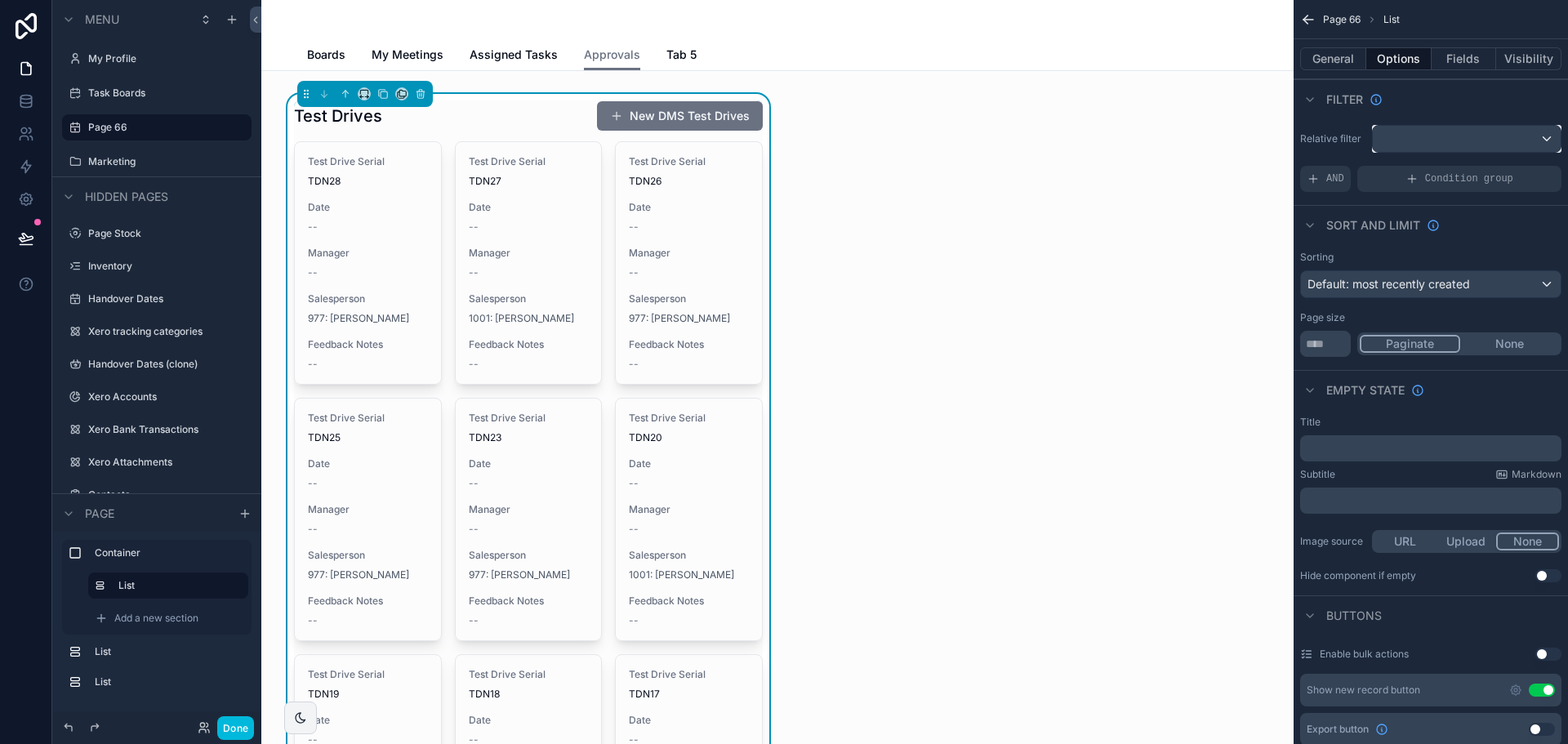
click at [1467, 137] on div "scrollable content" at bounding box center [1467, 139] width 188 height 26
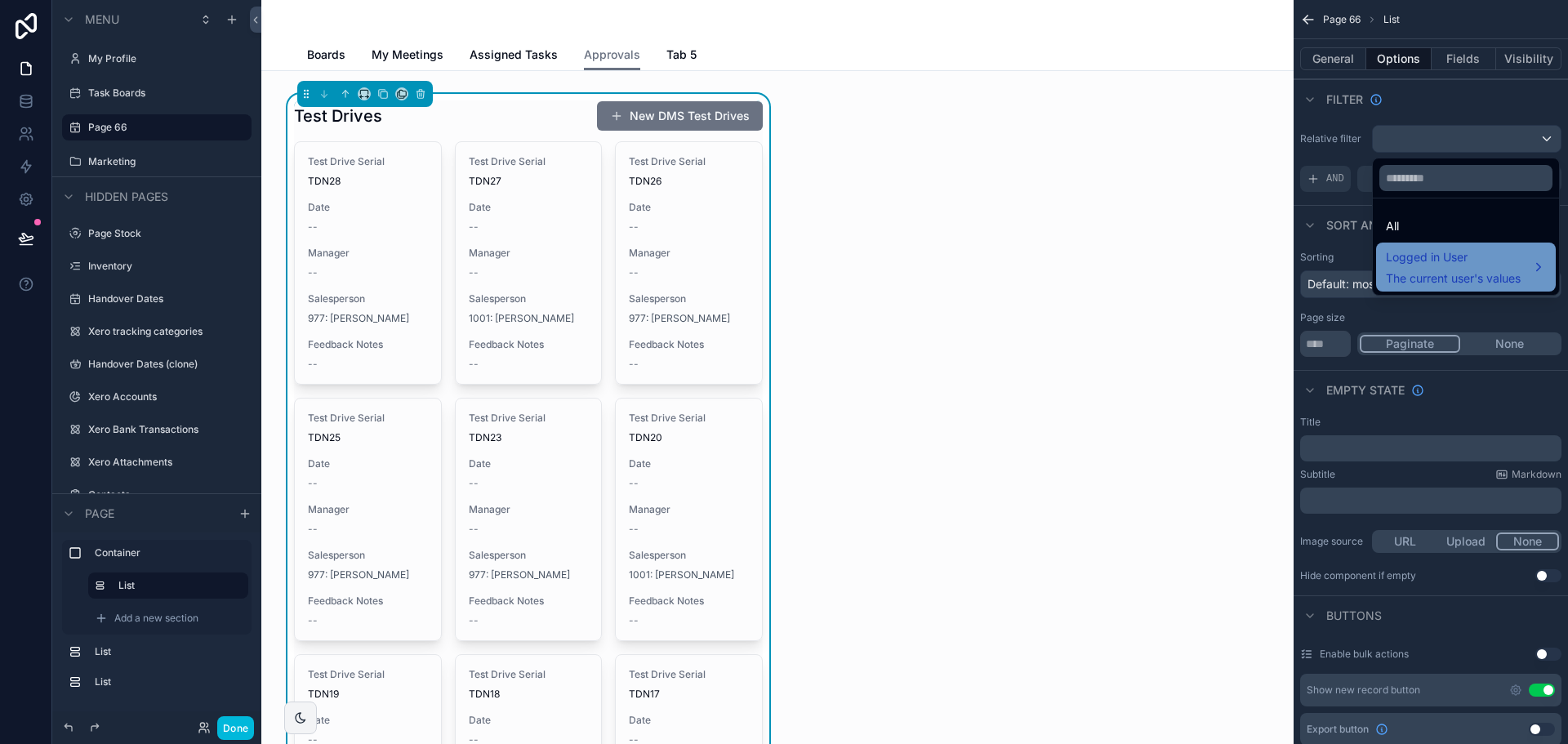
click at [1440, 267] on div "Logged in User The current user's values" at bounding box center [1453, 267] width 135 height 39
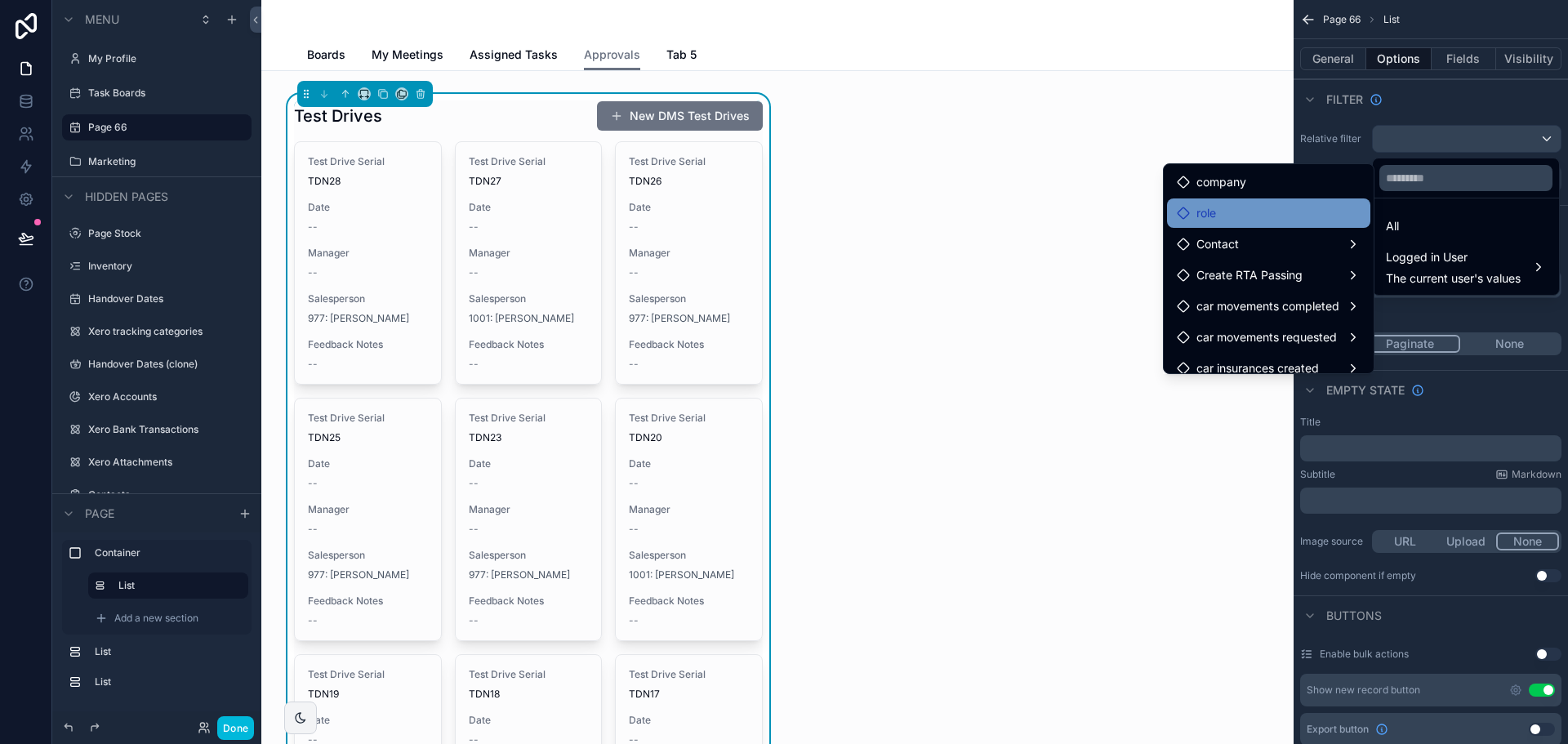
click at [1288, 205] on div "role" at bounding box center [1269, 213] width 184 height 20
click at [1288, 213] on div "role" at bounding box center [1269, 213] width 184 height 20
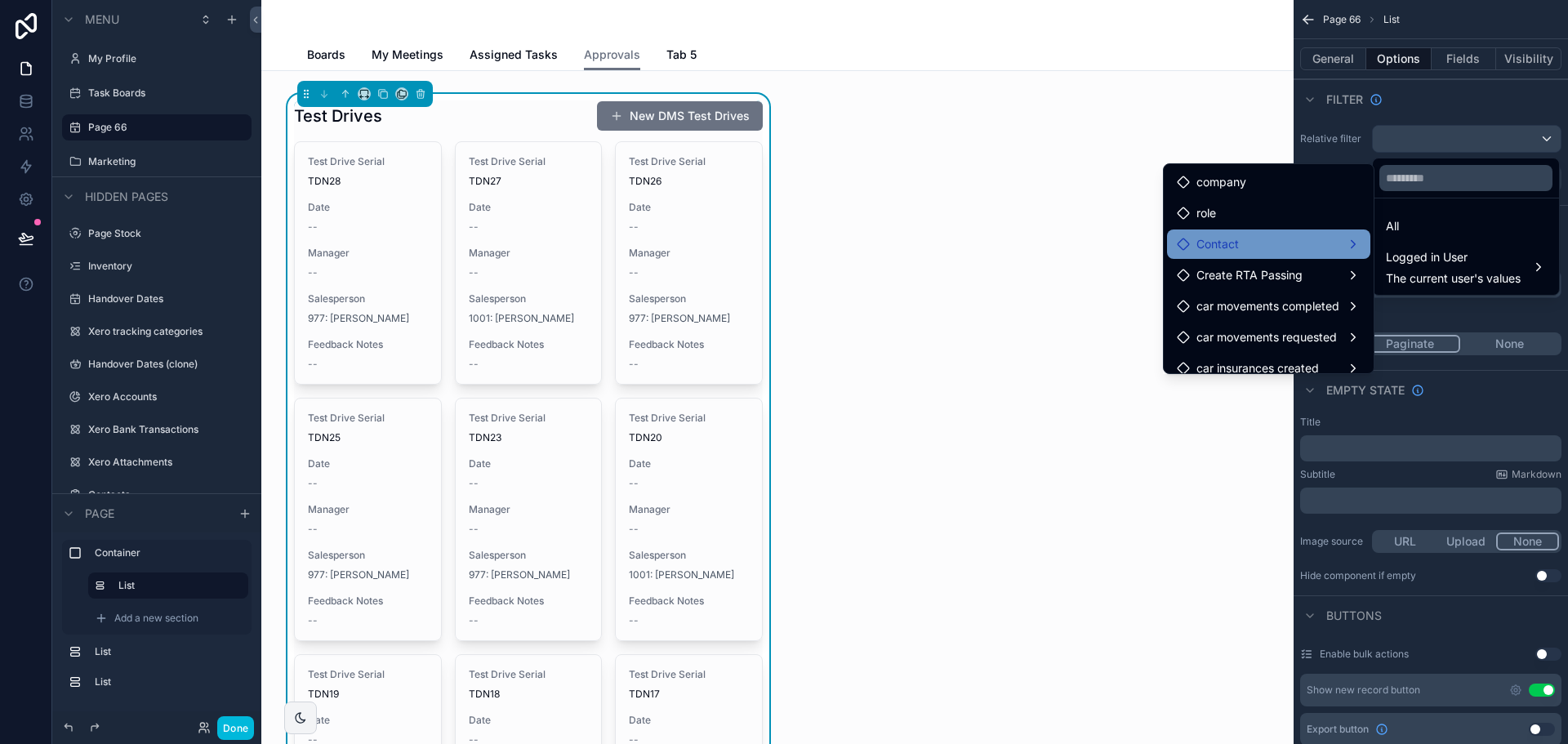
click at [1210, 242] on span "Contact" at bounding box center [1218, 244] width 43 height 20
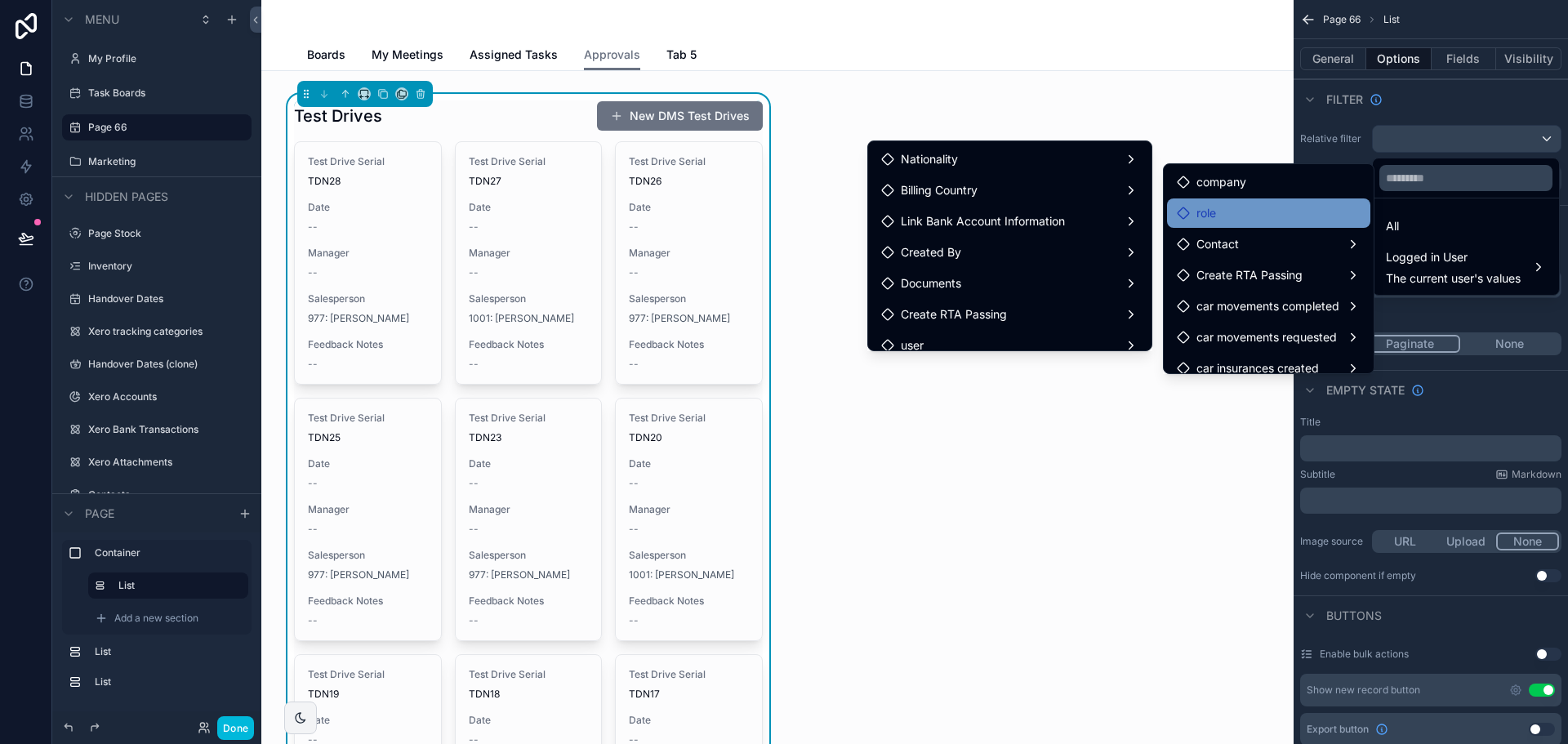
click at [1210, 220] on div "role" at bounding box center [1269, 213] width 184 height 20
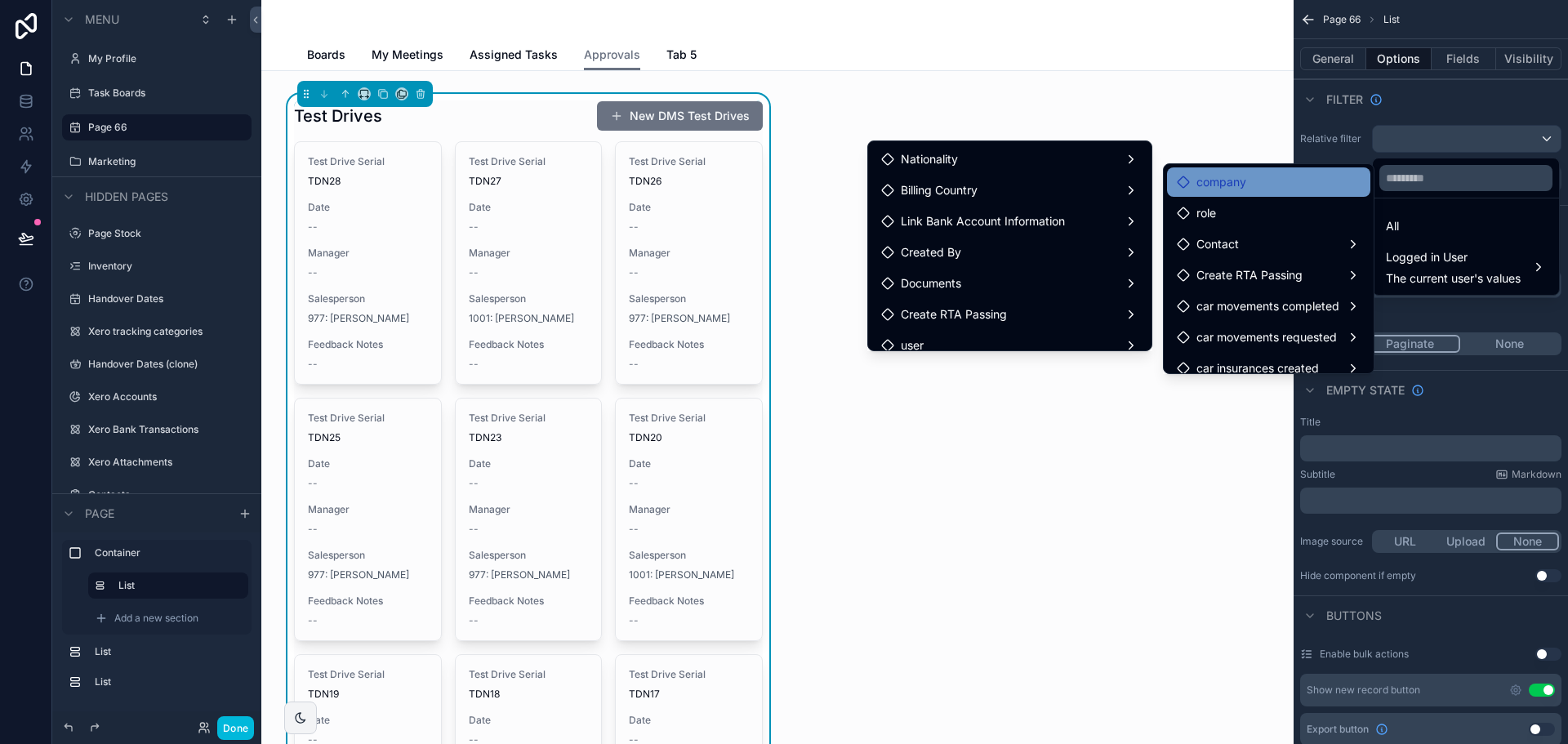
click at [1212, 194] on div "company" at bounding box center [1269, 182] width 204 height 29
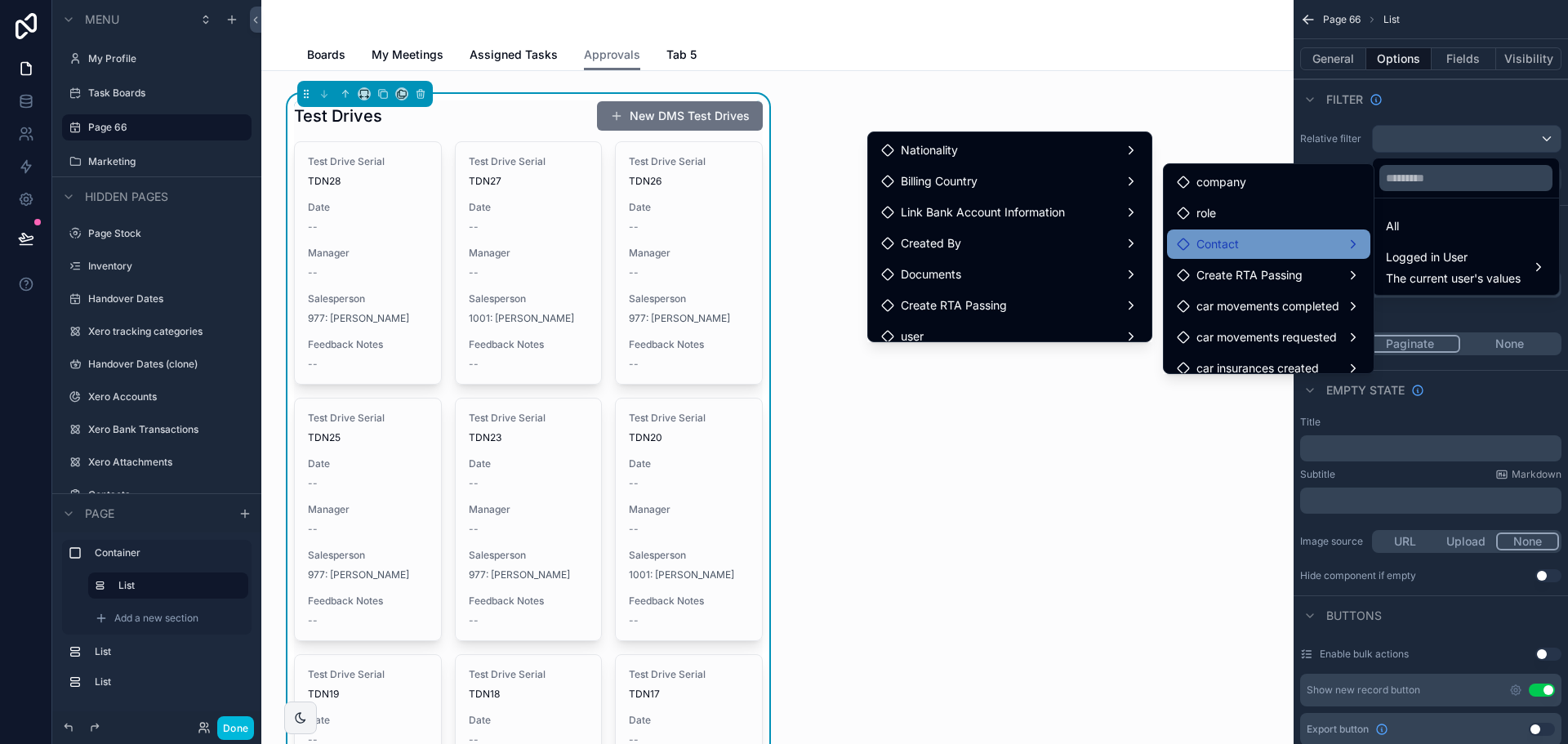
scroll to position [13, 0]
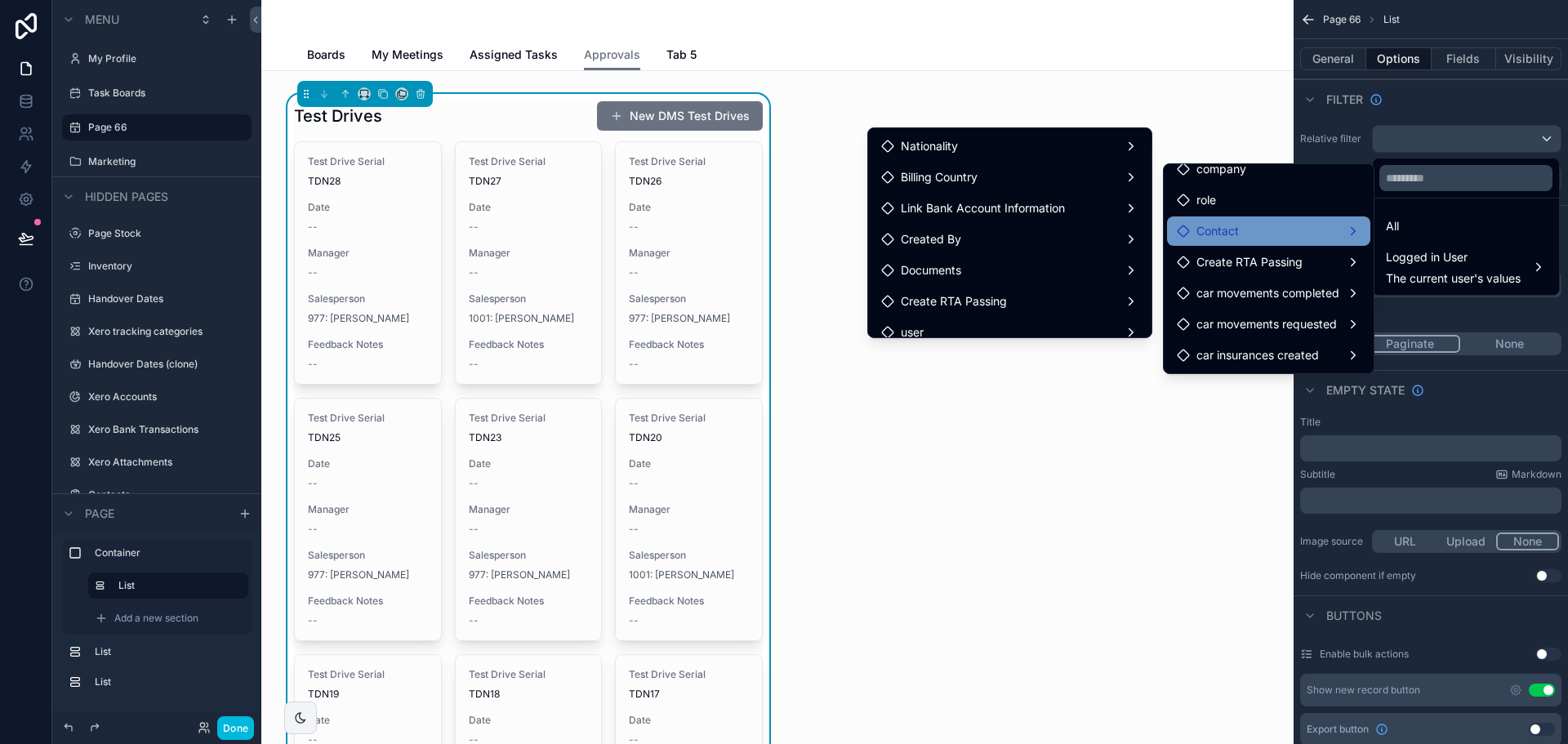
click at [1237, 240] on div "Contact" at bounding box center [1269, 231] width 184 height 20
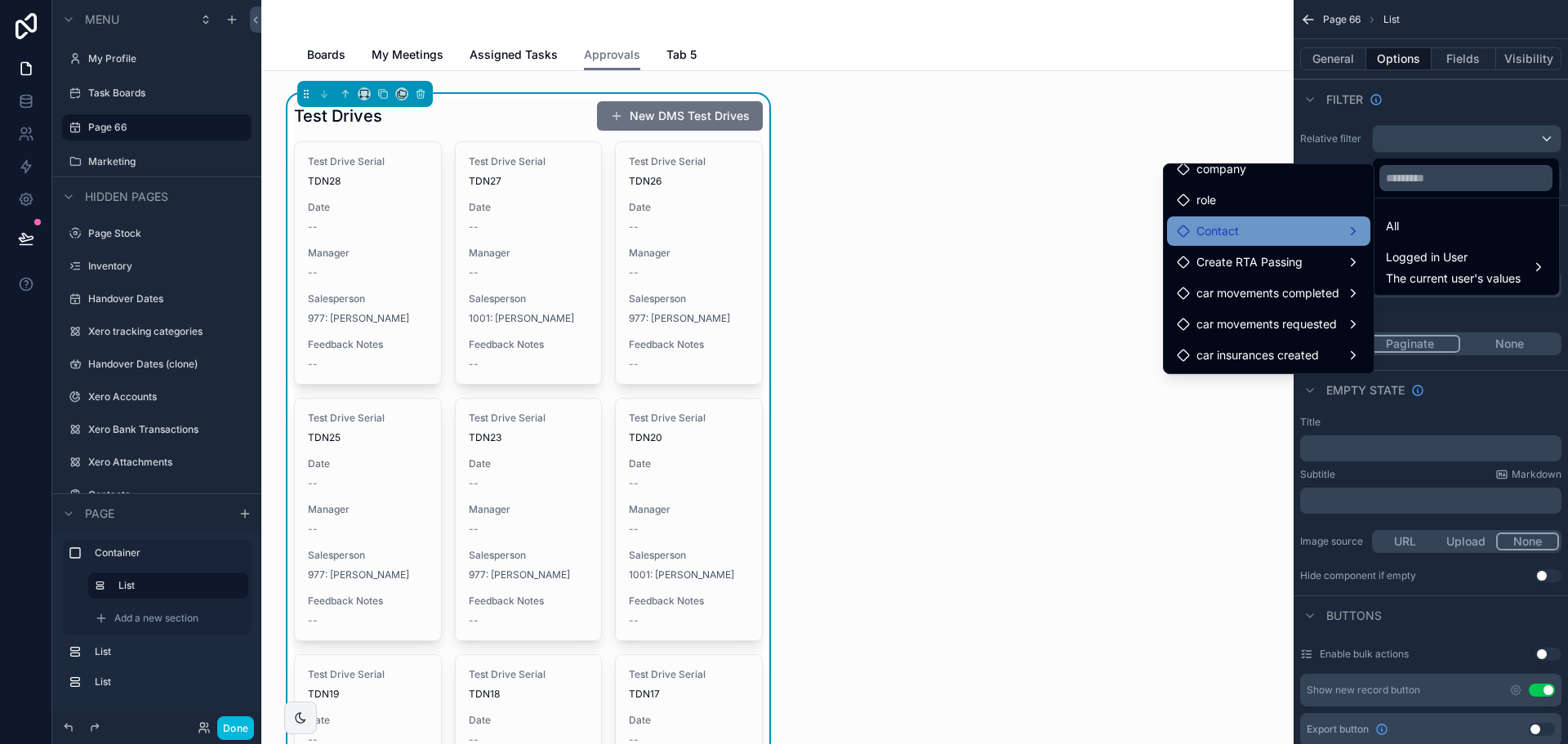
click at [1237, 240] on div "Contact" at bounding box center [1269, 231] width 184 height 20
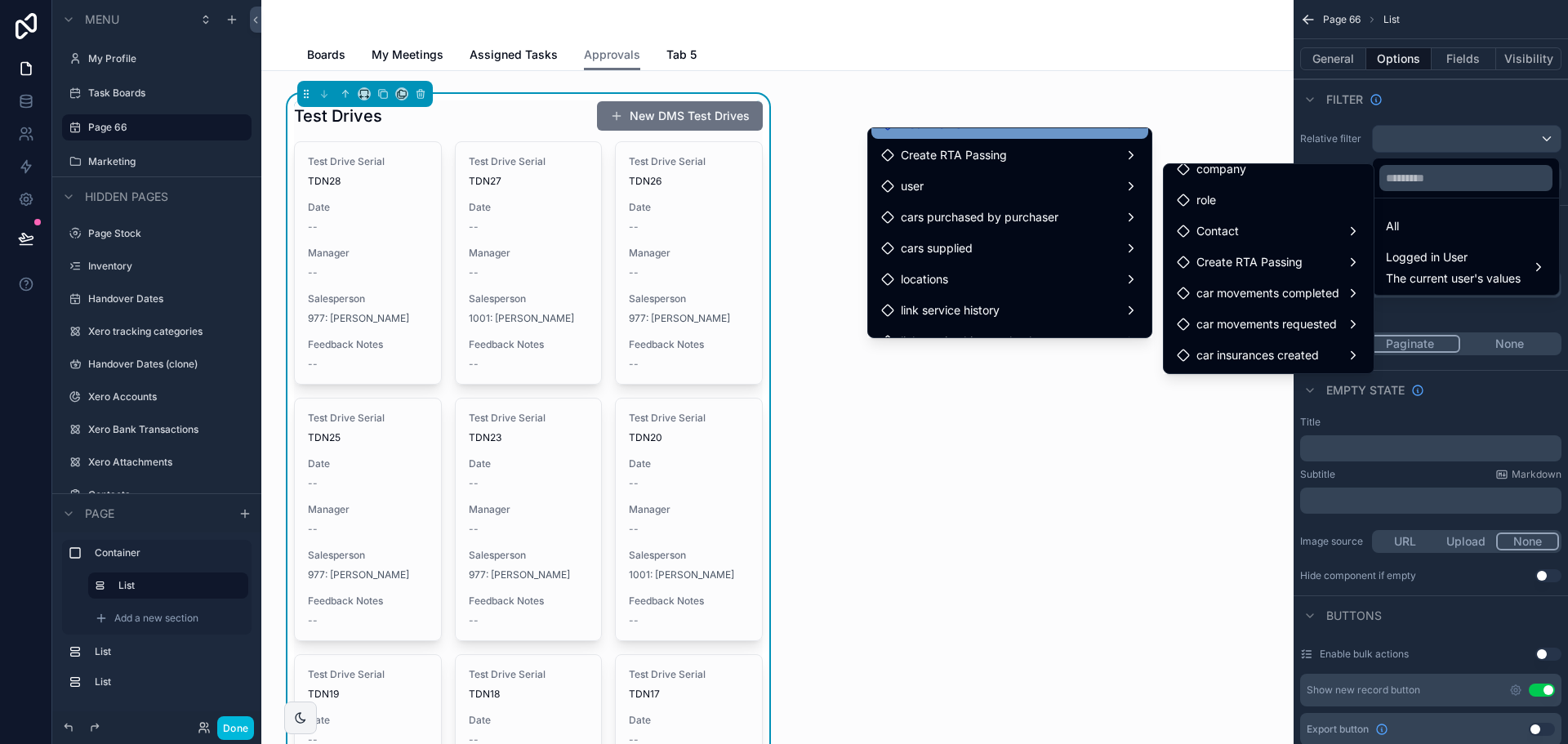
scroll to position [164, 0]
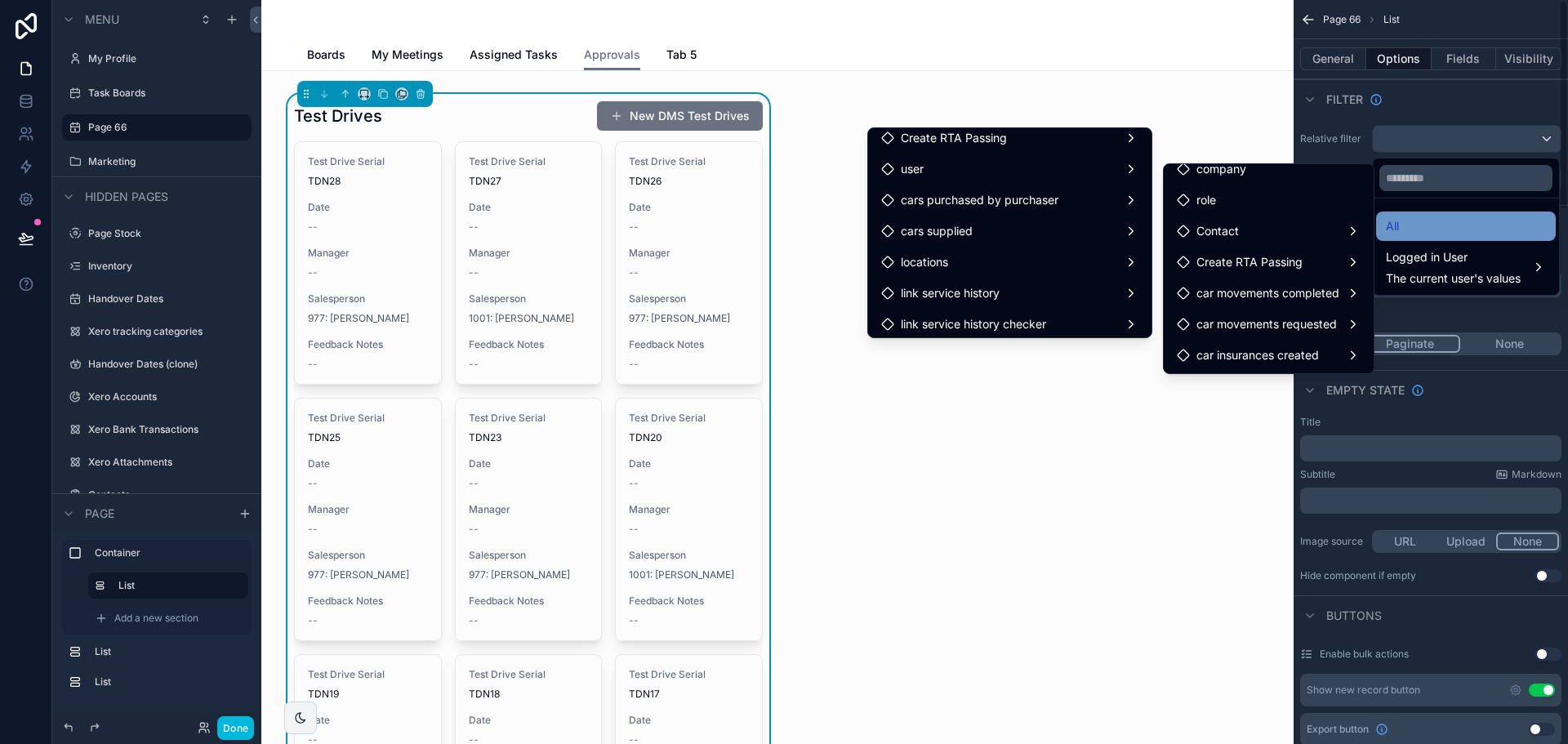
click at [1459, 222] on div "All" at bounding box center [1466, 226] width 160 height 20
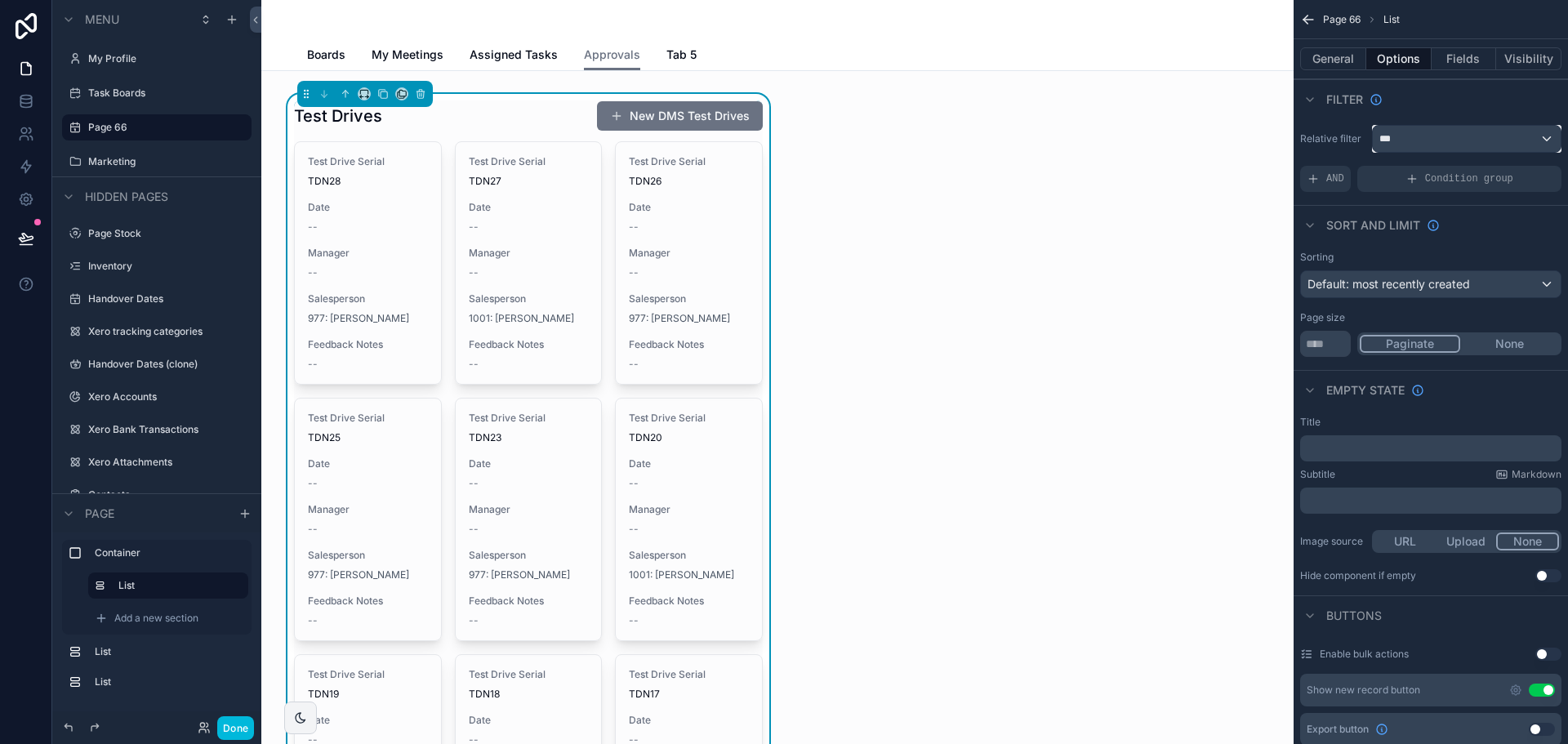
click at [1419, 139] on div "***" at bounding box center [1467, 139] width 188 height 26
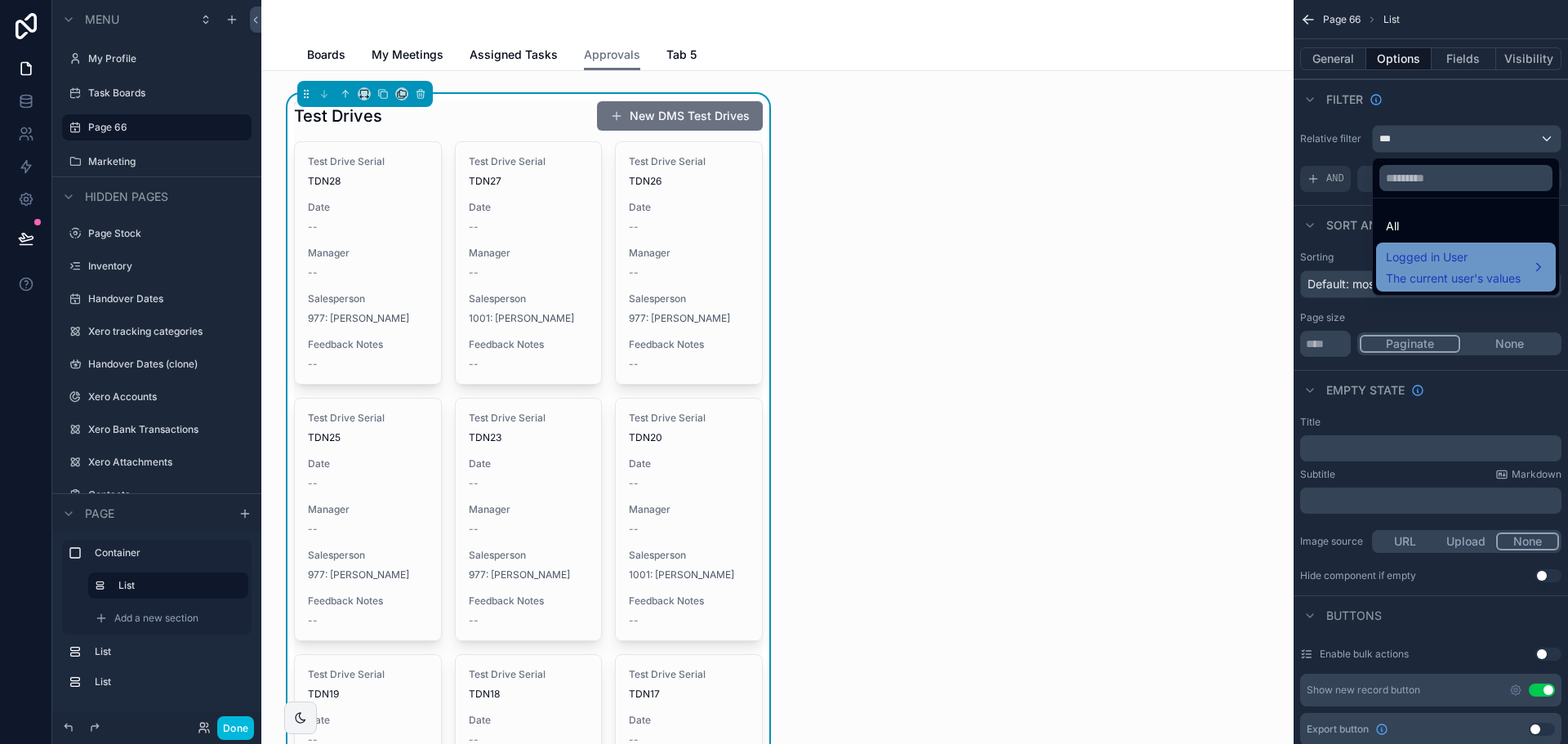
click at [1440, 280] on span "The current user's values" at bounding box center [1453, 279] width 135 height 16
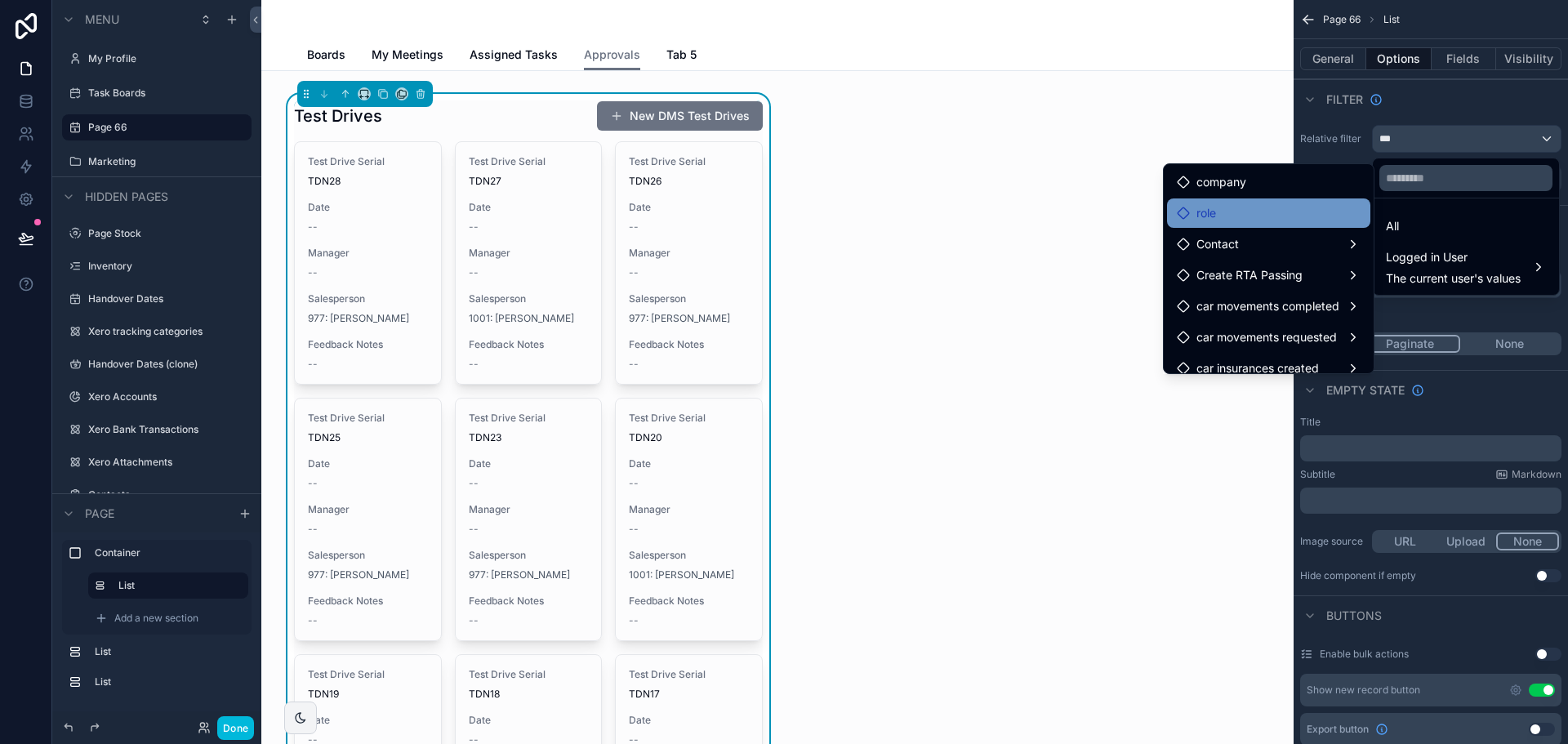
click at [1245, 211] on div "role" at bounding box center [1269, 213] width 184 height 20
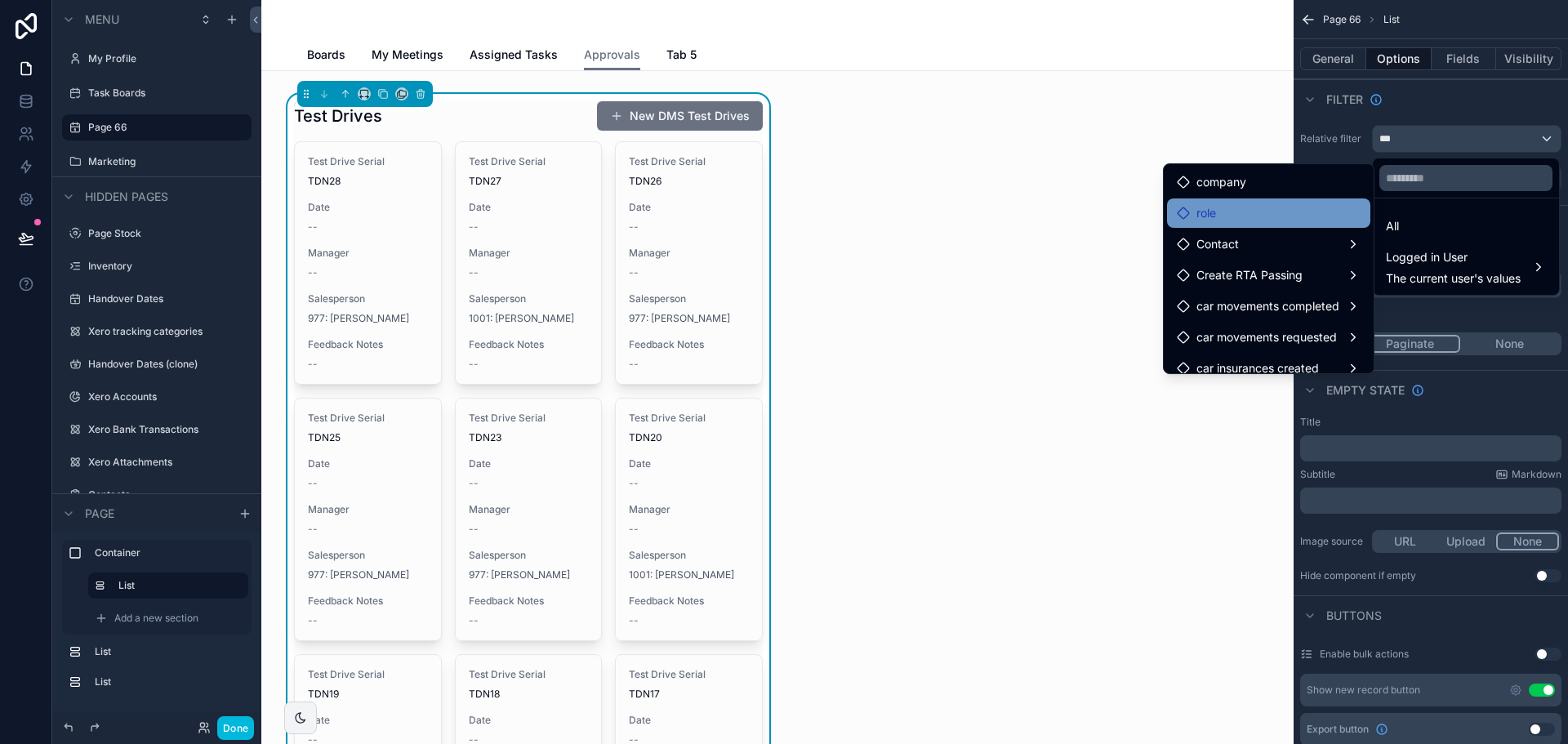
scroll to position [13, 0]
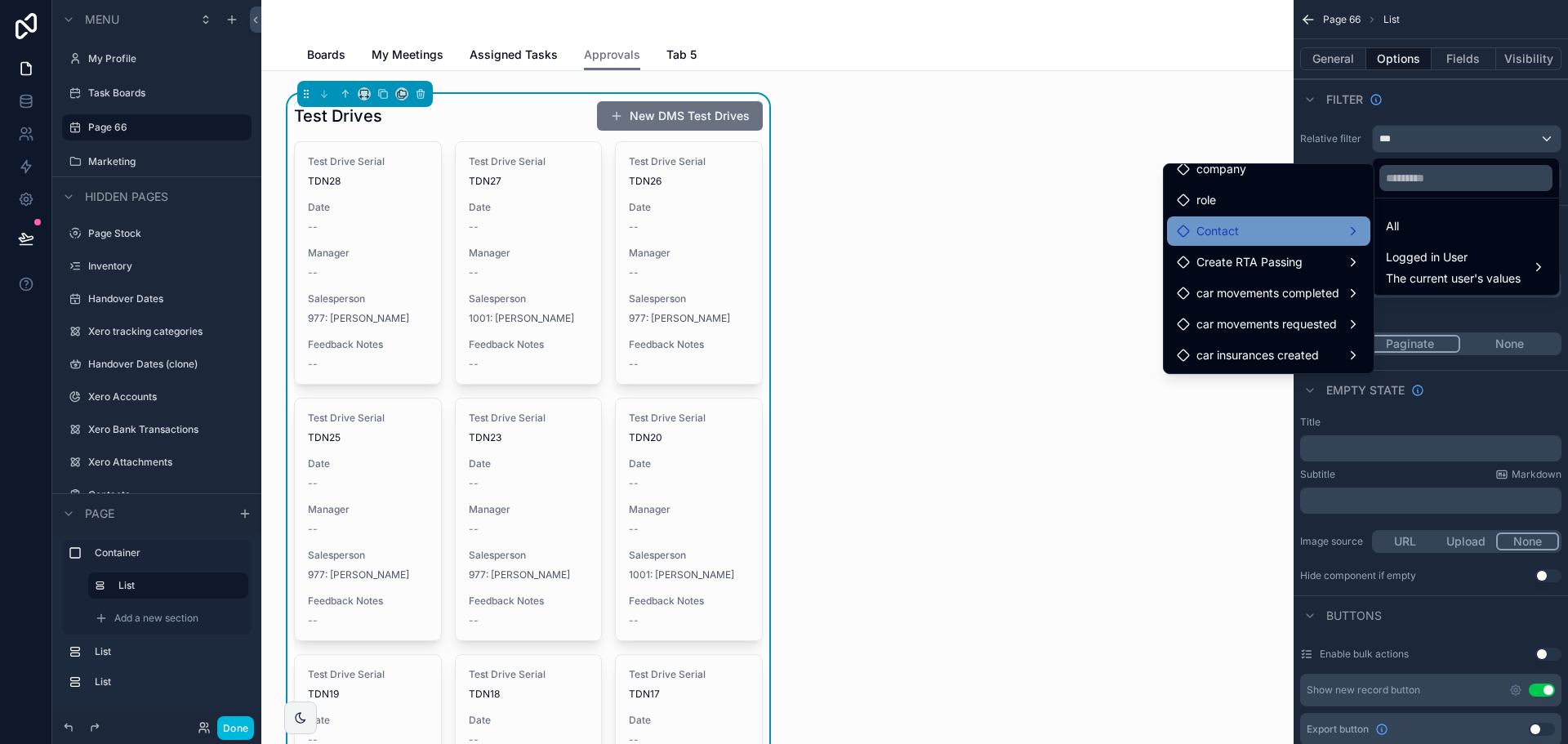
click at [1252, 241] on div "Contact" at bounding box center [1269, 231] width 204 height 29
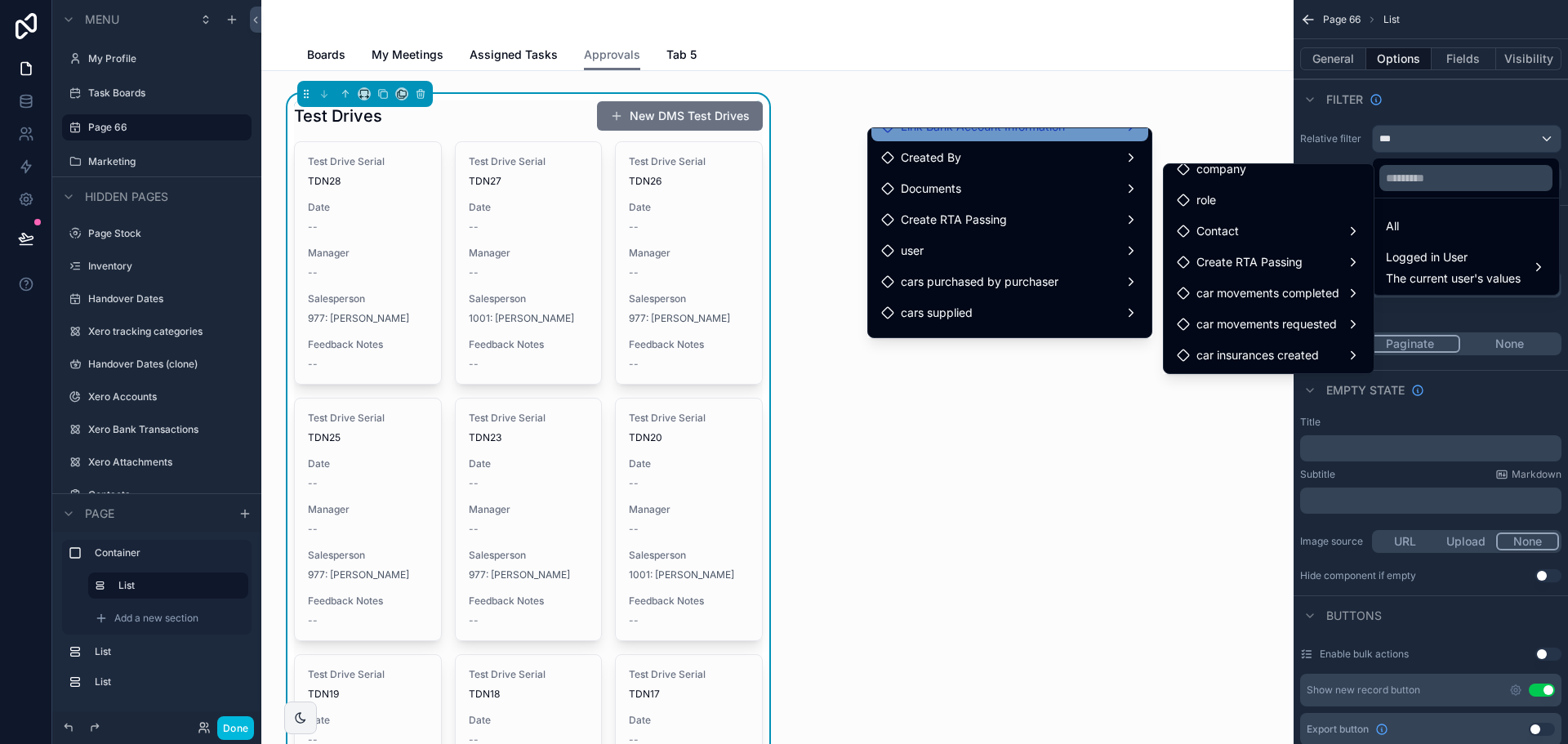
scroll to position [164, 0]
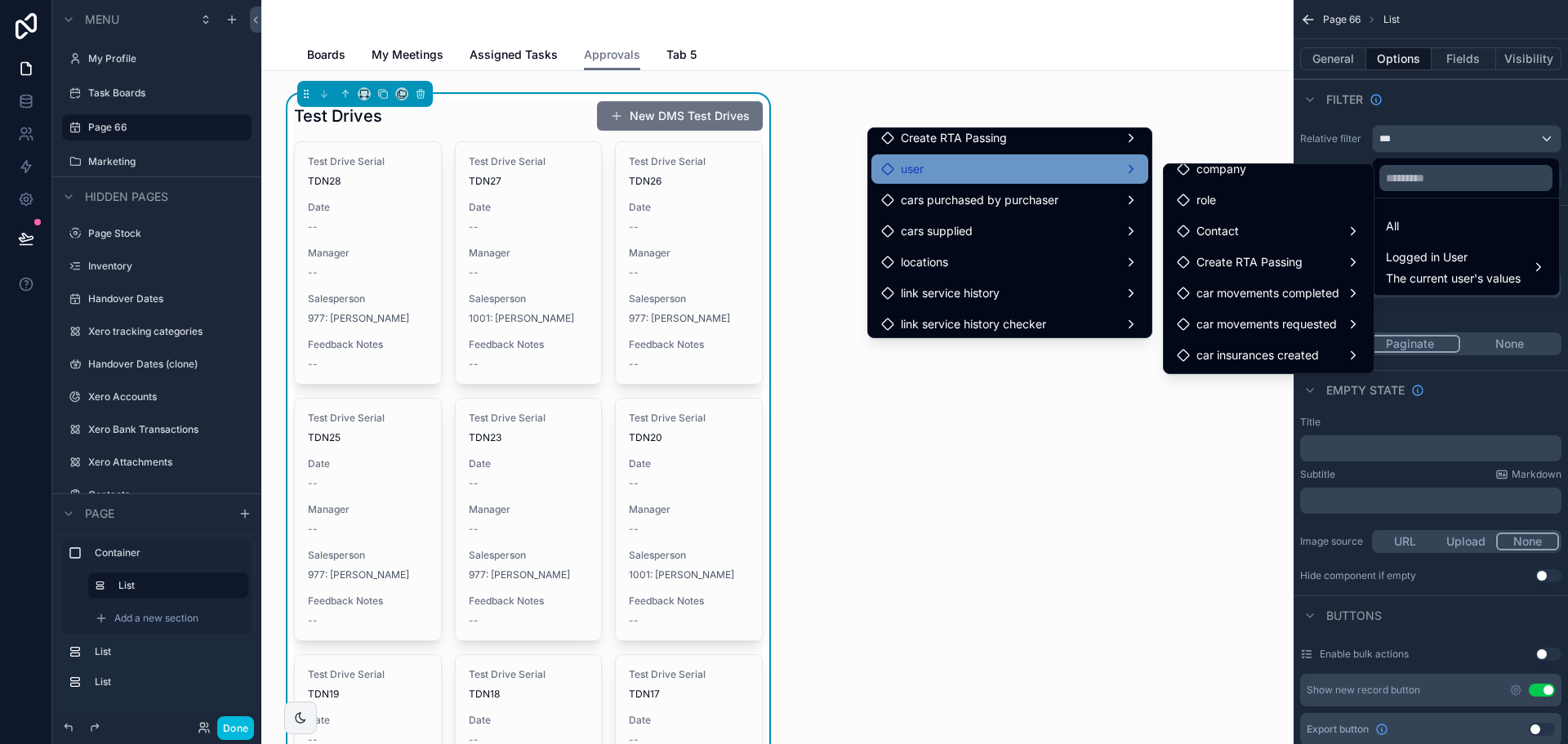
click at [1045, 177] on div "user" at bounding box center [1010, 169] width 258 height 20
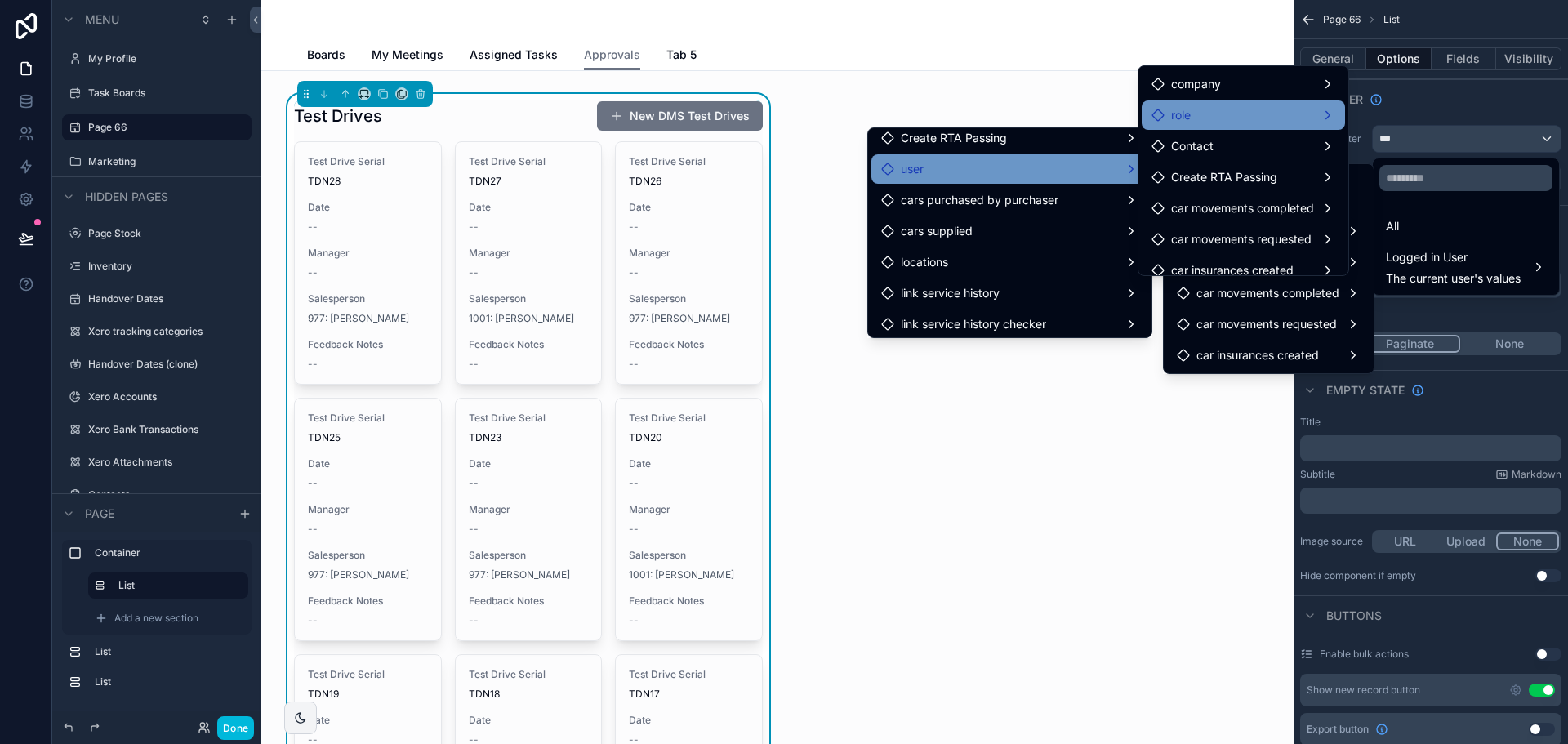
click at [1288, 110] on div "role" at bounding box center [1243, 115] width 184 height 20
click at [1295, 110] on div "role" at bounding box center [1243, 115] width 184 height 20
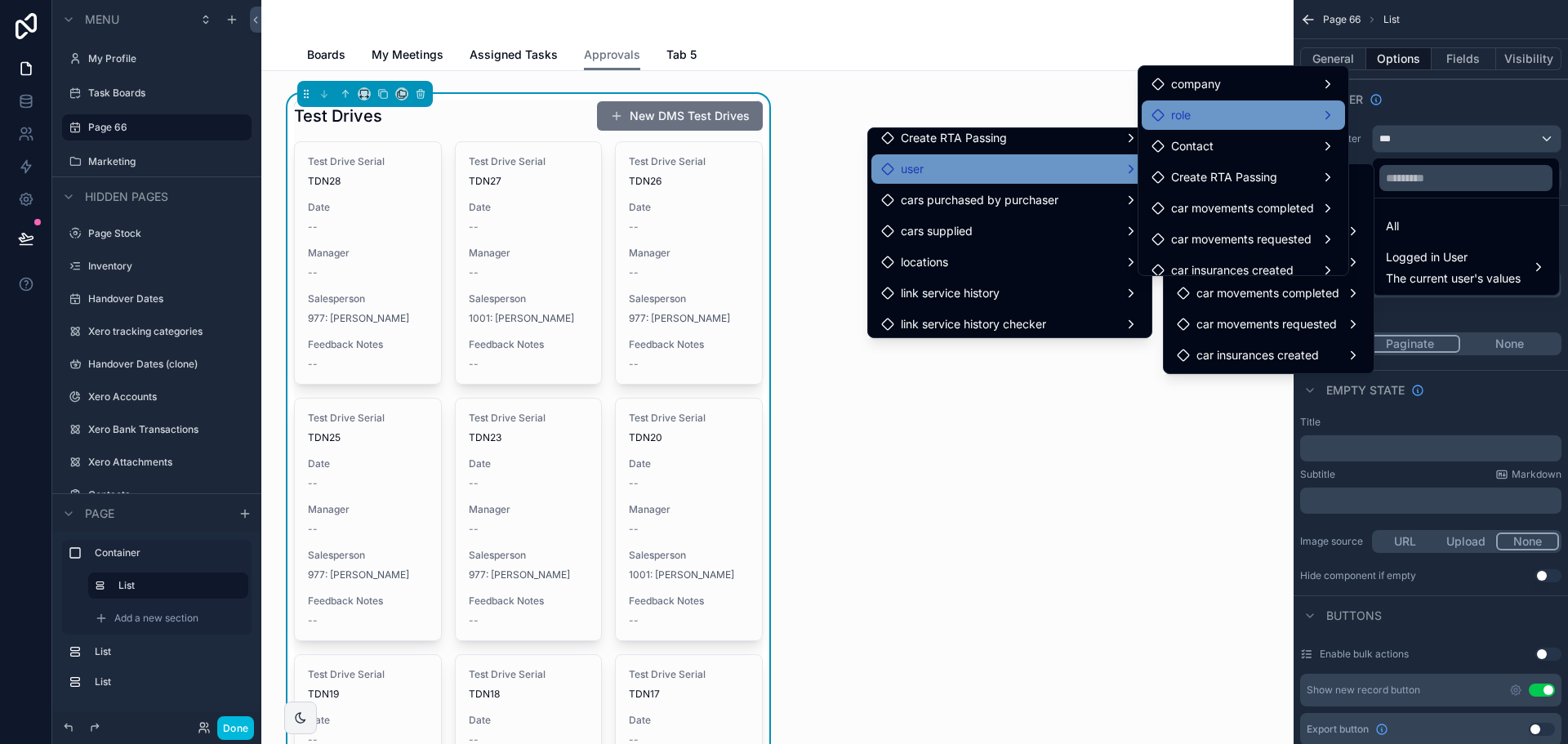
click at [1295, 110] on div "role" at bounding box center [1243, 115] width 184 height 20
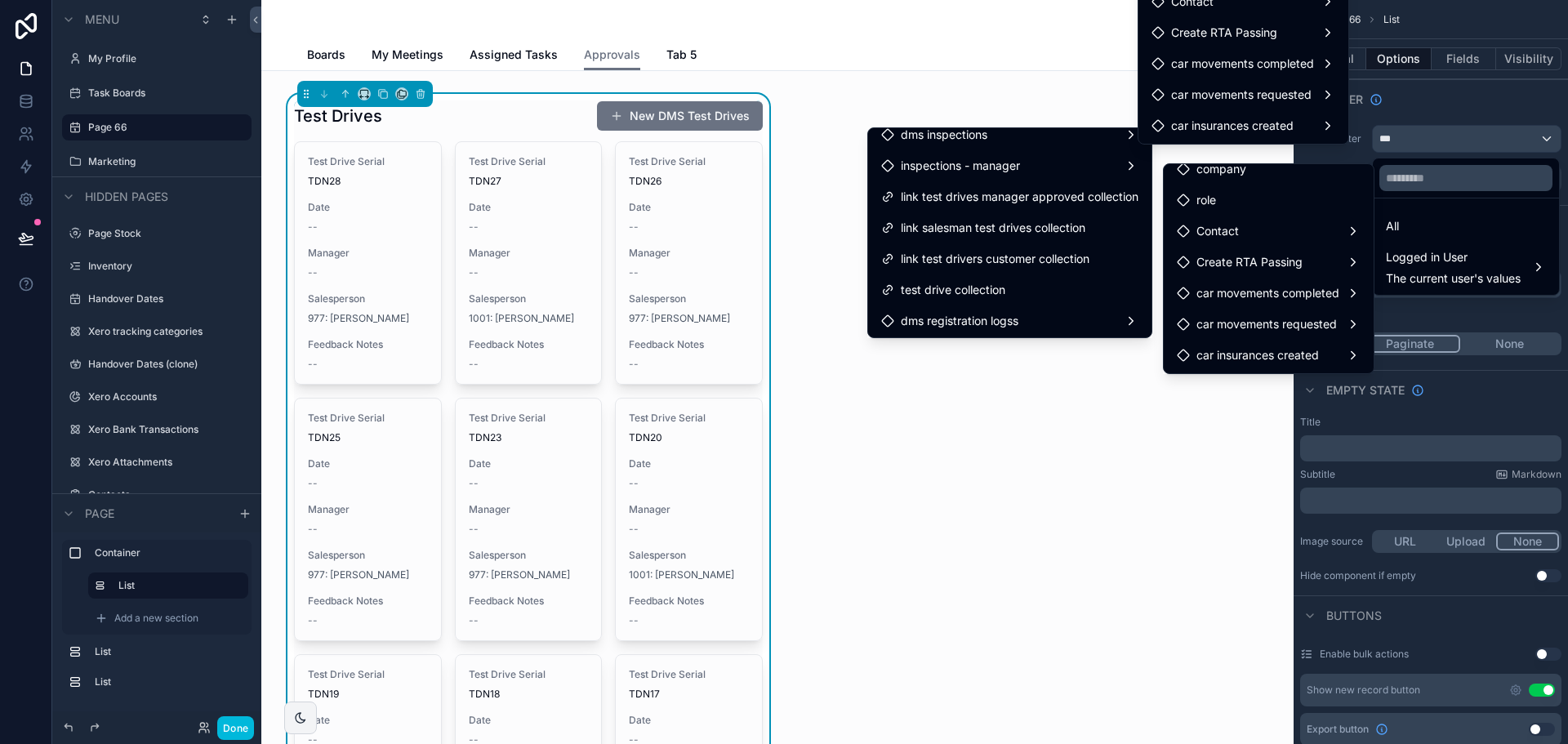
scroll to position [416, 0]
click at [1023, 318] on div "dms registration logss" at bounding box center [1010, 320] width 258 height 20
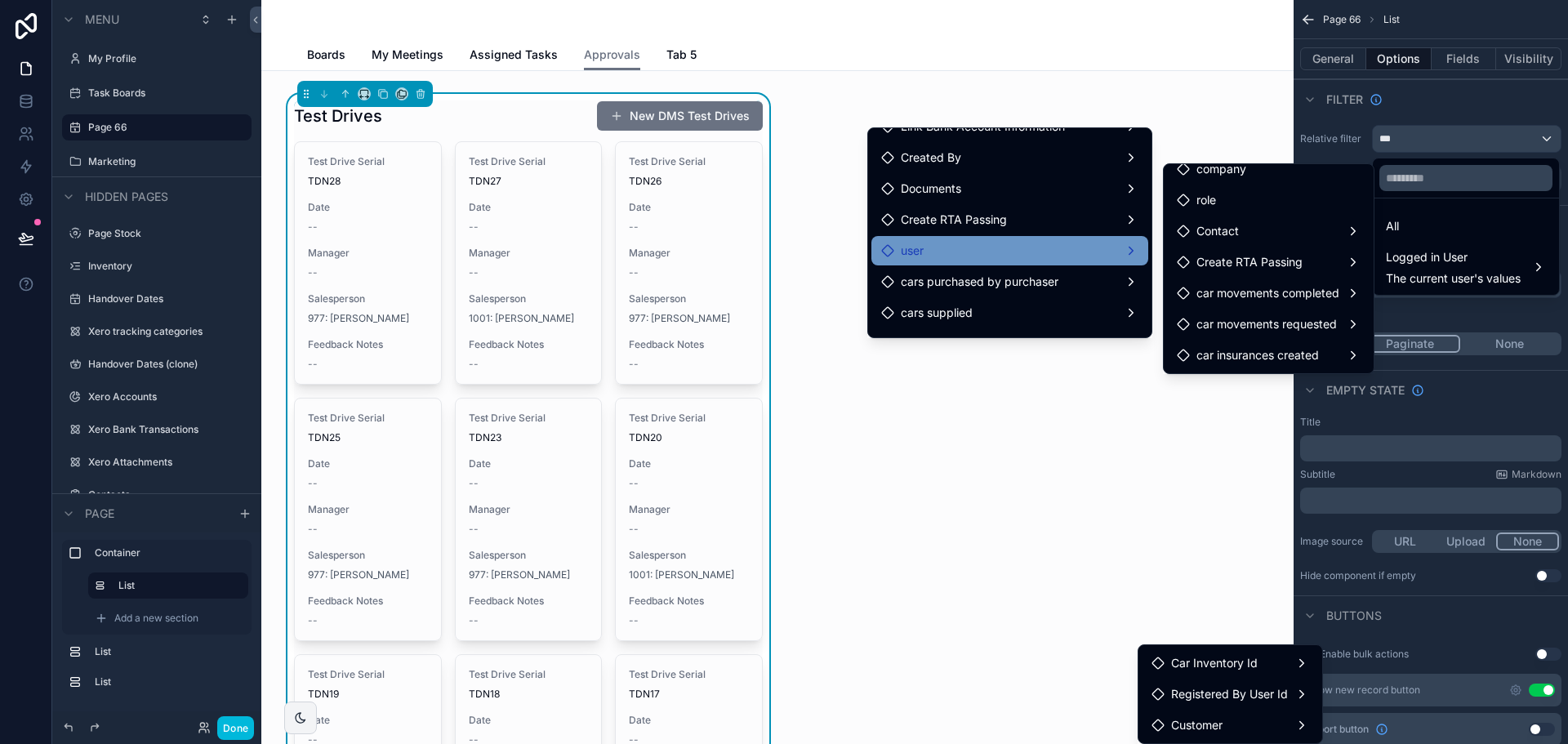
scroll to position [0, 0]
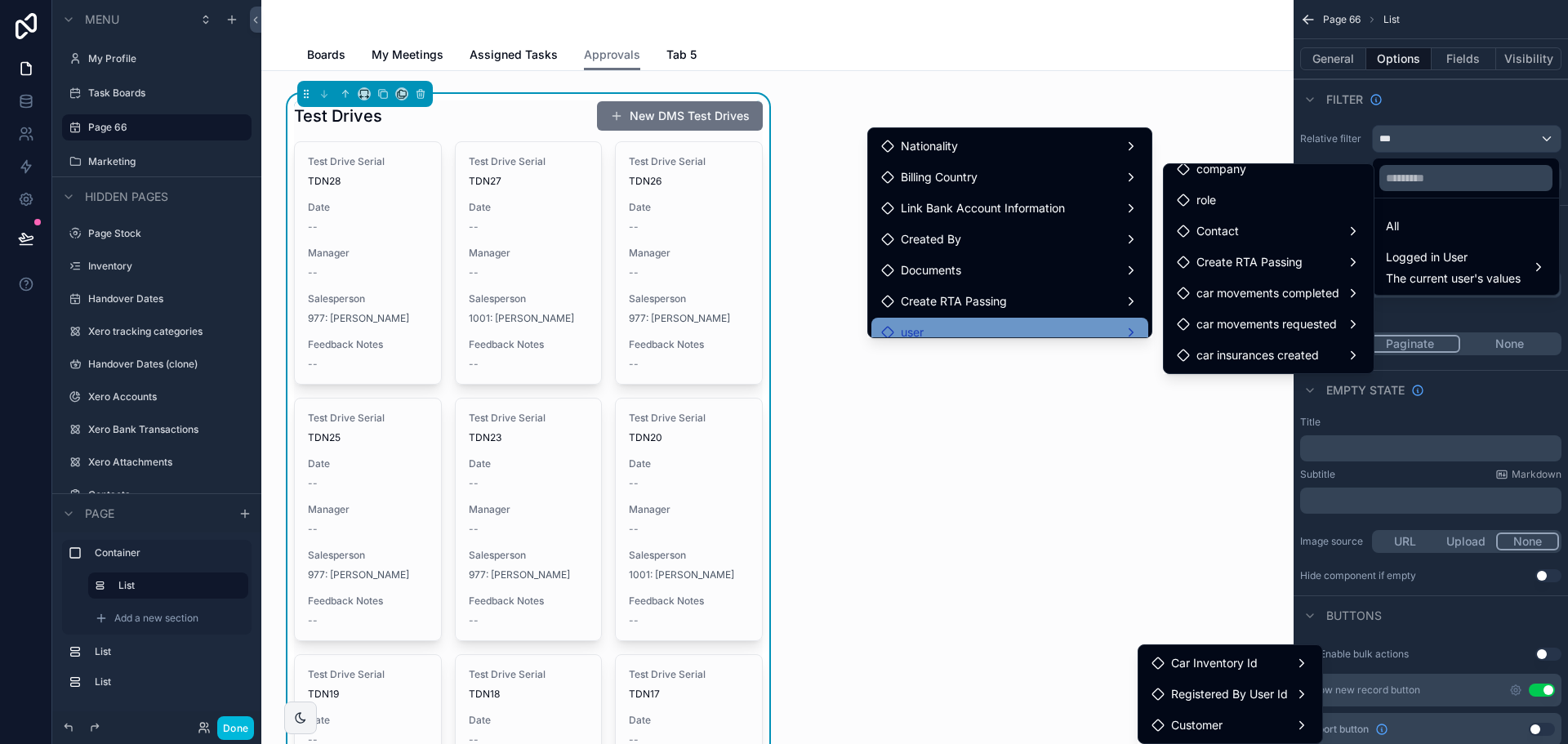
click at [1200, 93] on div "Test Drives New DMS Test Drives Test Drive Serial TDN28 Date -- Manager -- Sale…" at bounding box center [777, 666] width 1006 height 1164
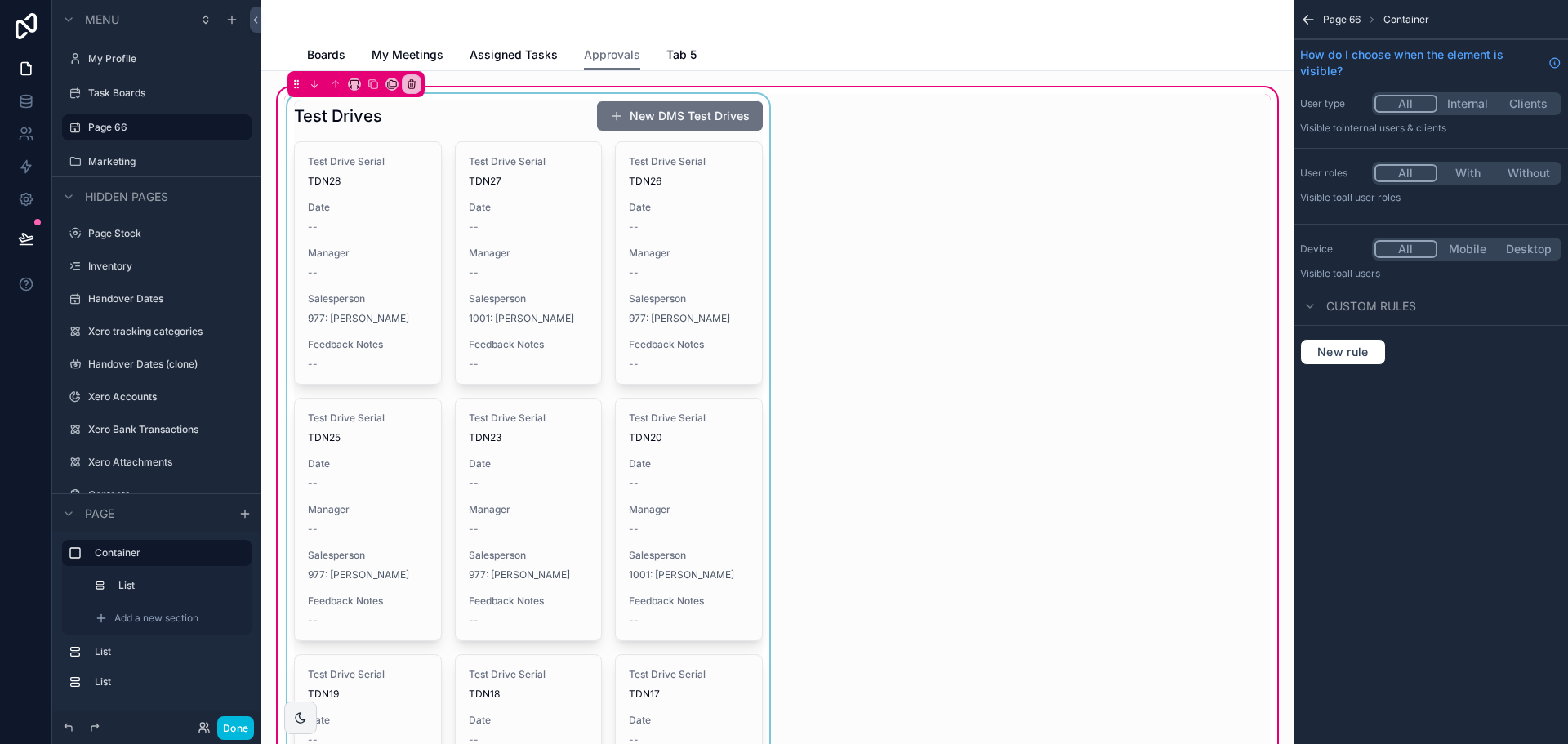
click at [636, 225] on div "scrollable content" at bounding box center [528, 666] width 488 height 1145
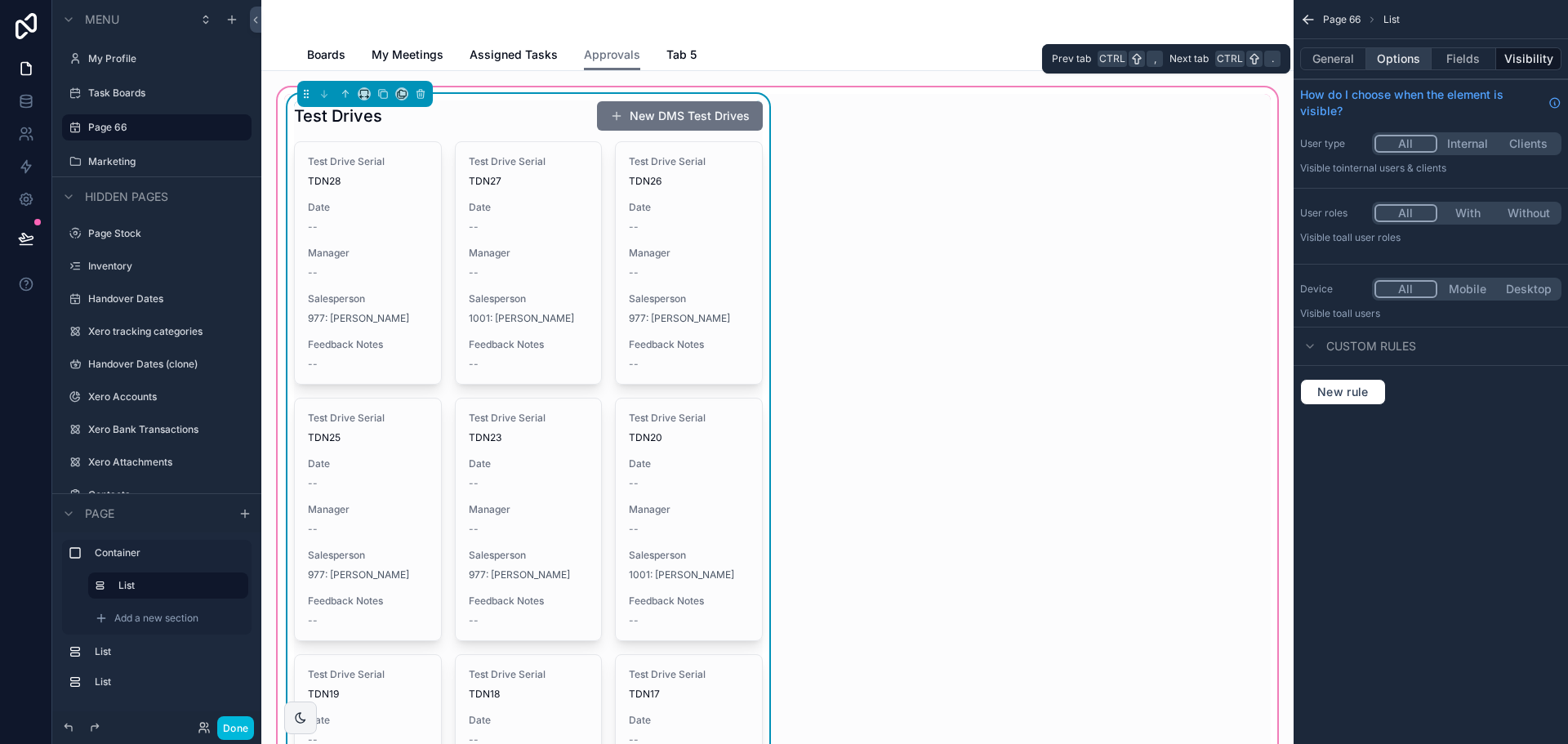
click at [1393, 52] on button "Options" at bounding box center [1399, 59] width 65 height 23
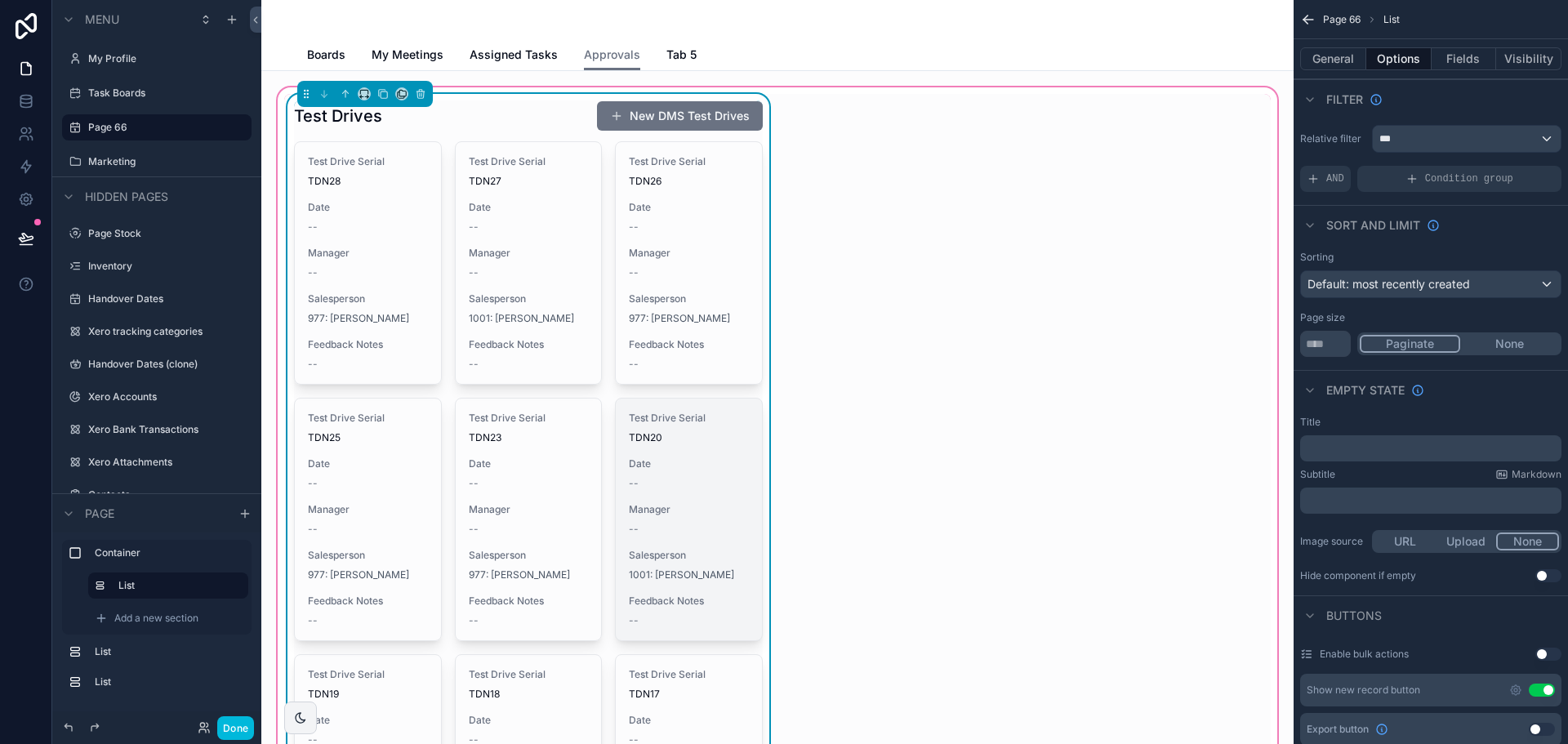
click at [654, 409] on div "Test Drive Serial TDN20 Date -- Manager -- Salesperson 1001: Talib Alrubai Feed…" at bounding box center [688, 520] width 146 height 242
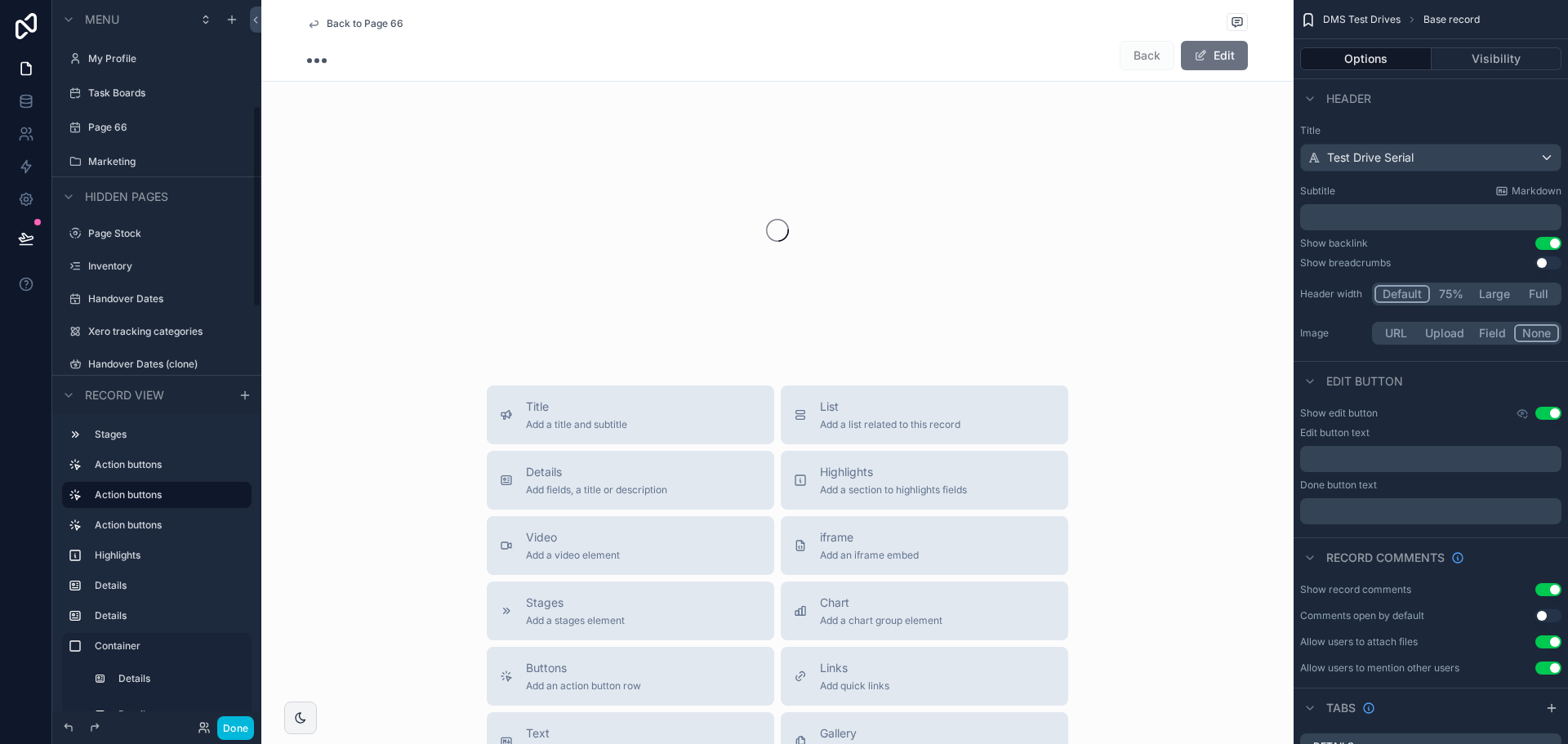
scroll to position [379, 0]
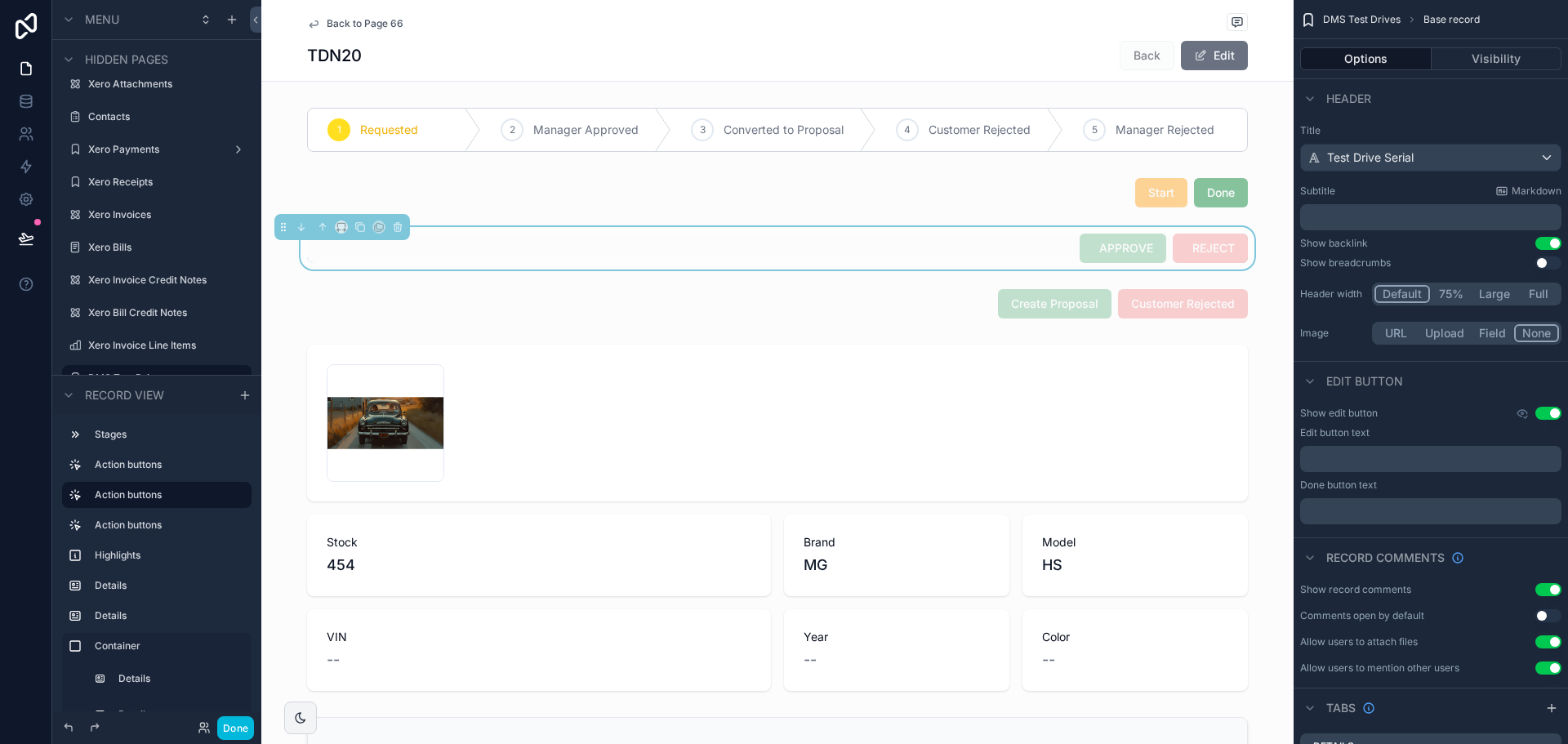
click at [371, 31] on div "Back to Page 66" at bounding box center [777, 23] width 941 height 20
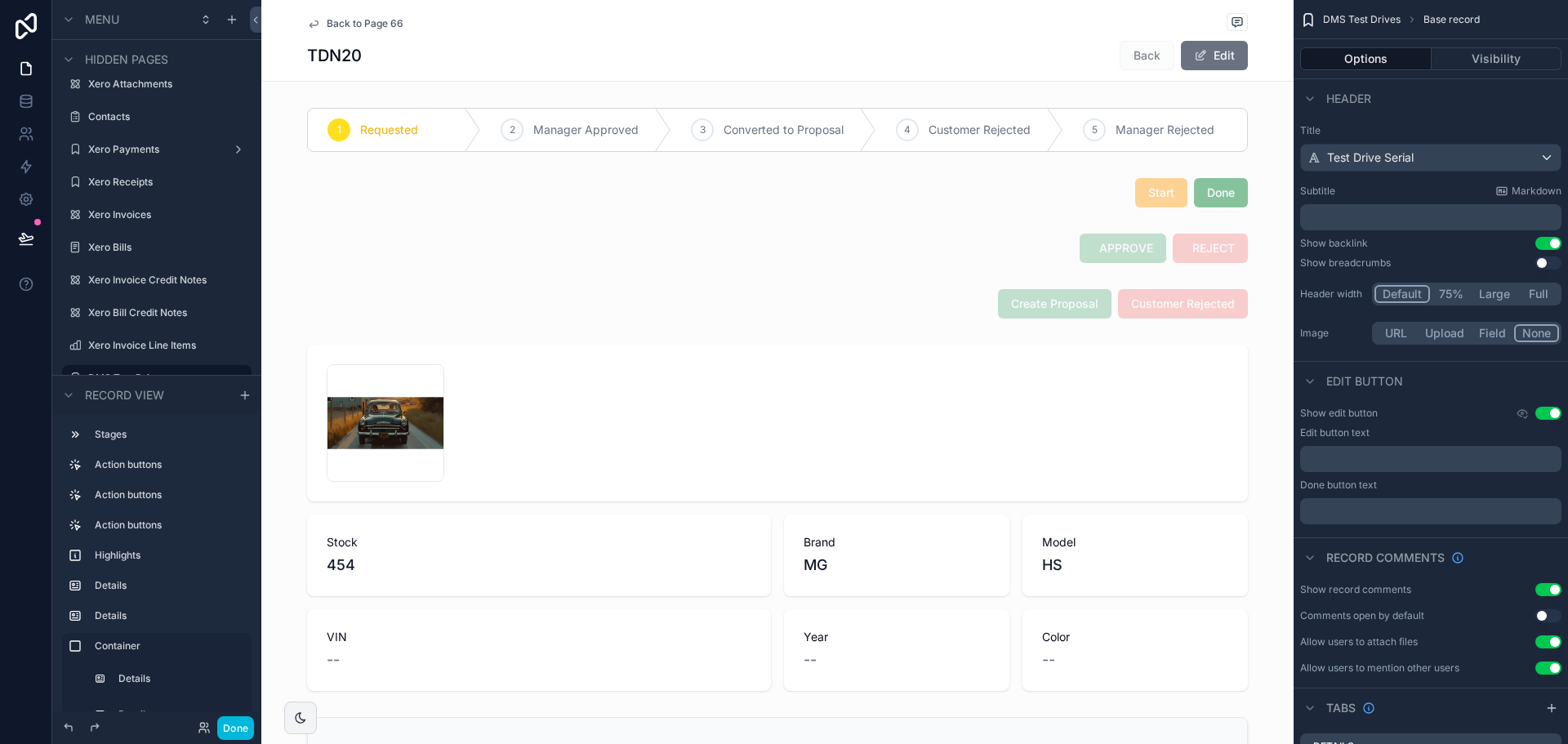
click at [371, 26] on span "Back to Page 66" at bounding box center [365, 24] width 77 height 13
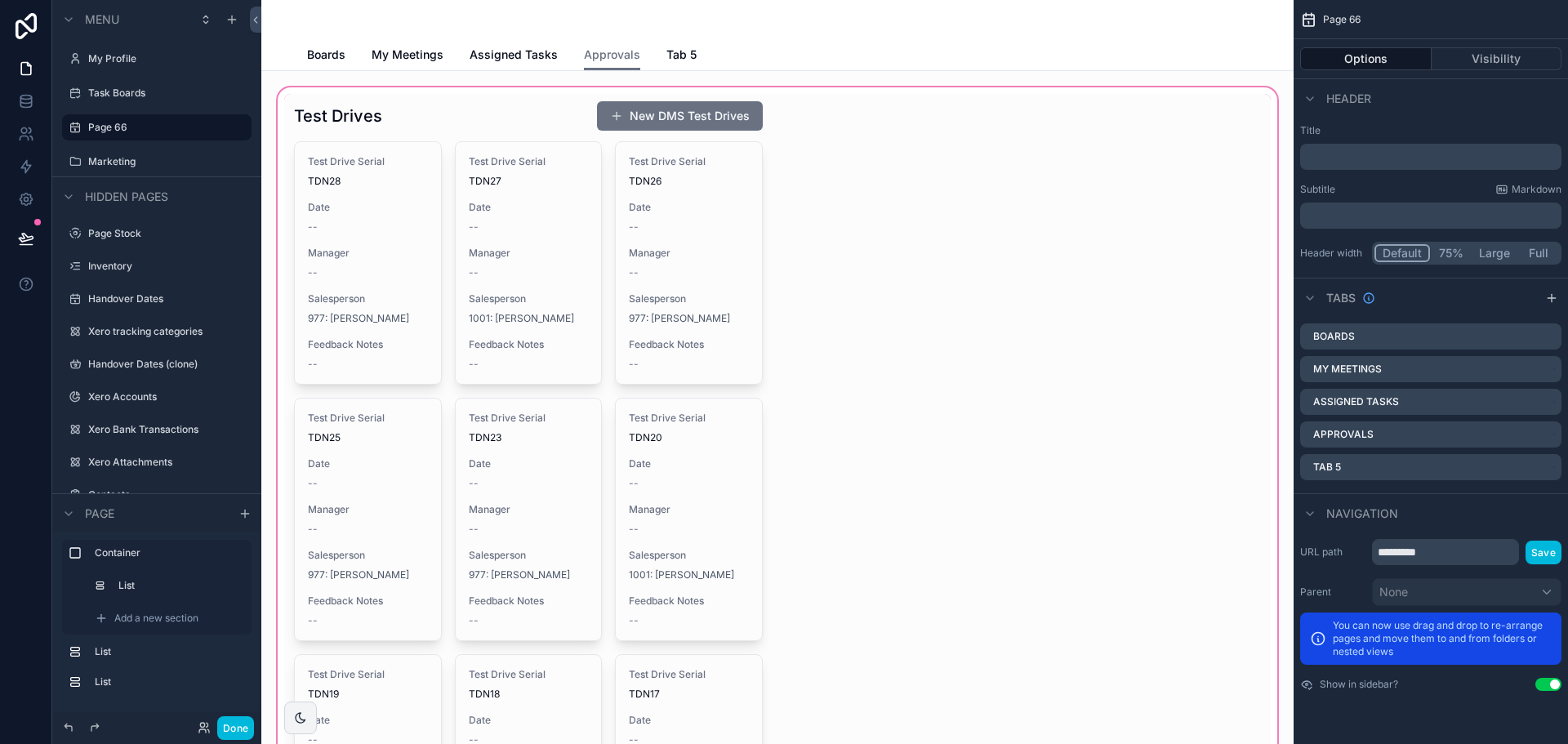
click at [857, 280] on div "scrollable content" at bounding box center [777, 666] width 1006 height 1164
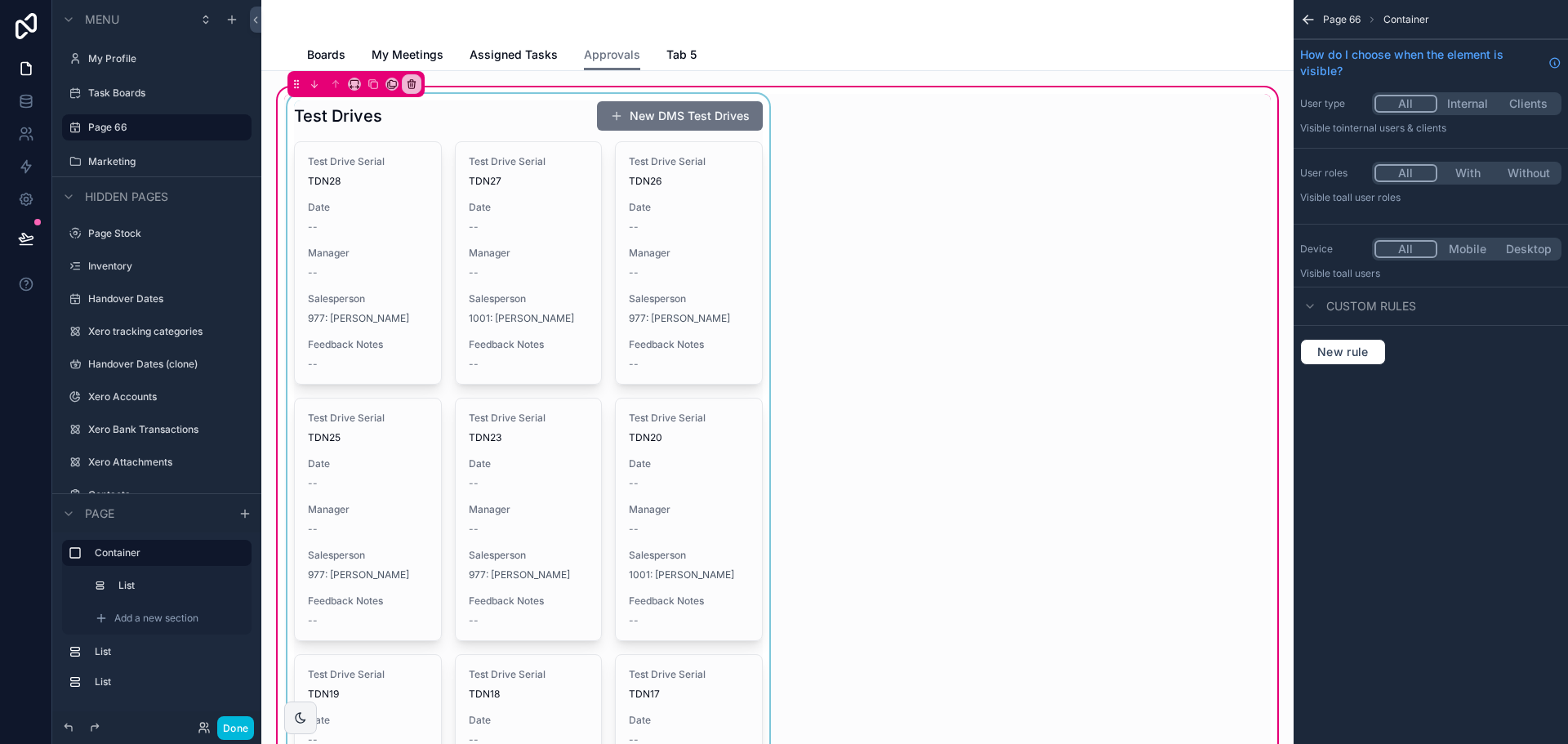
click at [594, 220] on div "scrollable content" at bounding box center [528, 666] width 488 height 1145
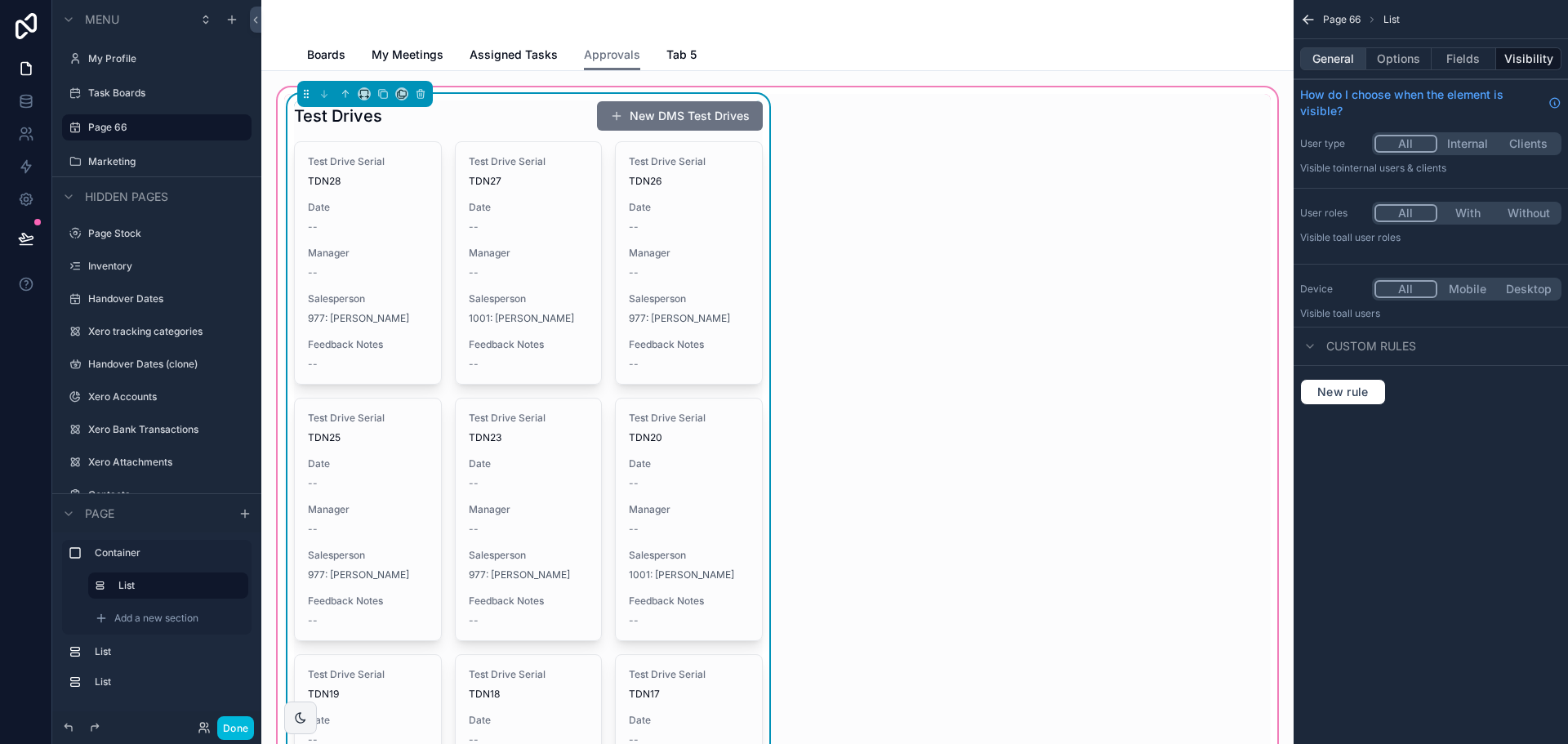
click at [1338, 59] on button "General" at bounding box center [1333, 59] width 66 height 23
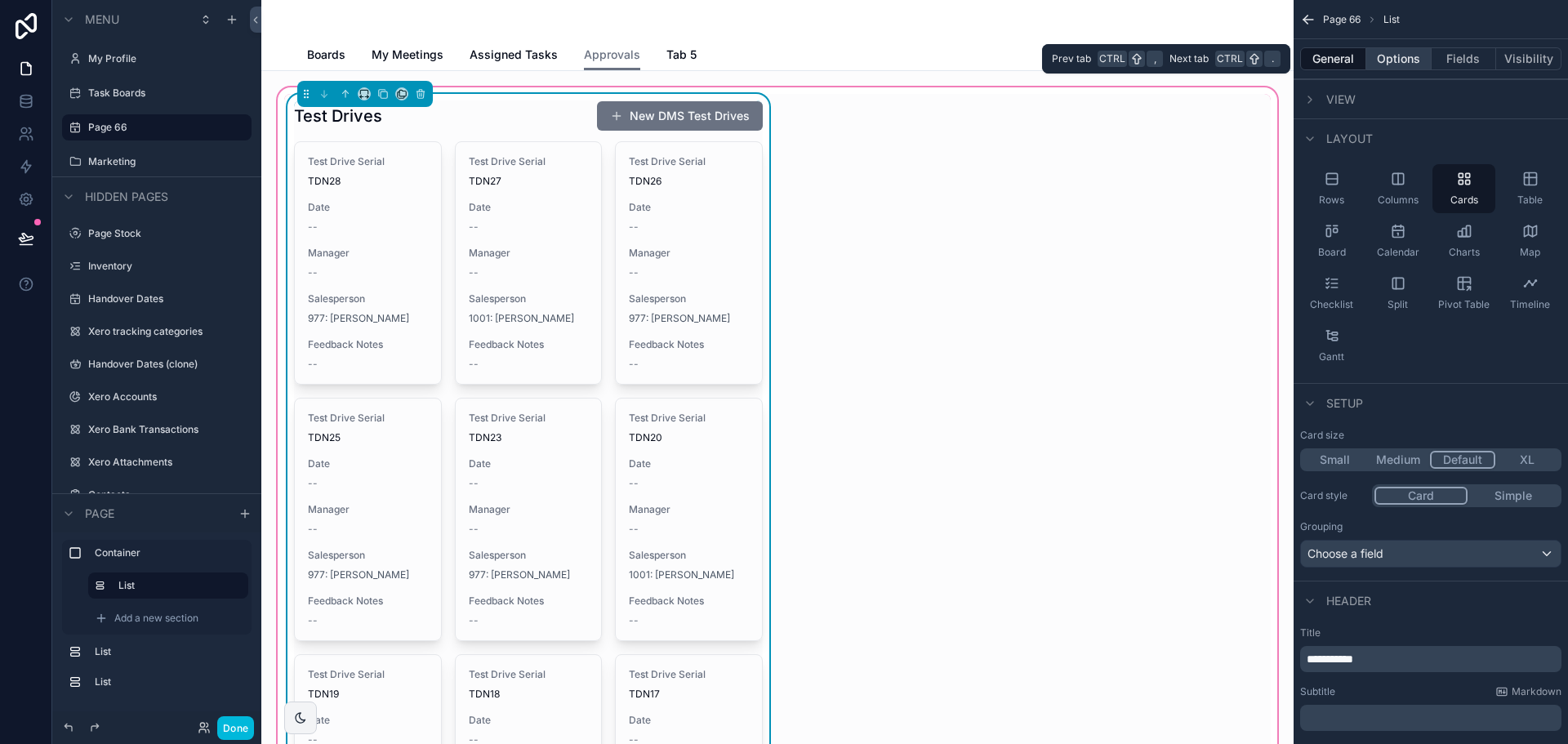
click at [1396, 60] on button "Options" at bounding box center [1399, 59] width 65 height 23
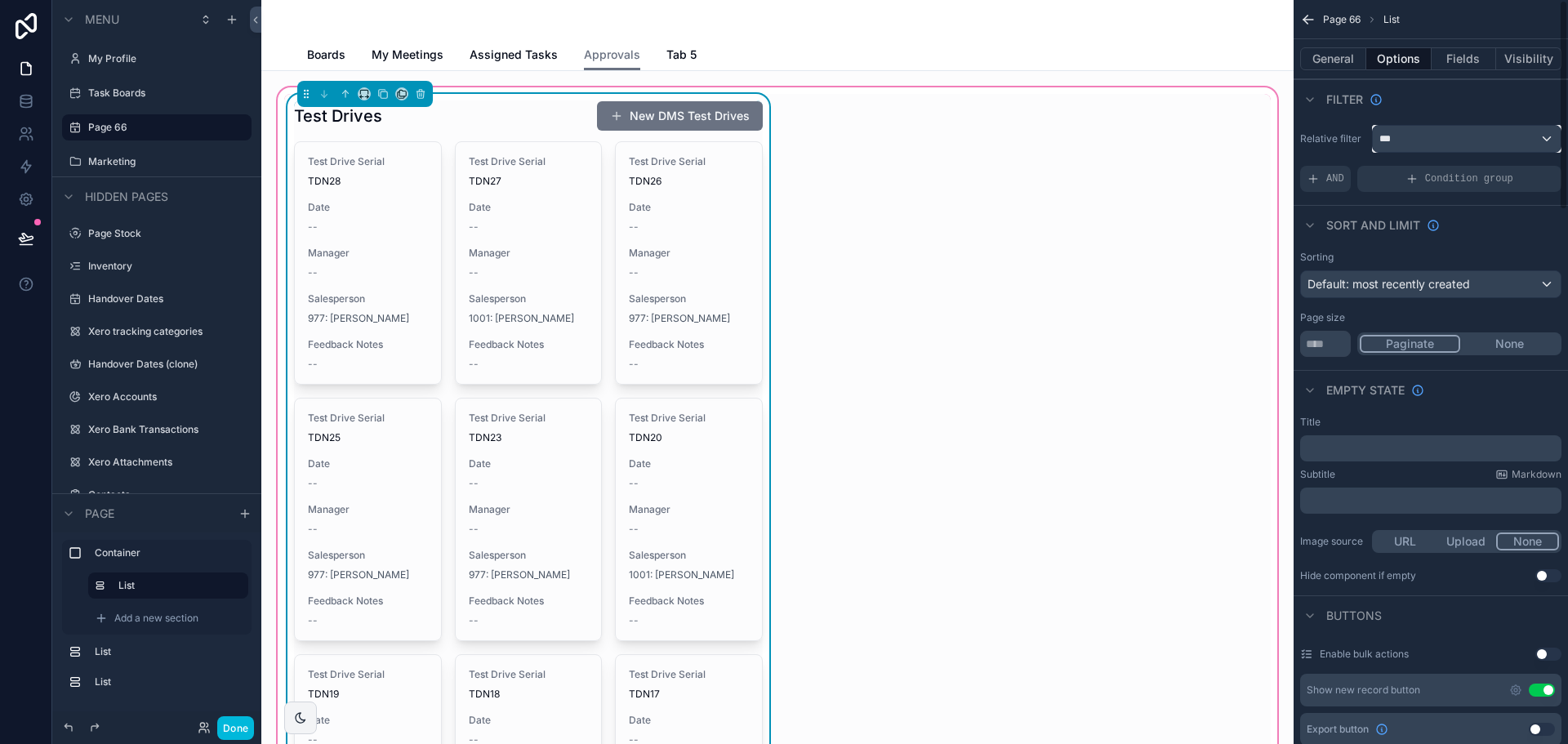
click at [1423, 136] on div "***" at bounding box center [1467, 139] width 188 height 26
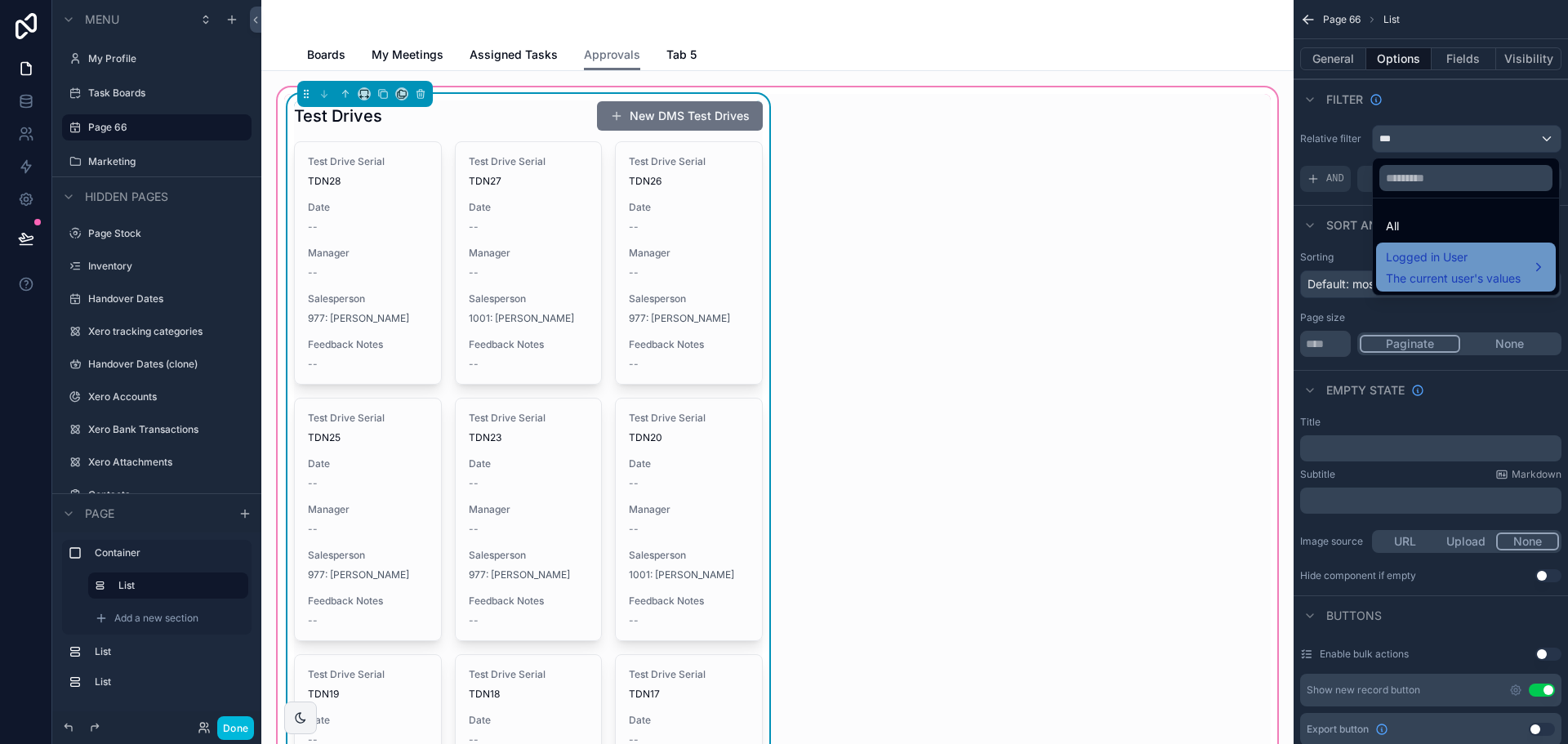
click at [1420, 250] on span "Logged in User" at bounding box center [1453, 258] width 135 height 20
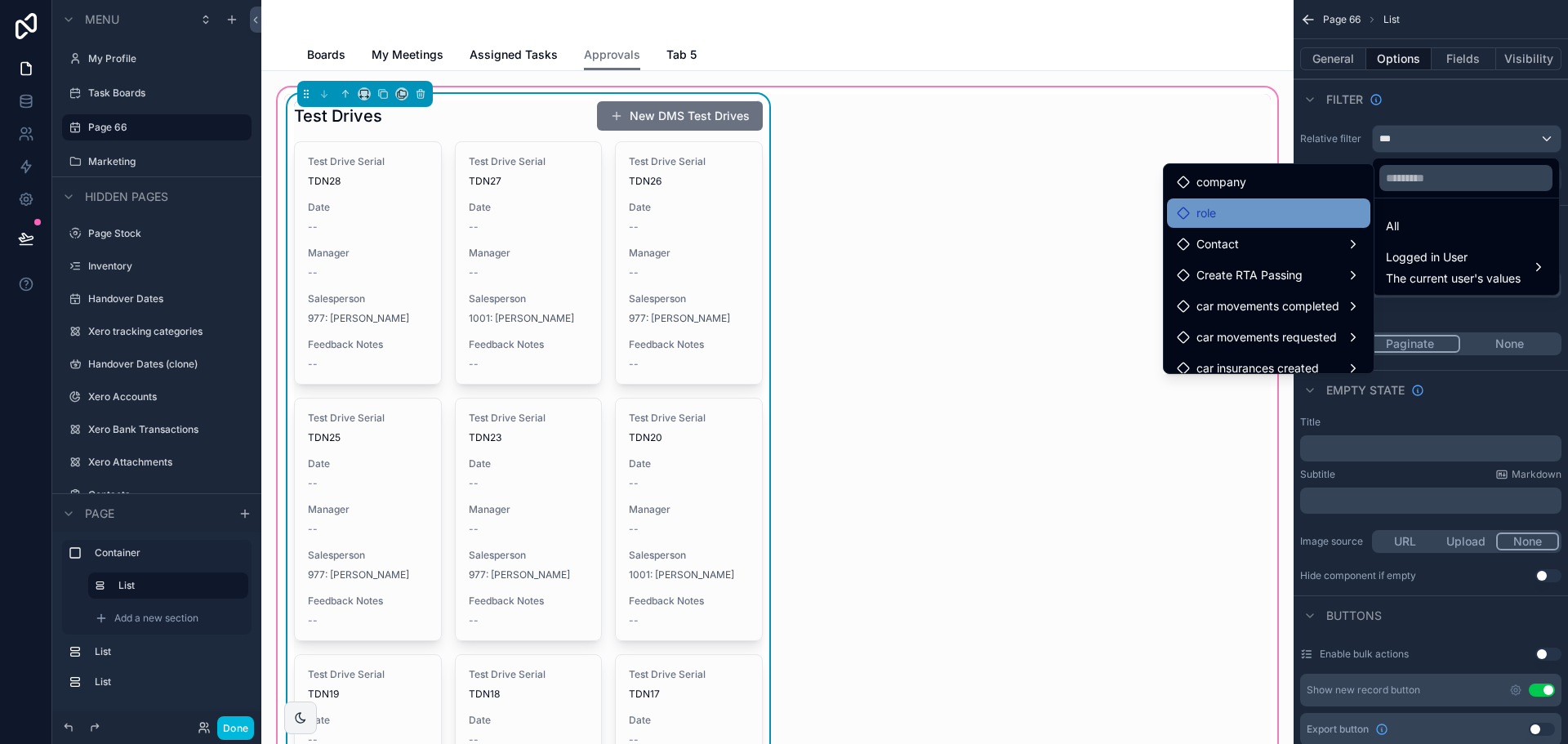
click at [1301, 214] on div "role" at bounding box center [1269, 213] width 184 height 20
click at [1301, 213] on div "role" at bounding box center [1269, 213] width 184 height 20
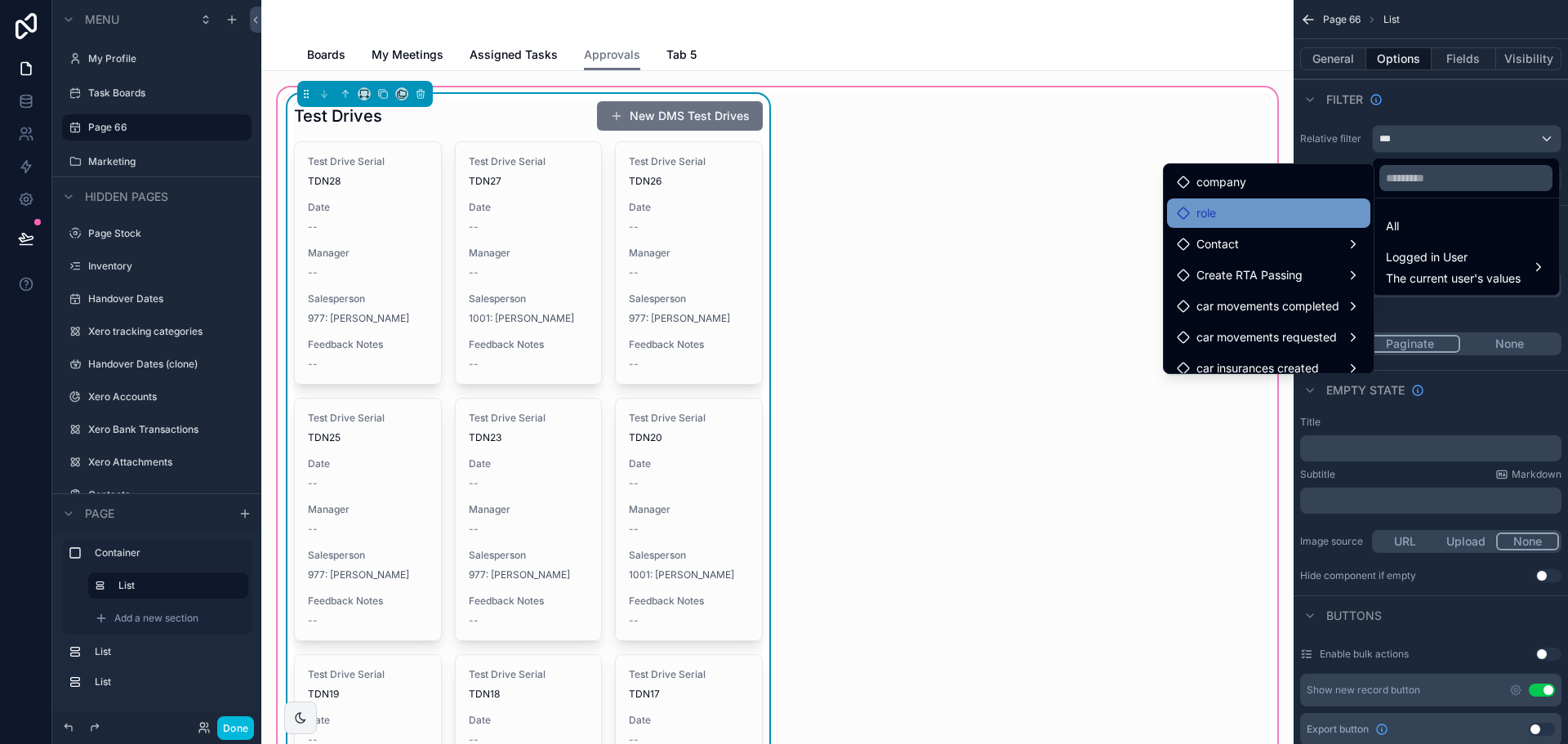
click at [1301, 213] on div "role" at bounding box center [1269, 213] width 184 height 20
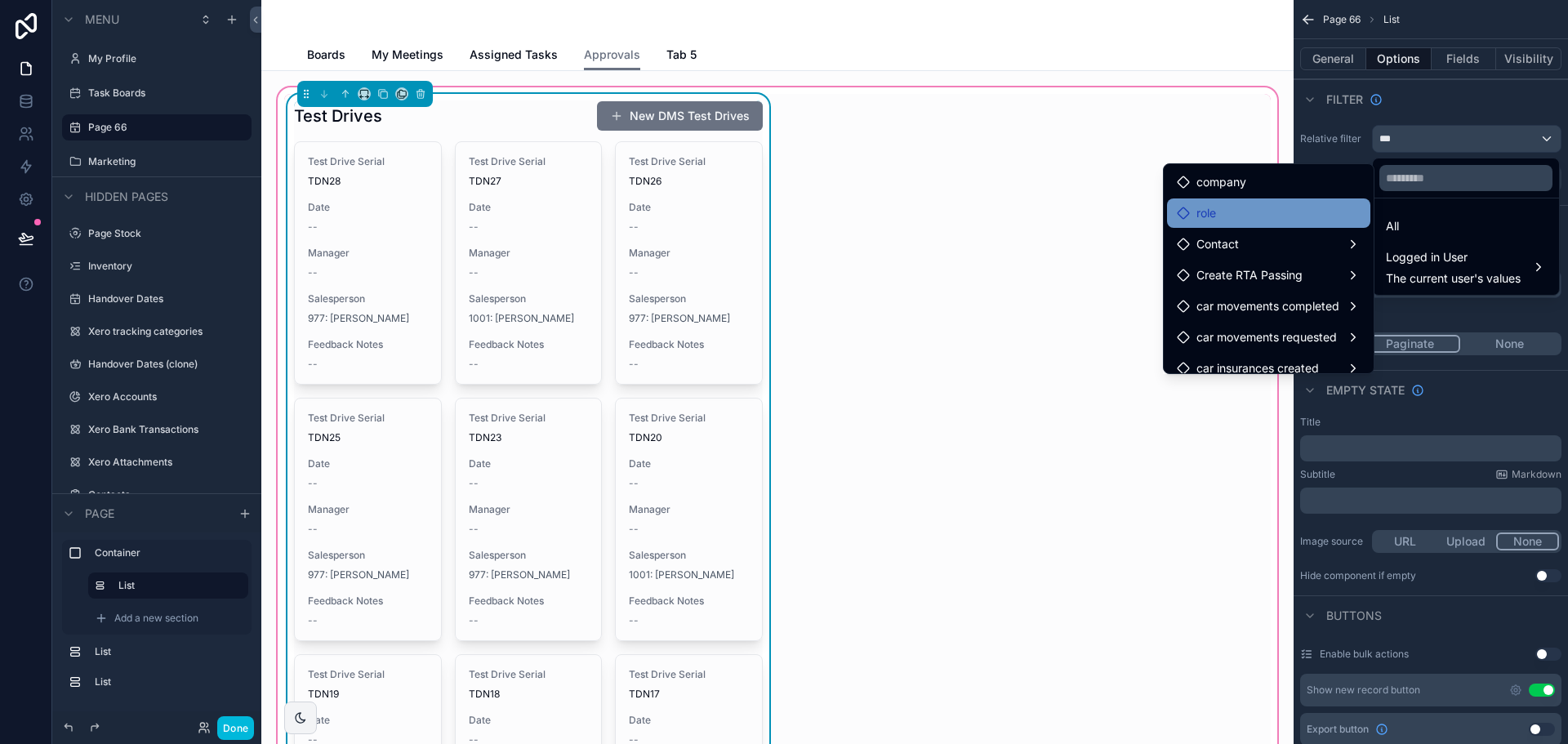
click at [1301, 213] on div "role" at bounding box center [1269, 213] width 184 height 20
click at [1301, 213] on div "role" at bounding box center [1269, 213] width 184 height 20
click at [1301, 212] on div "role" at bounding box center [1269, 213] width 184 height 20
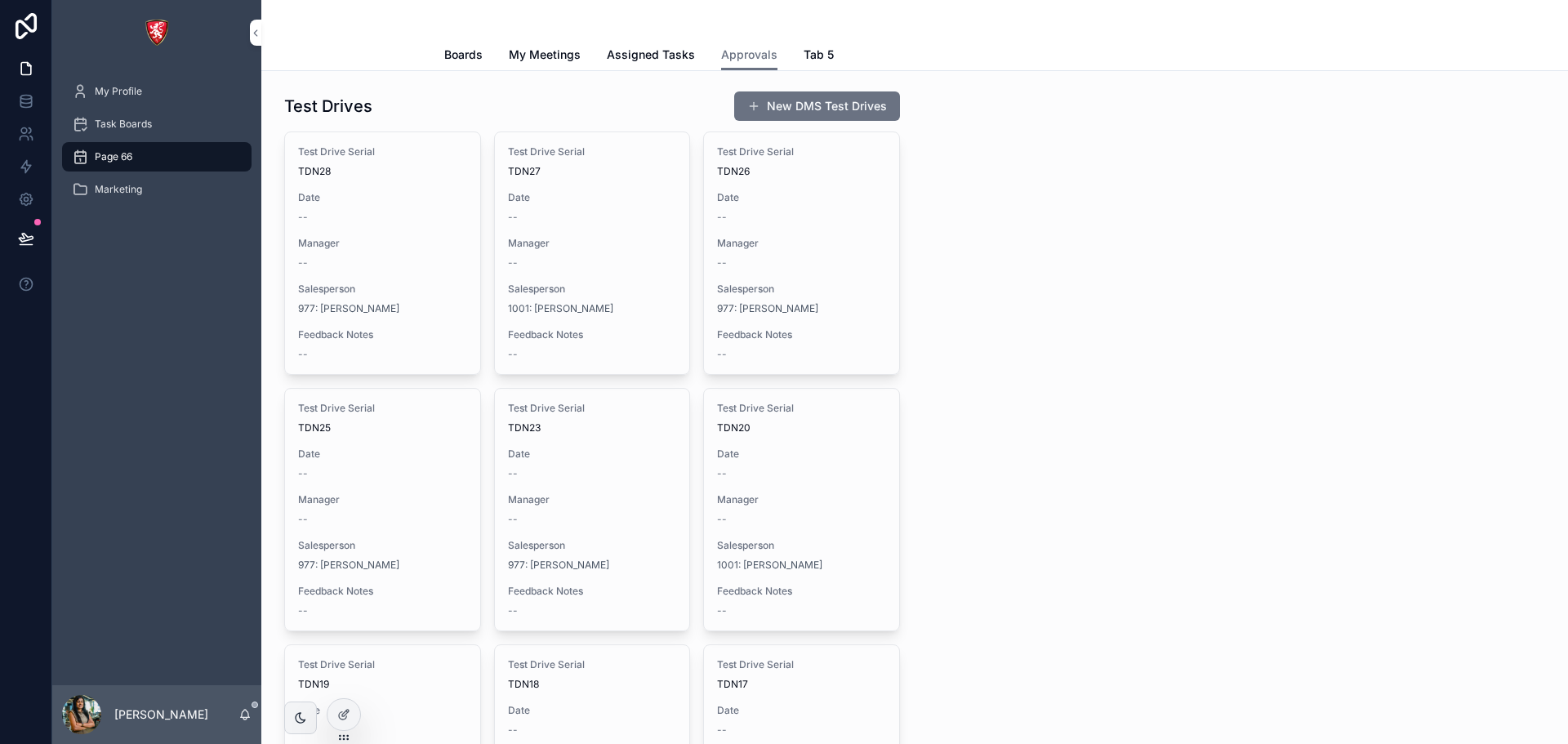
click at [721, 119] on div "New DMS Test Drives" at bounding box center [810, 106] width 179 height 31
click at [349, 717] on icon at bounding box center [344, 715] width 13 height 13
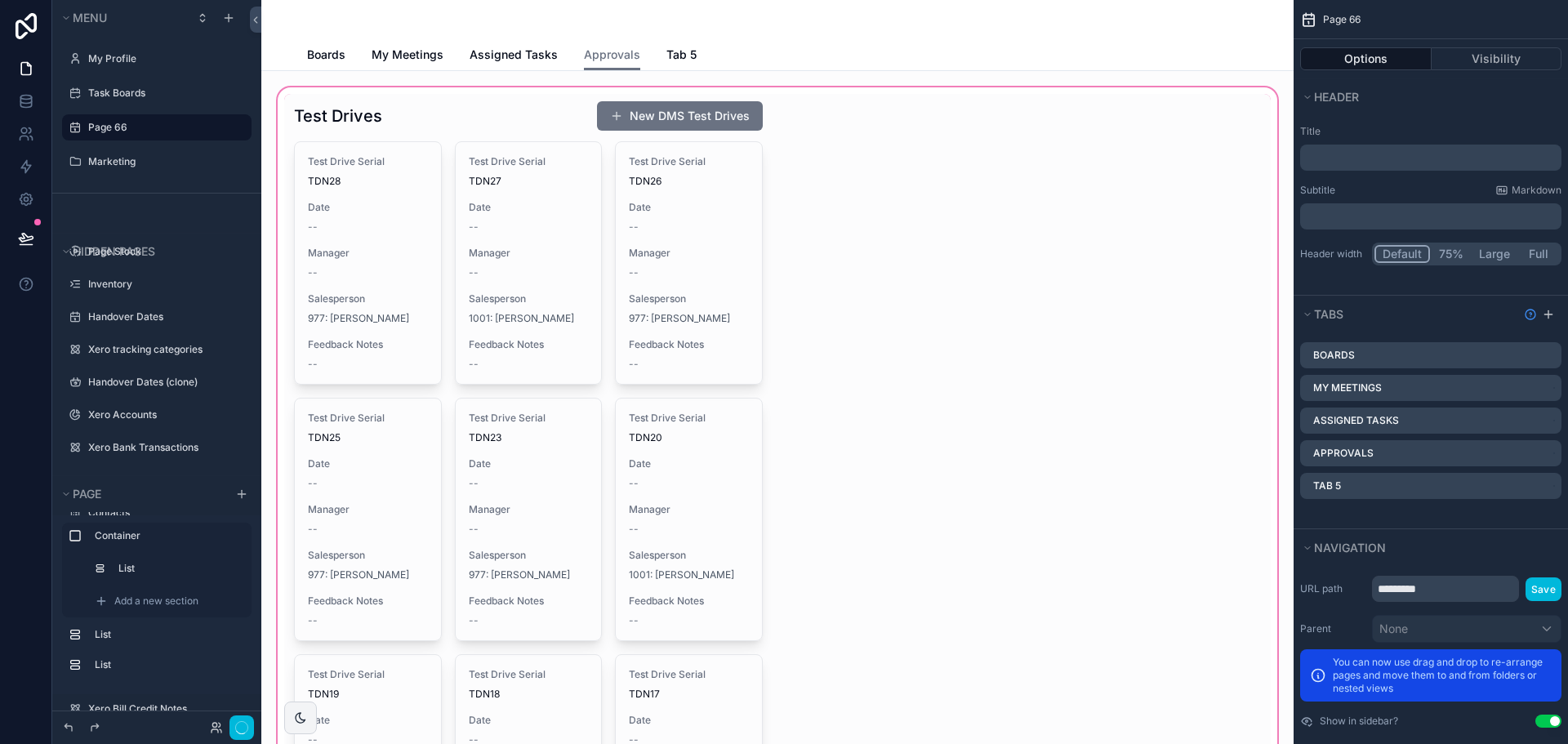
click at [693, 142] on div "scrollable content" at bounding box center [777, 666] width 1006 height 1164
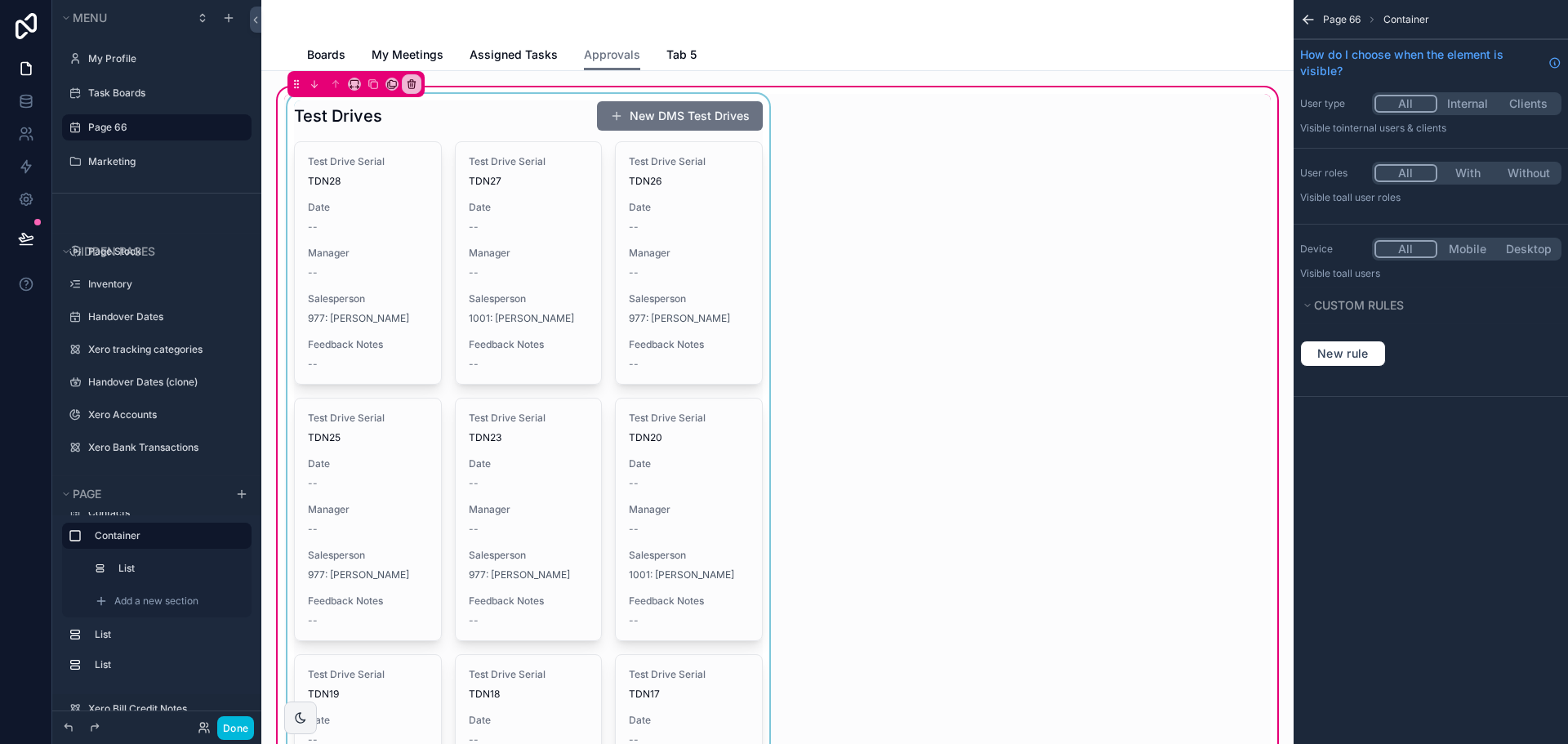
click at [513, 376] on div "scrollable content" at bounding box center [528, 666] width 488 height 1145
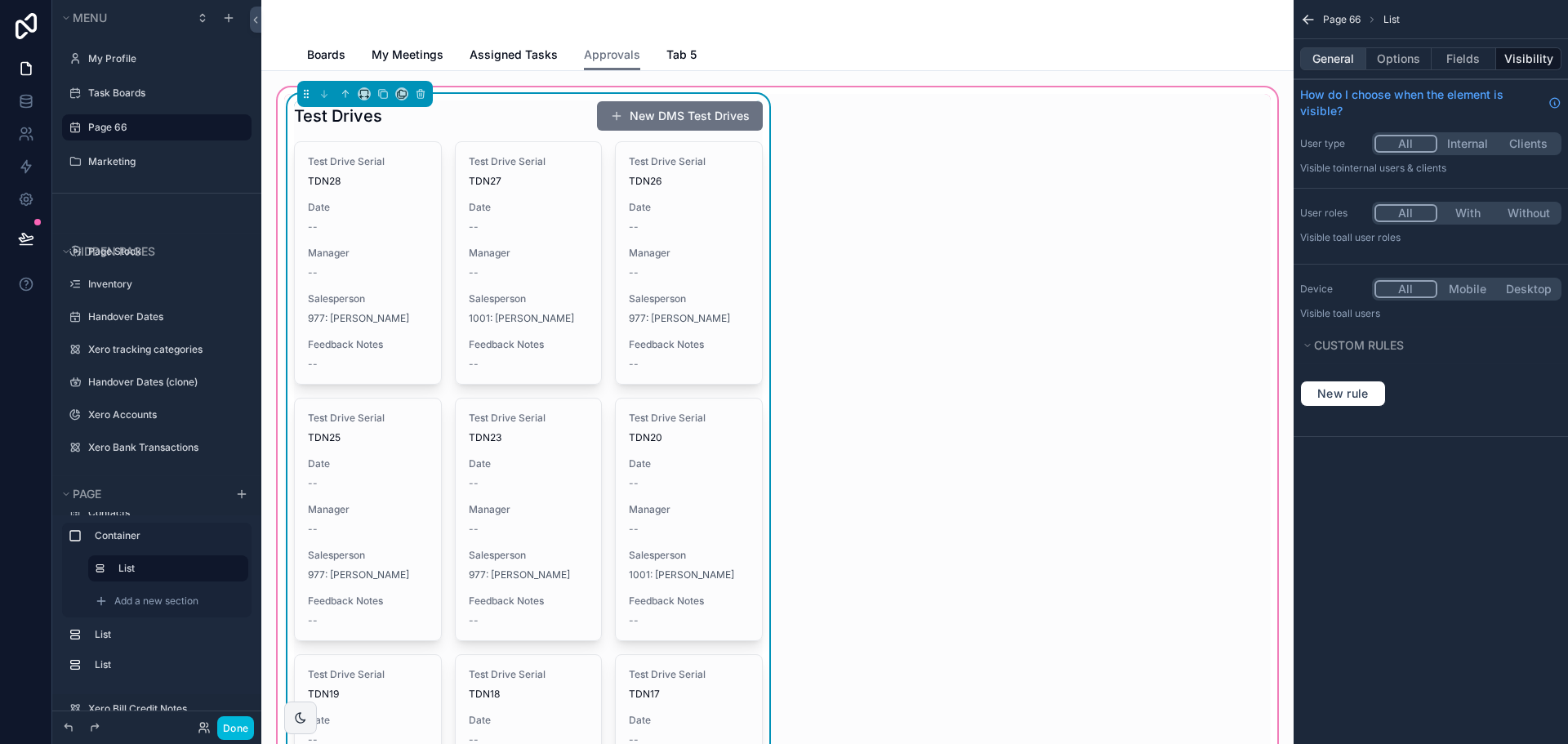
click at [1342, 61] on button "General" at bounding box center [1333, 59] width 66 height 23
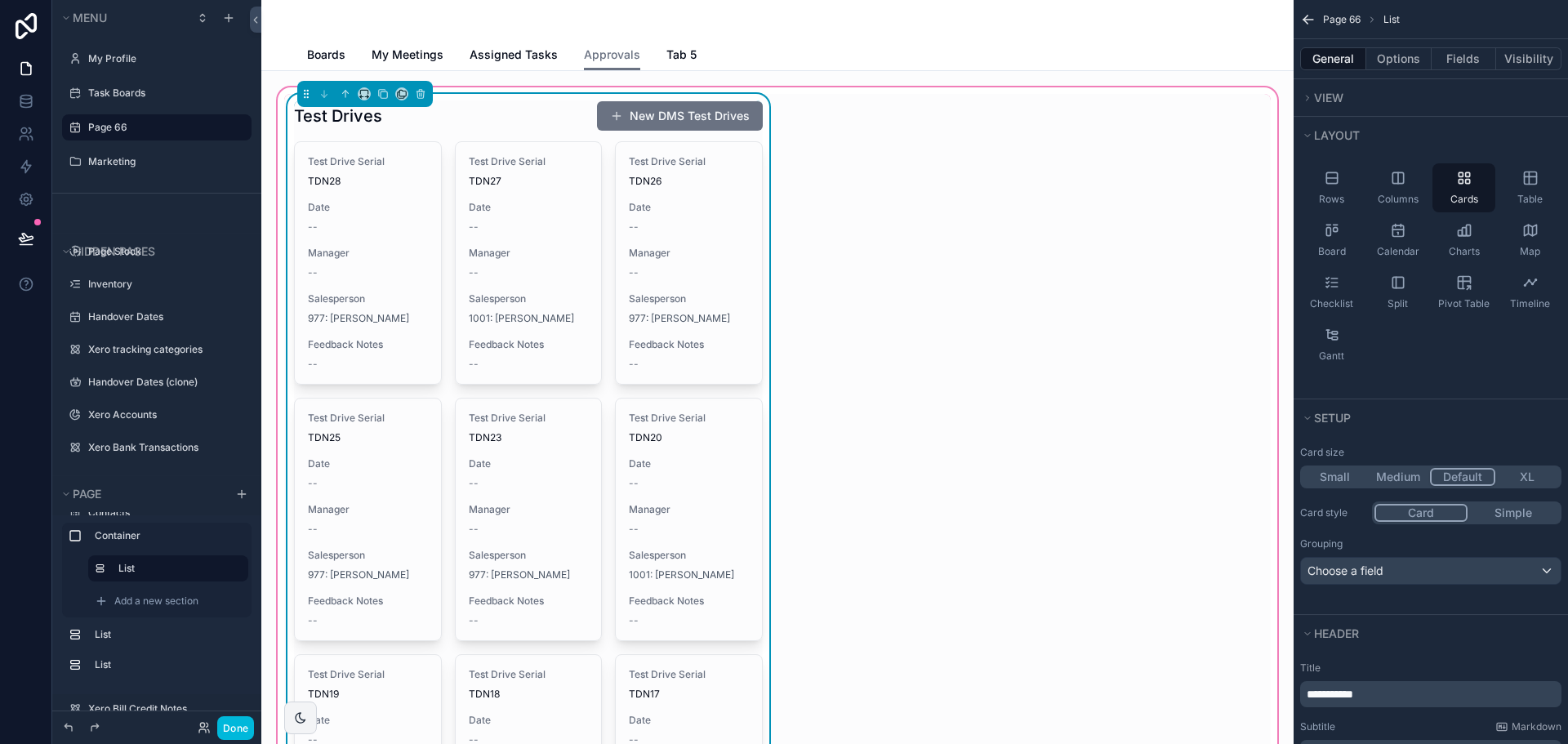
click at [506, 110] on div "Test Drives New DMS Test Drives" at bounding box center [528, 116] width 468 height 31
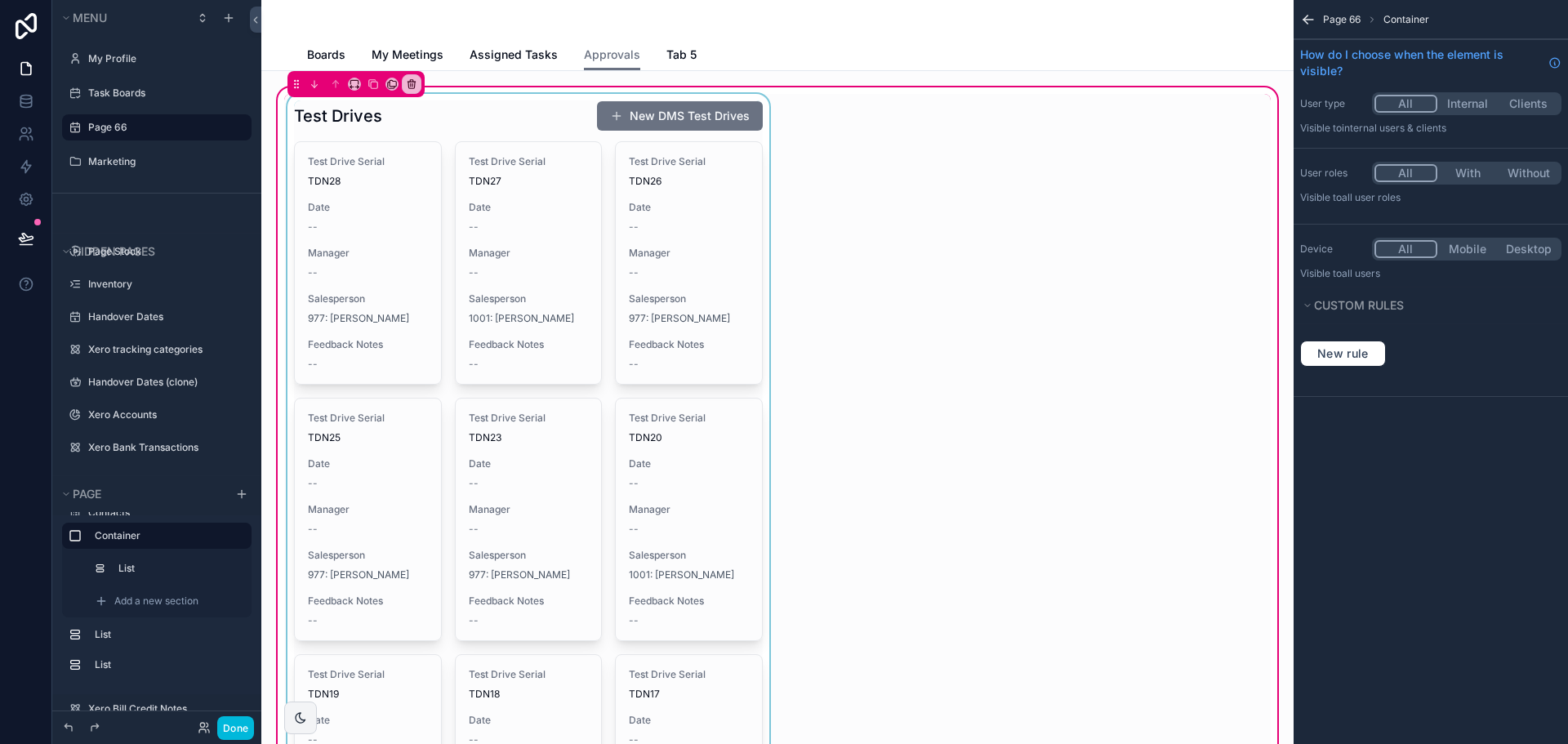
click at [506, 110] on div "scrollable content" at bounding box center [528, 666] width 488 height 1145
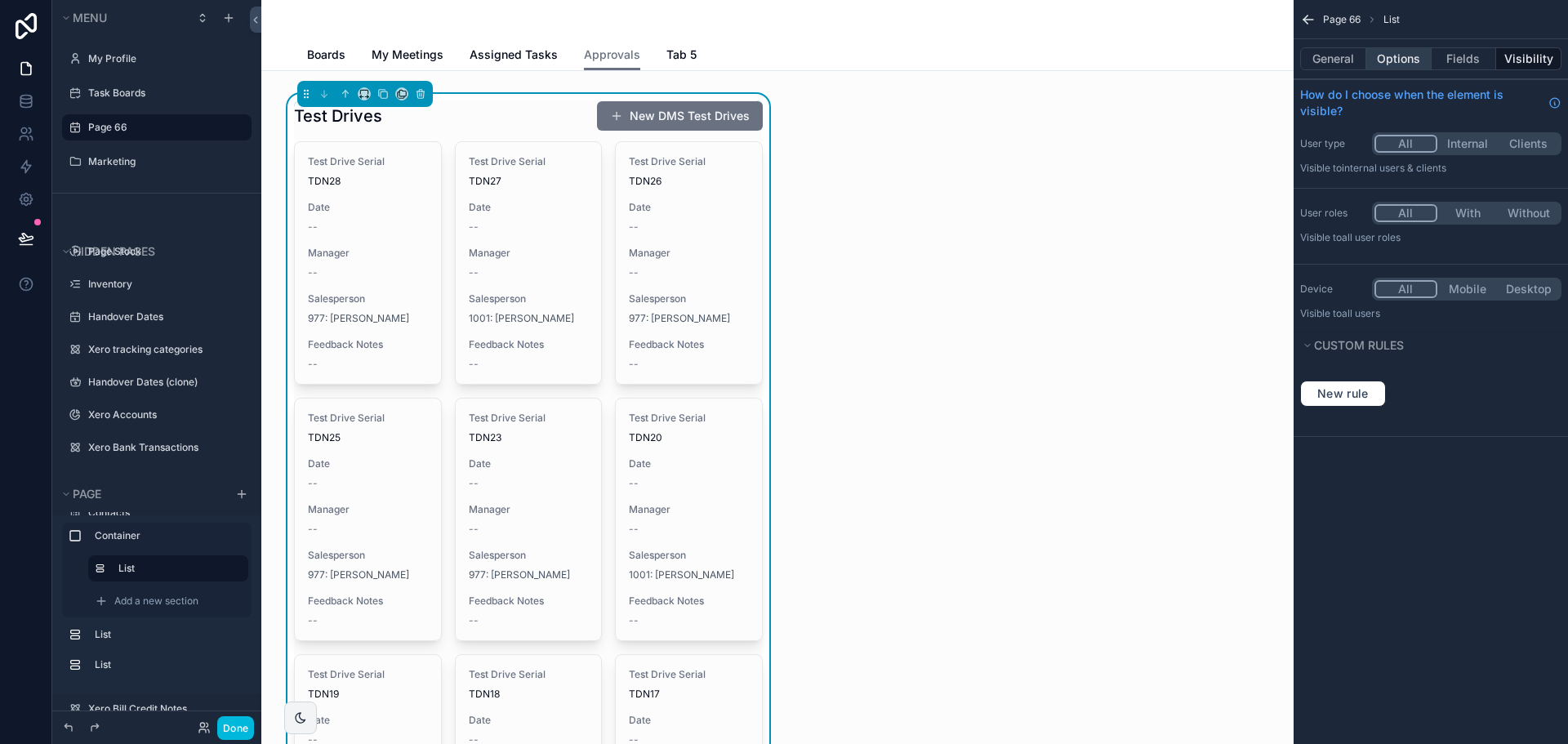
click at [1385, 50] on button "Options" at bounding box center [1399, 59] width 65 height 23
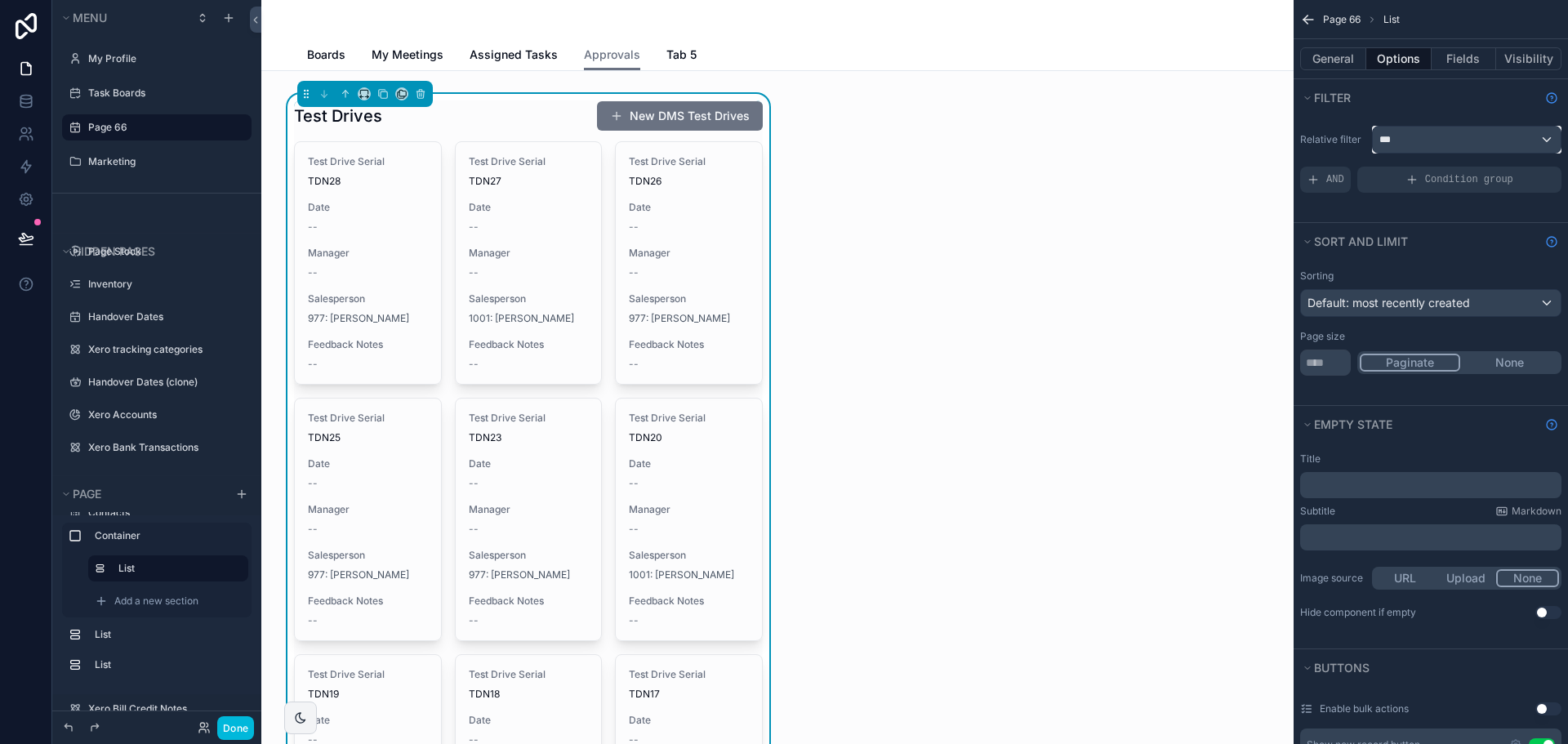
click at [1391, 143] on div "***" at bounding box center [1467, 140] width 188 height 26
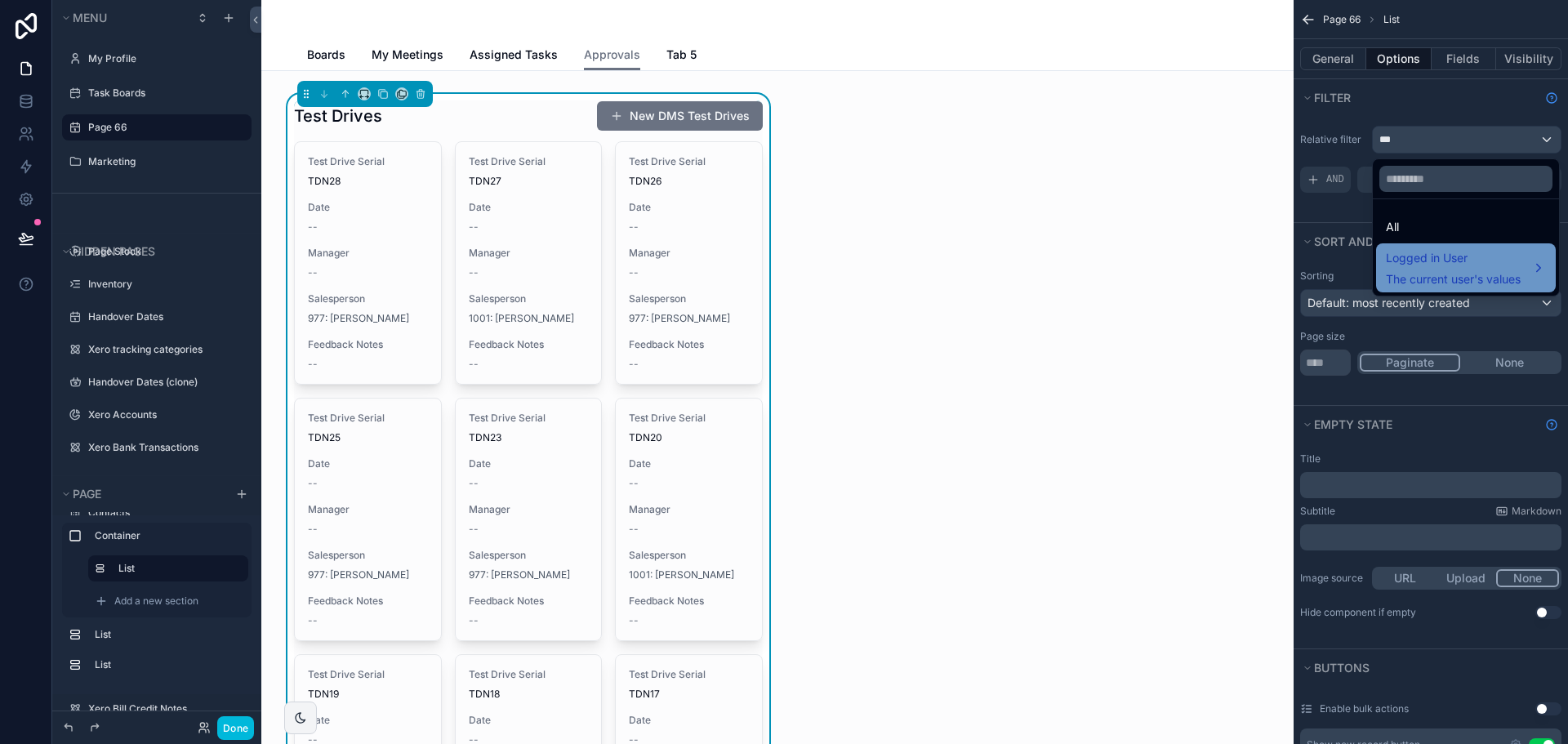
click at [1438, 279] on span "The current user's values" at bounding box center [1453, 280] width 135 height 16
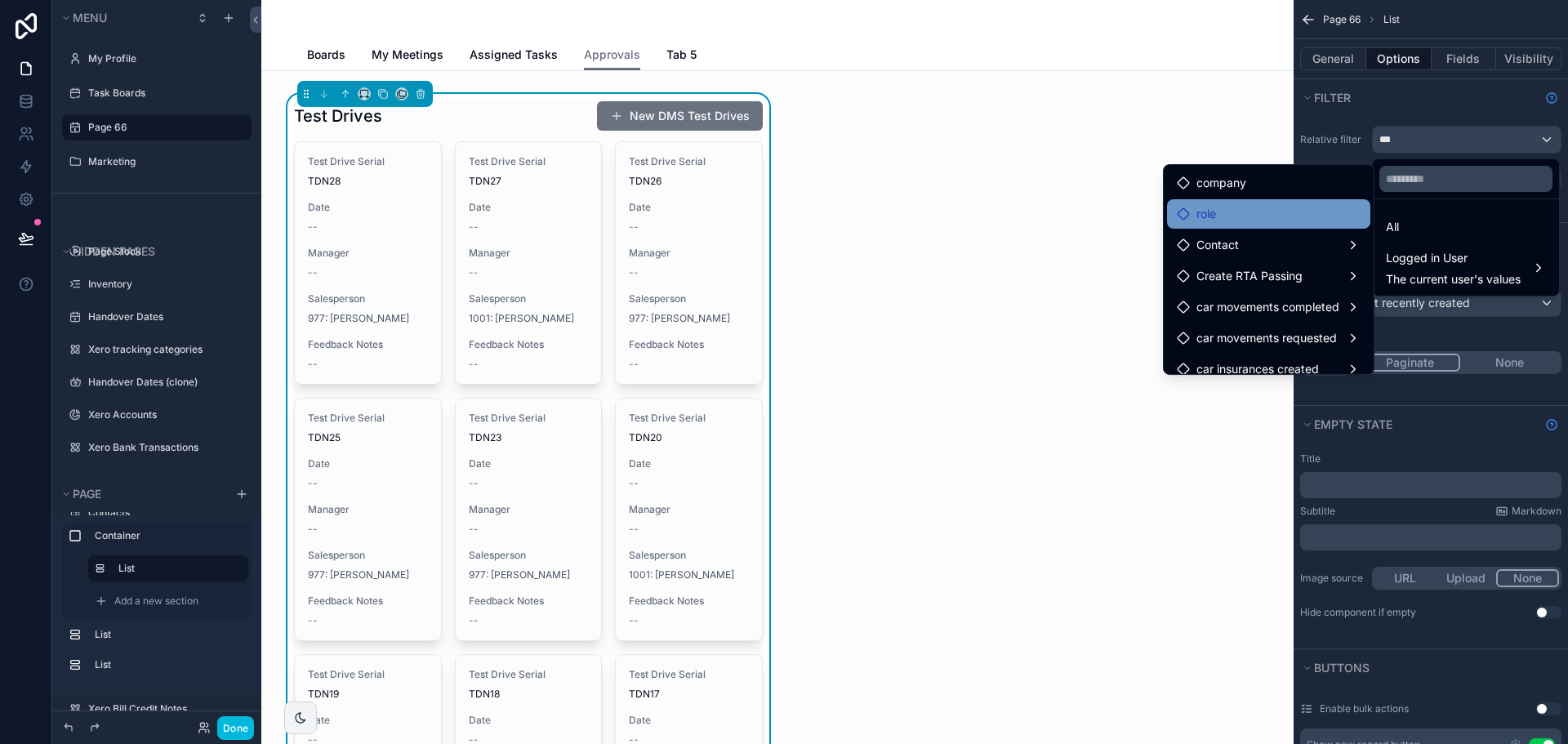
click at [1284, 213] on div "role" at bounding box center [1269, 214] width 184 height 20
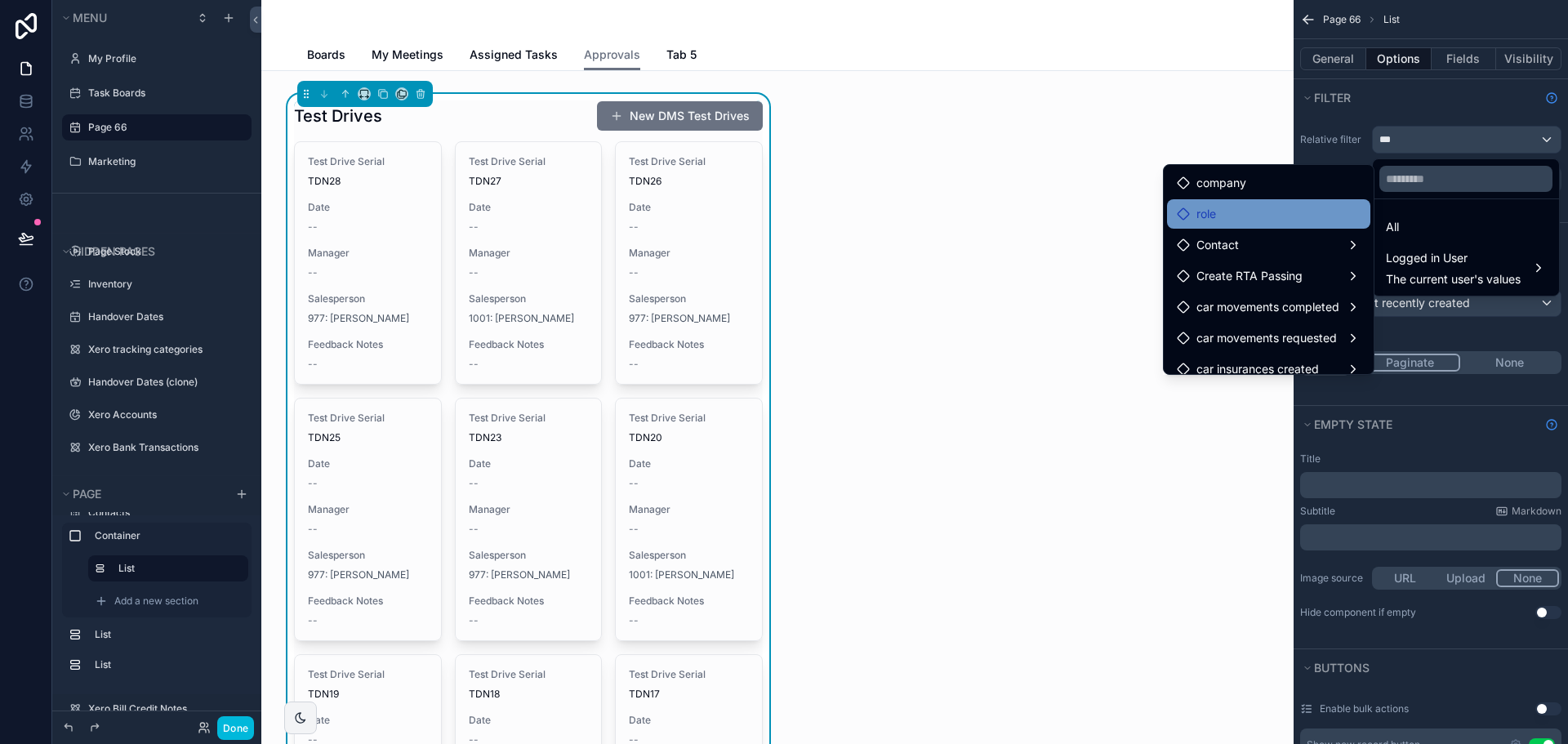
click at [1284, 213] on div "role" at bounding box center [1269, 214] width 184 height 20
click at [1511, 96] on div "scrollable content" at bounding box center [784, 372] width 1568 height 744
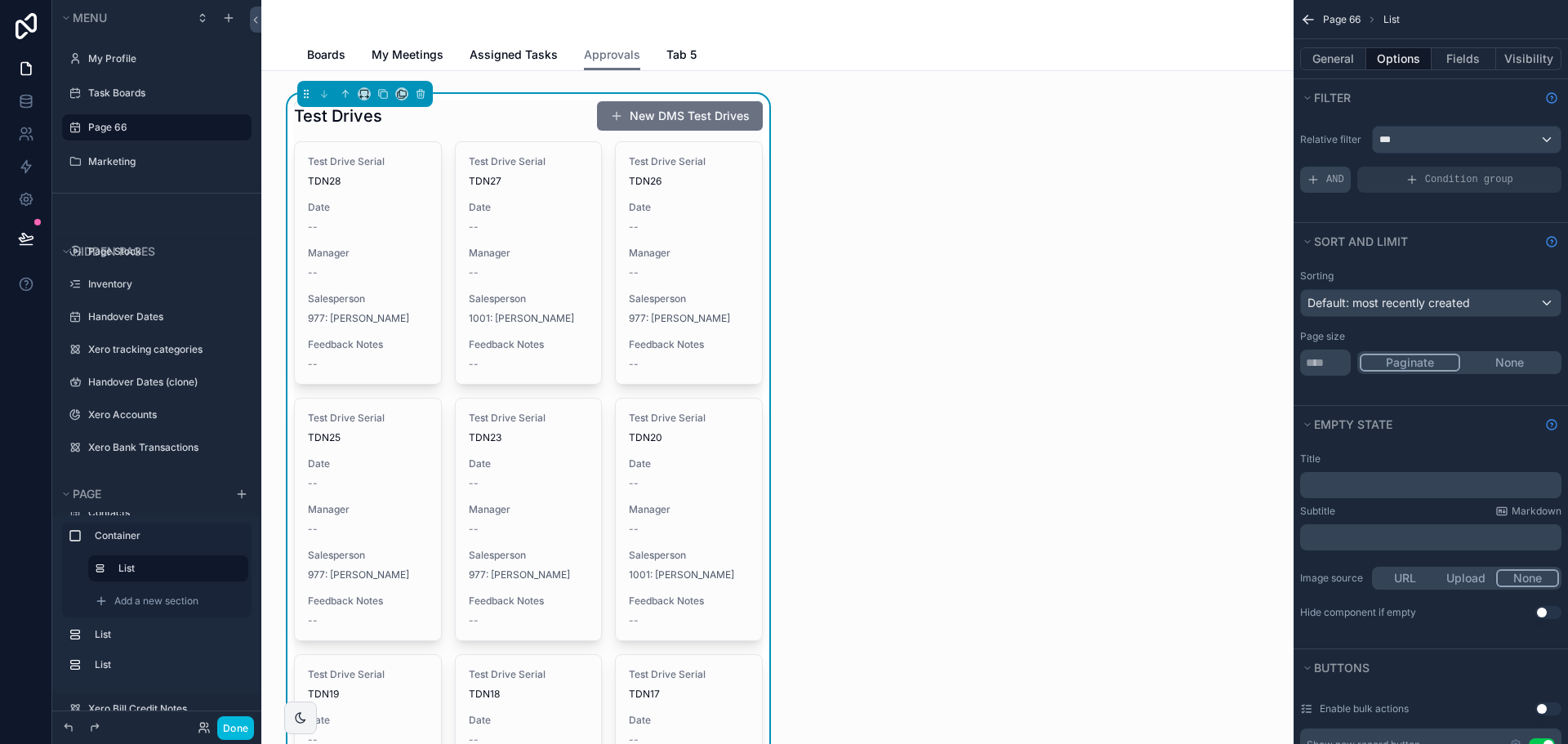
click at [1328, 177] on span "AND" at bounding box center [1335, 180] width 18 height 13
click at [1328, 177] on span "Add a filter" at bounding box center [1342, 180] width 70 height 13
click at [0, 0] on icon "scrollable content" at bounding box center [0, 0] width 0 height 0
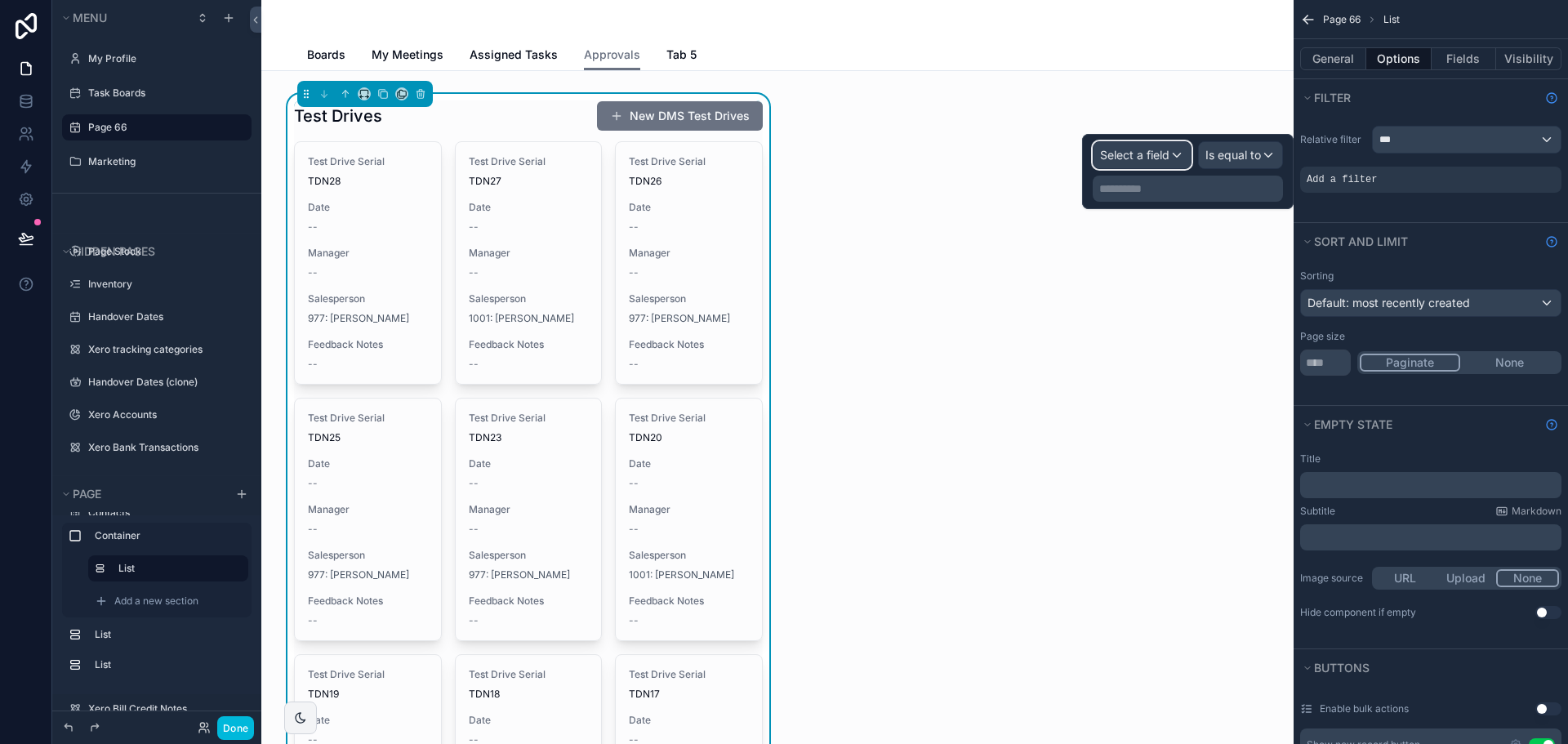
click at [1116, 155] on span "Select a field" at bounding box center [1135, 155] width 69 height 14
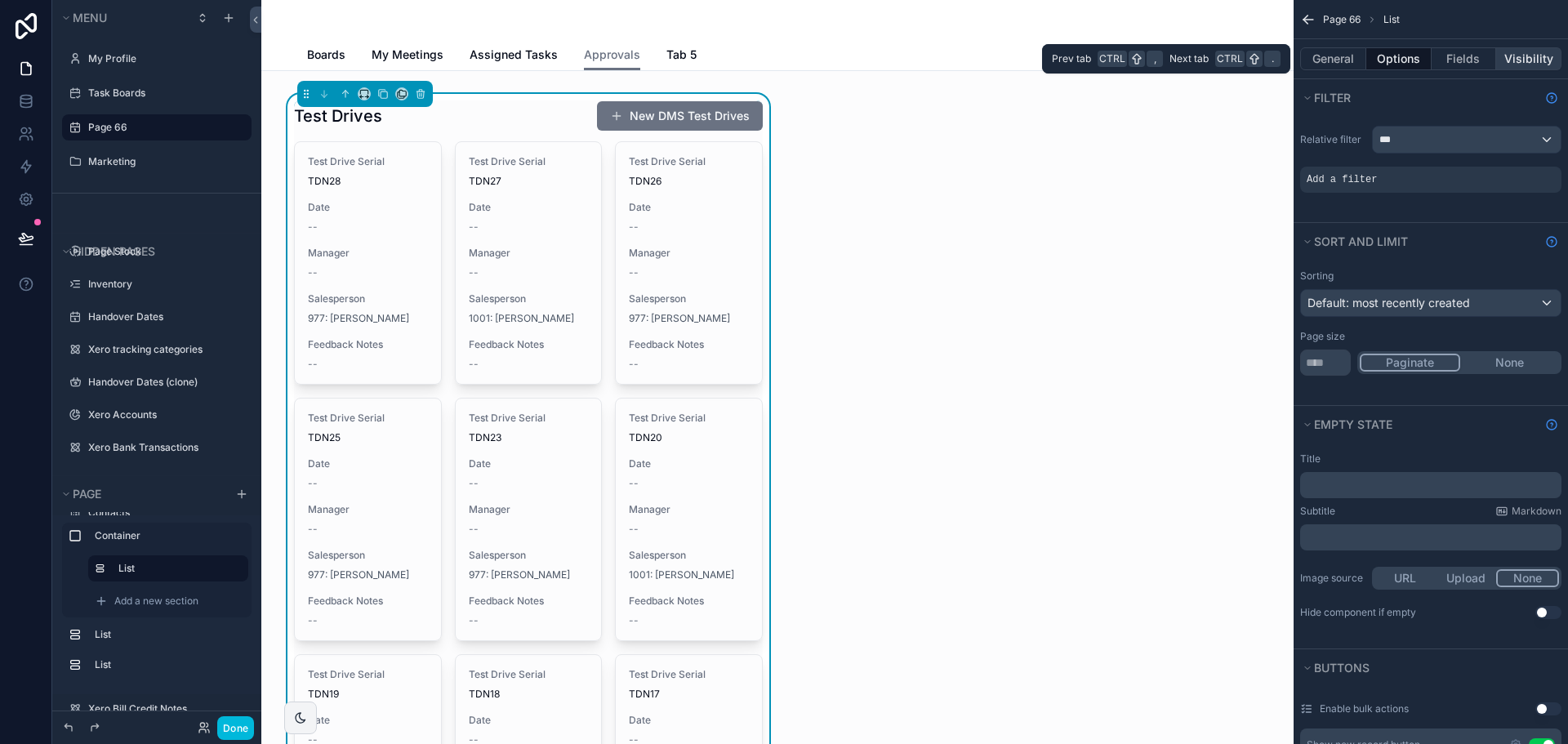
click at [1523, 58] on button "Visibility" at bounding box center [1529, 59] width 65 height 23
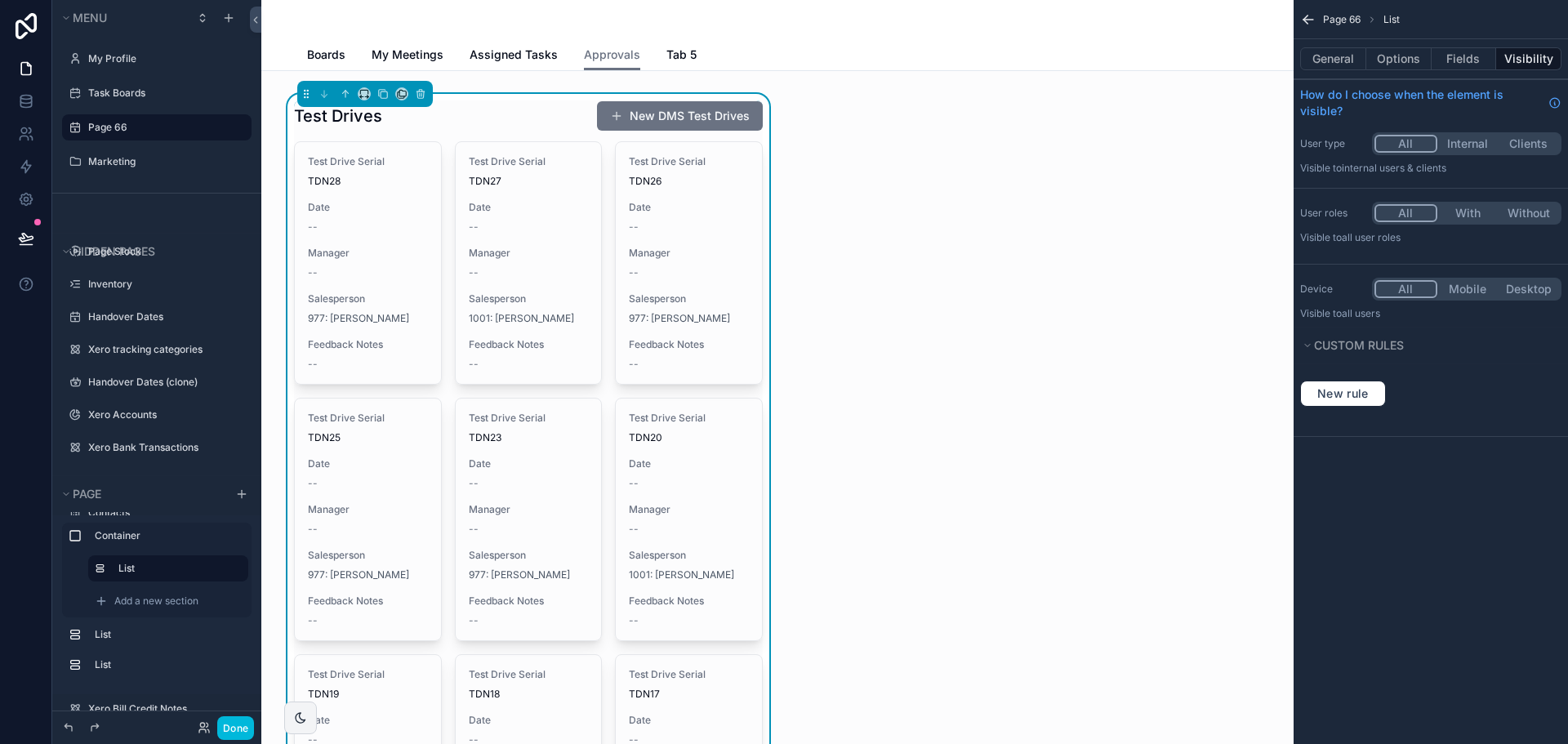
click at [1481, 214] on button "With" at bounding box center [1467, 213] width 61 height 18
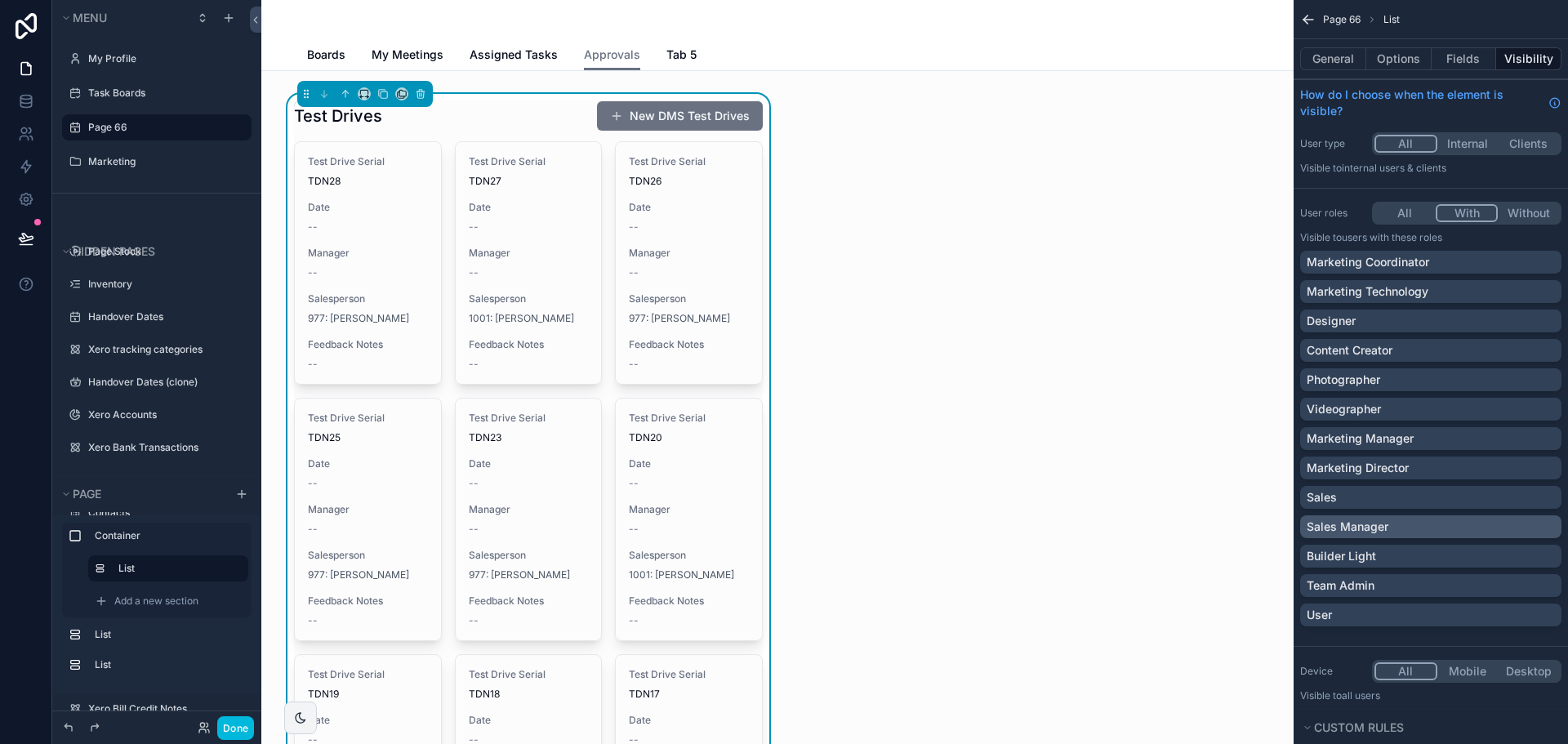
click at [1349, 525] on p "Sales Manager" at bounding box center [1347, 527] width 82 height 16
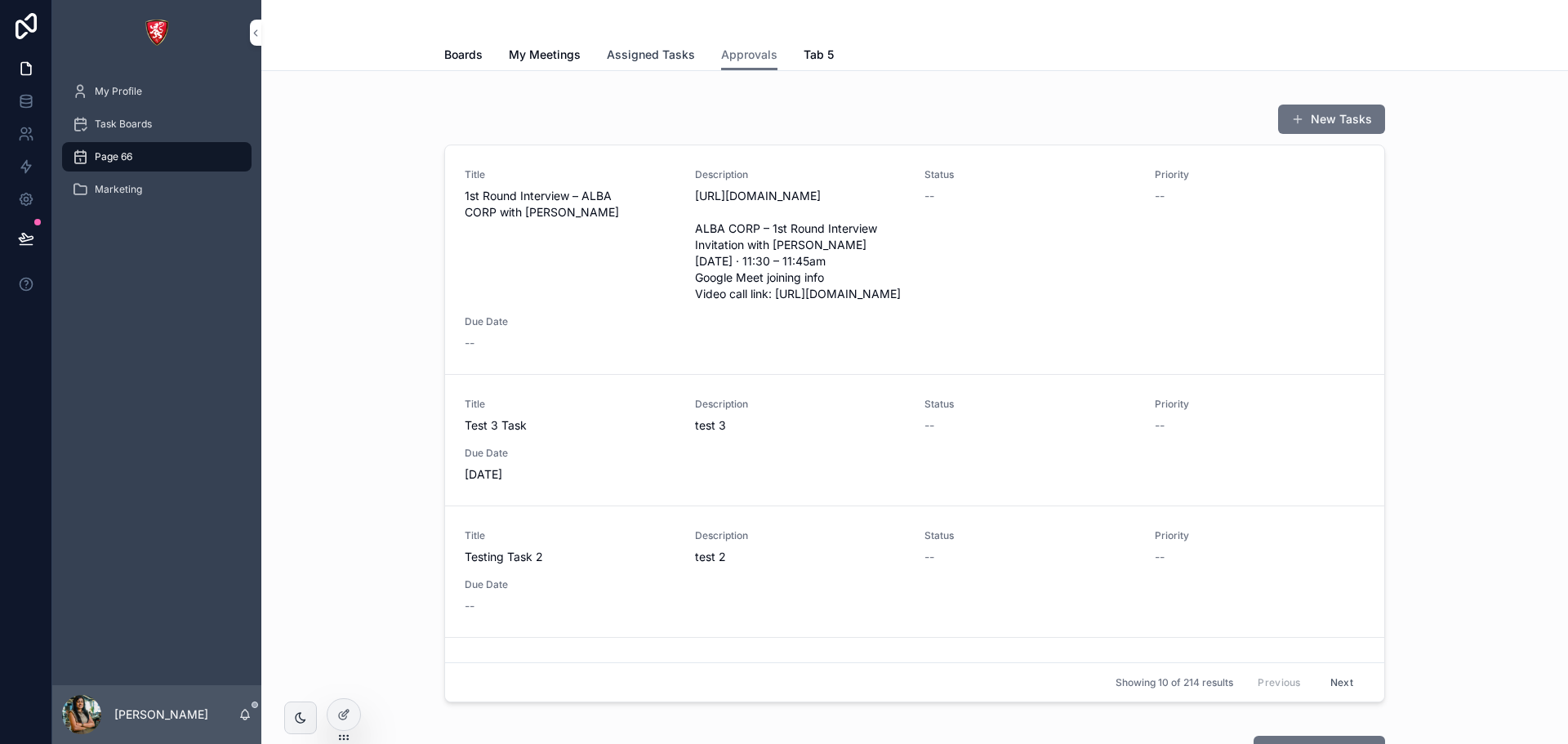
click at [651, 50] on span "Assigned Tasks" at bounding box center [651, 55] width 88 height 16
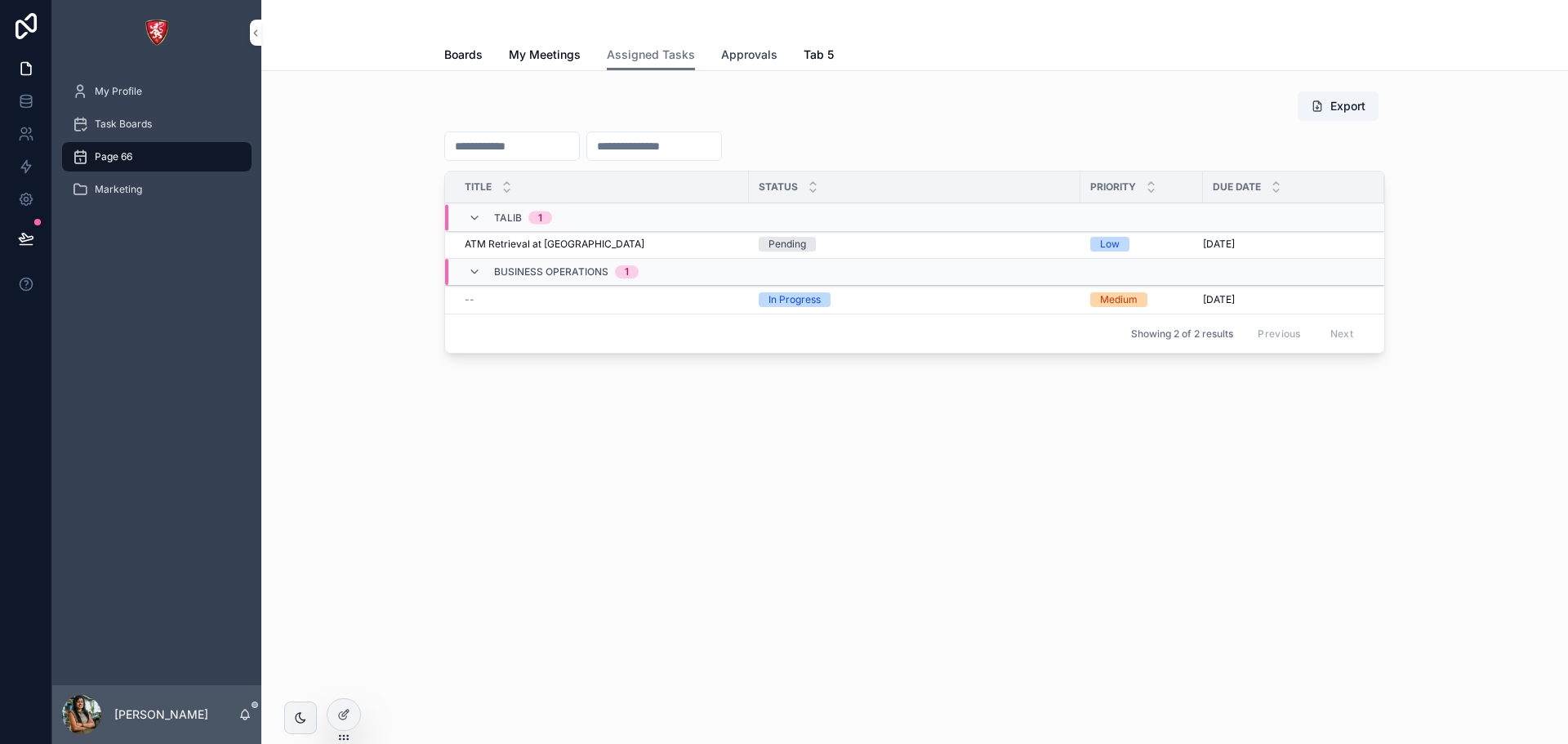
click at [727, 53] on span "Approvals" at bounding box center [749, 55] width 56 height 16
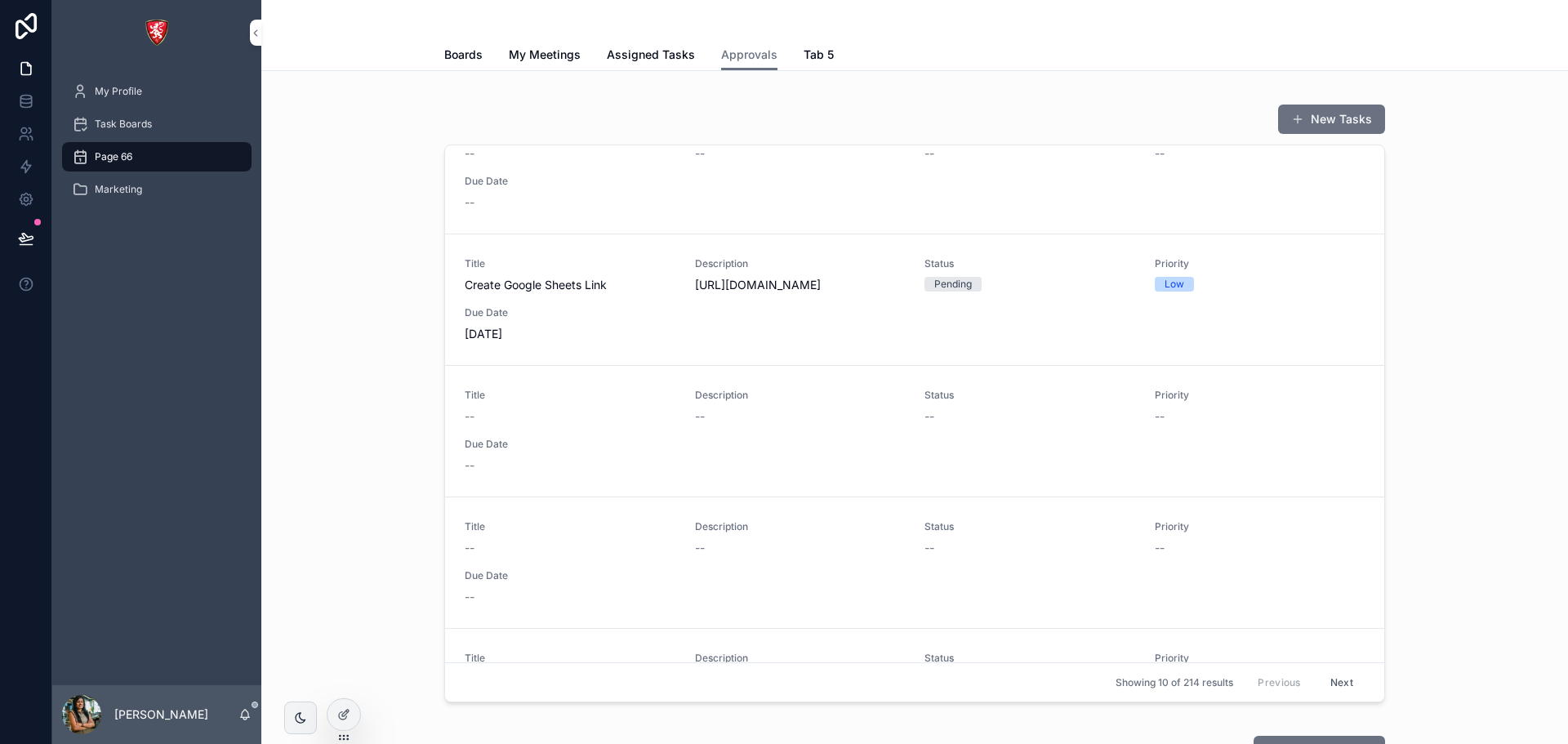
scroll to position [994, 0]
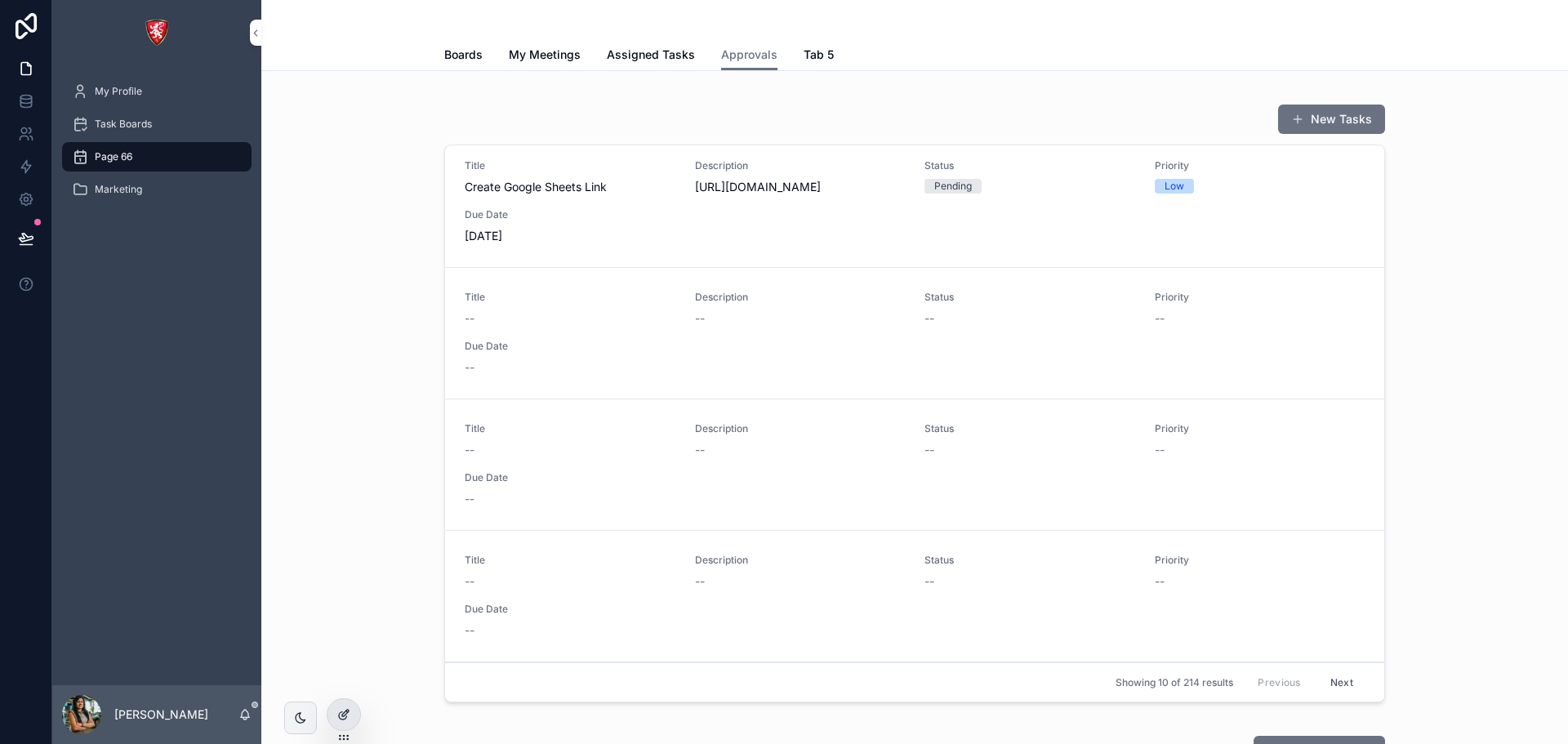
click at [352, 710] on div at bounding box center [344, 715] width 33 height 31
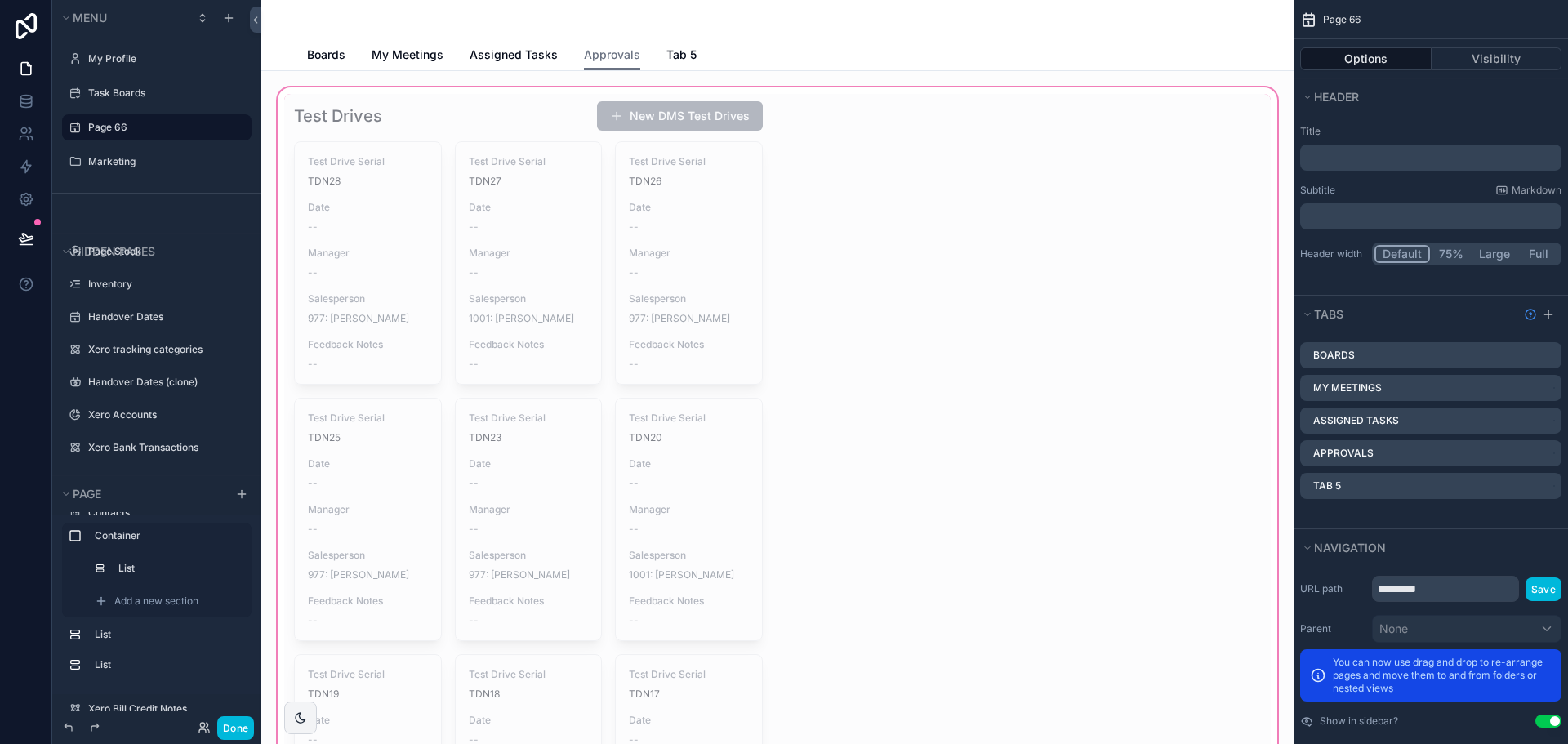
click at [954, 341] on div "scrollable content" at bounding box center [777, 666] width 1006 height 1164
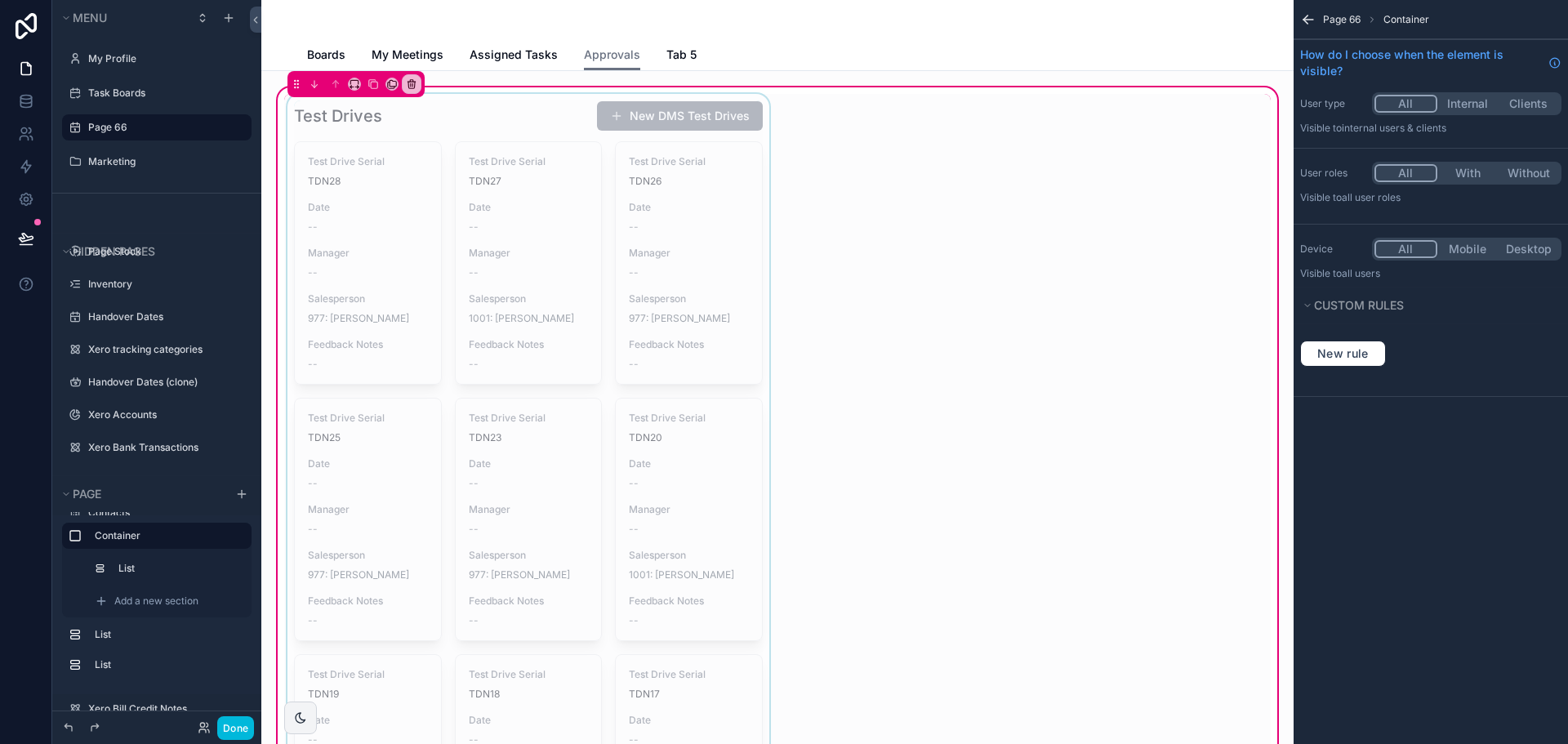
click at [695, 348] on div "scrollable content" at bounding box center [528, 666] width 488 height 1145
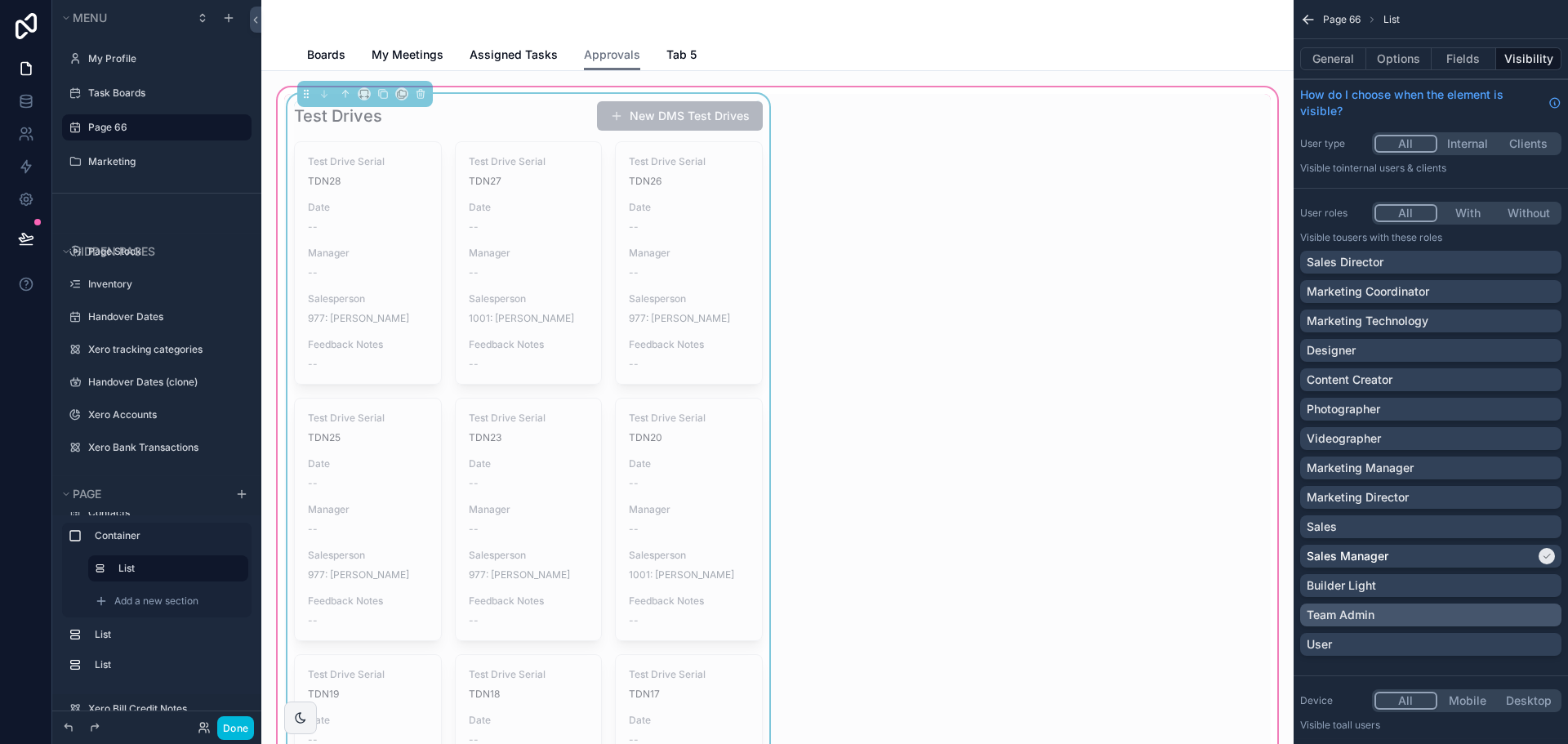
click at [1409, 620] on div "Team Admin" at bounding box center [1431, 615] width 249 height 16
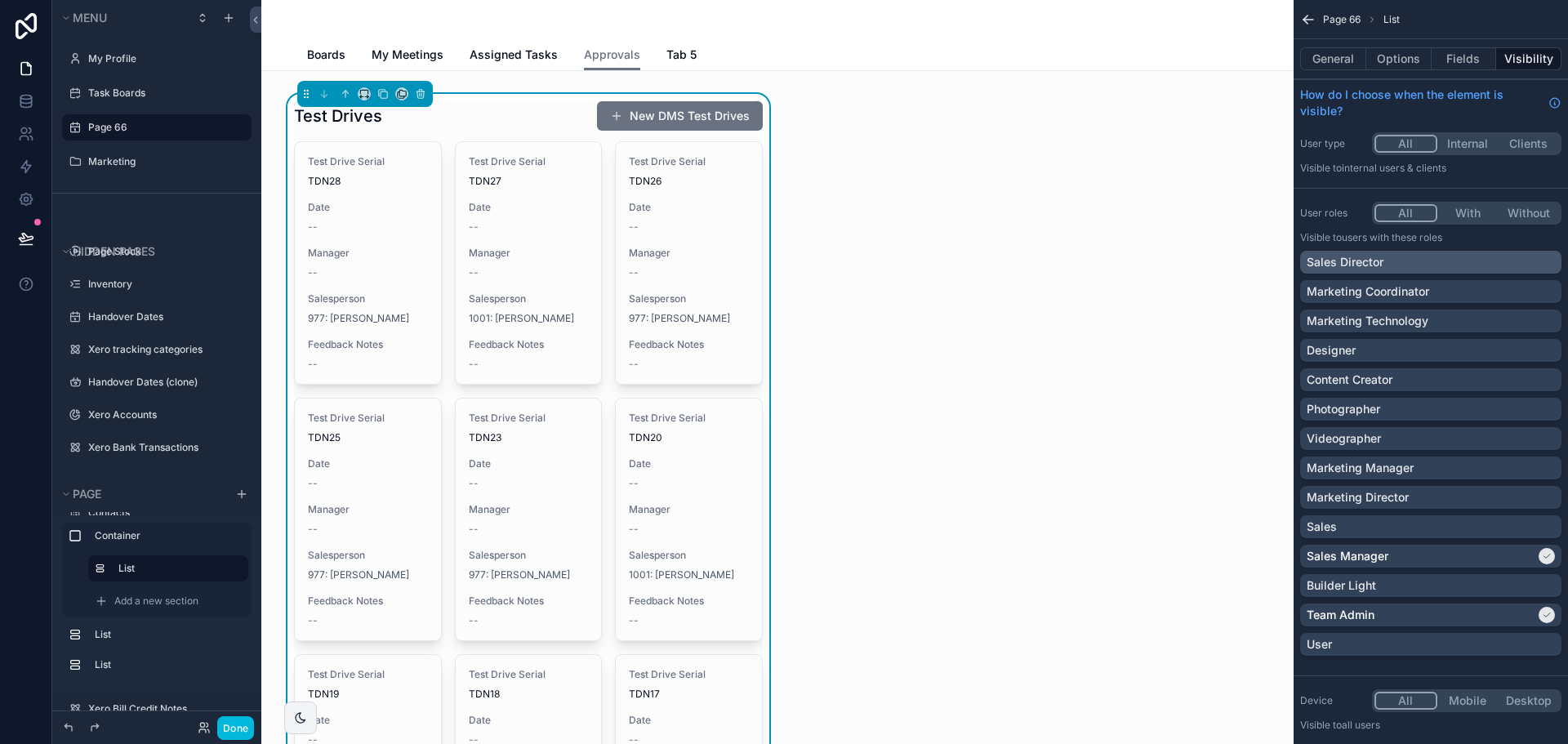
click at [1422, 263] on div "Sales Director" at bounding box center [1431, 262] width 249 height 16
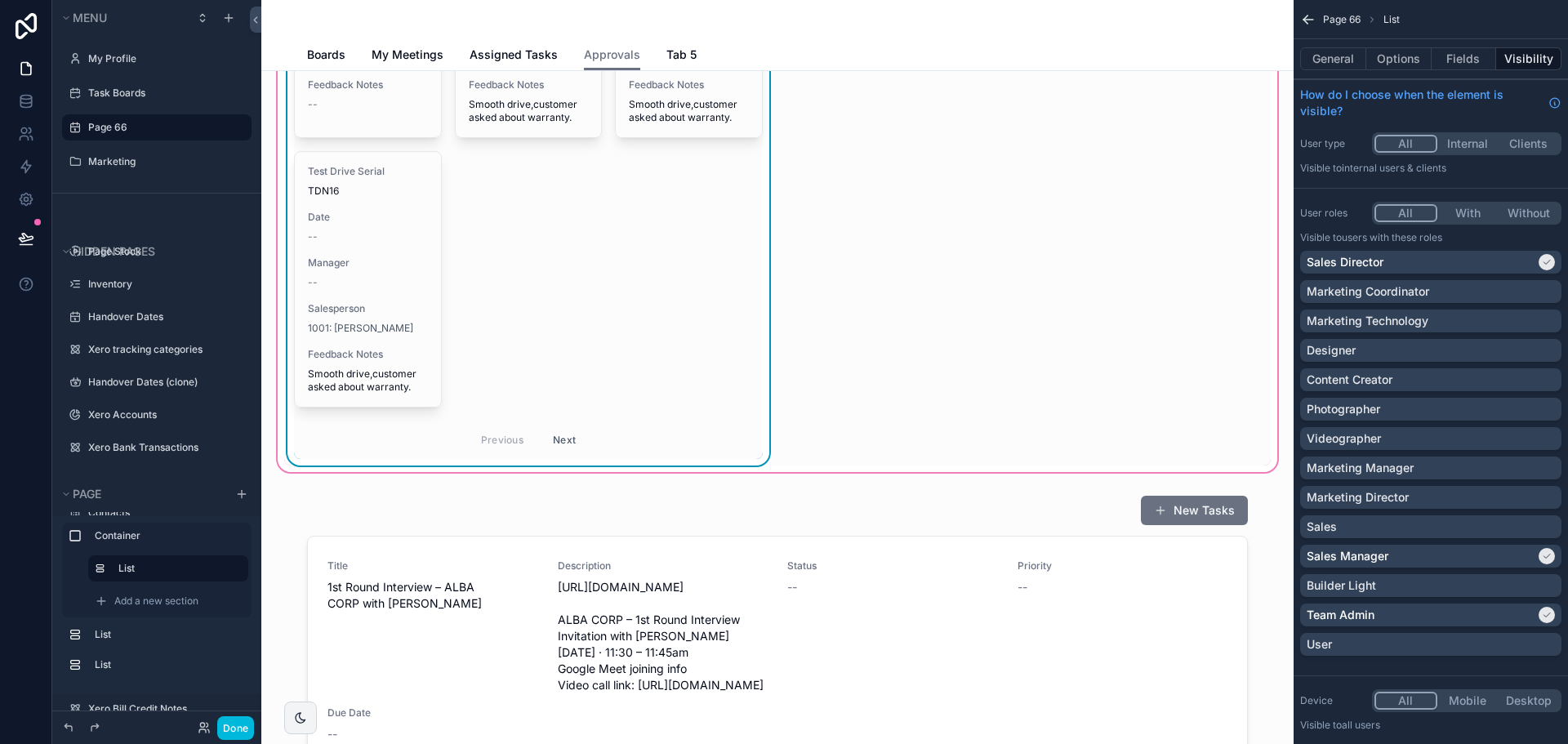
scroll to position [899, 0]
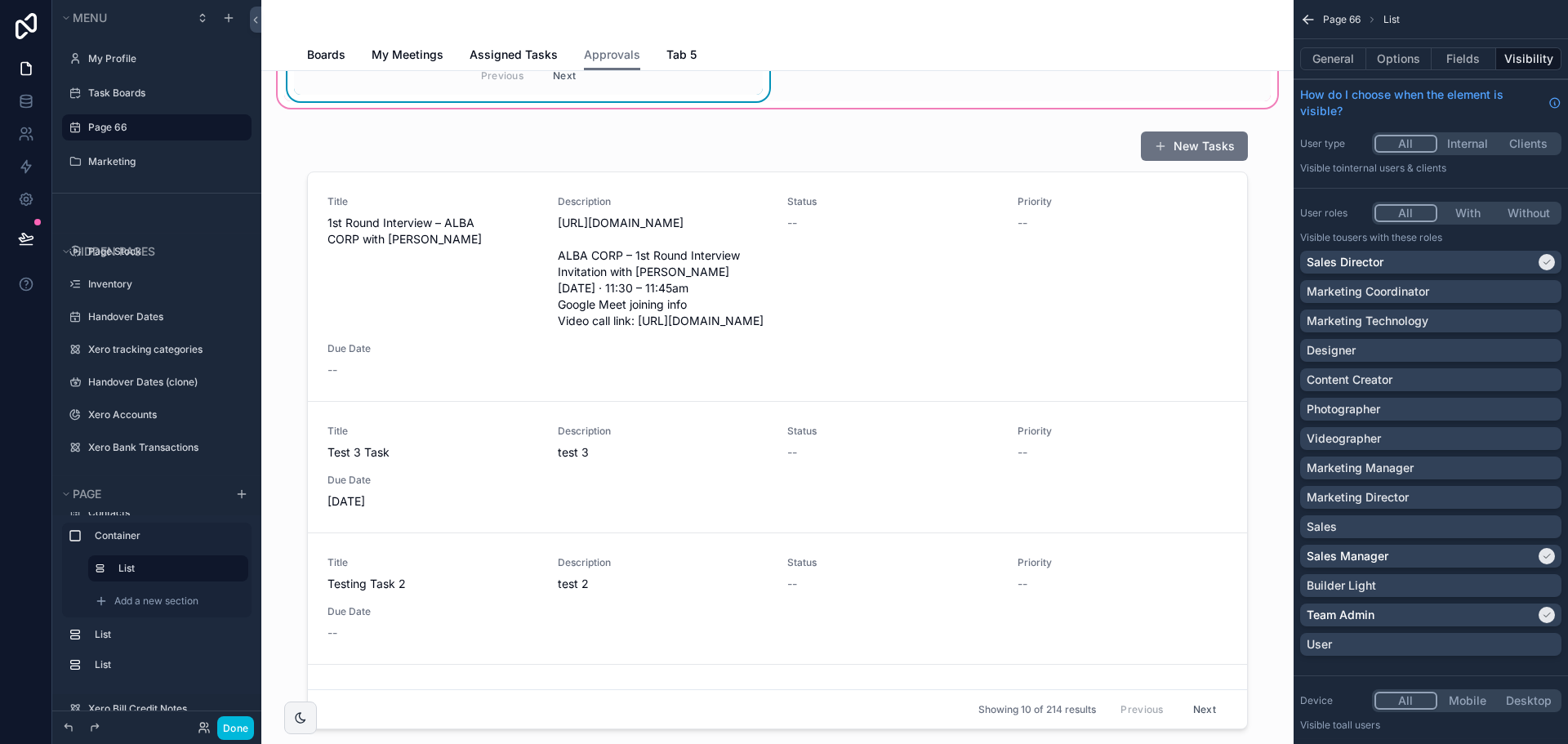
scroll to position [1144, 0]
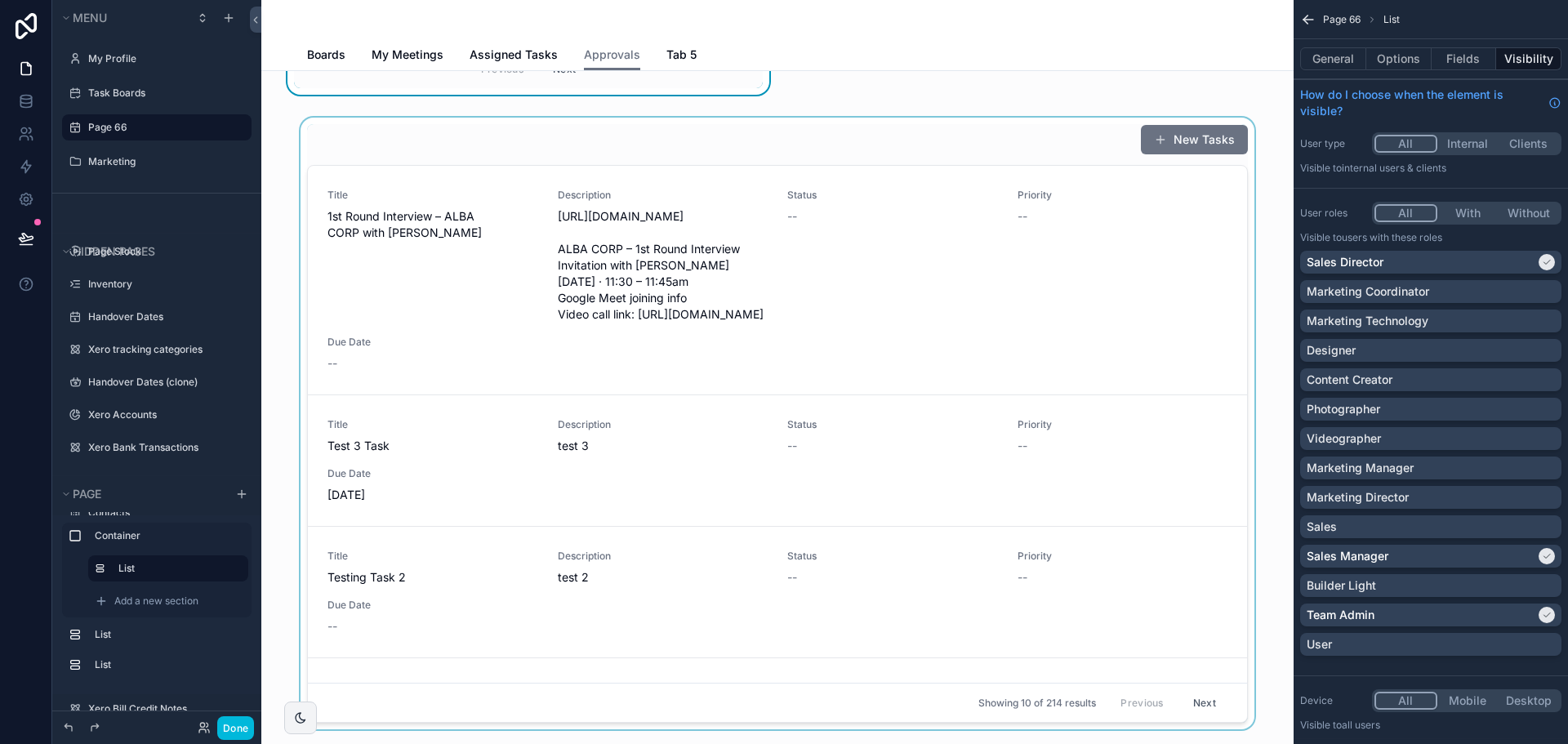
click at [939, 324] on div "scrollable content" at bounding box center [777, 427] width 1006 height 618
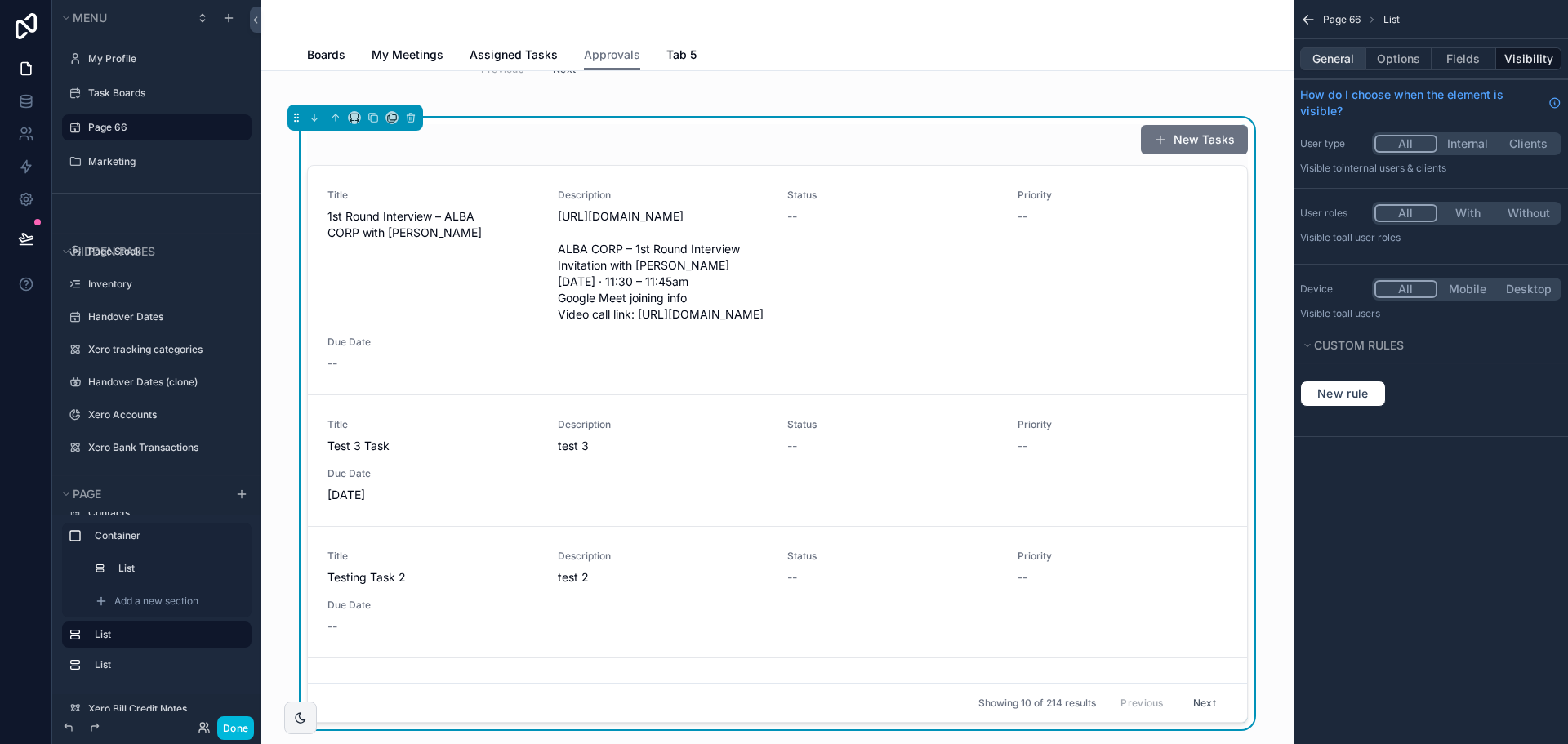
click at [1327, 54] on button "General" at bounding box center [1333, 59] width 66 height 23
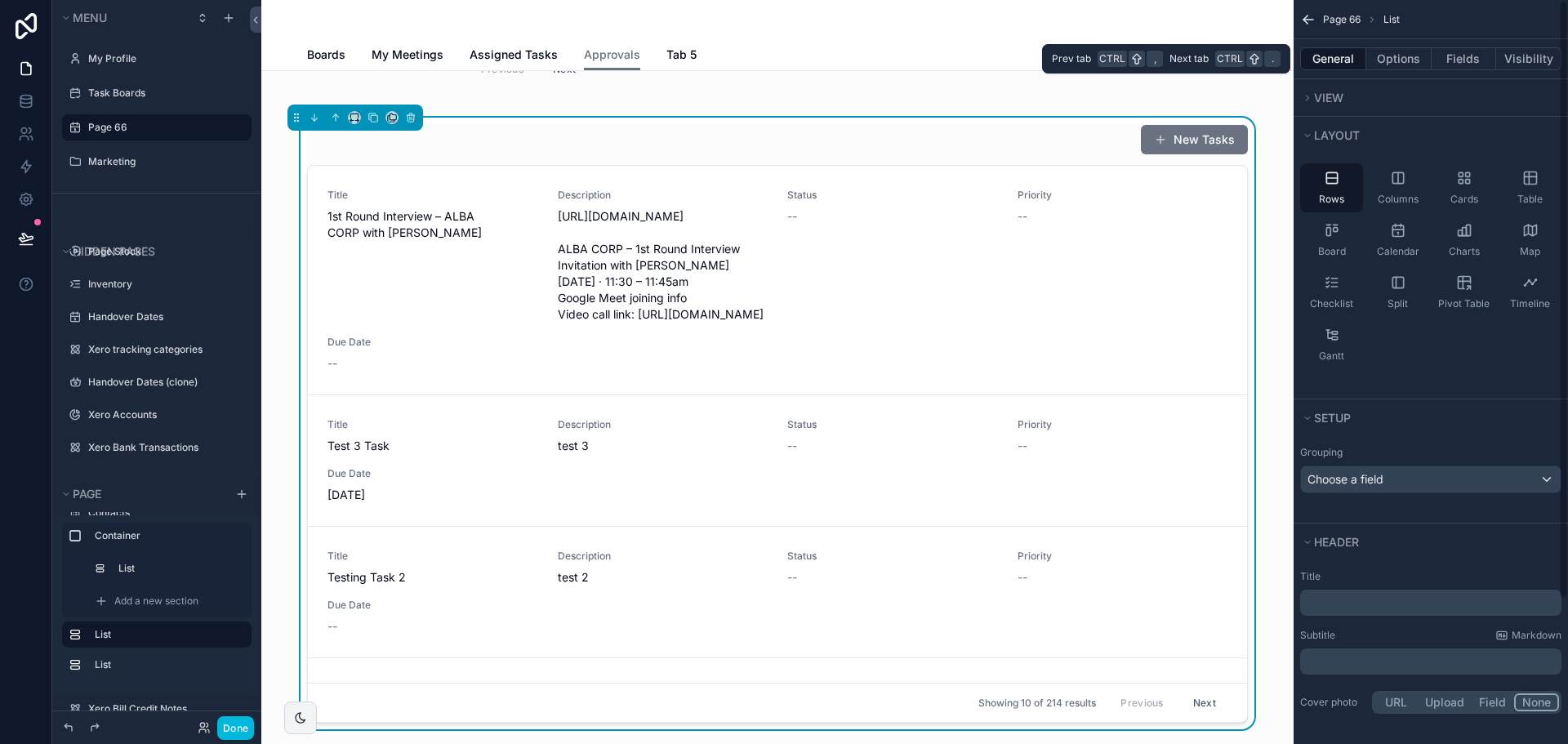
click at [1334, 55] on button "General" at bounding box center [1333, 59] width 66 height 23
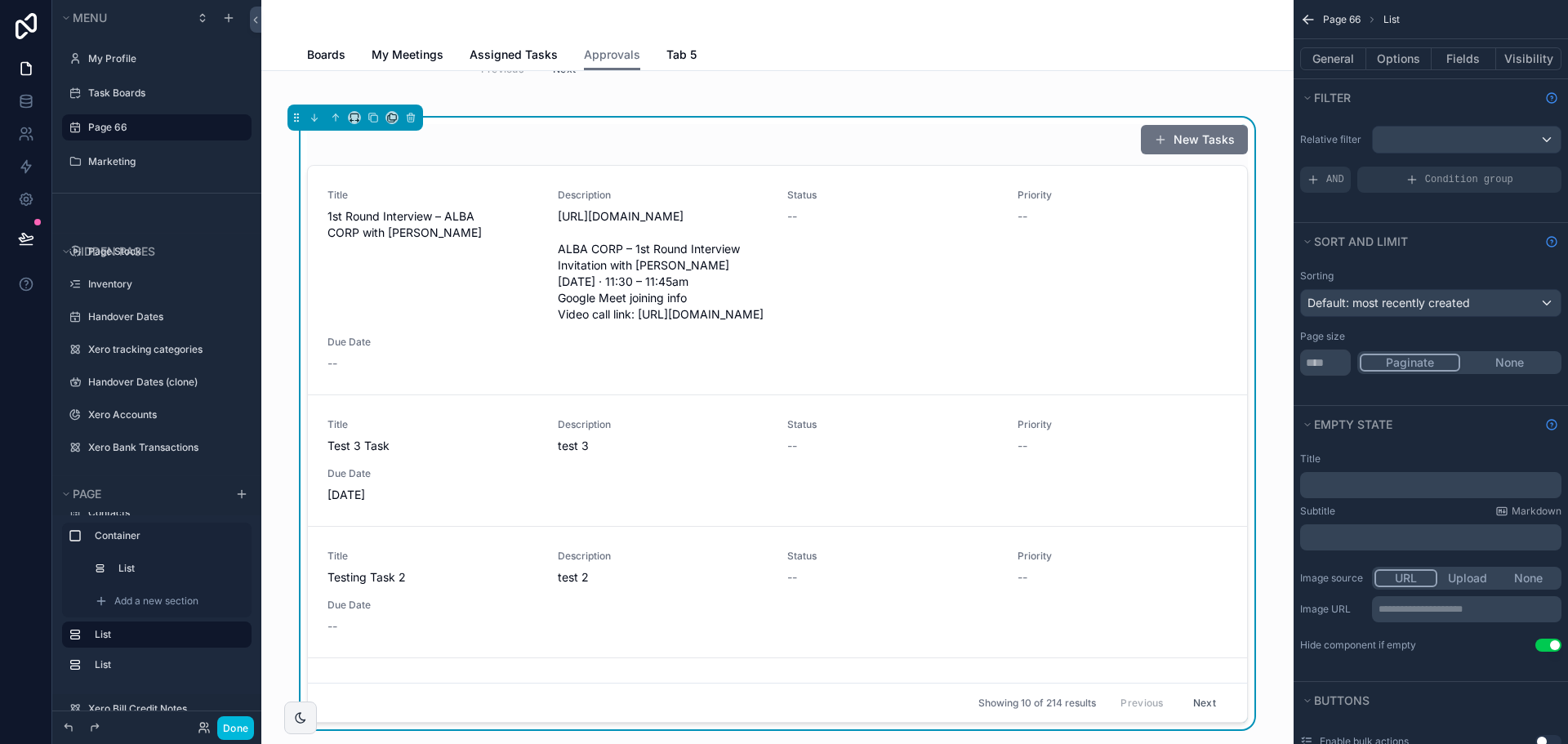
click at [1367, 488] on p "﻿" at bounding box center [1432, 485] width 252 height 13
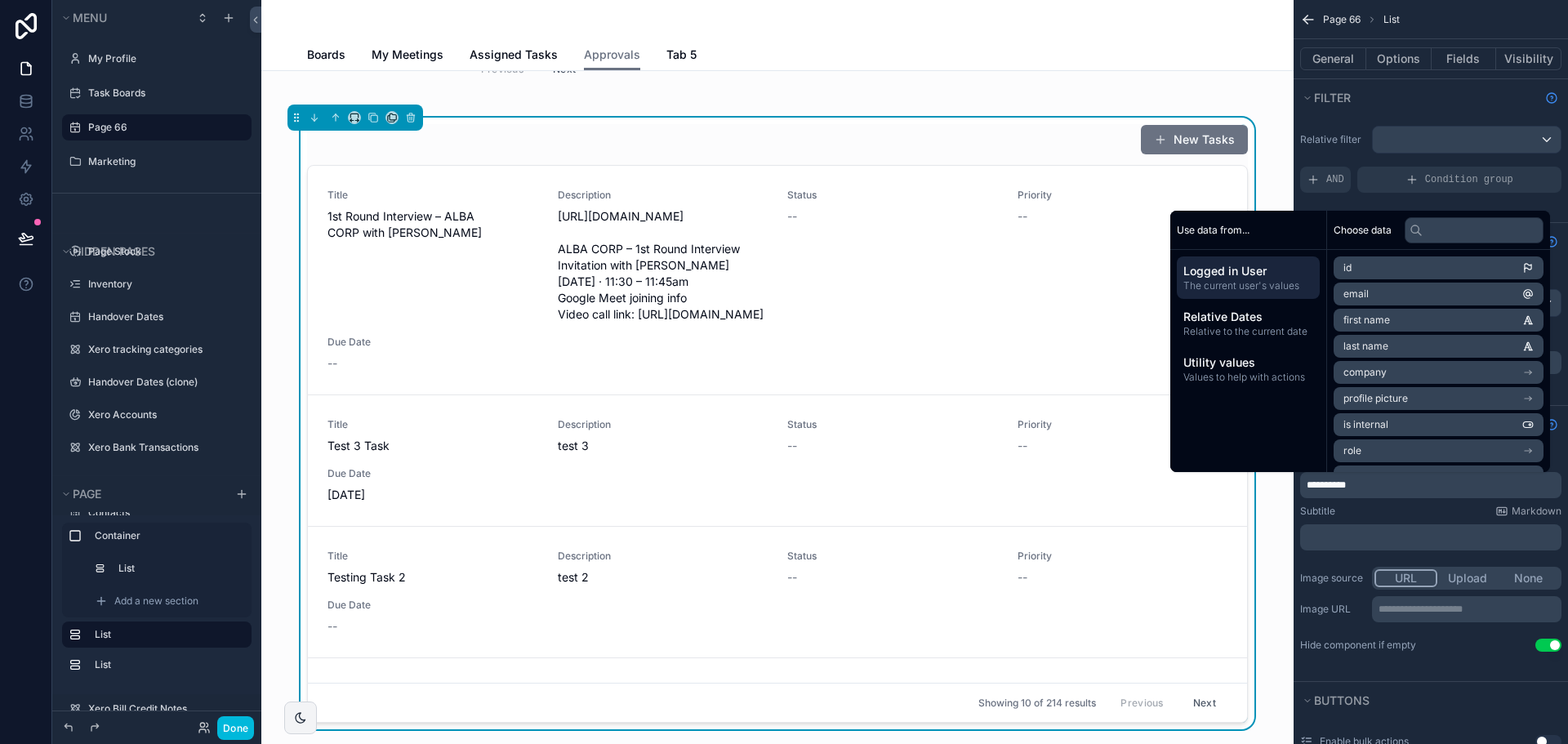
click at [1359, 514] on div "Subtitle Markdown" at bounding box center [1431, 511] width 262 height 13
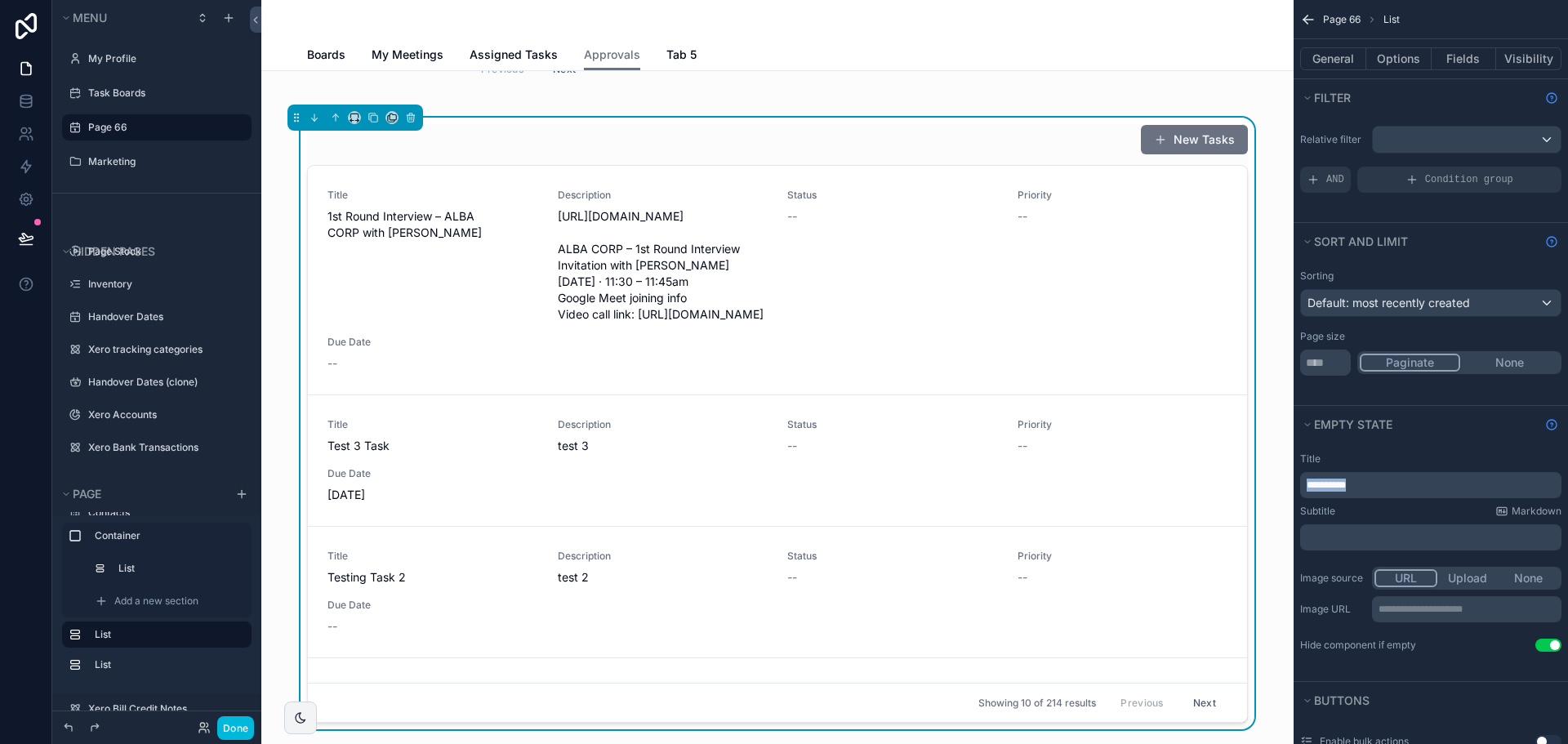
drag, startPoint x: 1371, startPoint y: 485, endPoint x: 1267, endPoint y: 478, distance: 104.2
click at [1267, 478] on div "My Profile Task Boards Page 66 Marketing Page Stock Inventory 1,987 Handover Da…" at bounding box center [915, 372] width 1306 height 744
click at [1334, 52] on button "General" at bounding box center [1333, 59] width 66 height 23
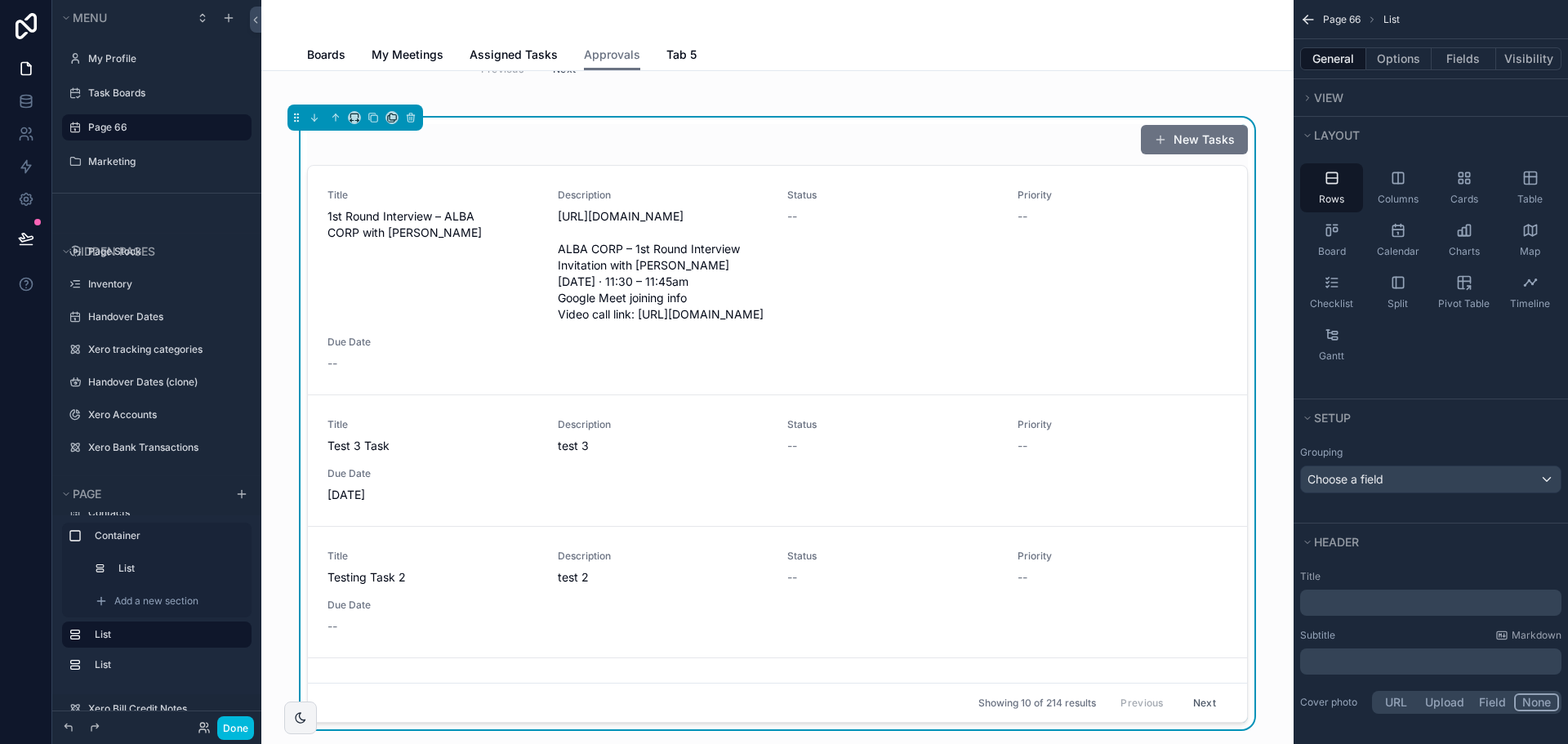
click at [1324, 606] on p "﻿" at bounding box center [1432, 603] width 252 height 16
click at [1407, 630] on div "Subtitle Markdown" at bounding box center [1431, 635] width 262 height 13
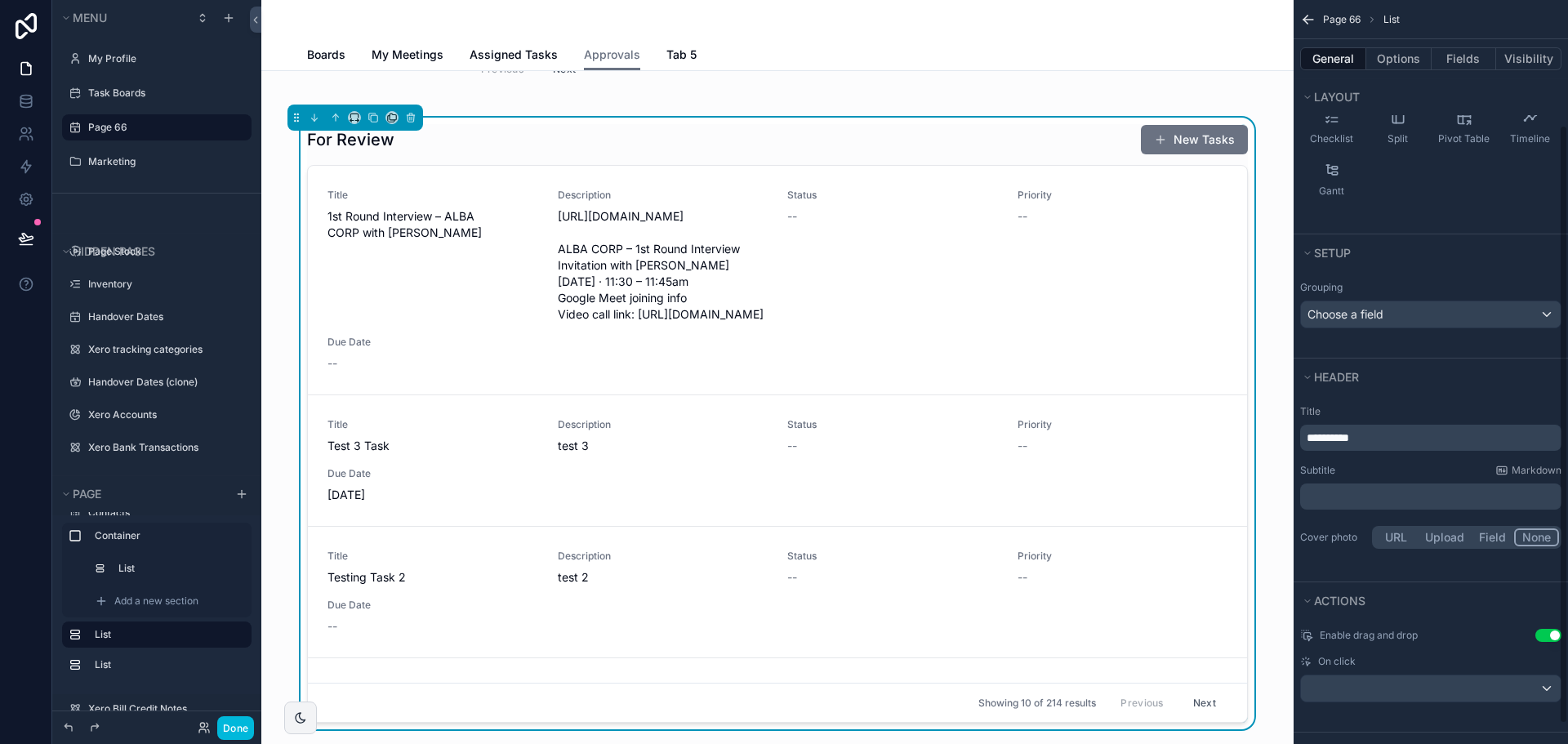
scroll to position [180, 0]
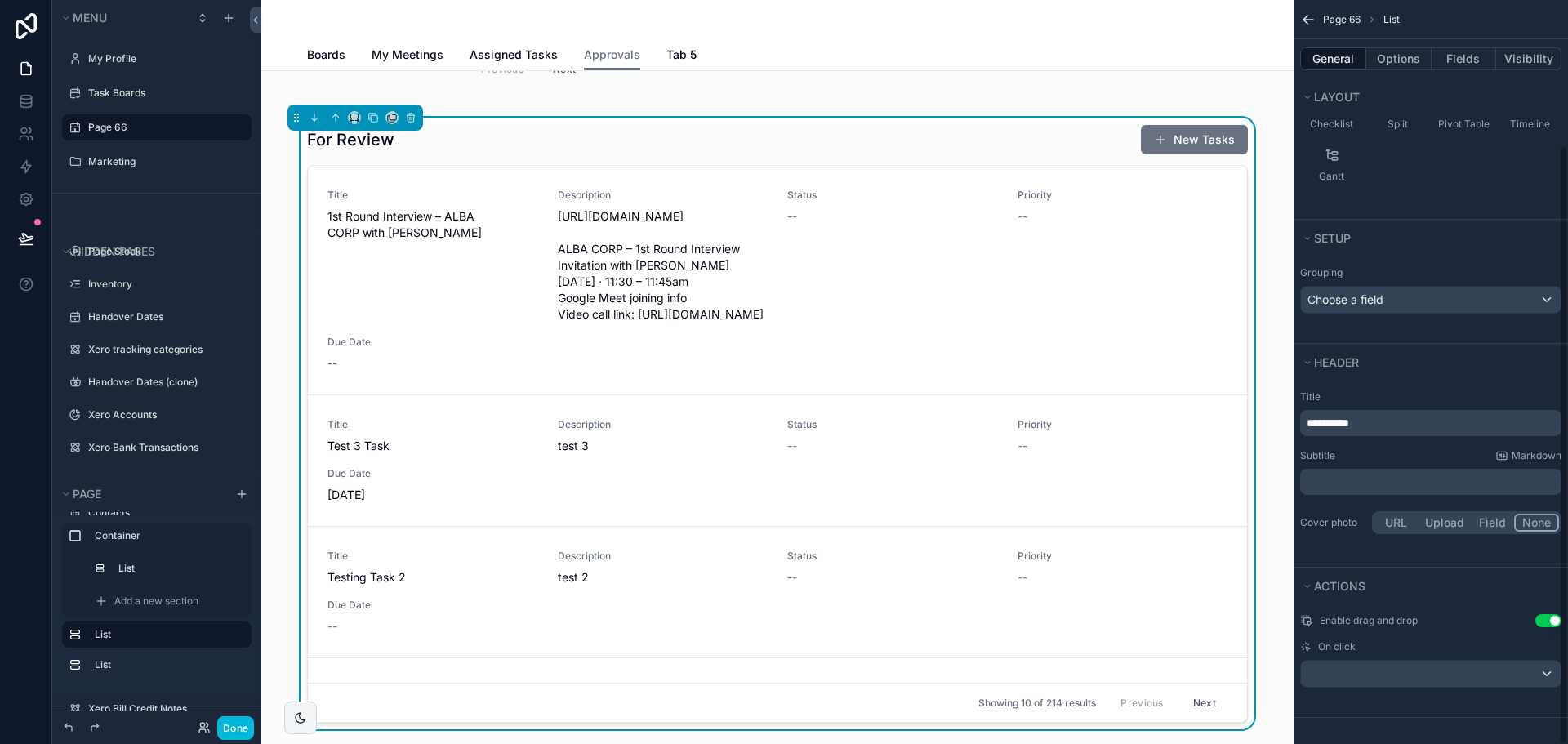
click at [1540, 621] on button "Use setting" at bounding box center [1548, 621] width 26 height 13
click at [1395, 61] on button "Options" at bounding box center [1399, 59] width 65 height 23
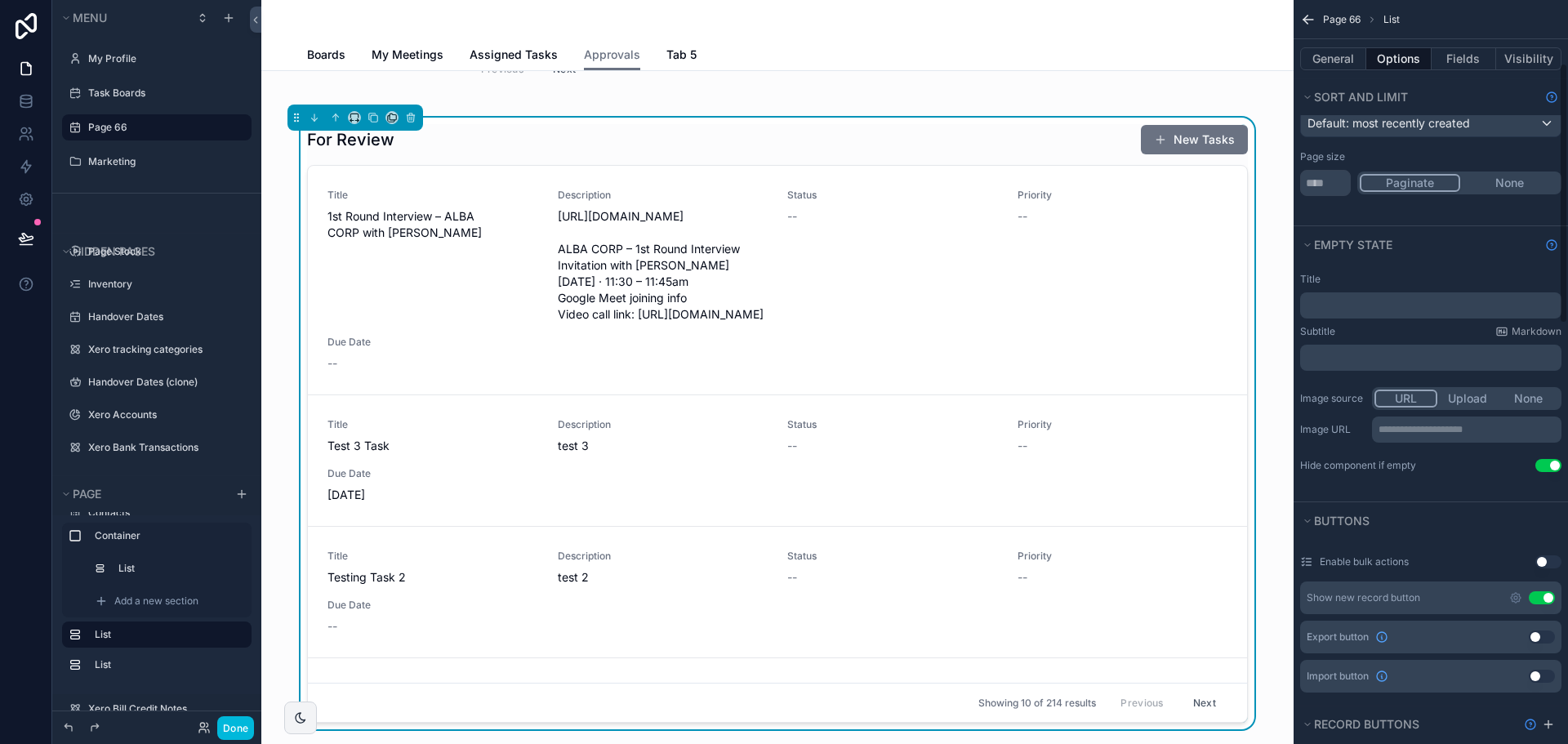
click at [1536, 602] on button "Use setting" at bounding box center [1542, 598] width 26 height 13
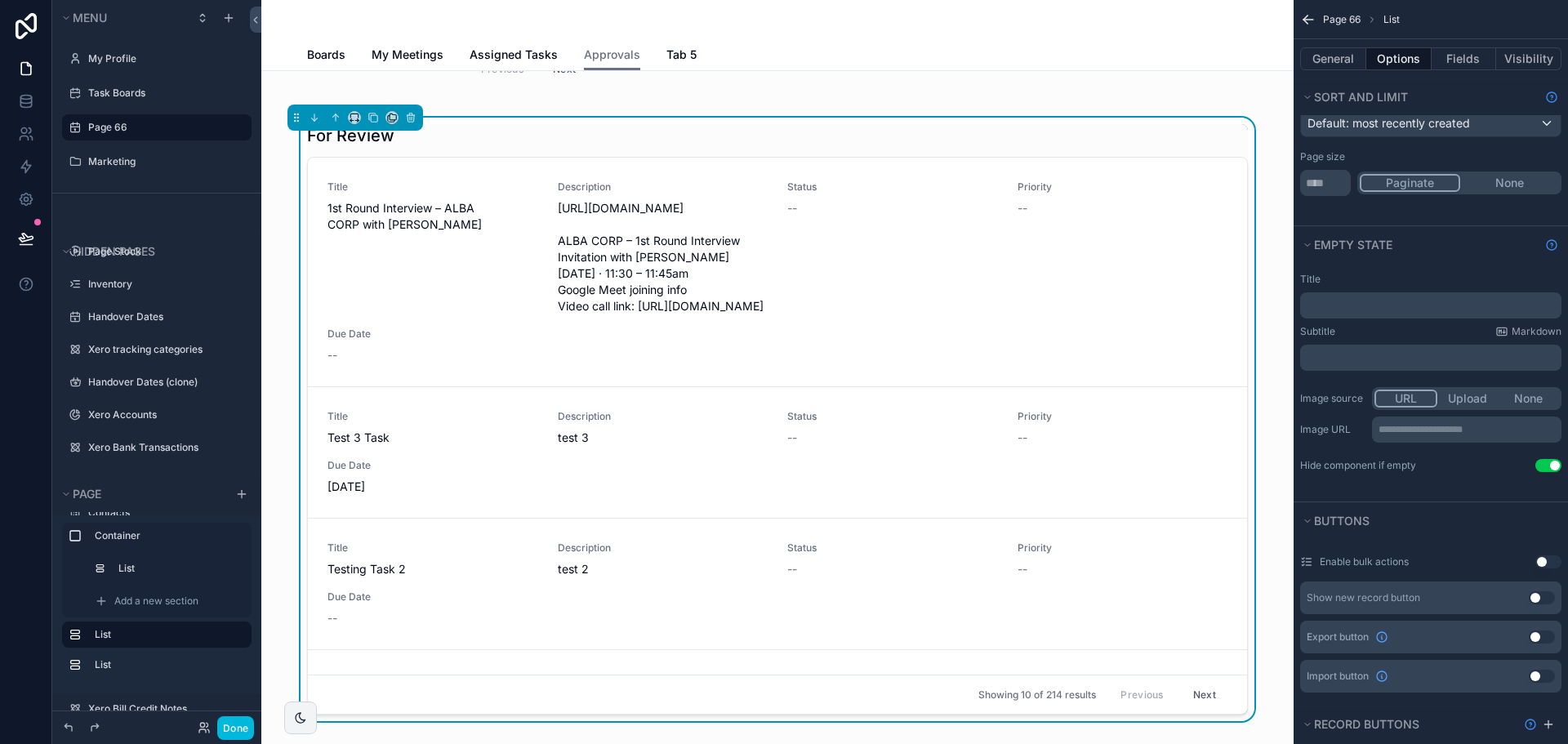
click at [1548, 464] on button "Use setting" at bounding box center [1548, 465] width 26 height 13
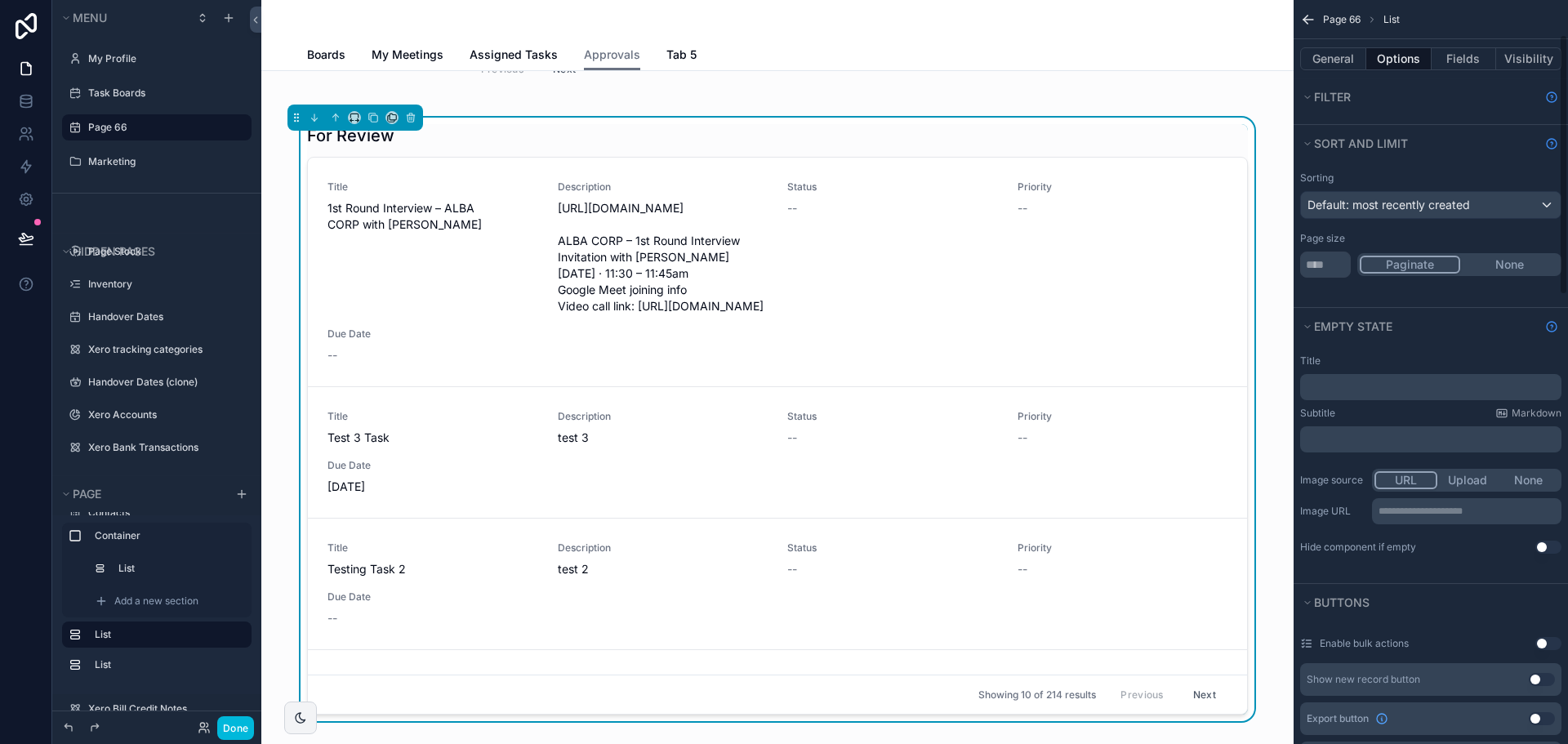
scroll to position [0, 0]
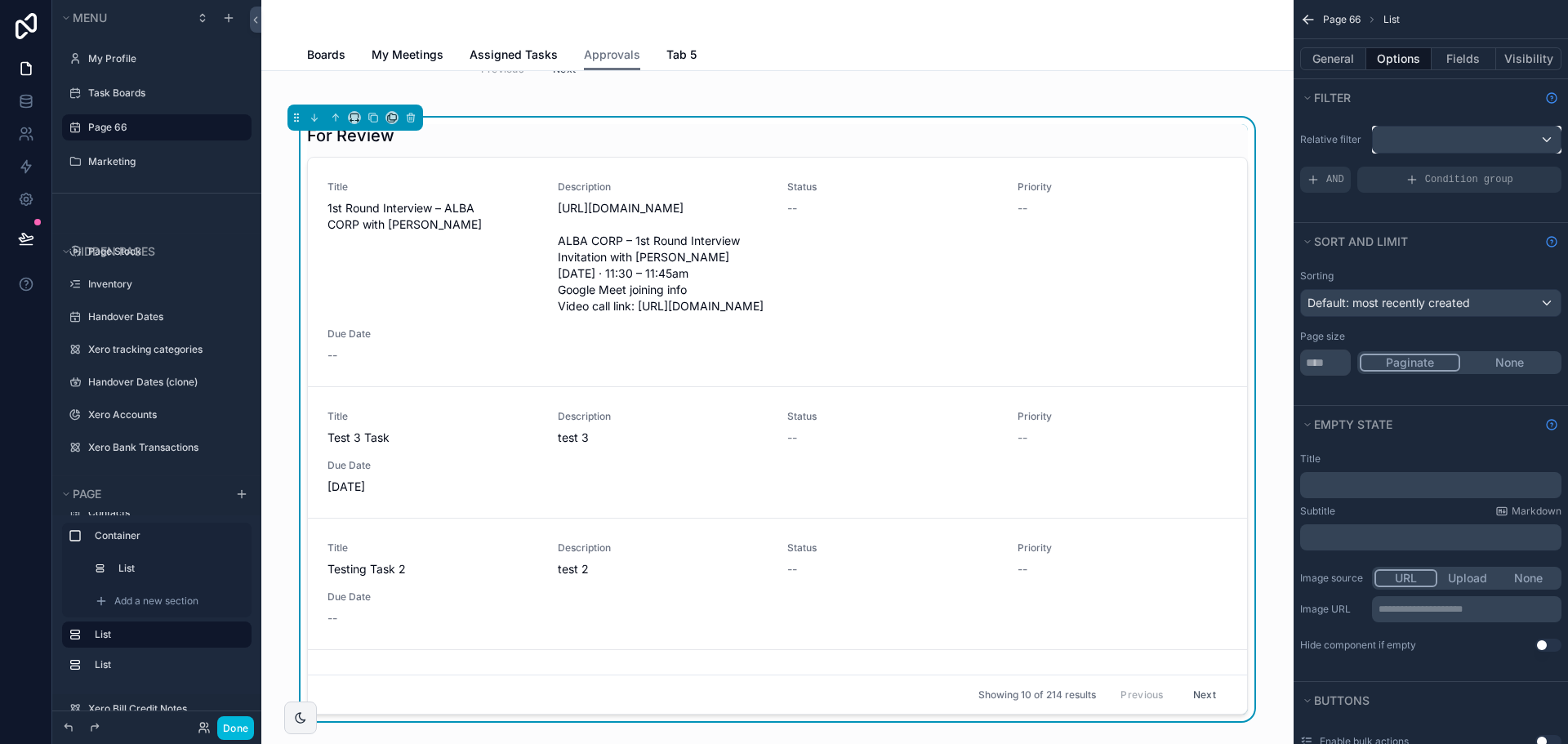
click at [1393, 143] on div "scrollable content" at bounding box center [1467, 140] width 188 height 26
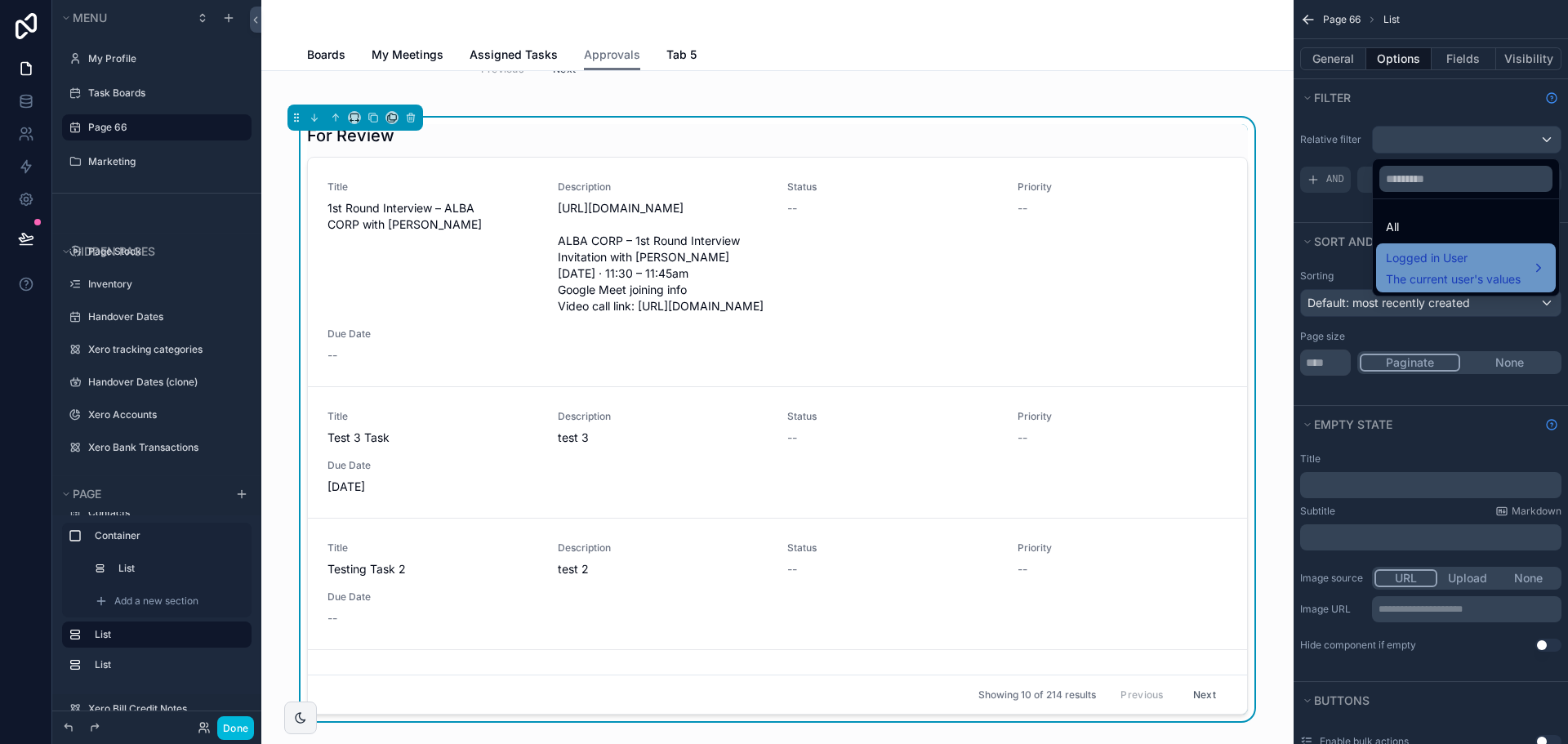
click at [1447, 285] on span "The current user's values" at bounding box center [1453, 280] width 135 height 16
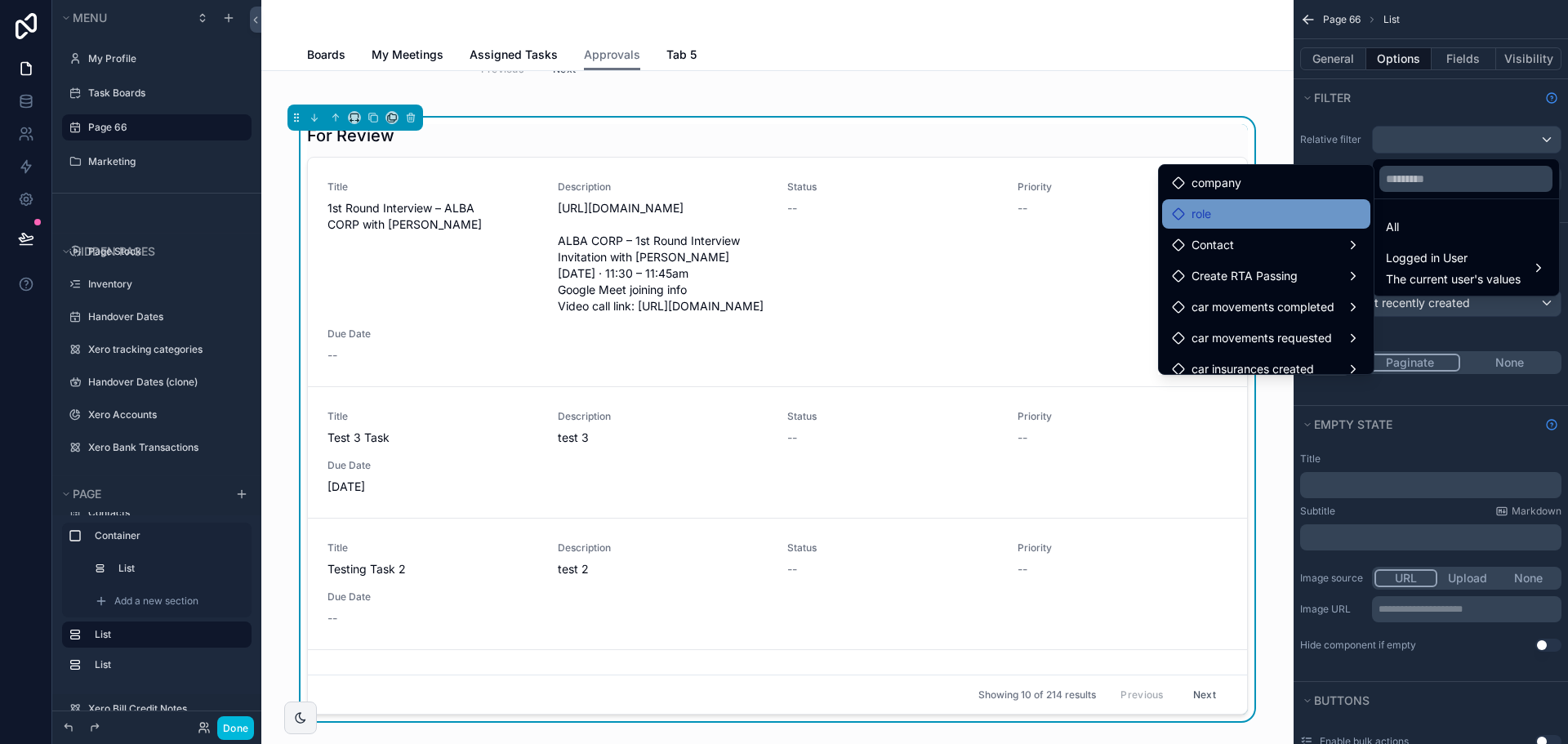
click at [1292, 213] on div "role" at bounding box center [1266, 214] width 189 height 20
click at [1419, 94] on div "scrollable content" at bounding box center [784, 372] width 1568 height 744
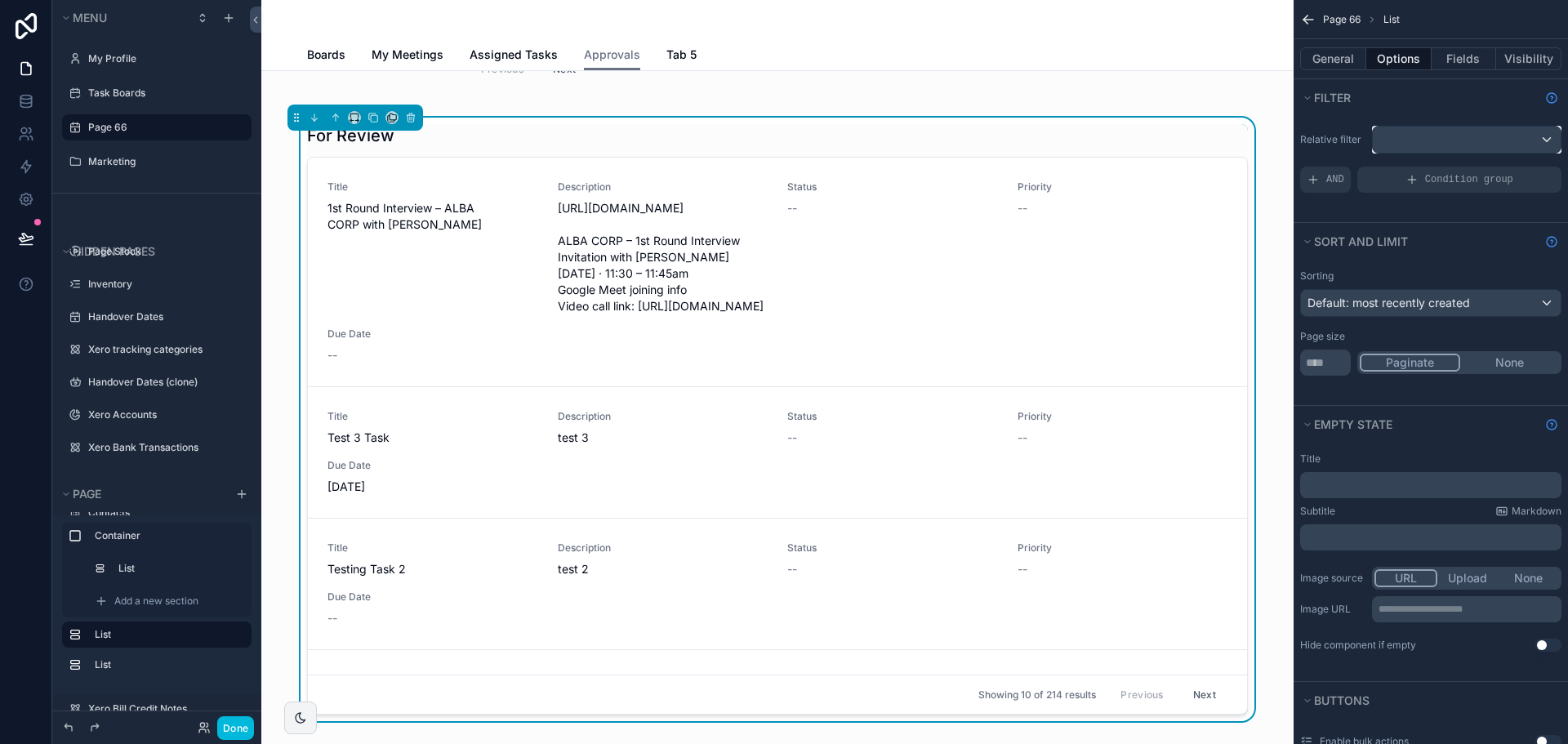
click at [1410, 137] on div "scrollable content" at bounding box center [1467, 140] width 188 height 26
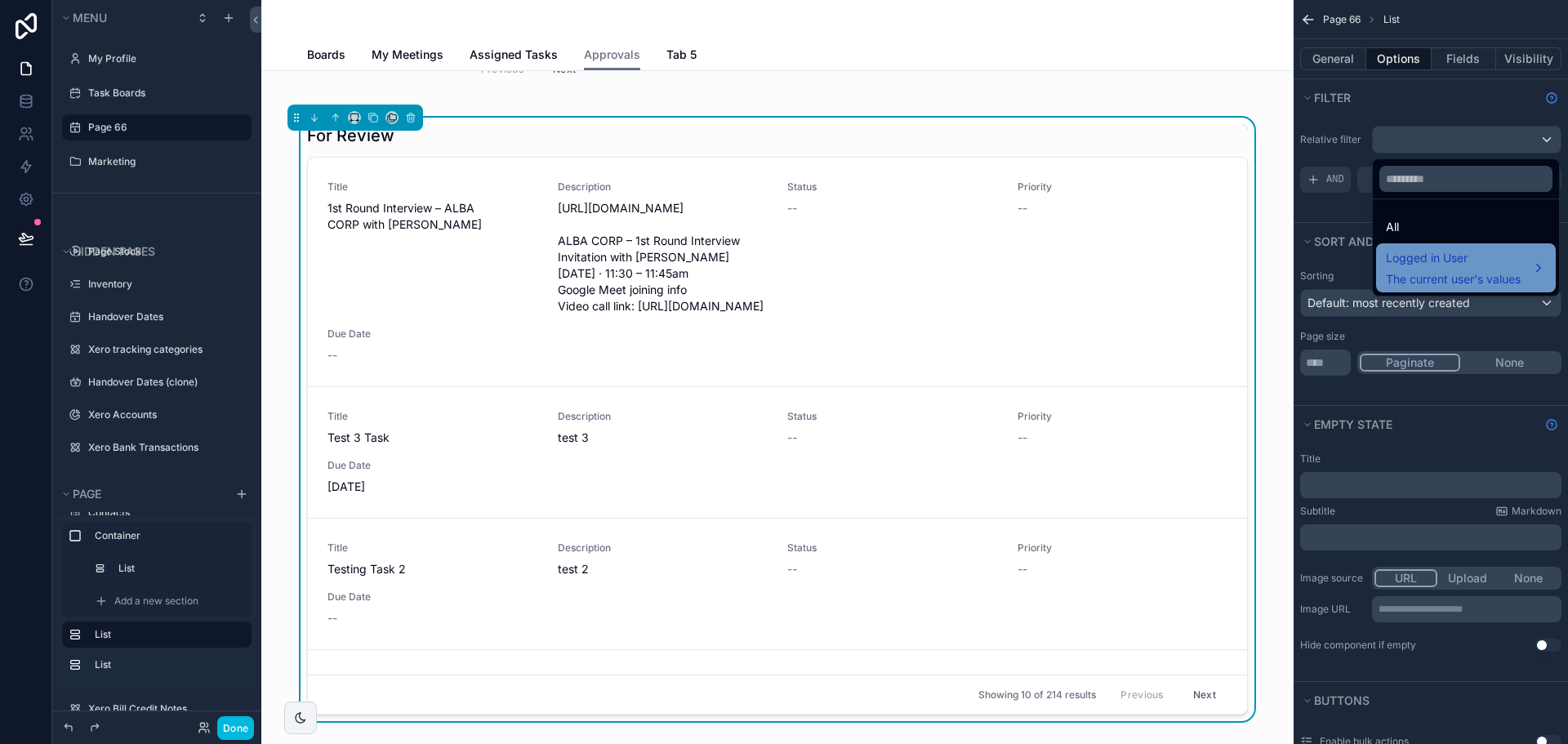
click at [1423, 285] on span "The current user's values" at bounding box center [1453, 280] width 135 height 16
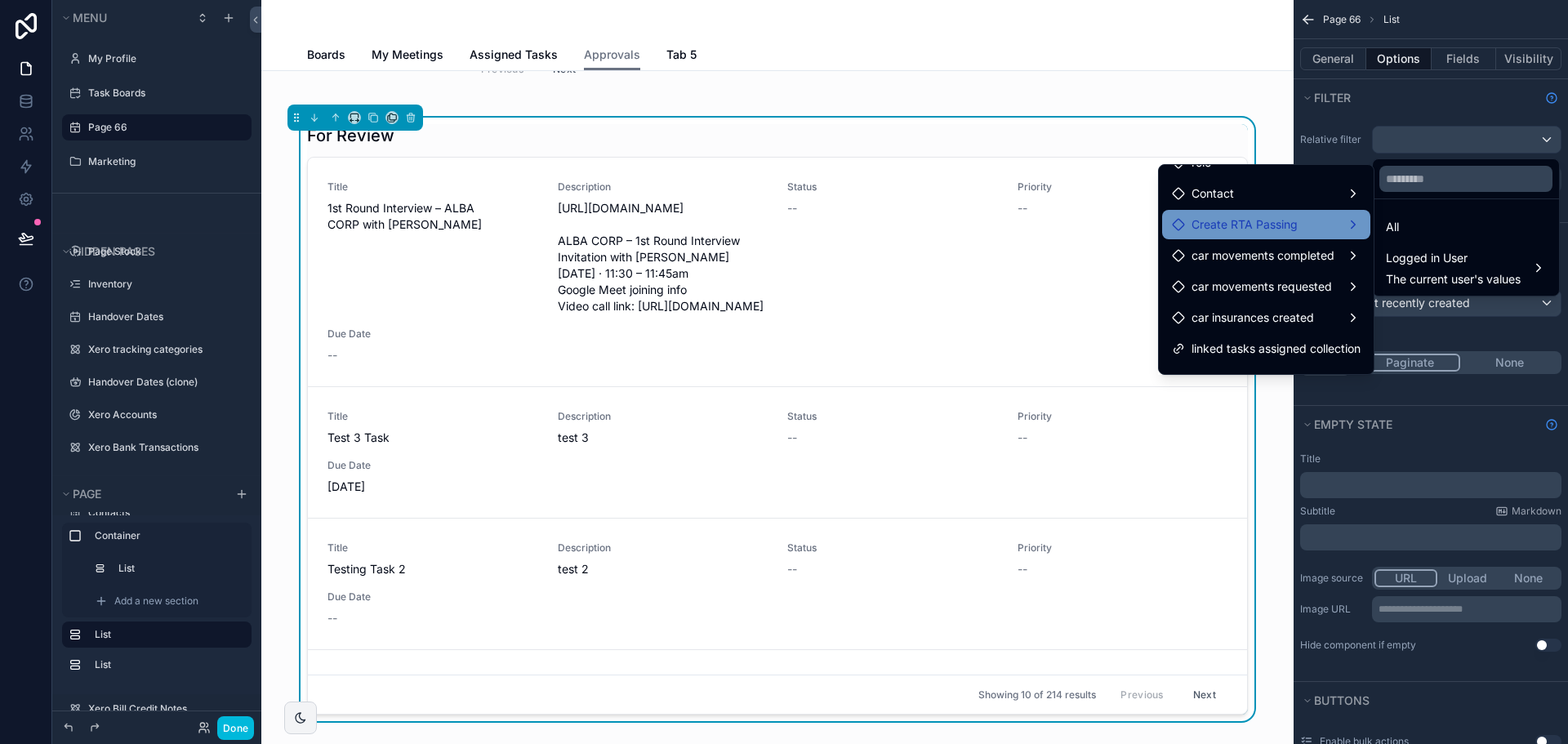
scroll to position [106, 0]
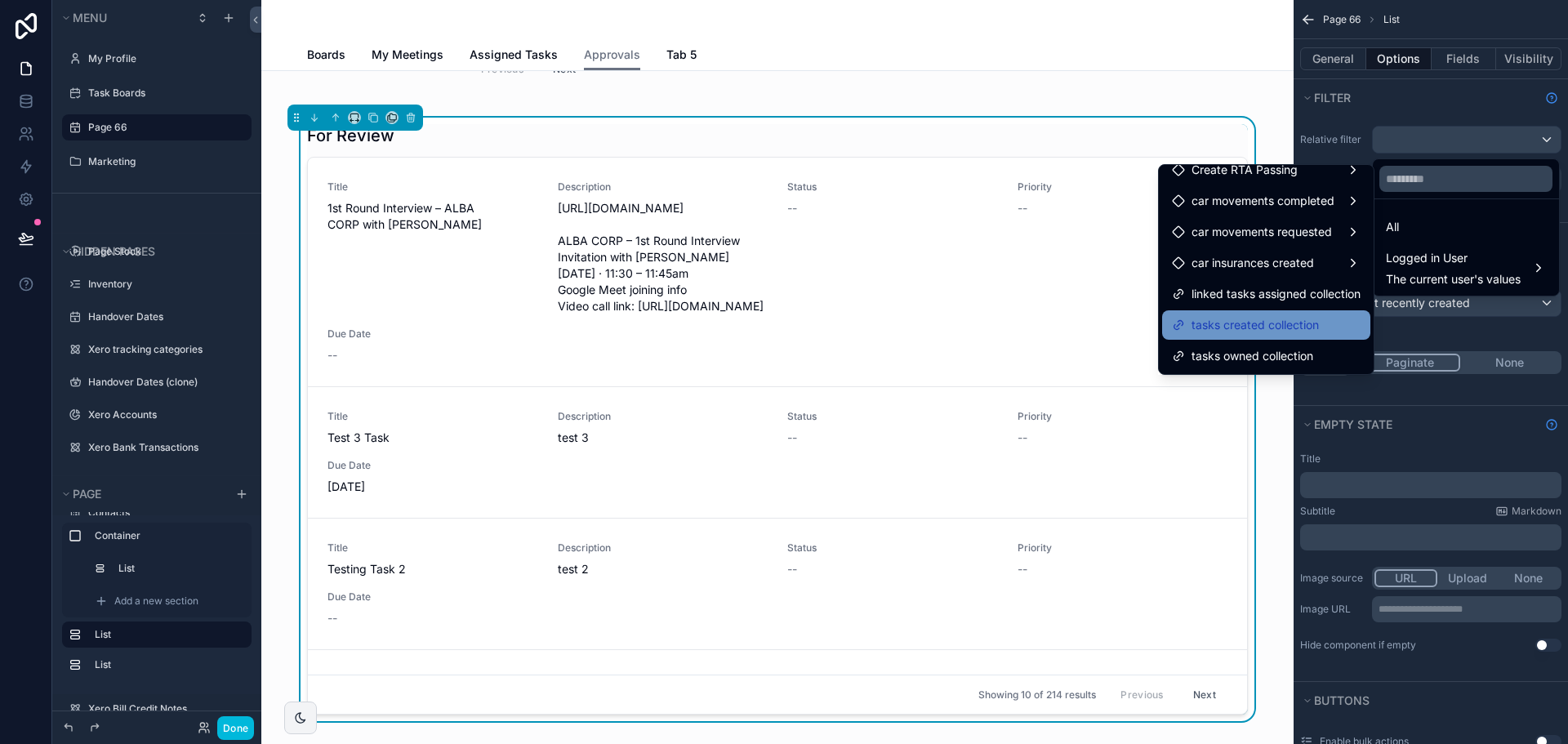
click at [1275, 328] on span "tasks created collection" at bounding box center [1256, 325] width 128 height 20
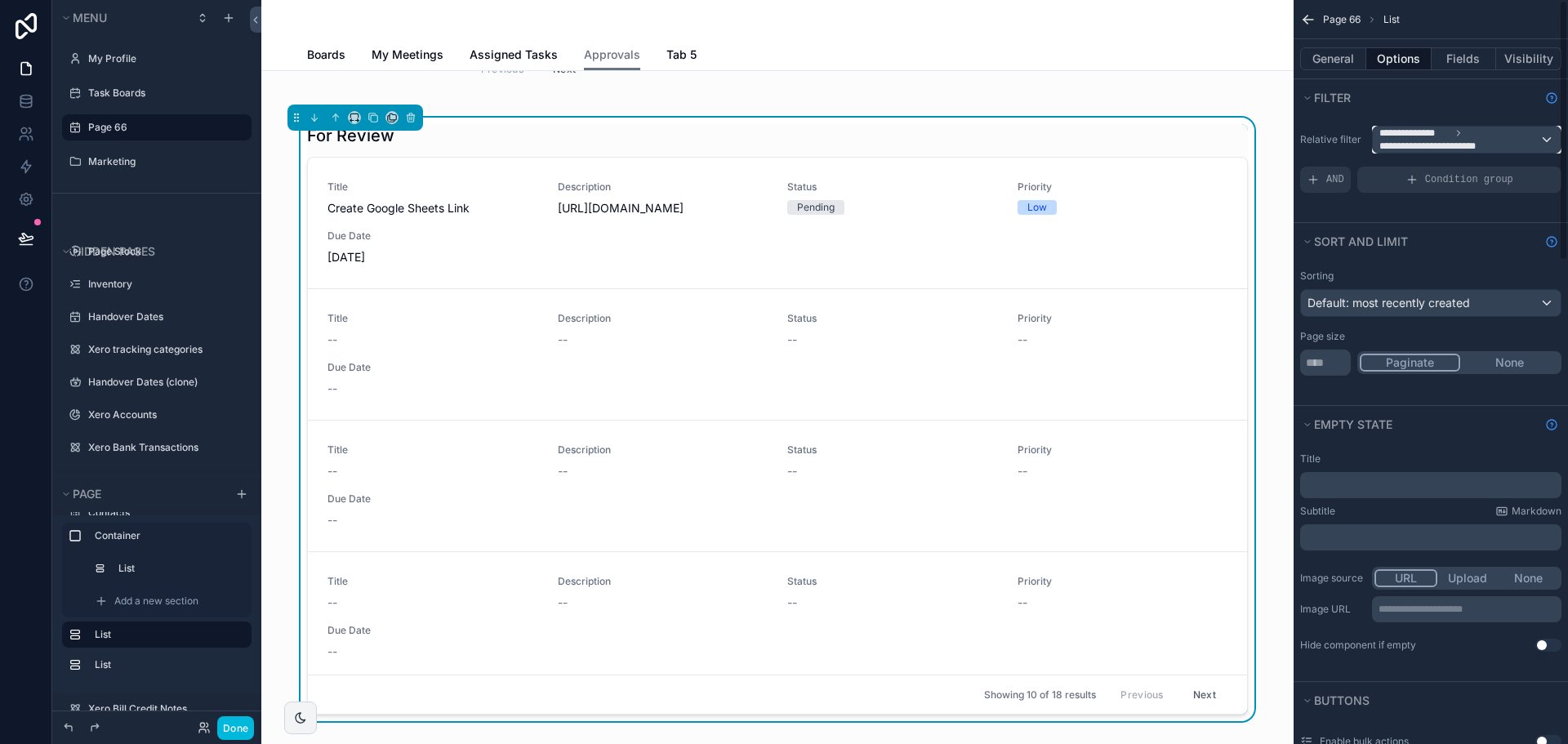
click at [1480, 137] on span "**********" at bounding box center [1459, 140] width 160 height 26
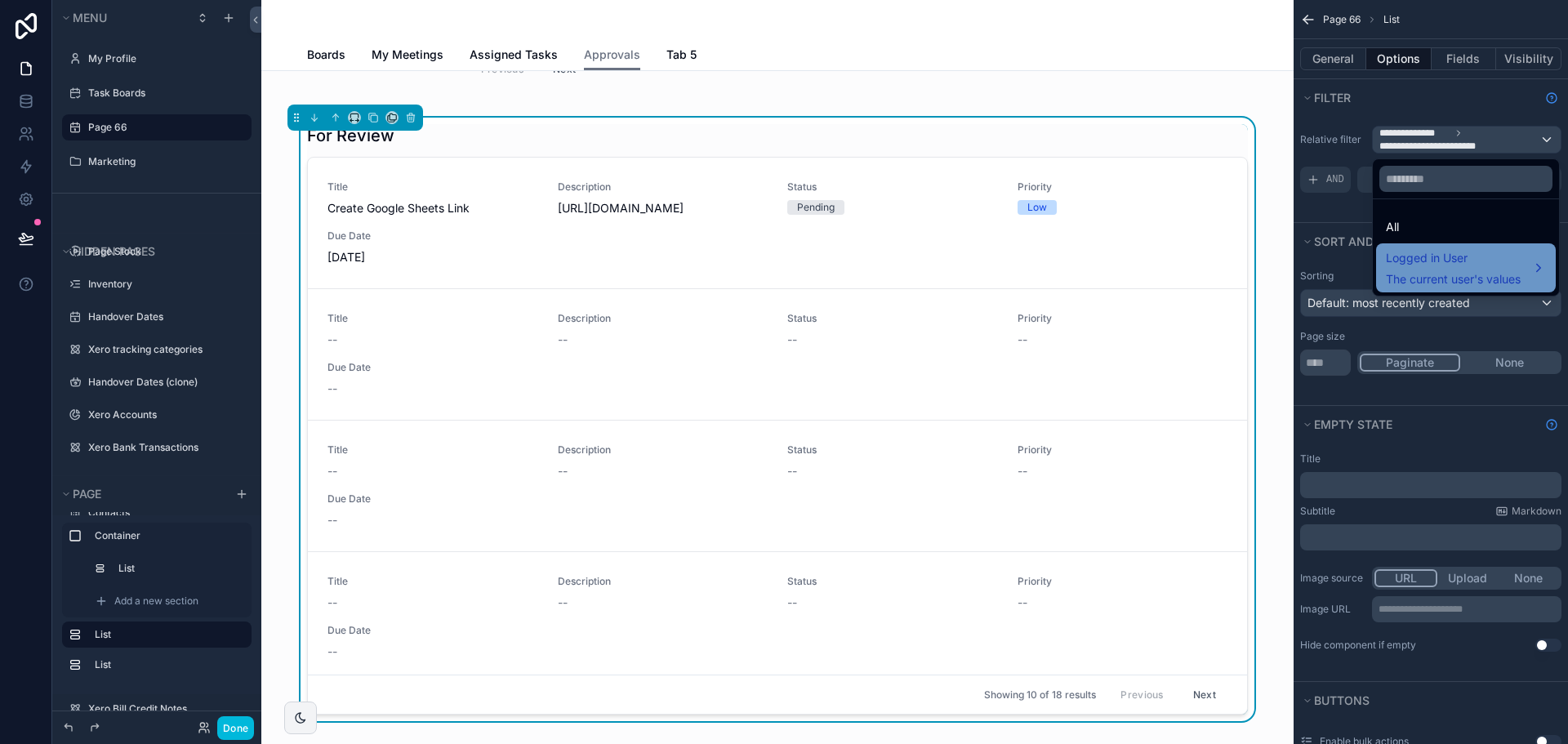
click at [1431, 260] on span "Logged in User" at bounding box center [1453, 258] width 135 height 20
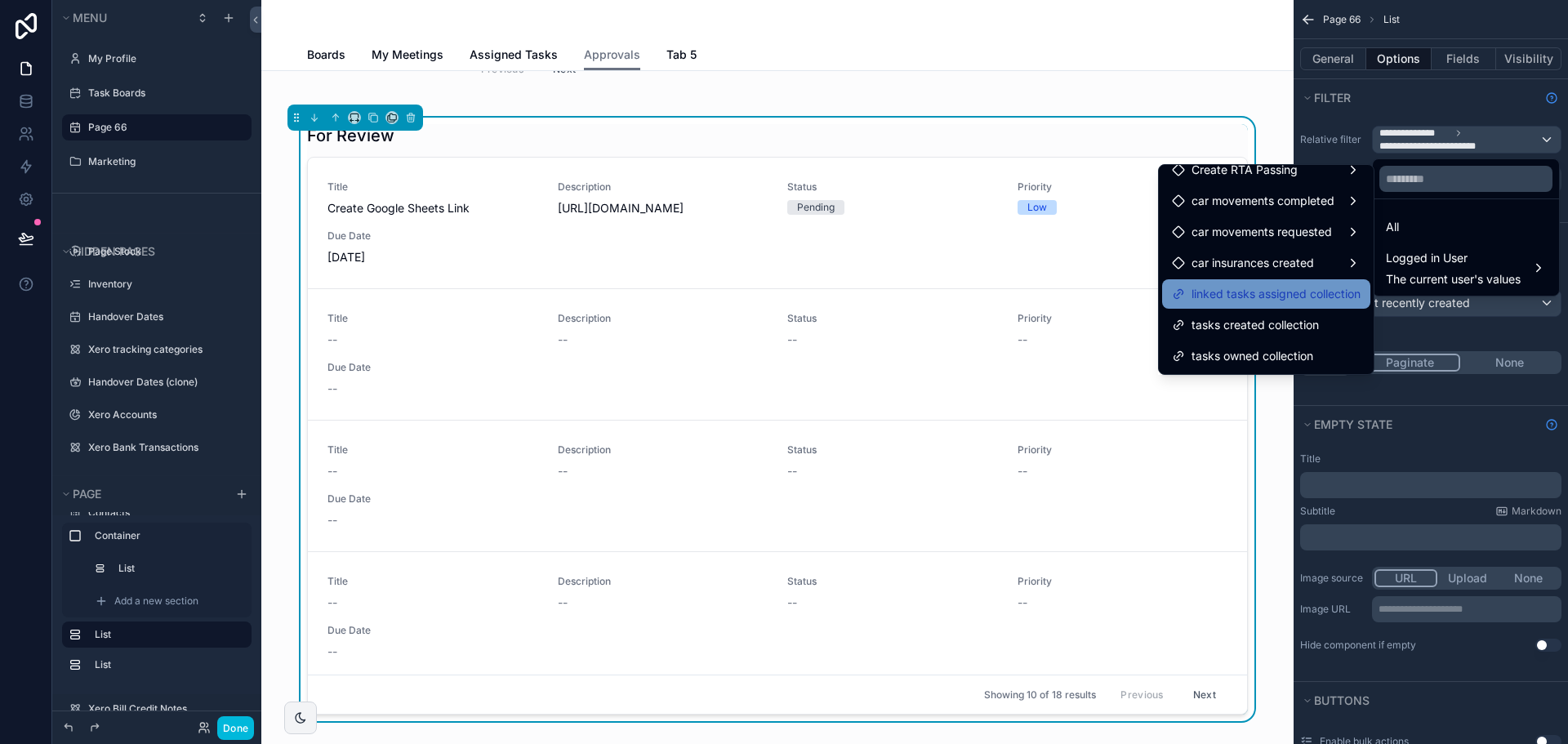
click at [1239, 296] on span "linked tasks assigned collection" at bounding box center [1276, 294] width 169 height 20
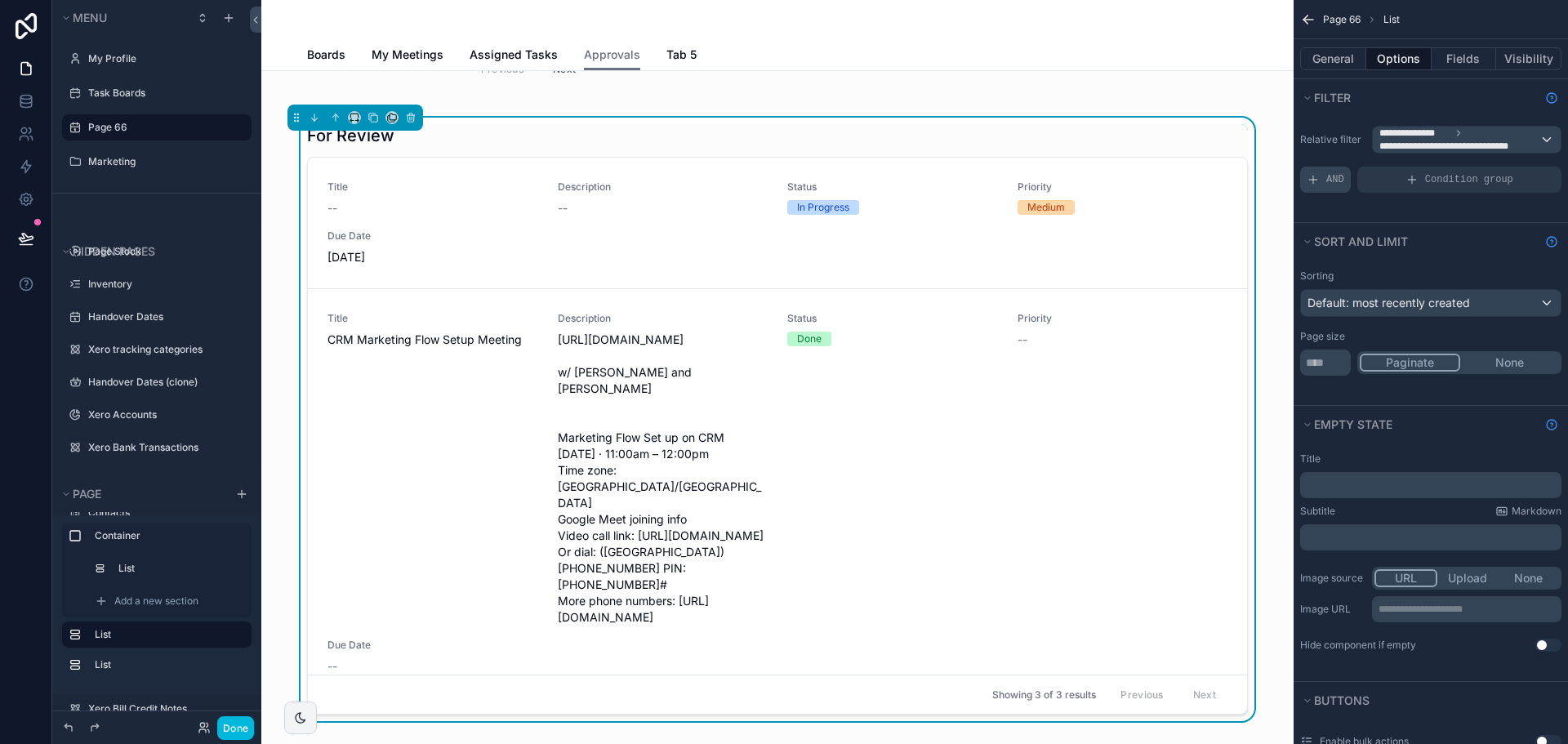
click at [1328, 173] on div "AND" at bounding box center [1325, 180] width 51 height 26
click at [1328, 194] on div "**********" at bounding box center [1431, 159] width 275 height 80
click at [0, 0] on icon "scrollable content" at bounding box center [0, 0] width 0 height 0
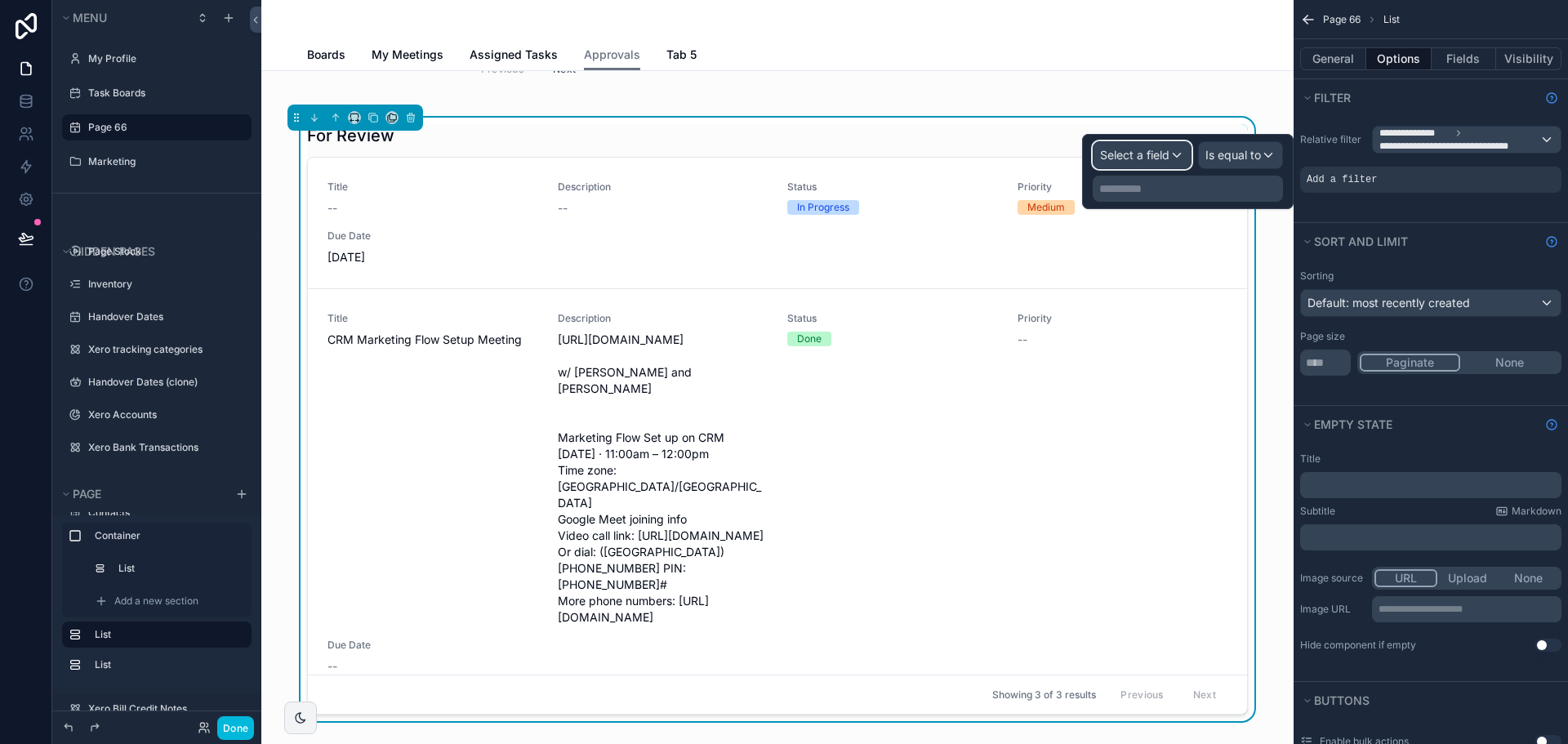
click at [1108, 154] on span "Select a field" at bounding box center [1135, 155] width 69 height 14
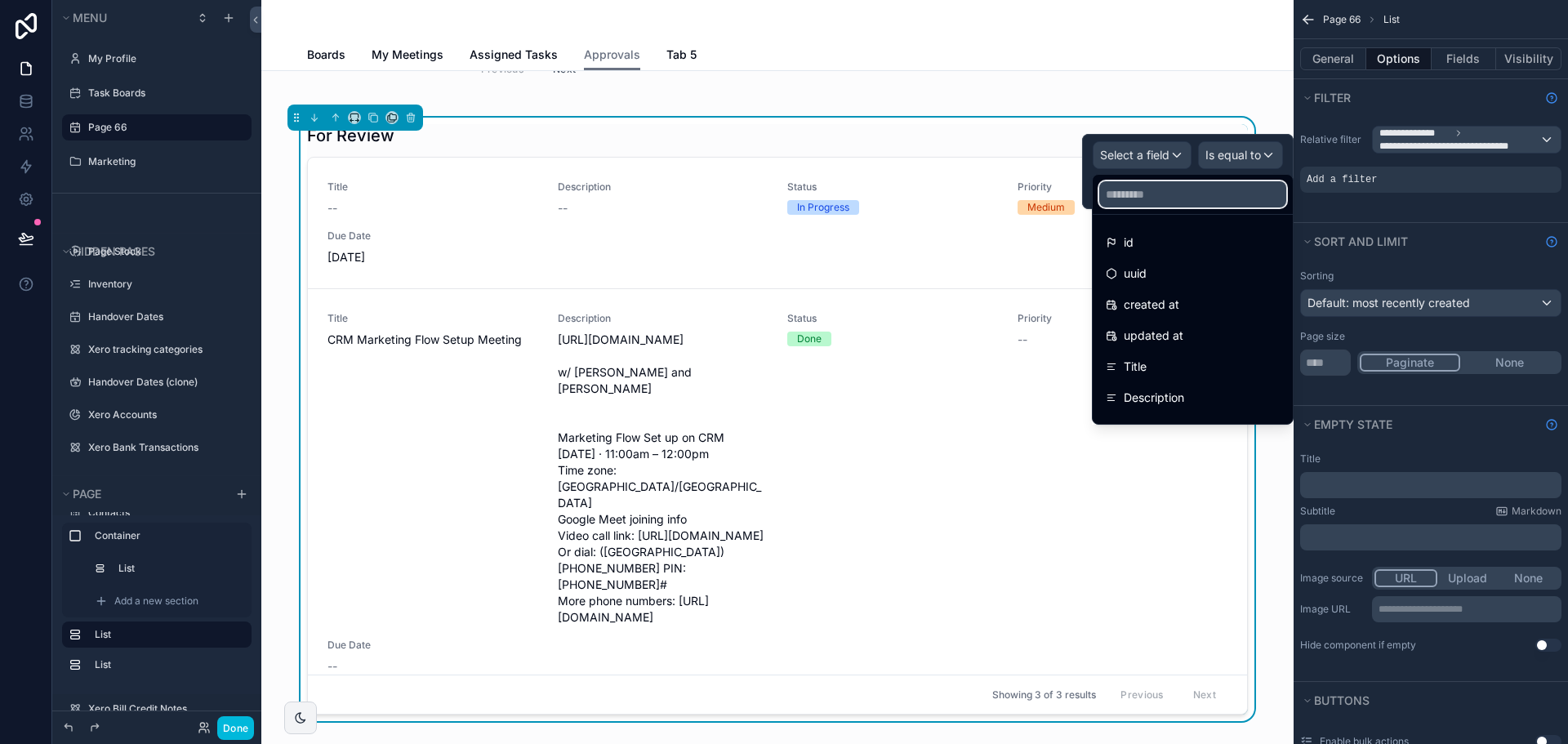
click at [1136, 199] on input "text" at bounding box center [1193, 195] width 187 height 26
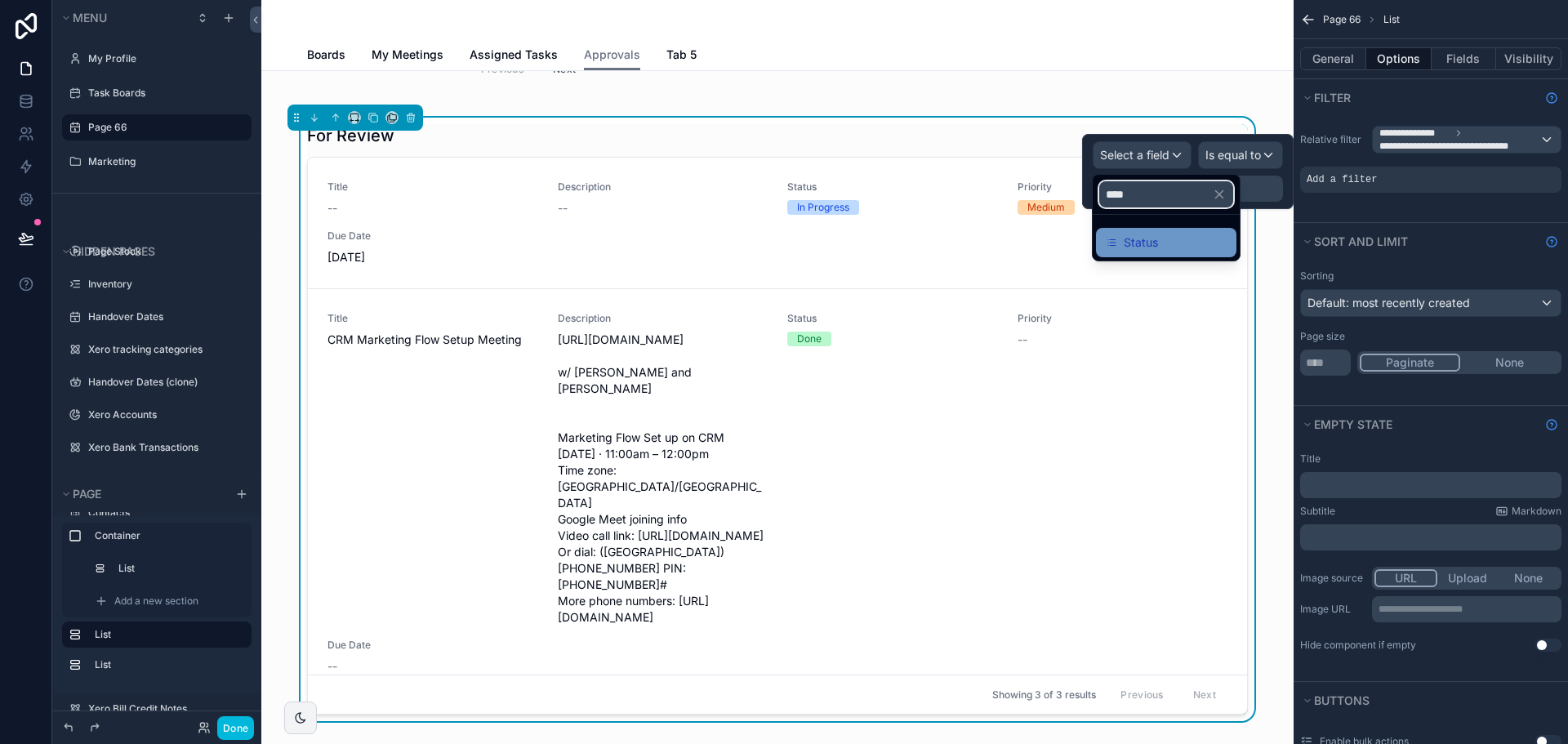
type input "****"
click at [1145, 239] on span "Status" at bounding box center [1141, 243] width 34 height 20
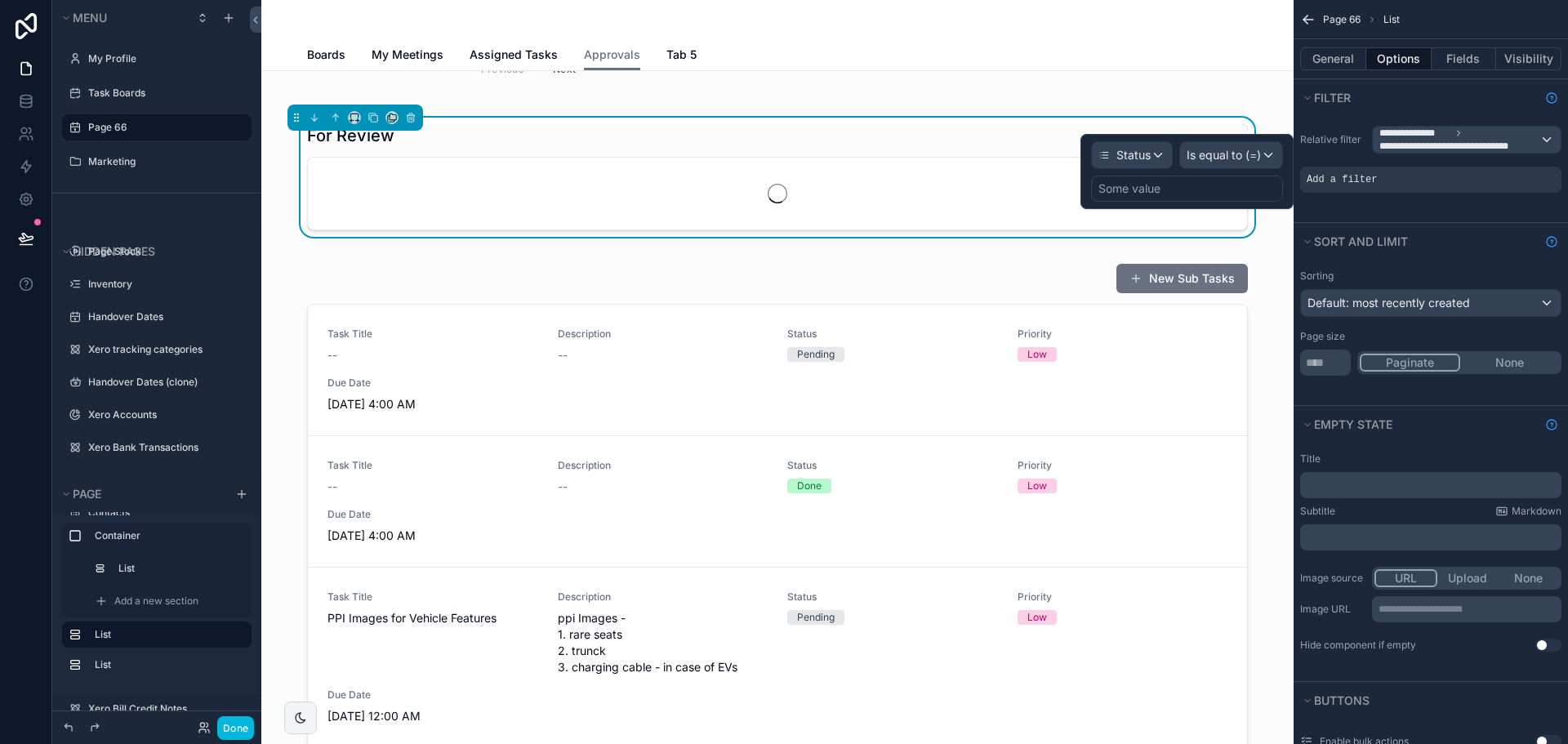
click at [1163, 182] on div "Some value" at bounding box center [1187, 189] width 192 height 26
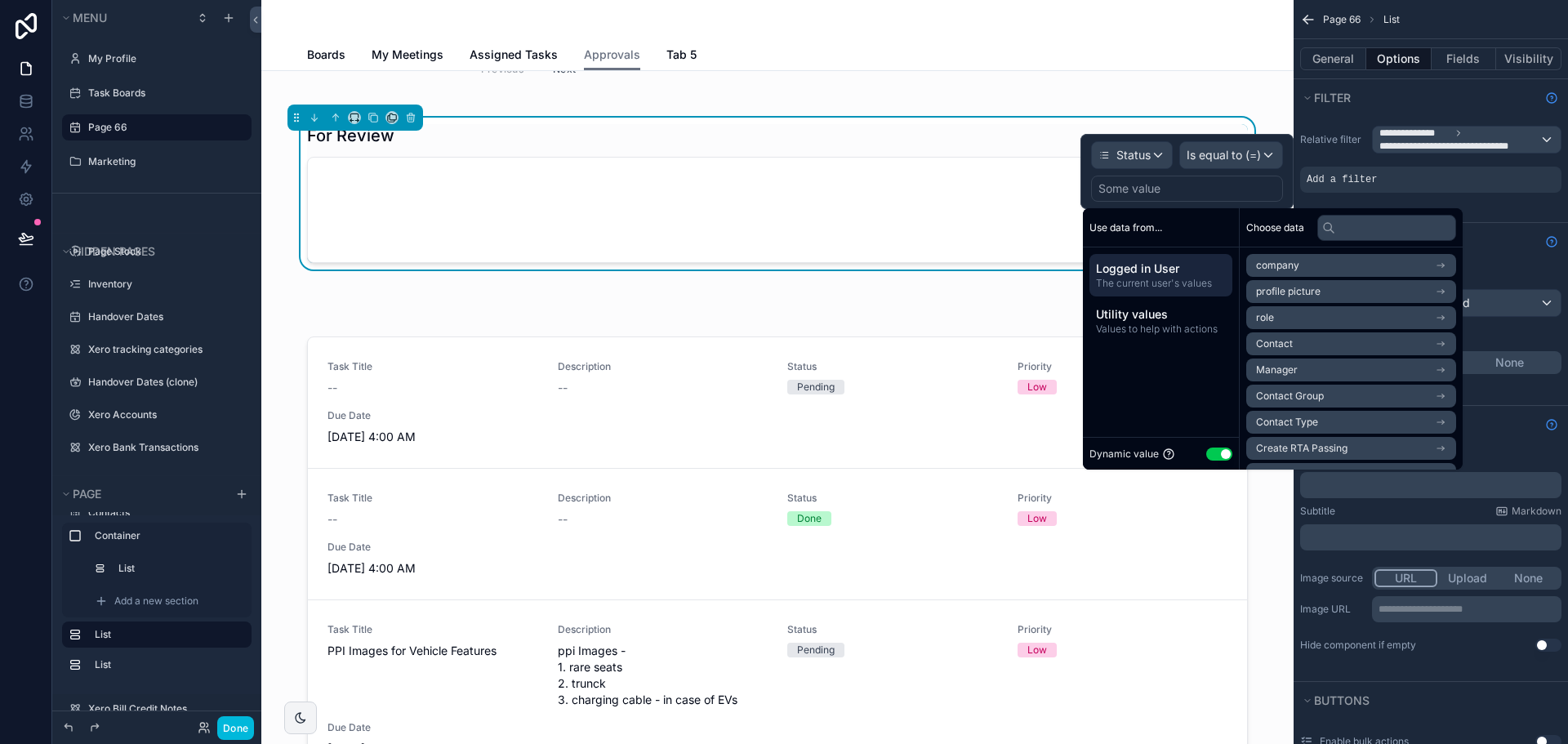
click at [1212, 449] on button "Use setting" at bounding box center [1220, 454] width 26 height 13
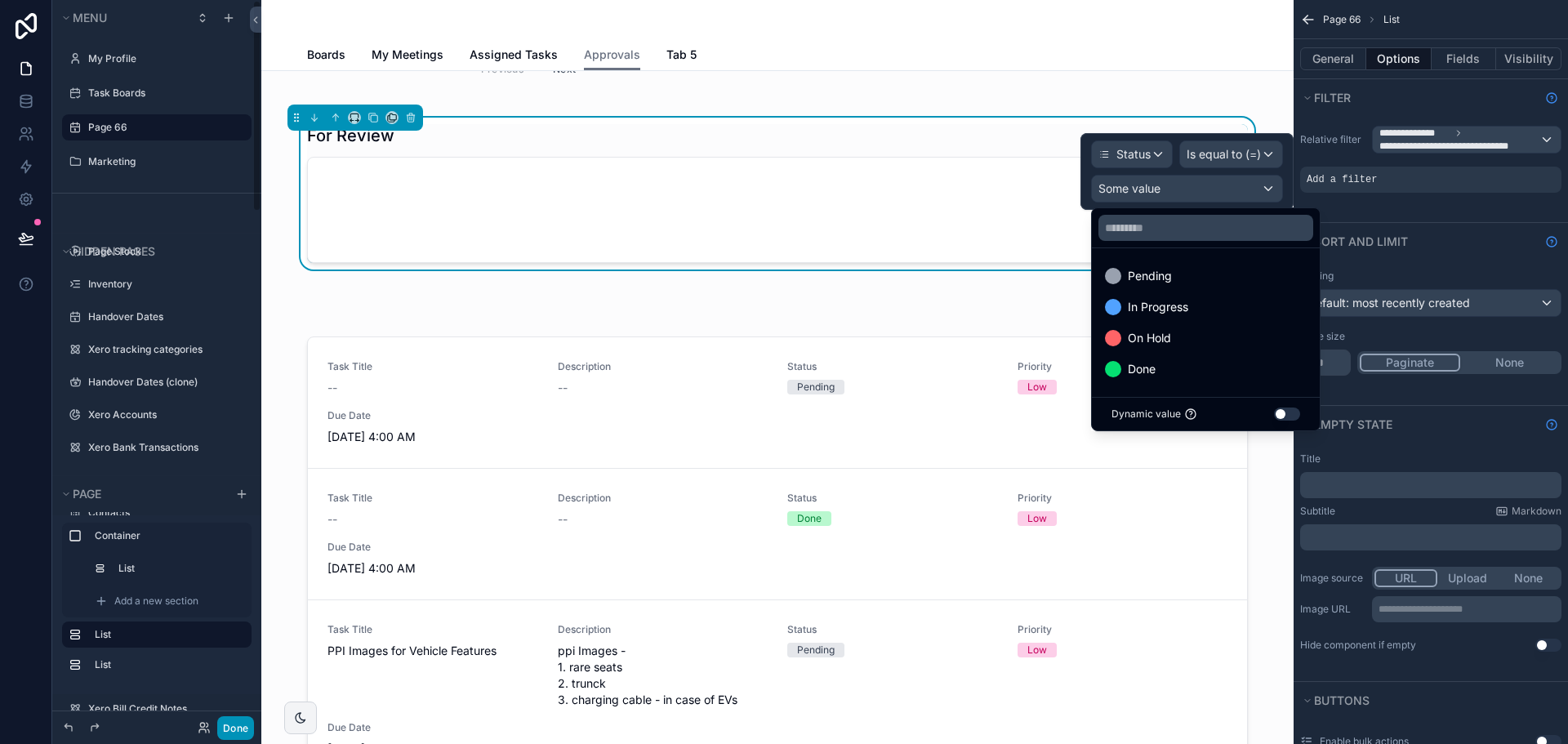
click at [242, 723] on button "Done" at bounding box center [235, 728] width 37 height 24
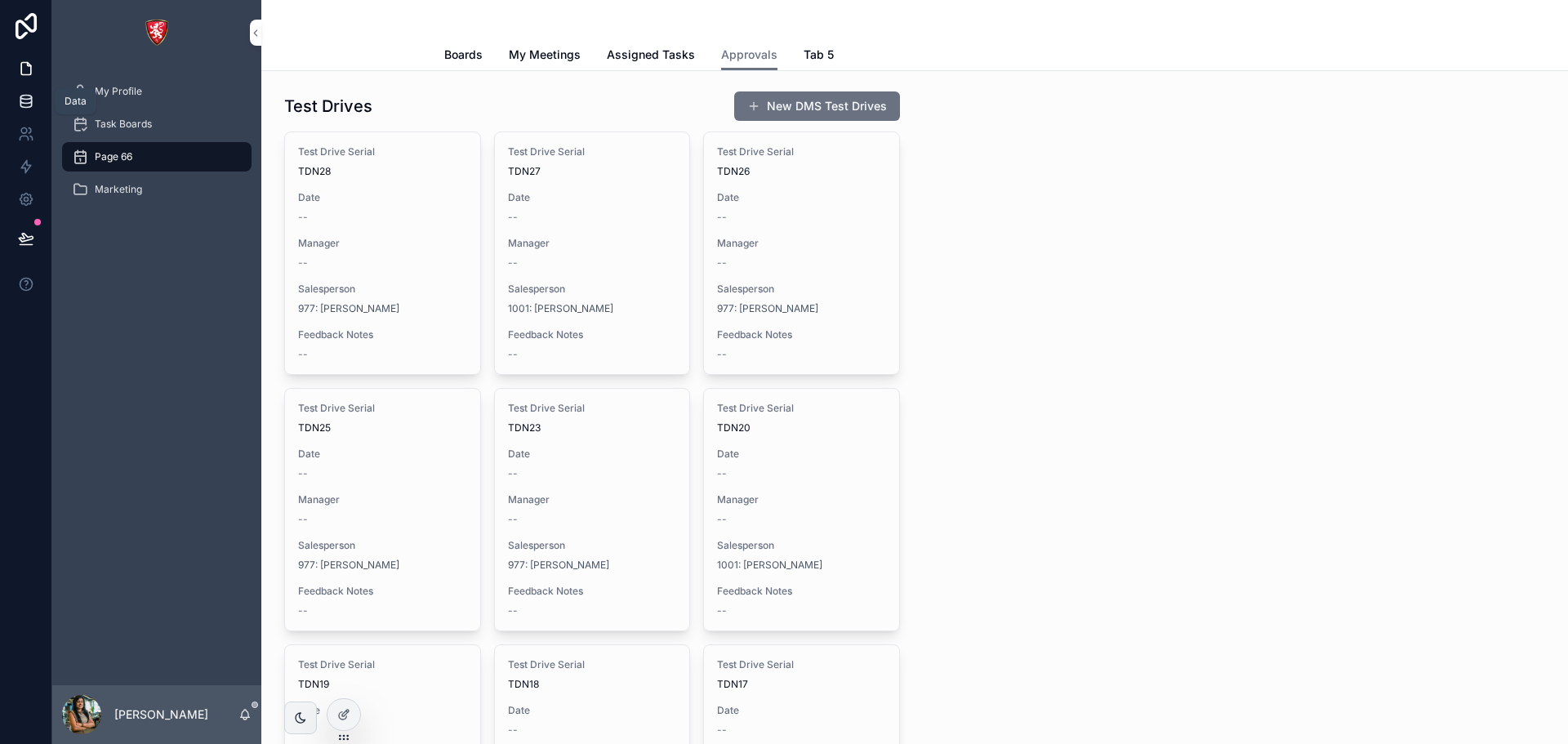
click at [31, 92] on link at bounding box center [25, 101] width 52 height 33
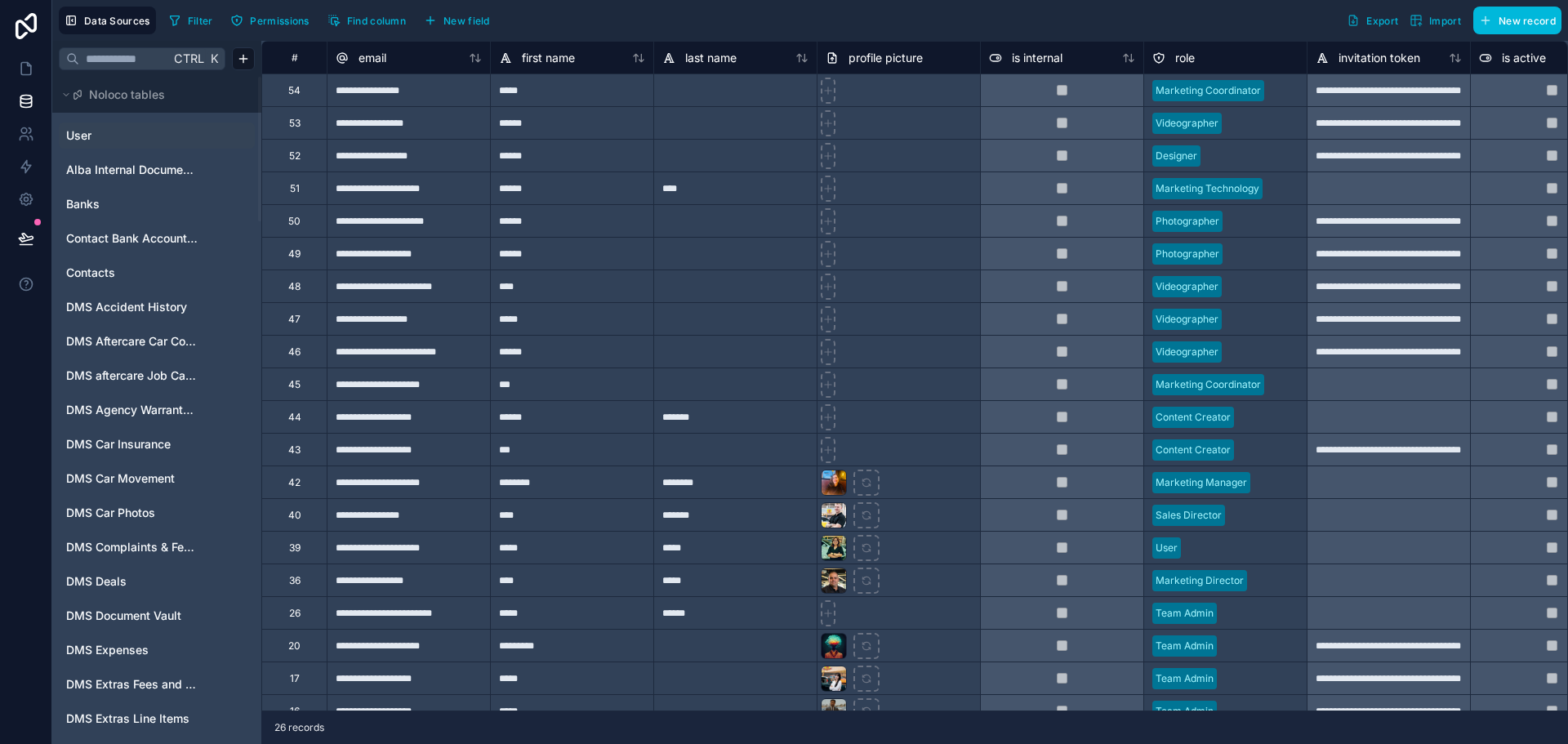
click at [96, 133] on link "User" at bounding box center [132, 136] width 132 height 16
click at [114, 59] on input "text" at bounding box center [124, 59] width 91 height 29
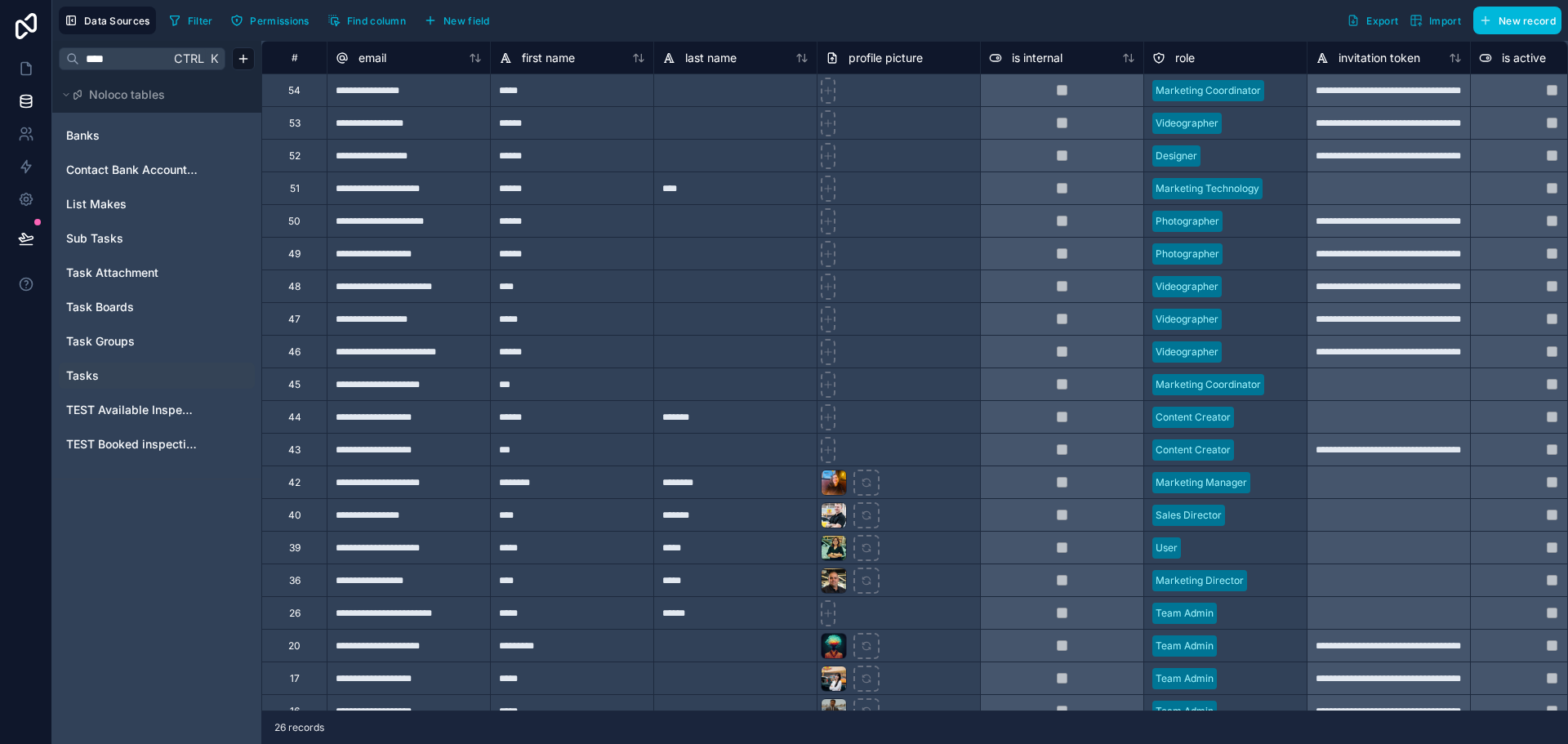
type input "****"
click at [86, 372] on span "Tasks" at bounding box center [83, 376] width 33 height 16
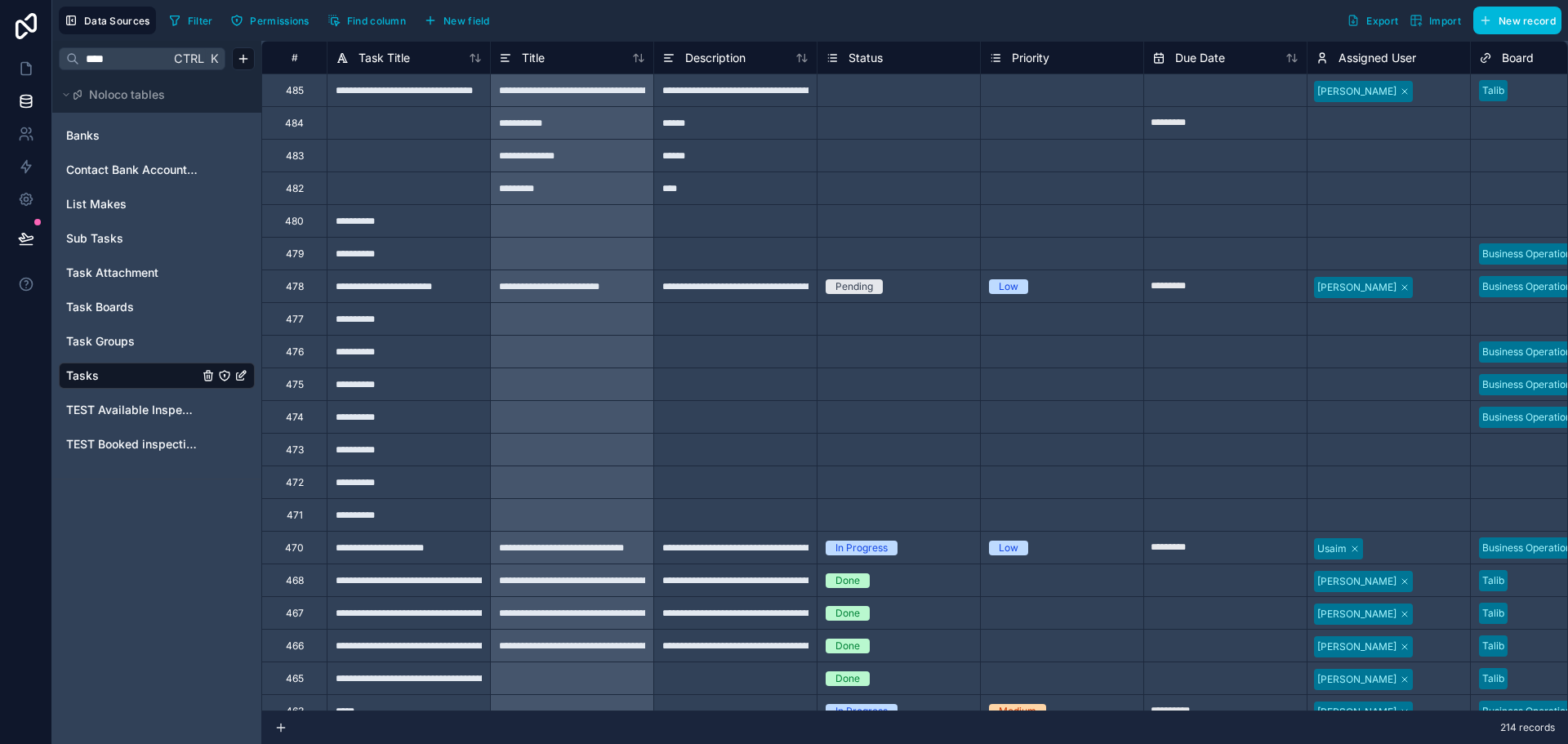
click at [829, 52] on icon at bounding box center [832, 58] width 13 height 20
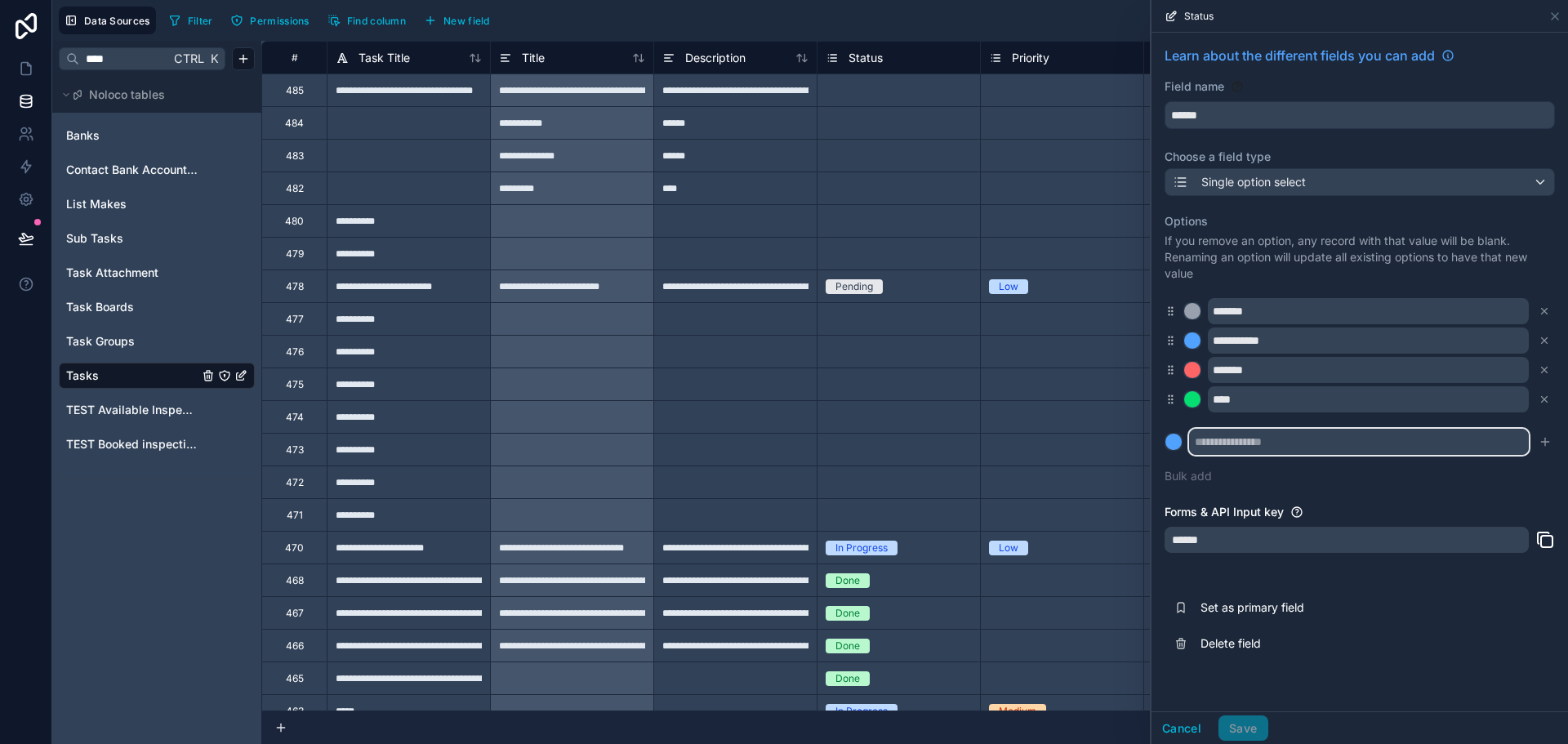
click at [1252, 445] on input "text" at bounding box center [1360, 441] width 340 height 26
type input "**********"
click at [1175, 445] on div at bounding box center [1174, 441] width 16 height 16
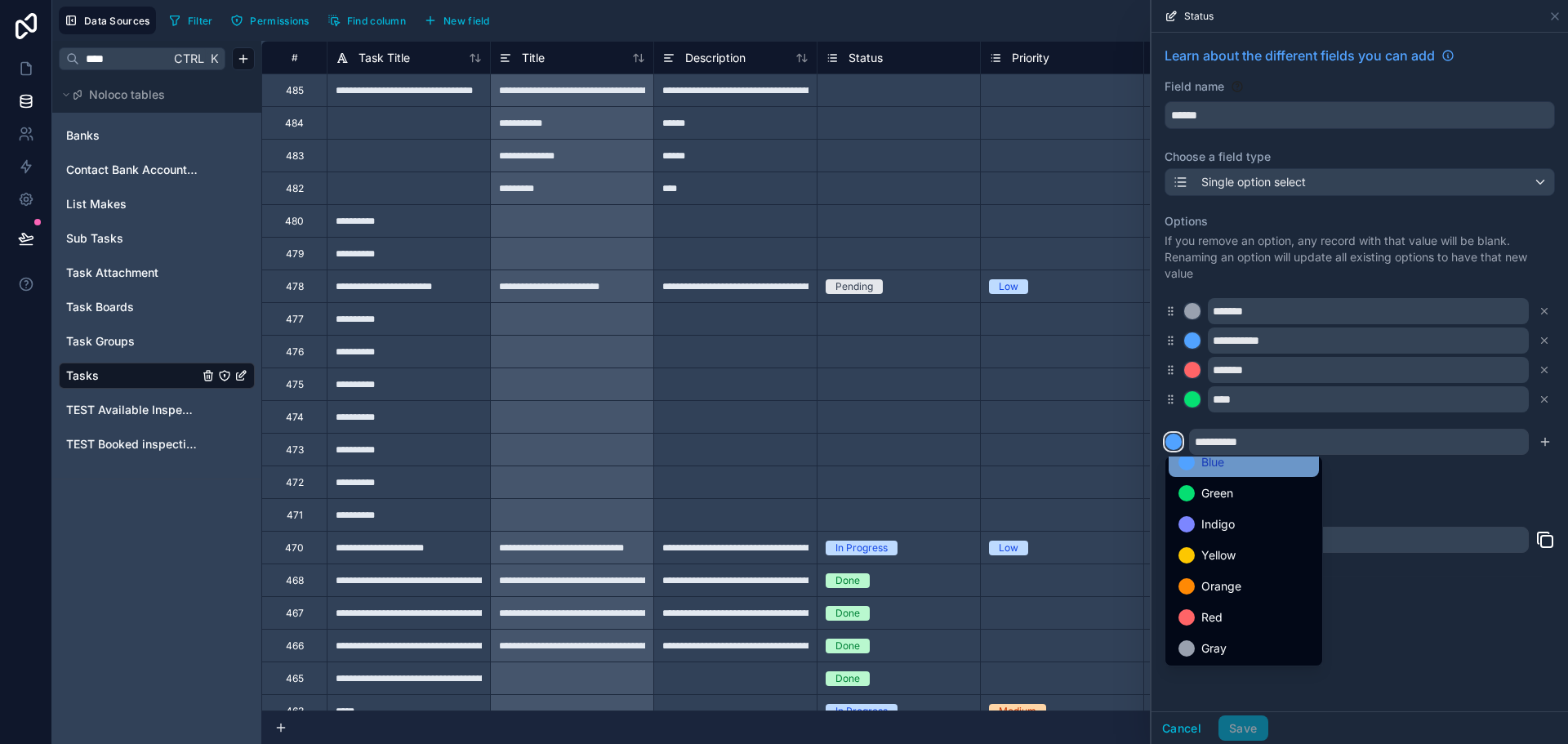
scroll to position [137, 0]
click at [1211, 566] on div "Yellow" at bounding box center [1244, 554] width 150 height 29
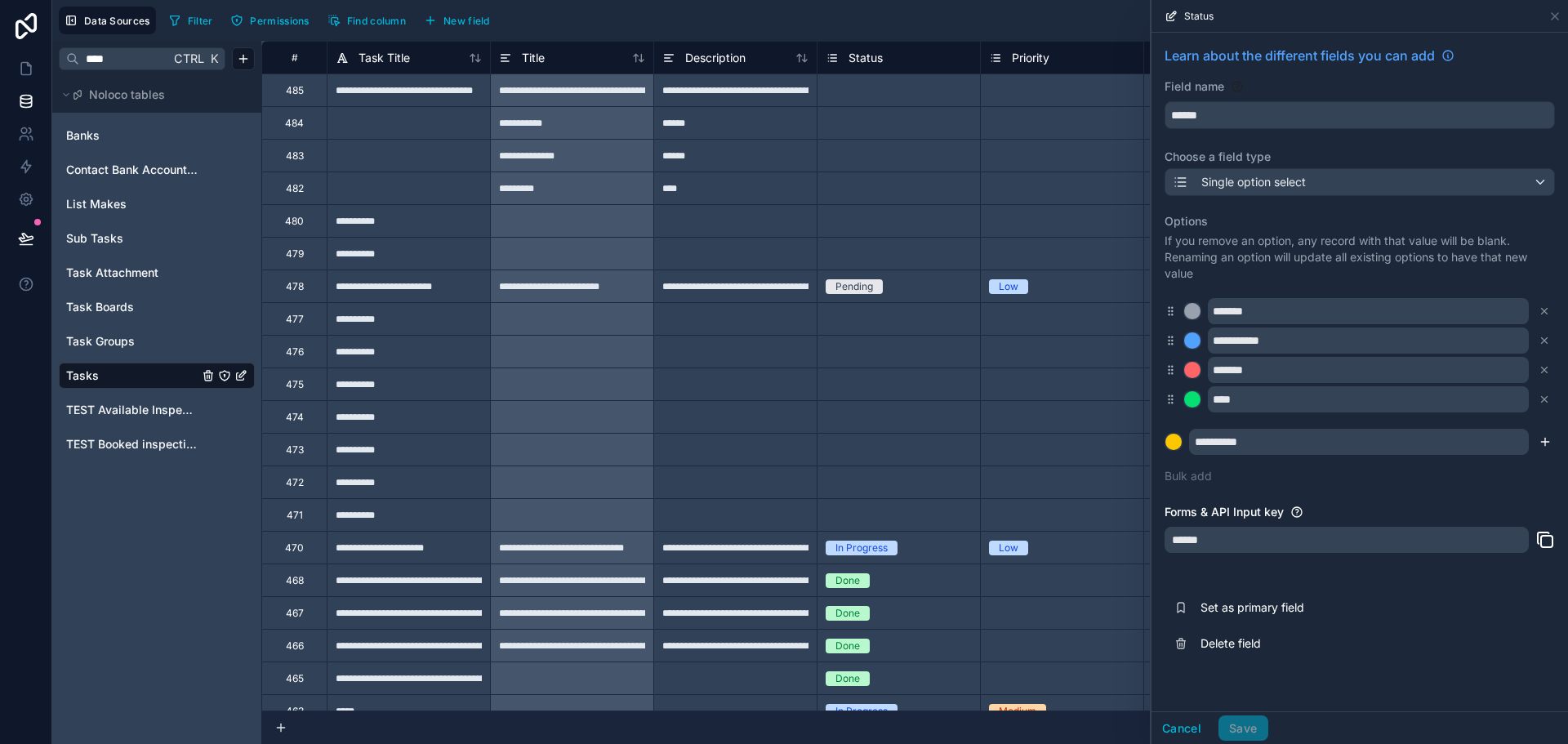
click at [1549, 439] on icon "submit" at bounding box center [1545, 441] width 13 height 13
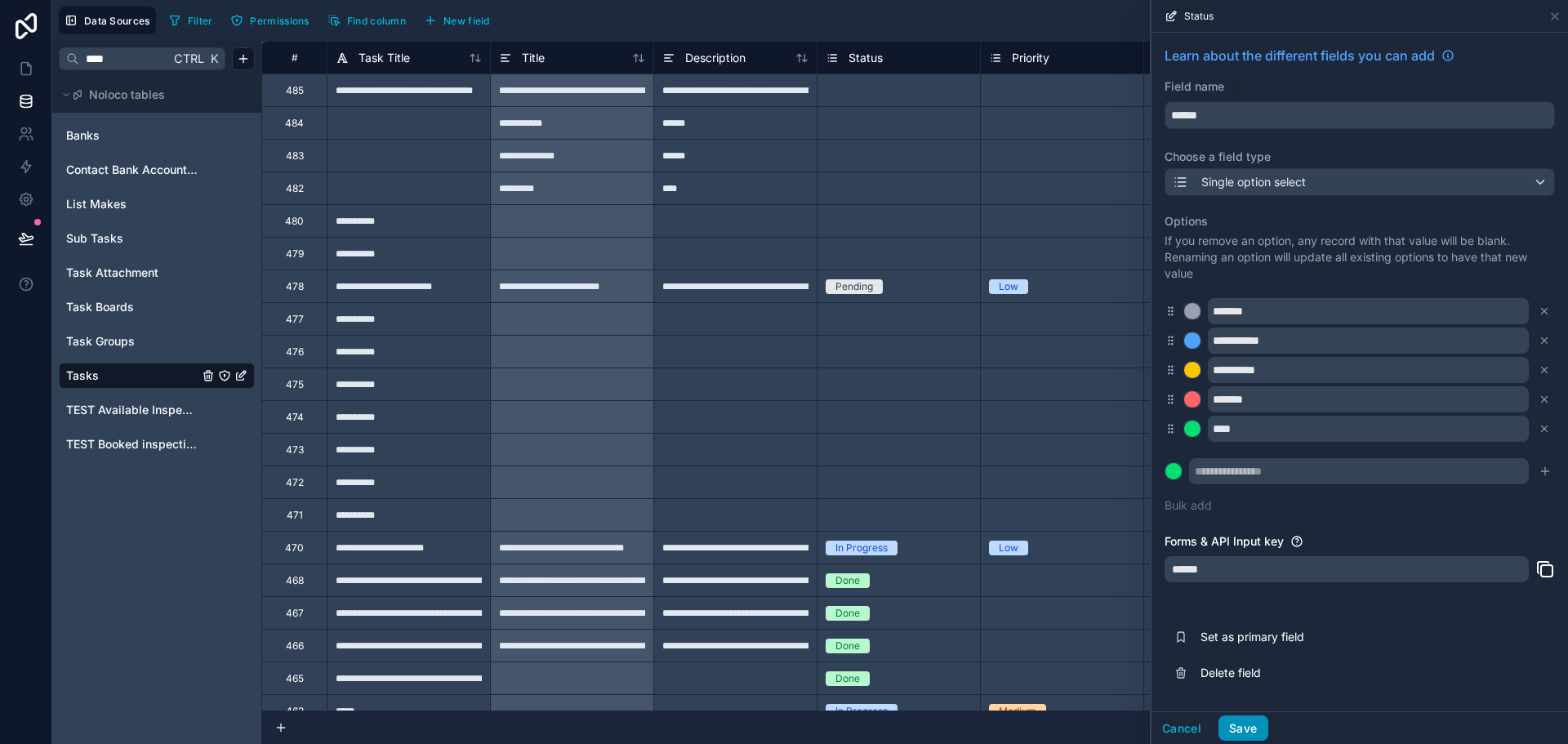
click at [1255, 729] on button "Save" at bounding box center [1243, 728] width 49 height 26
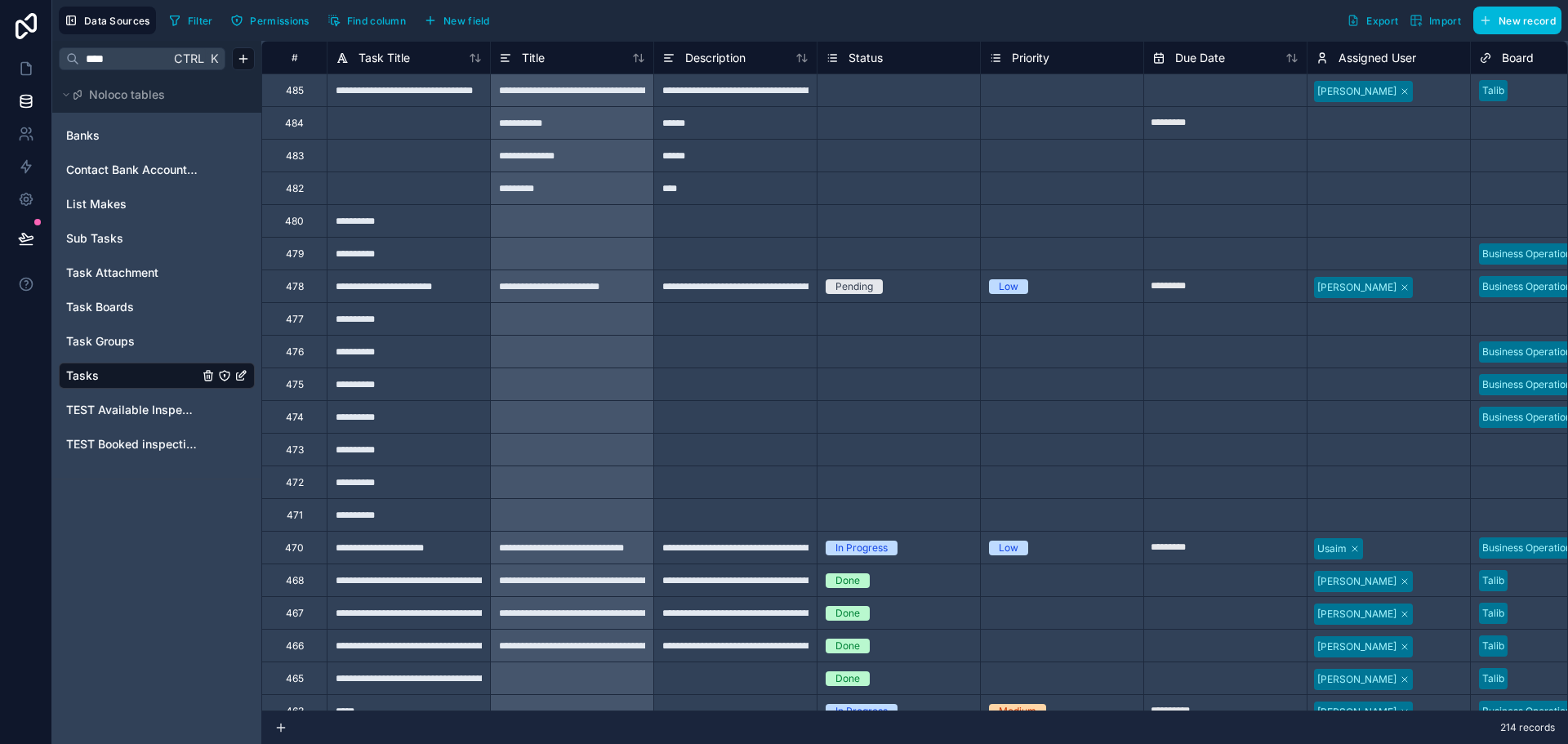
click at [840, 60] on div "Status" at bounding box center [854, 58] width 57 height 20
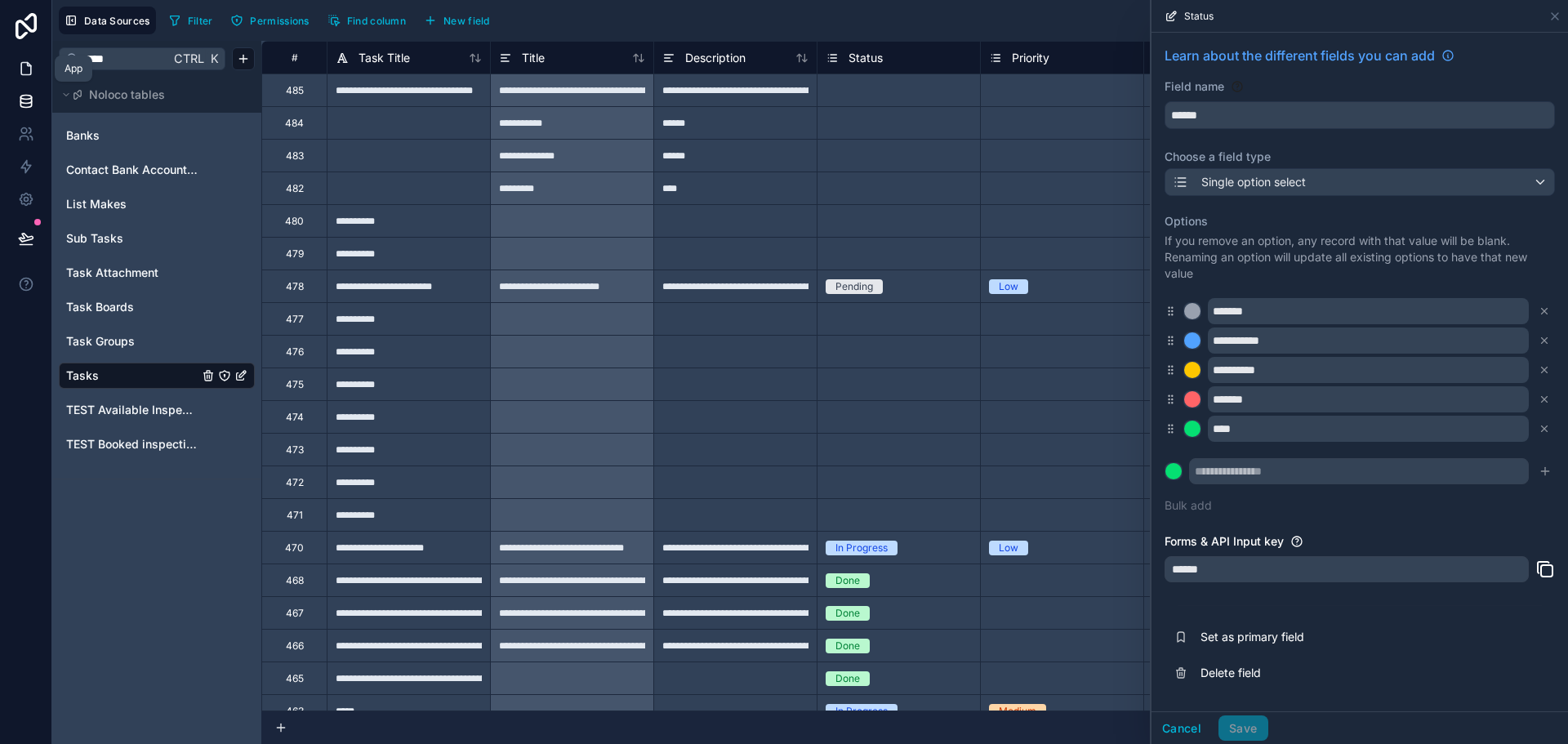
click at [23, 66] on icon at bounding box center [26, 69] width 16 height 16
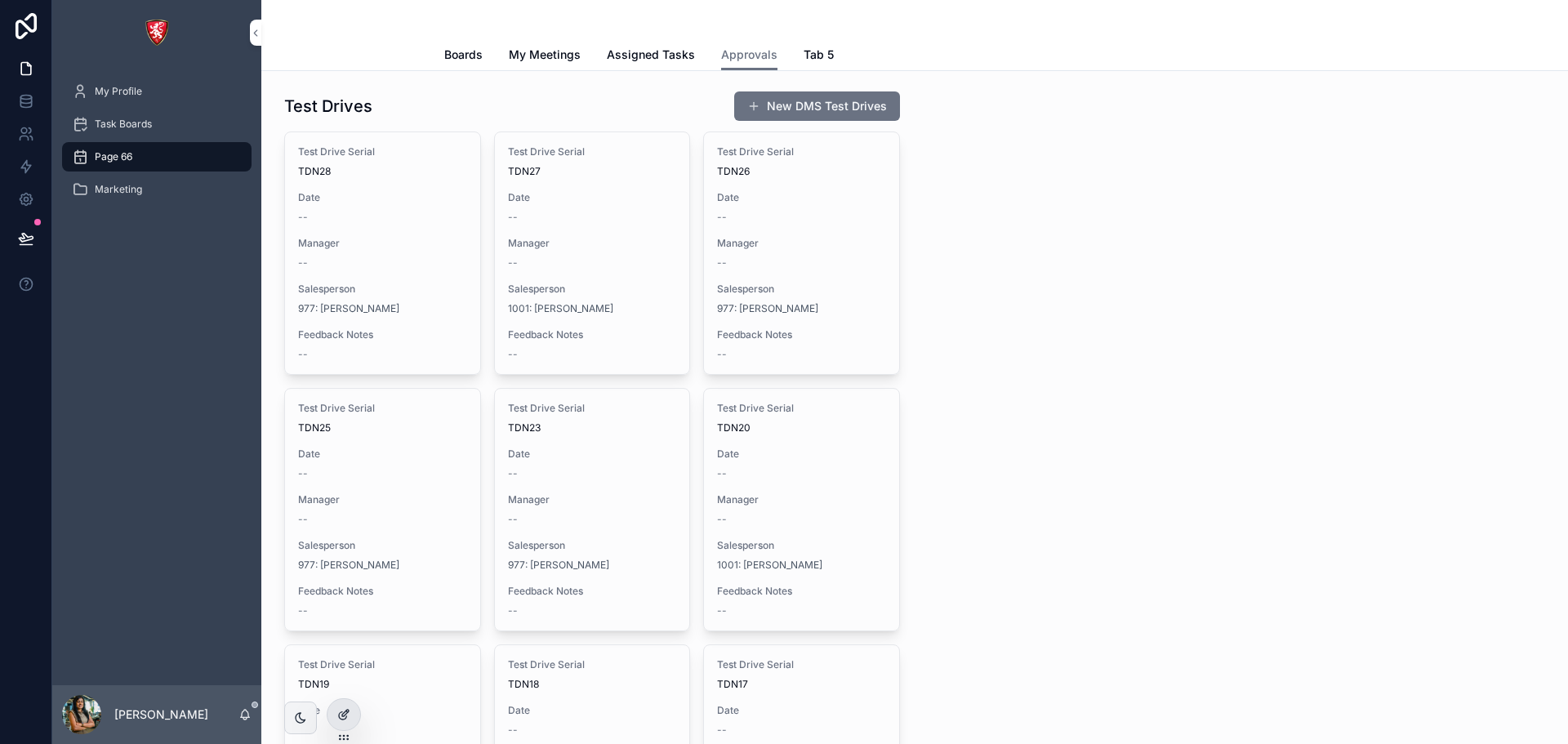
click at [346, 717] on icon at bounding box center [344, 715] width 13 height 13
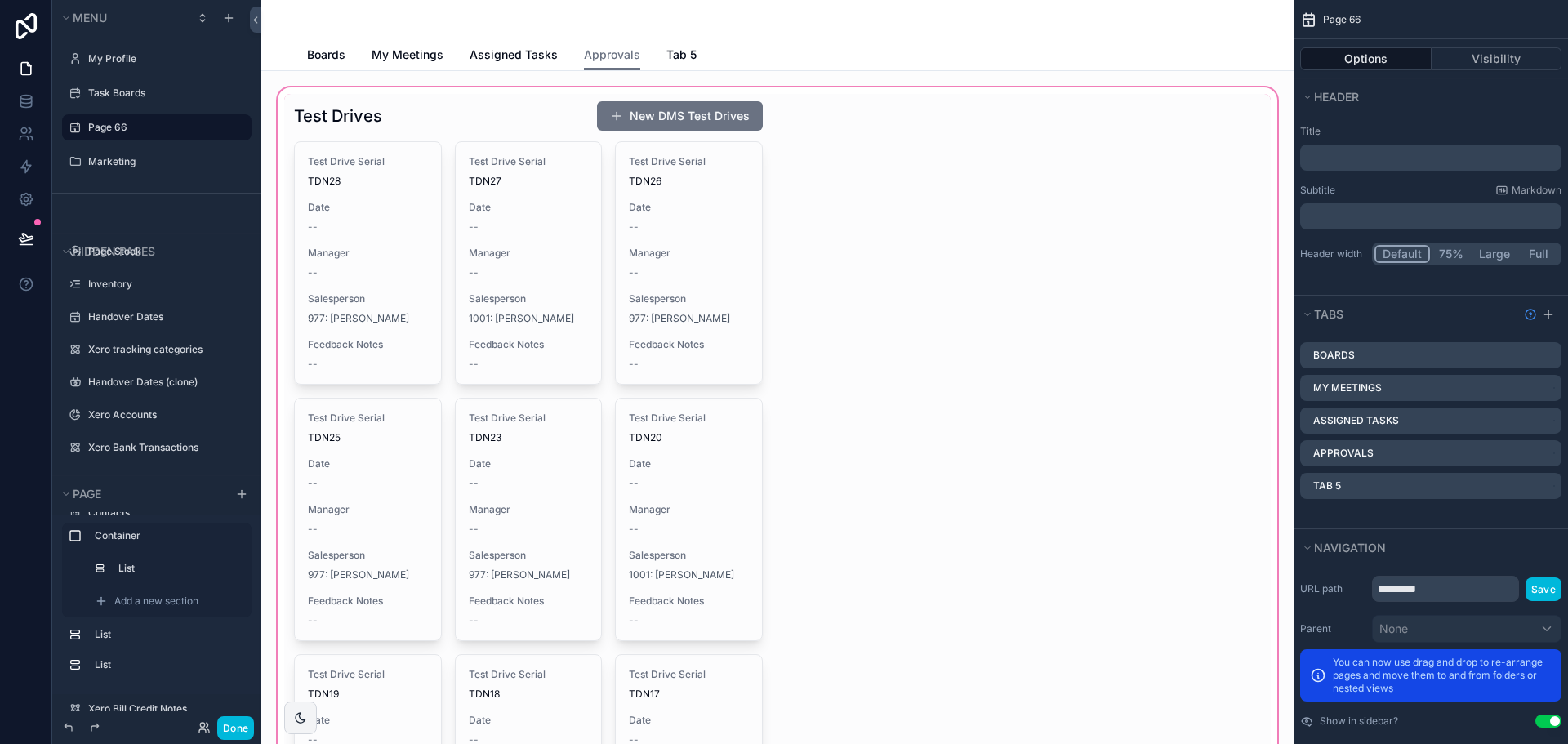
click at [670, 298] on div "scrollable content" at bounding box center [777, 666] width 1006 height 1164
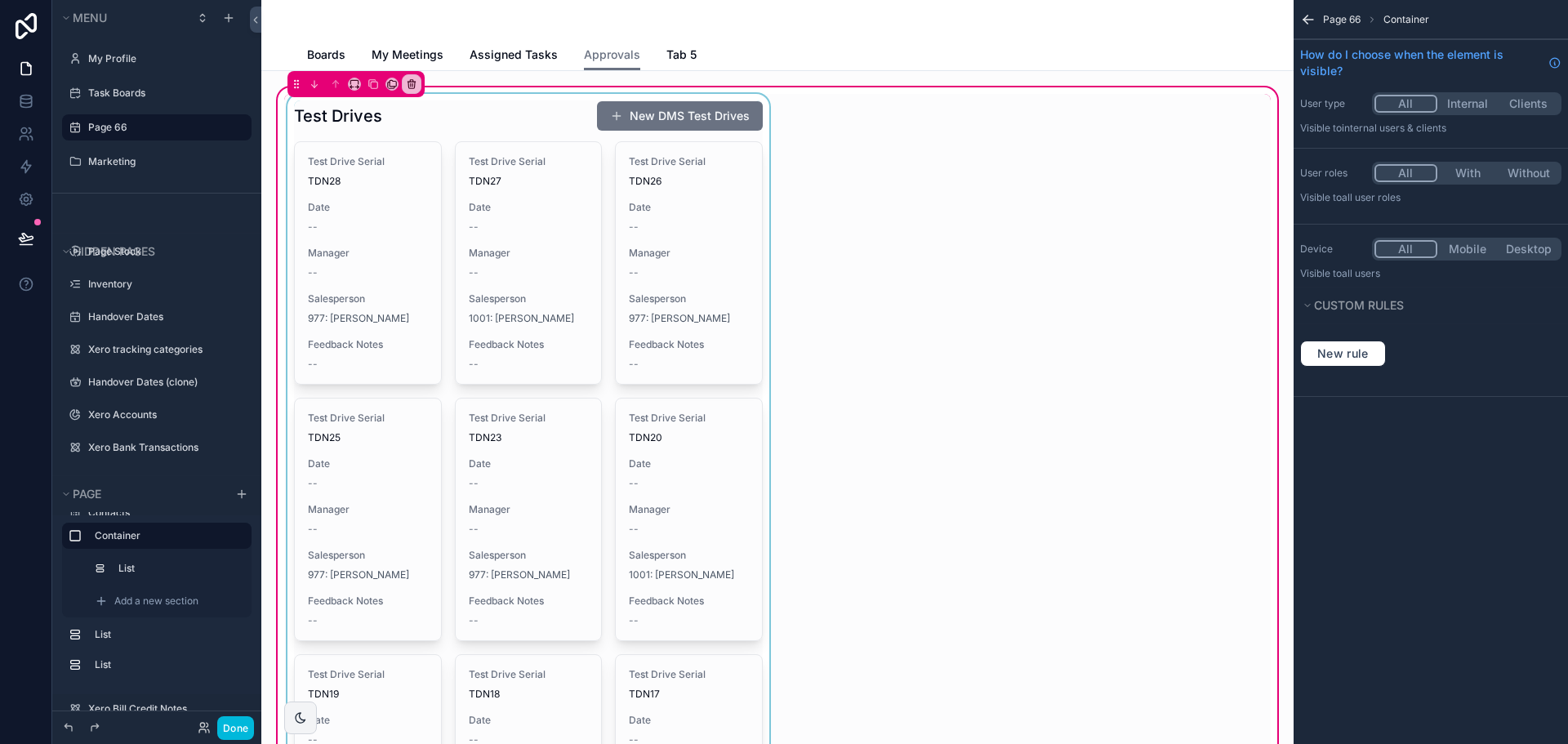
click at [486, 419] on div "scrollable content" at bounding box center [528, 666] width 488 height 1145
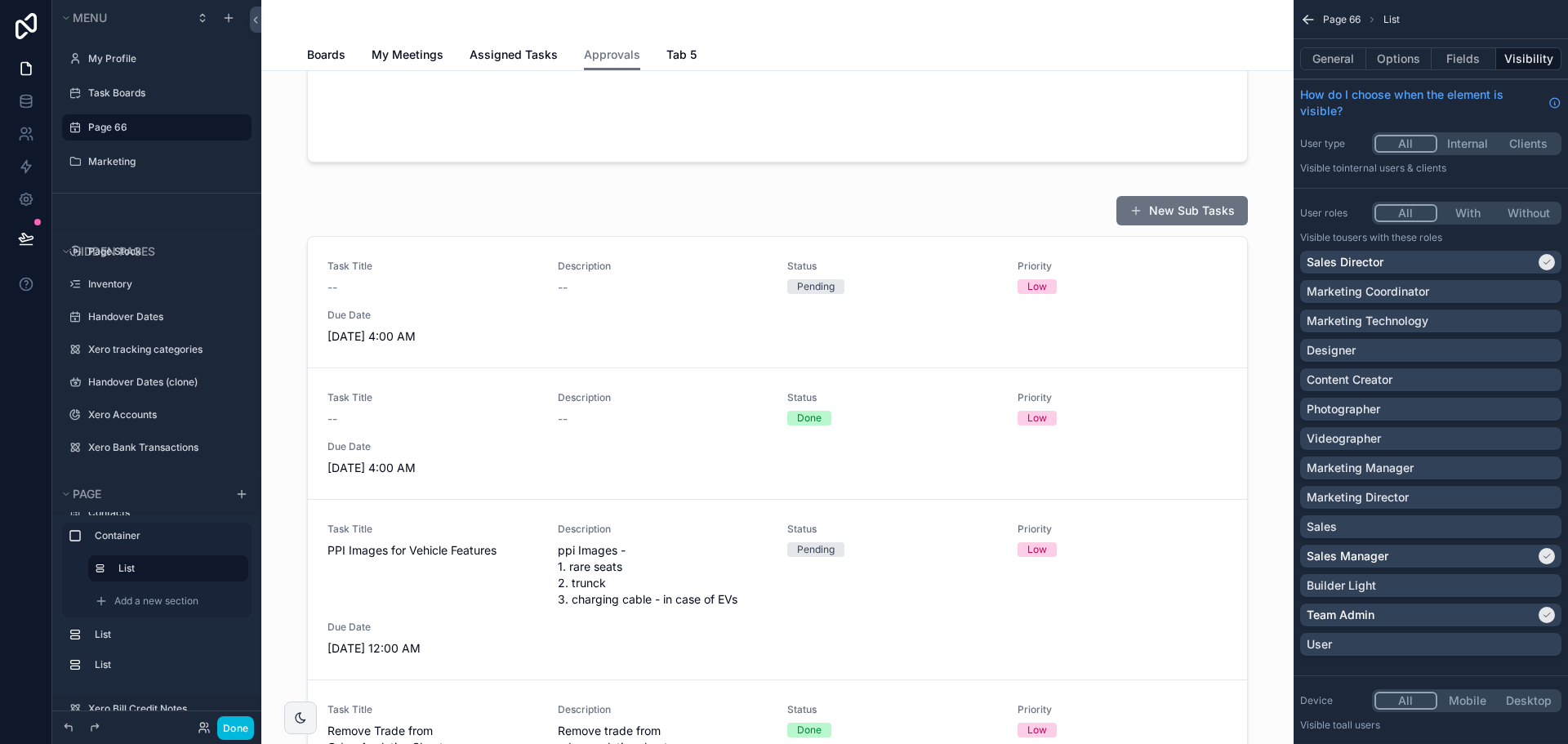
scroll to position [1225, 0]
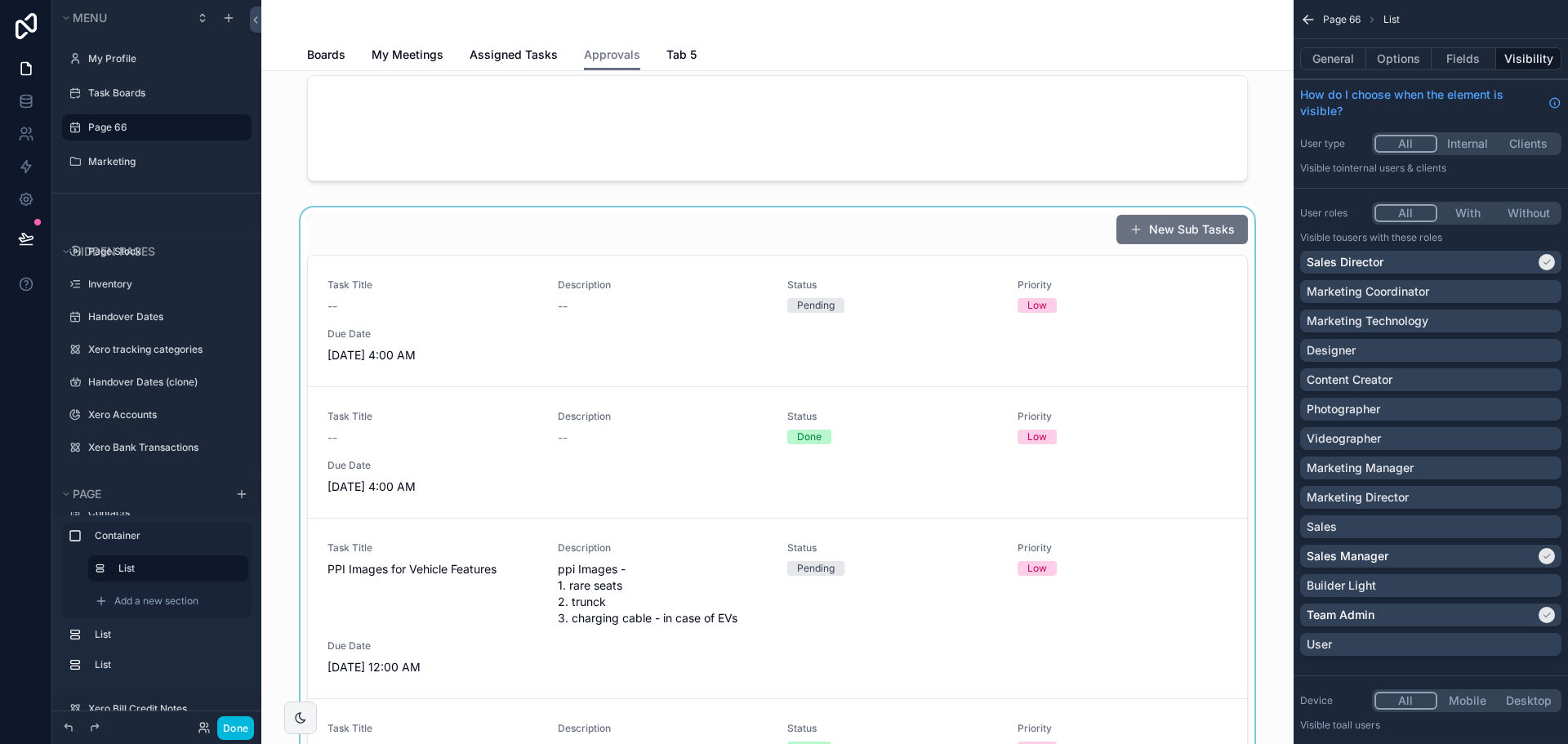
click at [952, 235] on div "scrollable content" at bounding box center [777, 517] width 1006 height 618
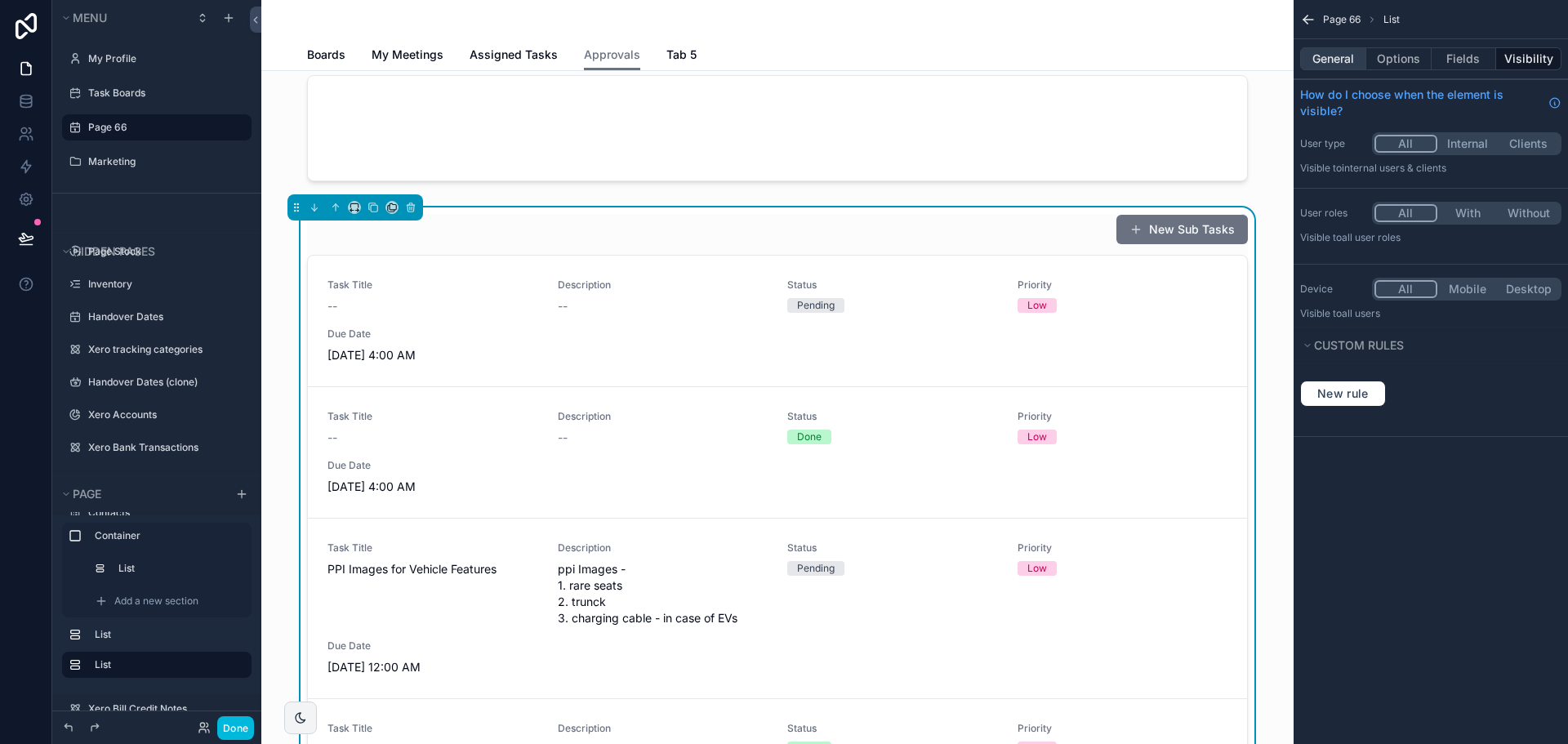
click at [1337, 53] on button "General" at bounding box center [1333, 59] width 66 height 23
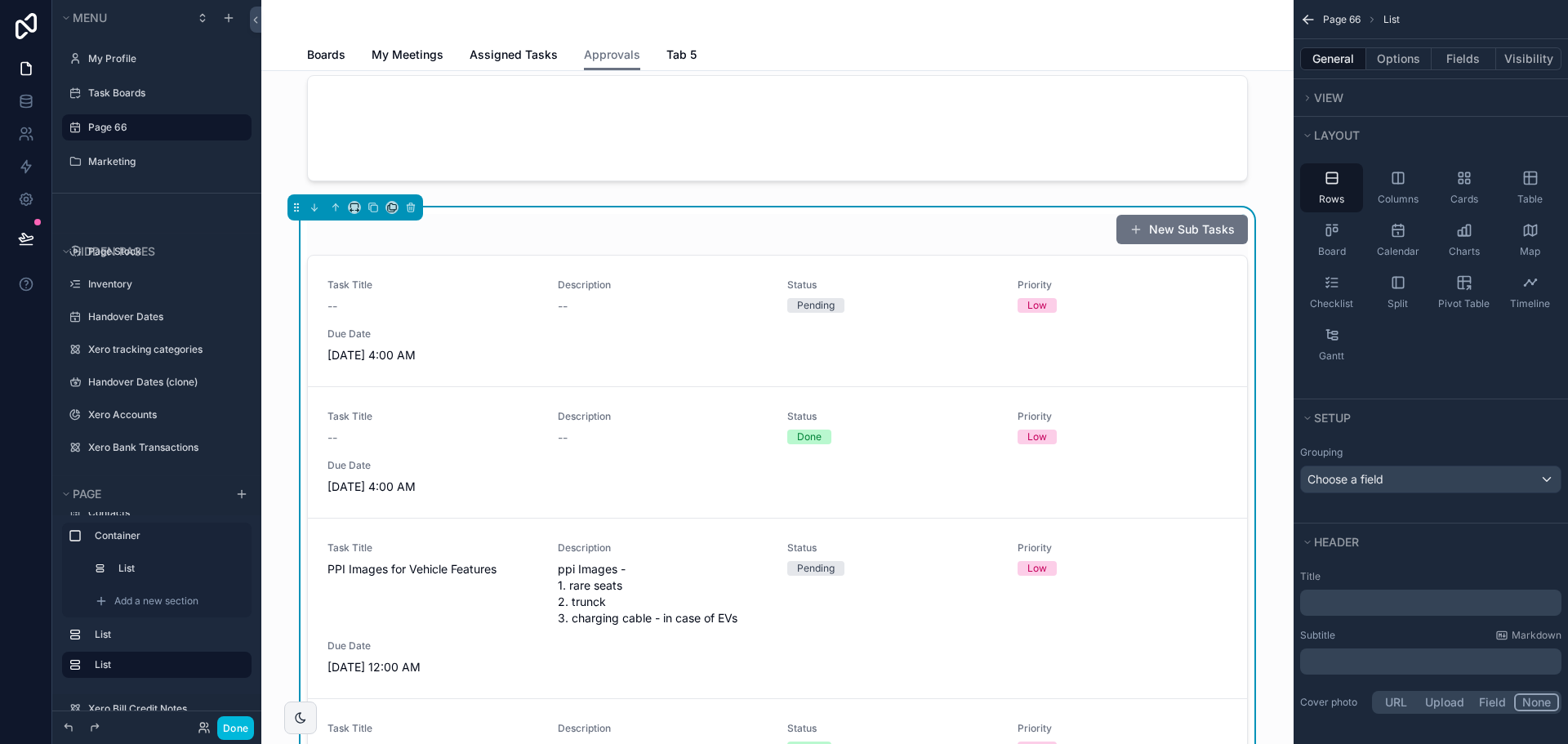
click at [1365, 607] on p "﻿" at bounding box center [1432, 603] width 252 height 16
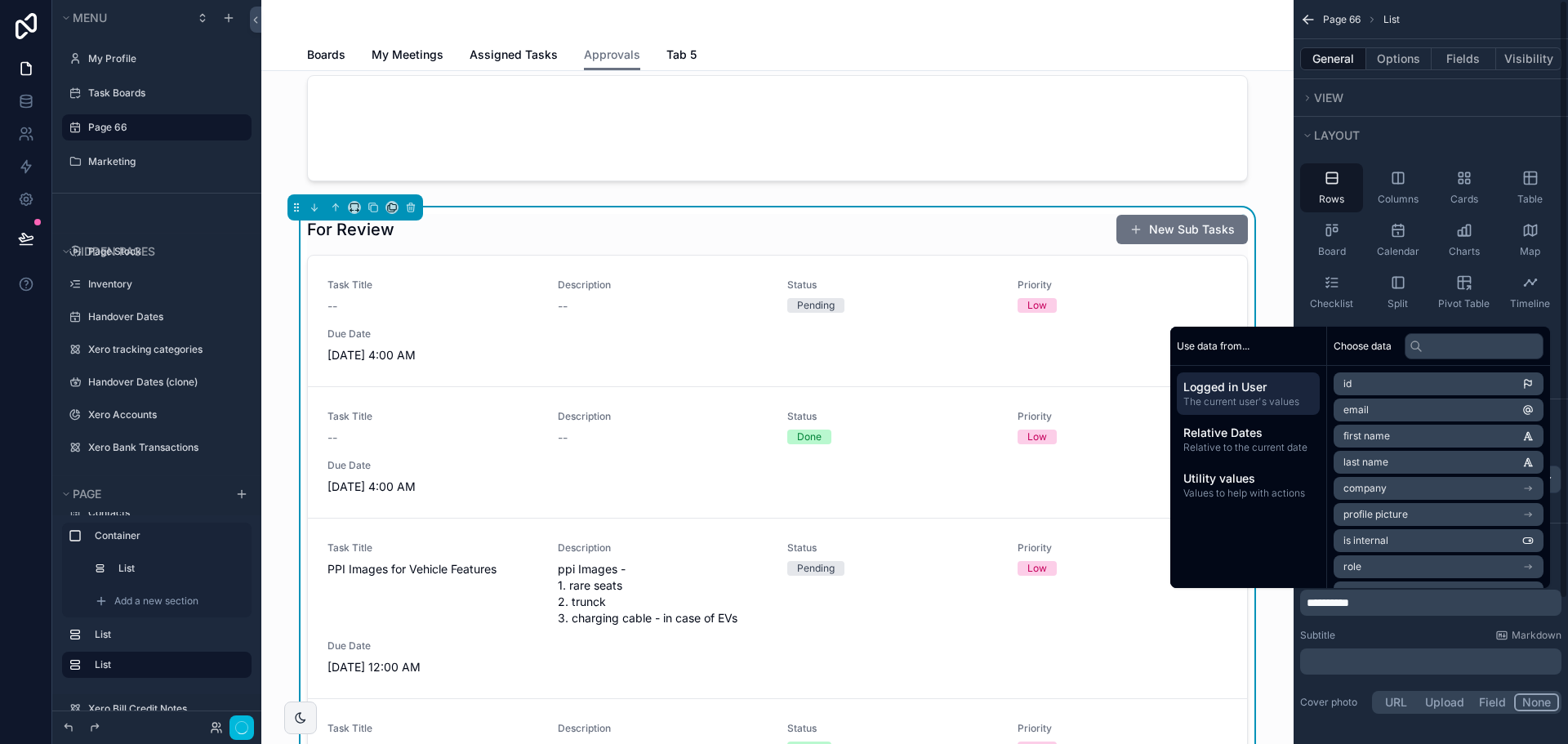
click at [1345, 625] on div "**********" at bounding box center [1431, 643] width 275 height 160
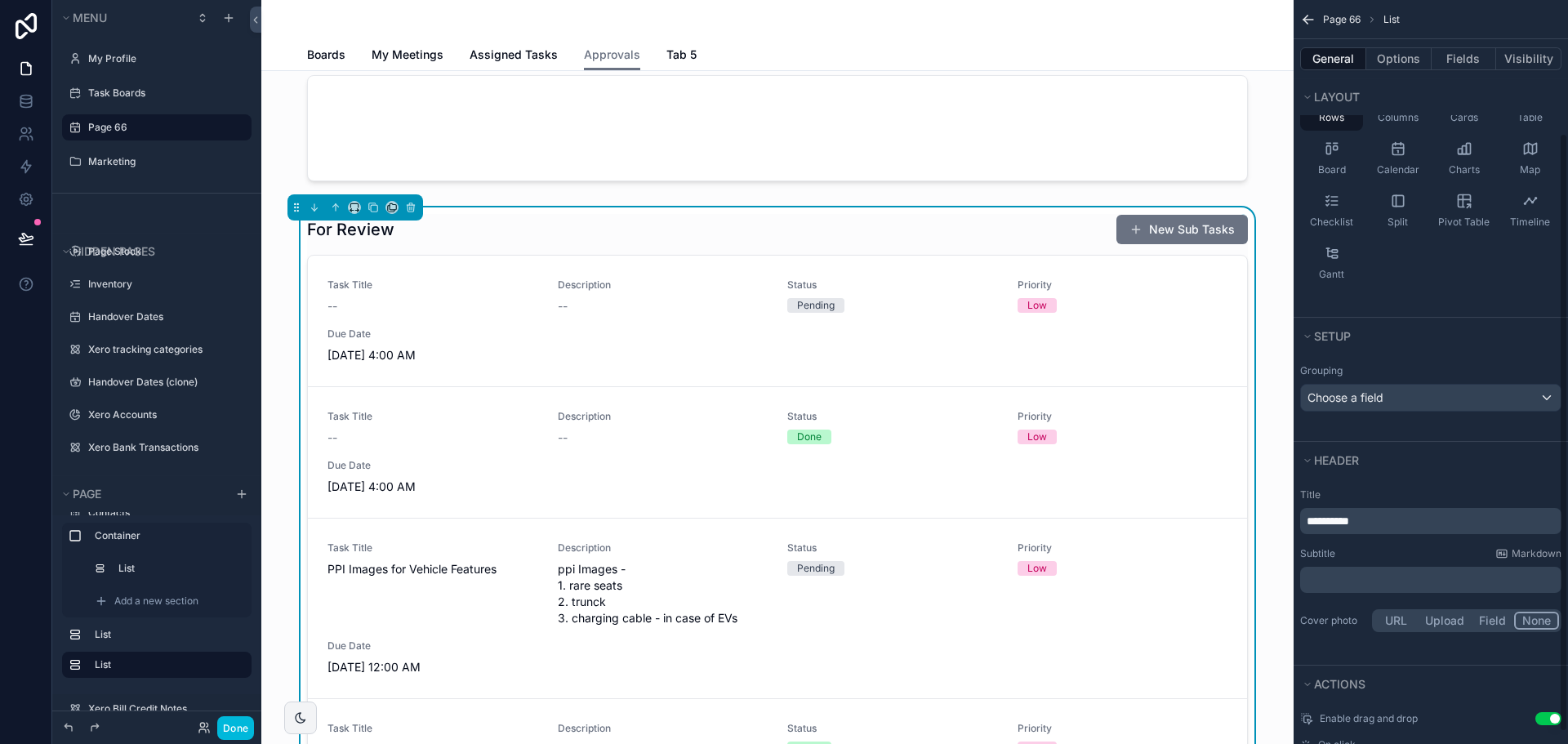
scroll to position [180, 0]
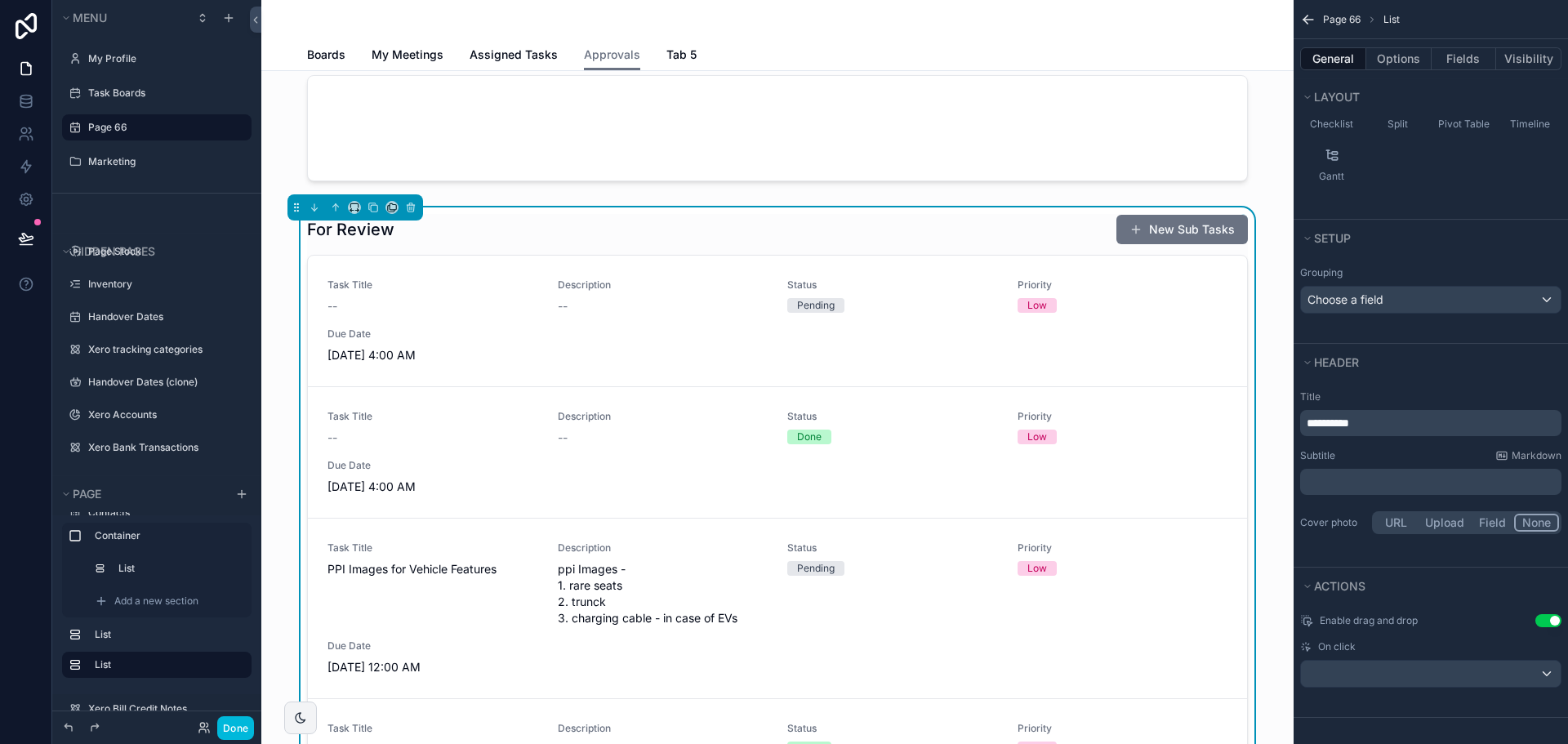
click at [1396, 73] on div "General Options Fields Visibility" at bounding box center [1431, 59] width 275 height 39
click at [1394, 65] on button "Options" at bounding box center [1399, 59] width 65 height 23
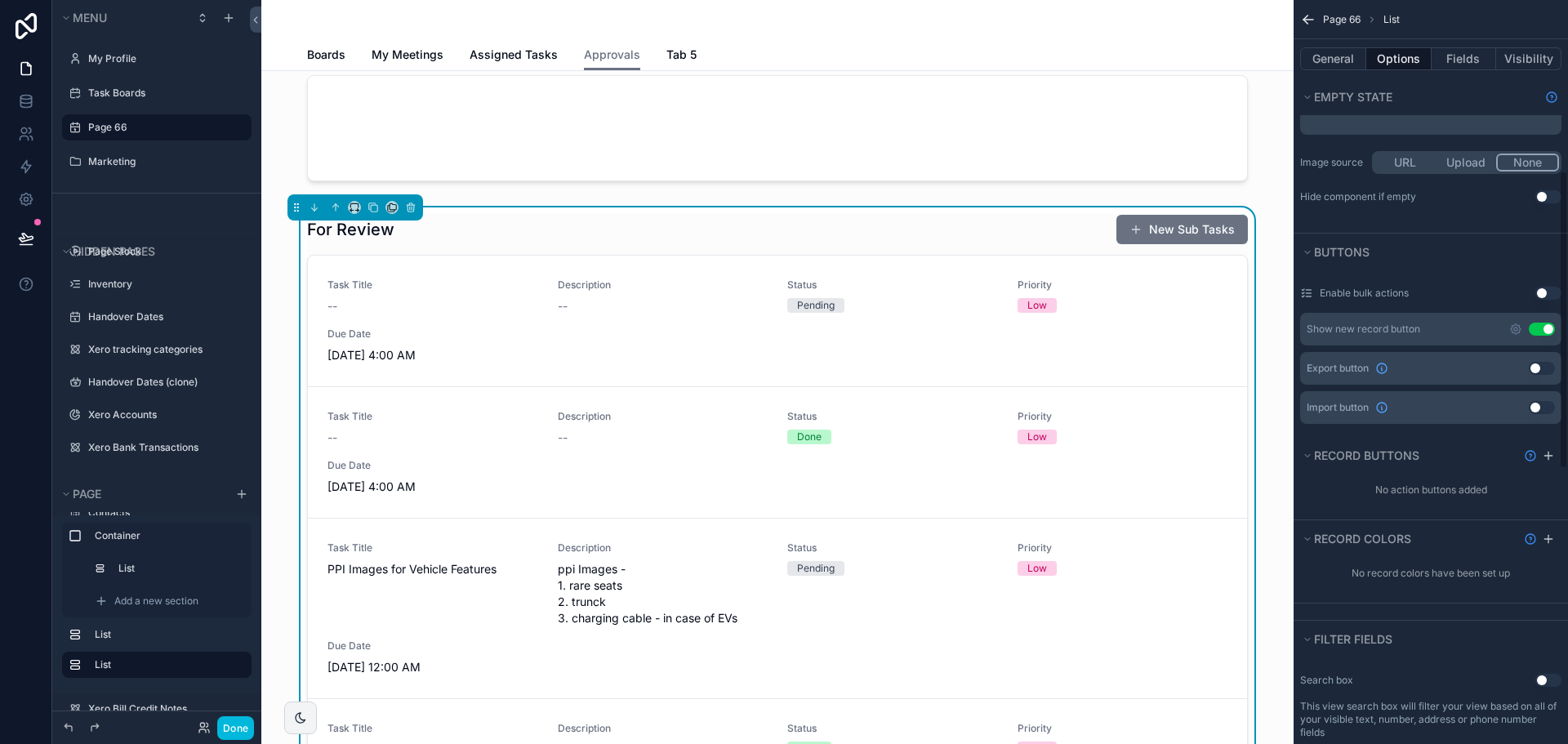
scroll to position [424, 0]
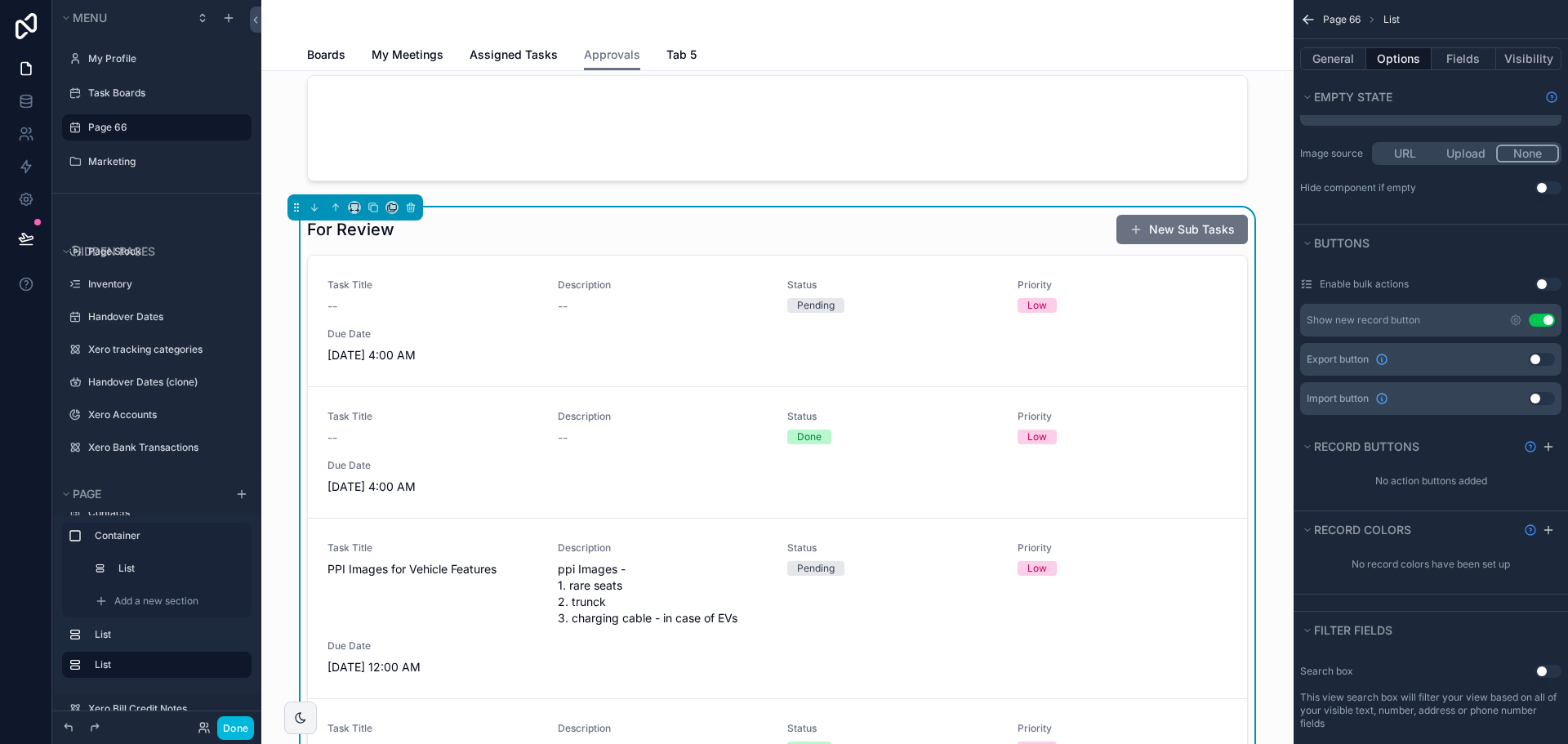
click at [1542, 315] on button "Use setting" at bounding box center [1542, 320] width 26 height 13
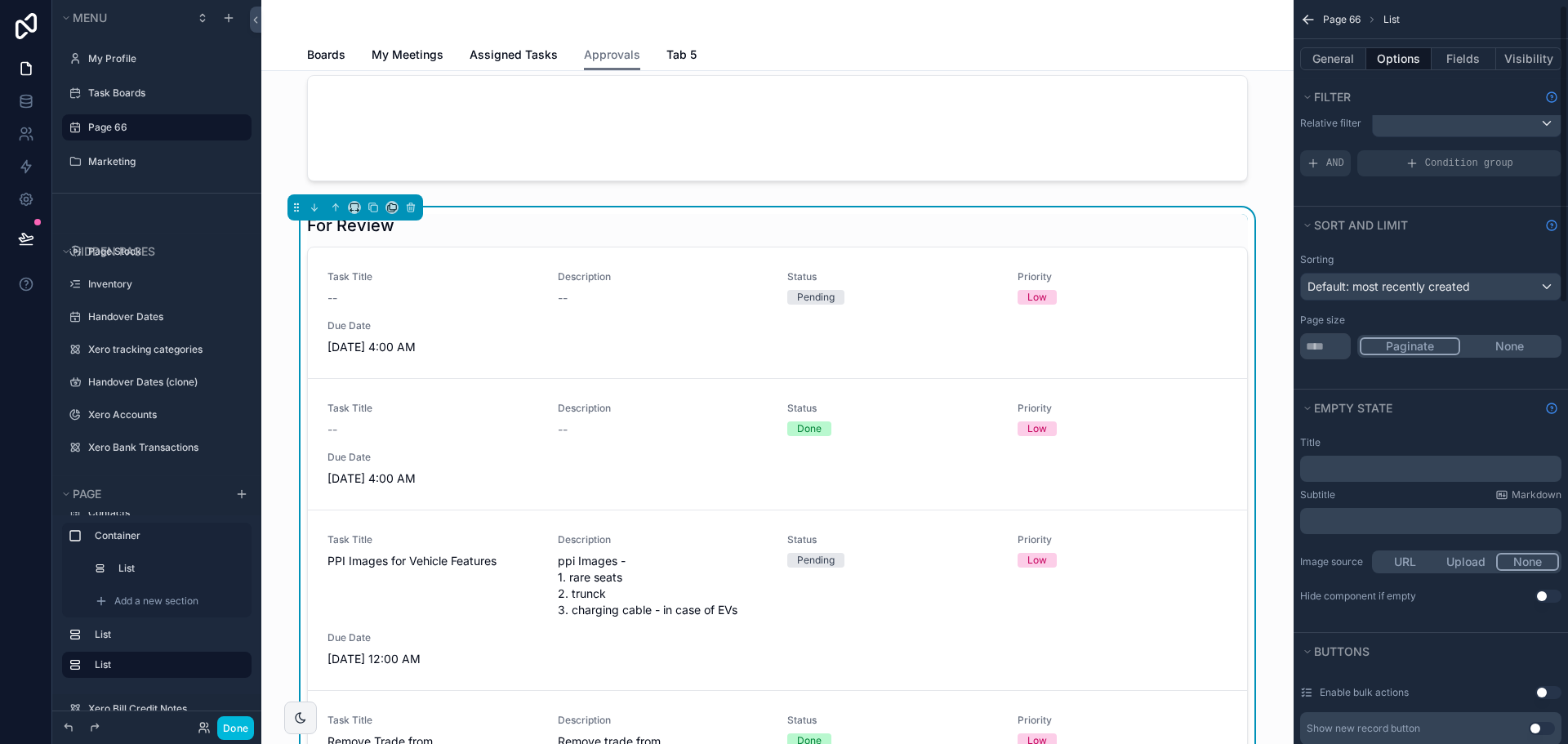
scroll to position [0, 0]
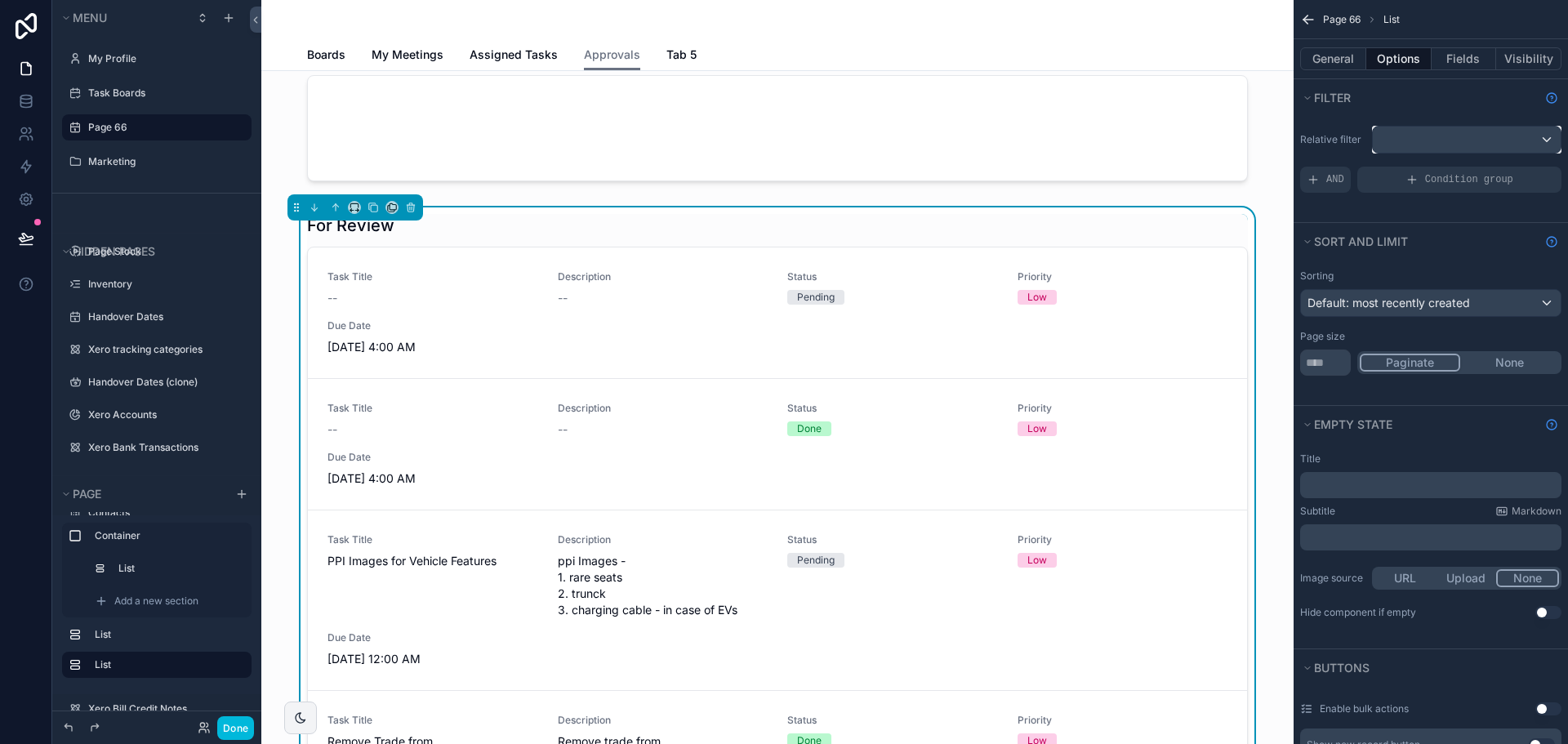
click at [1391, 135] on div "scrollable content" at bounding box center [1467, 140] width 188 height 26
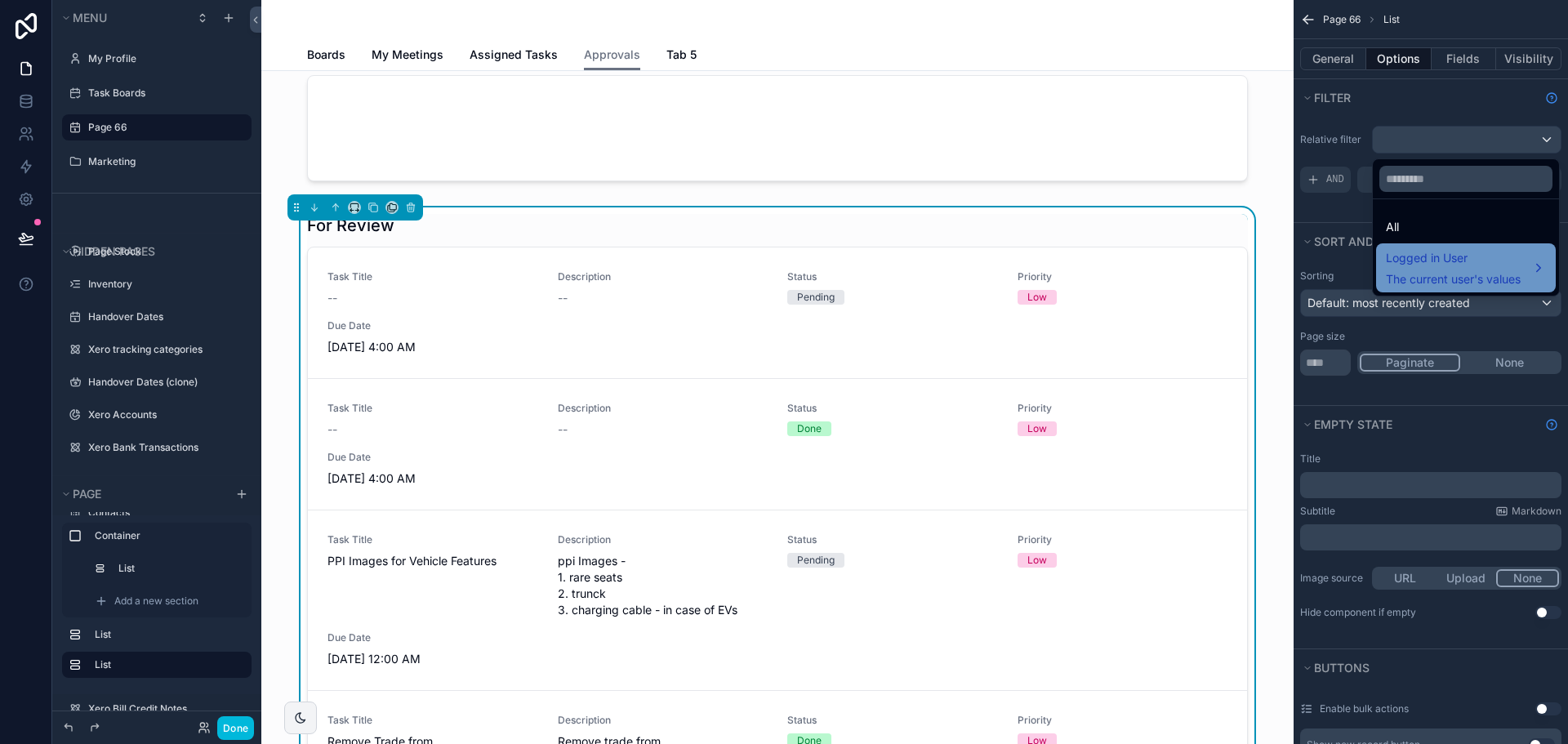
click at [1428, 270] on div "Logged in User The current user's values" at bounding box center [1453, 268] width 135 height 39
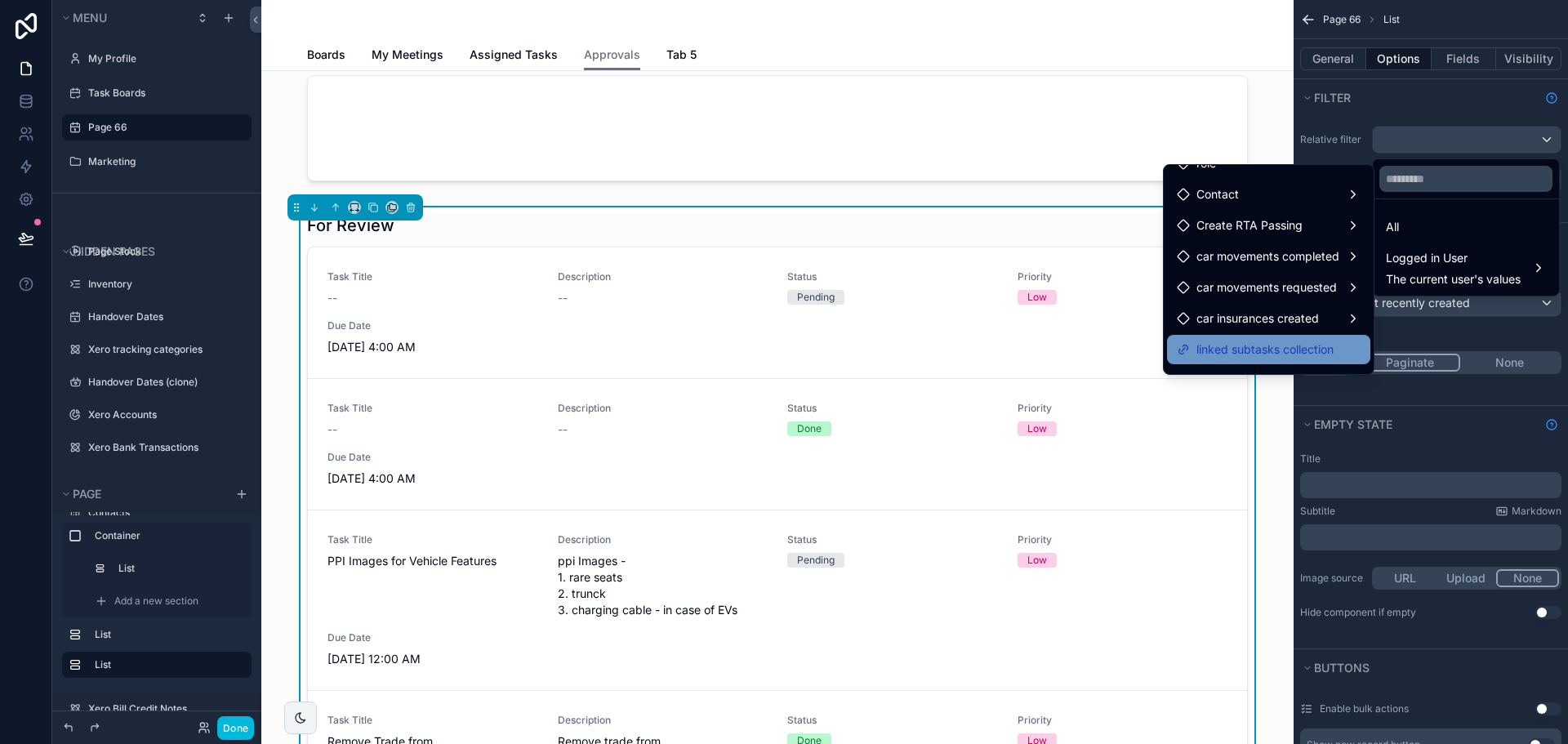
scroll to position [75, 0]
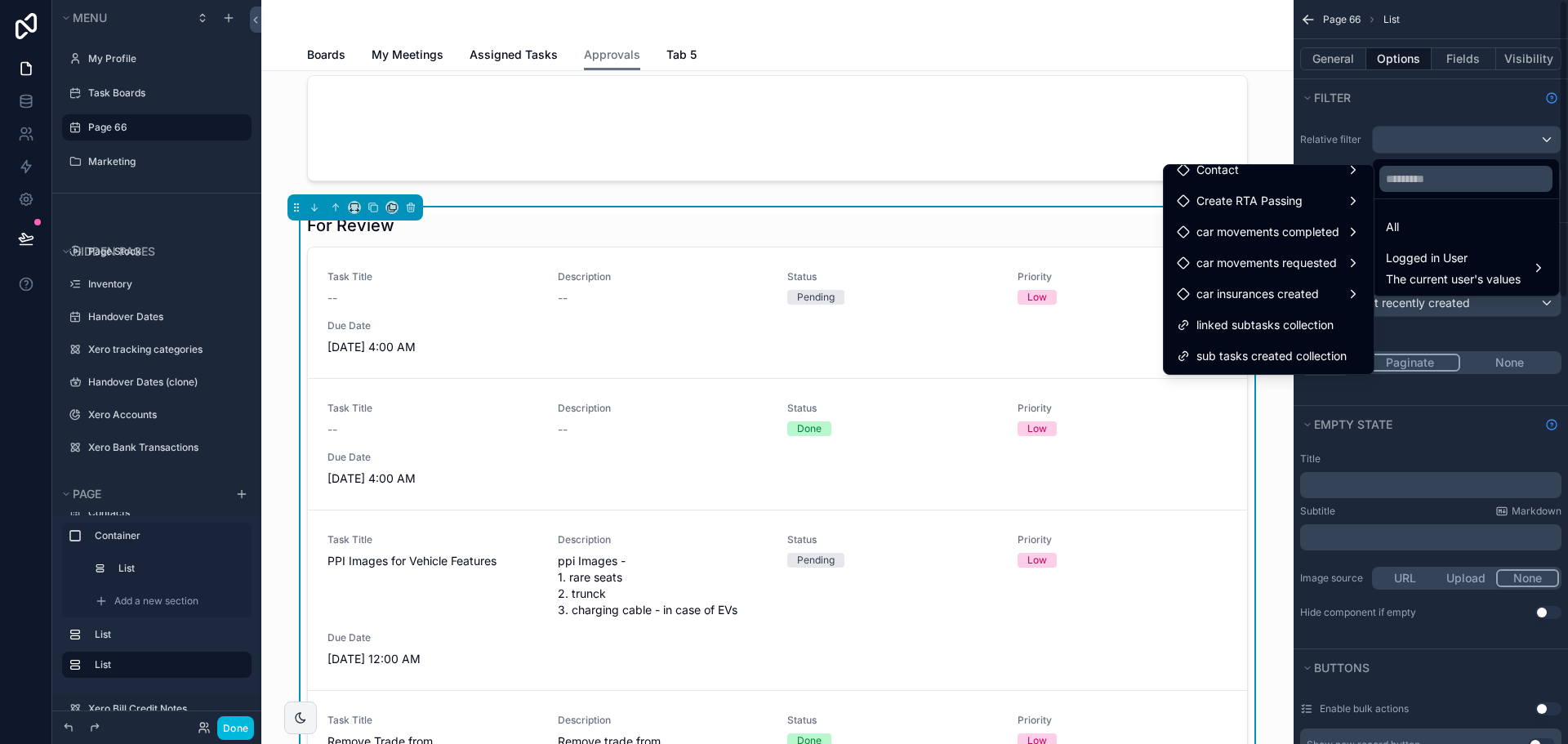
click at [1372, 85] on div "scrollable content" at bounding box center [784, 372] width 1568 height 744
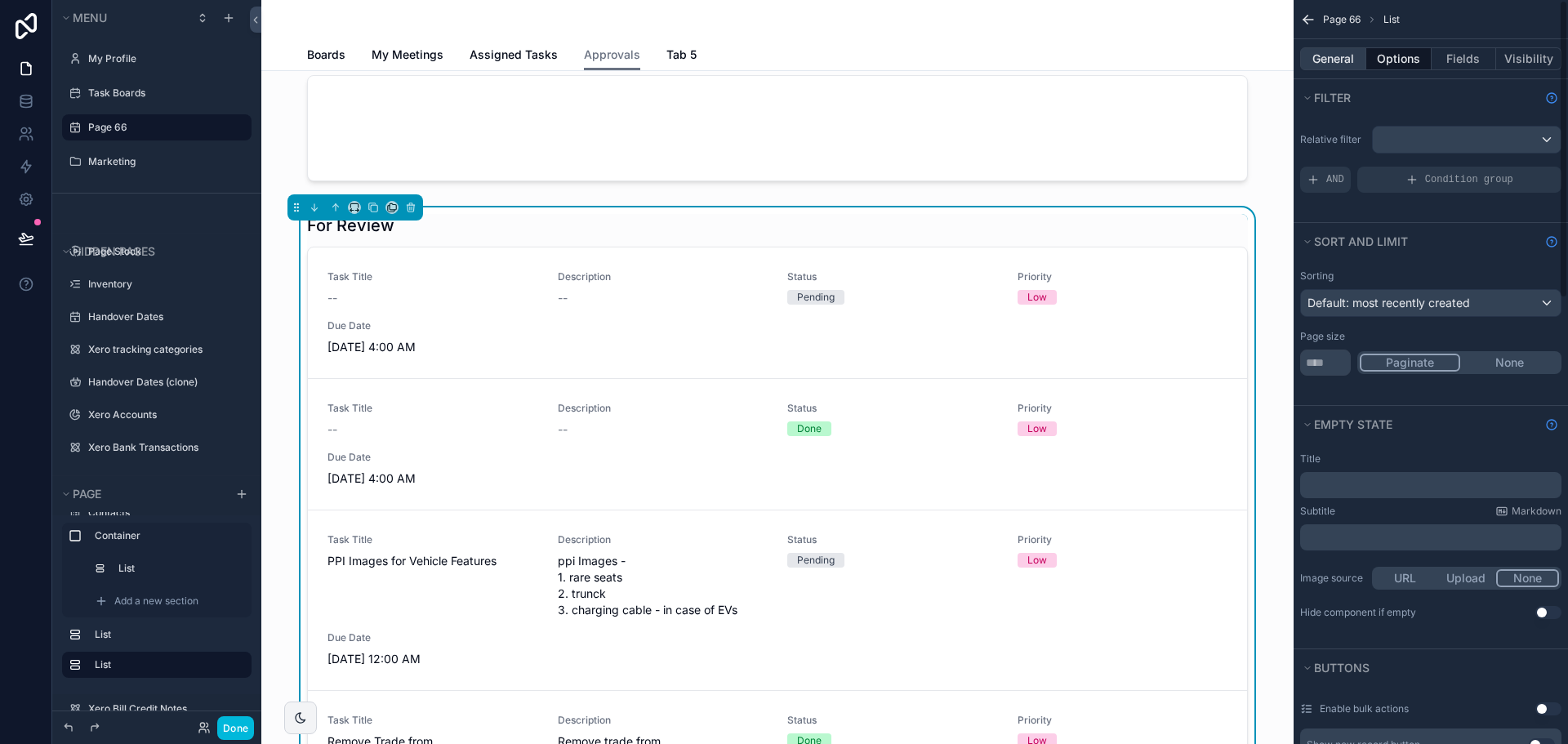
click at [1334, 60] on button "General" at bounding box center [1333, 59] width 66 height 23
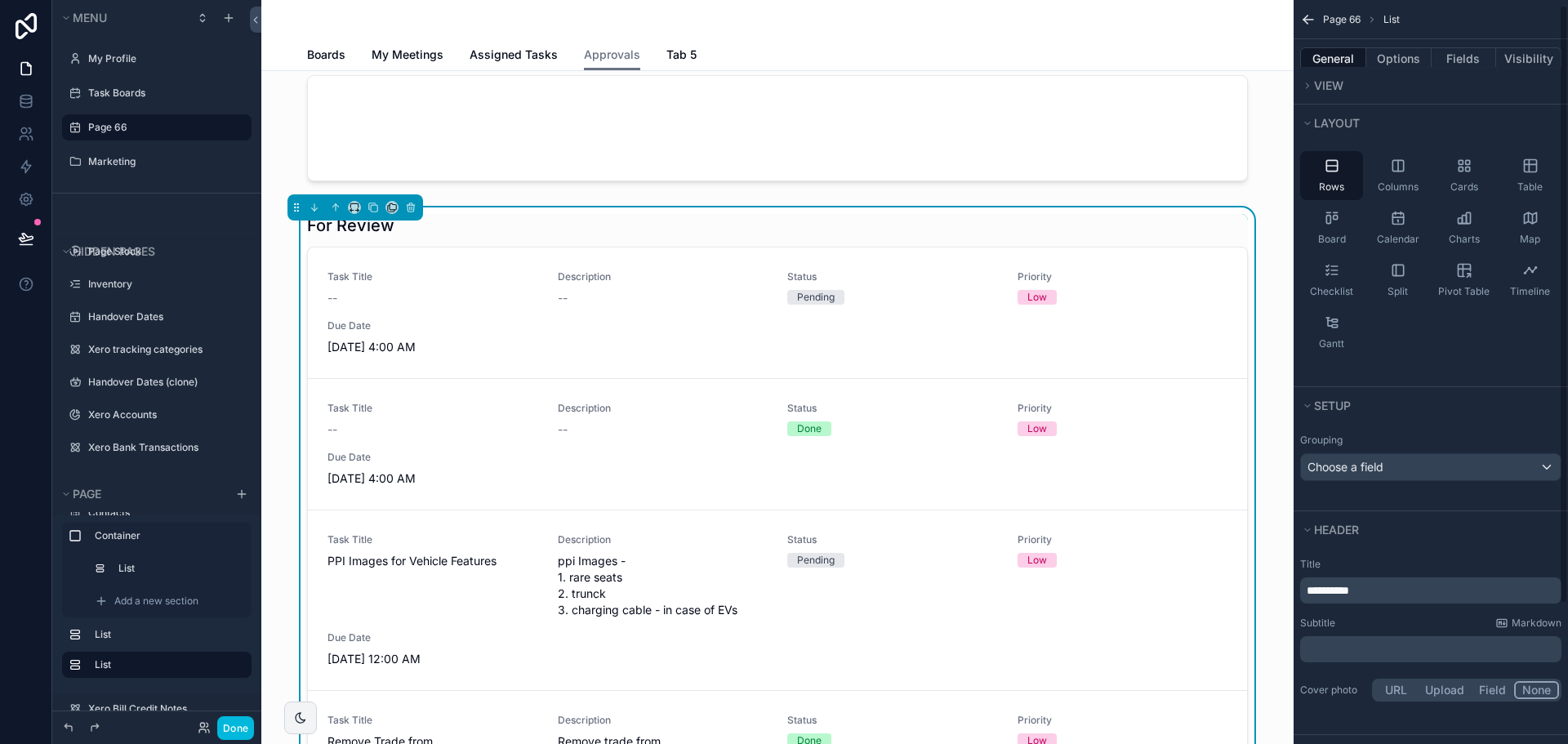
scroll to position [0, 0]
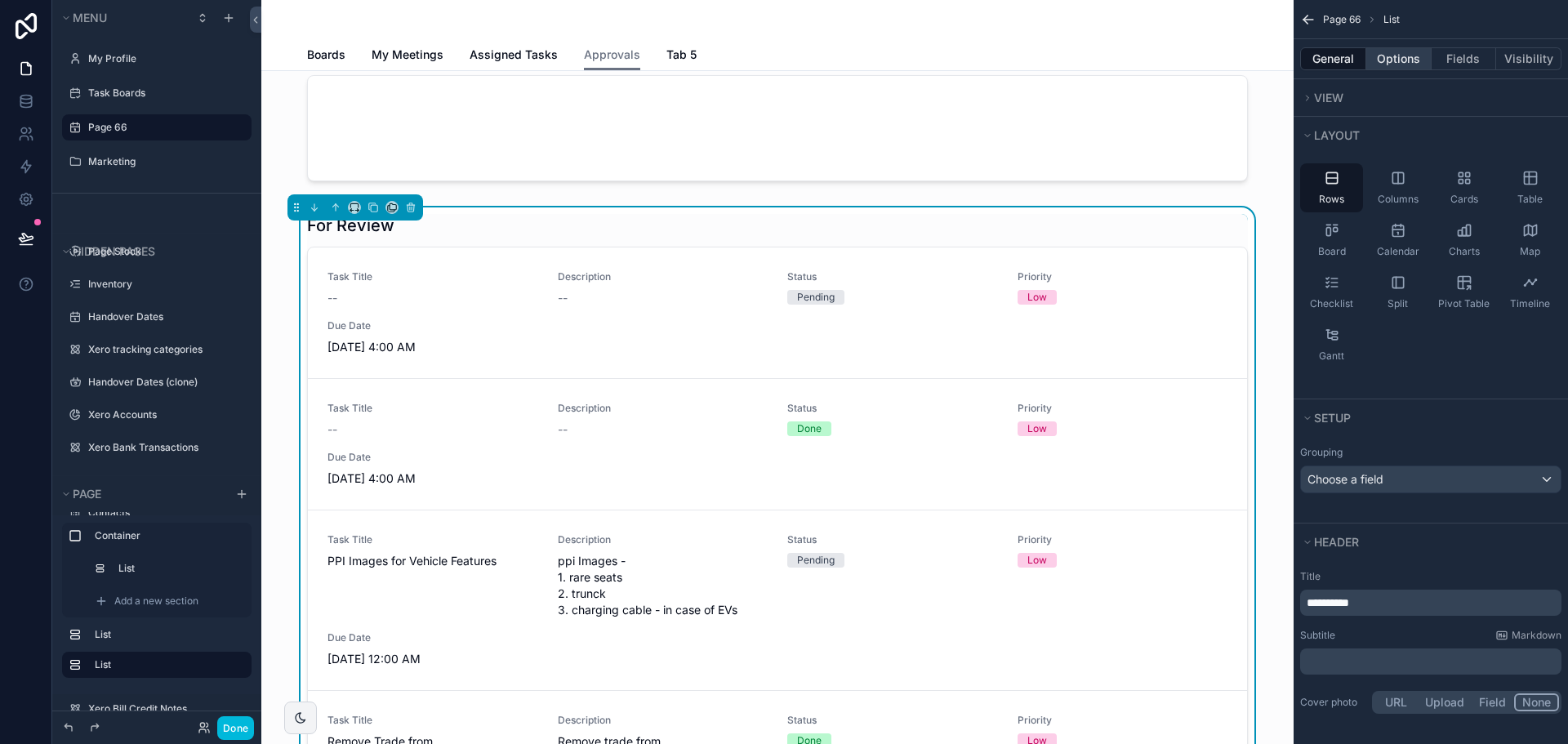
click at [1393, 61] on button "Options" at bounding box center [1399, 59] width 65 height 23
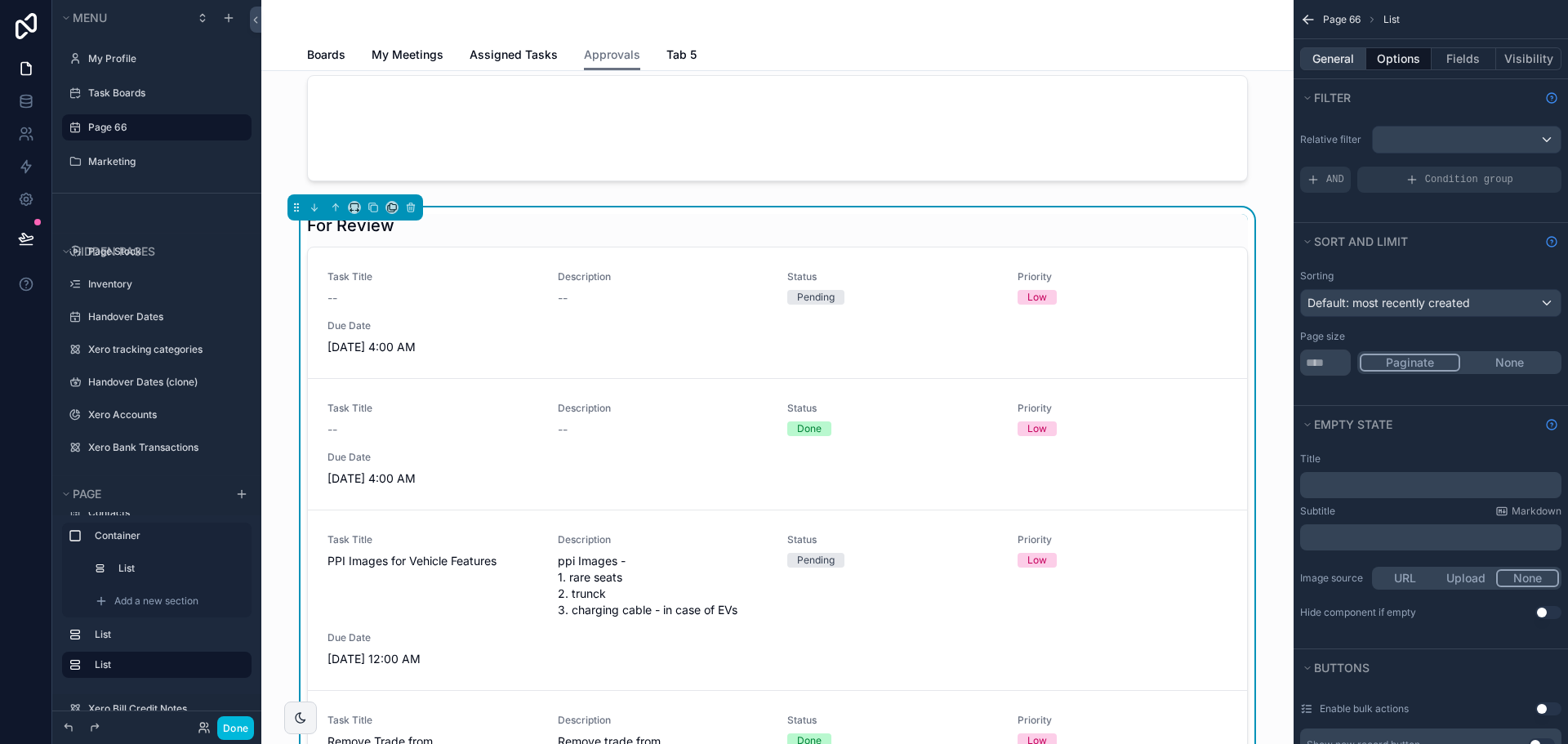
click at [1334, 47] on button "General" at bounding box center [1333, 59] width 66 height 23
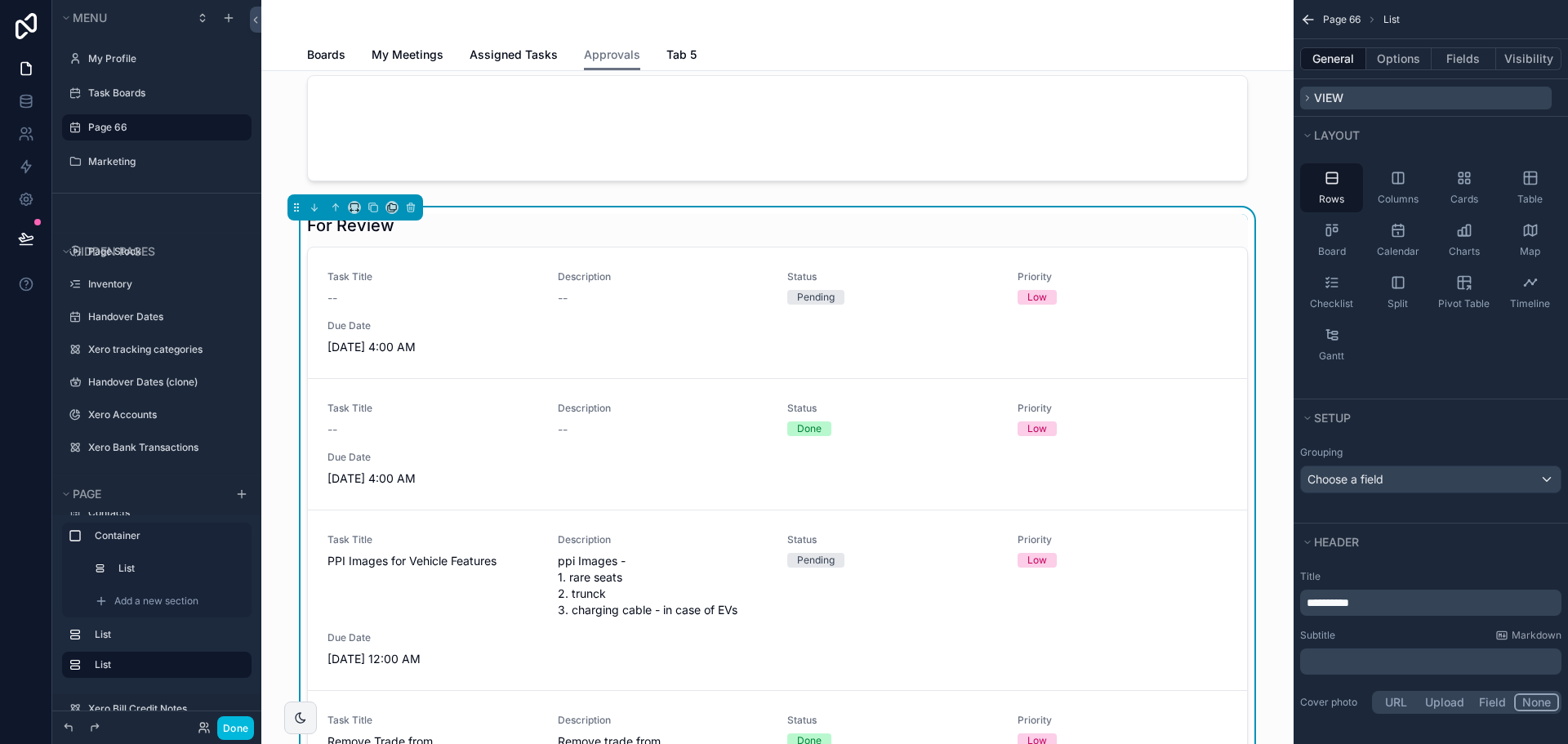
click at [1345, 88] on button "View" at bounding box center [1426, 98] width 252 height 23
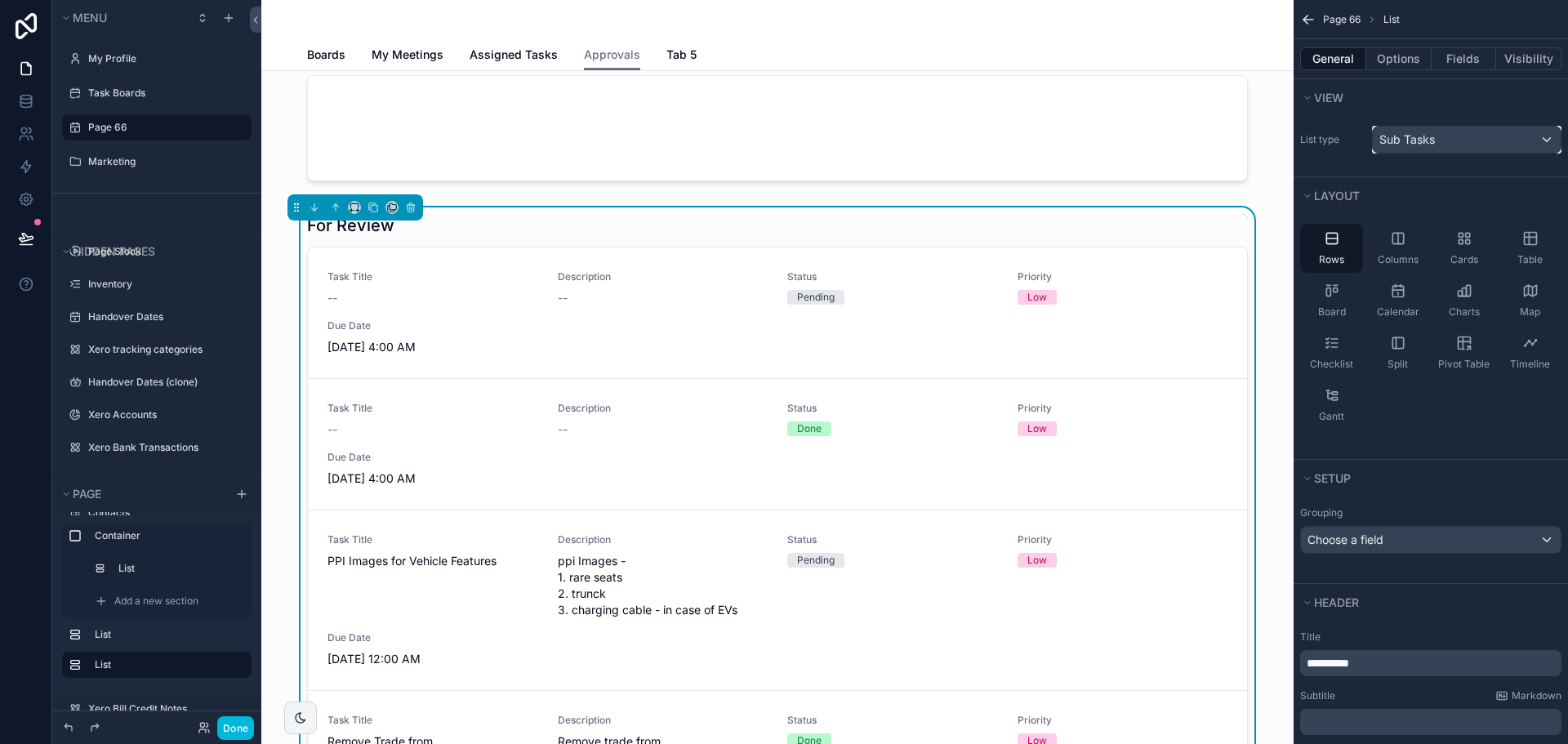
click at [1425, 144] on span "Sub Tasks" at bounding box center [1407, 140] width 56 height 16
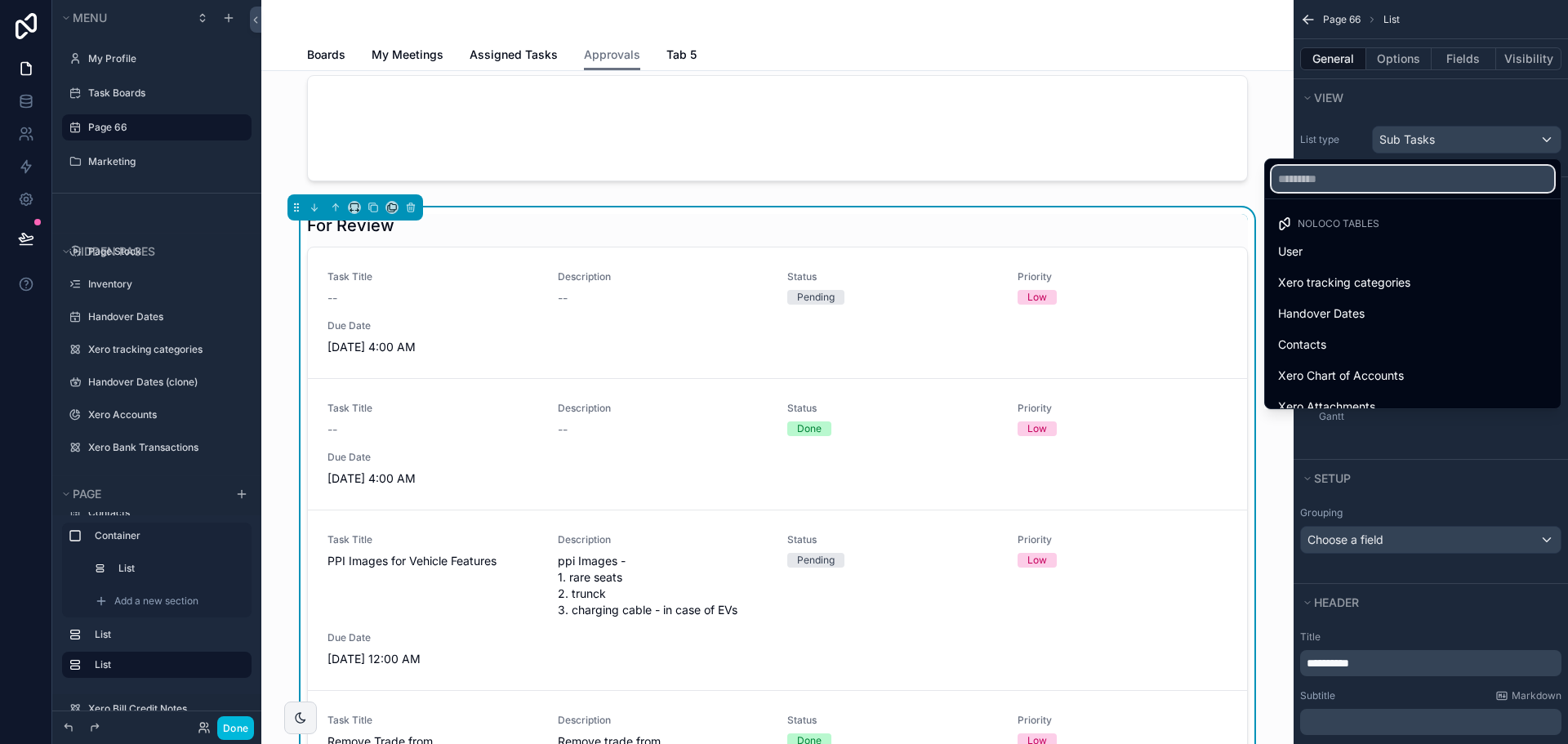
click at [1335, 179] on input "text" at bounding box center [1413, 179] width 283 height 26
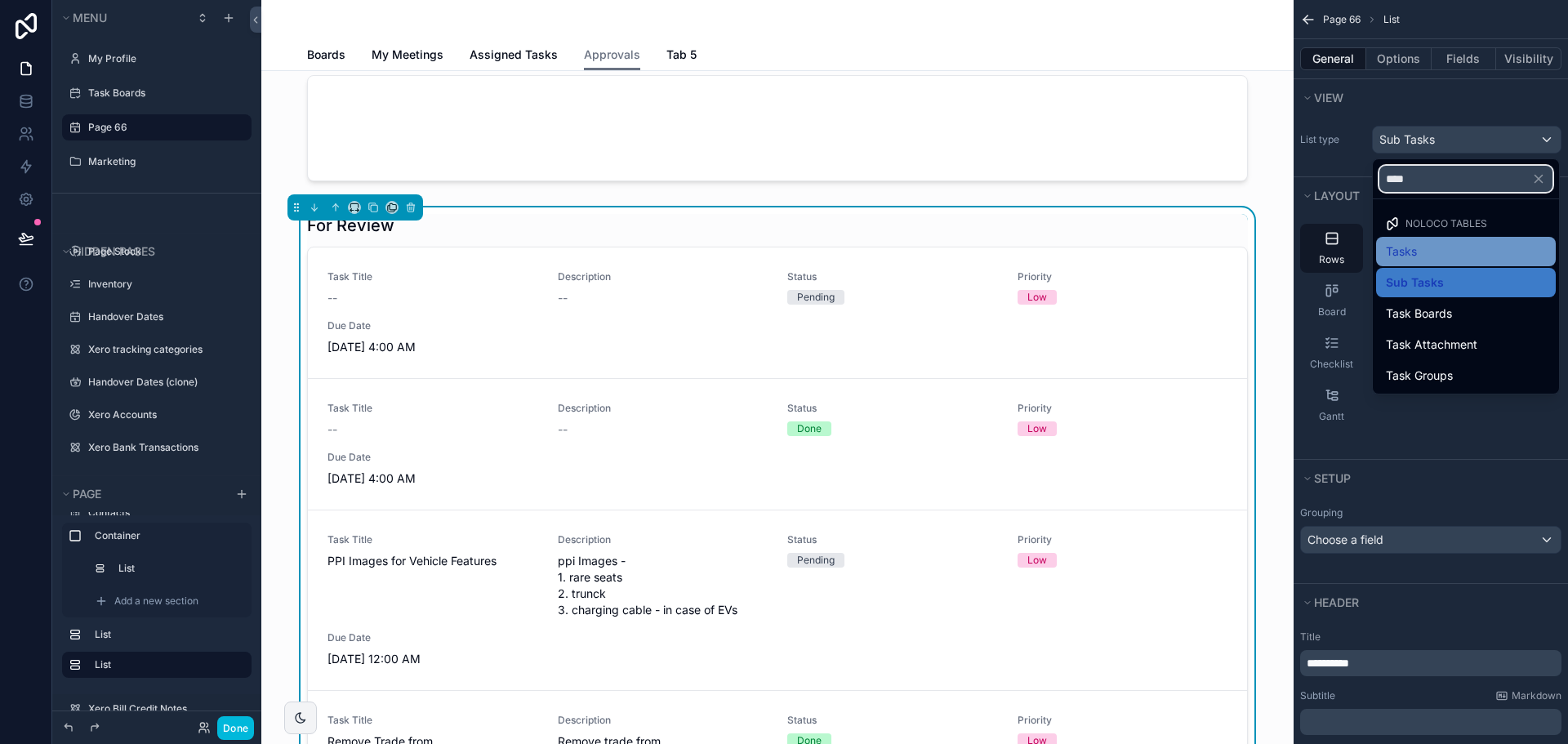
type input "****"
click at [1427, 246] on div "Tasks" at bounding box center [1466, 252] width 160 height 20
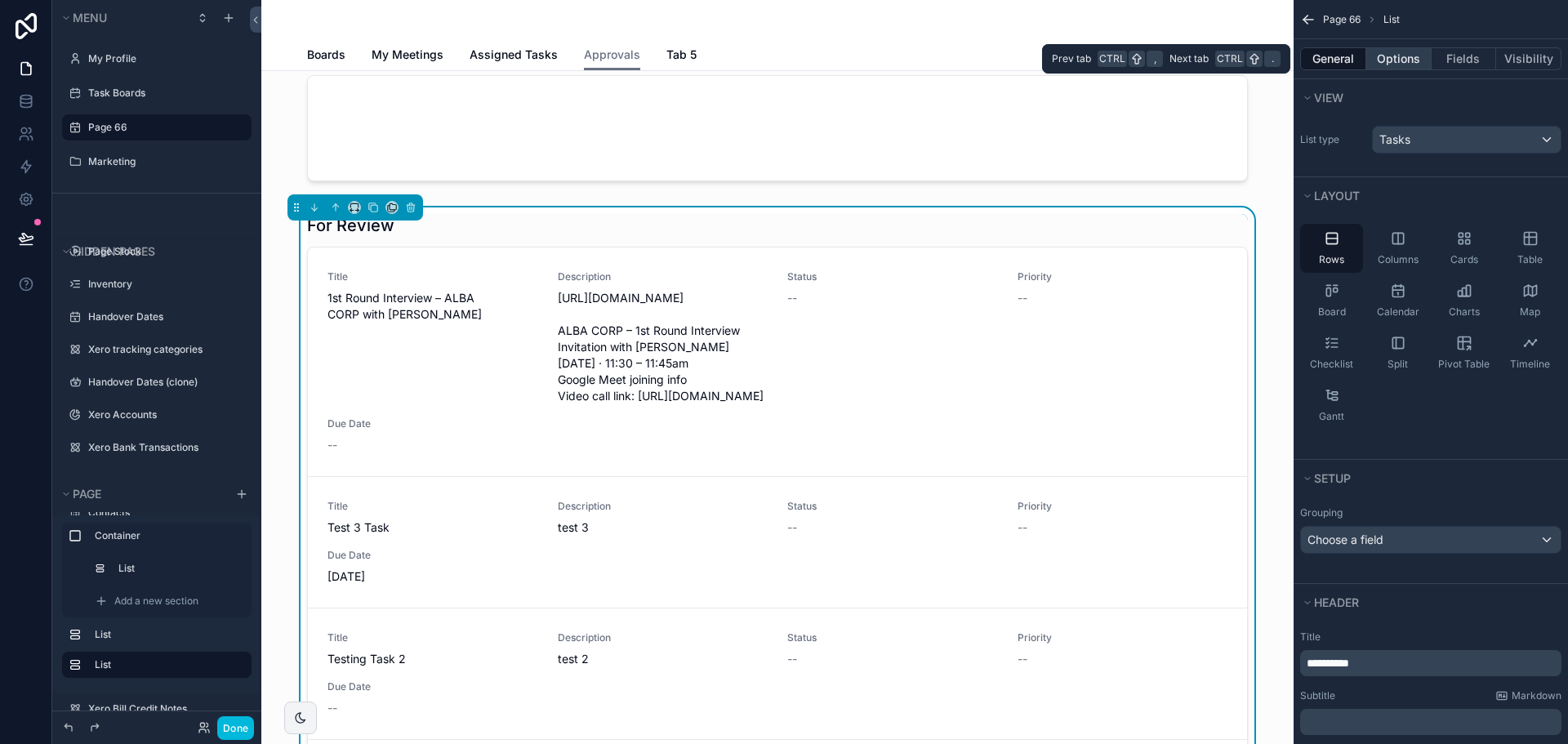
click at [1399, 58] on button "Options" at bounding box center [1399, 59] width 65 height 23
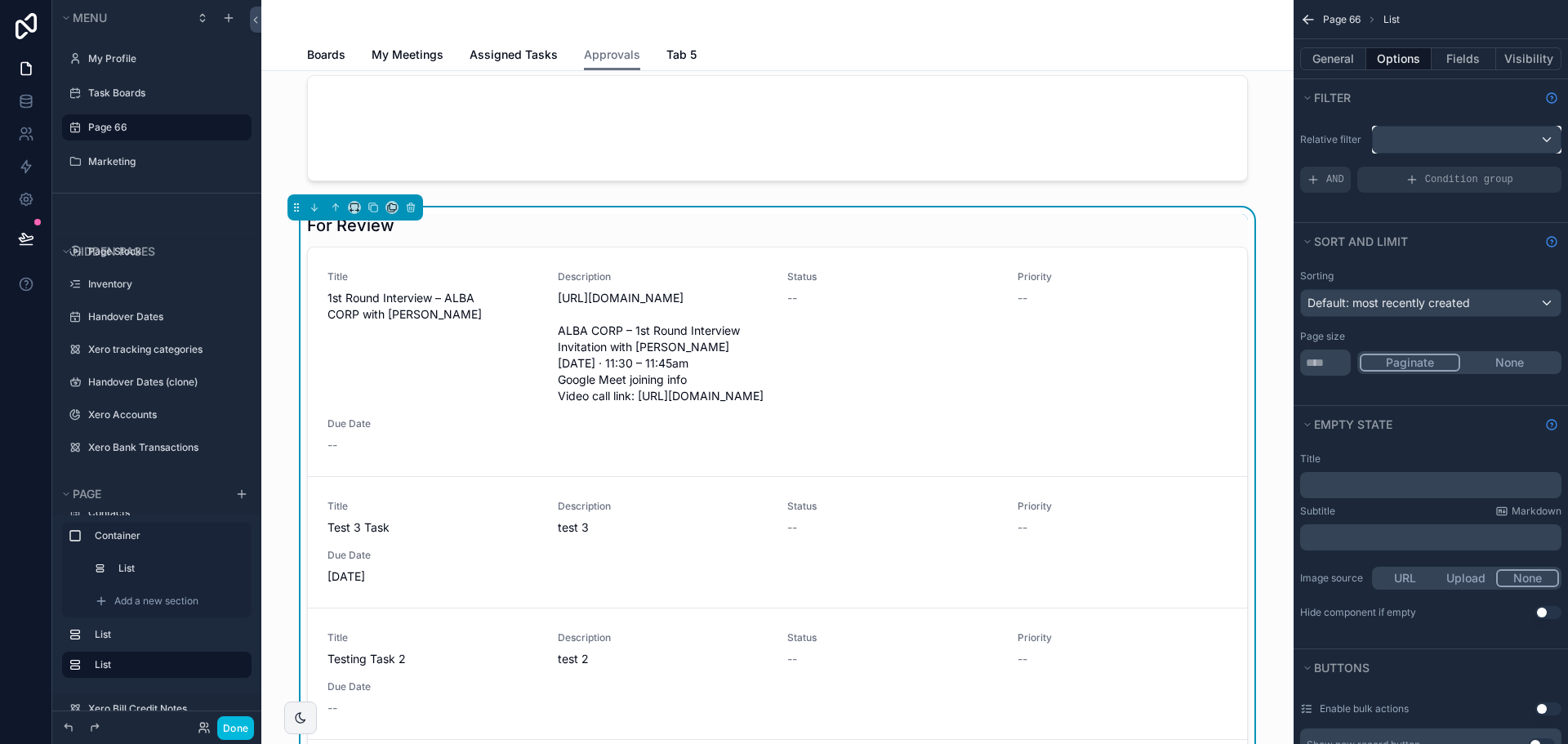
click at [1413, 139] on div "scrollable content" at bounding box center [1467, 140] width 188 height 26
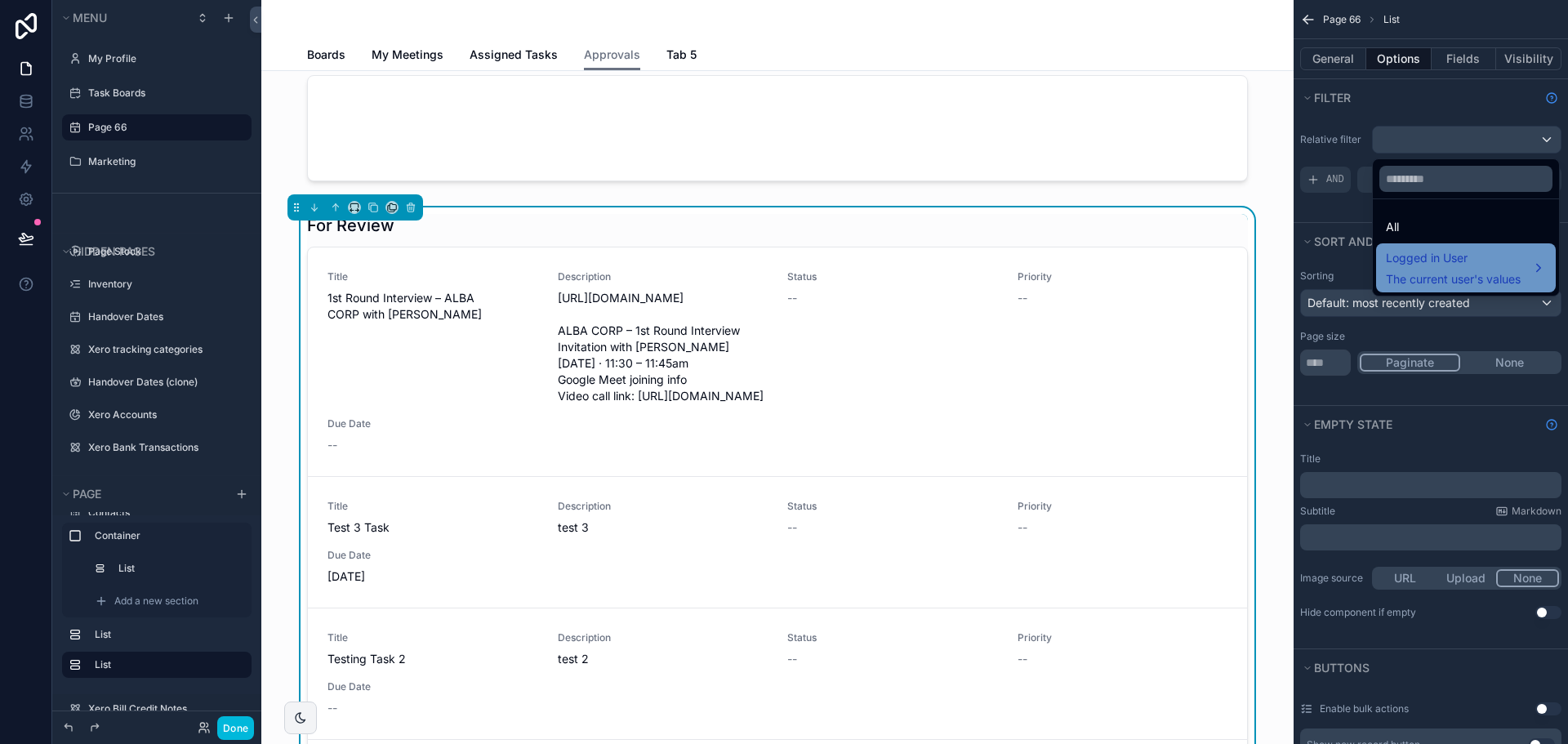
click at [1444, 275] on span "The current user's values" at bounding box center [1453, 280] width 135 height 16
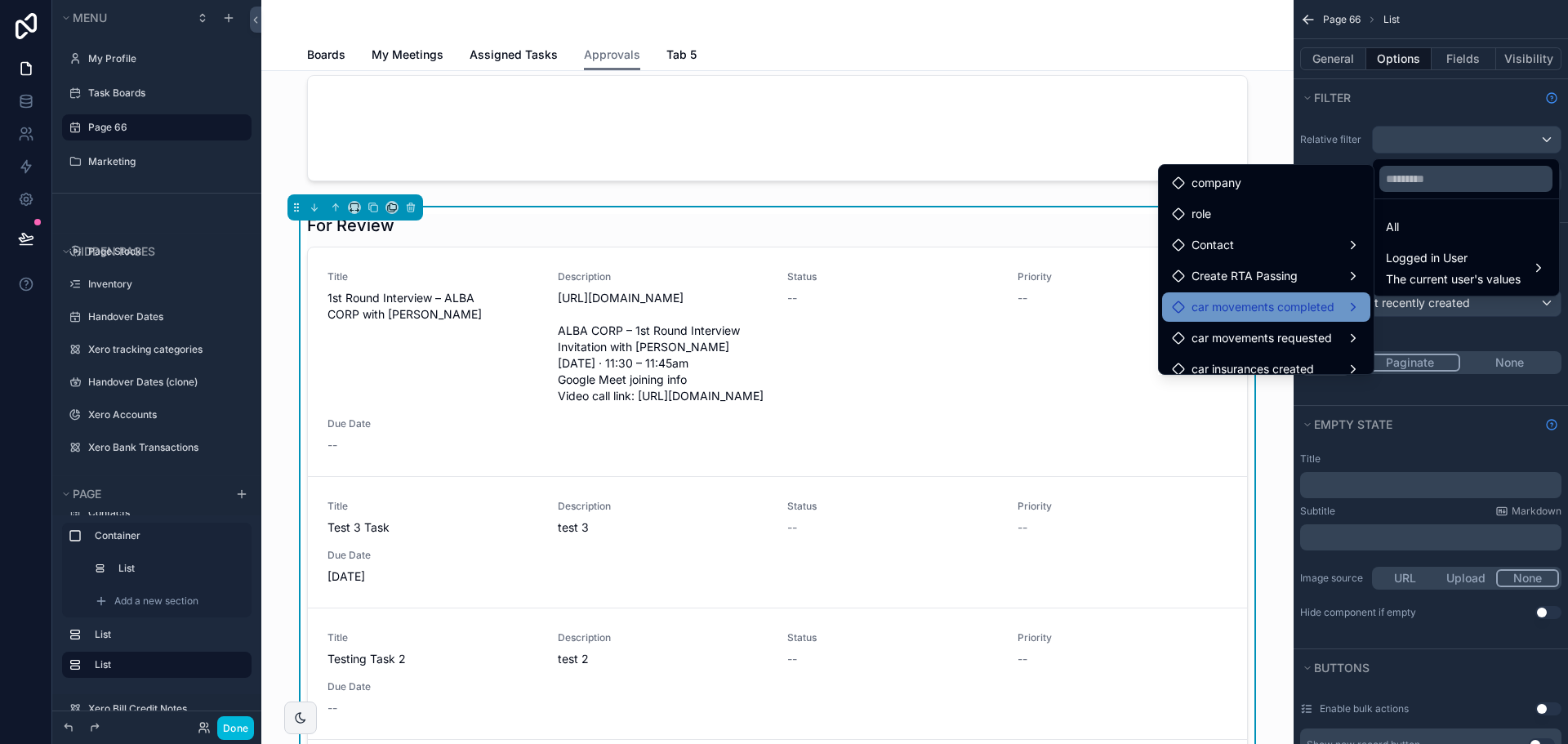
scroll to position [106, 0]
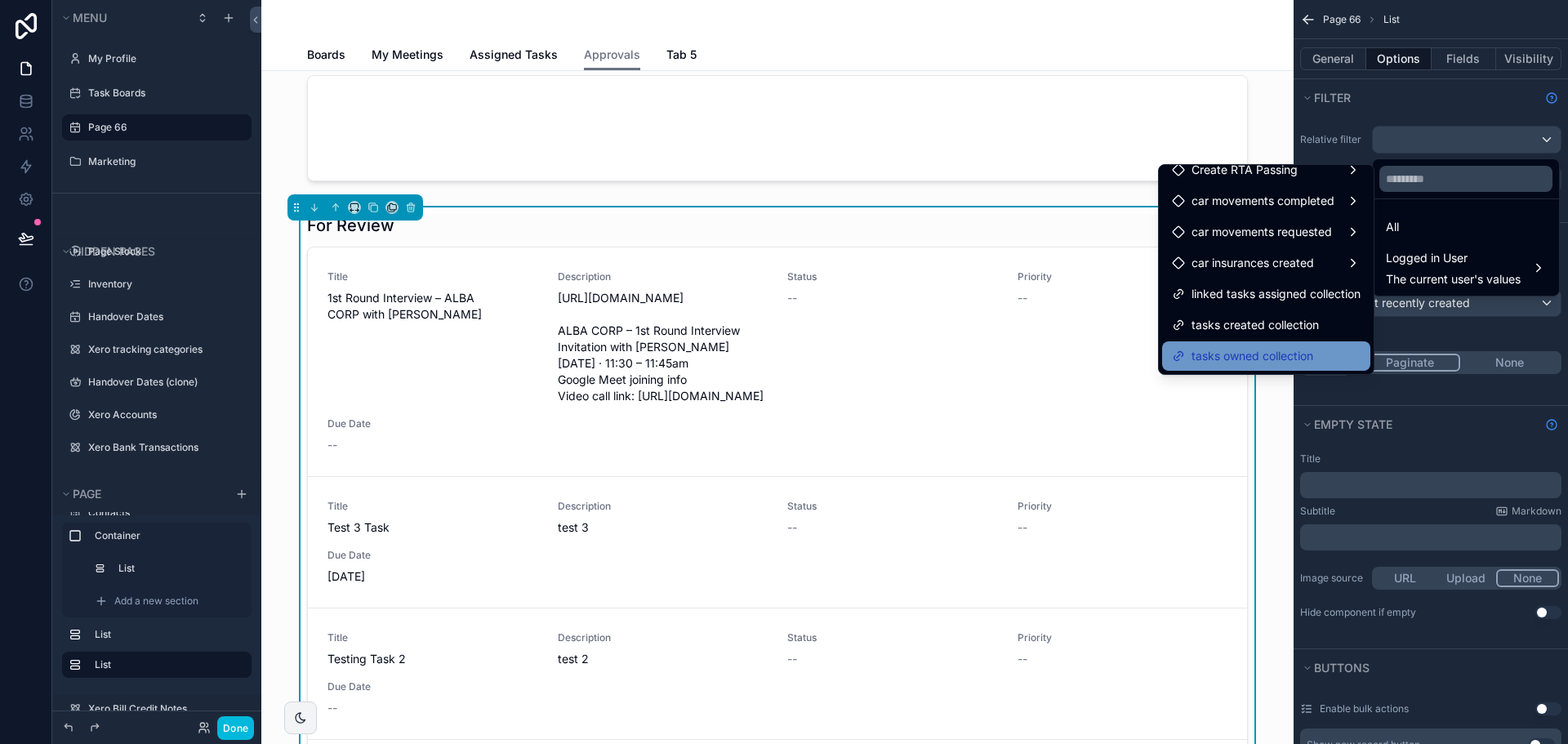
click at [1272, 356] on span "tasks owned collection" at bounding box center [1252, 356] width 122 height 20
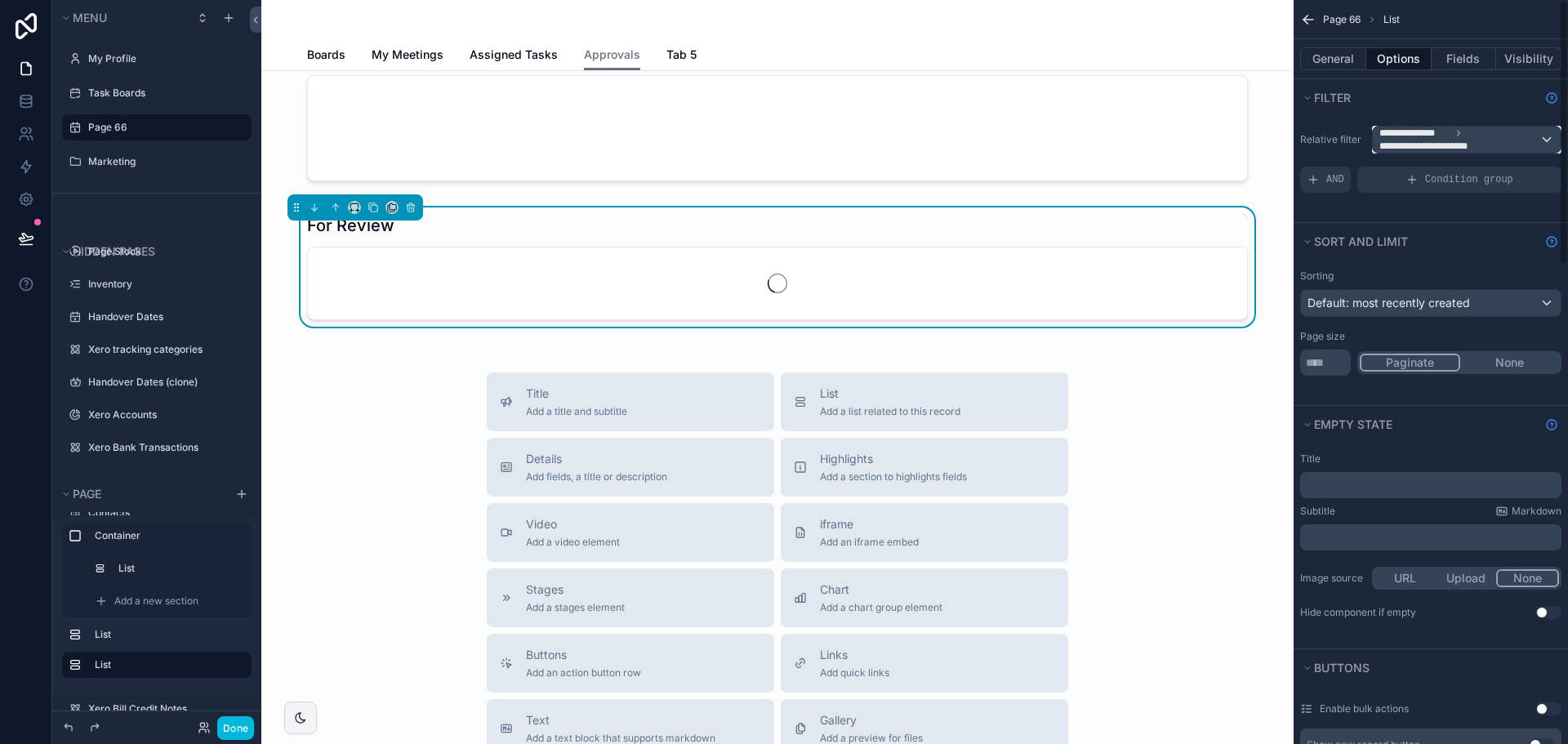
click at [1421, 137] on span "**********" at bounding box center [1414, 133] width 71 height 13
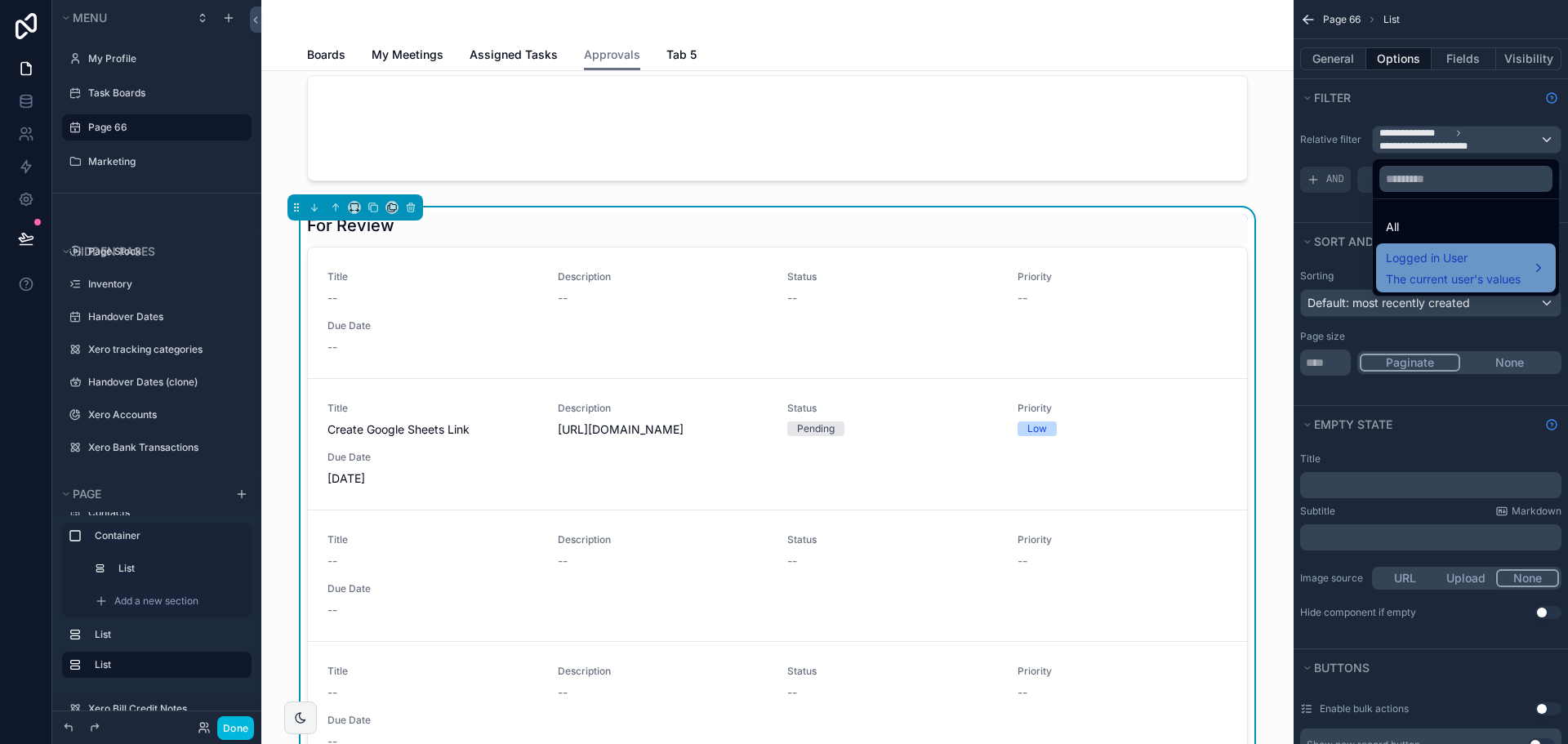
click at [1426, 253] on span "Logged in User" at bounding box center [1453, 258] width 135 height 20
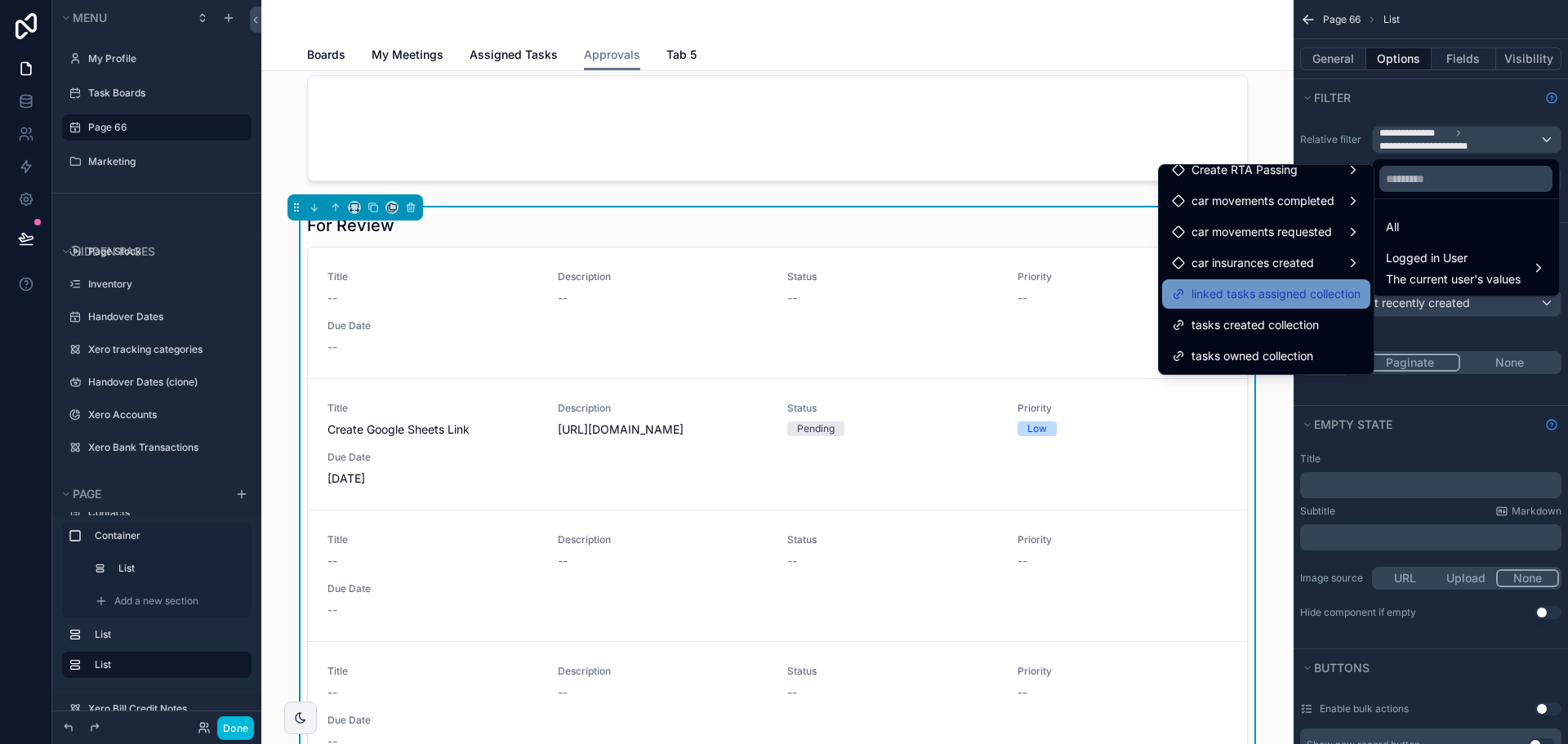
click at [1245, 292] on span "linked tasks assigned collection" at bounding box center [1276, 294] width 169 height 20
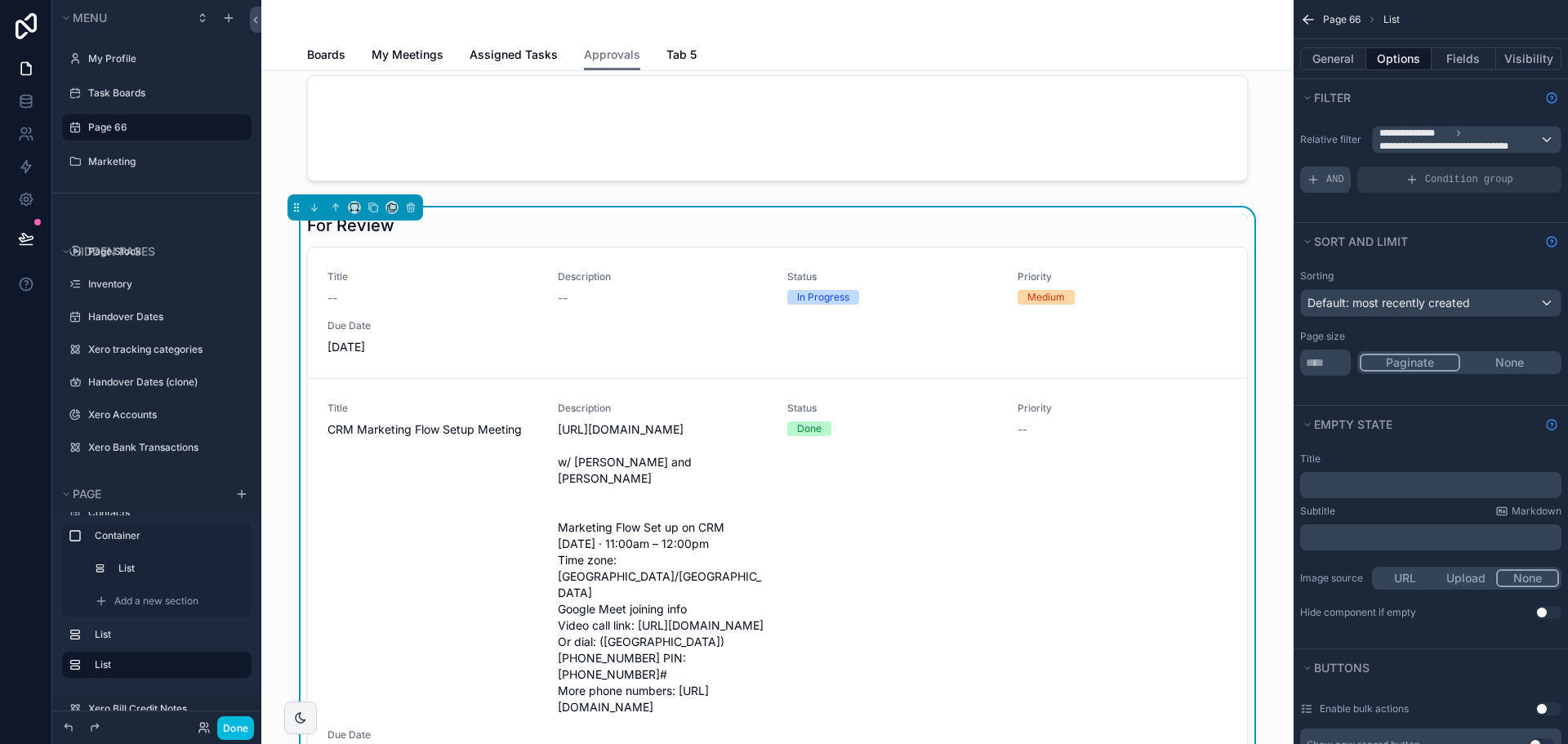
click at [1334, 173] on span "AND" at bounding box center [1335, 180] width 18 height 13
click at [0, 0] on icon "scrollable content" at bounding box center [0, 0] width 0 height 0
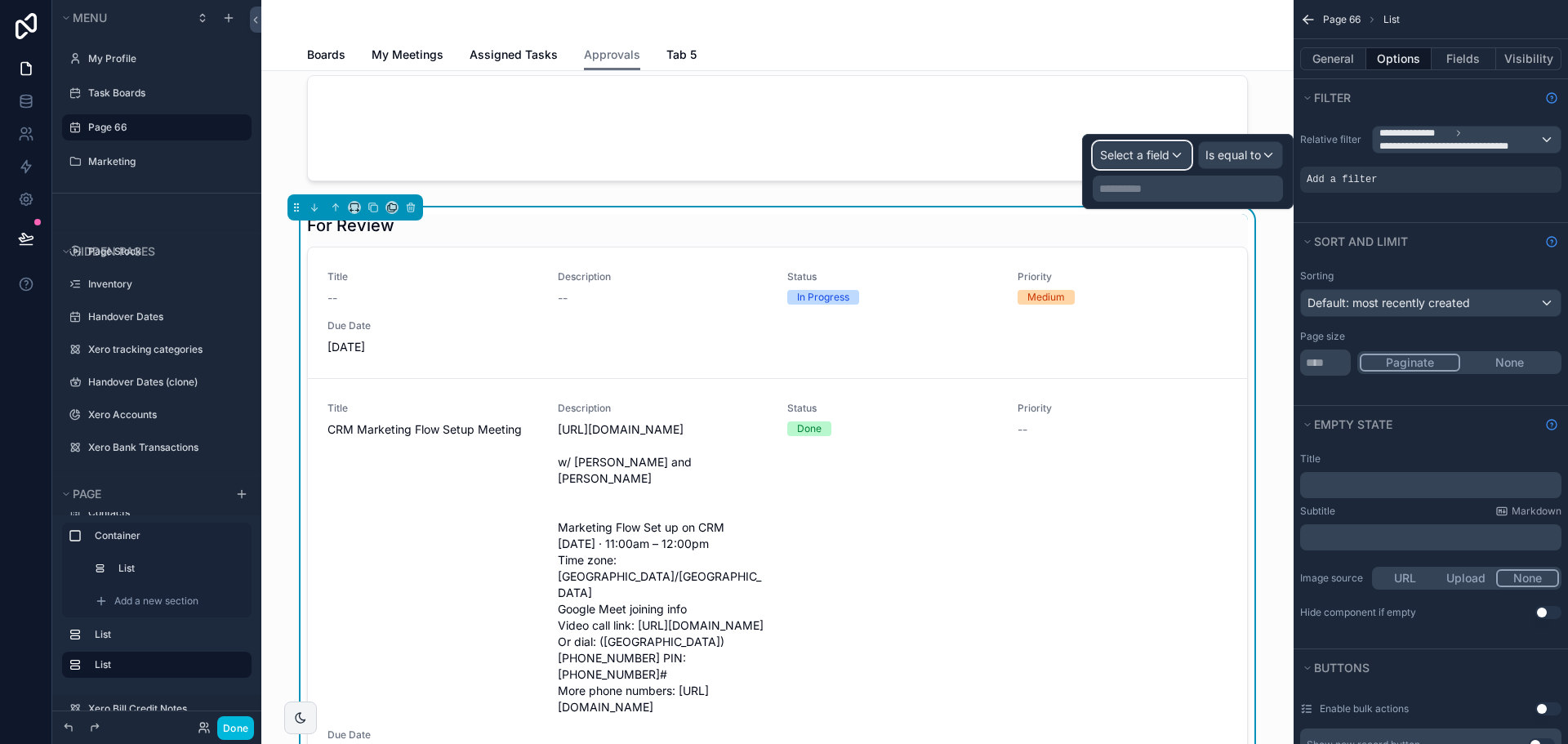
click at [1113, 150] on span "Select a field" at bounding box center [1135, 155] width 69 height 14
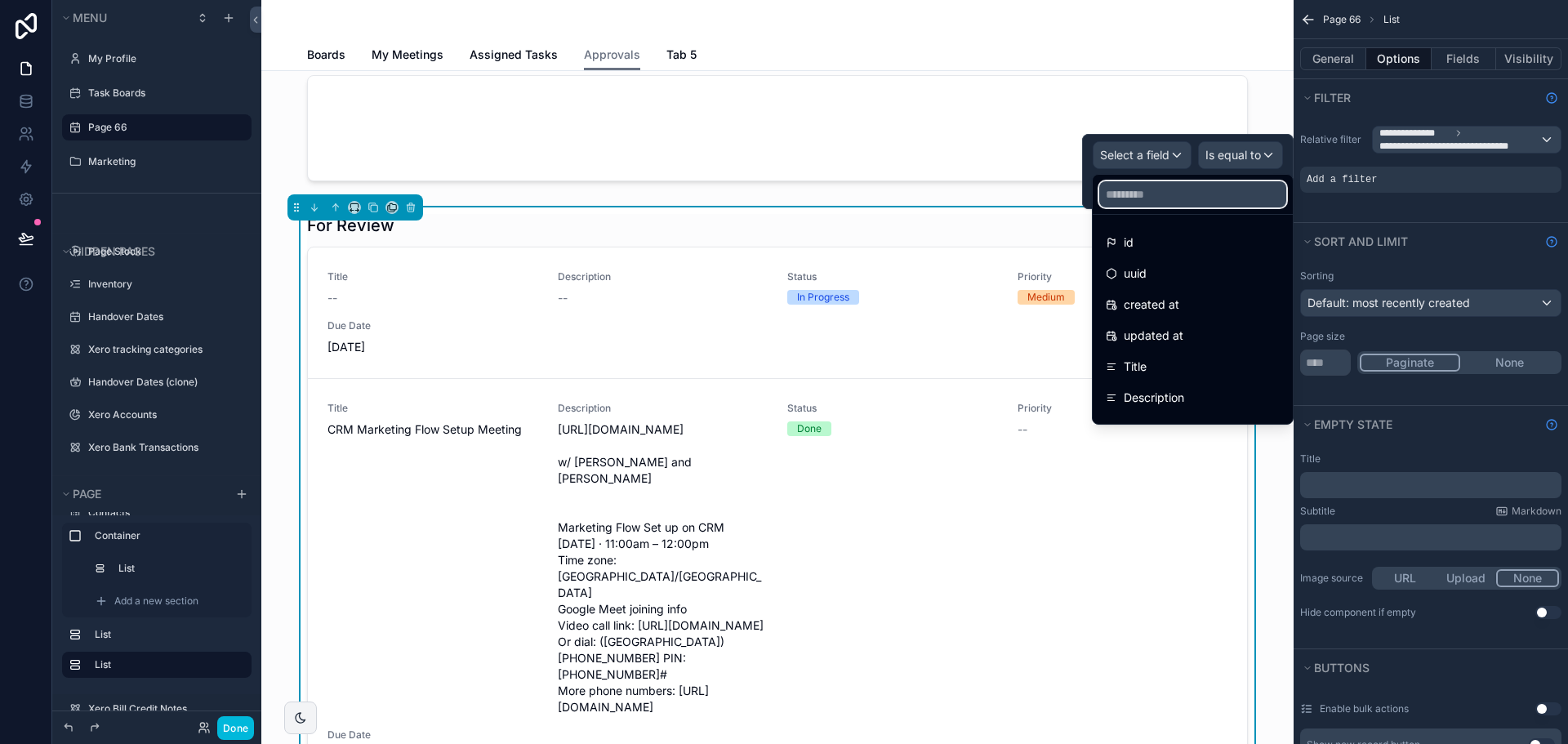
click at [1140, 192] on input "text" at bounding box center [1193, 195] width 187 height 26
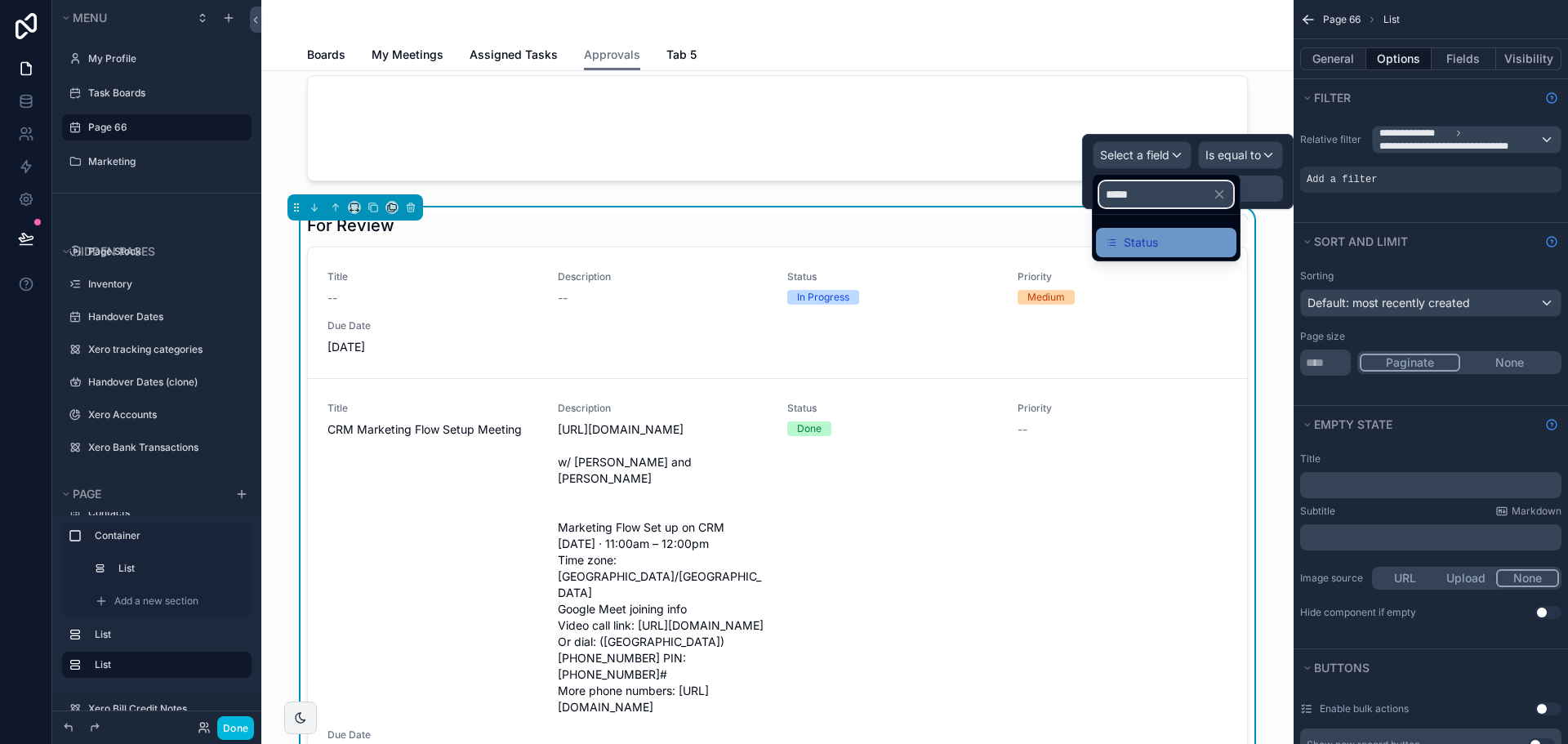
type input "*****"
click at [1140, 250] on span "Status" at bounding box center [1141, 243] width 34 height 20
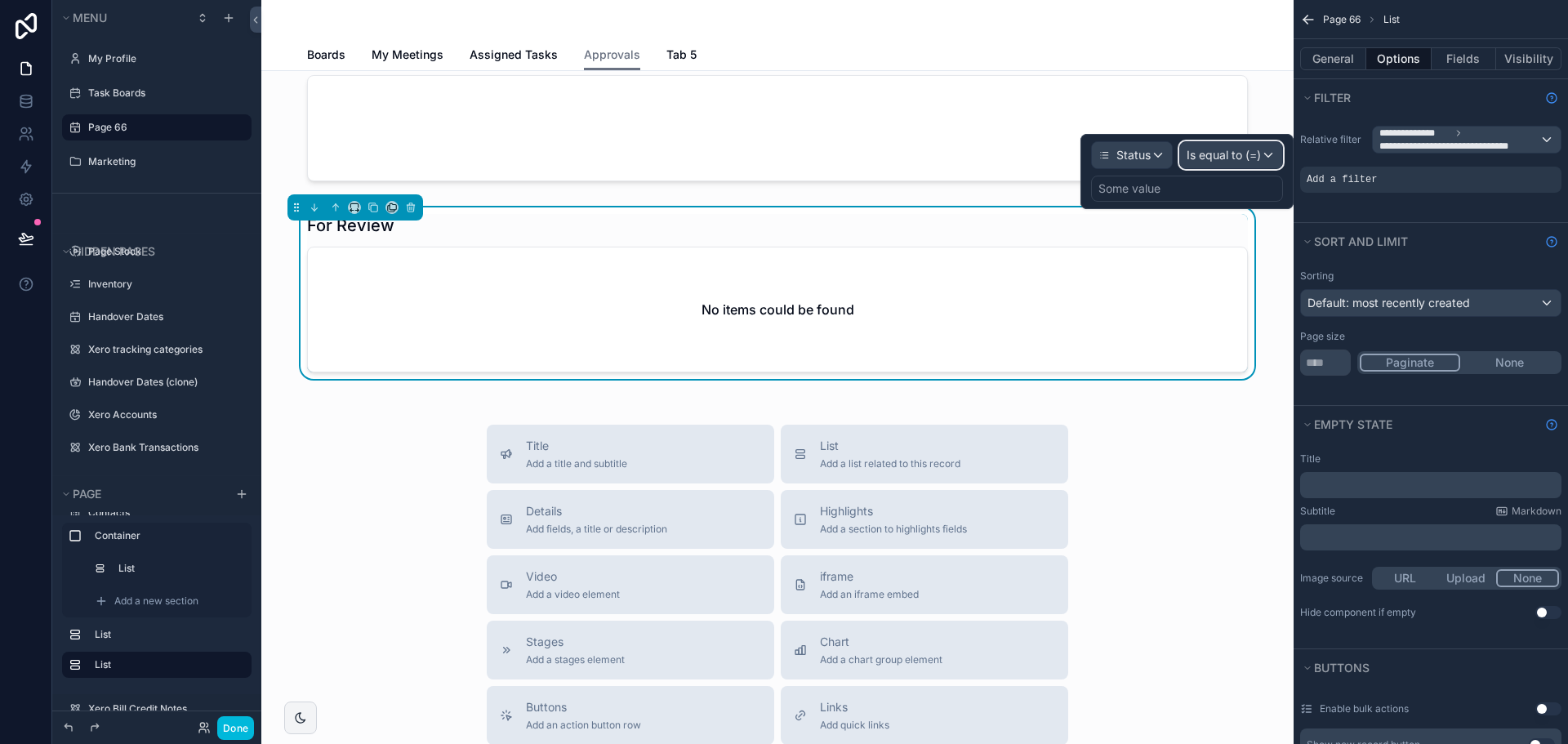
click at [1231, 157] on span "Is equal to (=)" at bounding box center [1224, 155] width 74 height 16
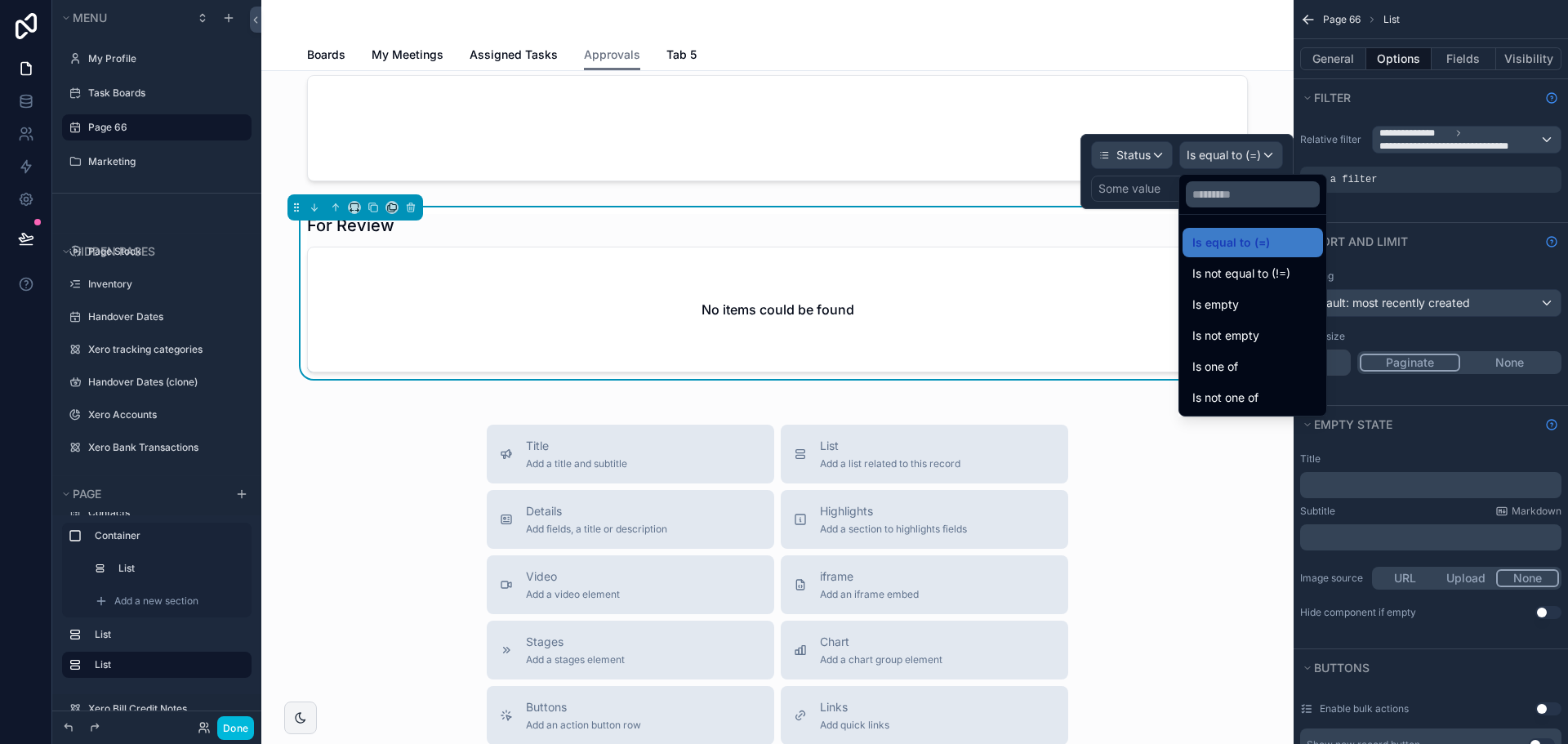
click at [1136, 188] on div at bounding box center [1187, 172] width 213 height 75
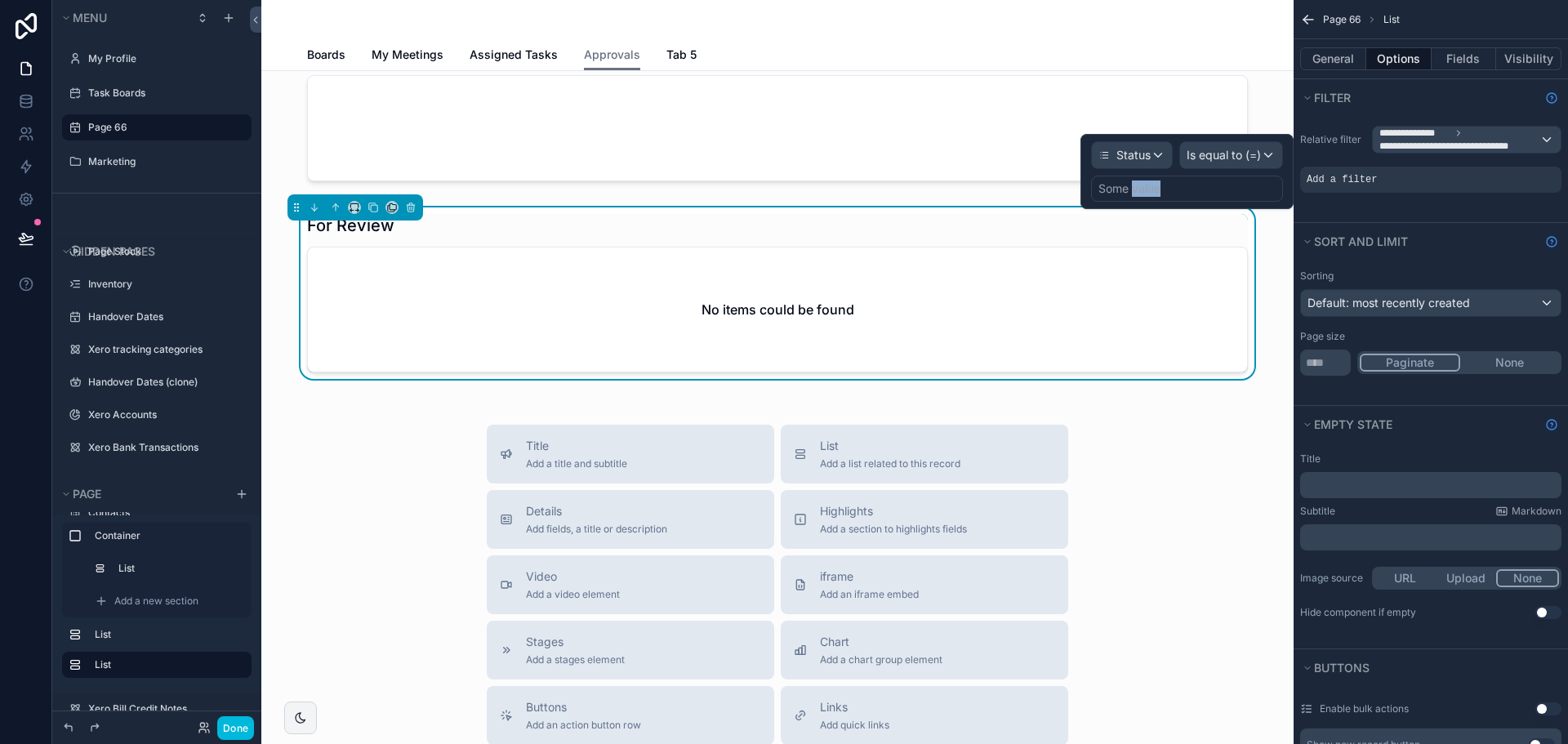
click at [1136, 188] on div "Some value" at bounding box center [1130, 189] width 62 height 16
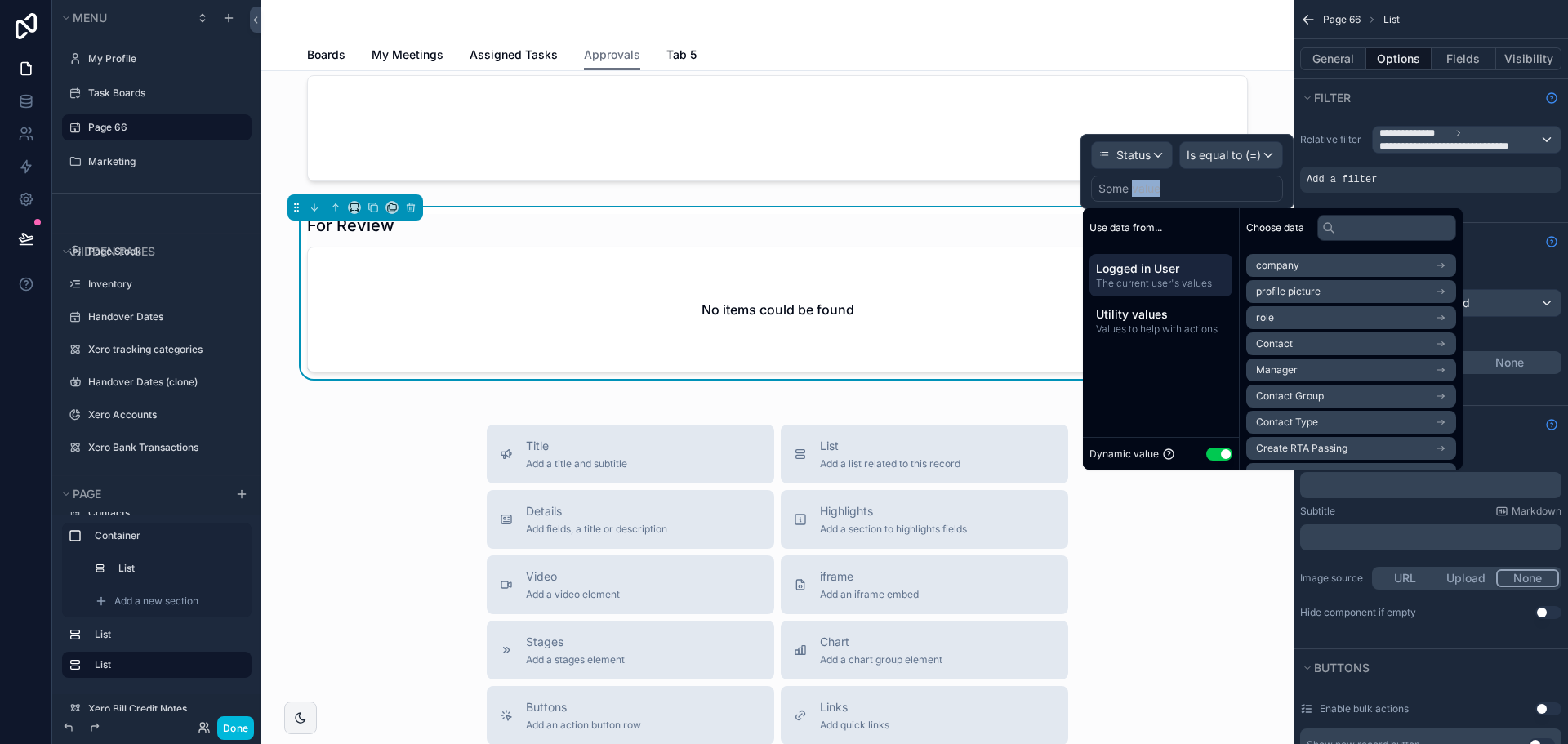
click at [1216, 454] on button "Use setting" at bounding box center [1220, 454] width 26 height 13
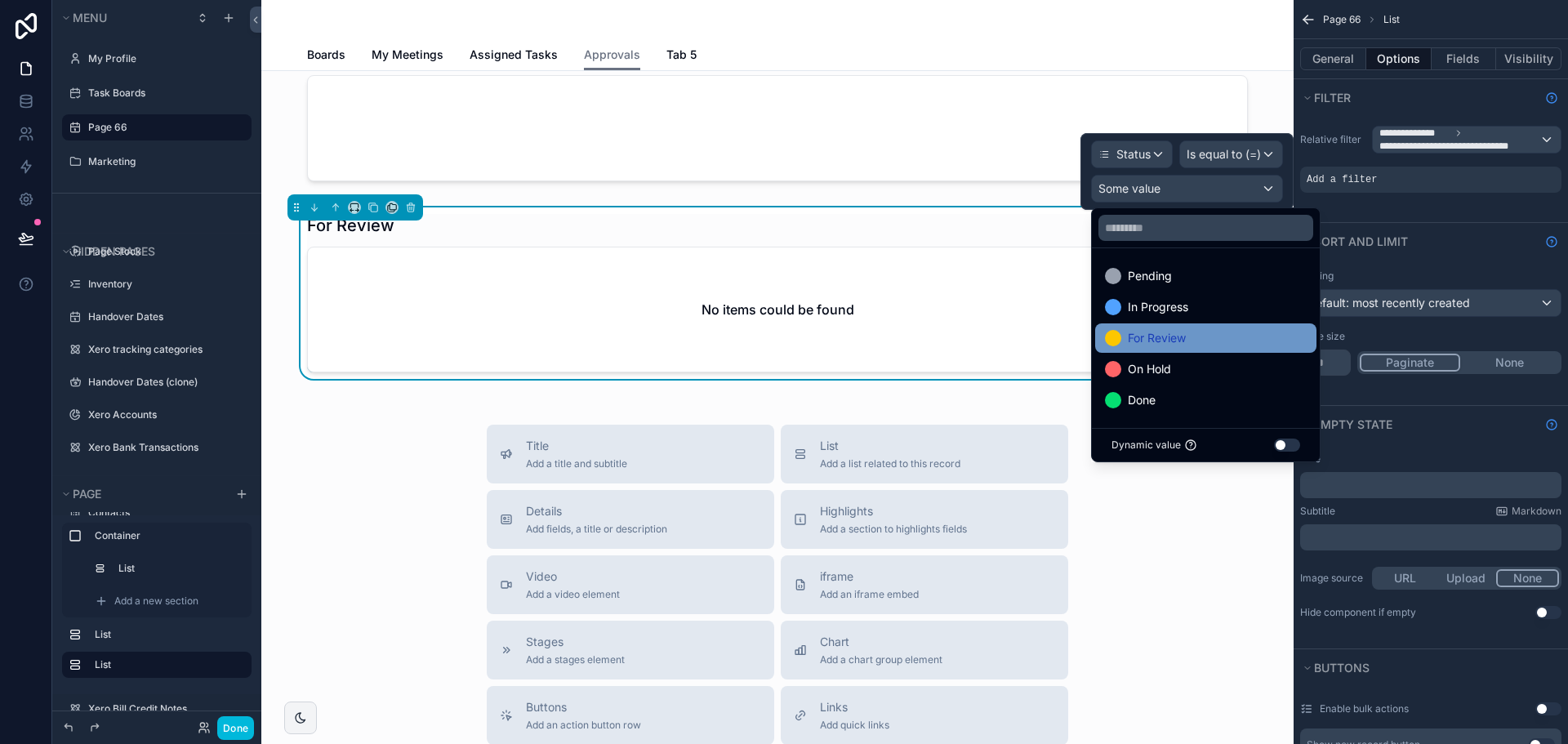
click at [1185, 335] on span "For Review" at bounding box center [1157, 338] width 58 height 20
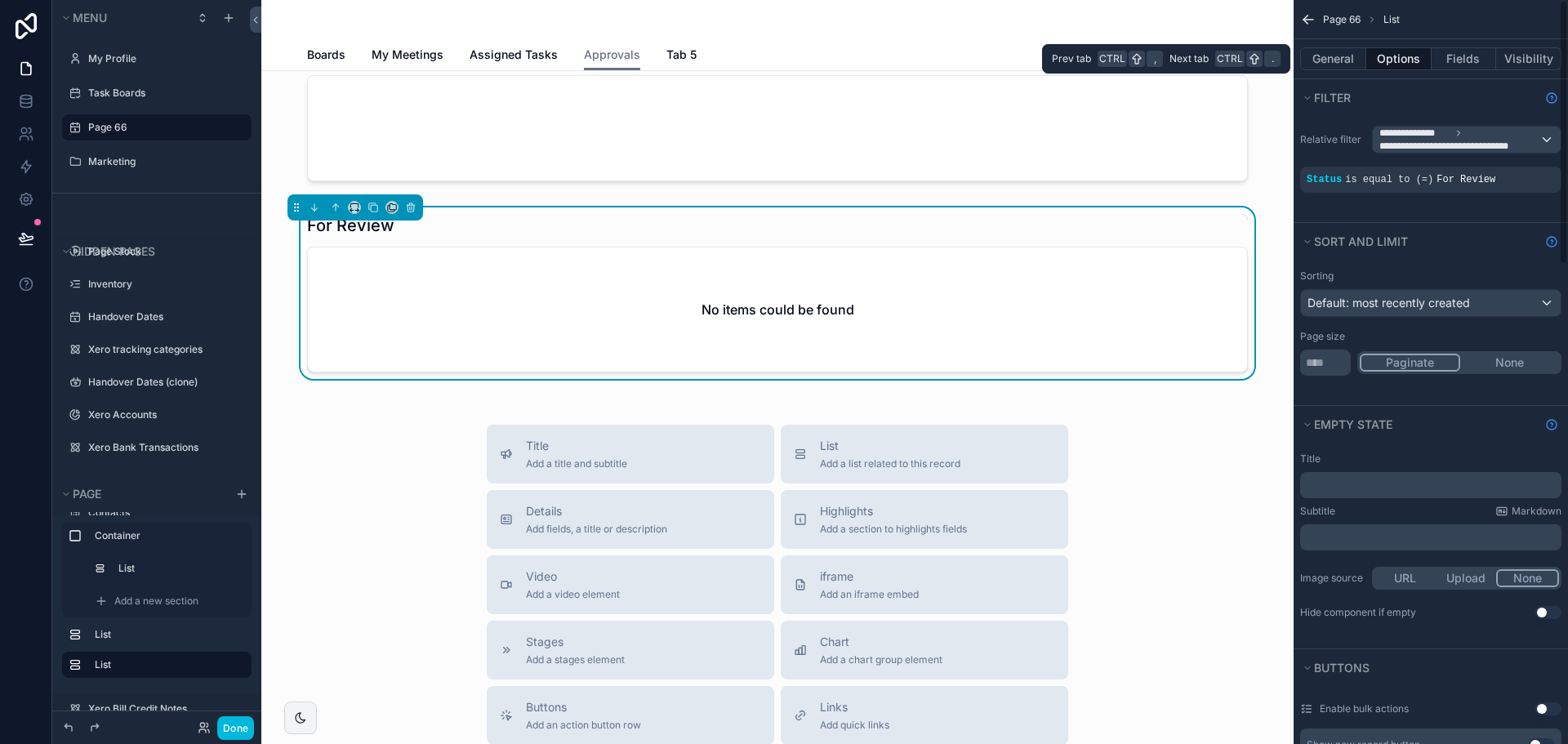
click at [1490, 76] on div "General Options Fields Visibility" at bounding box center [1431, 59] width 275 height 39
click at [1465, 49] on button "Fields" at bounding box center [1464, 59] width 65 height 23
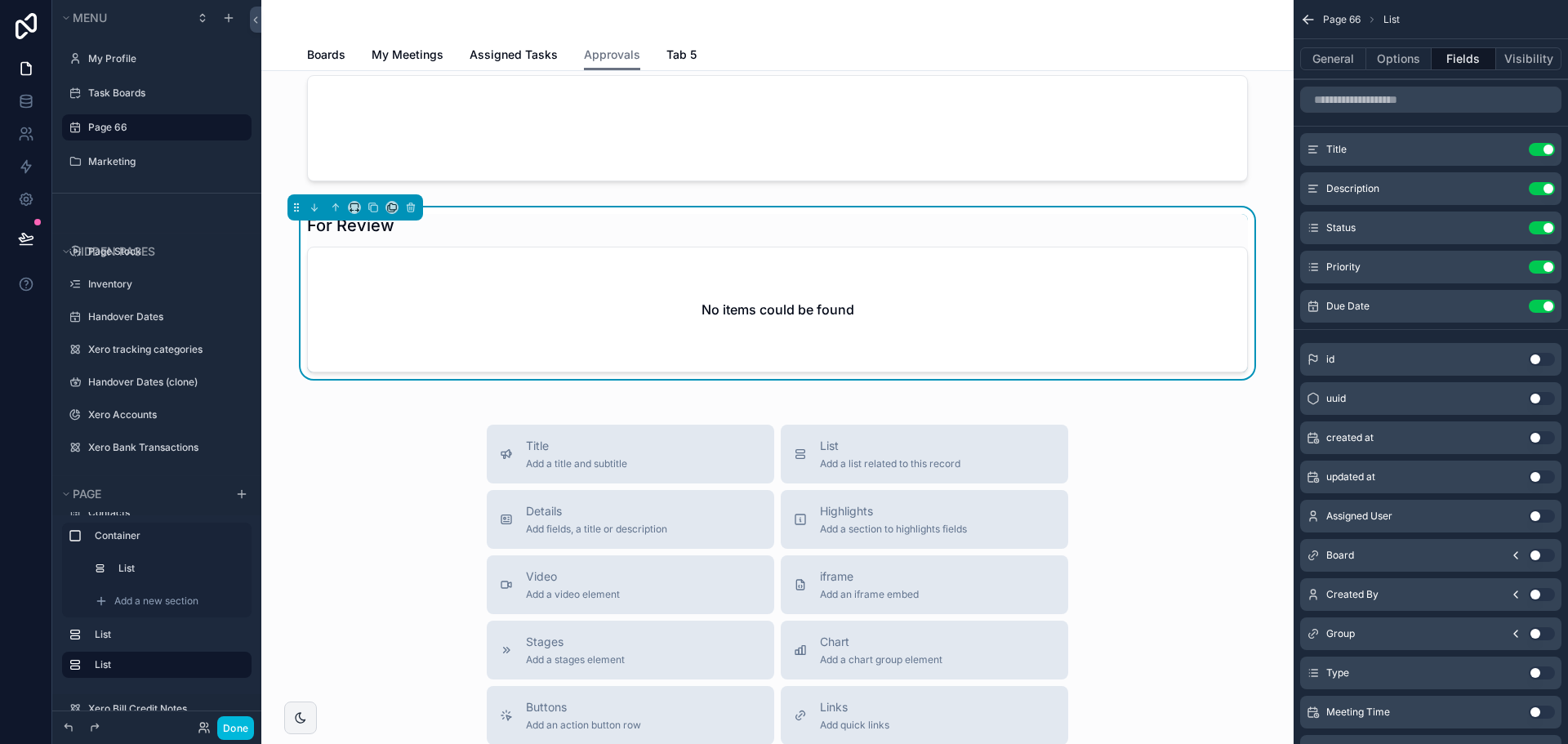
click at [1542, 188] on button "Use setting" at bounding box center [1542, 189] width 26 height 13
click at [0, 0] on icon "scrollable content" at bounding box center [0, 0] width 0 height 0
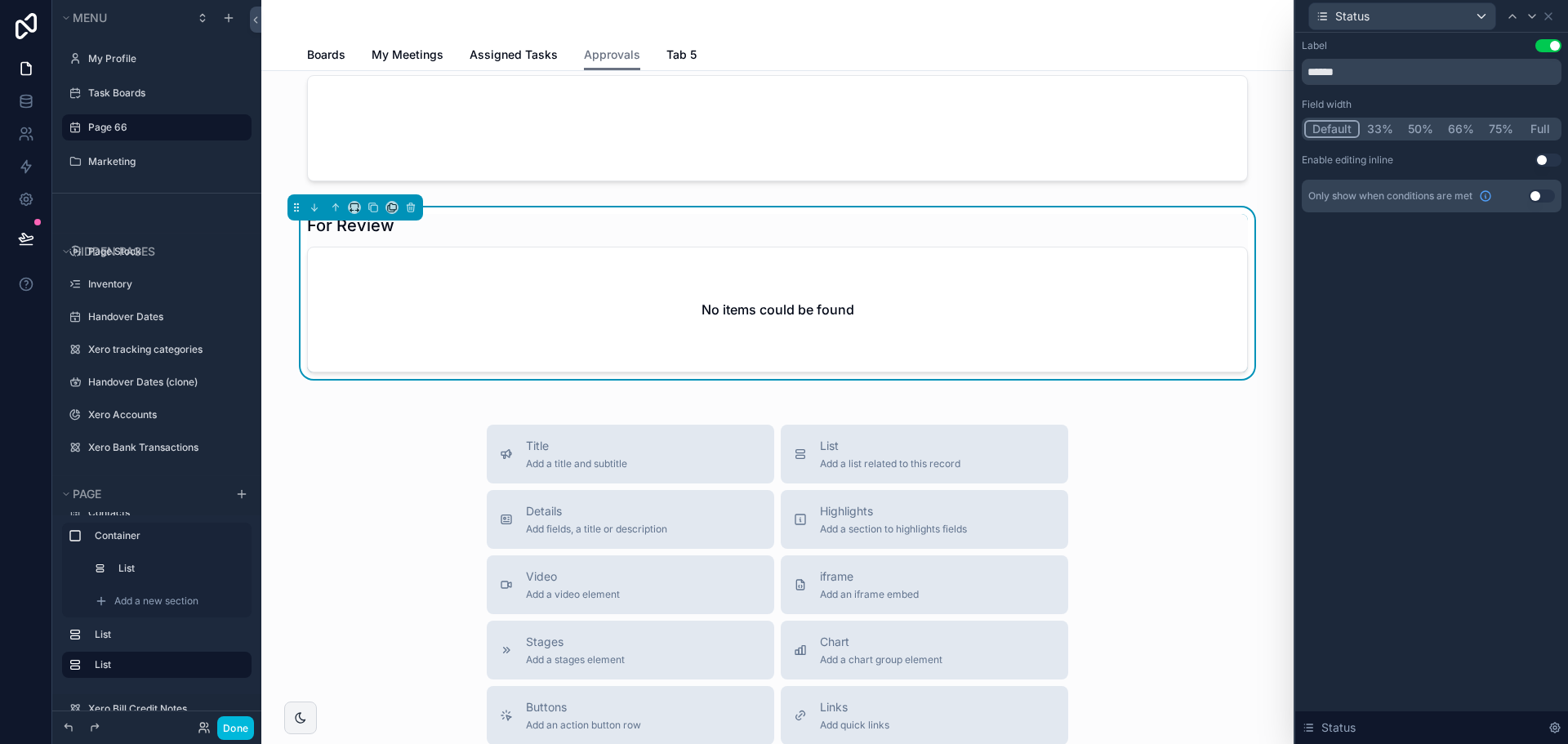
click at [1546, 159] on button "Use setting" at bounding box center [1548, 160] width 26 height 13
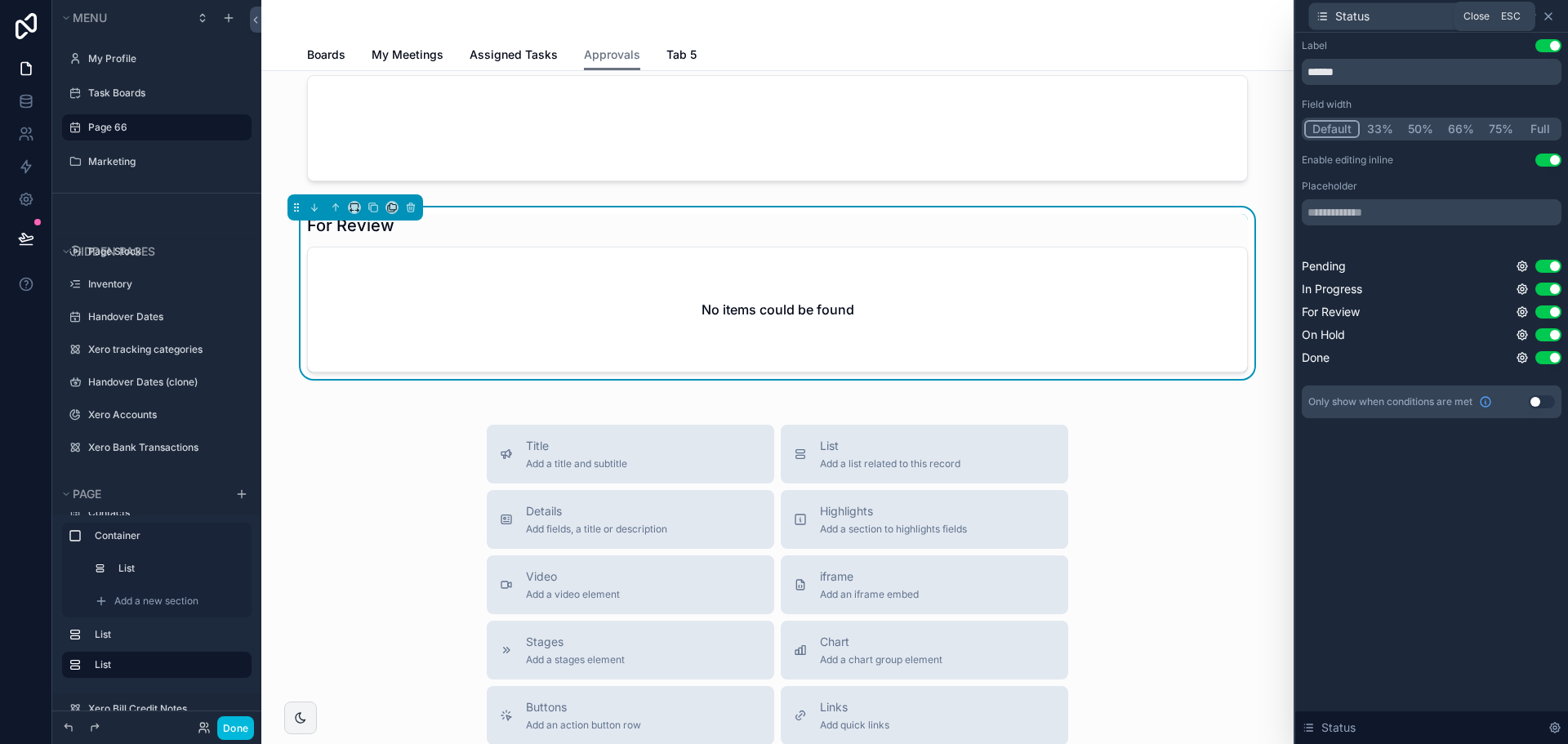
click at [1545, 17] on icon at bounding box center [1548, 16] width 13 height 13
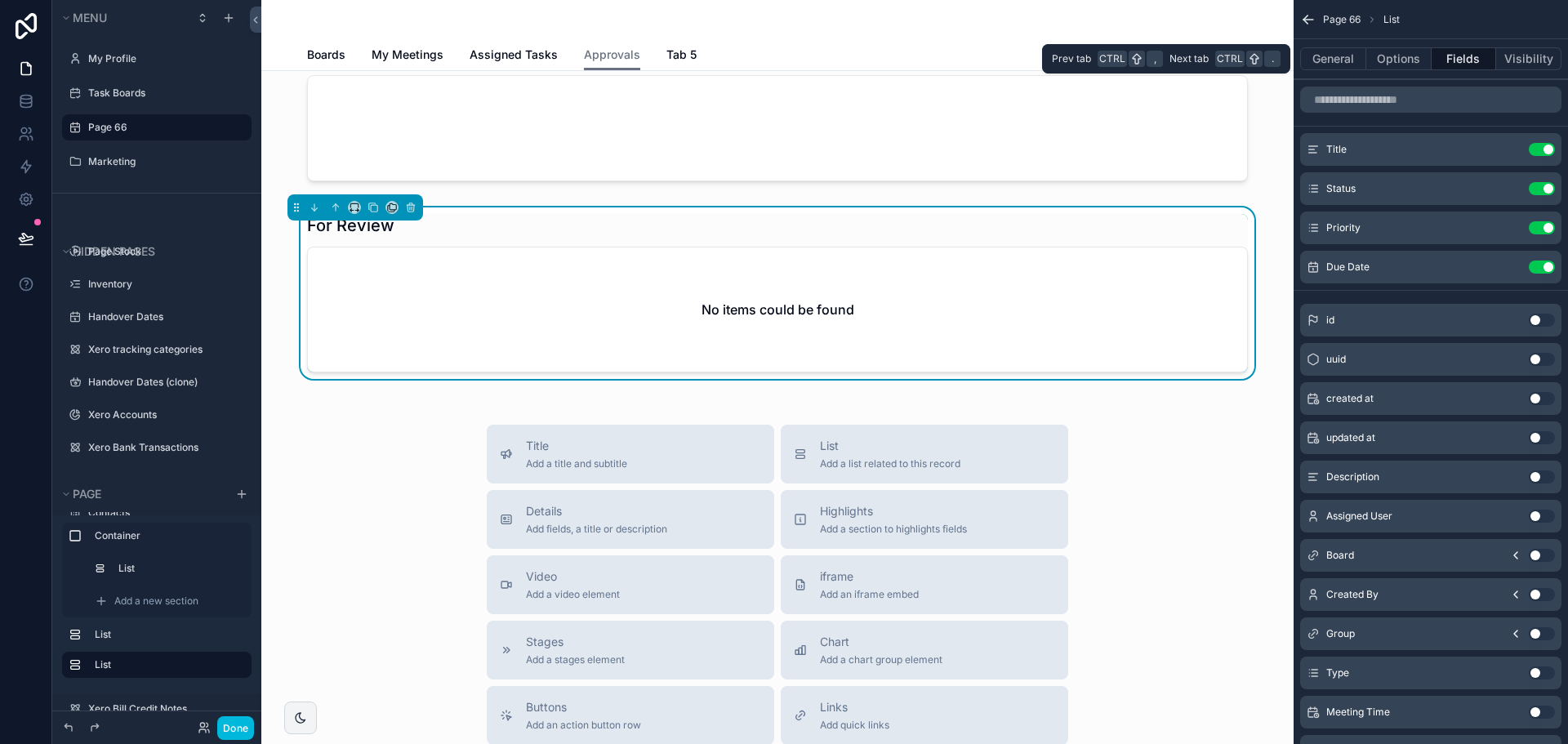
click at [1462, 67] on button "Fields" at bounding box center [1464, 59] width 65 height 23
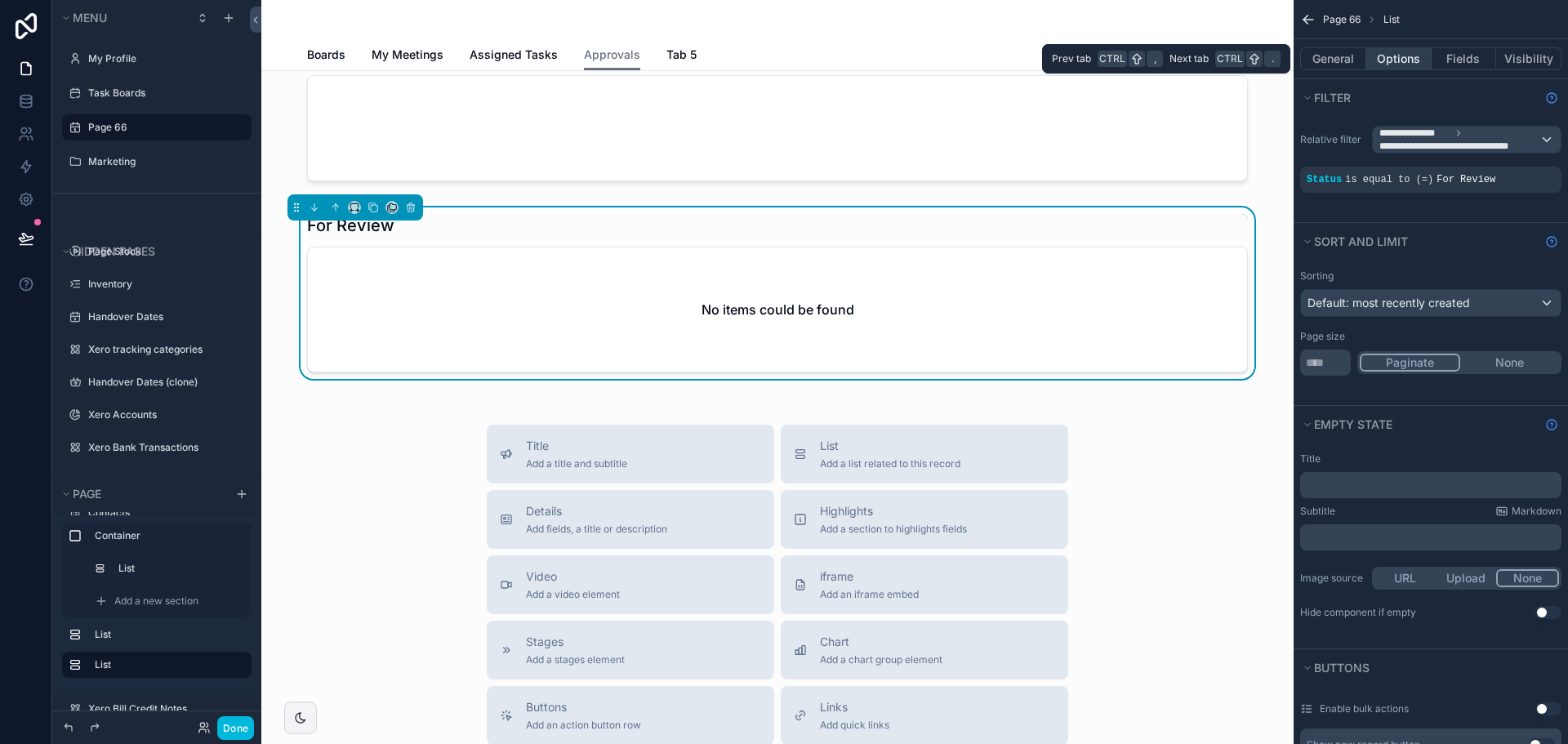
click at [1405, 58] on button "Options" at bounding box center [1399, 59] width 65 height 23
click at [1538, 52] on button "Visibility" at bounding box center [1529, 59] width 65 height 23
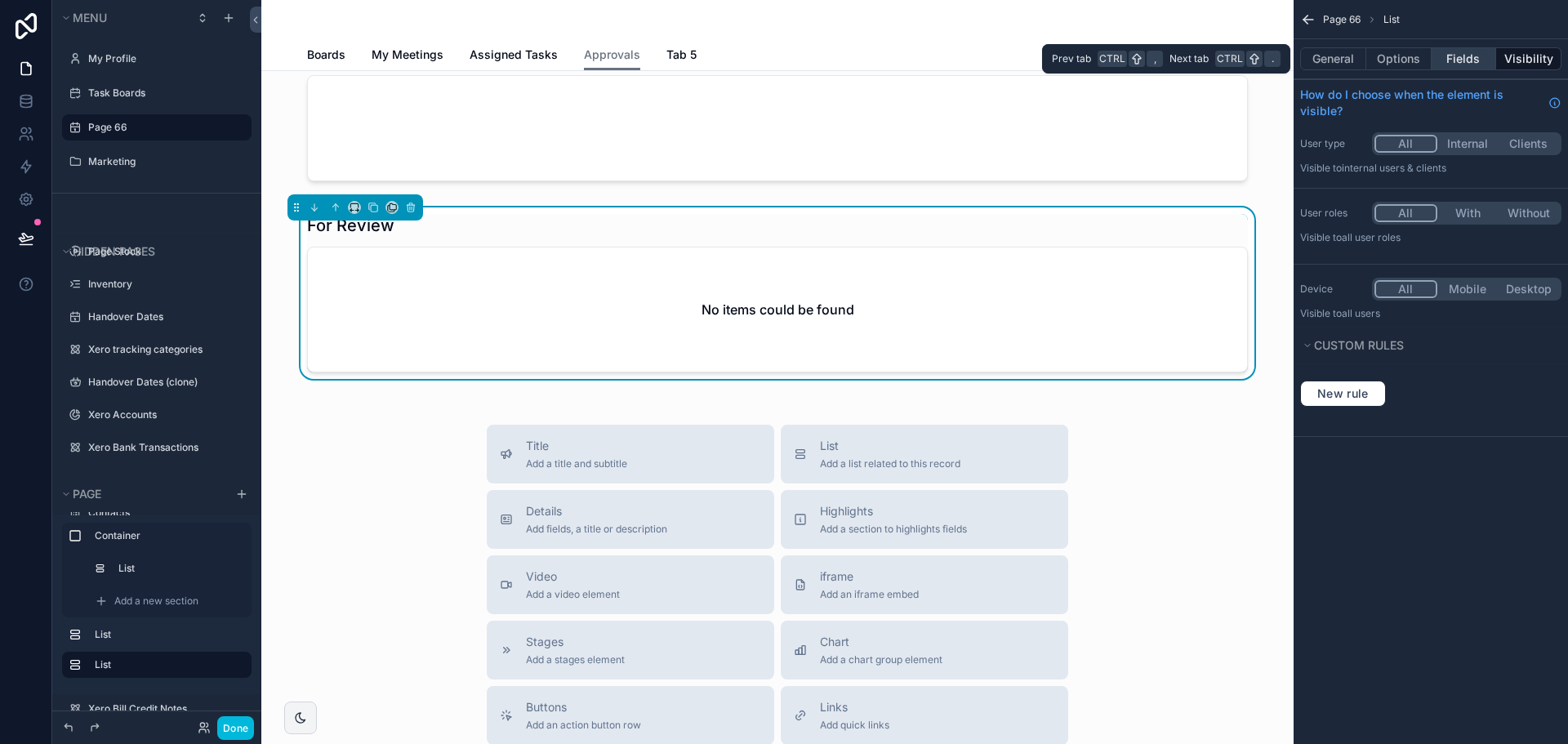
click at [1478, 61] on button "Fields" at bounding box center [1464, 59] width 65 height 23
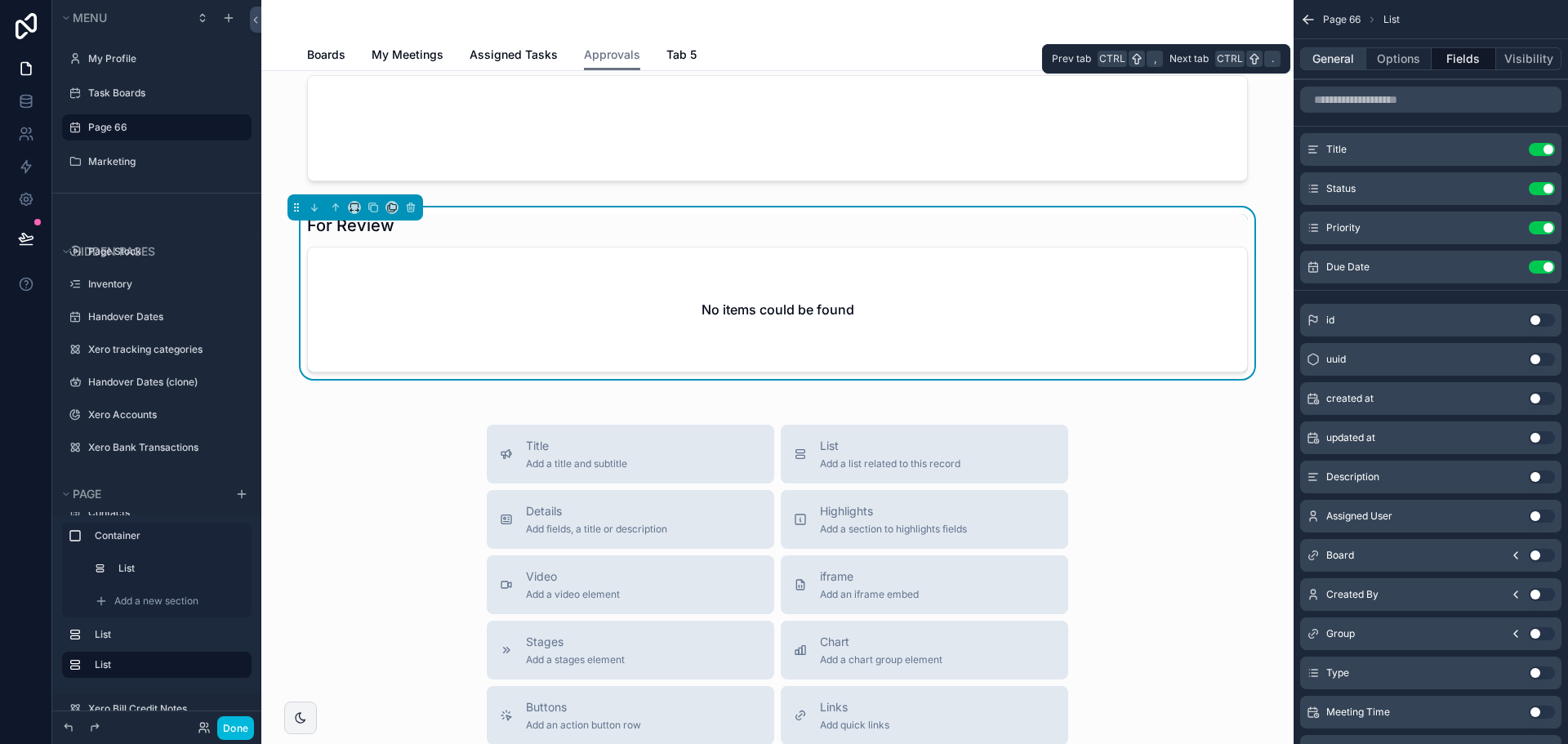
click at [1335, 65] on button "General" at bounding box center [1333, 59] width 66 height 23
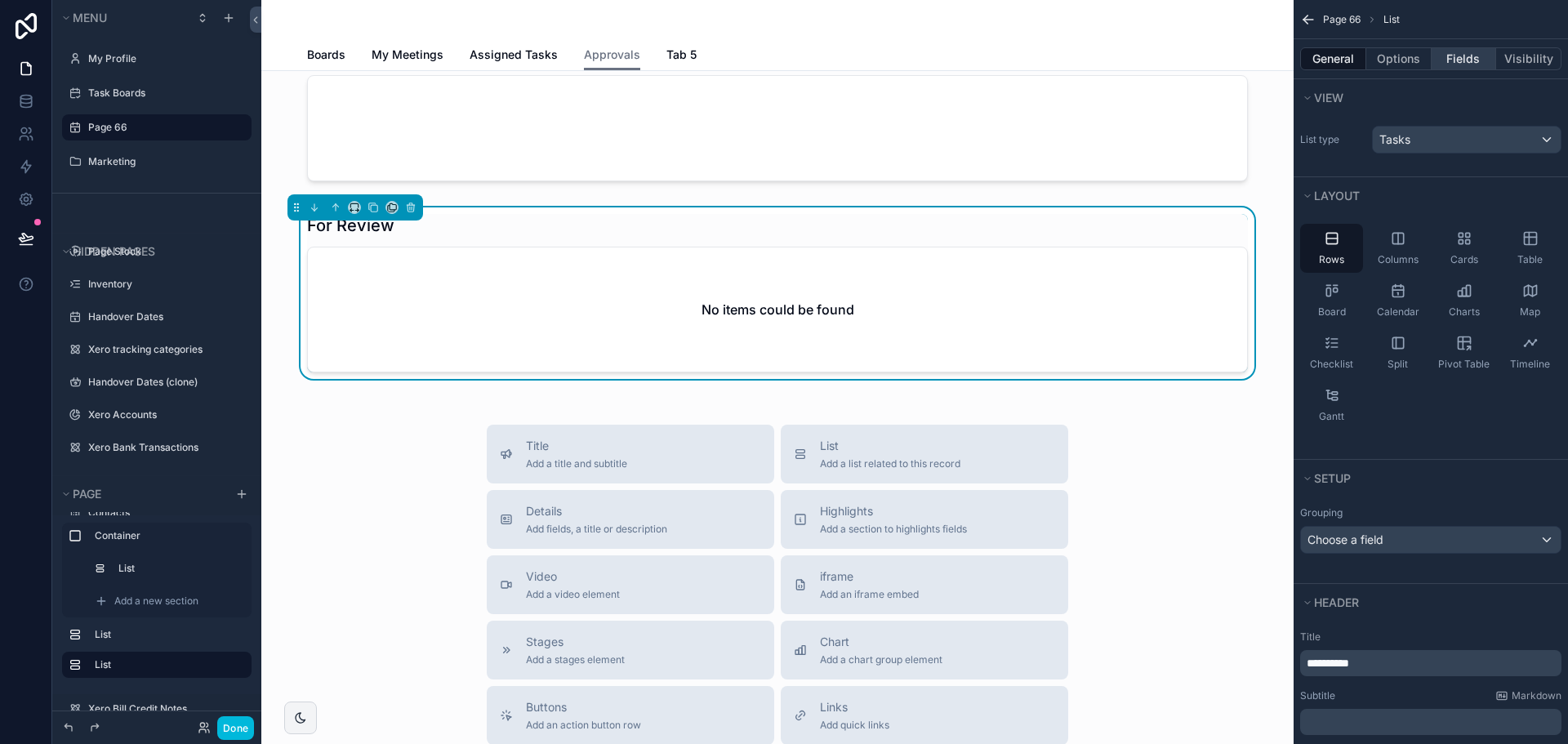
click at [1454, 55] on button "Fields" at bounding box center [1464, 59] width 65 height 23
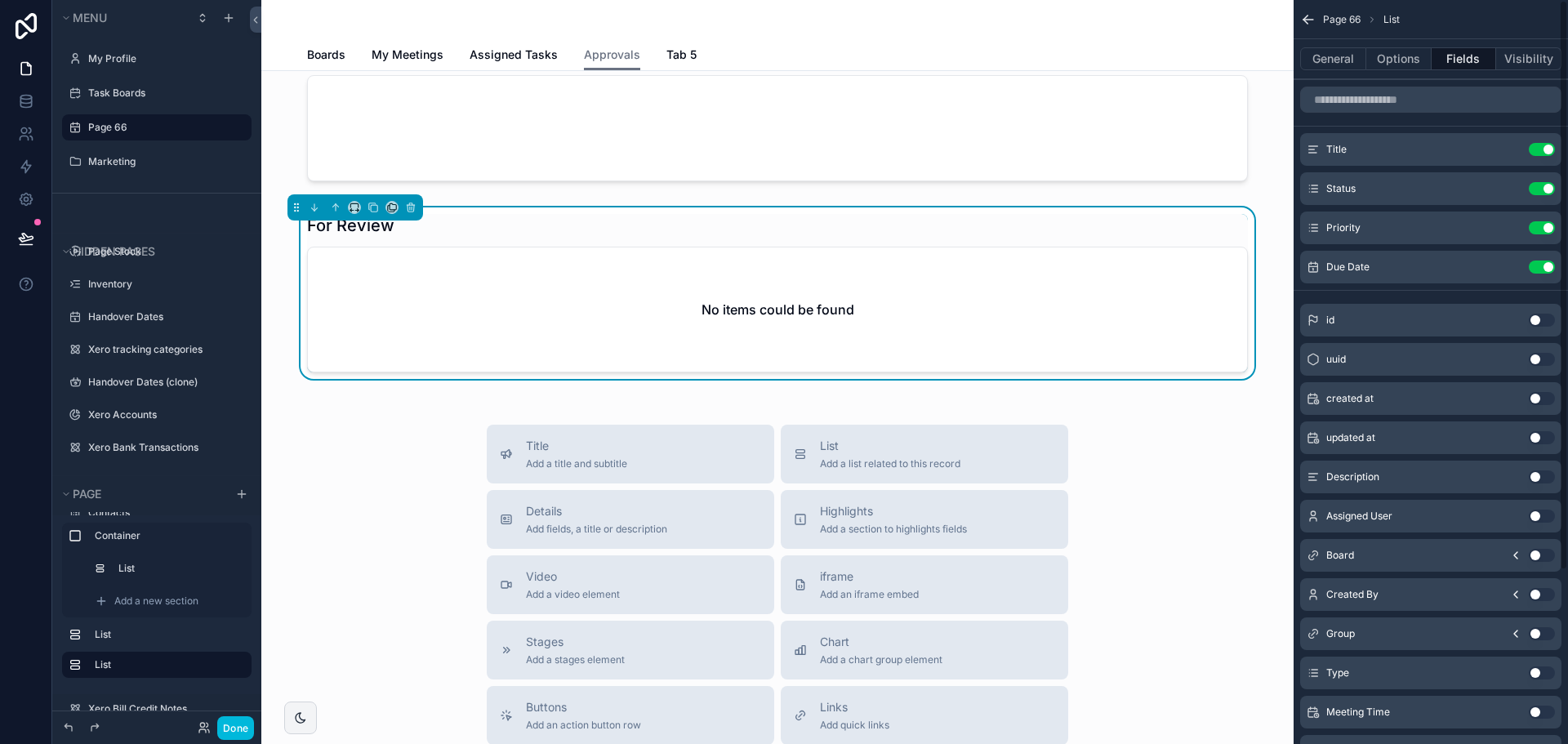
click at [1547, 553] on button "Use setting" at bounding box center [1542, 555] width 26 height 13
click at [1537, 305] on button "Use setting" at bounding box center [1542, 307] width 26 height 13
click at [1396, 56] on button "Options" at bounding box center [1399, 59] width 65 height 23
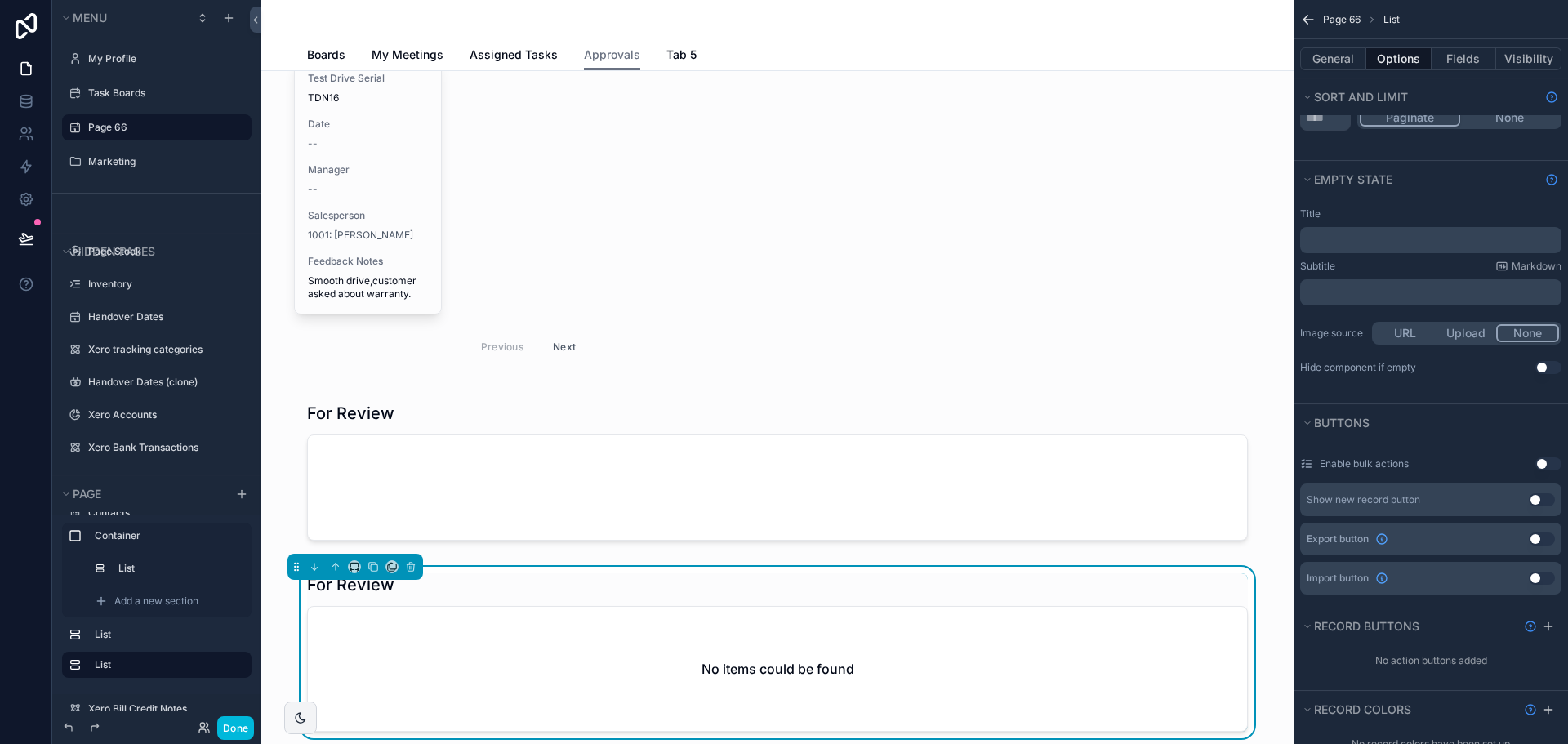
scroll to position [828, 0]
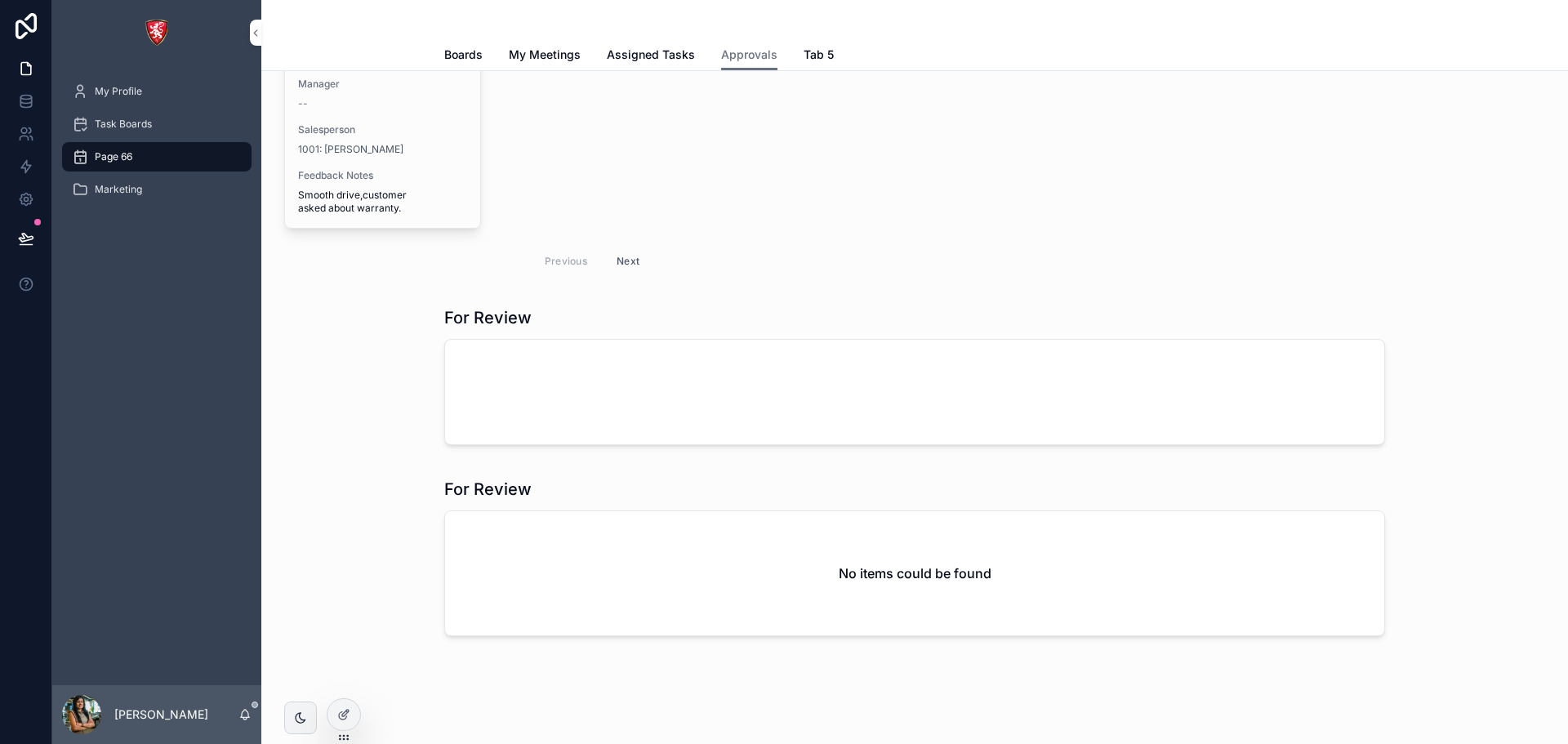
scroll to position [978, 0]
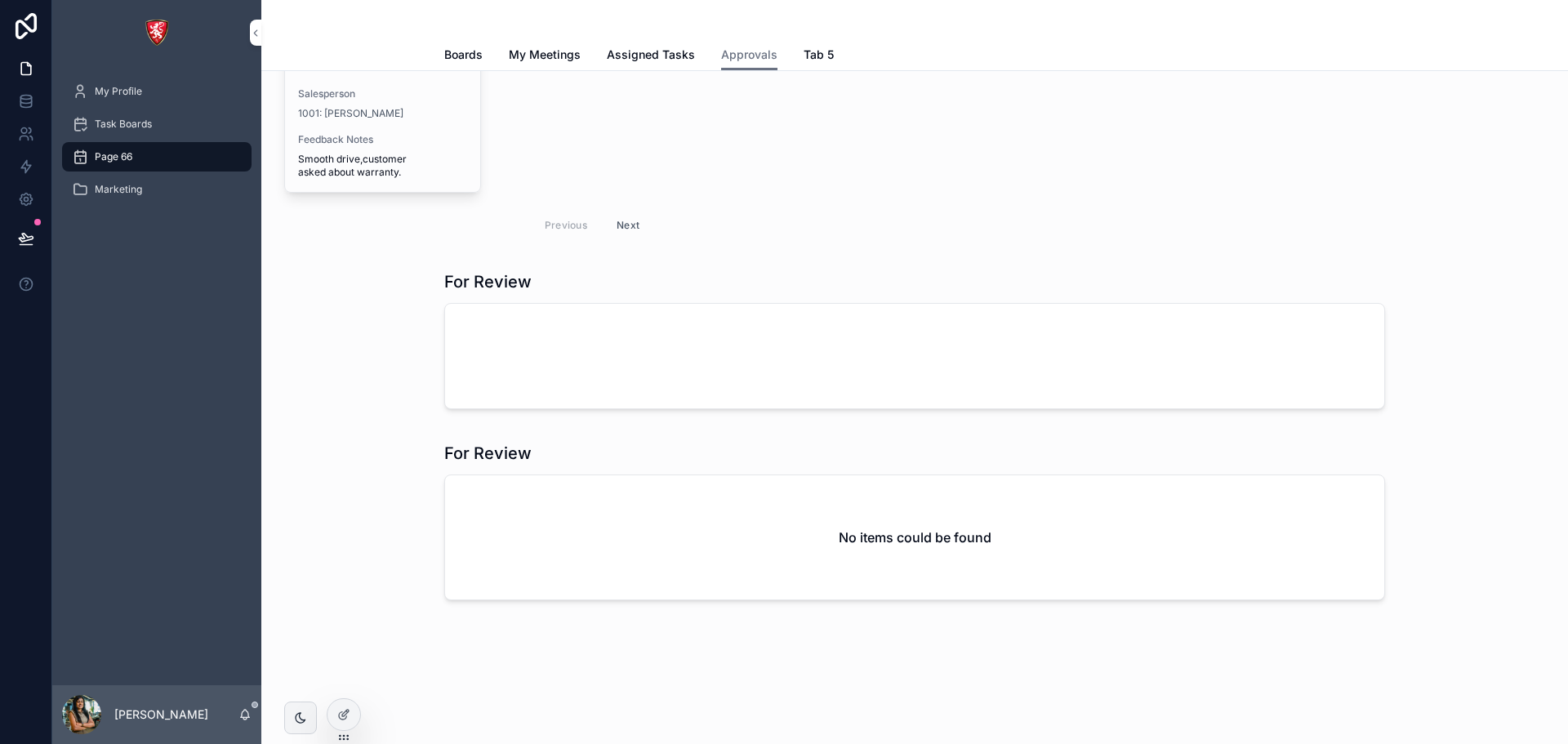
click at [549, 229] on div "Previous Next" at bounding box center [592, 225] width 119 height 25
click at [611, 228] on button "Next" at bounding box center [628, 225] width 46 height 25
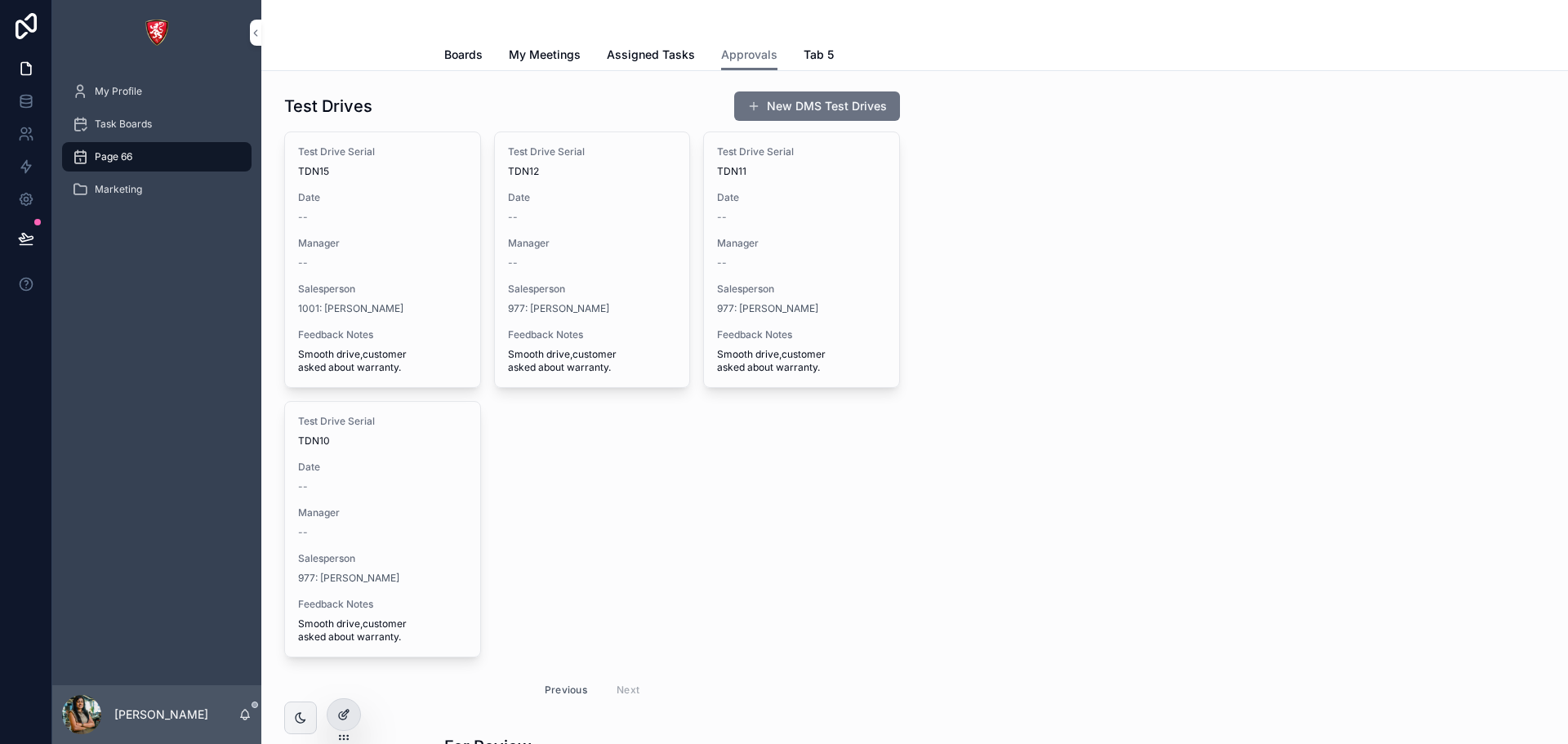
click at [345, 707] on div at bounding box center [344, 715] width 33 height 31
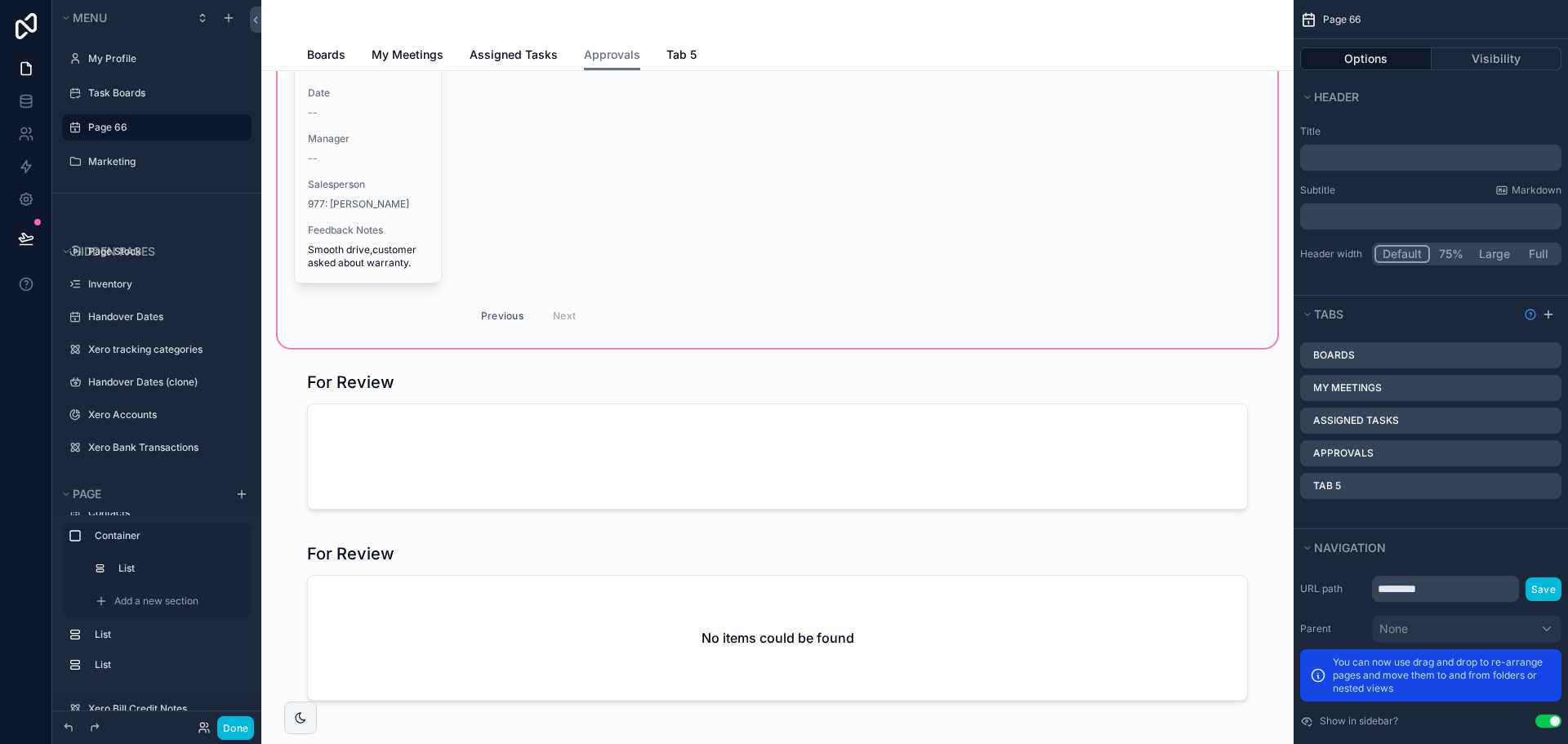
scroll to position [408, 0]
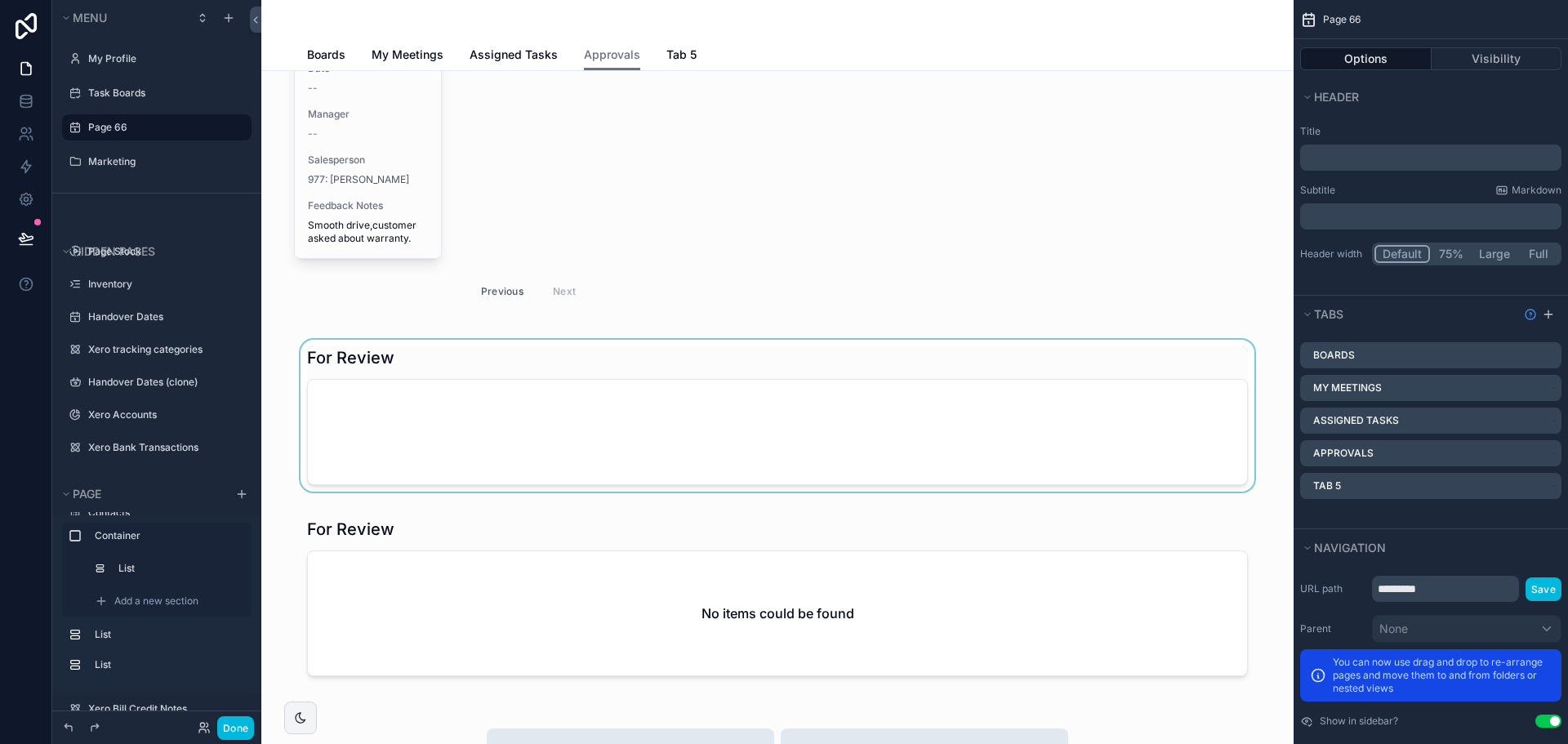
click at [576, 434] on div "scrollable content" at bounding box center [777, 419] width 1006 height 159
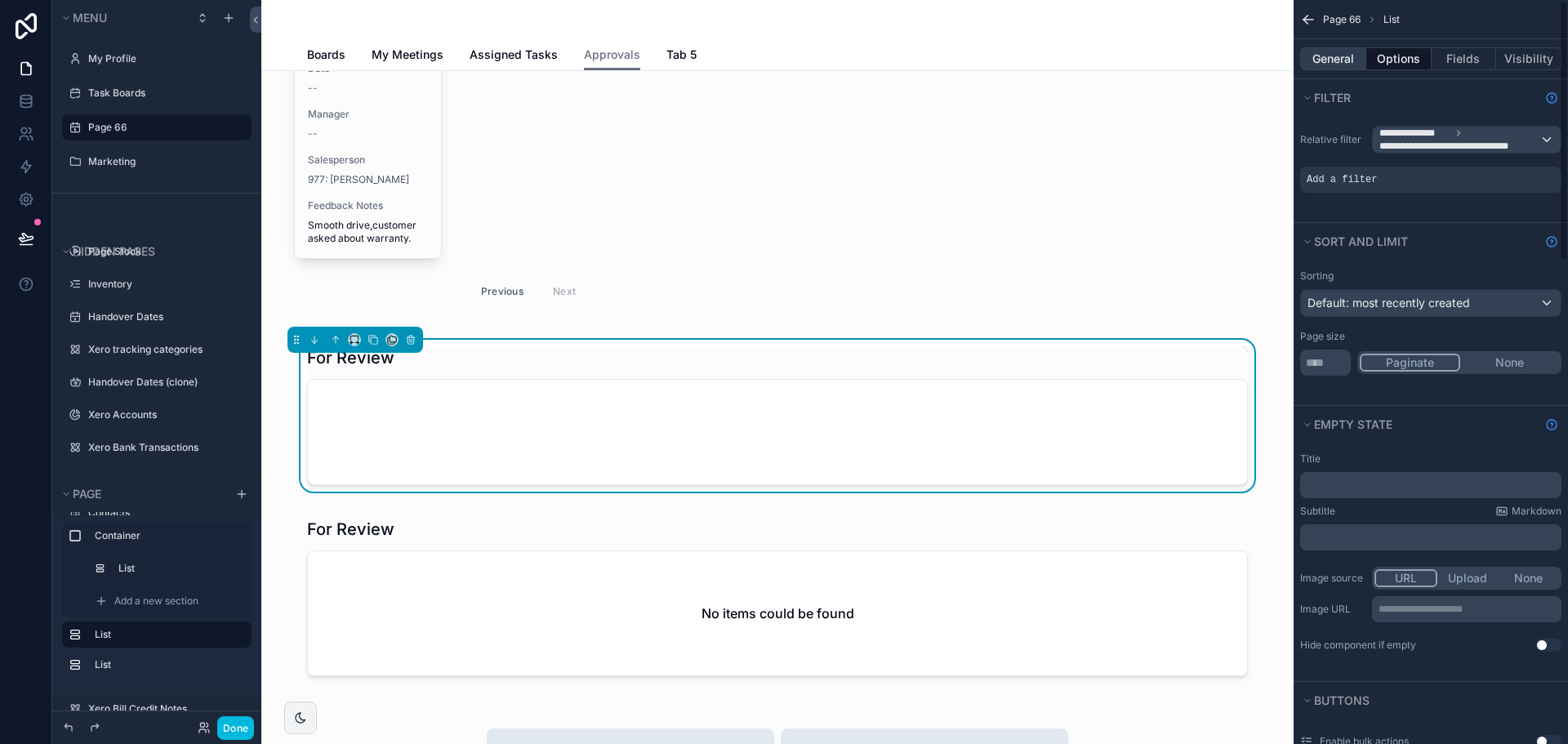
click at [1320, 61] on button "General" at bounding box center [1333, 59] width 66 height 23
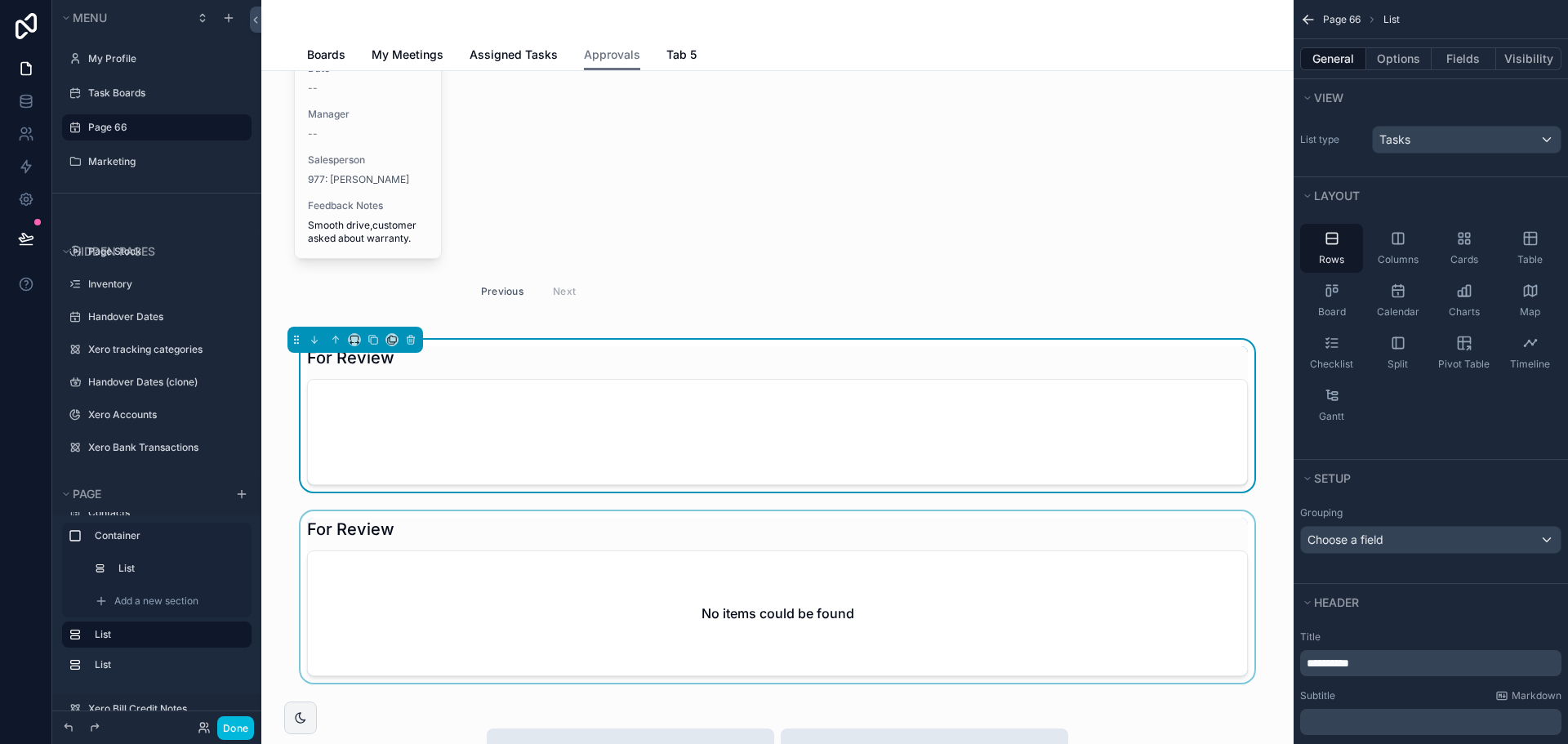
click at [937, 590] on div "scrollable content" at bounding box center [777, 600] width 1006 height 178
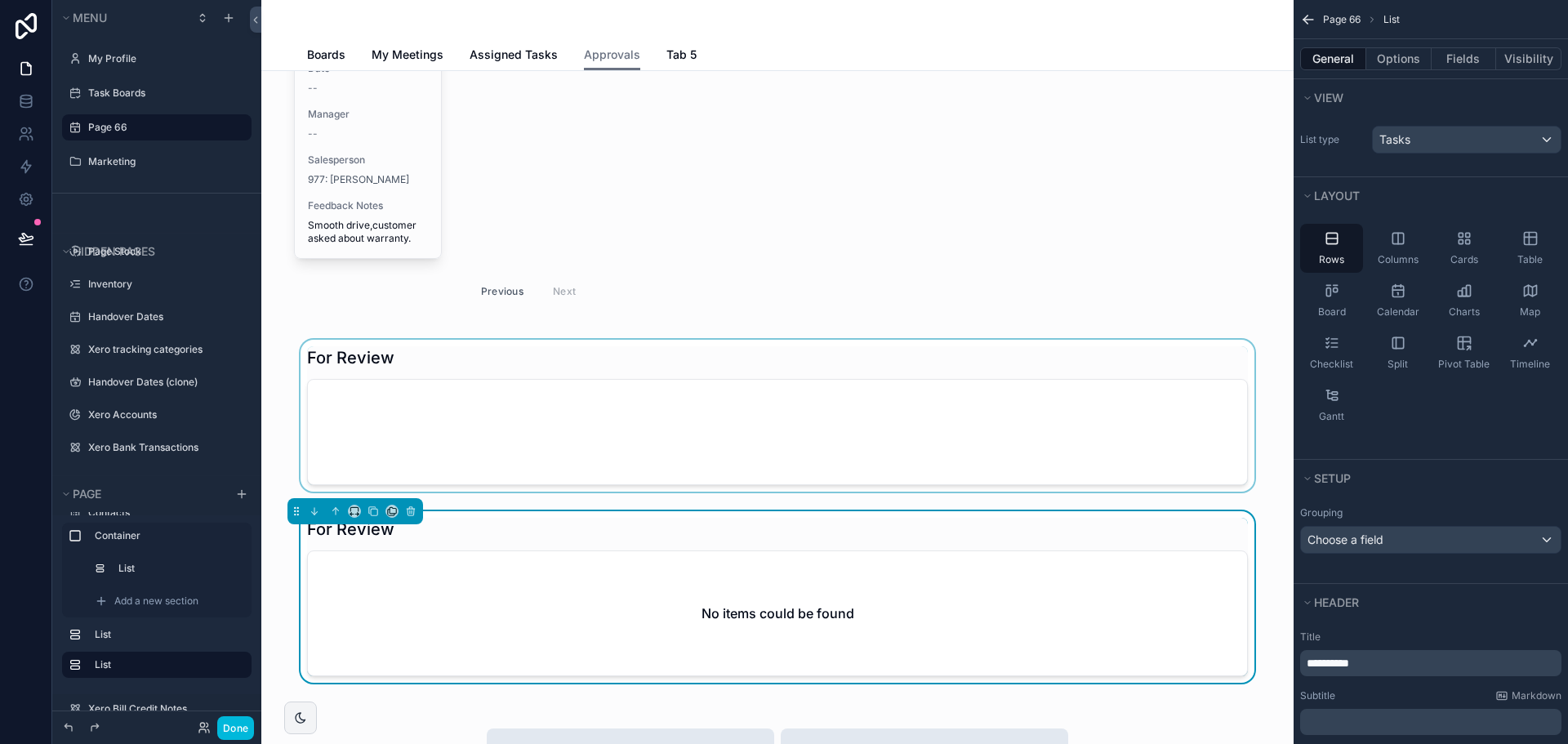
click at [915, 464] on div "scrollable content" at bounding box center [777, 419] width 1006 height 159
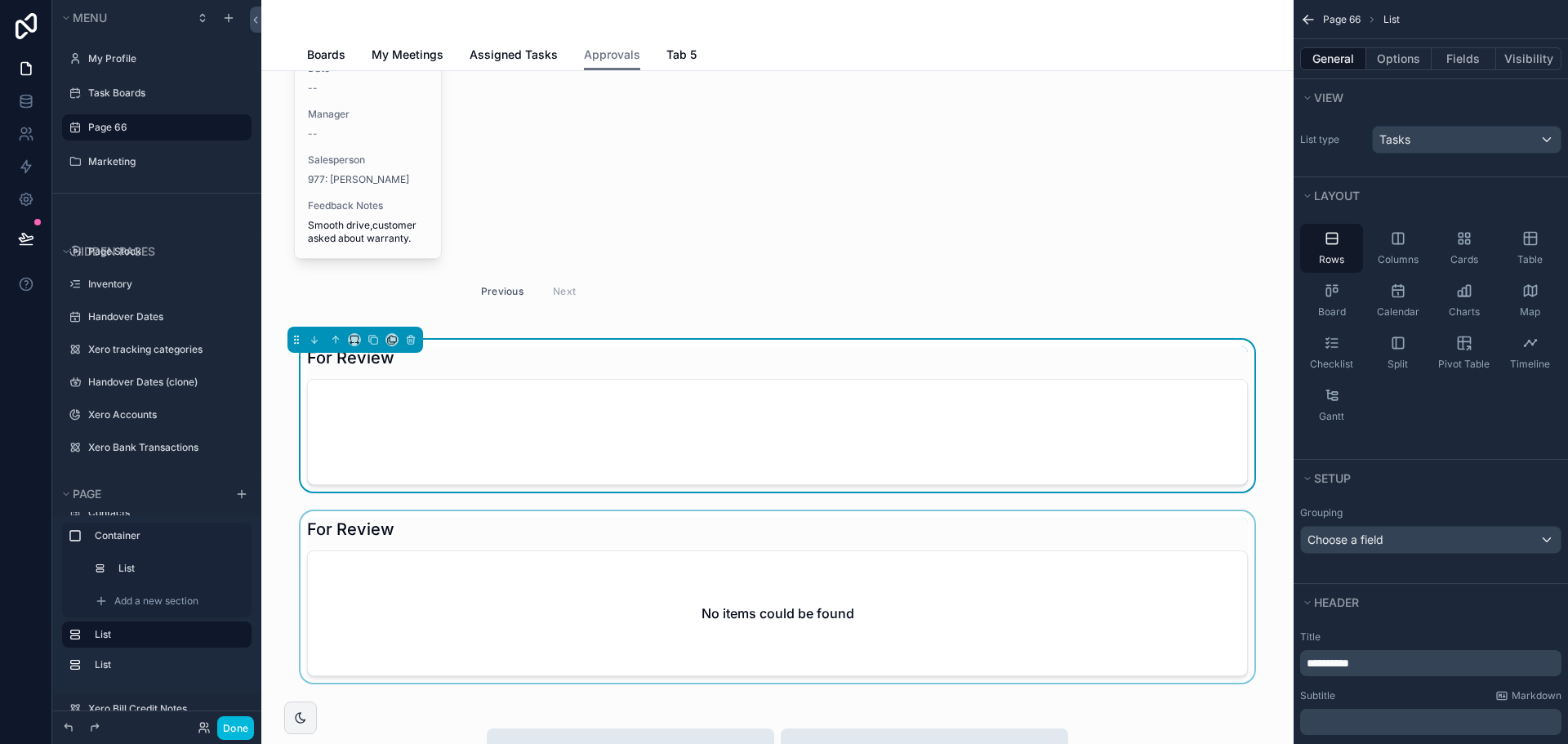
click at [934, 567] on div "scrollable content" at bounding box center [777, 600] width 1006 height 178
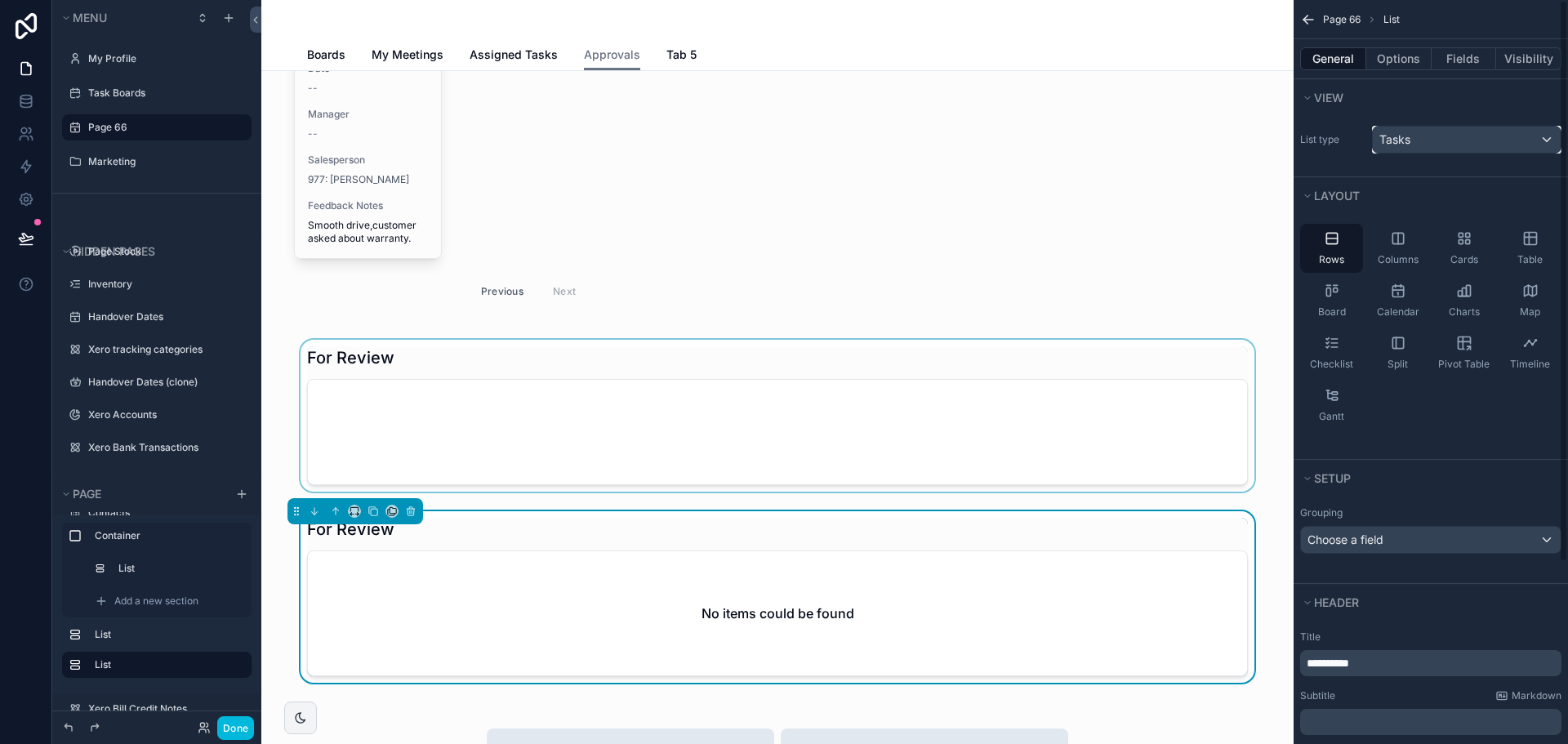
click at [1485, 145] on div "Tasks" at bounding box center [1467, 140] width 188 height 26
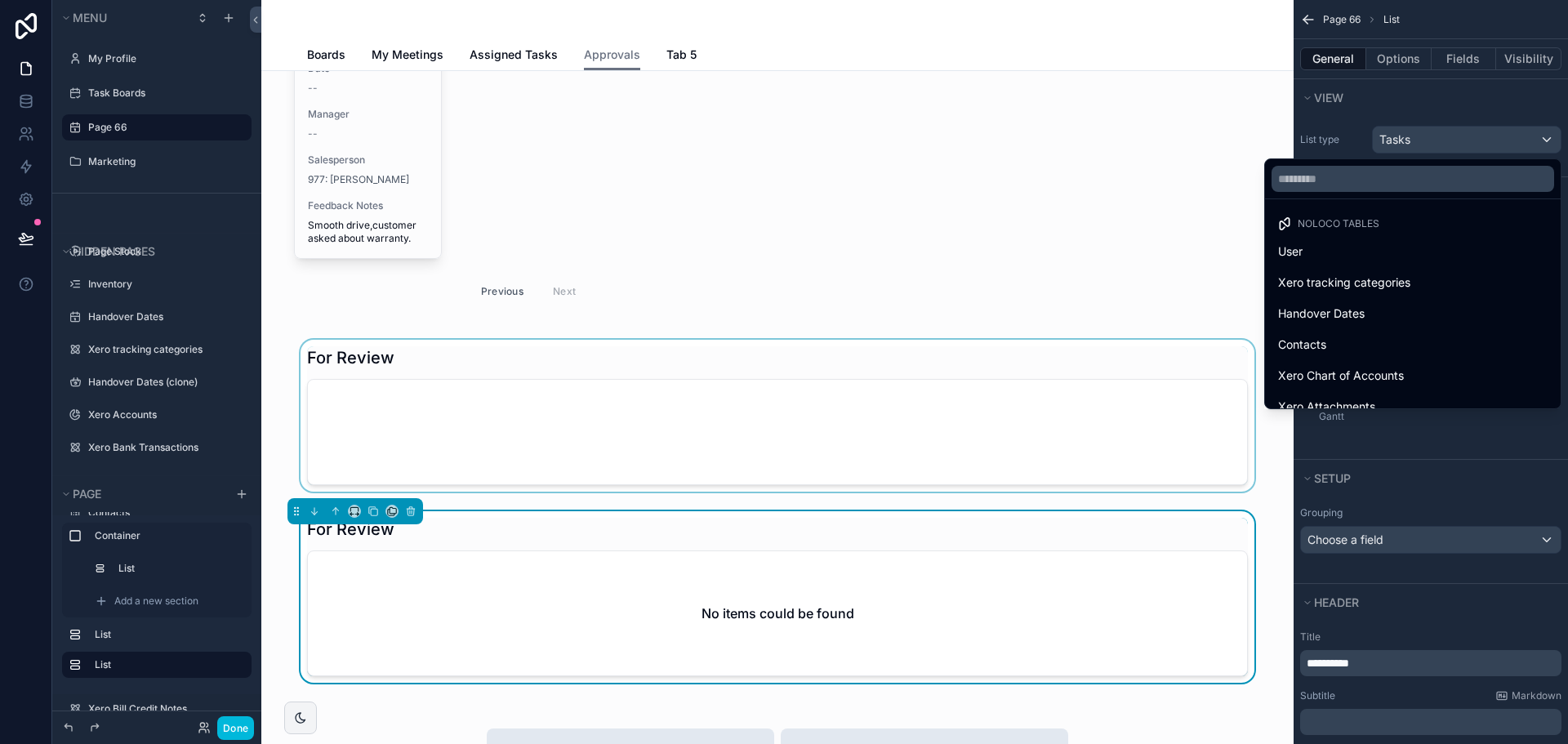
click at [780, 437] on div "scrollable content" at bounding box center [777, 419] width 1006 height 159
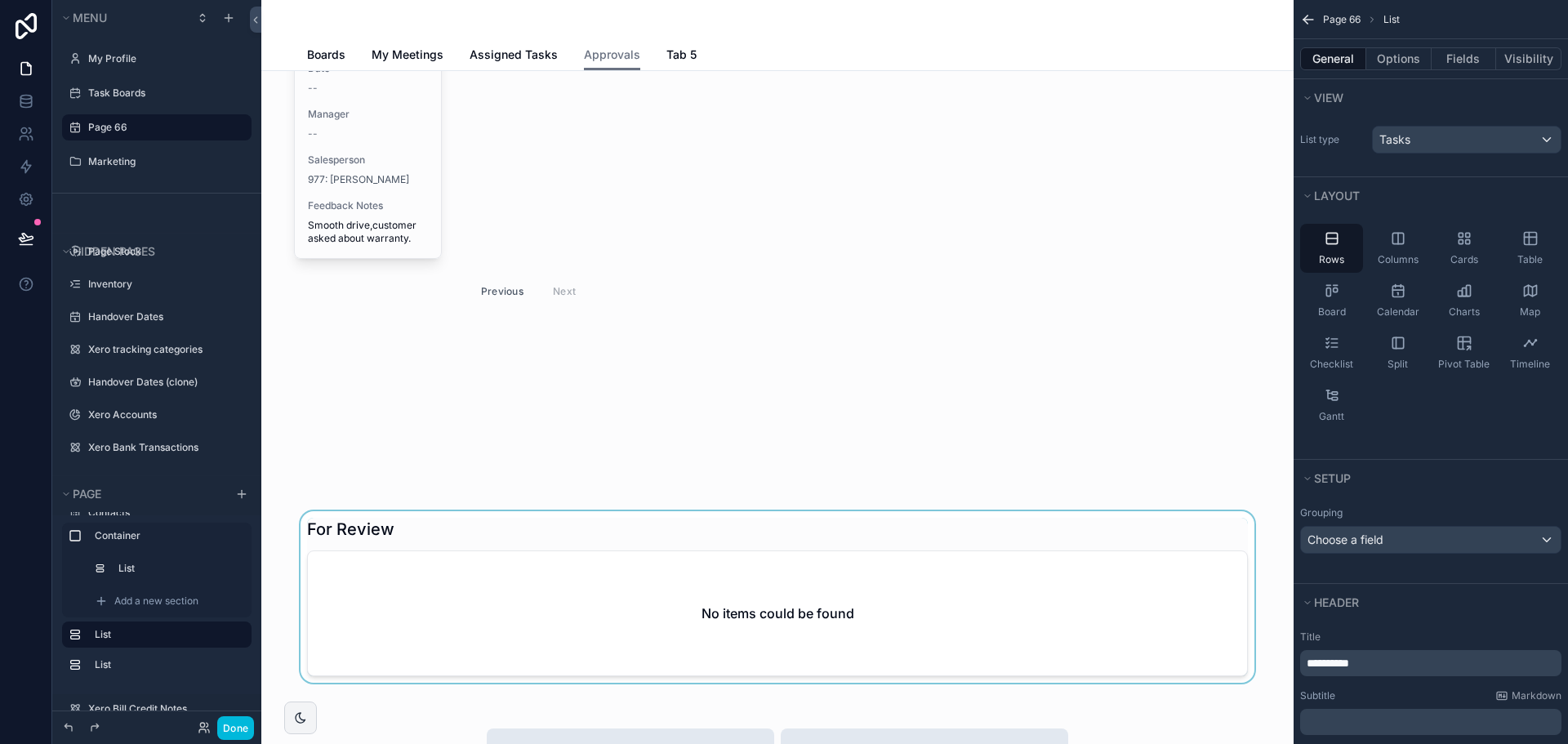
scroll to position [456, 0]
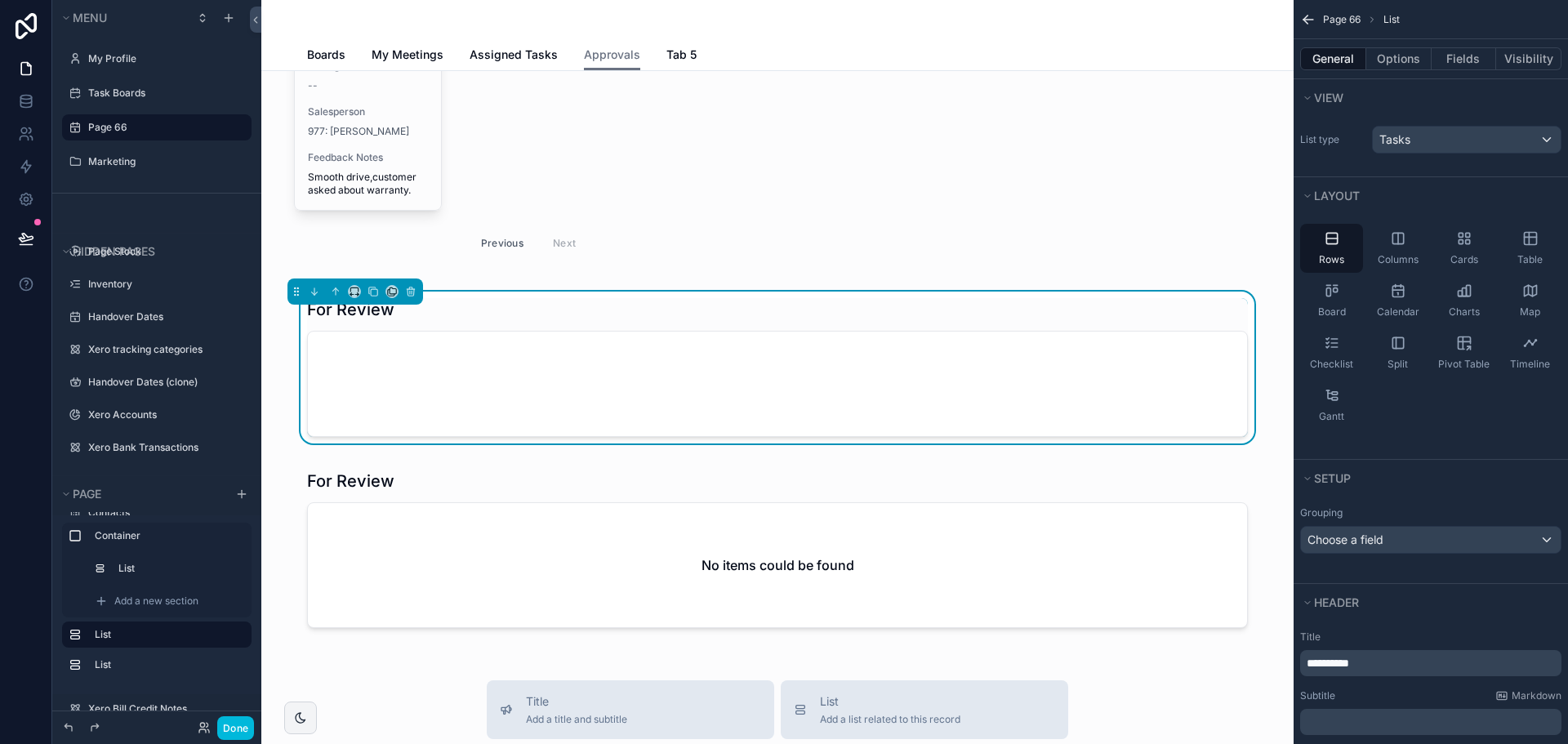
drag, startPoint x: 762, startPoint y: 562, endPoint x: 765, endPoint y: 338, distance: 224.0
click at [765, 338] on div "Test Drives New DMS Test Drives Test Drive Serial TDN15 Date -- Manager -- Sale…" at bounding box center [777, 503] width 1033 height 1778
drag, startPoint x: 394, startPoint y: 576, endPoint x: 450, endPoint y: 280, distance: 301.3
click at [450, 280] on div "Test Drives New DMS Test Drives Test Drive Serial TDN15 Date -- Manager -- Sale…" at bounding box center [777, 503] width 1033 height 1778
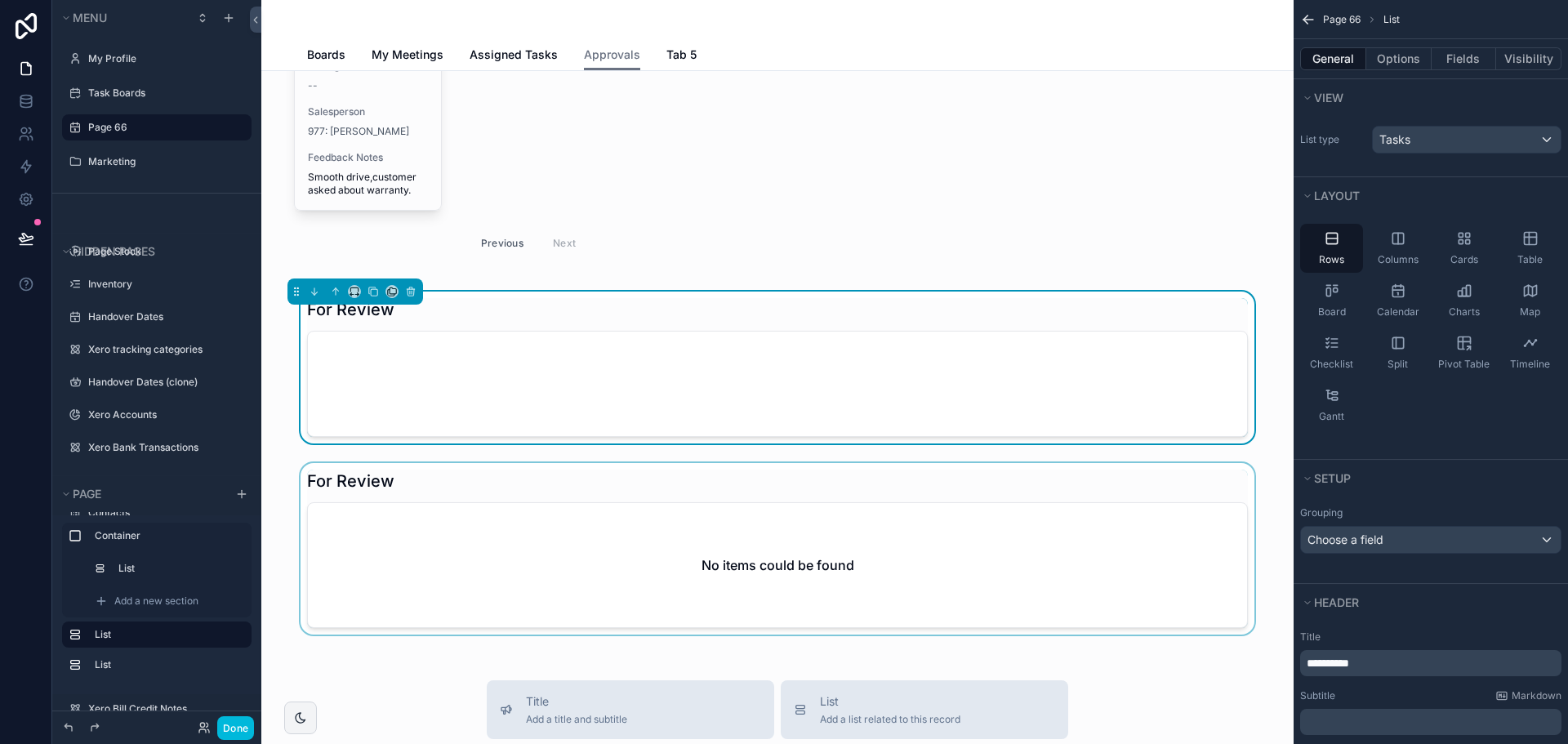
click at [335, 520] on div "scrollable content" at bounding box center [777, 552] width 1006 height 178
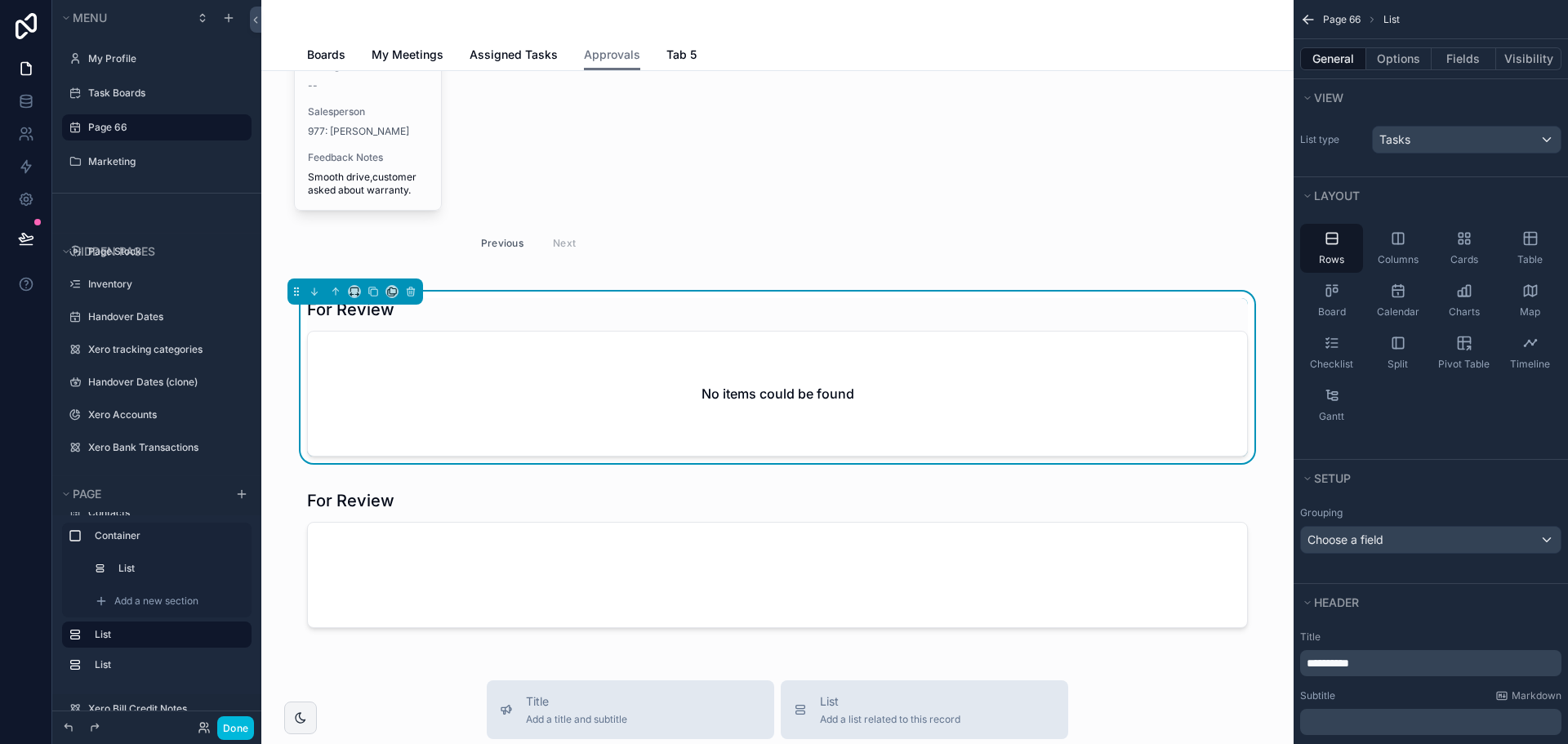
click at [714, 345] on div "No items could be found" at bounding box center [777, 394] width 939 height 124
click at [1470, 53] on button "Fields" at bounding box center [1464, 59] width 65 height 23
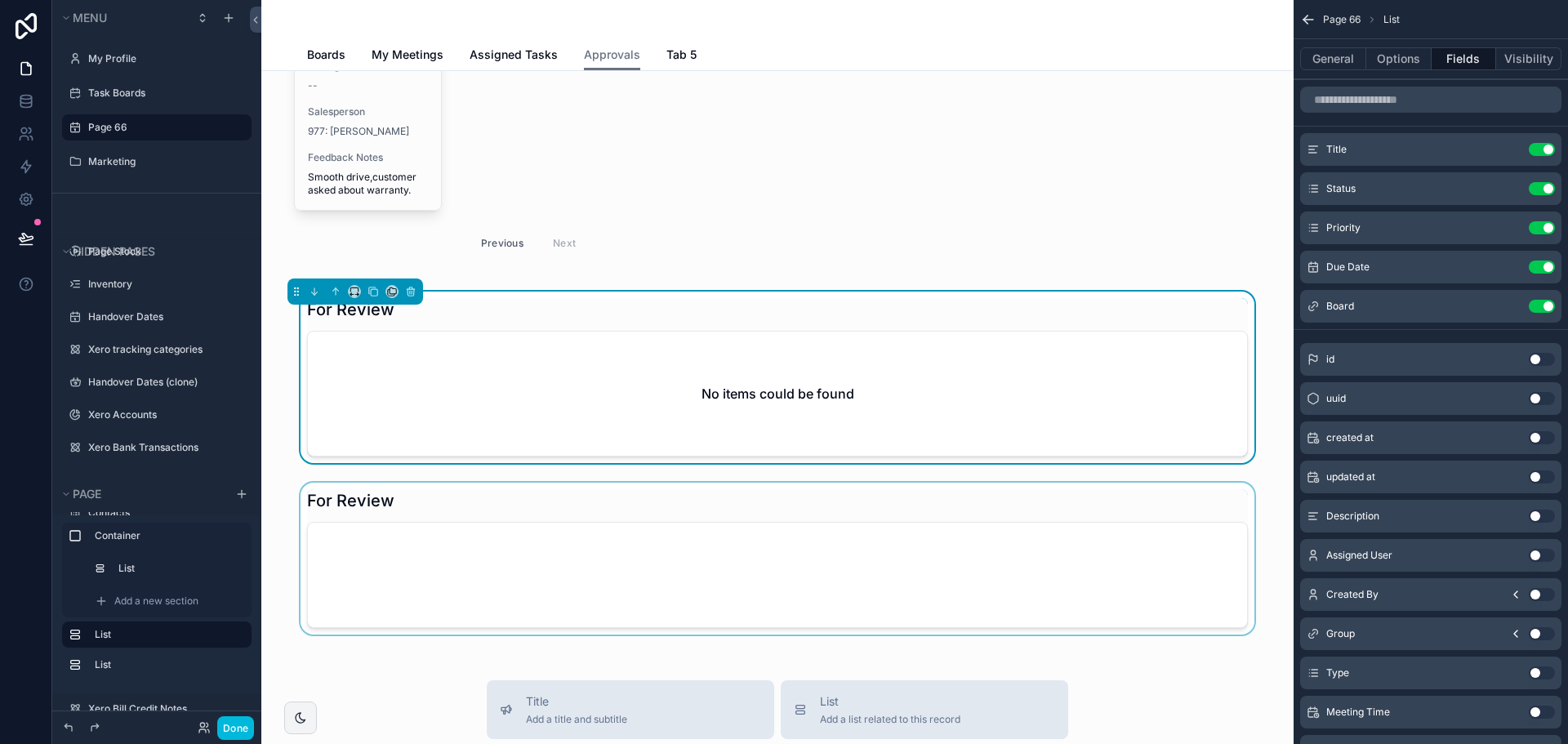
click at [954, 529] on div "scrollable content" at bounding box center [777, 562] width 1006 height 159
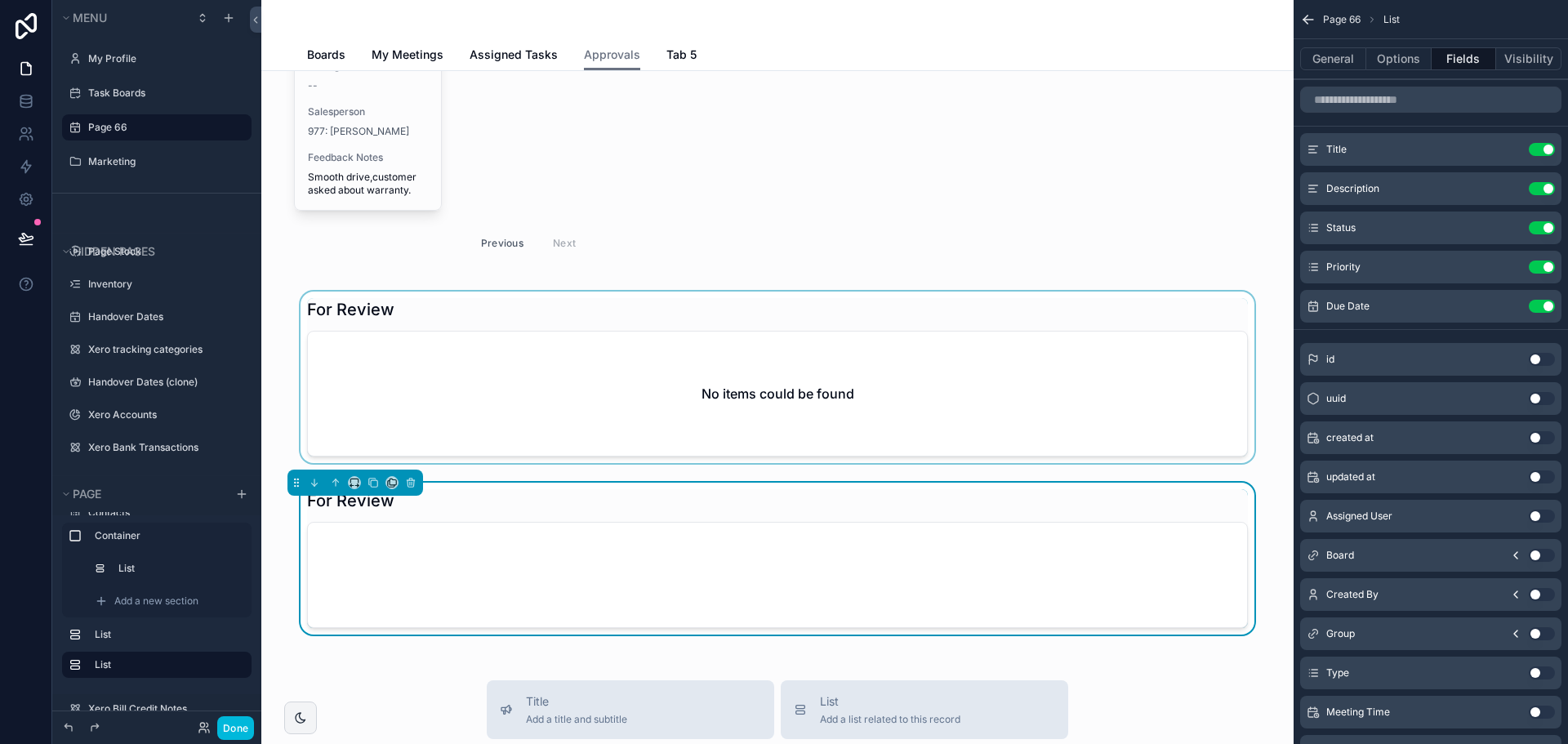
click at [930, 416] on div "scrollable content" at bounding box center [777, 381] width 1006 height 178
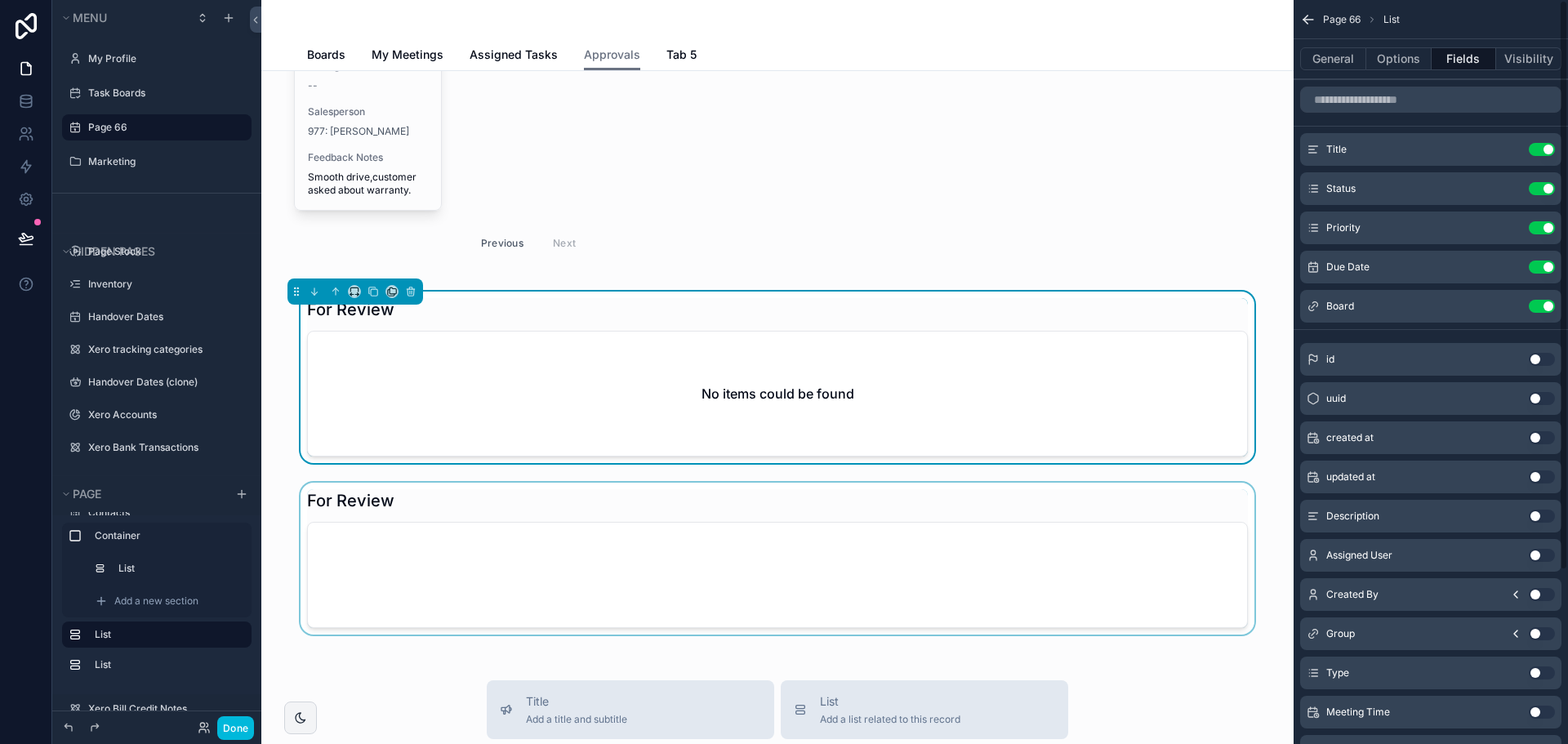
click at [1095, 585] on div "scrollable content" at bounding box center [777, 562] width 1006 height 159
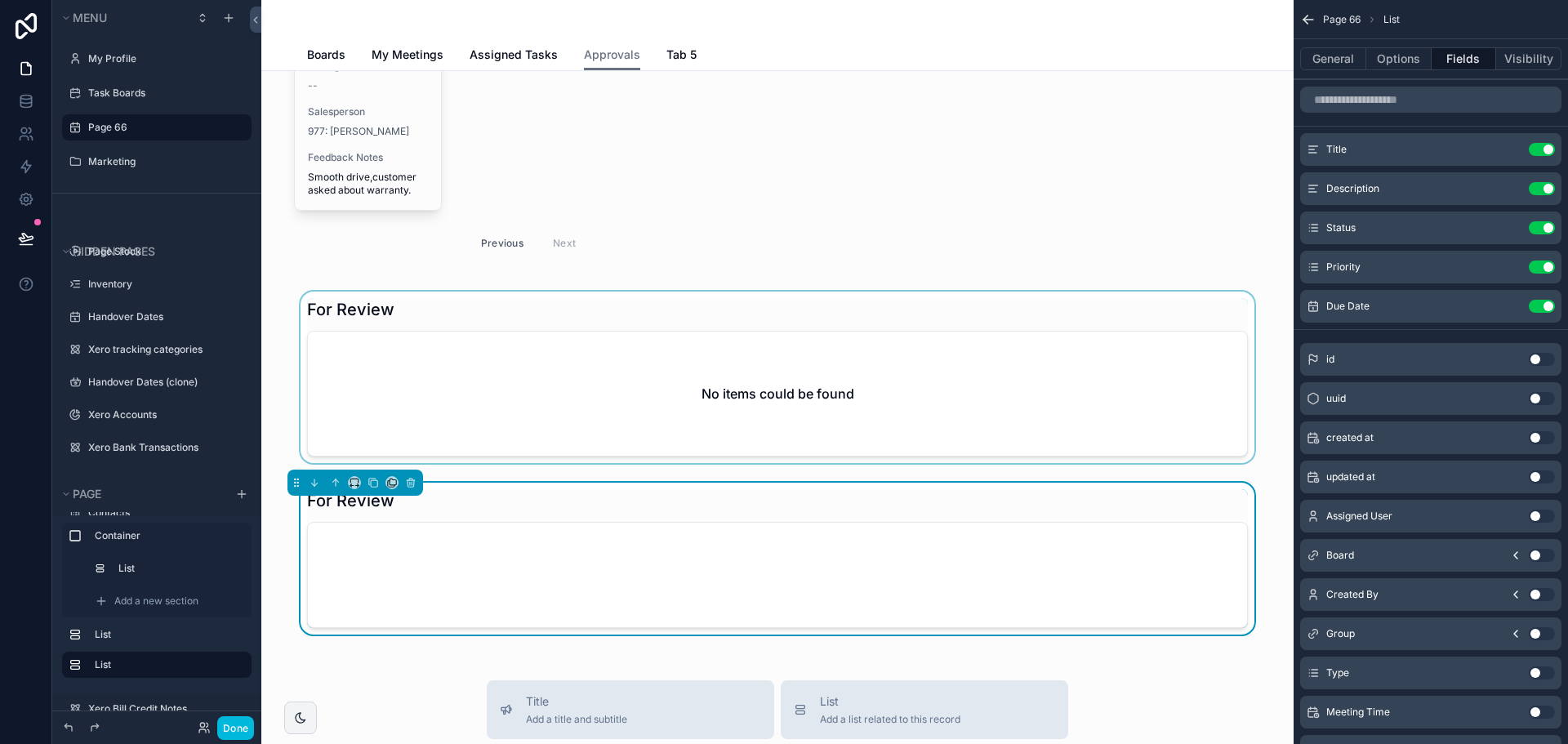
click at [1069, 433] on div "scrollable content" at bounding box center [777, 381] width 1006 height 178
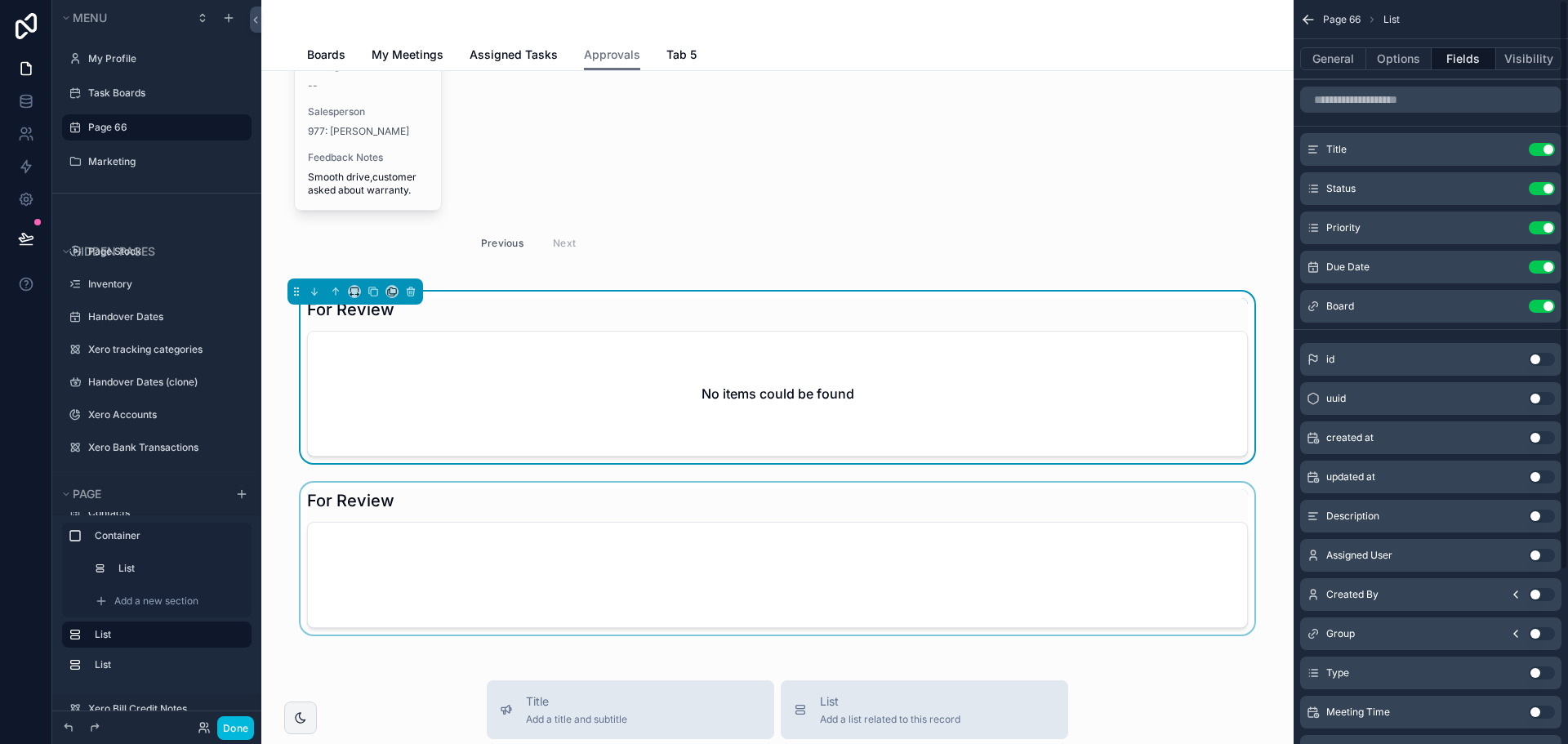
click at [1535, 306] on button "Use setting" at bounding box center [1542, 307] width 26 height 13
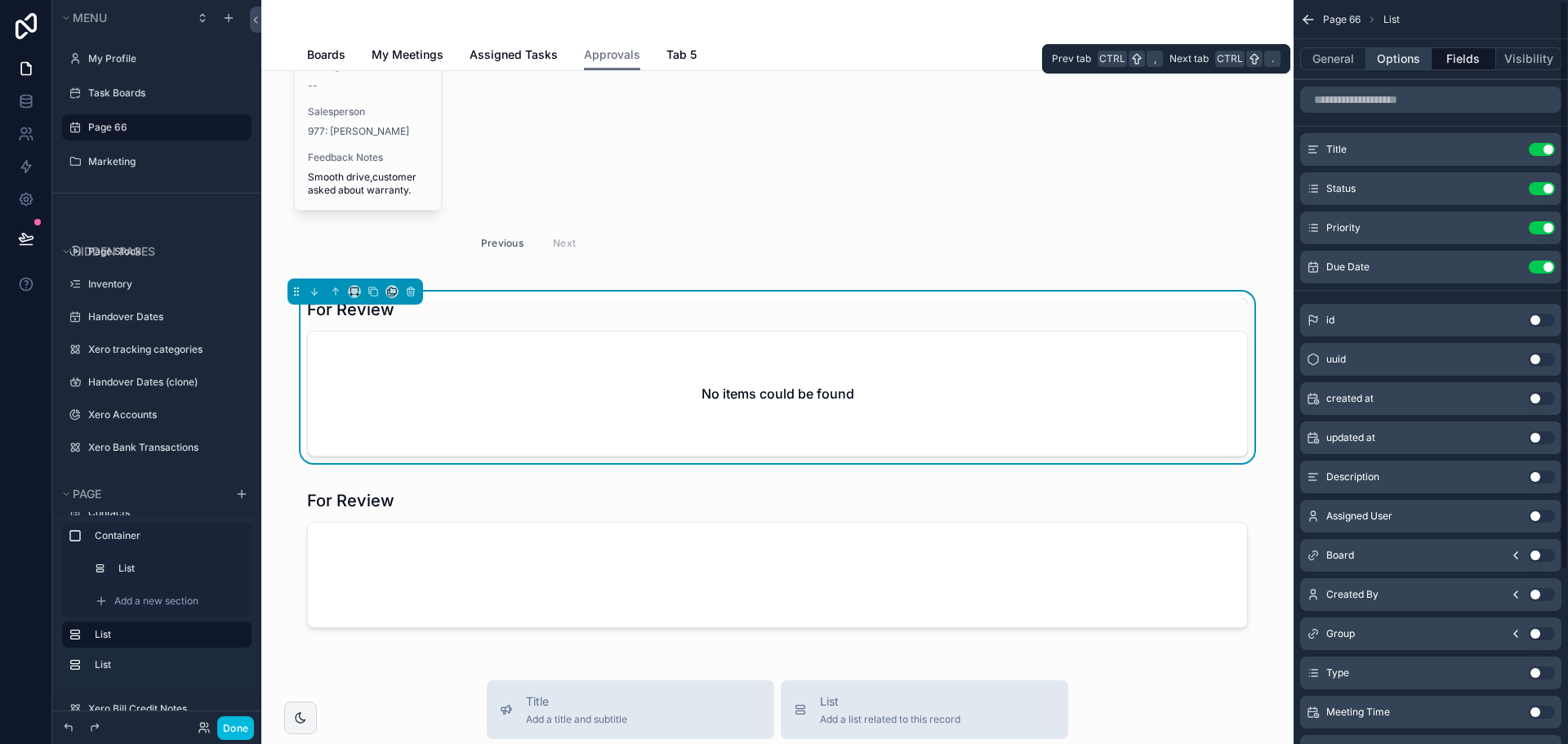
click at [1398, 54] on button "Options" at bounding box center [1399, 59] width 65 height 23
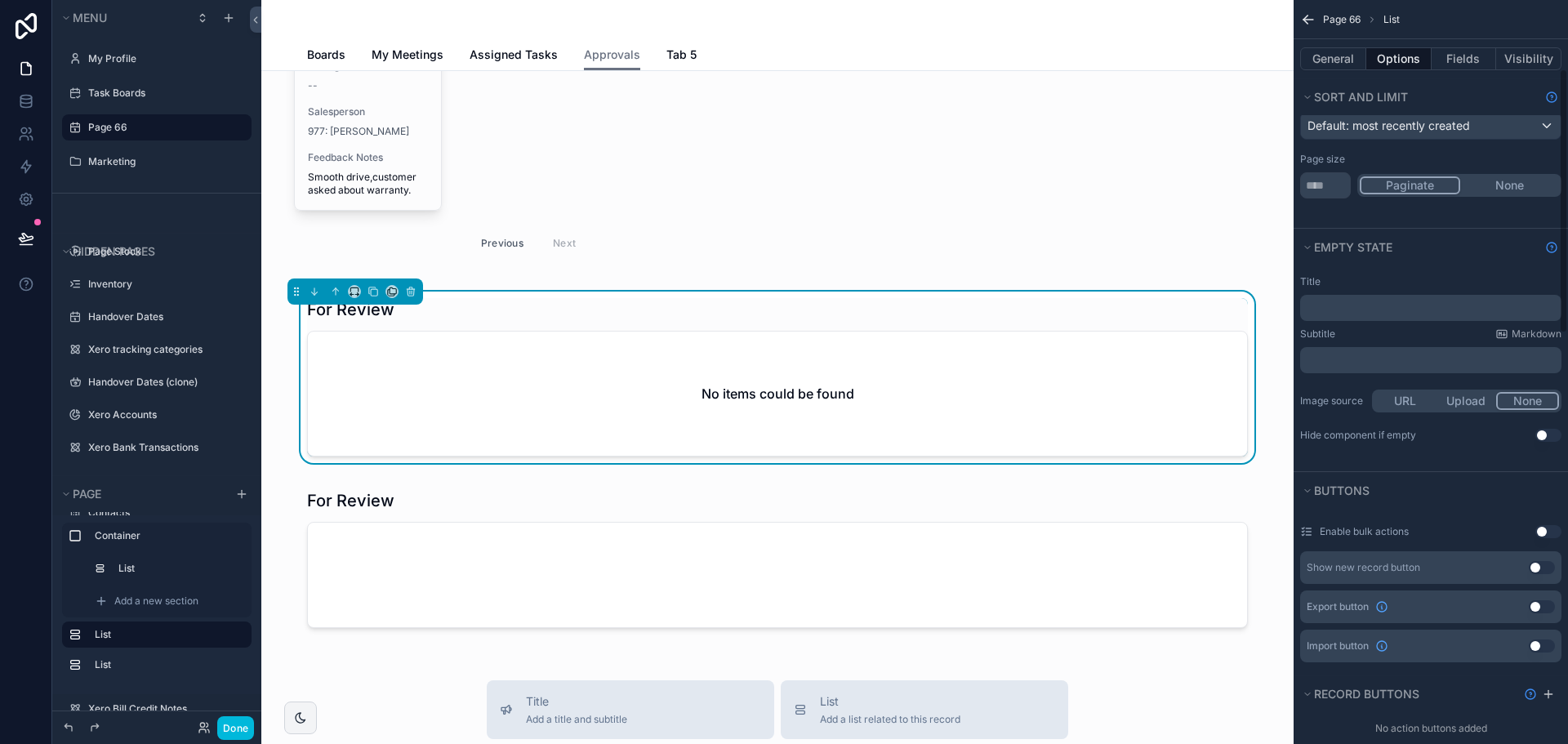
scroll to position [164, 0]
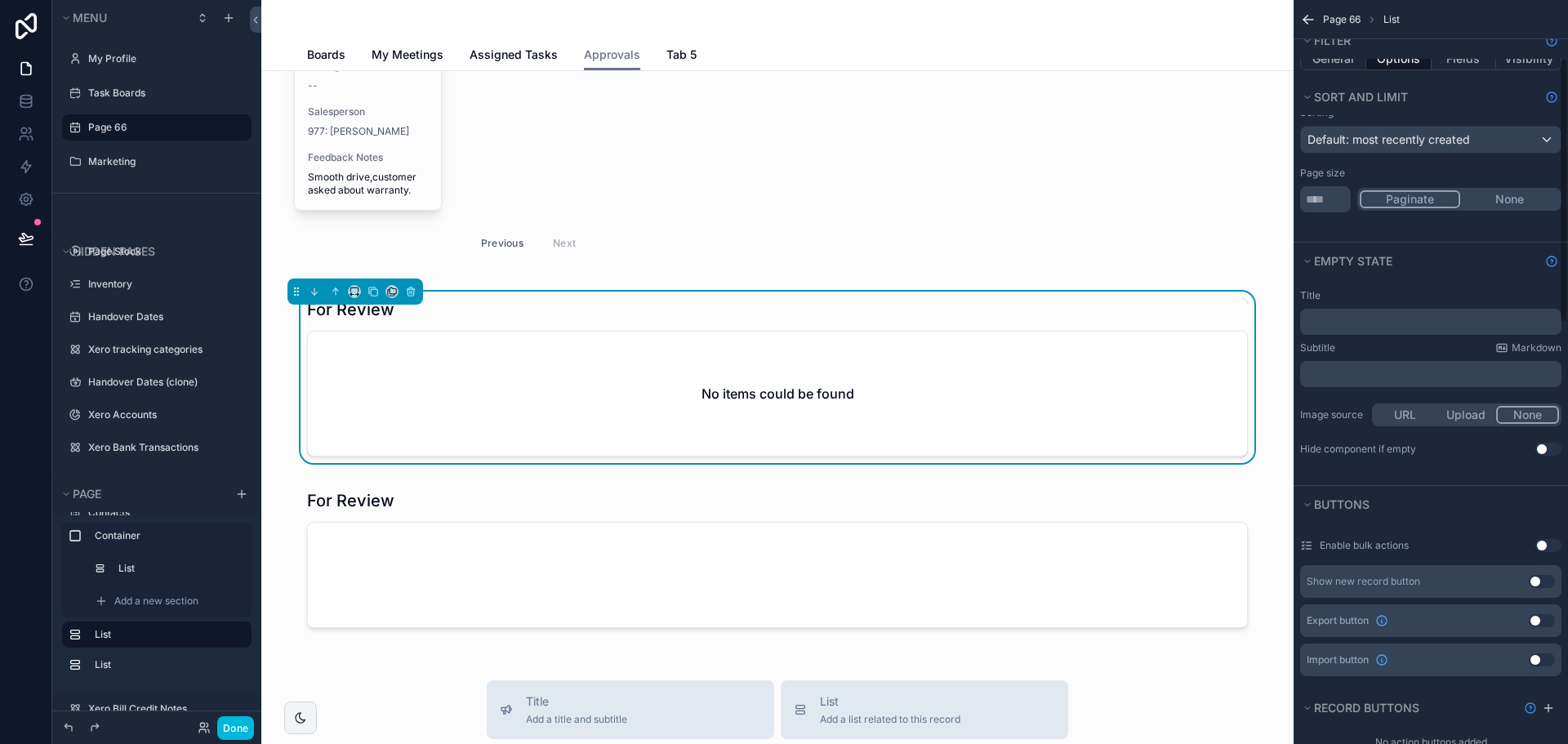
click at [1324, 58] on div "Filter" at bounding box center [1431, 40] width 275 height 37
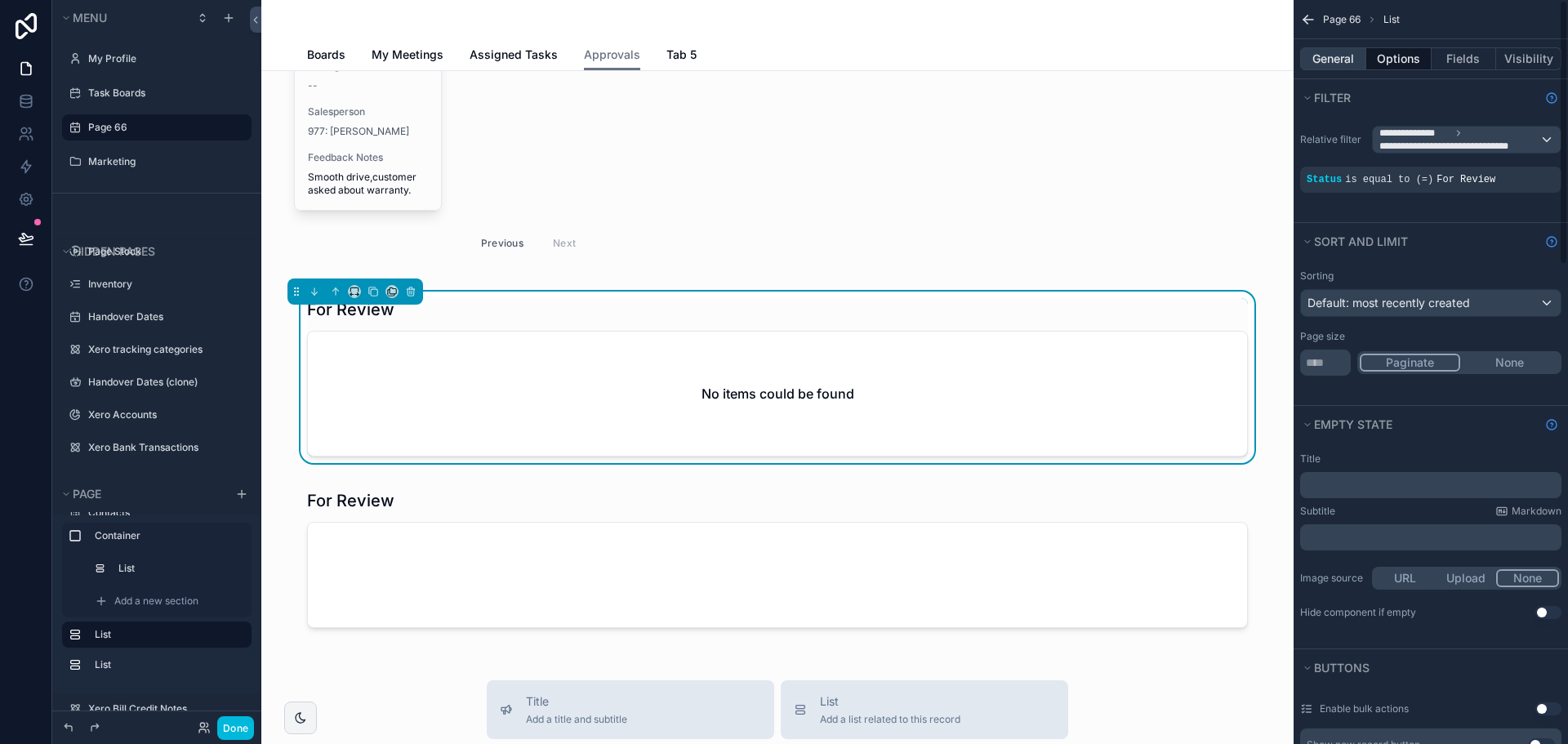
click at [1333, 59] on button "General" at bounding box center [1333, 59] width 66 height 23
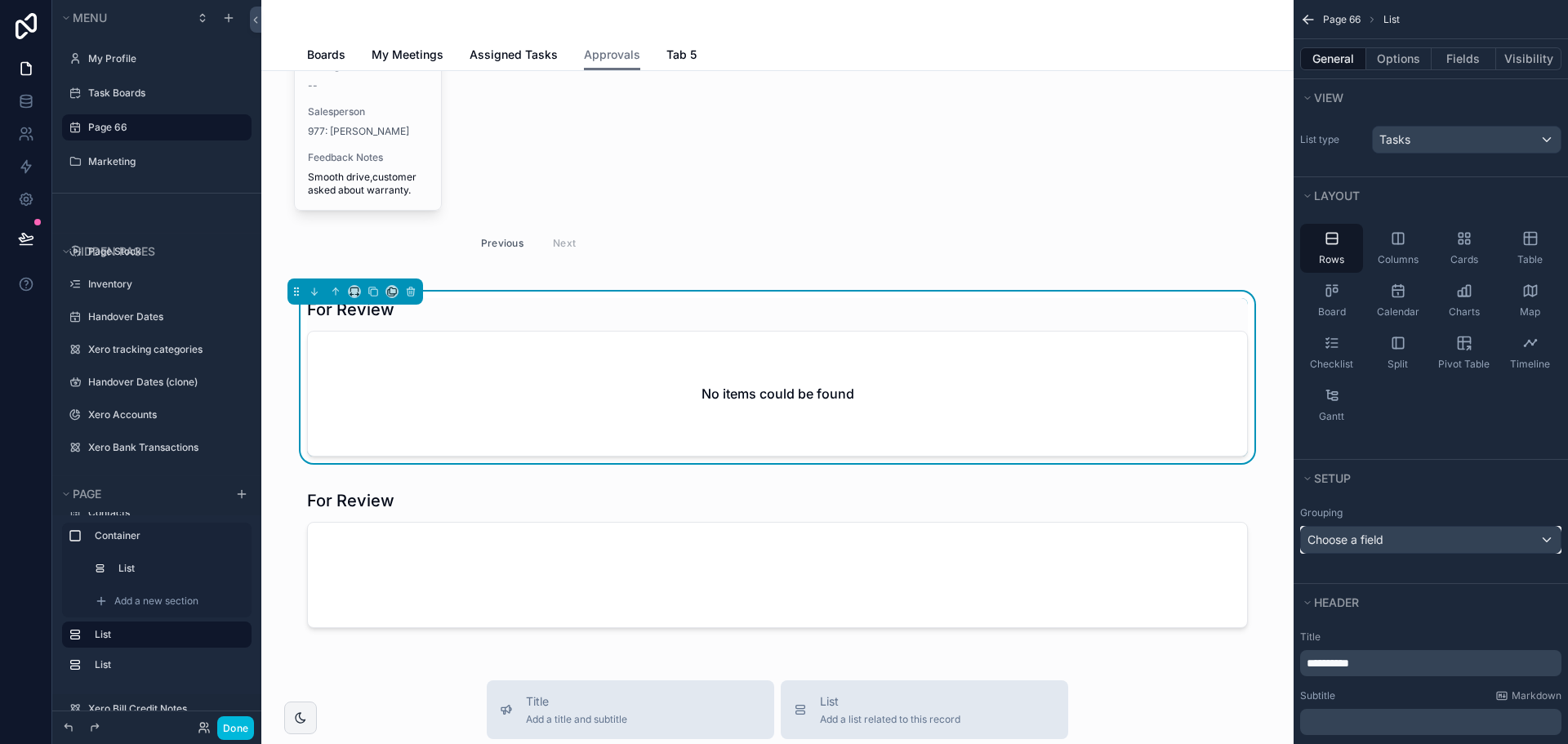
click at [1369, 548] on div "Choose a field" at bounding box center [1431, 540] width 260 height 26
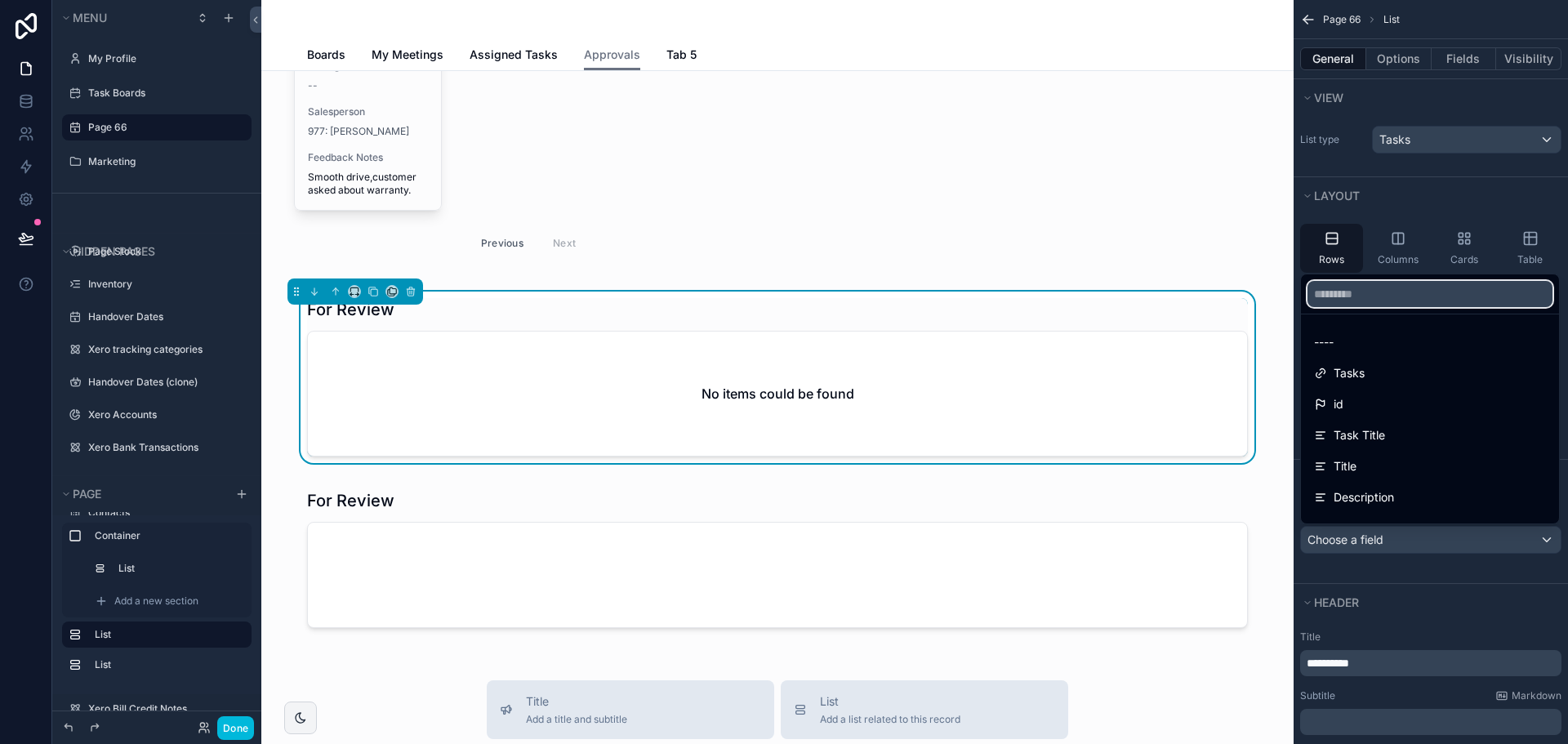
click at [1382, 299] on input "text" at bounding box center [1430, 294] width 245 height 26
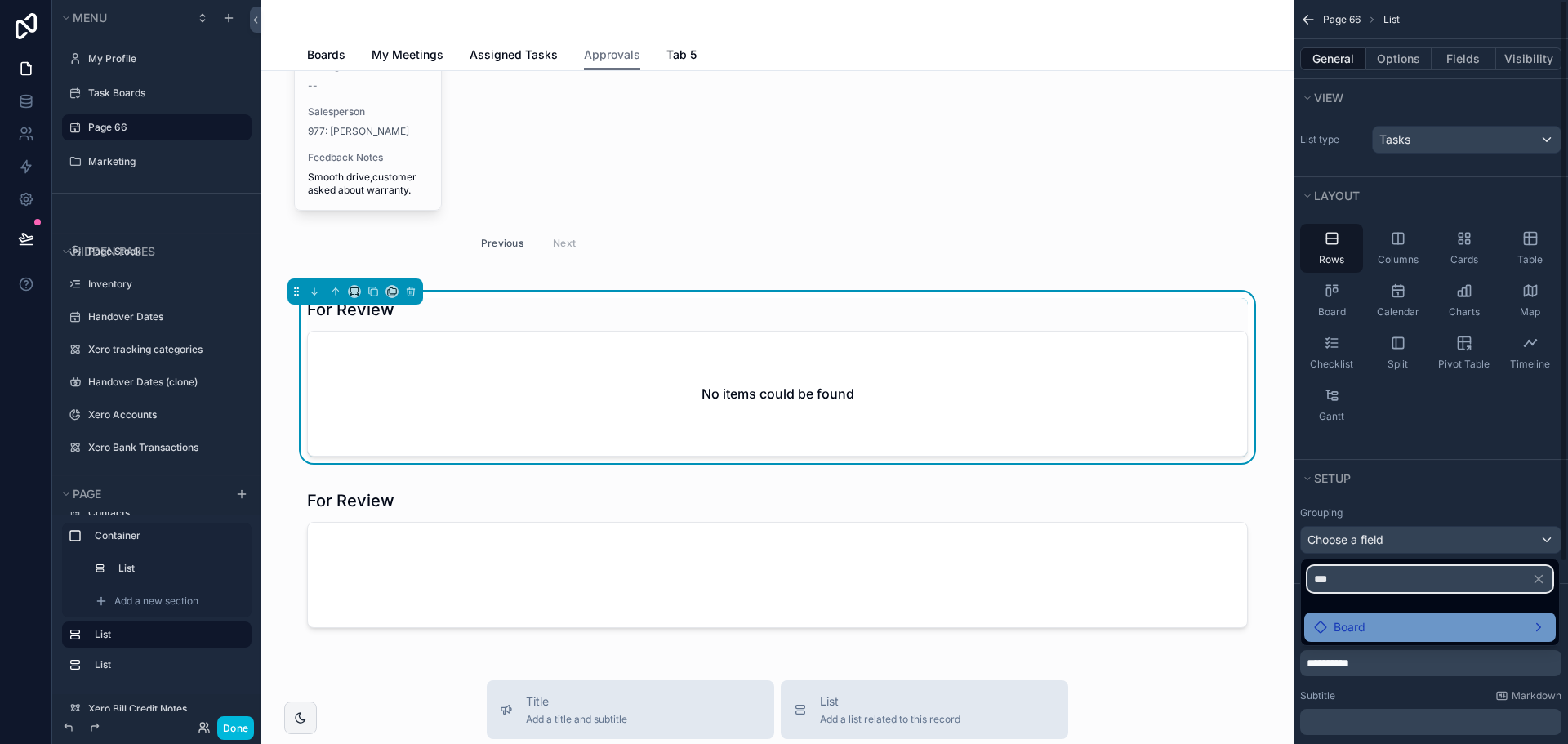
type input "***"
click at [1358, 630] on span "Board" at bounding box center [1349, 627] width 32 height 20
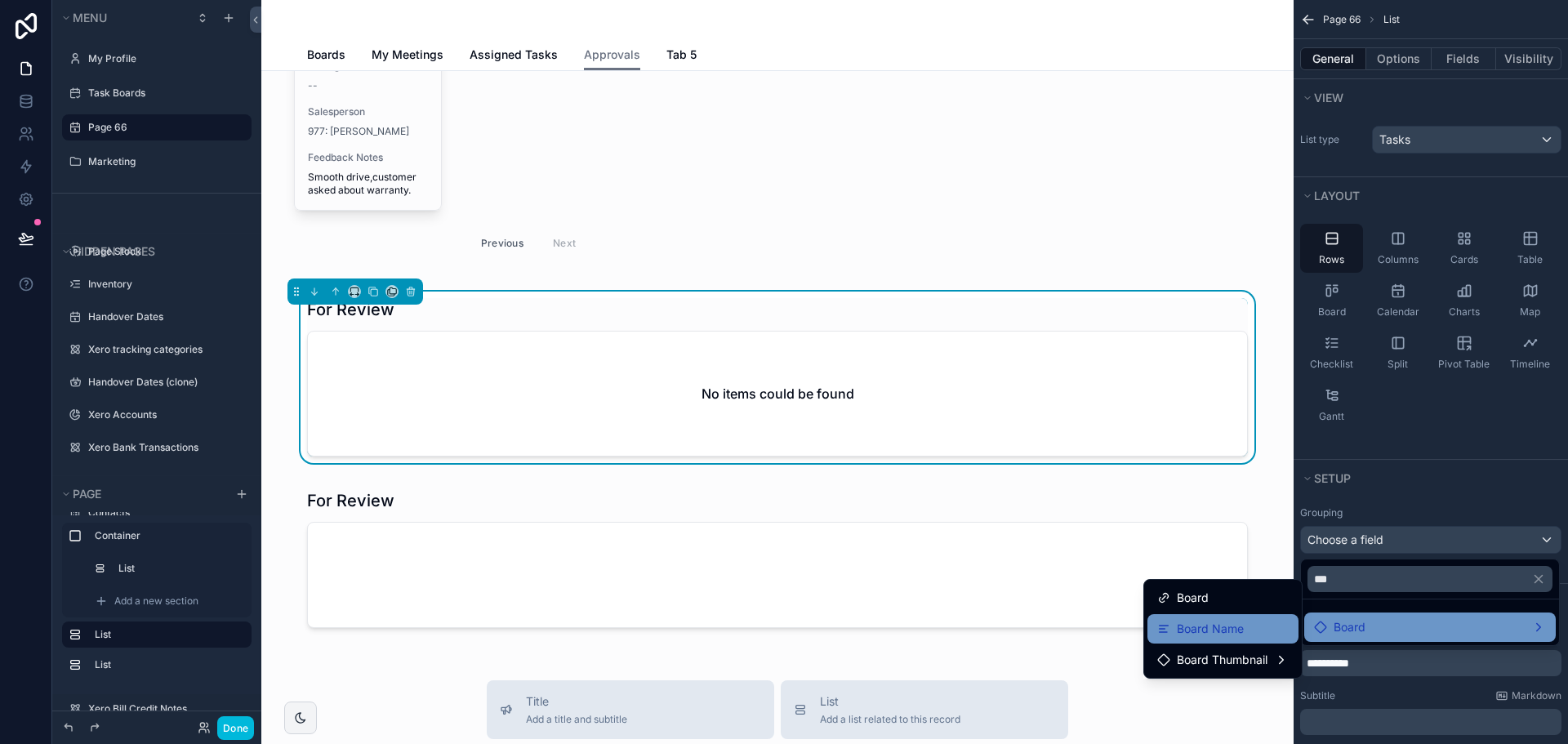
click at [1276, 630] on div "Board Name" at bounding box center [1223, 629] width 132 height 20
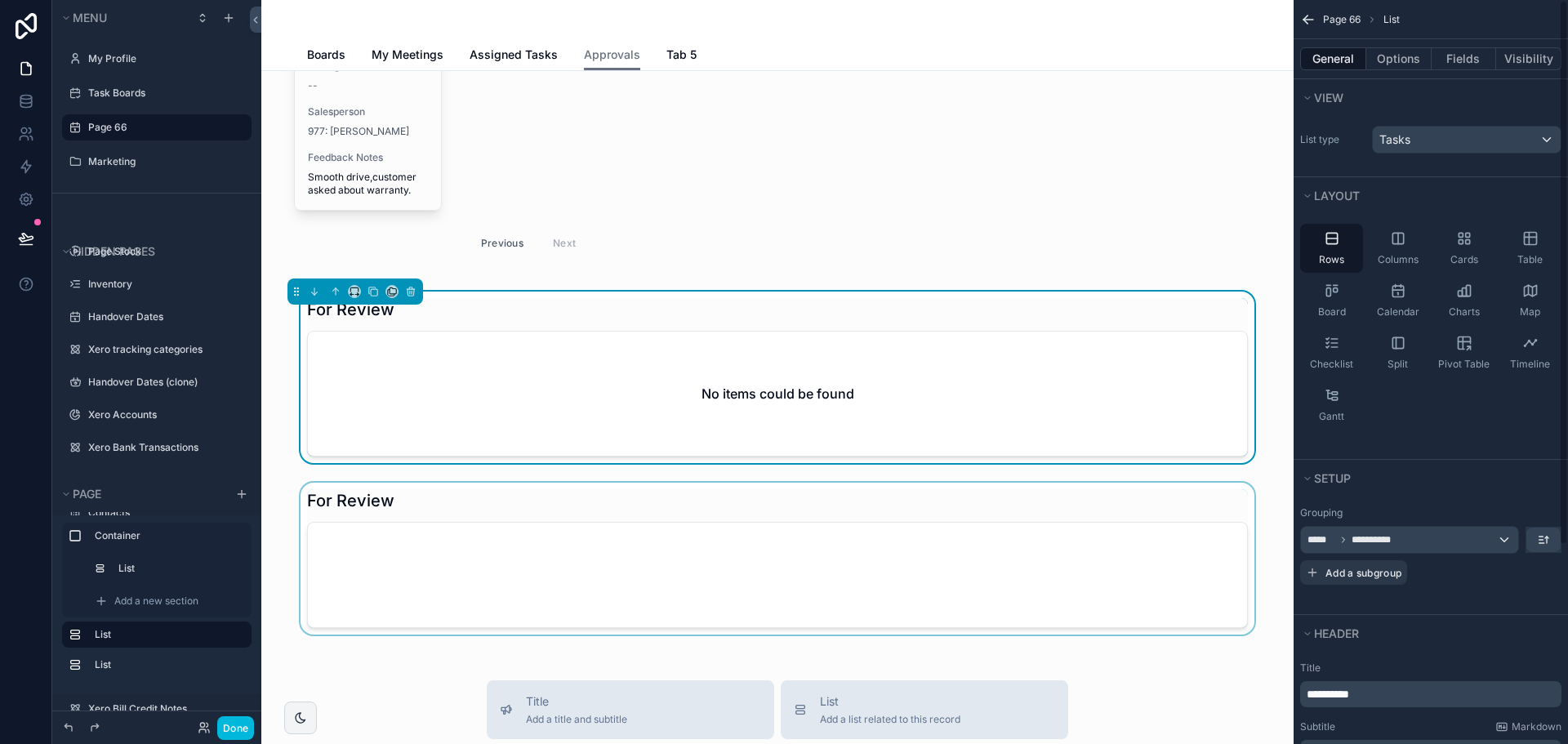
click at [1149, 602] on div "scrollable content" at bounding box center [777, 562] width 1006 height 159
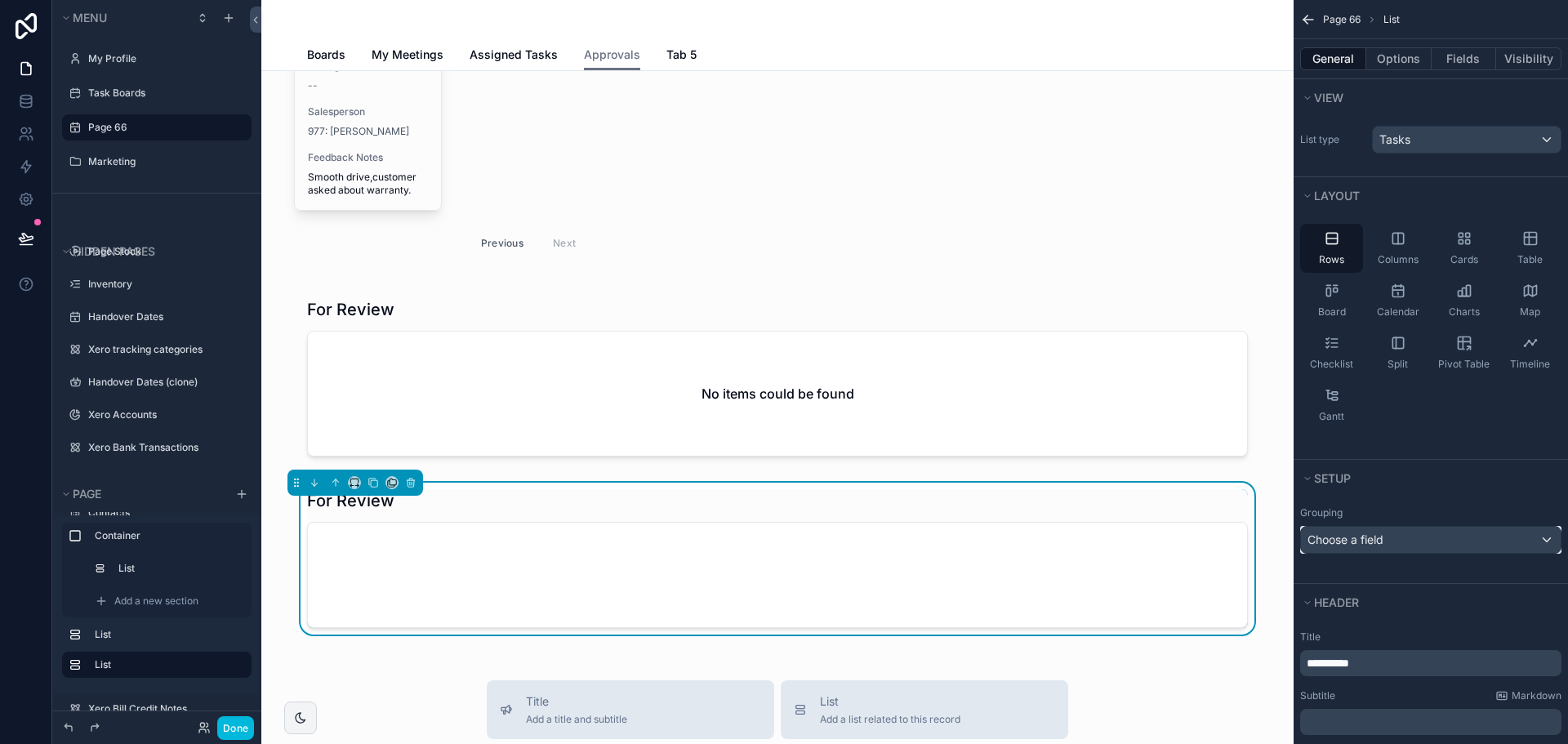
click at [1386, 540] on div "Choose a field" at bounding box center [1431, 540] width 260 height 26
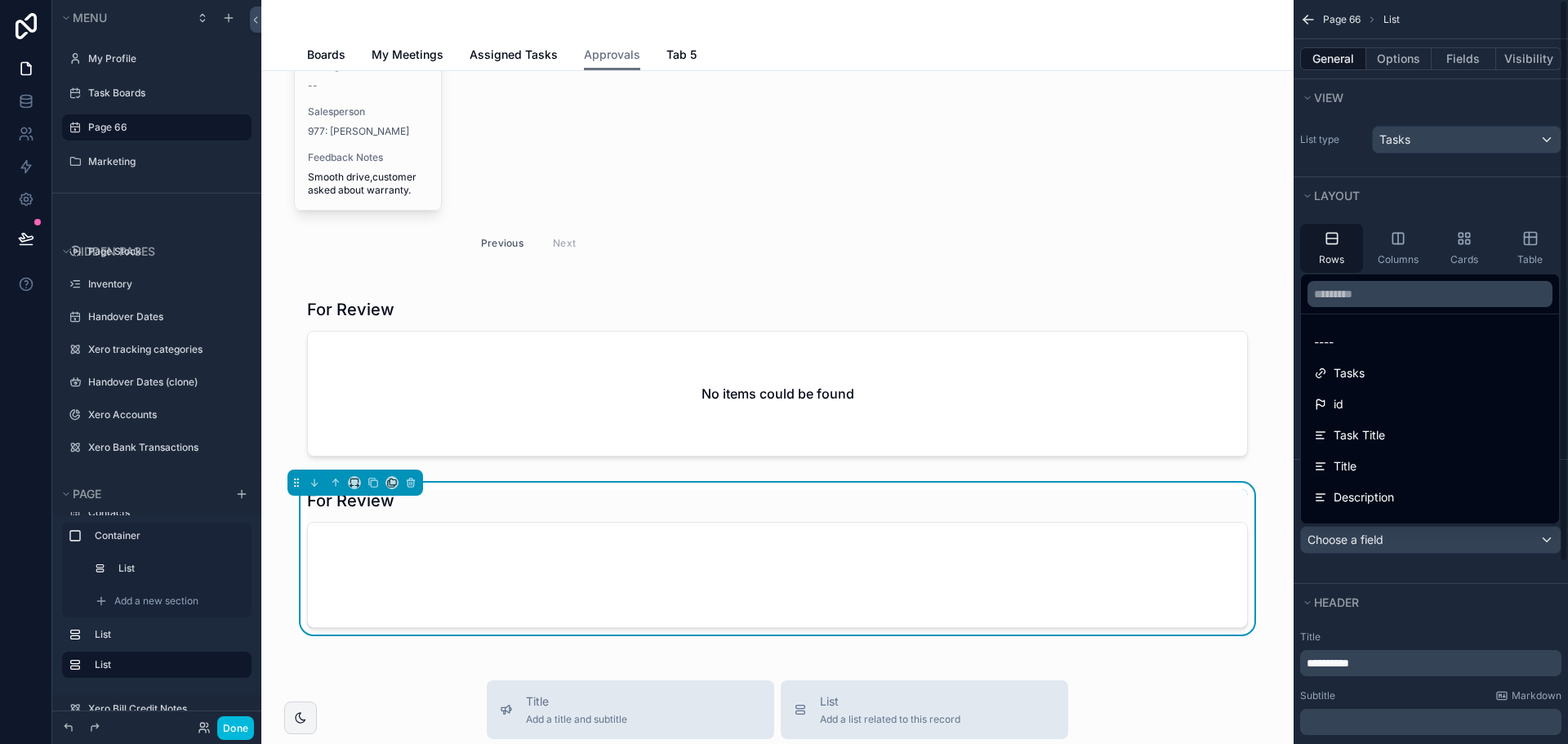
click at [1404, 141] on div "scrollable content" at bounding box center [784, 372] width 1568 height 744
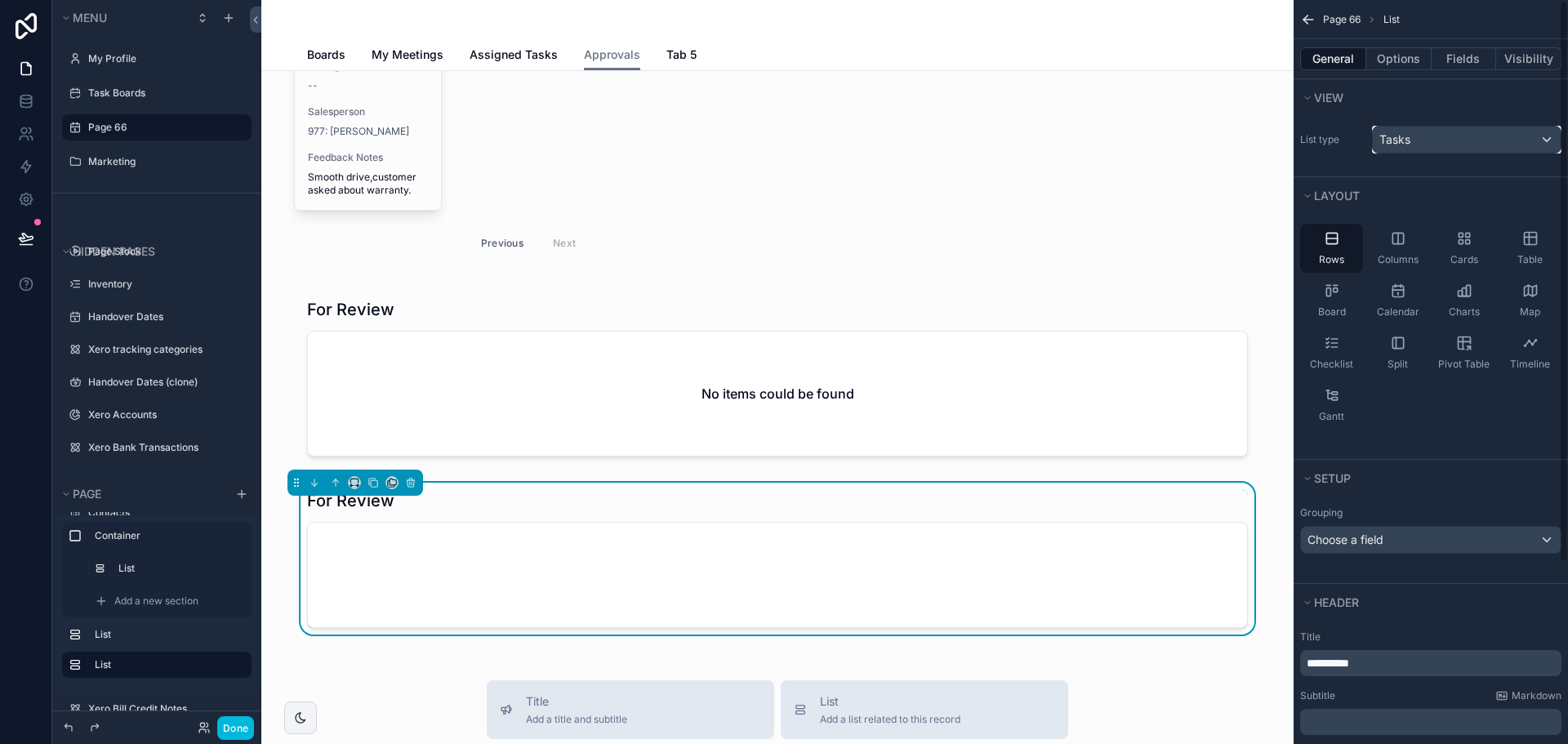
click at [1404, 141] on span "Tasks" at bounding box center [1395, 140] width 31 height 16
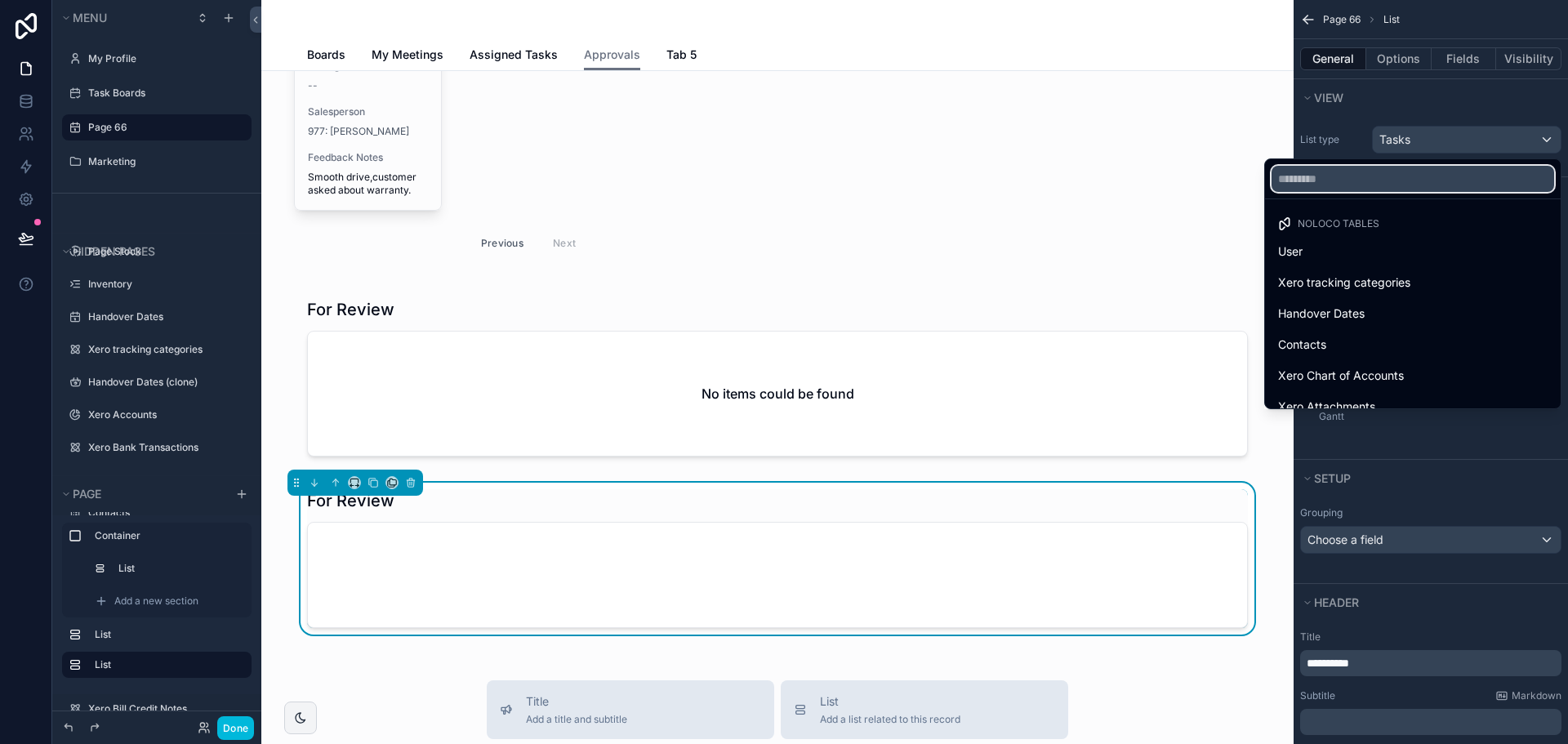
click at [1392, 178] on input "text" at bounding box center [1413, 179] width 283 height 26
click at [517, 52] on span "Assigned Tasks" at bounding box center [513, 55] width 88 height 16
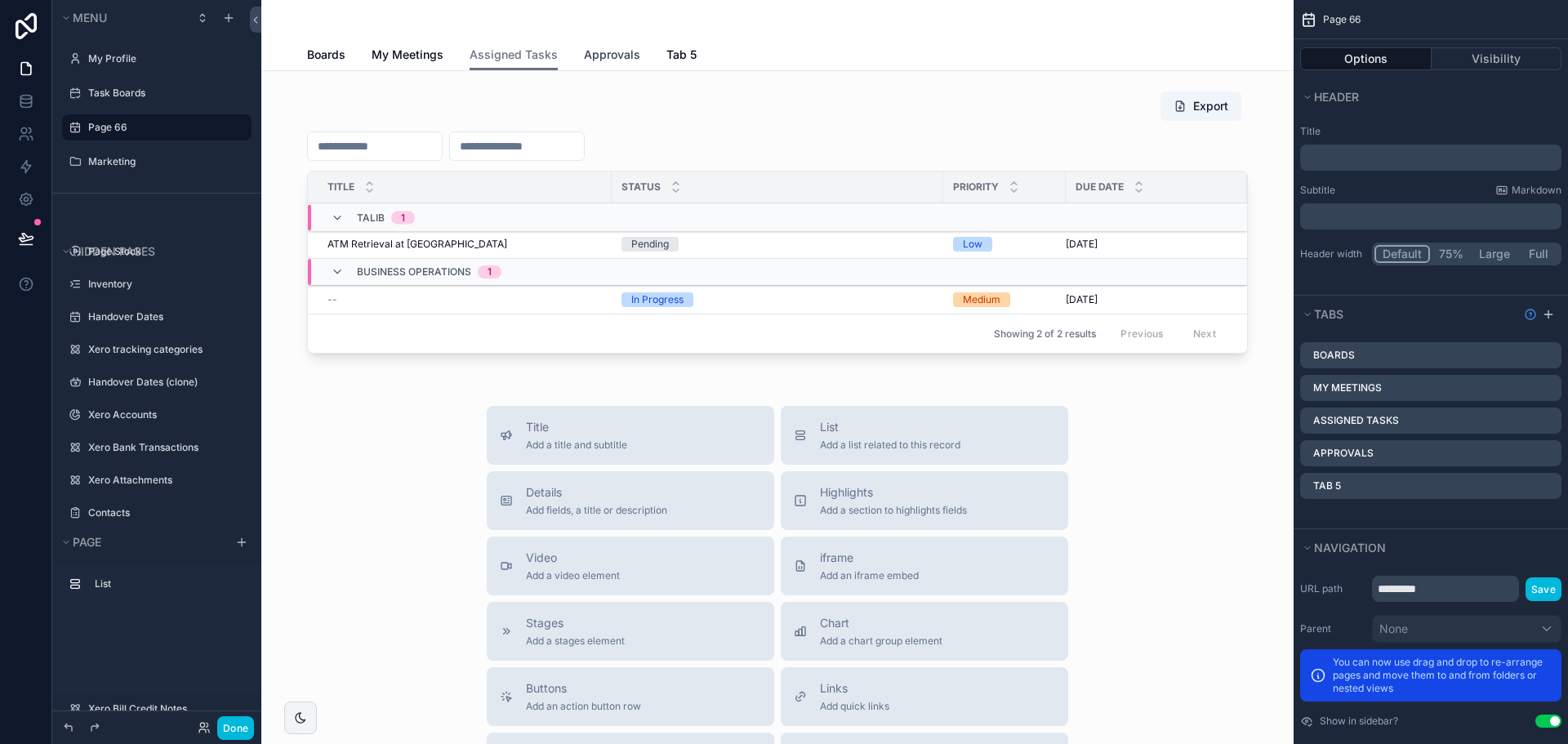
click at [589, 47] on span "Approvals" at bounding box center [612, 55] width 56 height 16
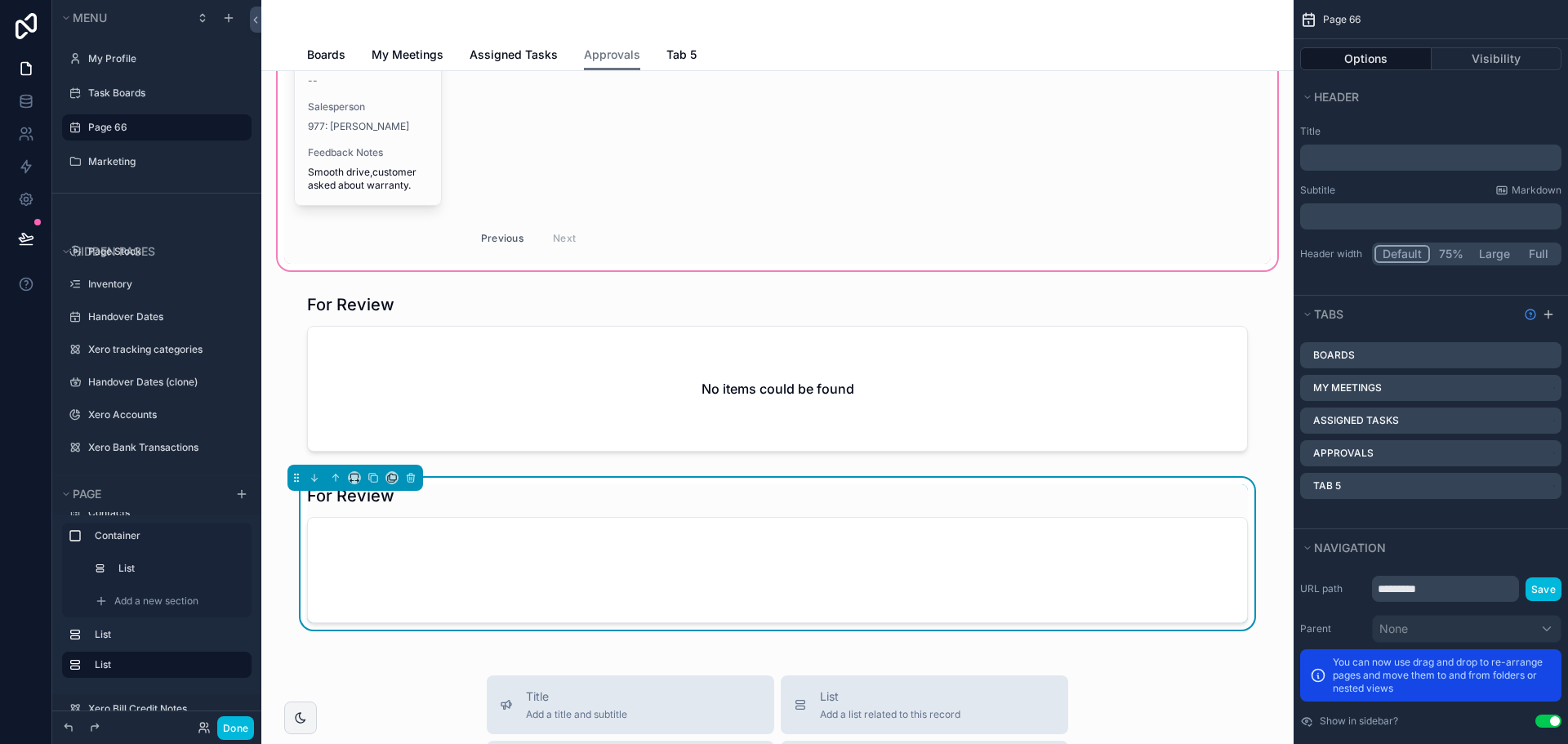
scroll to position [490, 0]
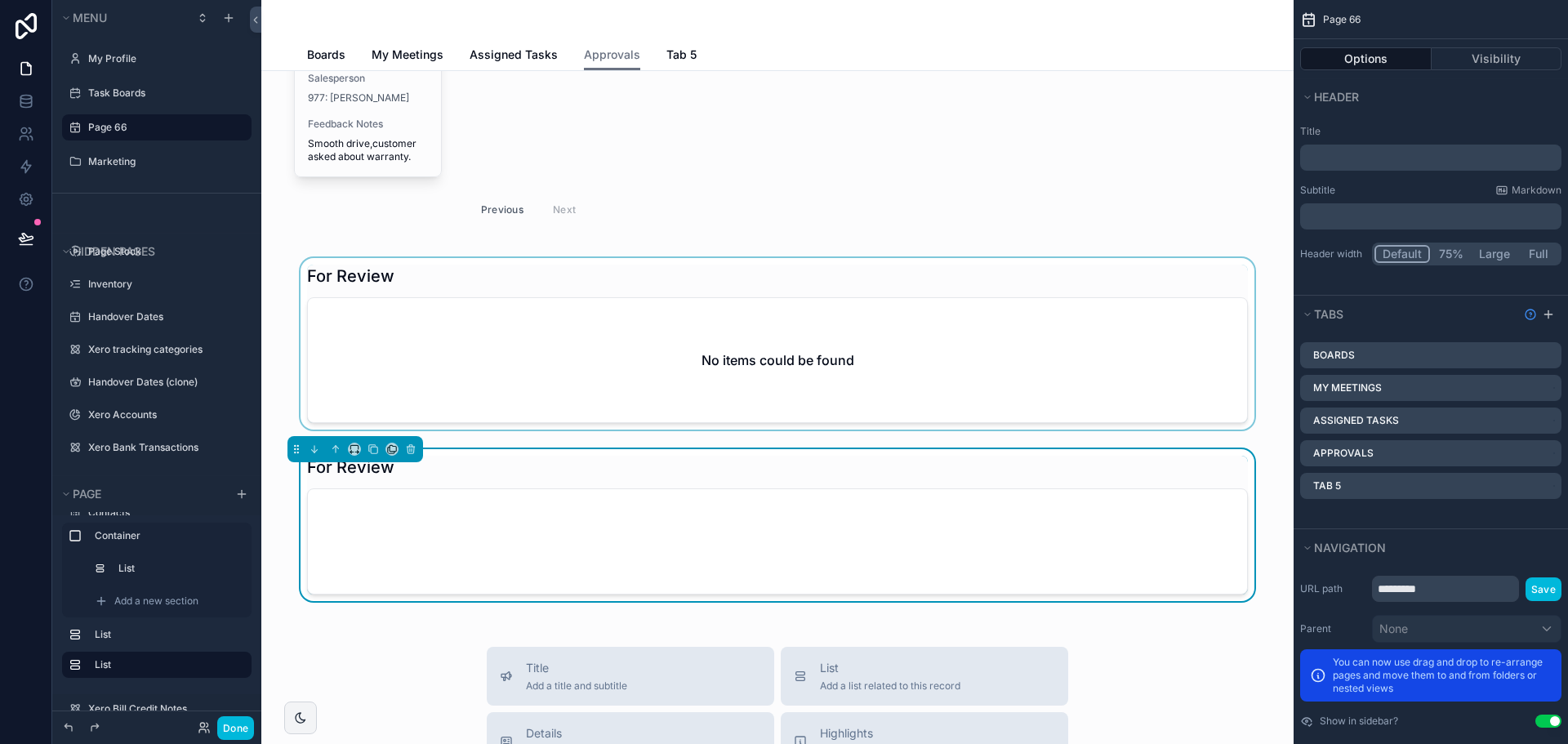
click at [543, 282] on div "scrollable content" at bounding box center [777, 347] width 1006 height 178
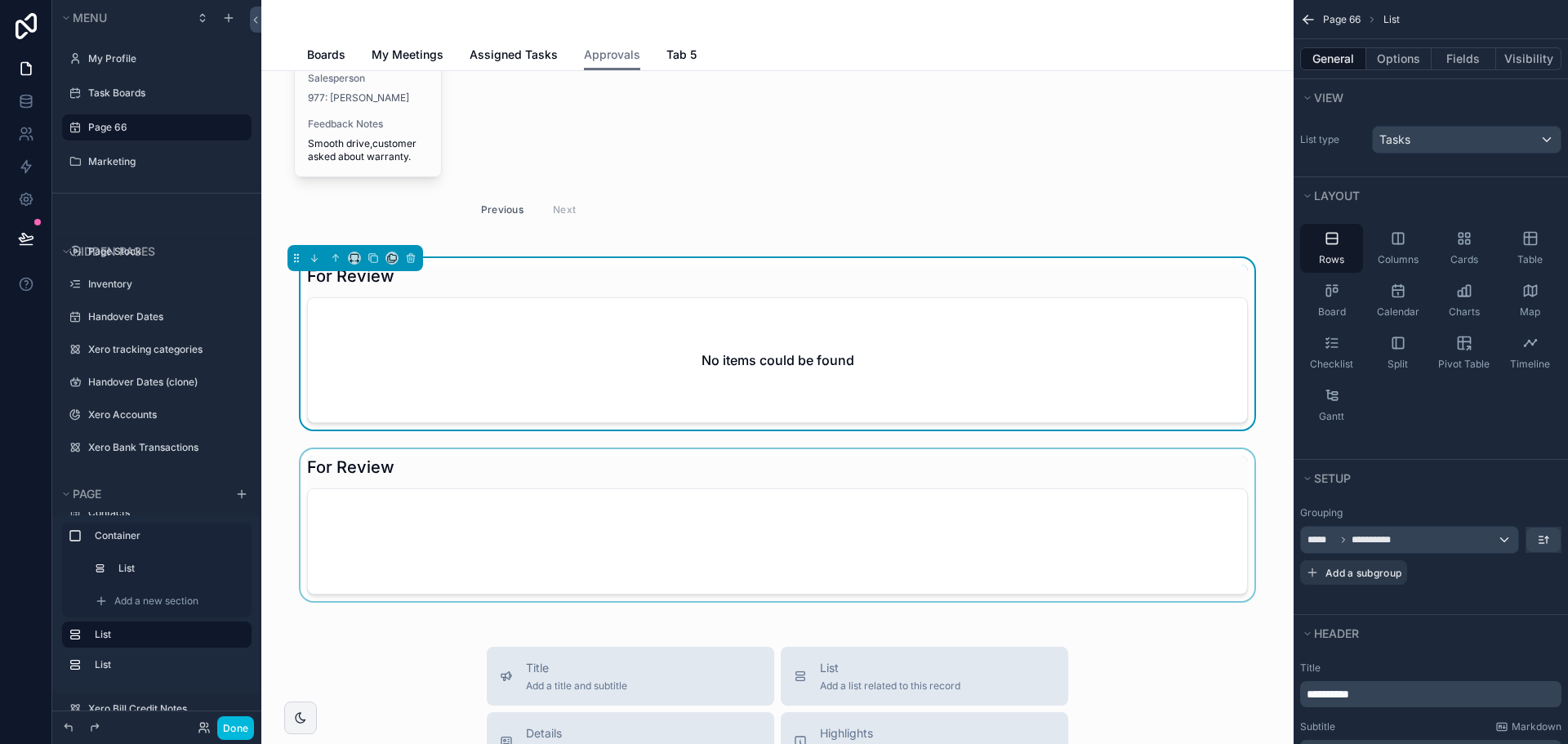
click at [567, 549] on div "scrollable content" at bounding box center [777, 528] width 1006 height 159
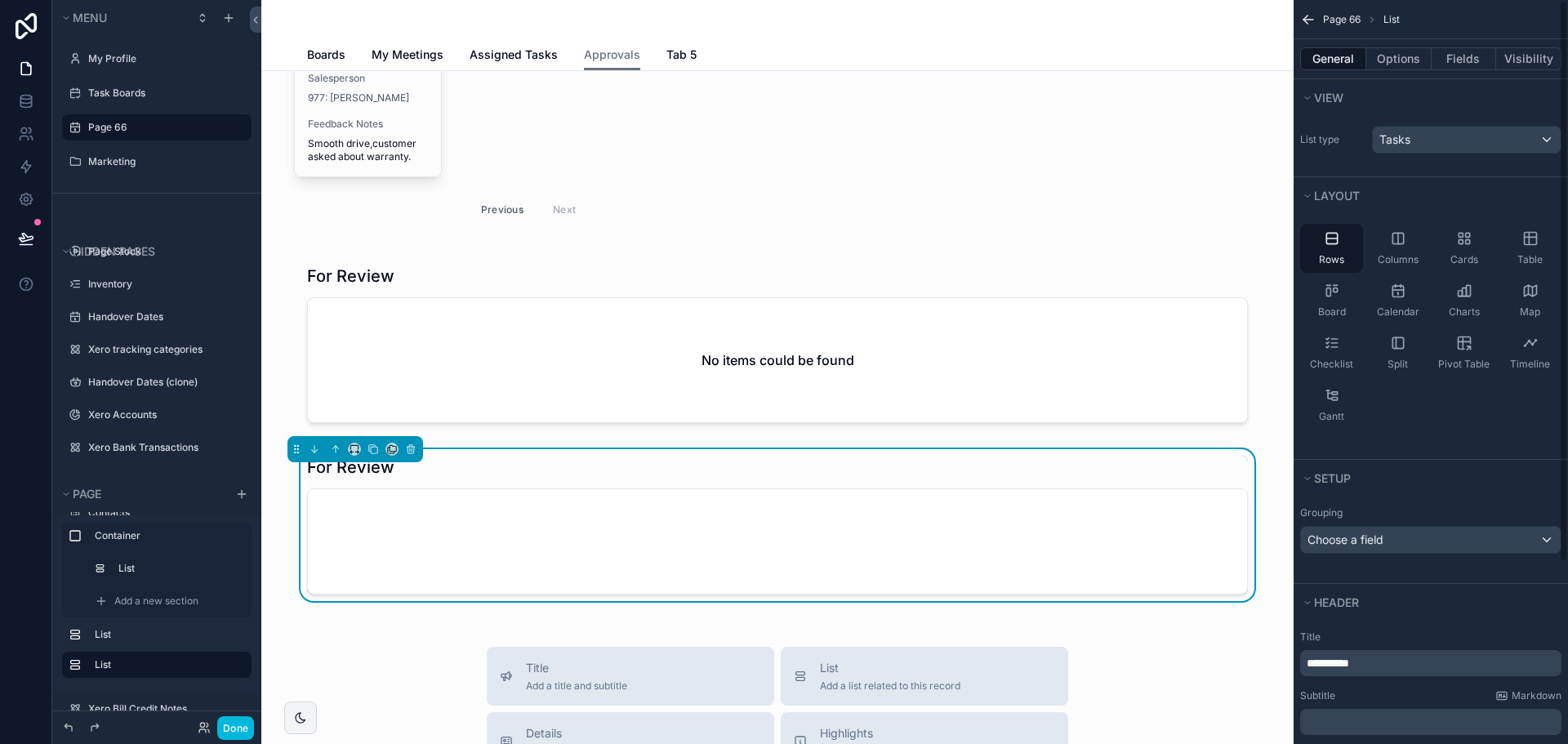
click at [1325, 48] on button "General" at bounding box center [1333, 59] width 66 height 23
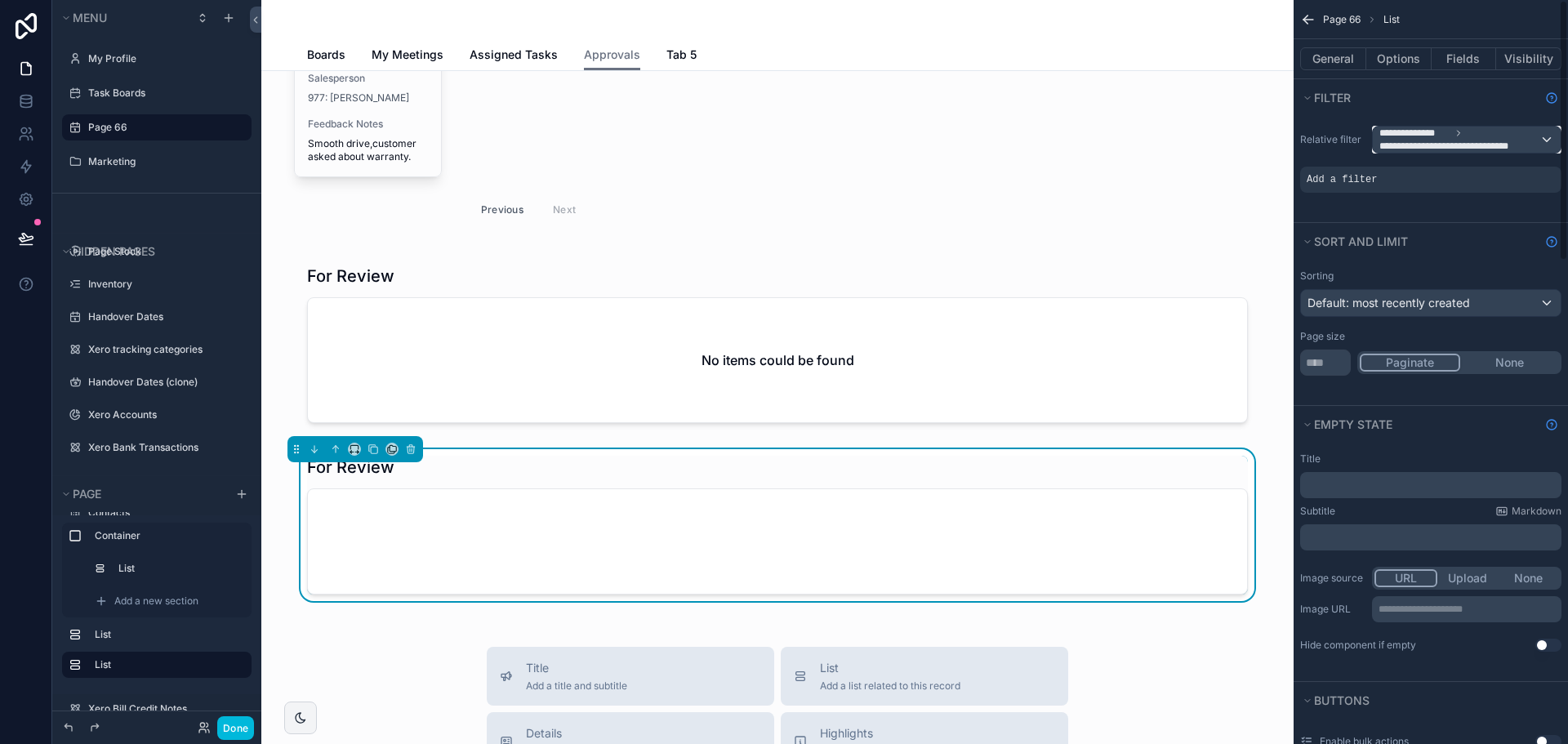
click at [1429, 147] on span "**********" at bounding box center [1453, 146] width 147 height 13
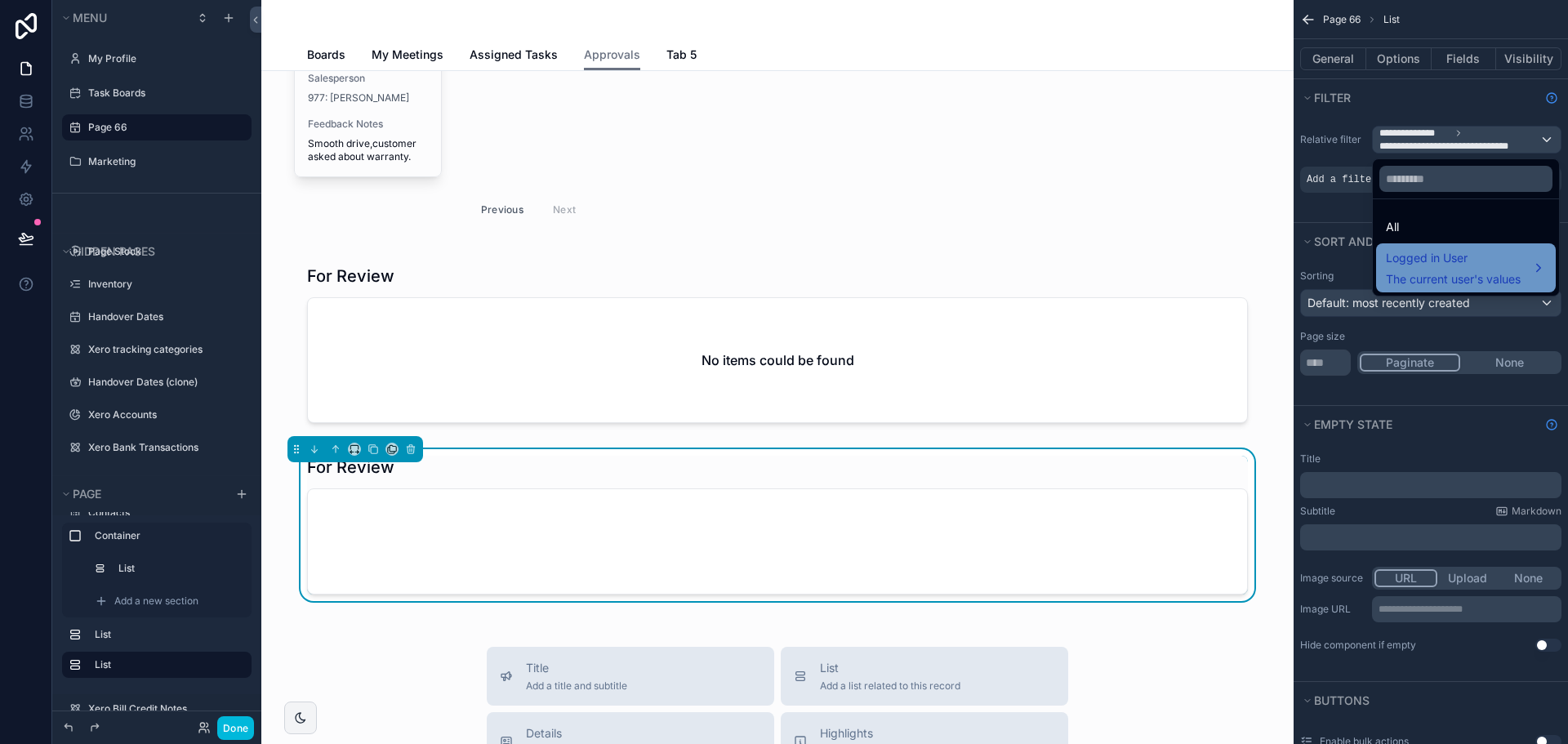
click at [1428, 261] on span "Logged in User" at bounding box center [1453, 258] width 135 height 20
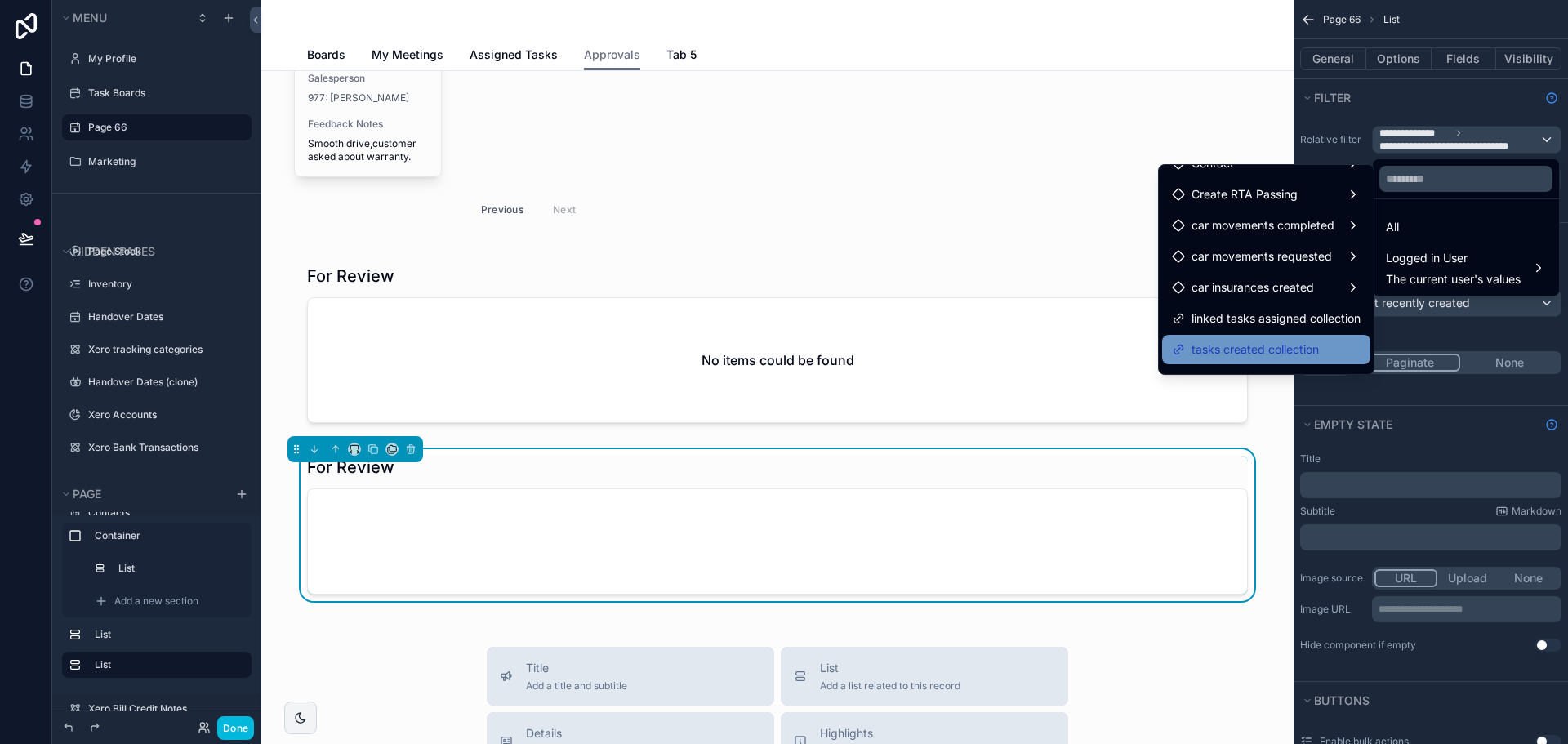
scroll to position [106, 0]
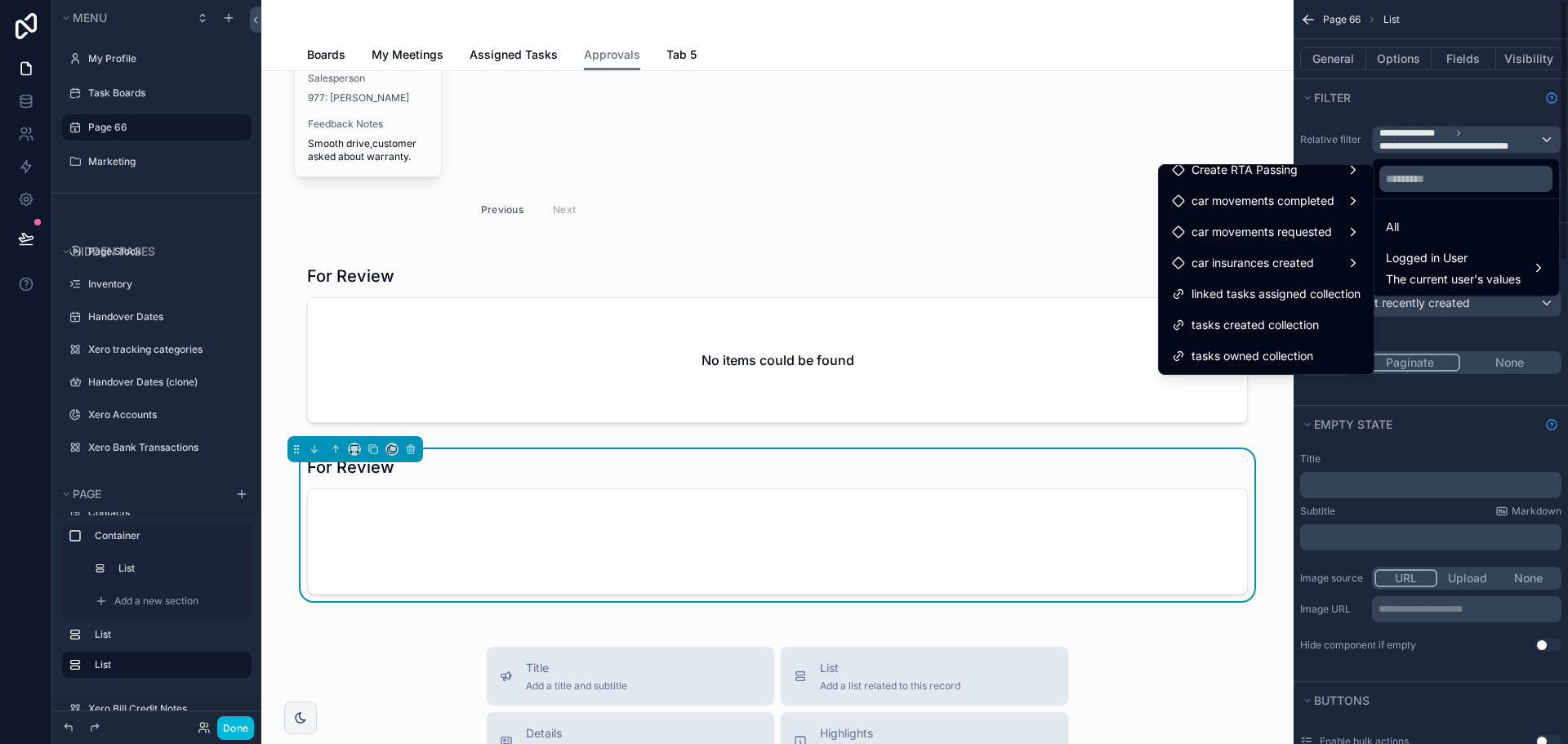
click at [1340, 63] on div "scrollable content" at bounding box center [784, 372] width 1568 height 744
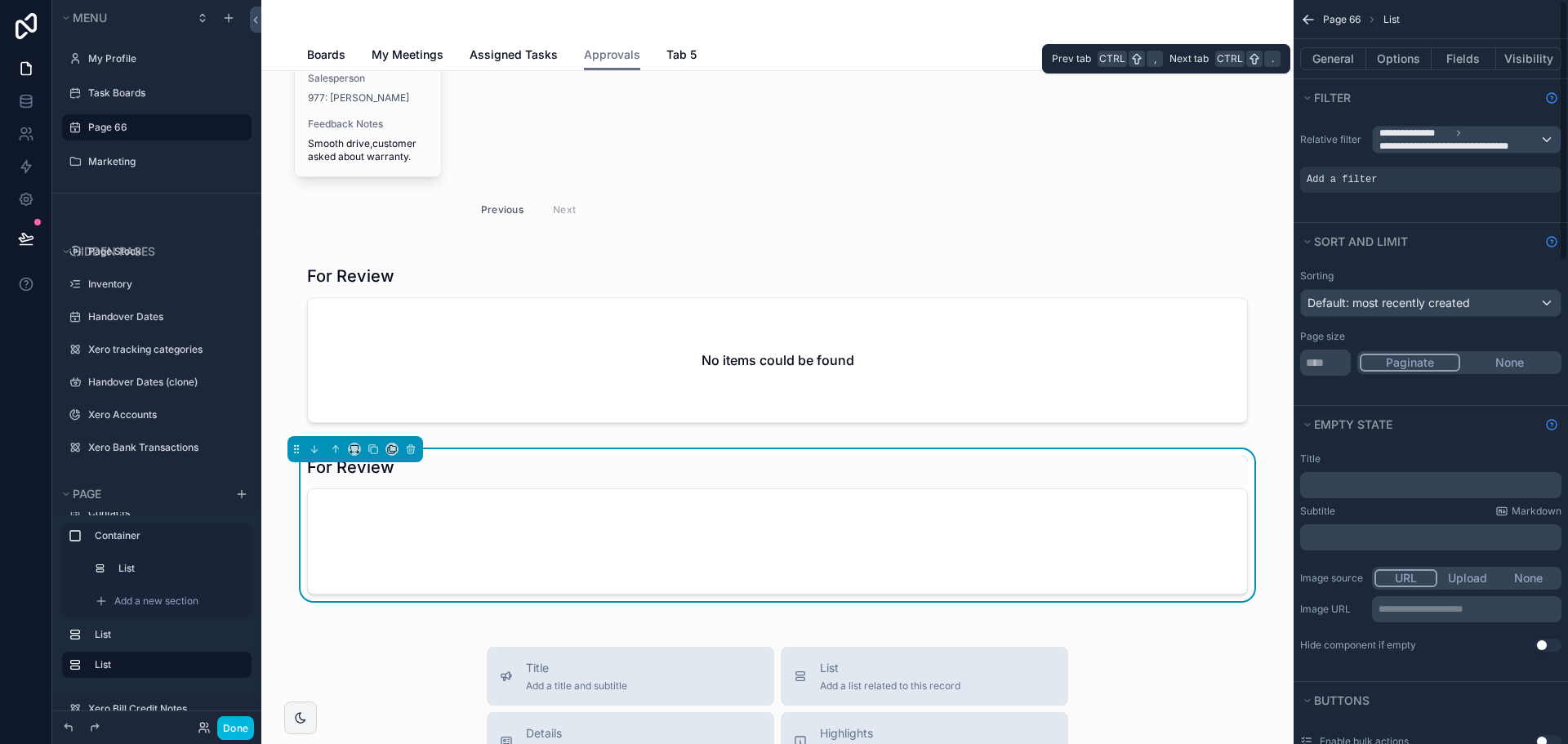
click at [1340, 63] on button "General" at bounding box center [1333, 59] width 66 height 23
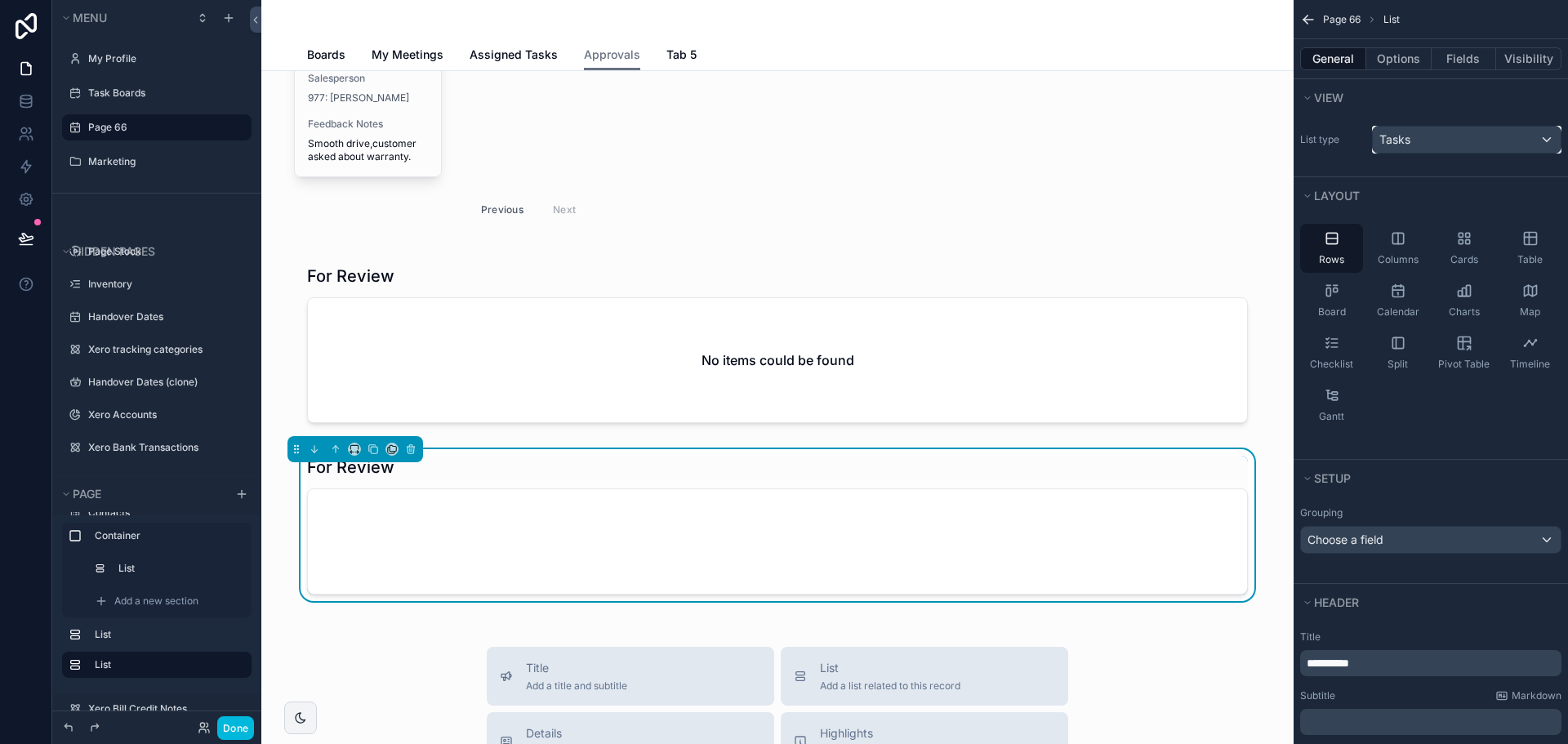
click at [1413, 137] on div "Tasks" at bounding box center [1467, 140] width 188 height 26
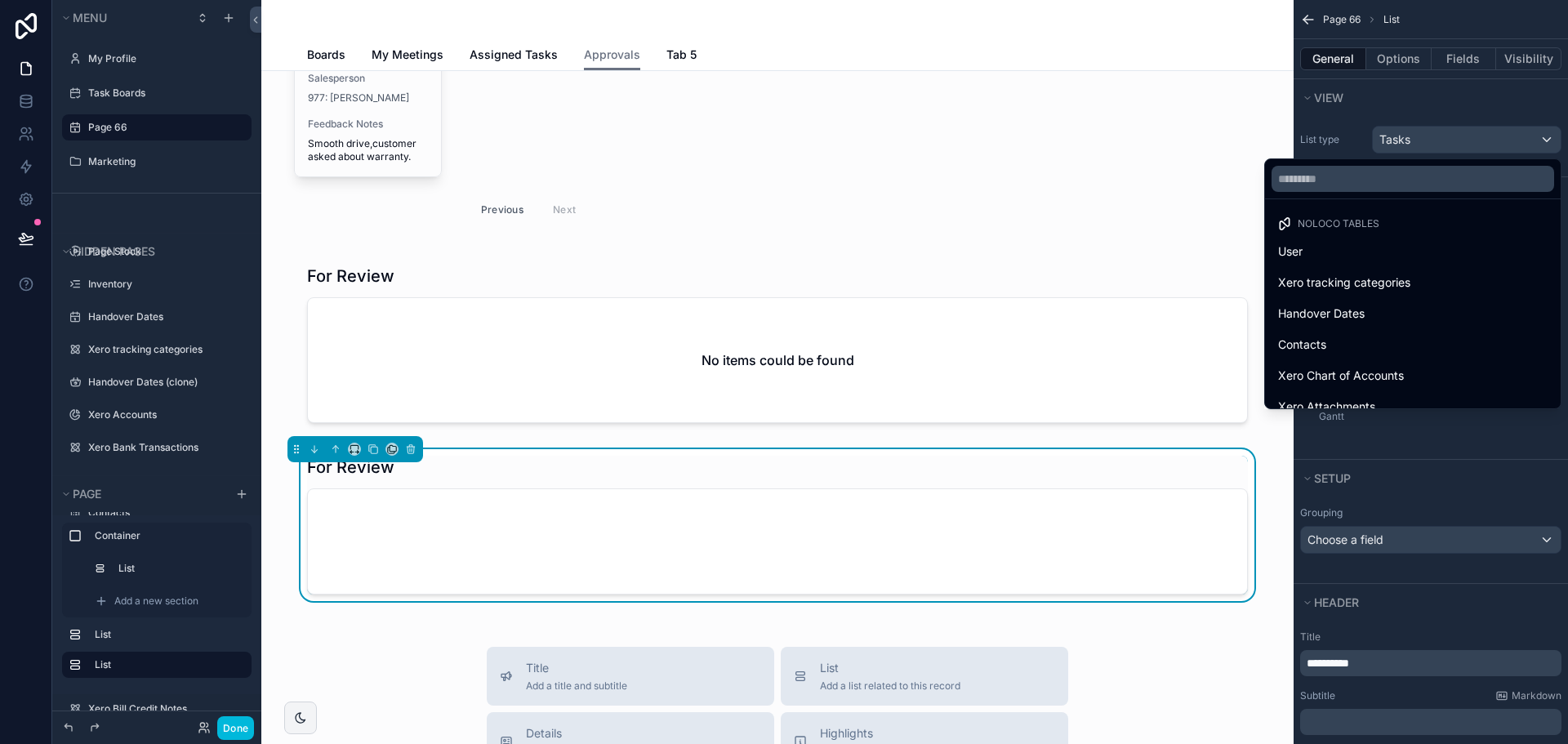
click at [1381, 195] on div at bounding box center [1413, 179] width 296 height 39
click at [1367, 174] on input "text" at bounding box center [1413, 179] width 283 height 26
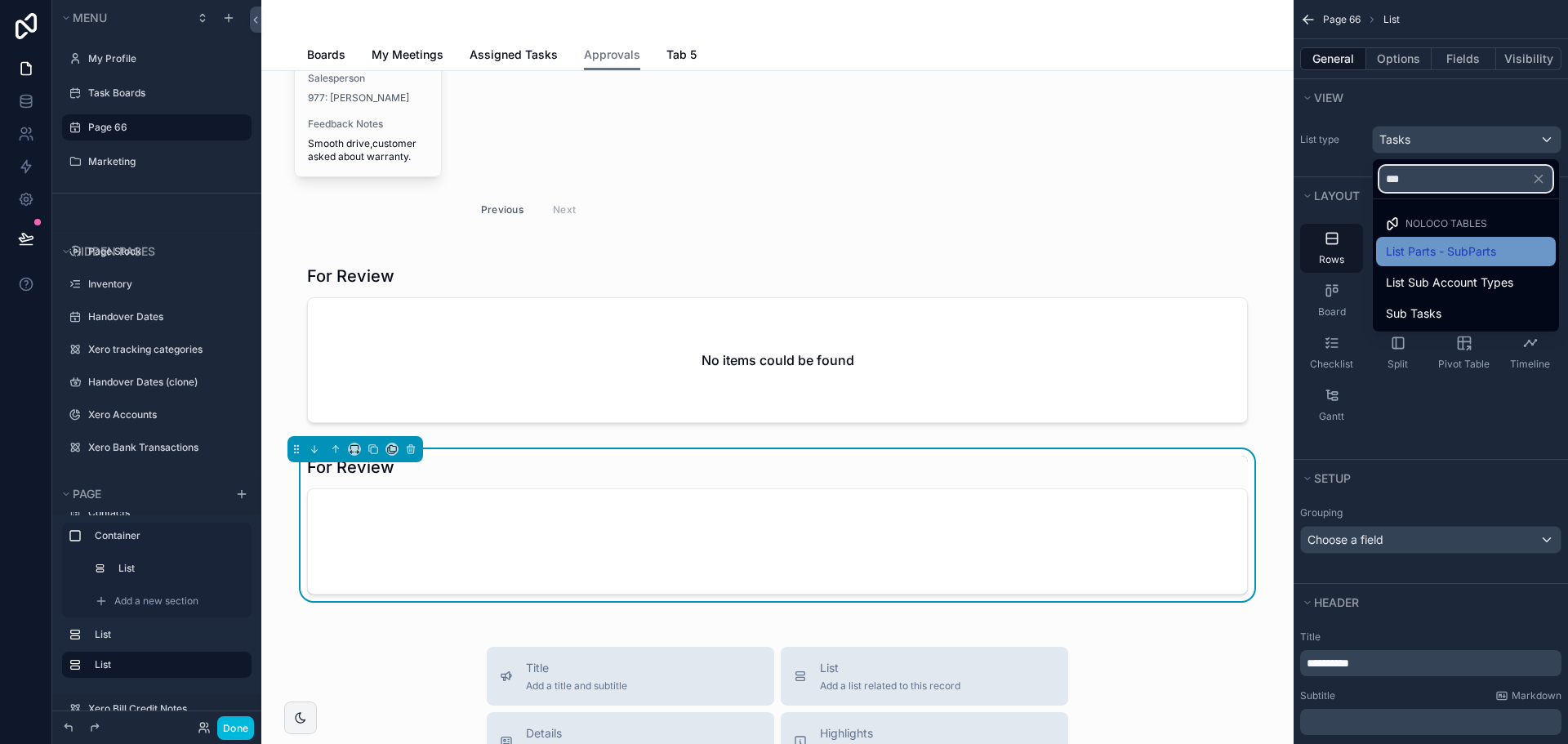
type input "***"
click at [1442, 253] on span "List Parts - SubParts" at bounding box center [1440, 252] width 110 height 20
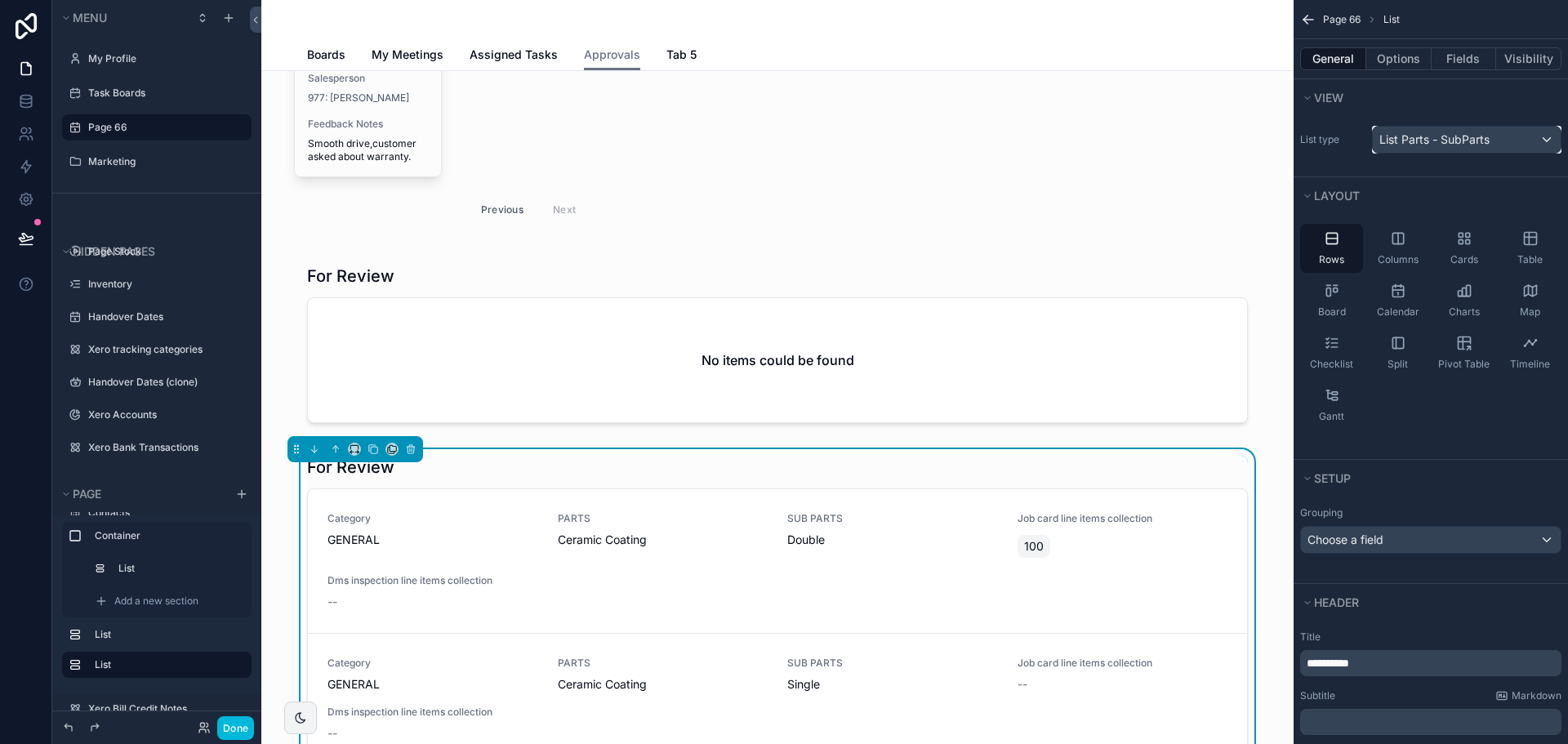
click at [1425, 141] on span "List Parts - SubParts" at bounding box center [1434, 140] width 110 height 16
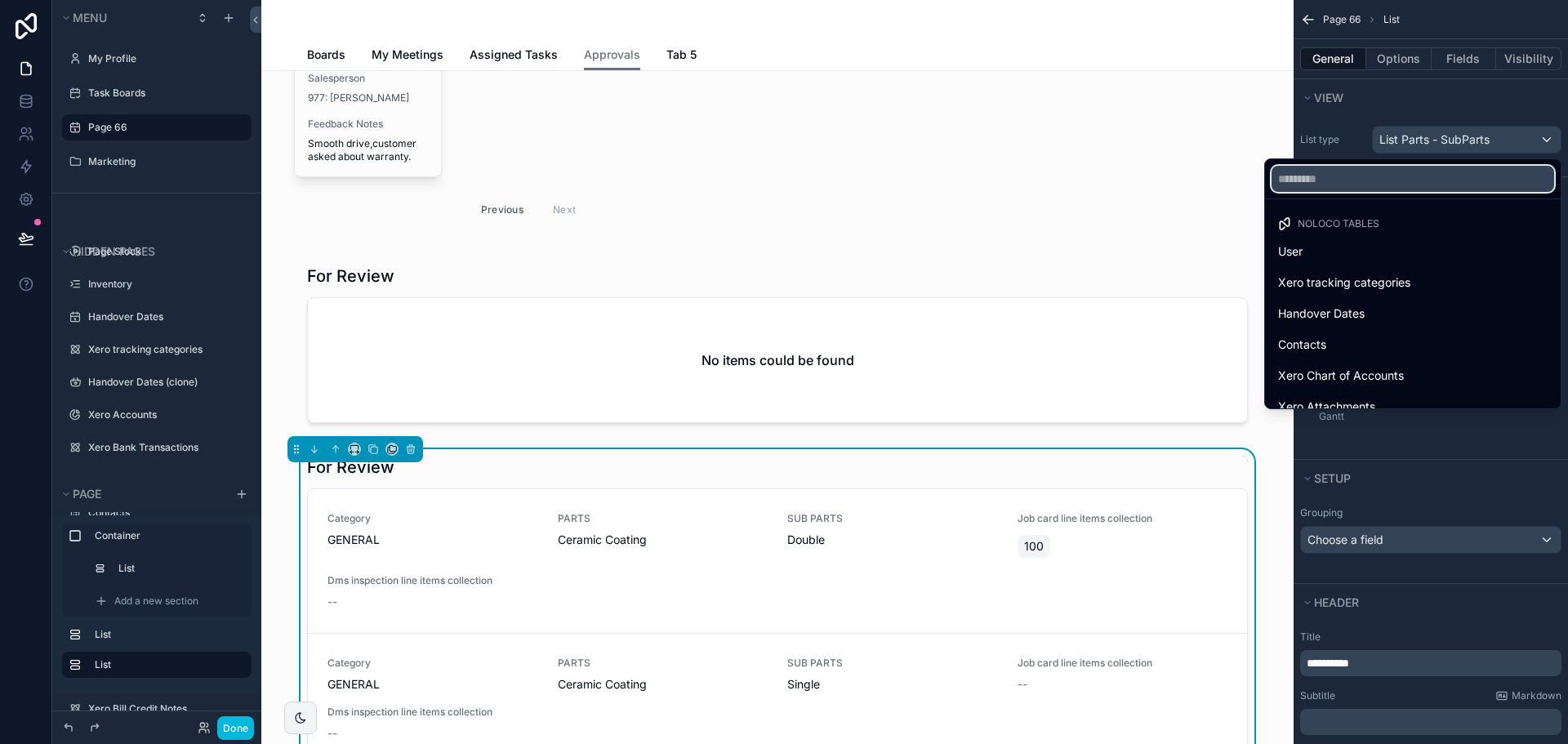
click at [1391, 173] on input "text" at bounding box center [1413, 179] width 283 height 26
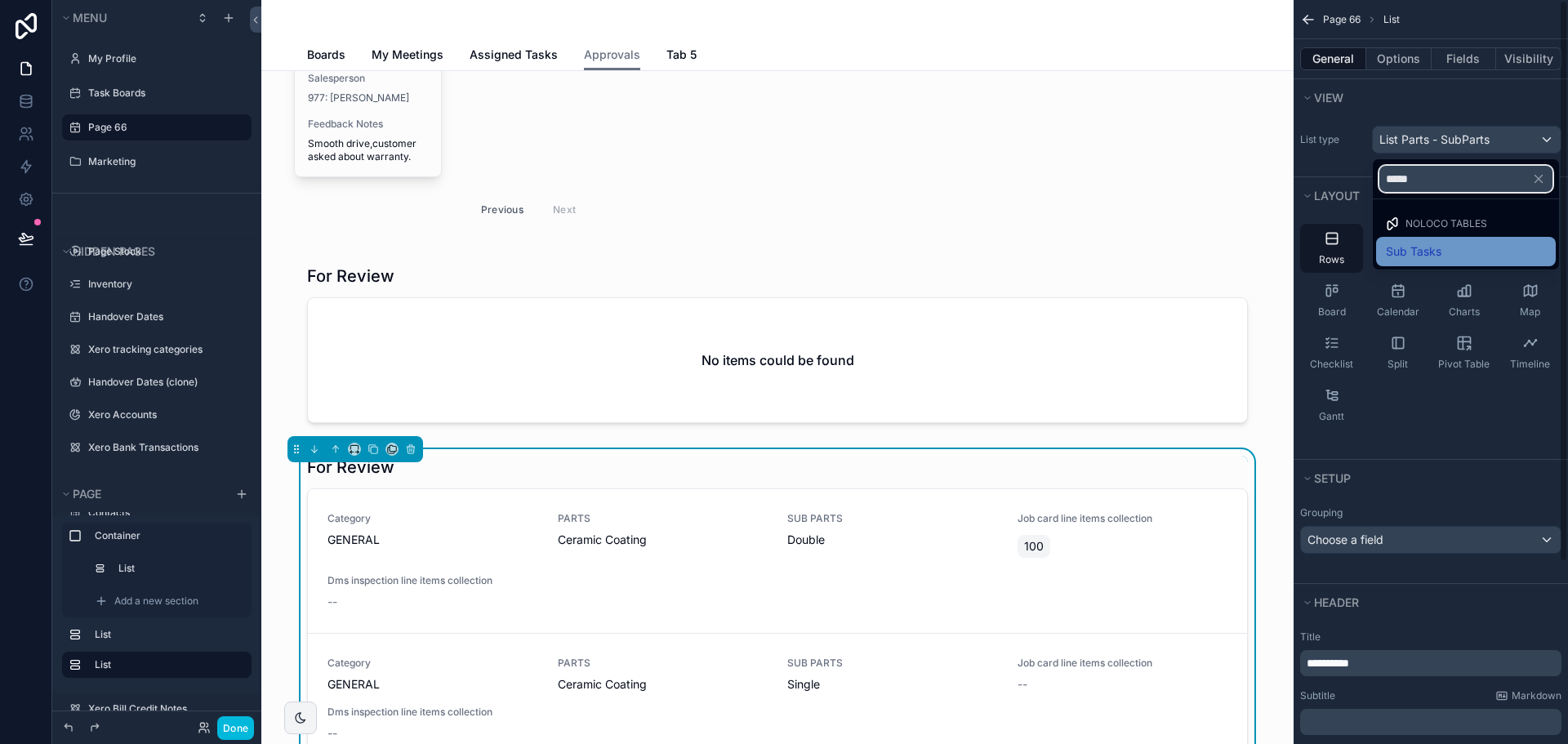
type input "*****"
click at [1396, 254] on span "Sub Tasks" at bounding box center [1413, 252] width 56 height 20
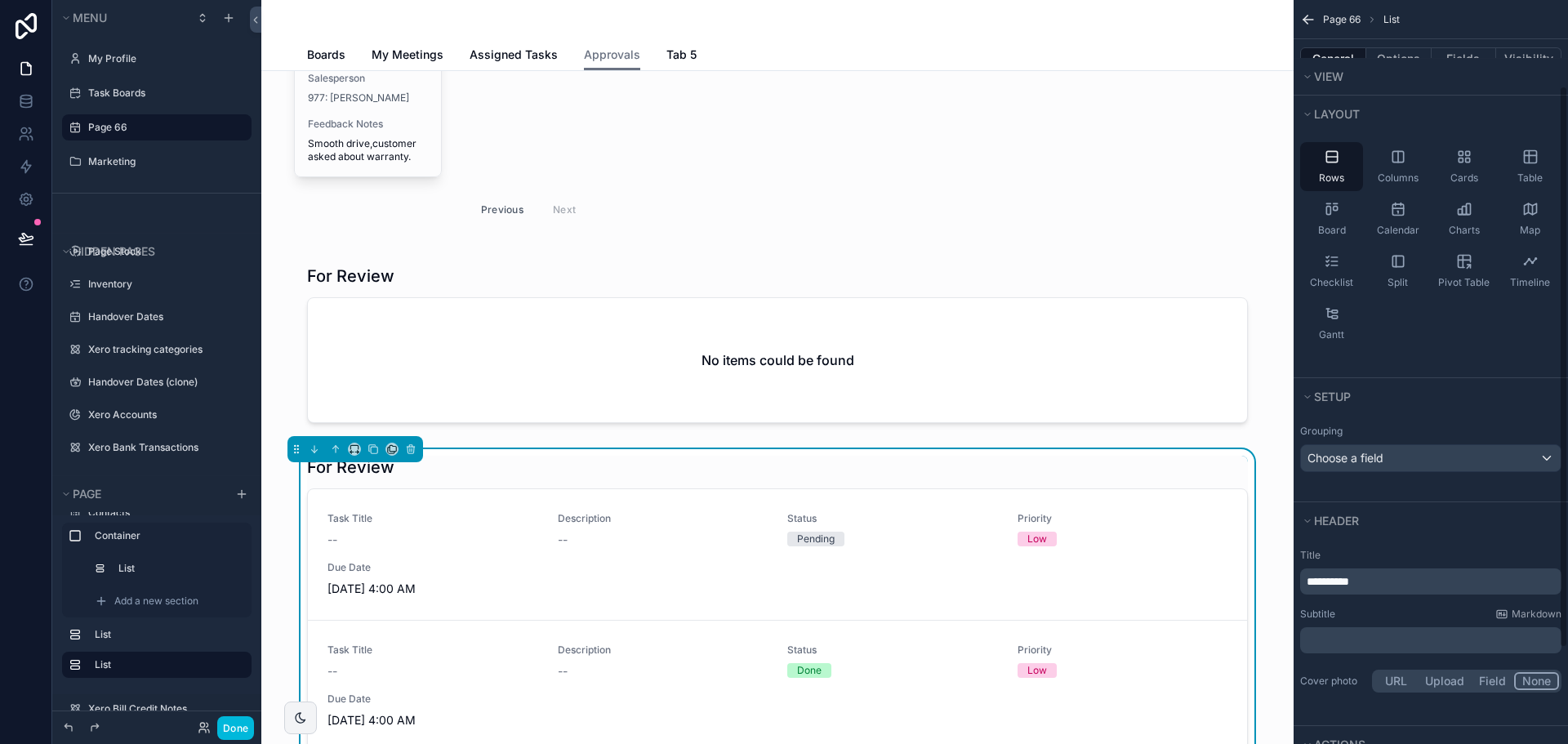
scroll to position [164, 0]
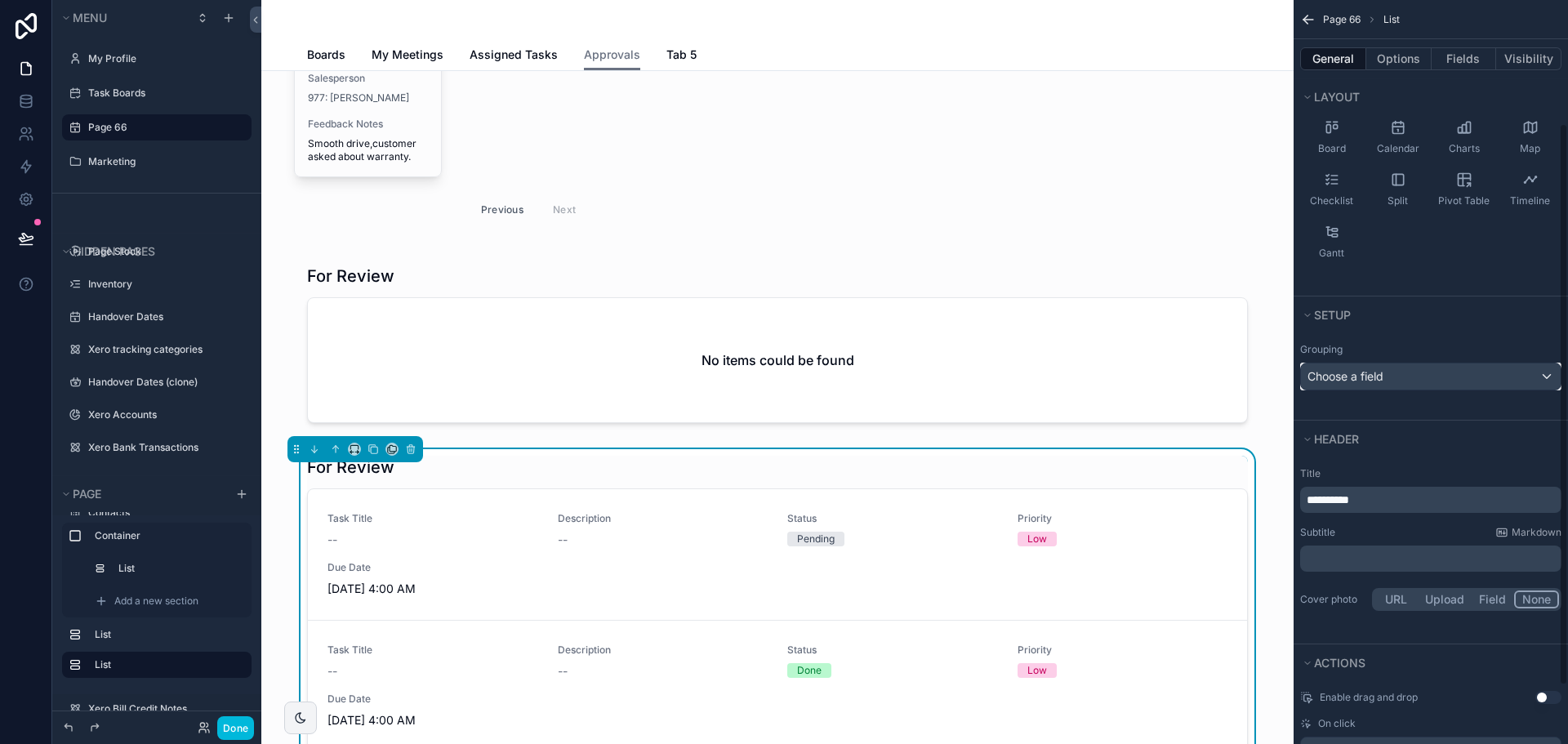
click at [1397, 371] on div "Choose a field" at bounding box center [1431, 377] width 260 height 26
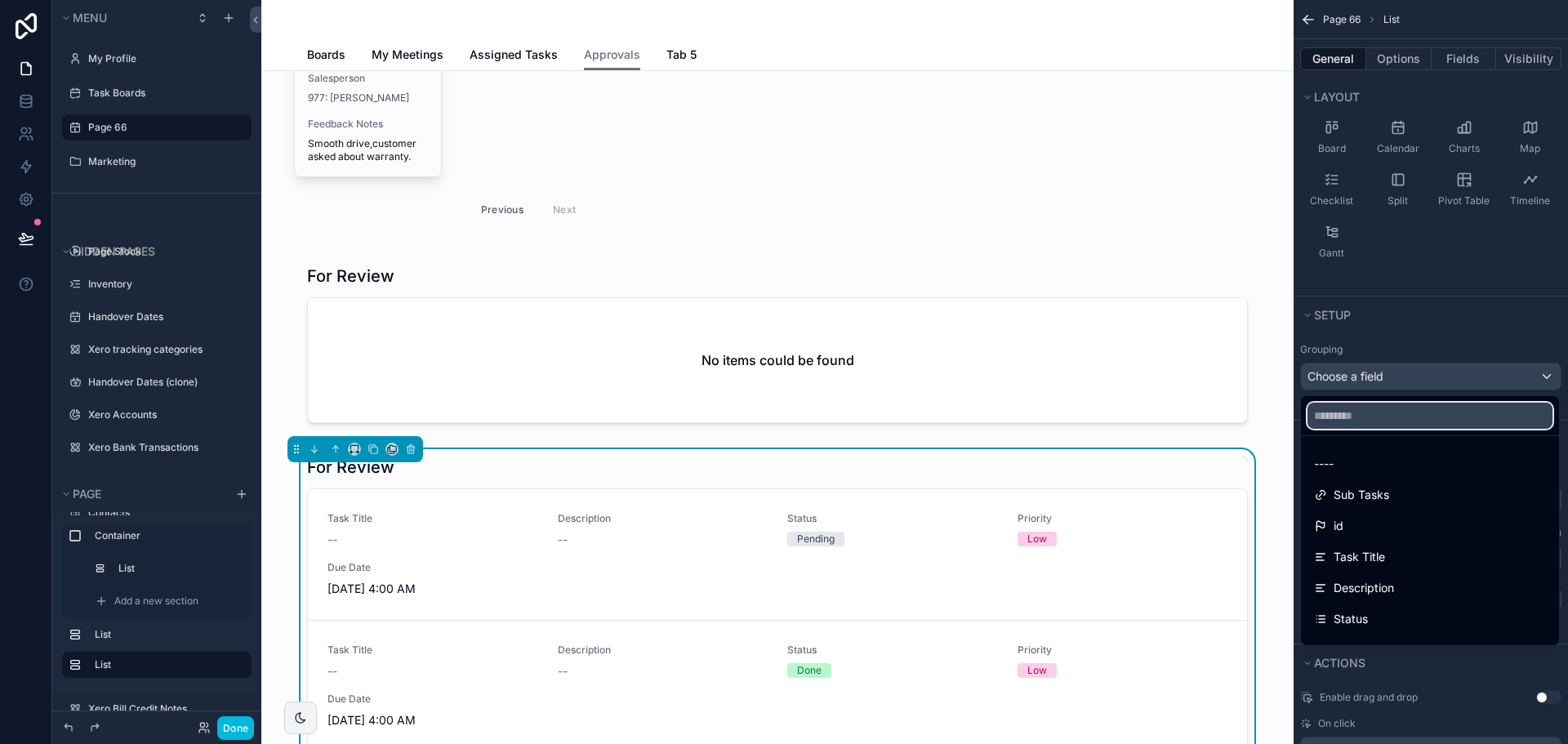
click at [1357, 419] on input "text" at bounding box center [1430, 416] width 245 height 26
type input "*"
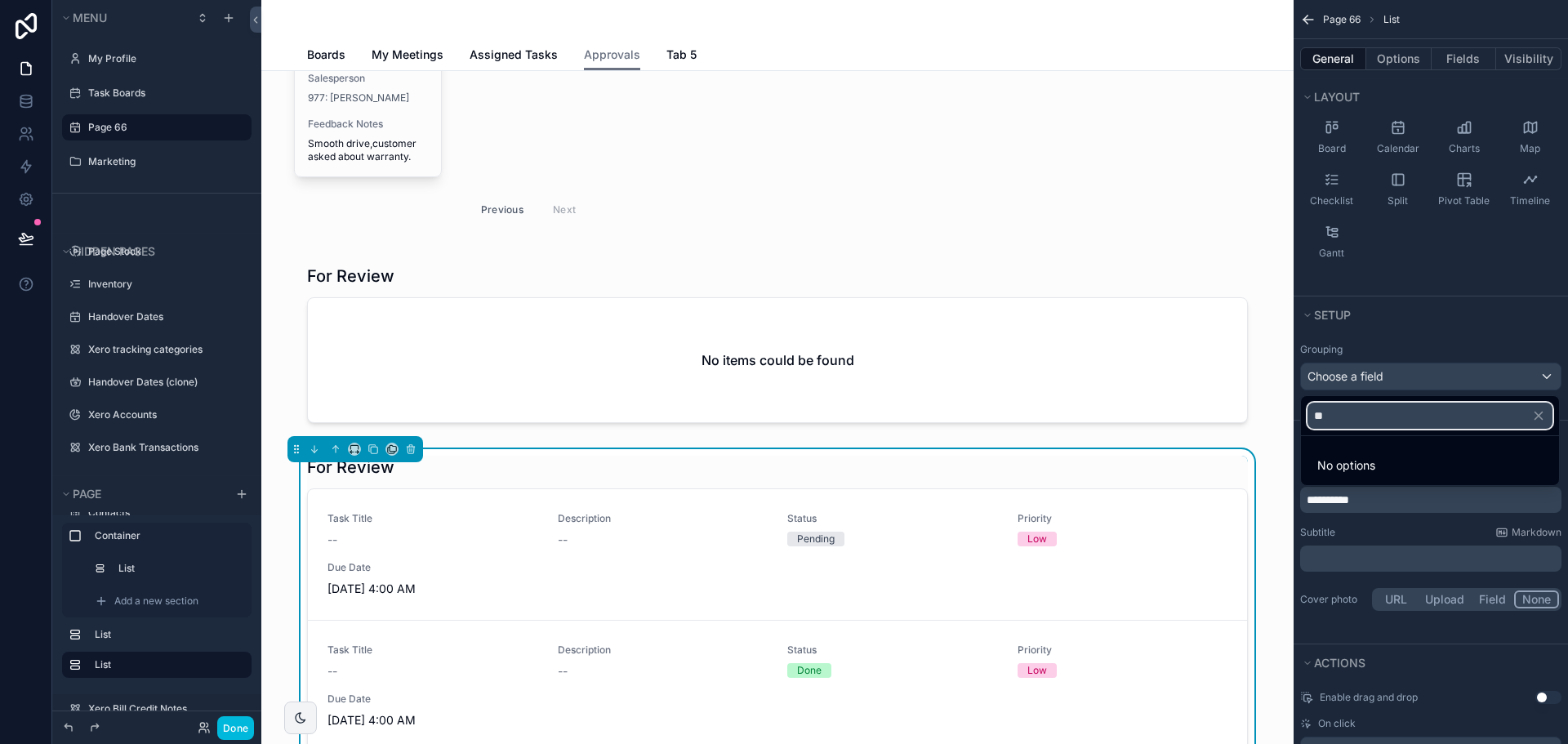
type input "*"
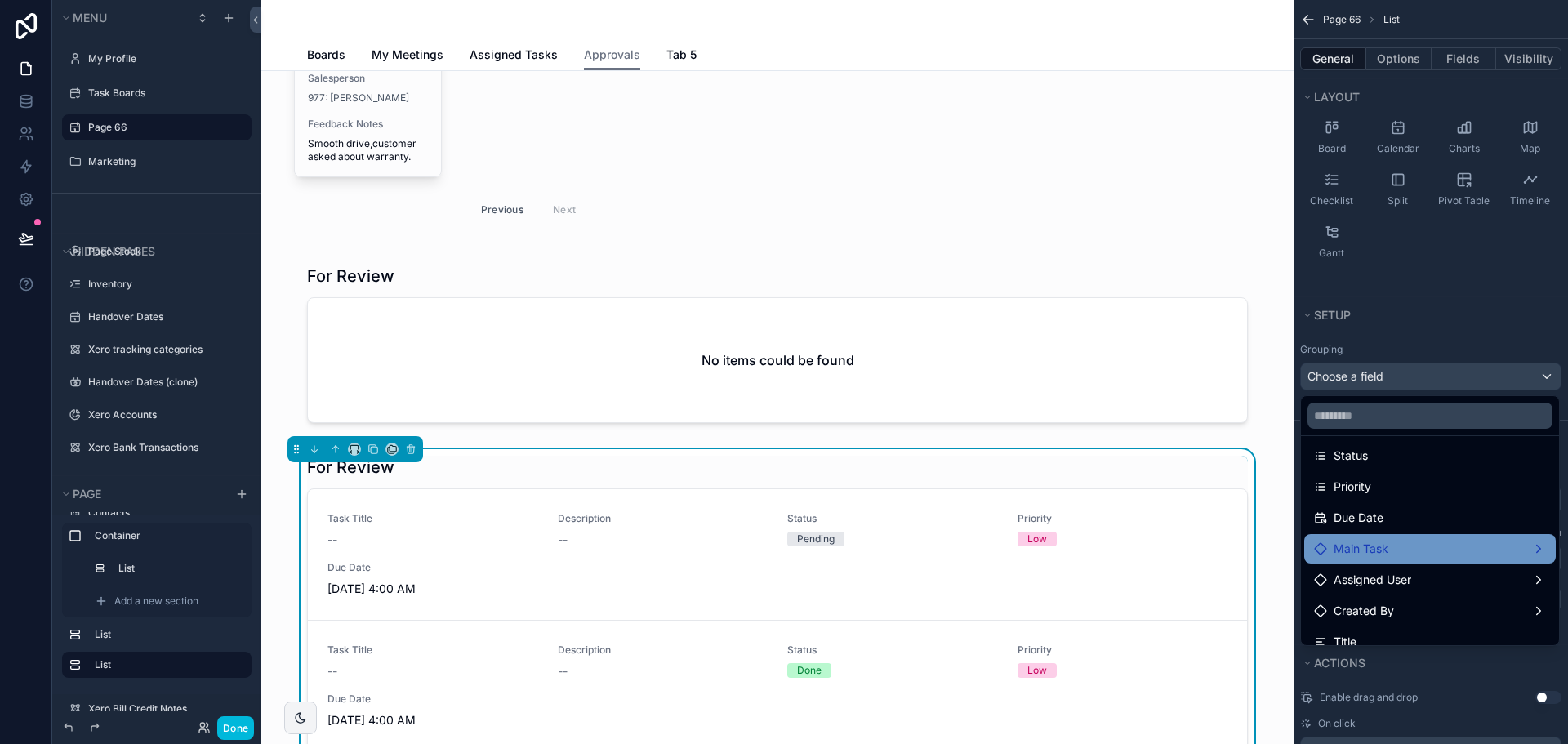
click at [1377, 544] on span "Main Task" at bounding box center [1360, 549] width 55 height 20
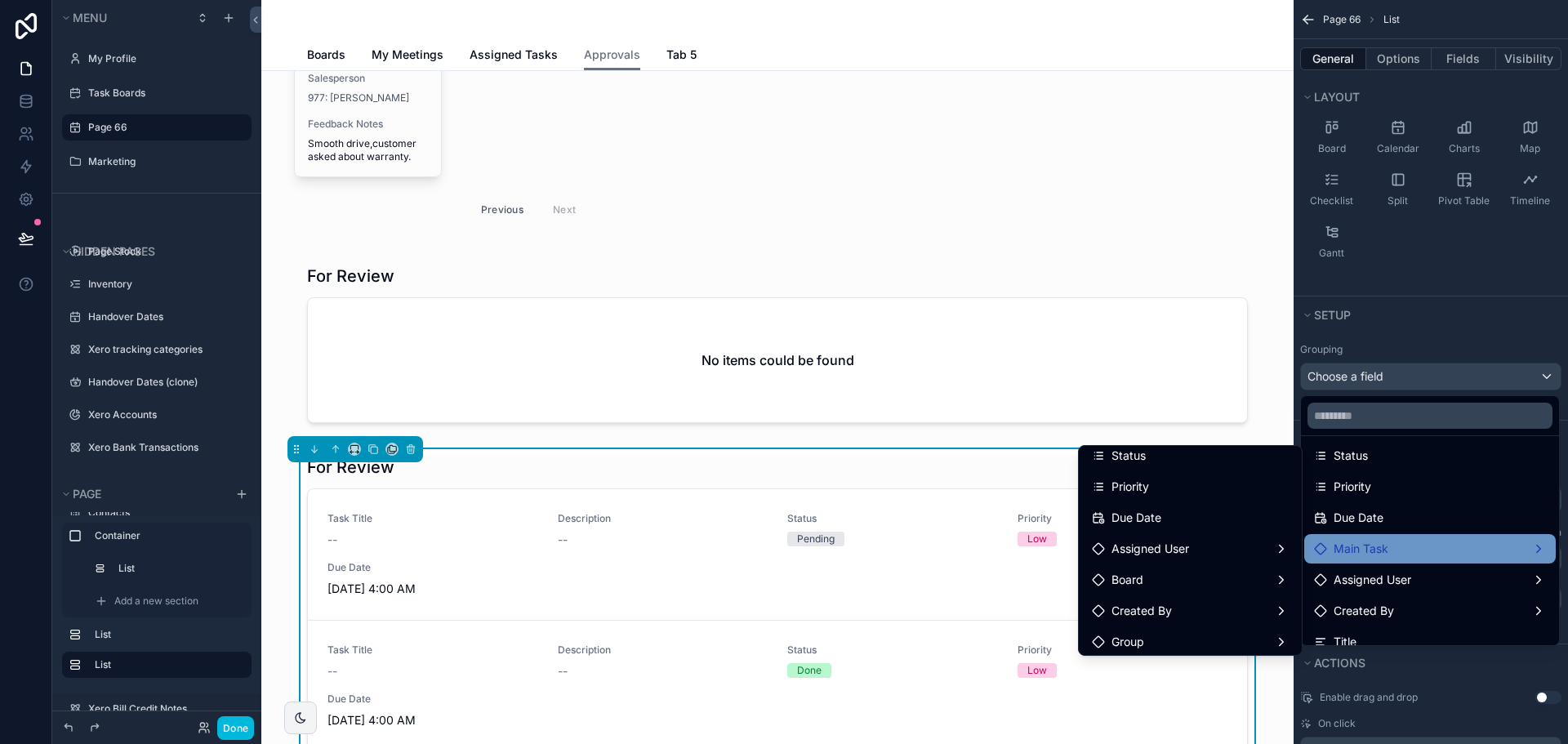
click at [1167, 580] on div "Board" at bounding box center [1190, 580] width 197 height 20
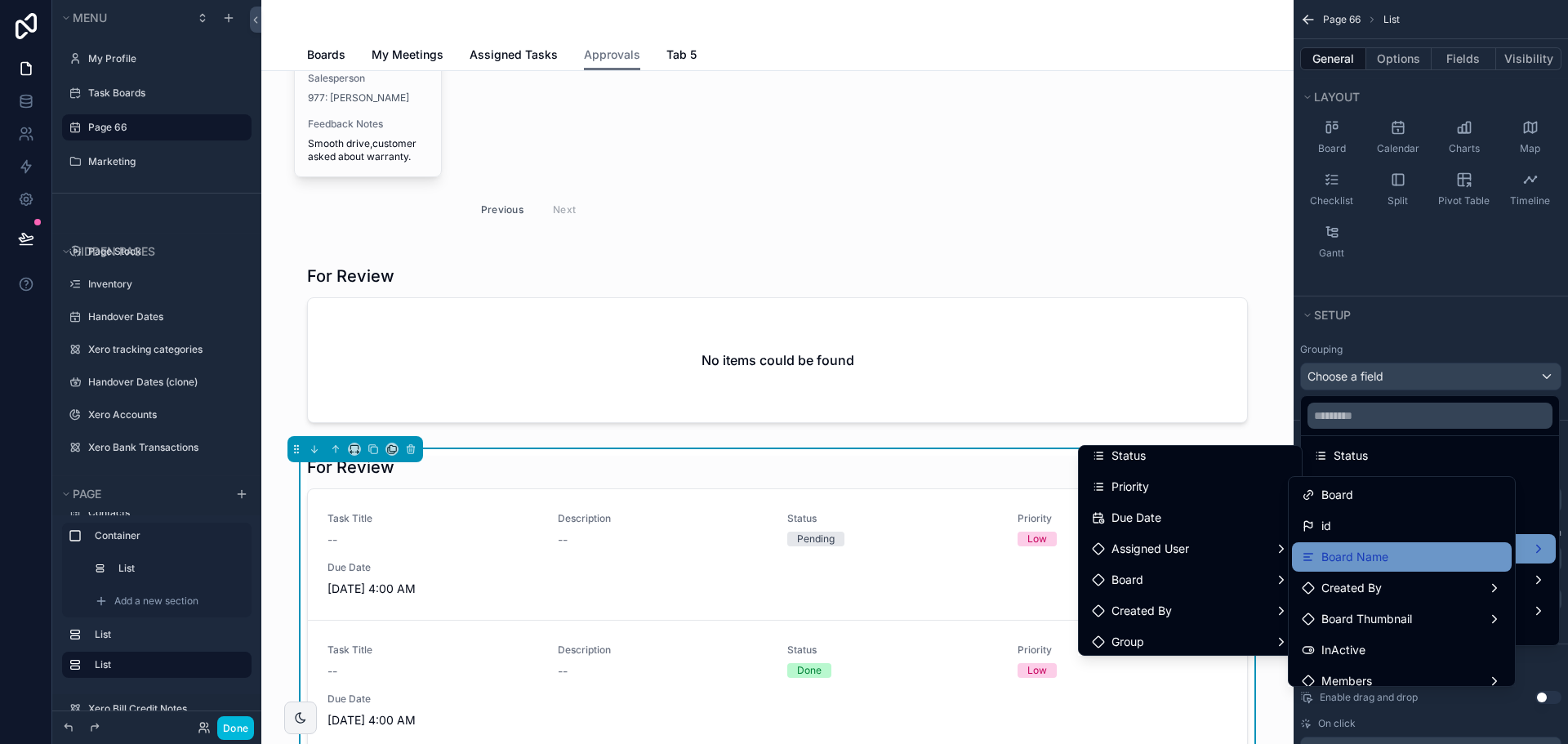
click at [1319, 560] on div "Board Name" at bounding box center [1345, 557] width 87 height 20
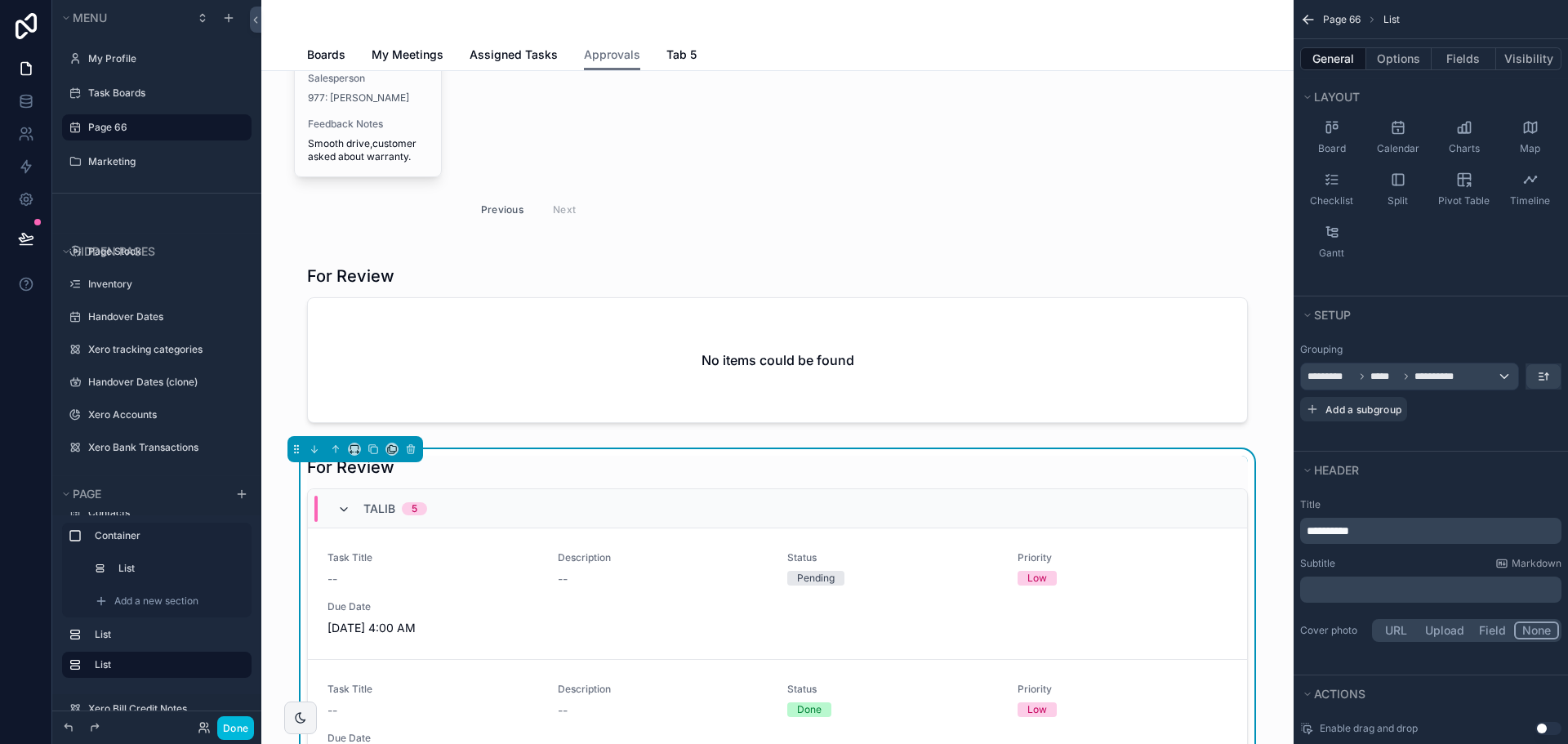
click at [338, 509] on icon "scrollable content" at bounding box center [344, 509] width 13 height 13
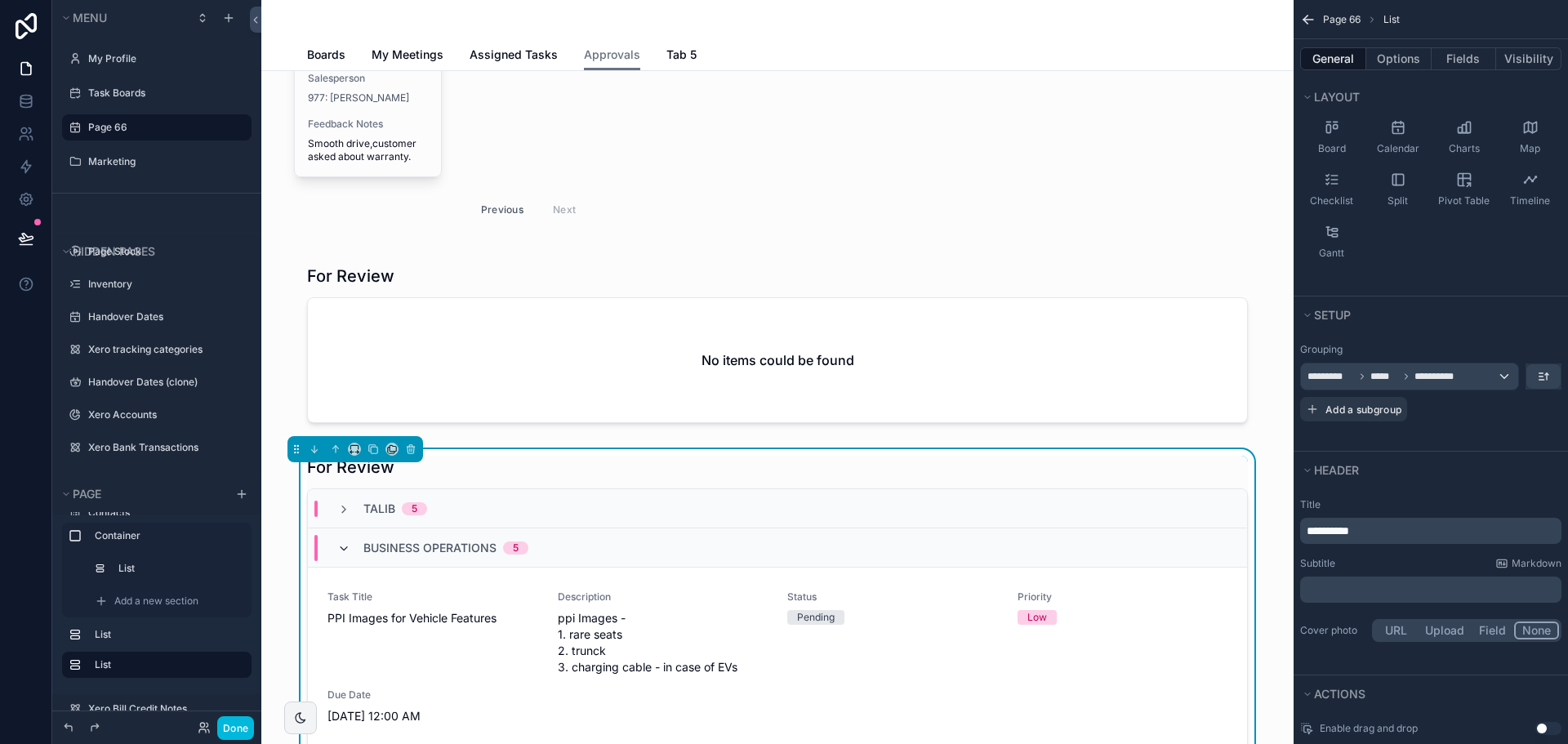
click at [338, 542] on icon "scrollable content" at bounding box center [344, 549] width 13 height 13
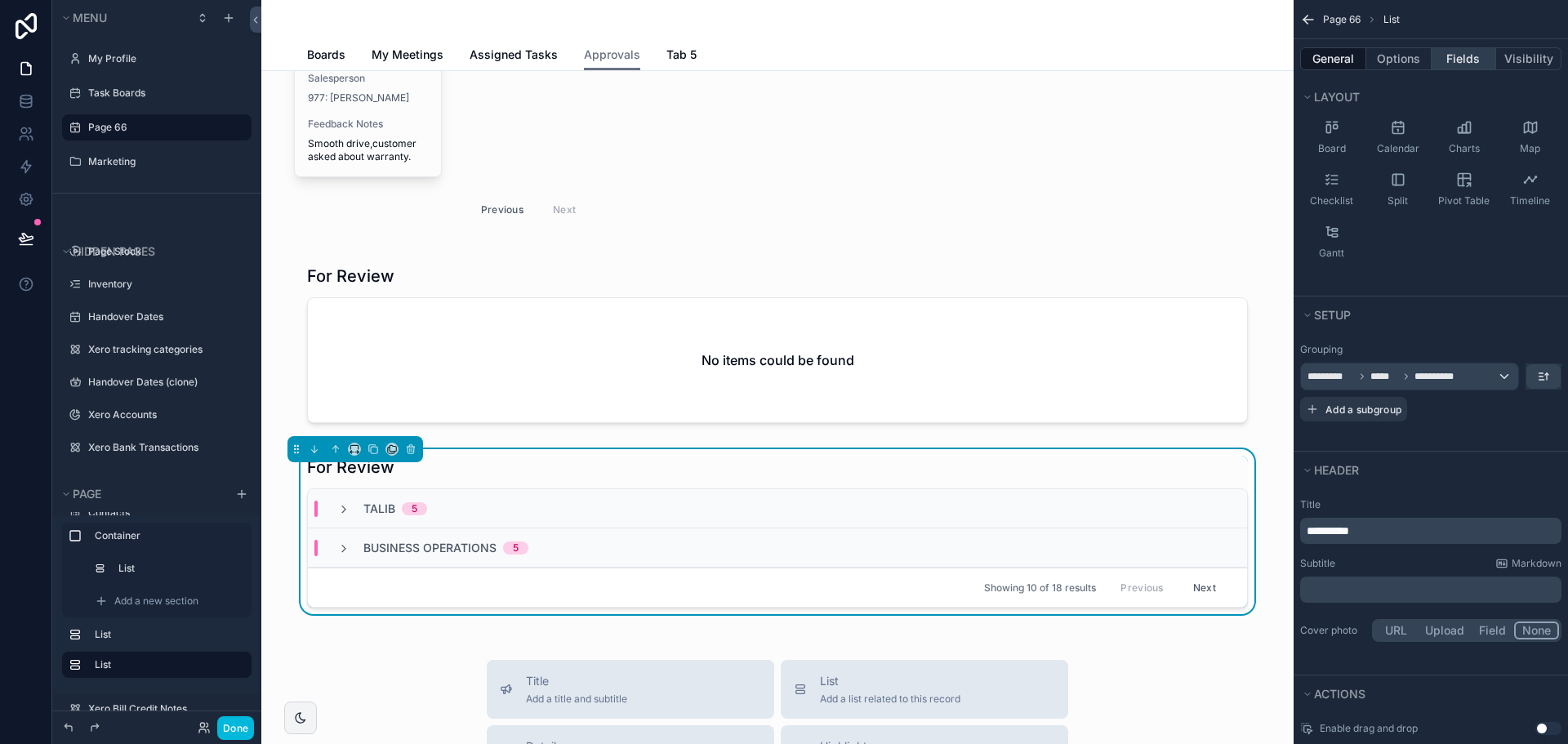
click at [1462, 54] on button "Fields" at bounding box center [1464, 59] width 65 height 23
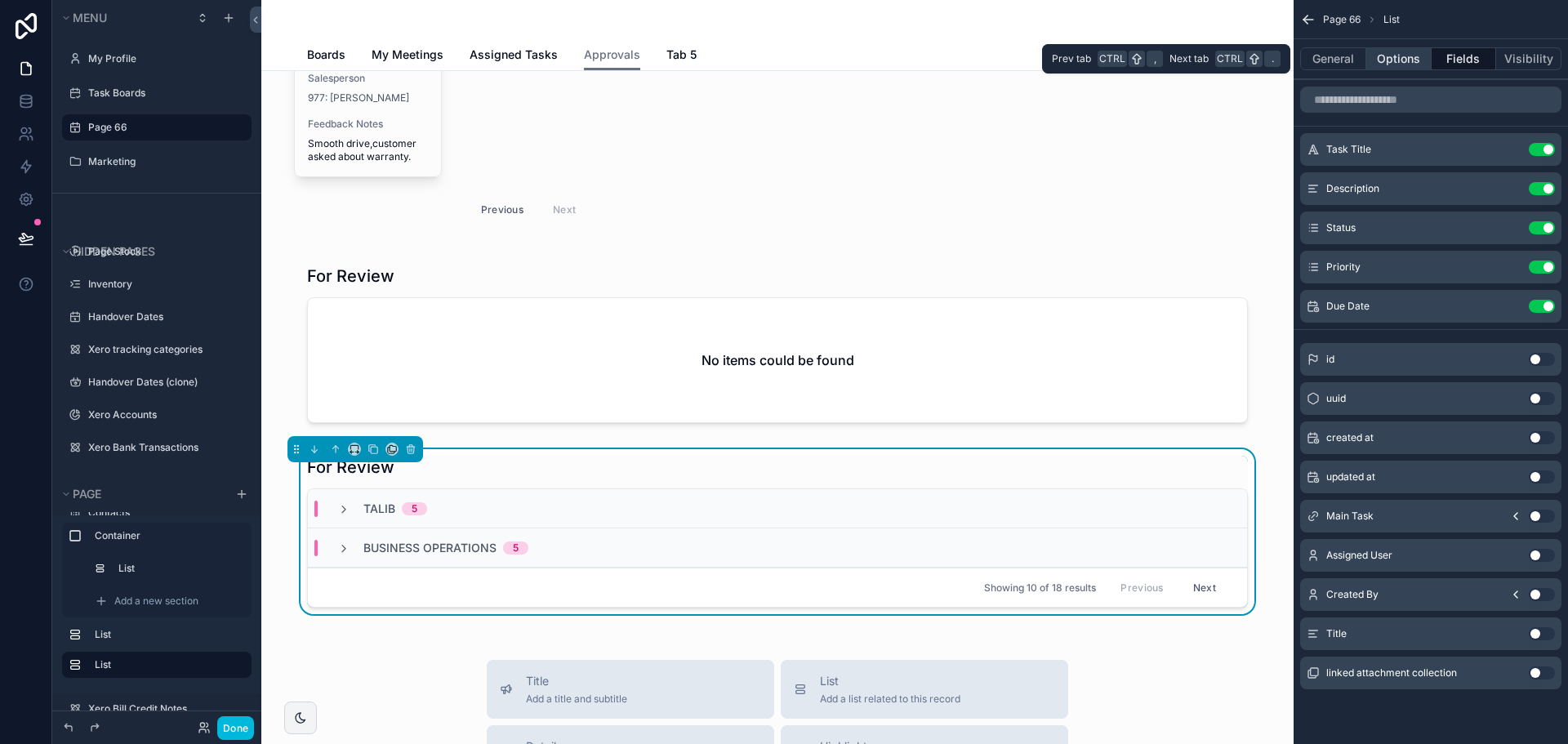
click at [1392, 47] on button "Options" at bounding box center [1399, 59] width 65 height 23
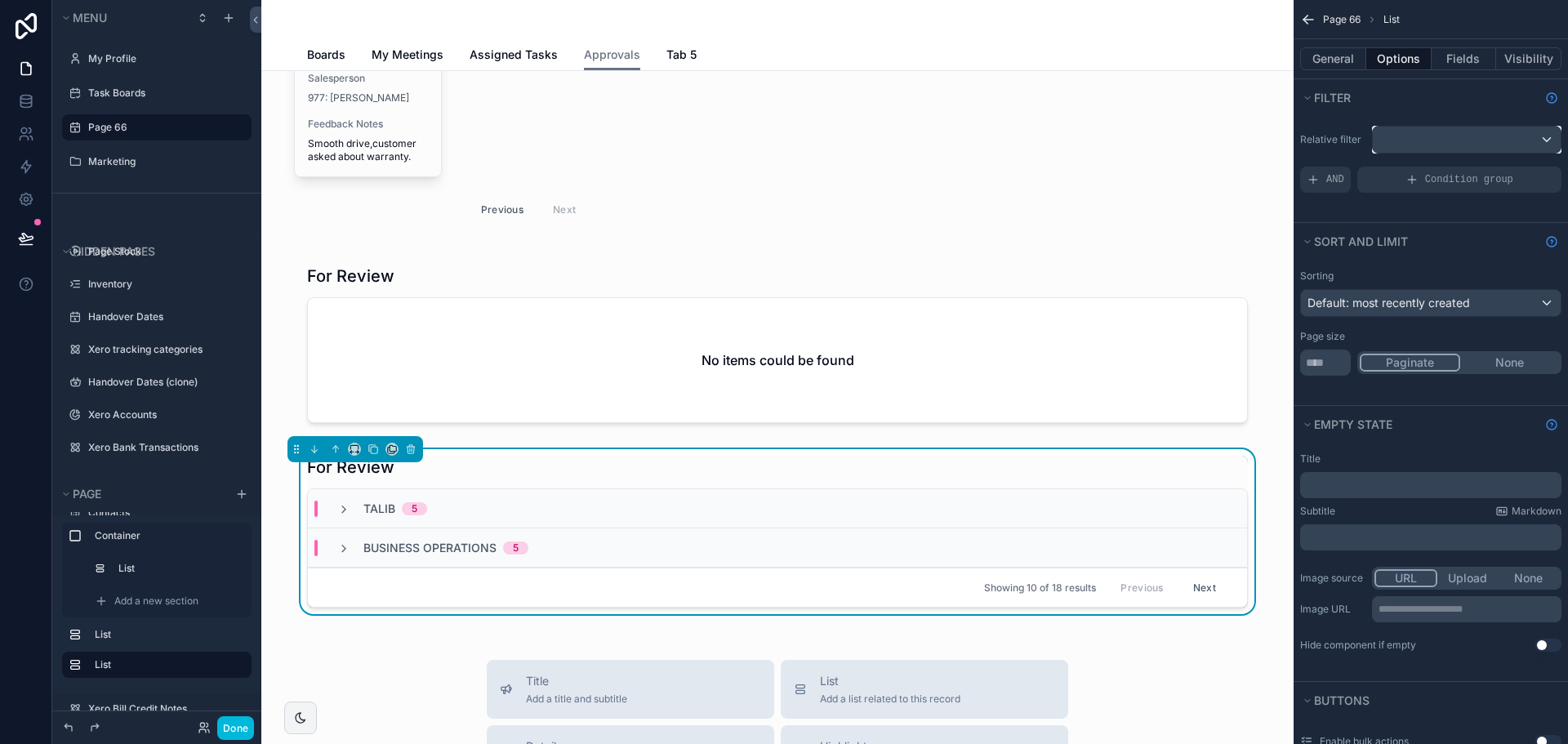
click at [1411, 128] on div "scrollable content" at bounding box center [1467, 140] width 188 height 26
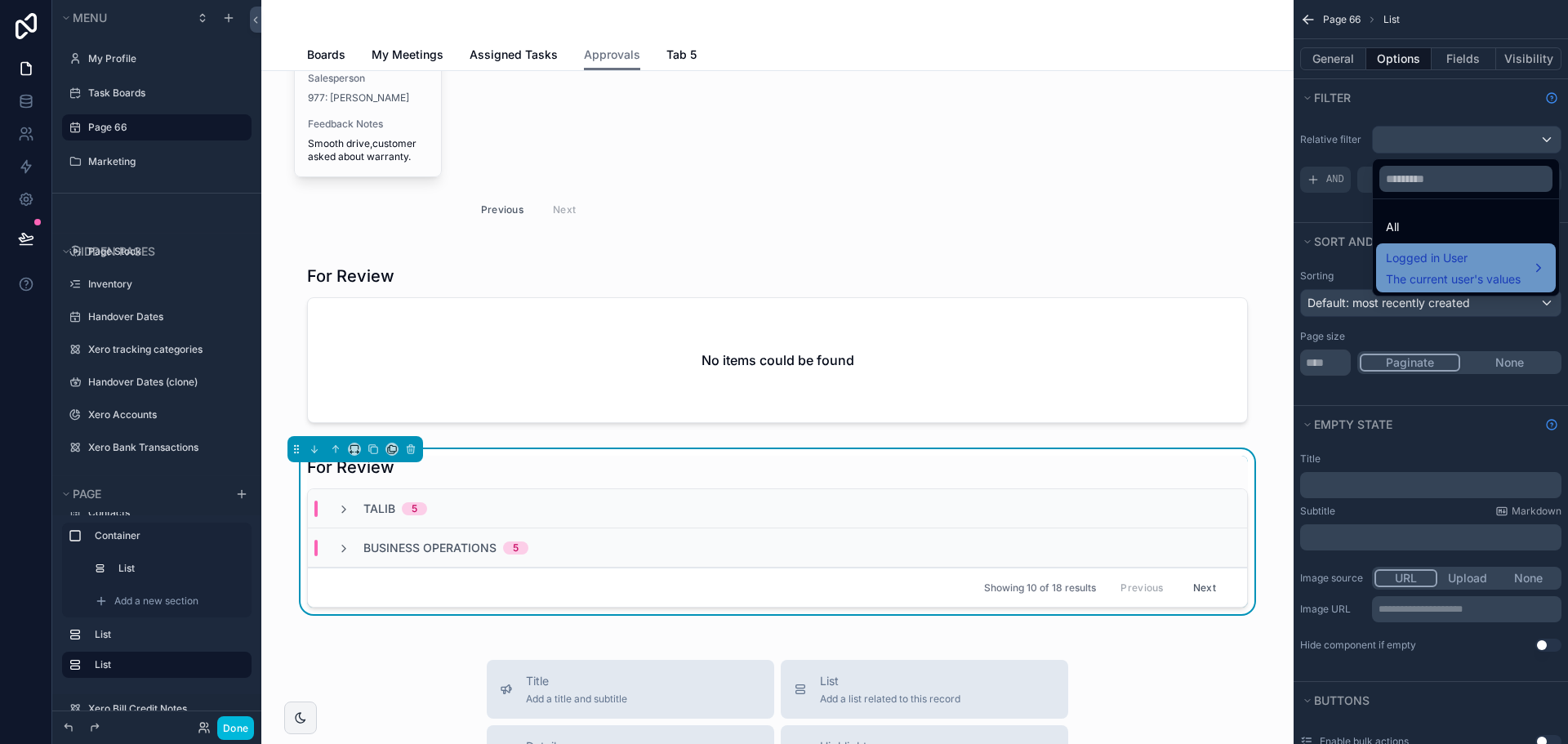
click at [1449, 279] on span "The current user's values" at bounding box center [1453, 280] width 135 height 16
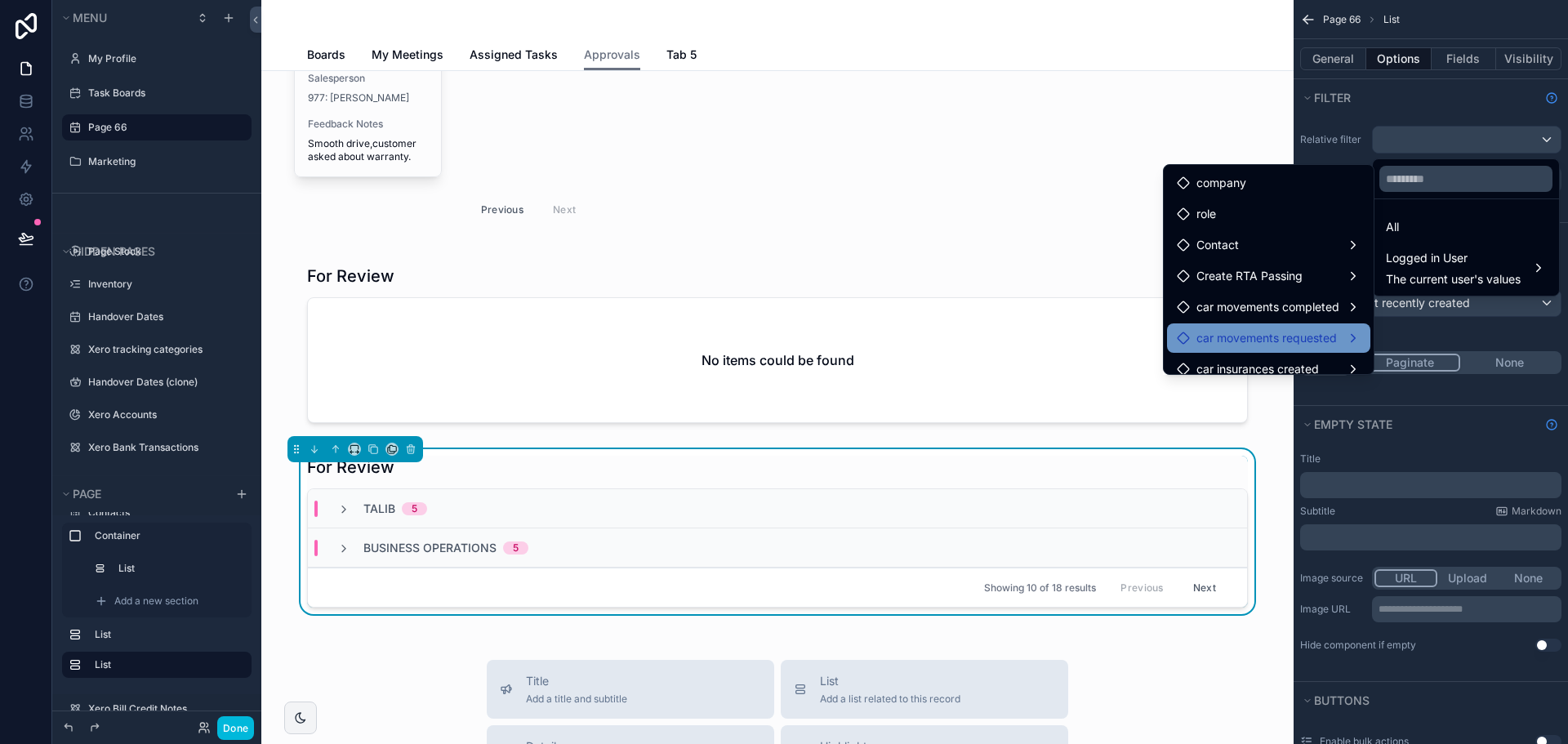
scroll to position [75, 0]
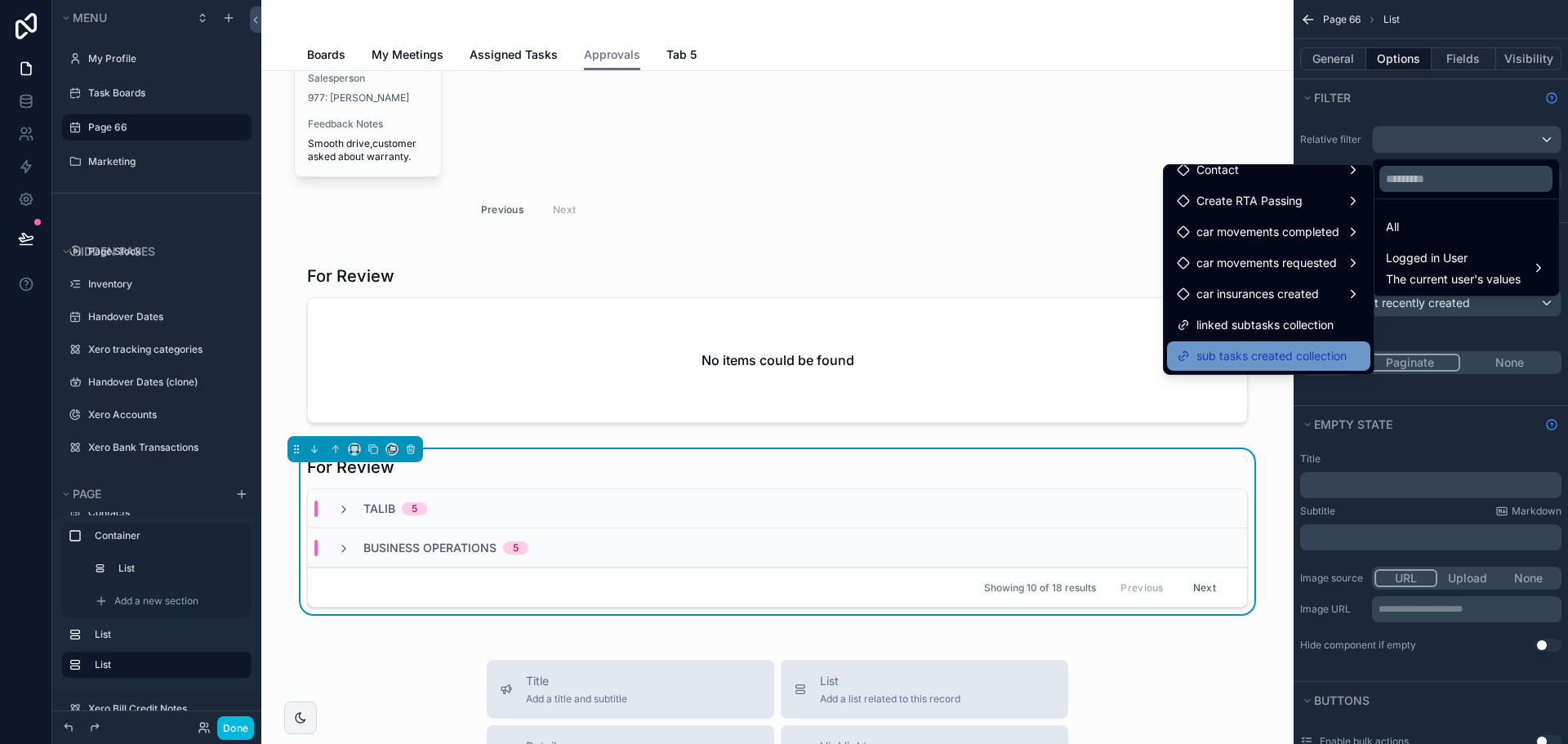
click at [1210, 361] on span "sub tasks created collection" at bounding box center [1272, 356] width 150 height 20
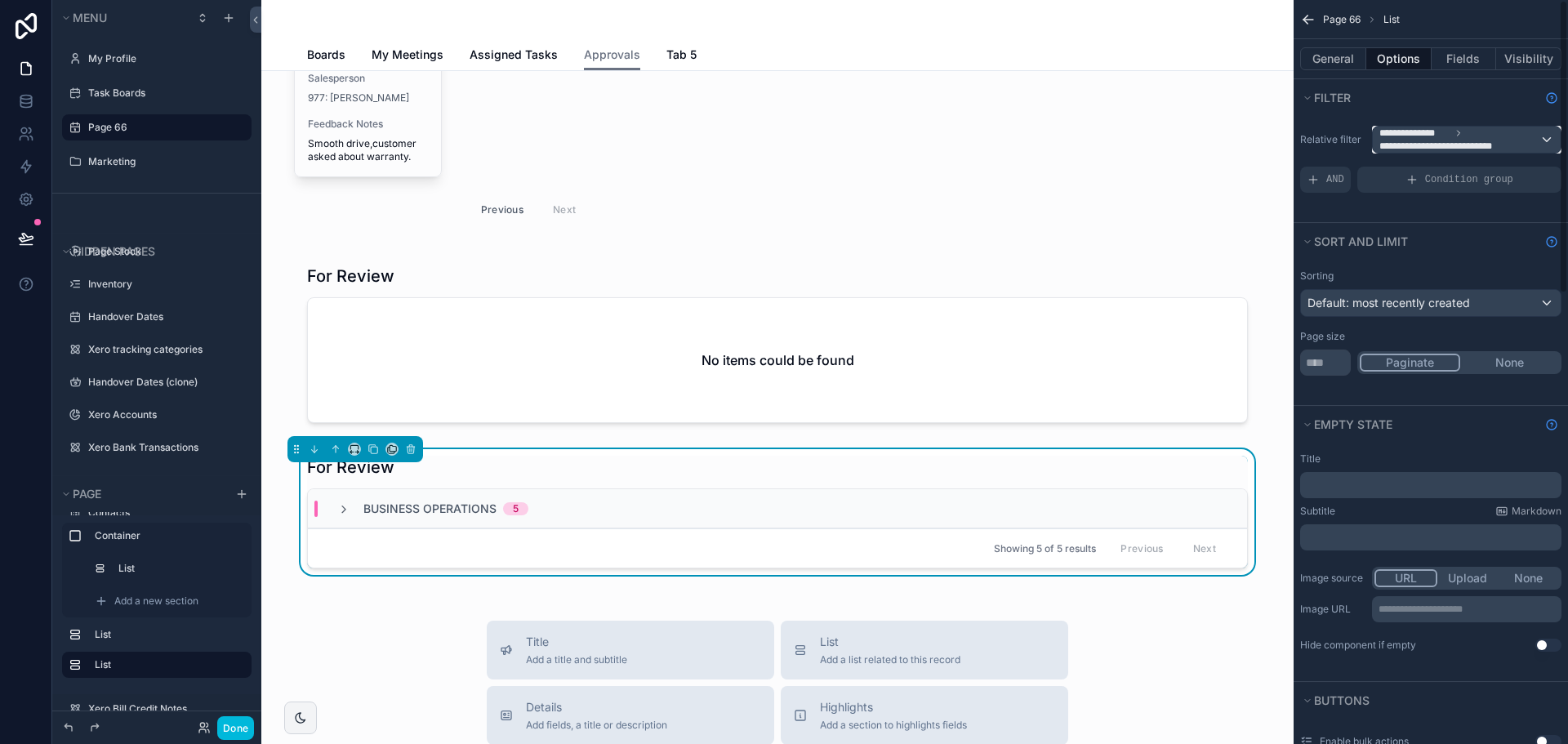
click at [1440, 137] on span "**********" at bounding box center [1414, 133] width 71 height 13
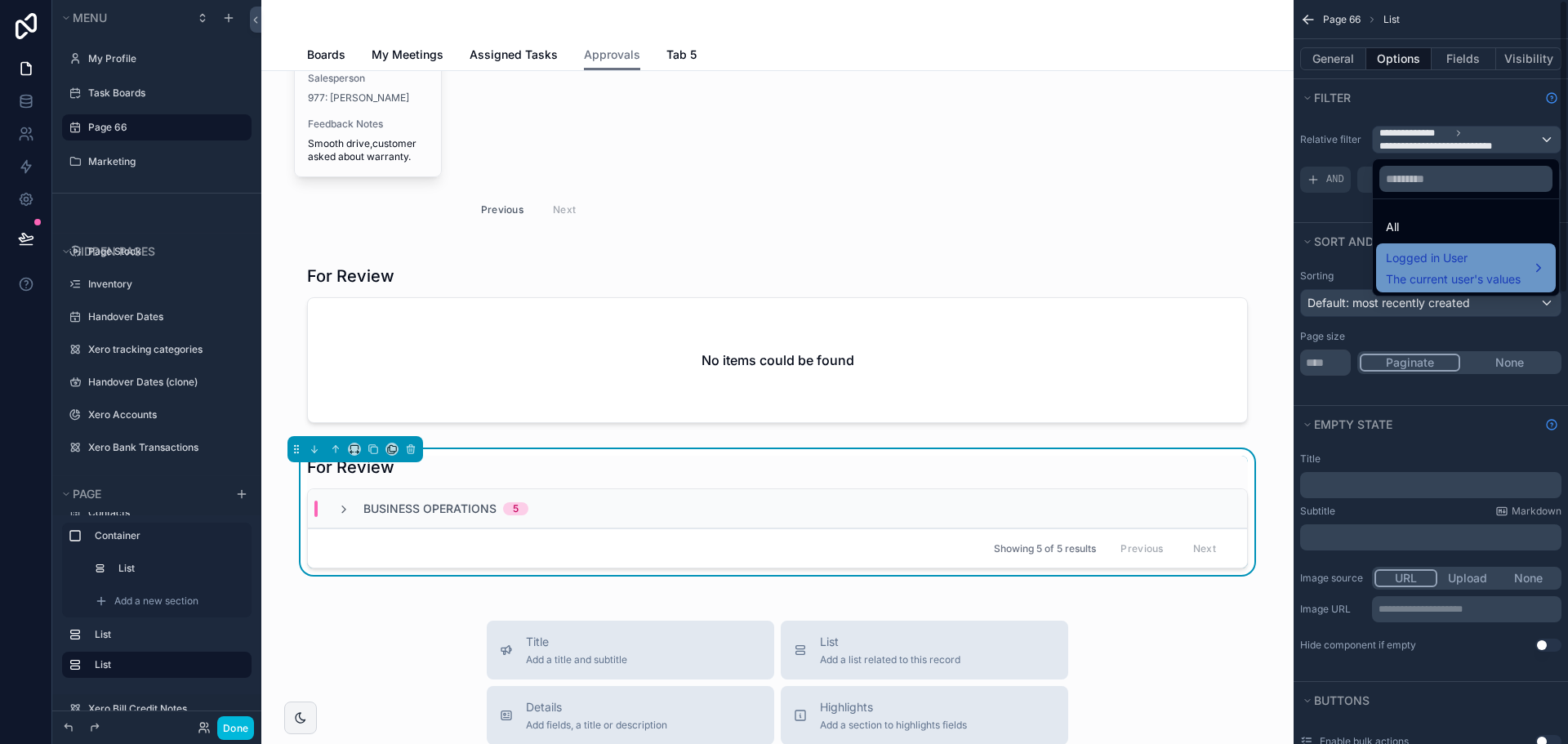
click at [1502, 266] on span "Logged in User" at bounding box center [1453, 258] width 135 height 20
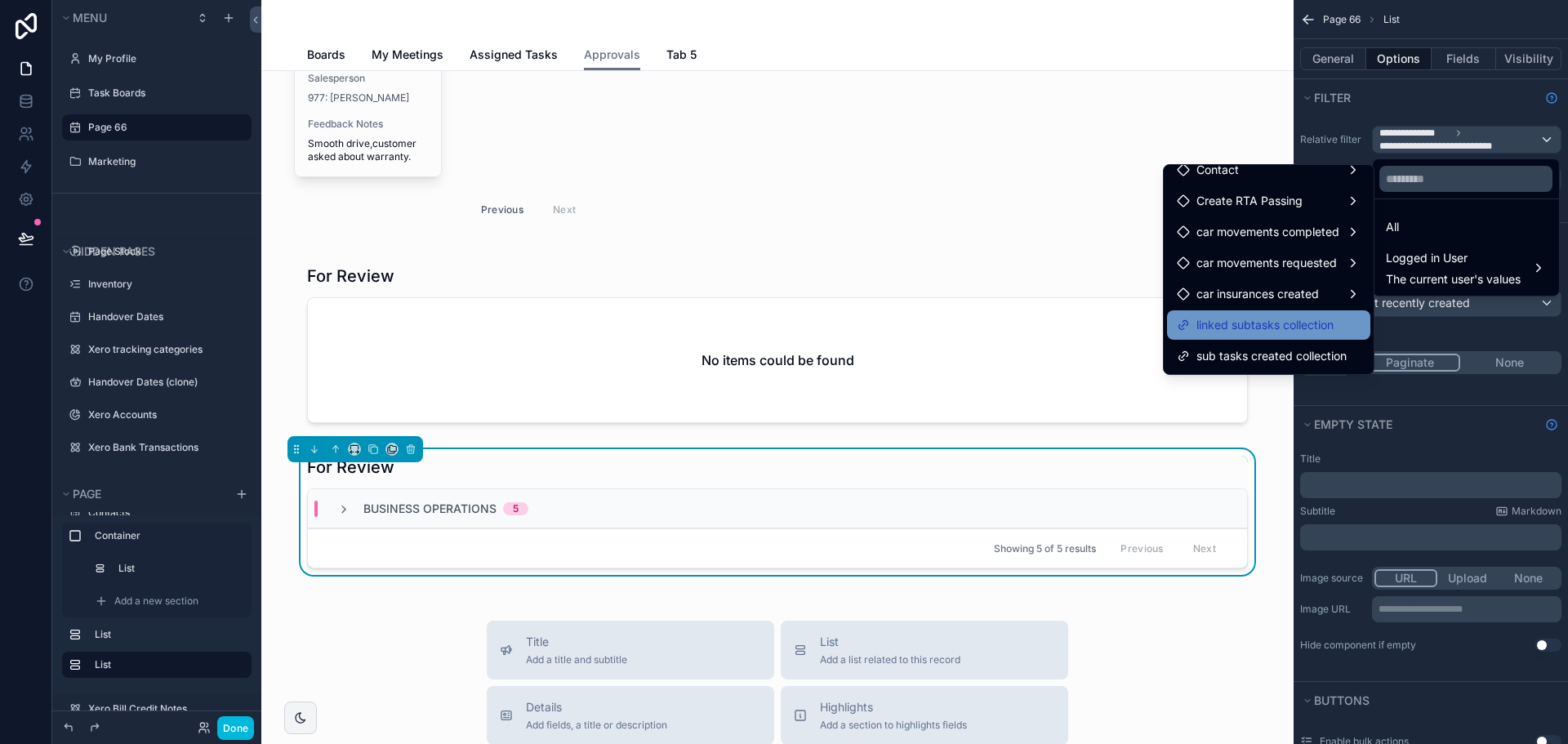
click at [1238, 329] on span "linked subtasks collection" at bounding box center [1266, 325] width 137 height 20
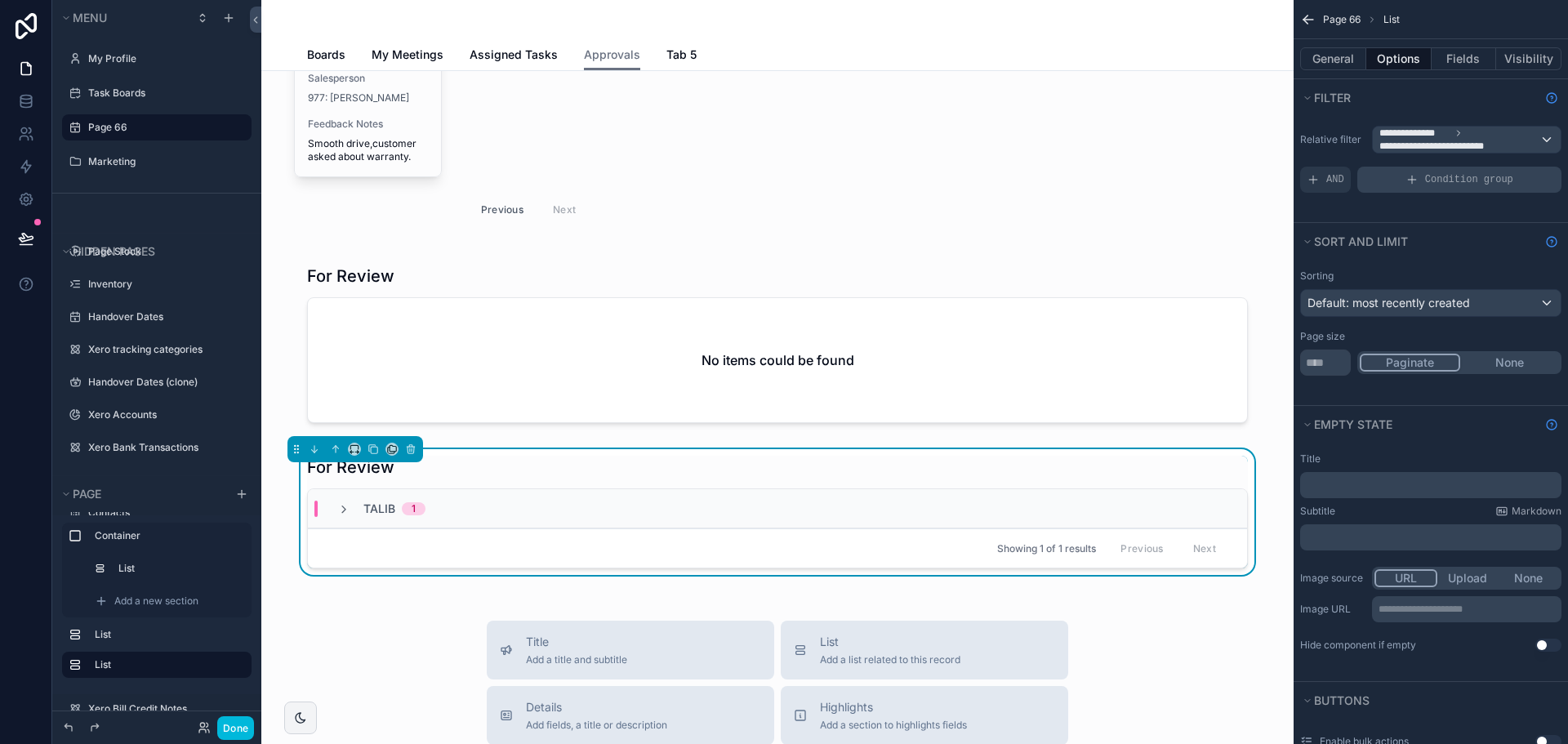
click at [1424, 186] on div "Condition group" at bounding box center [1459, 180] width 204 height 26
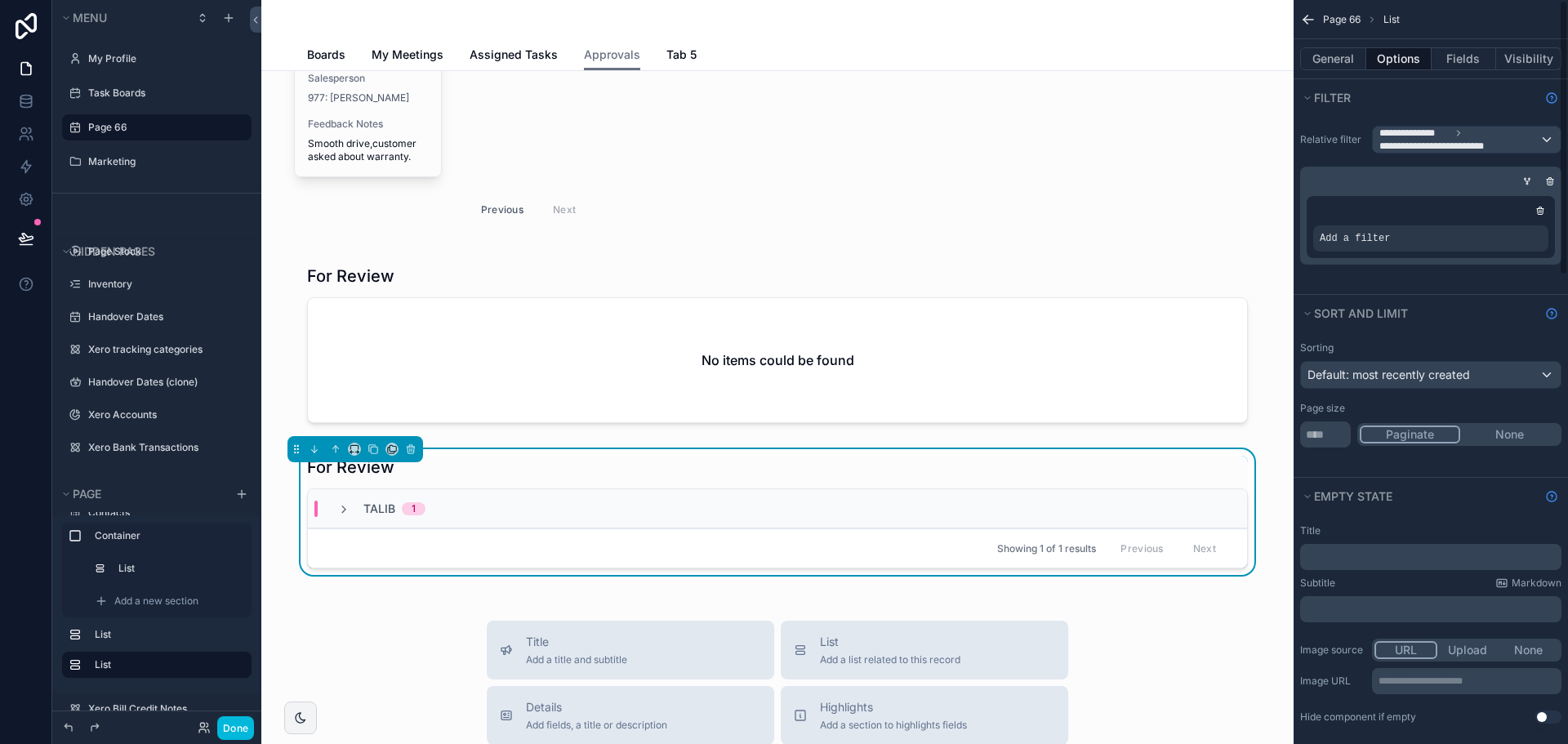
click at [1406, 240] on div "Add a filter" at bounding box center [1431, 239] width 235 height 26
click at [0, 0] on icon "scrollable content" at bounding box center [0, 0] width 0 height 0
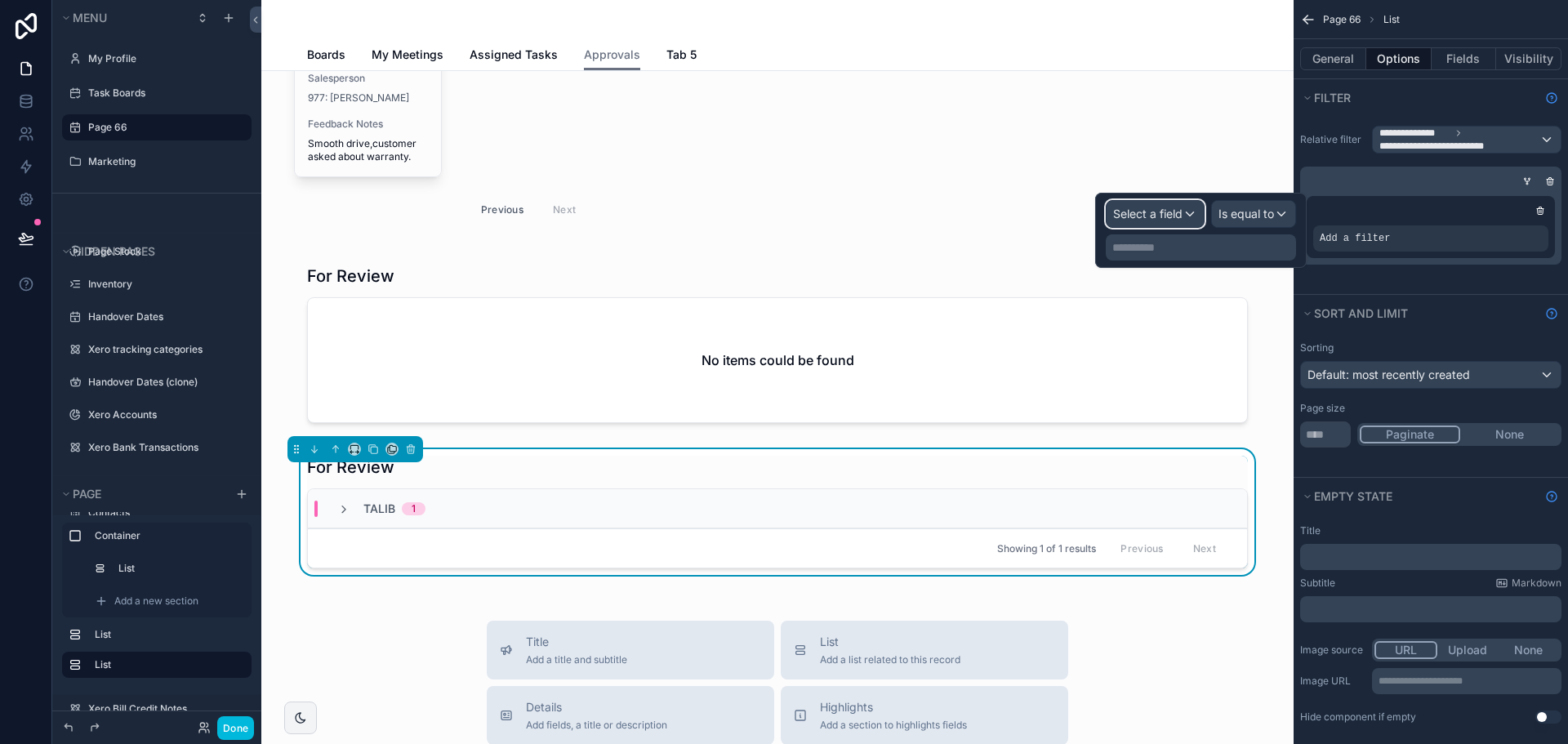
click at [1160, 212] on span "Select a field" at bounding box center [1148, 213] width 69 height 14
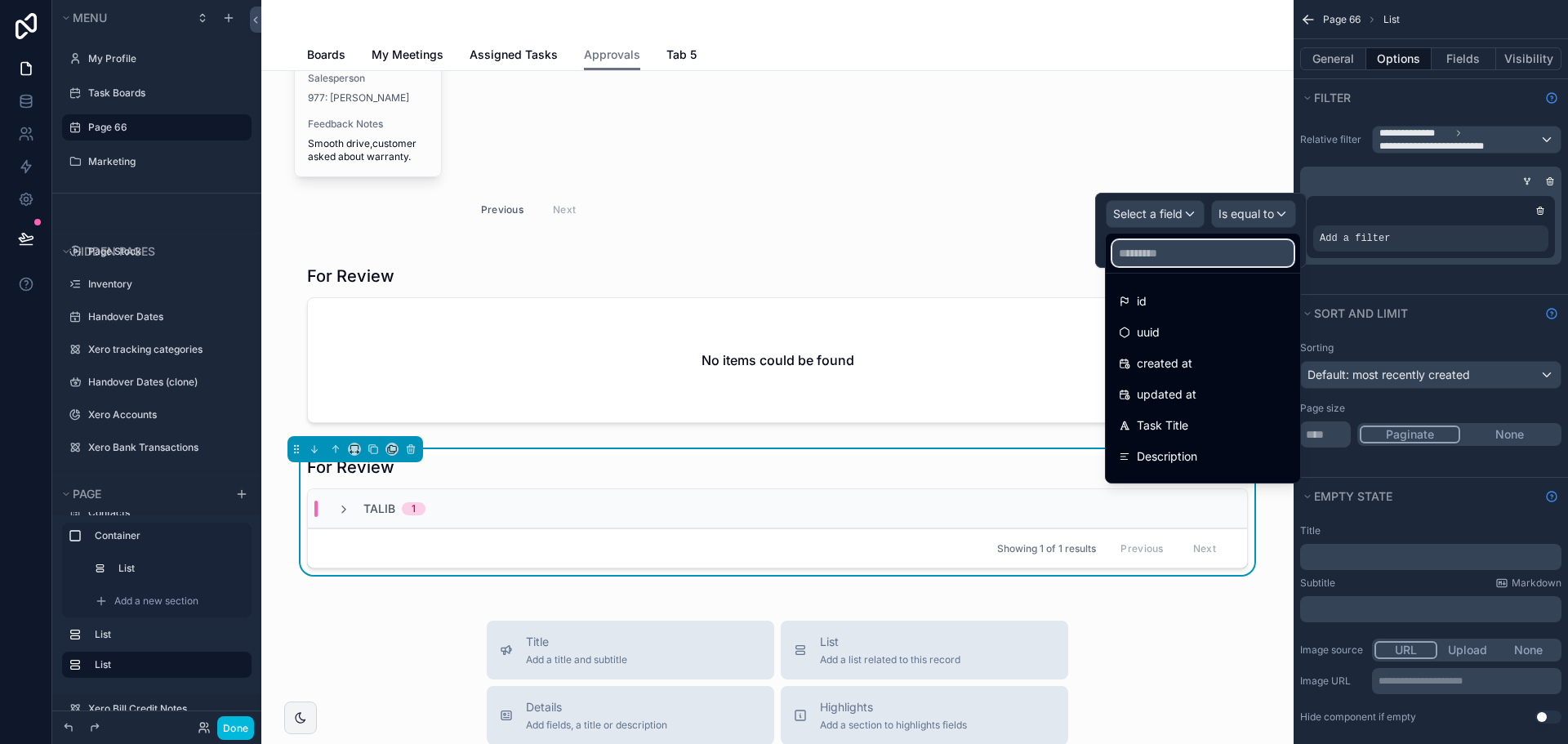
click at [1165, 259] on input "text" at bounding box center [1203, 253] width 181 height 26
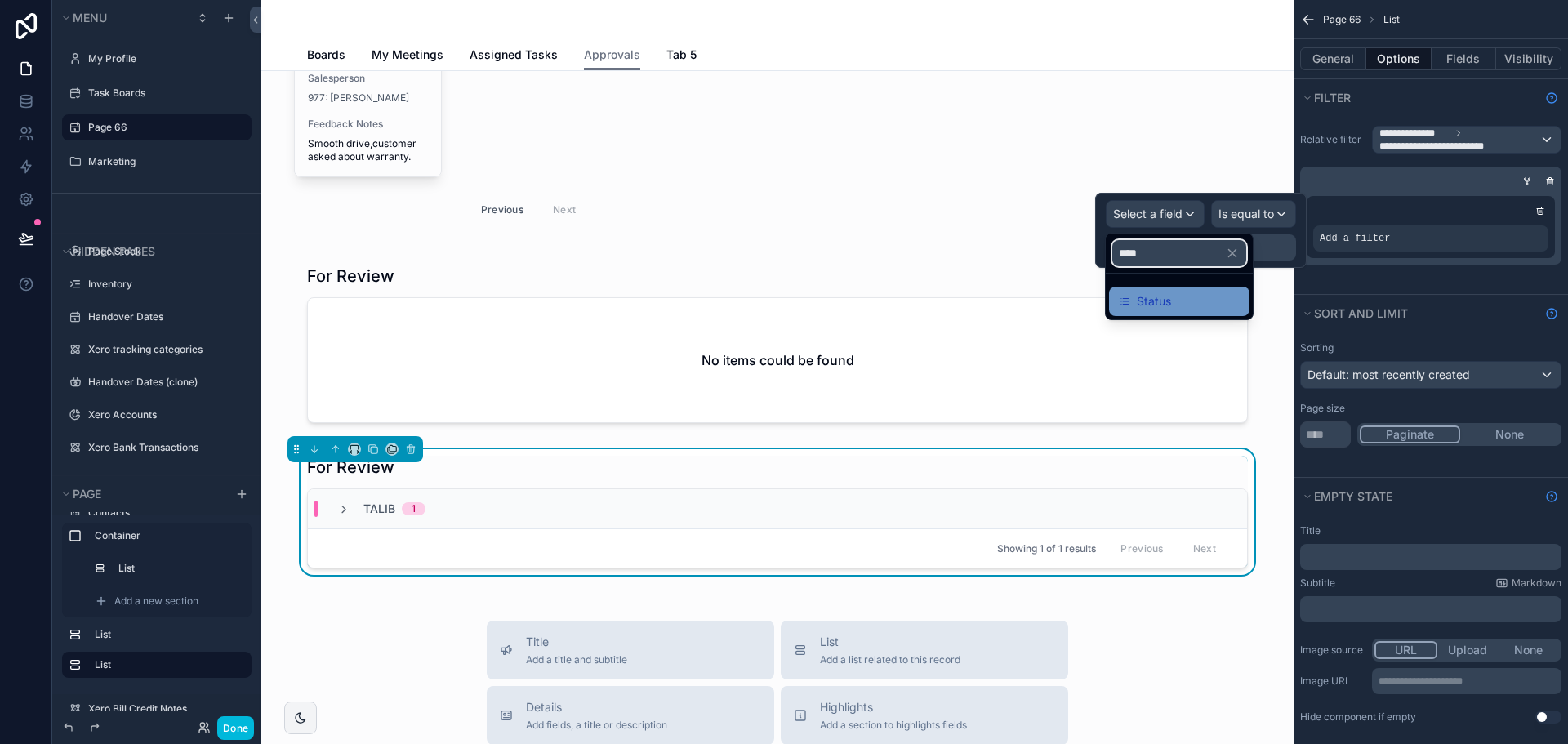
type input "****"
click at [1171, 295] on span "Status" at bounding box center [1154, 302] width 34 height 20
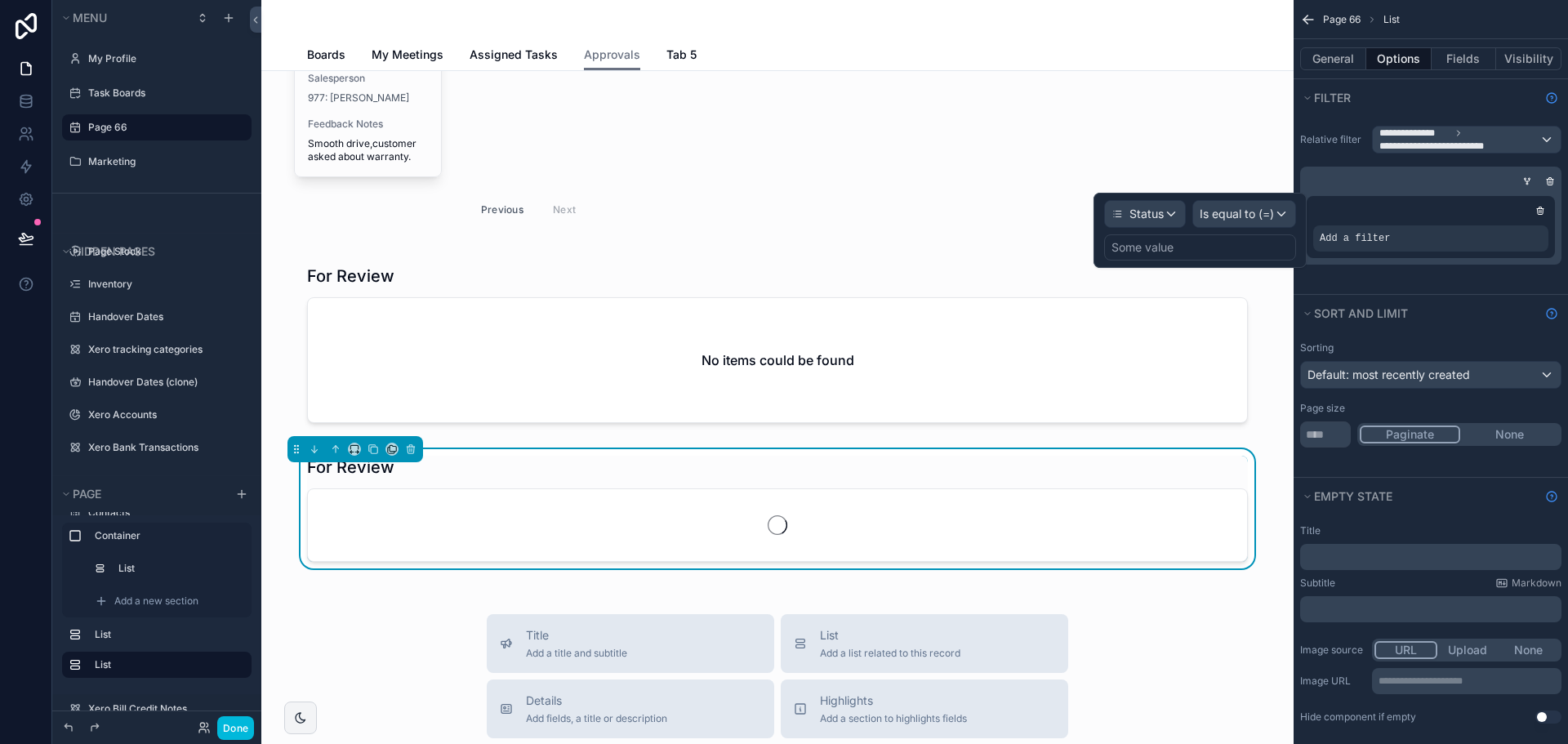
click at [1207, 249] on div "Some value" at bounding box center [1200, 248] width 192 height 26
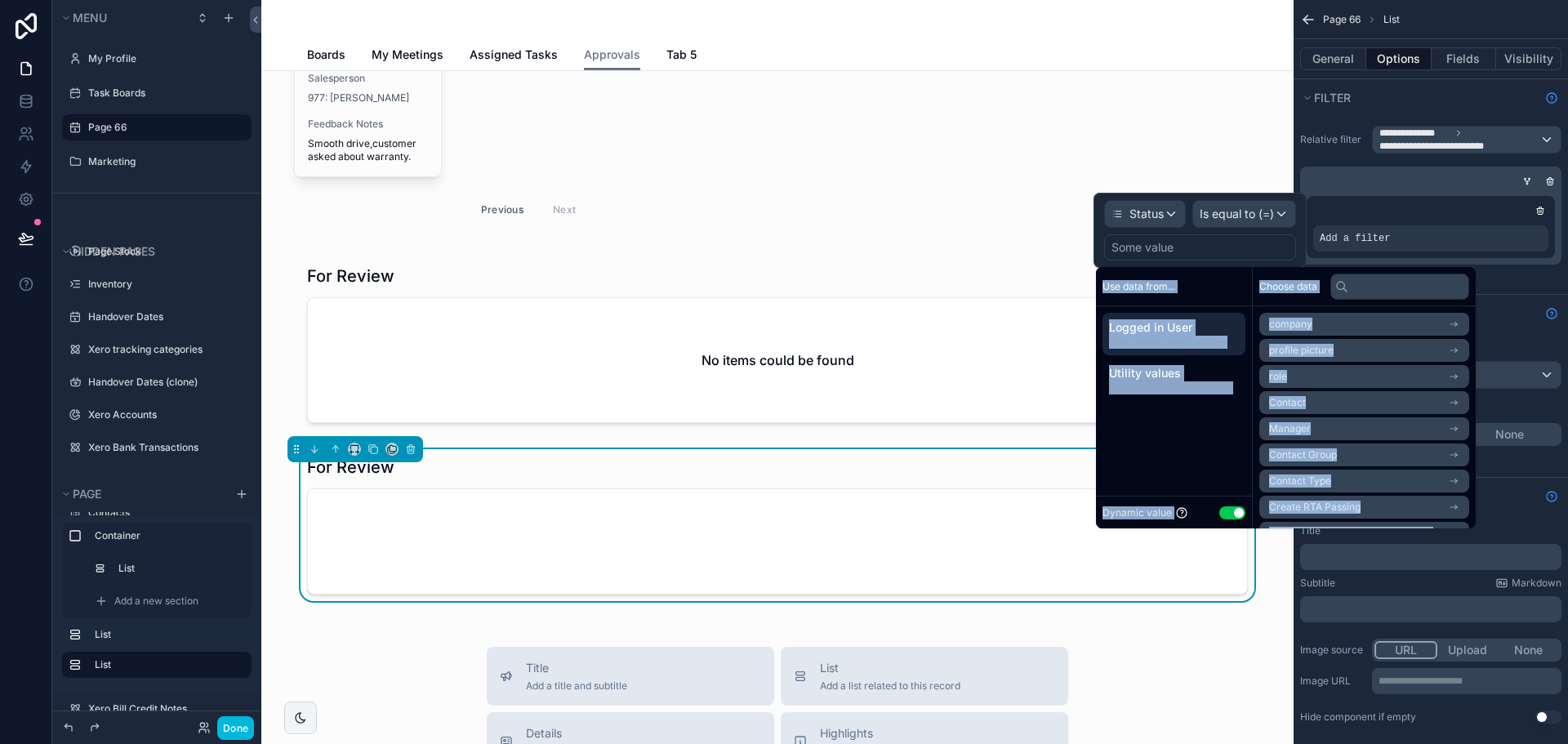
click at [1229, 516] on button "Use setting" at bounding box center [1232, 513] width 26 height 13
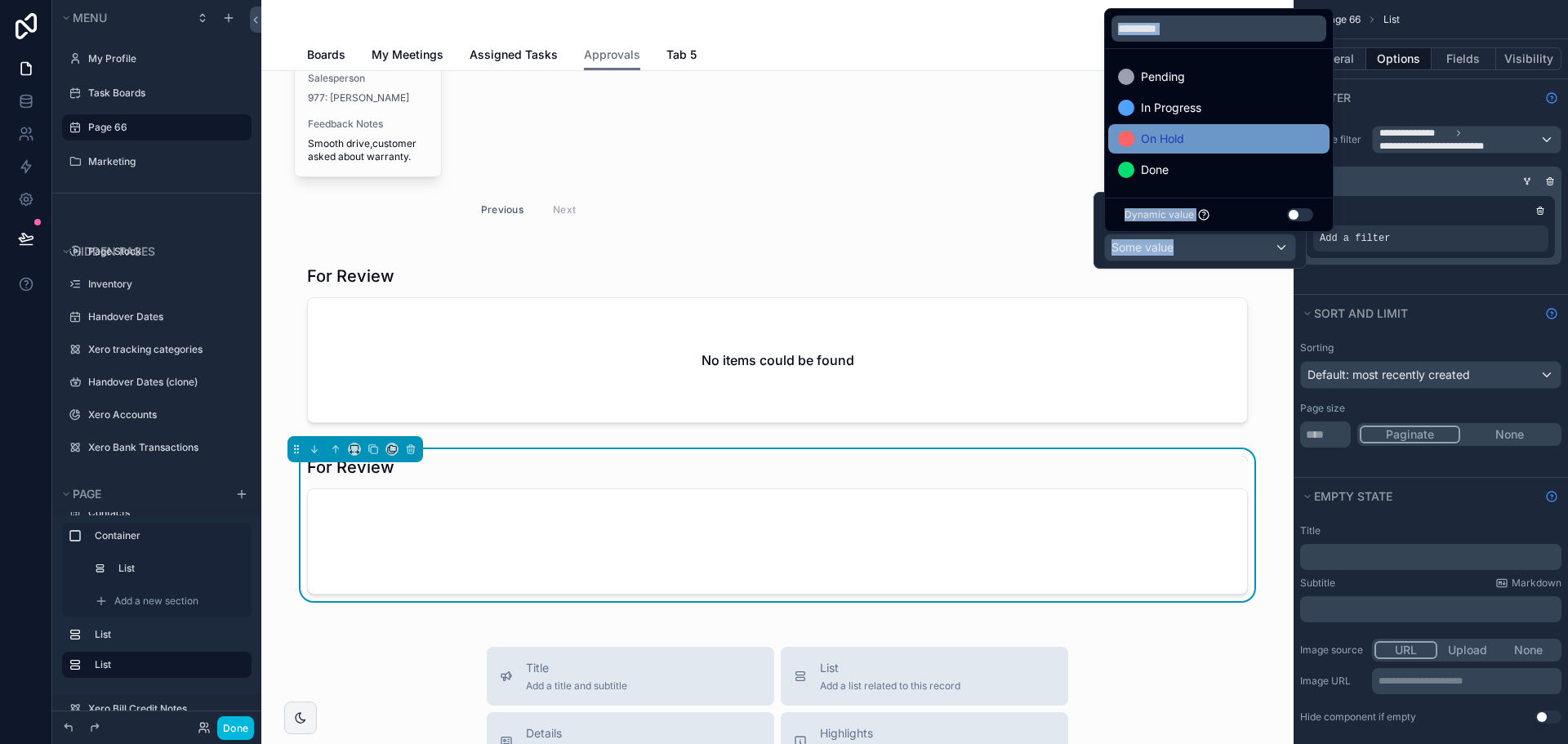
click at [1220, 147] on div "On Hold" at bounding box center [1219, 139] width 202 height 20
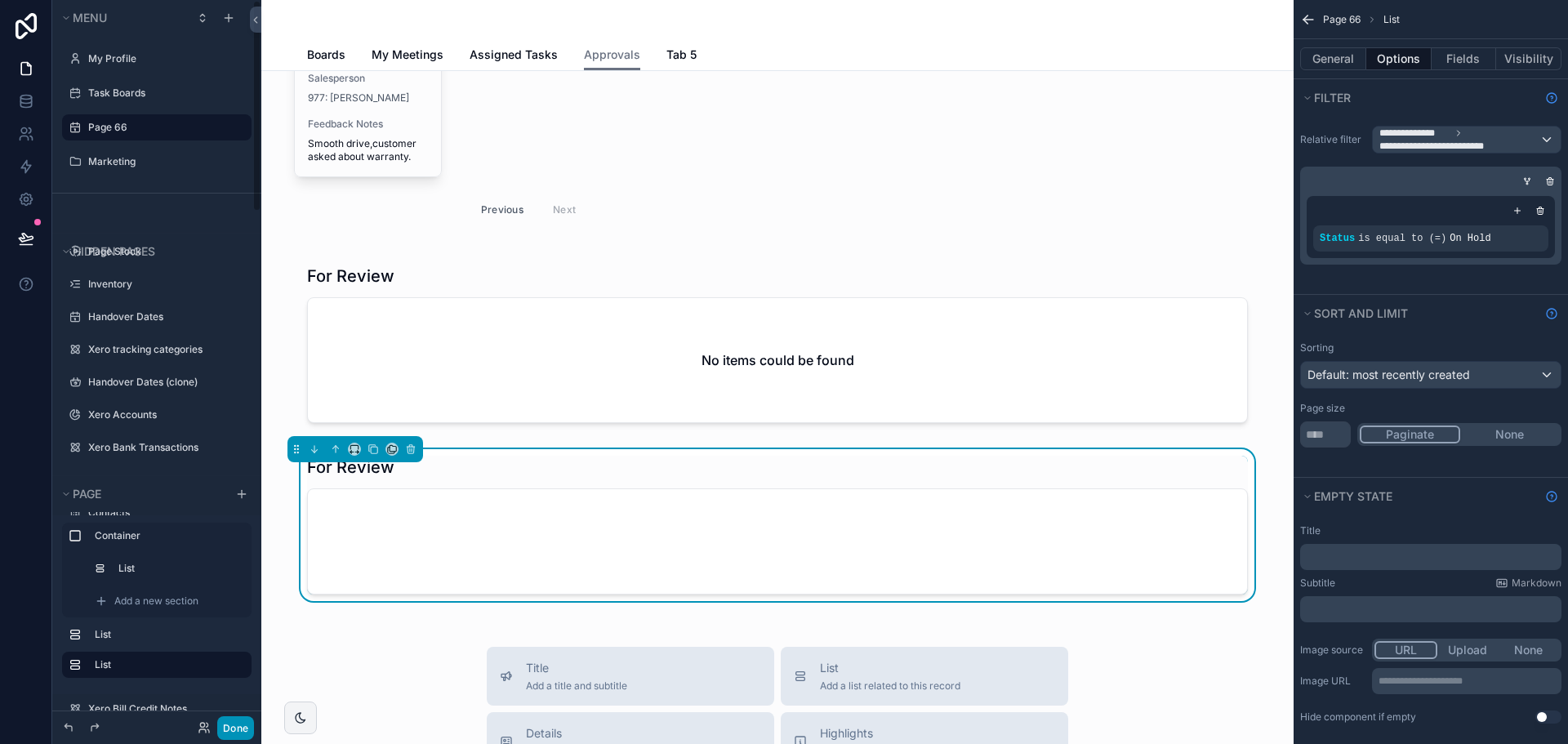
click at [237, 721] on button "Done" at bounding box center [235, 728] width 37 height 24
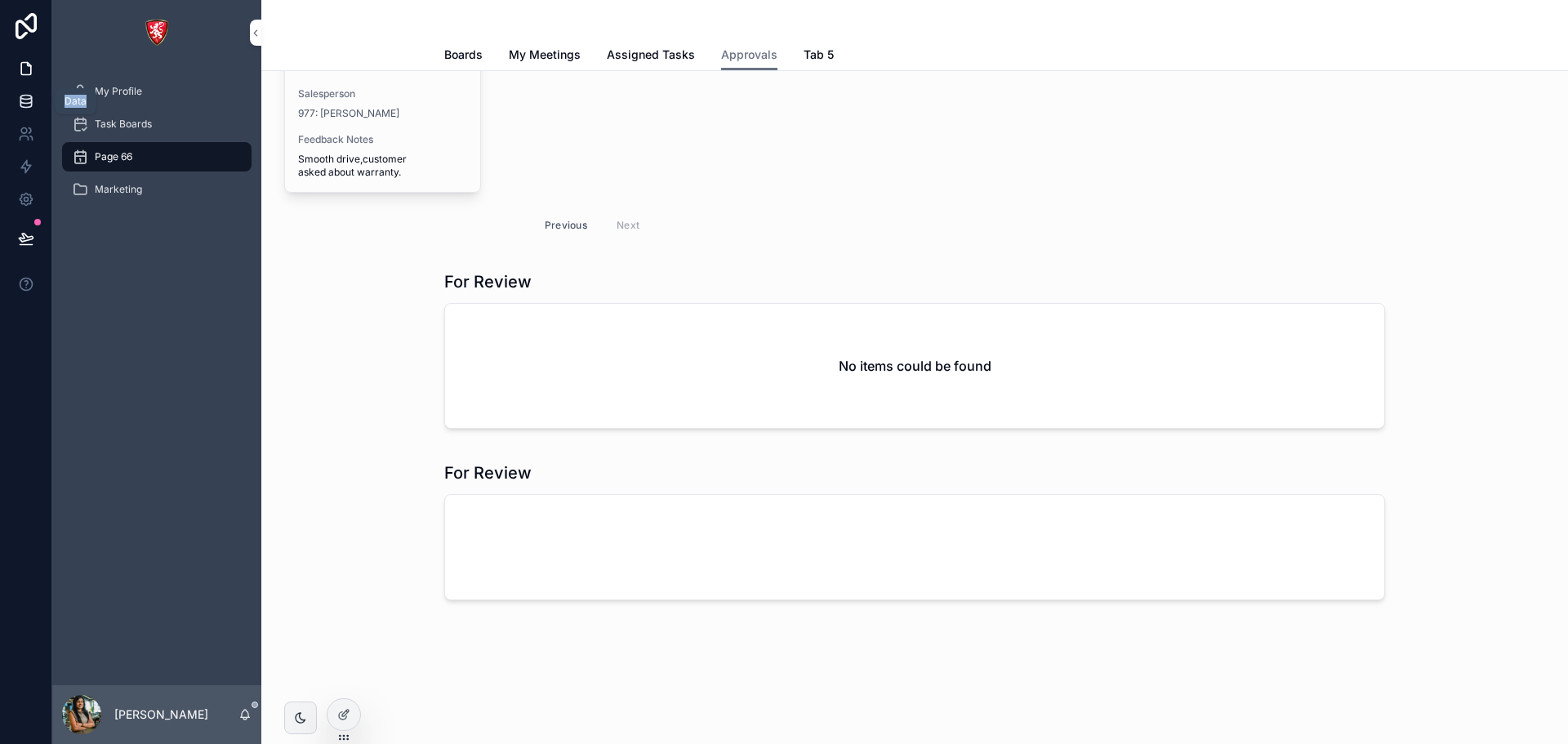
click at [20, 105] on icon at bounding box center [25, 105] width 11 height 7
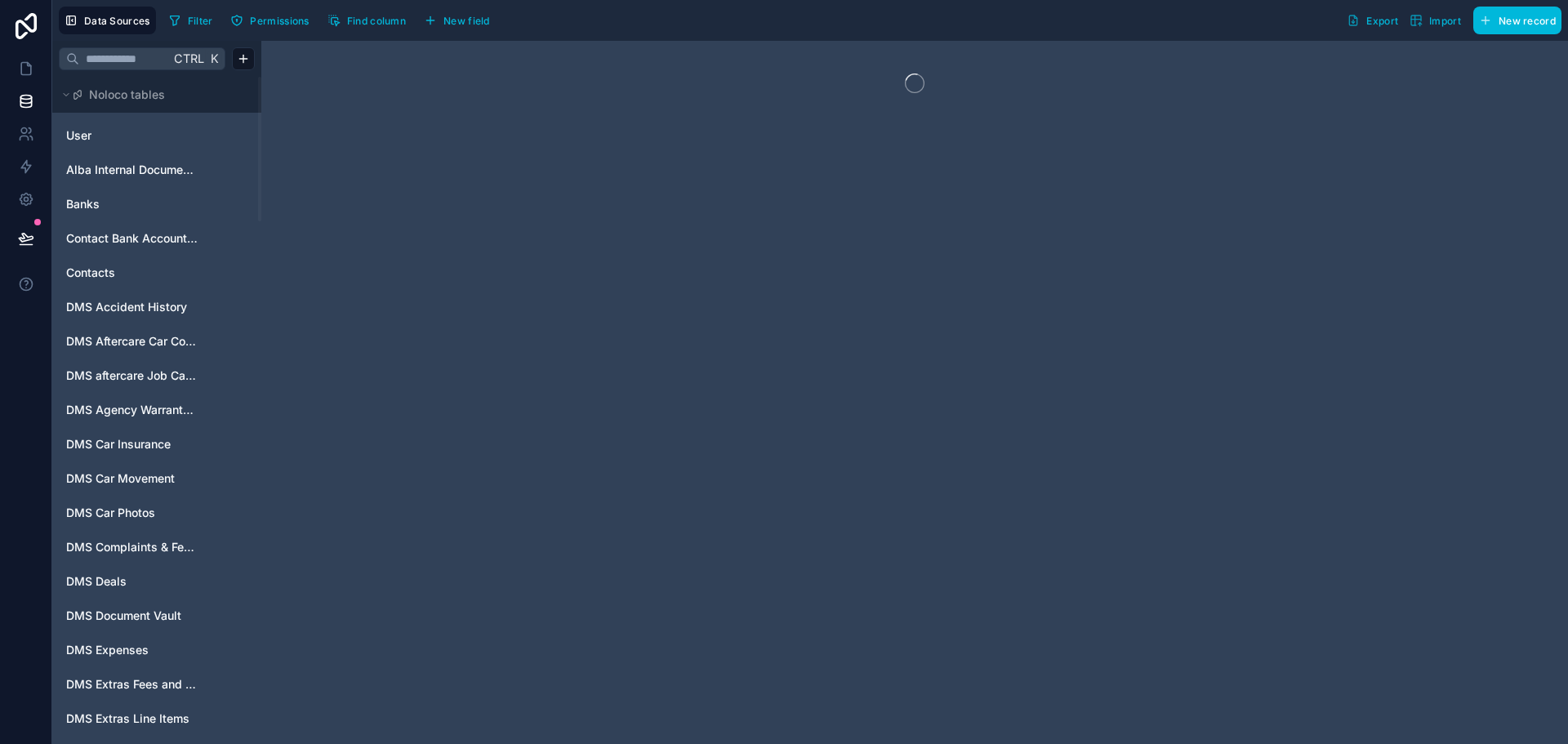
click at [147, 61] on input "text" at bounding box center [124, 59] width 91 height 29
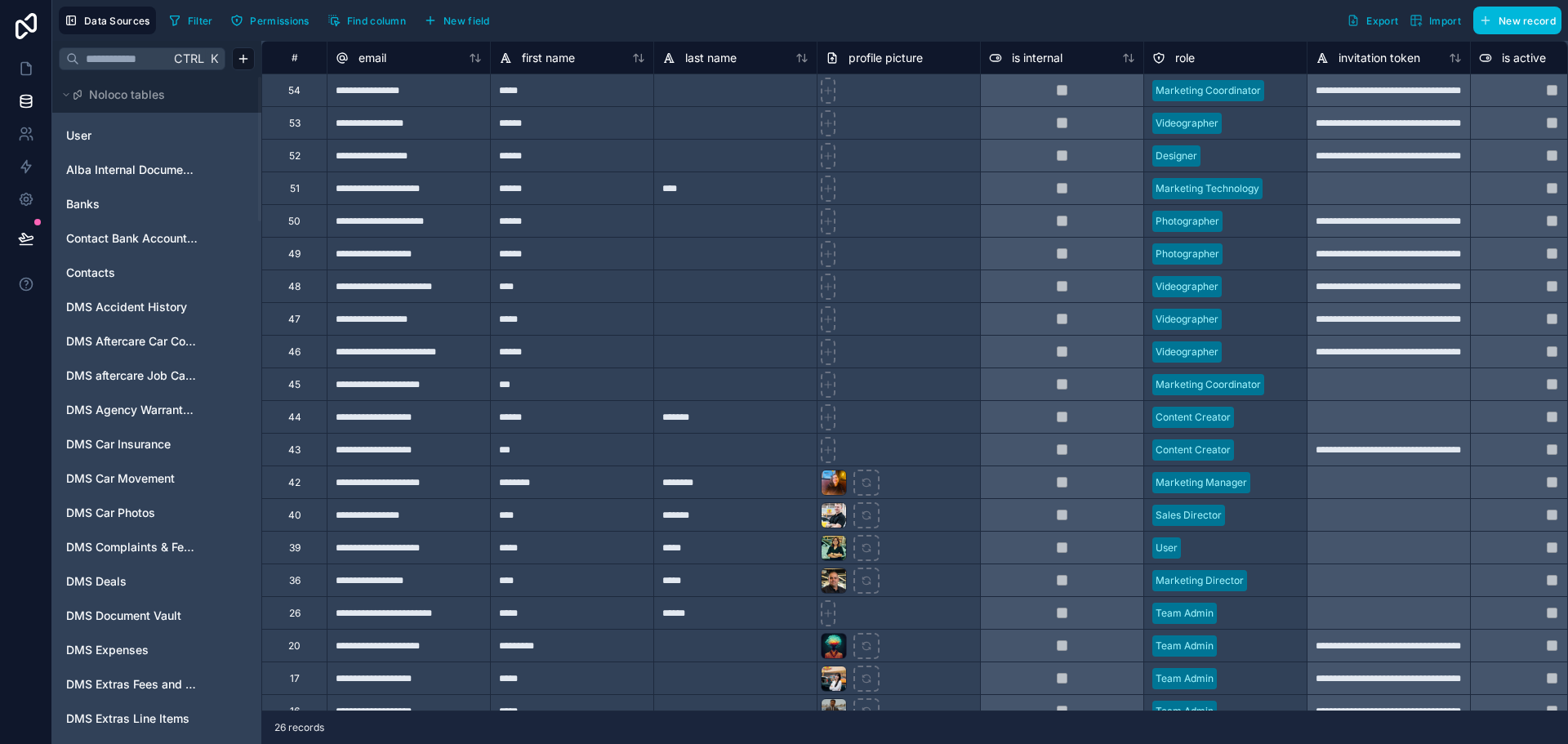
type input "*"
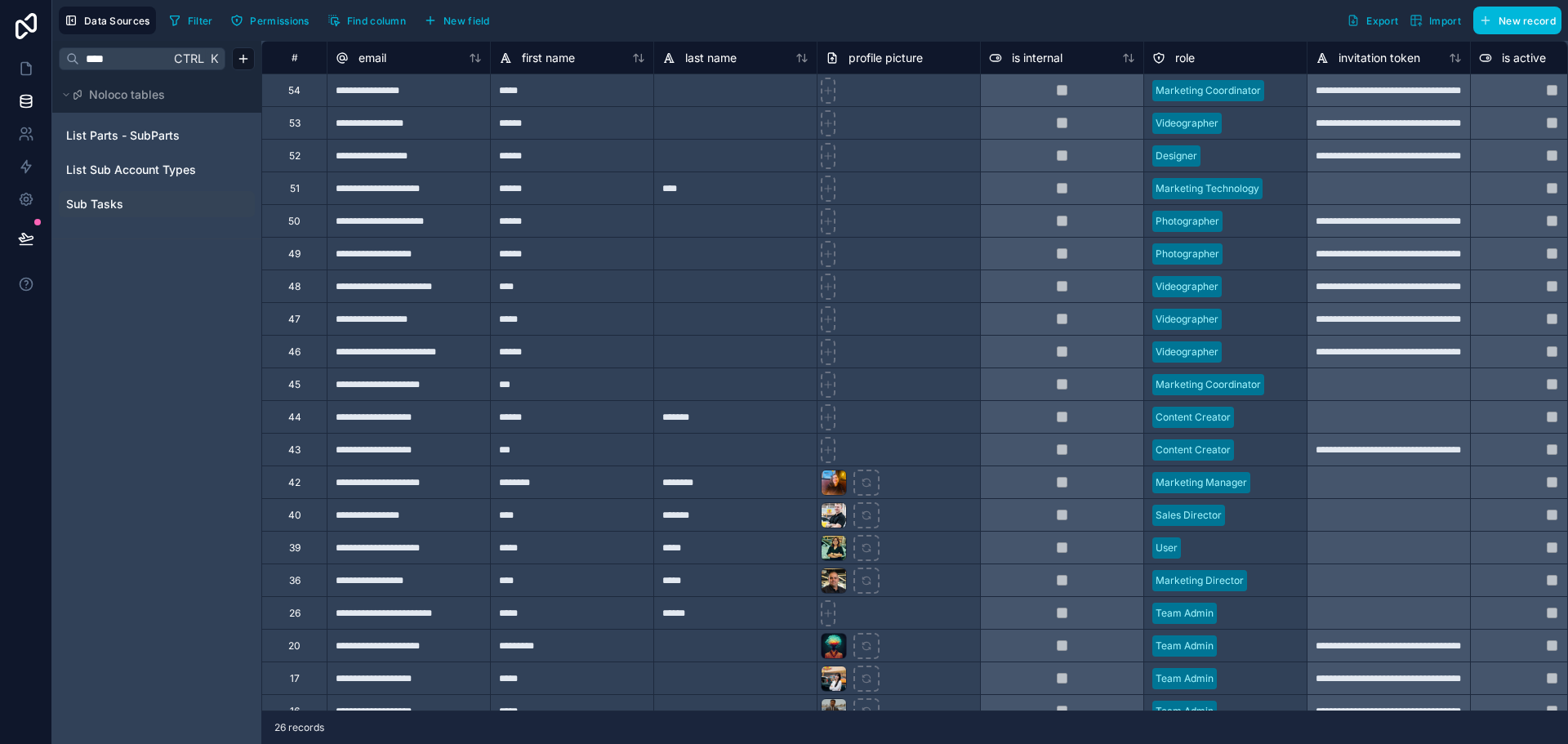
type input "***"
click at [78, 203] on span "Sub Tasks" at bounding box center [95, 204] width 57 height 16
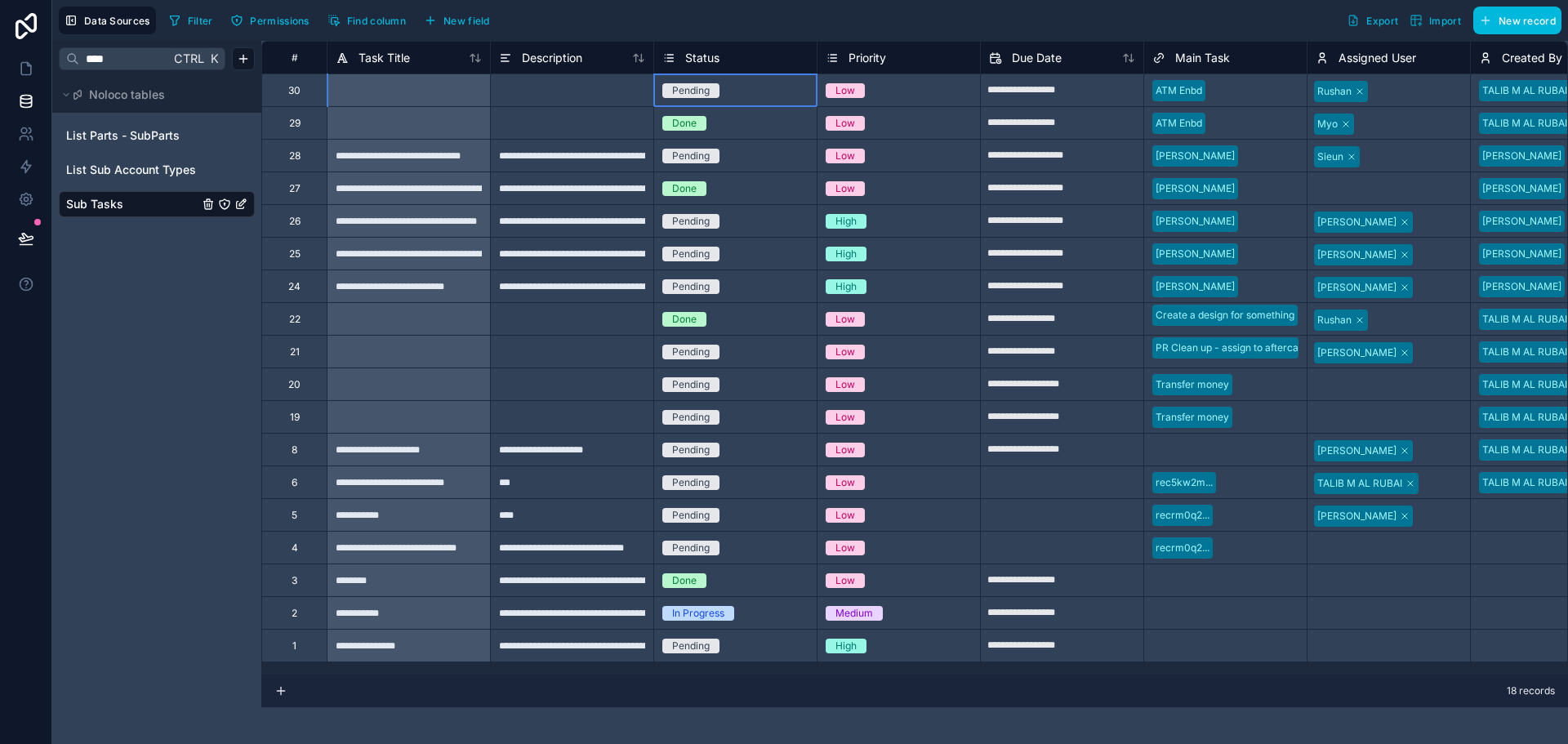
click at [731, 95] on div "Pending" at bounding box center [735, 91] width 163 height 18
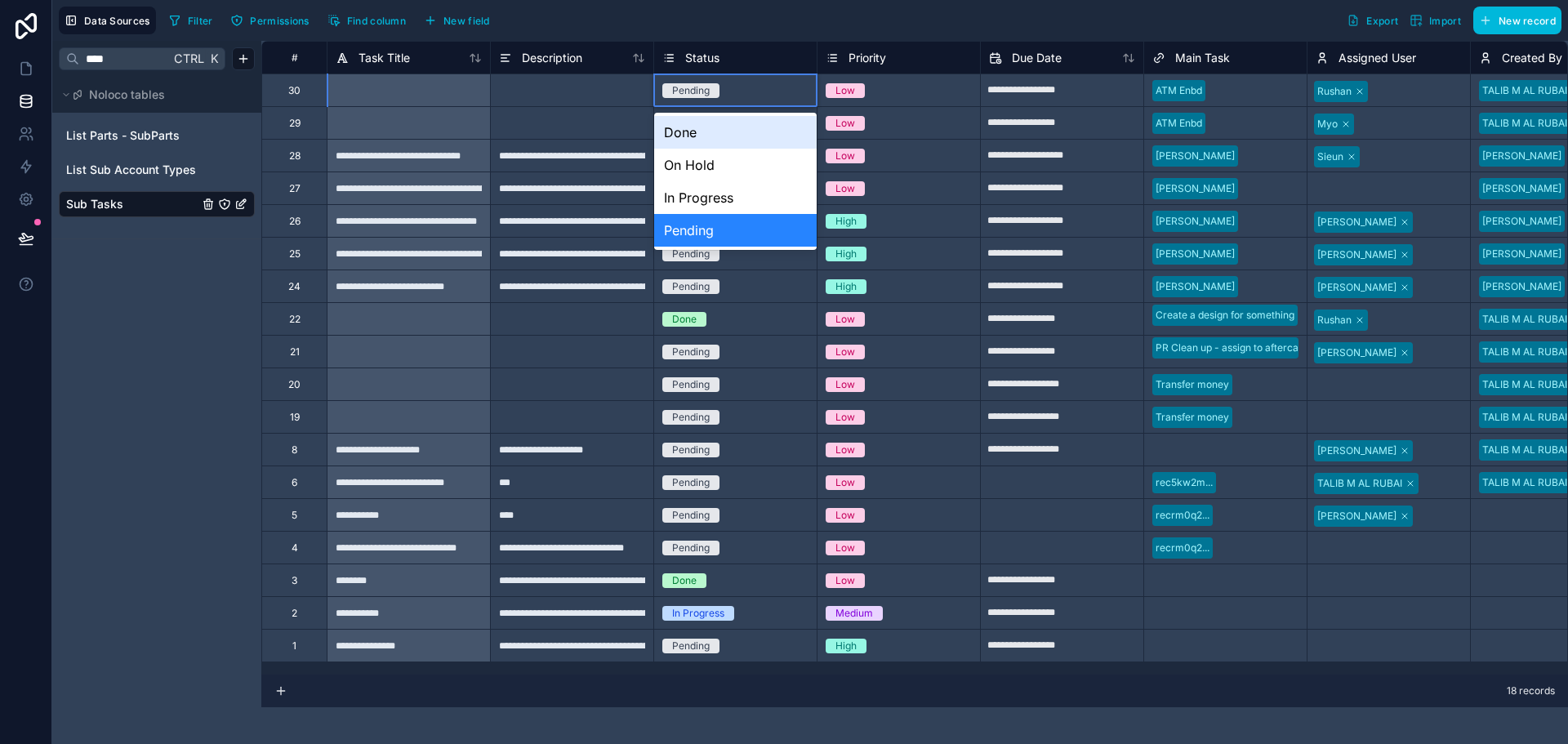
drag, startPoint x: 799, startPoint y: 65, endPoint x: 785, endPoint y: 65, distance: 14.0
click at [796, 65] on div "Status" at bounding box center [735, 58] width 146 height 20
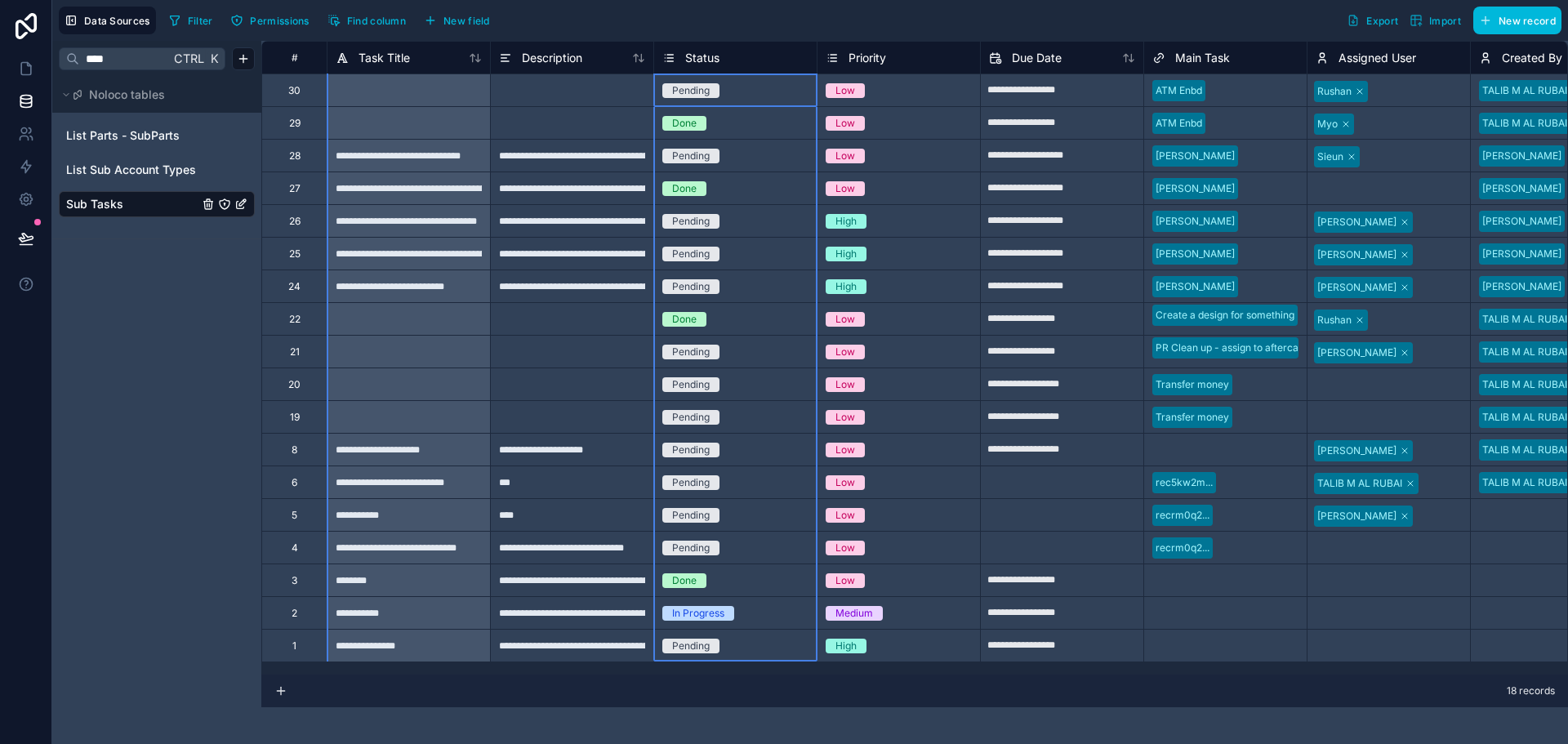
click at [662, 52] on icon at bounding box center [669, 58] width 13 height 20
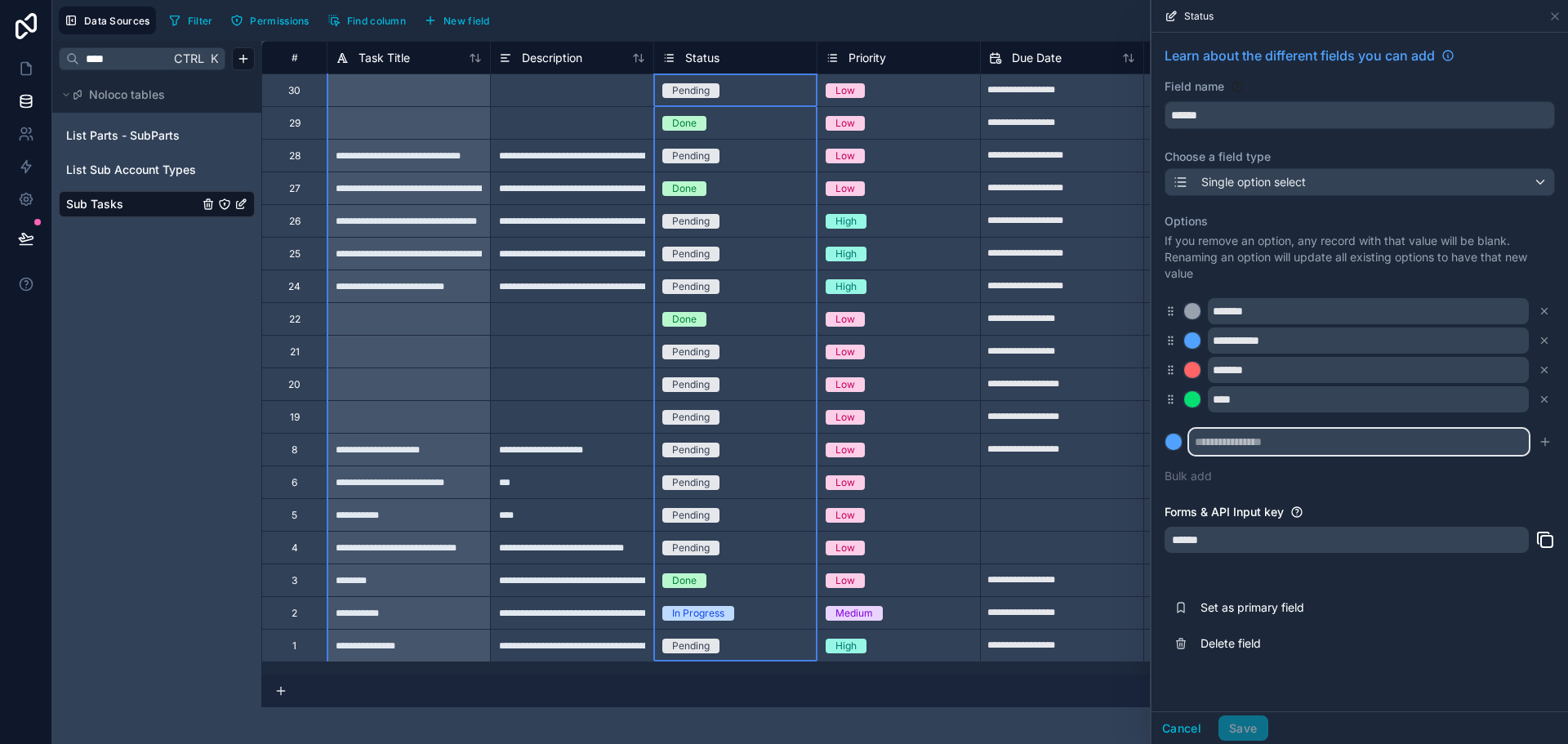
click at [1210, 450] on input "text" at bounding box center [1360, 441] width 340 height 26
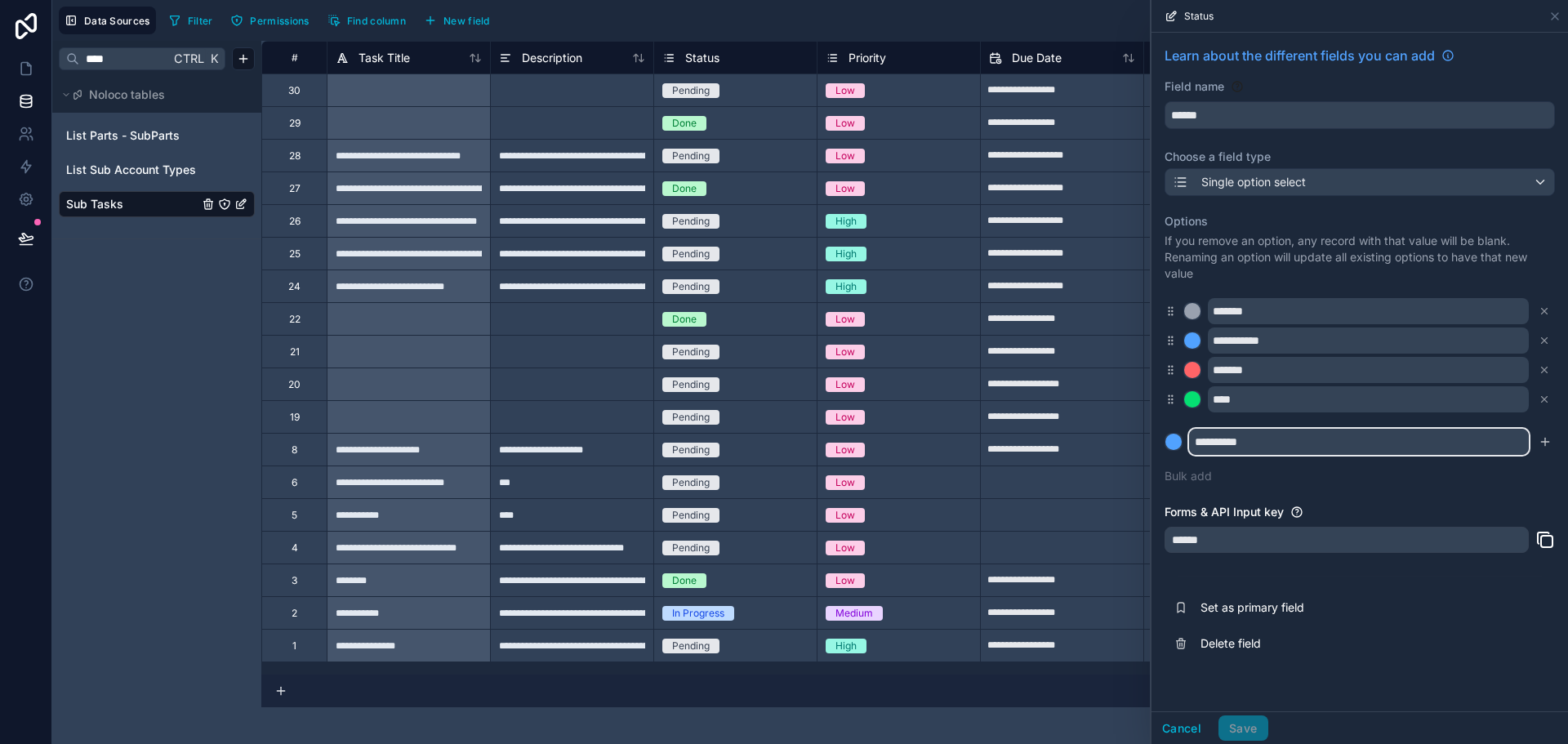
type input "**********"
click at [1173, 447] on div at bounding box center [1174, 441] width 16 height 16
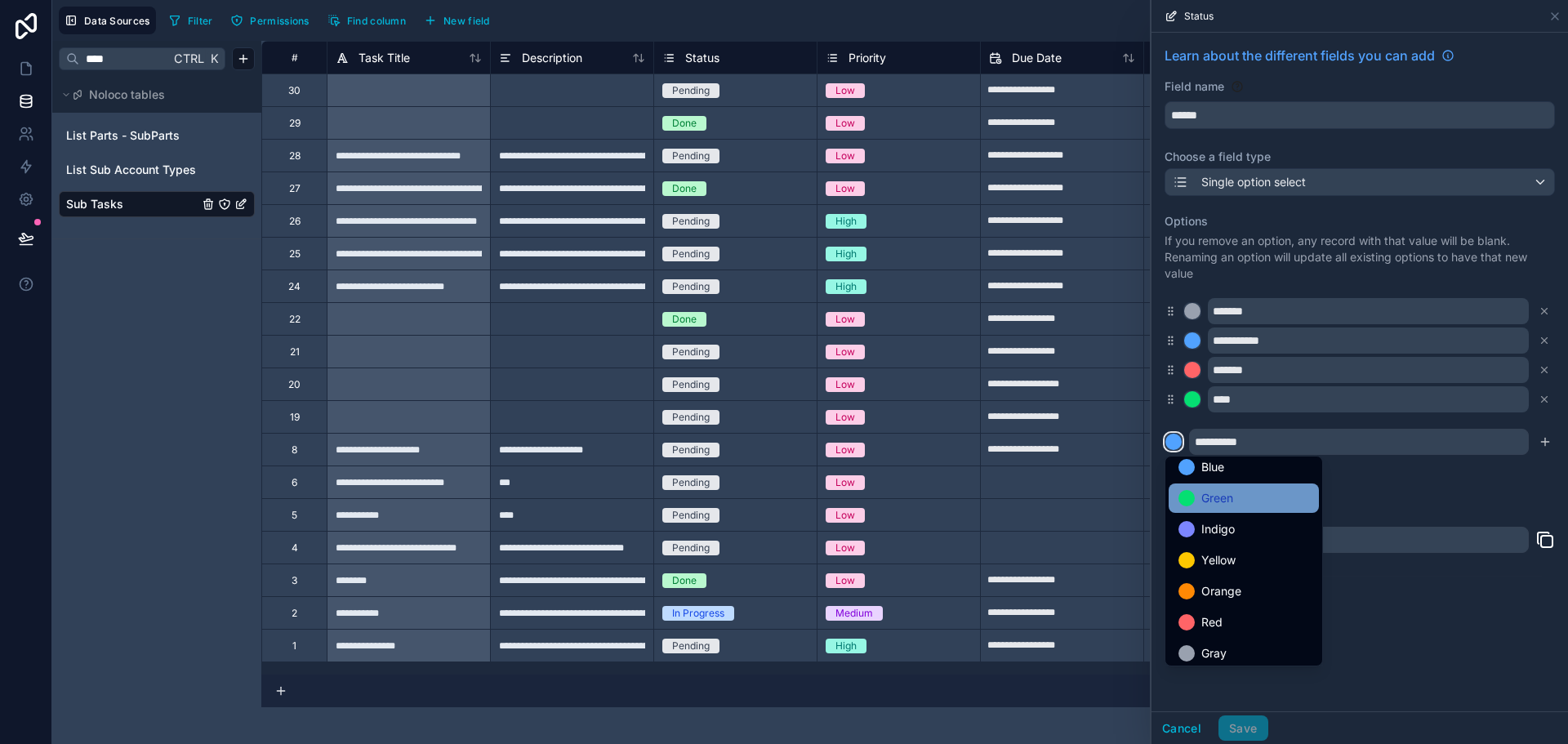
scroll to position [137, 0]
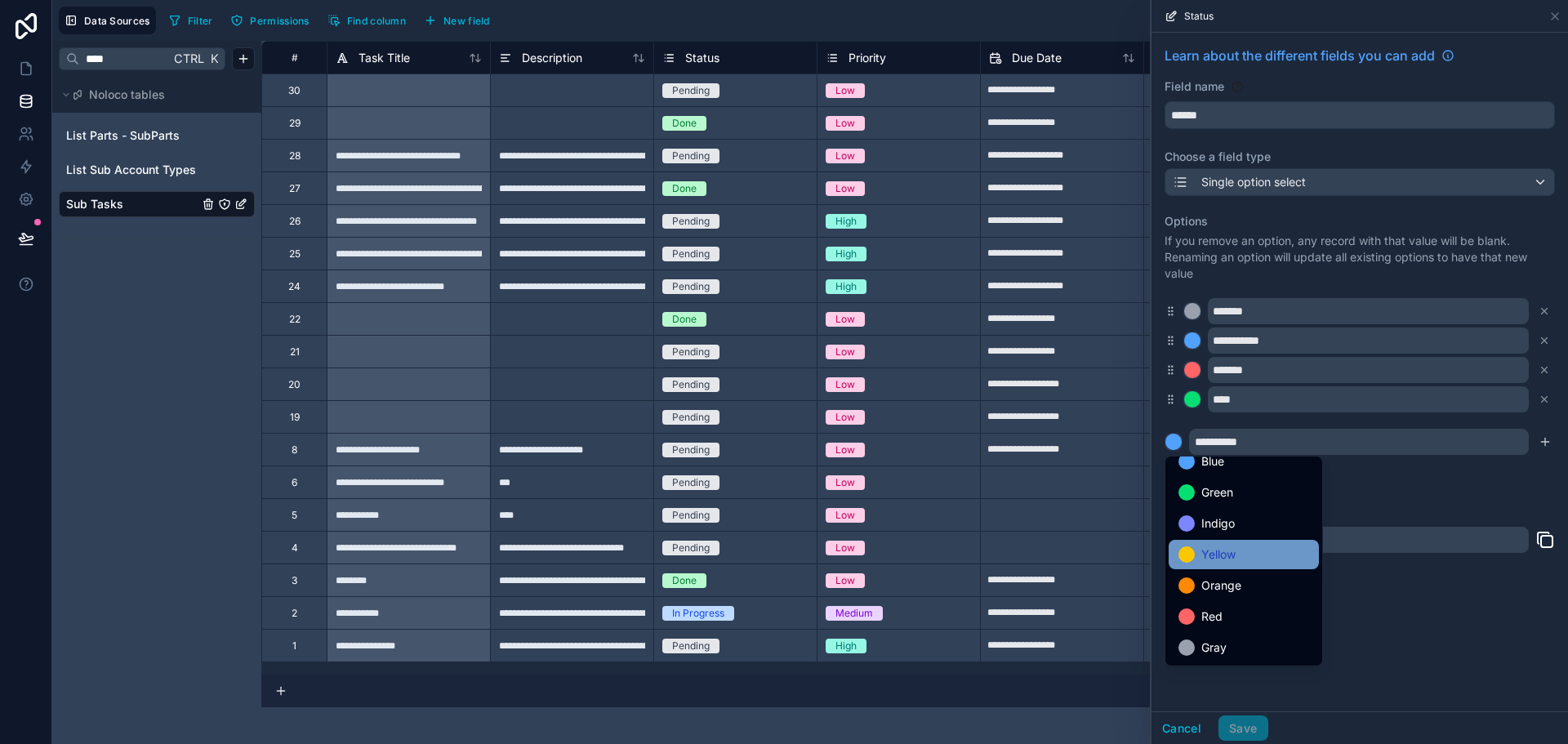
click at [1204, 561] on span "Yellow" at bounding box center [1219, 554] width 34 height 20
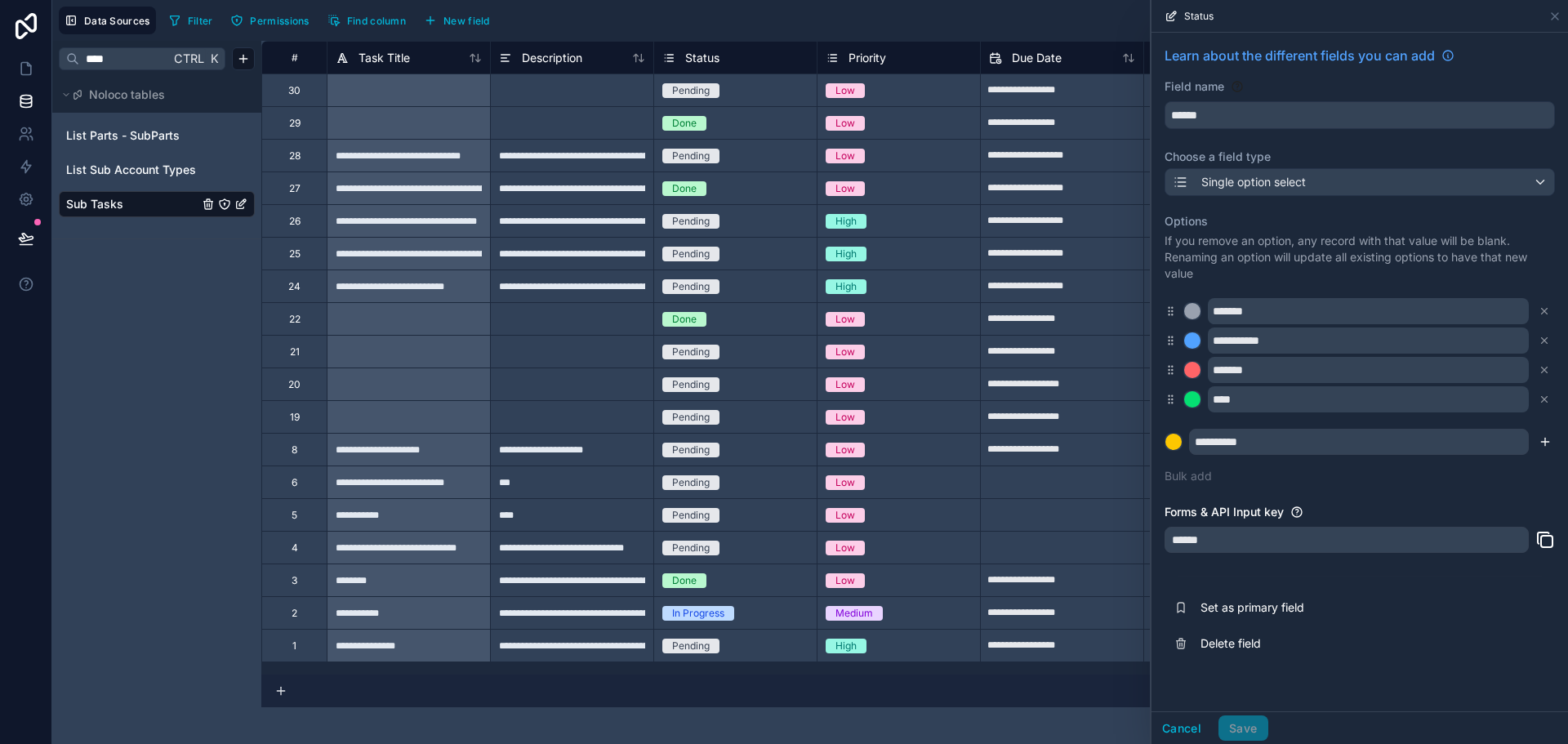
click at [1548, 439] on icon "submit" at bounding box center [1545, 441] width 13 height 13
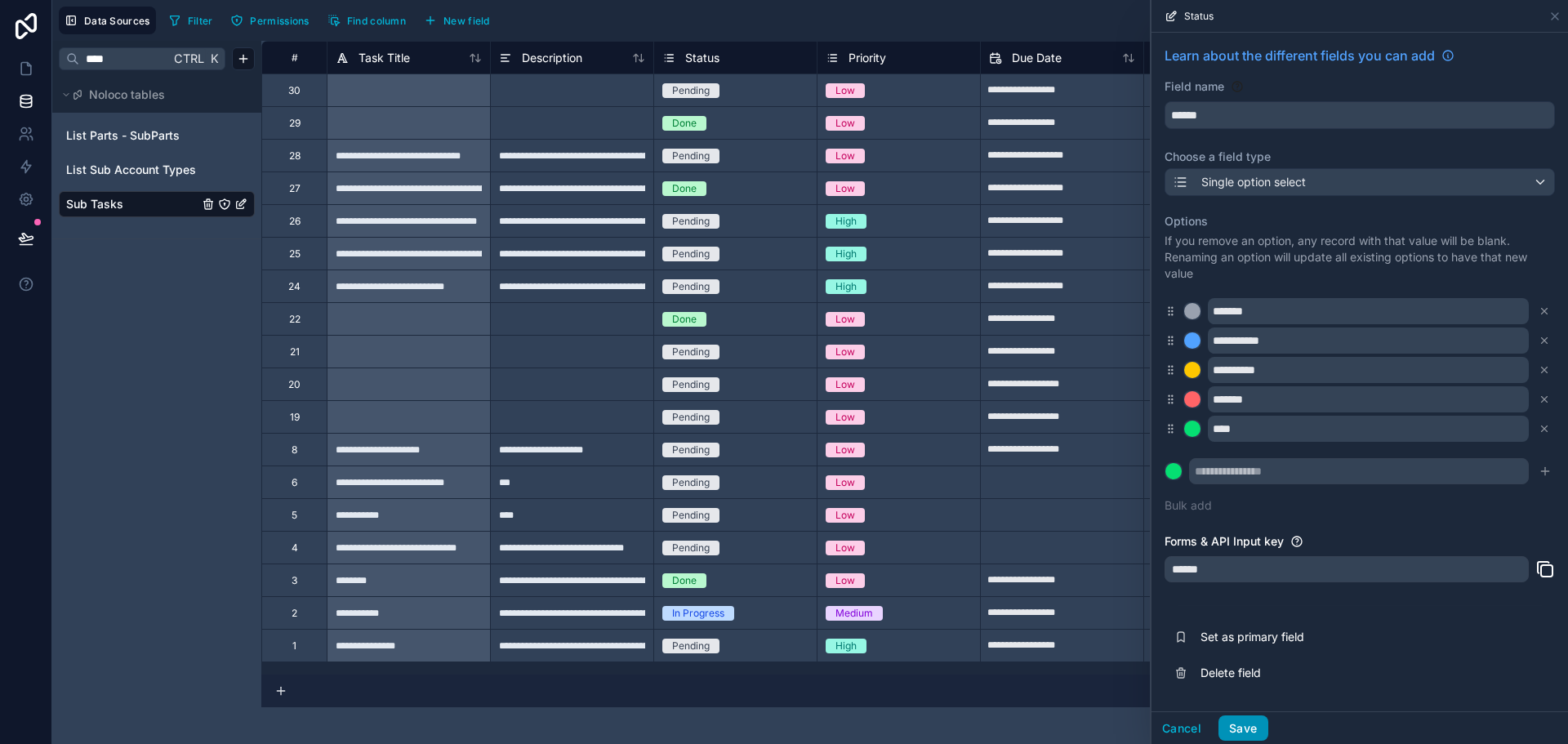
click at [1232, 726] on button "Save" at bounding box center [1243, 728] width 49 height 26
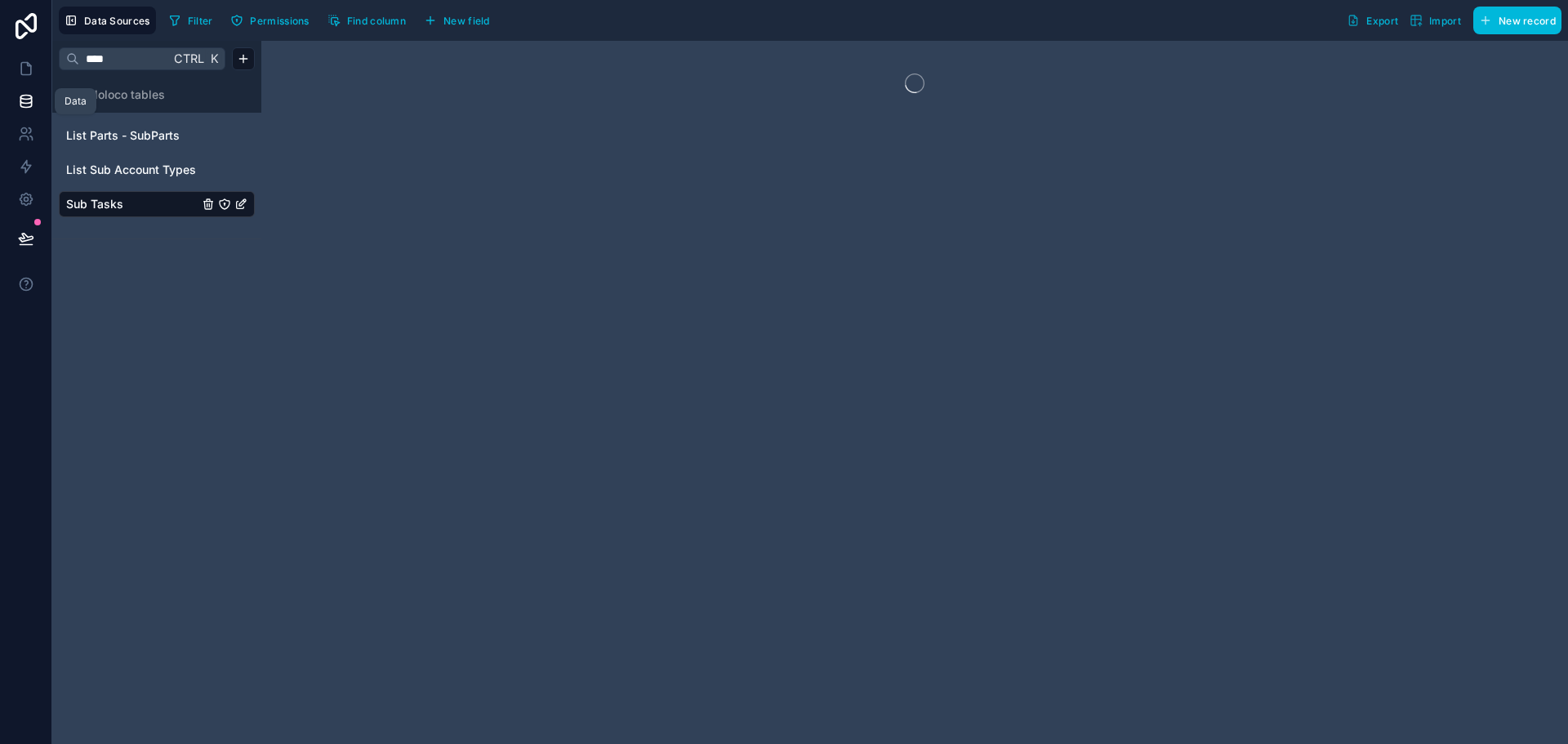
click at [22, 102] on icon at bounding box center [25, 101] width 11 height 7
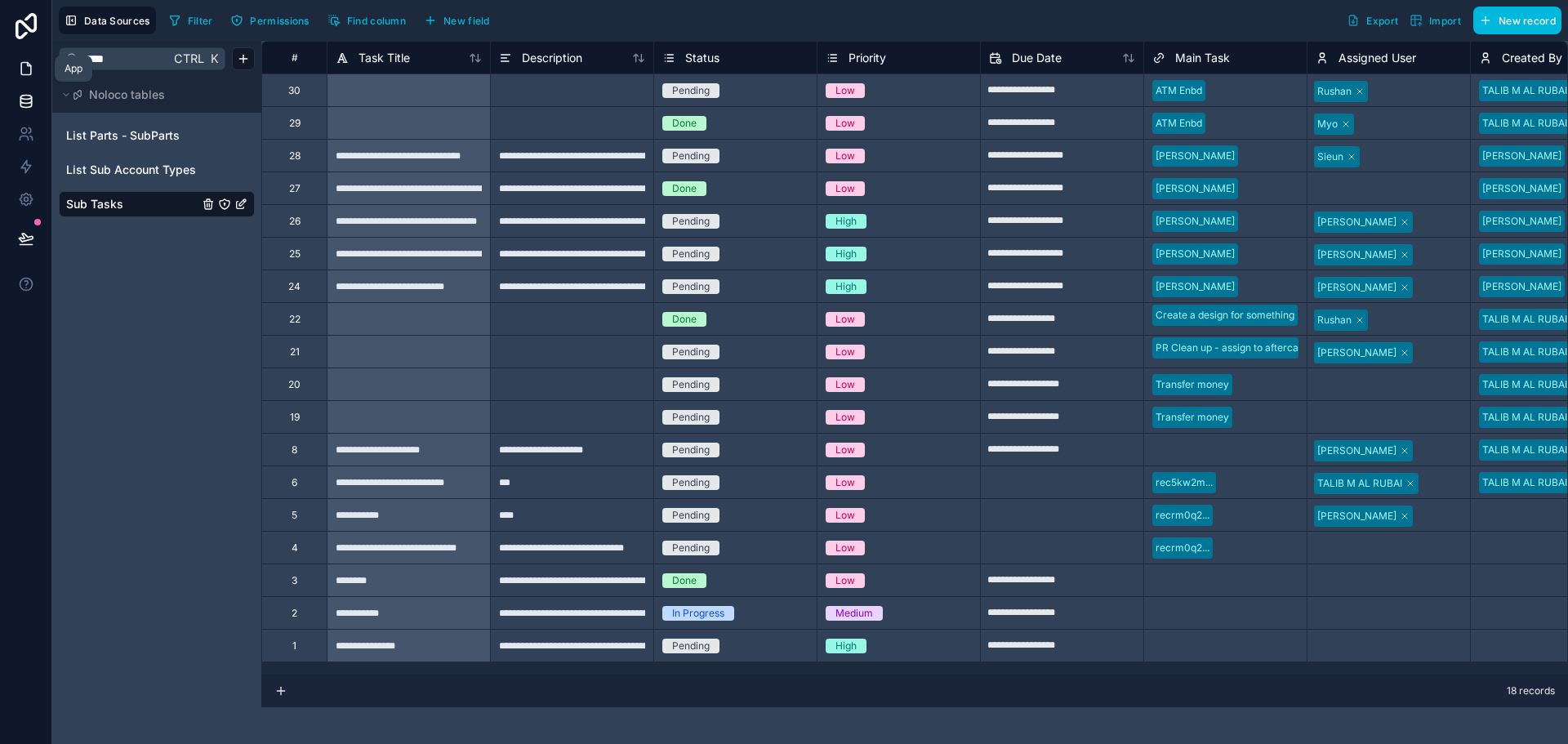
click at [23, 69] on icon at bounding box center [26, 69] width 16 height 16
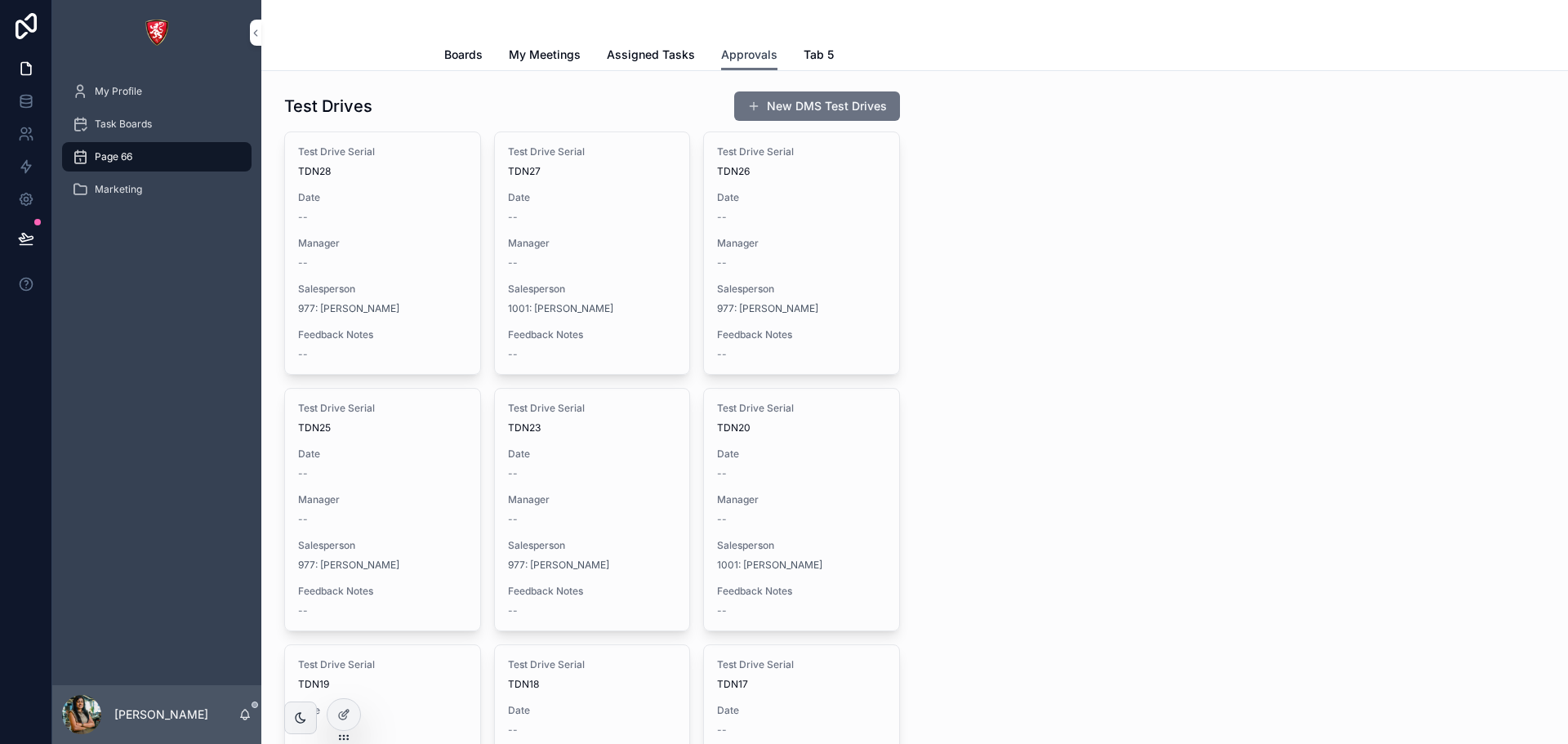
click at [728, 59] on span "Approvals" at bounding box center [749, 55] width 56 height 16
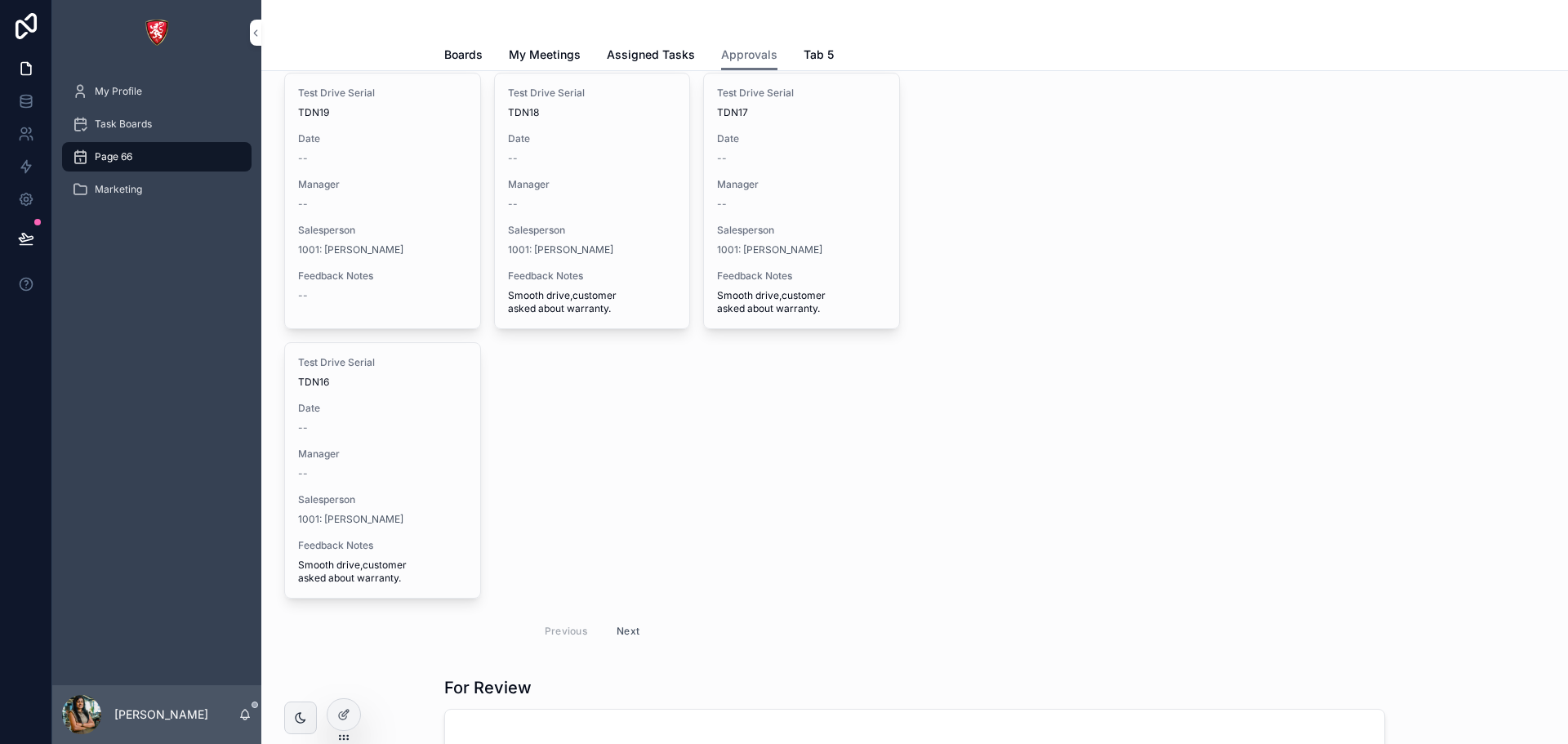
scroll to position [978, 0]
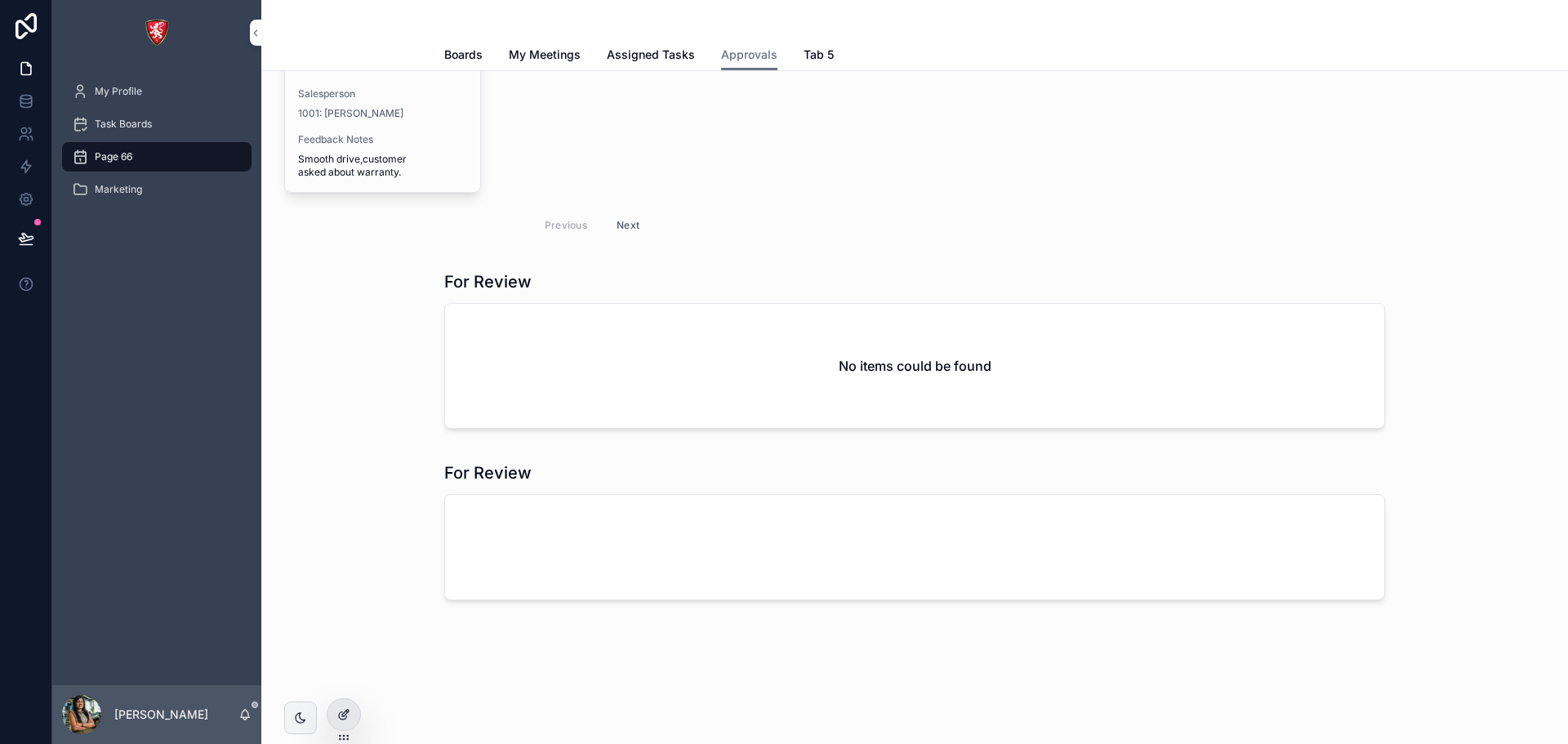
click at [346, 706] on div at bounding box center [344, 715] width 33 height 31
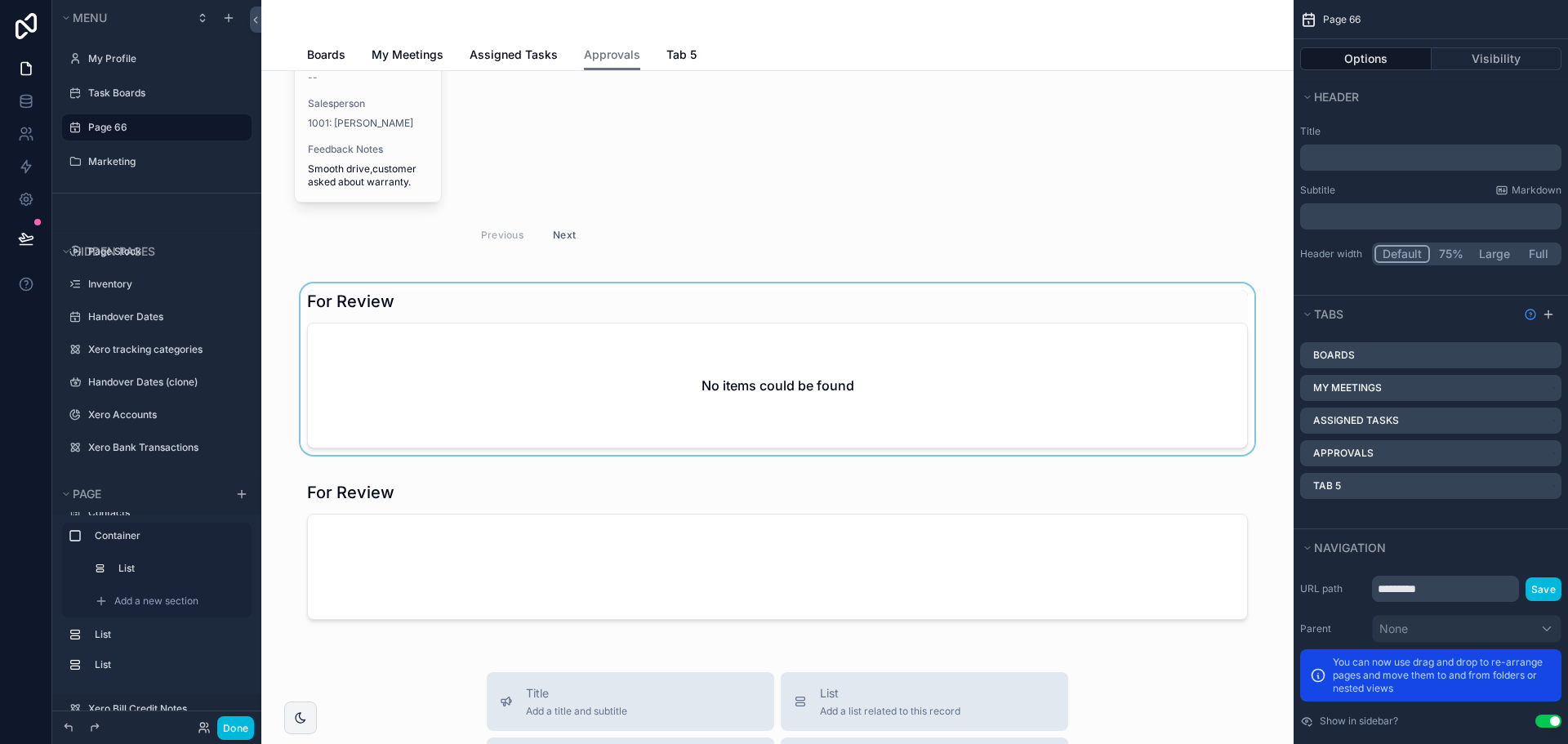
click at [458, 386] on div "scrollable content" at bounding box center [777, 373] width 1006 height 178
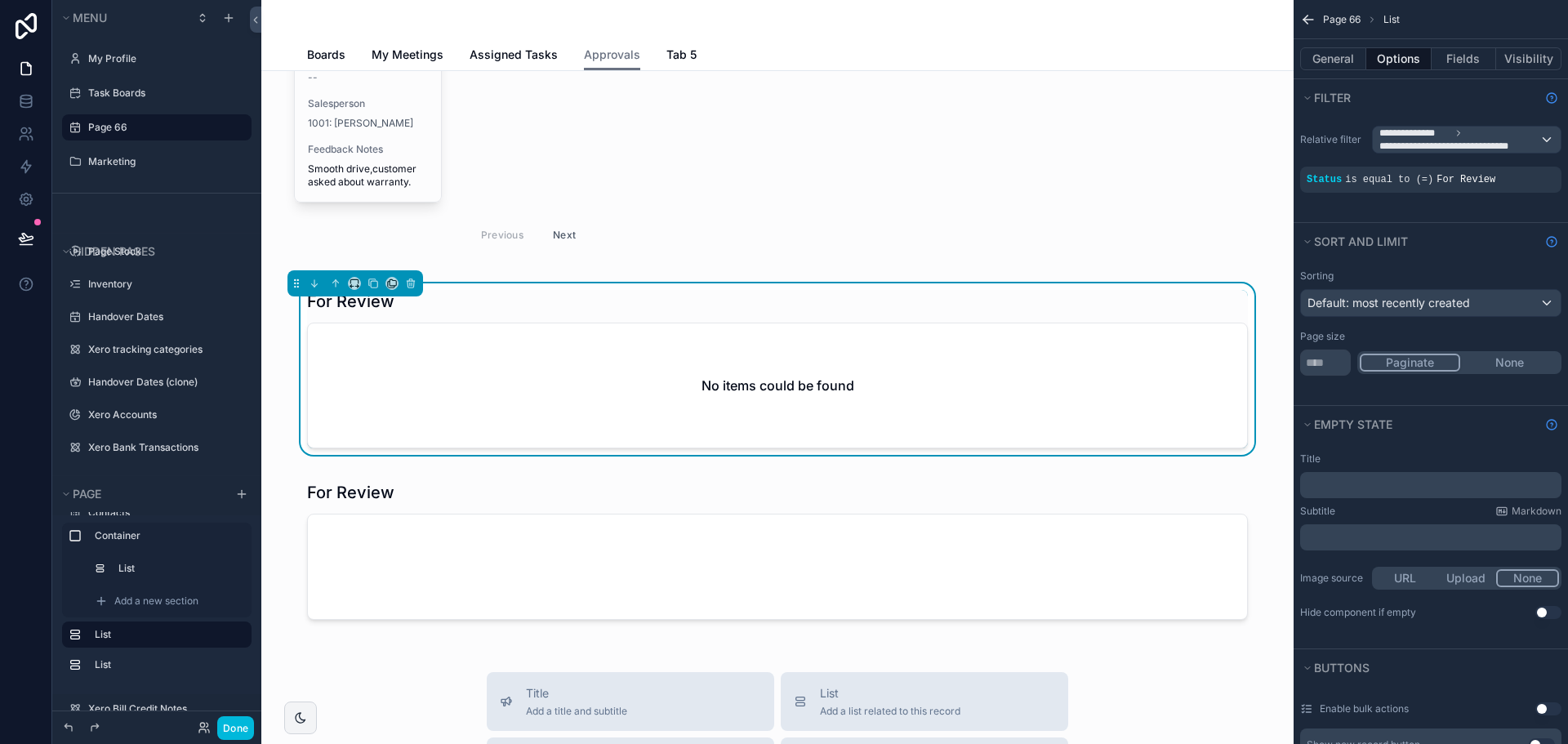
click at [1334, 46] on div "General Options Fields Visibility" at bounding box center [1431, 59] width 275 height 39
click at [1335, 56] on button "General" at bounding box center [1333, 59] width 66 height 23
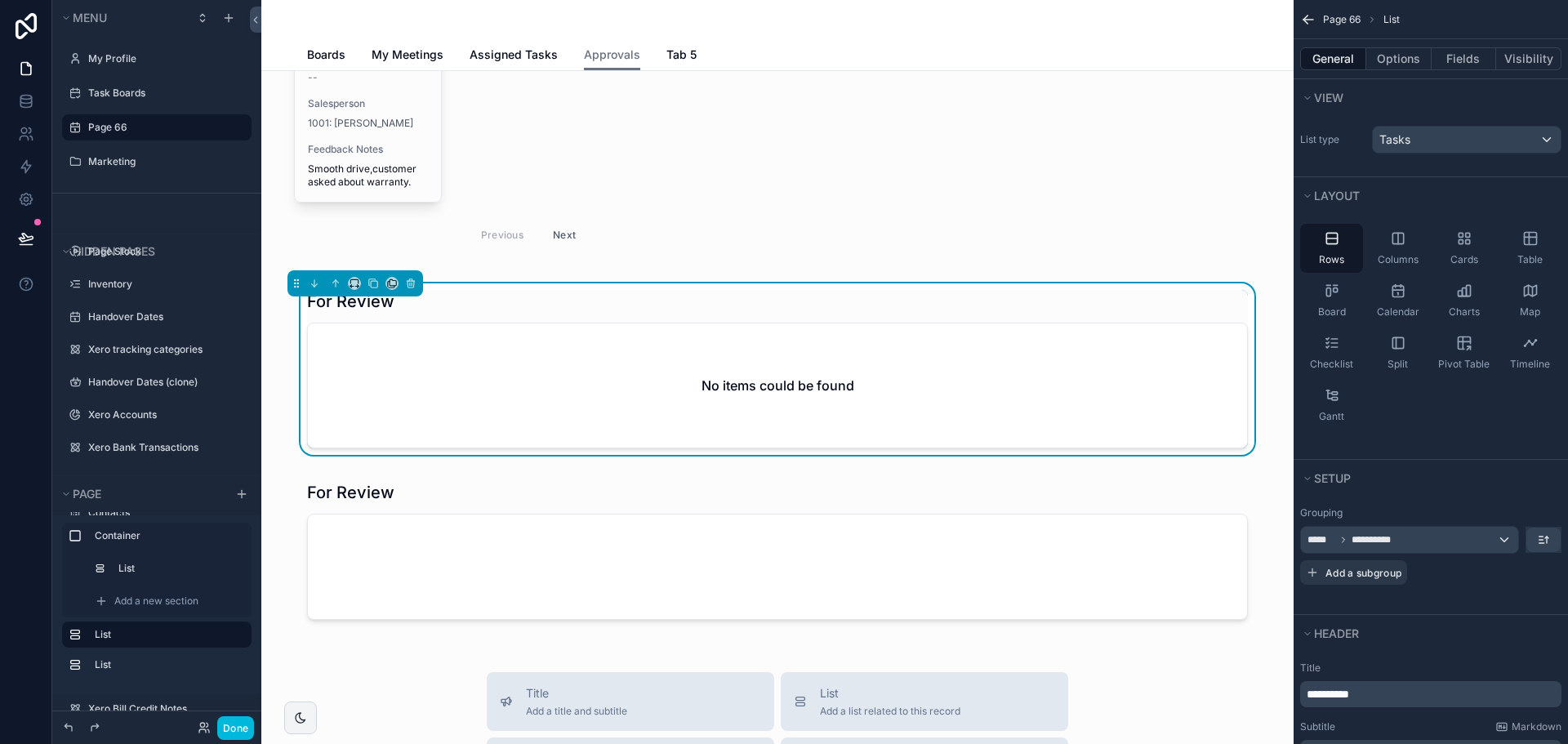
click at [793, 419] on div "No items could be found" at bounding box center [777, 386] width 939 height 124
click at [1319, 101] on span "View" at bounding box center [1328, 97] width 29 height 14
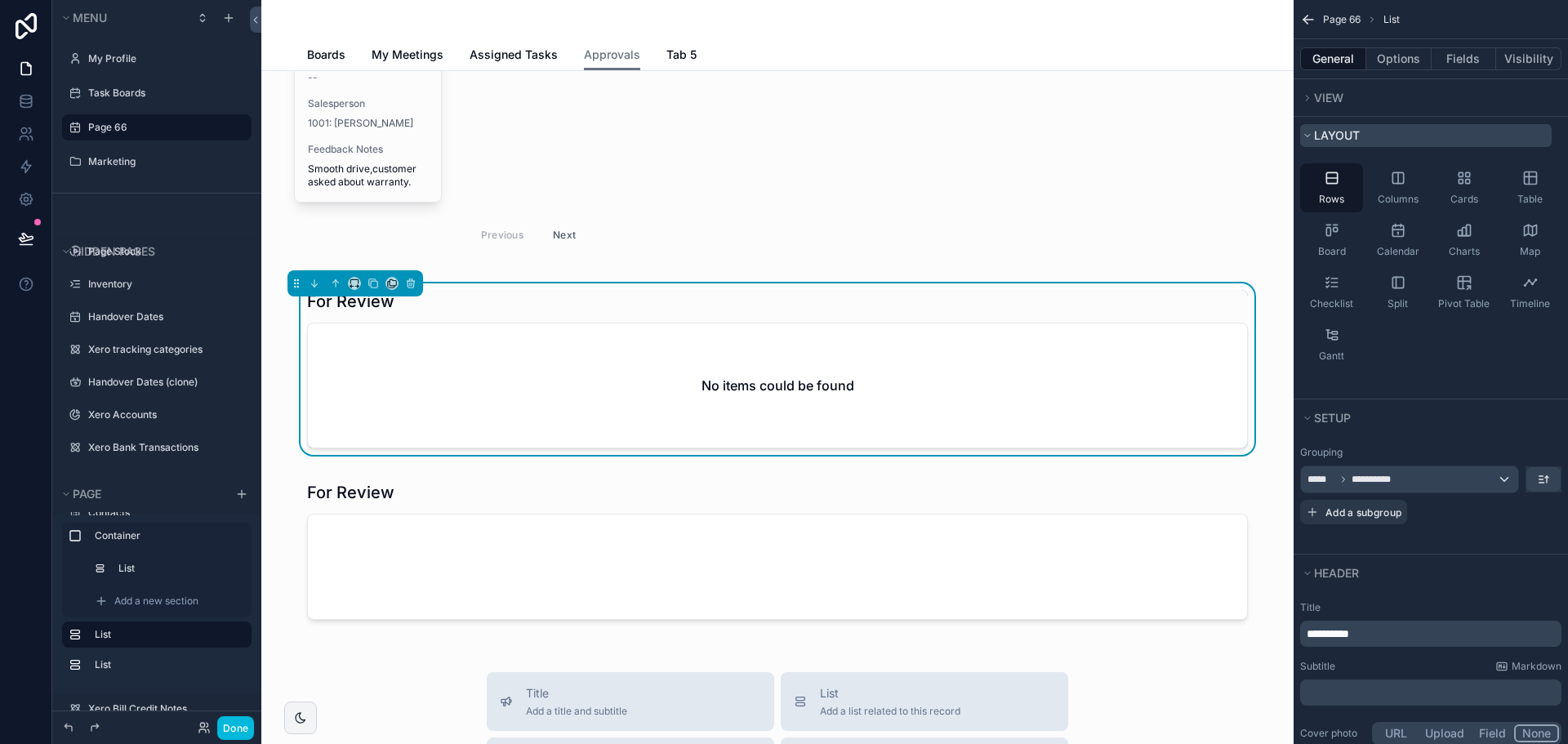
scroll to position [0, 0]
click at [1335, 93] on span "View" at bounding box center [1328, 97] width 29 height 14
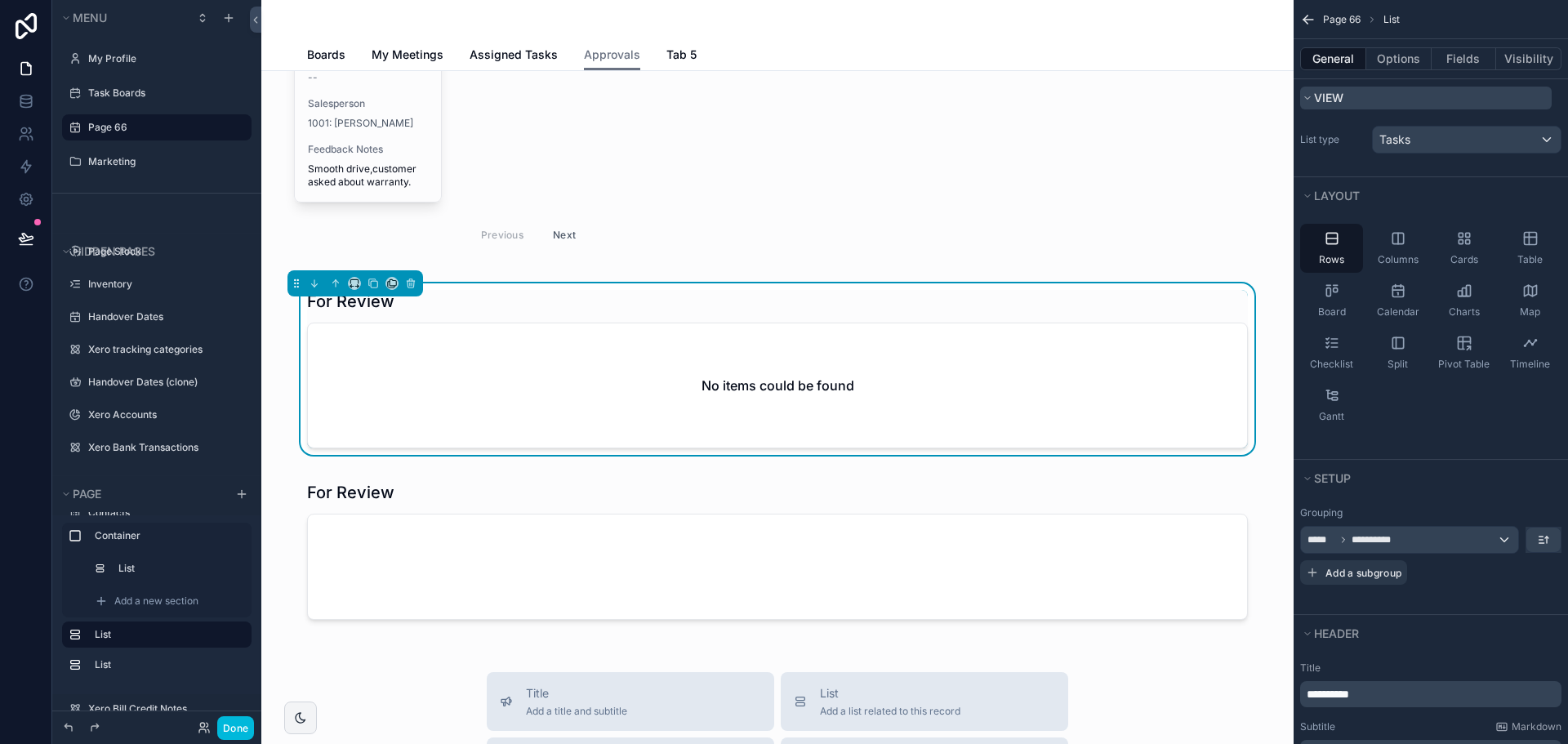
click at [1323, 97] on span "View" at bounding box center [1328, 97] width 29 height 14
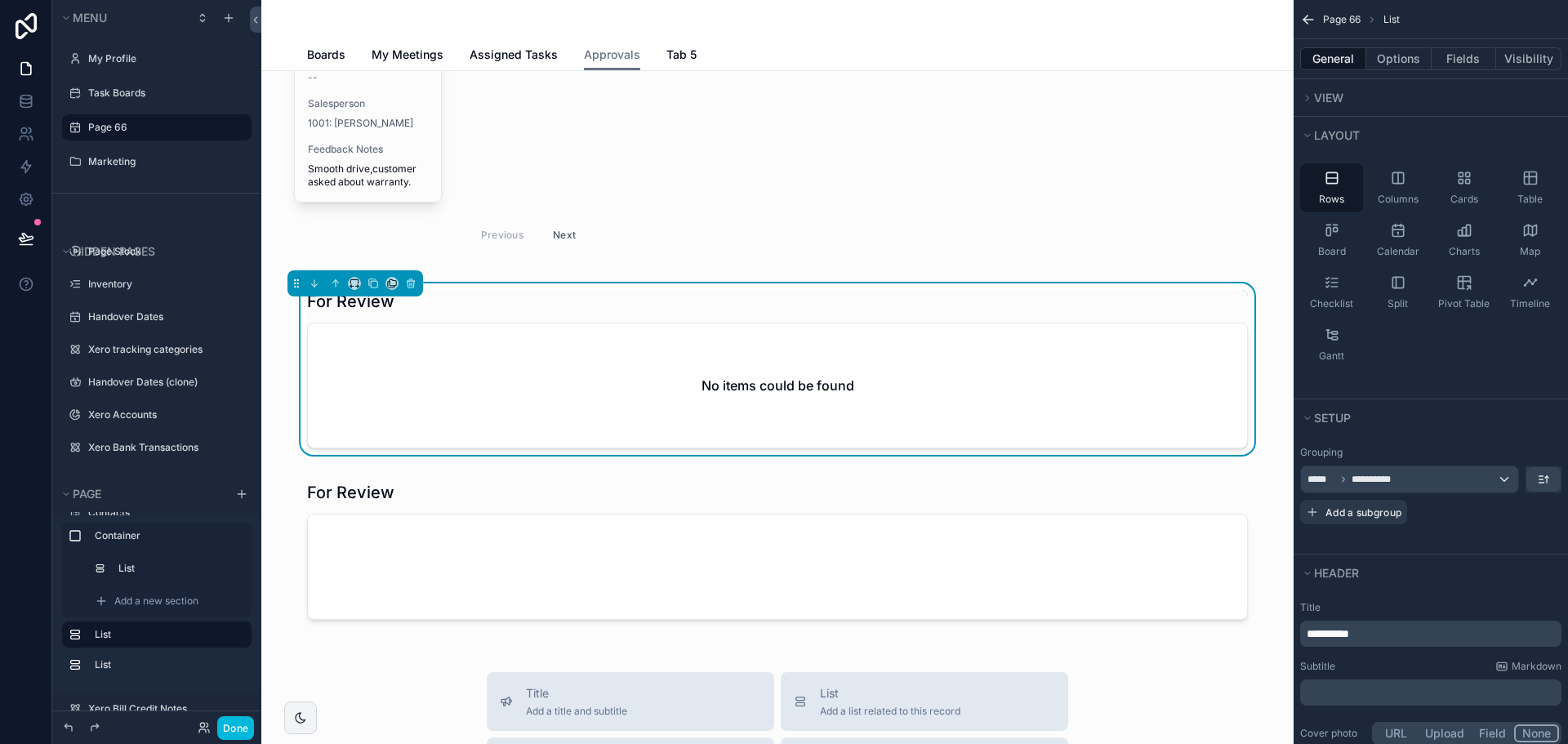
click at [1378, 634] on p "**********" at bounding box center [1432, 634] width 252 height 16
drag, startPoint x: 1366, startPoint y: 634, endPoint x: 1460, endPoint y: 633, distance: 94.0
click at [1460, 633] on p "**********" at bounding box center [1432, 634] width 252 height 16
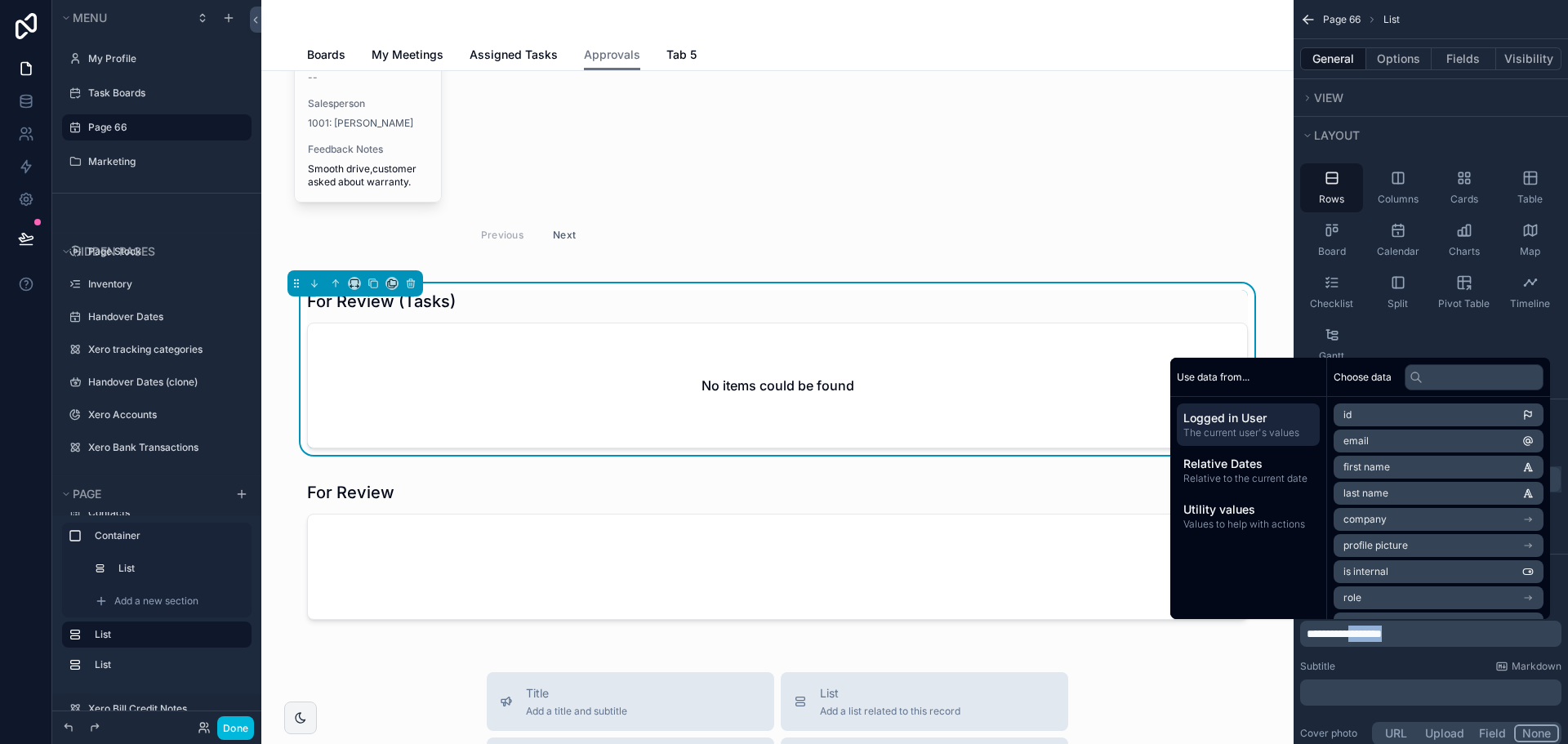
copy span "********"
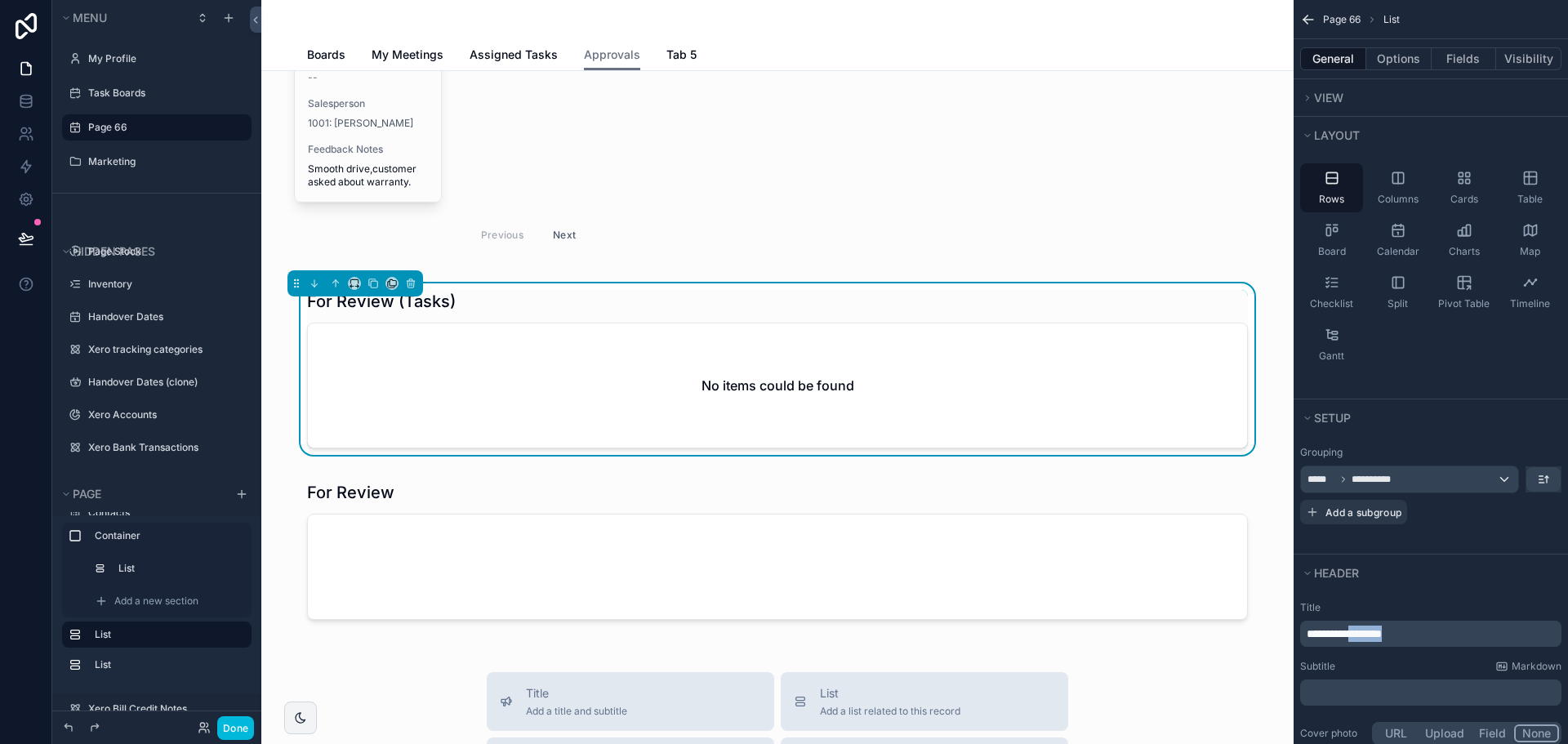
click at [1468, 660] on div "Subtitle Markdown" at bounding box center [1431, 666] width 262 height 13
click at [831, 380] on h2 "No items could be found" at bounding box center [777, 386] width 153 height 20
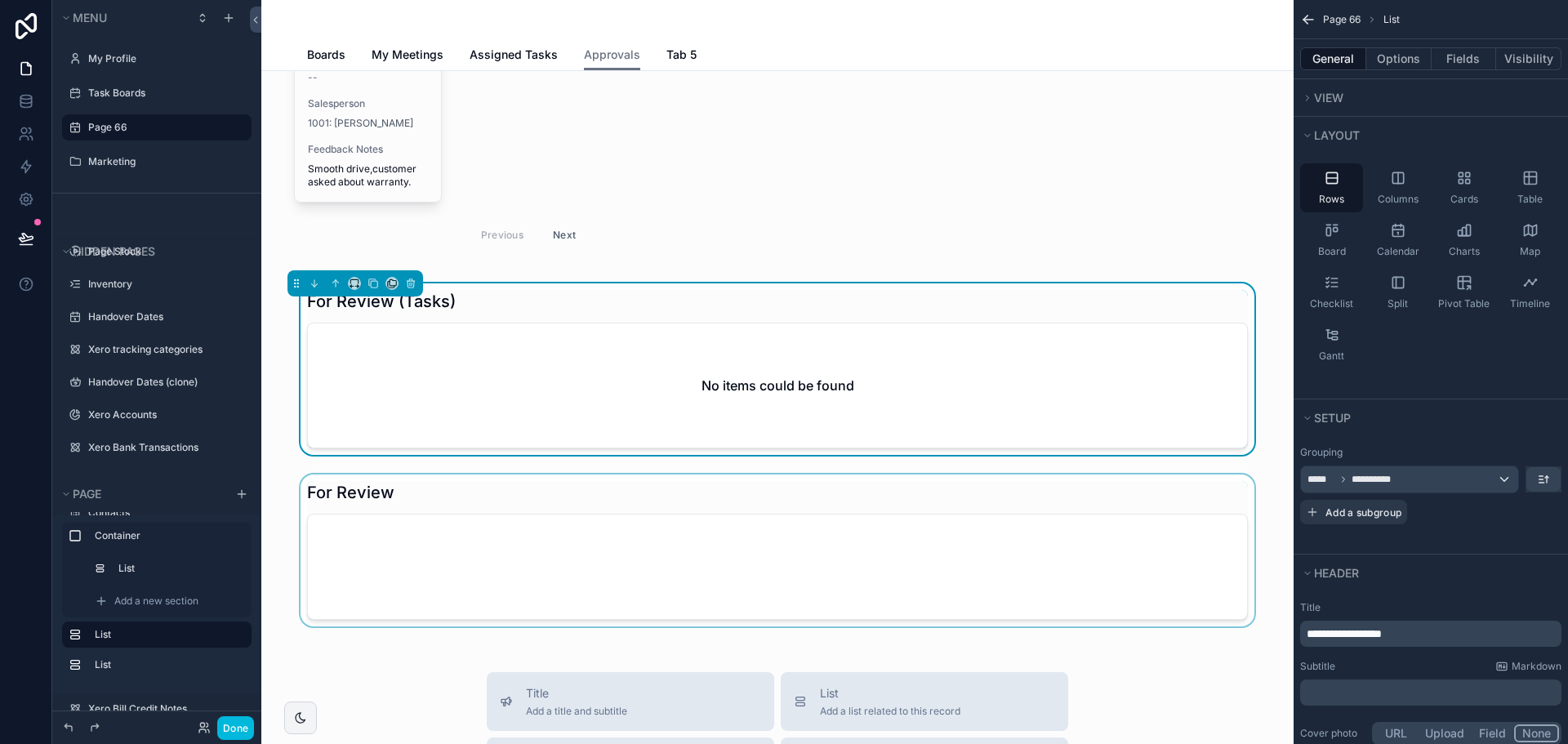
click at [613, 533] on div "scrollable content" at bounding box center [777, 554] width 1006 height 159
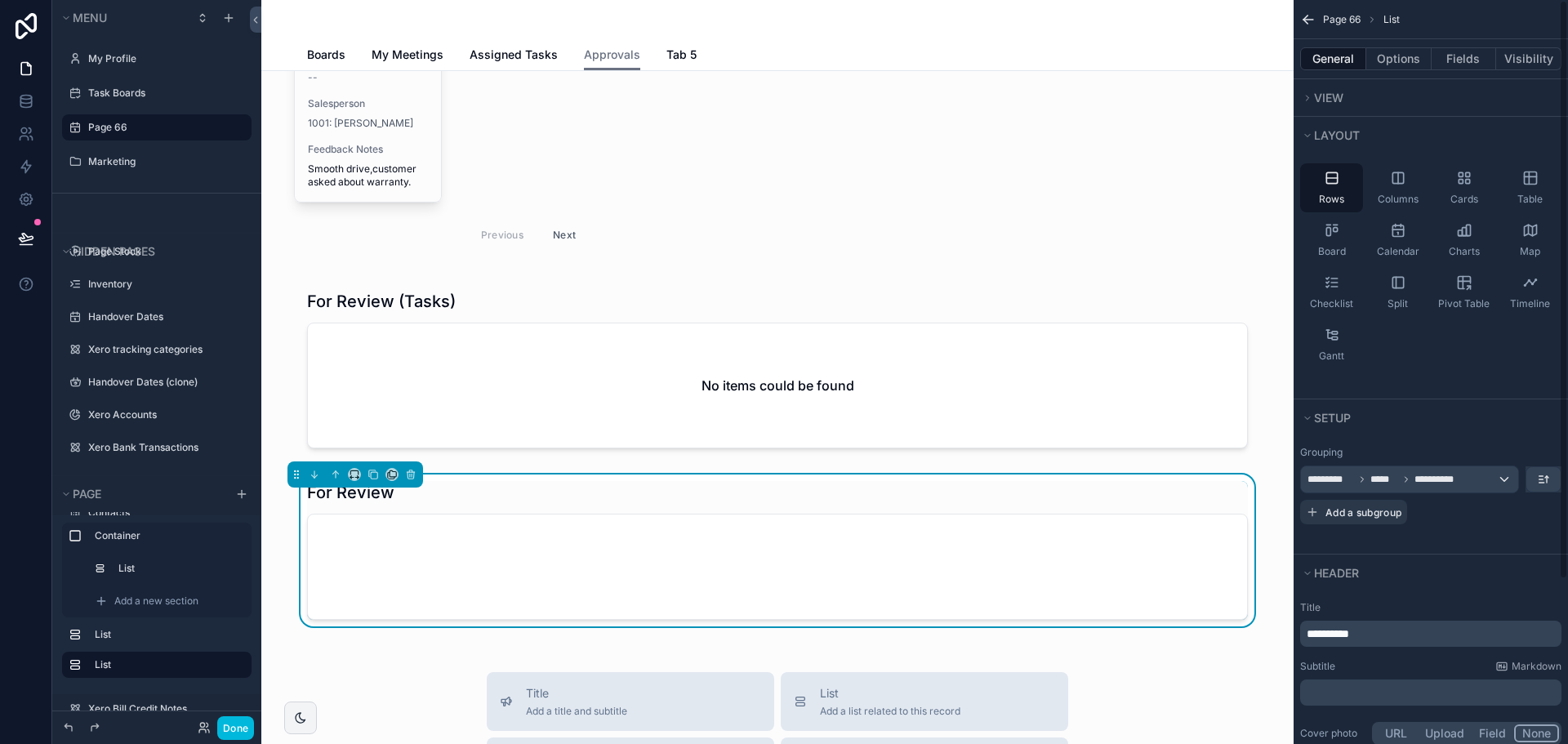
click at [1423, 639] on p "**********" at bounding box center [1432, 634] width 252 height 16
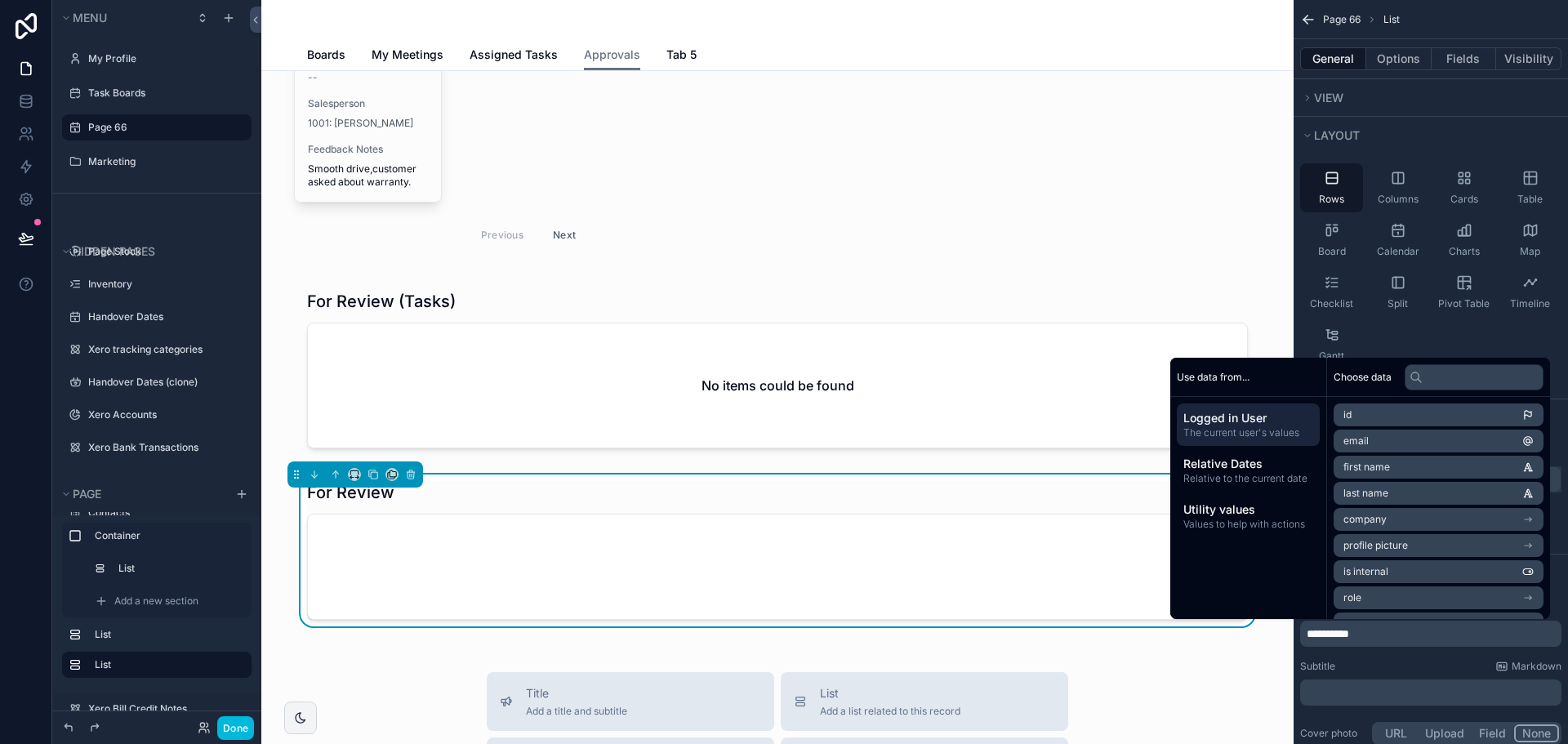
paste div "scrollable content"
click at [1375, 634] on span "**********" at bounding box center [1344, 634] width 75 height 11
click at [1444, 674] on div "Subtitle Markdown ﻿" at bounding box center [1431, 683] width 262 height 46
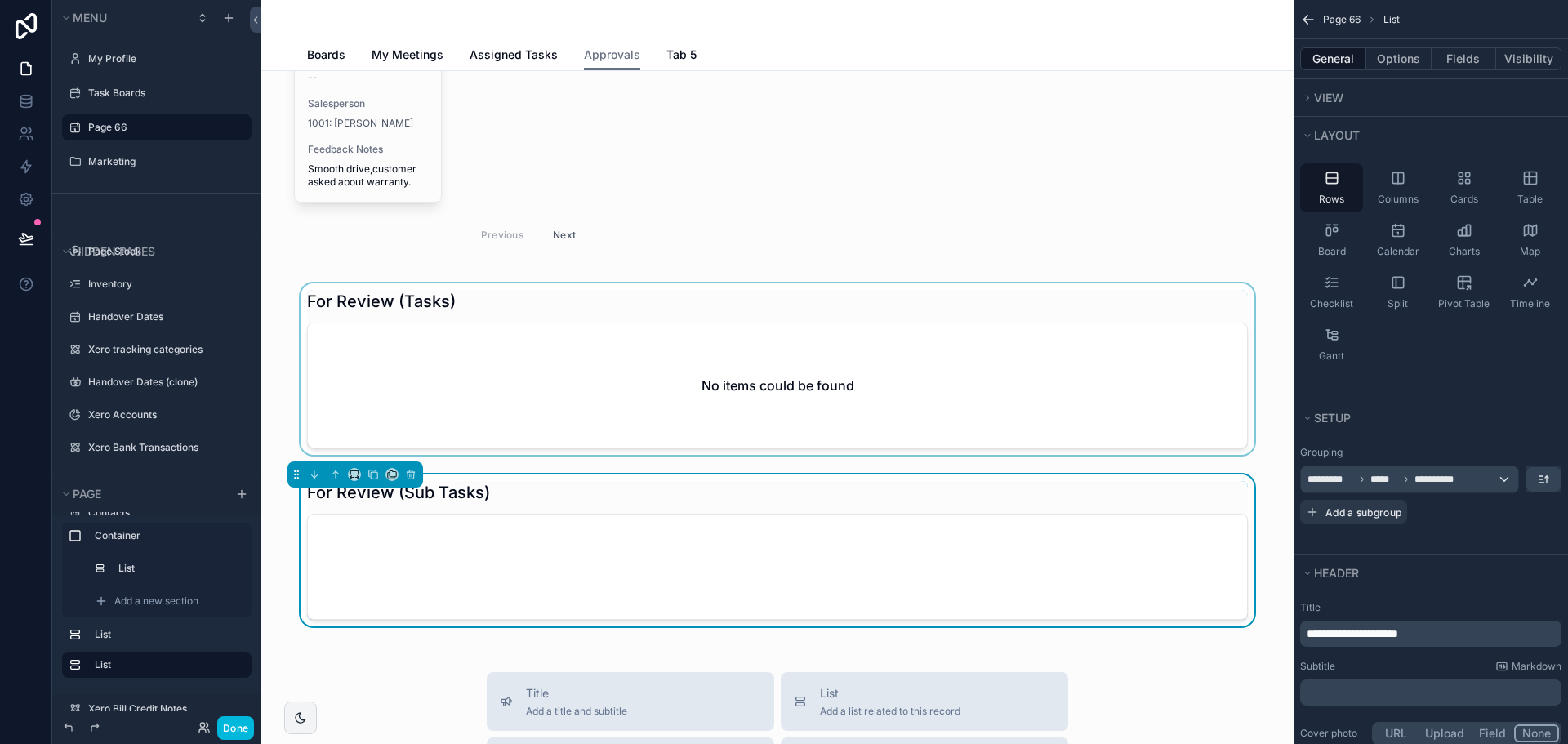
click at [489, 406] on div "scrollable content" at bounding box center [777, 373] width 1006 height 178
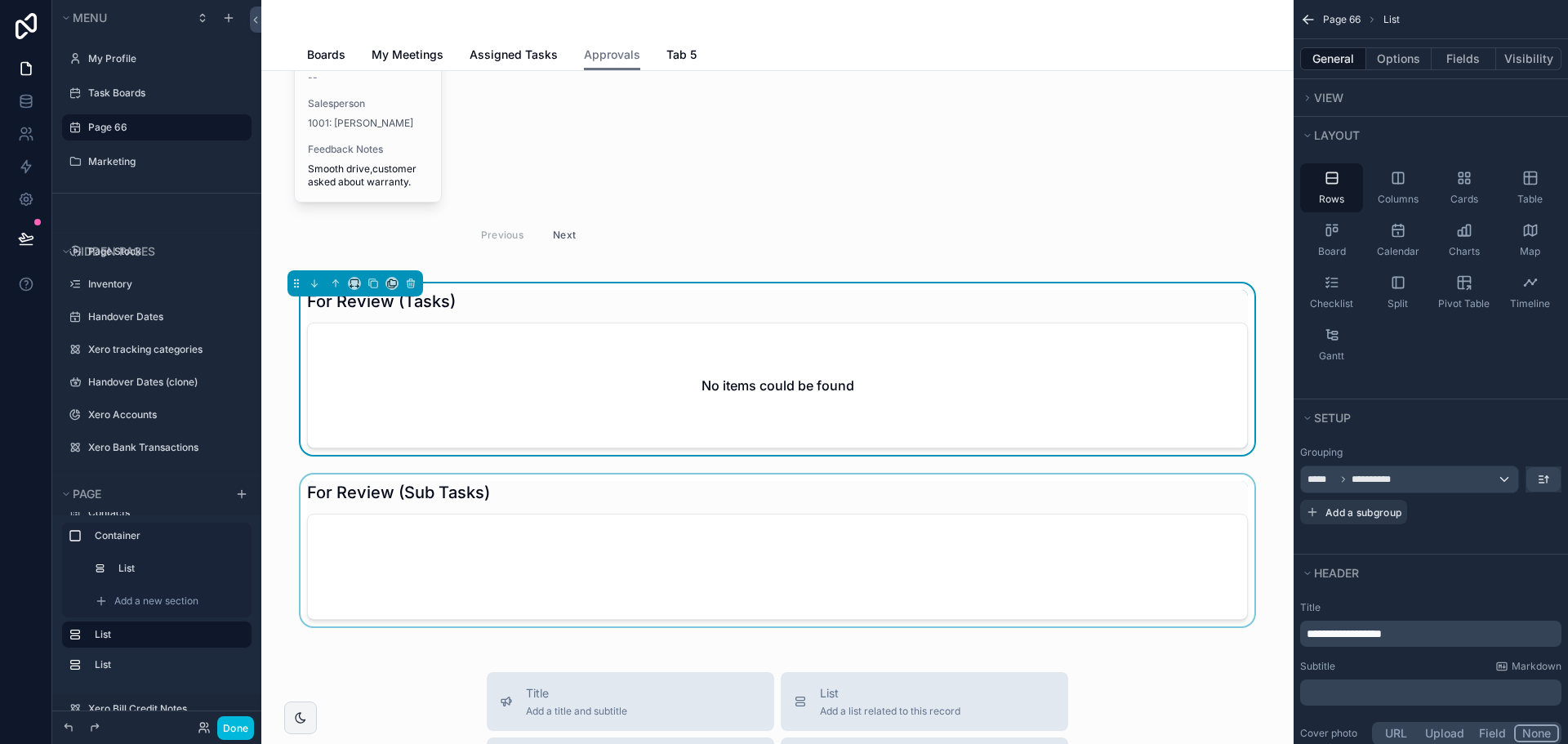
click at [513, 517] on div "scrollable content" at bounding box center [777, 554] width 1006 height 159
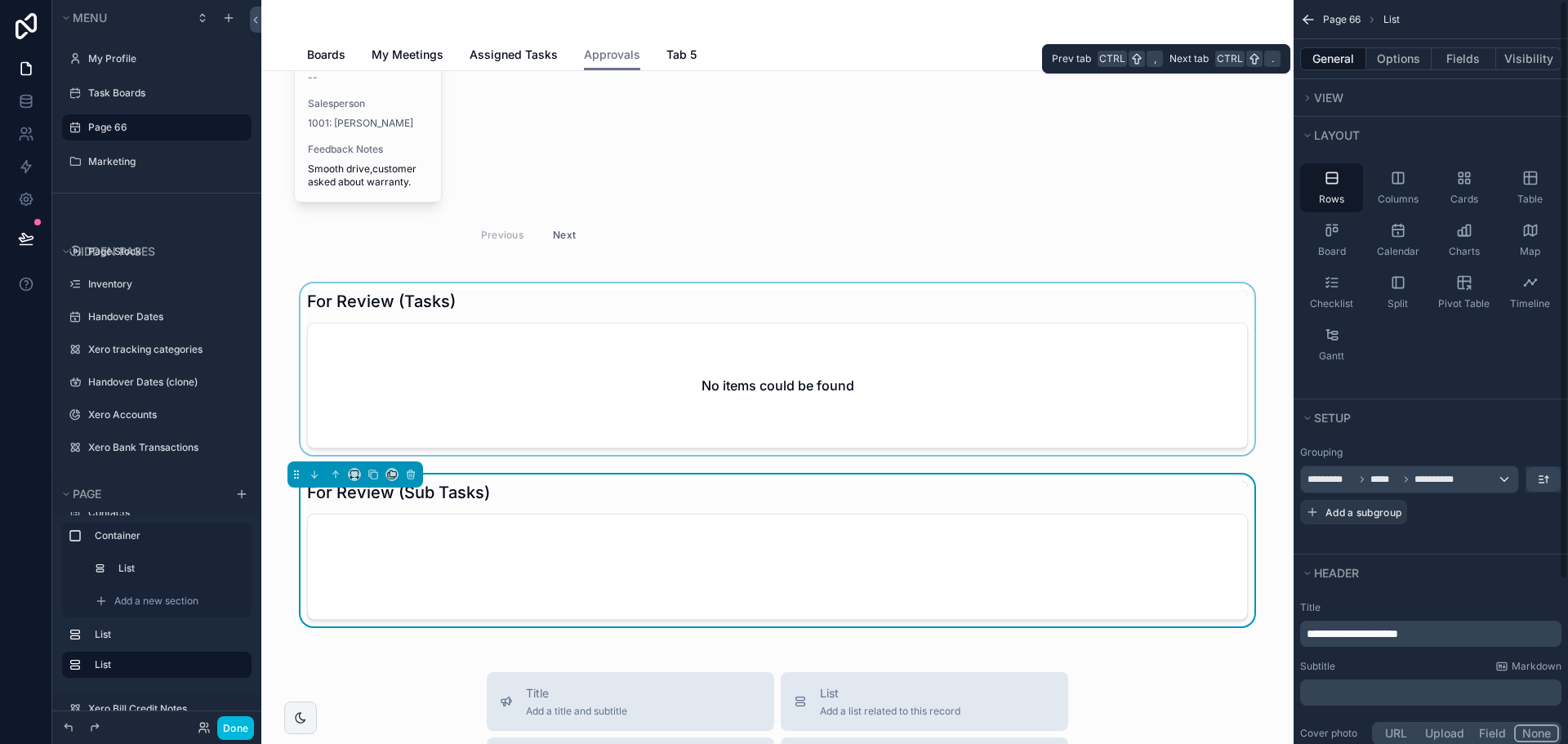
click at [1341, 67] on button "General" at bounding box center [1333, 59] width 66 height 23
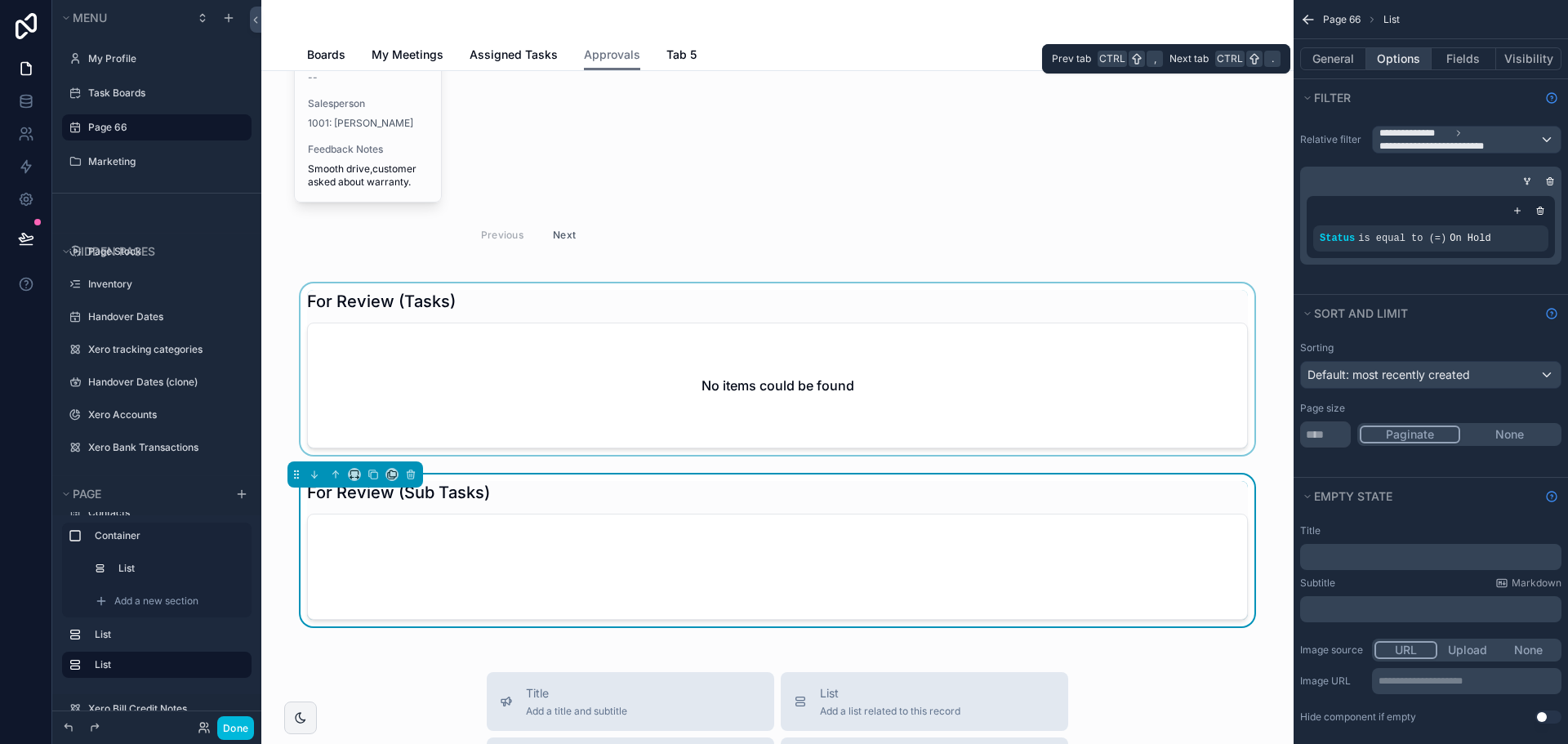
click at [1390, 64] on button "Options" at bounding box center [1399, 59] width 65 height 23
click at [826, 388] on div "scrollable content" at bounding box center [777, 373] width 1006 height 178
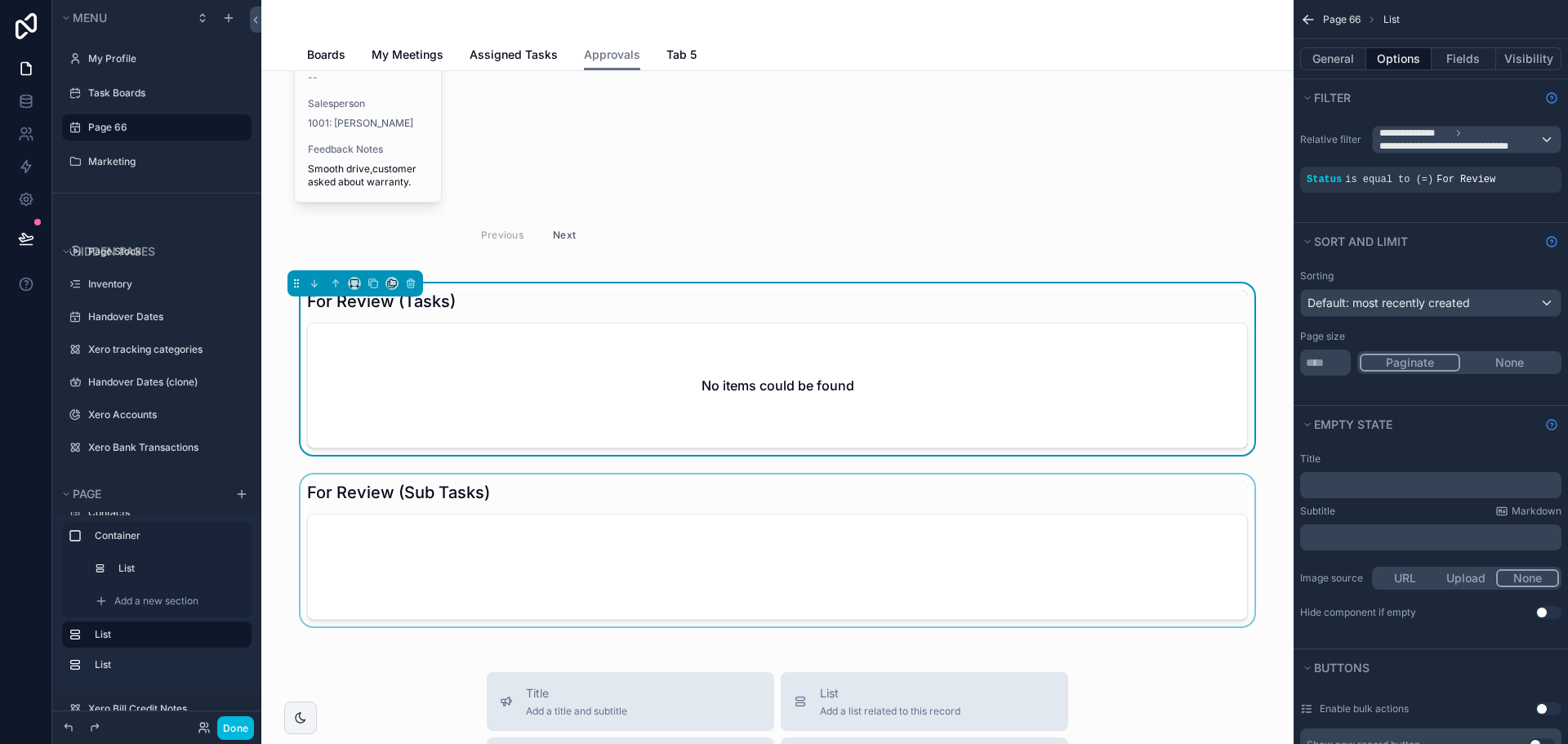
click at [868, 495] on div "scrollable content" at bounding box center [777, 554] width 1006 height 159
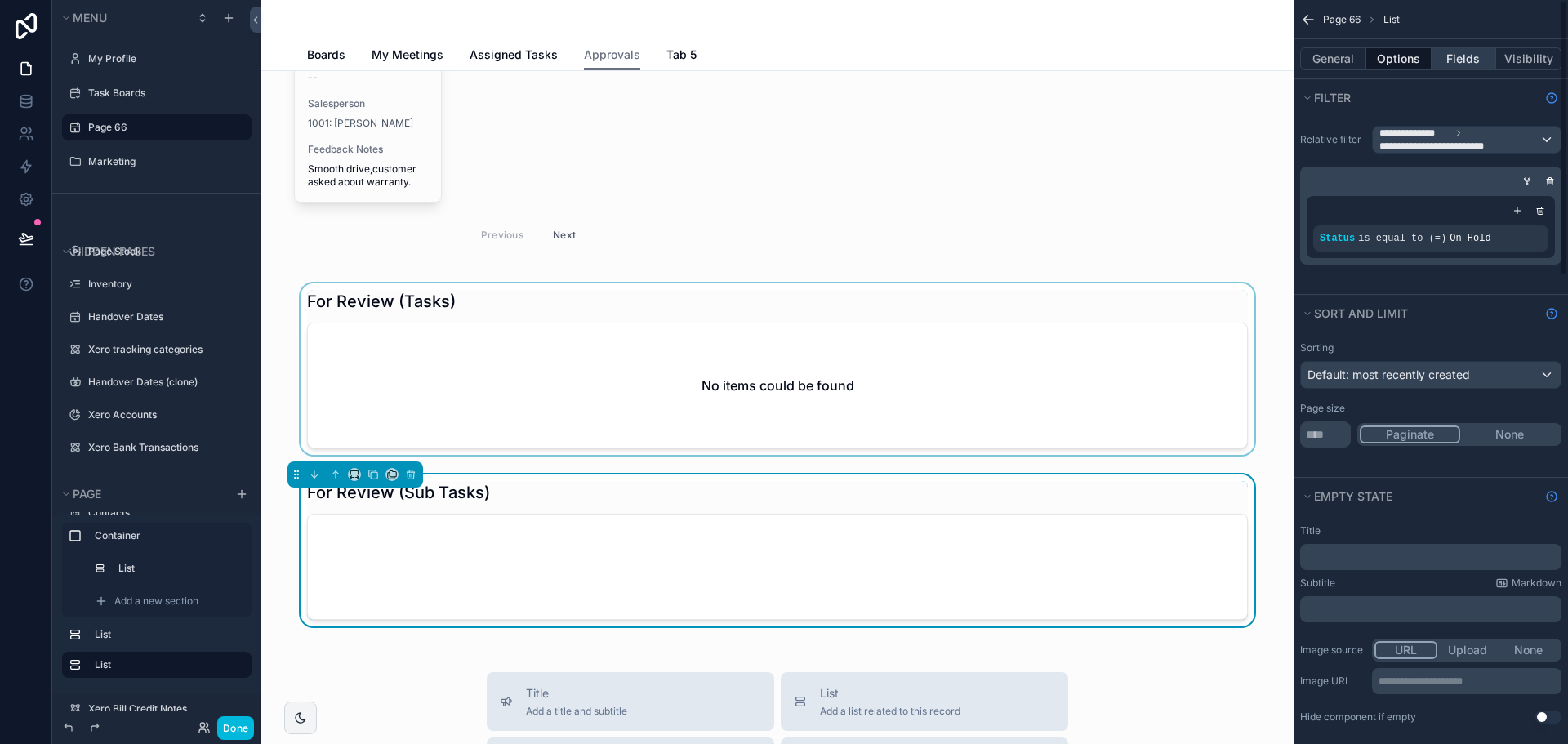
click at [1451, 54] on button "Fields" at bounding box center [1464, 59] width 65 height 23
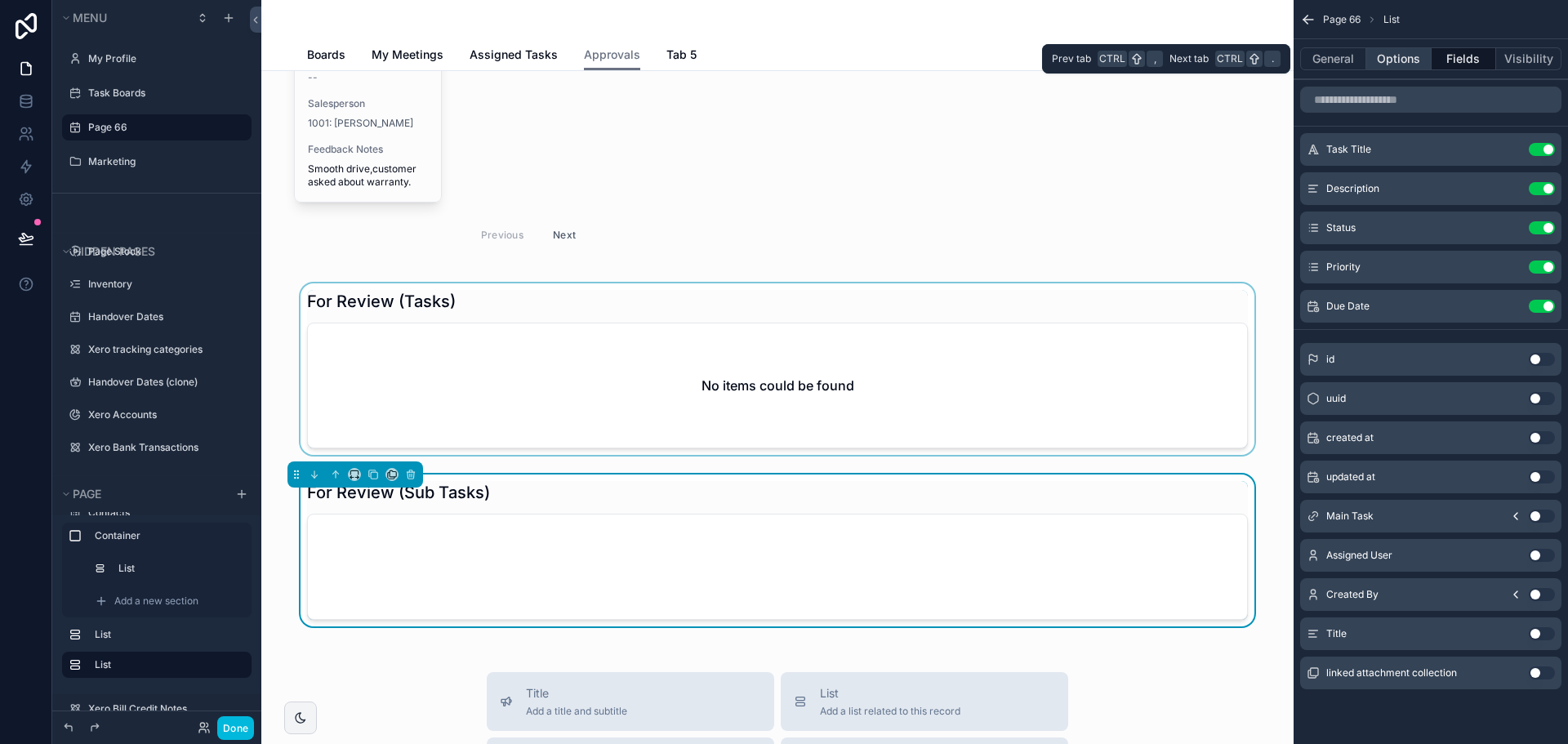
click at [1408, 54] on button "Options" at bounding box center [1399, 59] width 65 height 23
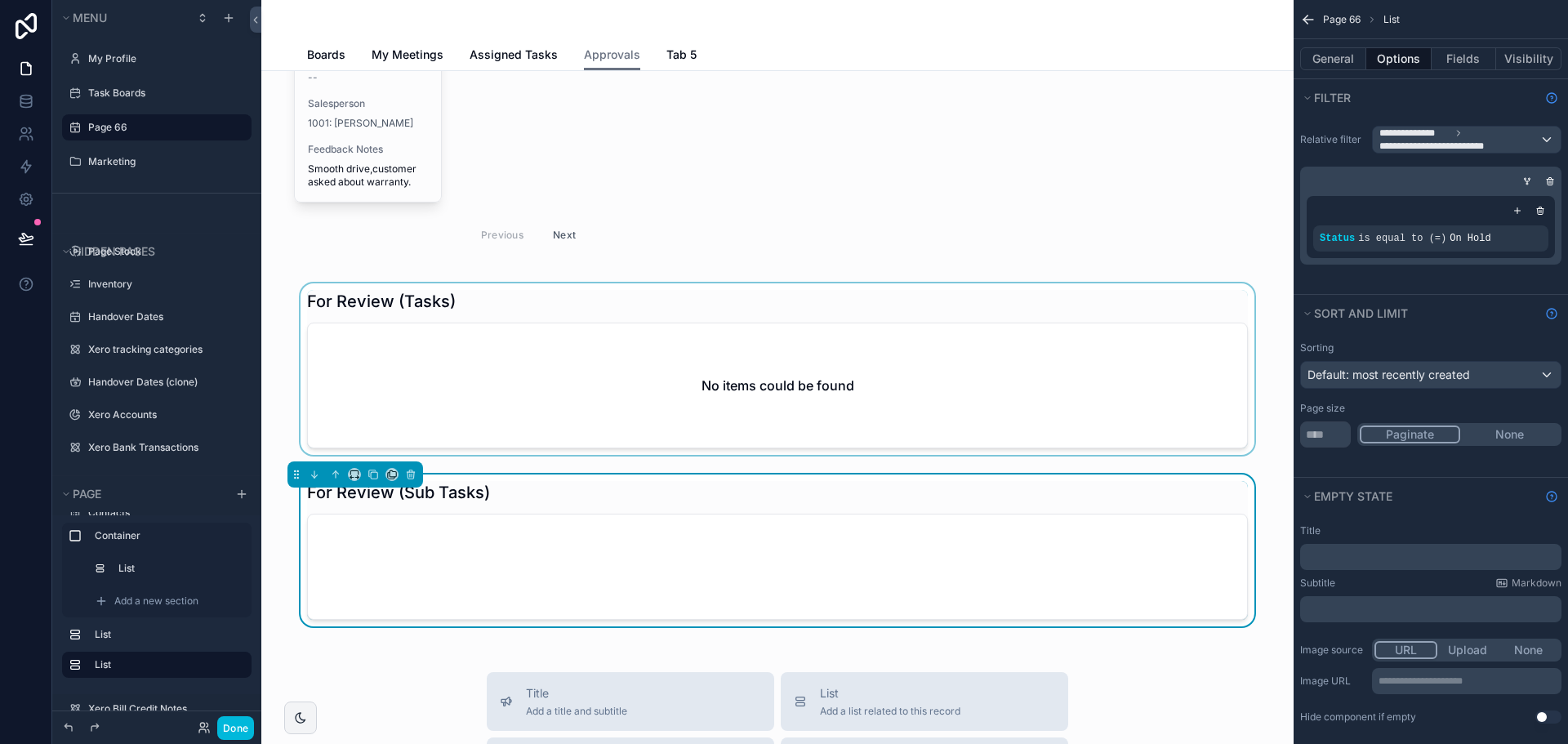
click at [1455, 238] on span "On Hold" at bounding box center [1470, 239] width 41 height 11
click at [0, 0] on icon "scrollable content" at bounding box center [0, 0] width 0 height 0
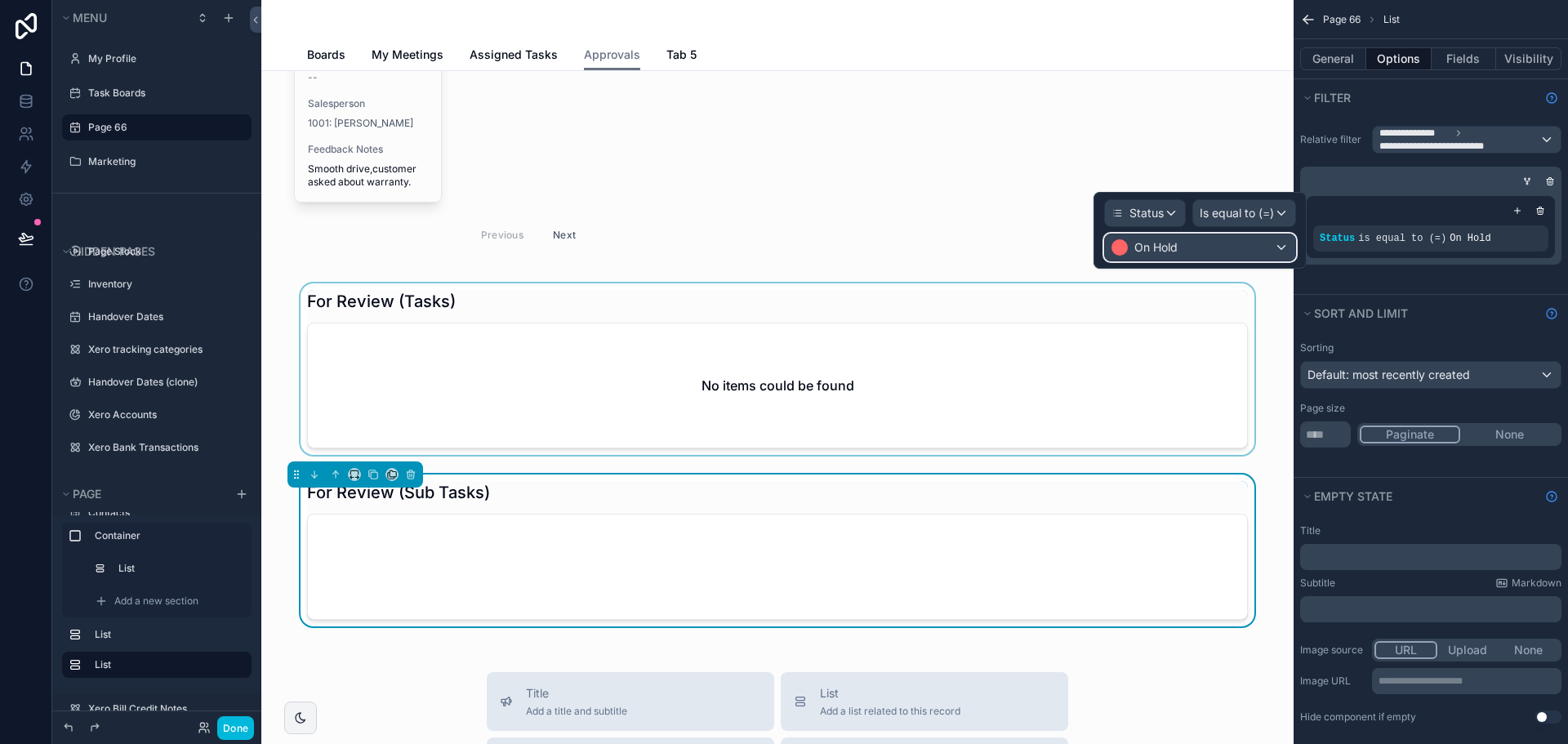
click at [1210, 254] on div "On Hold" at bounding box center [1200, 248] width 190 height 26
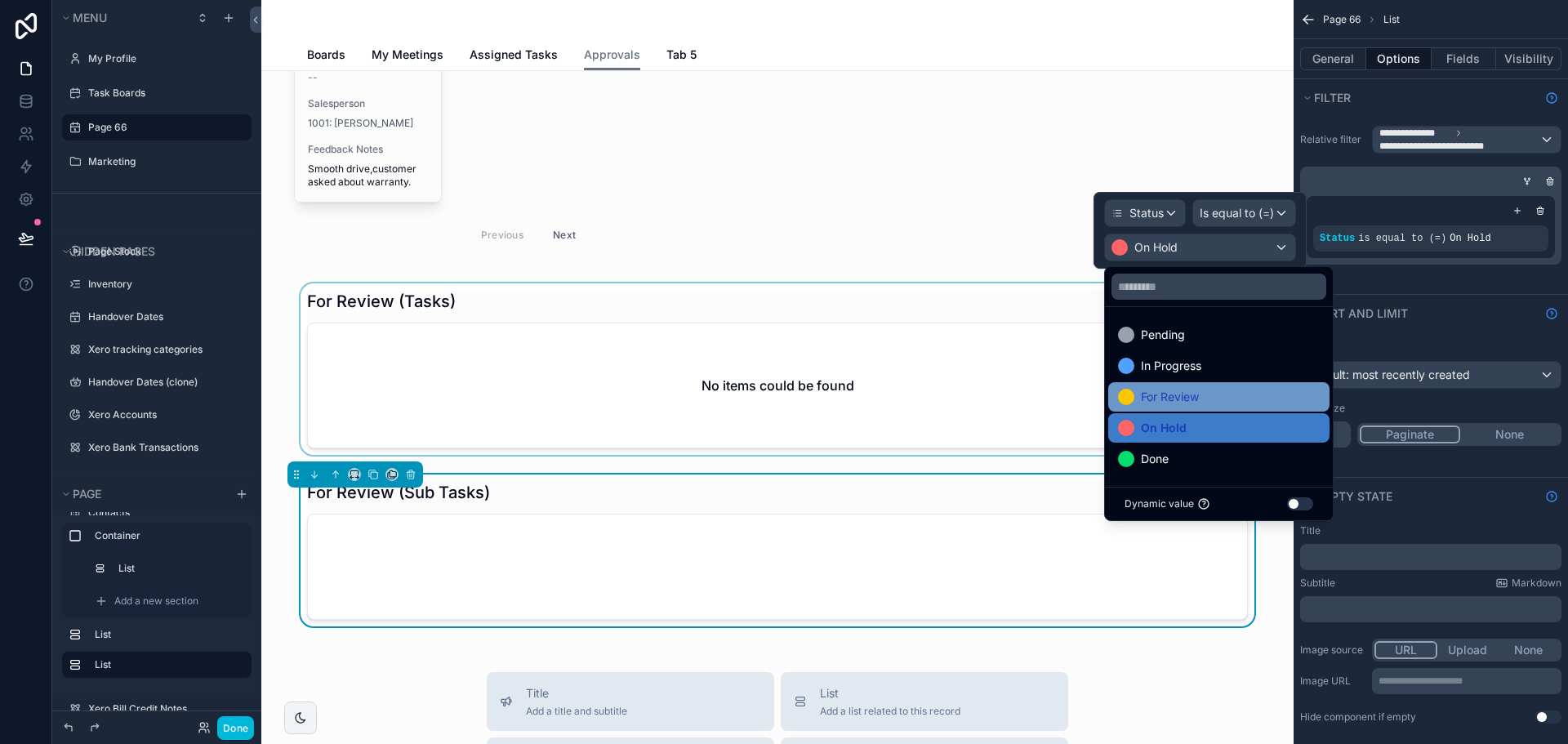
click at [1152, 401] on span "For Review" at bounding box center [1170, 397] width 58 height 20
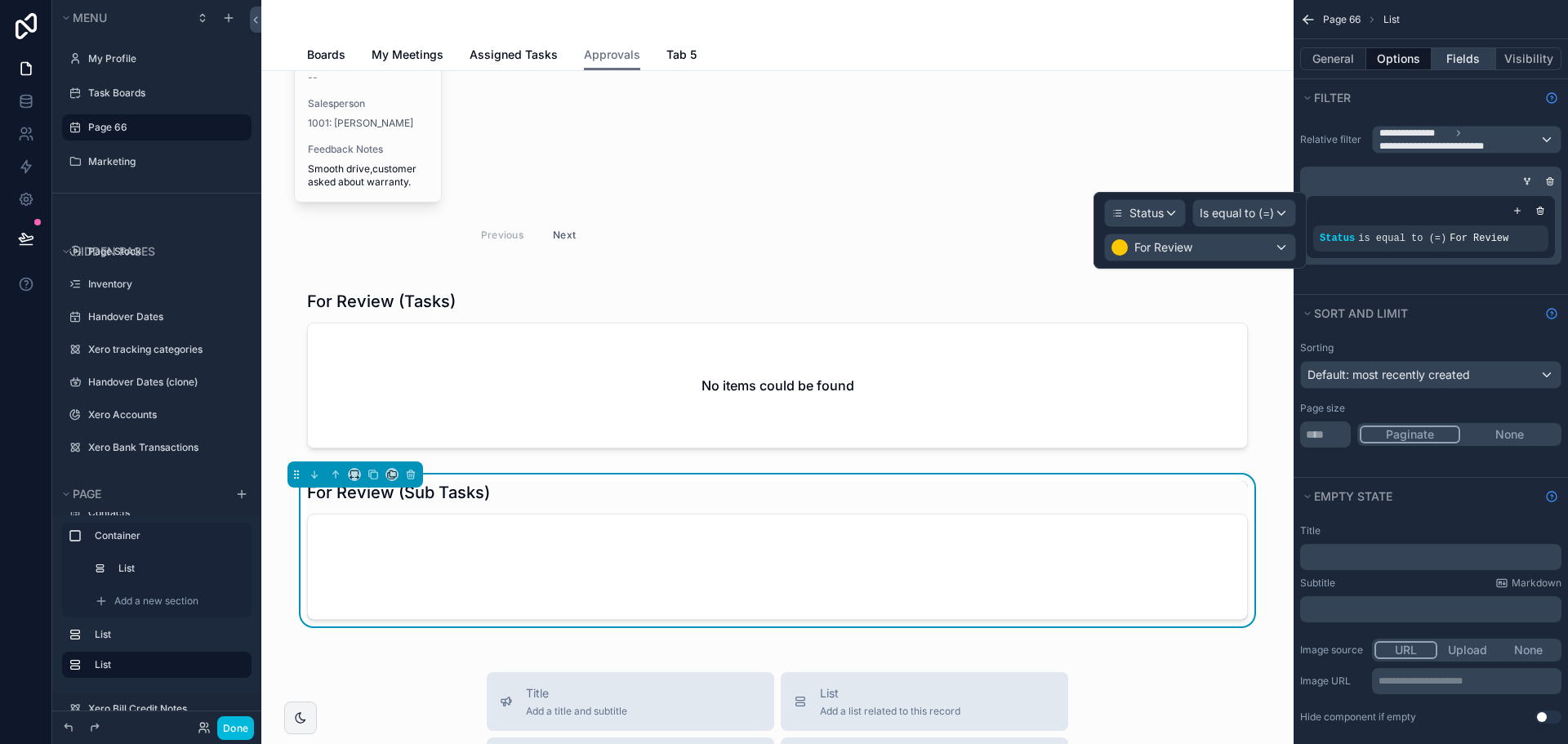
click at [1471, 52] on button "Fields" at bounding box center [1464, 59] width 65 height 23
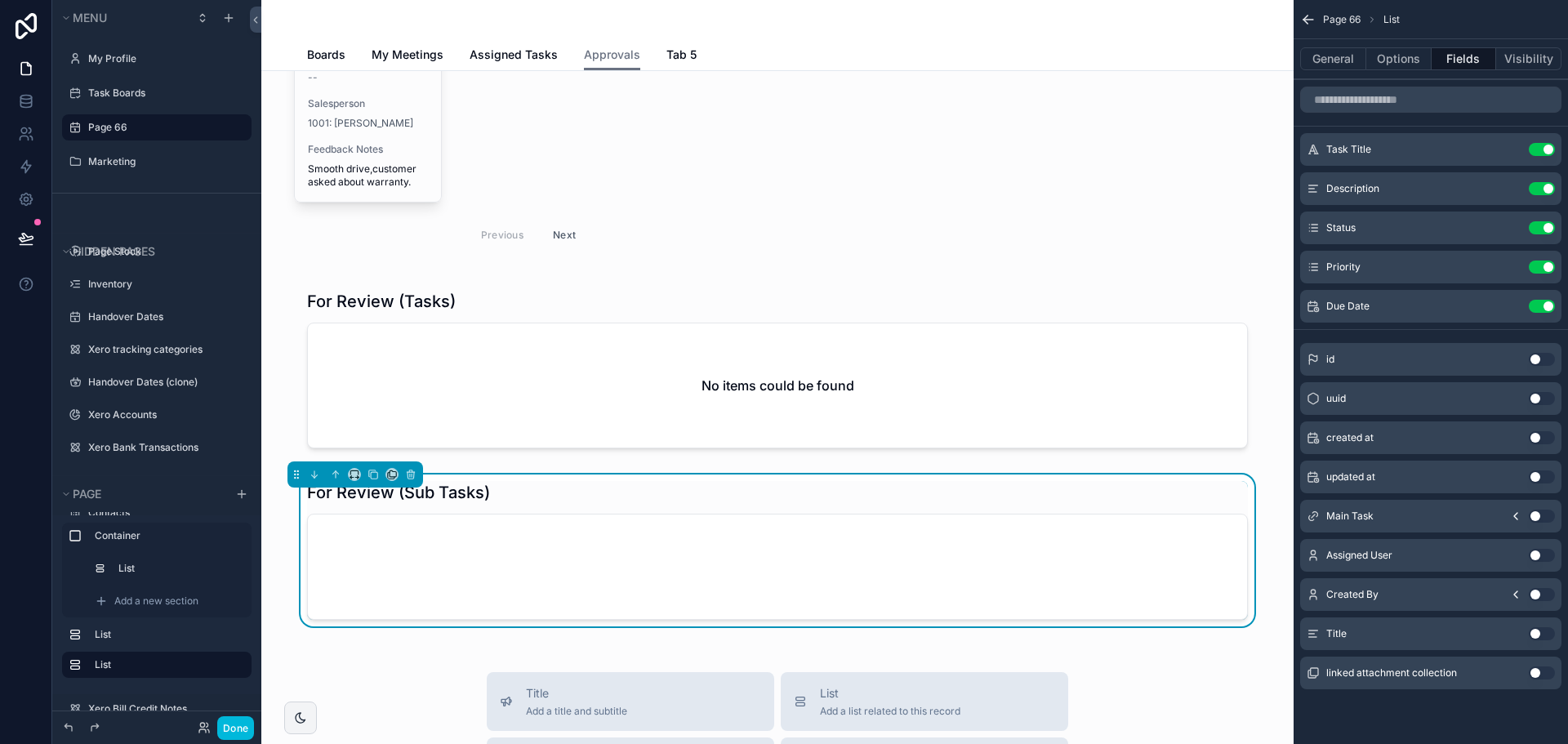
click at [1536, 186] on button "Use setting" at bounding box center [1542, 189] width 26 height 13
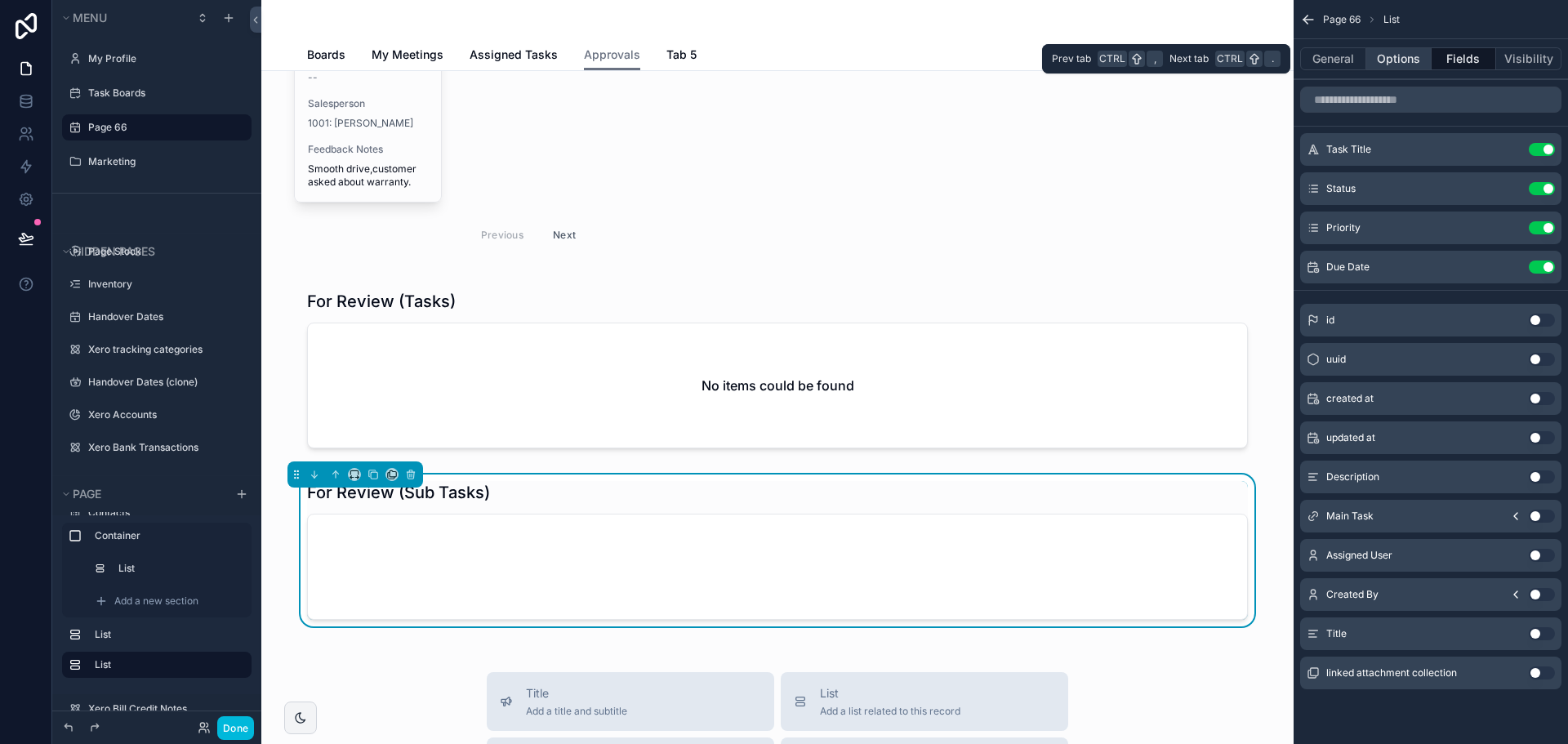
click at [1397, 64] on button "Options" at bounding box center [1399, 59] width 65 height 23
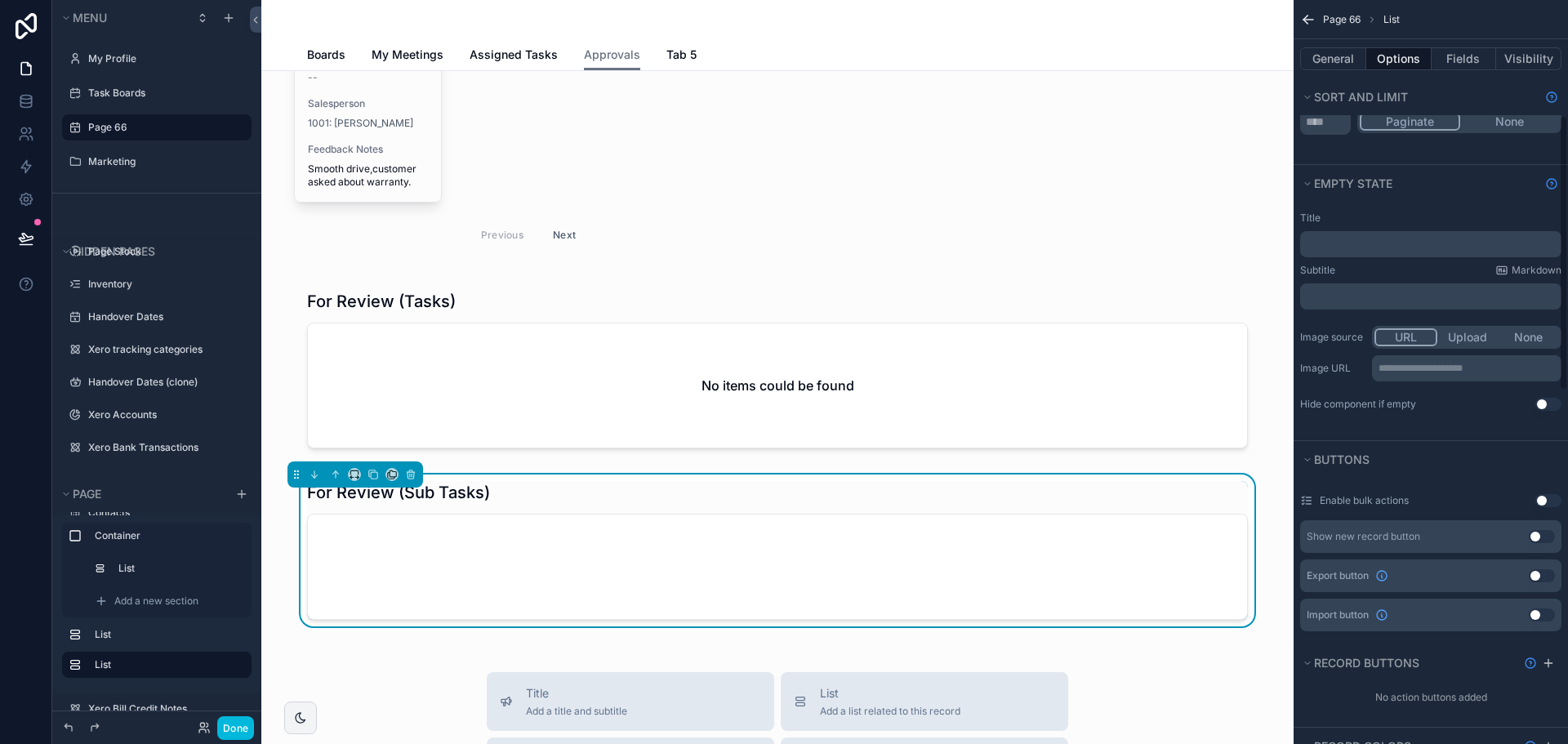
scroll to position [164, 0]
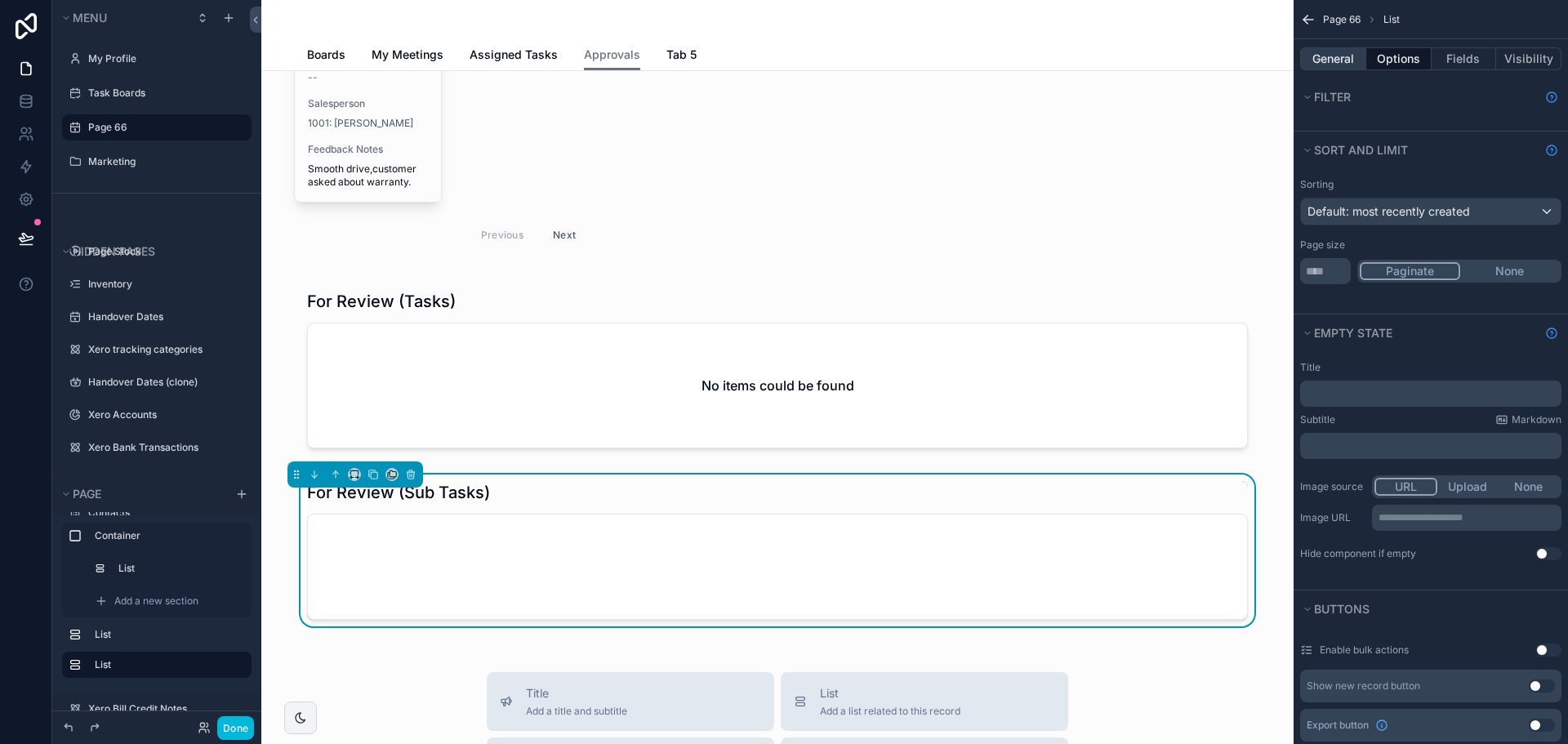
click at [1323, 58] on button "General" at bounding box center [1333, 59] width 66 height 23
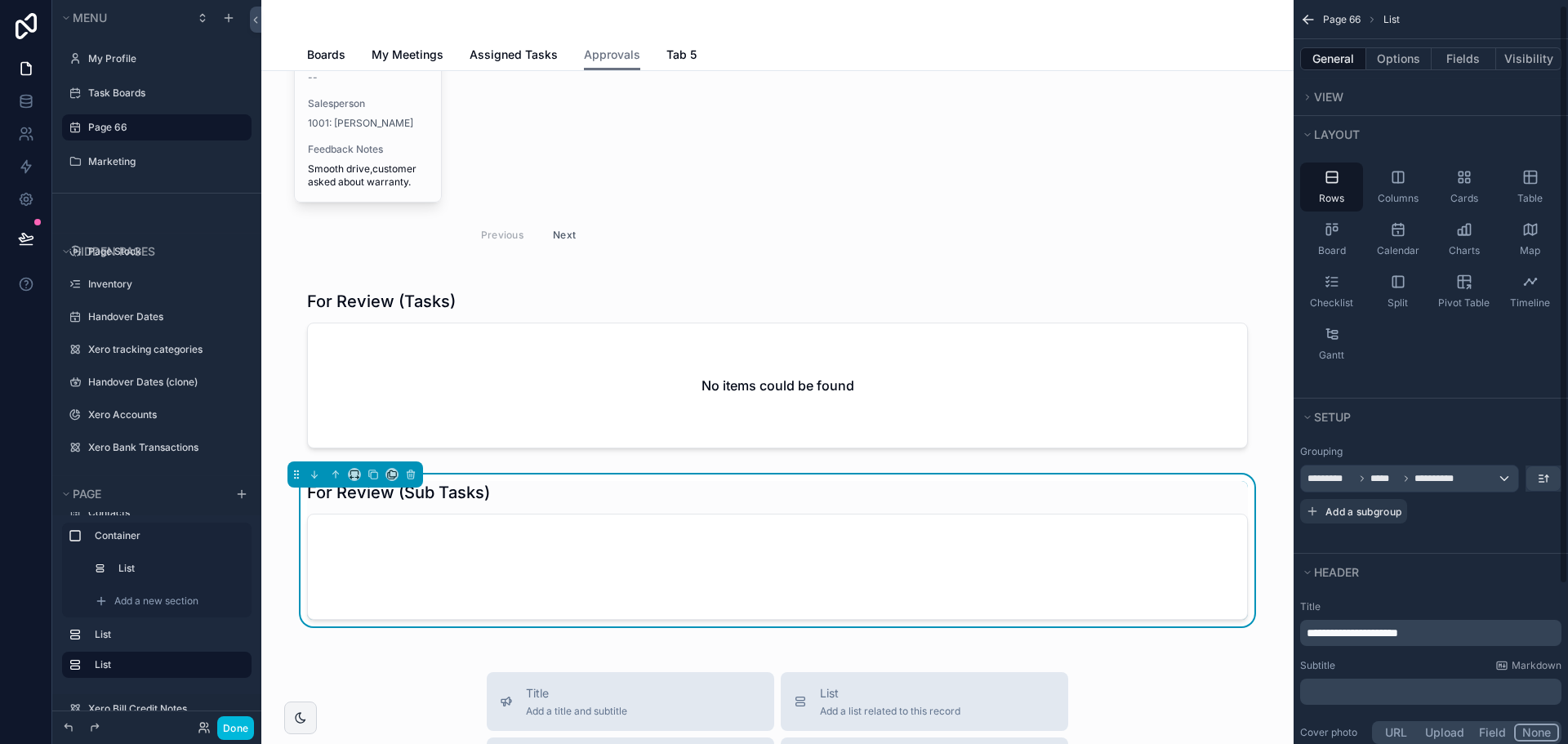
scroll to position [0, 0]
click at [1458, 61] on button "Fields" at bounding box center [1464, 59] width 65 height 23
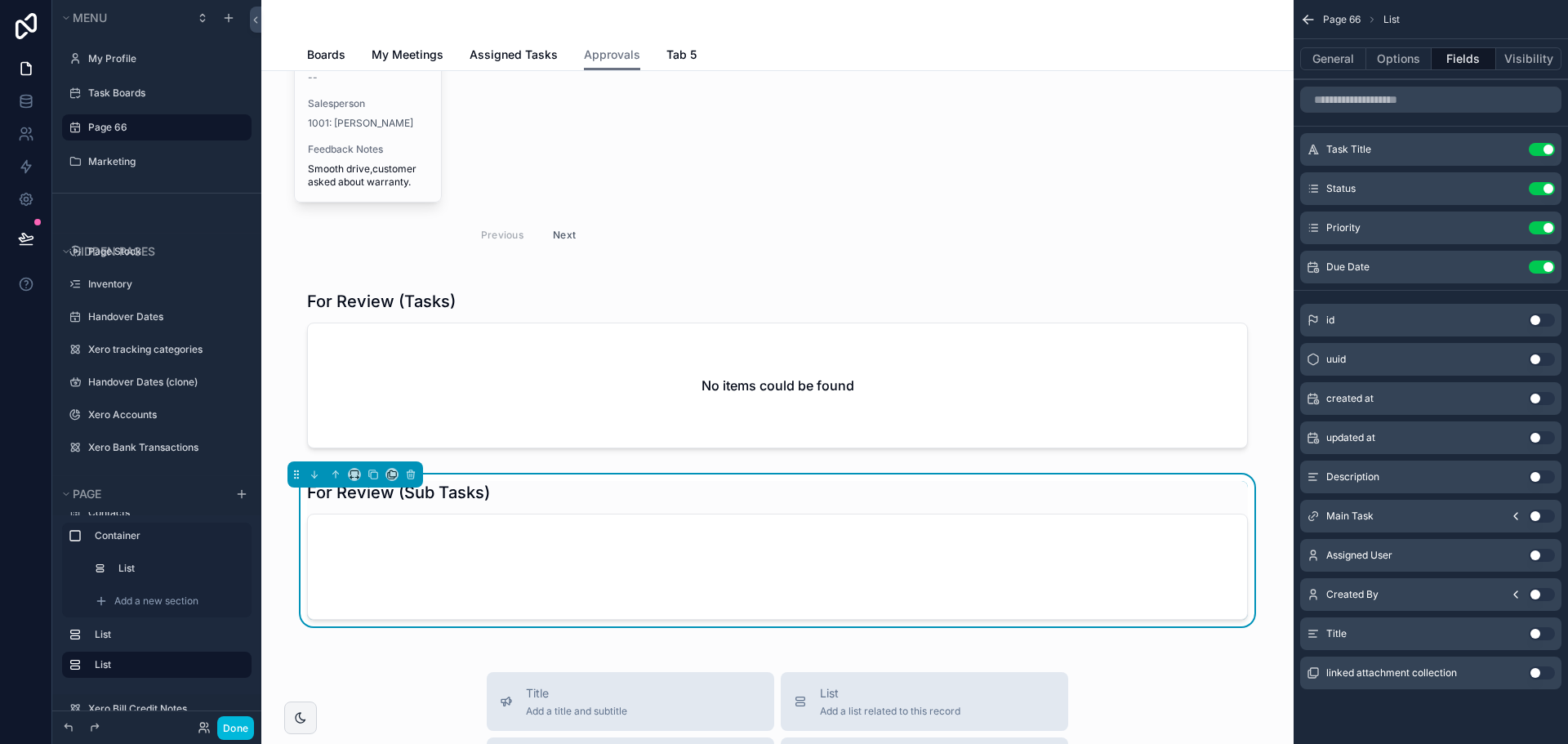
click at [0, 0] on icon "scrollable content" at bounding box center [0, 0] width 0 height 0
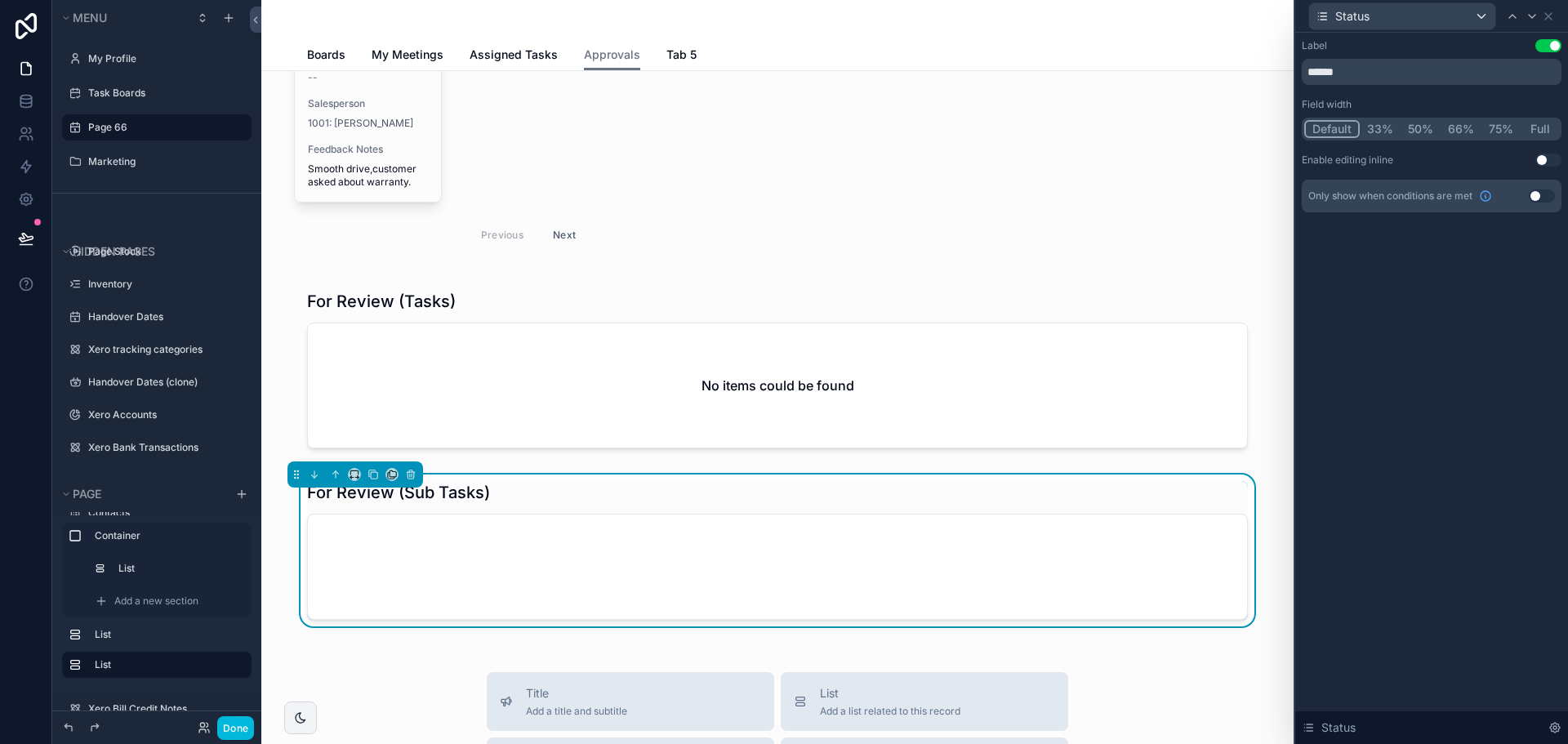
click at [1546, 162] on button "Use setting" at bounding box center [1548, 160] width 26 height 13
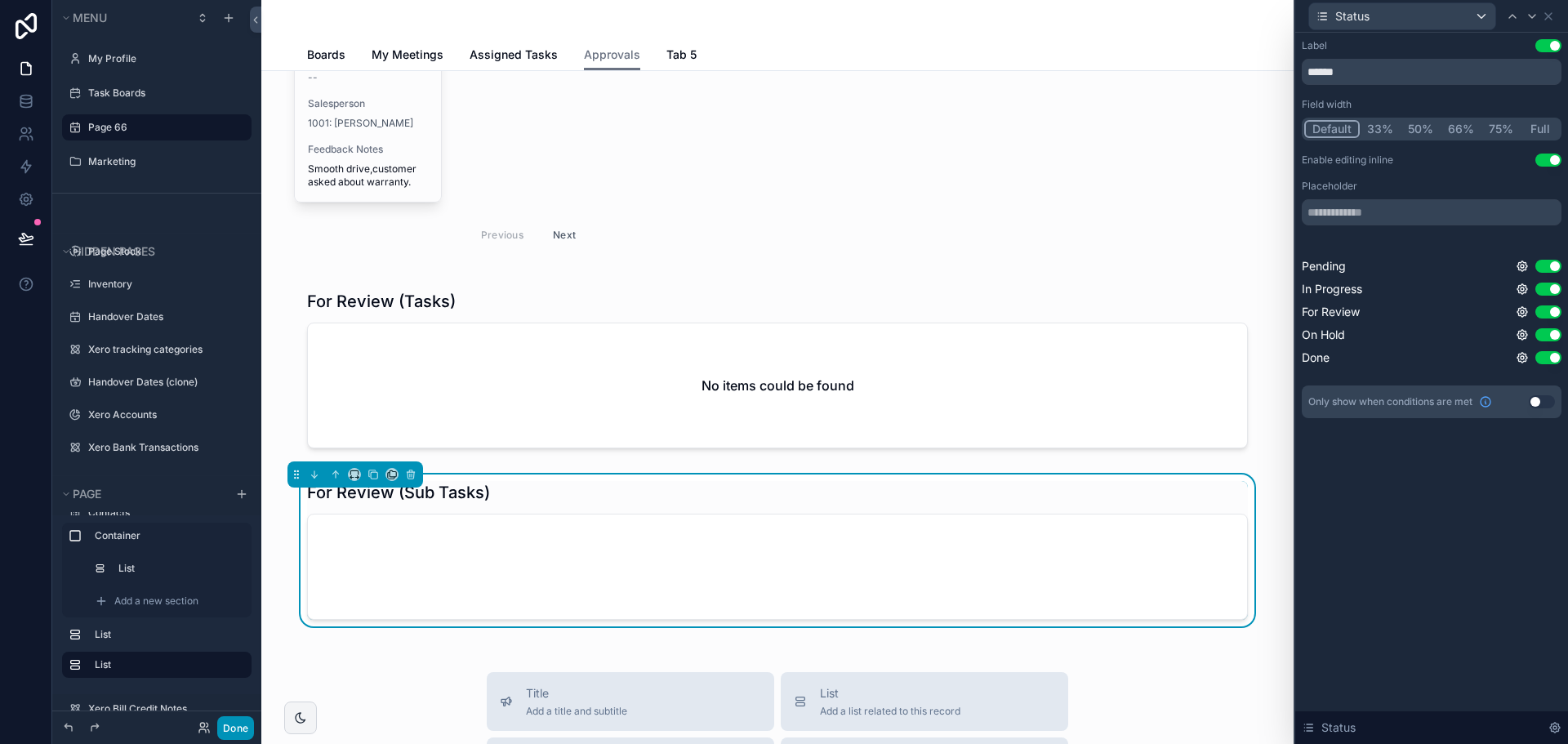
click at [239, 735] on button "Done" at bounding box center [235, 728] width 37 height 24
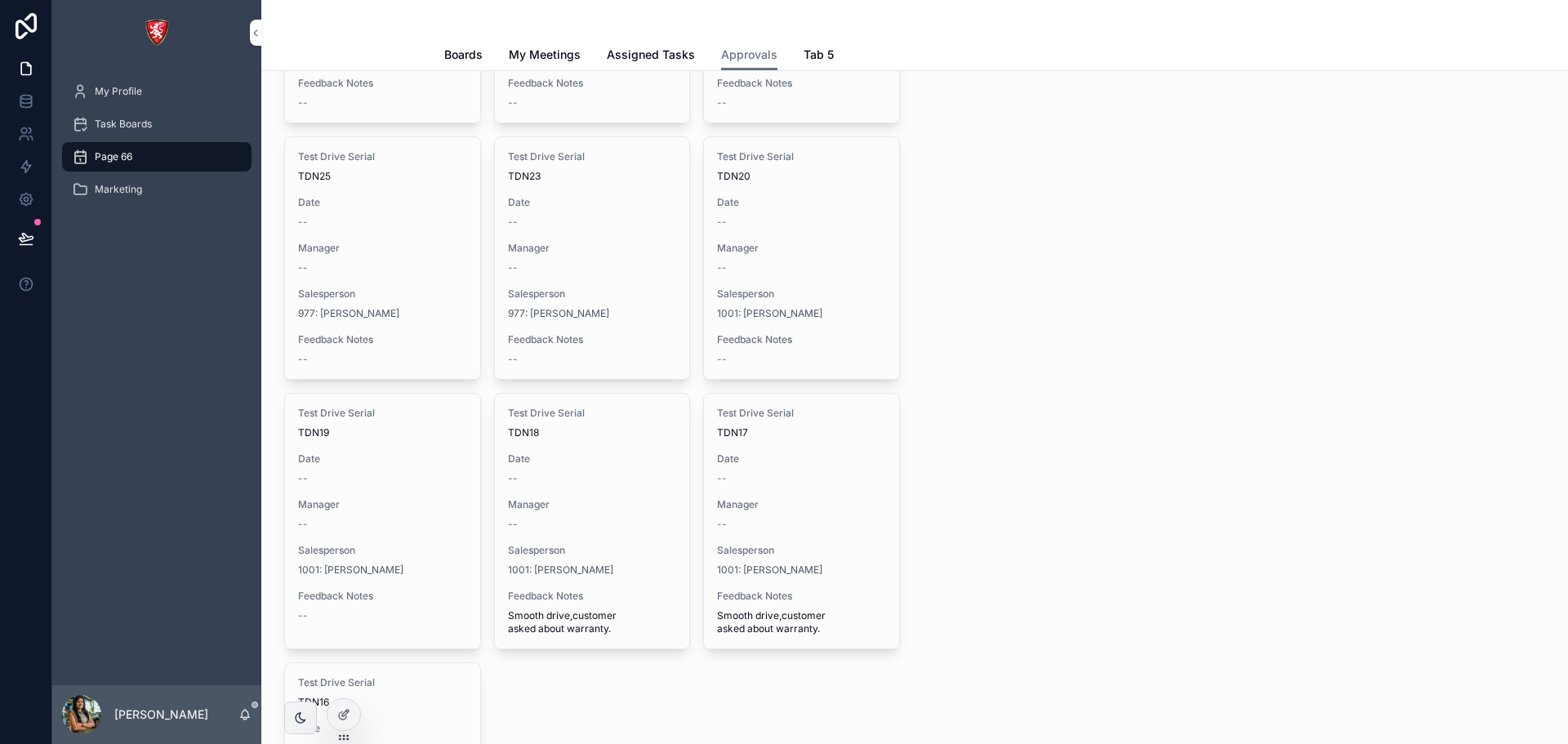
scroll to position [243, 0]
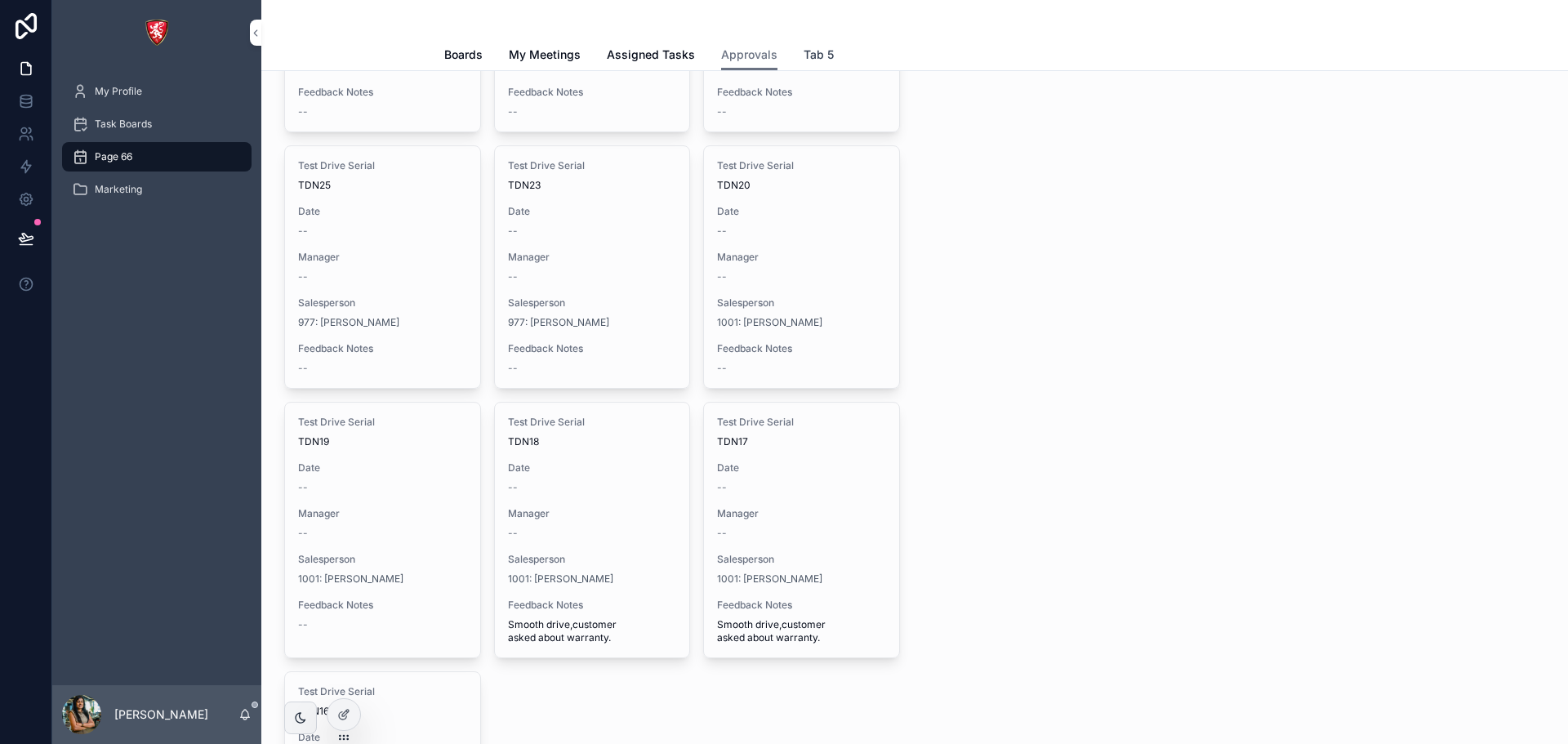
click at [812, 54] on span "Tab 5" at bounding box center [818, 55] width 30 height 16
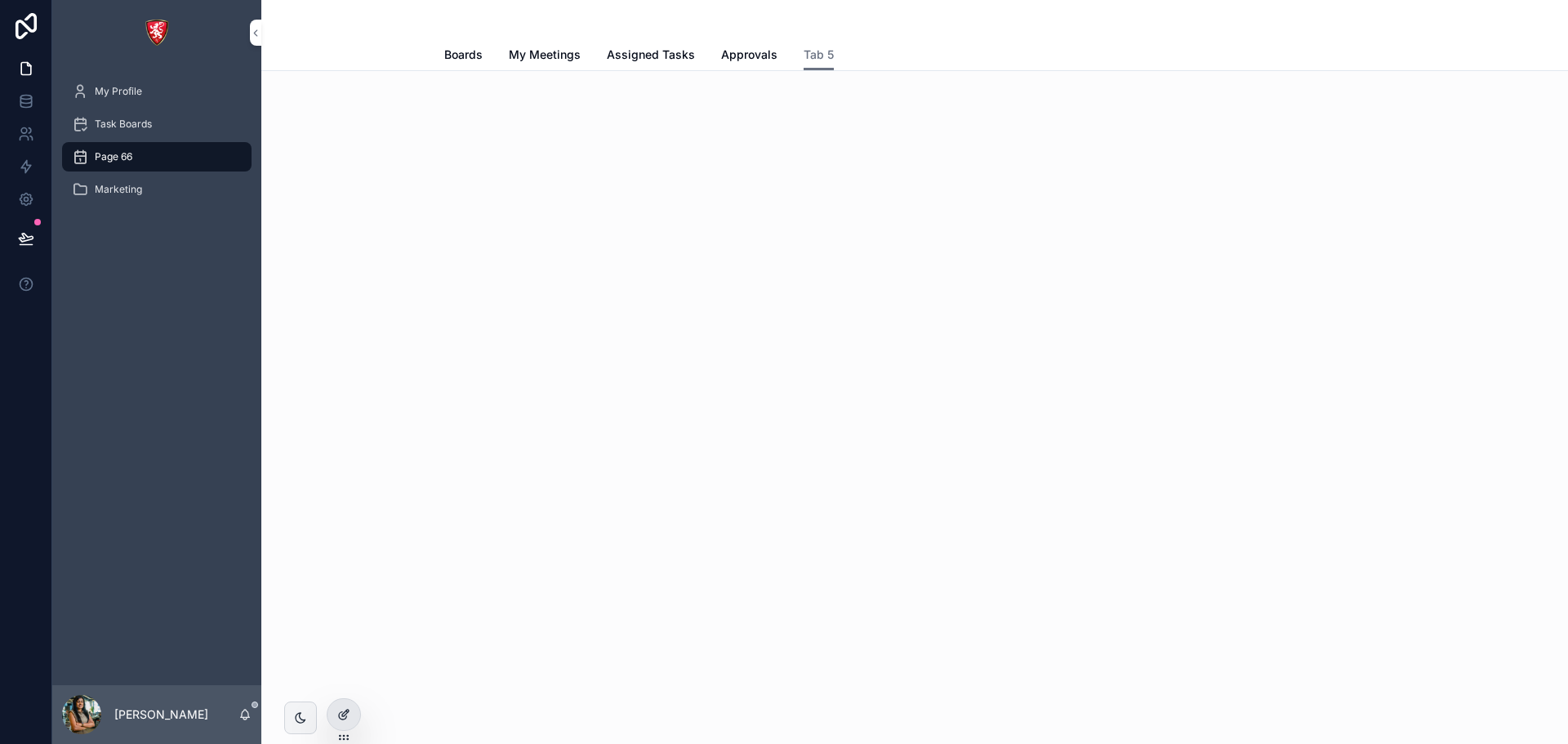
click at [344, 711] on icon at bounding box center [344, 715] width 13 height 13
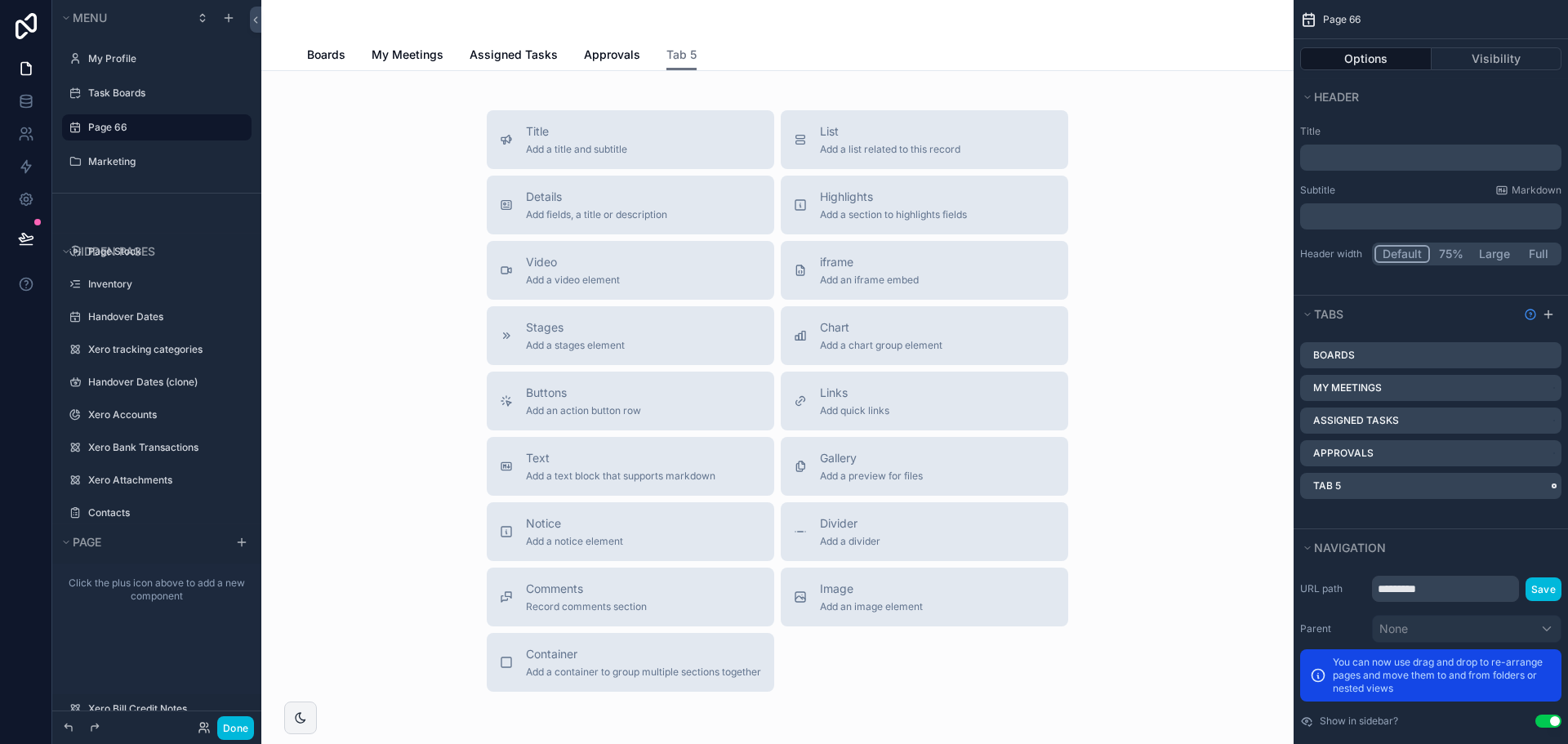
click at [0, 0] on icon "scrollable content" at bounding box center [0, 0] width 0 height 0
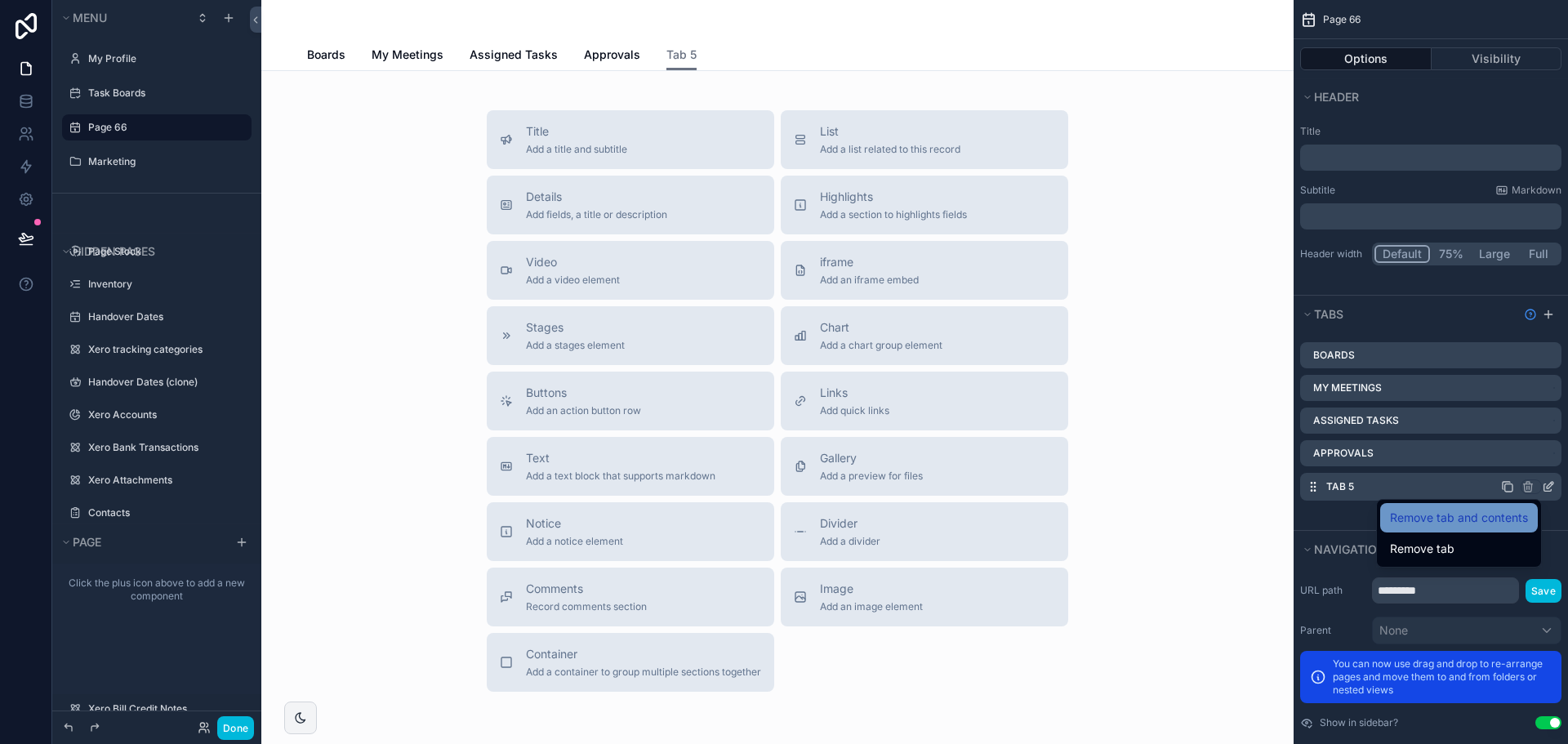
click at [1474, 523] on span "Remove tab and contents" at bounding box center [1458, 518] width 138 height 20
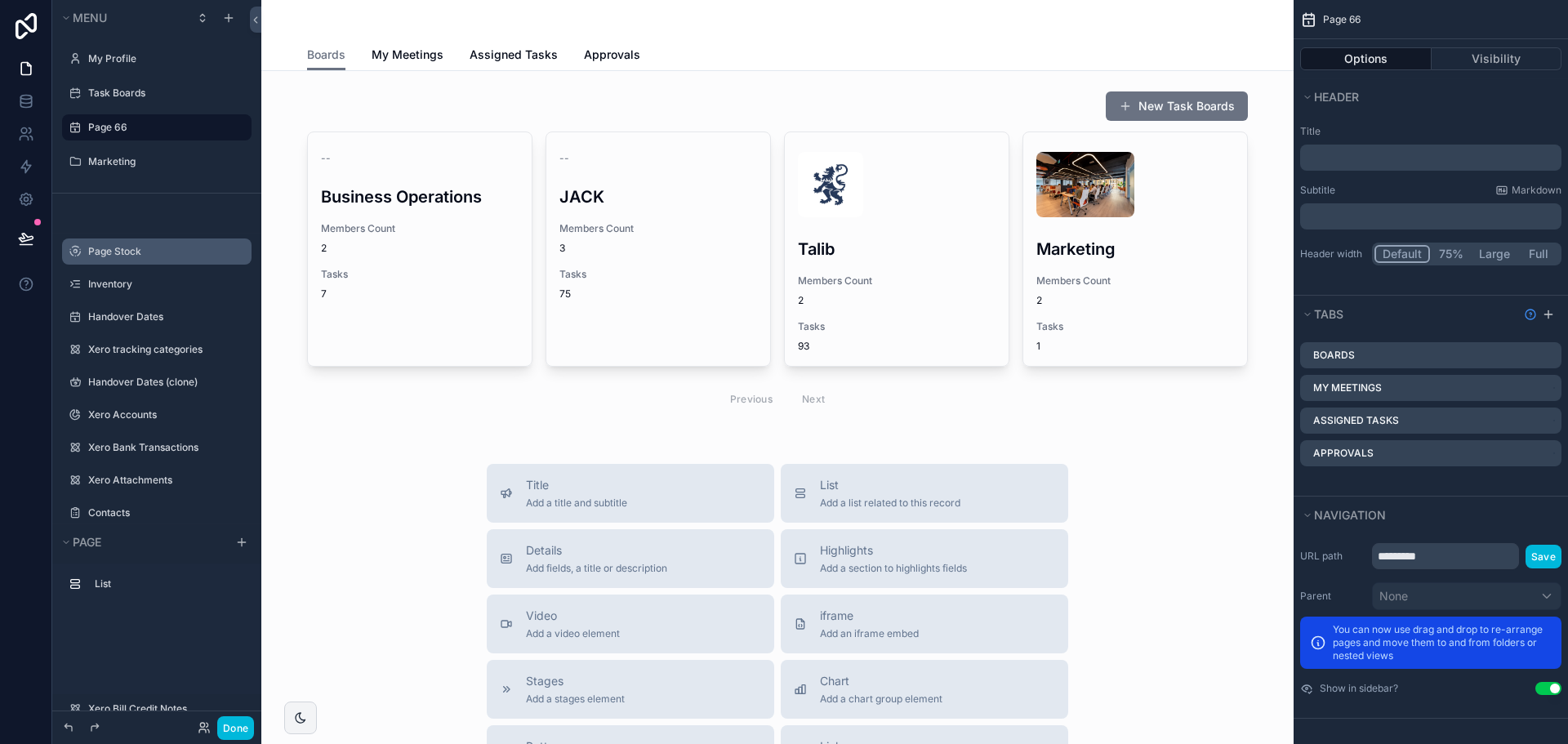
click at [116, 245] on label "Page Stock" at bounding box center [165, 252] width 154 height 13
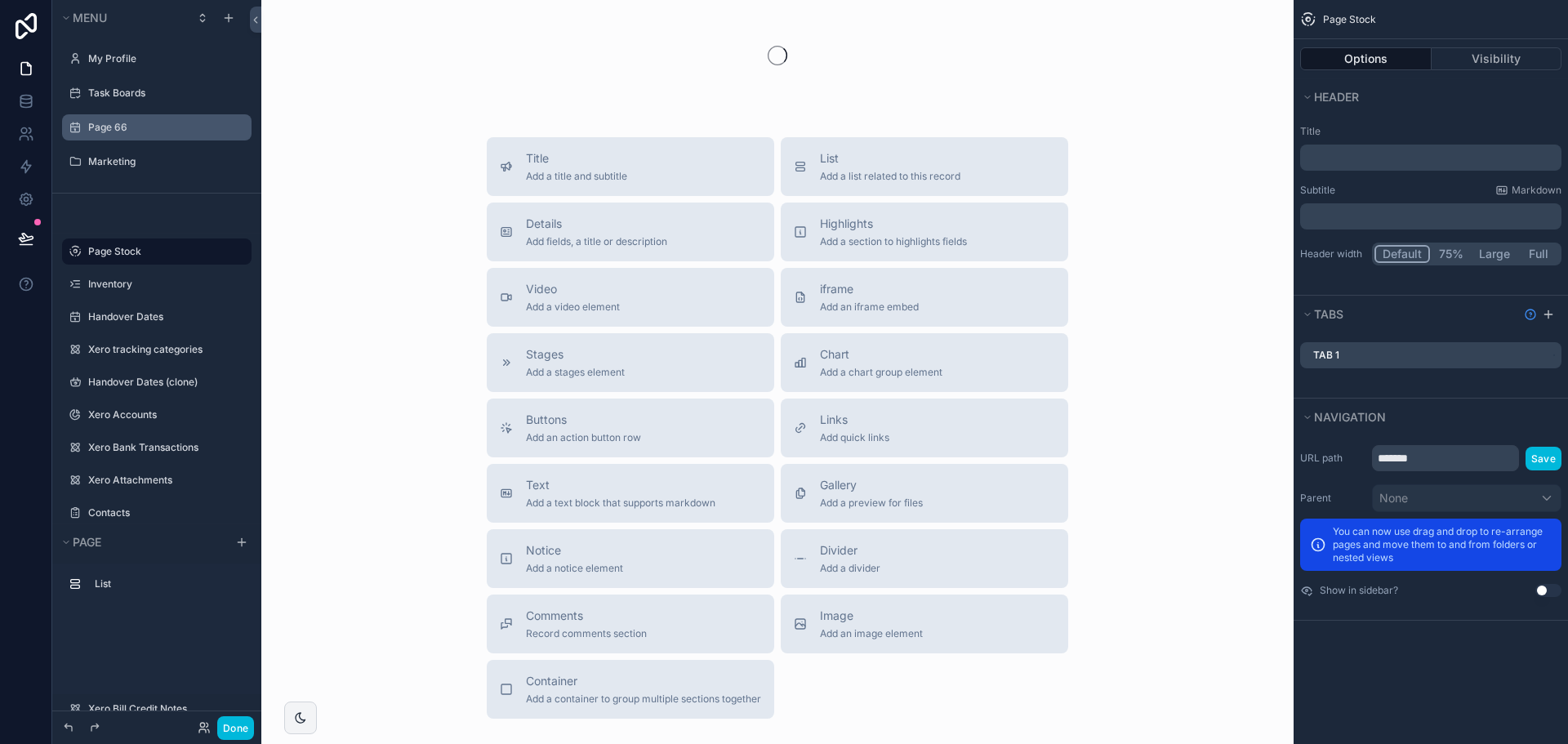
click at [132, 132] on label "Page 66" at bounding box center [165, 128] width 154 height 13
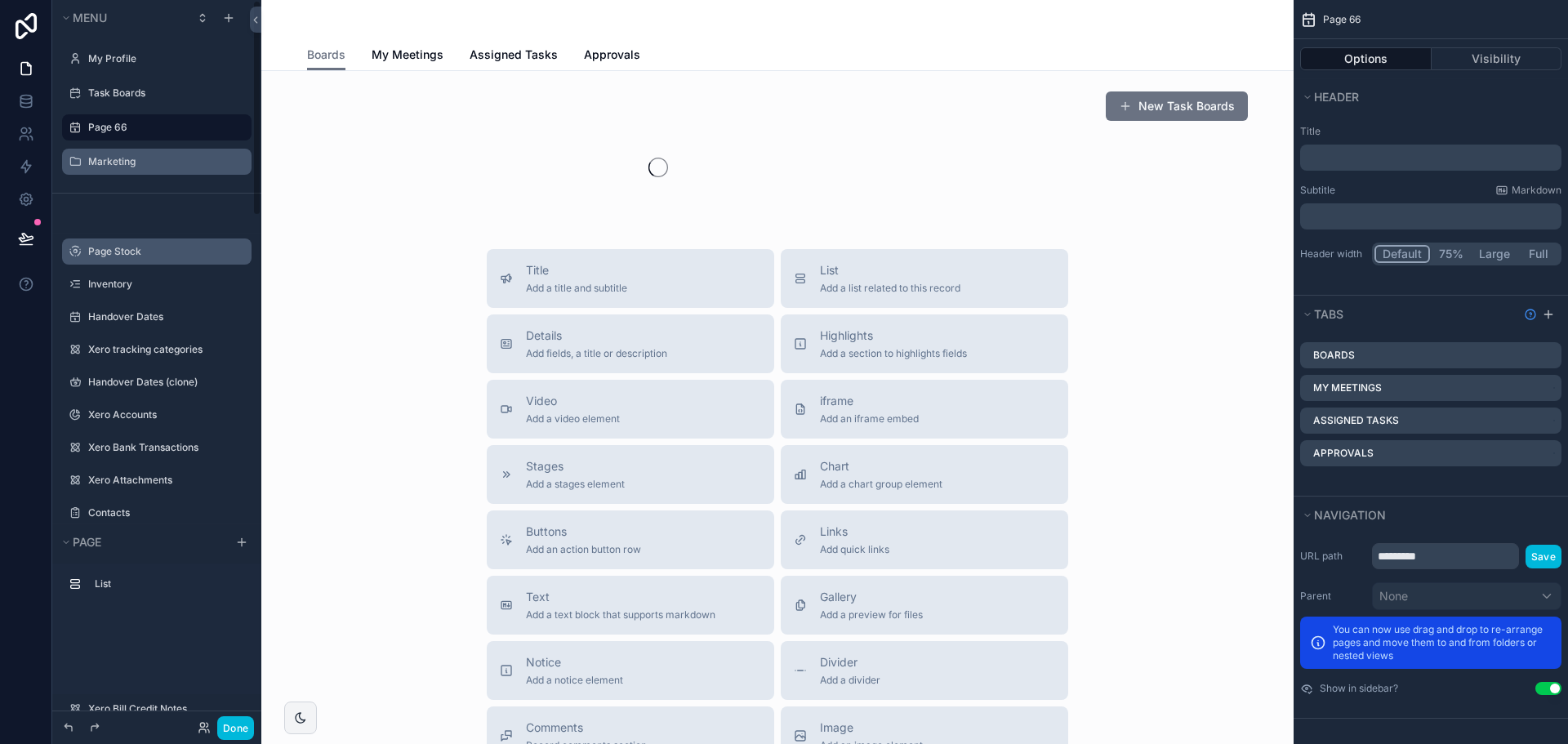
click at [132, 168] on div "Marketing" at bounding box center [168, 162] width 160 height 13
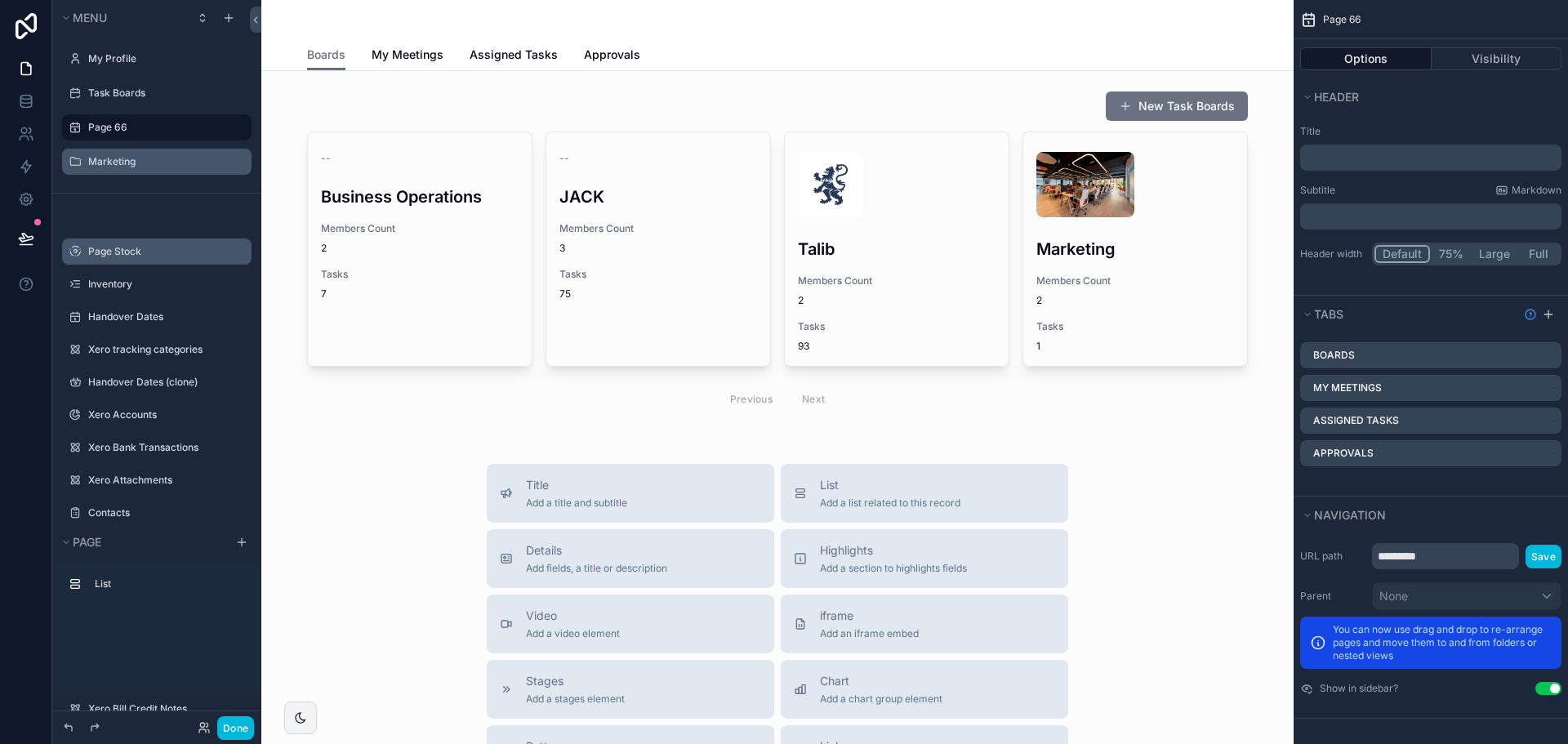
click at [125, 164] on label "Marketing" at bounding box center [165, 162] width 154 height 13
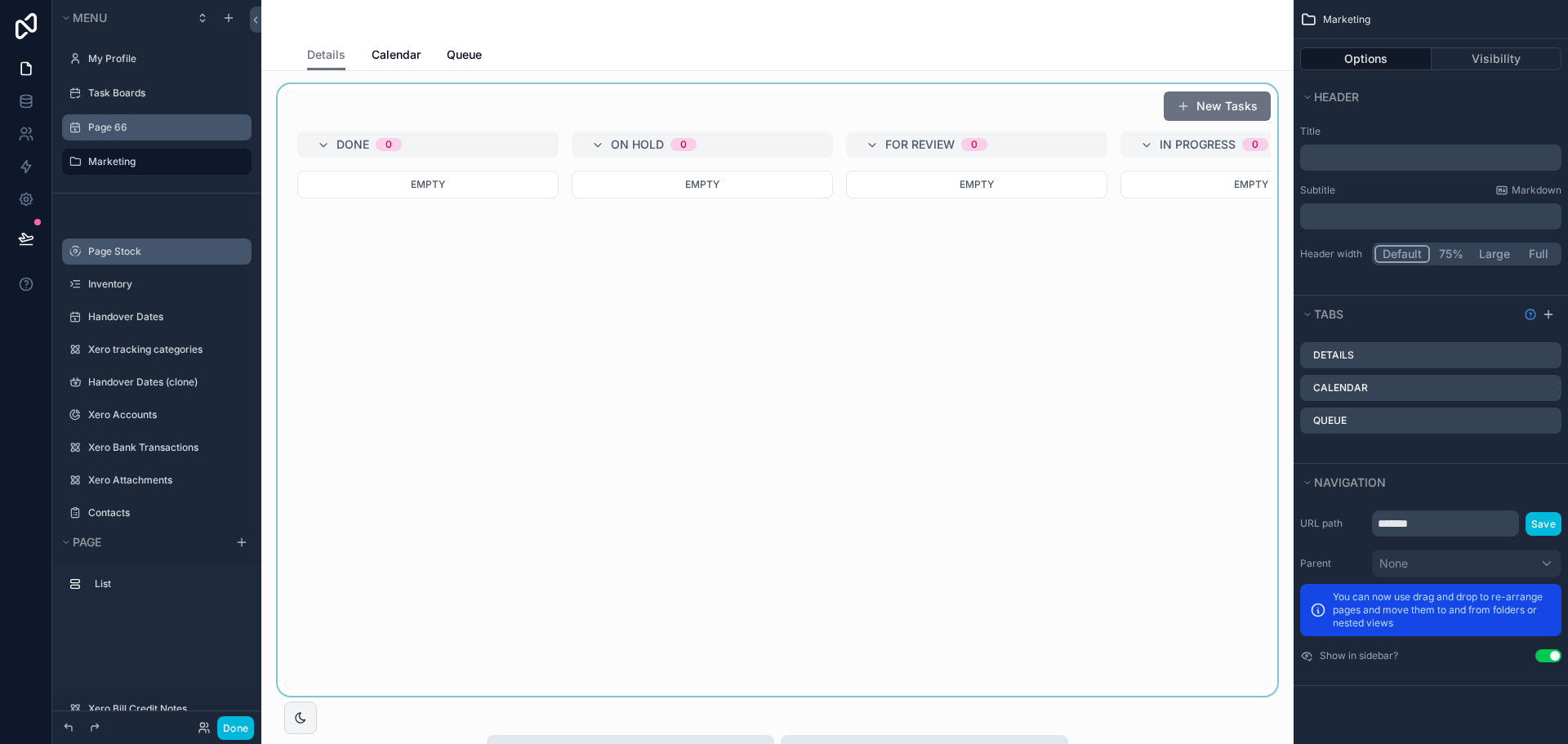
click at [1091, 301] on div "scrollable content" at bounding box center [777, 390] width 1006 height 612
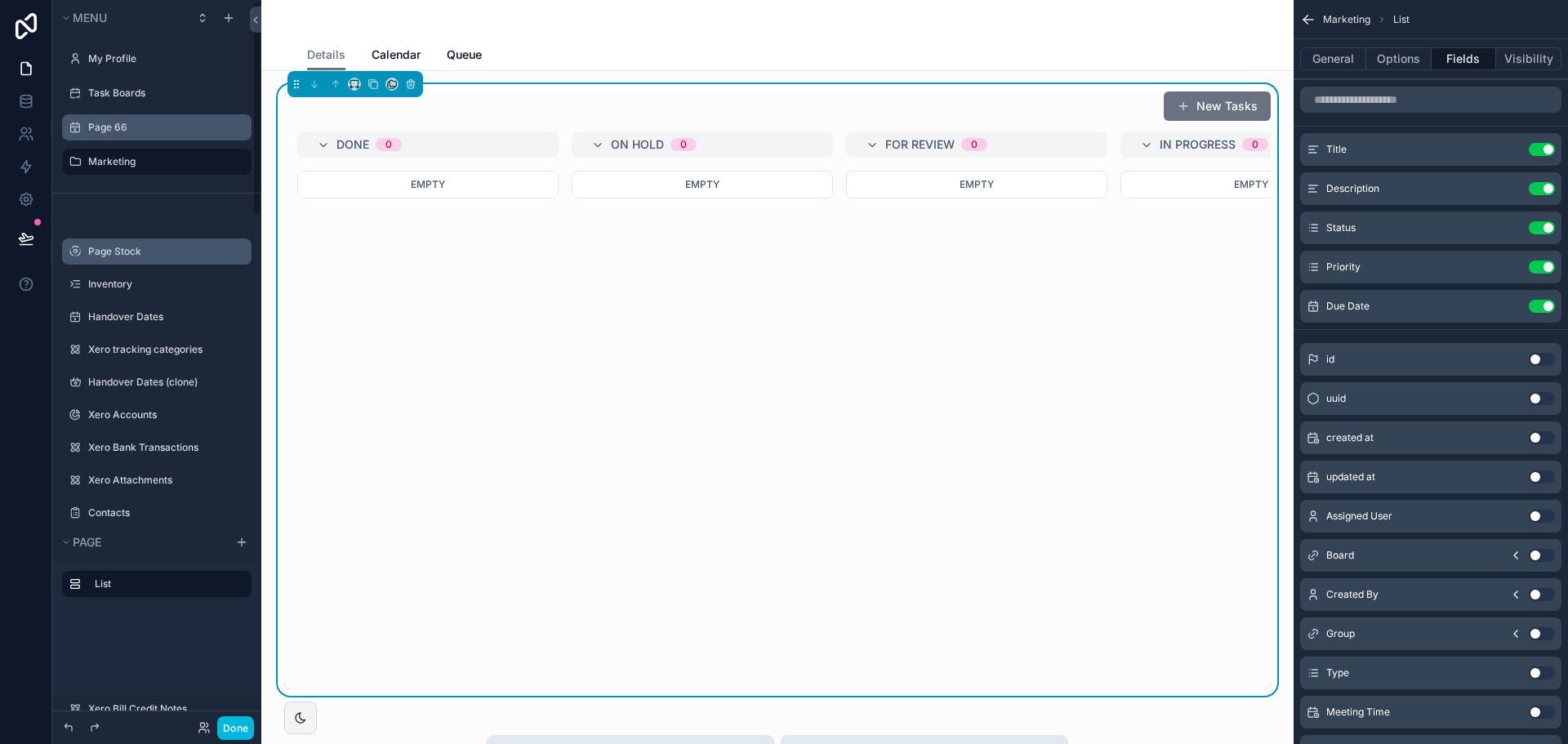
click at [118, 129] on label "Page 66" at bounding box center [165, 128] width 154 height 13
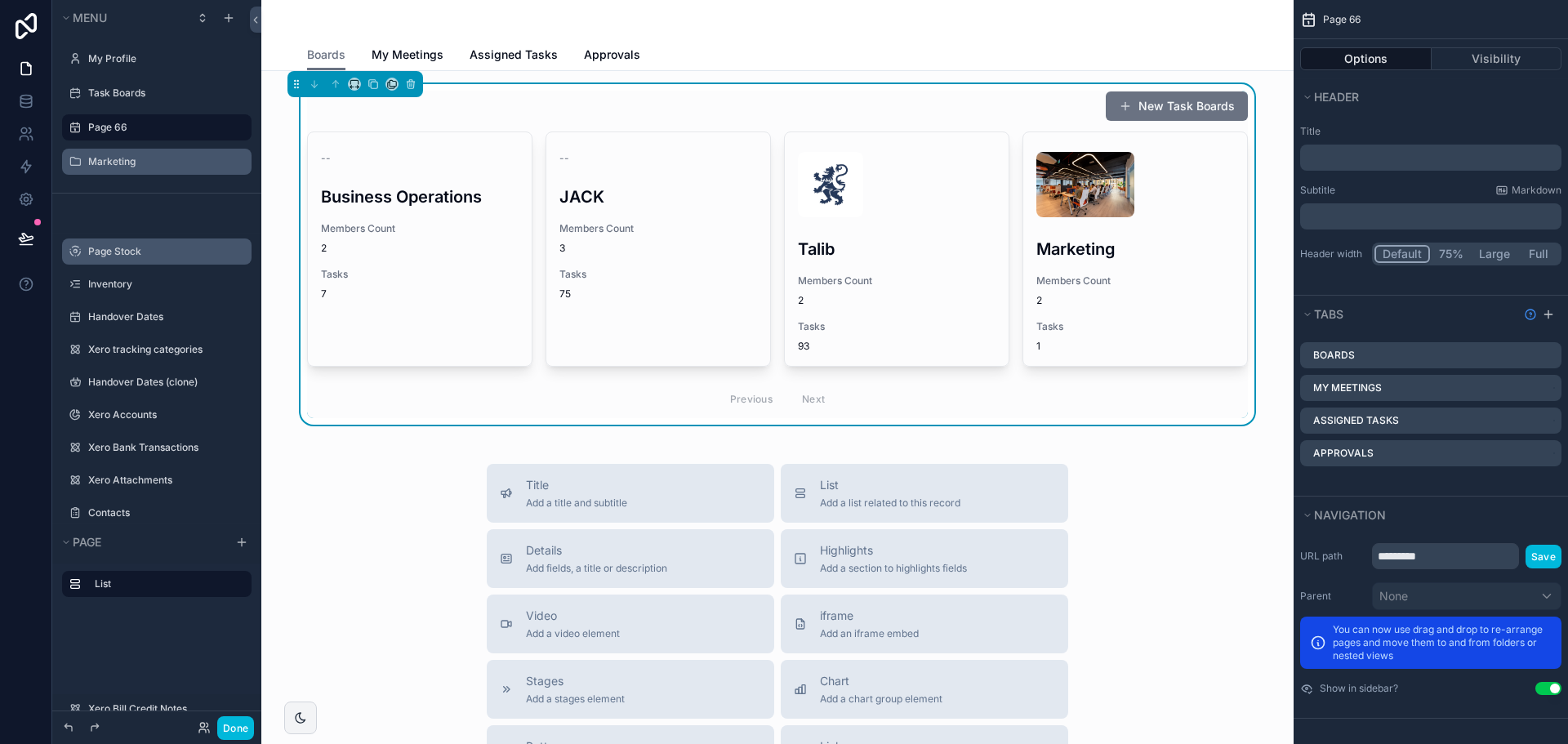
click at [108, 78] on div "Task Boards" at bounding box center [157, 93] width 209 height 29
click at [113, 87] on label "Task Boards" at bounding box center [165, 93] width 154 height 13
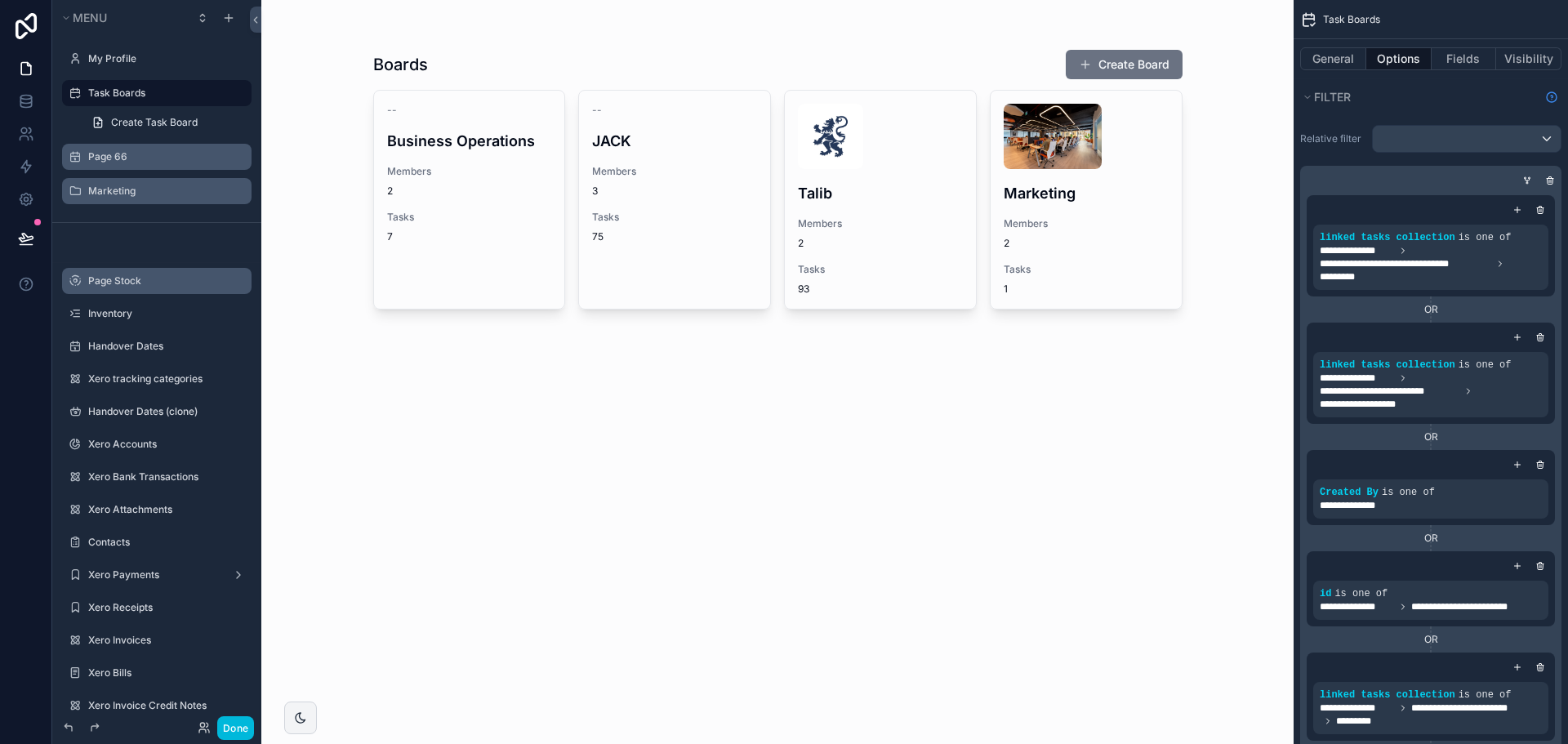
click at [158, 160] on label "Page 66" at bounding box center [165, 157] width 154 height 13
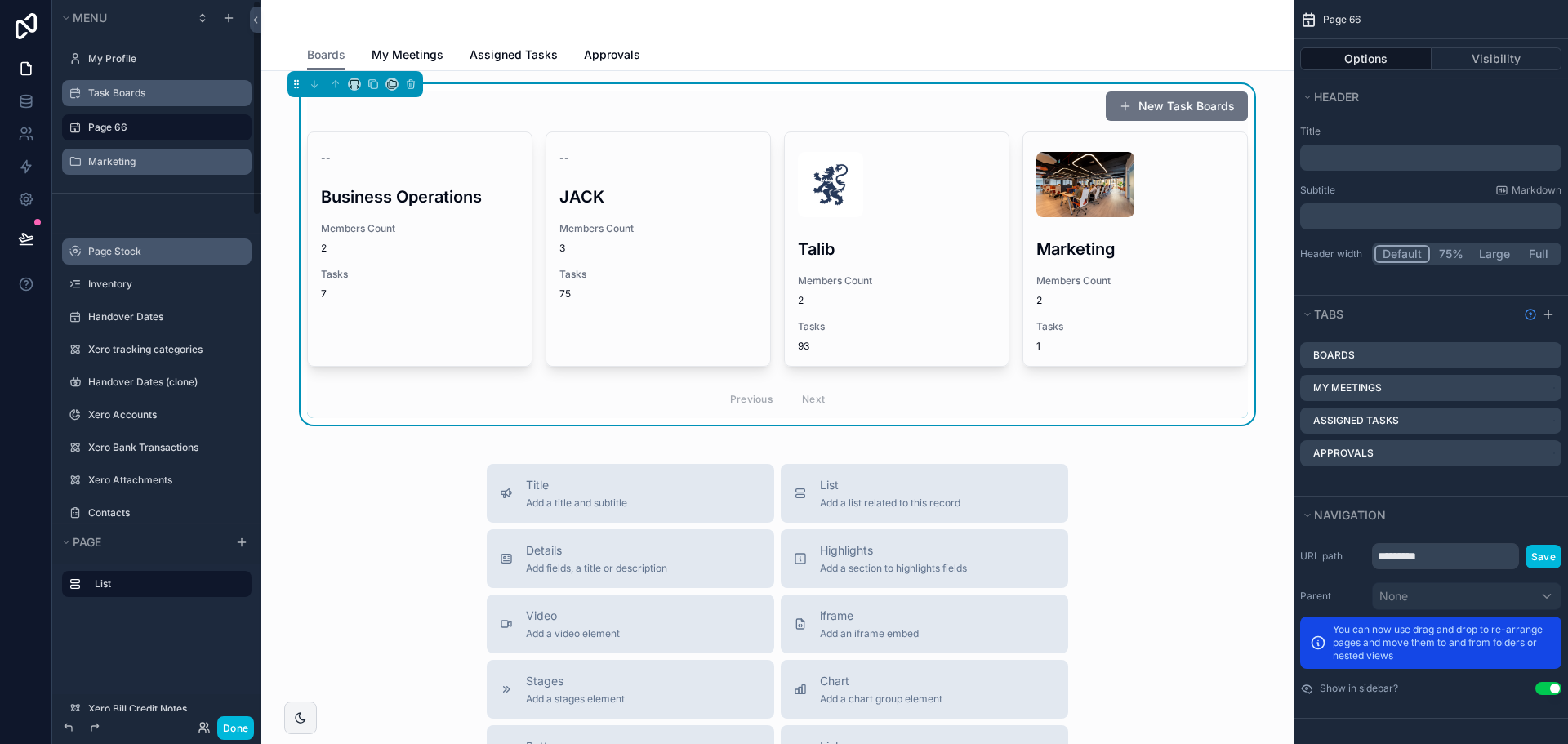
click at [174, 131] on label "Page 66" at bounding box center [165, 128] width 154 height 13
click at [0, 0] on icon "scrollable content" at bounding box center [0, 0] width 0 height 0
click at [105, 126] on input "*******" at bounding box center [144, 128] width 111 height 20
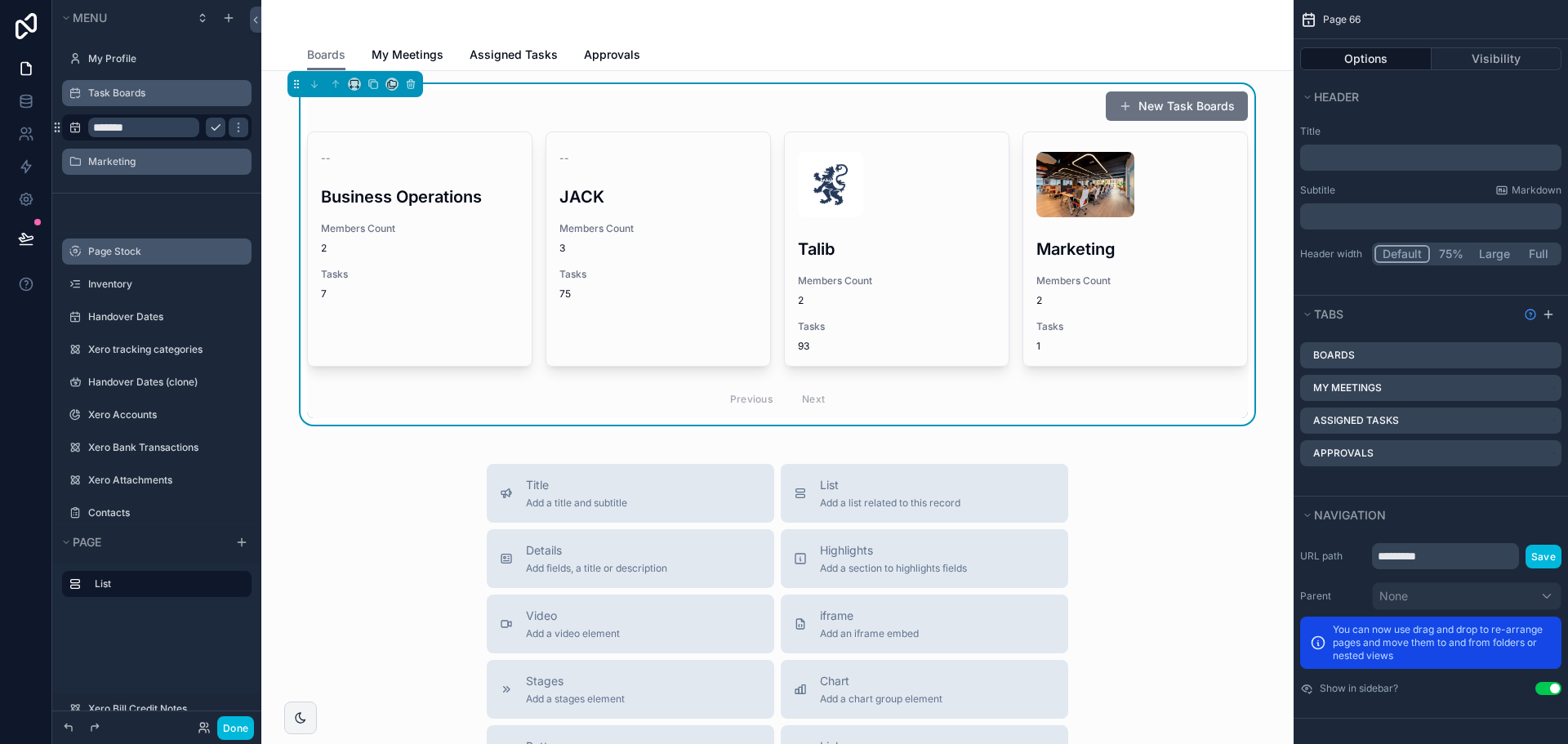
click at [105, 126] on input "*******" at bounding box center [144, 128] width 111 height 20
click at [126, 126] on input "*********" at bounding box center [144, 128] width 111 height 20
type input "**********"
click at [147, 88] on label "Task Boards" at bounding box center [165, 93] width 154 height 13
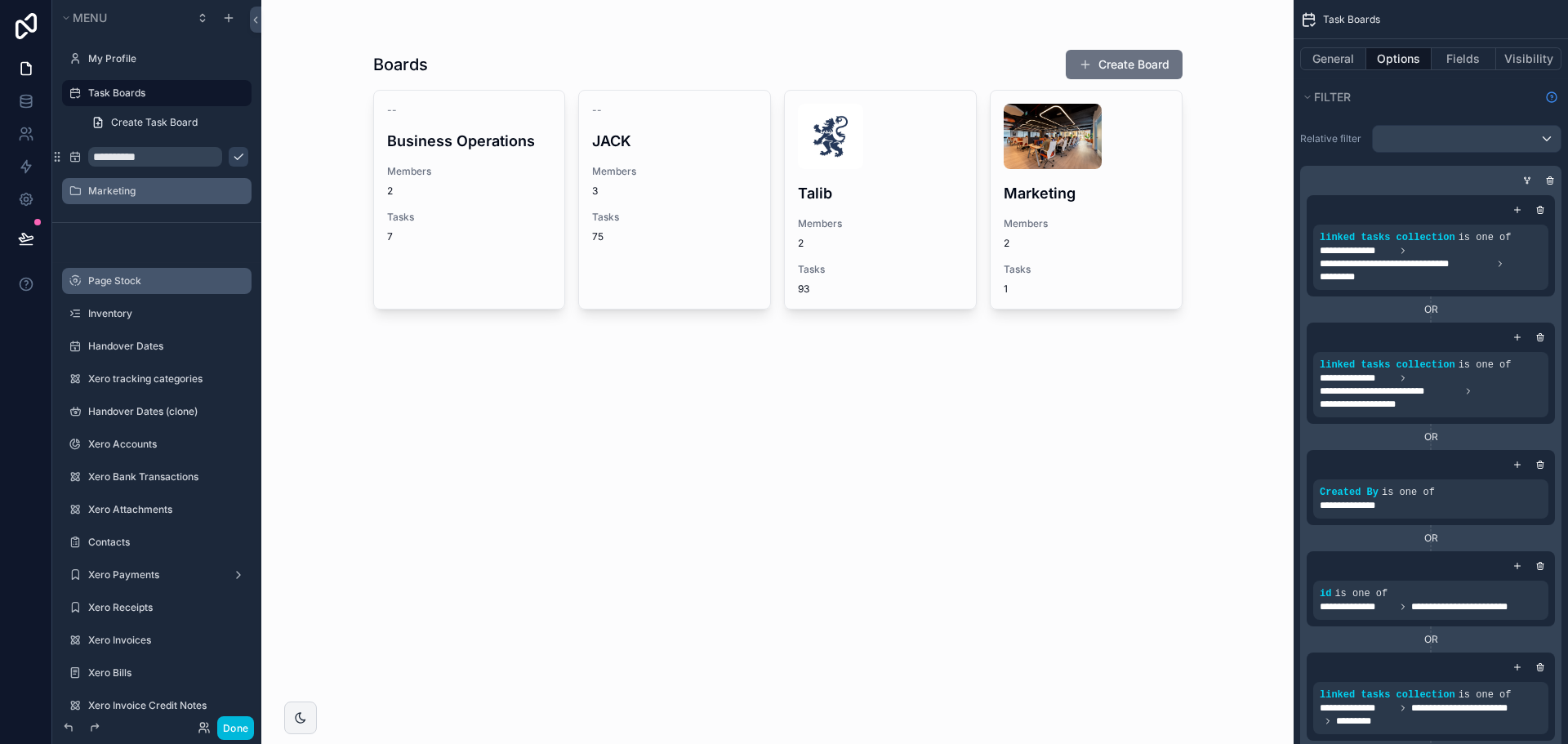
click at [0, 0] on icon "scrollable content" at bounding box center [0, 0] width 0 height 0
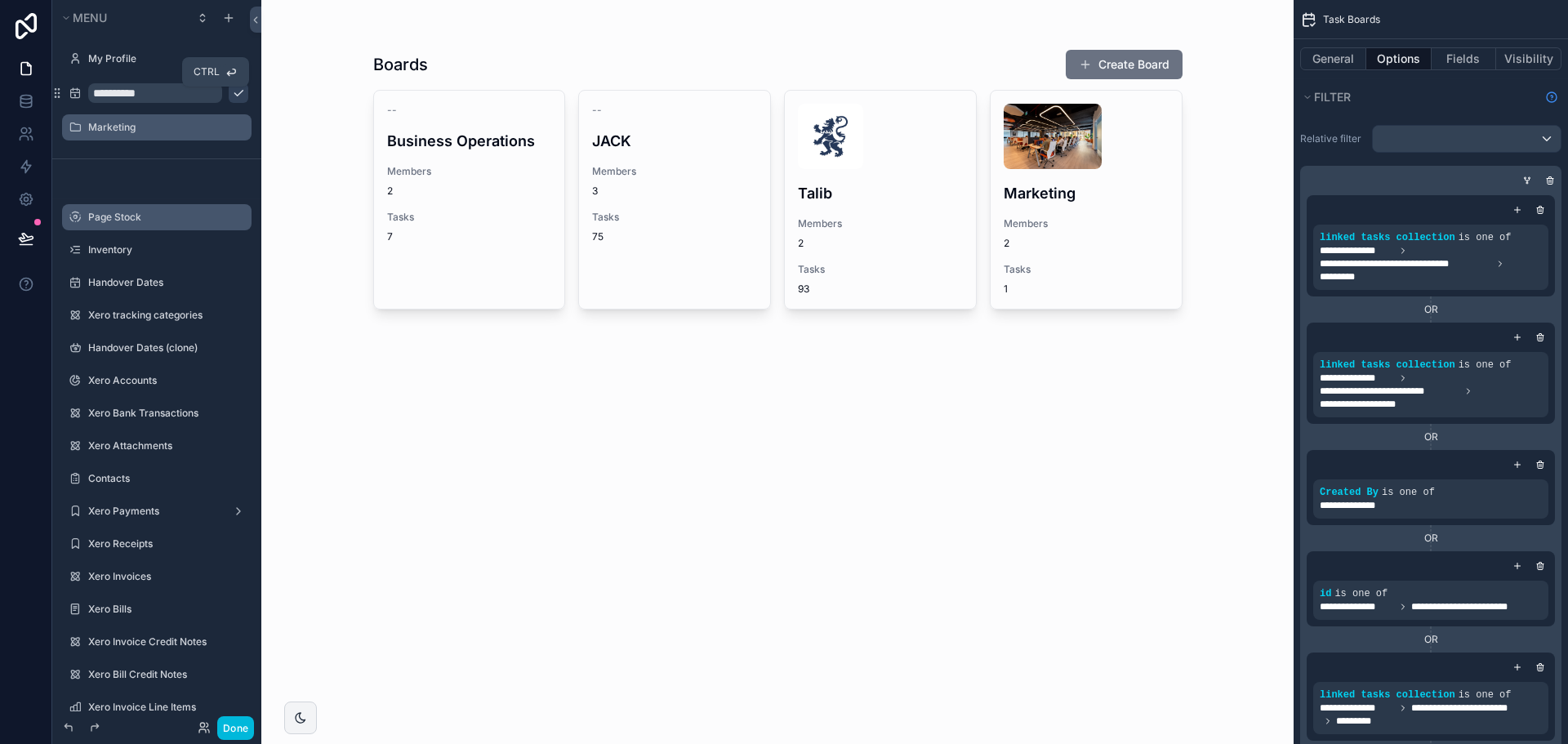
click at [232, 90] on icon "scrollable content" at bounding box center [239, 93] width 13 height 13
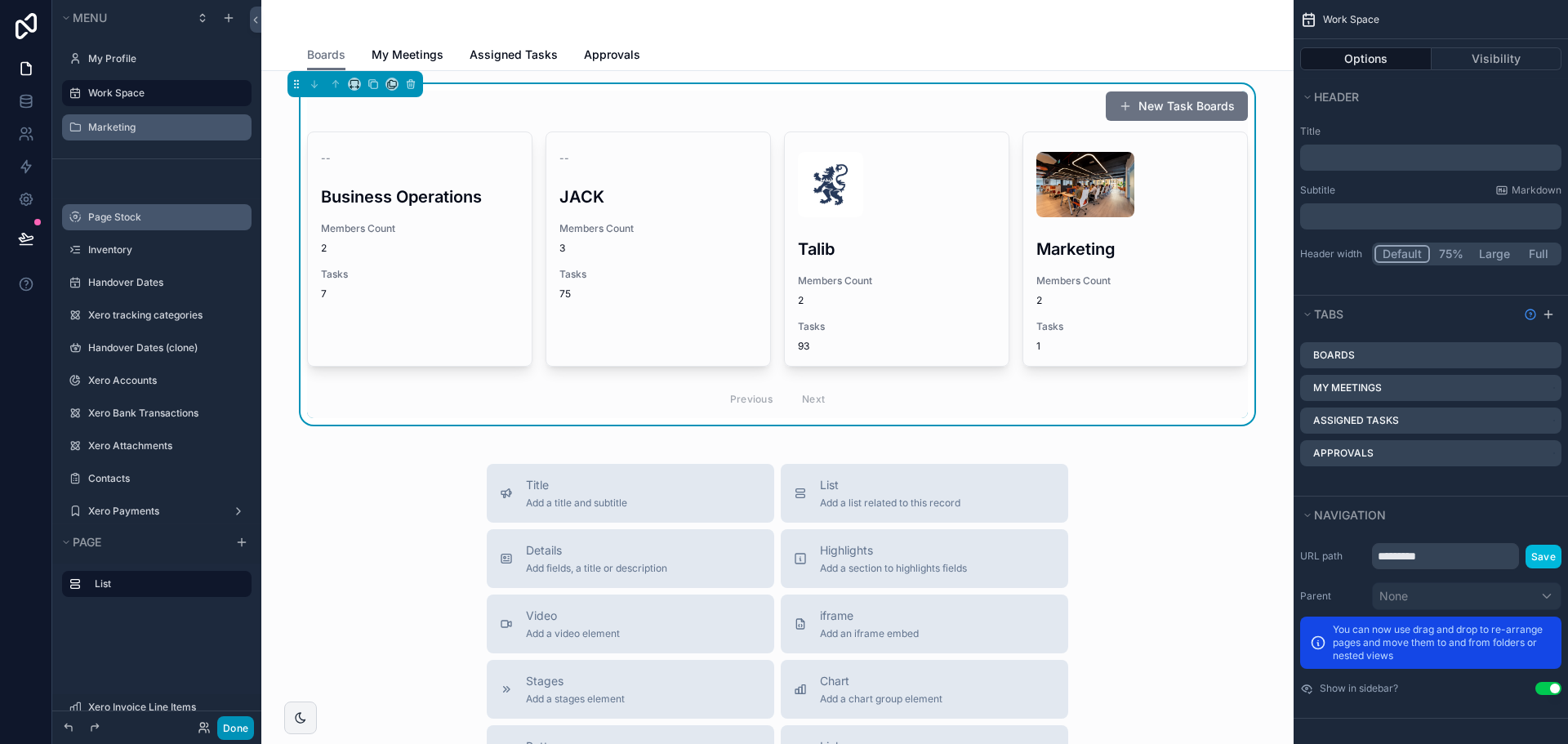
click at [240, 728] on button "Done" at bounding box center [235, 728] width 37 height 24
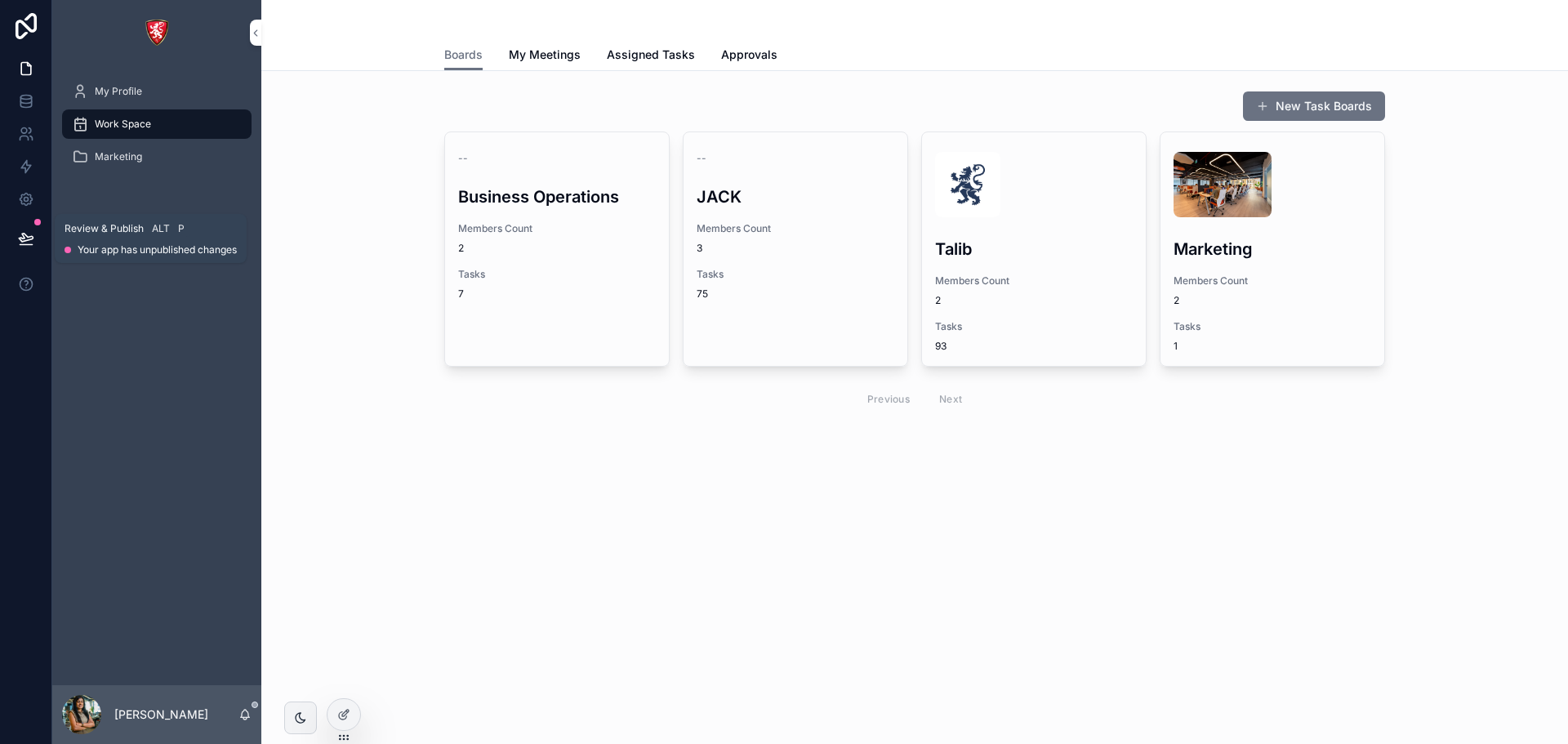
click at [25, 245] on icon at bounding box center [25, 245] width 12 height 0
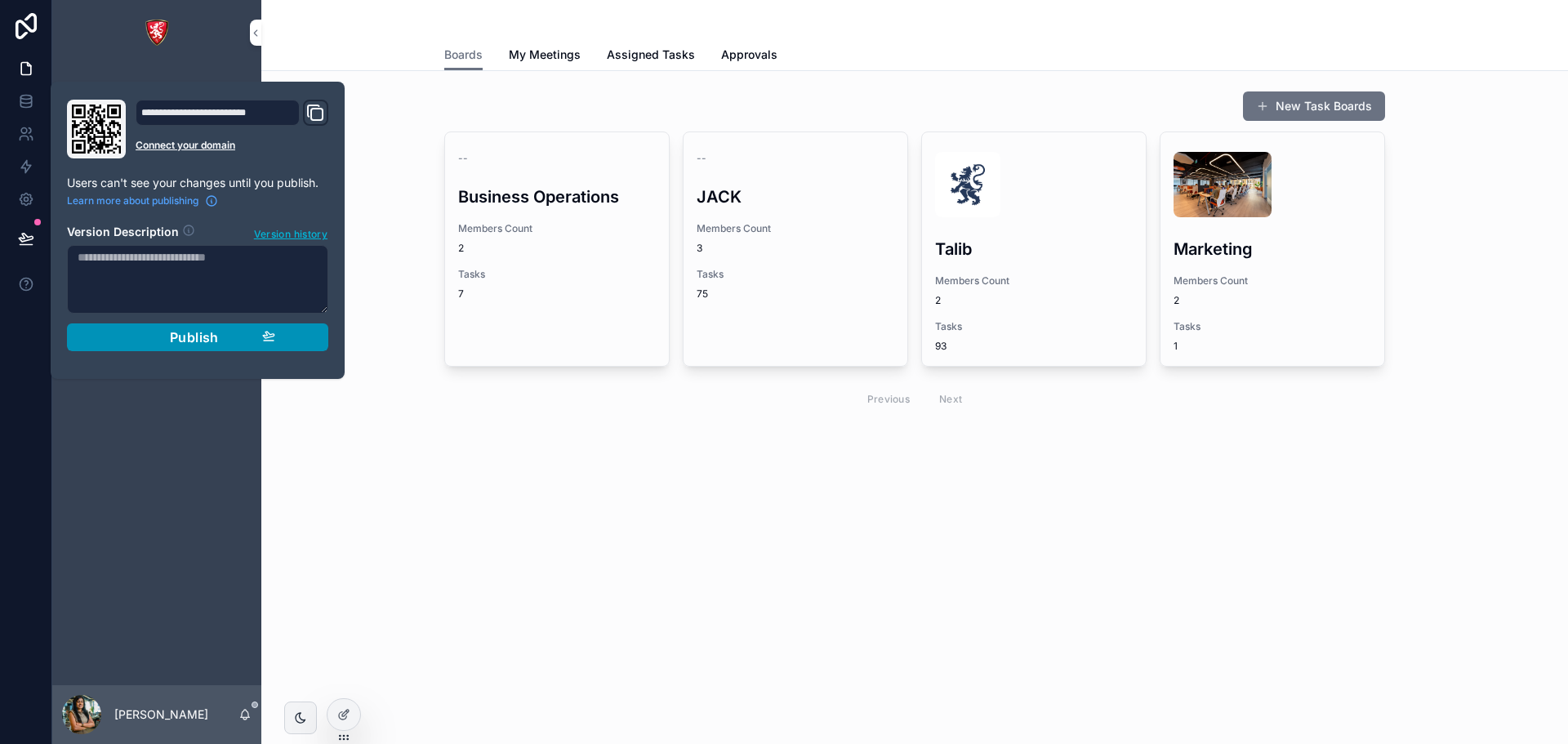
click at [174, 332] on span "Publish" at bounding box center [195, 338] width 49 height 16
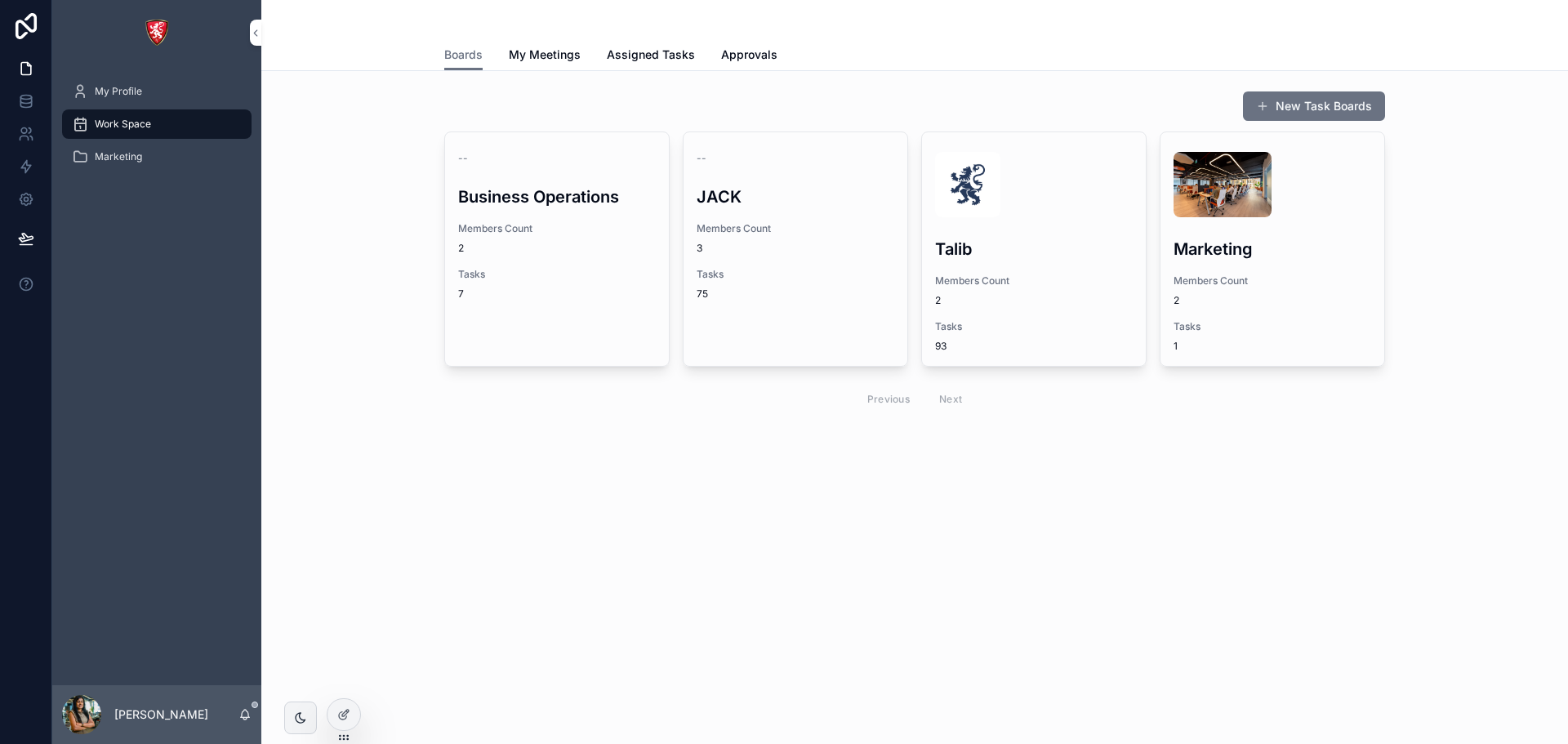
click at [579, 542] on div "Boards Boards My Meetings Assigned Tasks Approvals New Task Boards -- Business …" at bounding box center [915, 277] width 1306 height 555
click at [561, 55] on span "My Meetings" at bounding box center [544, 55] width 72 height 16
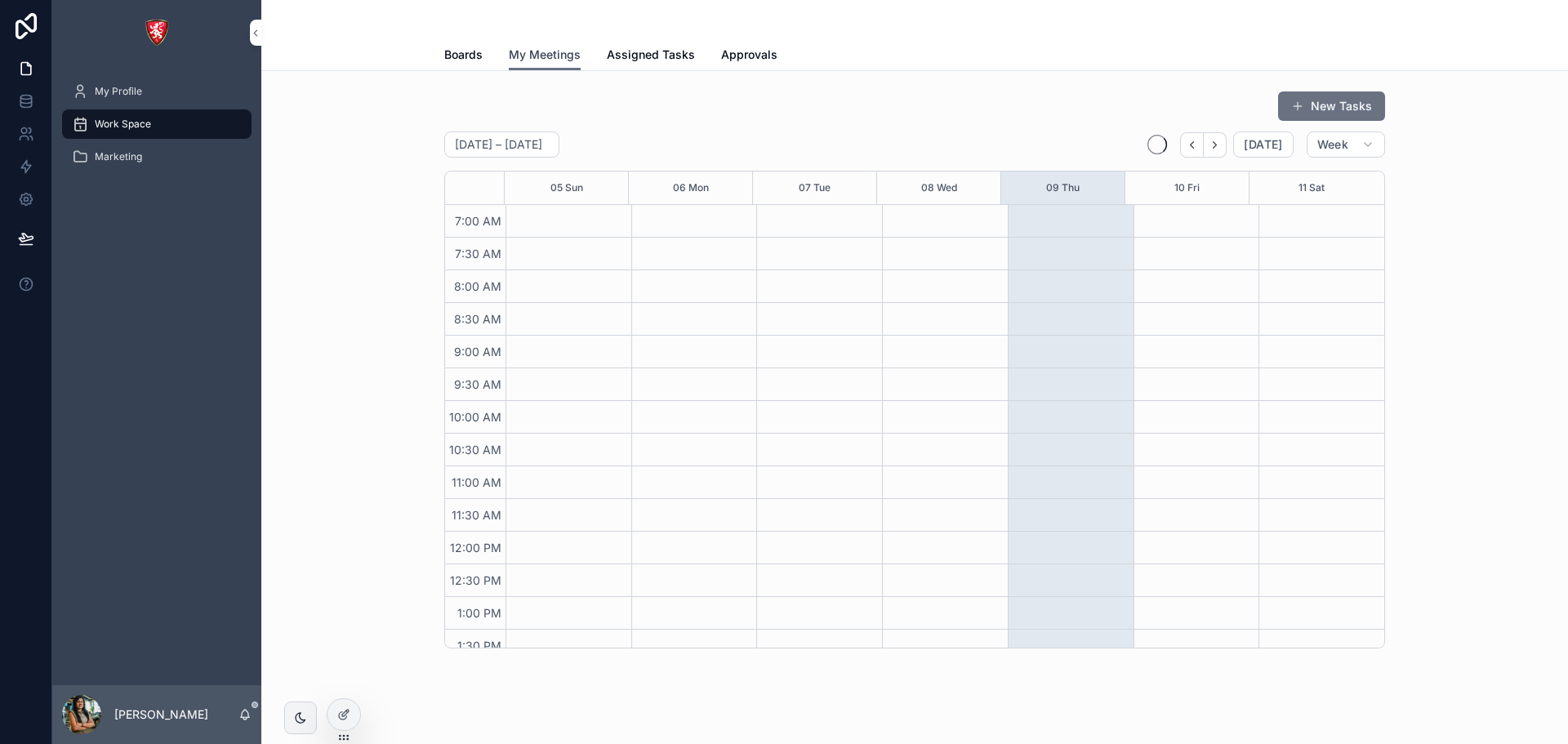
scroll to position [457, 0]
click at [347, 724] on div at bounding box center [344, 715] width 33 height 31
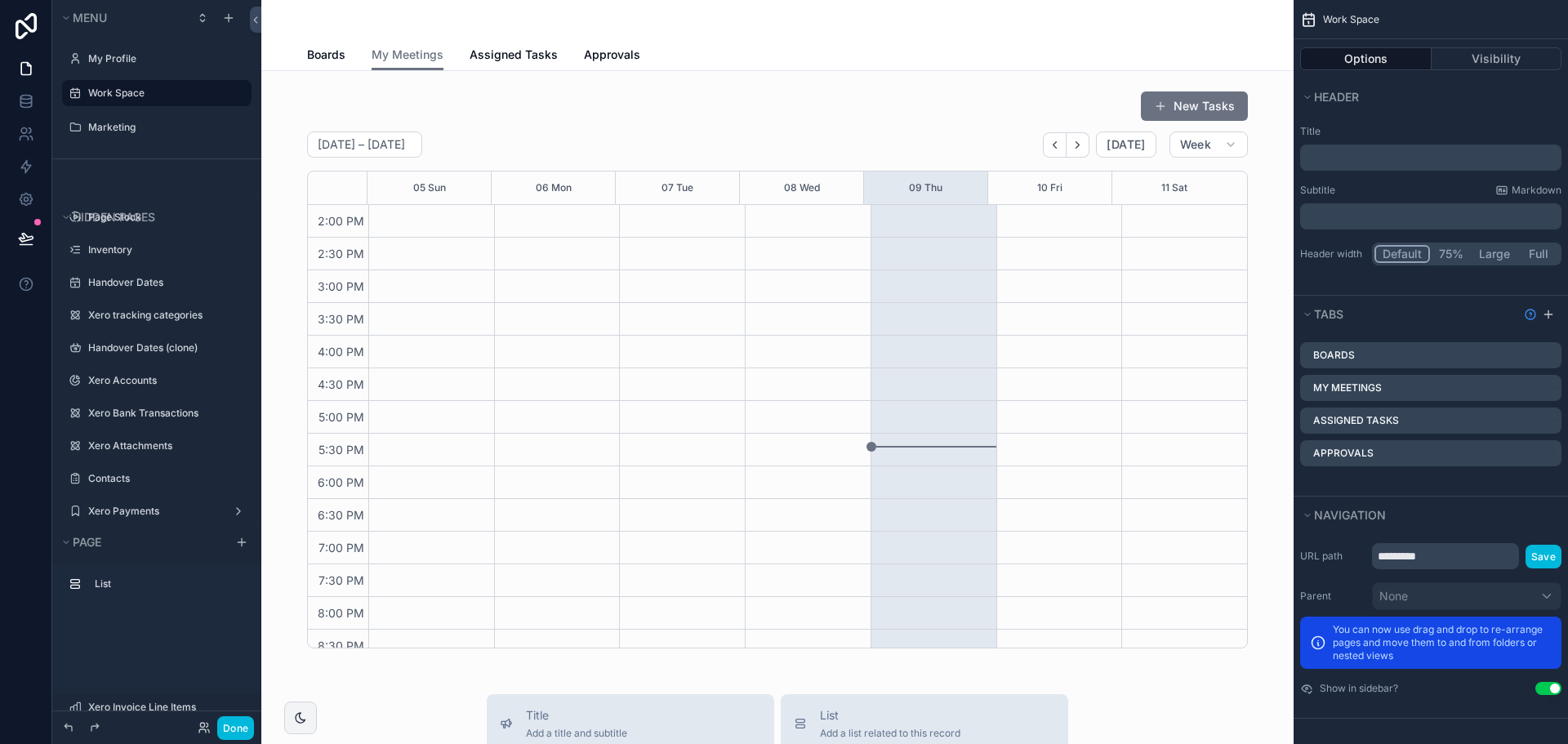
click at [0, 0] on icon "scrollable content" at bounding box center [0, 0] width 0 height 0
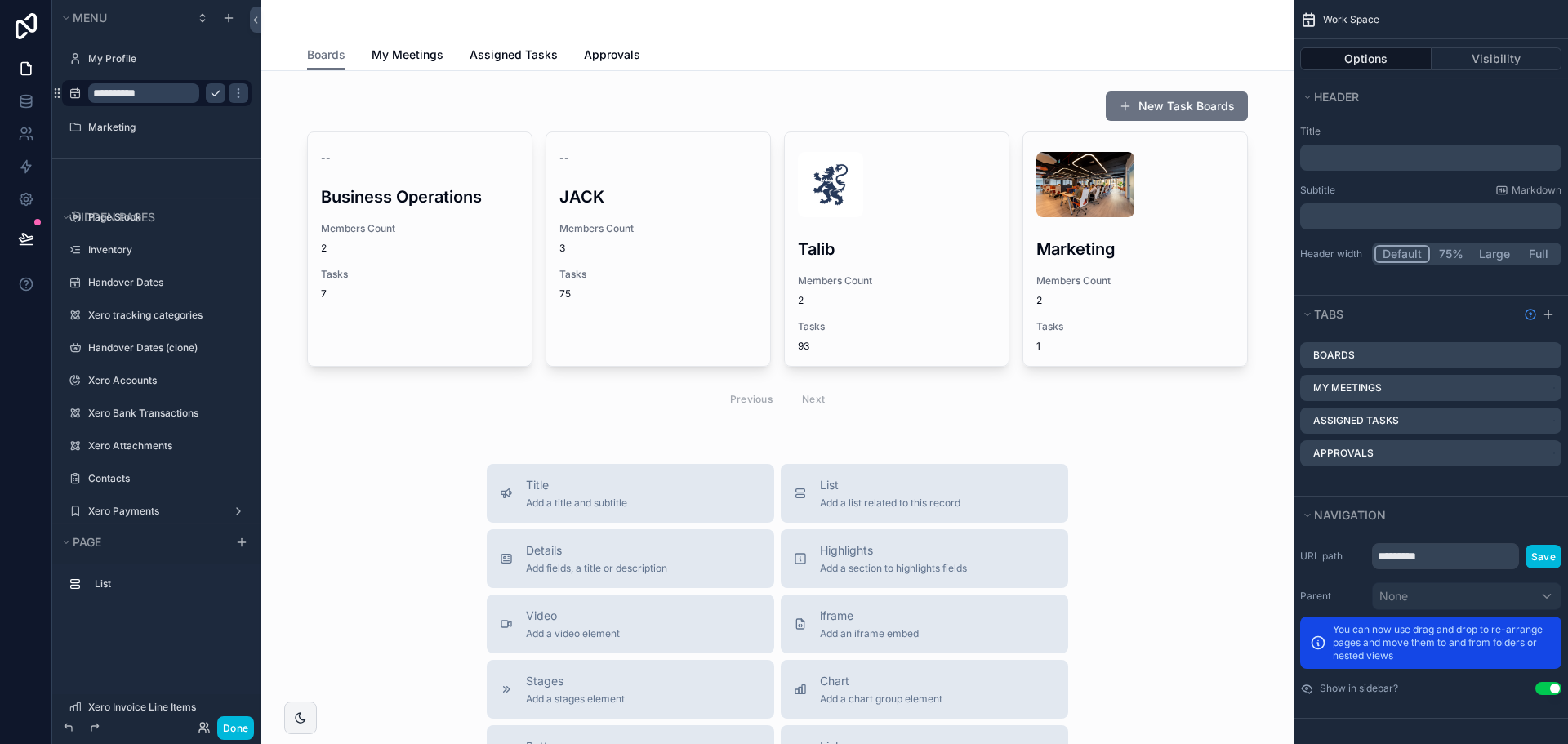
click at [98, 86] on input "**********" at bounding box center [144, 93] width 111 height 20
type input "**********"
click at [211, 85] on button "scrollable content" at bounding box center [216, 93] width 20 height 20
click at [0, 0] on icon "scrollable content" at bounding box center [0, 0] width 0 height 0
click at [148, 91] on input "**********" at bounding box center [144, 93] width 111 height 20
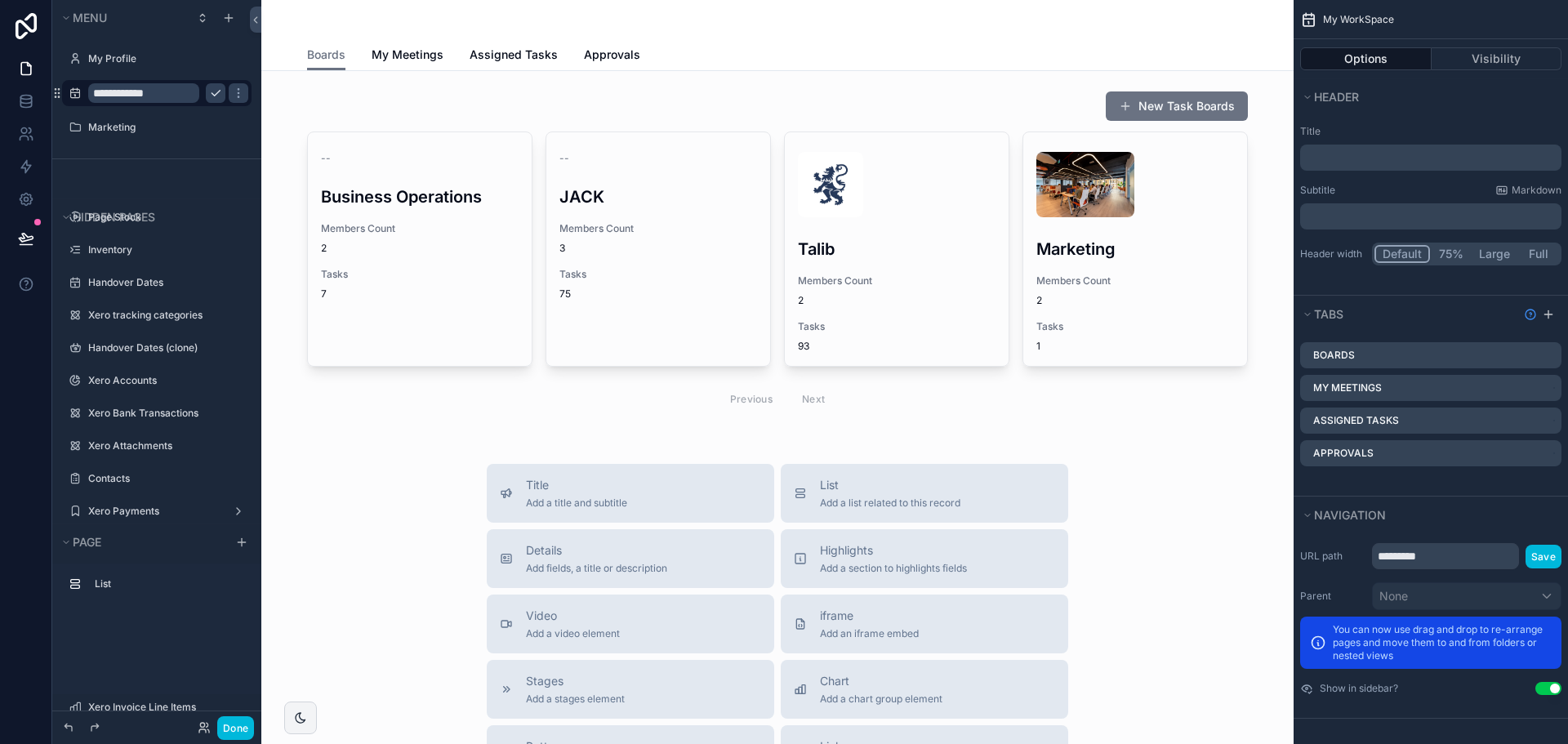
click at [148, 91] on input "**********" at bounding box center [144, 93] width 111 height 20
click at [224, 91] on button "scrollable content" at bounding box center [216, 93] width 20 height 20
click at [1440, 560] on input "*********" at bounding box center [1445, 556] width 147 height 26
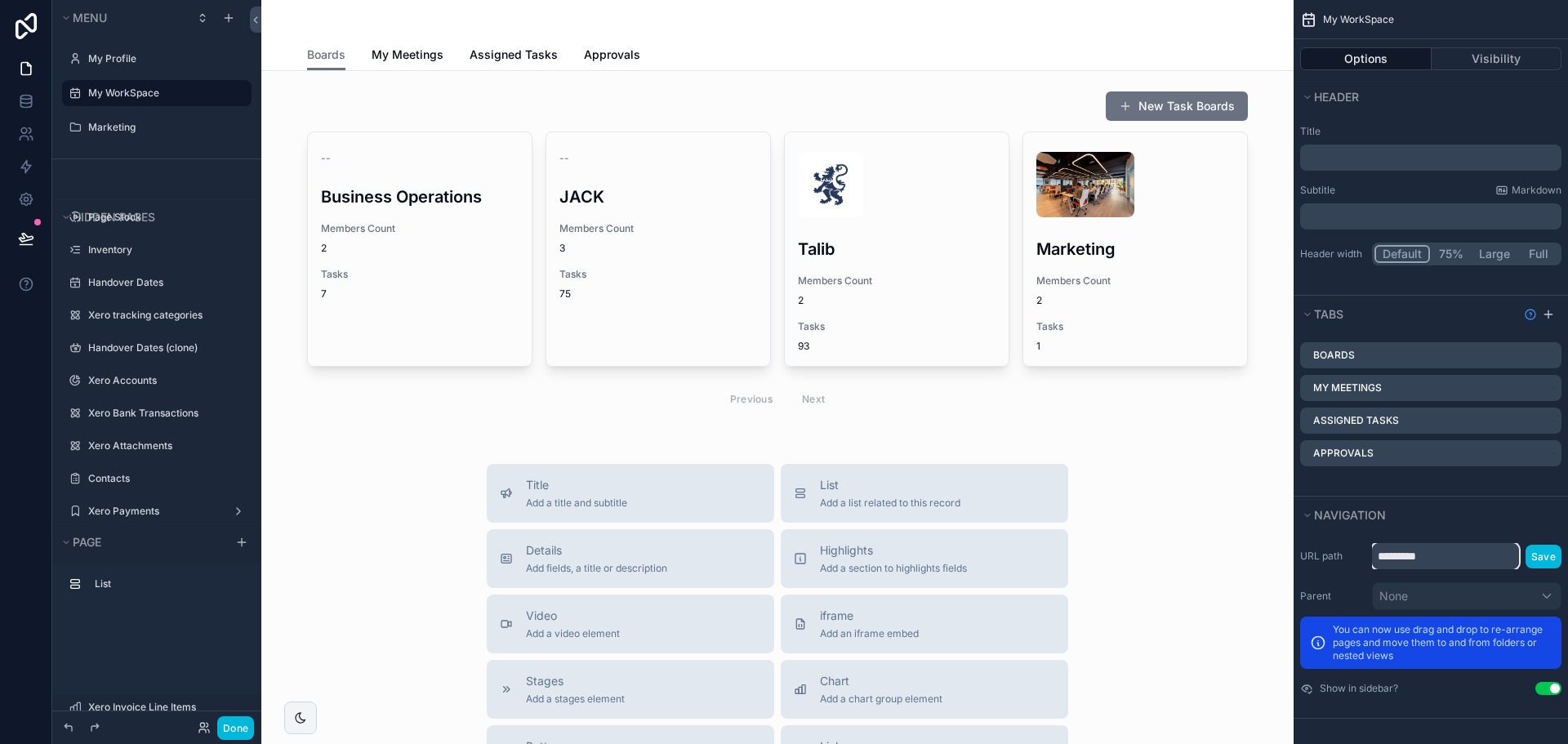
click at [1440, 560] on input "*********" at bounding box center [1445, 556] width 147 height 26
paste input "***"
type input "**********"
click at [1548, 553] on button "Save" at bounding box center [1543, 556] width 36 height 24
click at [375, 419] on div "scrollable content" at bounding box center [777, 254] width 1006 height 341
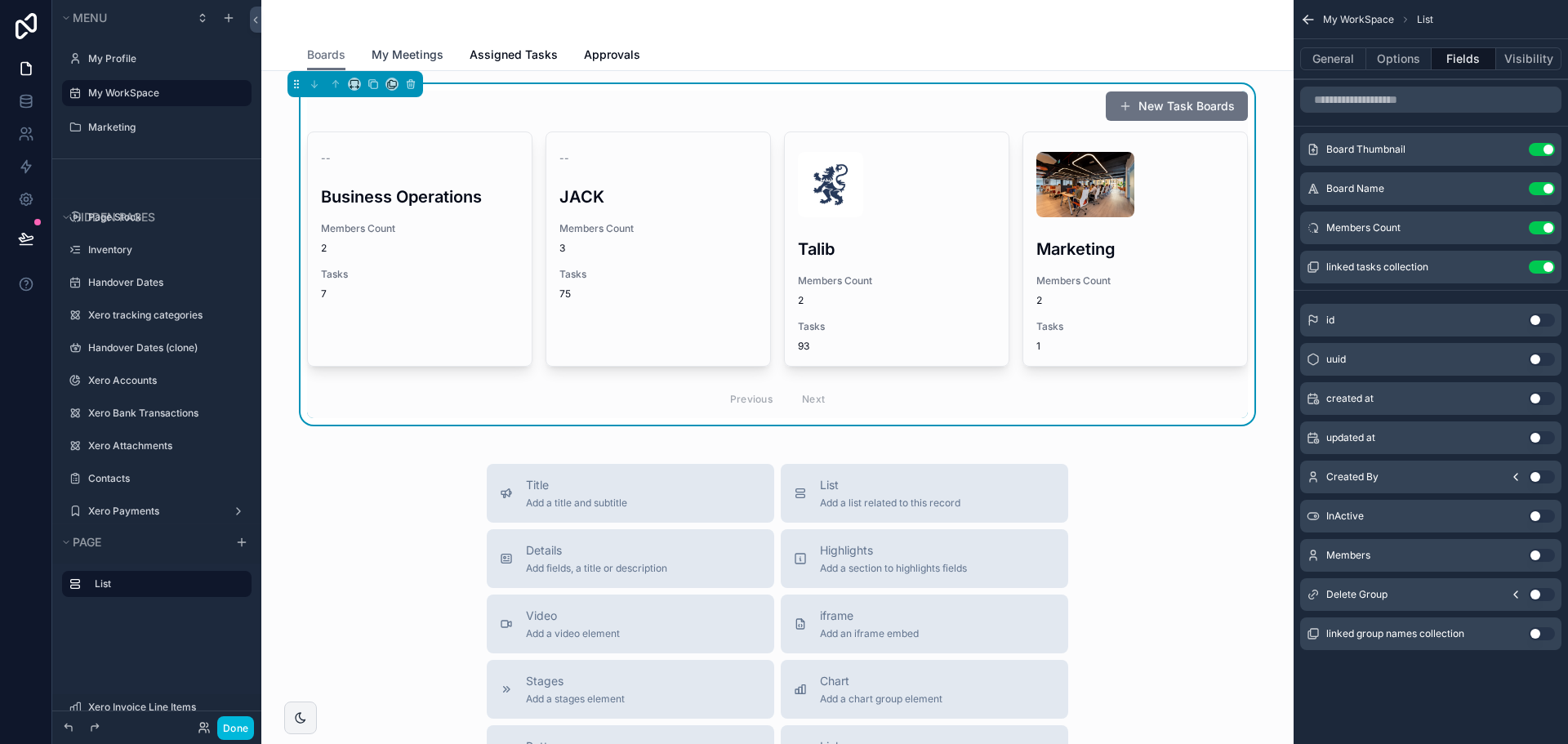
click at [419, 49] on span "My Meetings" at bounding box center [408, 55] width 72 height 16
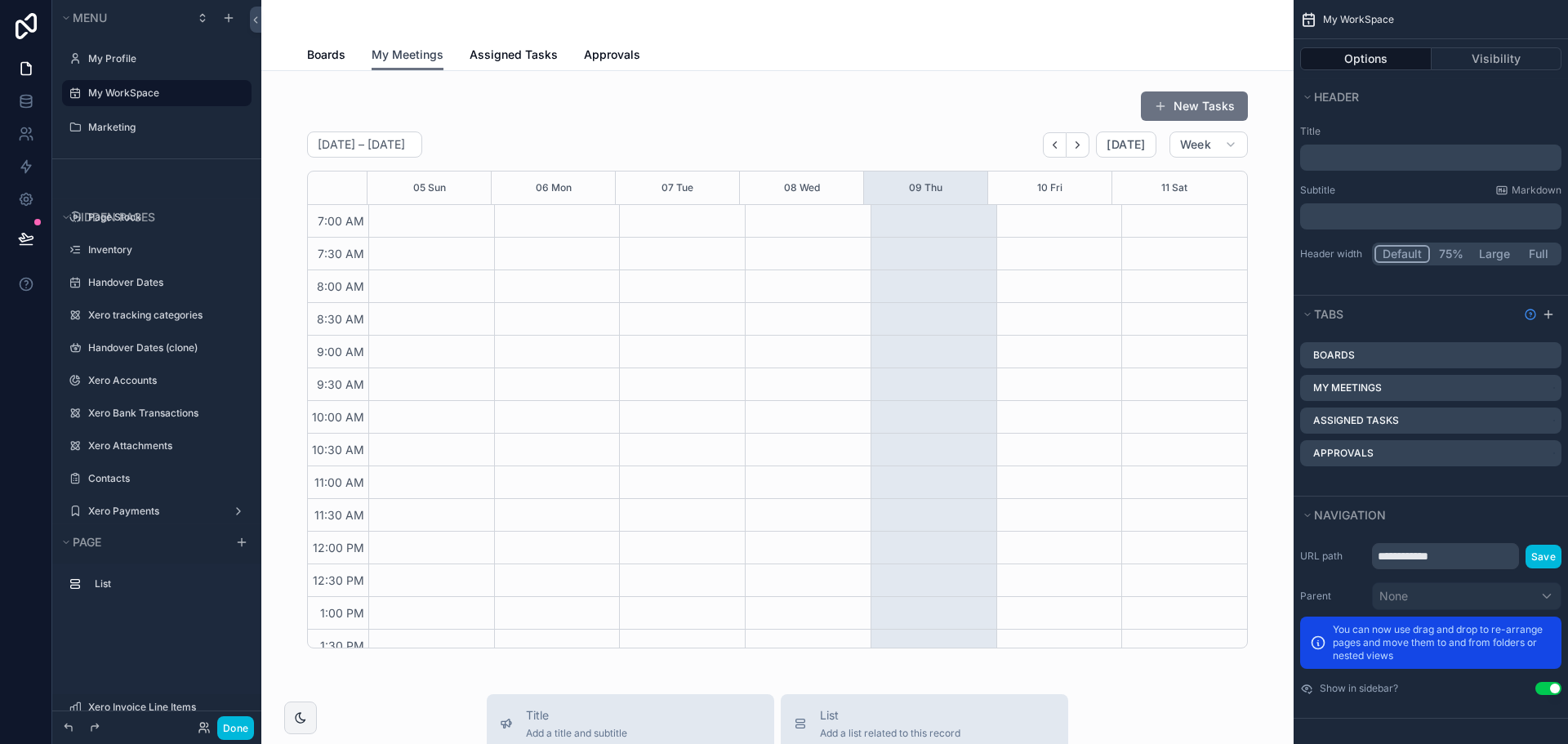
scroll to position [457, 0]
click at [0, 0] on icon "scrollable content" at bounding box center [0, 0] width 0 height 0
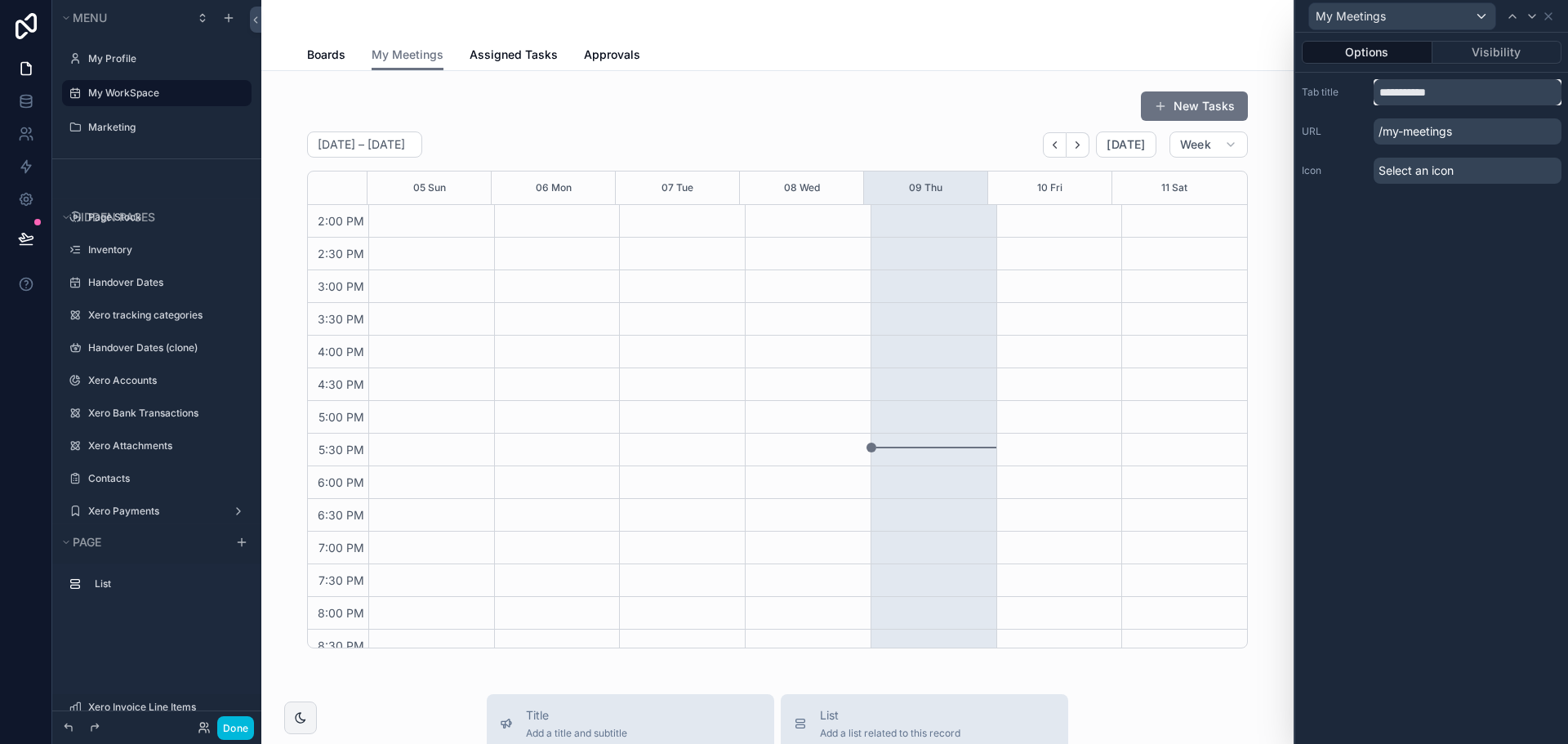
click at [1404, 87] on input "**********" at bounding box center [1467, 92] width 188 height 26
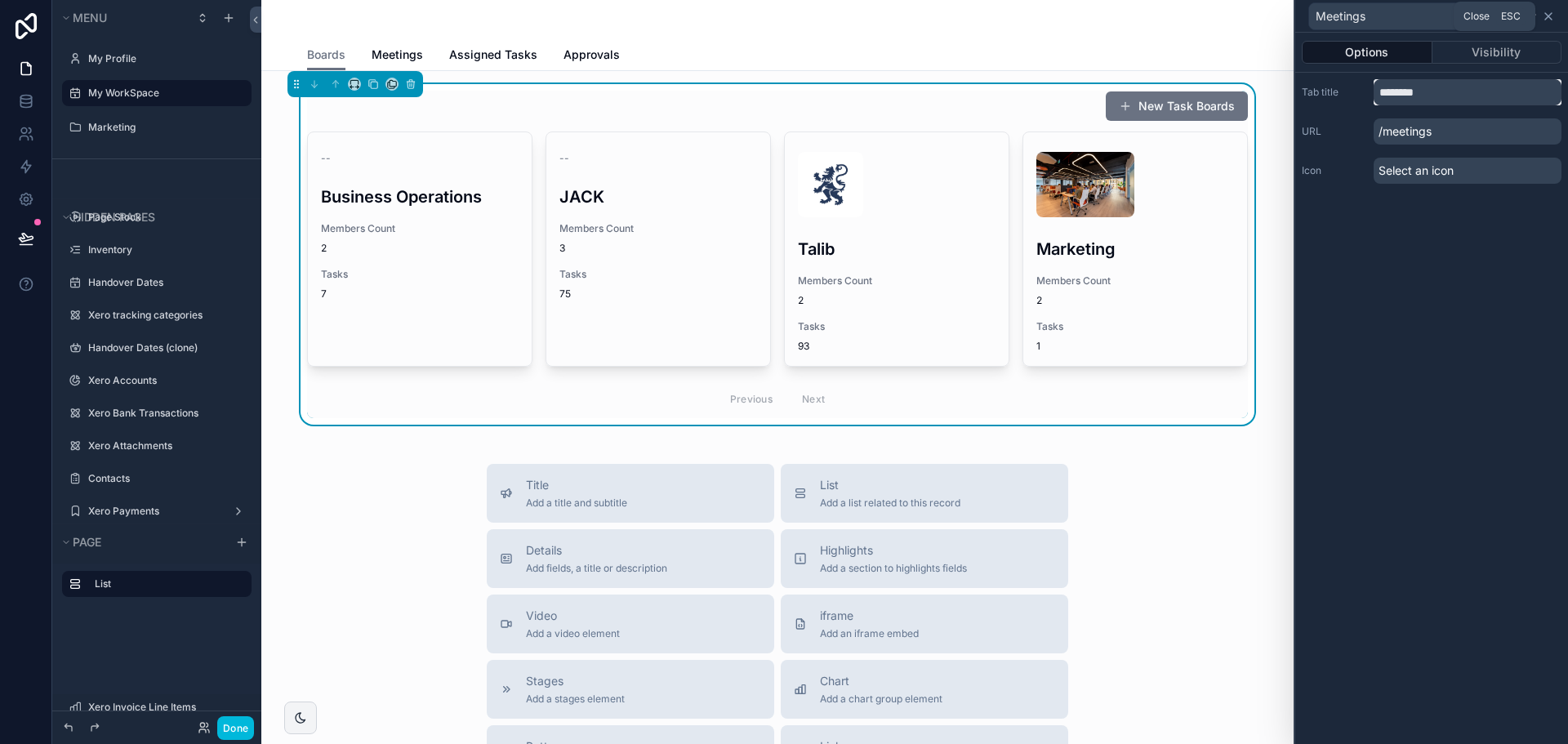
type input "********"
click at [1551, 16] on icon at bounding box center [1548, 16] width 13 height 13
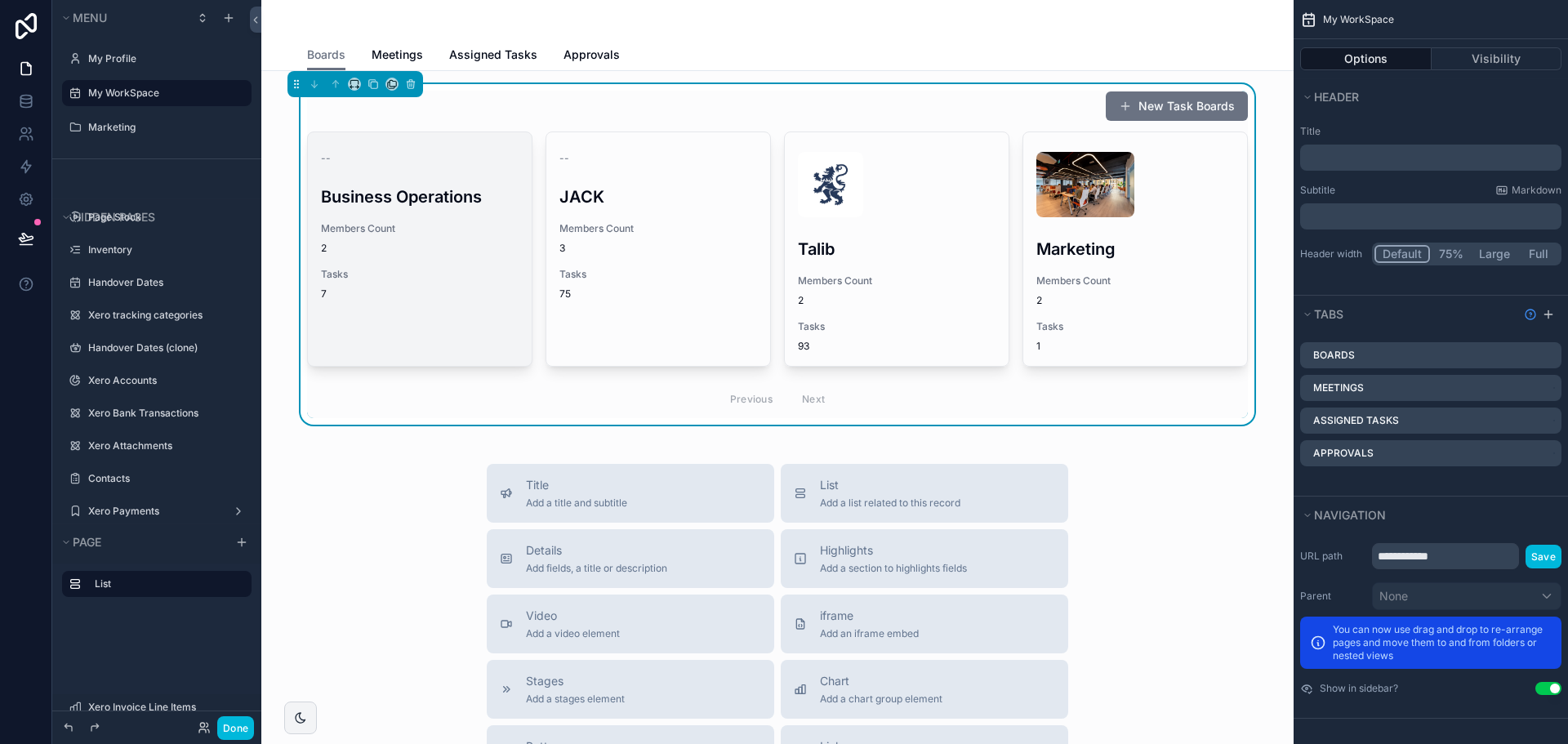
click at [483, 352] on link "-- Business Operations Members Count 2 Tasks 7" at bounding box center [420, 249] width 226 height 235
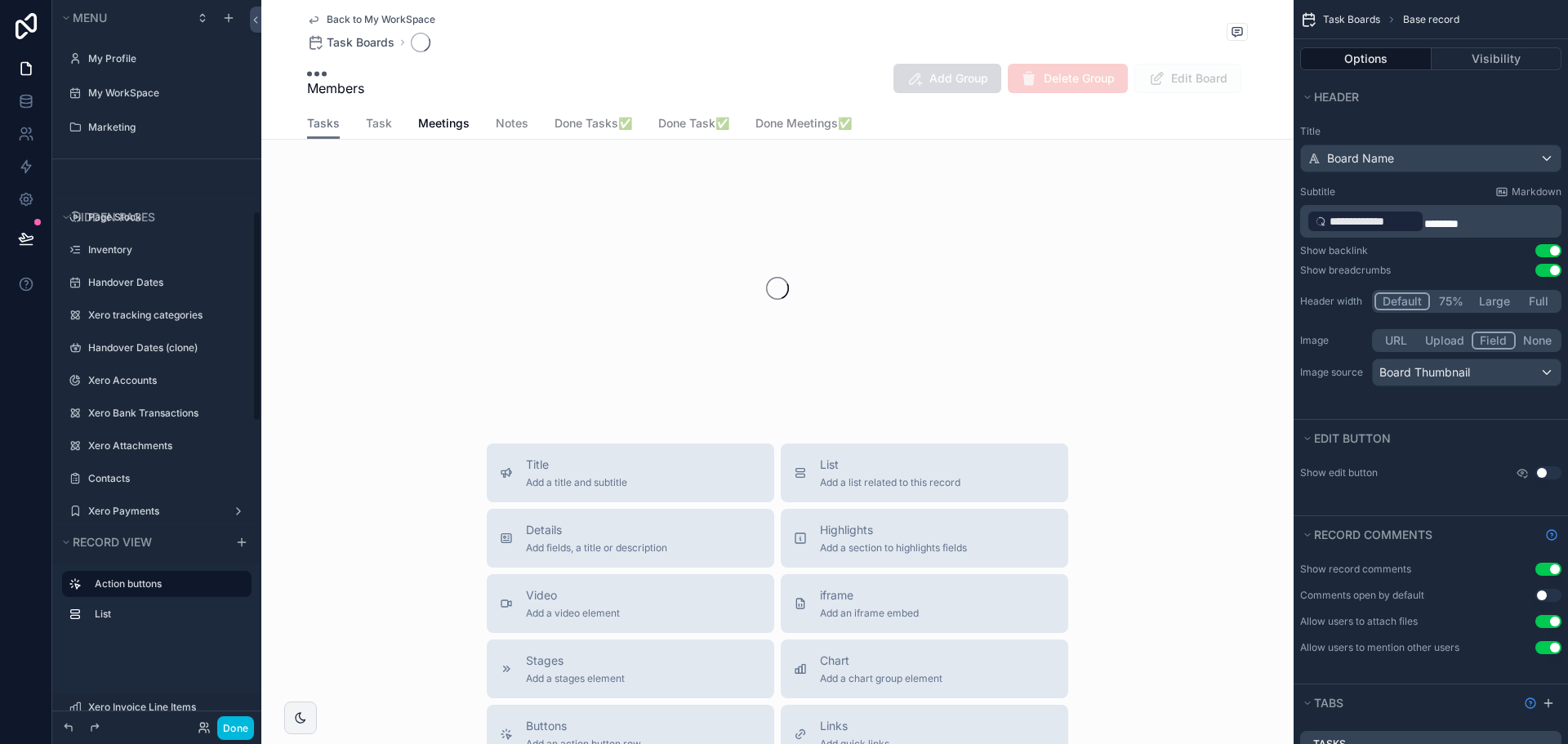
scroll to position [721, 0]
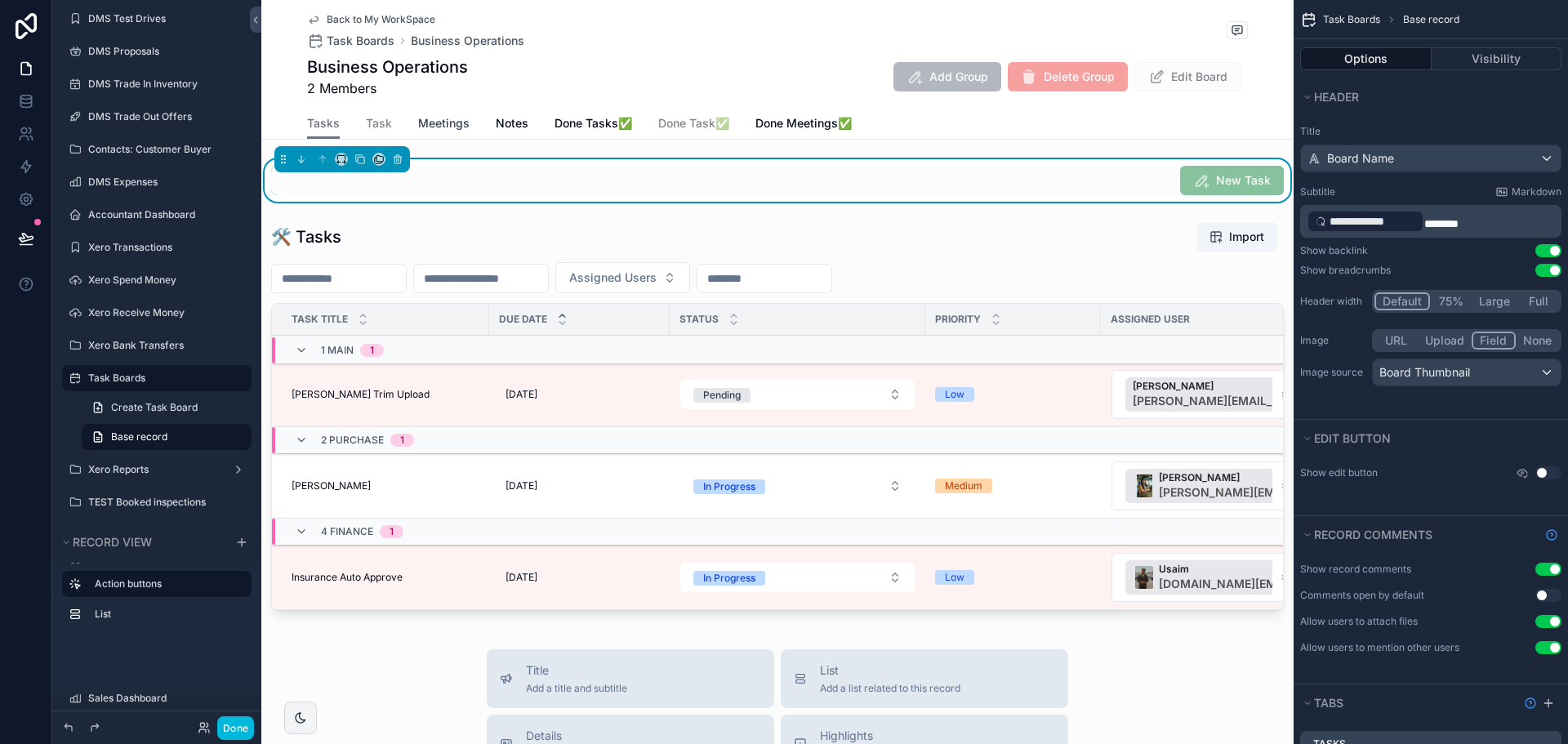
click at [447, 133] on link "Meetings" at bounding box center [443, 125] width 52 height 33
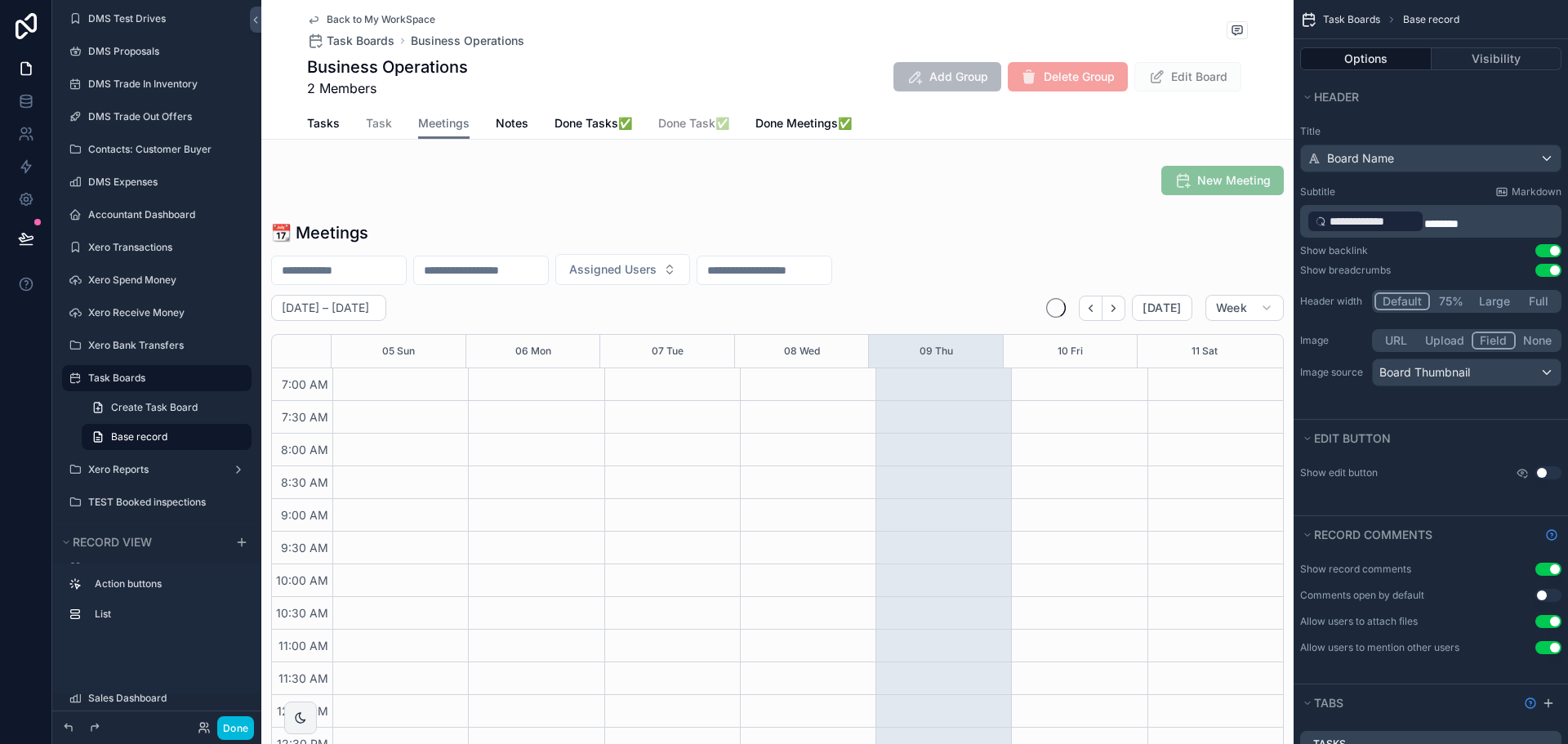
scroll to position [457, 0]
click at [364, 20] on span "Back to My WorkSpace" at bounding box center [381, 20] width 109 height 13
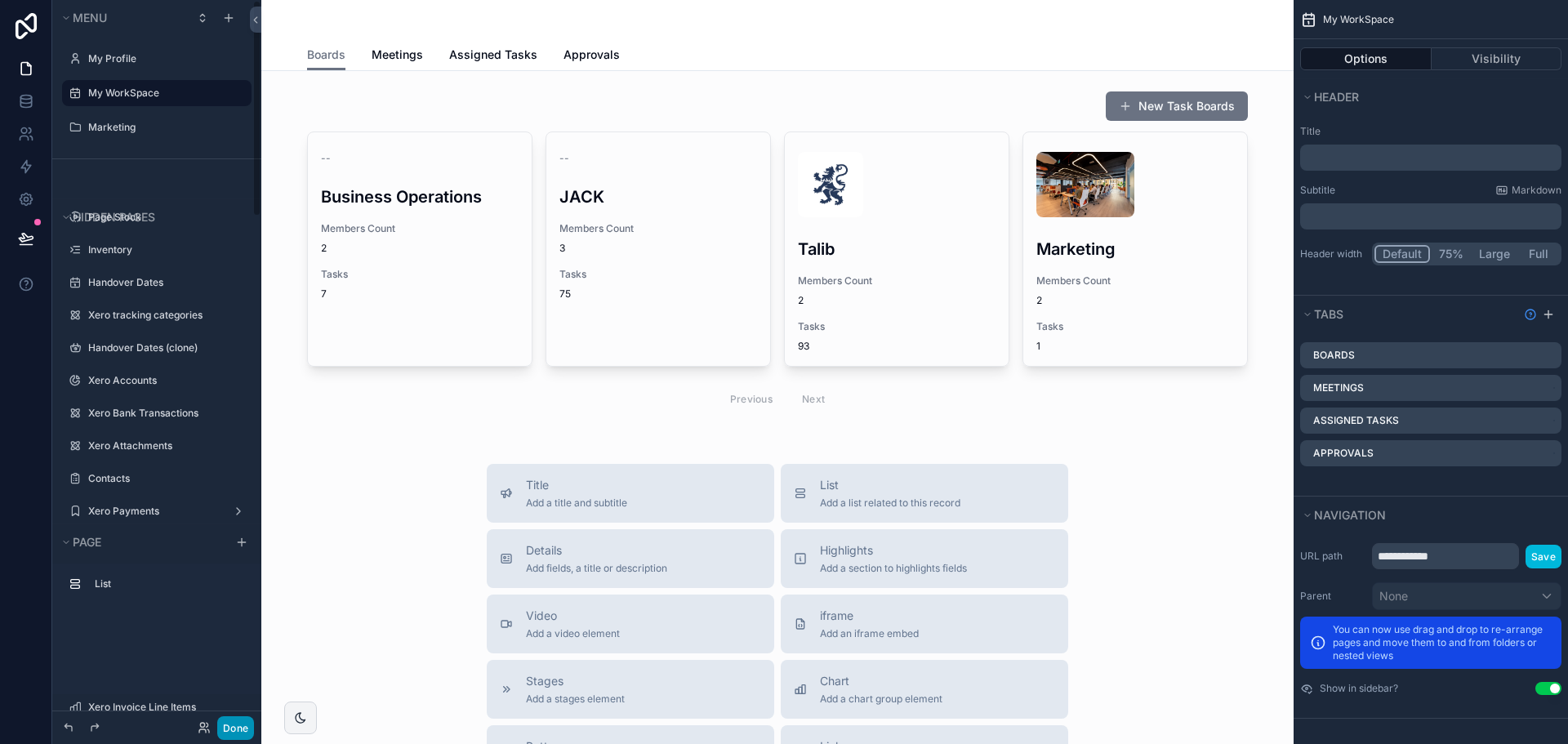
click at [245, 724] on button "Done" at bounding box center [235, 728] width 37 height 24
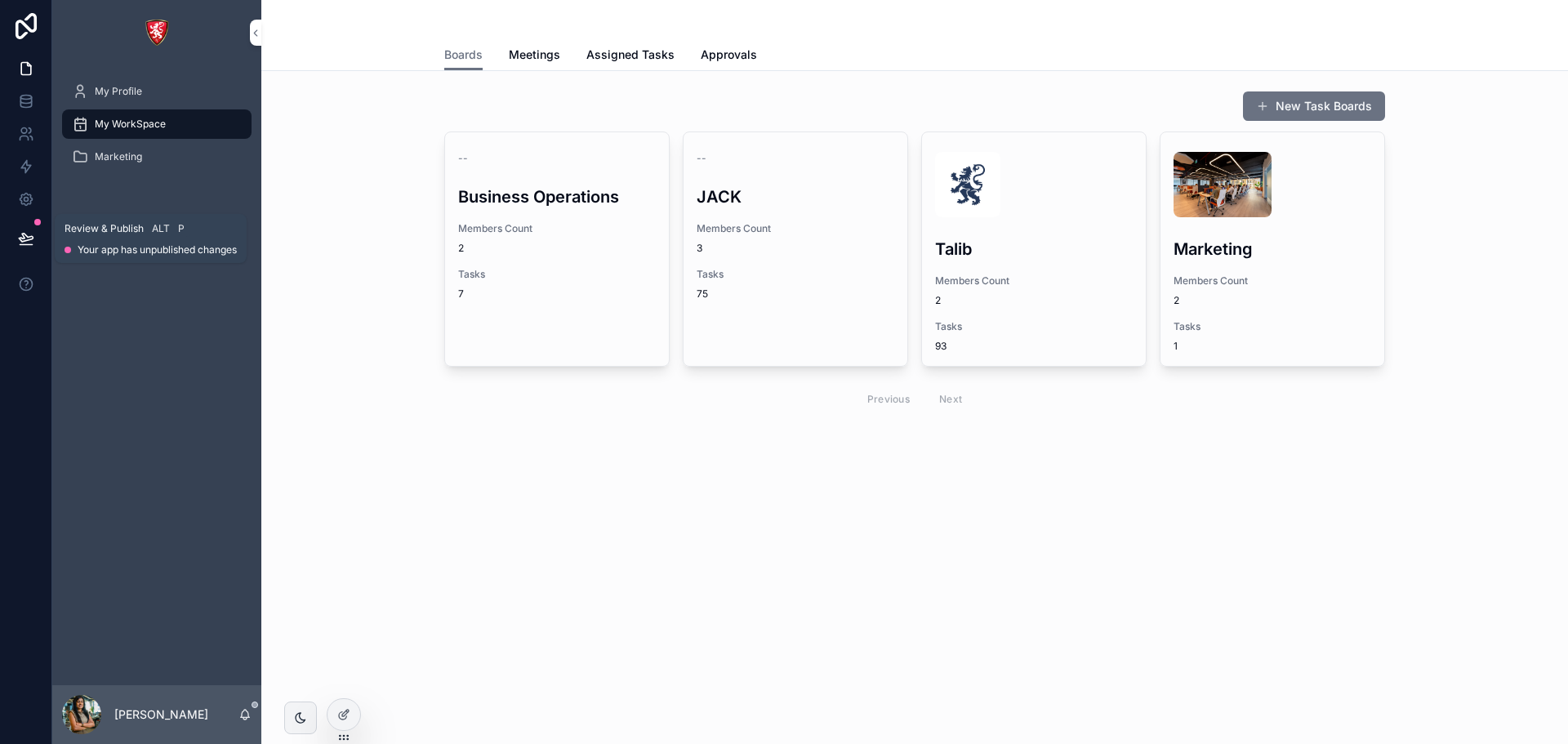
click at [23, 228] on button at bounding box center [26, 239] width 36 height 46
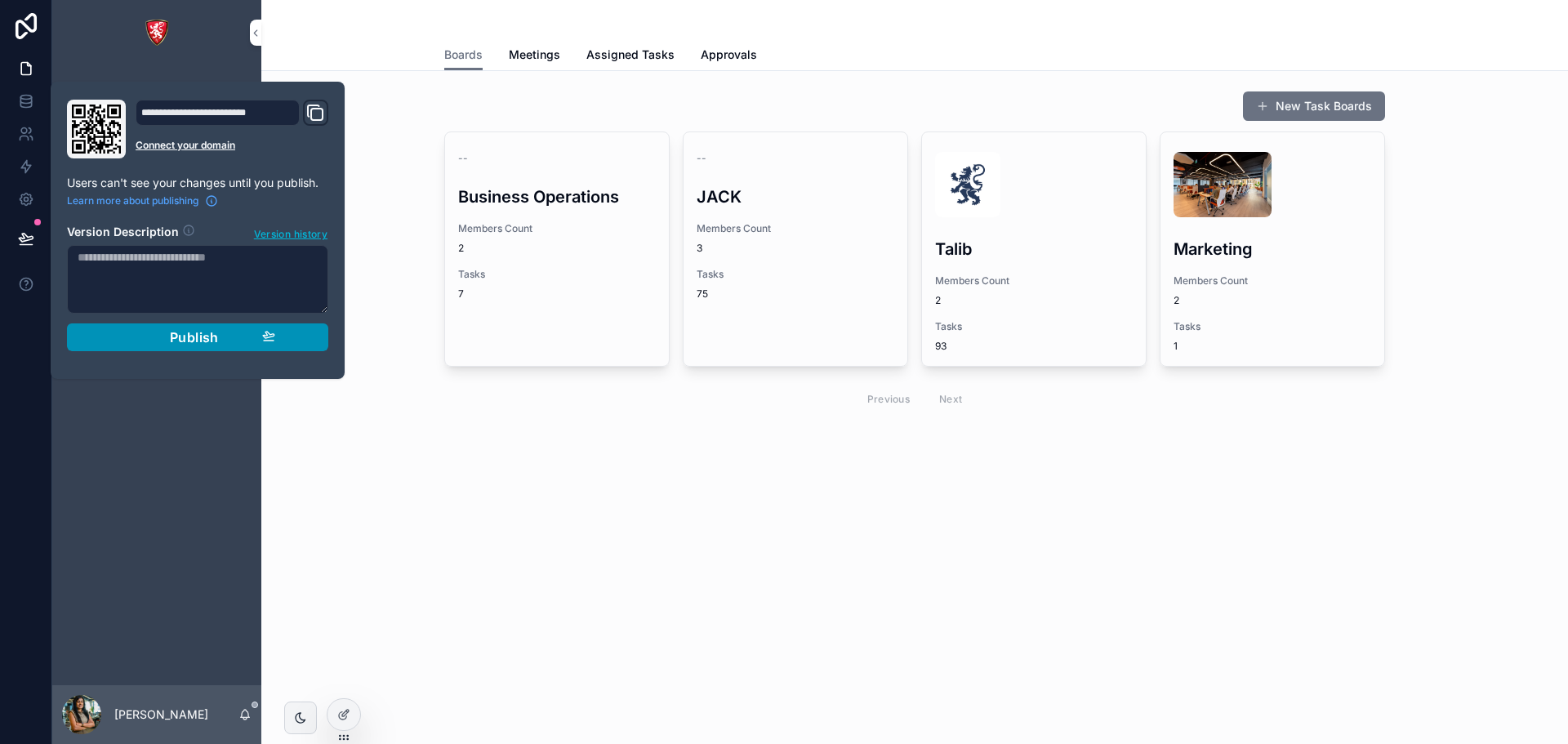
click at [184, 338] on span "Publish" at bounding box center [195, 338] width 49 height 16
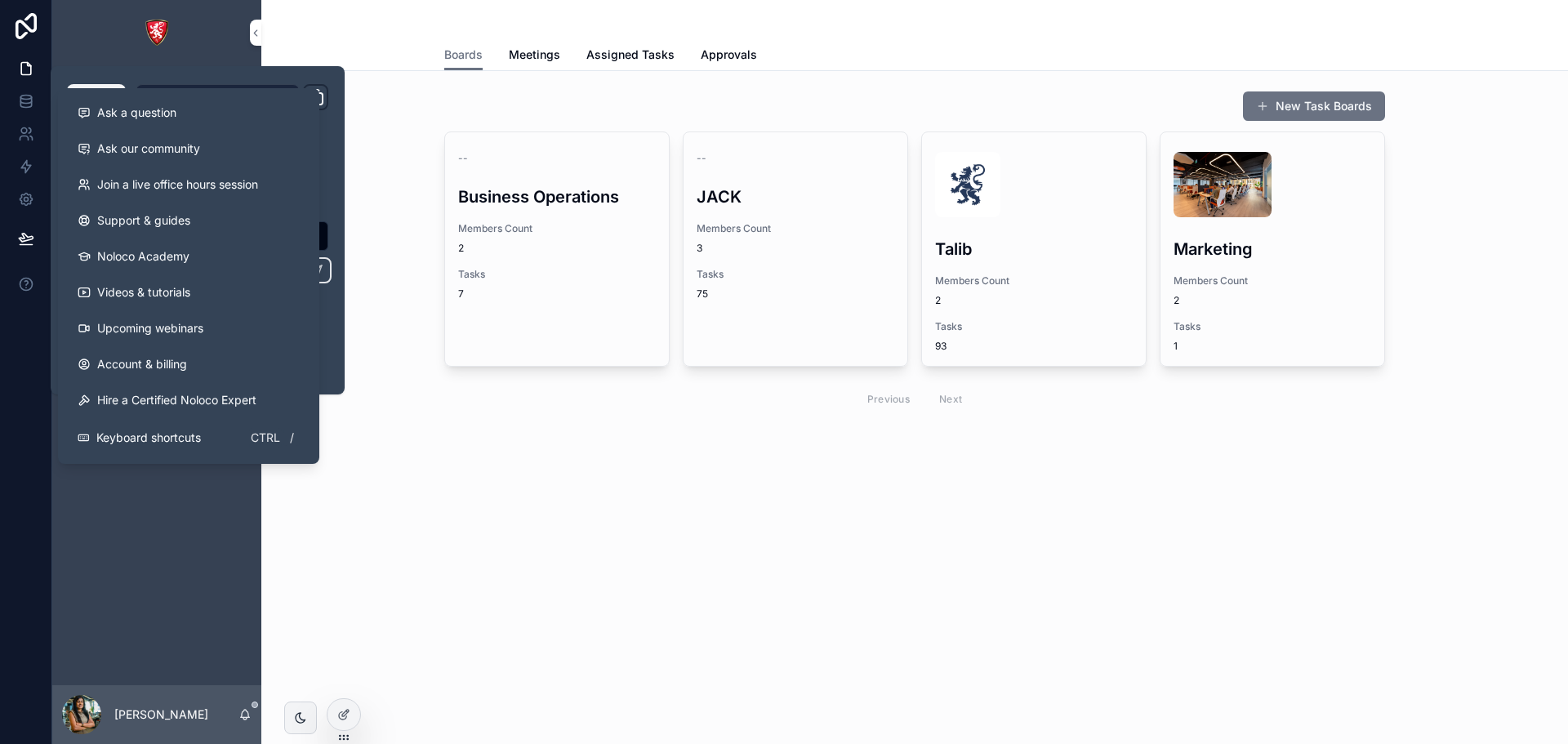
click at [473, 591] on div "Boards Boards Meetings Assigned Tasks Approvals New Task Boards -- Business Ope…" at bounding box center [915, 372] width 1306 height 744
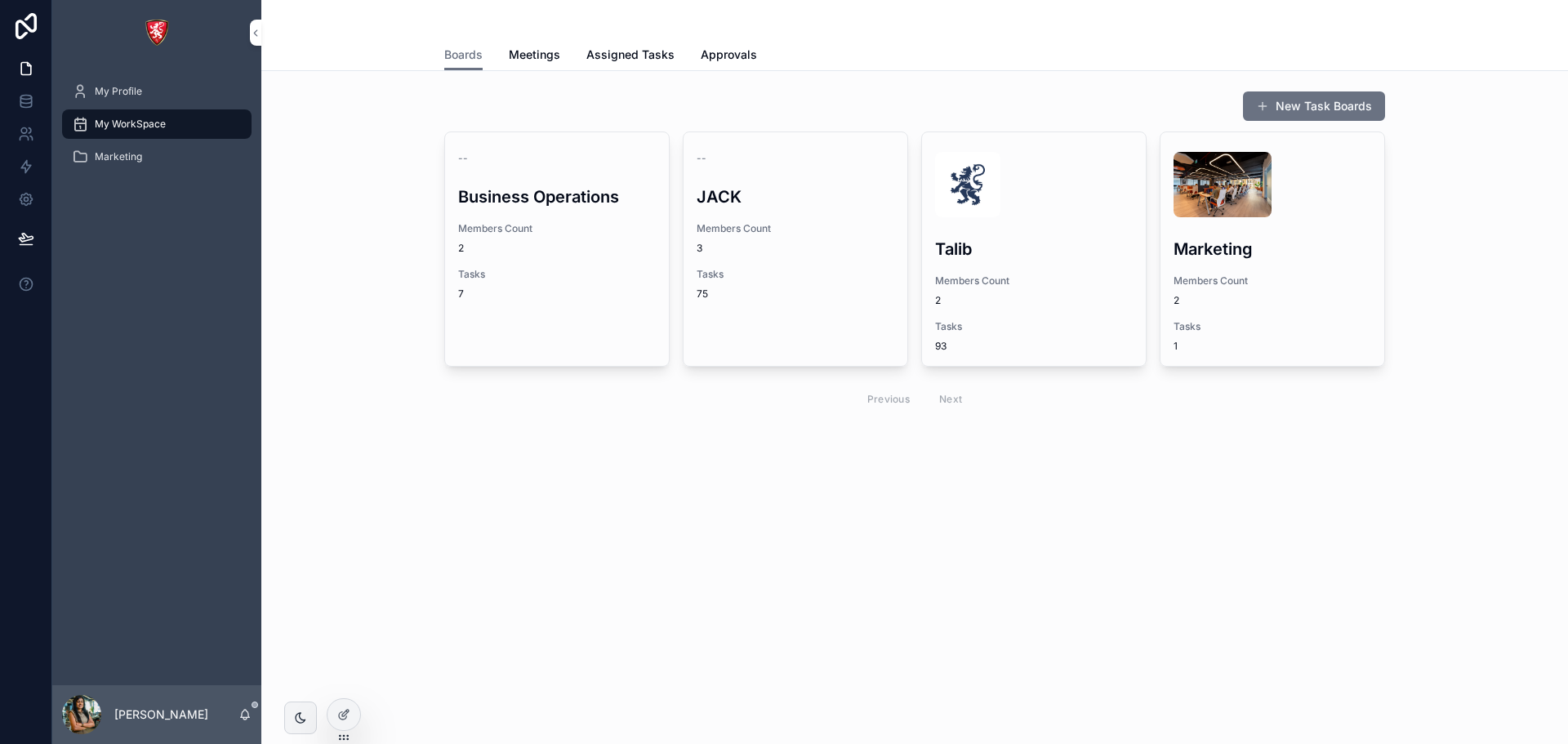
click at [103, 172] on div "Marketing" at bounding box center [157, 157] width 209 height 33
click at [112, 148] on div "Marketing" at bounding box center [157, 157] width 170 height 26
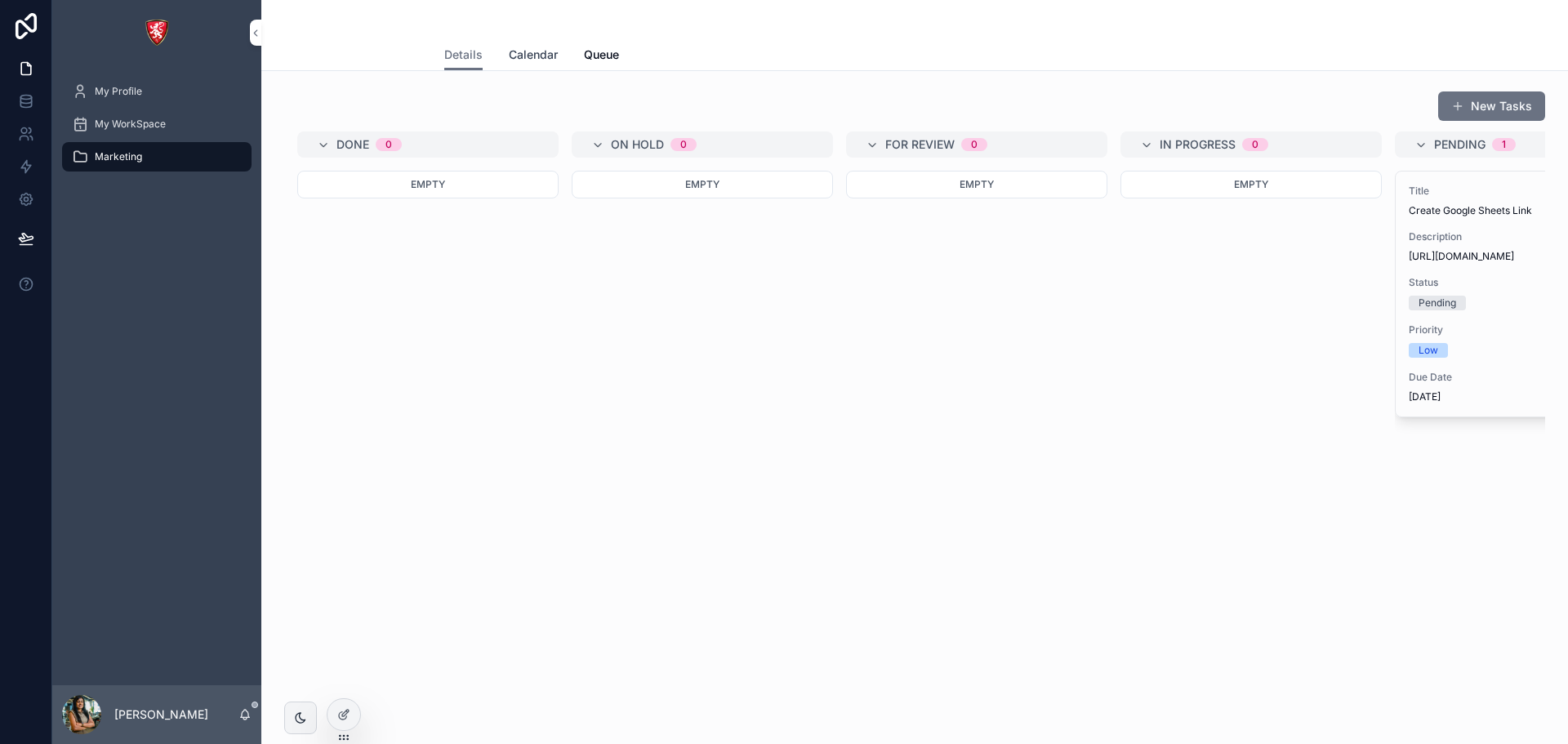
click at [524, 47] on span "Calendar" at bounding box center [533, 55] width 49 height 16
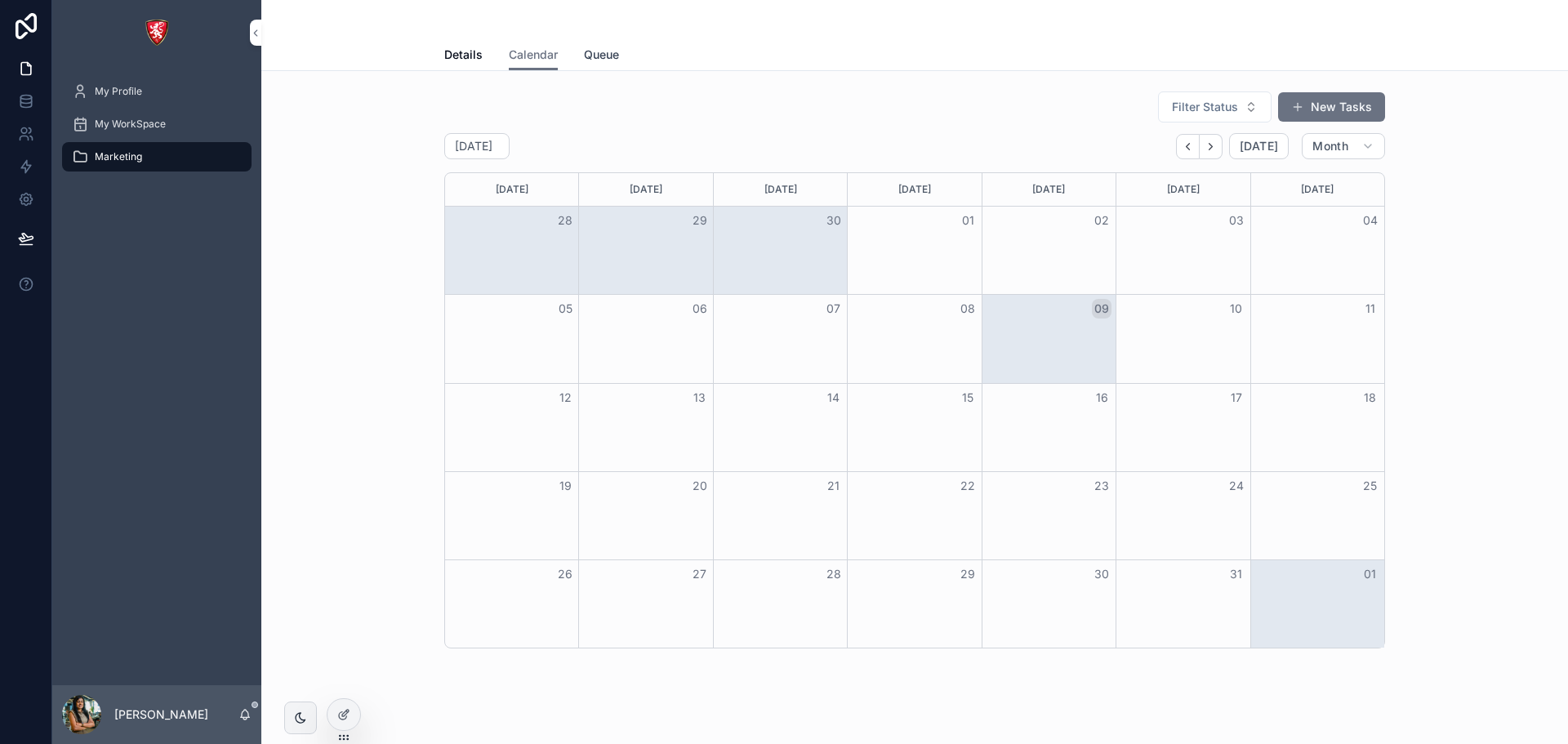
click at [592, 48] on span "Queue" at bounding box center [601, 55] width 35 height 16
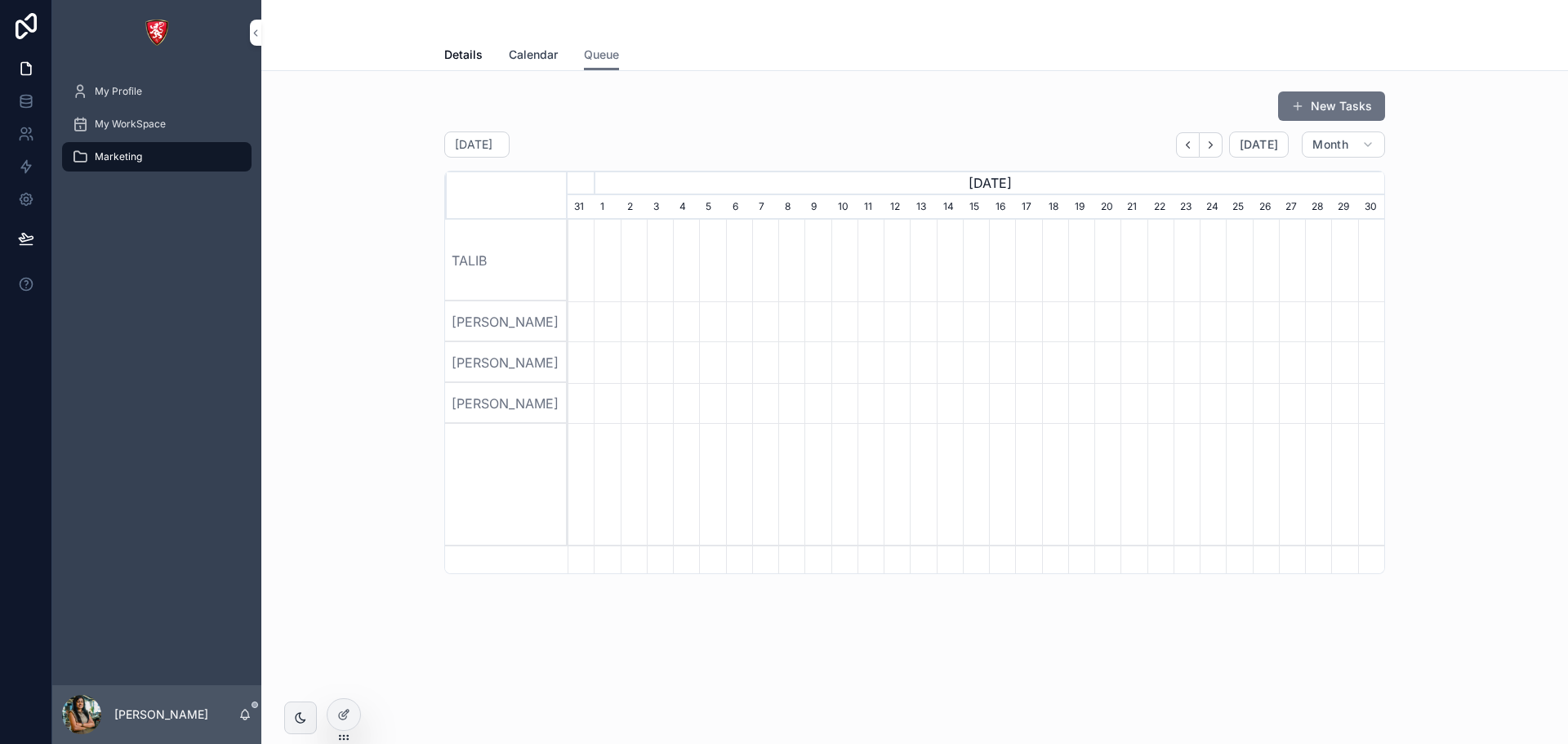
scroll to position [0, 817]
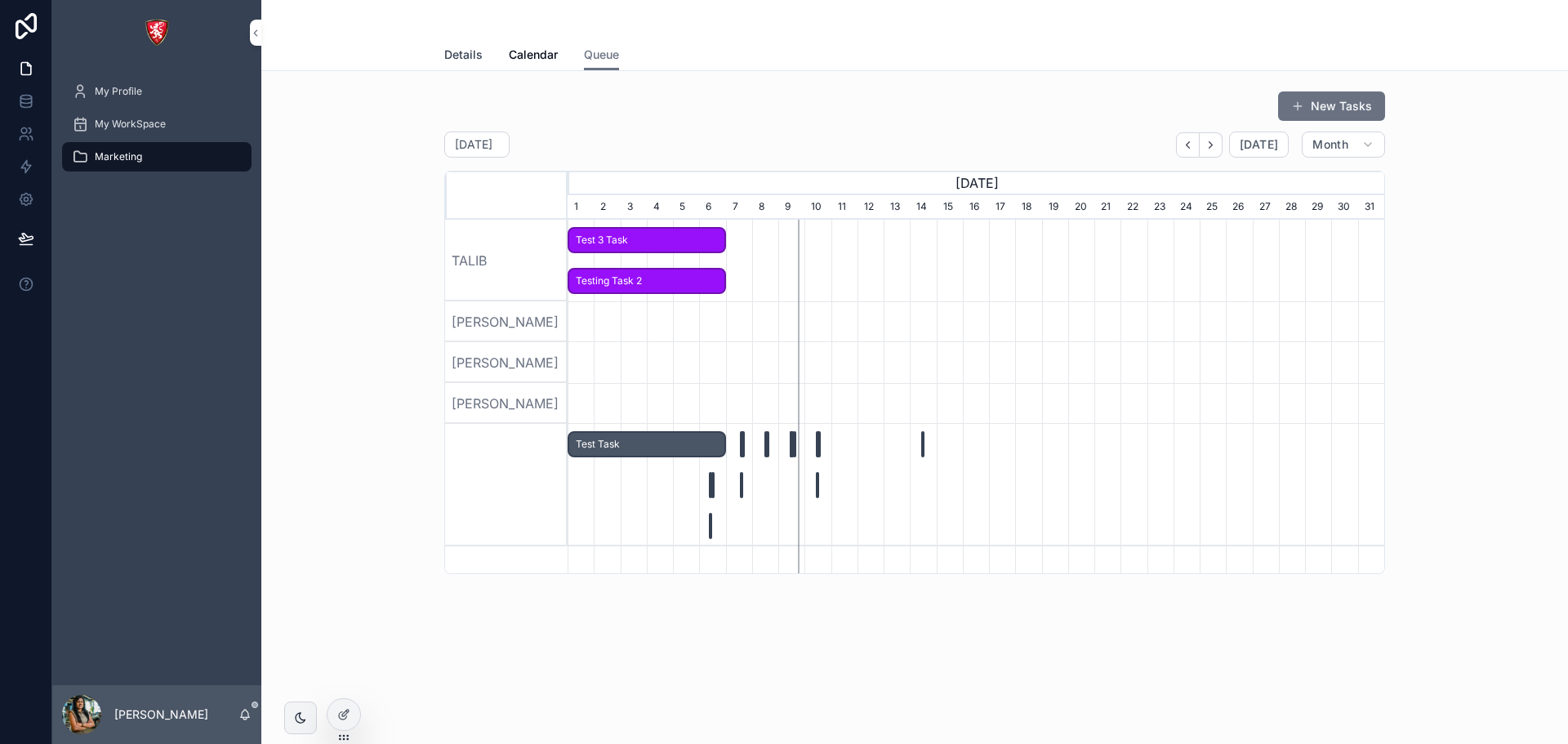
click at [464, 49] on span "Details" at bounding box center [463, 55] width 38 height 16
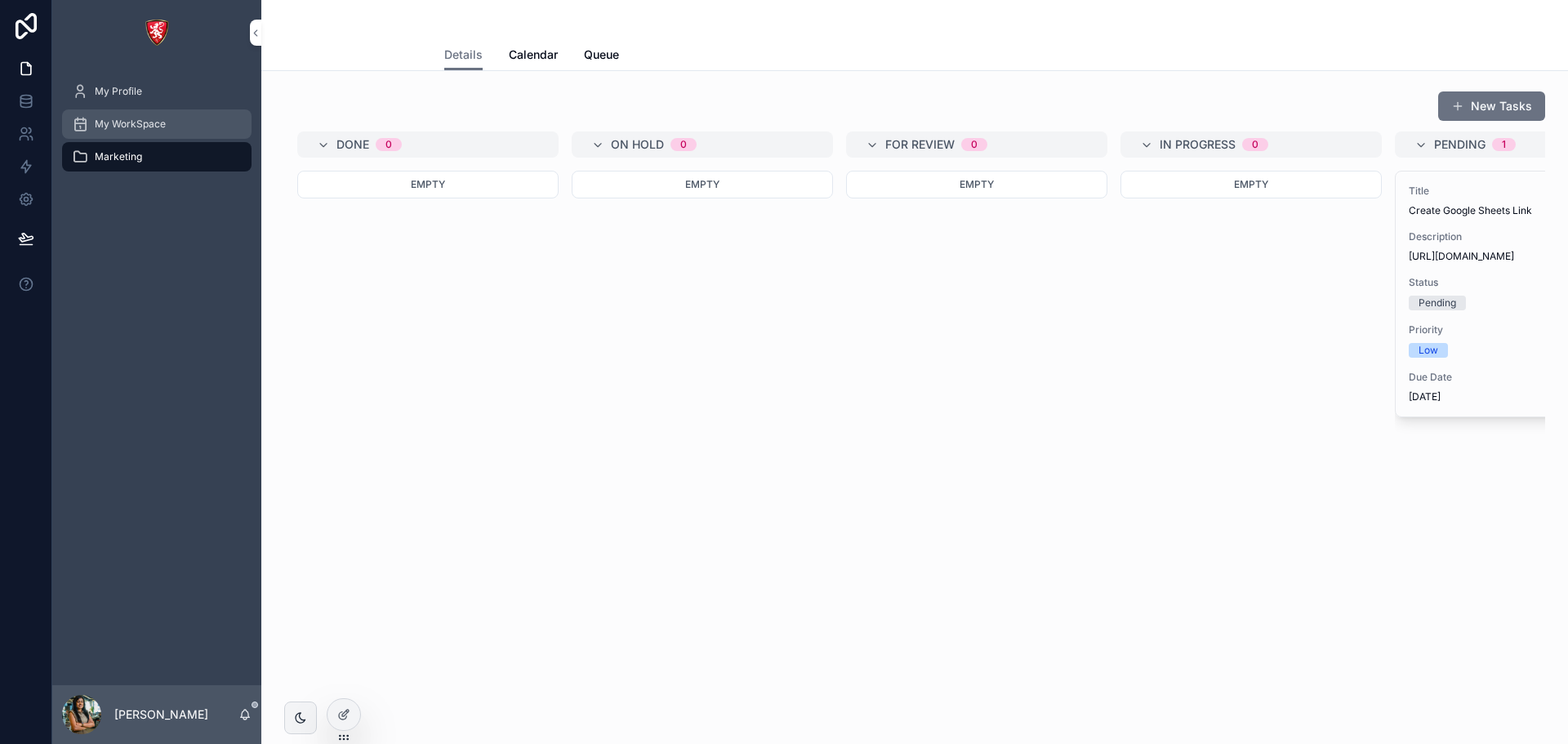
click at [149, 123] on span "My WorkSpace" at bounding box center [130, 124] width 71 height 13
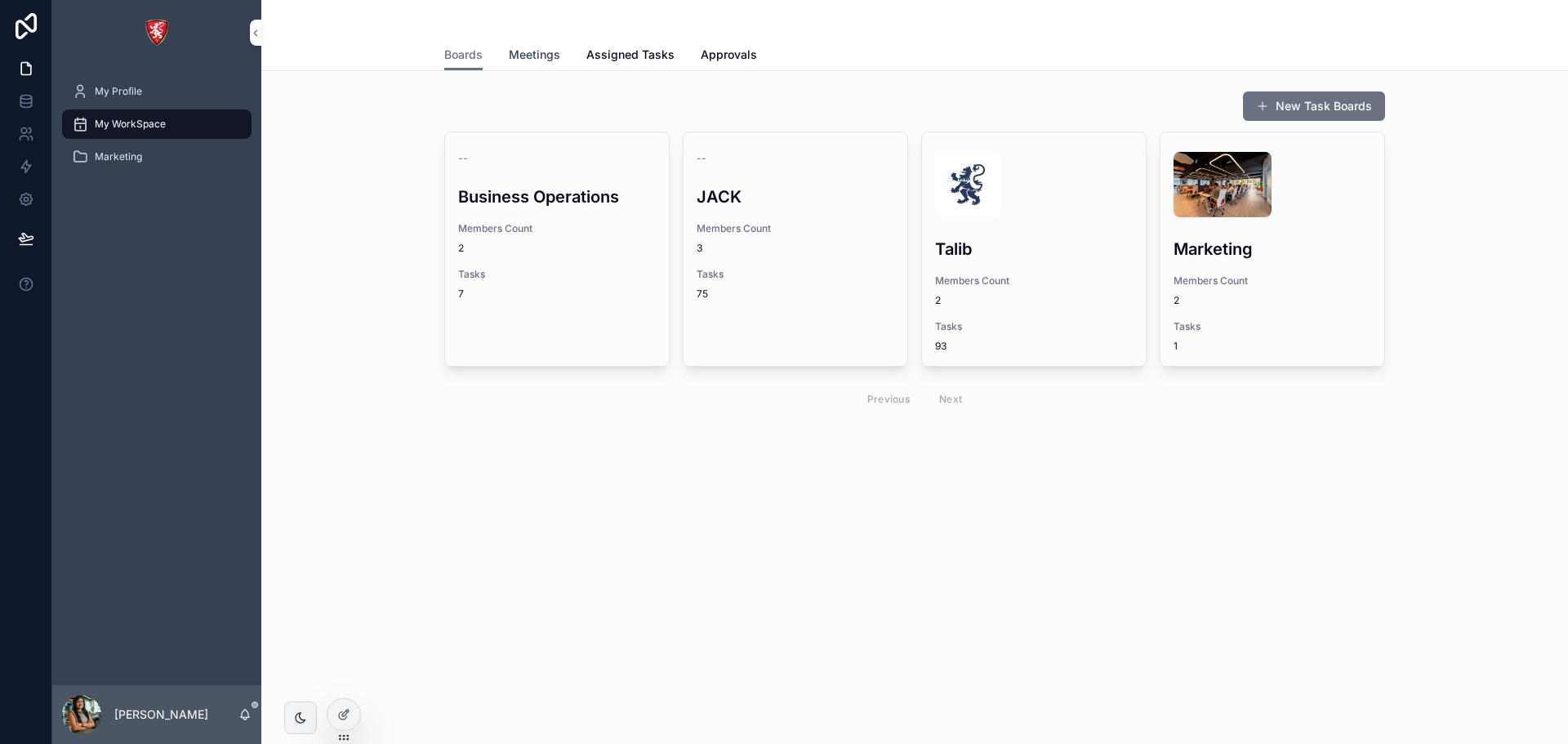
click at [535, 49] on span "Meetings" at bounding box center [534, 55] width 52 height 16
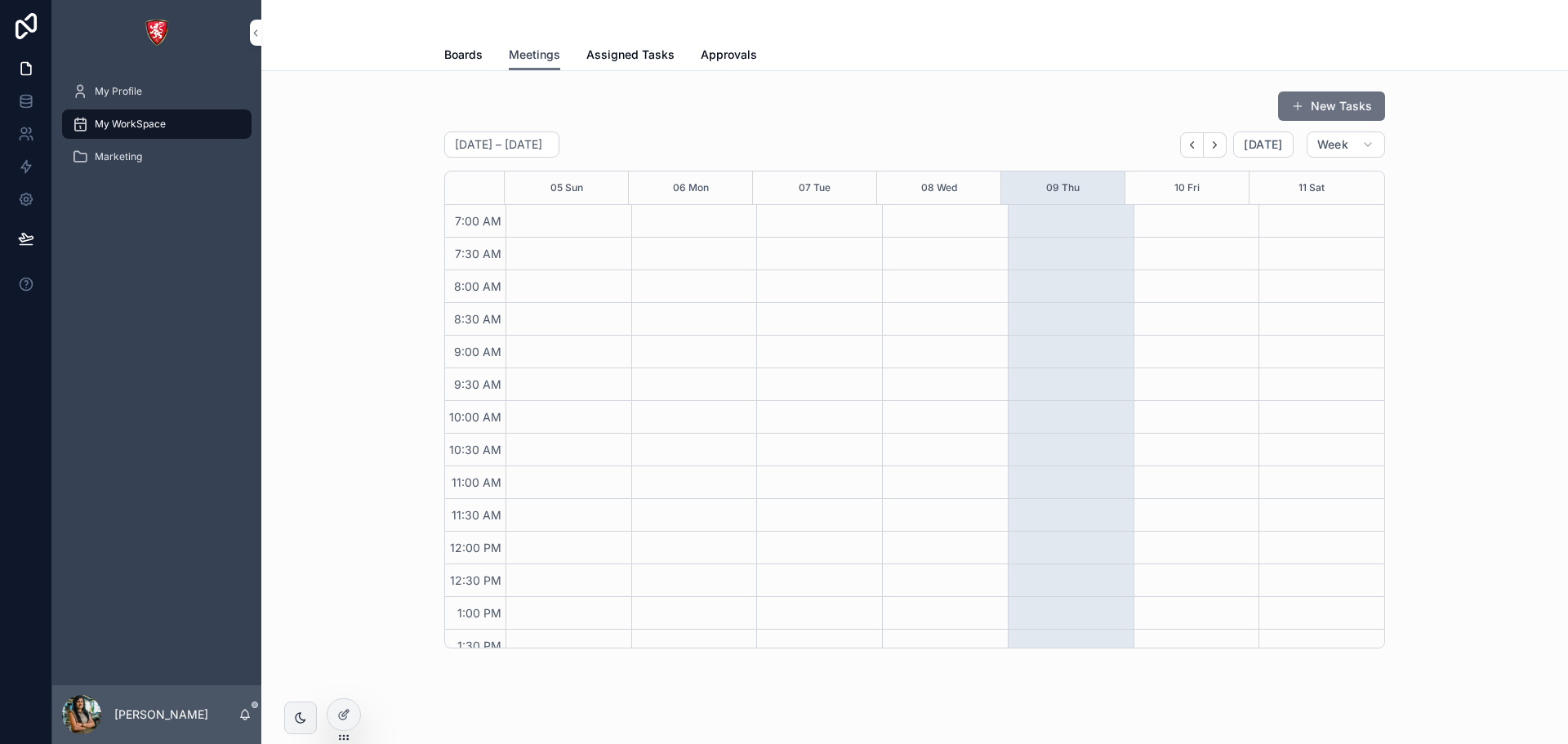
scroll to position [457, 0]
click at [596, 52] on span "Assigned Tasks" at bounding box center [630, 55] width 88 height 16
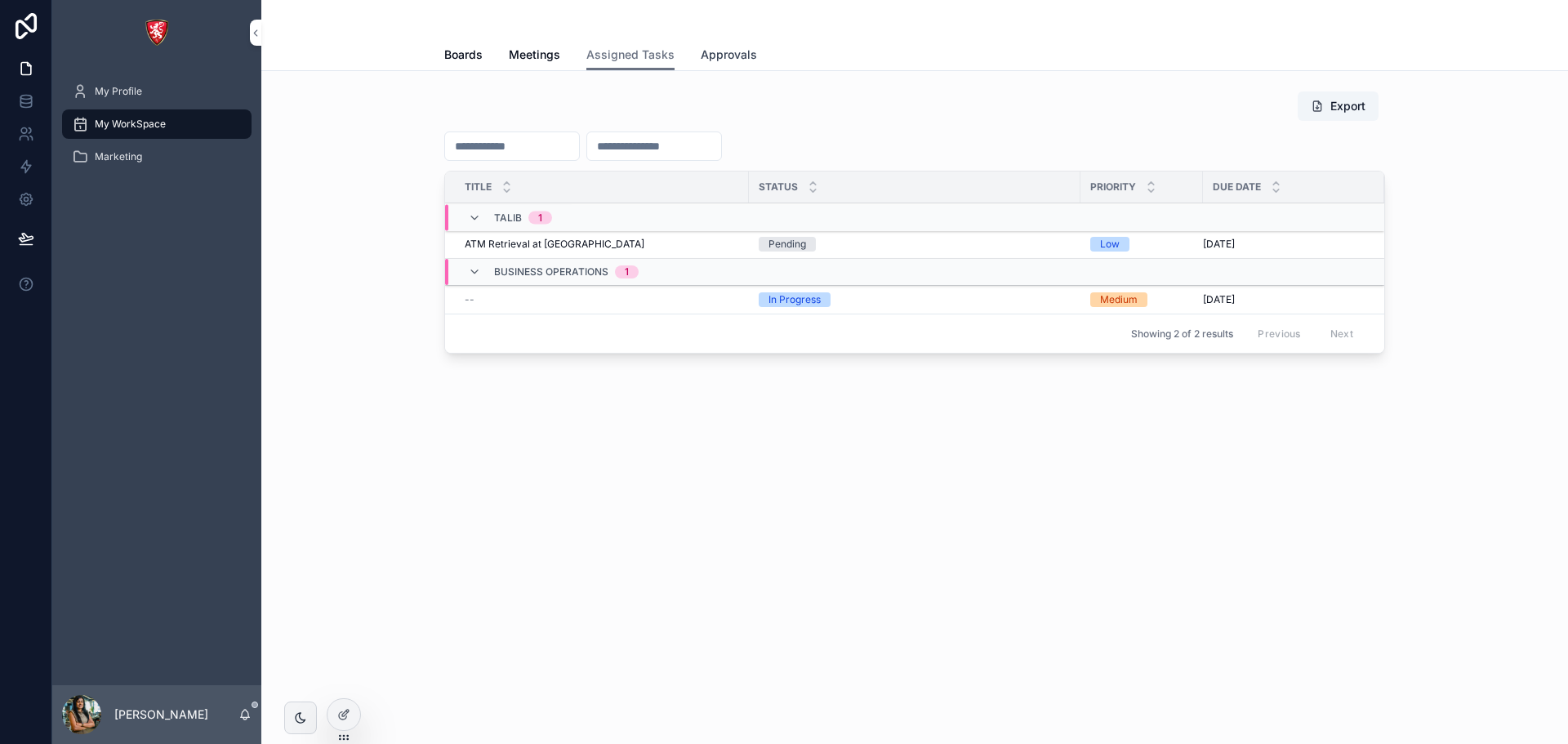
click at [724, 53] on span "Approvals" at bounding box center [728, 55] width 56 height 16
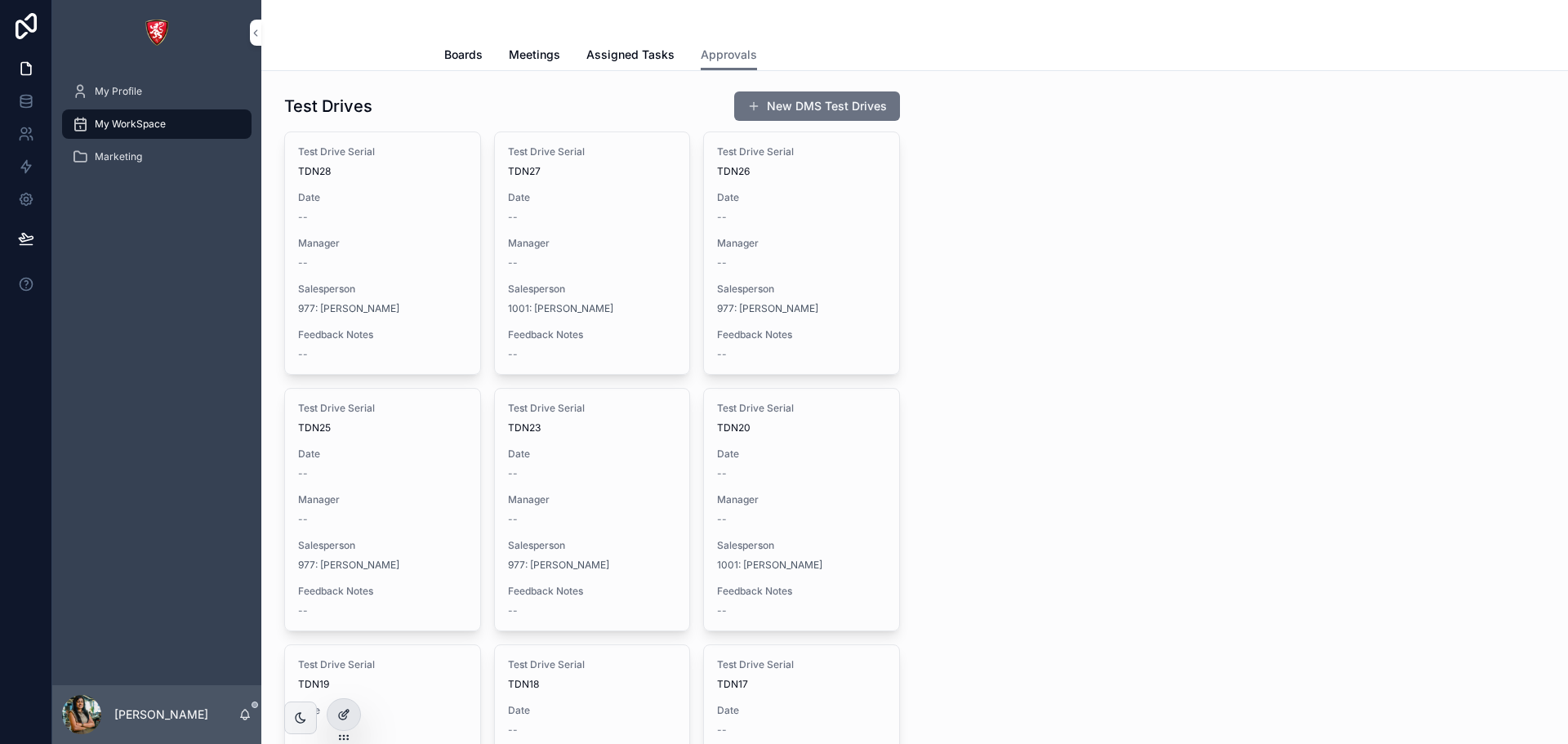
click at [348, 714] on icon at bounding box center [344, 715] width 13 height 13
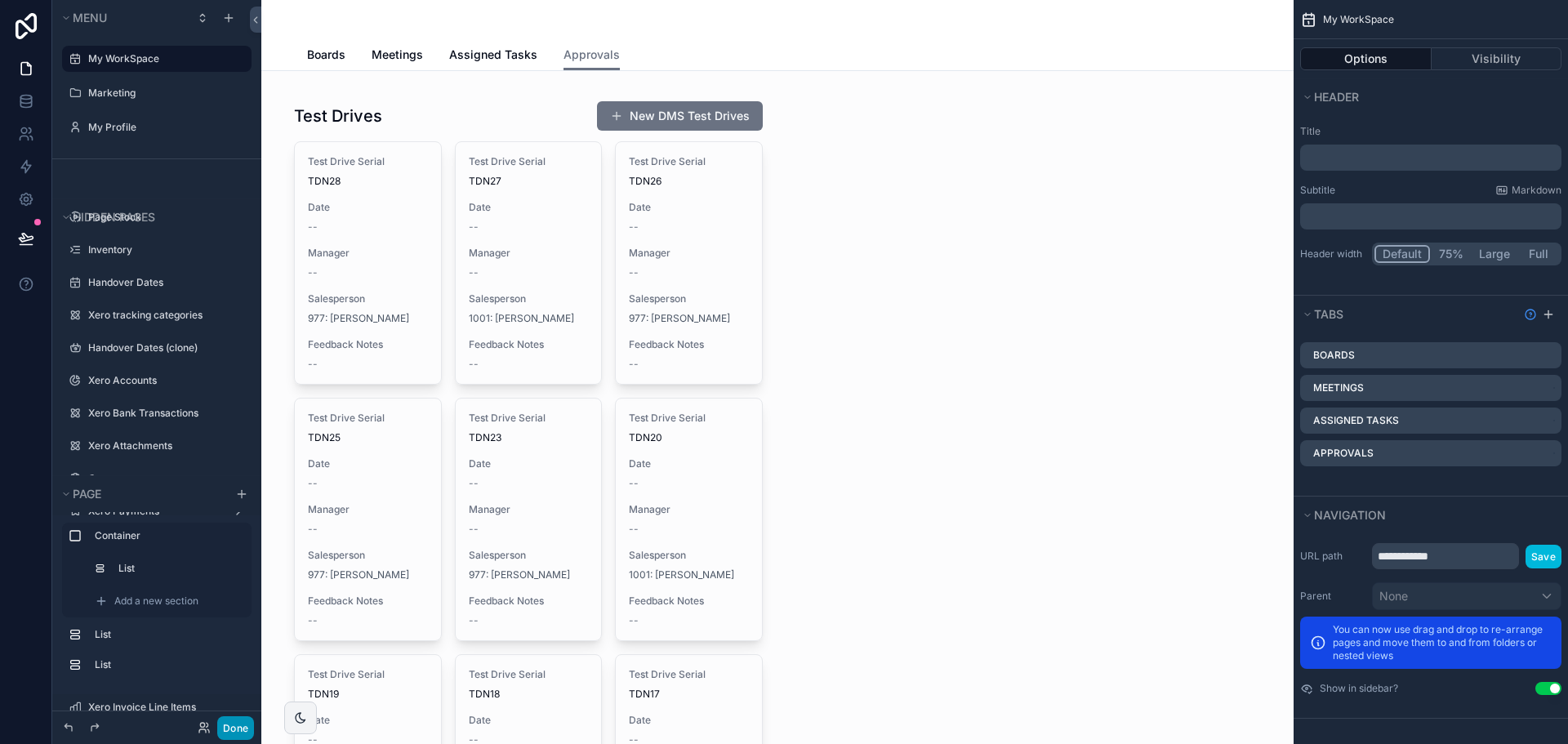
click at [236, 733] on button "Done" at bounding box center [235, 728] width 37 height 24
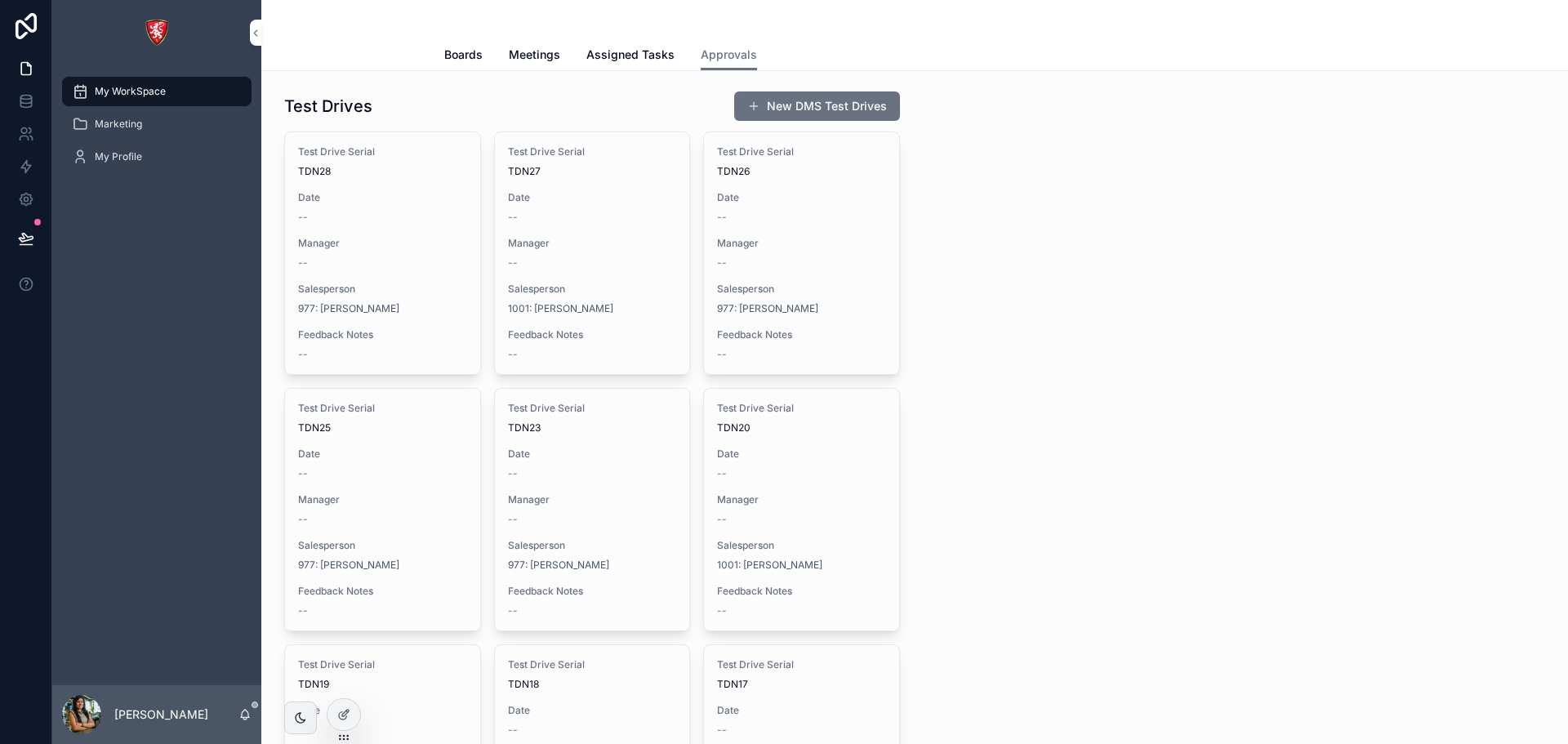
click at [65, 714] on div "scrollable content" at bounding box center [82, 715] width 39 height 39
click at [106, 274] on div "My WorkSpace Marketing My Profile" at bounding box center [157, 375] width 209 height 620
click at [208, 119] on div "Marketing" at bounding box center [157, 124] width 170 height 26
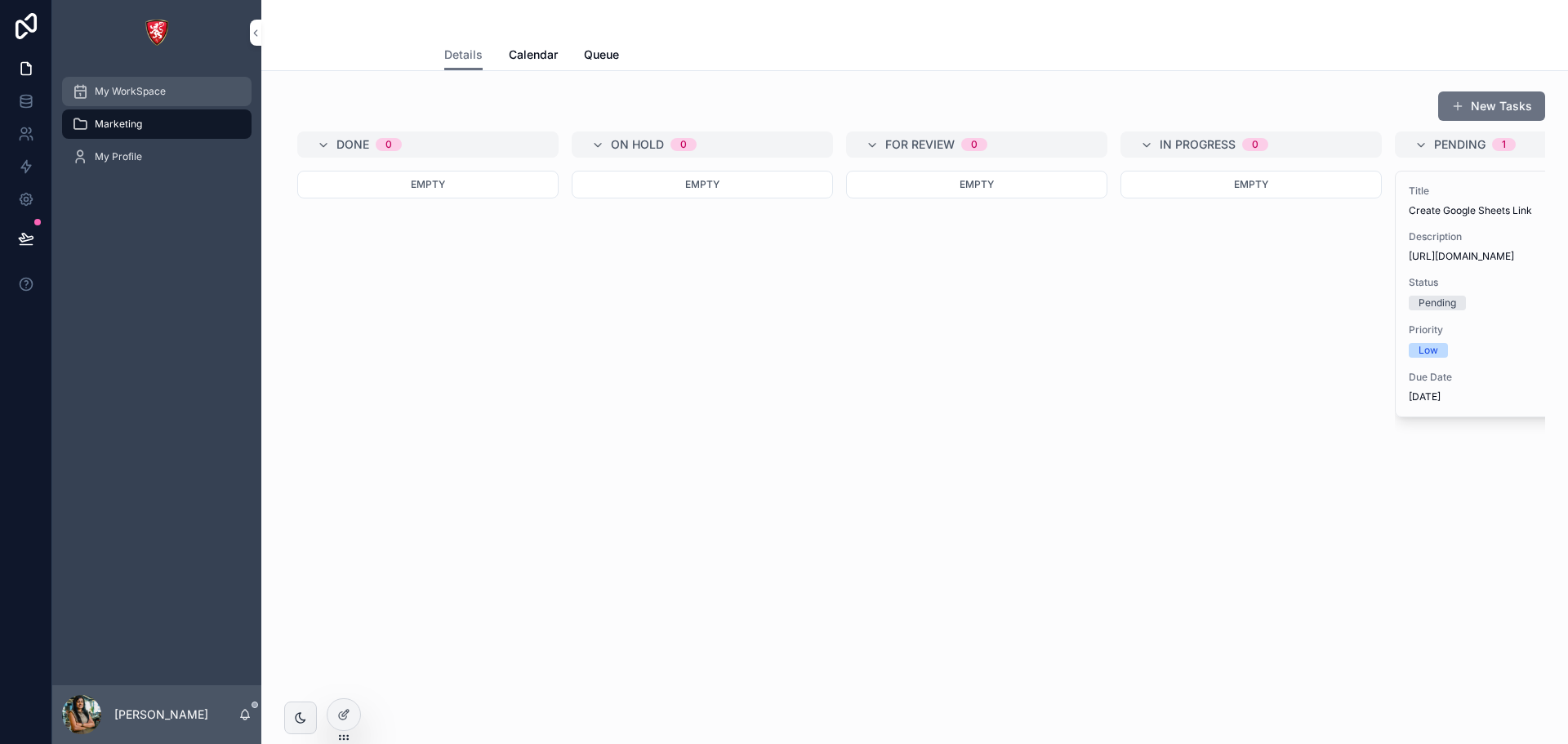
click at [174, 92] on div "My WorkSpace" at bounding box center [157, 92] width 170 height 26
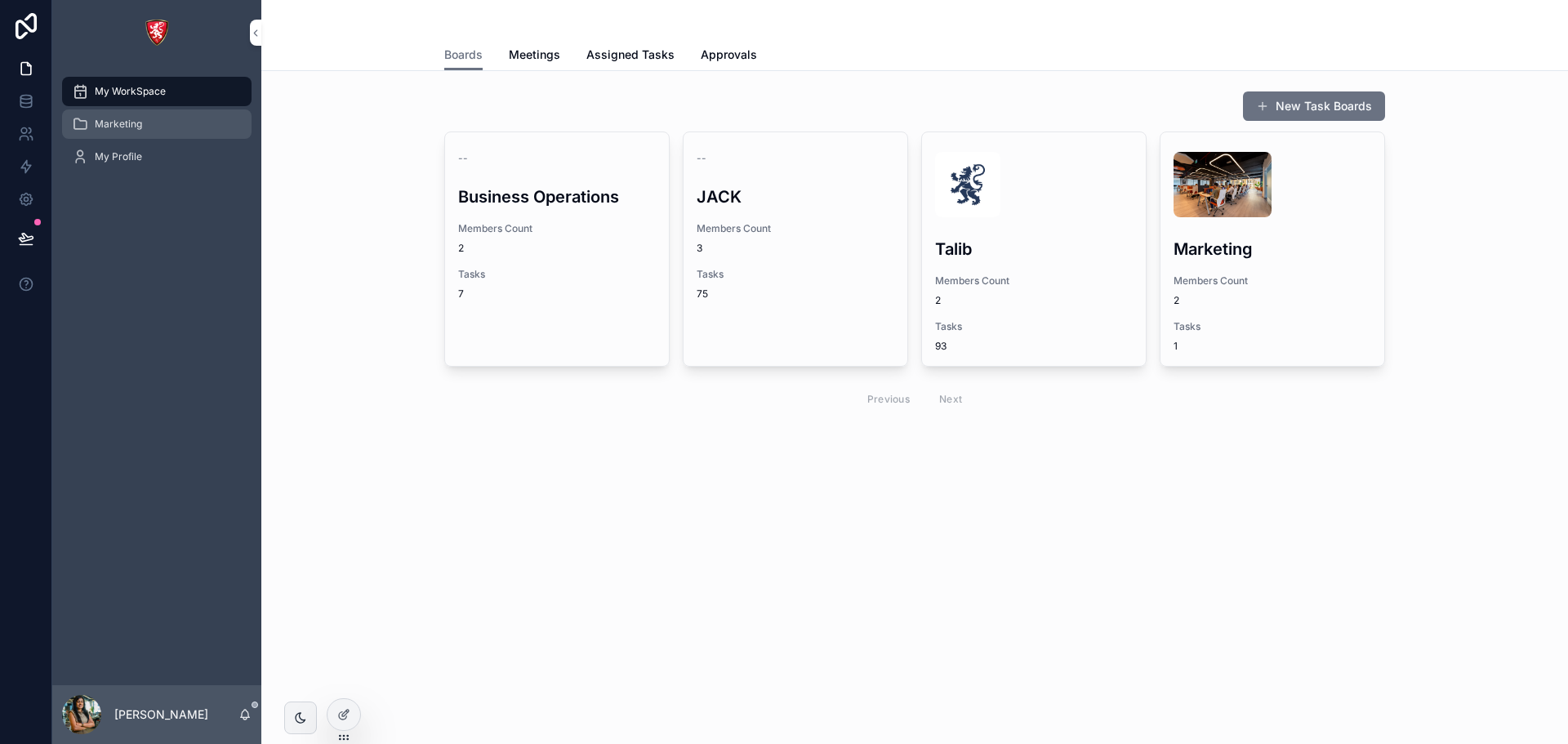
click at [125, 125] on span "Marketing" at bounding box center [119, 124] width 47 height 13
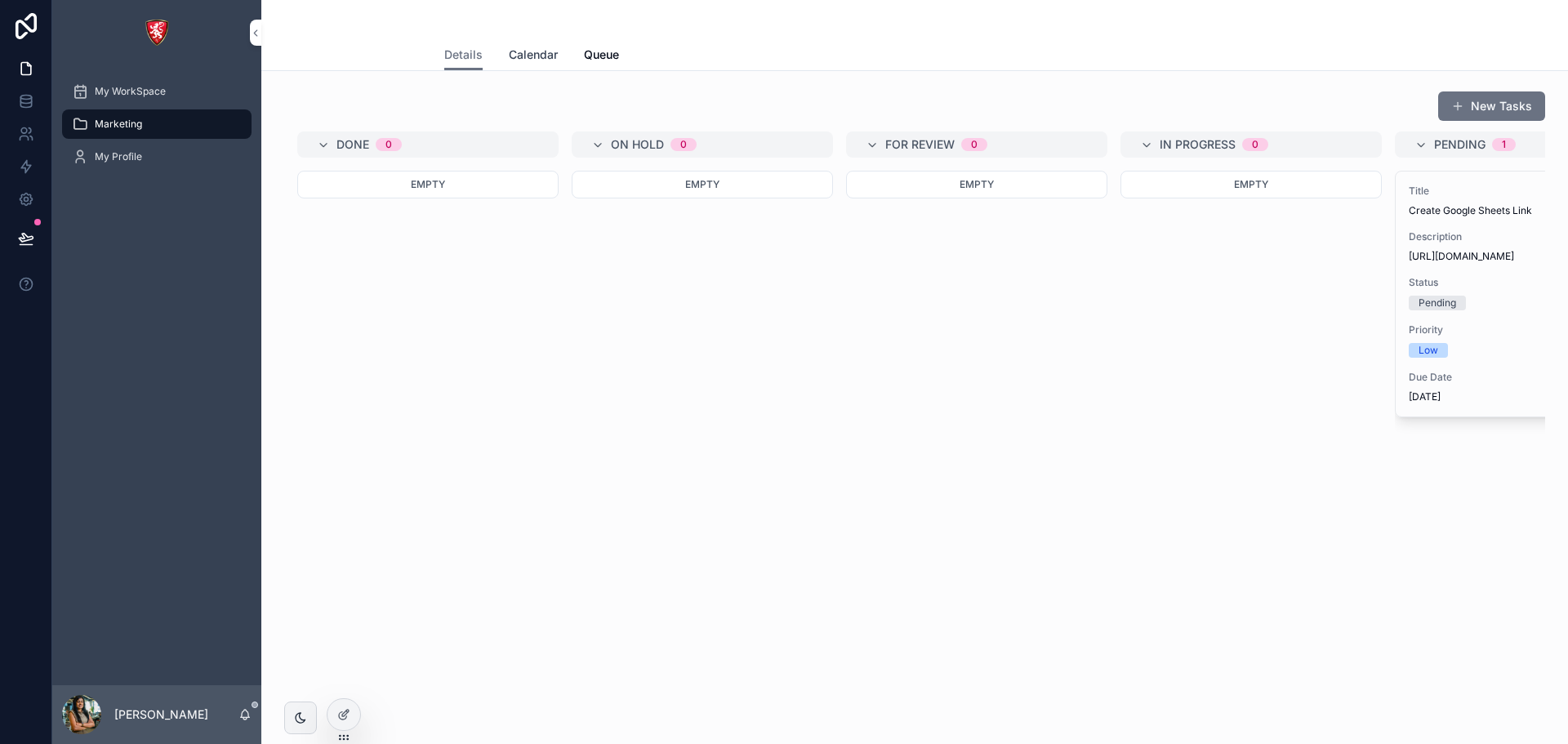
click at [534, 61] on span "Calendar" at bounding box center [533, 55] width 49 height 16
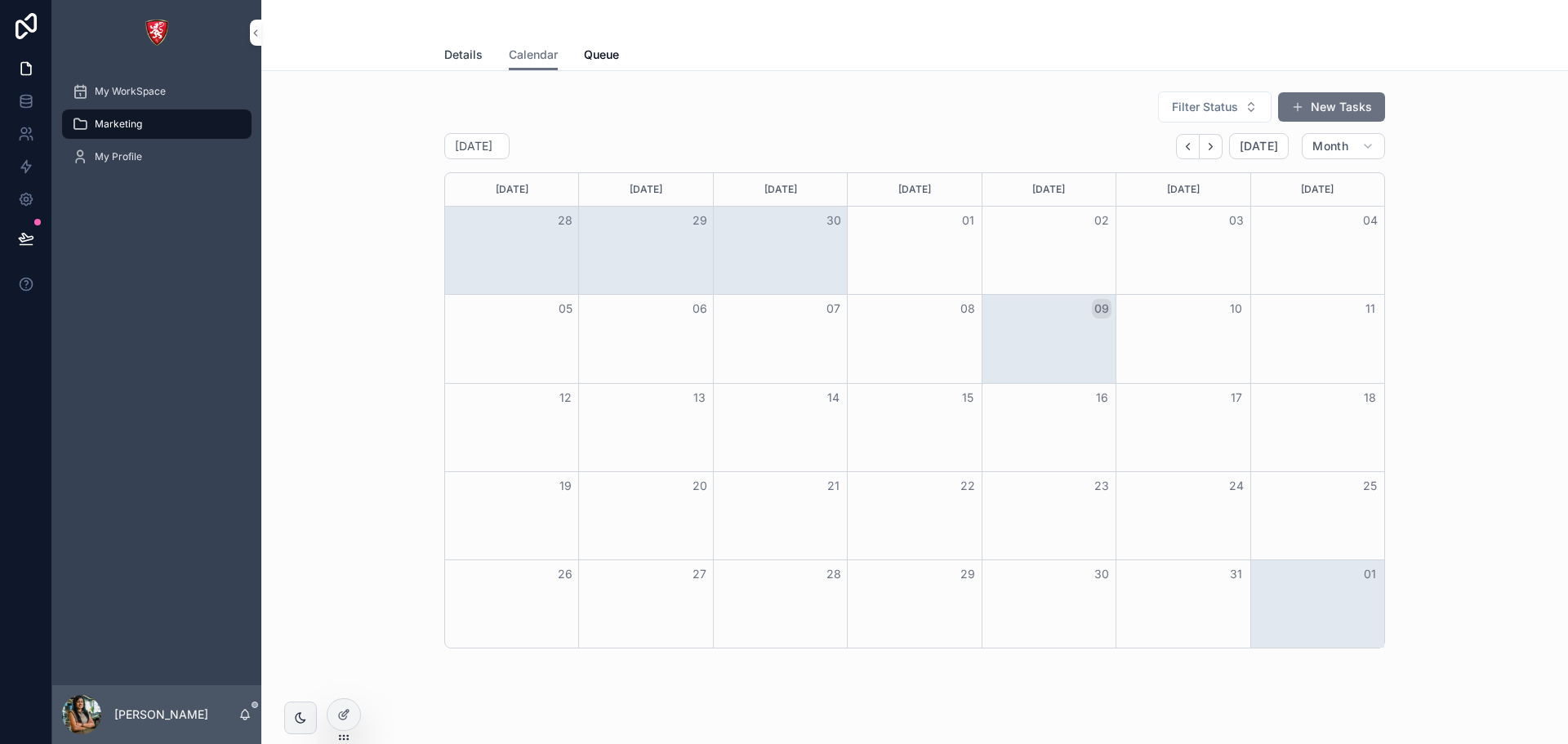
click at [460, 57] on span "Details" at bounding box center [463, 55] width 38 height 16
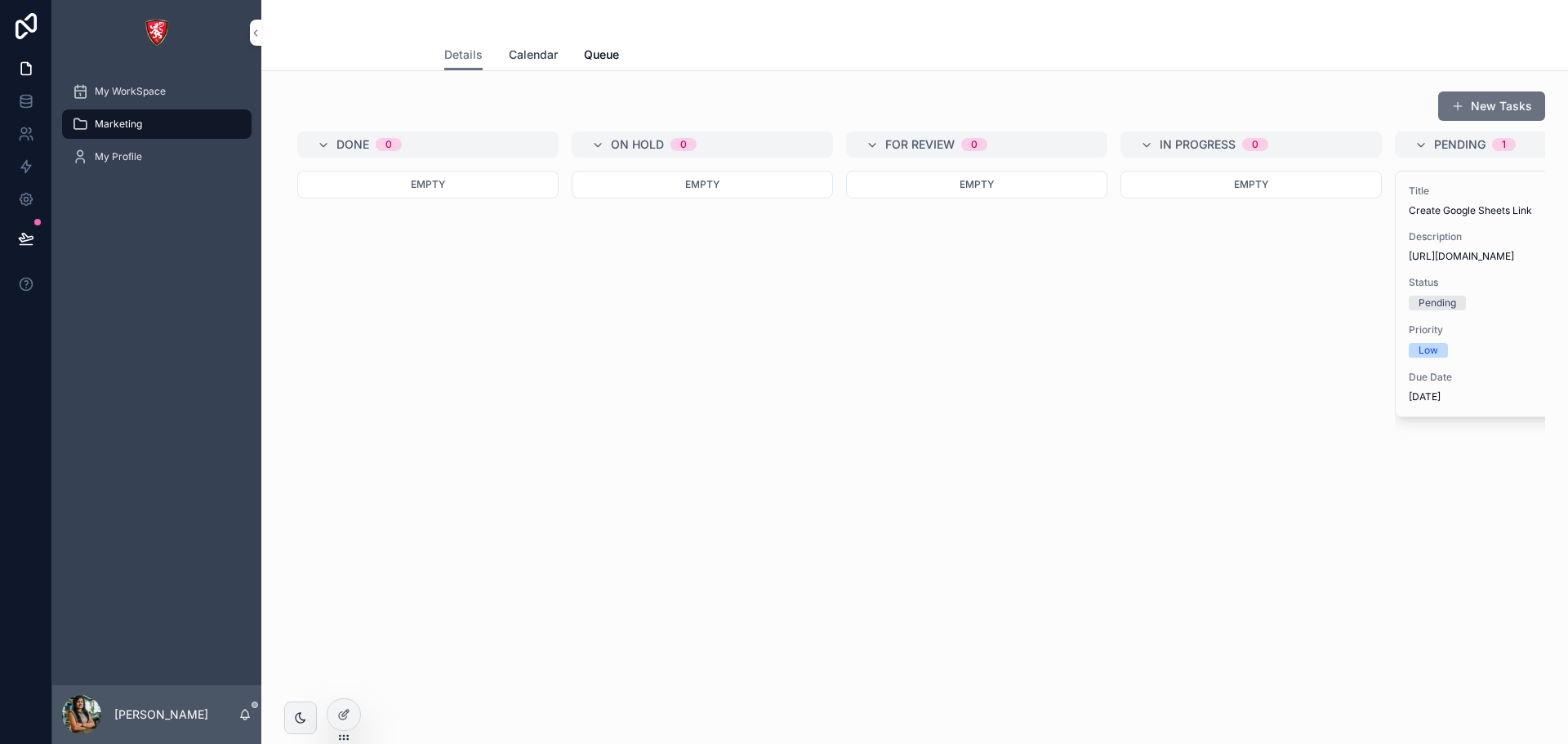
click at [513, 56] on span "Calendar" at bounding box center [533, 55] width 49 height 16
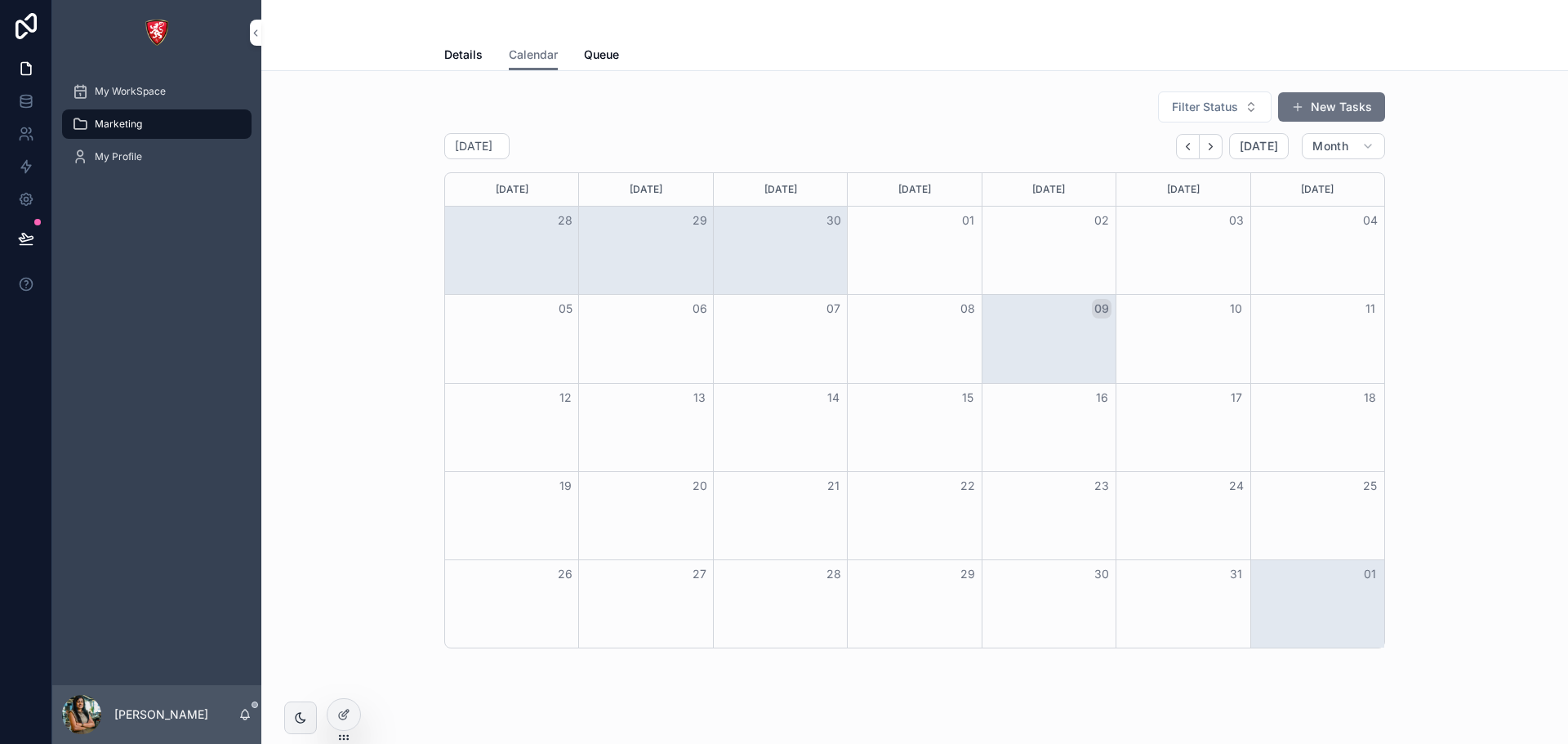
click at [614, 64] on div "Details Calendar Queue" at bounding box center [914, 55] width 941 height 31
click at [602, 57] on span "Queue" at bounding box center [601, 55] width 35 height 16
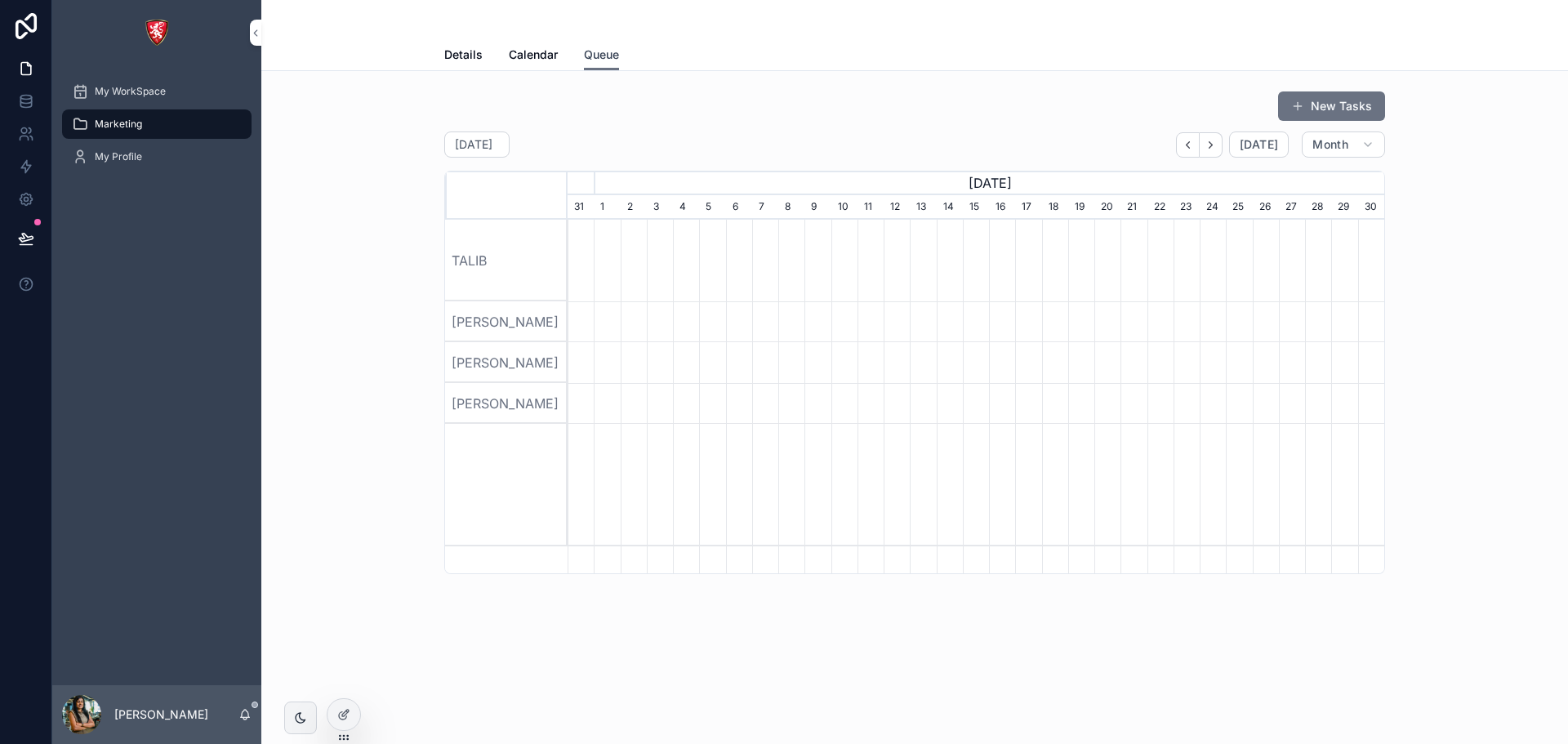
scroll to position [0, 817]
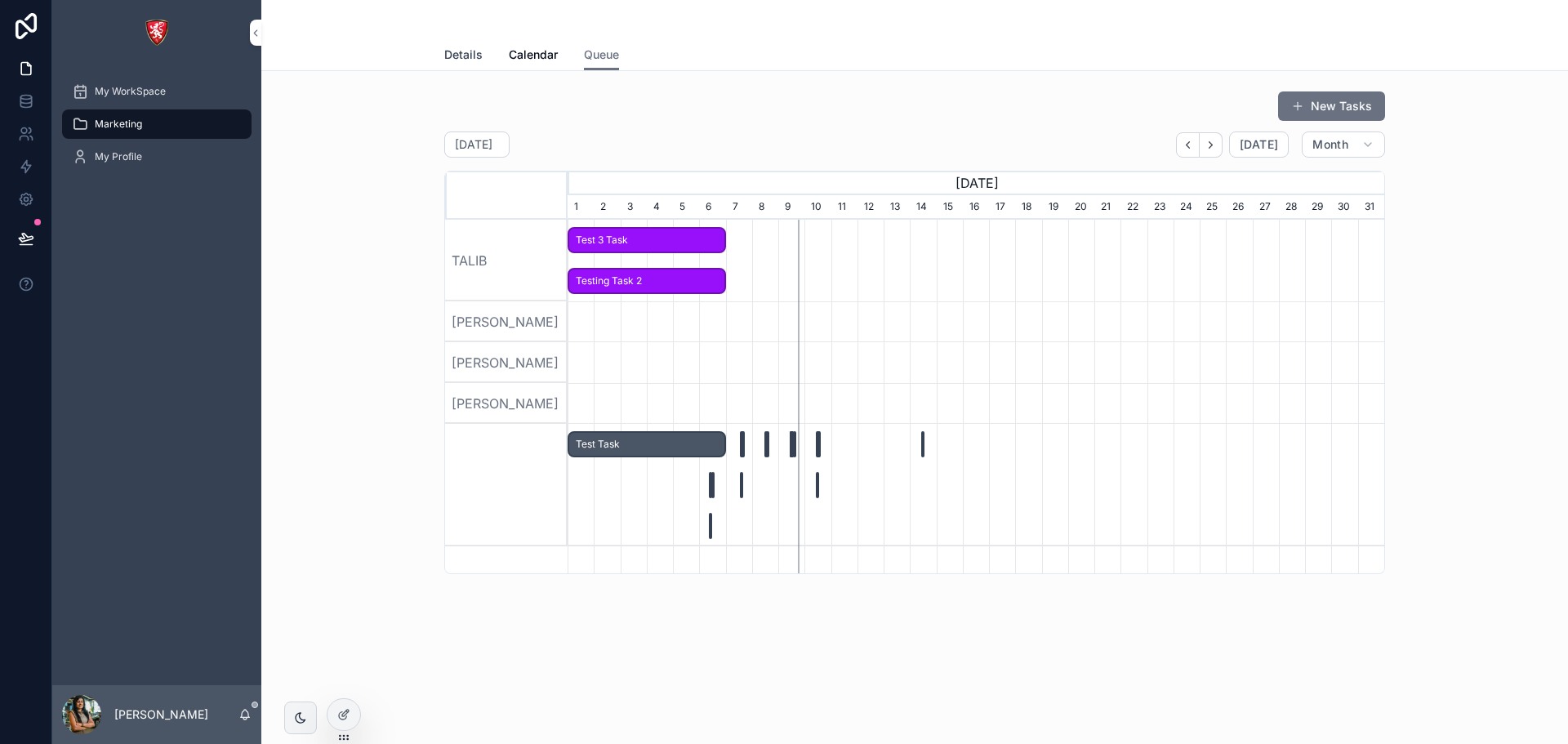
click at [473, 55] on span "Details" at bounding box center [463, 55] width 38 height 16
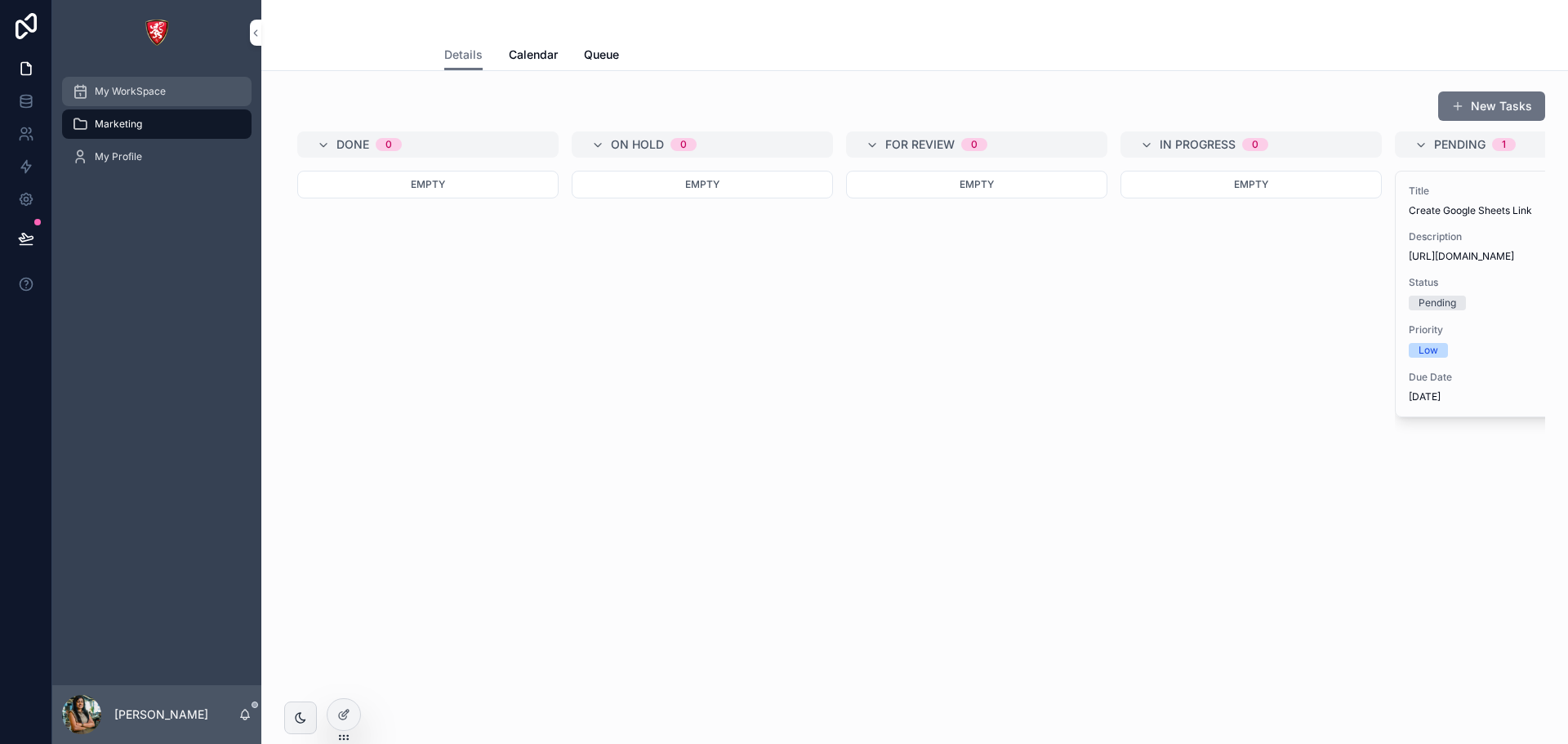
click at [140, 92] on span "My WorkSpace" at bounding box center [130, 92] width 71 height 13
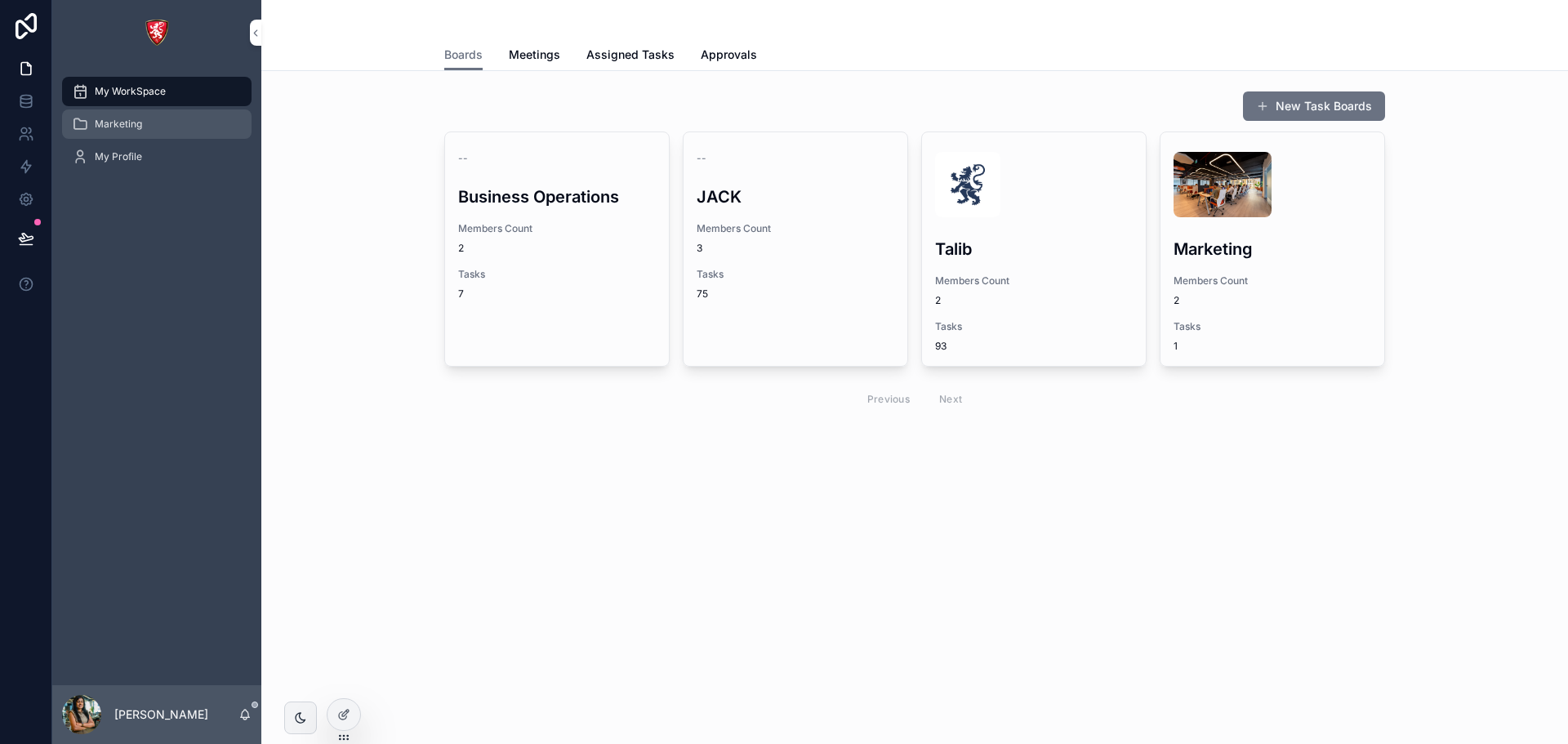
click at [157, 118] on div "Marketing" at bounding box center [157, 124] width 170 height 26
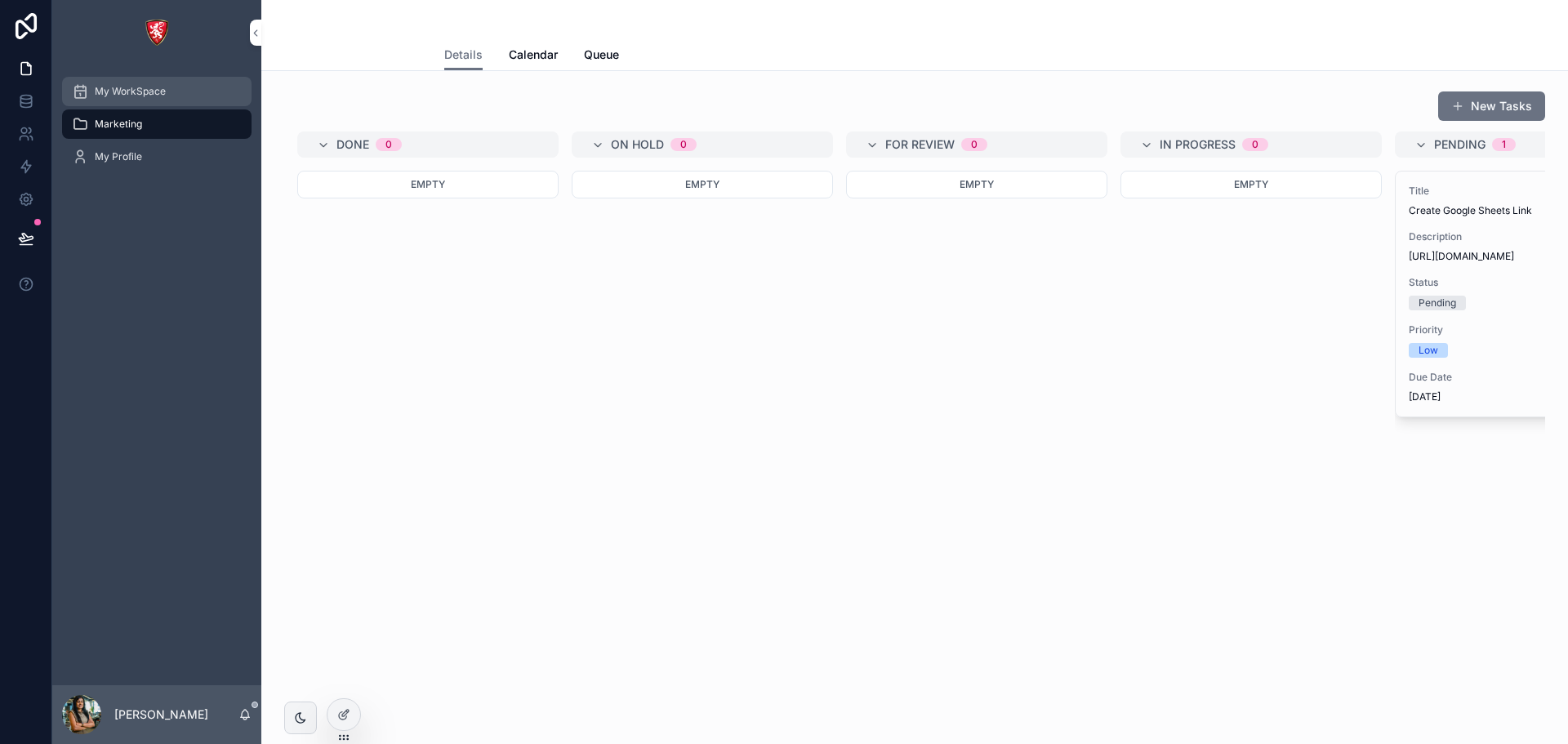
click at [143, 94] on span "My WorkSpace" at bounding box center [130, 92] width 71 height 13
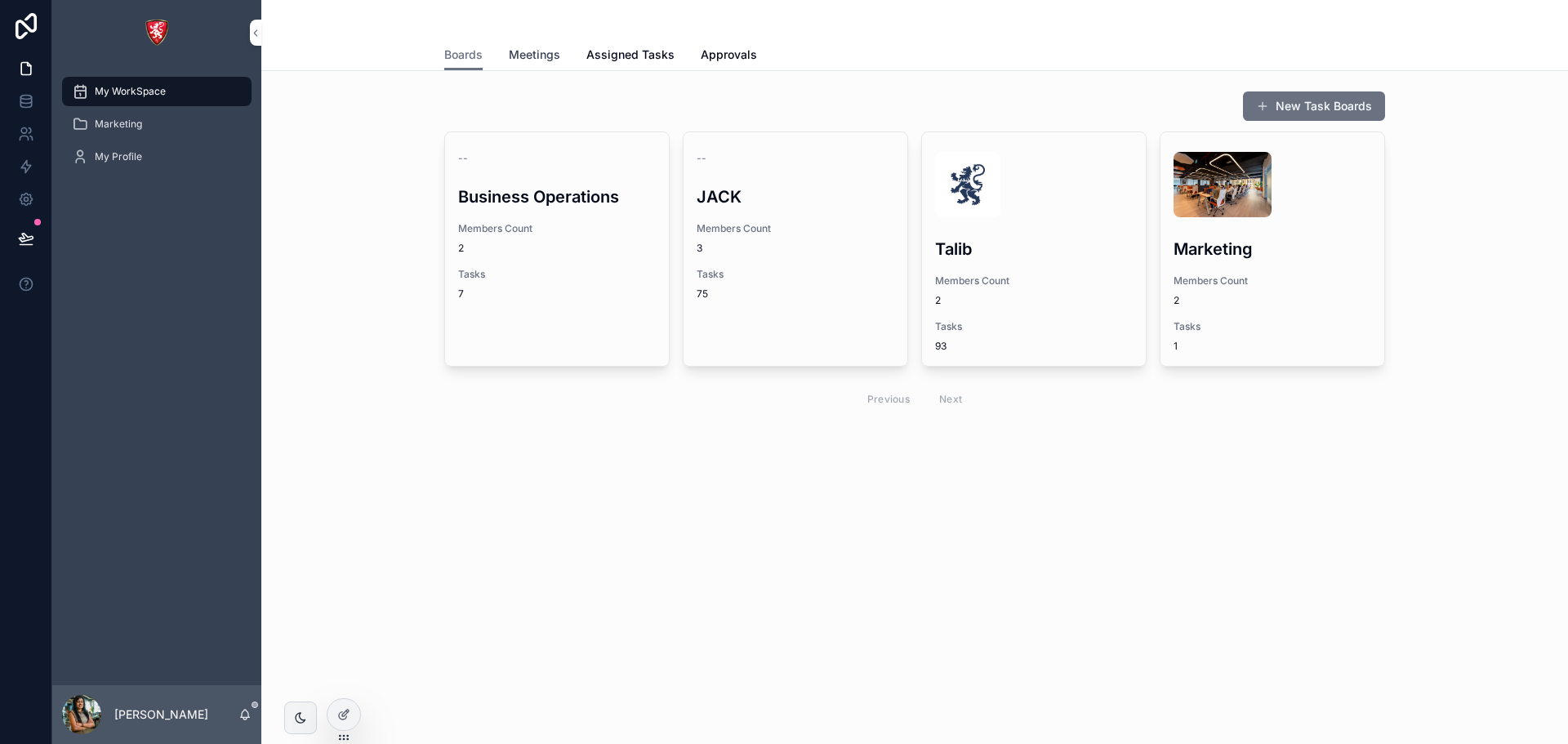
click at [527, 69] on link "Meetings" at bounding box center [534, 56] width 52 height 33
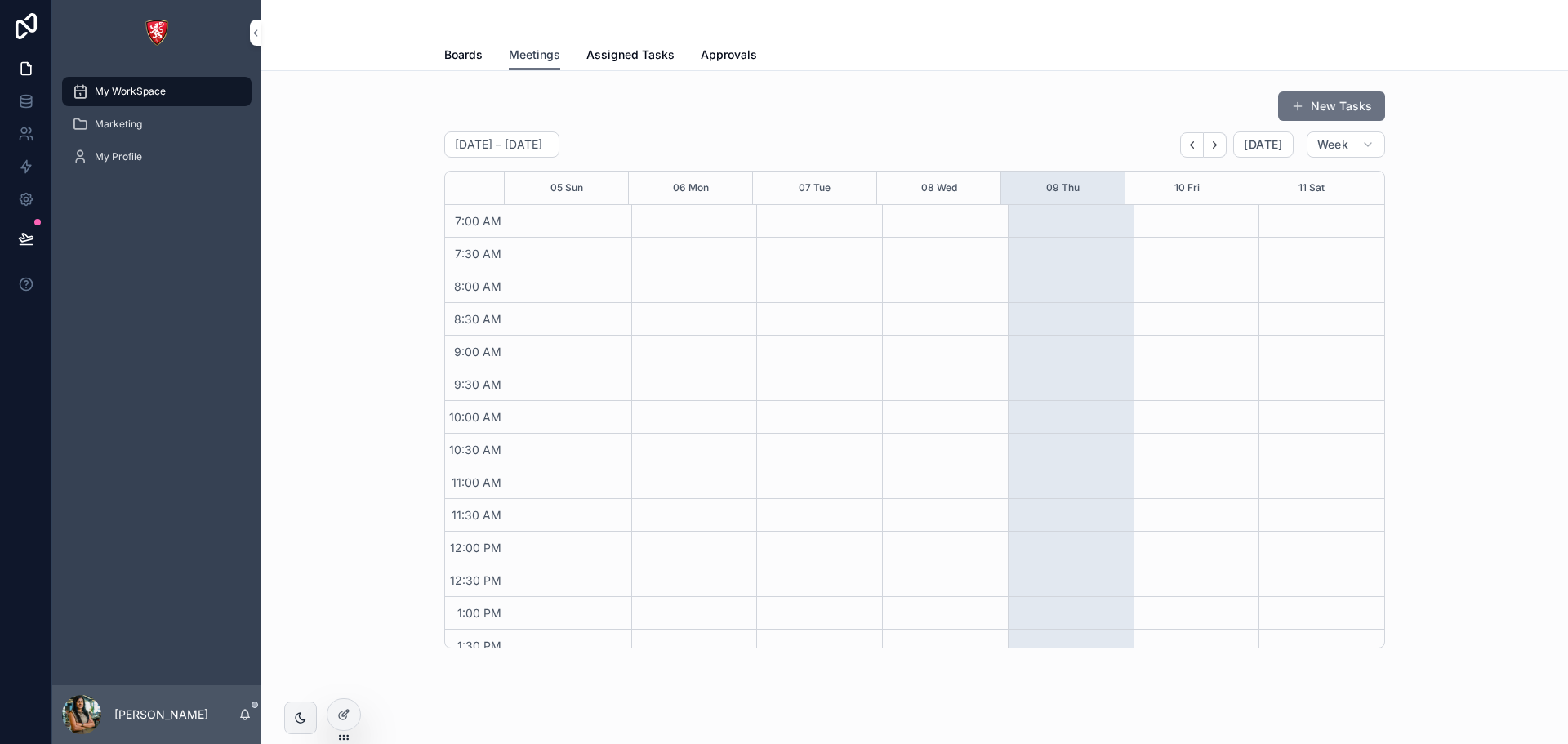
scroll to position [457, 0]
click at [462, 57] on span "Boards" at bounding box center [463, 55] width 38 height 16
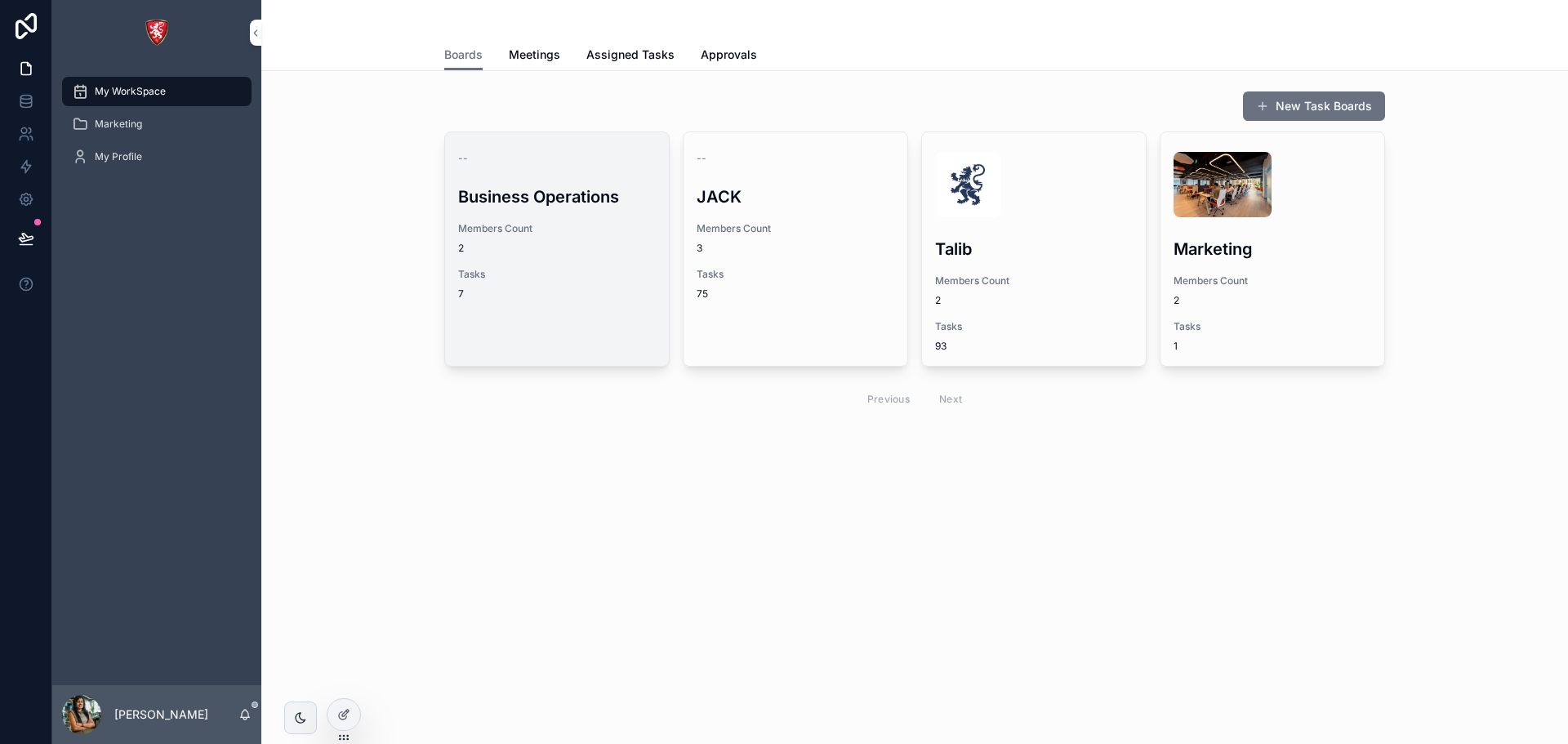
click at [554, 290] on div "7" at bounding box center [557, 294] width 198 height 13
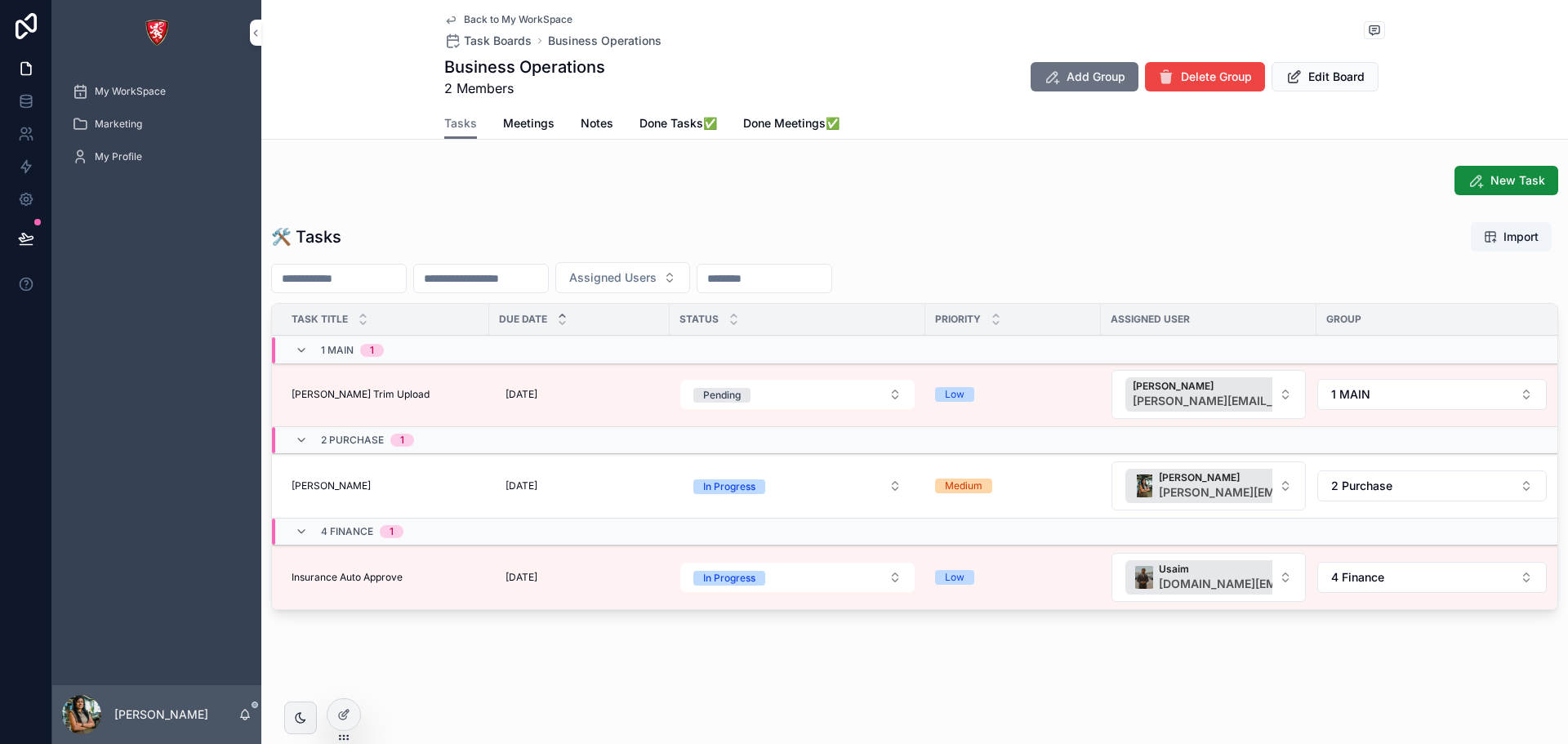
click at [370, 392] on span "[PERSON_NAME] Trim Upload" at bounding box center [361, 395] width 138 height 13
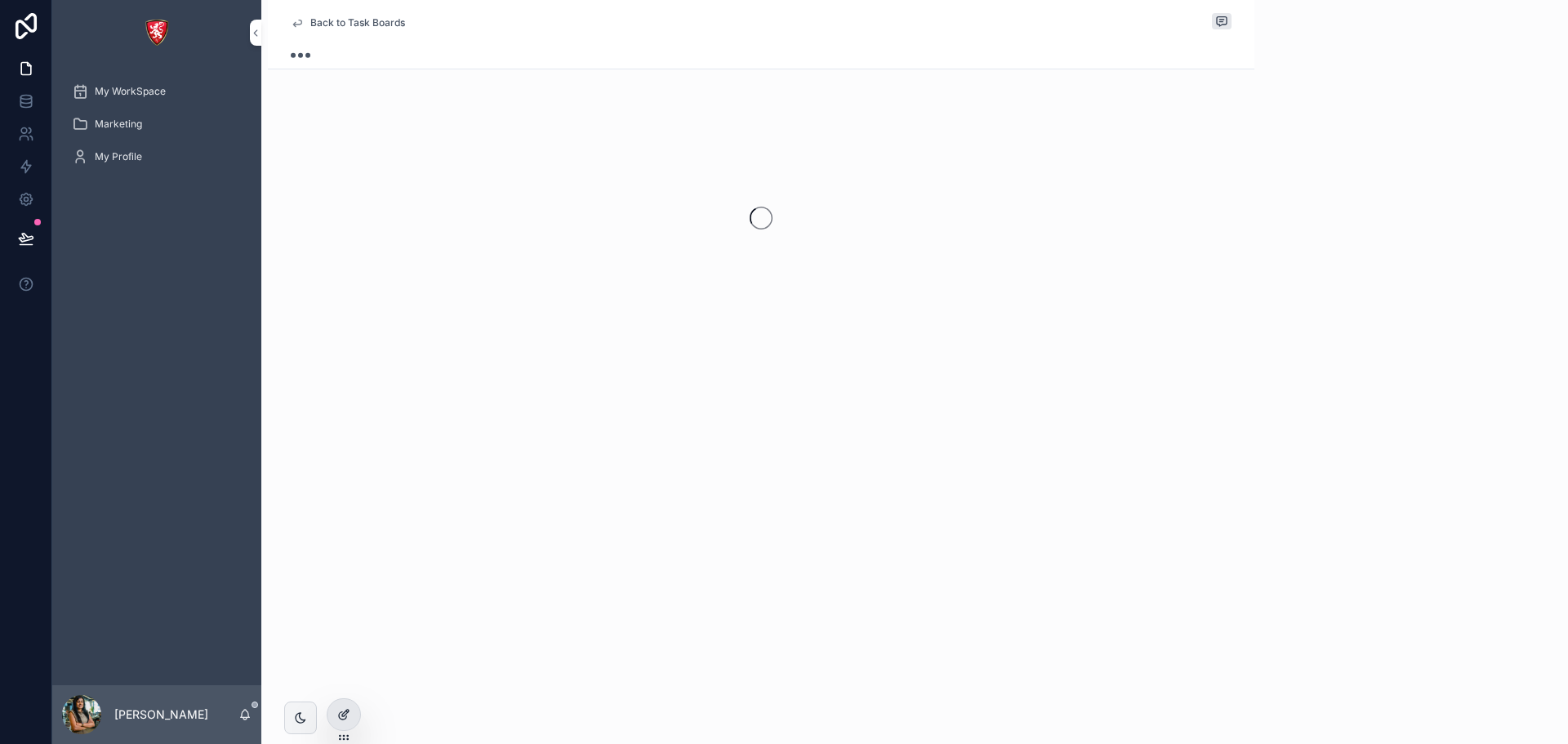
click at [342, 718] on icon at bounding box center [344, 715] width 13 height 13
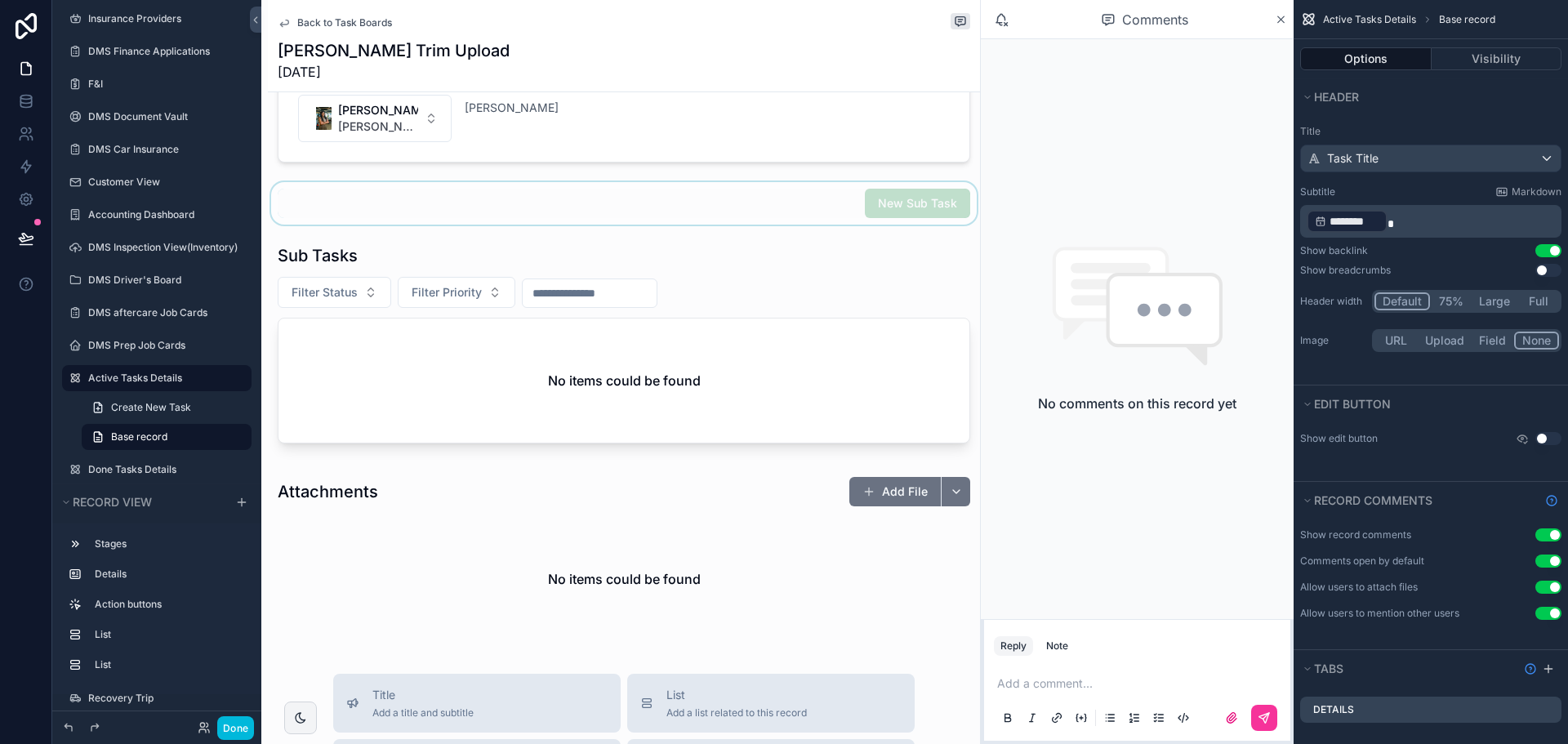
scroll to position [490, 0]
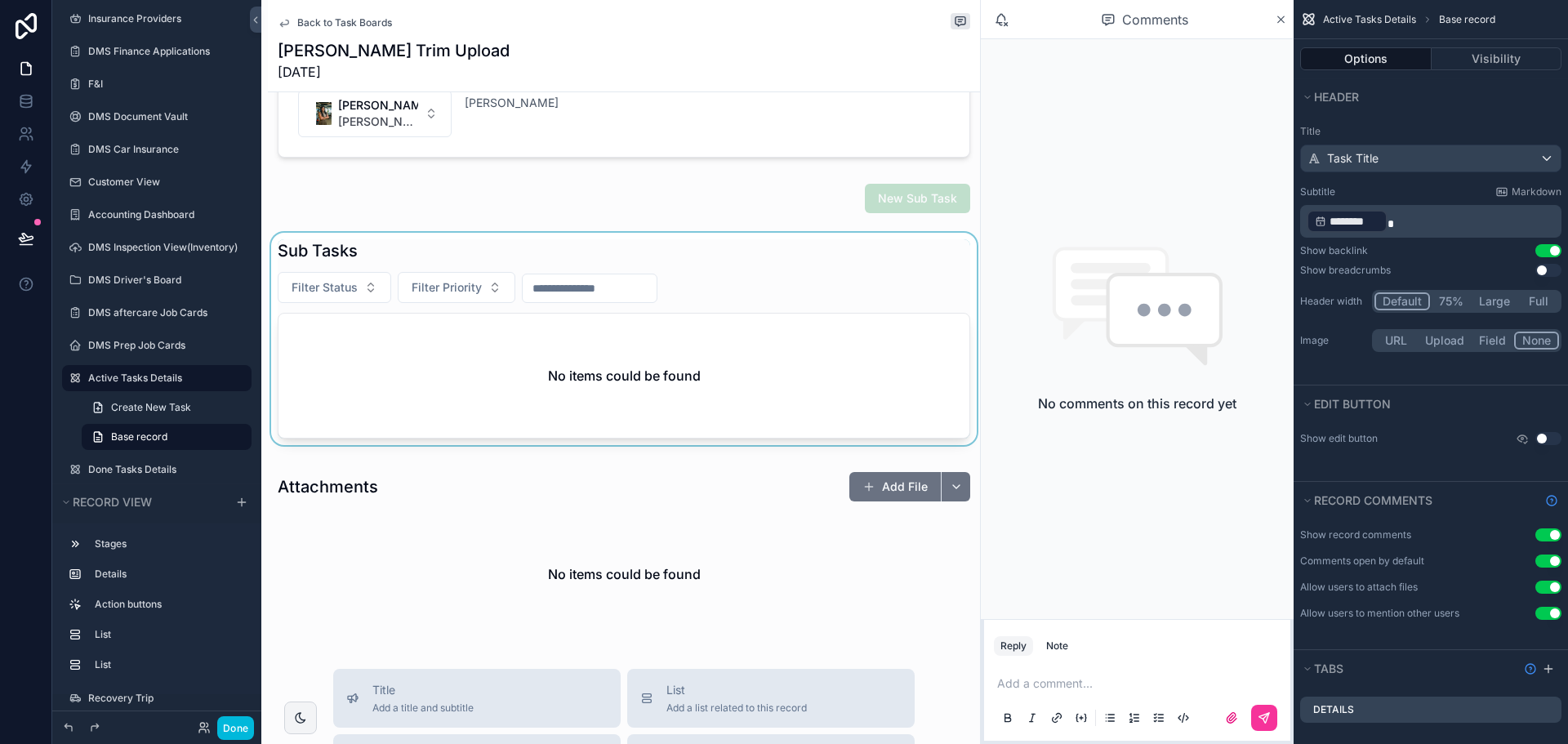
click at [816, 298] on div "scrollable content" at bounding box center [624, 343] width 712 height 219
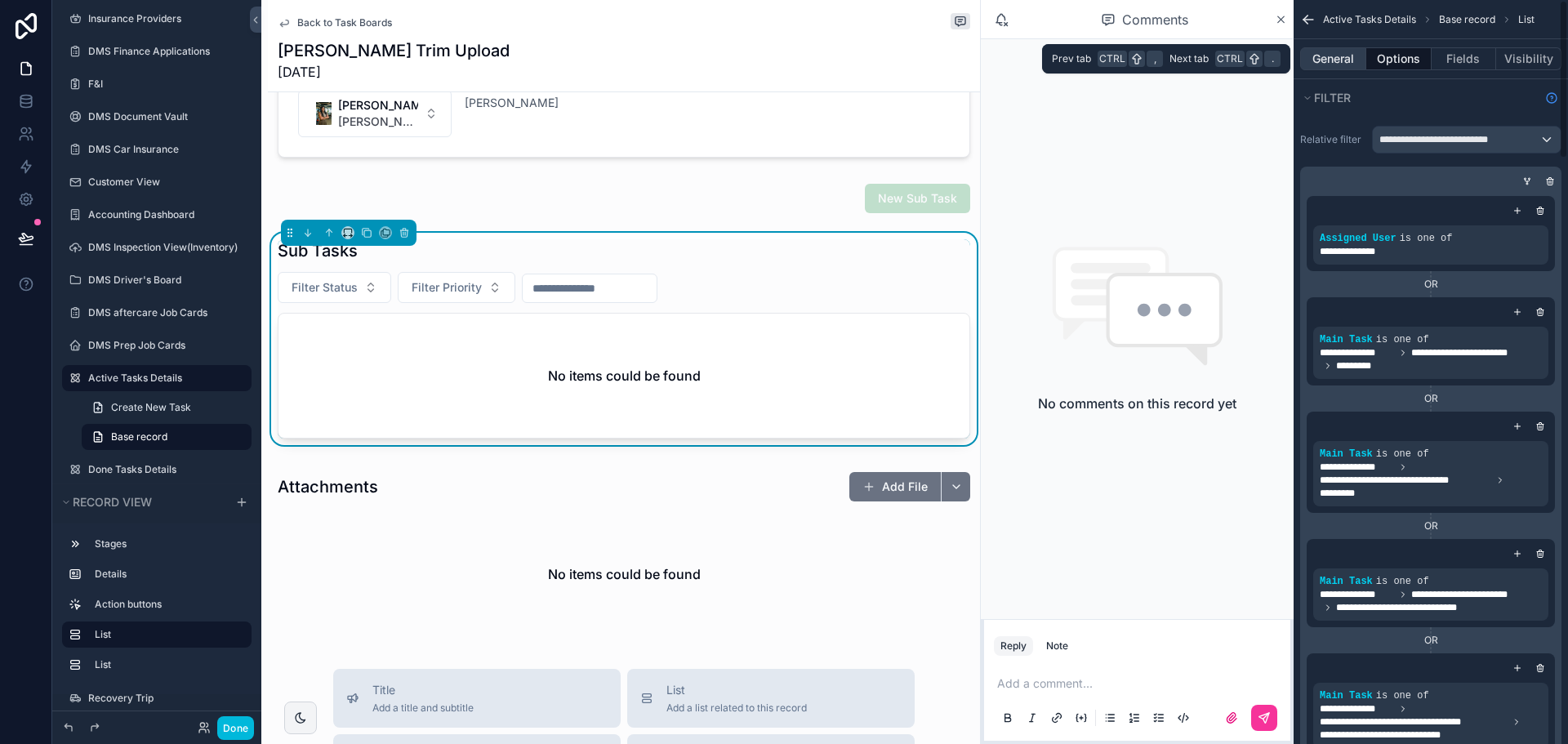
click at [1346, 60] on button "General" at bounding box center [1333, 59] width 66 height 23
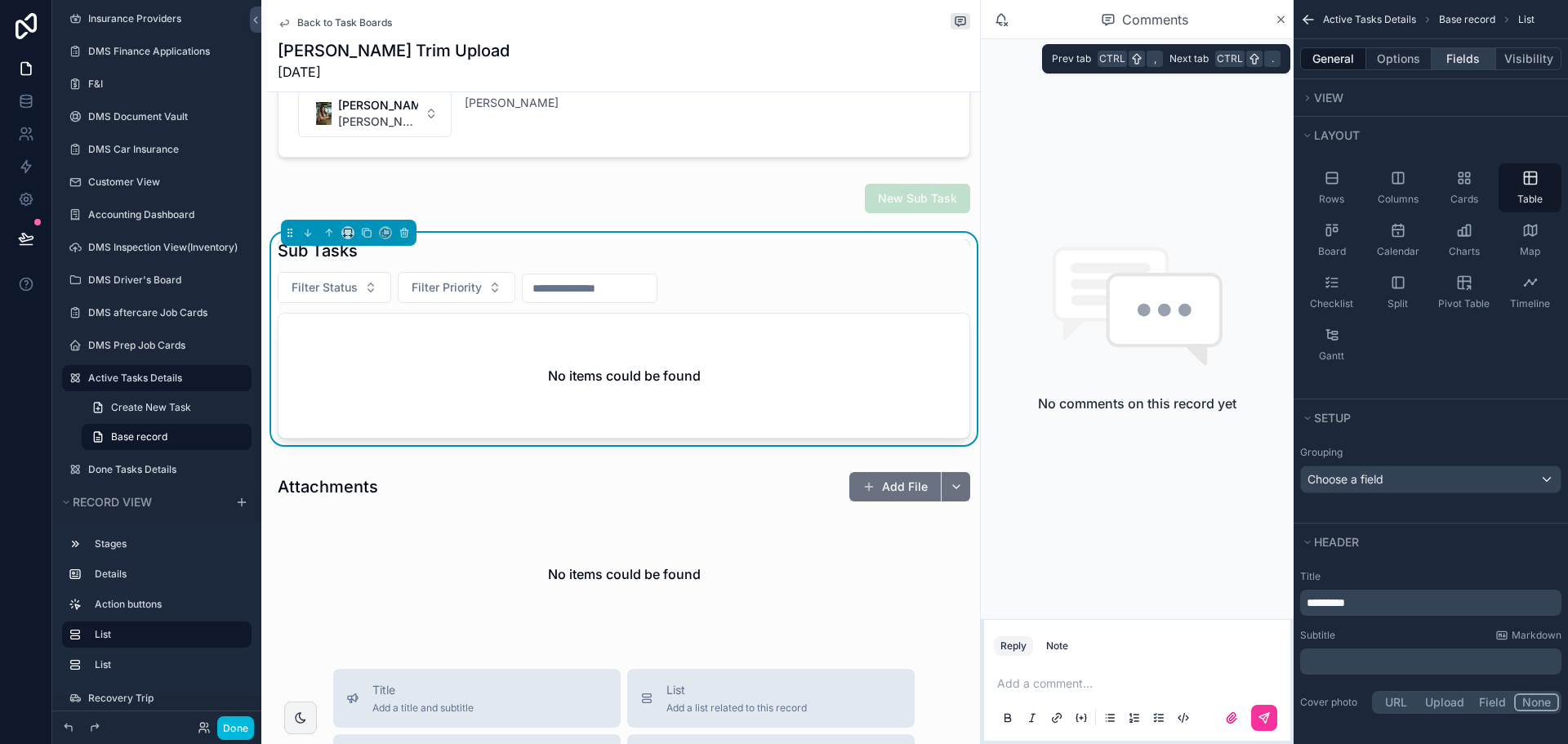
click at [1467, 54] on button "Fields" at bounding box center [1464, 59] width 65 height 23
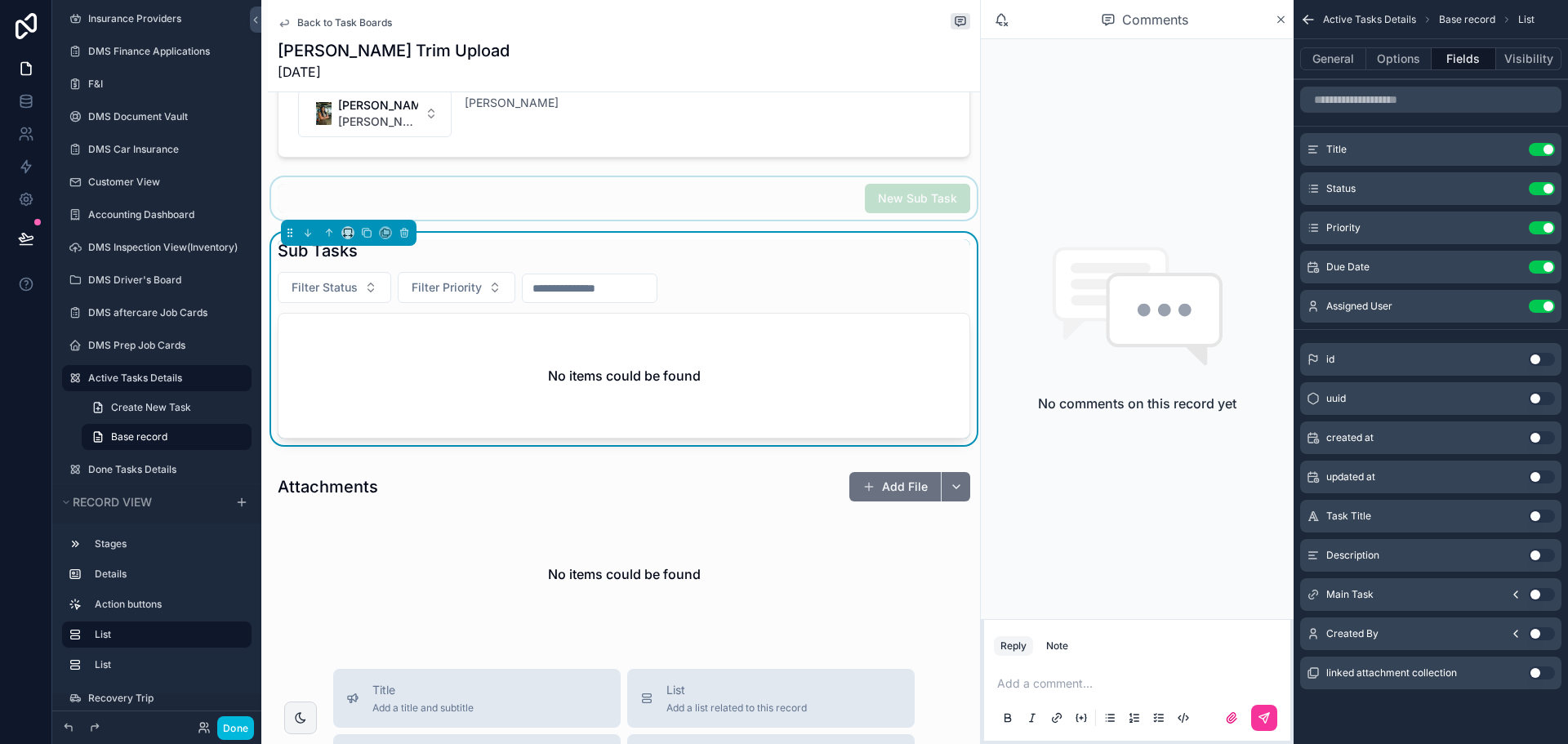
click at [936, 194] on div "scrollable content" at bounding box center [624, 199] width 712 height 43
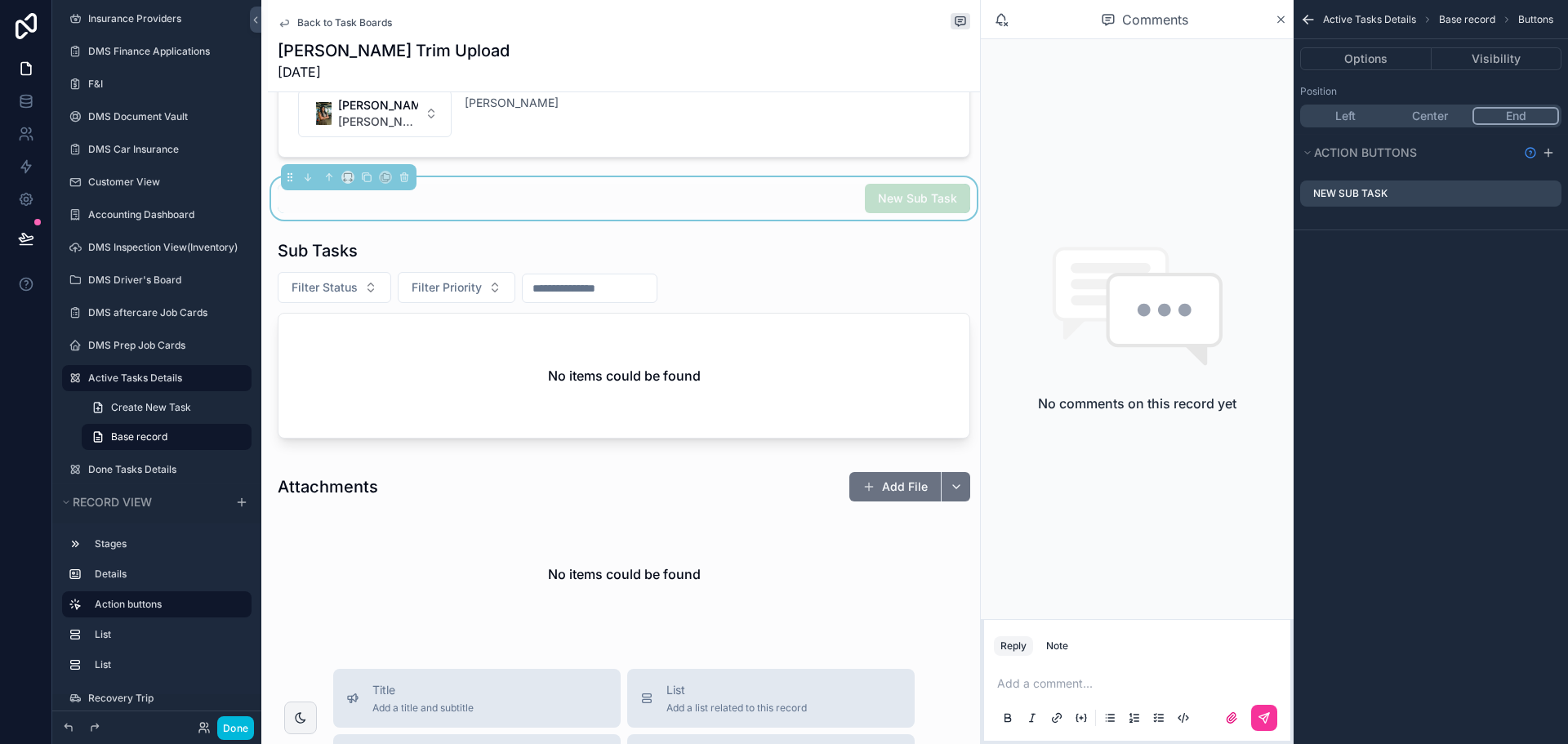
click at [936, 194] on span "New Sub Task" at bounding box center [917, 199] width 105 height 29
click at [333, 20] on span "Back to Task Boards" at bounding box center [345, 23] width 95 height 13
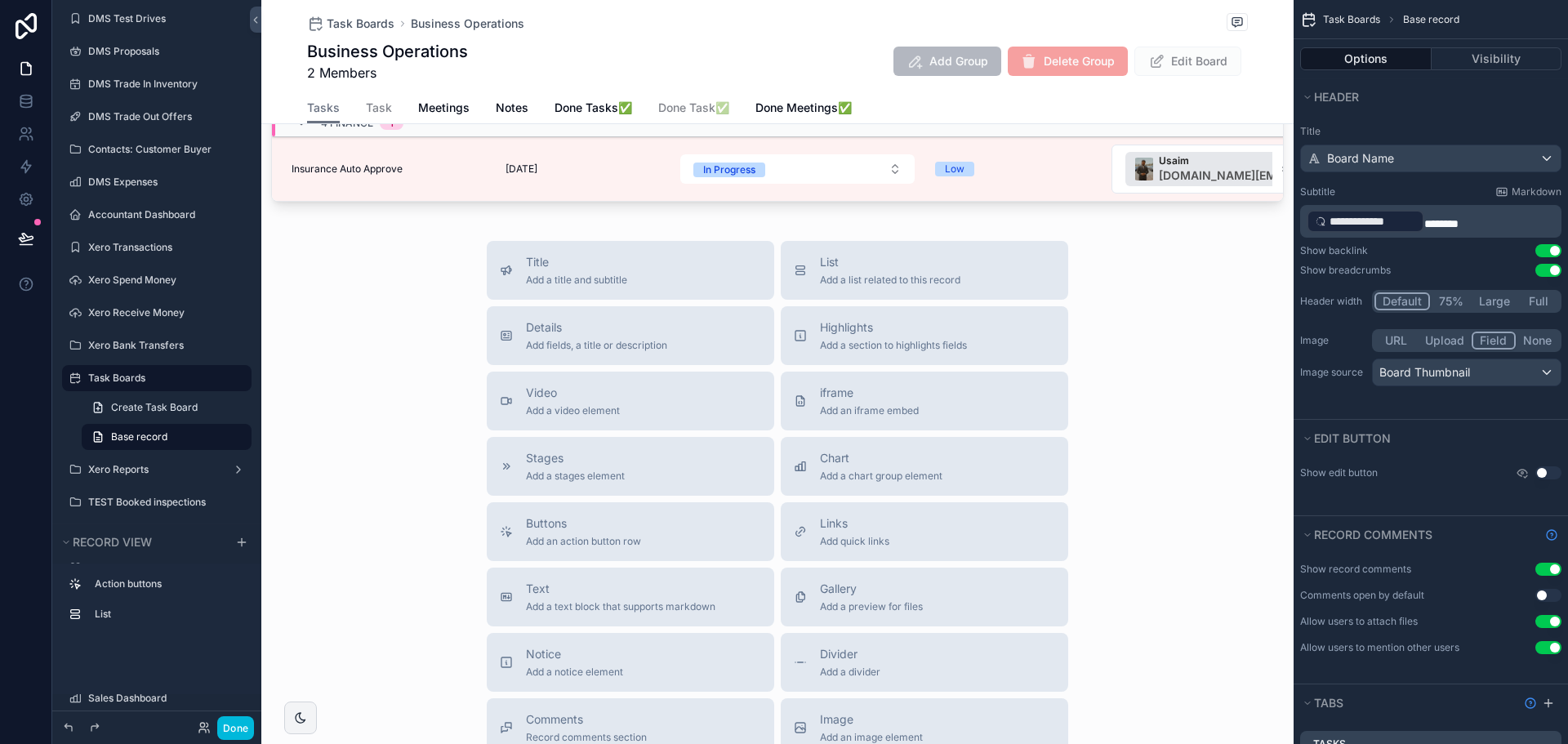
scroll to position [490, 0]
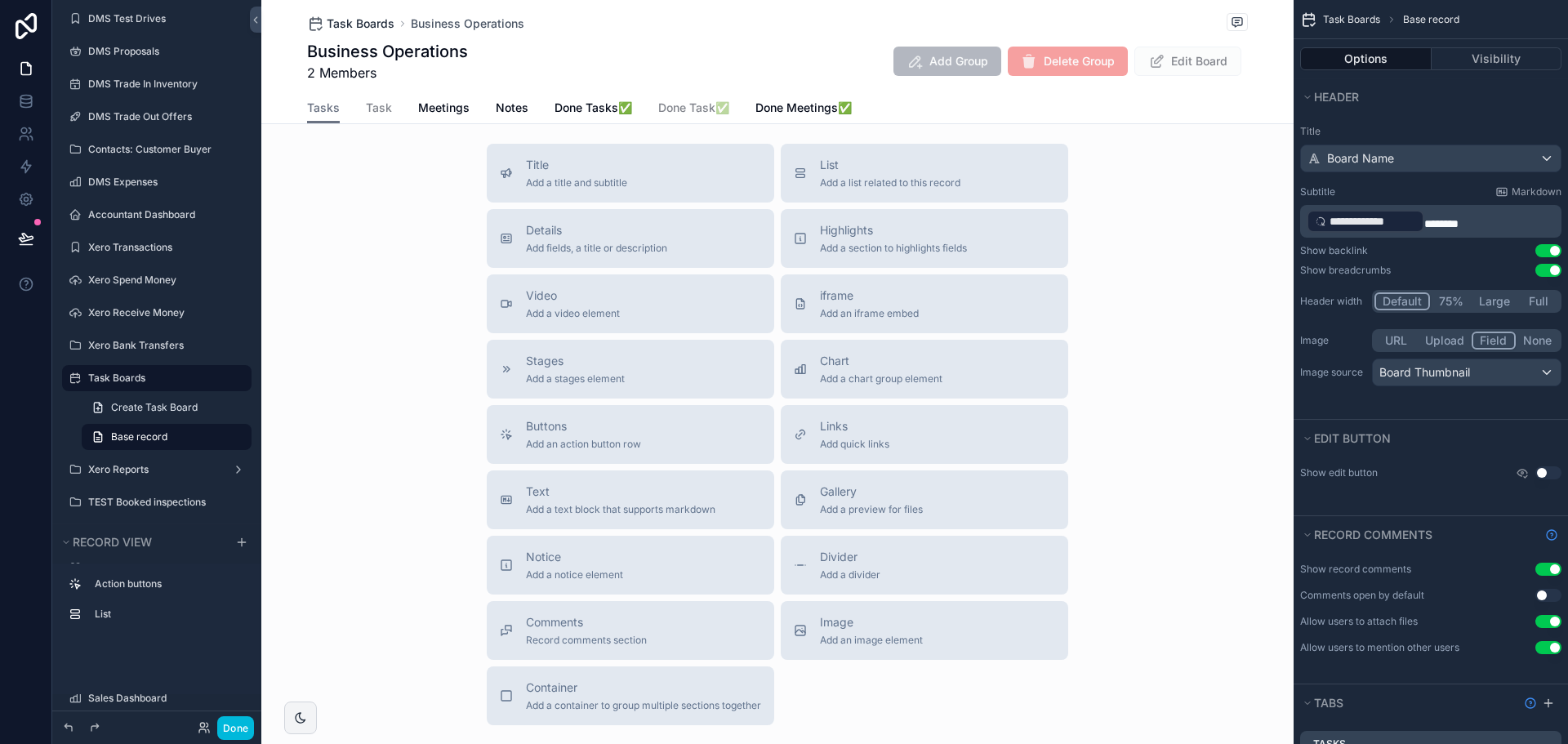
click at [342, 27] on span "Task Boards" at bounding box center [361, 24] width 68 height 16
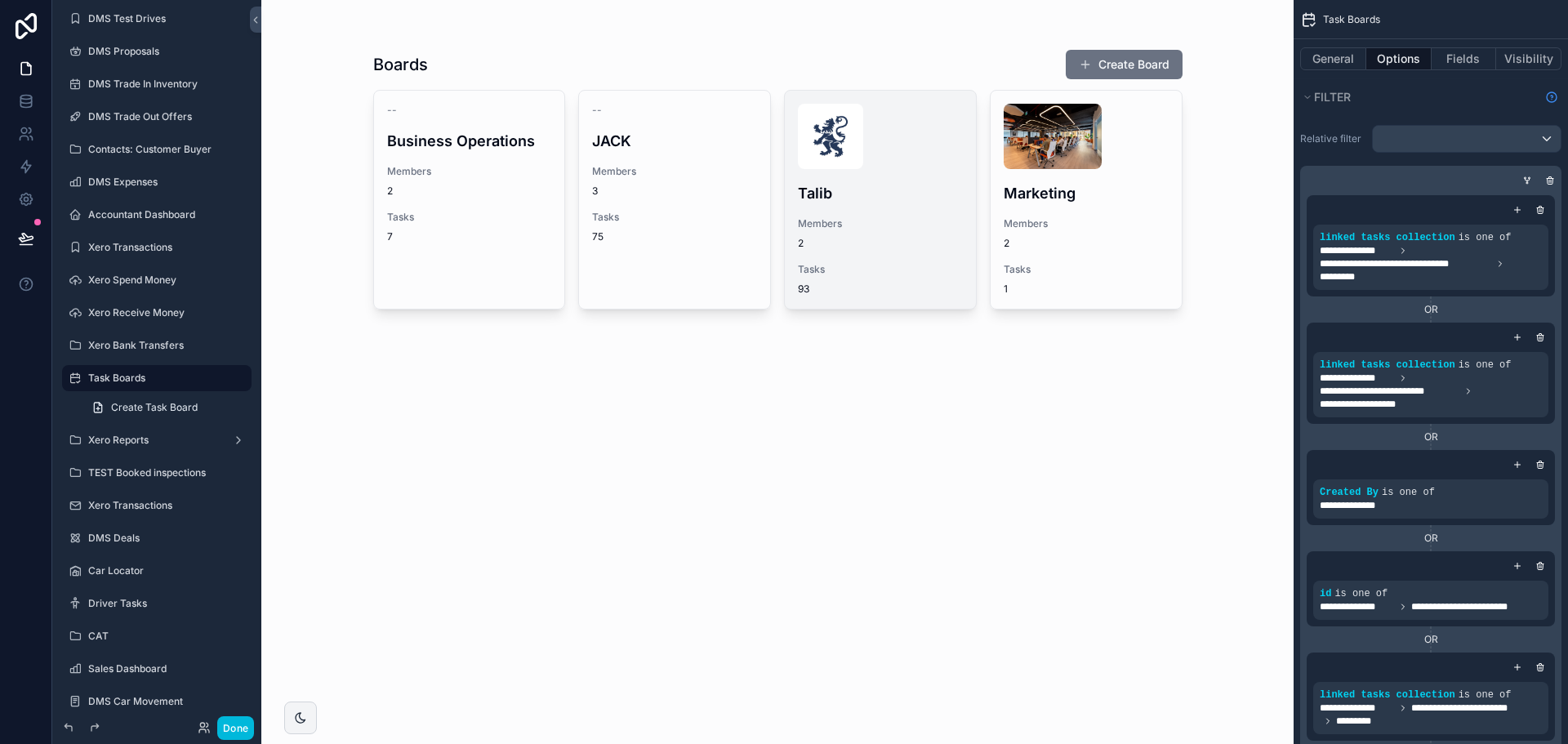
click at [835, 234] on div "Members 2" at bounding box center [880, 234] width 165 height 33
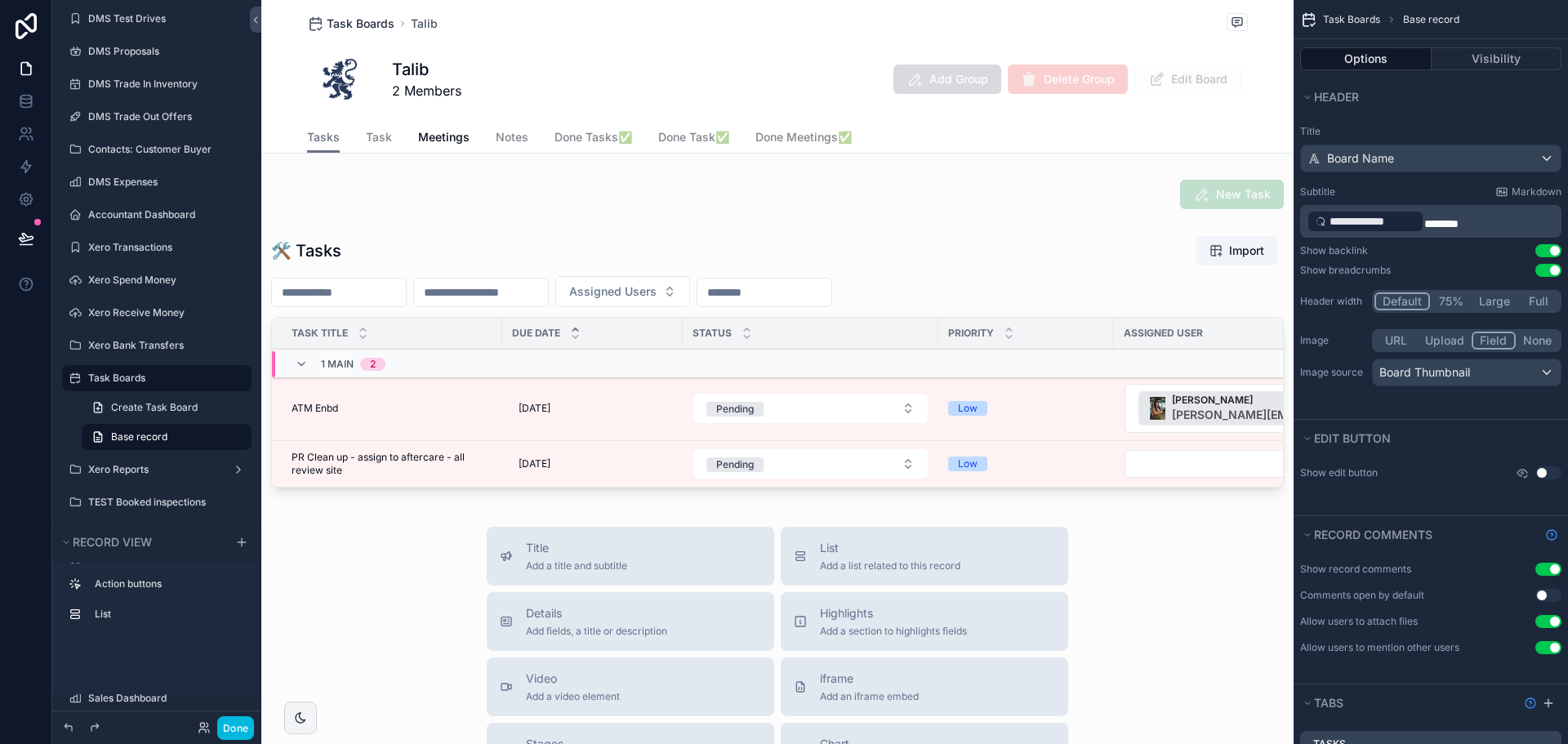
click at [350, 25] on span "Task Boards" at bounding box center [361, 24] width 68 height 16
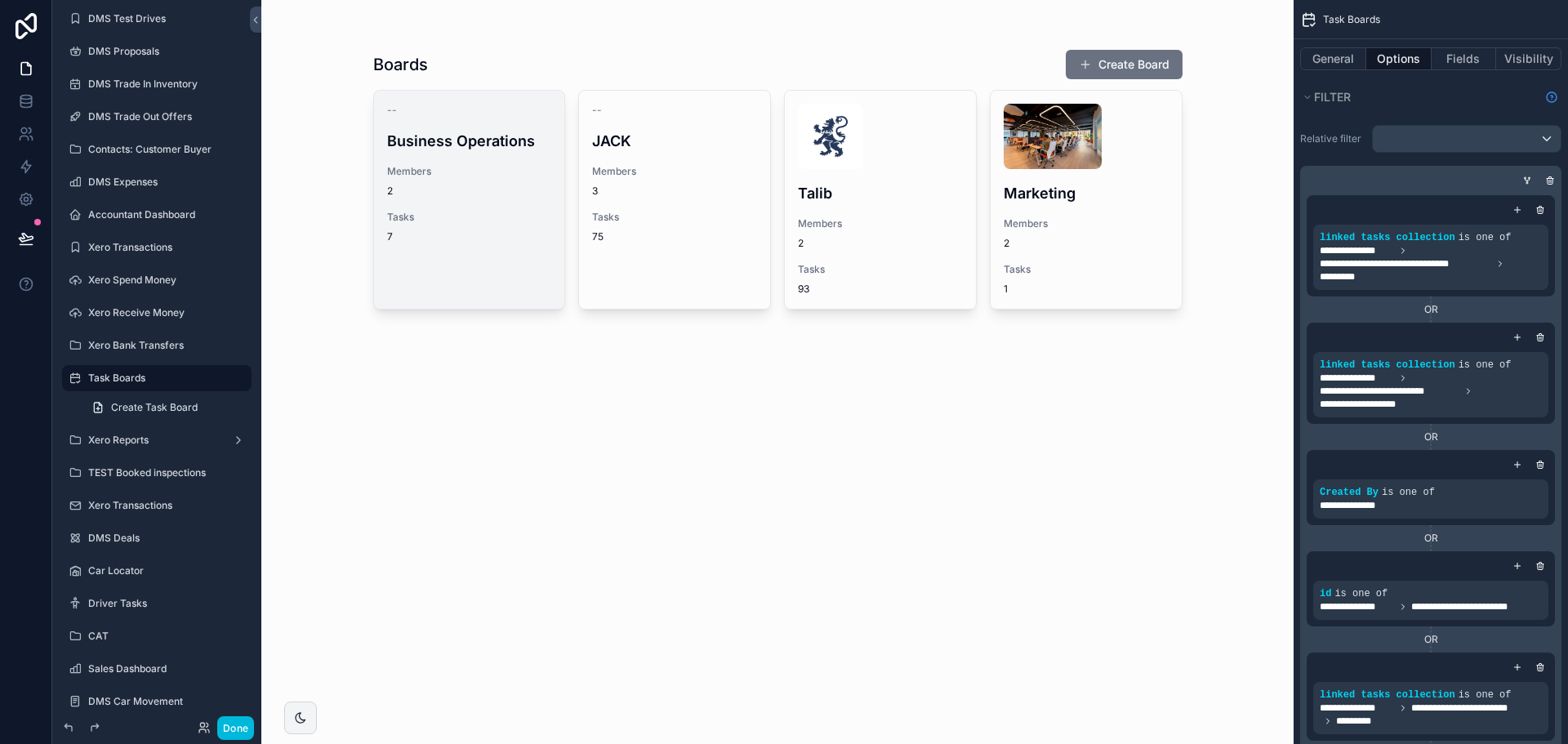
click at [467, 181] on div "Members 2" at bounding box center [470, 182] width 165 height 33
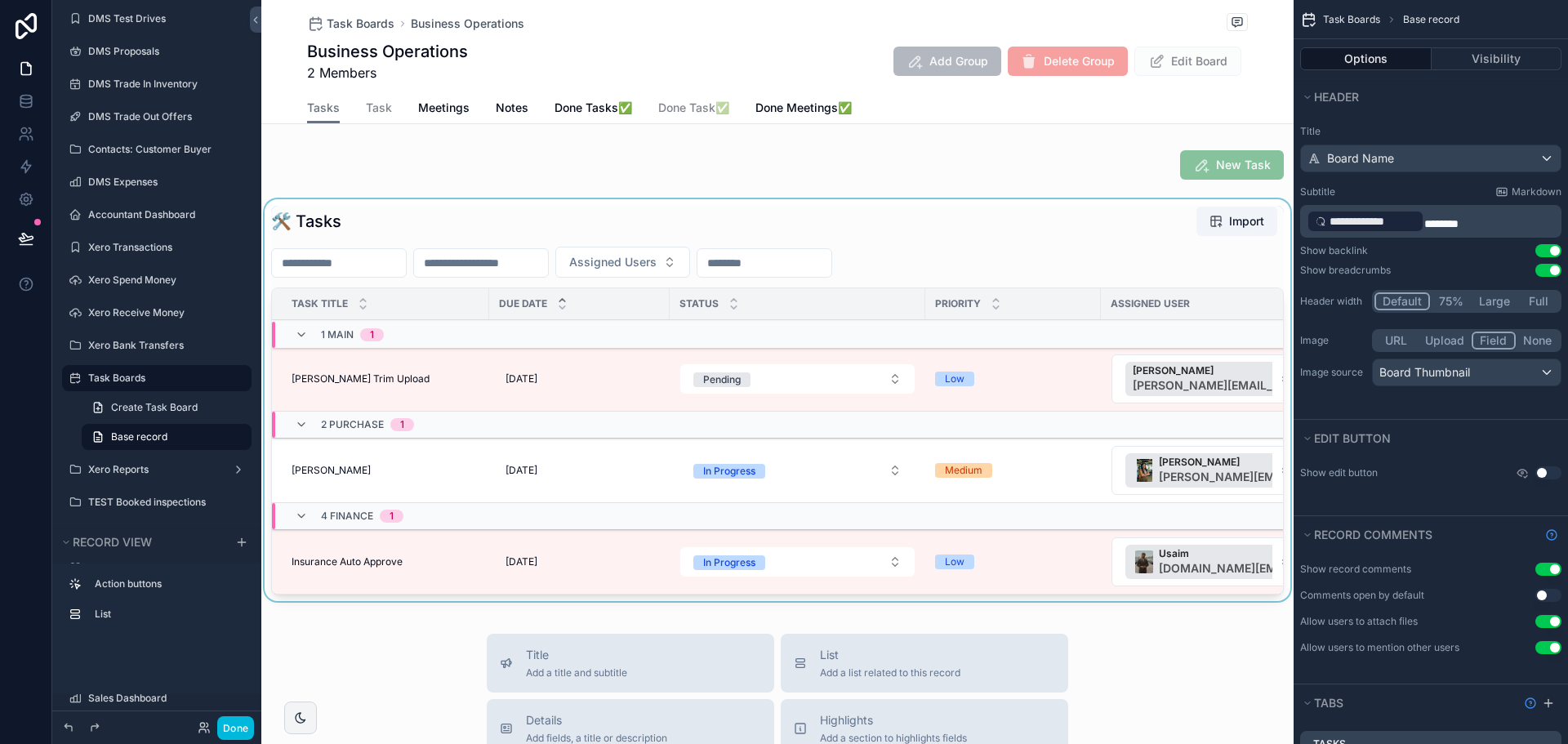
click at [311, 473] on div "scrollable content" at bounding box center [777, 403] width 1033 height 408
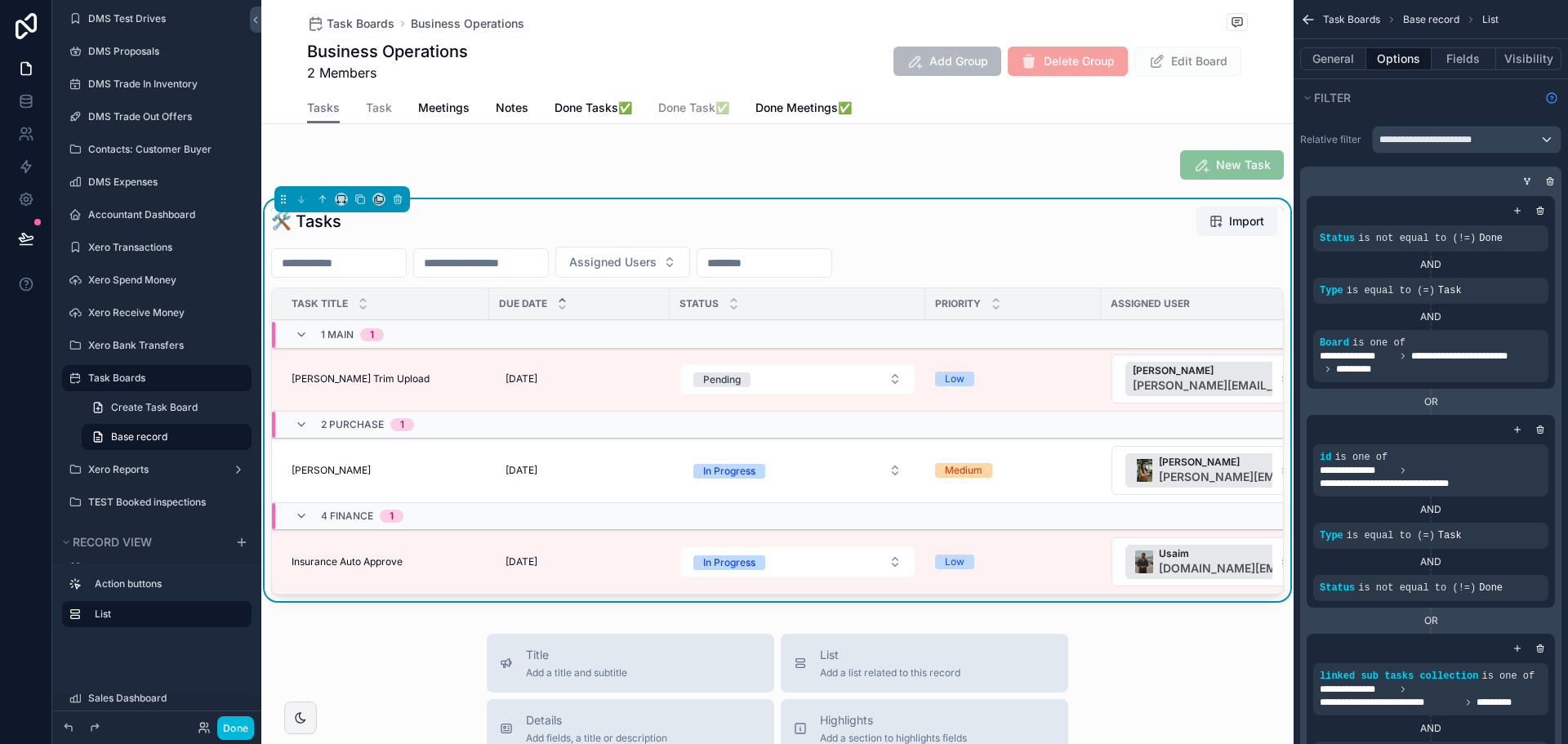
click at [306, 470] on span "[PERSON_NAME]" at bounding box center [331, 470] width 79 height 13
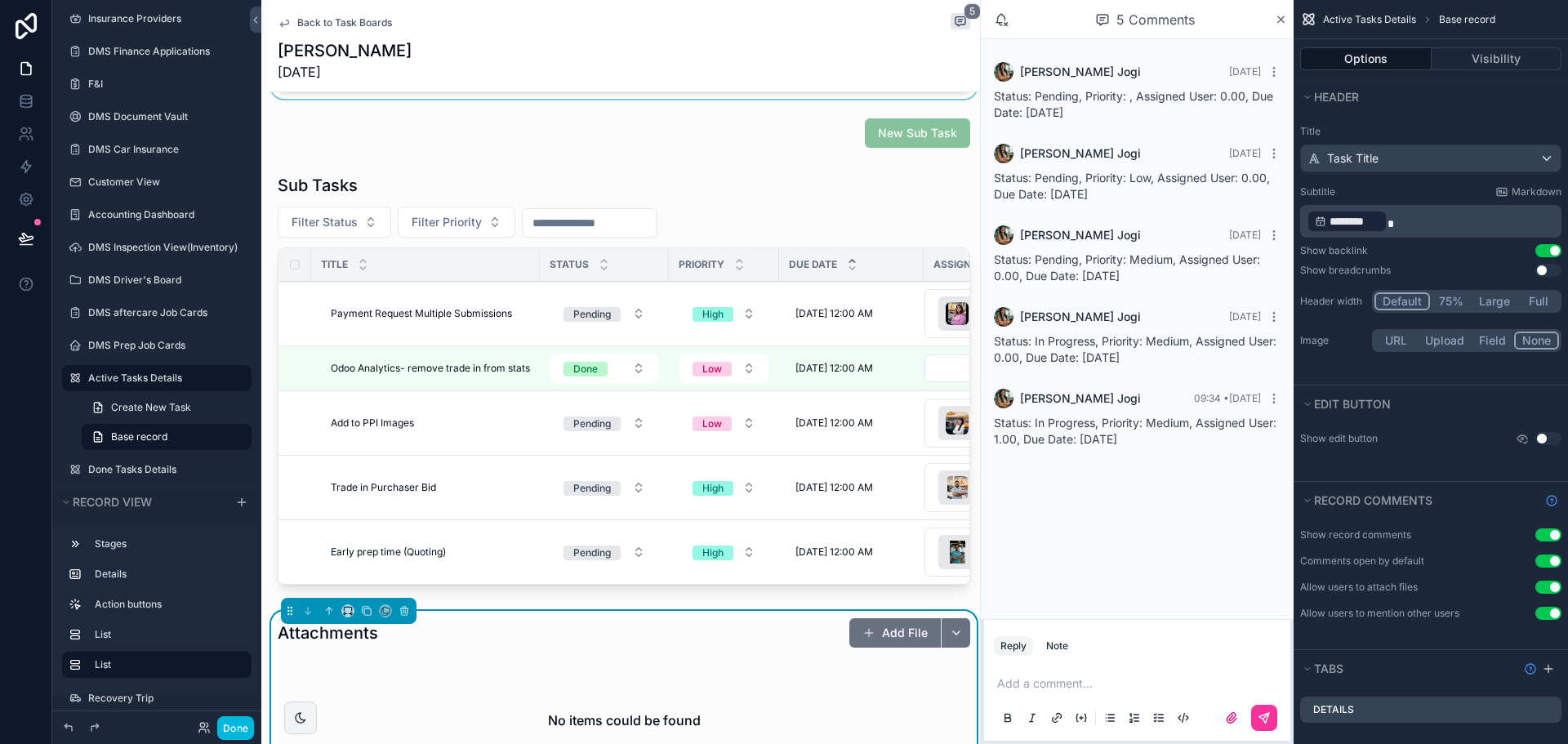
scroll to position [490, 0]
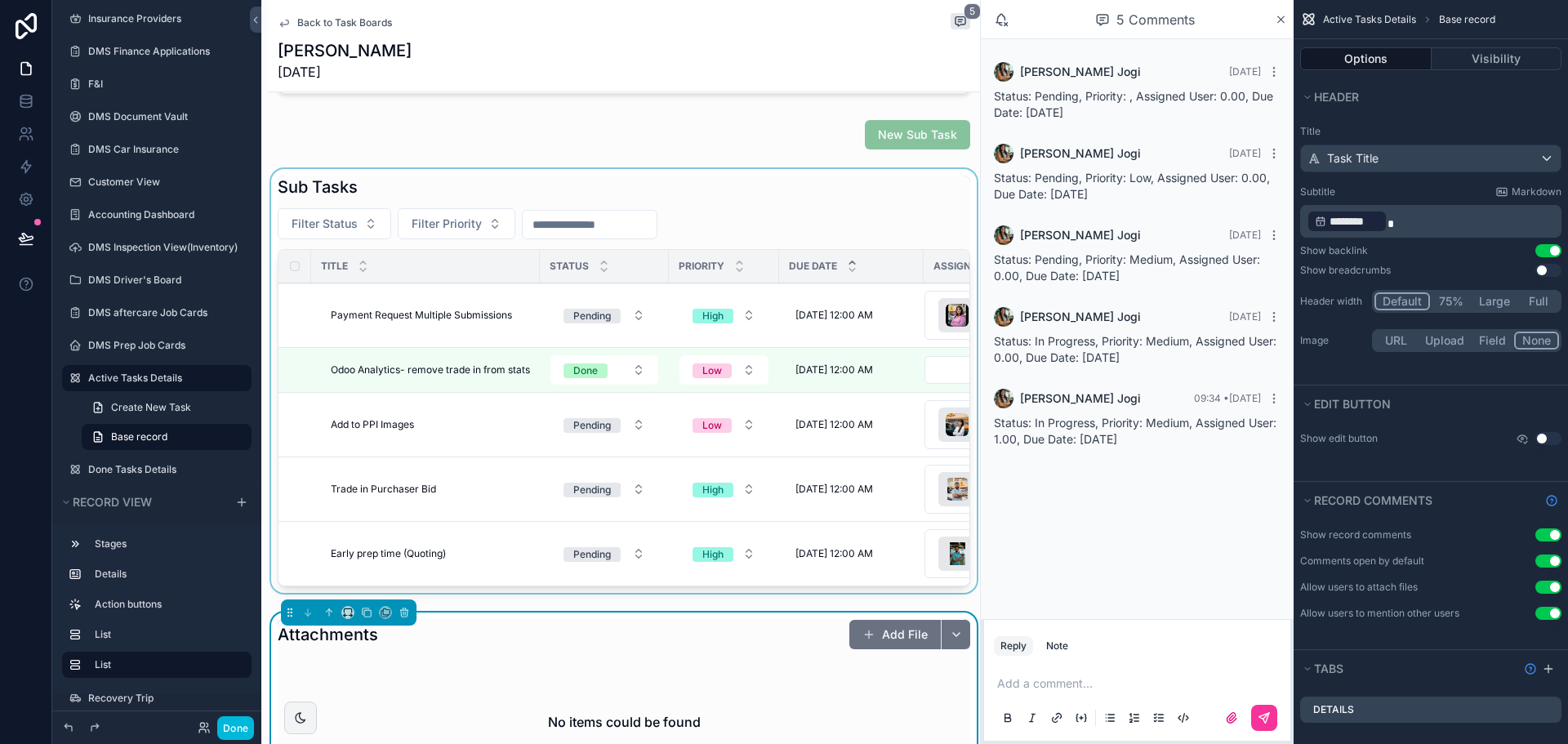
click at [787, 190] on div "scrollable content" at bounding box center [624, 384] width 712 height 430
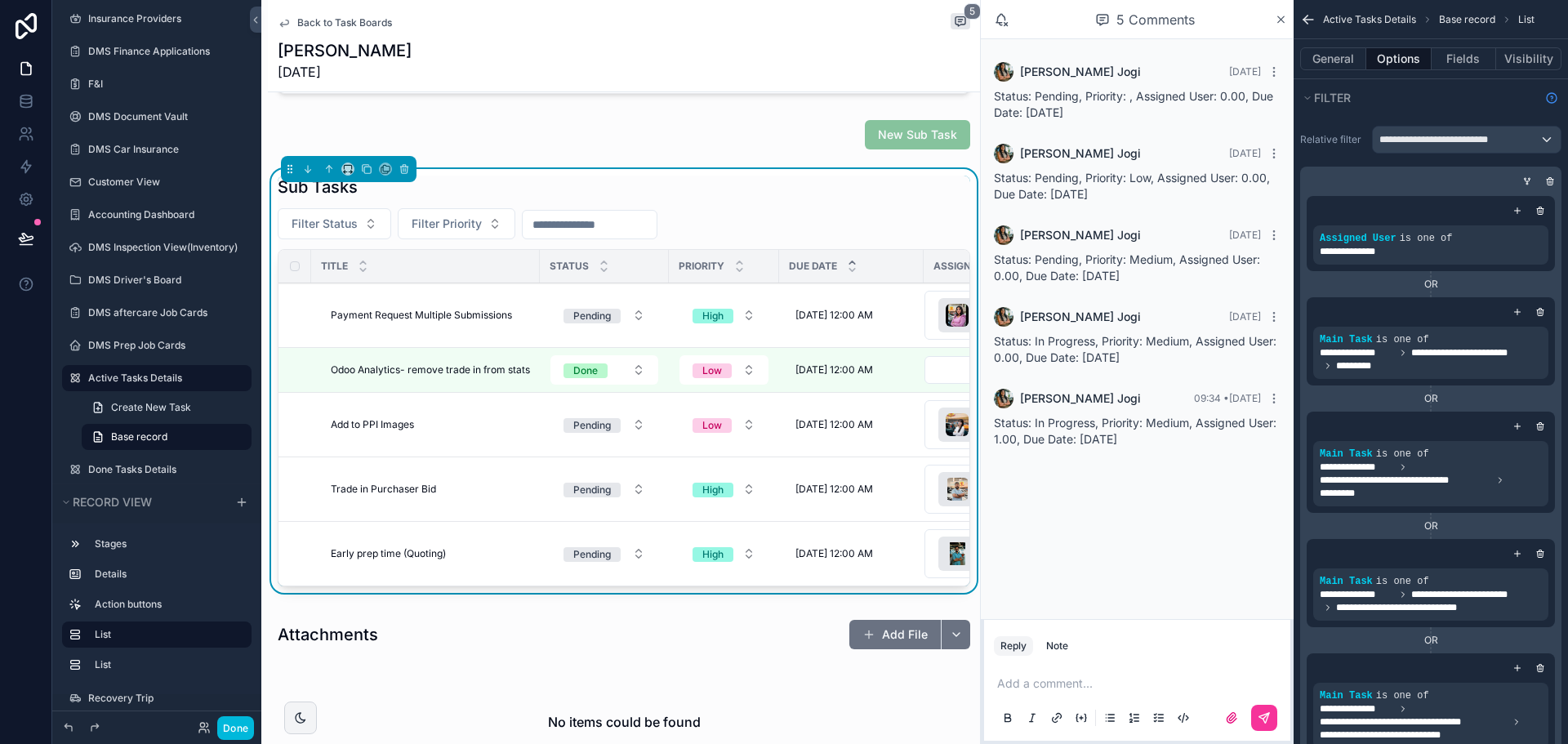
click at [374, 314] on span "Payment Request Multiple Submissions" at bounding box center [422, 316] width 181 height 13
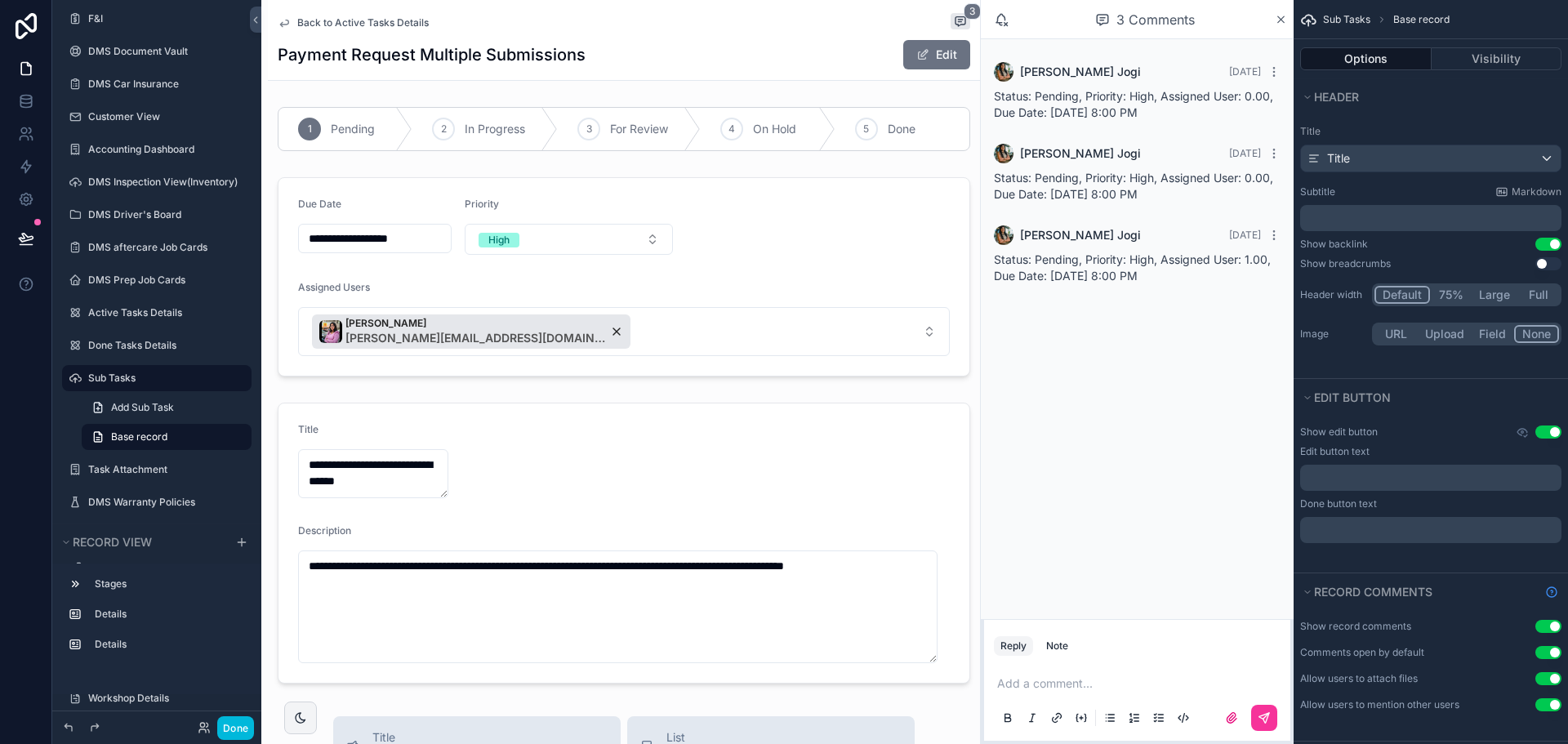
click at [660, 435] on div "scrollable content" at bounding box center [624, 544] width 712 height 294
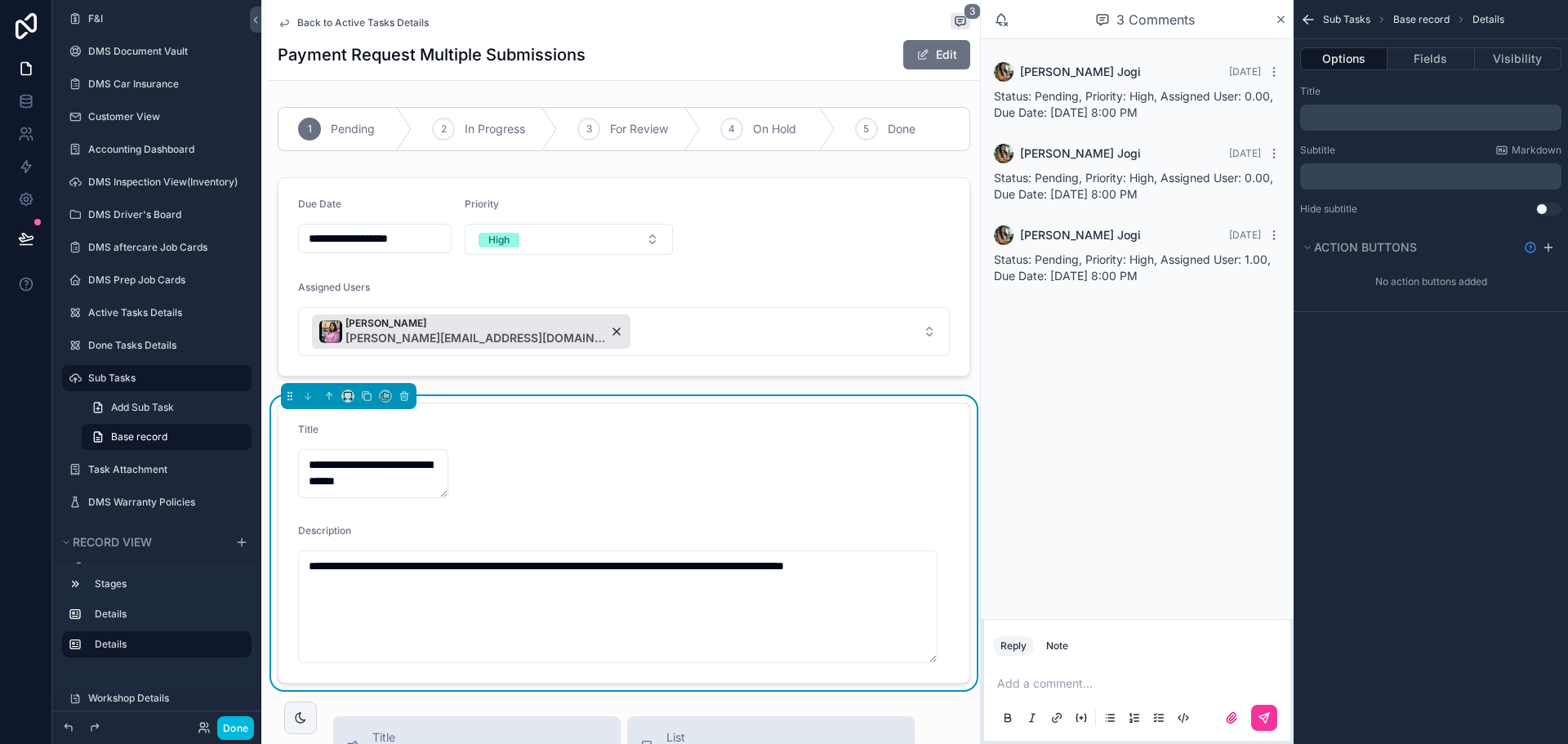
click at [1440, 38] on div "Sub Tasks Base record Details" at bounding box center [1431, 20] width 275 height 39
click at [1434, 58] on button "Fields" at bounding box center [1431, 59] width 87 height 23
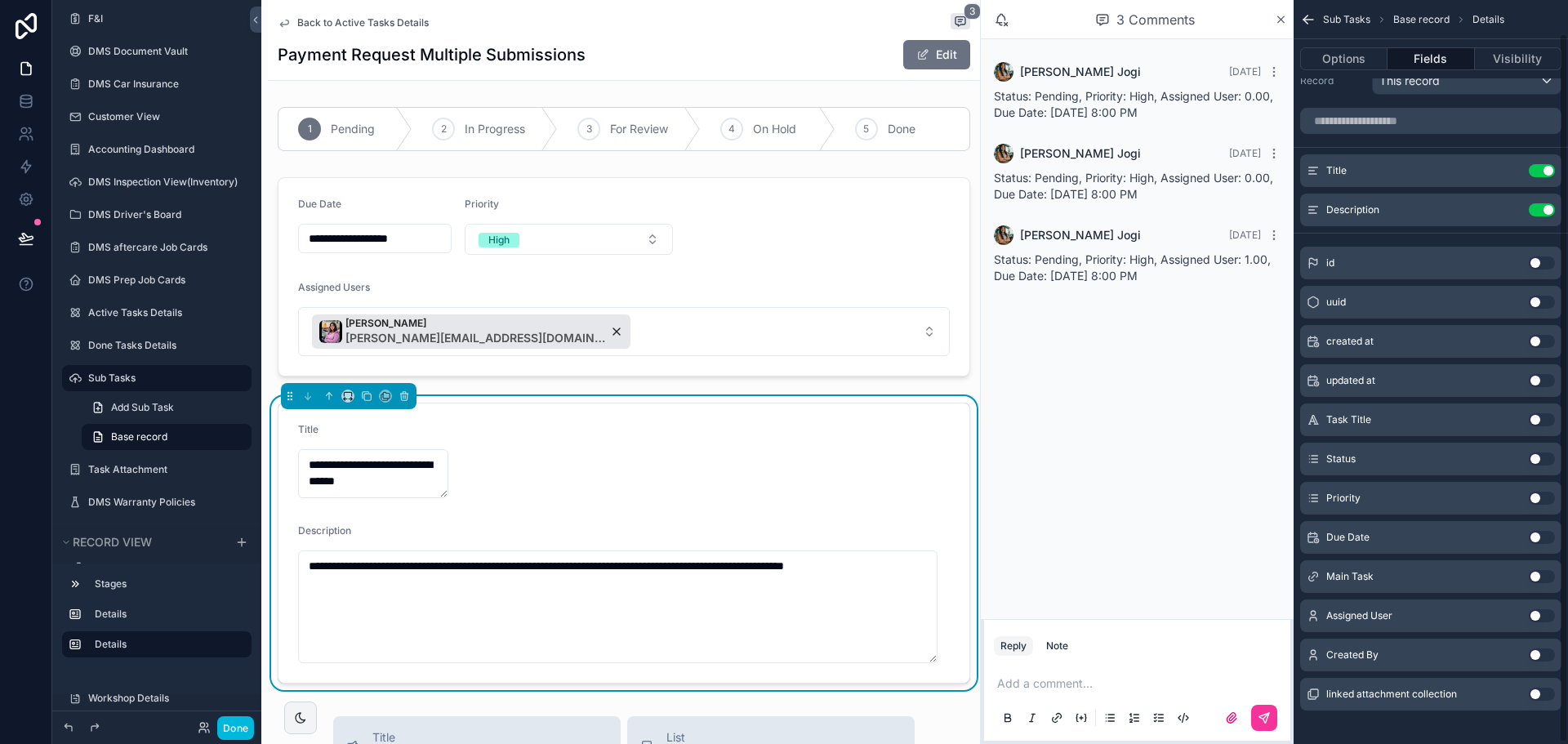
scroll to position [37, 0]
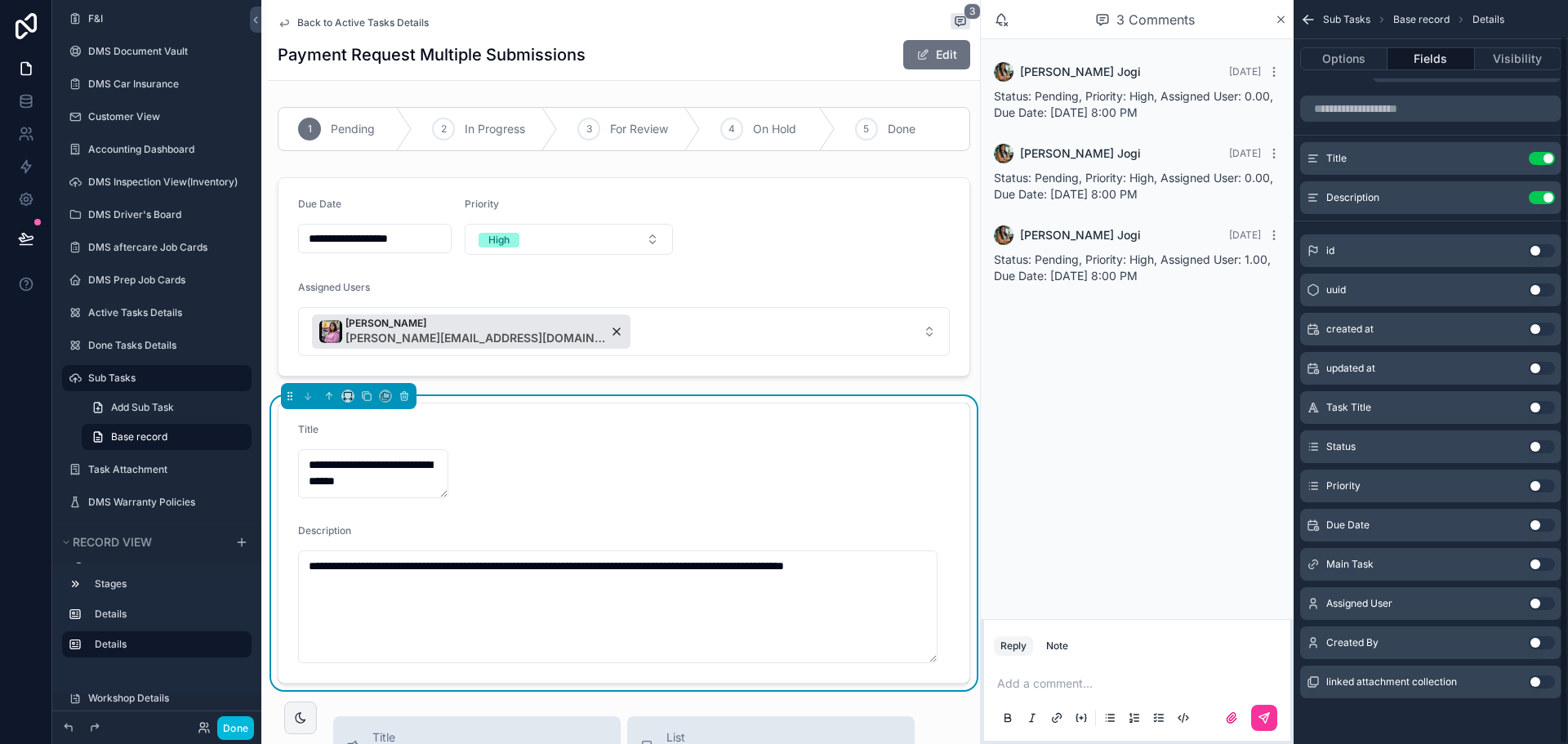
click at [1530, 682] on button "Use setting" at bounding box center [1542, 682] width 26 height 13
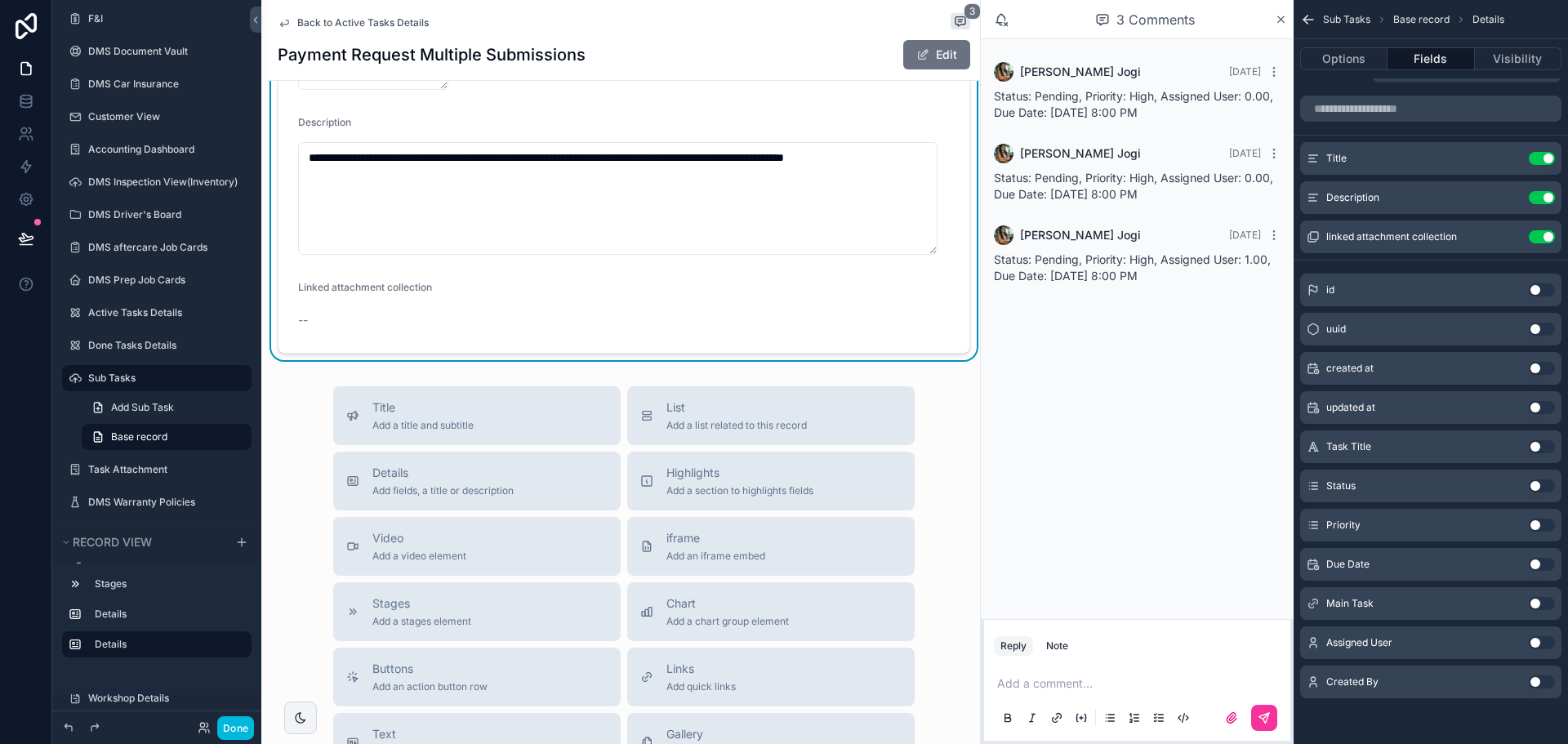
scroll to position [327, 0]
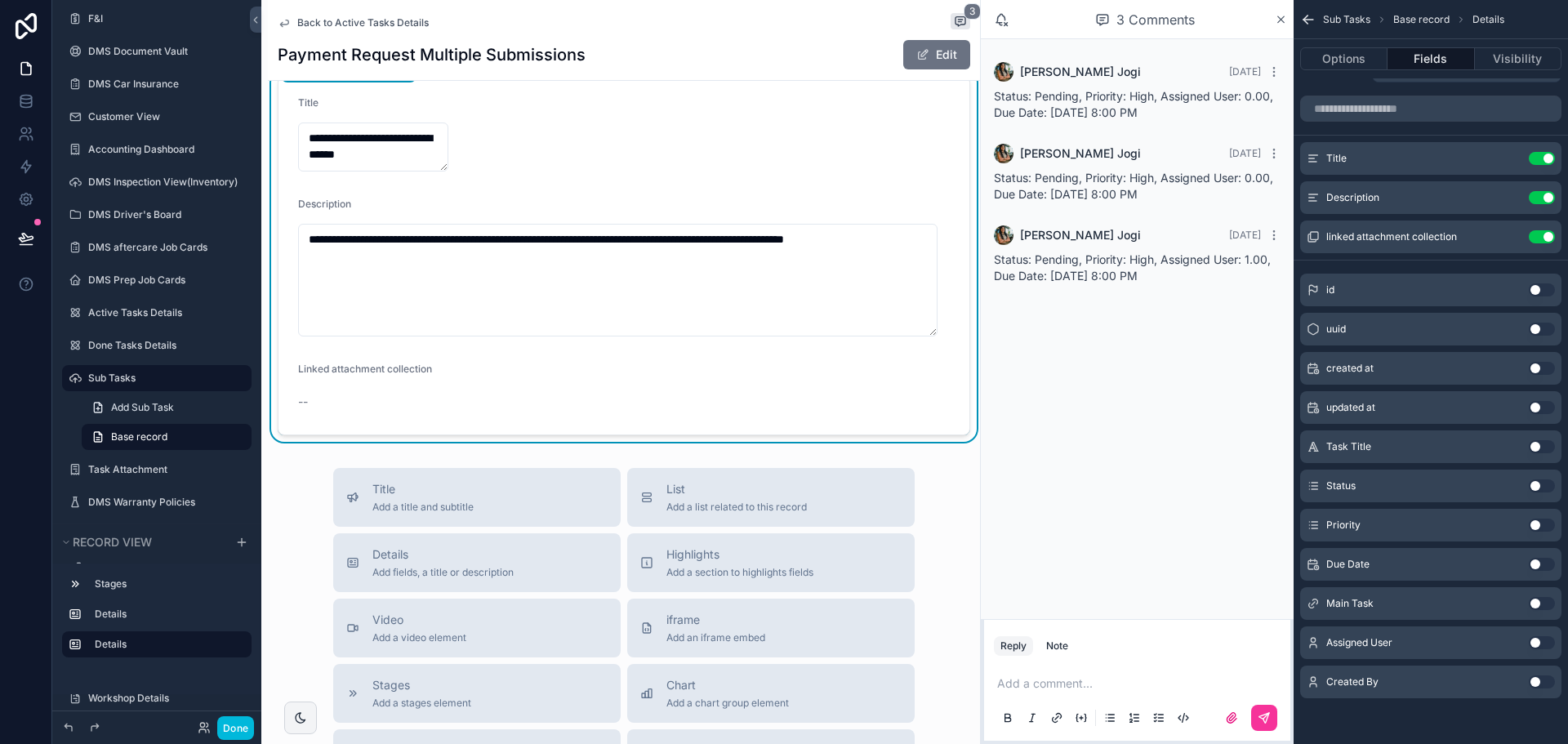
click at [640, 393] on form "**********" at bounding box center [624, 256] width 691 height 358
click at [0, 0] on icon "scrollable content" at bounding box center [0, 0] width 0 height 0
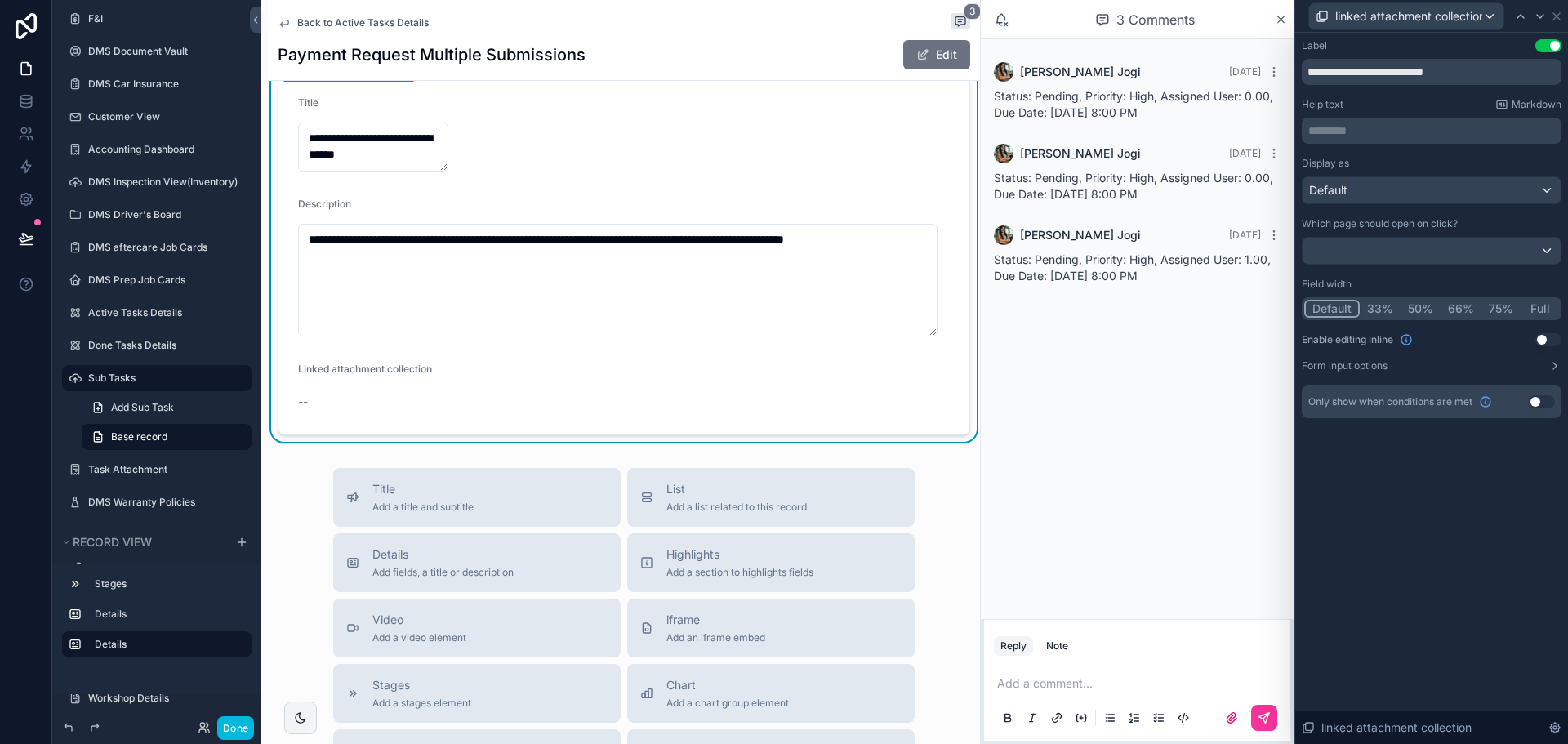
click at [851, 374] on form "**********" at bounding box center [624, 256] width 691 height 358
click at [1557, 20] on icon at bounding box center [1557, 16] width 13 height 13
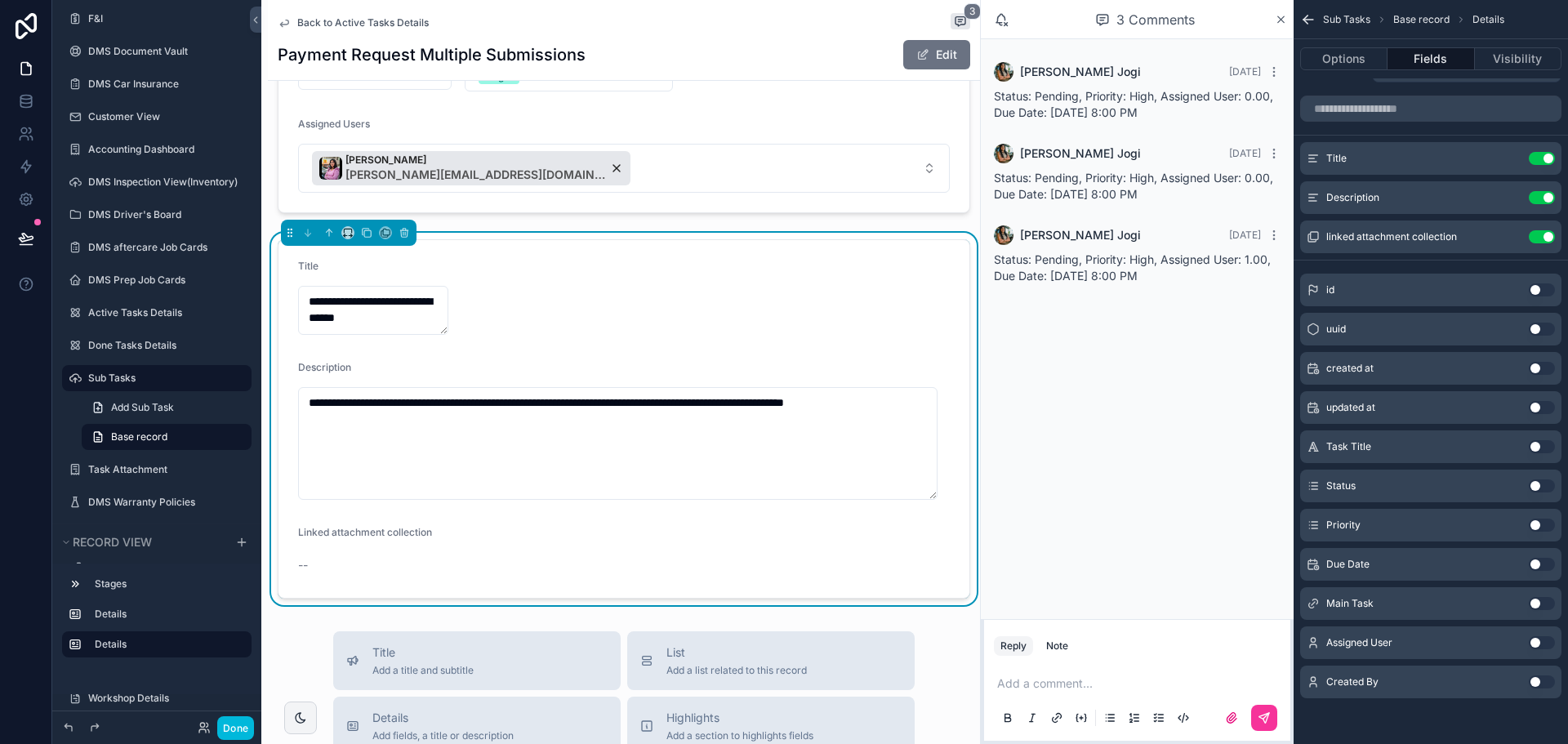
scroll to position [408, 0]
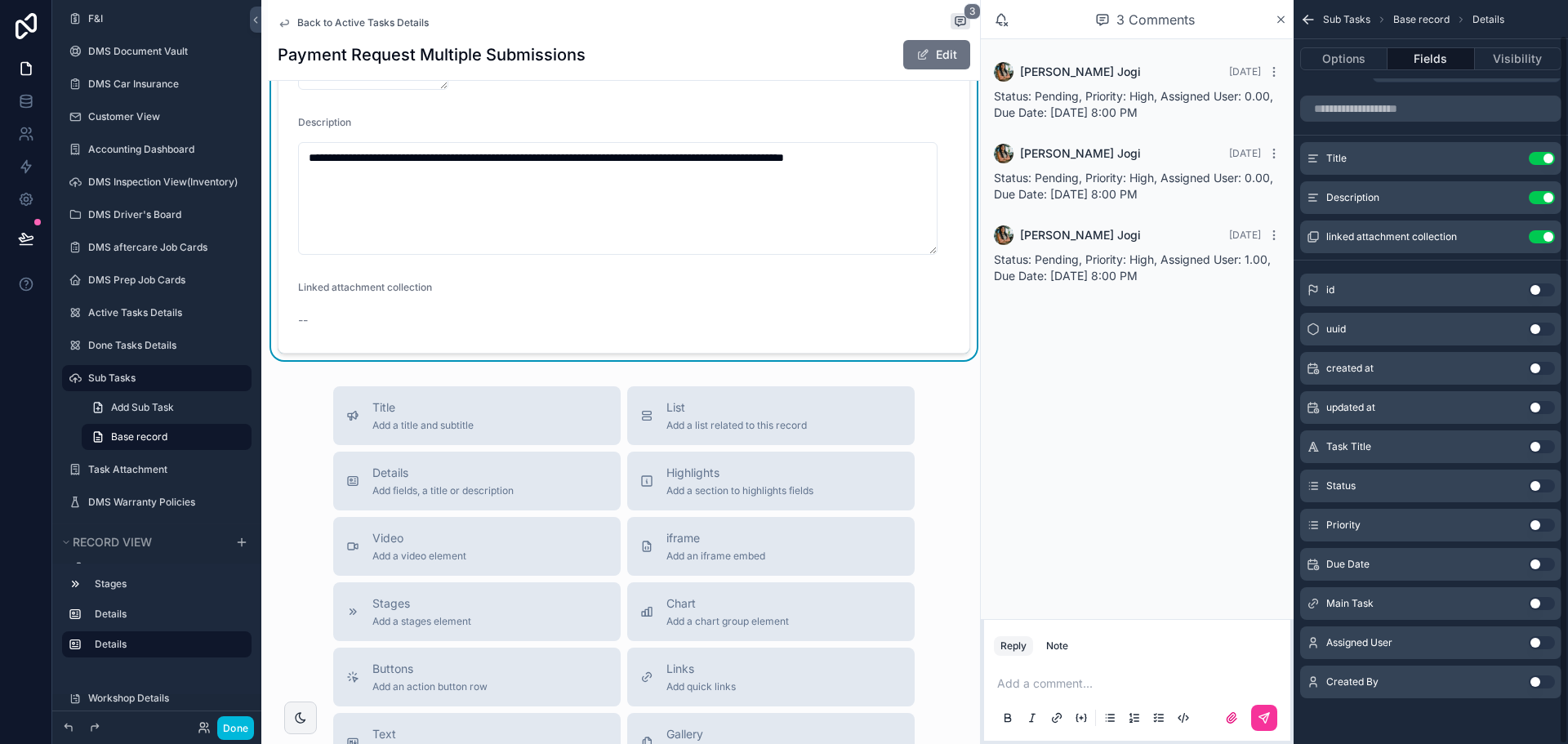
click at [1546, 235] on button "Use setting" at bounding box center [1542, 237] width 26 height 13
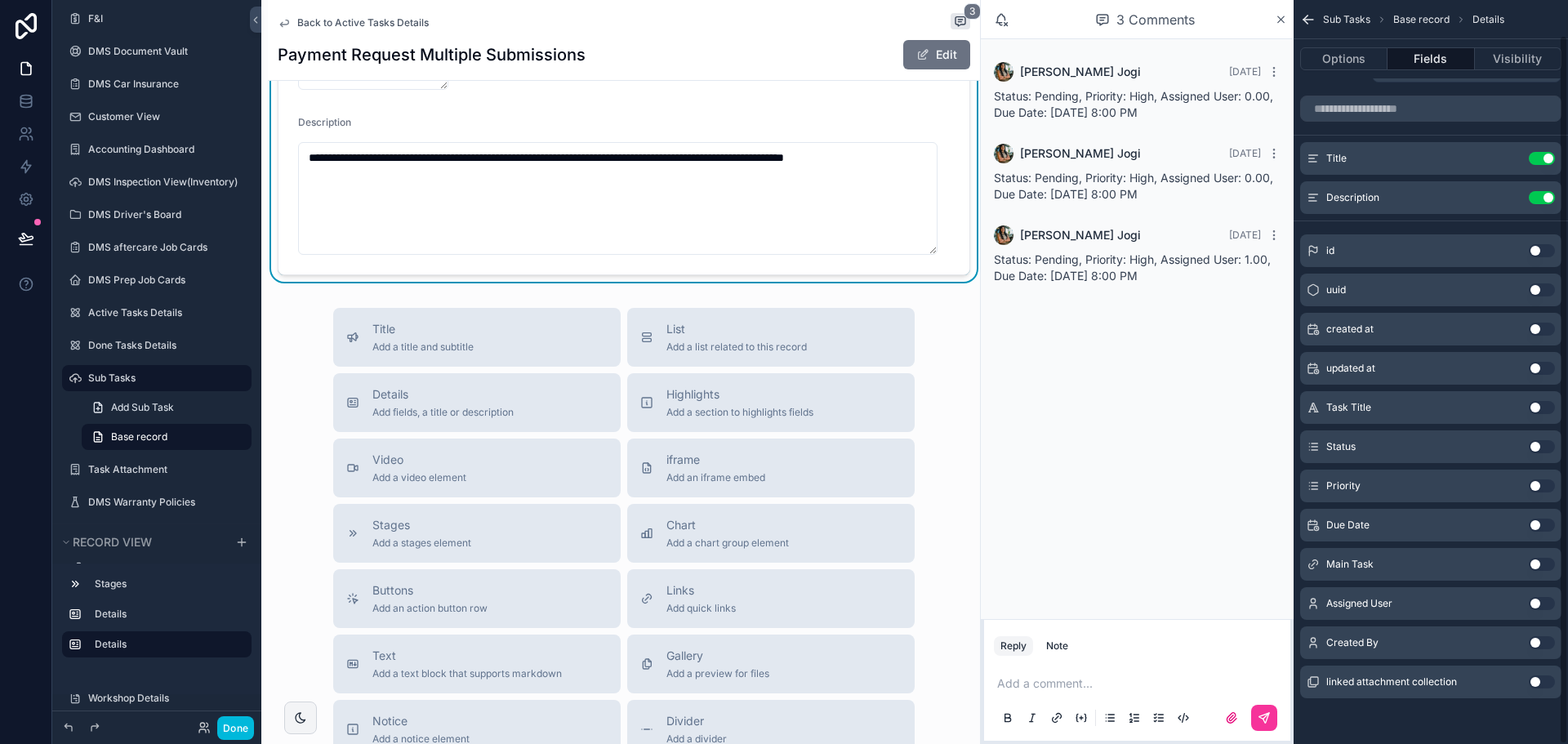
click at [1548, 681] on button "Use setting" at bounding box center [1542, 682] width 26 height 13
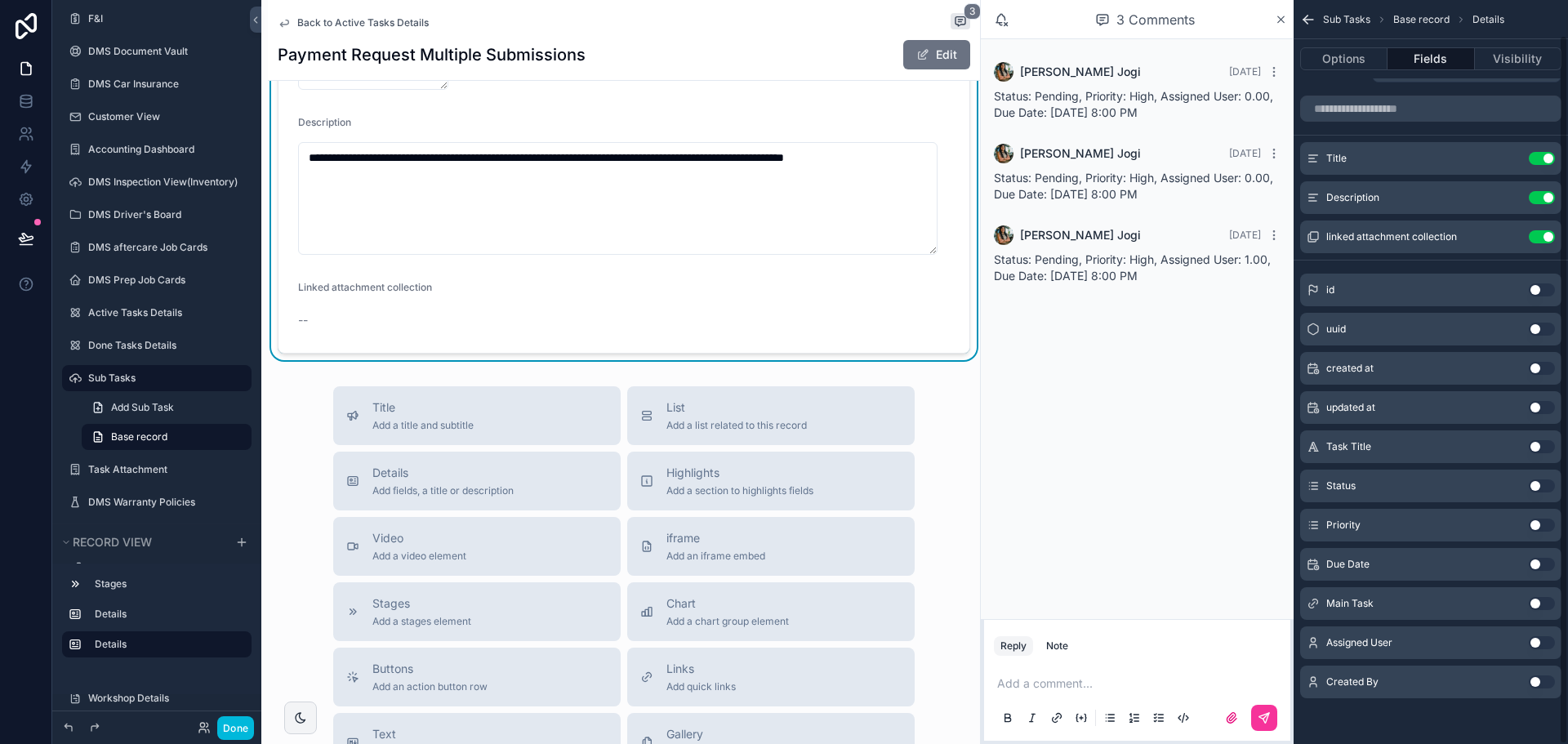
click at [1540, 240] on button "Use setting" at bounding box center [1542, 237] width 26 height 13
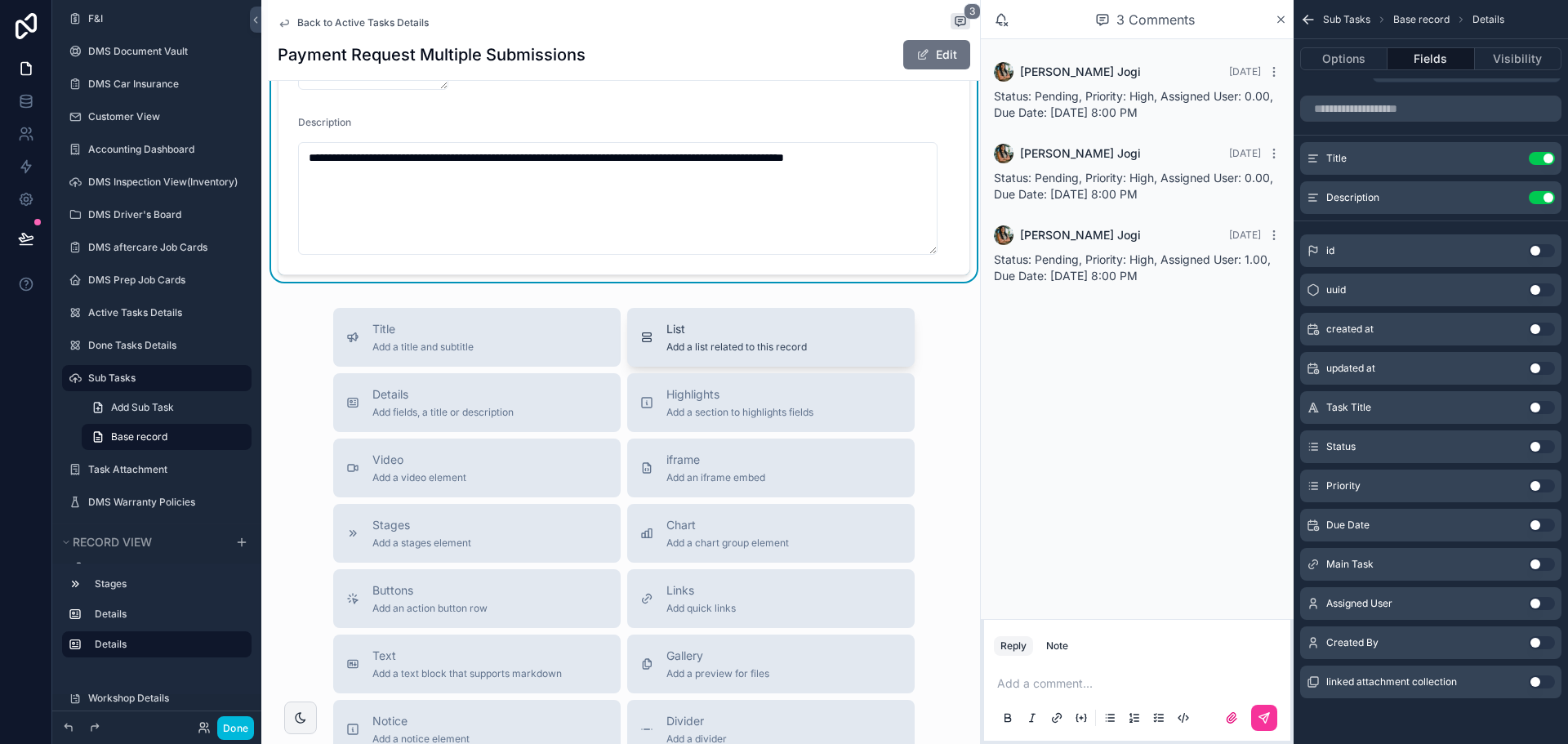
click at [715, 327] on span "List" at bounding box center [737, 329] width 141 height 16
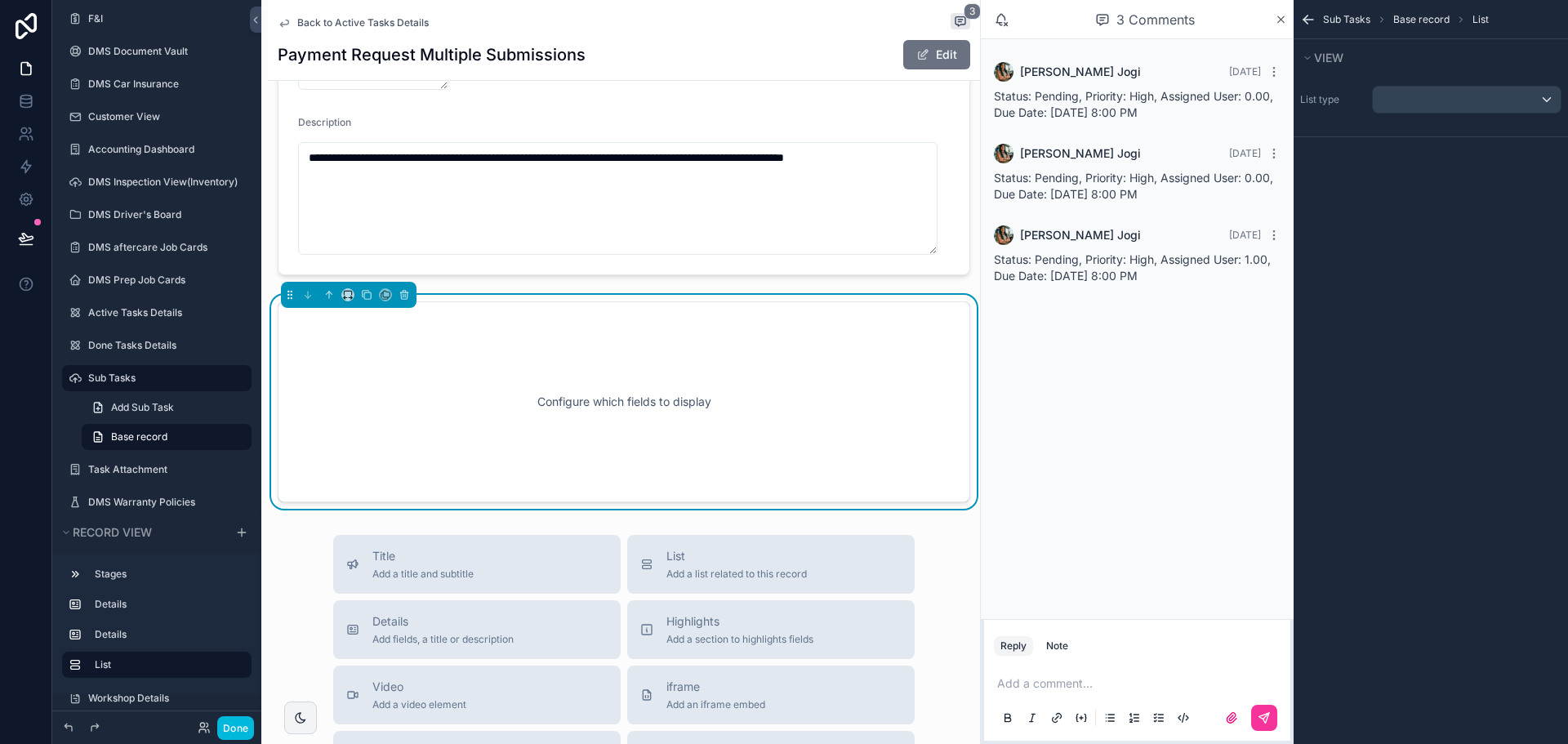
scroll to position [438, 0]
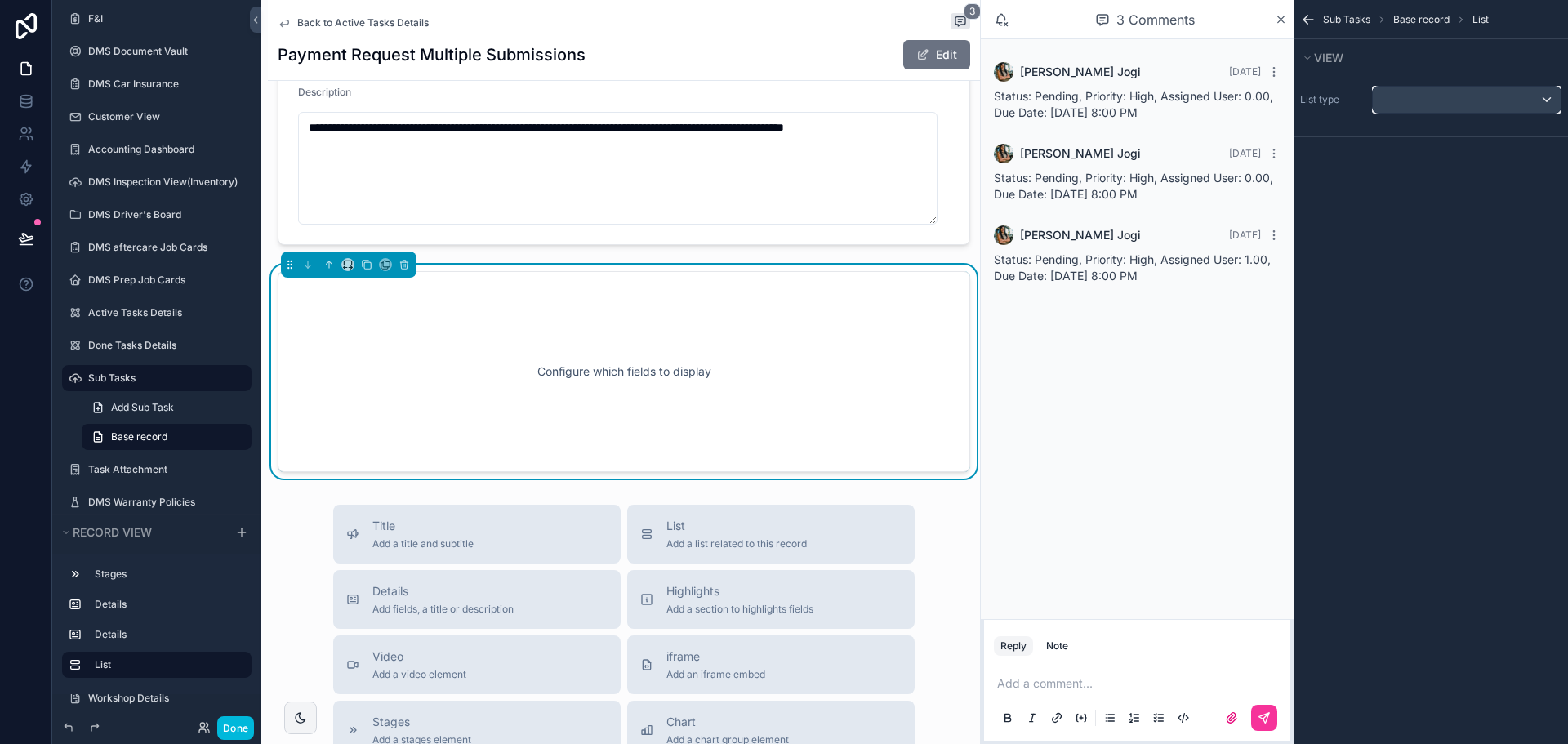
click at [1482, 103] on div "scrollable content" at bounding box center [1467, 100] width 188 height 26
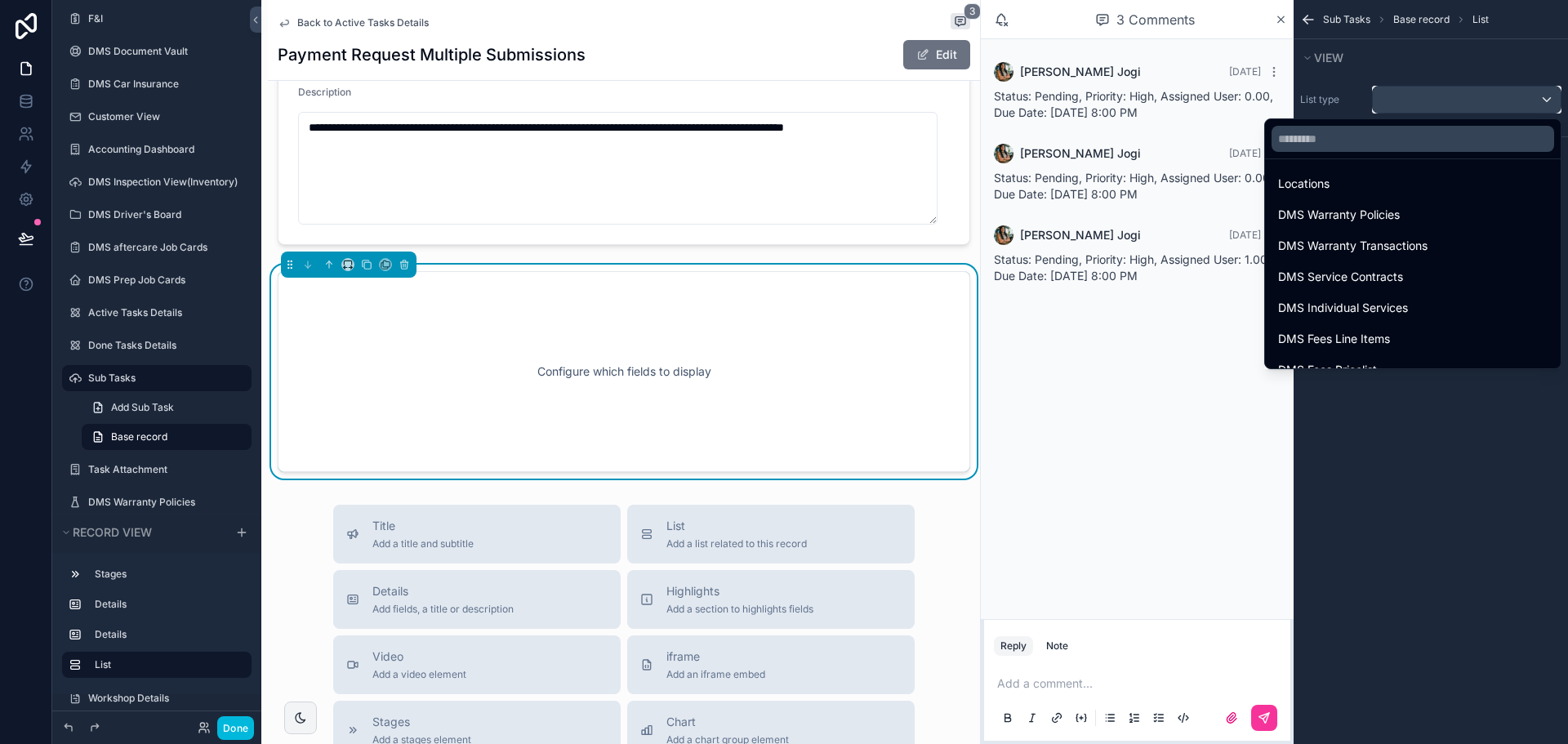
scroll to position [1225, 0]
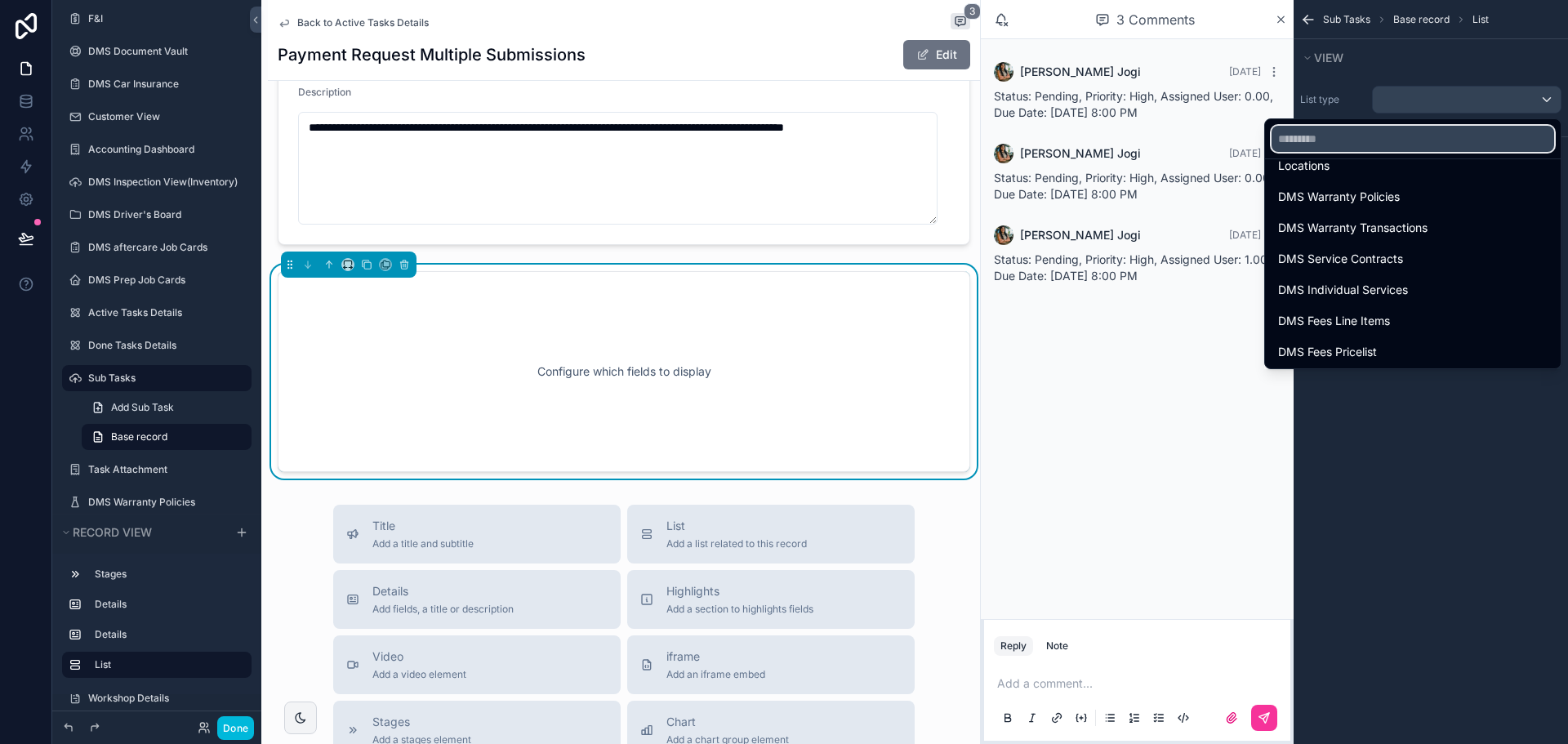
click at [1354, 146] on input "text" at bounding box center [1413, 139] width 283 height 26
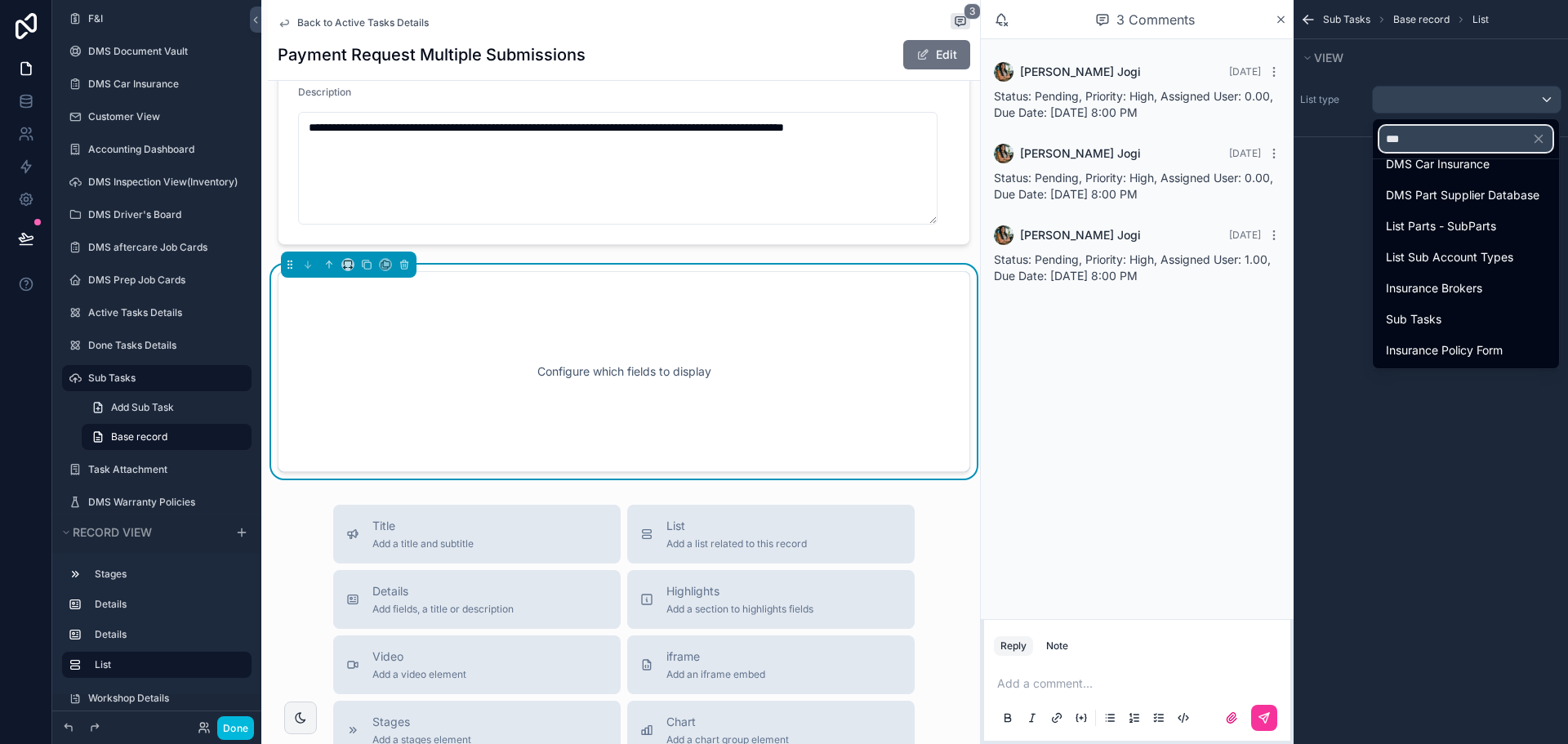
scroll to position [0, 0]
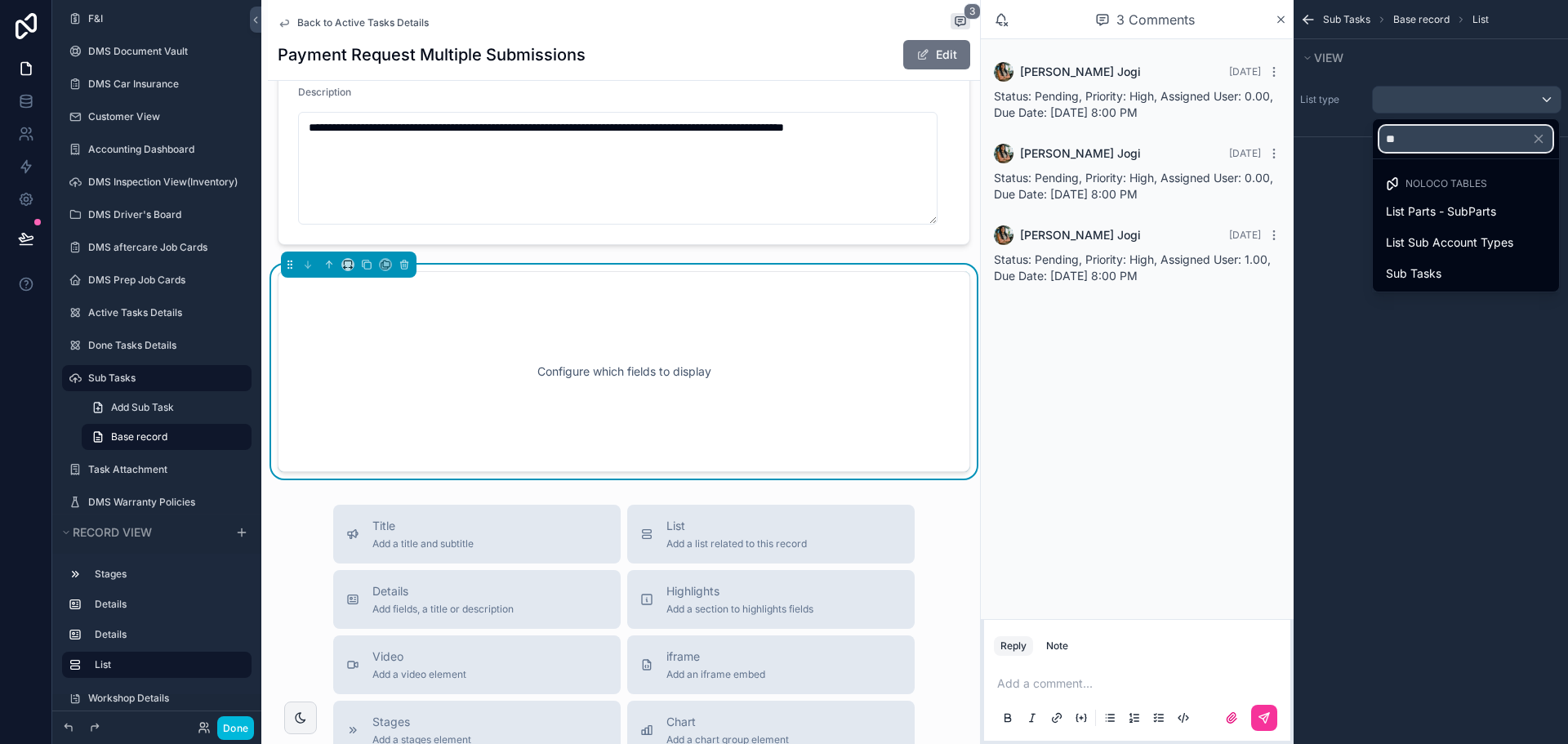
type input "*"
drag, startPoint x: 1407, startPoint y: 141, endPoint x: 1386, endPoint y: 129, distance: 24.2
click at [1386, 129] on input "***" at bounding box center [1466, 139] width 173 height 26
type input "***"
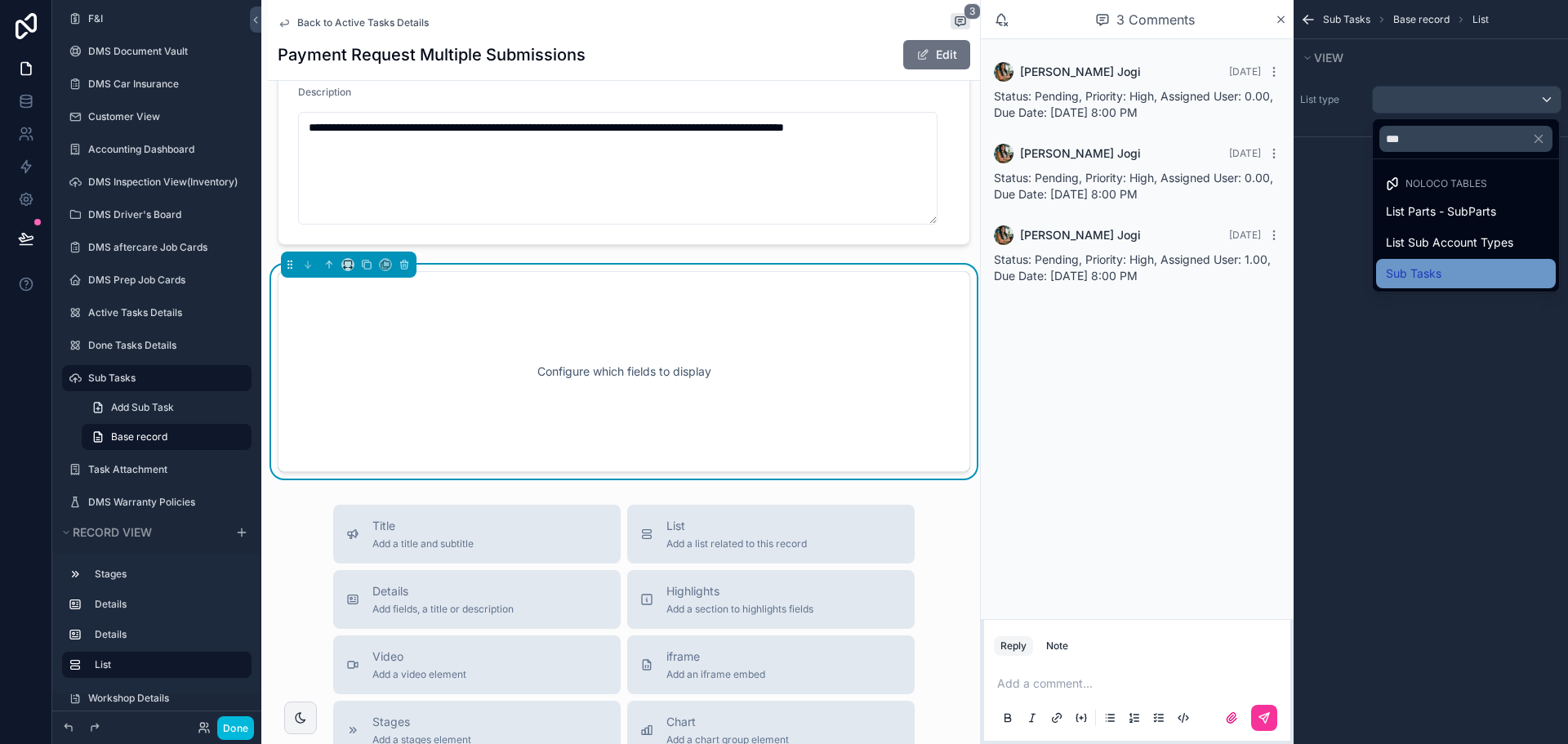
click at [1449, 274] on div "Sub Tasks" at bounding box center [1466, 274] width 160 height 20
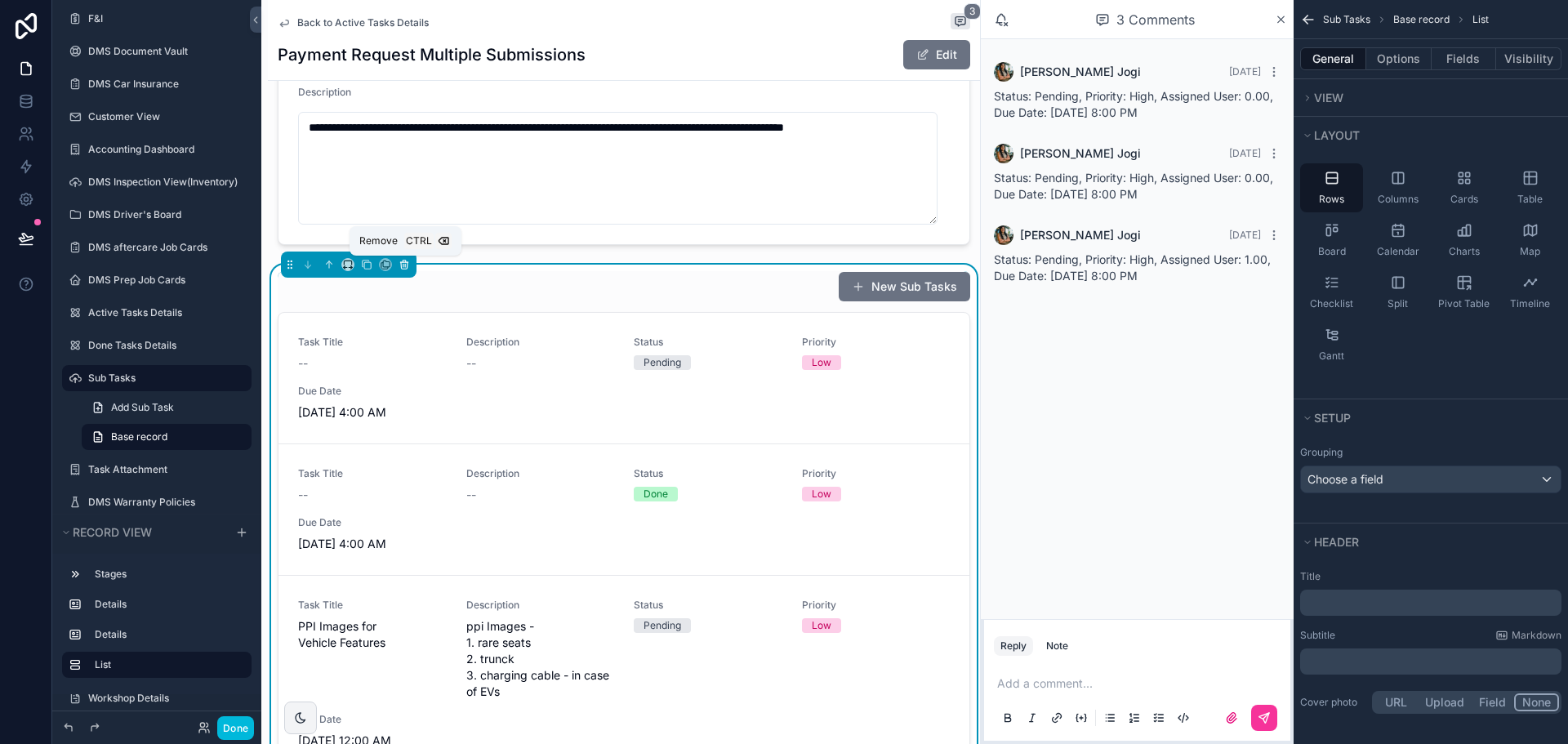
click at [405, 263] on icon "scrollable content" at bounding box center [405, 265] width 11 height 11
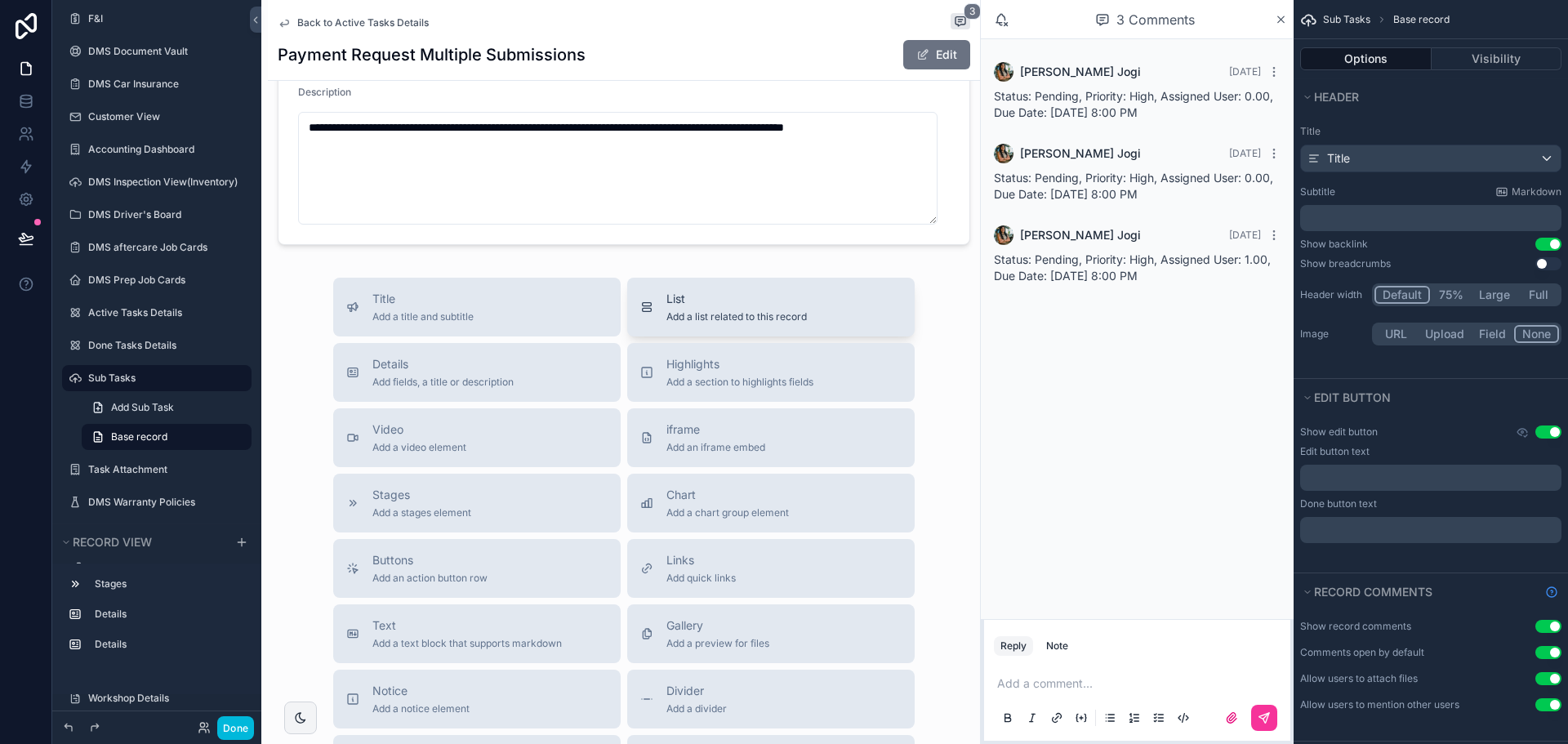
click at [717, 294] on span "List" at bounding box center [737, 299] width 141 height 16
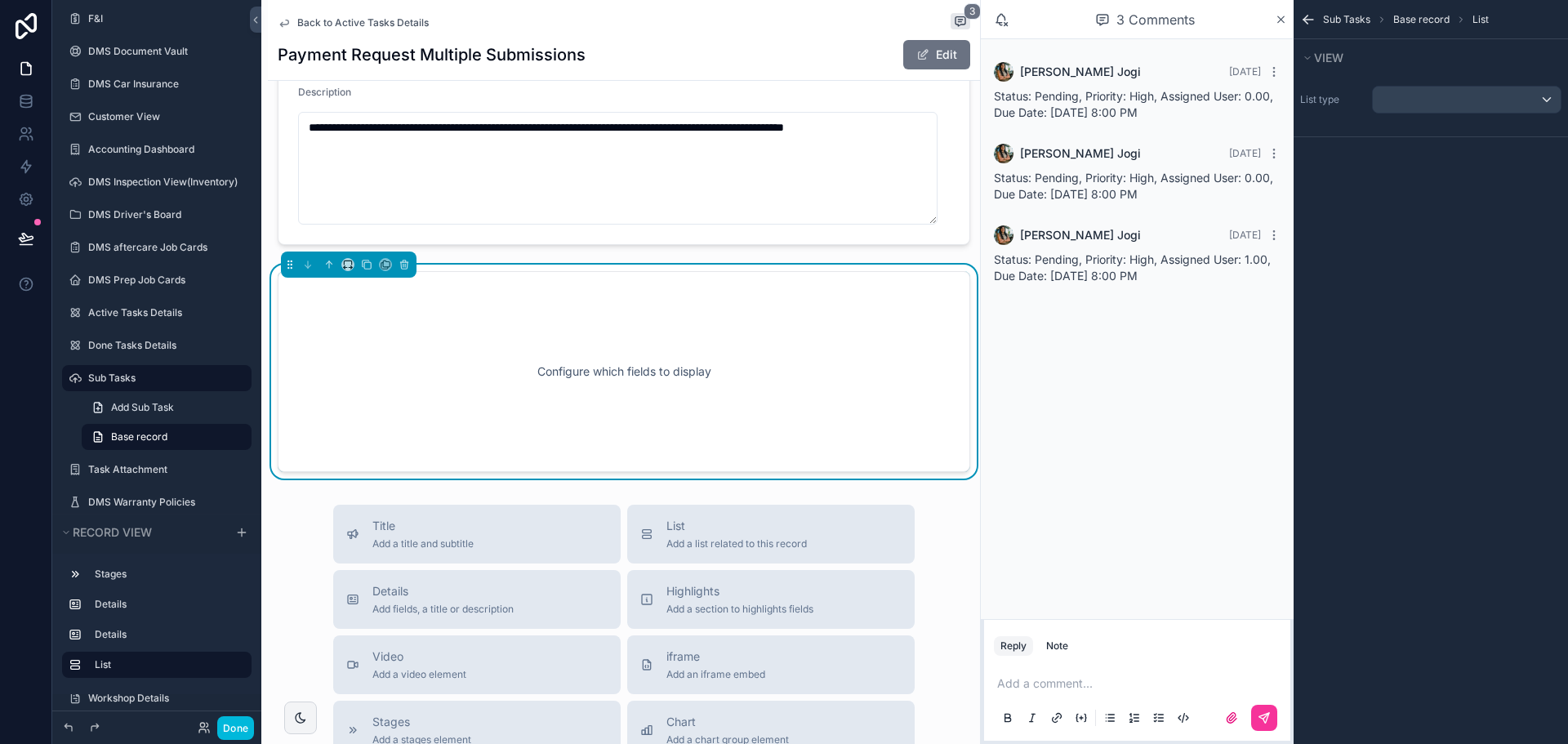
click at [665, 352] on div "Configure which fields to display" at bounding box center [624, 372] width 638 height 147
click at [1400, 101] on div "scrollable content" at bounding box center [1467, 100] width 188 height 26
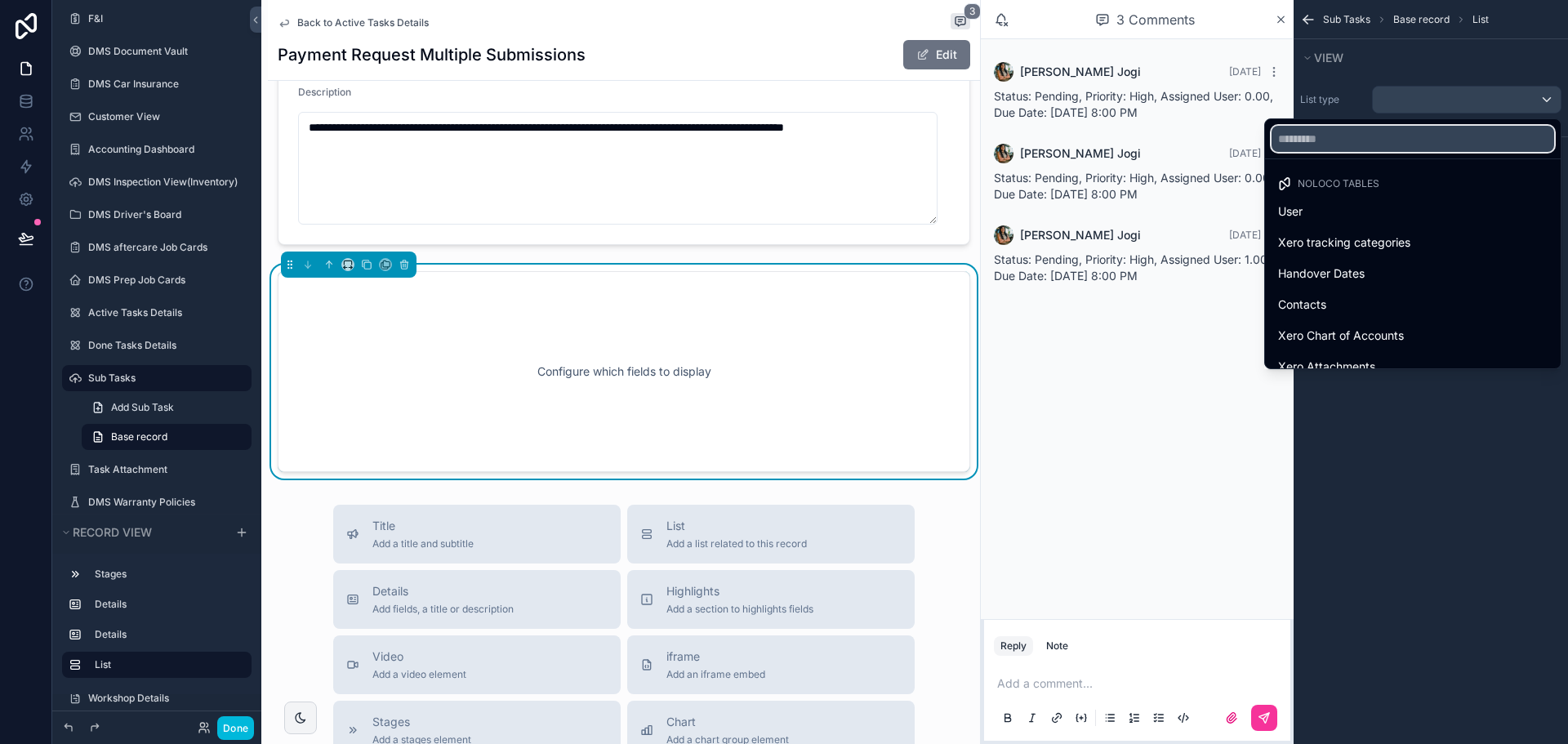
click at [1400, 132] on input "text" at bounding box center [1413, 139] width 283 height 26
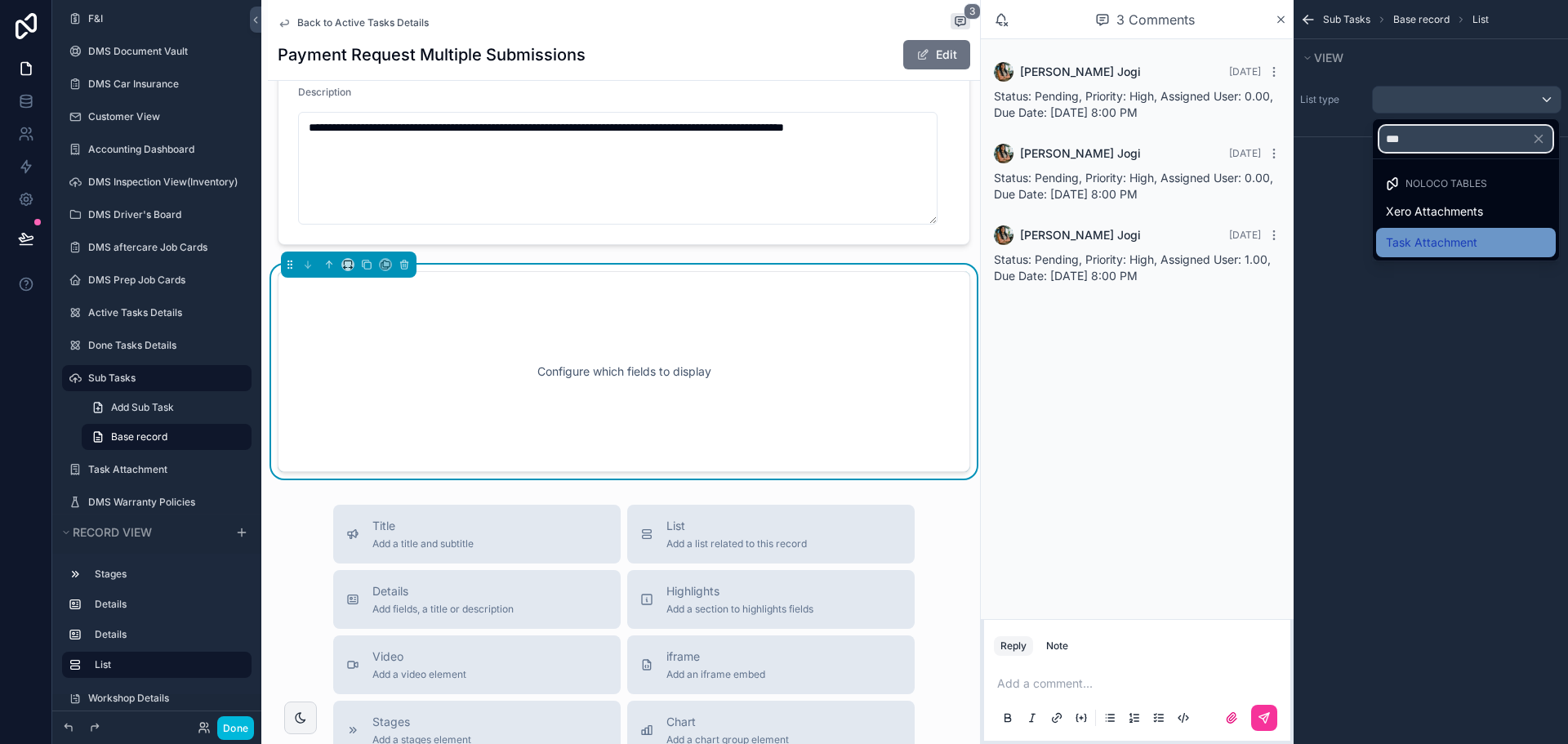
type input "***"
click at [1430, 231] on div "Task Attachment" at bounding box center [1466, 243] width 180 height 29
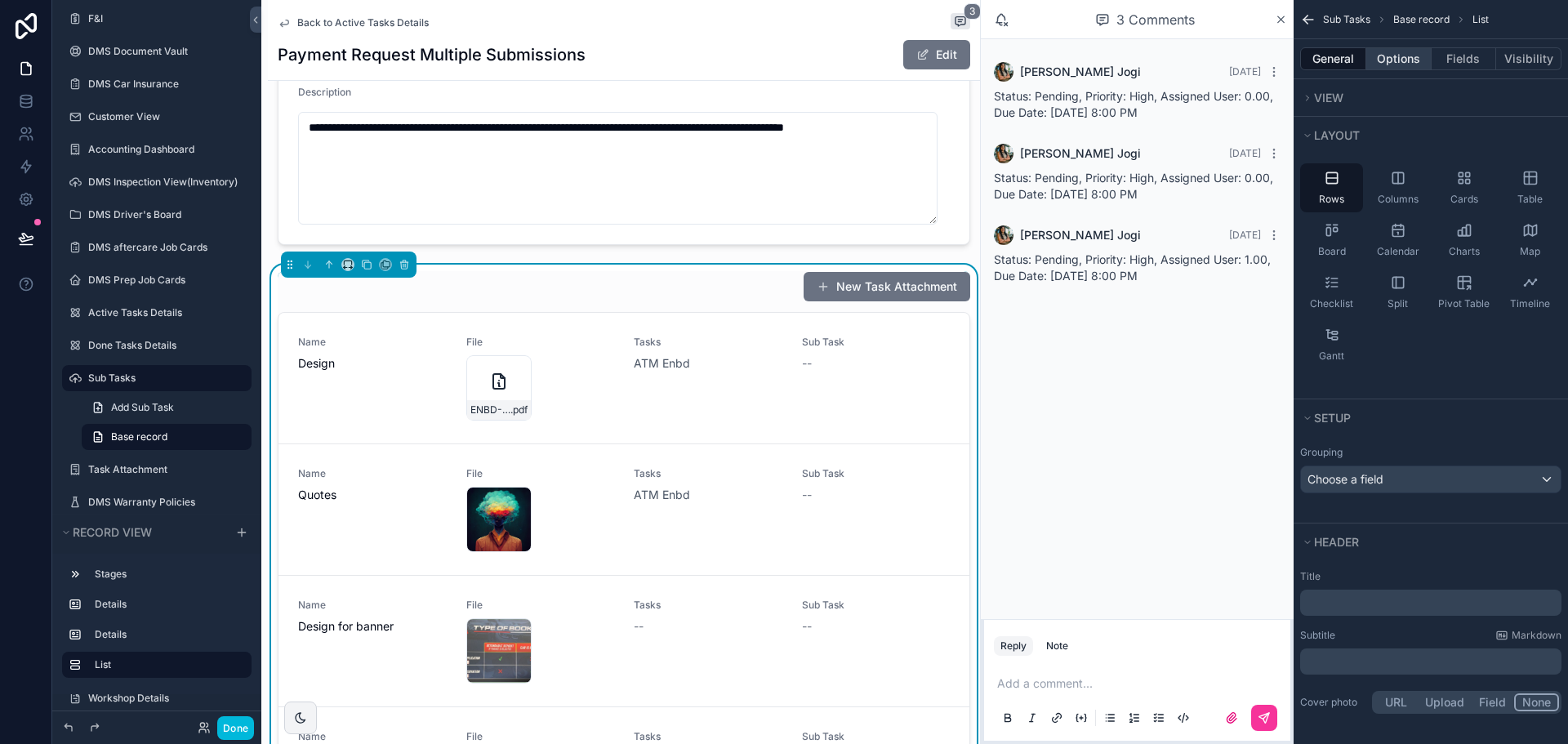
click at [1401, 60] on button "Options" at bounding box center [1399, 59] width 65 height 23
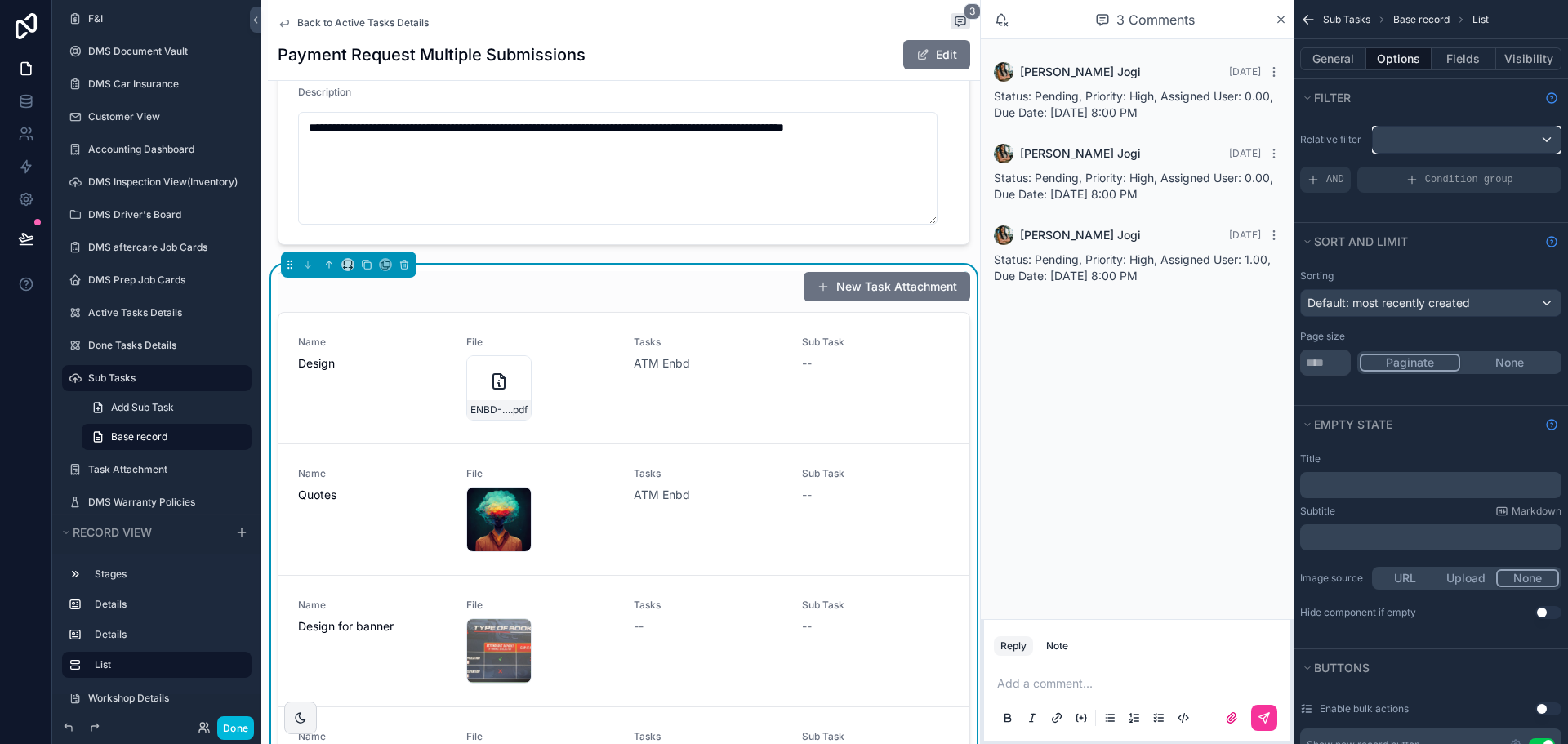
click at [1414, 142] on div "scrollable content" at bounding box center [1467, 140] width 188 height 26
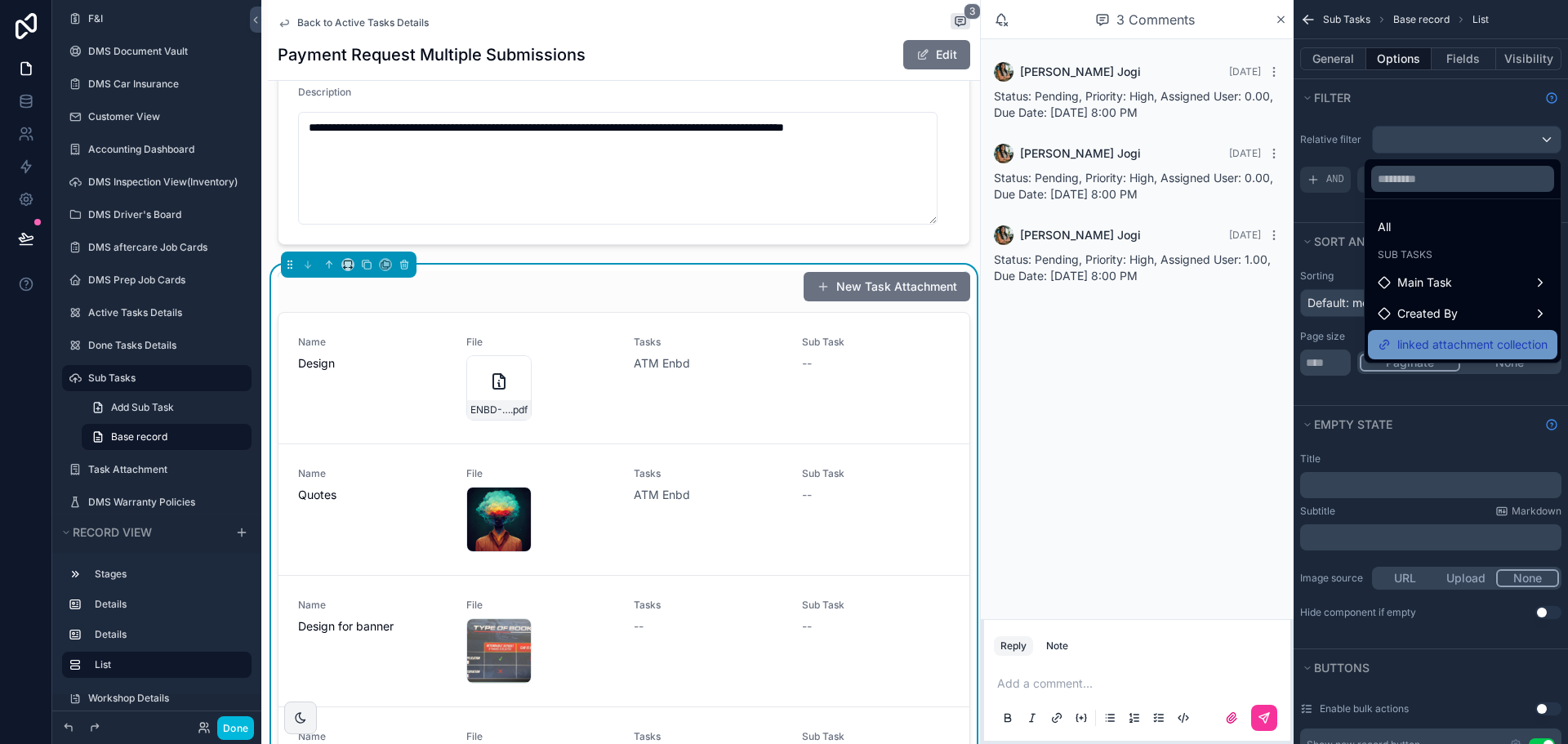
click at [1446, 350] on span "linked attachment collection" at bounding box center [1472, 345] width 150 height 20
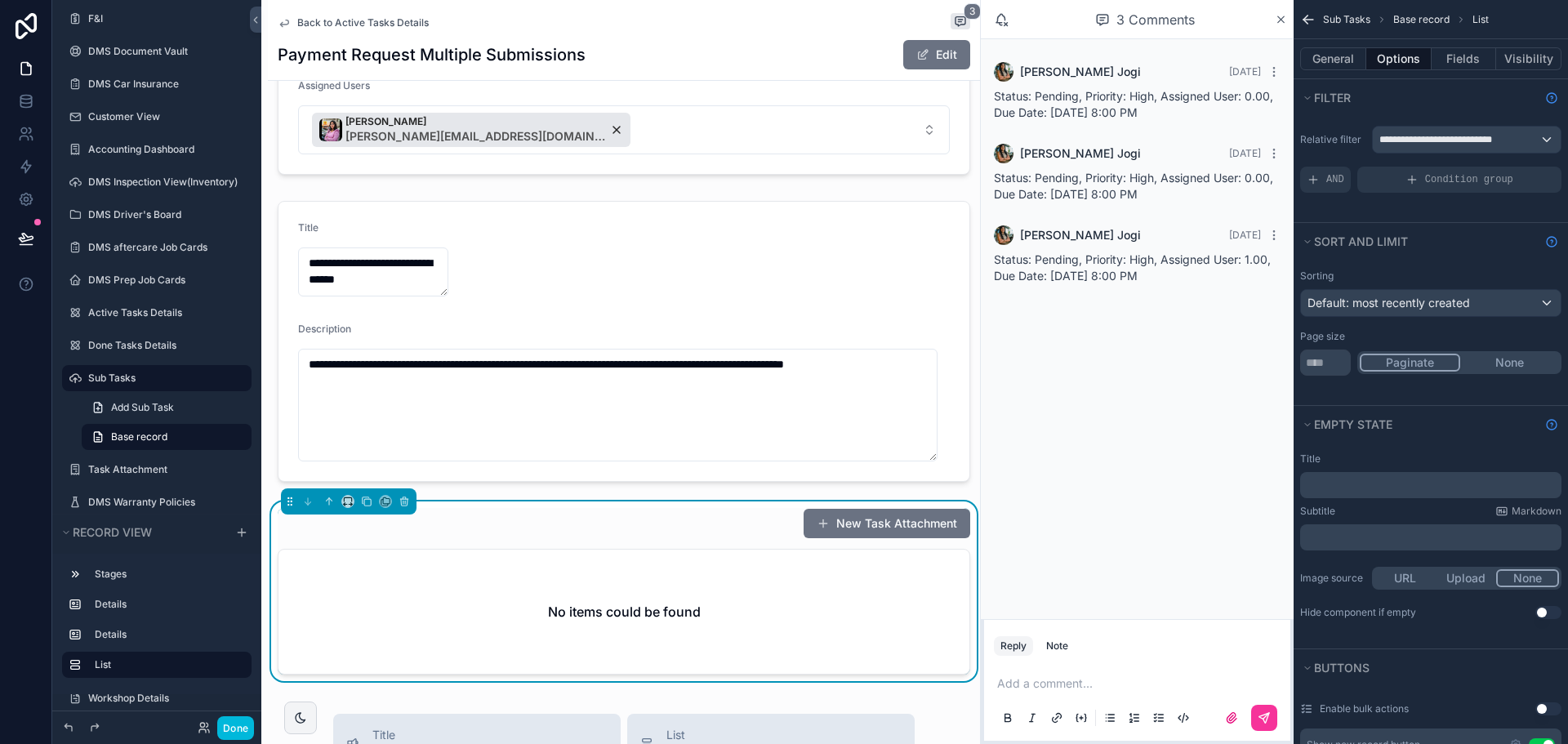
scroll to position [194, 0]
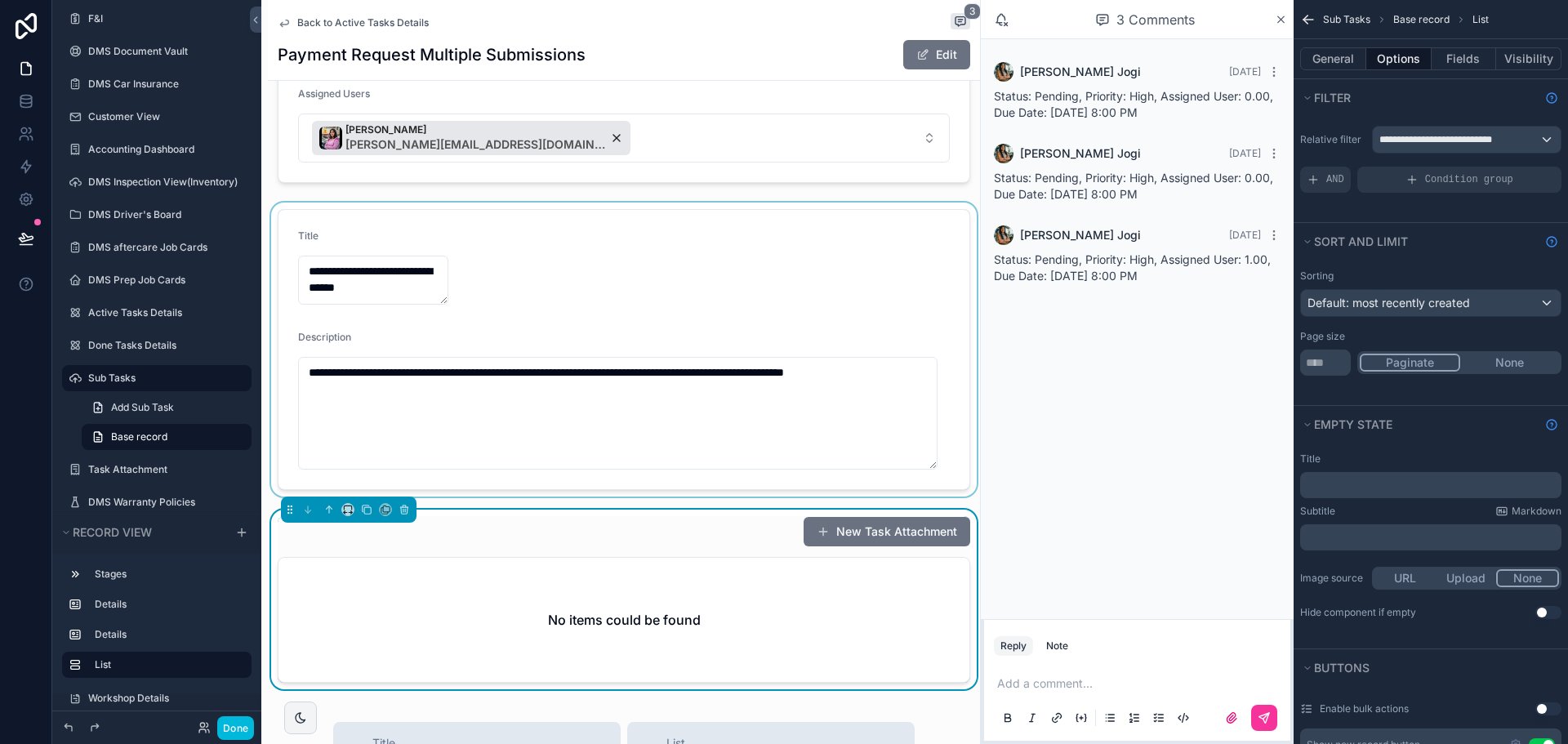
click at [661, 324] on div "scrollable content" at bounding box center [624, 350] width 712 height 294
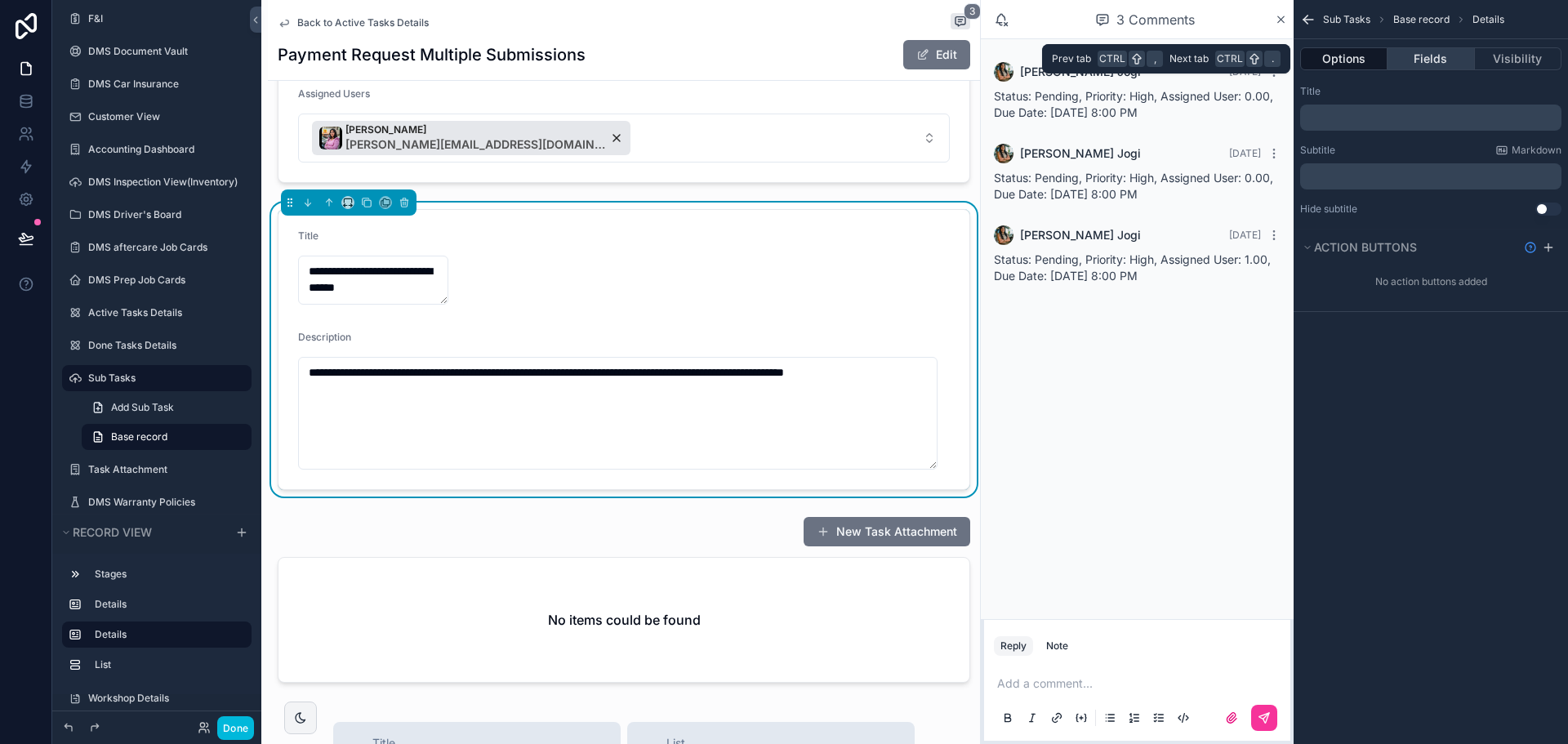
click at [1408, 49] on button "Fields" at bounding box center [1431, 59] width 87 height 23
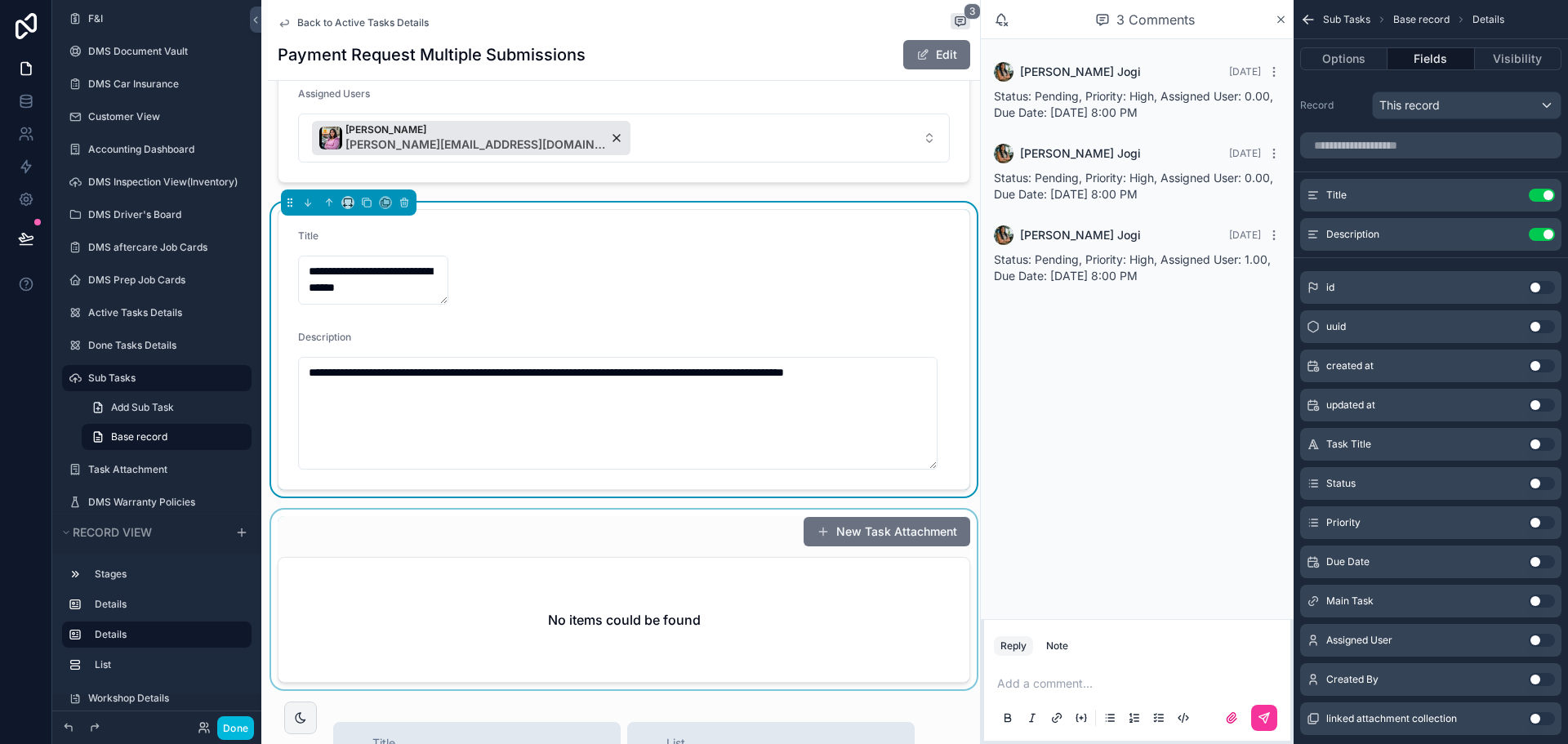
click at [774, 561] on div "scrollable content" at bounding box center [624, 603] width 712 height 186
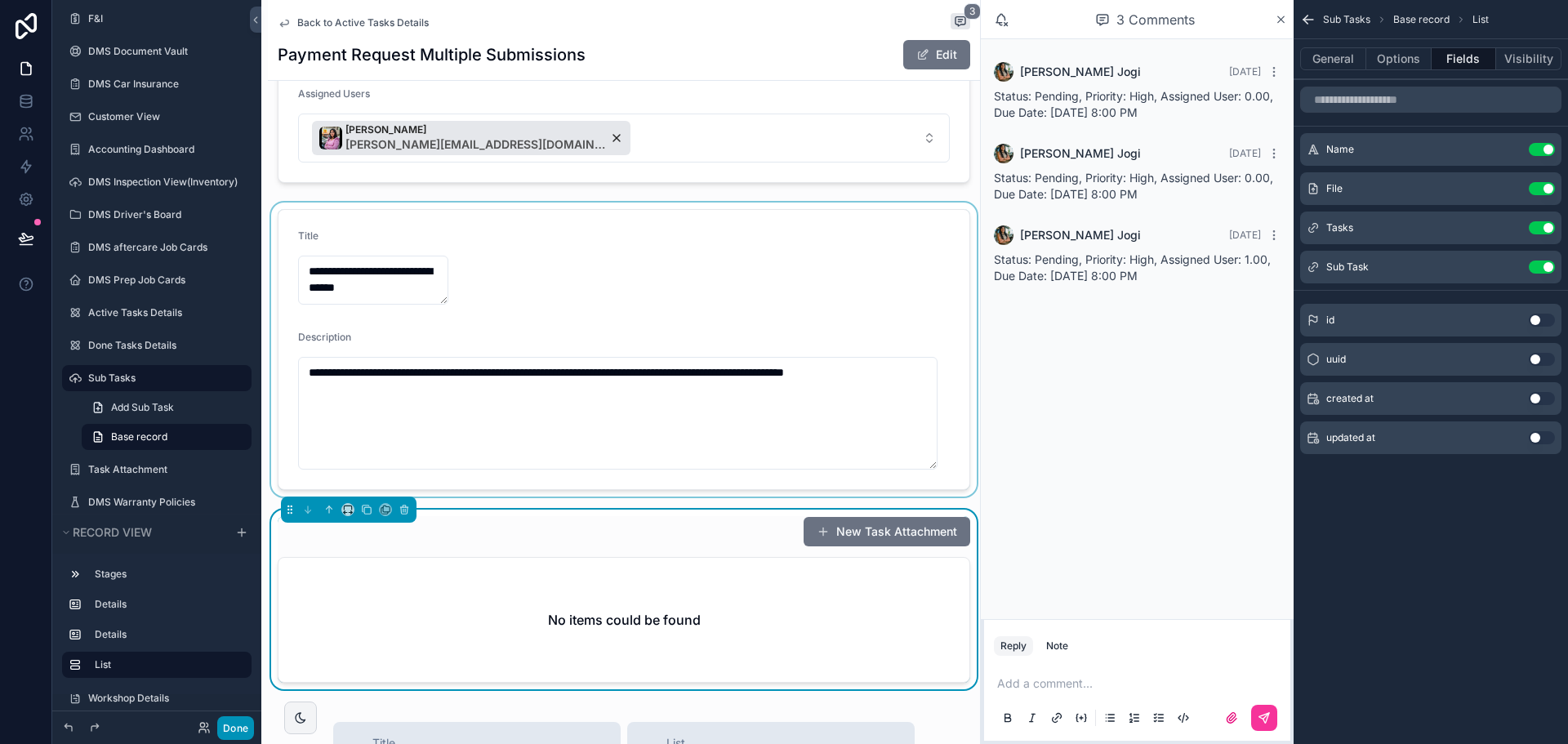
click at [235, 727] on button "Done" at bounding box center [235, 728] width 37 height 24
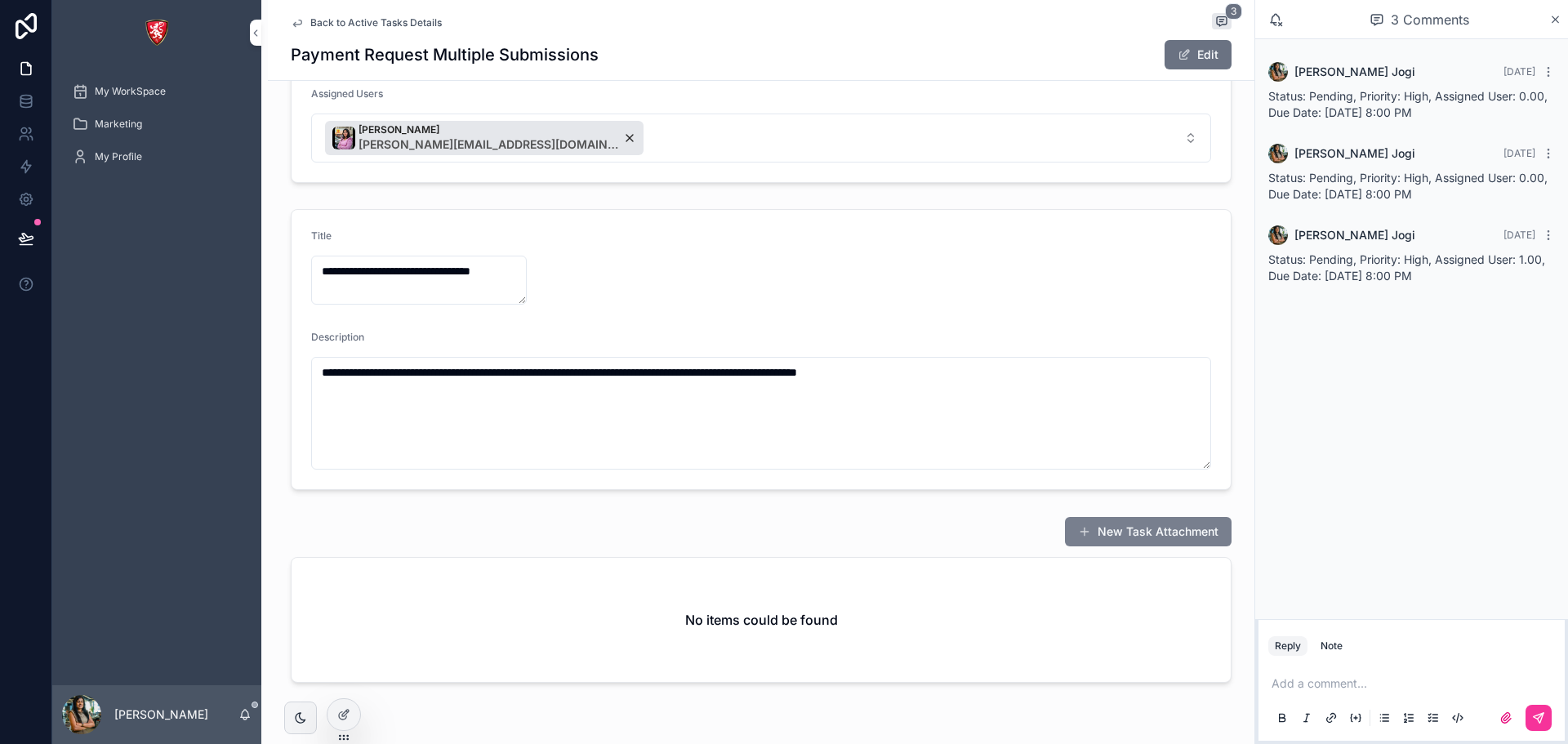
click at [1153, 527] on button "New Task Attachment" at bounding box center [1149, 531] width 167 height 29
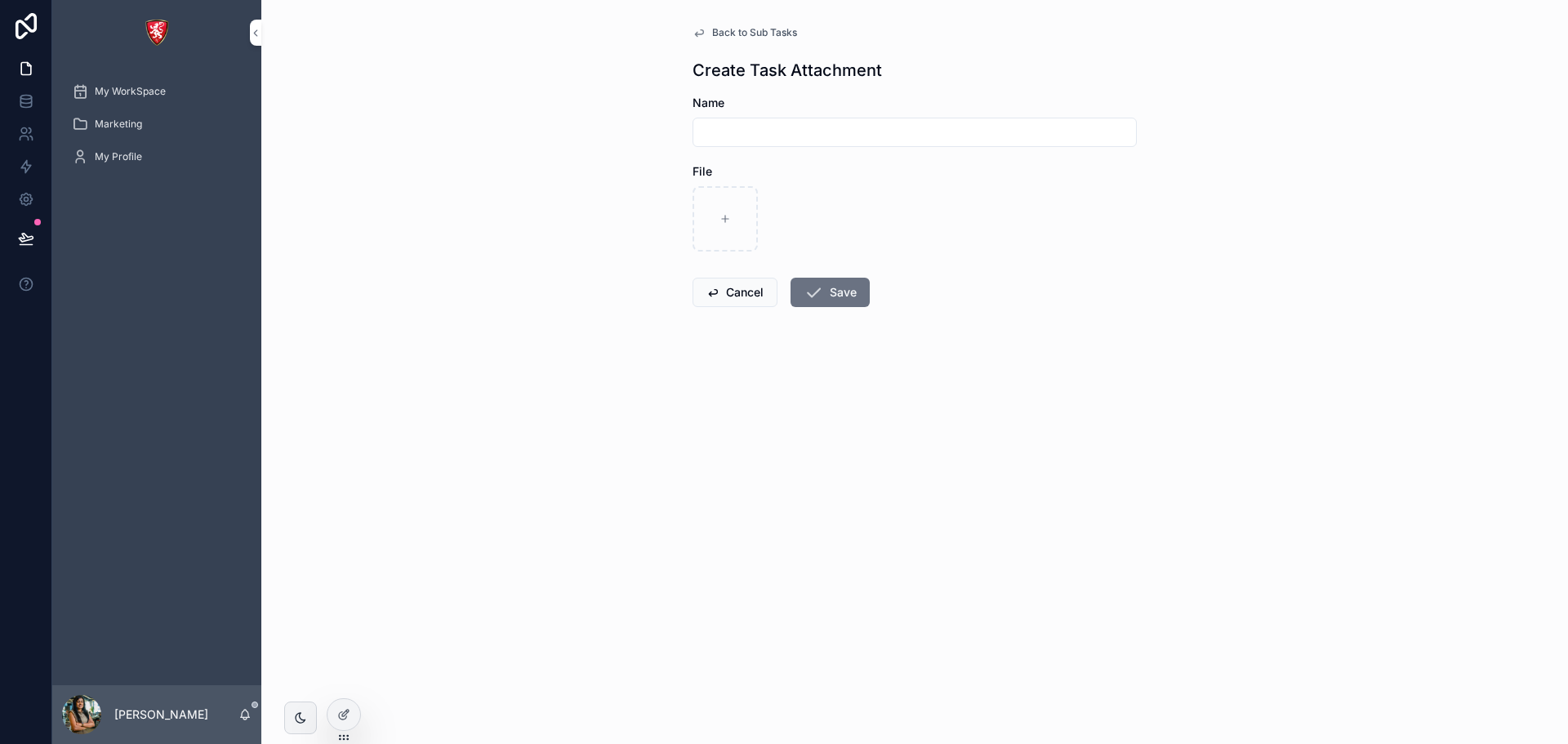
click at [725, 34] on span "Back to Sub Tasks" at bounding box center [755, 33] width 85 height 13
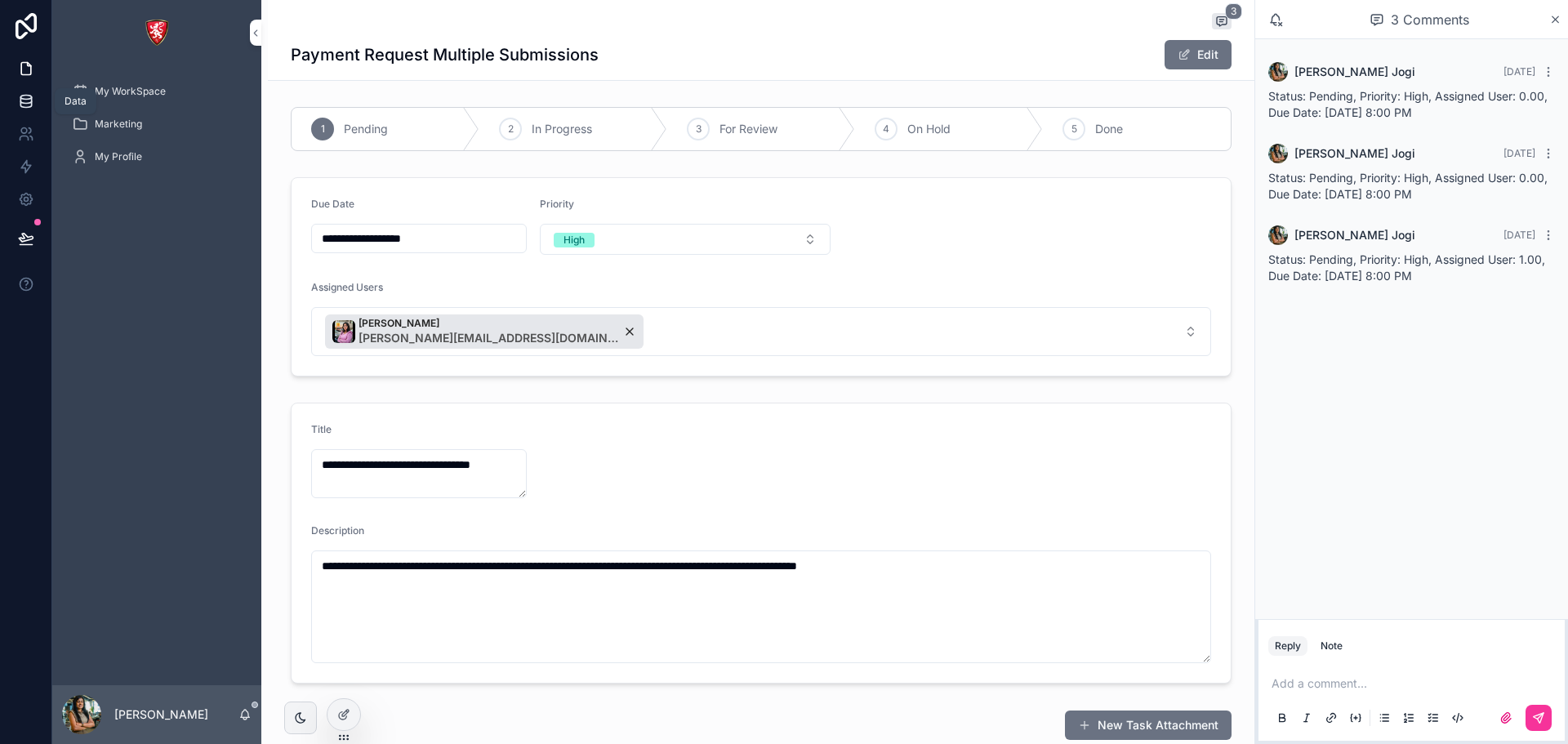
click at [30, 103] on icon at bounding box center [25, 101] width 11 height 7
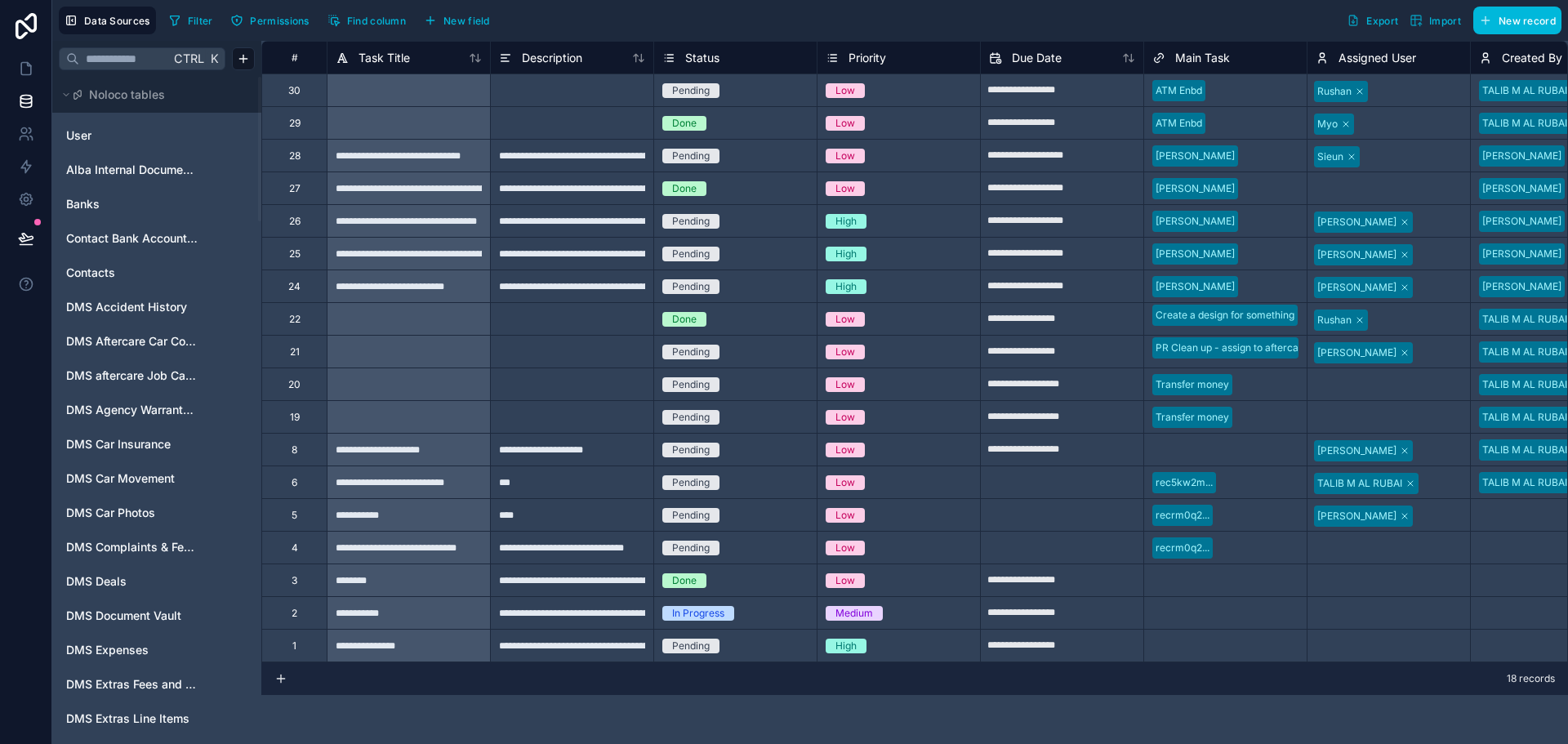
click at [91, 53] on input "text" at bounding box center [124, 59] width 91 height 29
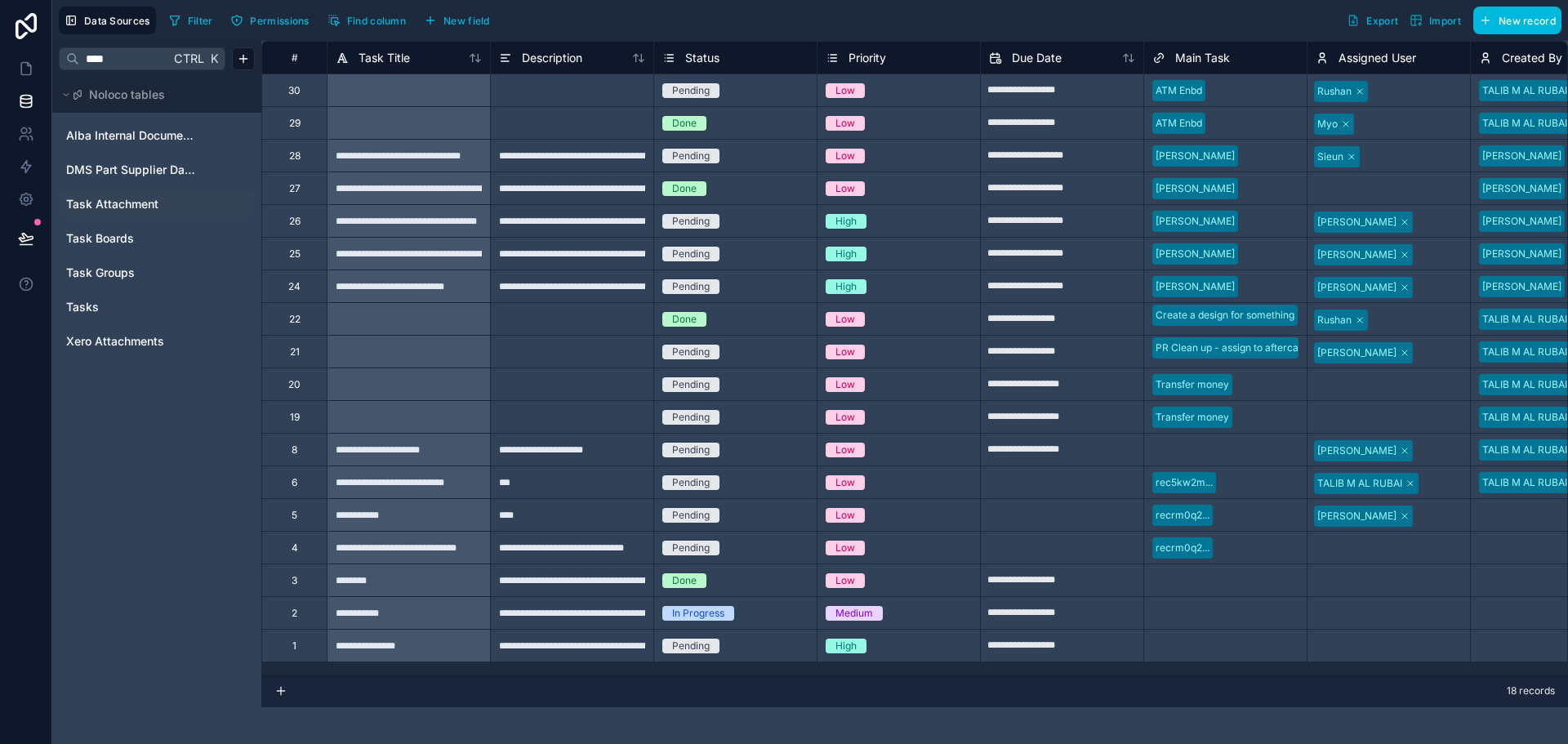
type input "****"
click at [110, 213] on div "Task Attachment" at bounding box center [157, 204] width 196 height 26
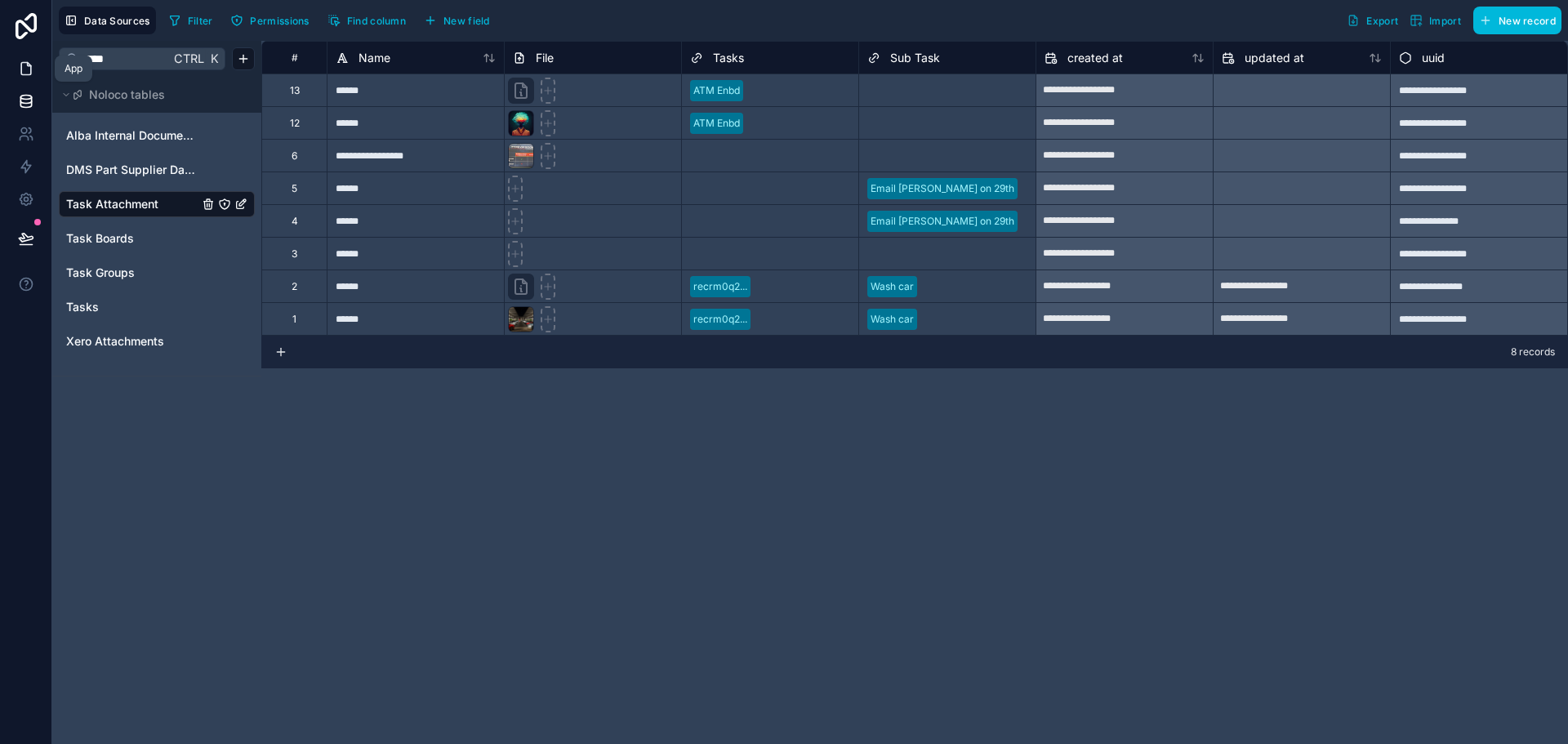
click at [19, 66] on icon at bounding box center [26, 69] width 16 height 16
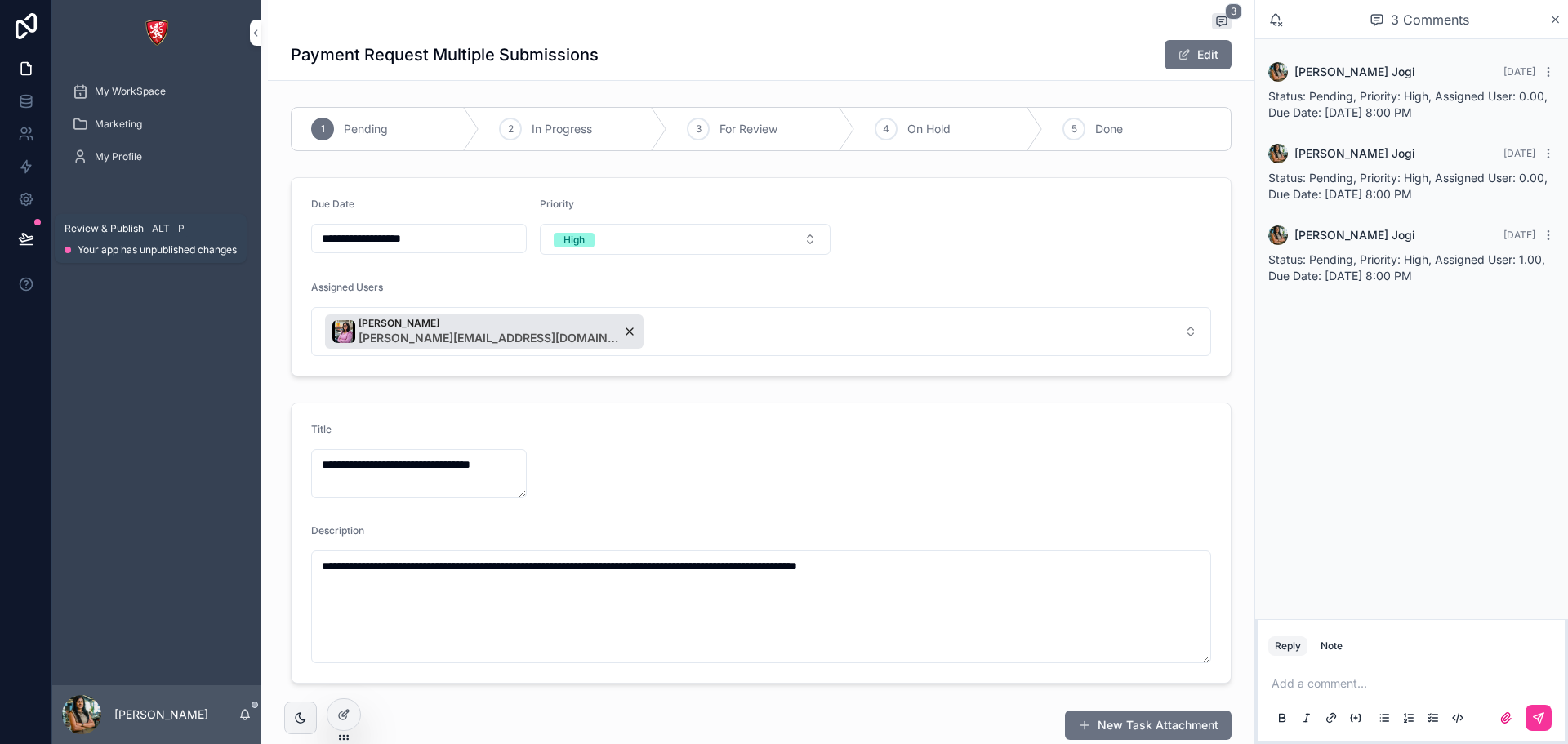
click at [29, 242] on icon at bounding box center [26, 239] width 16 height 16
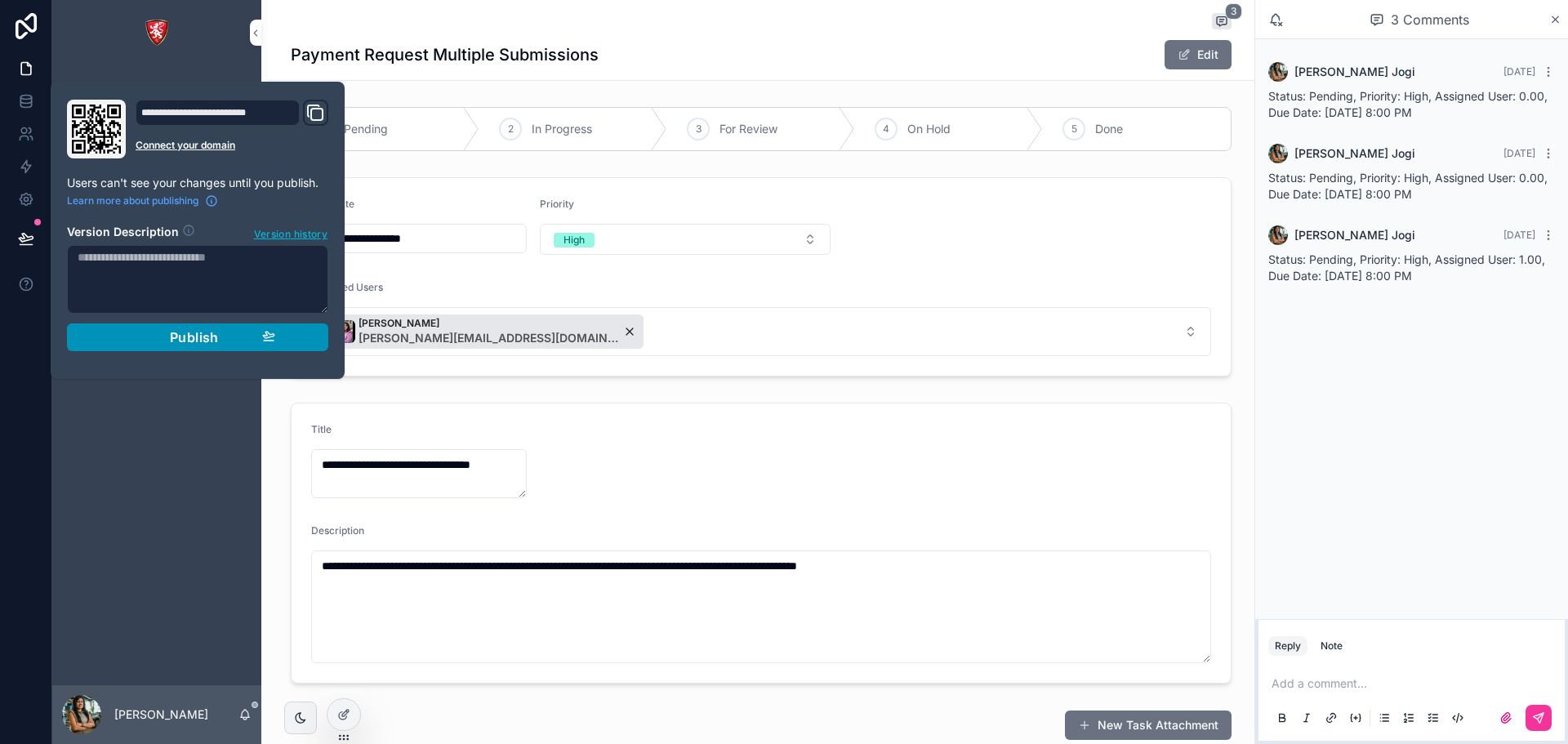
click at [284, 334] on button "Publish" at bounding box center [198, 338] width 262 height 28
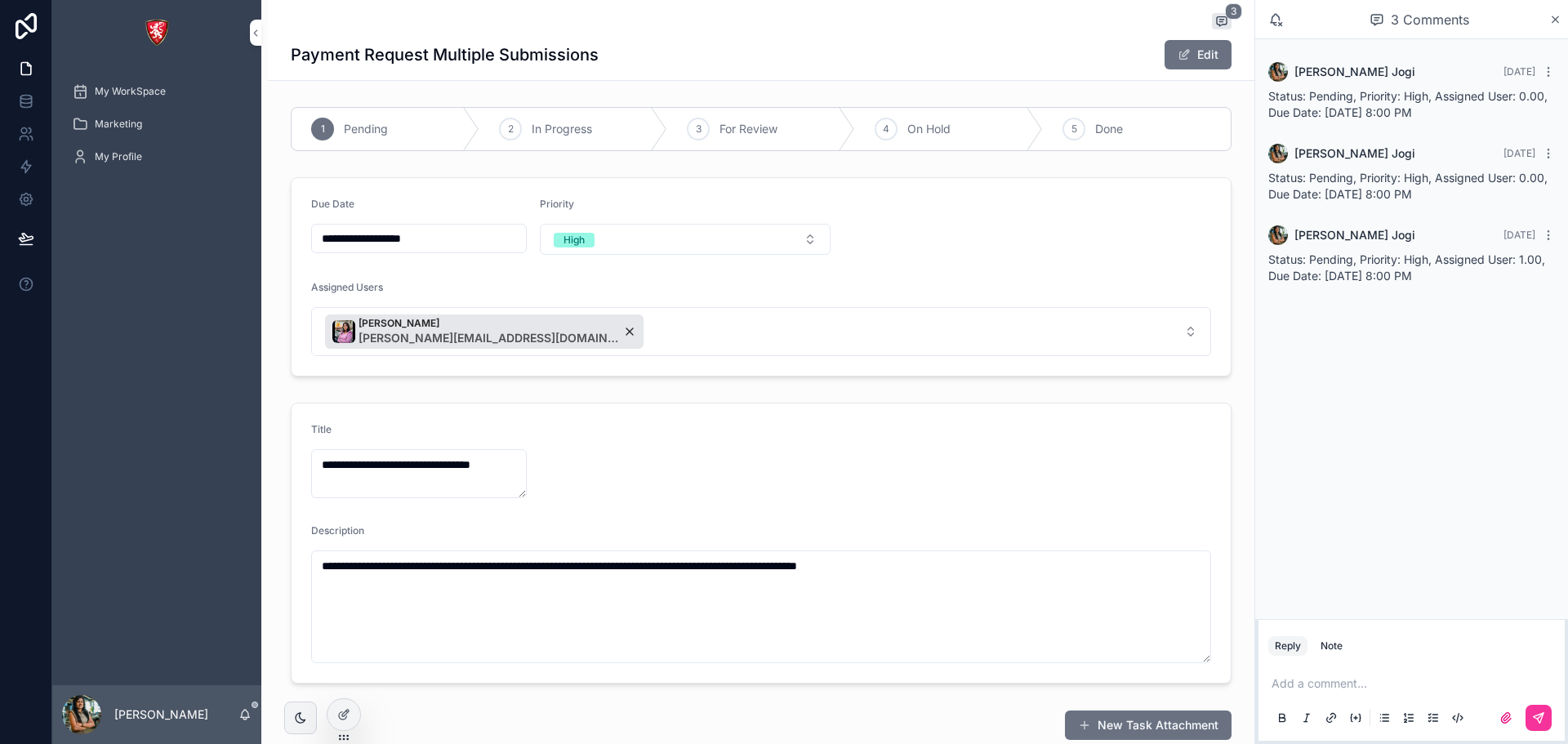
click at [140, 524] on div "My WorkSpace Marketing My Profile" at bounding box center [157, 375] width 209 height 620
click at [189, 83] on div "My WorkSpace" at bounding box center [157, 92] width 170 height 26
